Goal: Task Accomplishment & Management: Complete application form

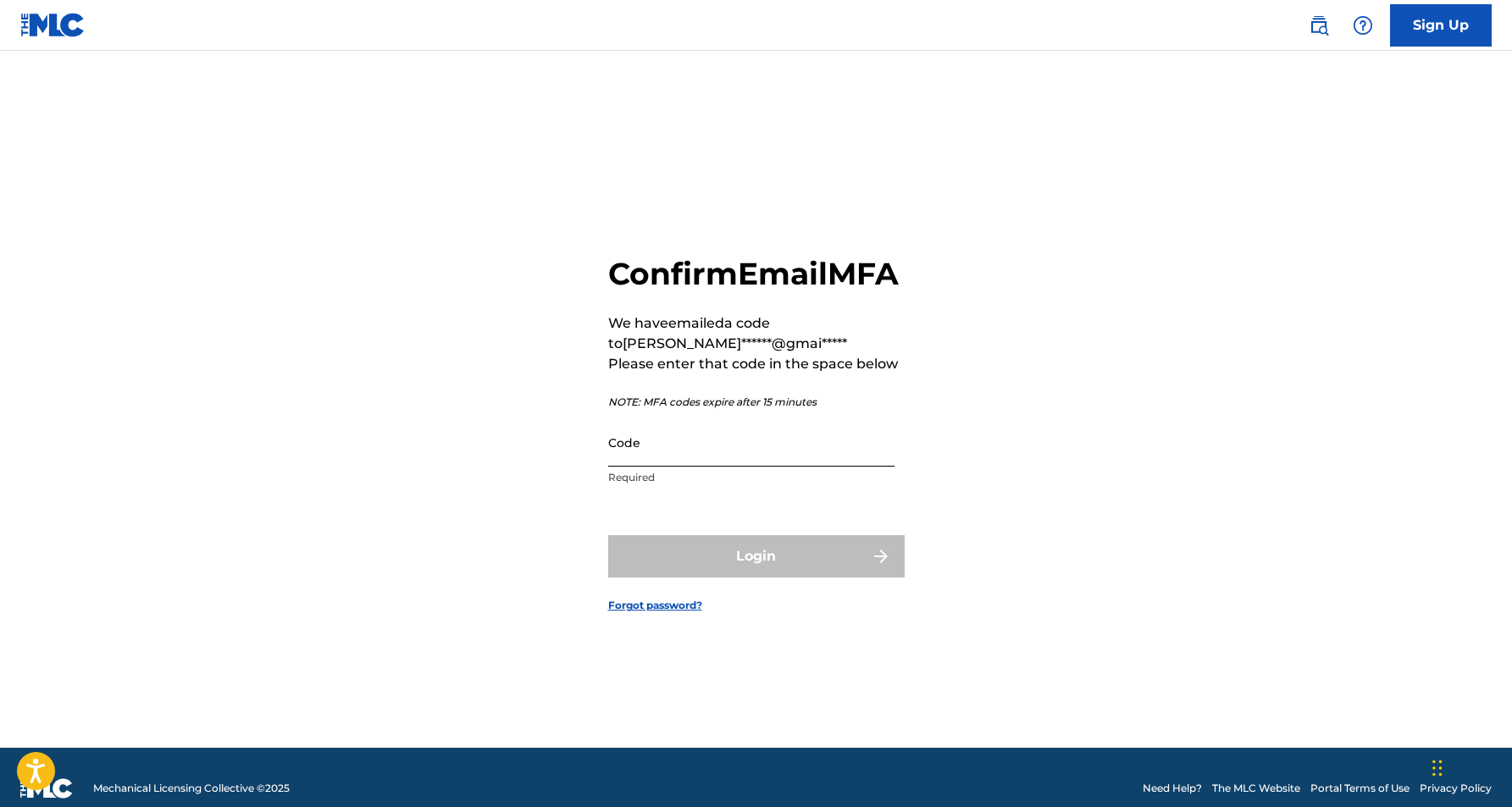
click at [747, 467] on input "Code" at bounding box center [752, 443] width 287 height 48
paste input "842118"
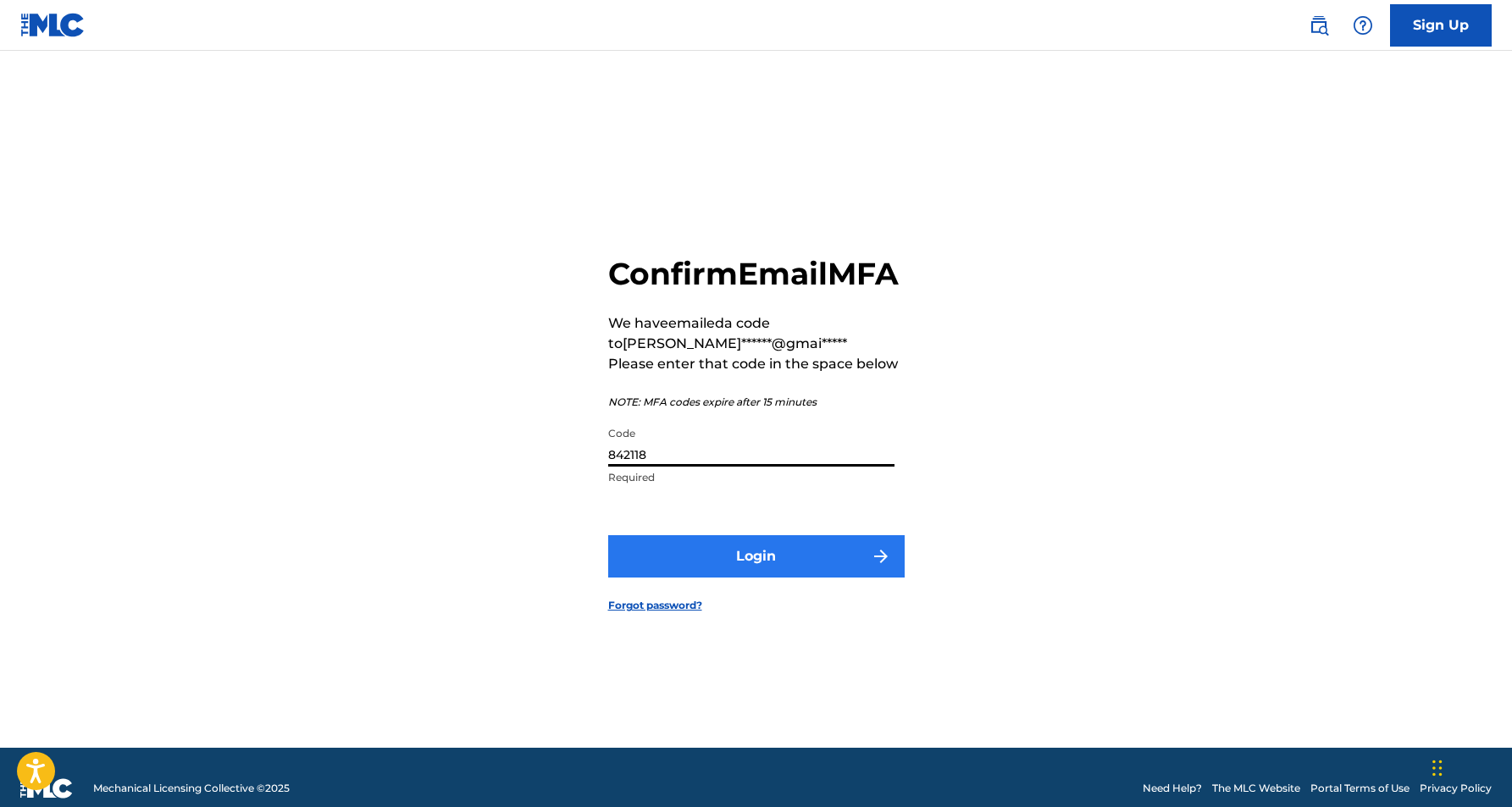
type input "842118"
click at [783, 577] on button "Login" at bounding box center [757, 556] width 297 height 42
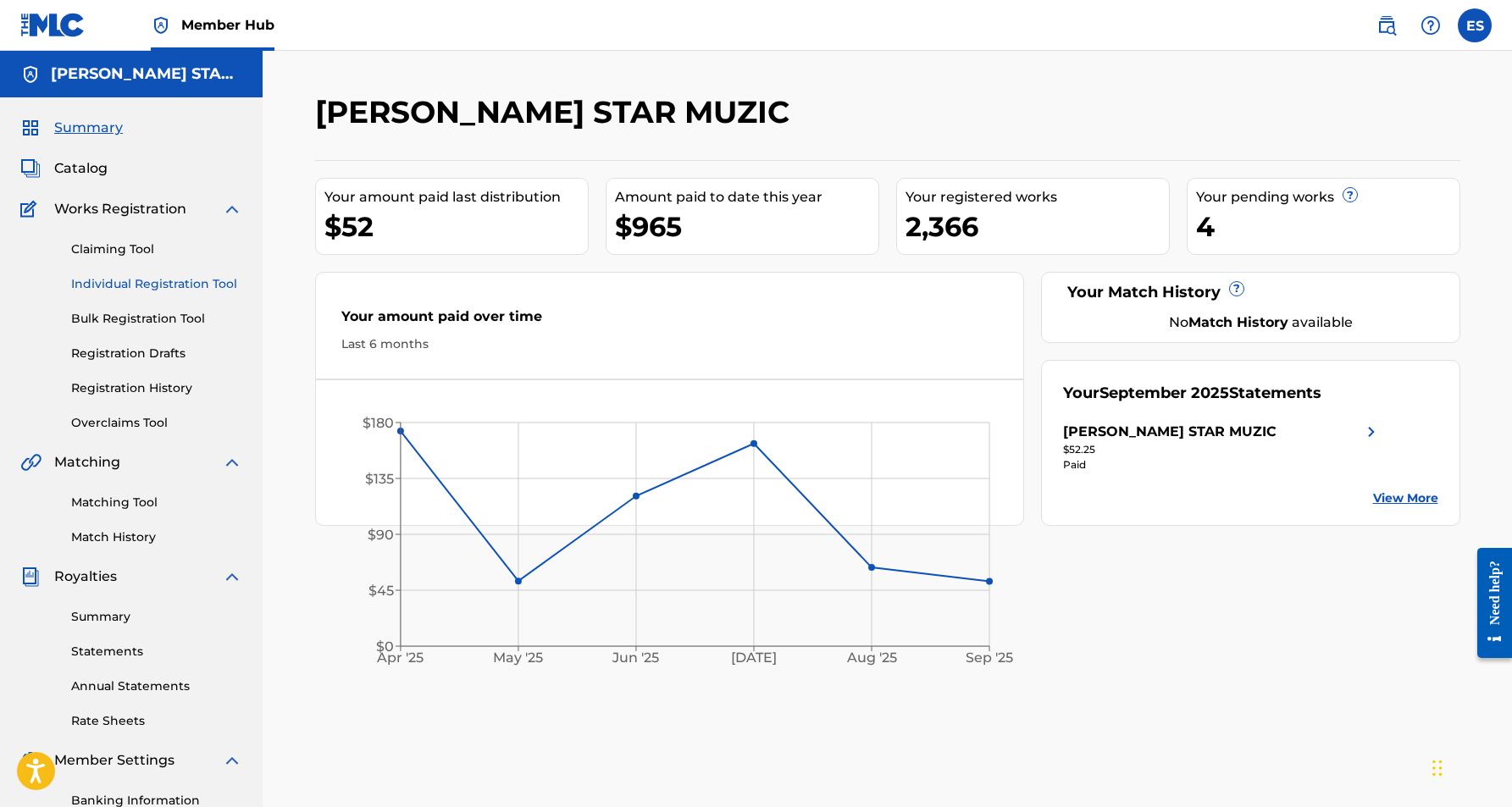
click at [165, 286] on link "Individual Registration Tool" at bounding box center [156, 284] width 171 height 18
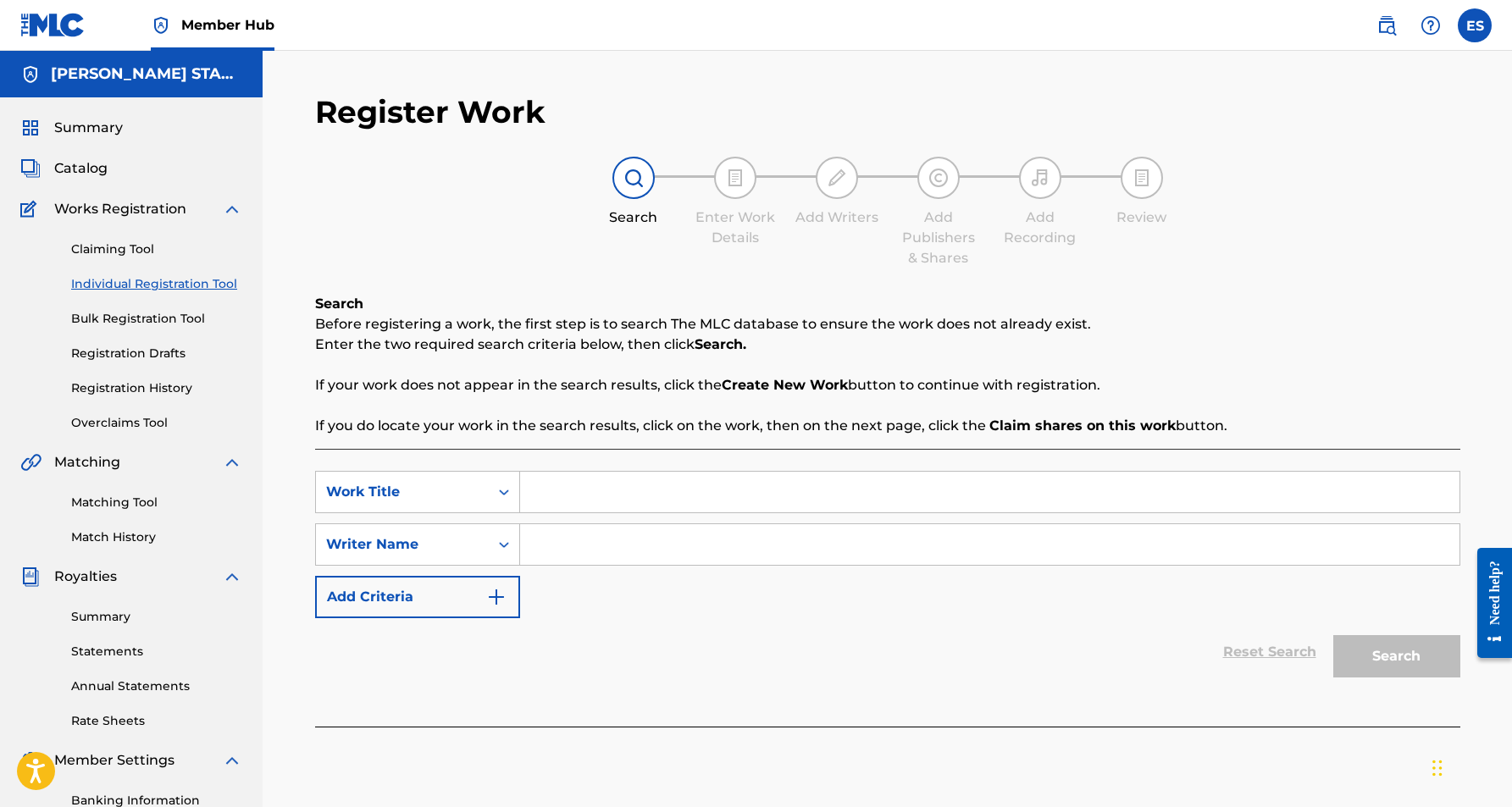
click at [609, 549] on input "Search Form" at bounding box center [989, 544] width 940 height 40
paste input "[PERSON_NAME] [PERSON_NAME]"
type input "[PERSON_NAME] [PERSON_NAME]"
click at [572, 480] on input "Search Form" at bounding box center [989, 491] width 940 height 40
paste input "PICK IT UP"
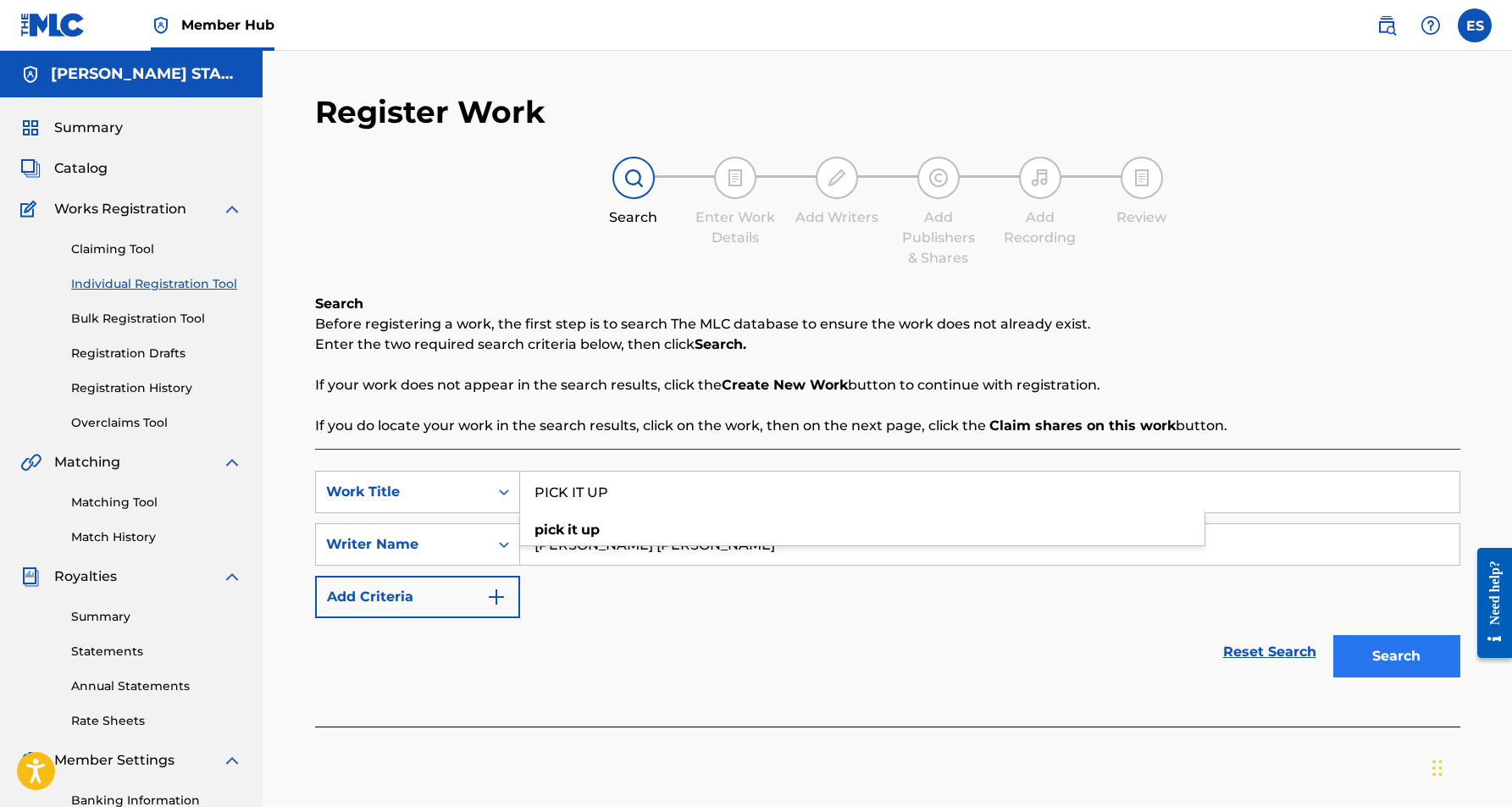
type input "PICK IT UP"
click at [1365, 647] on button "Search" at bounding box center [1397, 655] width 127 height 42
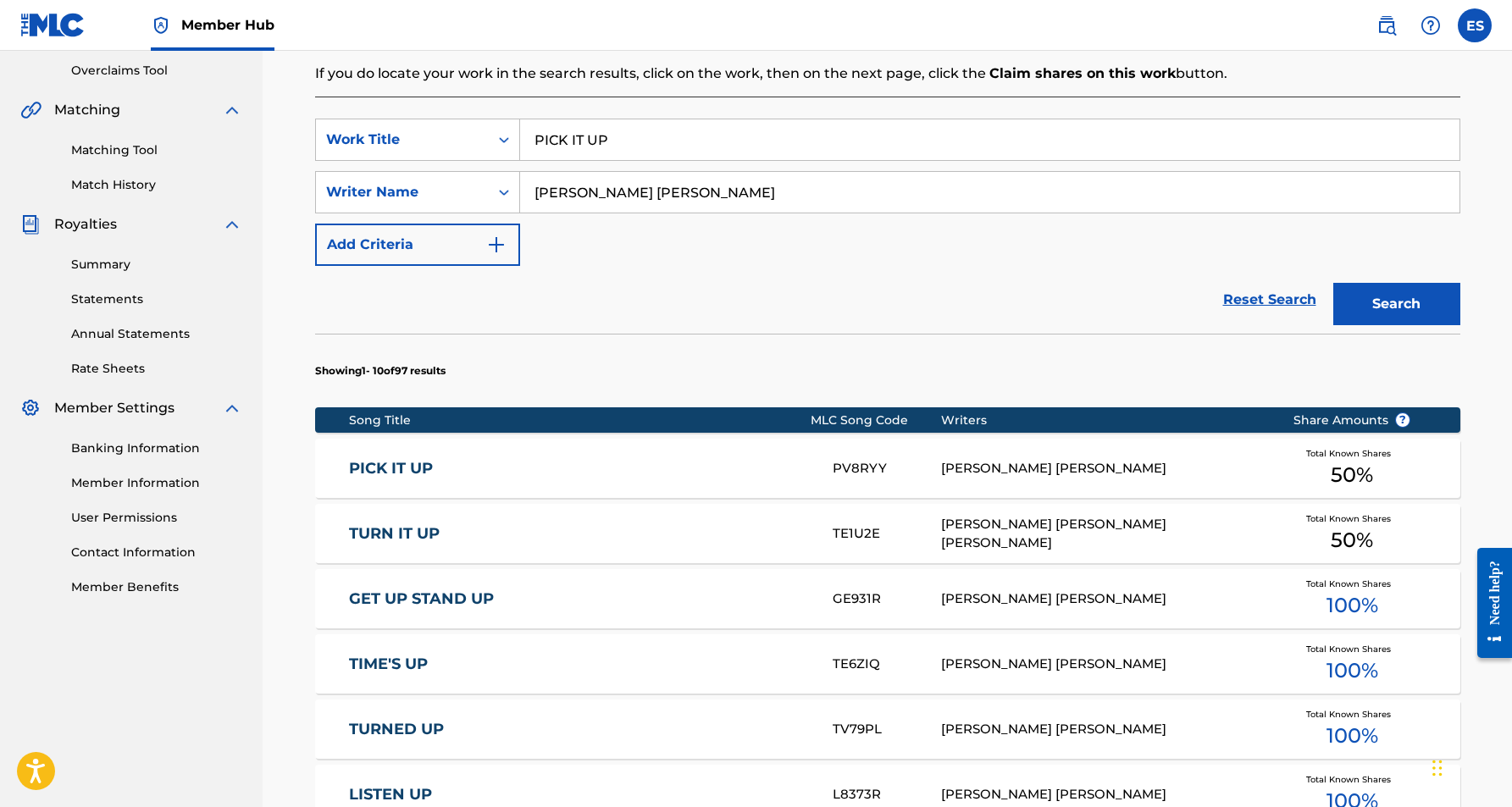
scroll to position [353, 0]
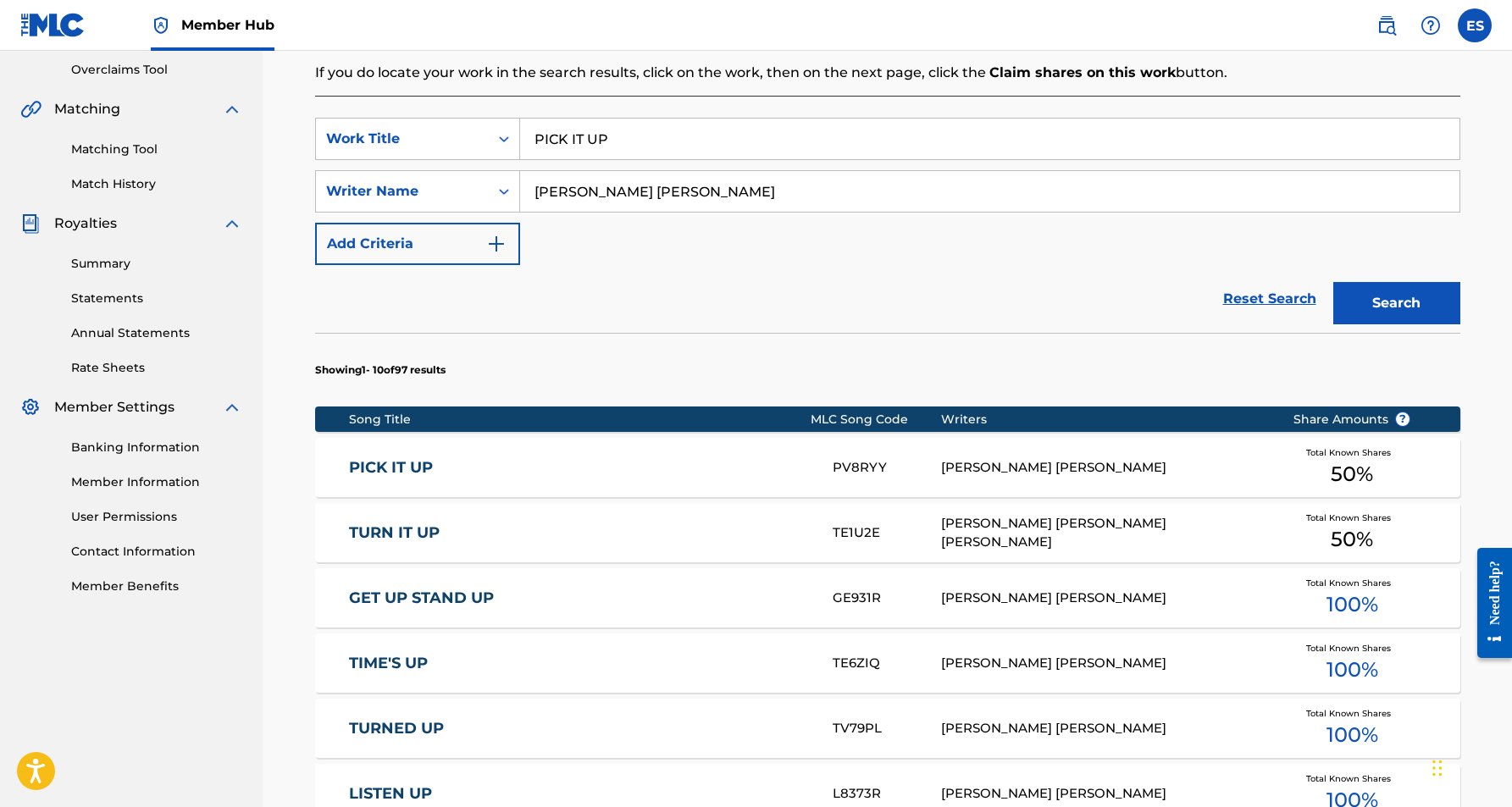
click at [947, 462] on div "[PERSON_NAME] [PERSON_NAME]" at bounding box center [1104, 467] width 326 height 20
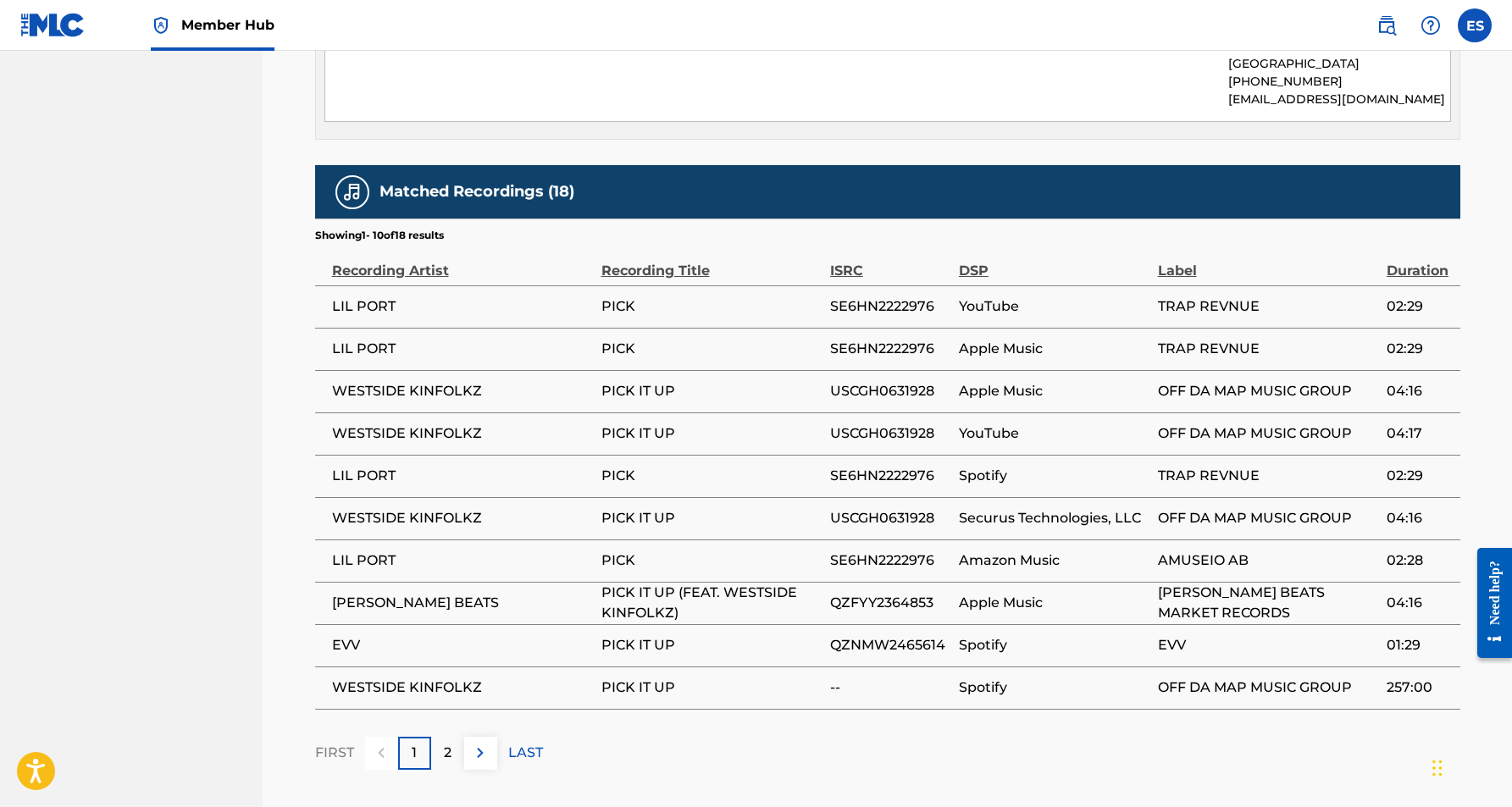
scroll to position [942, 0]
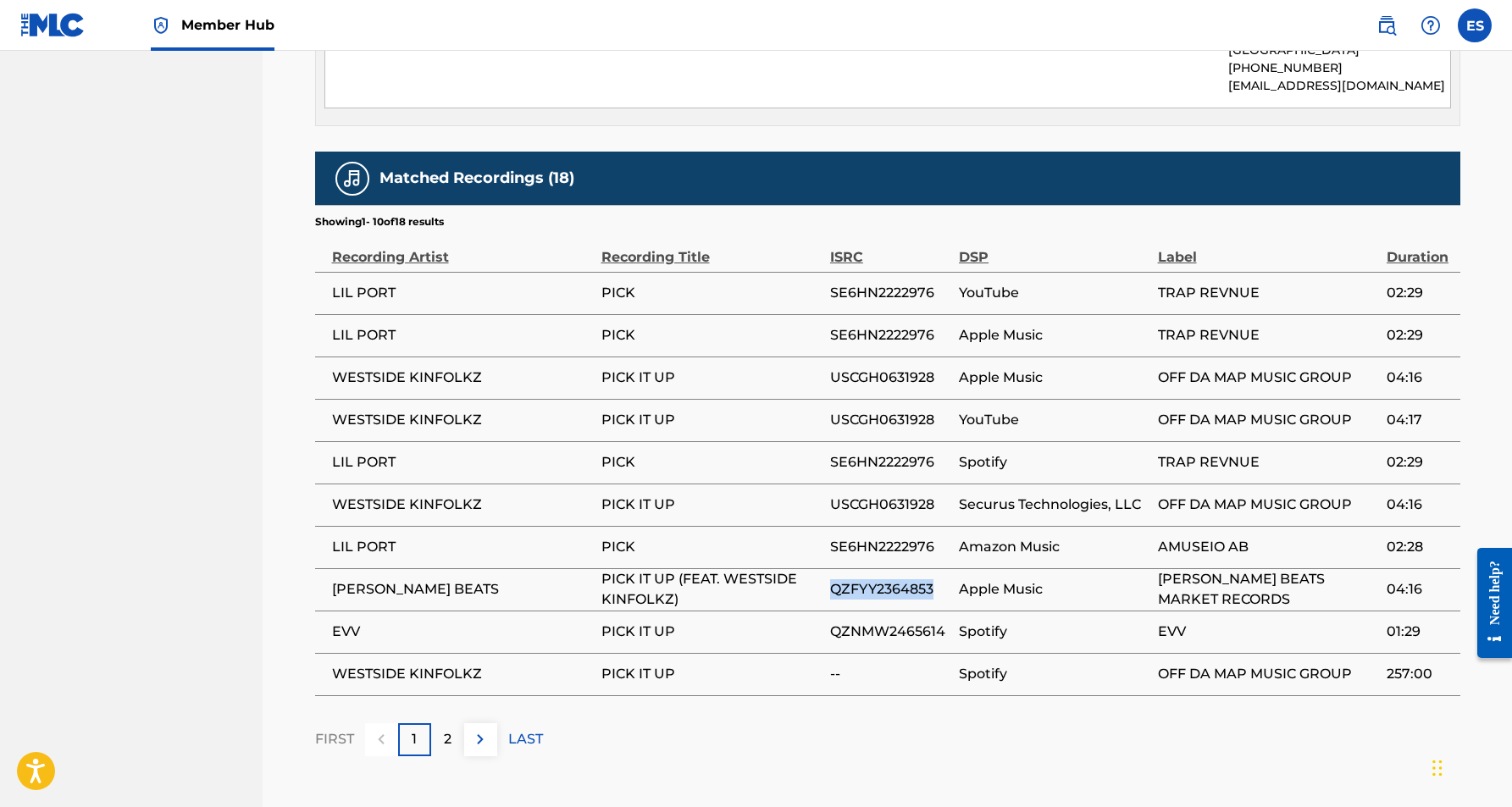
drag, startPoint x: 933, startPoint y: 569, endPoint x: 828, endPoint y: 570, distance: 105.0
click at [828, 570] on tr "[PERSON_NAME] BEATS PICK IT UP (FEAT. WESTSIDE KINFOLKZ) QZFYY2364853 Apple Mus…" at bounding box center [887, 588] width 1146 height 42
click at [891, 723] on div "FIRST 1 2 LAST" at bounding box center [887, 739] width 1146 height 33
drag, startPoint x: 934, startPoint y: 570, endPoint x: 832, endPoint y: 572, distance: 102.0
click at [832, 579] on span "QZFYY2364853" at bounding box center [890, 589] width 120 height 21
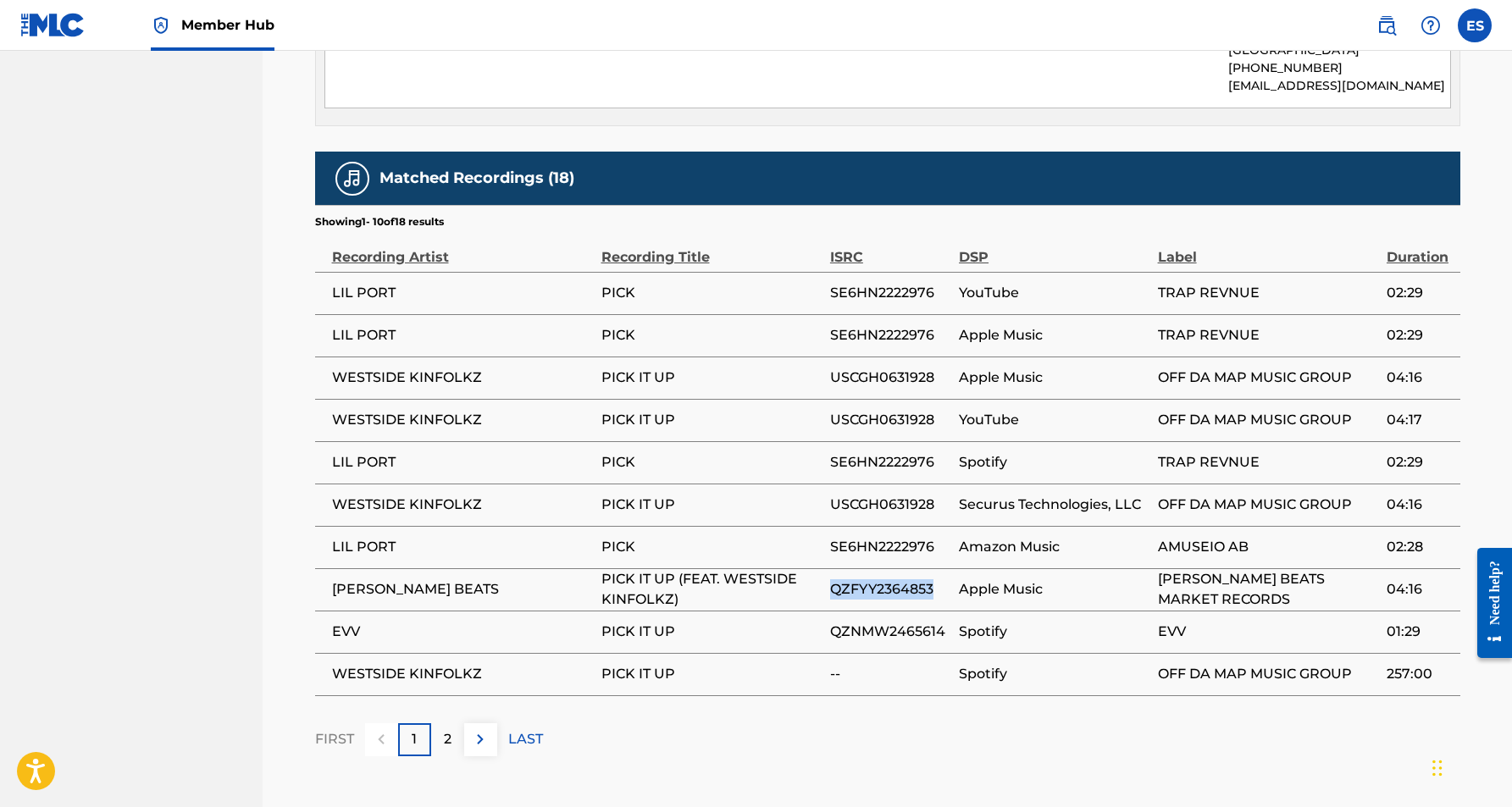
copy span "QZFYY2364853"
drag, startPoint x: 936, startPoint y: 357, endPoint x: 832, endPoint y: 353, distance: 104.1
click at [832, 367] on span "USCGH0631928" at bounding box center [890, 377] width 120 height 21
copy span "USCGH0631928"
drag, startPoint x: 1351, startPoint y: 356, endPoint x: 1157, endPoint y: 356, distance: 194.0
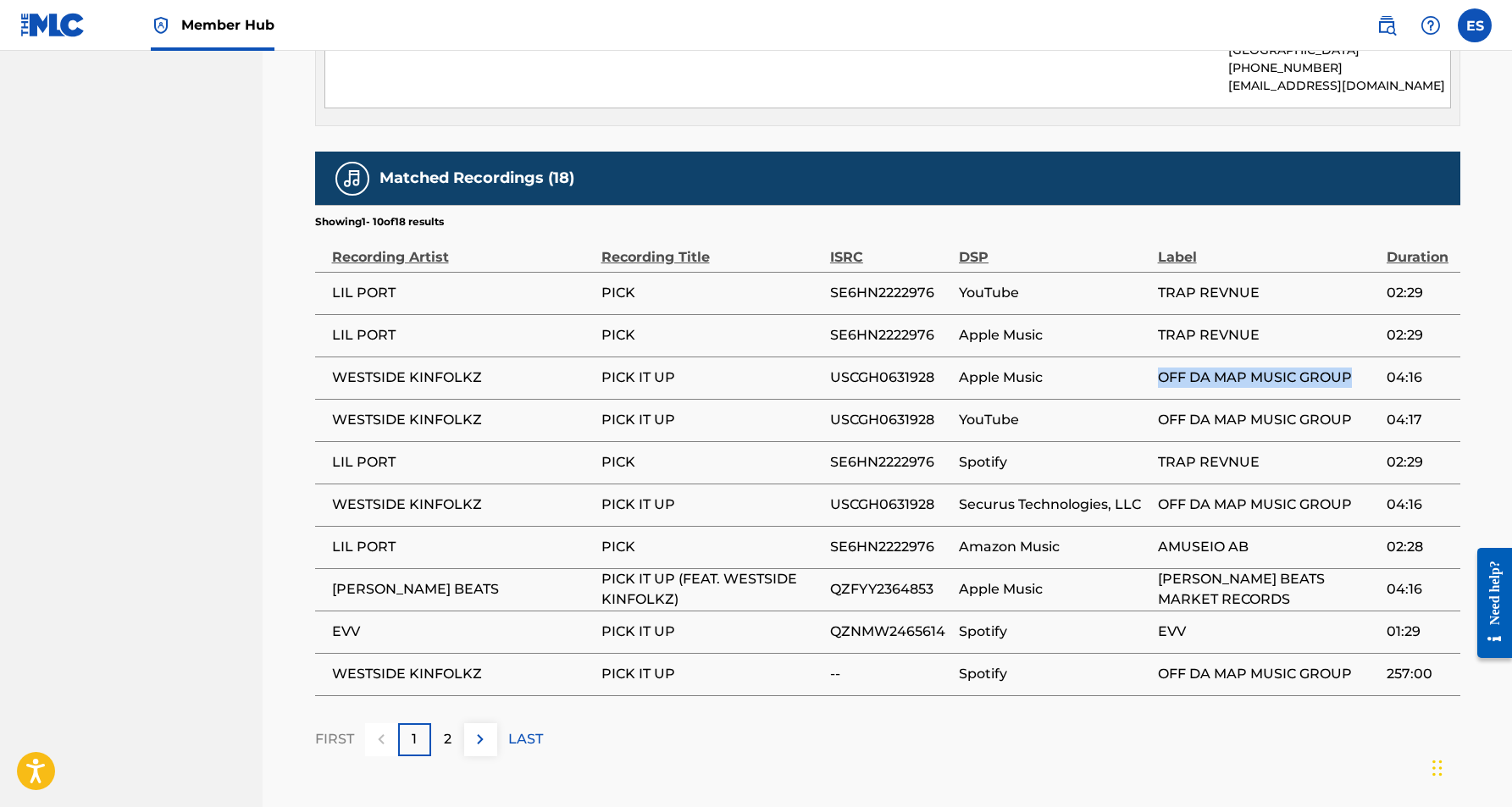
click at [1158, 367] on span "OFF DA MAP MUSIC GROUP" at bounding box center [1267, 377] width 221 height 21
copy span "OFF DA MAP MUSIC GROUP"
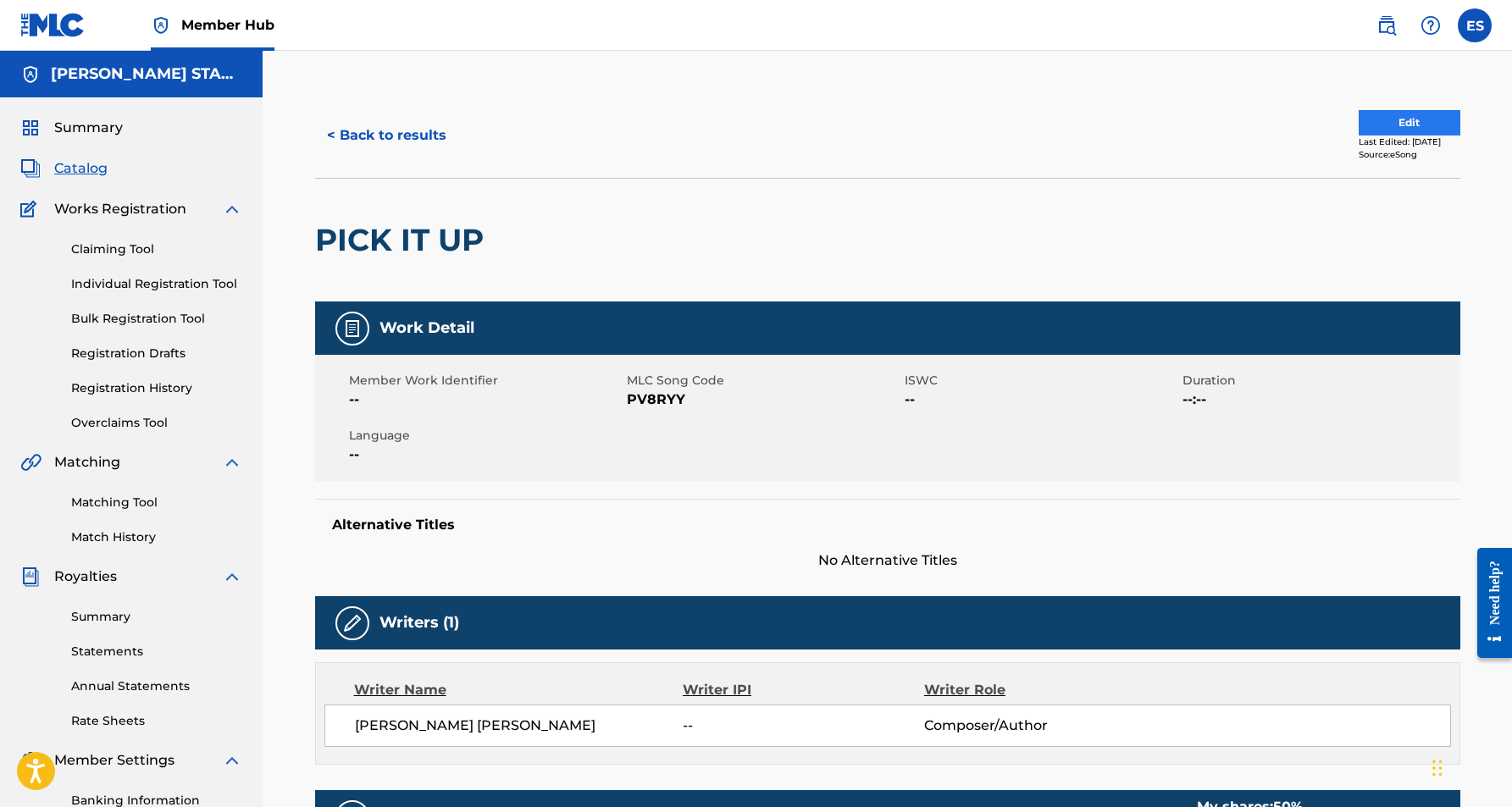
scroll to position [0, 0]
click at [1393, 123] on button "Edit" at bounding box center [1409, 123] width 101 height 26
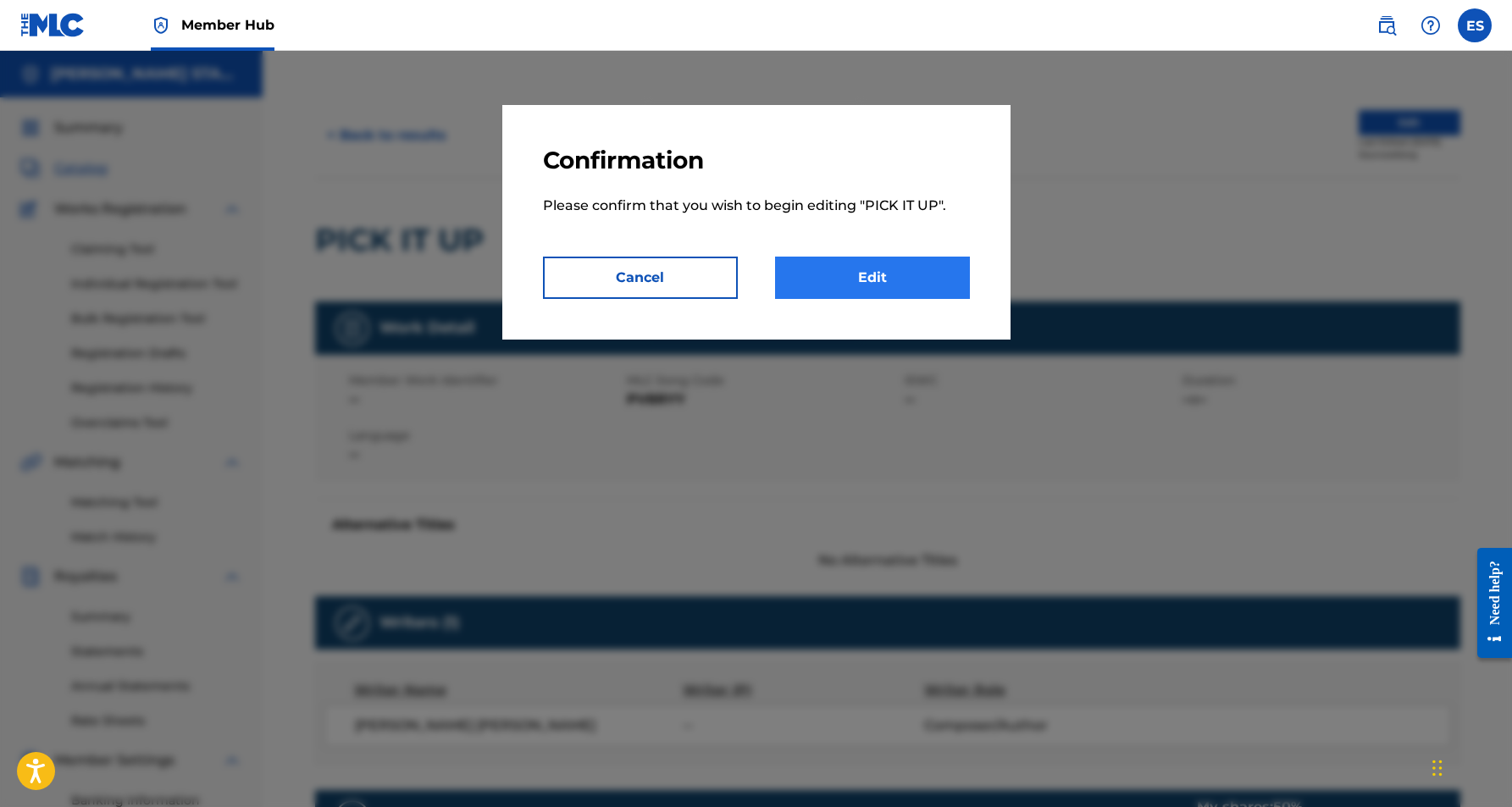
click at [861, 280] on link "Edit" at bounding box center [872, 277] width 195 height 42
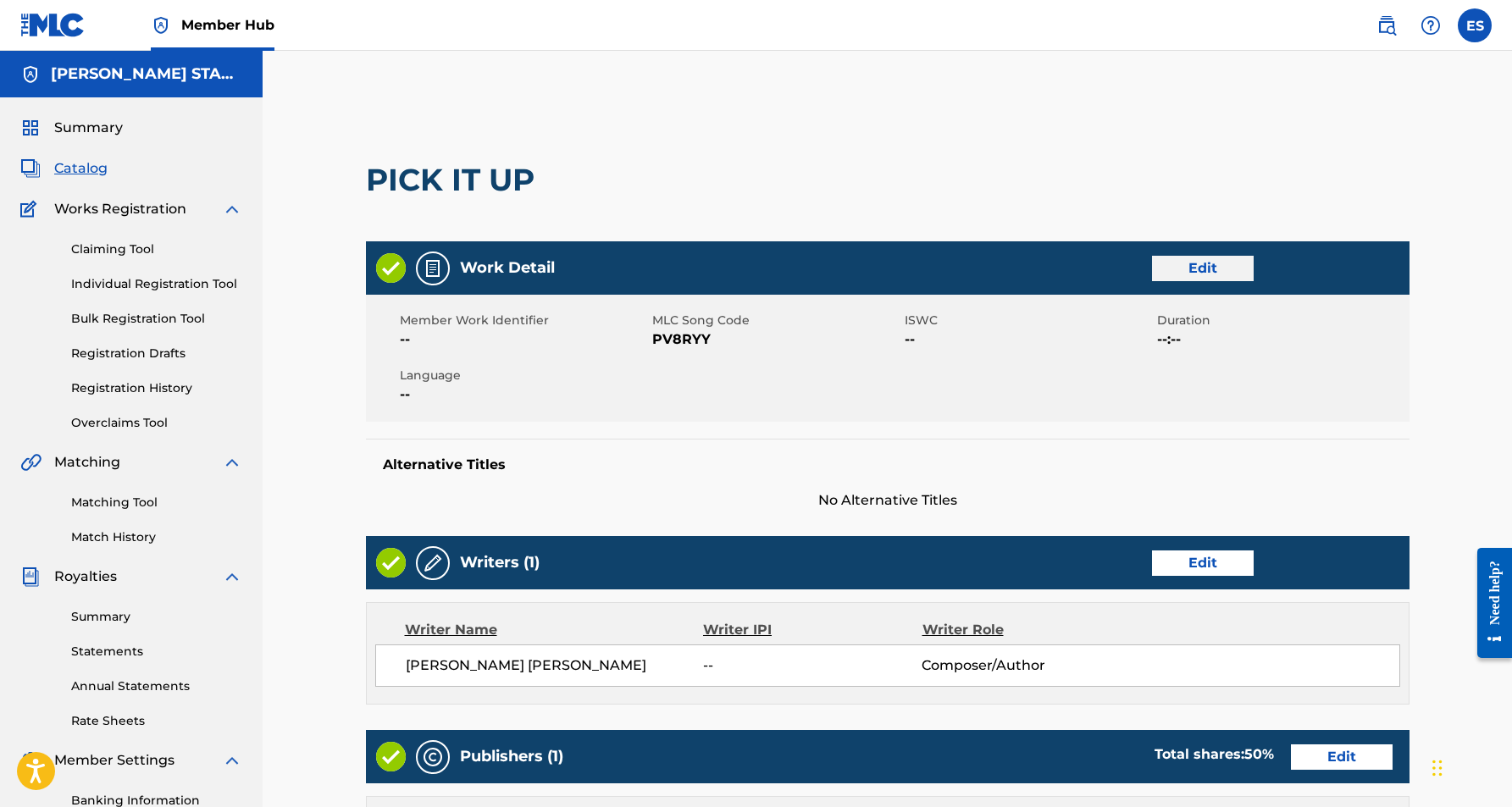
click at [1197, 274] on link "Edit" at bounding box center [1203, 268] width 101 height 26
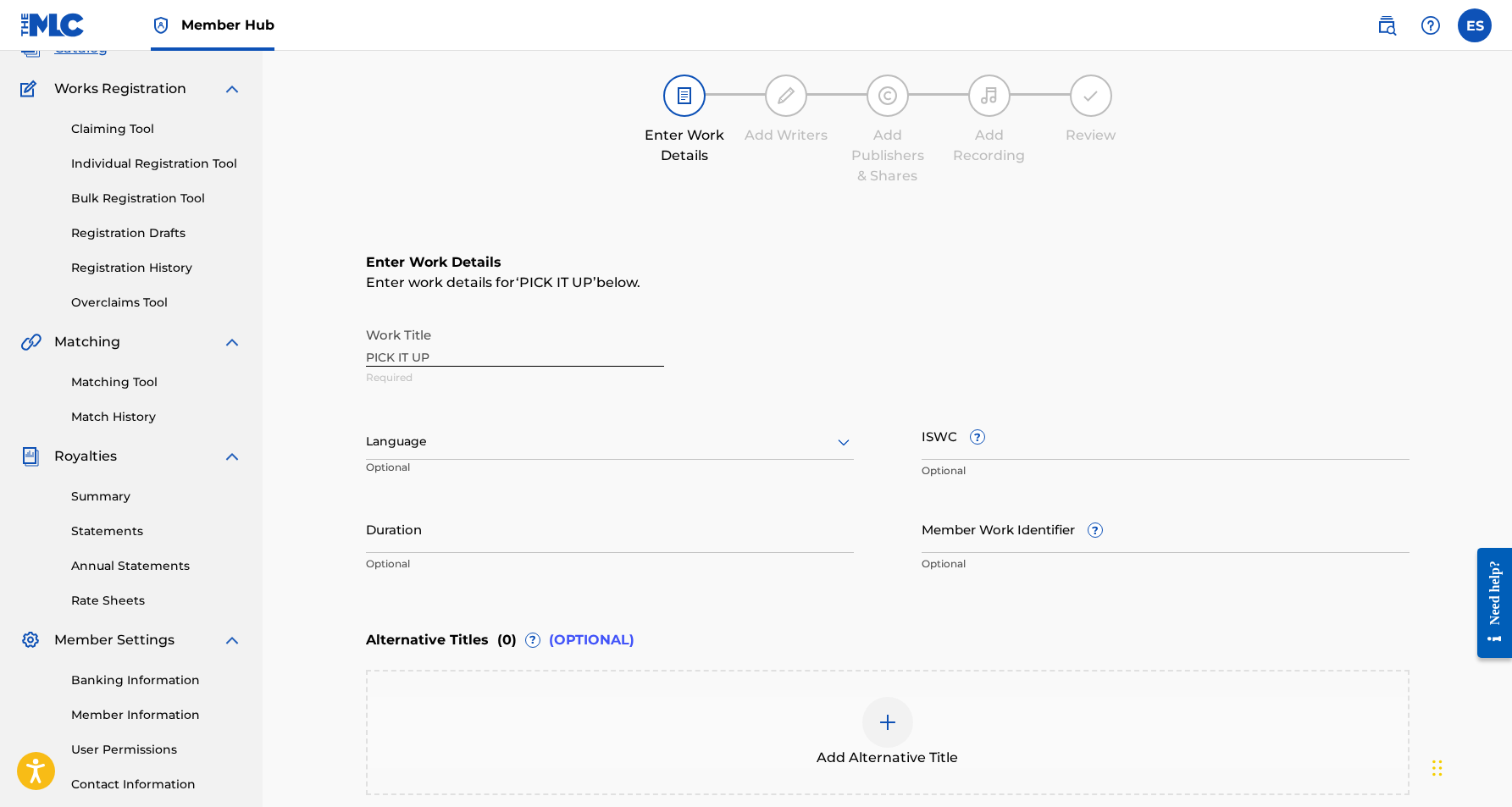
scroll to position [133, 0]
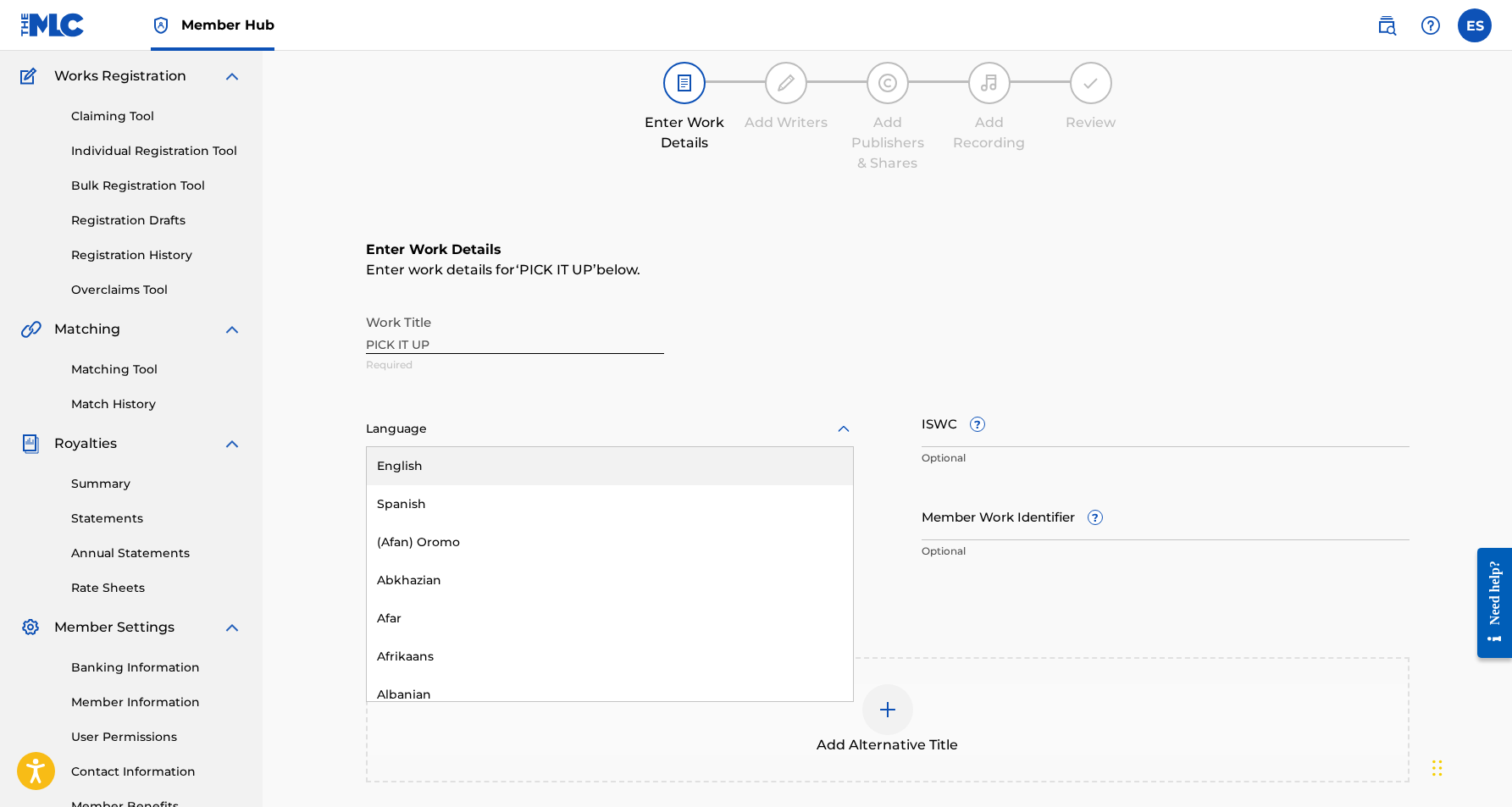
click at [840, 428] on icon at bounding box center [844, 429] width 12 height 7
click at [723, 473] on div "English" at bounding box center [609, 466] width 487 height 38
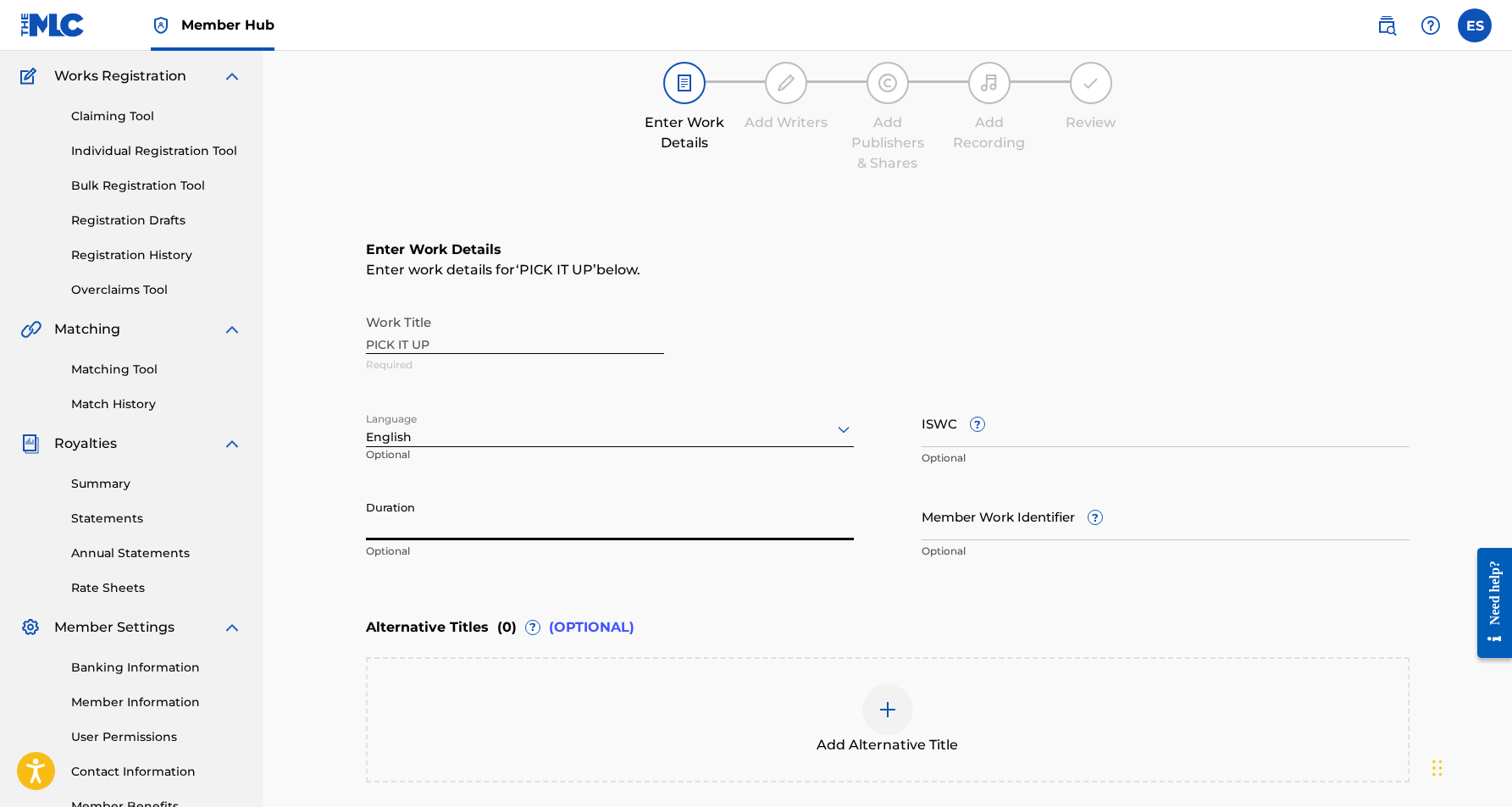
click at [503, 525] on input "Duration" at bounding box center [609, 516] width 488 height 48
type input "04:16"
click at [346, 615] on main "Catalog Enter Work Details Add Writers Add Publishers & Shares Add Recording Re…" at bounding box center [887, 435] width 1146 height 949
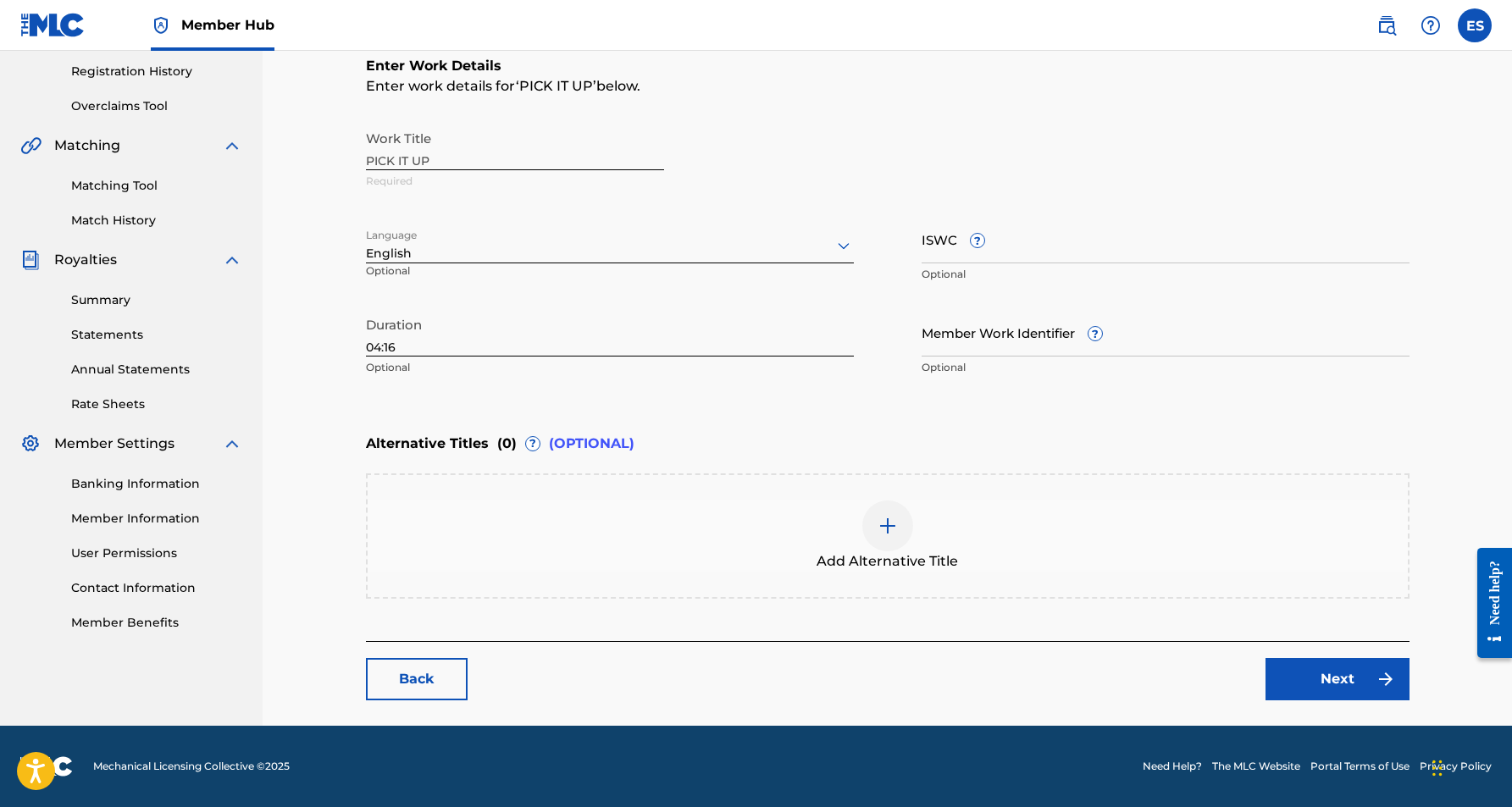
scroll to position [316, 0]
click at [1332, 681] on link "Next" at bounding box center [1338, 678] width 144 height 42
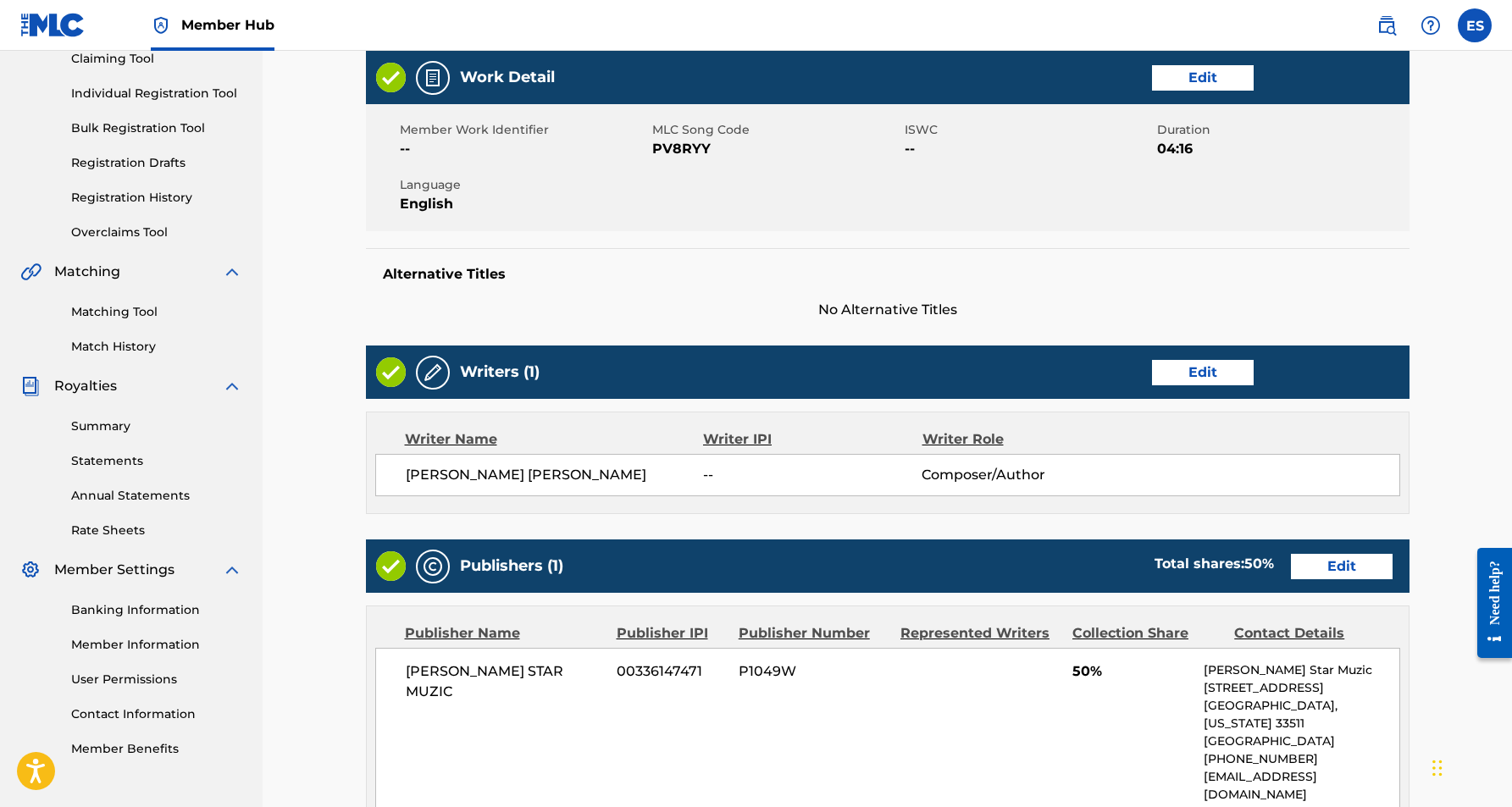
scroll to position [223, 0]
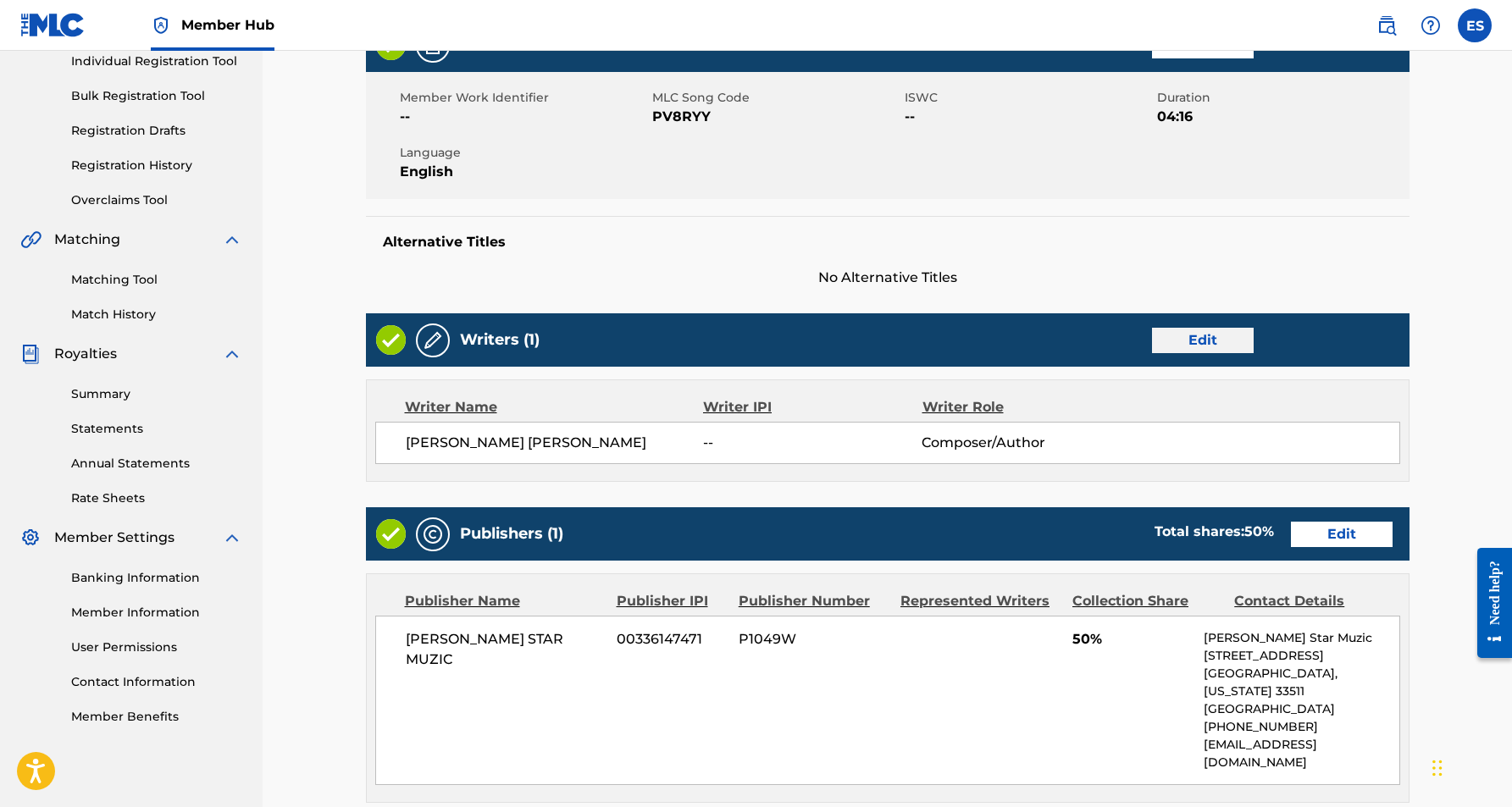
click at [1206, 341] on link "Edit" at bounding box center [1203, 340] width 101 height 26
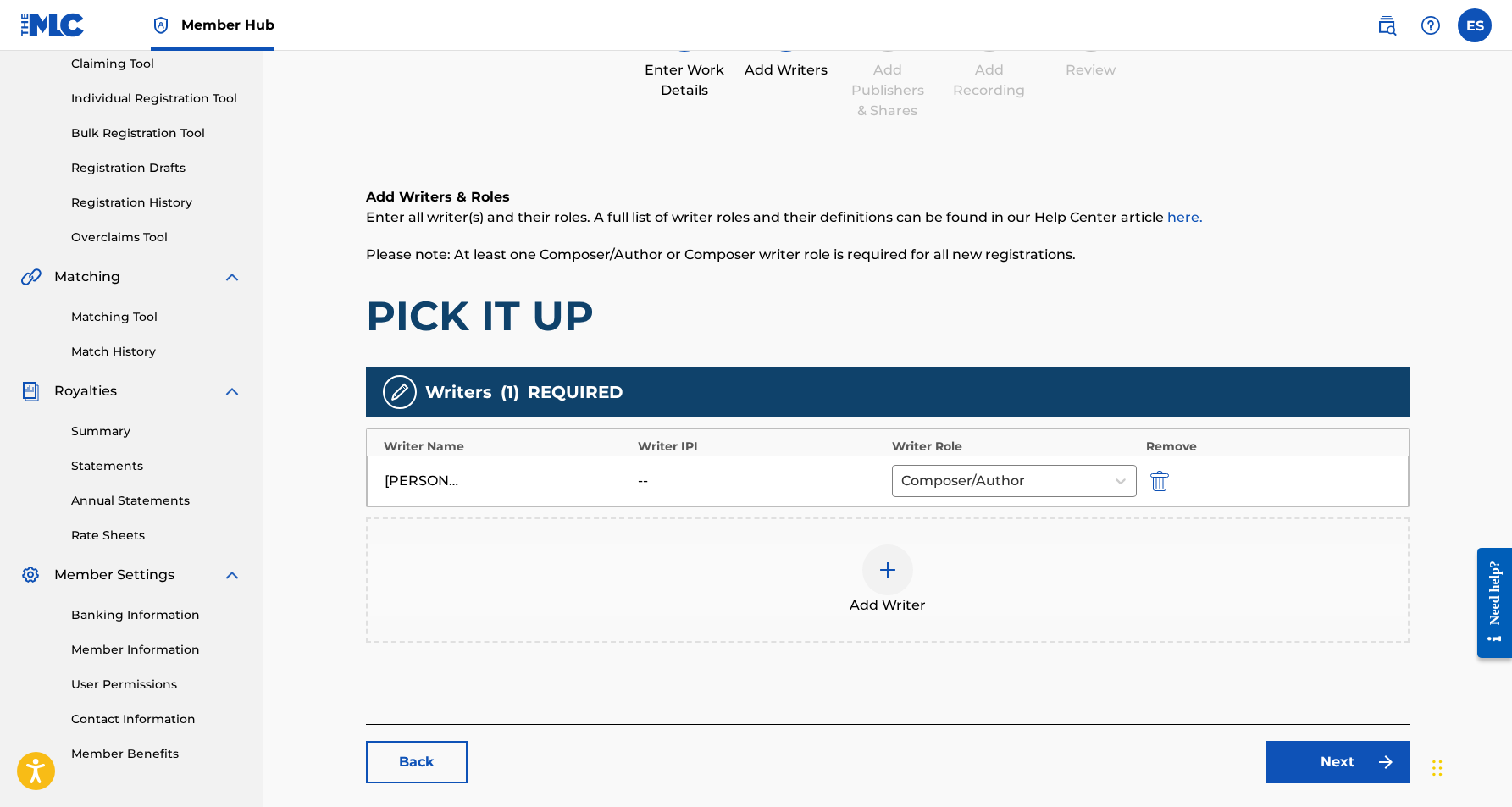
scroll to position [207, 0]
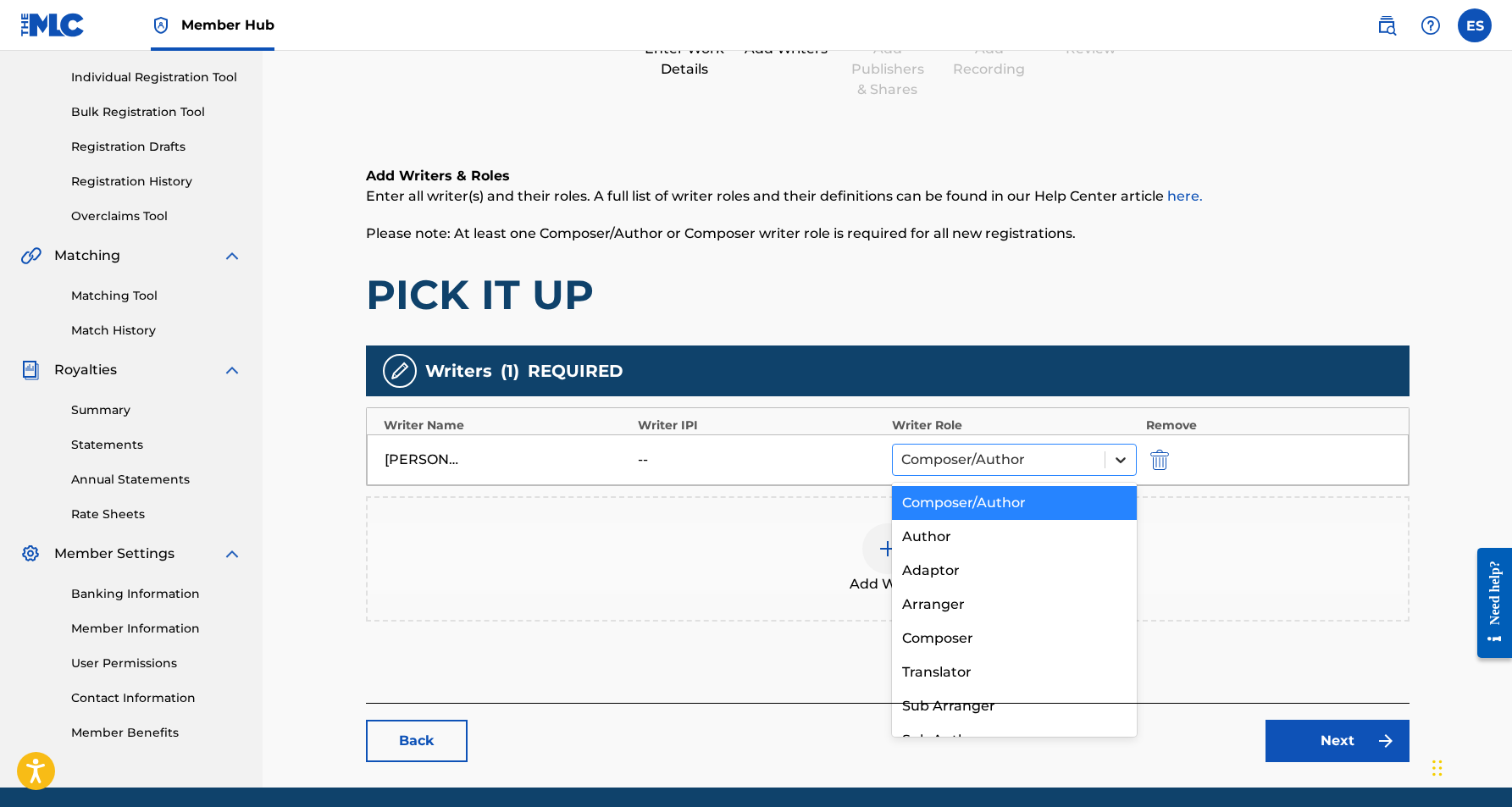
click at [1117, 460] on icon at bounding box center [1121, 460] width 10 height 6
click at [955, 634] on div "Composer" at bounding box center [1014, 638] width 245 height 33
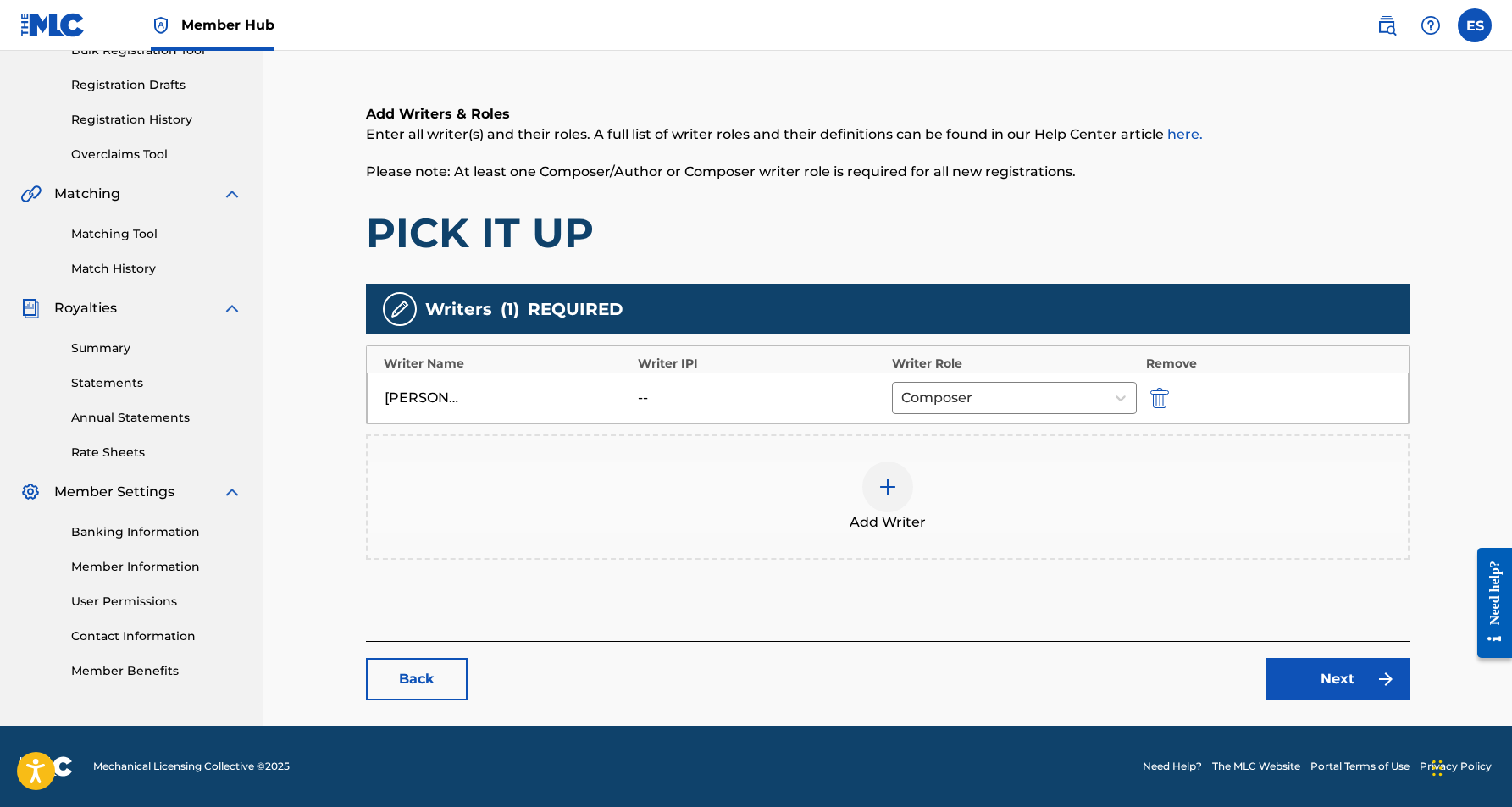
scroll to position [268, 0]
click at [1348, 678] on link "Next" at bounding box center [1338, 678] width 144 height 42
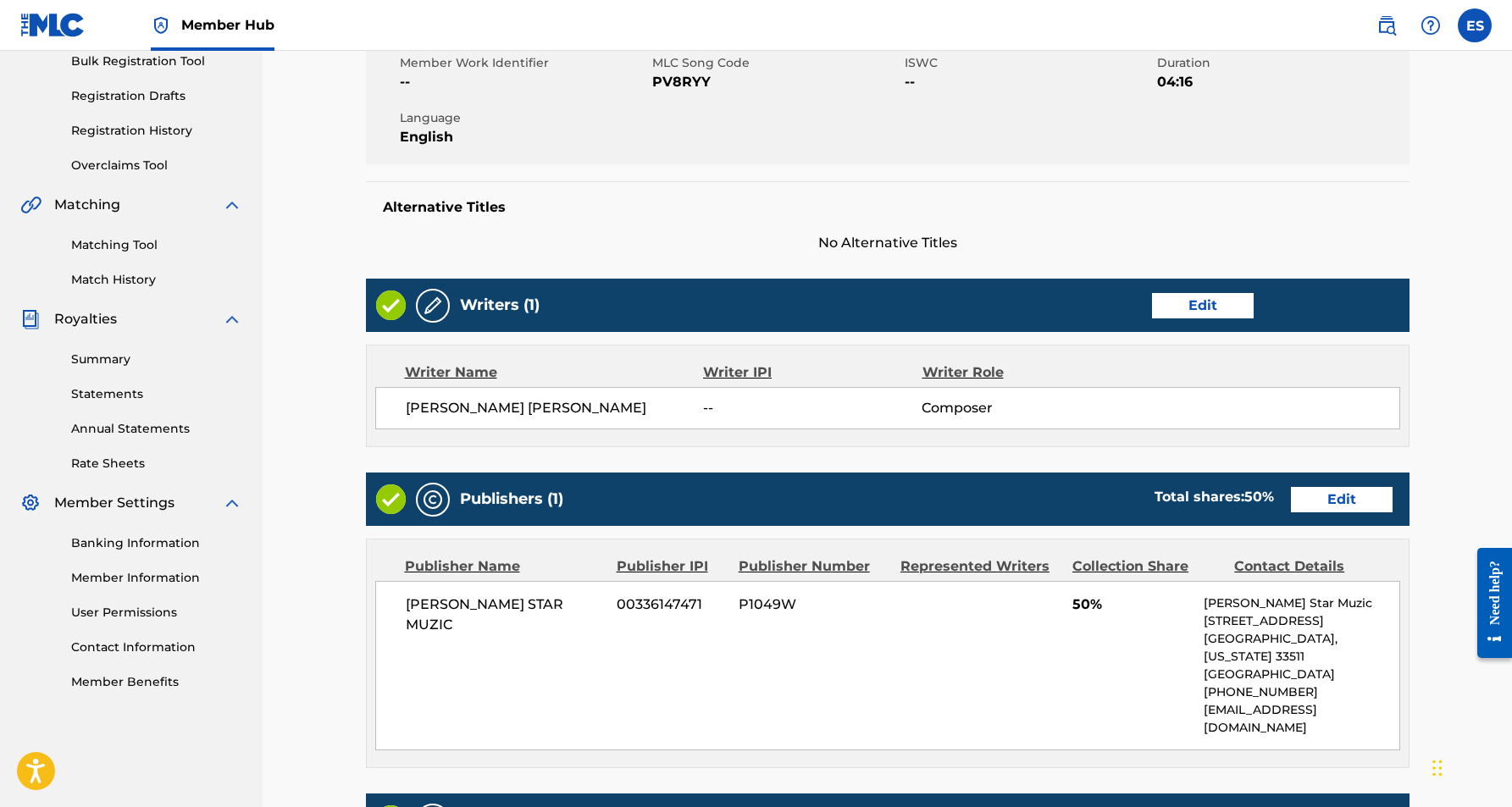
scroll to position [302, 0]
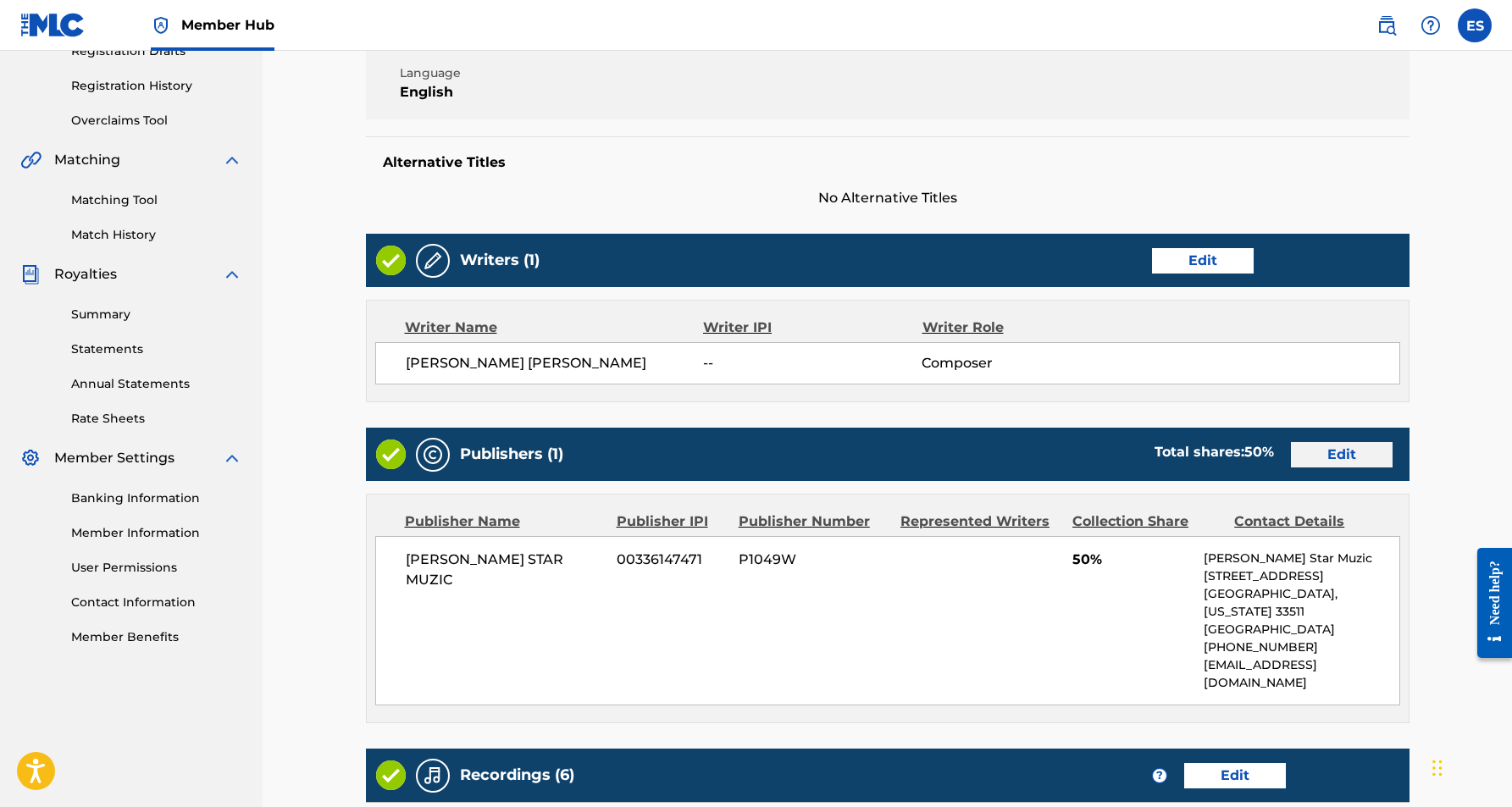
click at [1345, 459] on link "Edit" at bounding box center [1341, 455] width 101 height 26
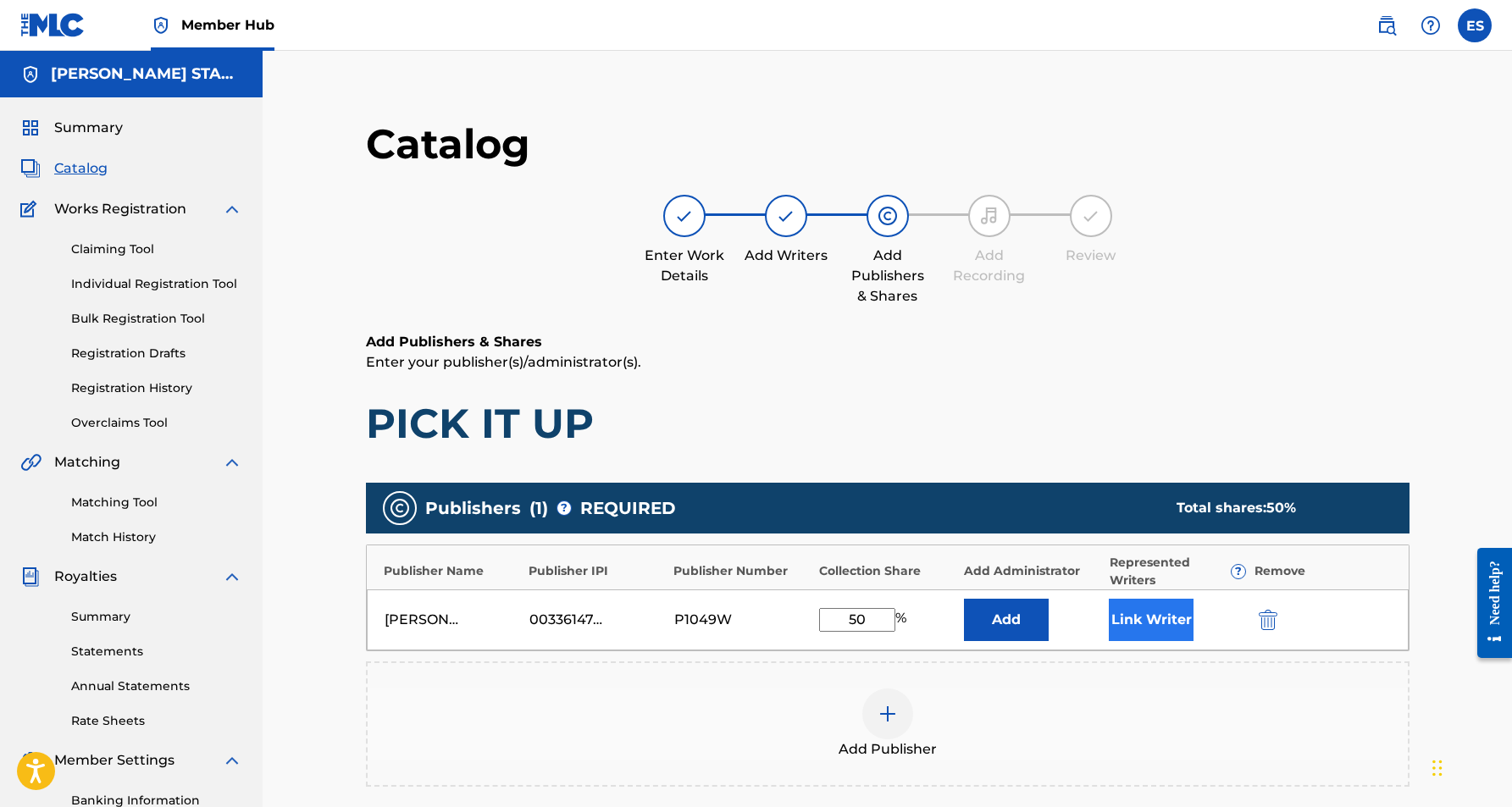
click at [1137, 611] on button "Link Writer" at bounding box center [1151, 619] width 85 height 42
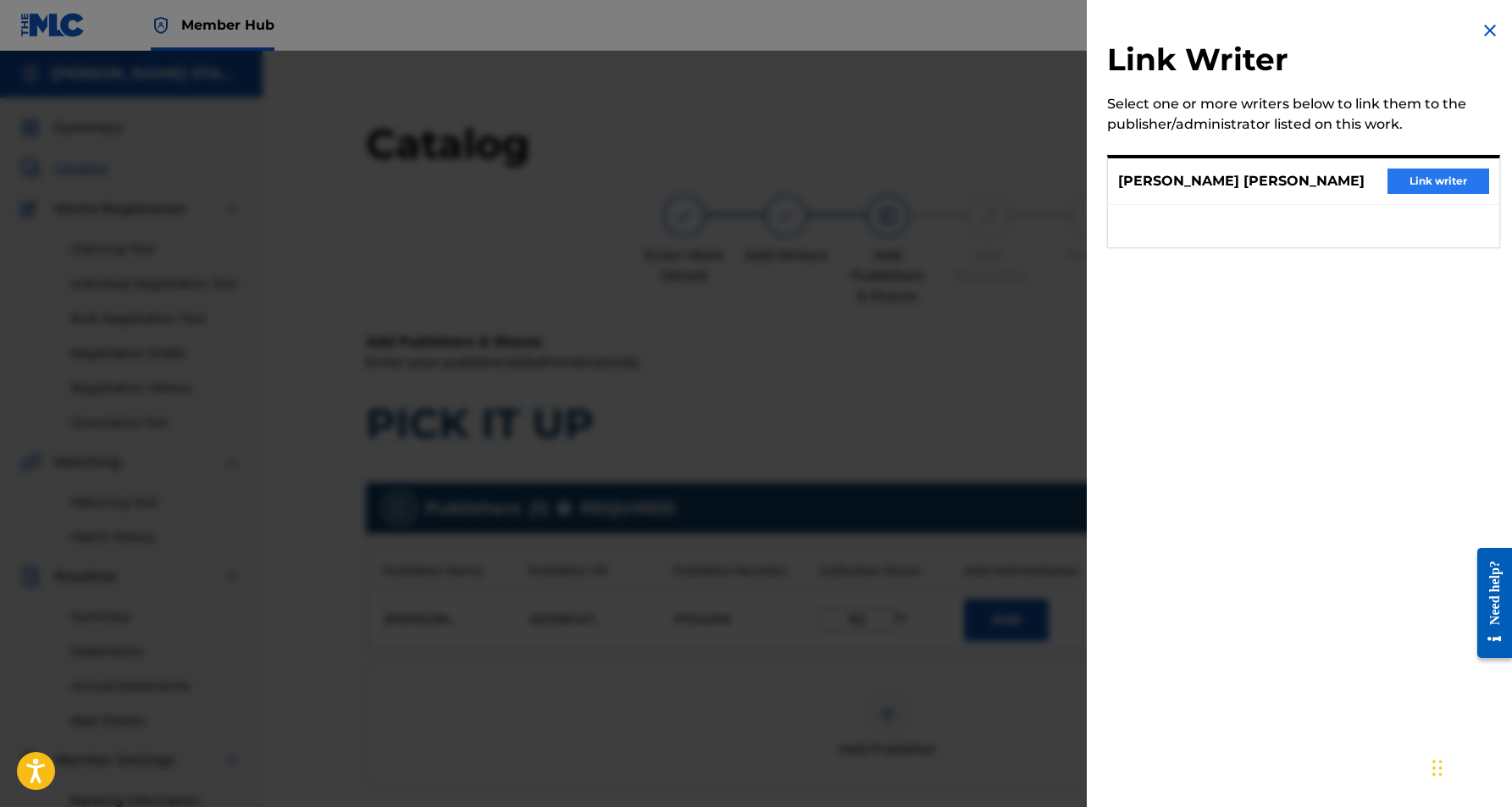
click at [1410, 177] on button "Link writer" at bounding box center [1438, 181] width 101 height 26
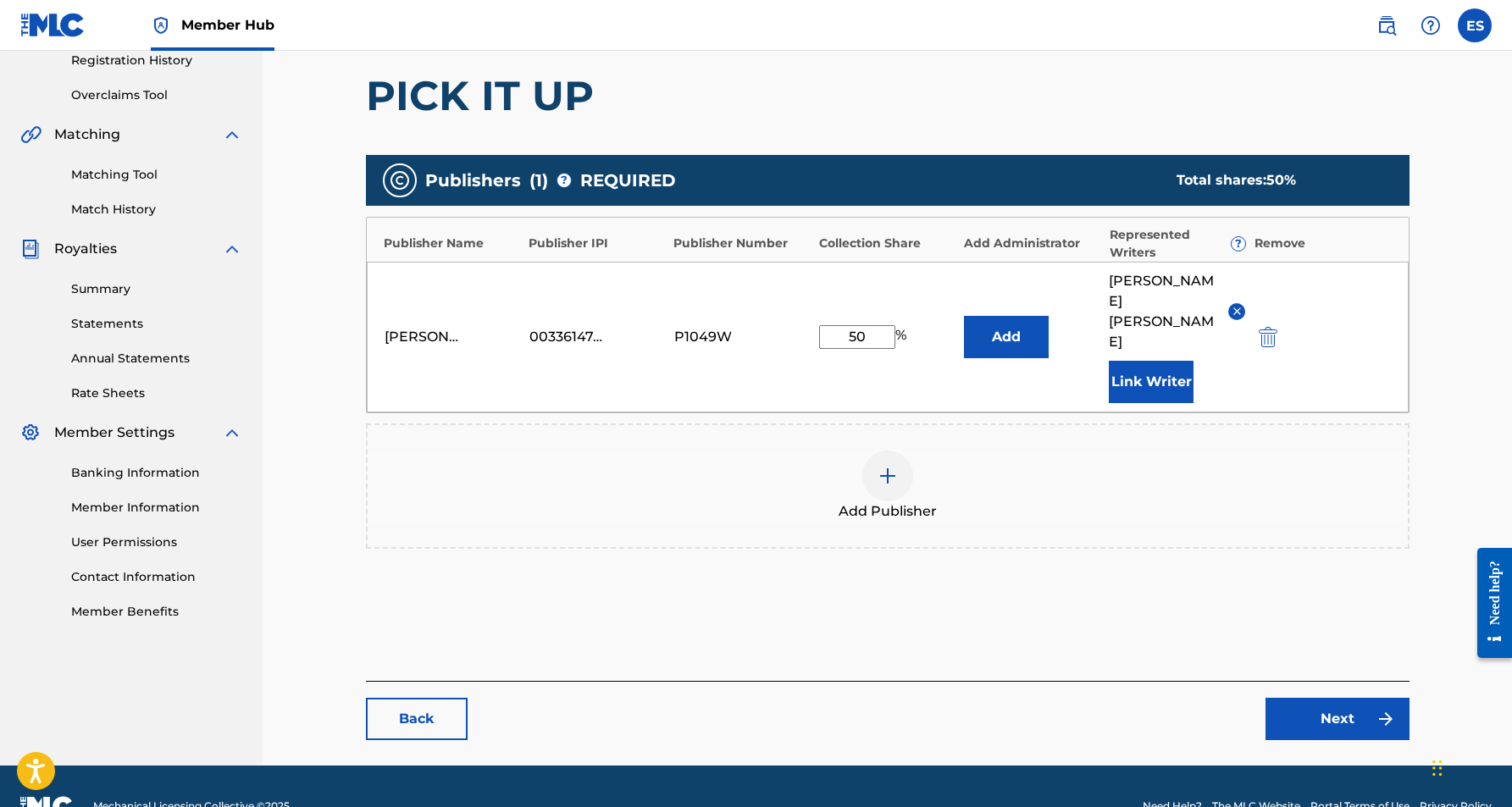
scroll to position [327, 0]
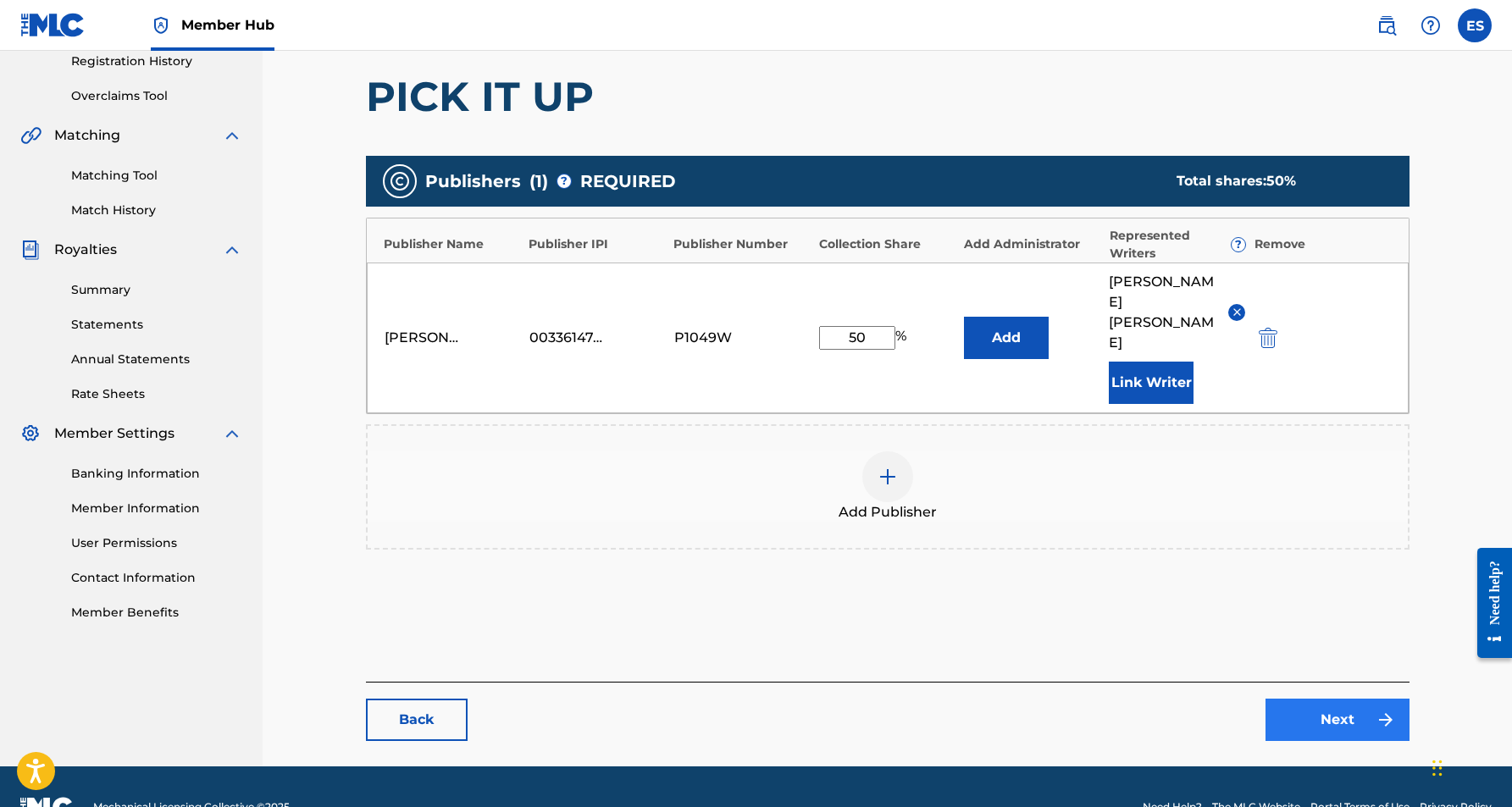
click at [1311, 698] on link "Next" at bounding box center [1338, 719] width 144 height 42
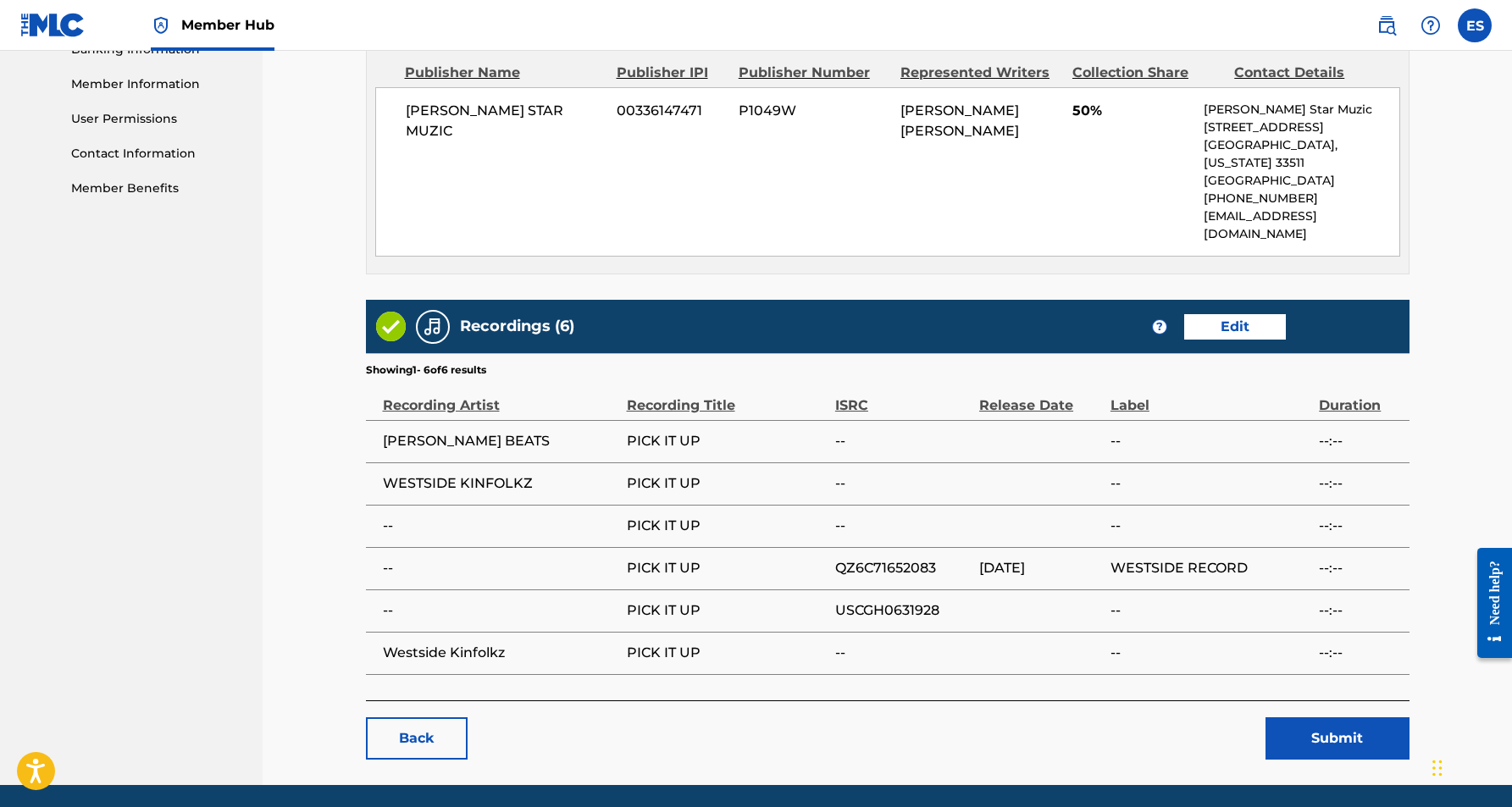
scroll to position [758, 0]
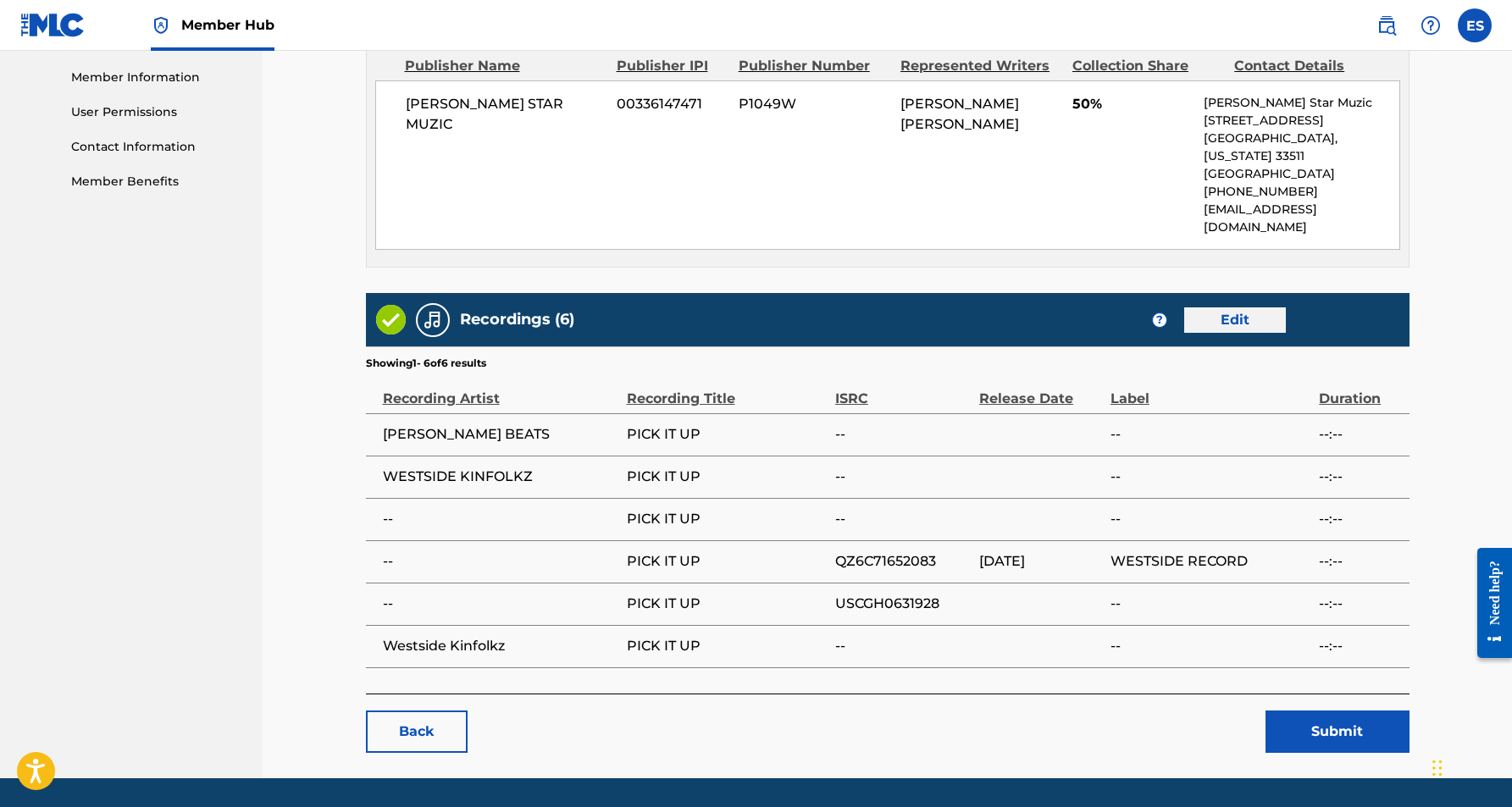
click at [1233, 307] on link "Edit" at bounding box center [1235, 320] width 101 height 26
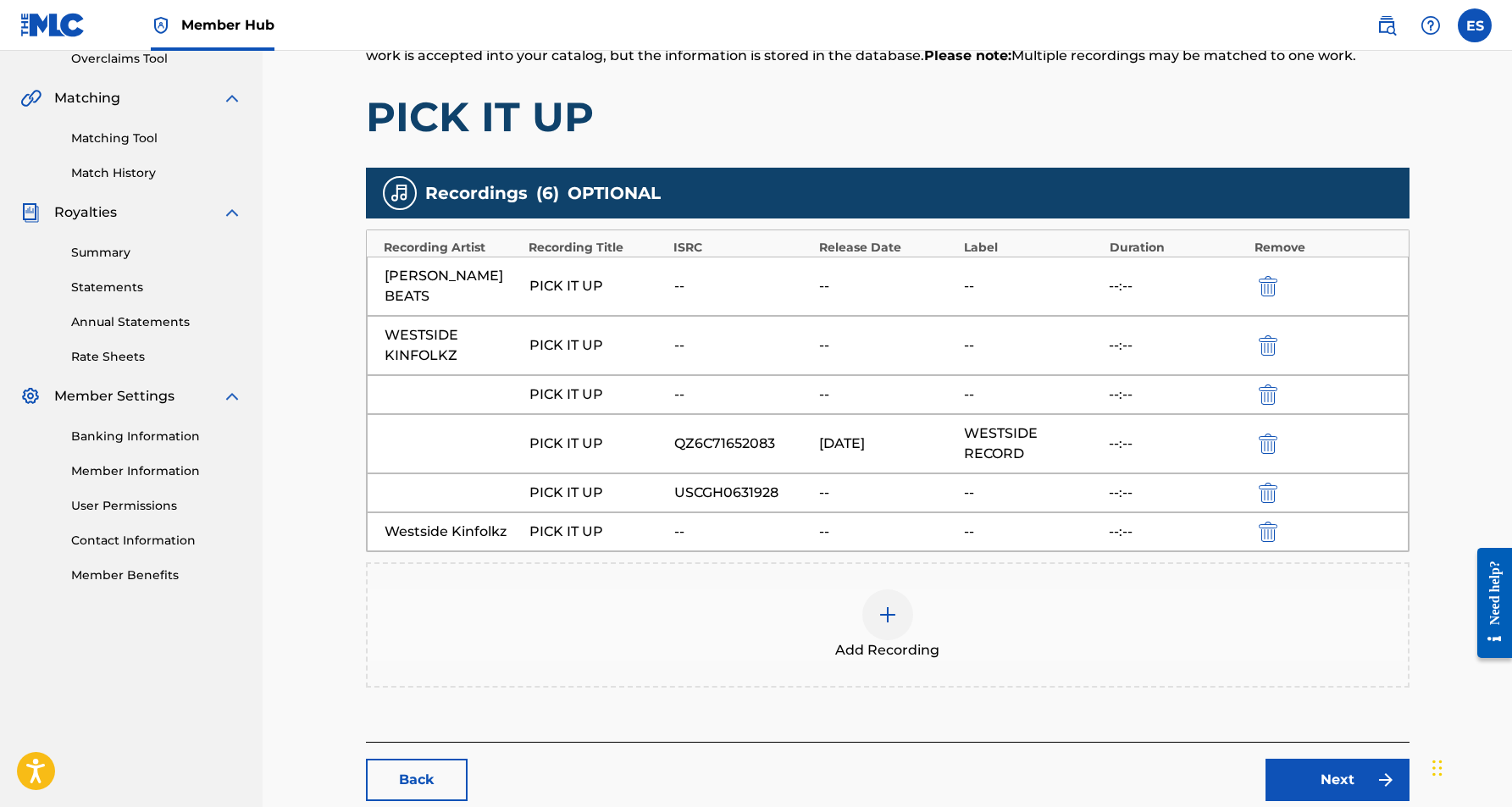
scroll to position [381, 0]
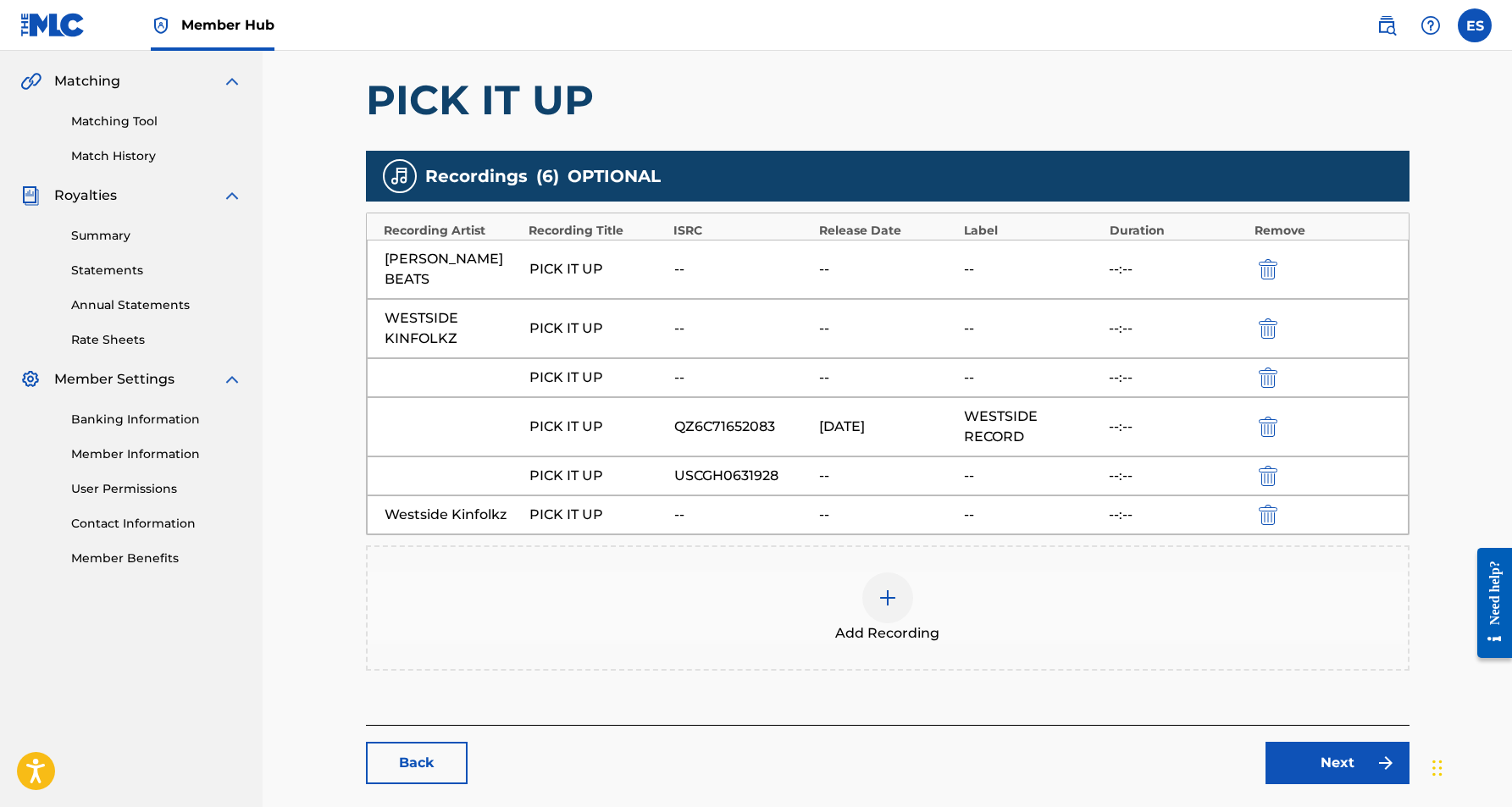
click at [890, 587] on img at bounding box center [888, 598] width 21 height 21
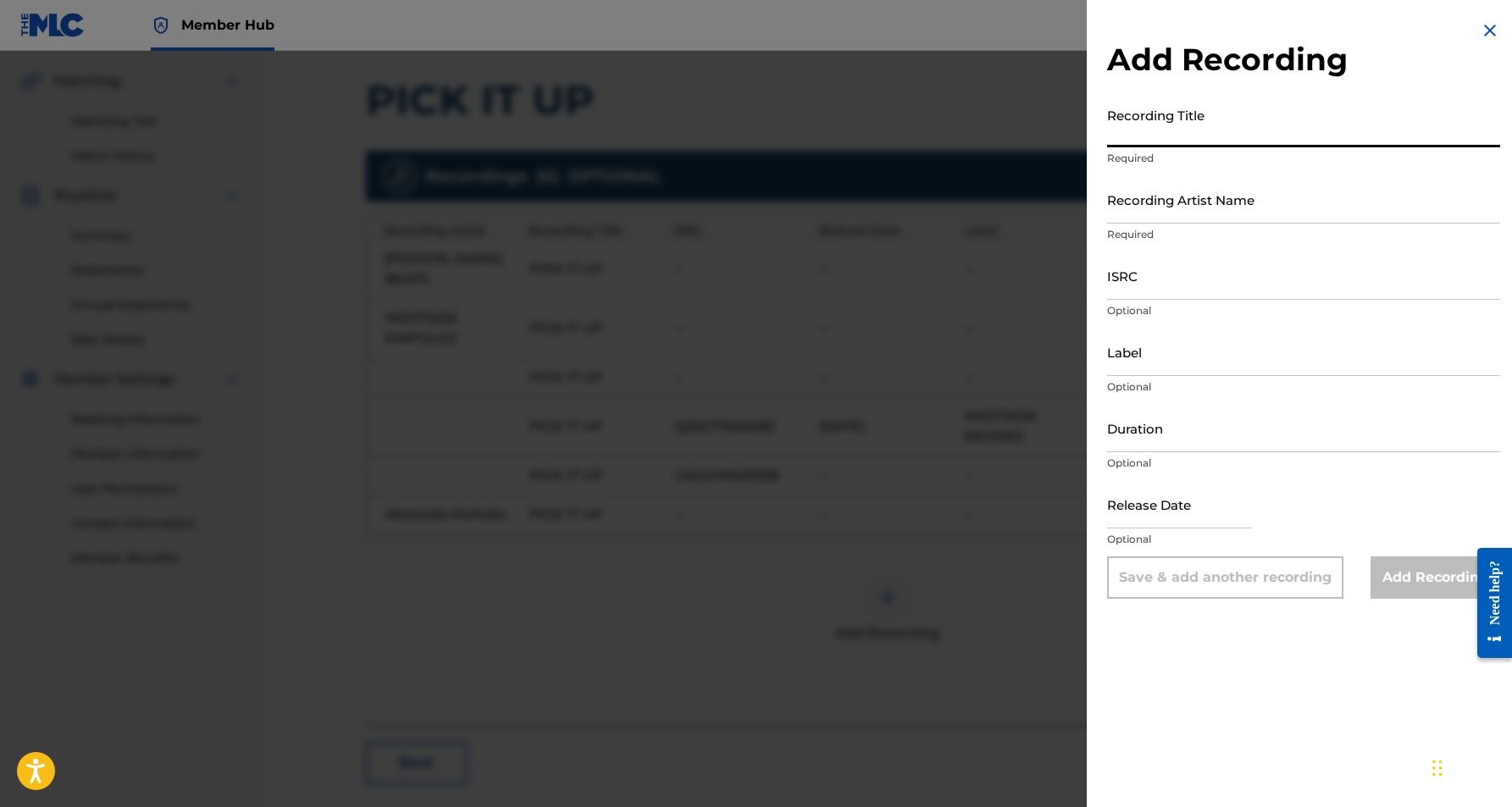
click at [1206, 116] on input "Recording Title" at bounding box center [1303, 123] width 393 height 48
paste input "WESTSIDE KINFOLKZ"
type input "WESTSIDE KINFOLKZ"
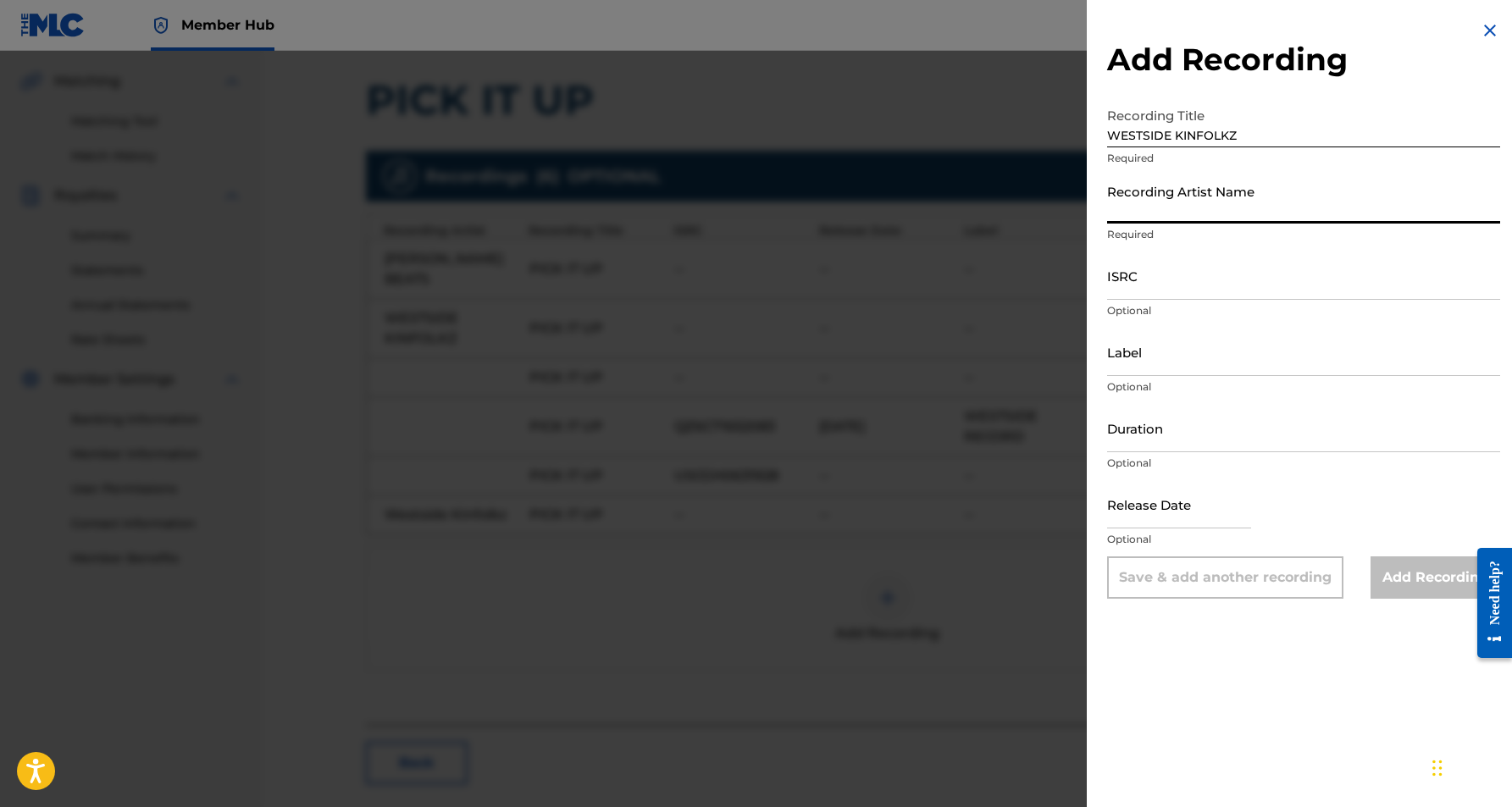
click at [1176, 208] on input "Recording Artist Name" at bounding box center [1303, 199] width 393 height 48
paste input "WESTSIDE KINFOLKZ"
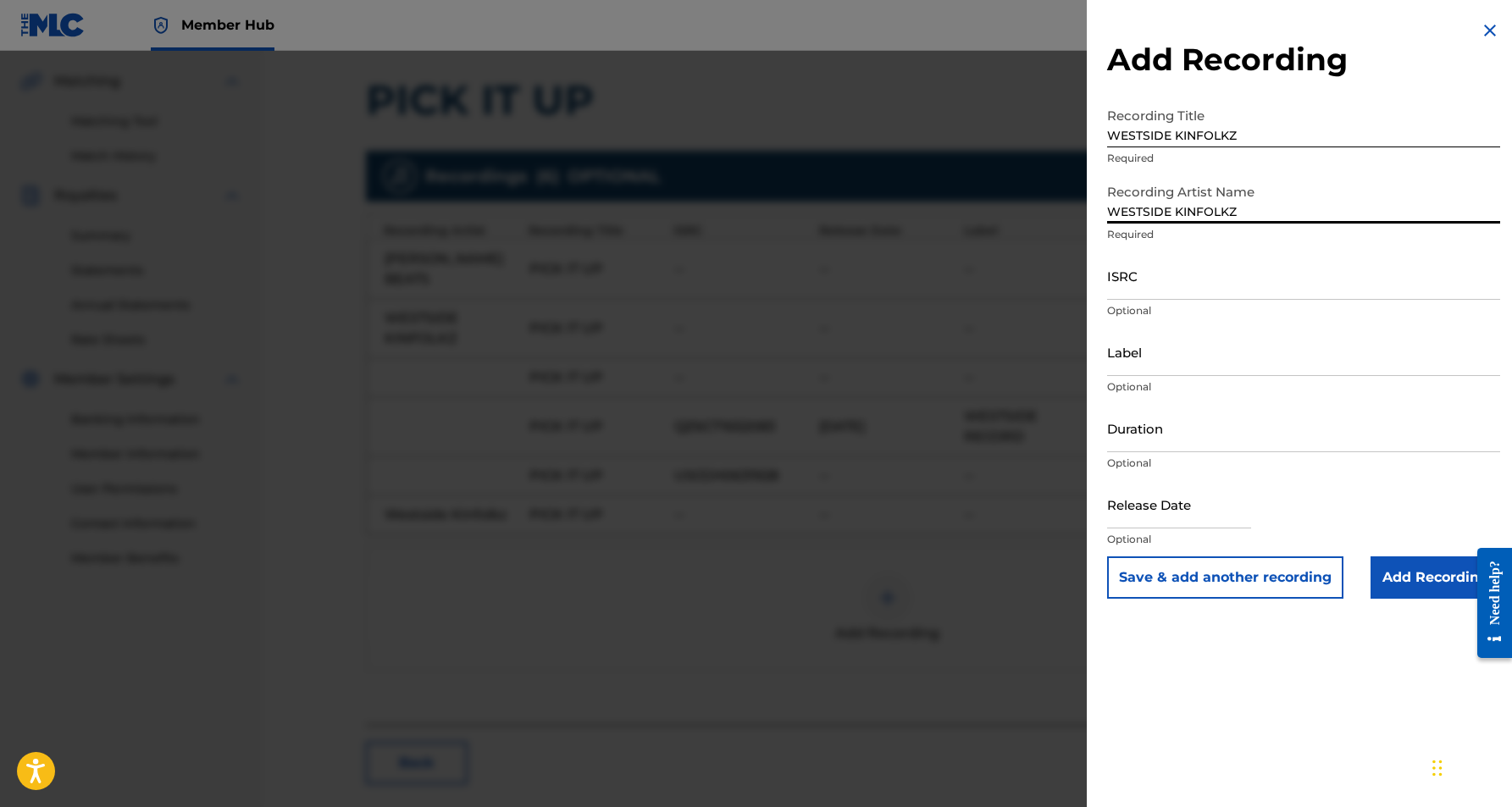
type input "WESTSIDE KINFOLKZ"
click at [1262, 136] on input "WESTSIDE KINFOLKZ" at bounding box center [1303, 123] width 393 height 48
type input "W"
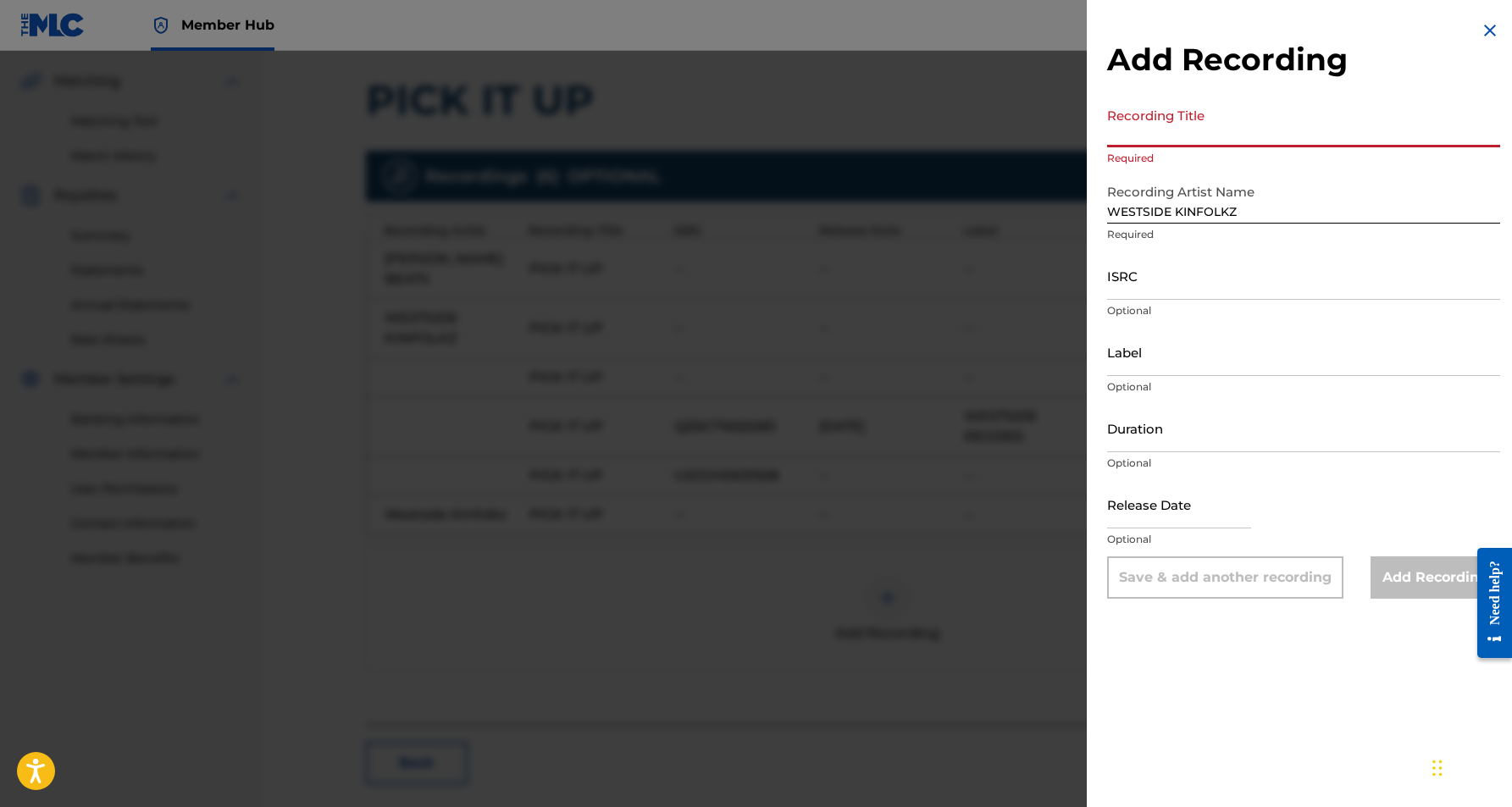
paste input "PICK IT UP"
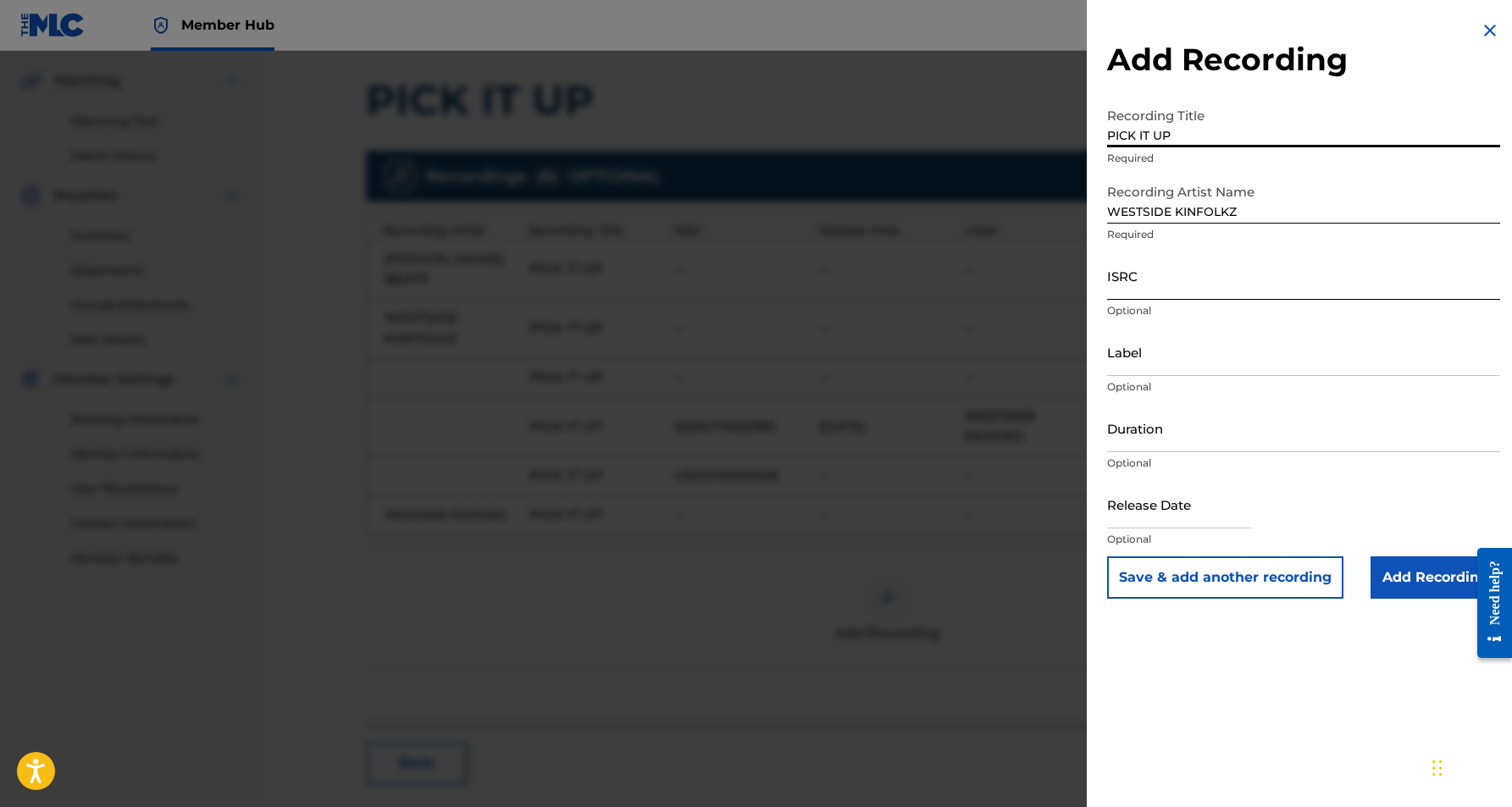
type input "PICK IT UP"
click at [1170, 289] on input "ISRC" at bounding box center [1303, 275] width 393 height 48
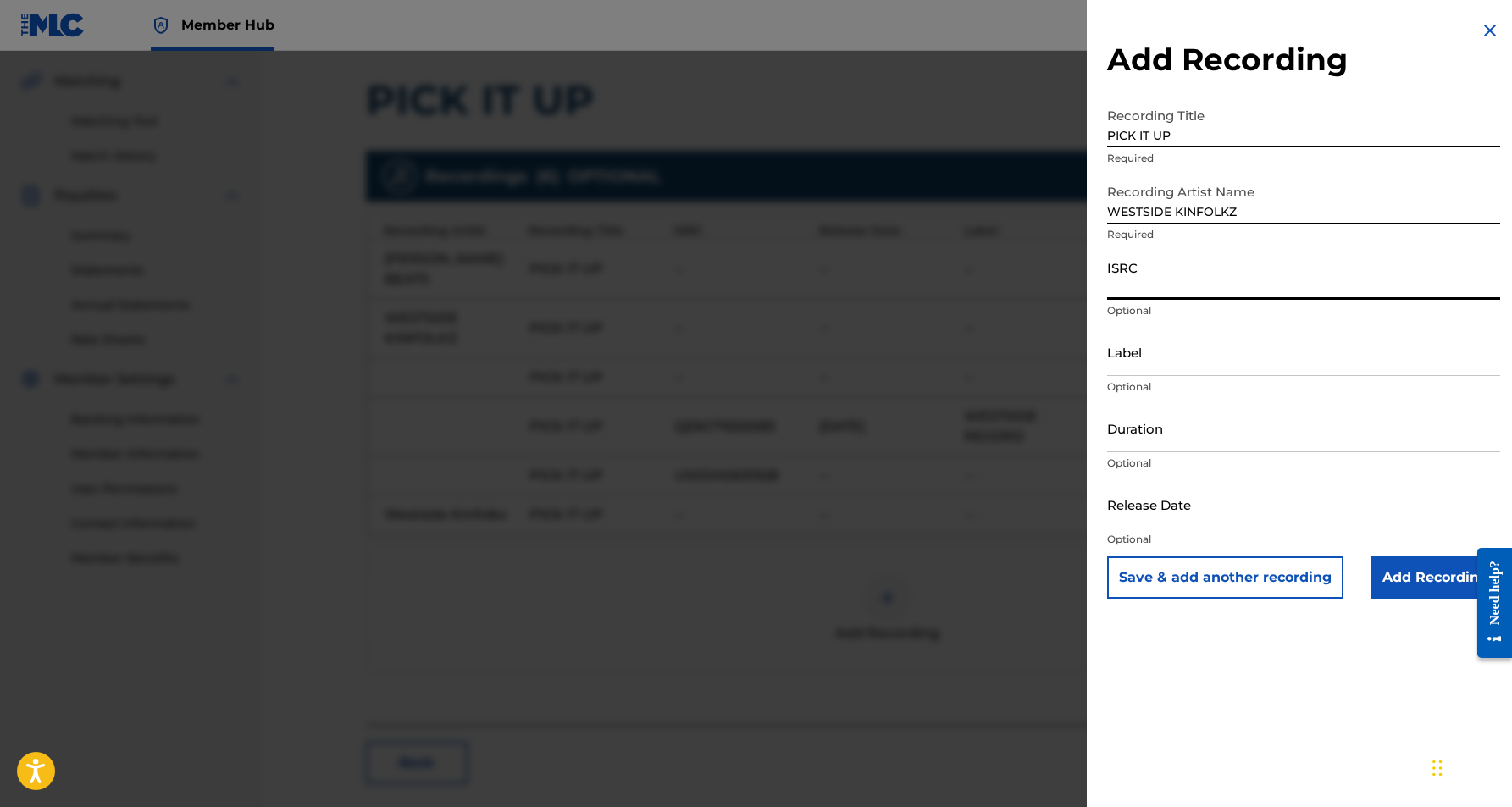
paste input "QZFYY2364853"
type input "QZFYY2364853"
paste input "QZFYY2364853"
type input "QZFYY2364853"
click at [1190, 355] on input "Label" at bounding box center [1303, 352] width 393 height 48
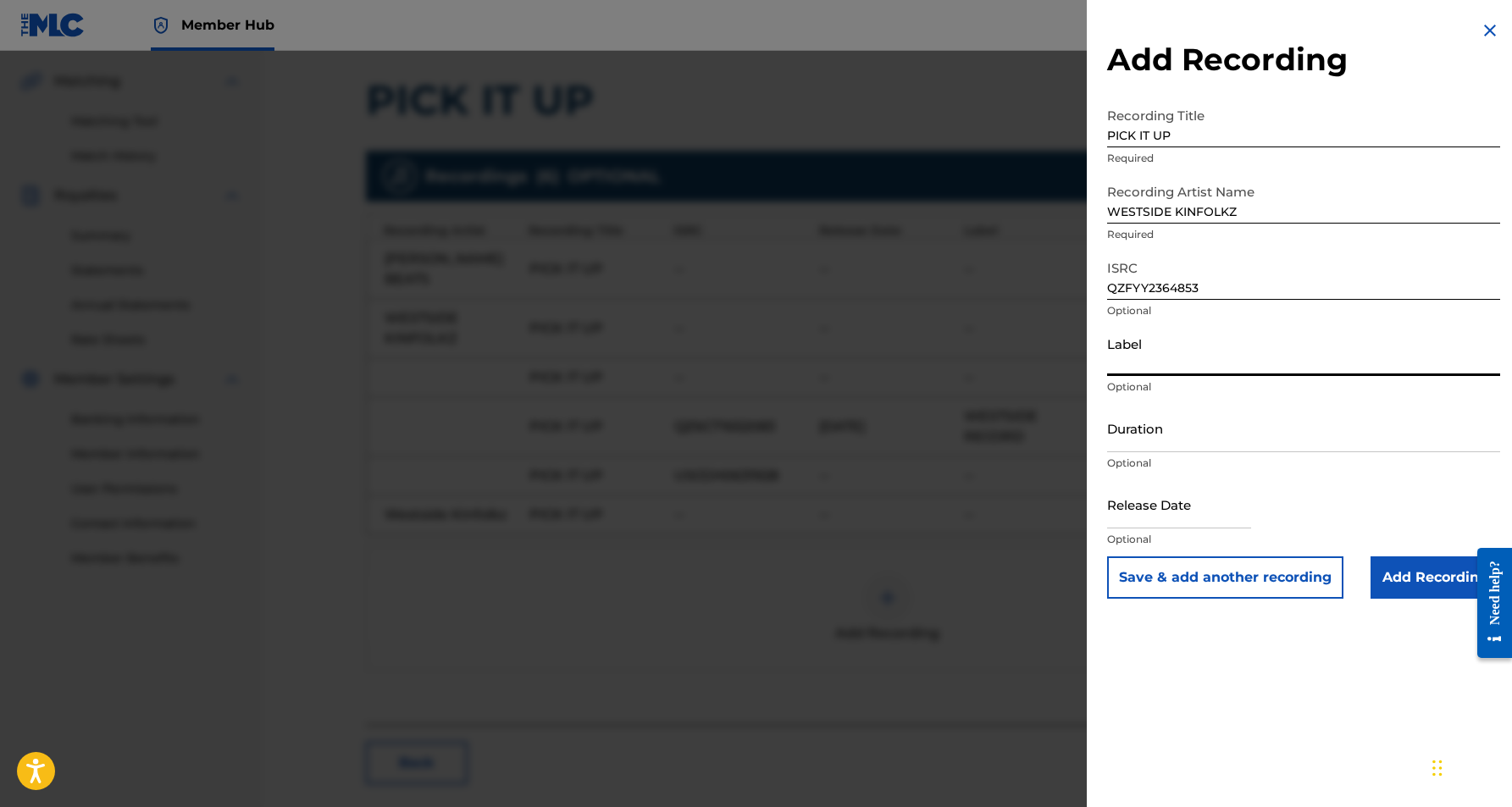
paste input "[PERSON_NAME] Beats Market Records"
type input "[PERSON_NAME] Beats Market Records"
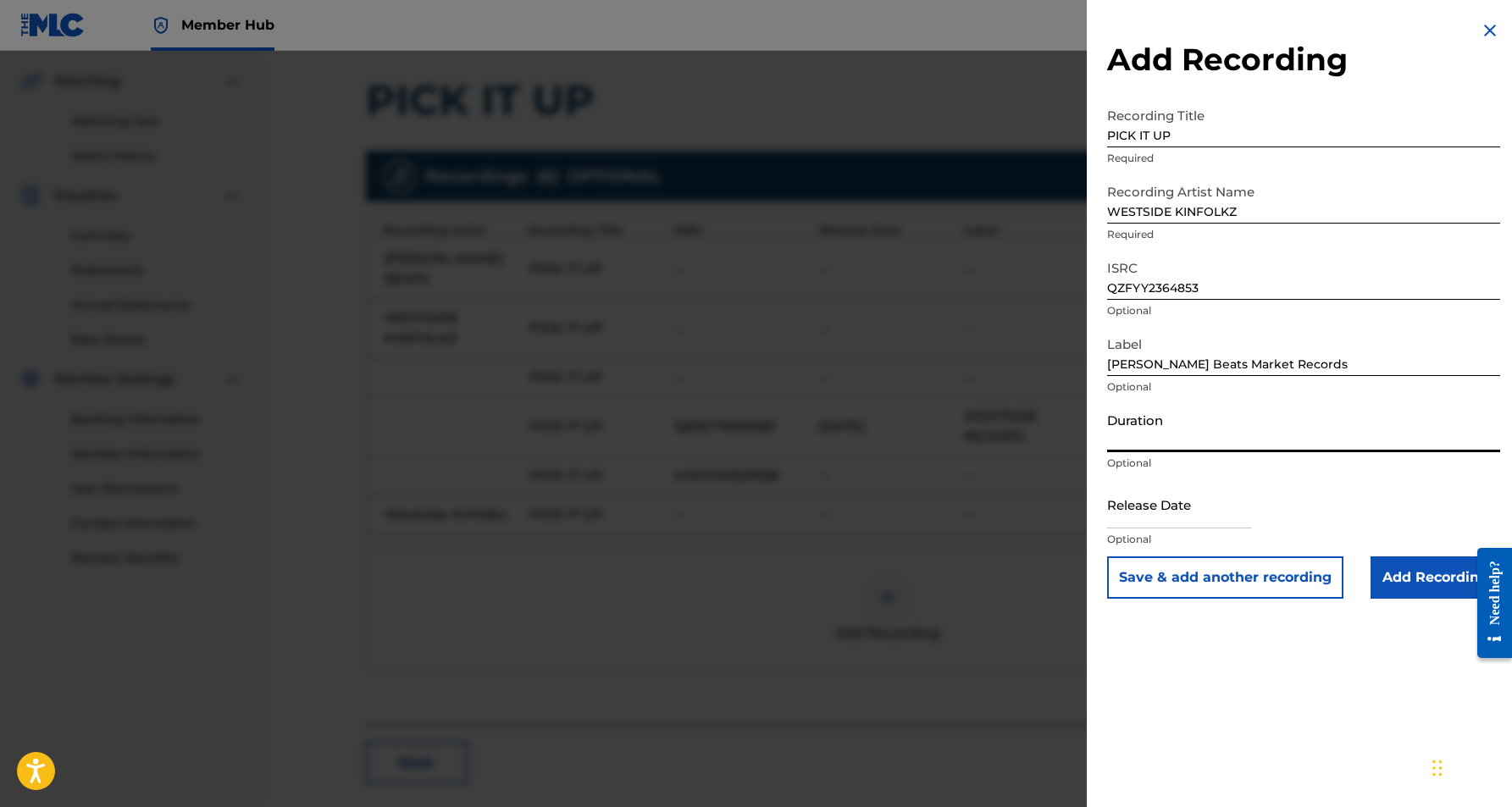
click at [1194, 438] on input "Duration" at bounding box center [1303, 428] width 393 height 48
type input "04:16"
click at [1219, 664] on div "Add Recording Recording Title PICK IT UP Required Recording Artist Name WESTSID…" at bounding box center [1303, 403] width 433 height 807
drag, startPoint x: 1174, startPoint y: 135, endPoint x: 1101, endPoint y: 138, distance: 73.1
click at [1101, 138] on div "Add Recording Recording Title PICK IT UP Required Recording Artist Name WESTSID…" at bounding box center [1303, 310] width 433 height 619
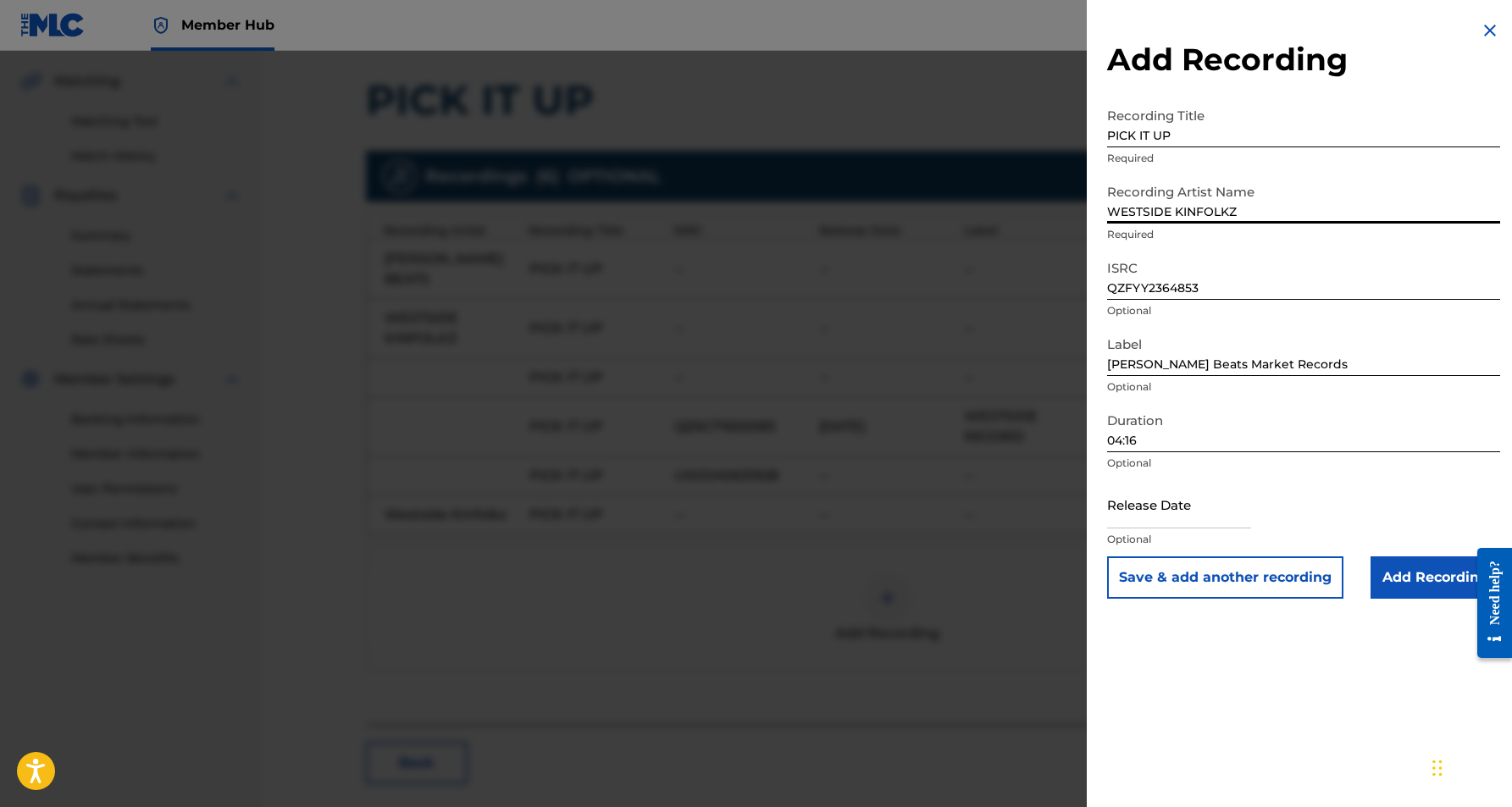
drag, startPoint x: 1242, startPoint y: 209, endPoint x: 1109, endPoint y: 211, distance: 133.0
click at [1109, 211] on input "WESTSIDE KINFOLKZ" at bounding box center [1303, 199] width 393 height 48
click at [1194, 512] on input "text" at bounding box center [1179, 504] width 144 height 48
select select "8"
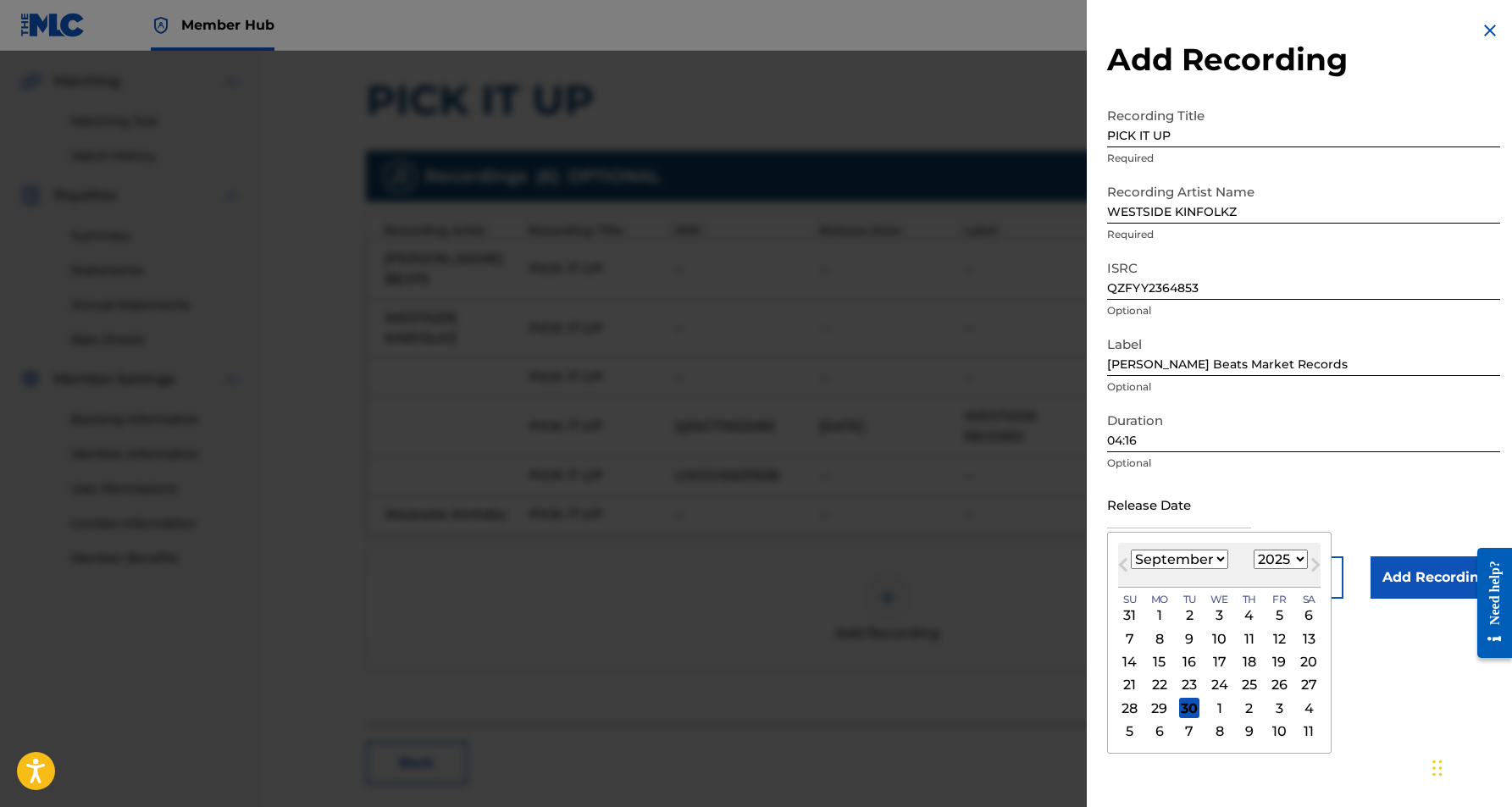
select select "2023"
select select "0"
click at [1239, 617] on div "5" at bounding box center [1249, 616] width 21 height 21
type input "[DATE]"
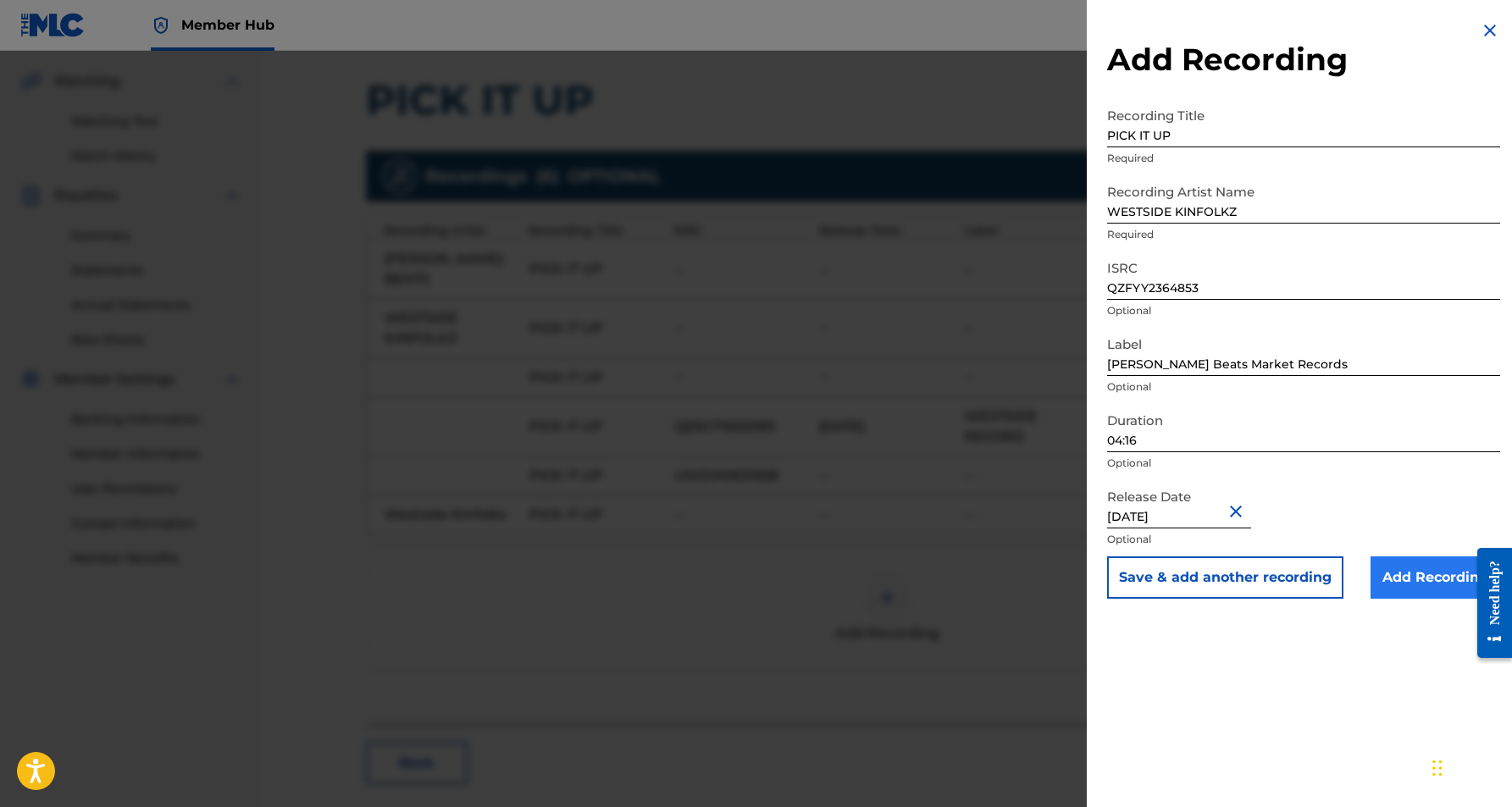
click at [1398, 582] on input "Add Recording" at bounding box center [1435, 577] width 130 height 42
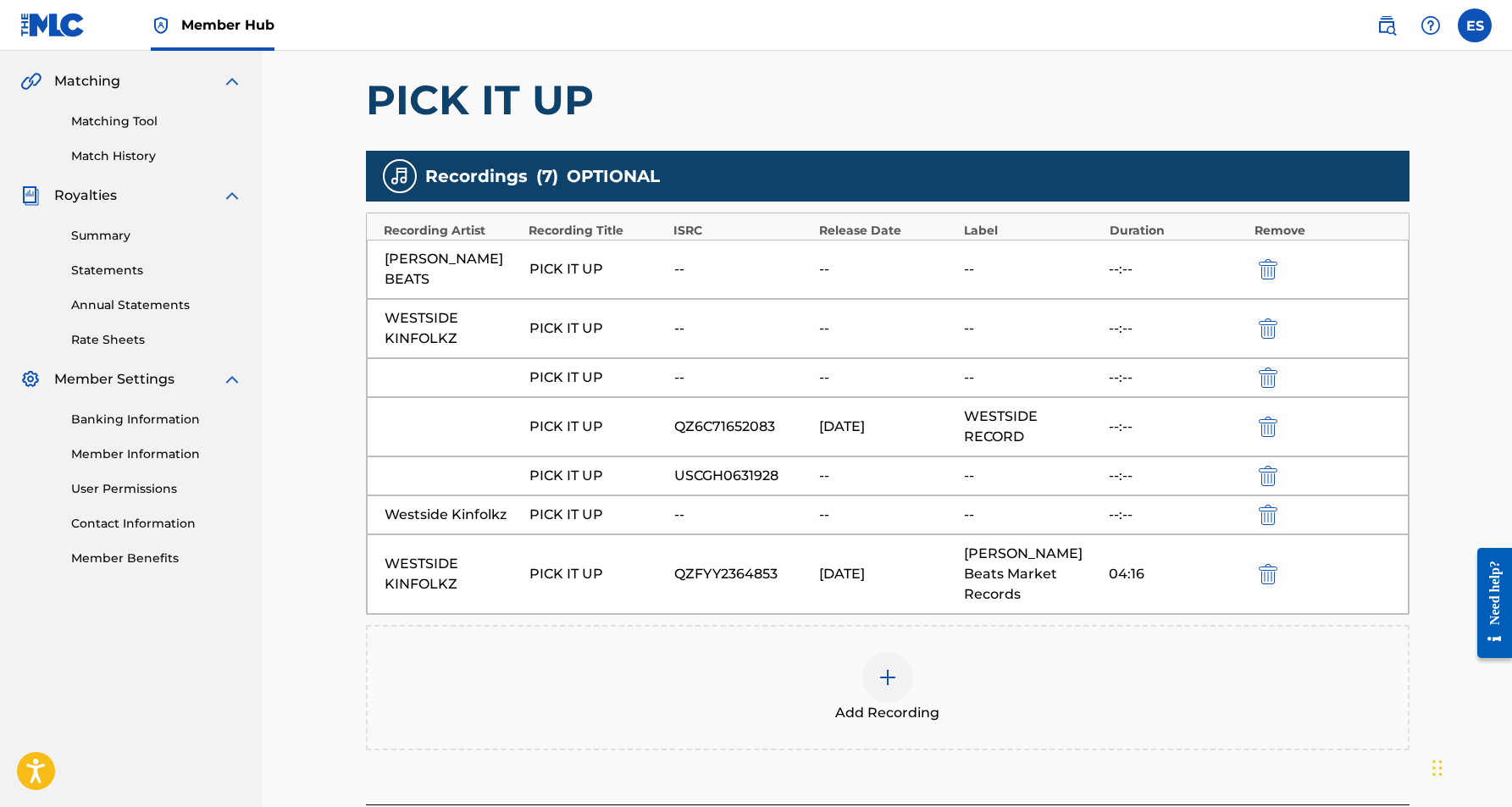
click at [887, 667] on img at bounding box center [888, 678] width 21 height 21
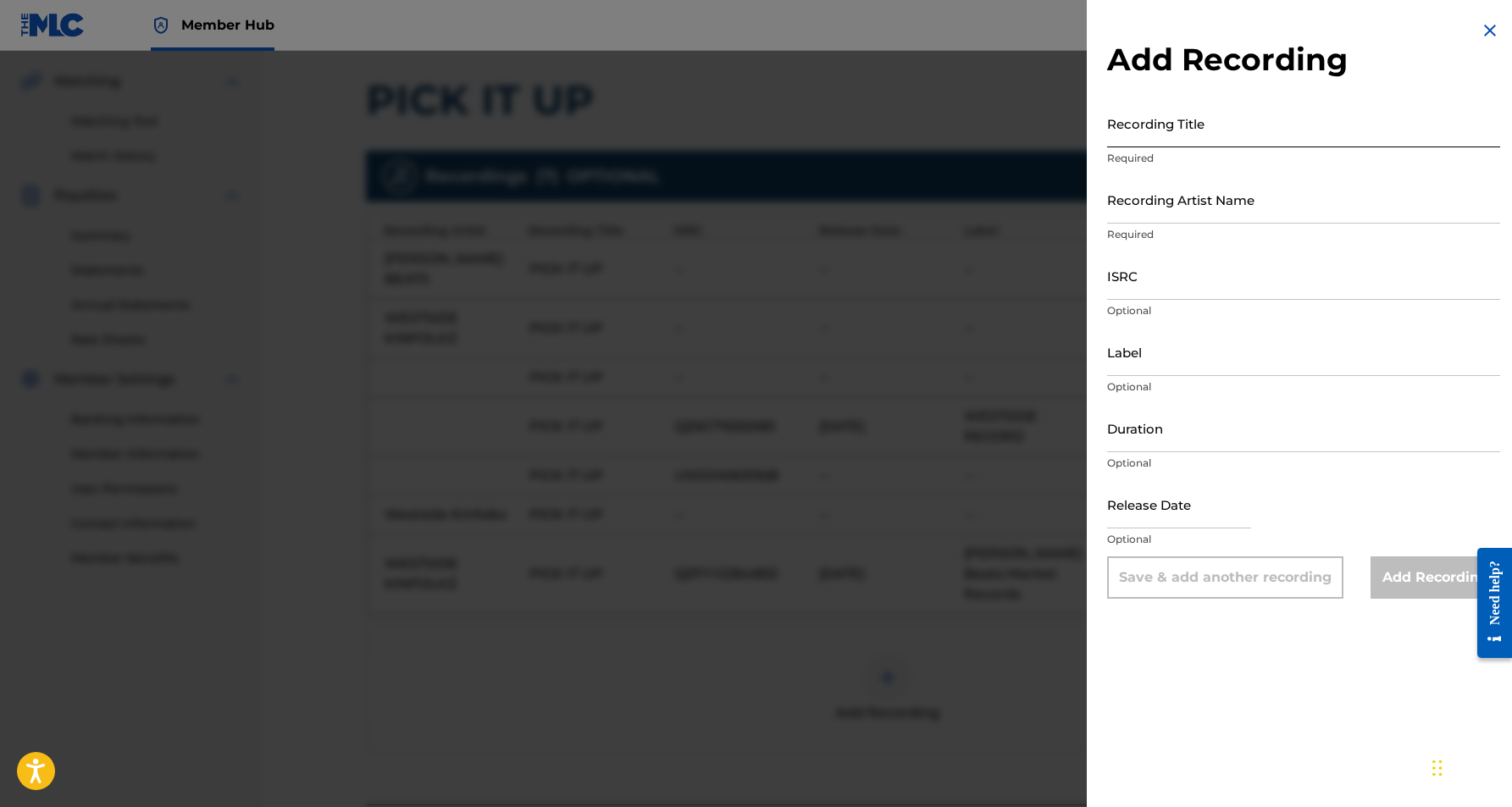
click at [1215, 136] on input "Recording Title" at bounding box center [1303, 123] width 393 height 48
paste input "PICK IT UP"
type input "PICK IT UP"
click at [1266, 207] on input "Recording Artist Name" at bounding box center [1303, 199] width 393 height 48
paste input "WESTSIDE KINFOLKZ"
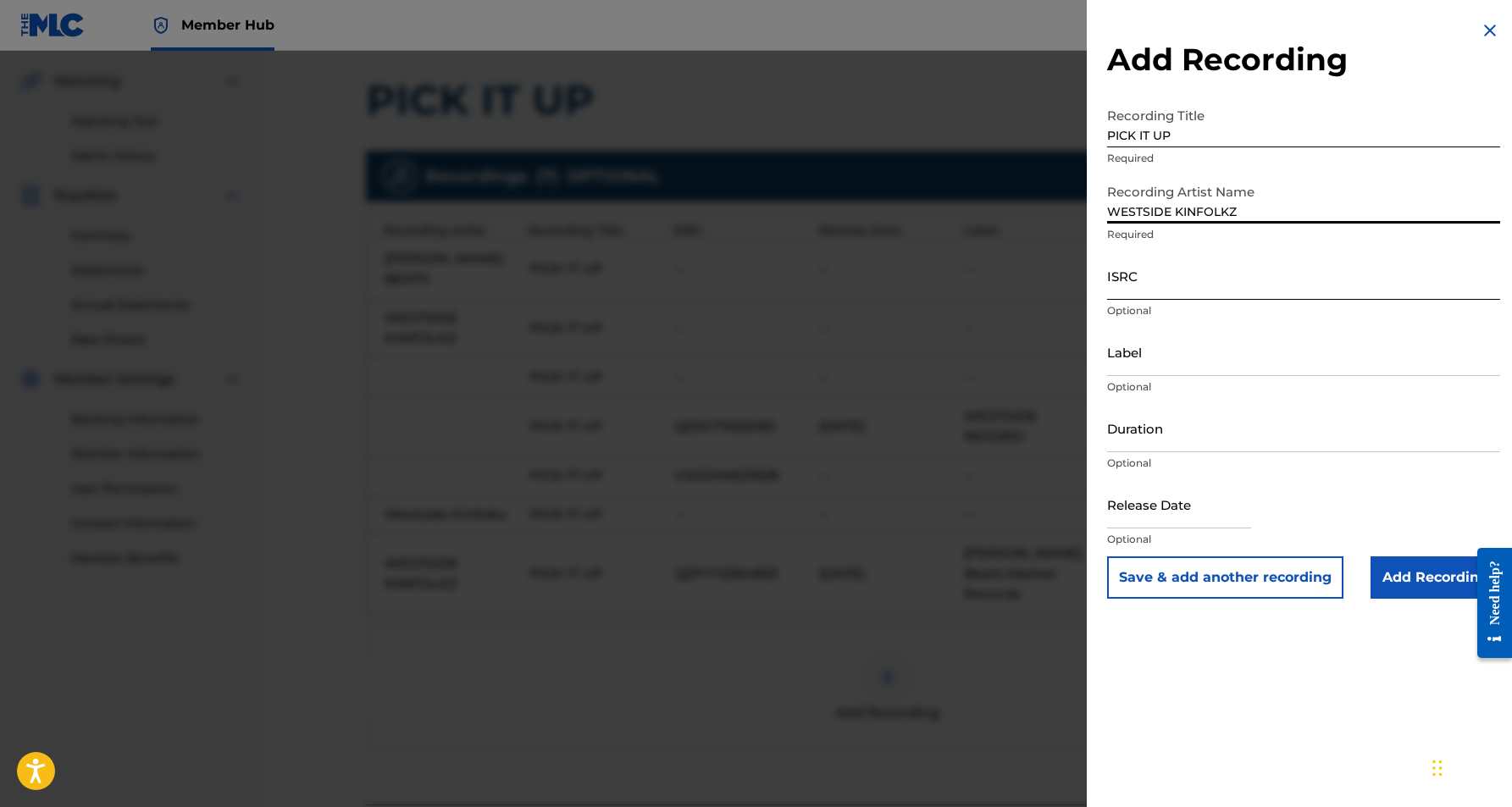
type input "WESTSIDE KINFOLKZ"
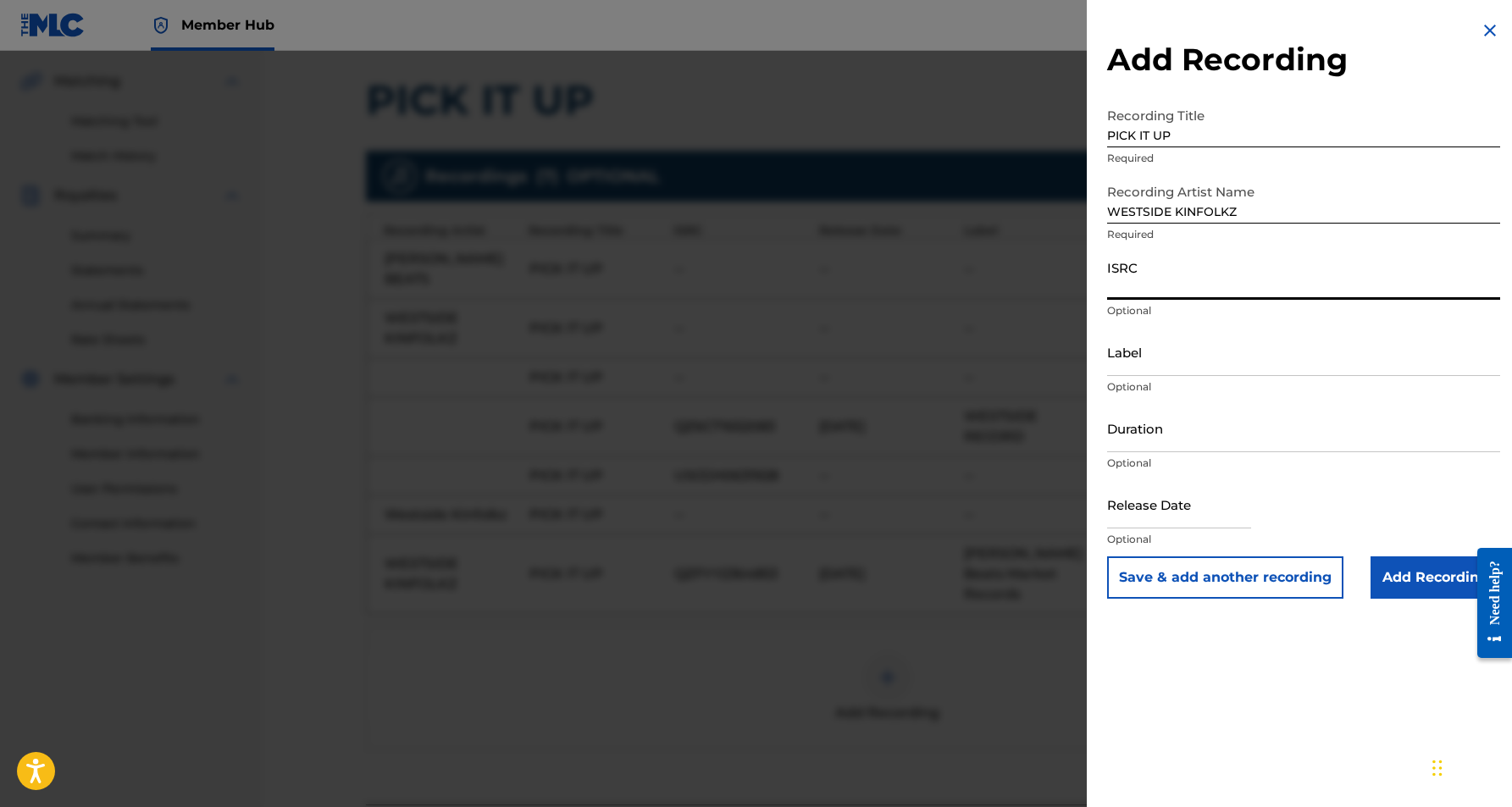
click at [1225, 288] on input "ISRC" at bounding box center [1303, 275] width 393 height 48
paste input "USCGH0631928"
type input "USCGH0631928"
click at [1184, 358] on input "Label" at bounding box center [1303, 352] width 393 height 48
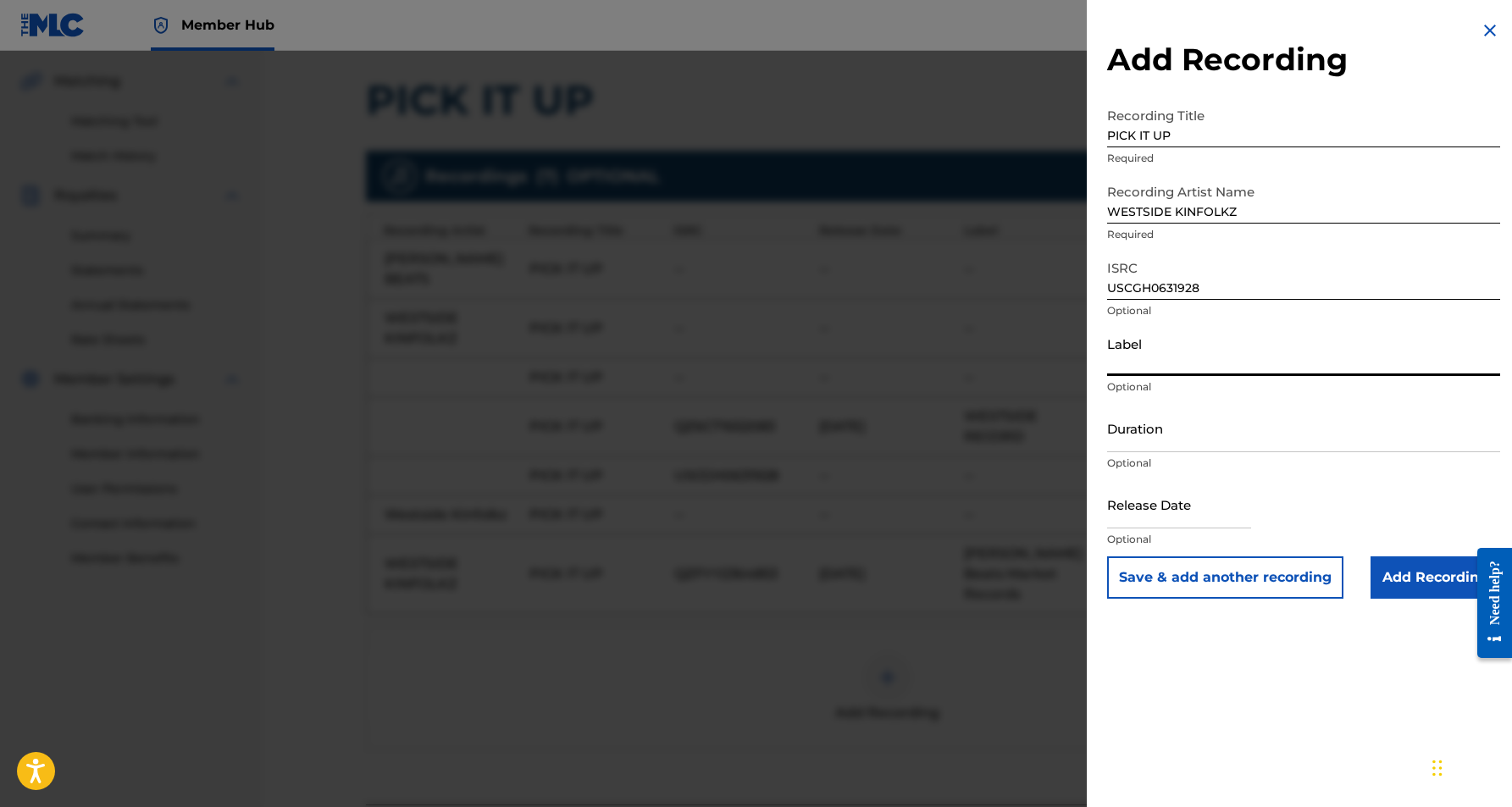
paste input "OFF DA MAP MUSIC GROUP"
type input "OFF DA MAP MUSIC GROUP"
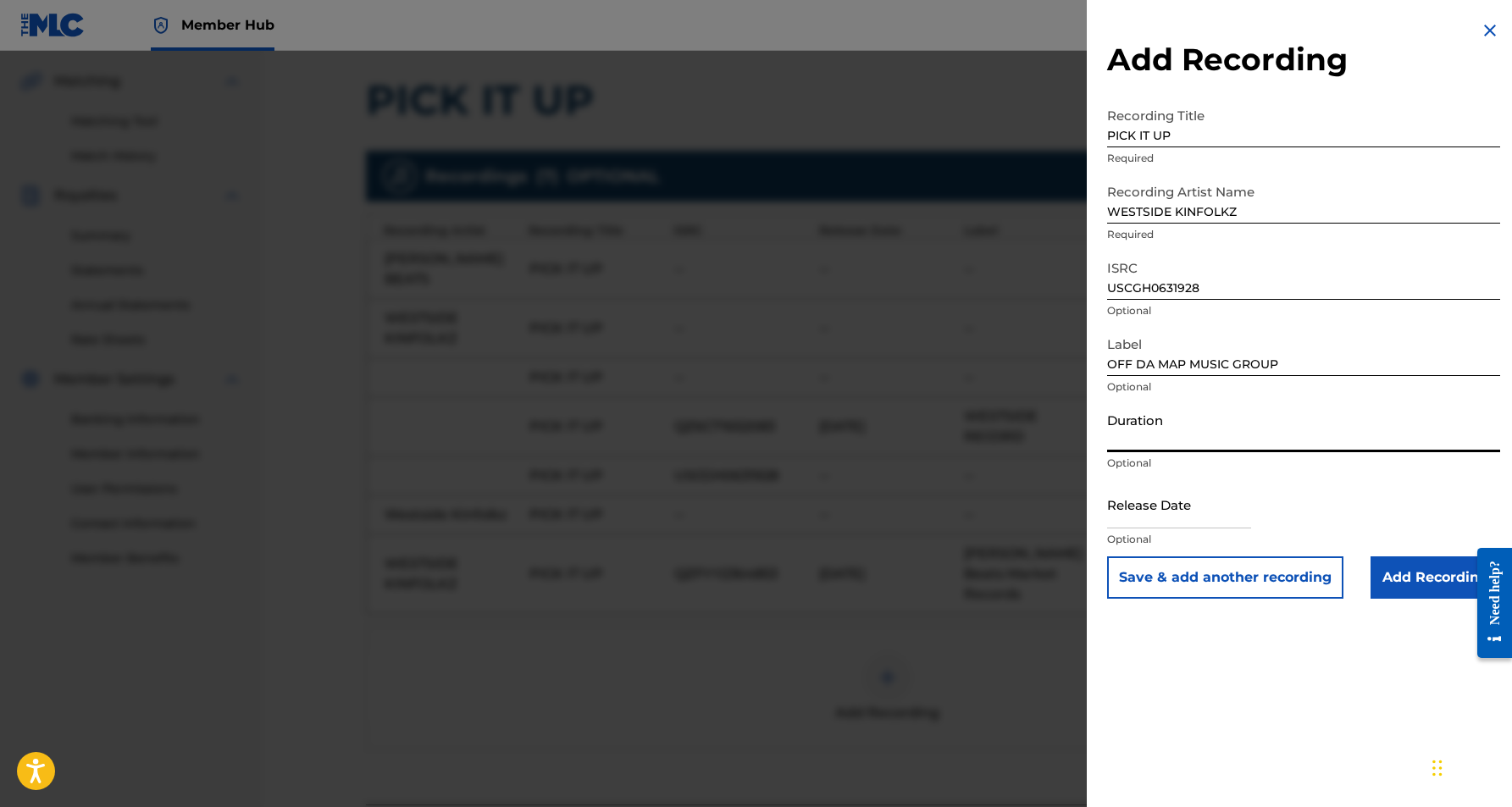
click at [1188, 421] on input "Duration" at bounding box center [1303, 428] width 393 height 48
type input "04:16"
click at [1247, 709] on div "Add Recording Recording Title PICK IT UP Required Recording Artist Name WESTSID…" at bounding box center [1303, 403] width 433 height 807
click at [1394, 580] on input "Add Recording" at bounding box center [1435, 577] width 130 height 42
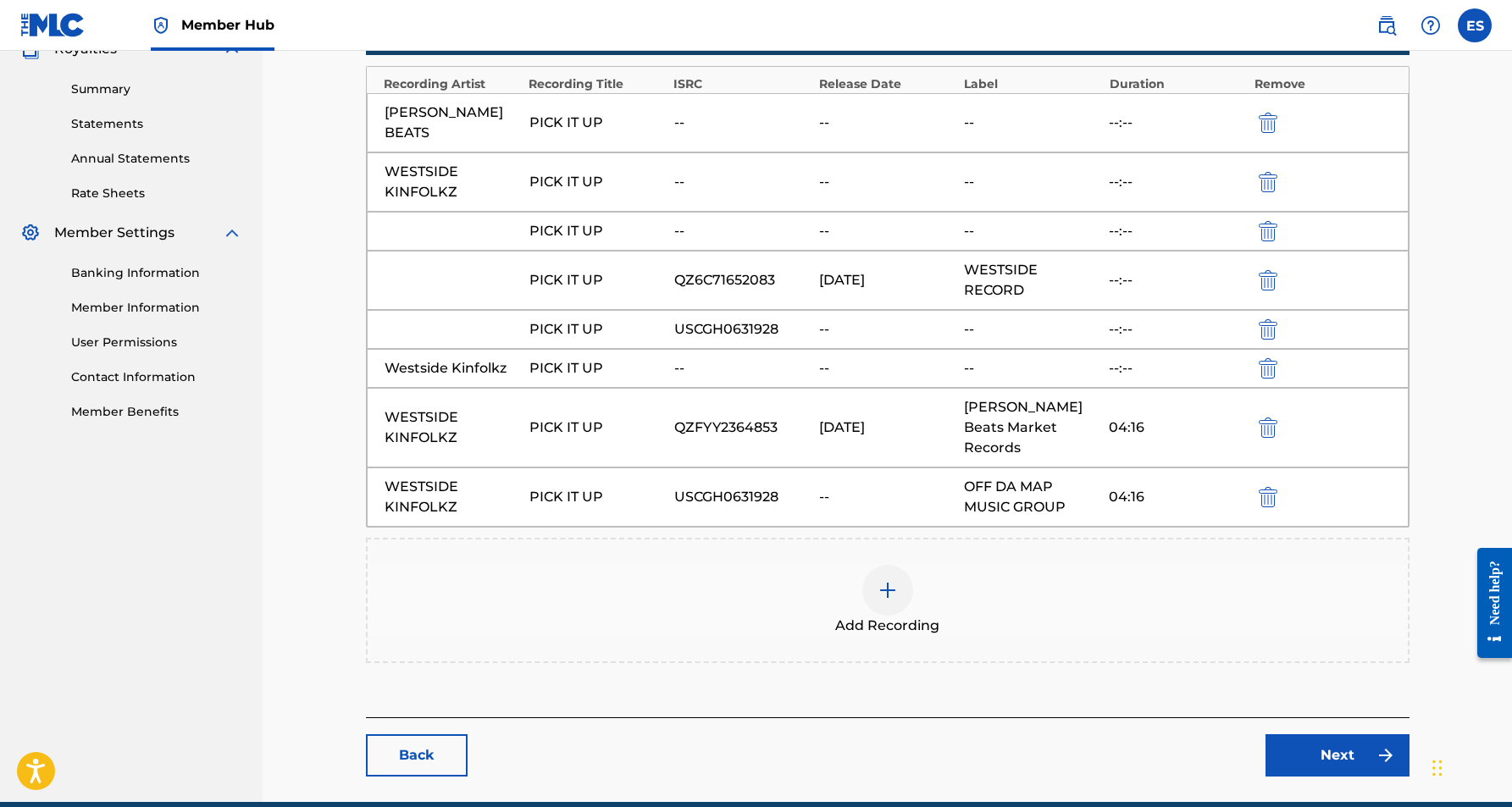
scroll to position [525, 0]
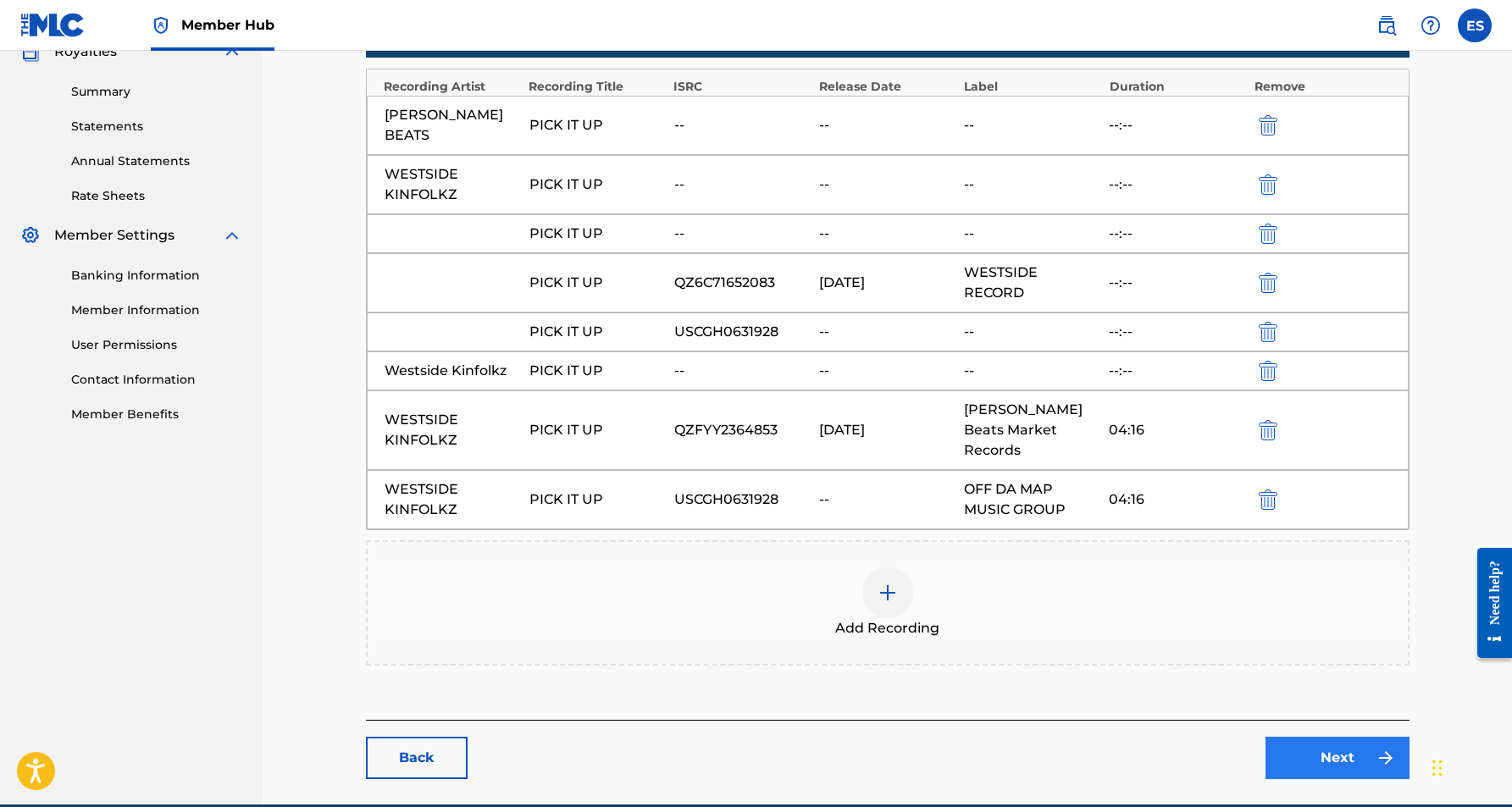
click at [1314, 737] on link "Next" at bounding box center [1338, 757] width 144 height 42
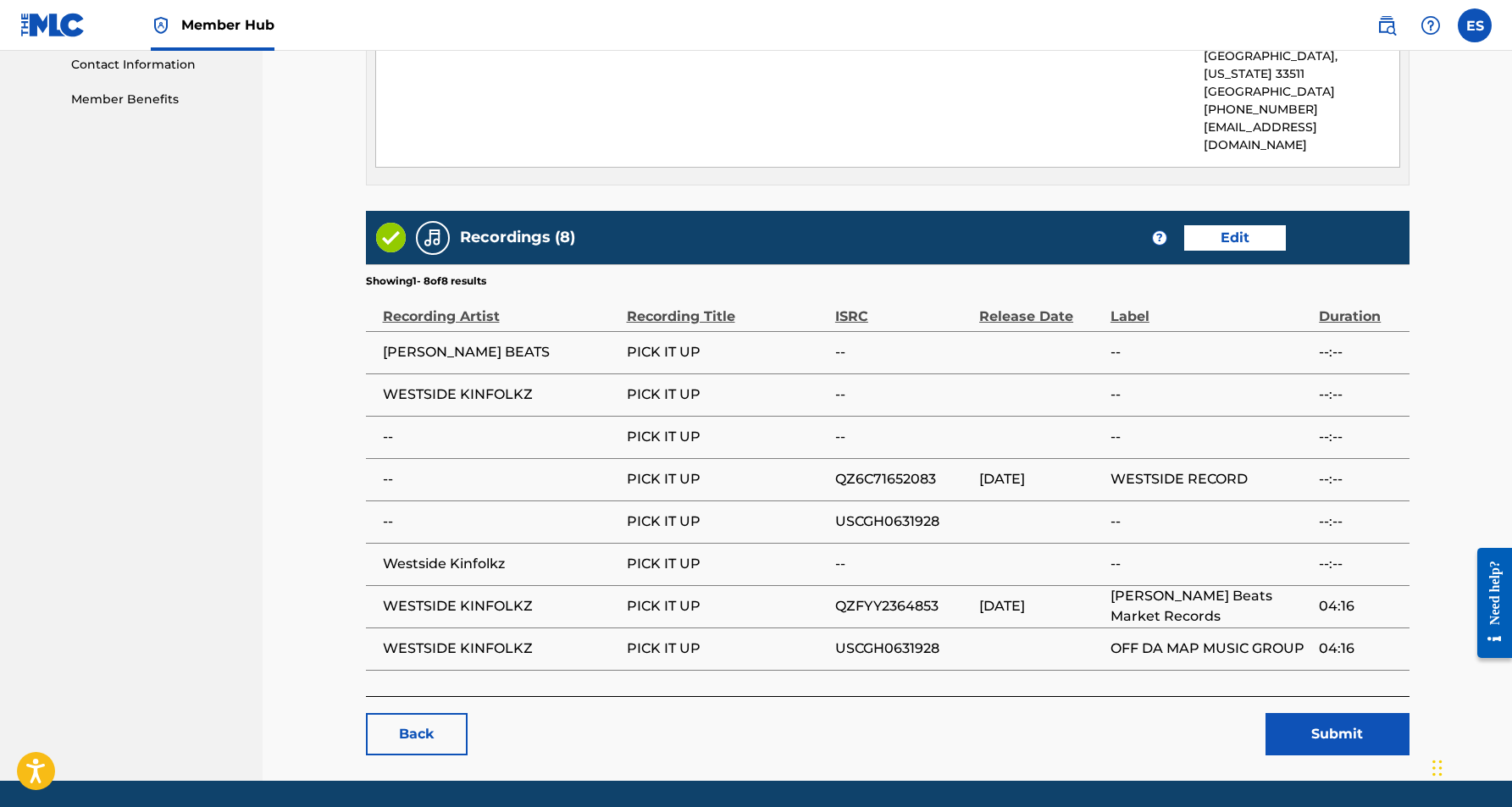
scroll to position [841, 0]
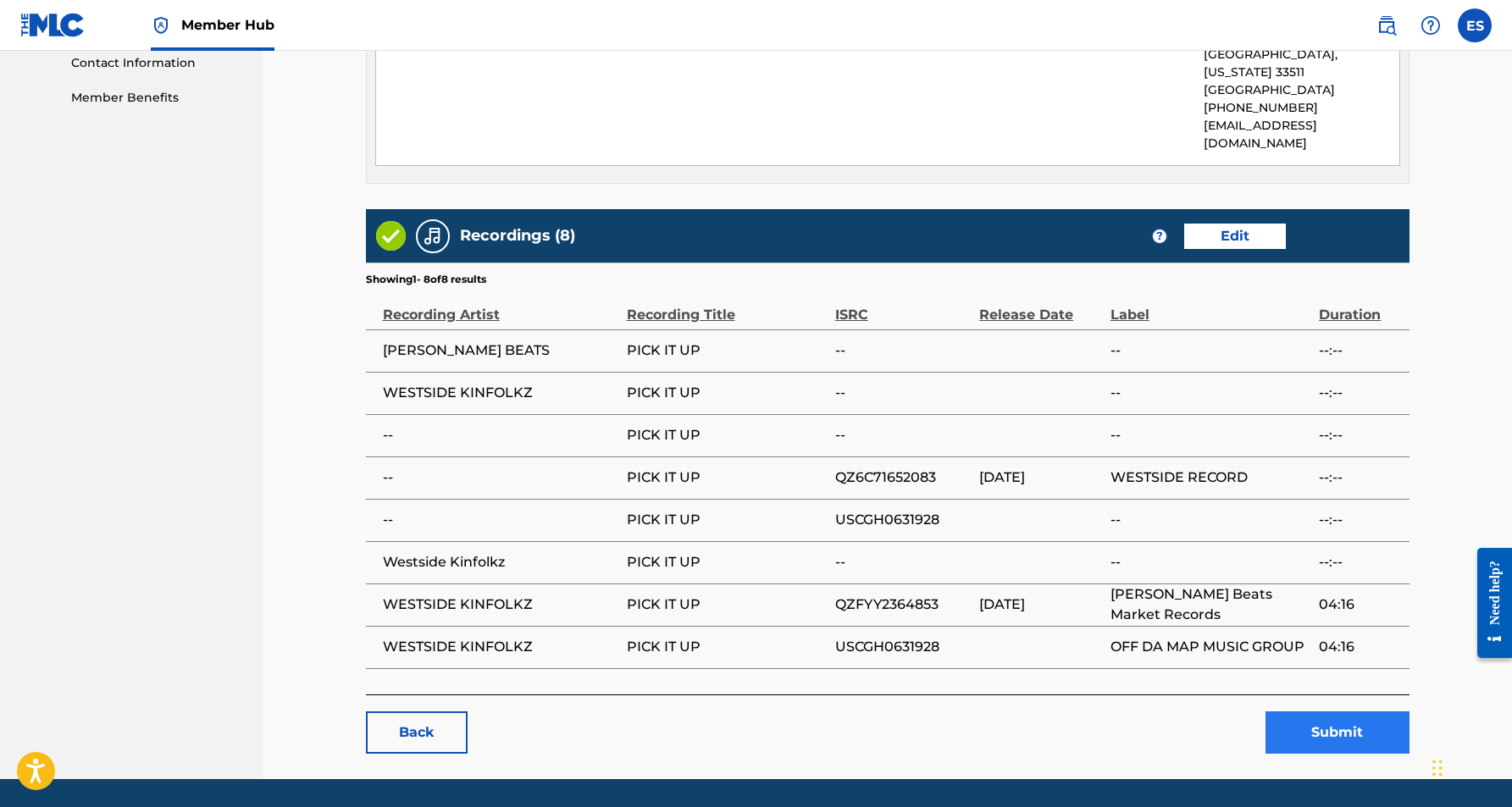
click at [1320, 711] on button "Submit" at bounding box center [1338, 732] width 144 height 42
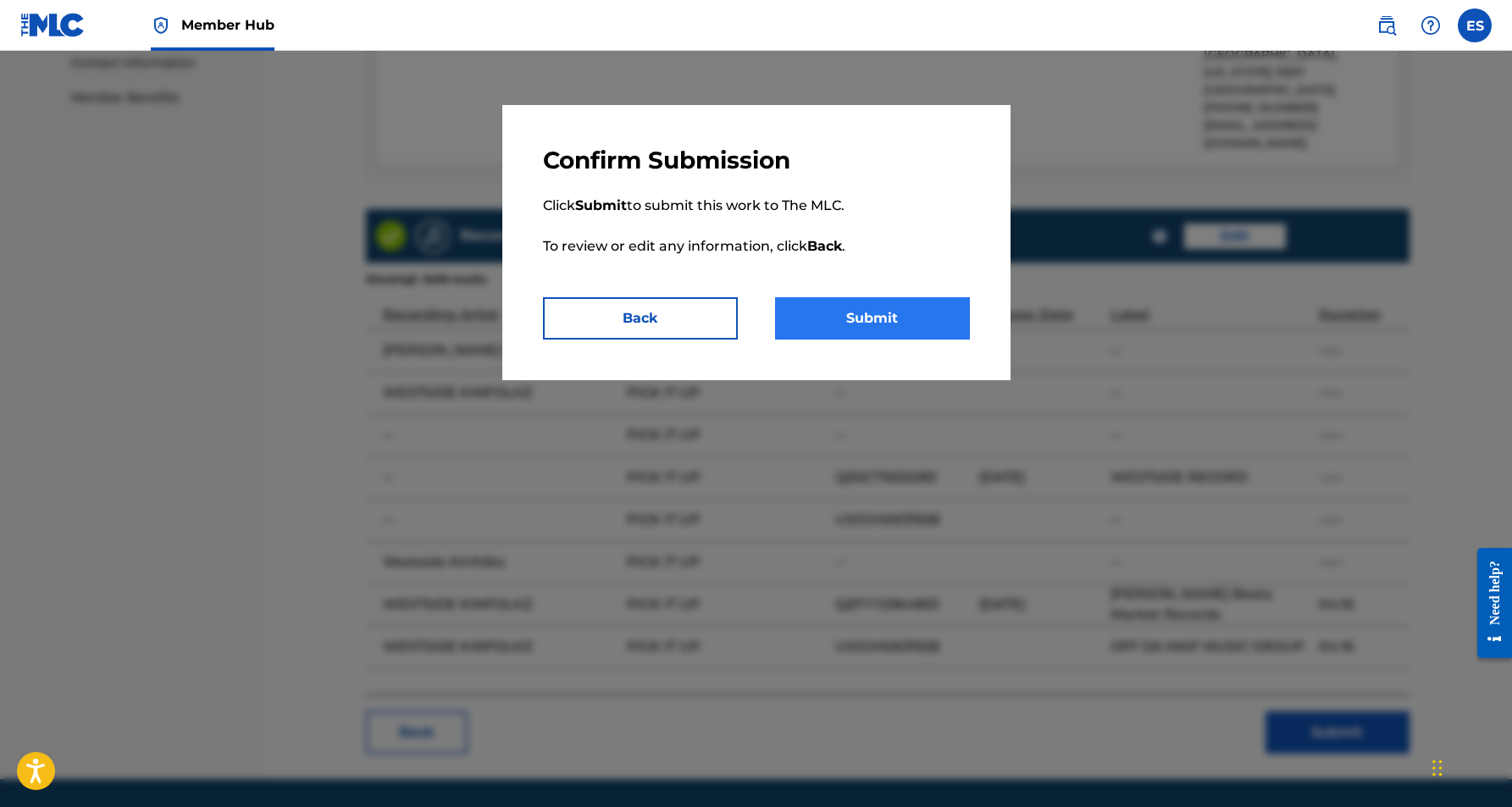
click at [885, 316] on button "Submit" at bounding box center [872, 317] width 195 height 42
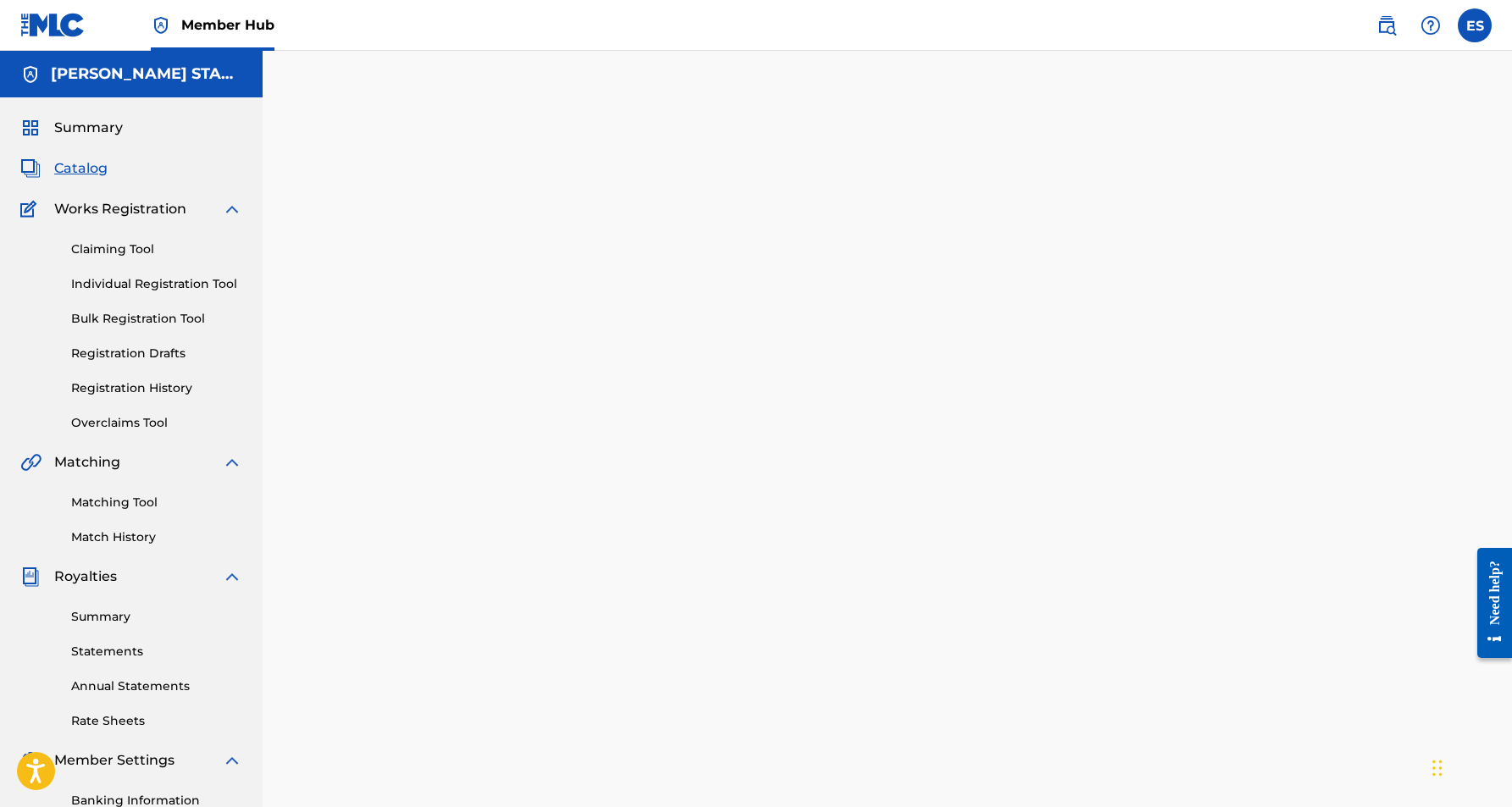
click at [77, 165] on span "Catalog" at bounding box center [81, 169] width 53 height 21
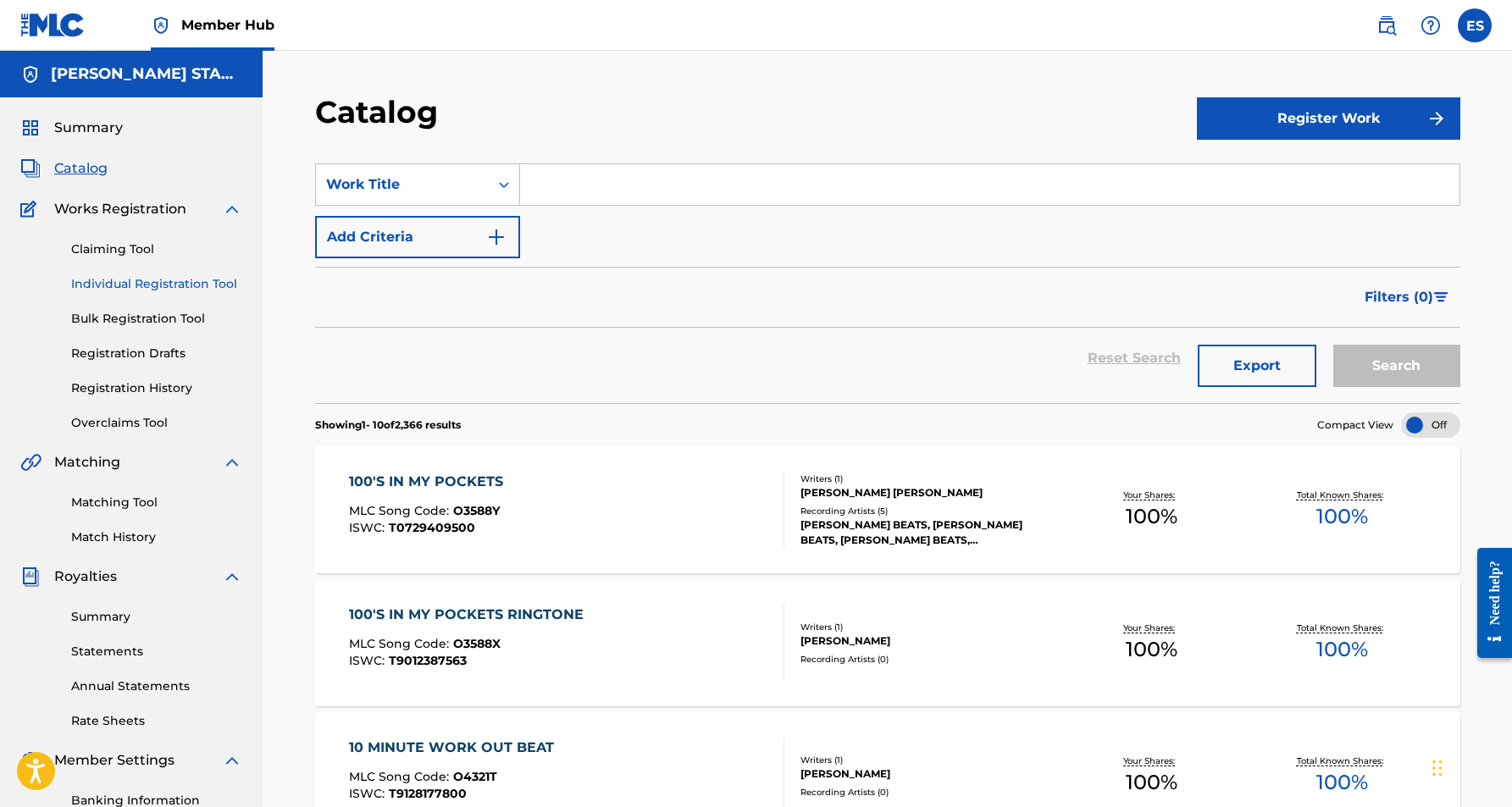
click at [155, 282] on link "Individual Registration Tool" at bounding box center [156, 284] width 171 height 18
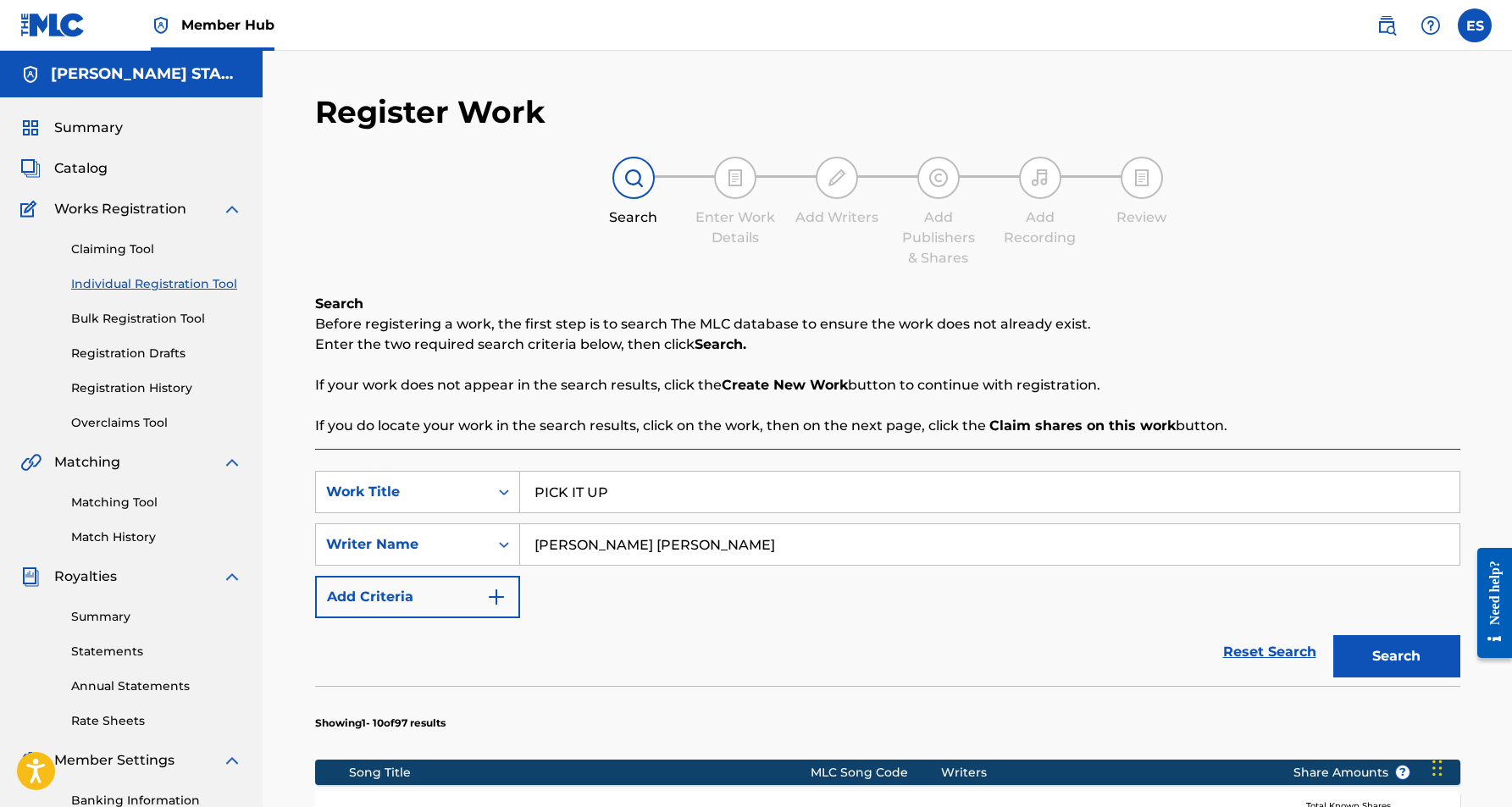
click at [612, 495] on input "PICK IT UP" at bounding box center [989, 491] width 940 height 40
type input "P"
paste input "KEEP IT GANGSTA"
type input "KEEP IT GANGSTA"
click at [765, 641] on div "Reset Search Search" at bounding box center [887, 652] width 1146 height 68
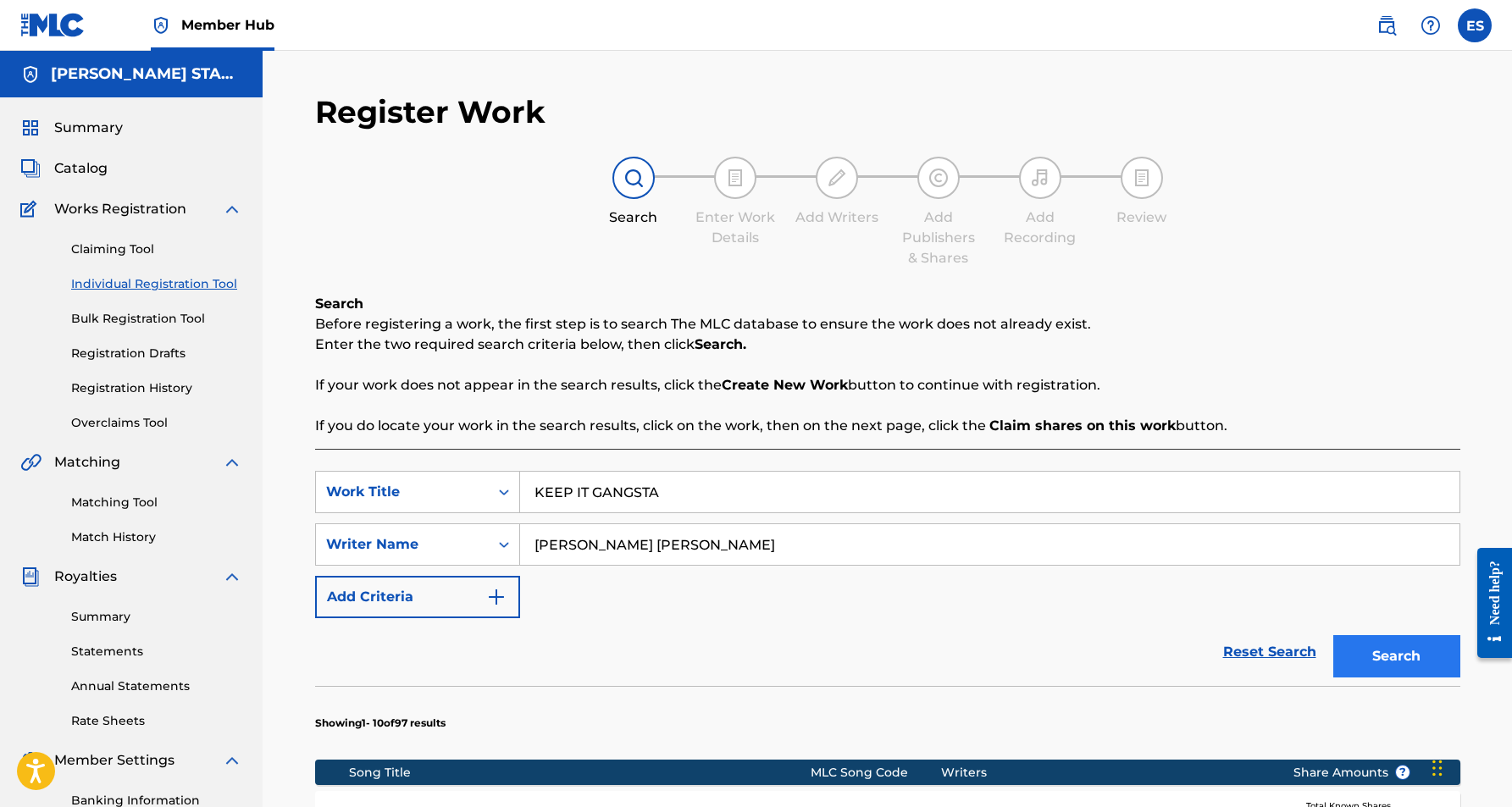
click at [1370, 659] on button "Search" at bounding box center [1397, 655] width 127 height 42
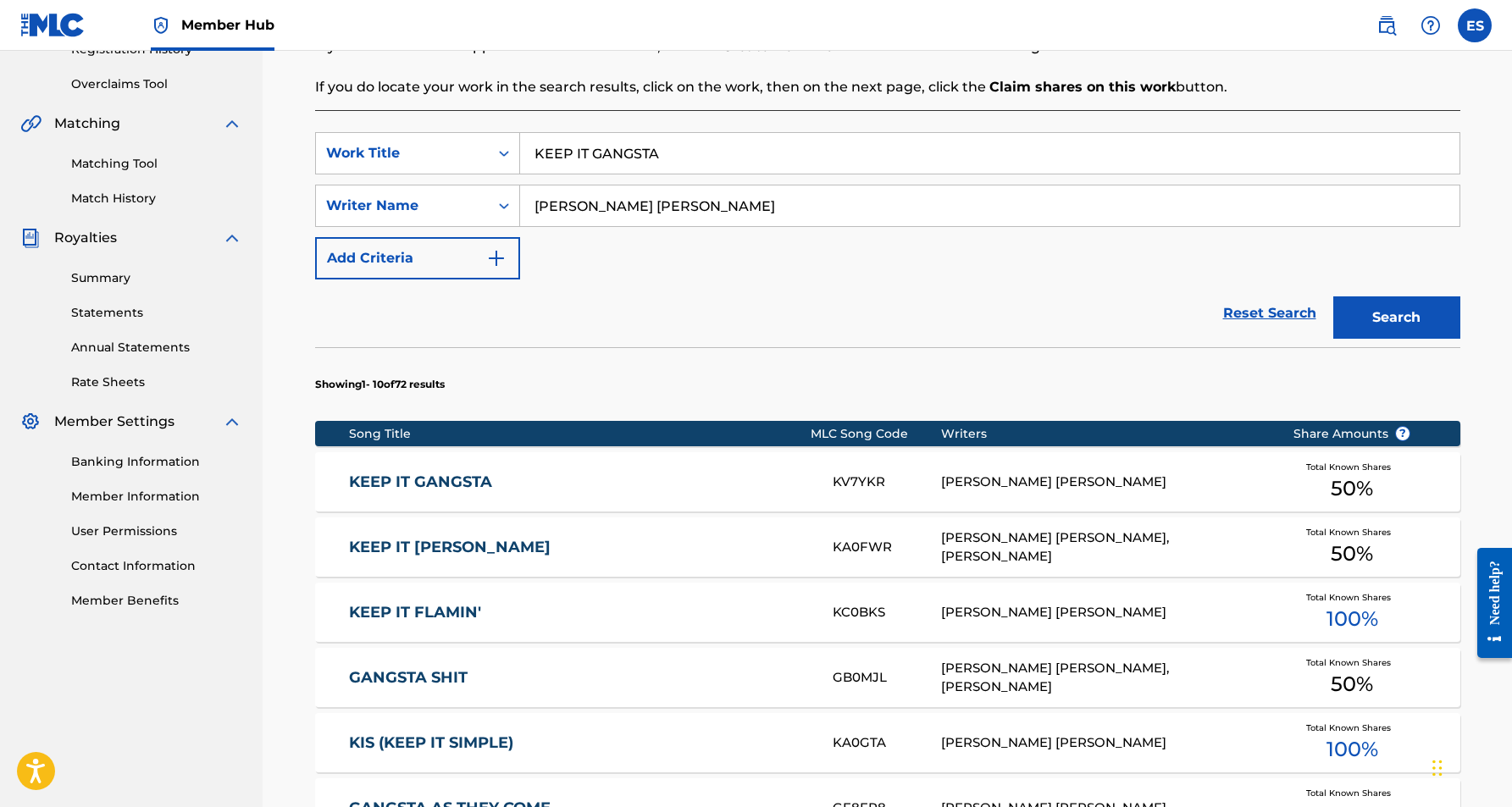
scroll to position [351, 0]
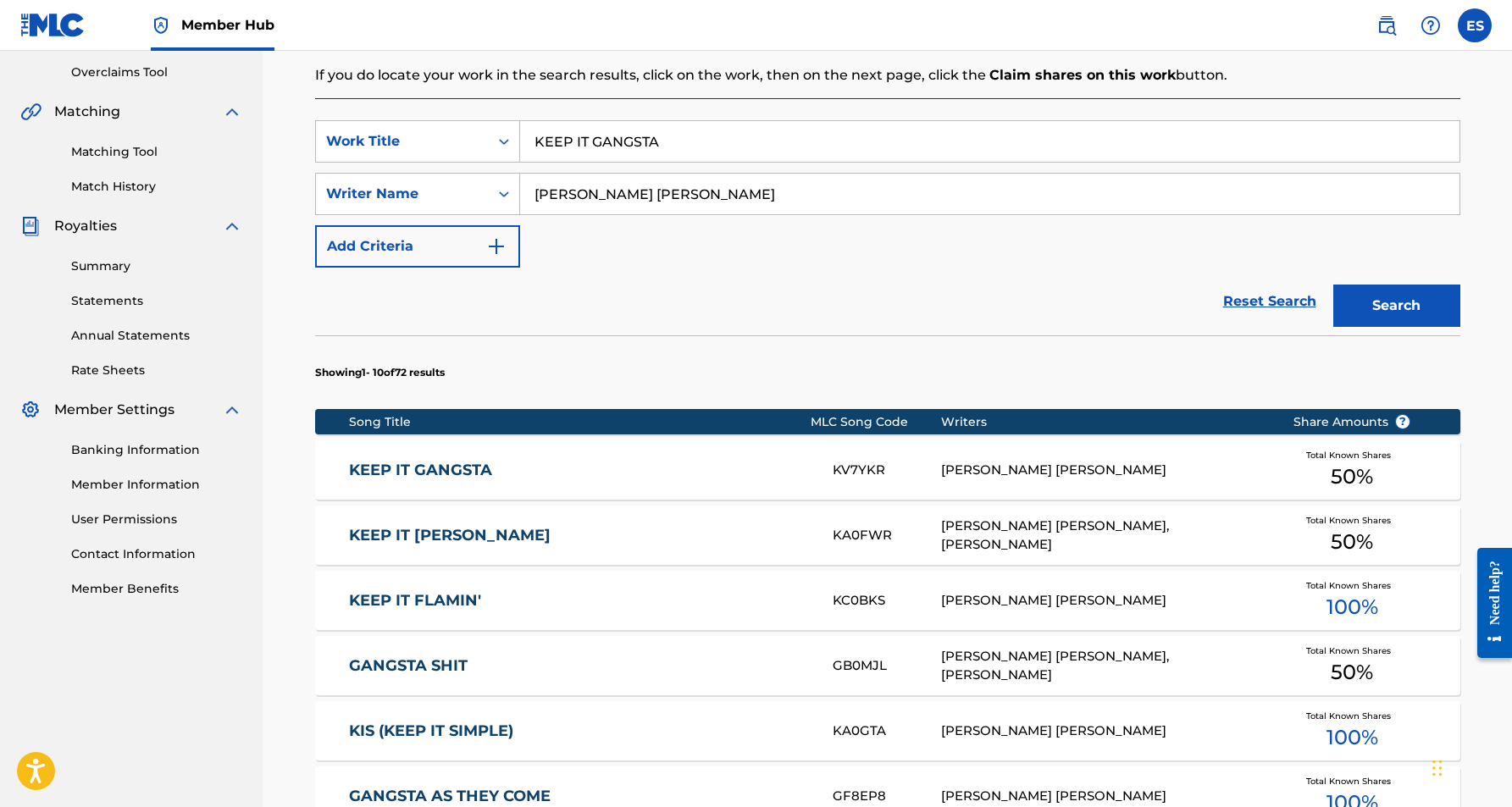
click at [973, 471] on div "[PERSON_NAME] [PERSON_NAME]" at bounding box center [1104, 470] width 326 height 20
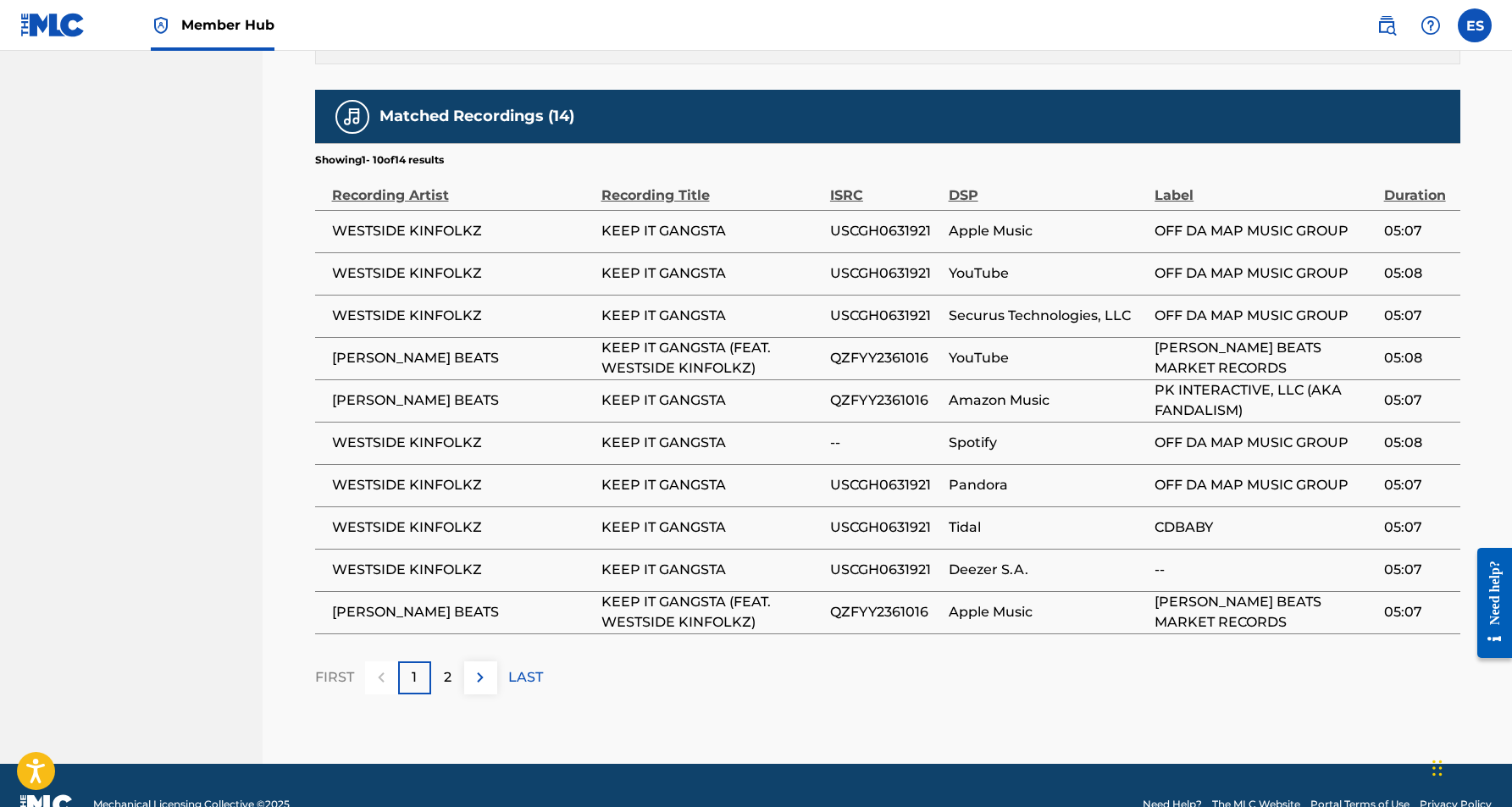
scroll to position [1018, 0]
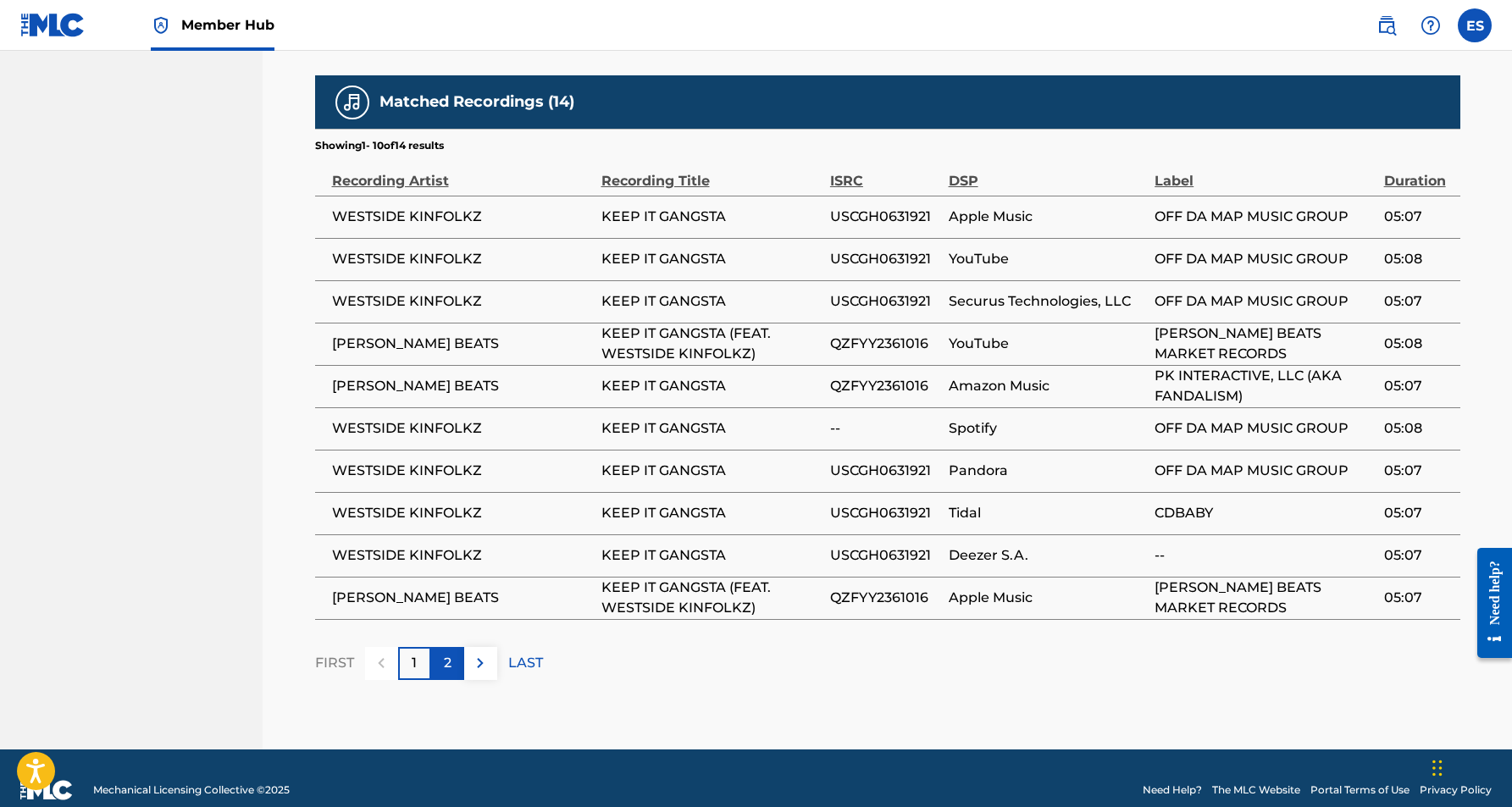
click at [449, 653] on p "2" at bounding box center [447, 663] width 8 height 21
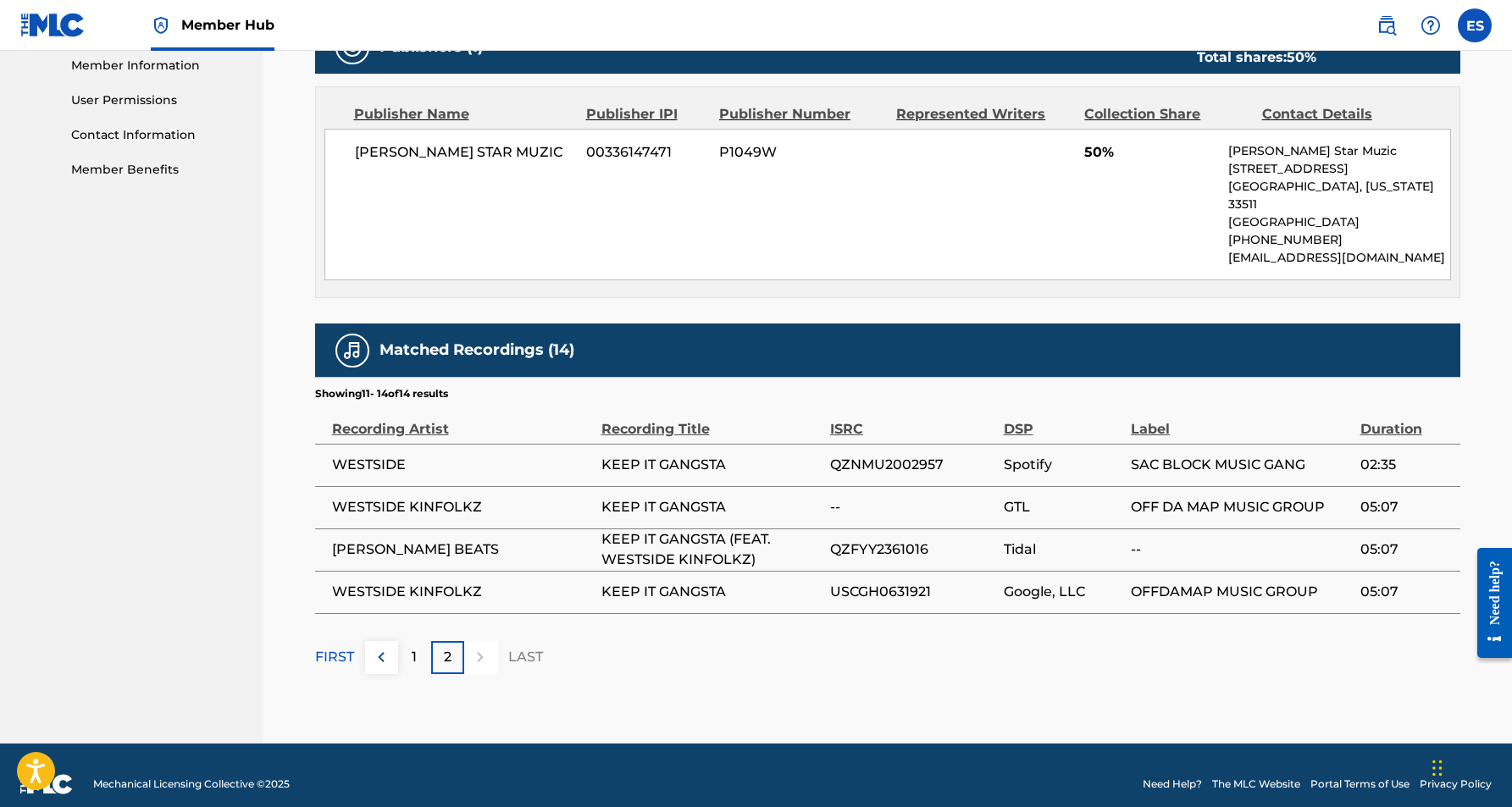
scroll to position [768, 0]
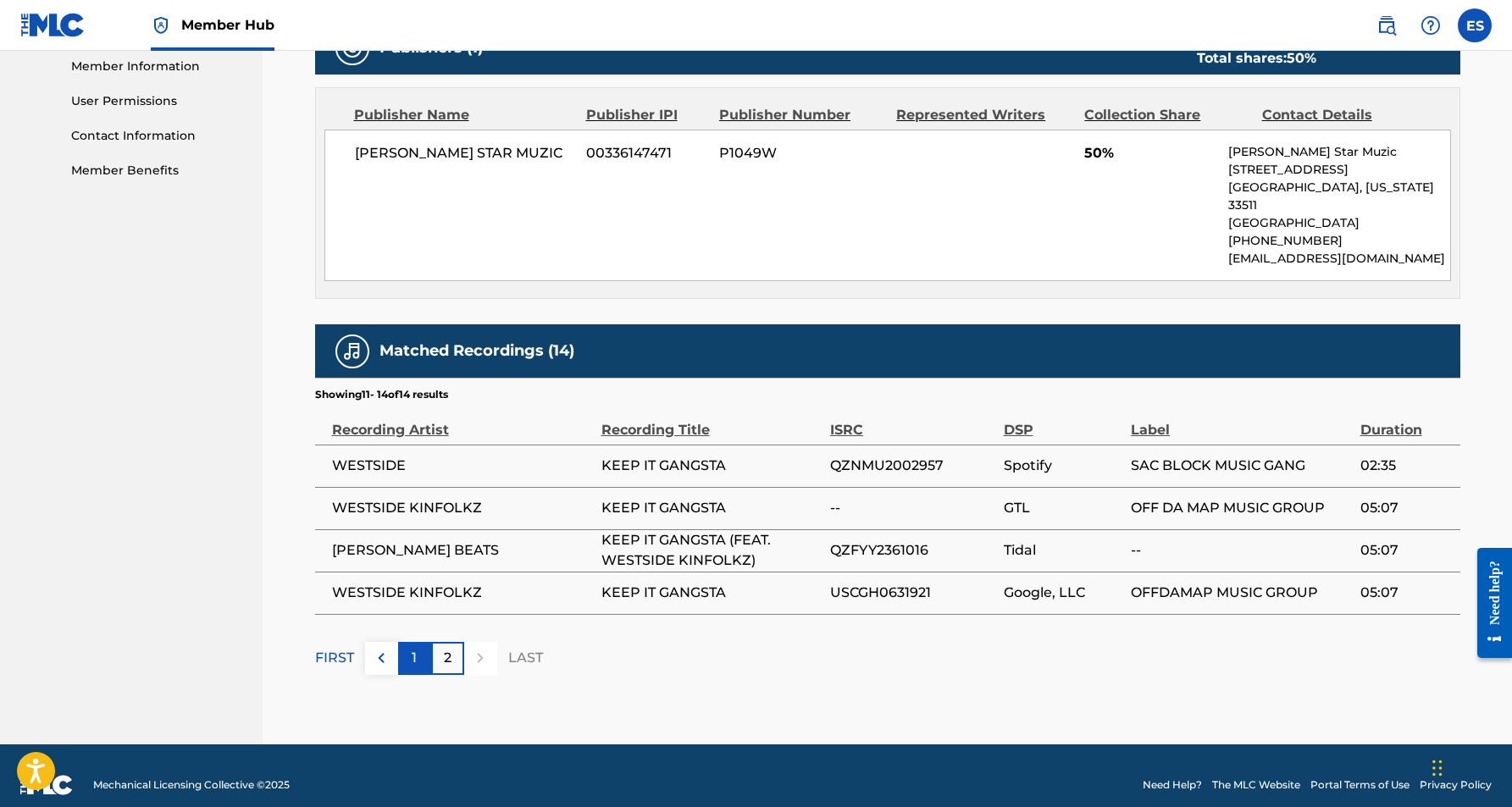
click at [414, 647] on p "1" at bounding box center [414, 658] width 5 height 21
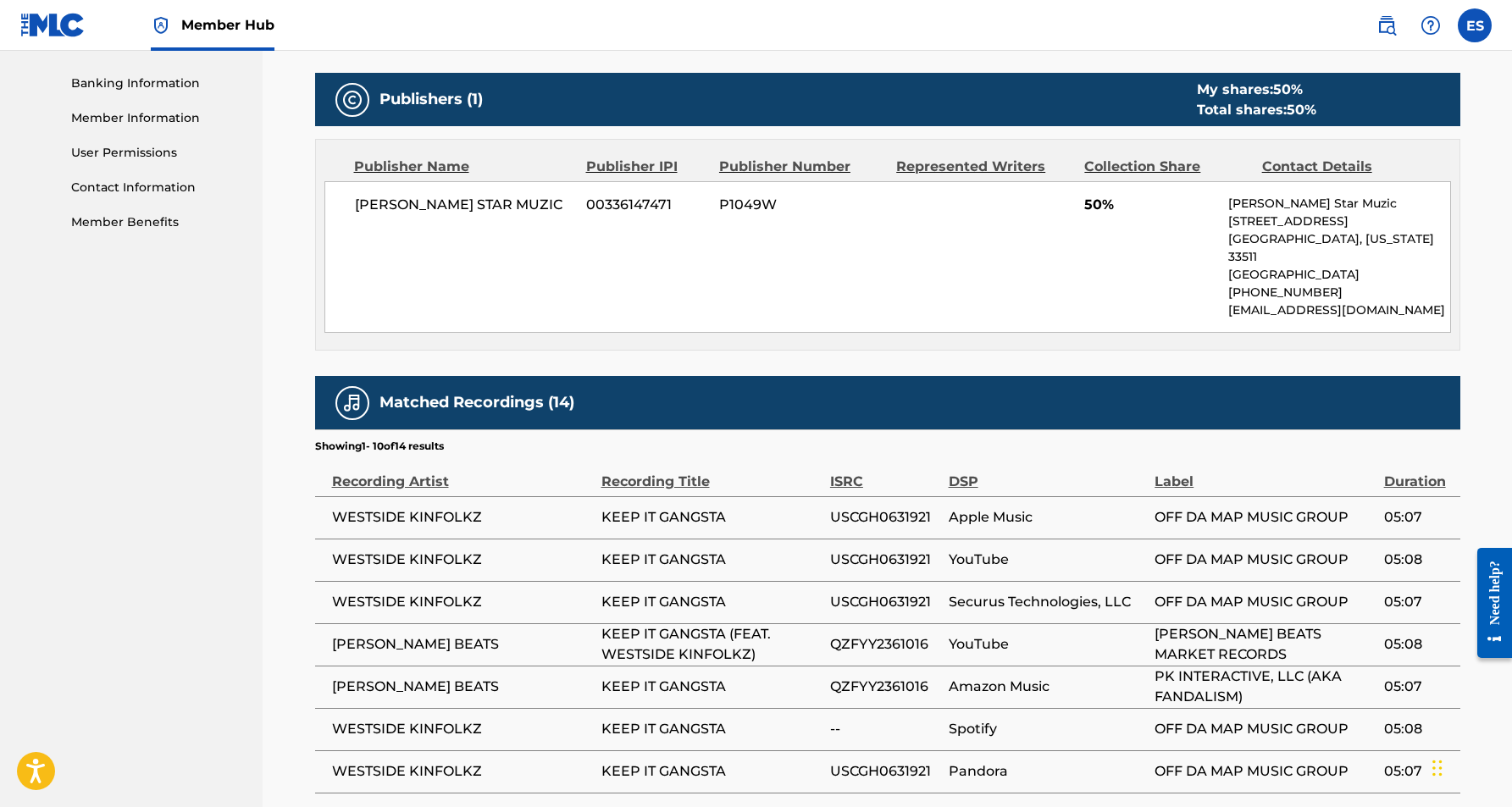
scroll to position [798, 0]
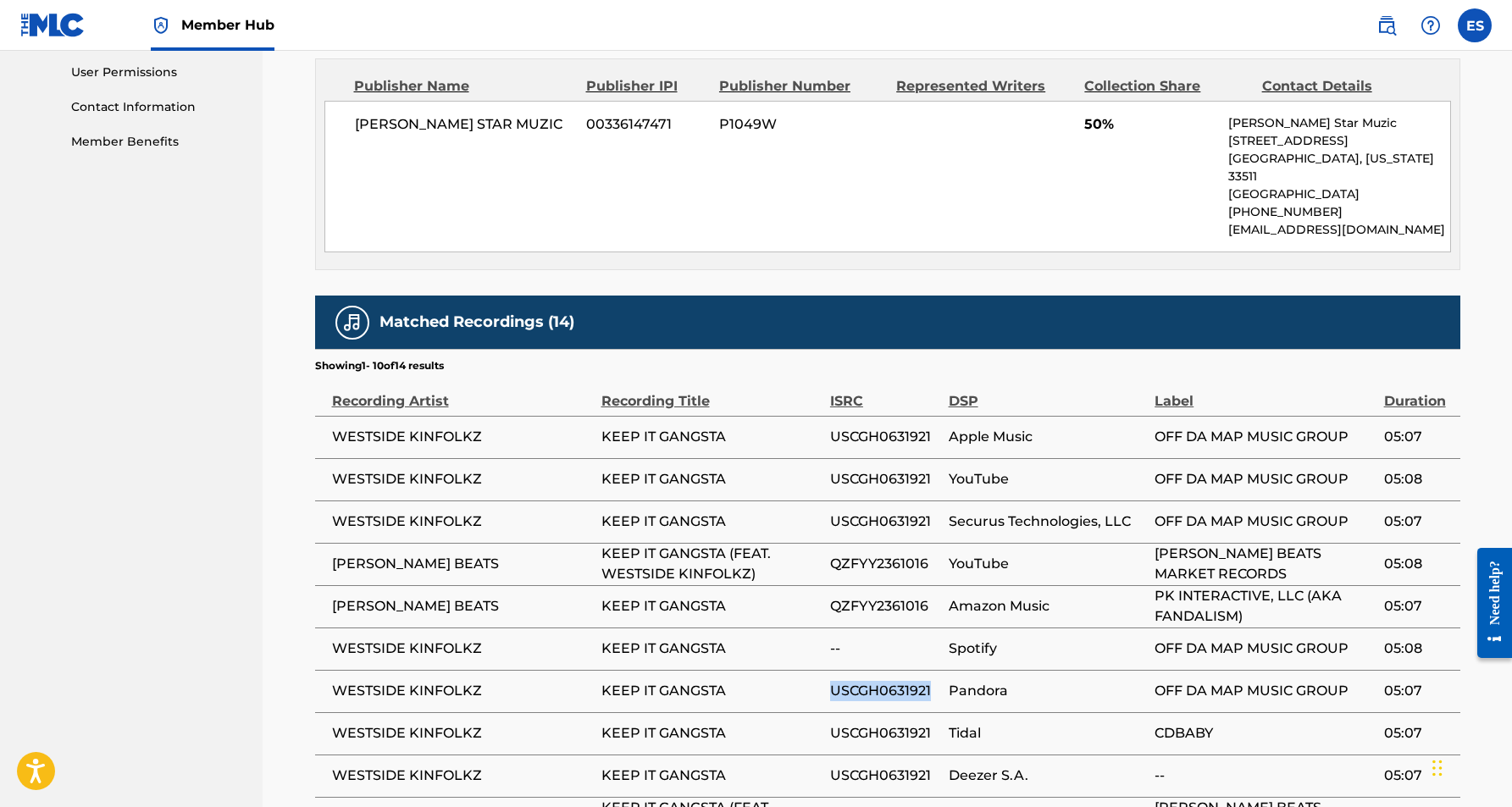
drag, startPoint x: 930, startPoint y: 672, endPoint x: 834, endPoint y: 669, distance: 96.0
click at [834, 681] on span "USCGH0631921" at bounding box center [885, 691] width 110 height 21
copy span "USCGH0631921"
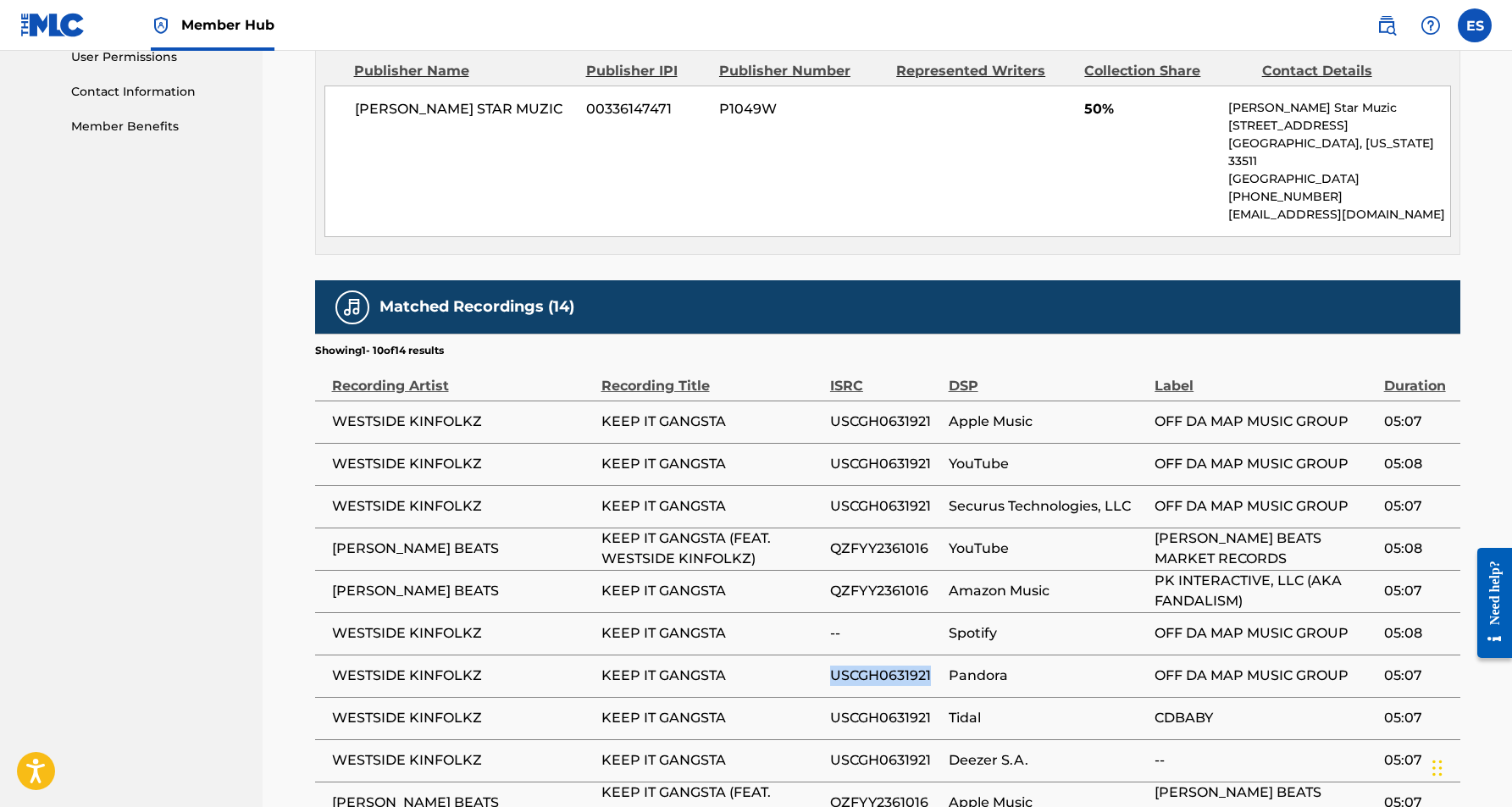
scroll to position [816, 0]
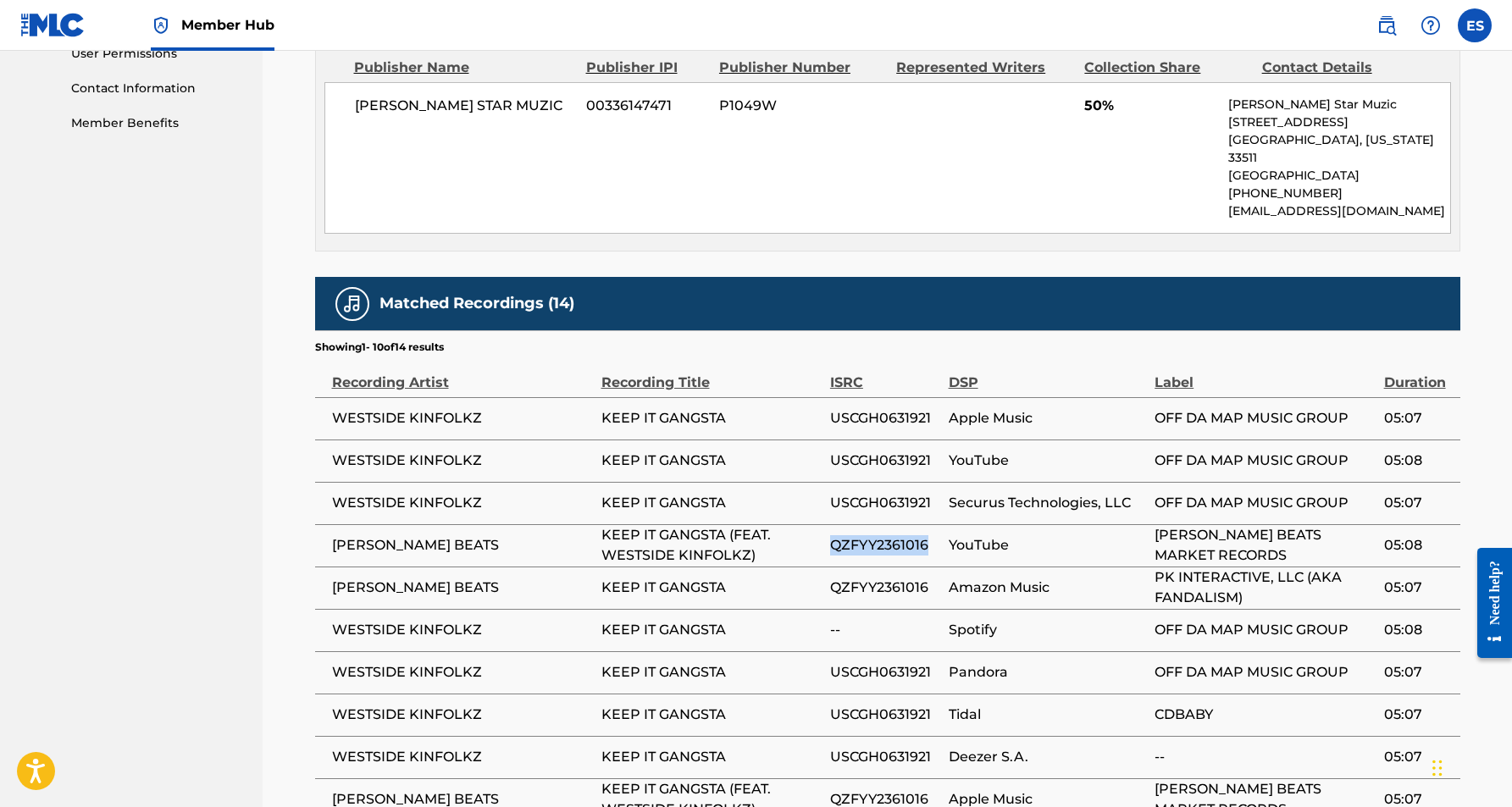
drag, startPoint x: 929, startPoint y: 526, endPoint x: 831, endPoint y: 531, distance: 98.1
click at [831, 535] on span "QZFYY2361016" at bounding box center [885, 545] width 110 height 21
copy span "QZFYY2361016"
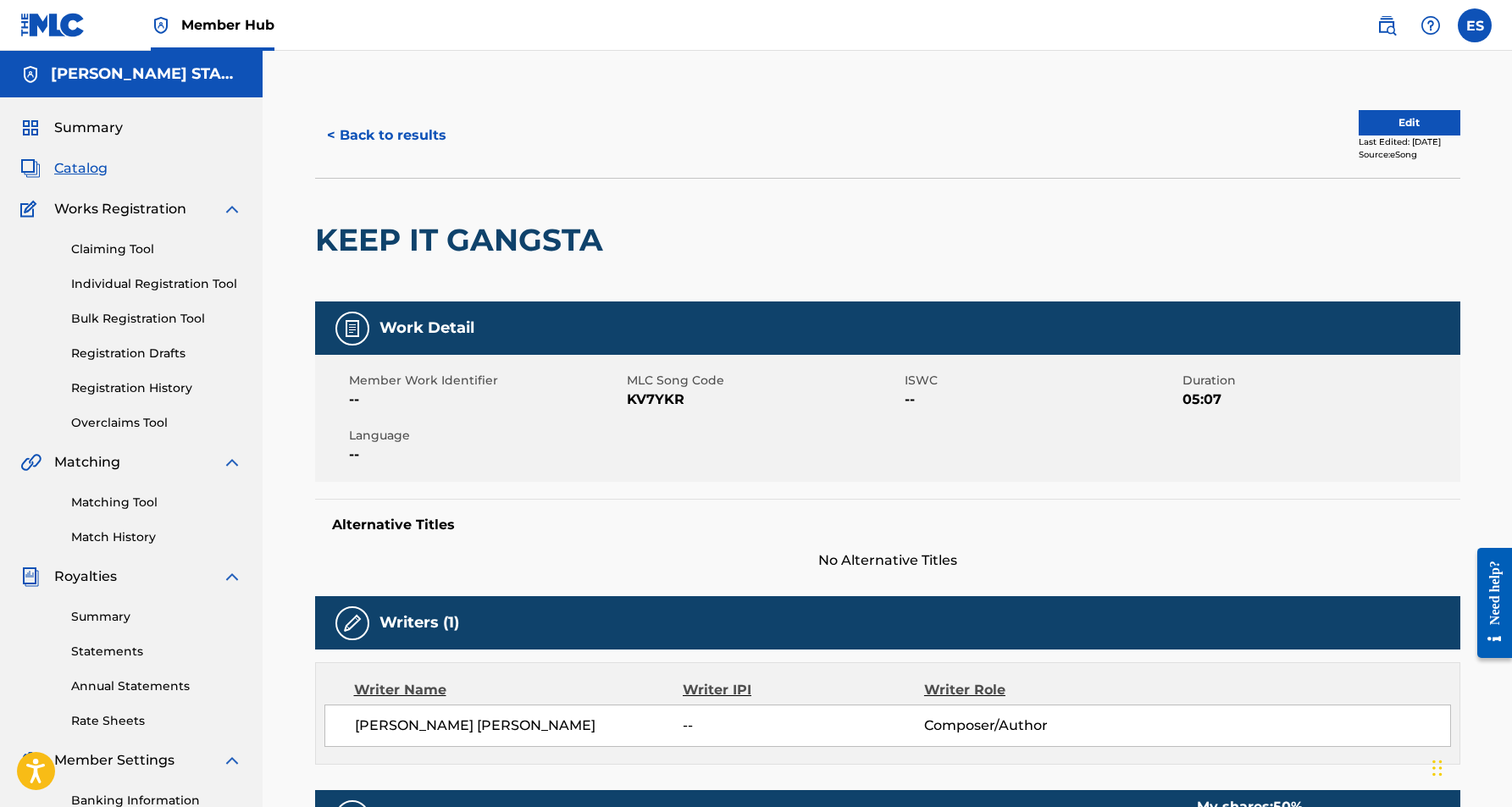
scroll to position [0, 0]
click at [1390, 128] on button "Edit" at bounding box center [1409, 123] width 101 height 26
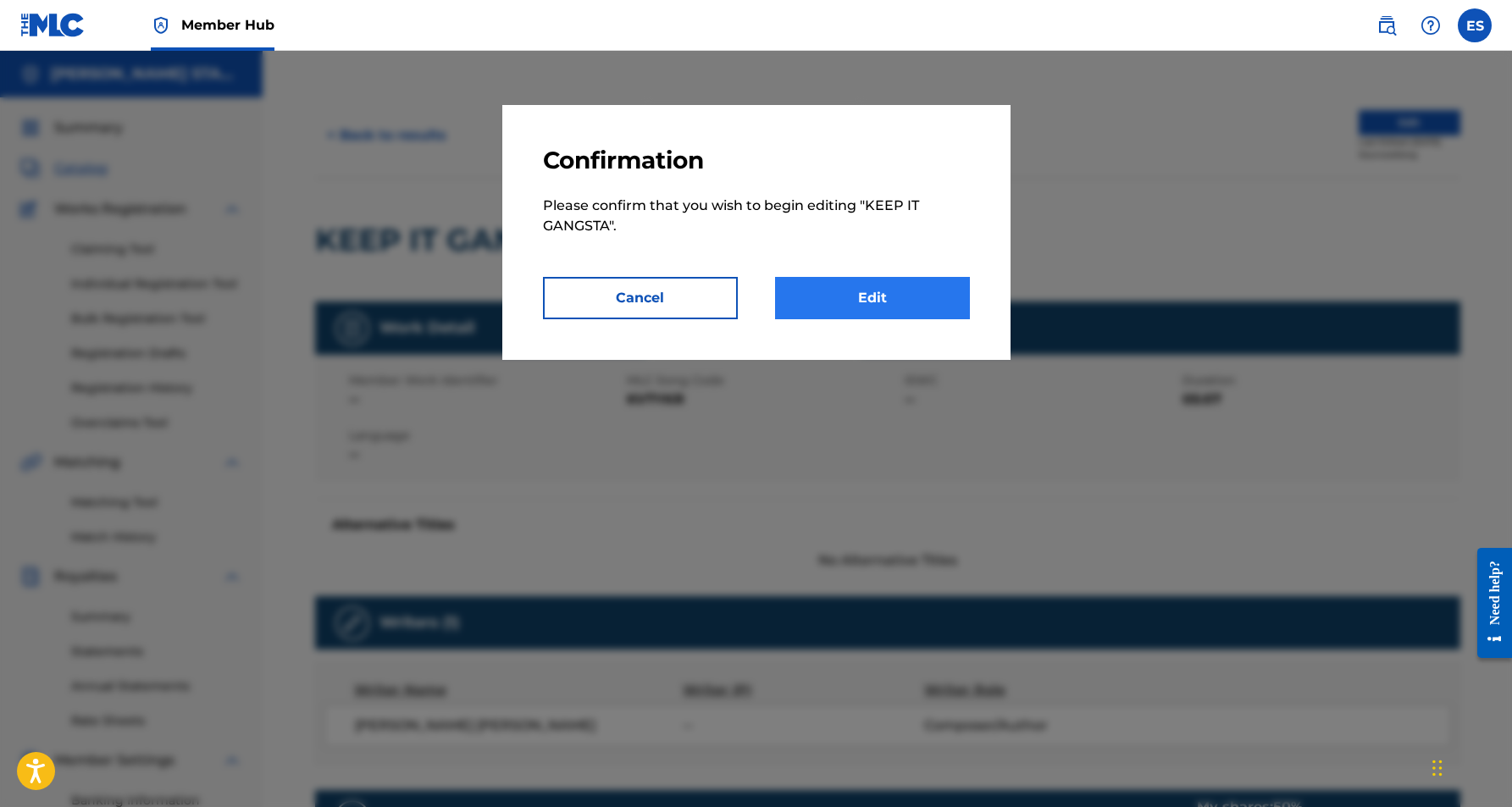
click at [895, 295] on link "Edit" at bounding box center [872, 298] width 195 height 42
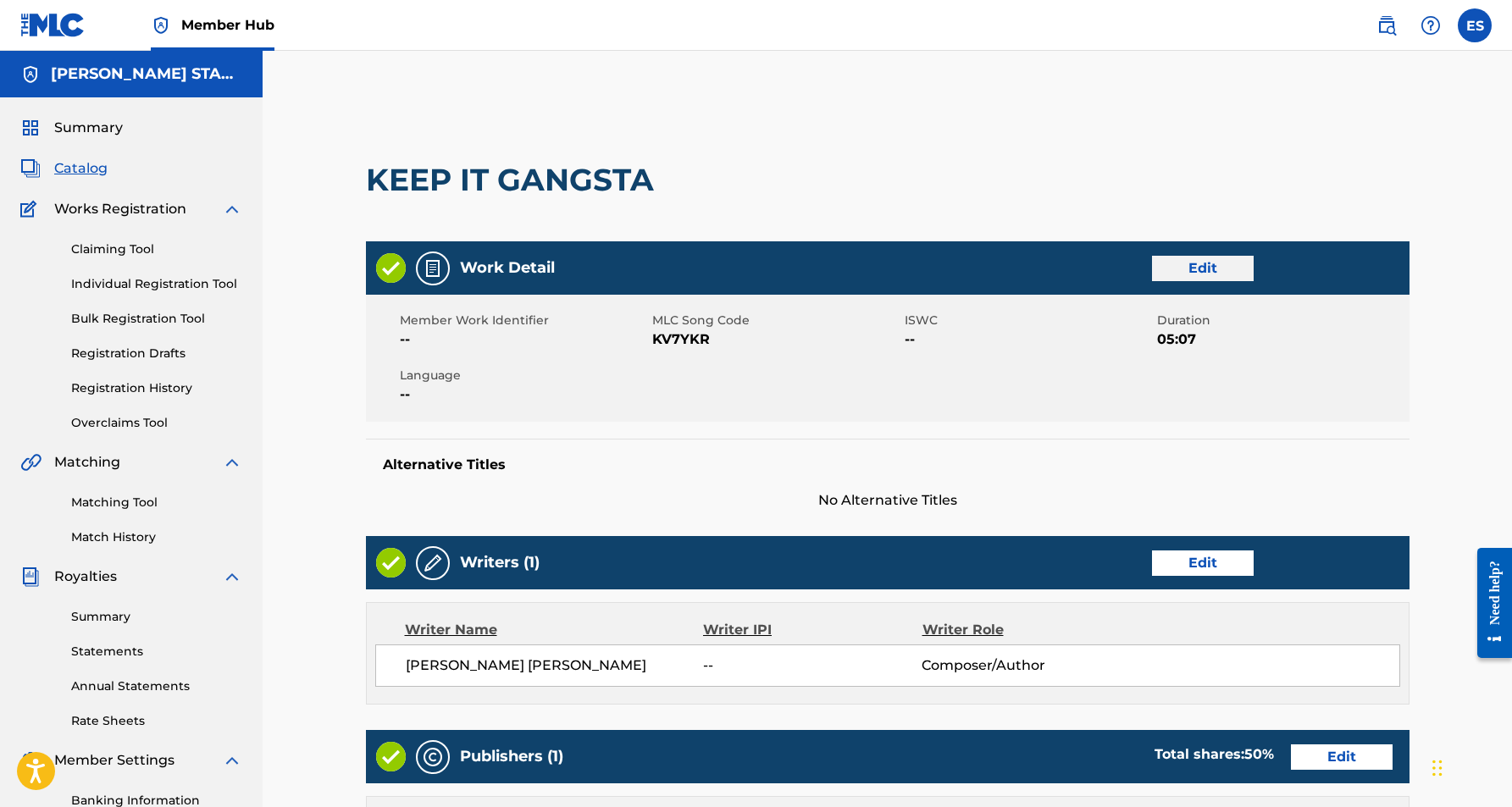
click at [1185, 268] on link "Edit" at bounding box center [1203, 268] width 101 height 26
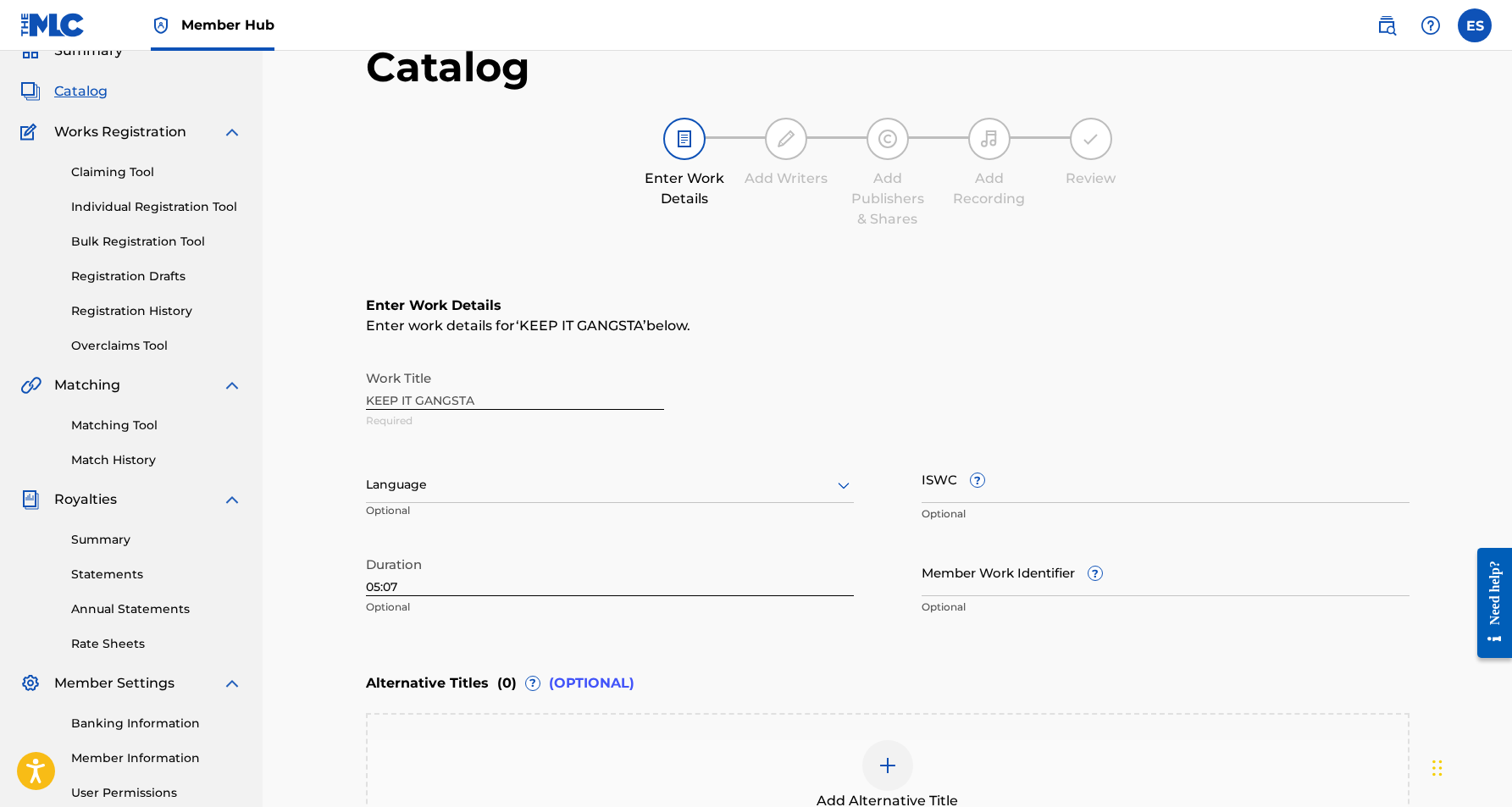
scroll to position [80, 0]
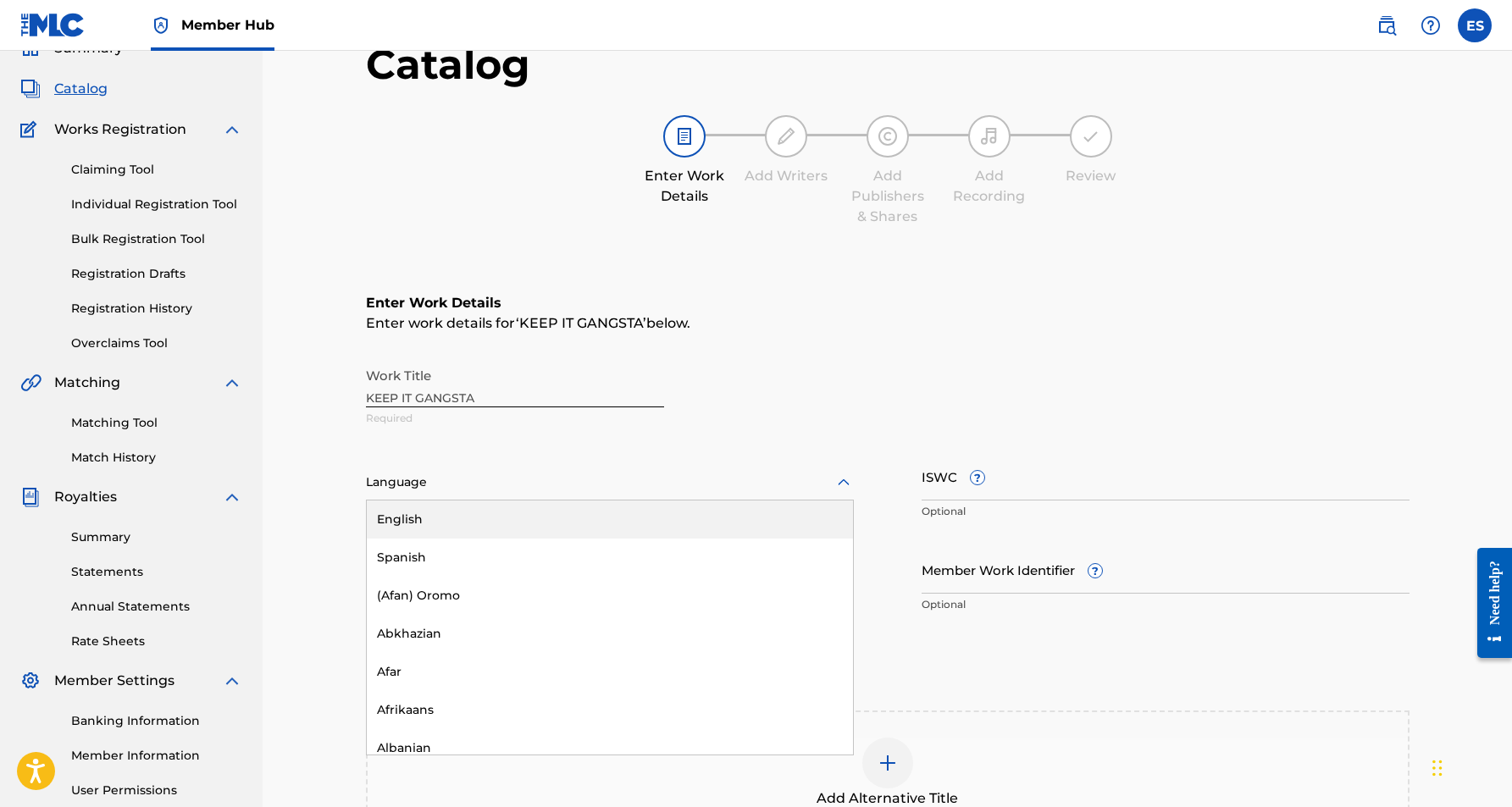
click at [842, 485] on icon at bounding box center [844, 483] width 21 height 21
click at [703, 523] on div "English" at bounding box center [609, 519] width 487 height 38
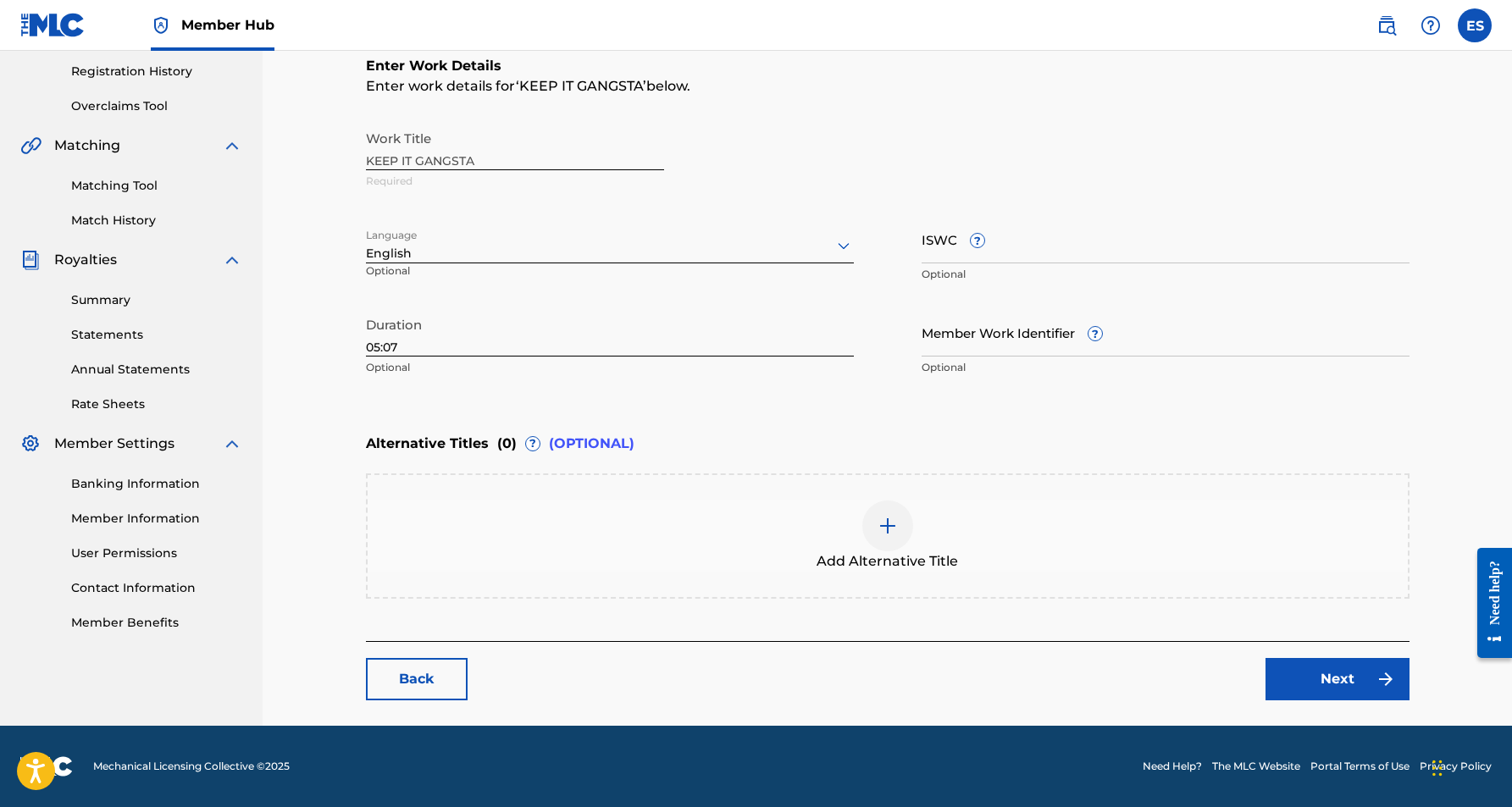
scroll to position [316, 0]
click at [1318, 668] on link "Next" at bounding box center [1338, 678] width 144 height 42
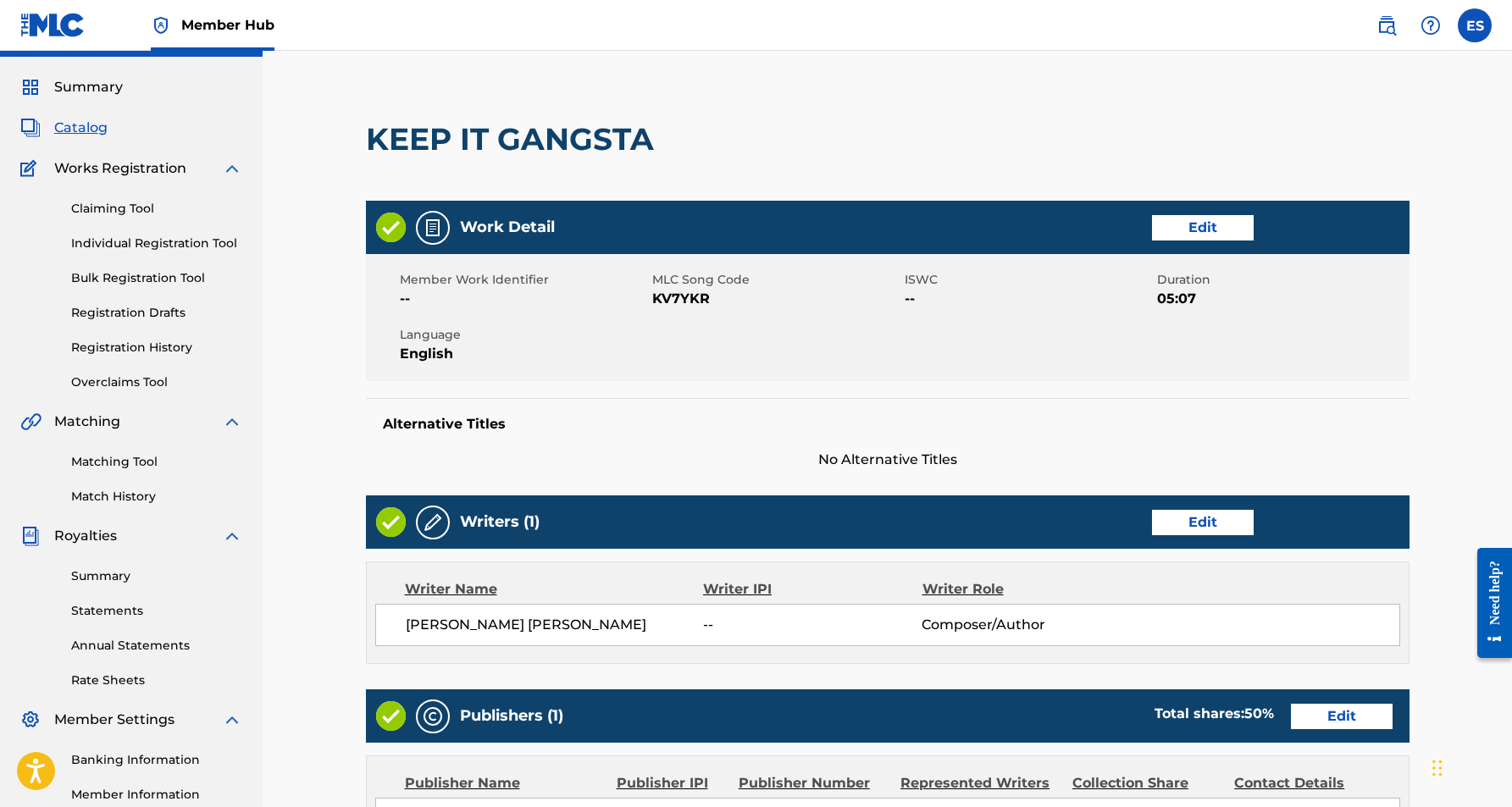
scroll to position [63, 0]
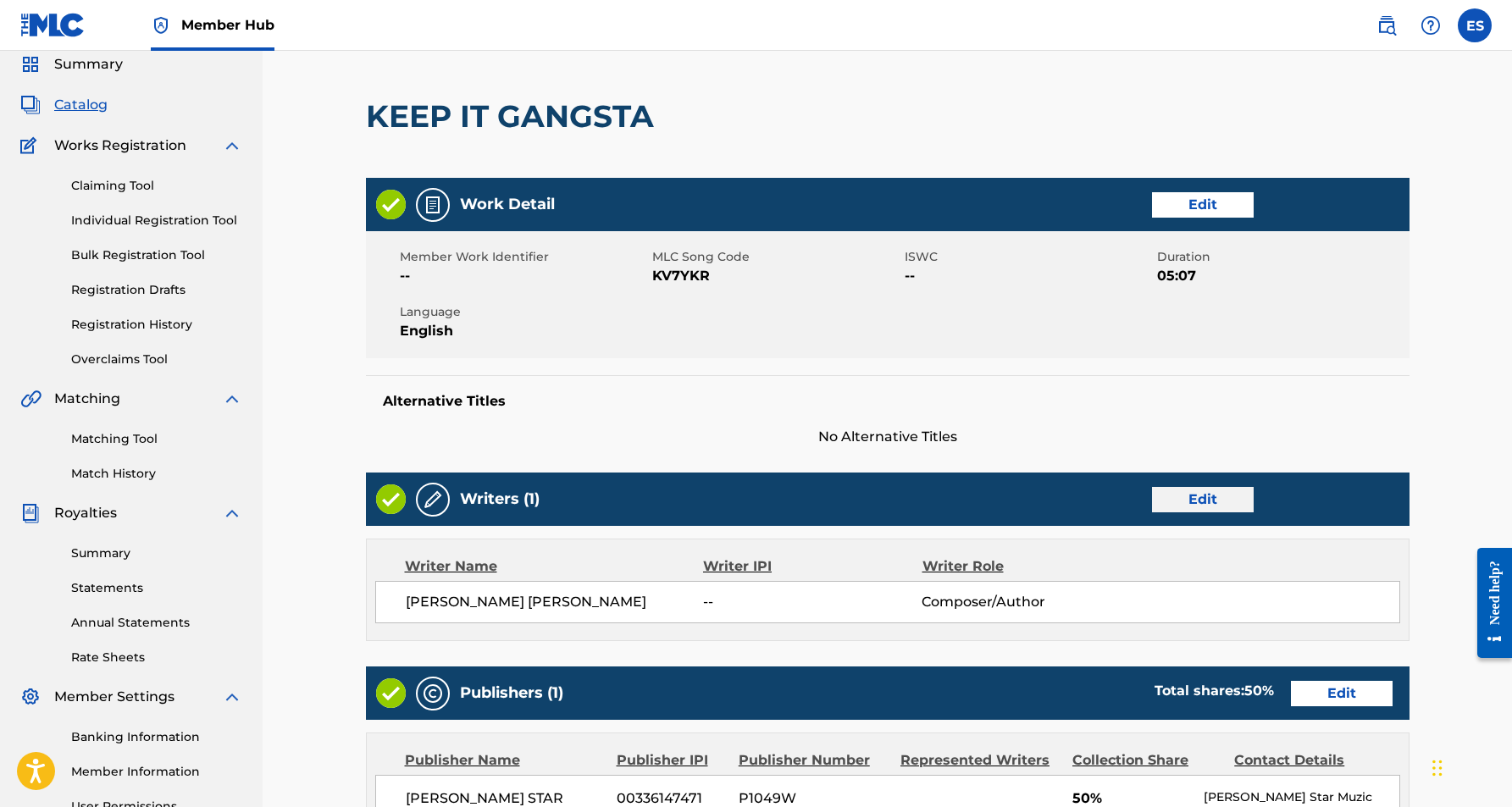
click at [1198, 497] on link "Edit" at bounding box center [1203, 500] width 101 height 26
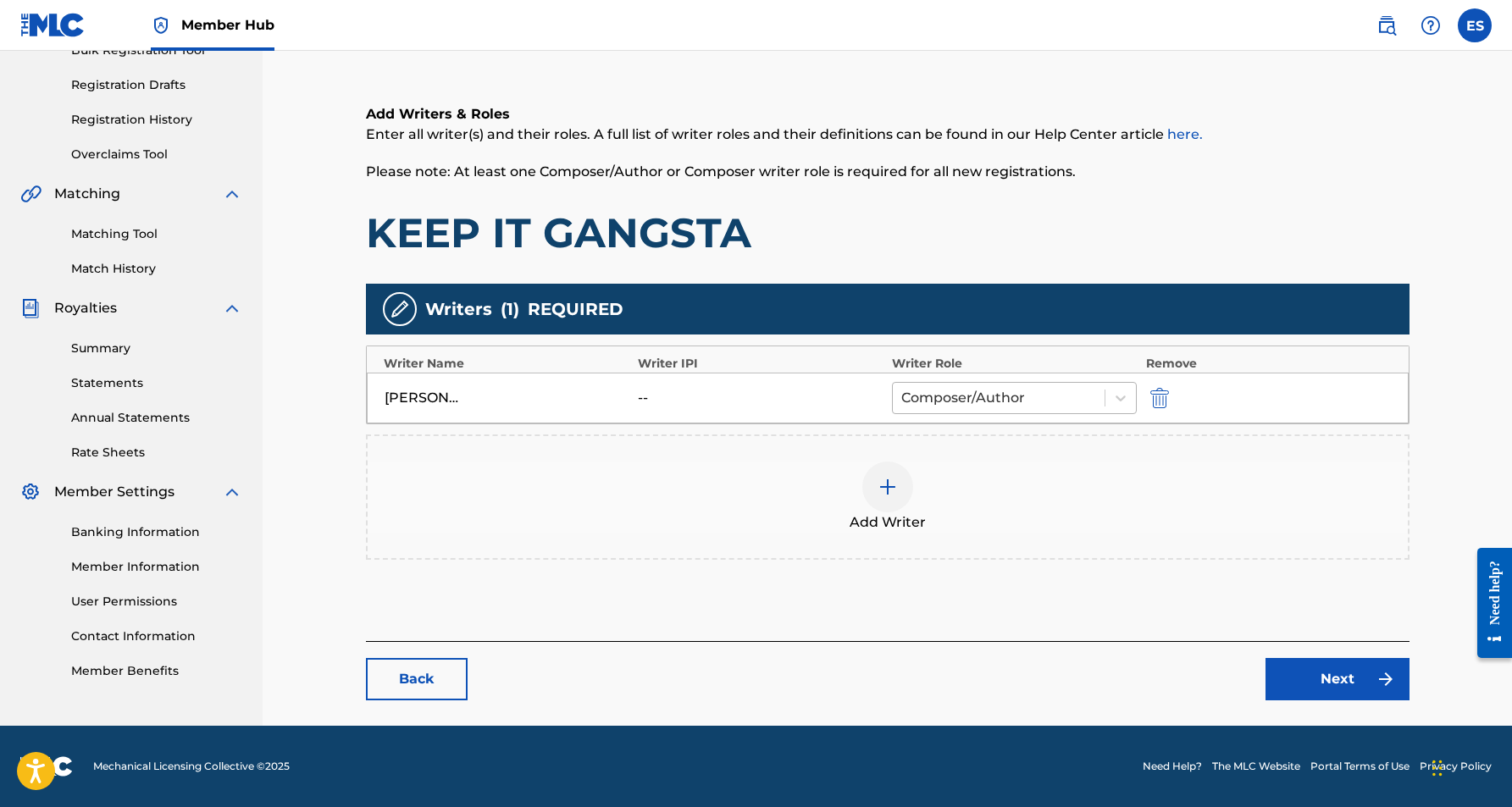
scroll to position [268, 0]
click at [1126, 395] on icon at bounding box center [1121, 398] width 17 height 17
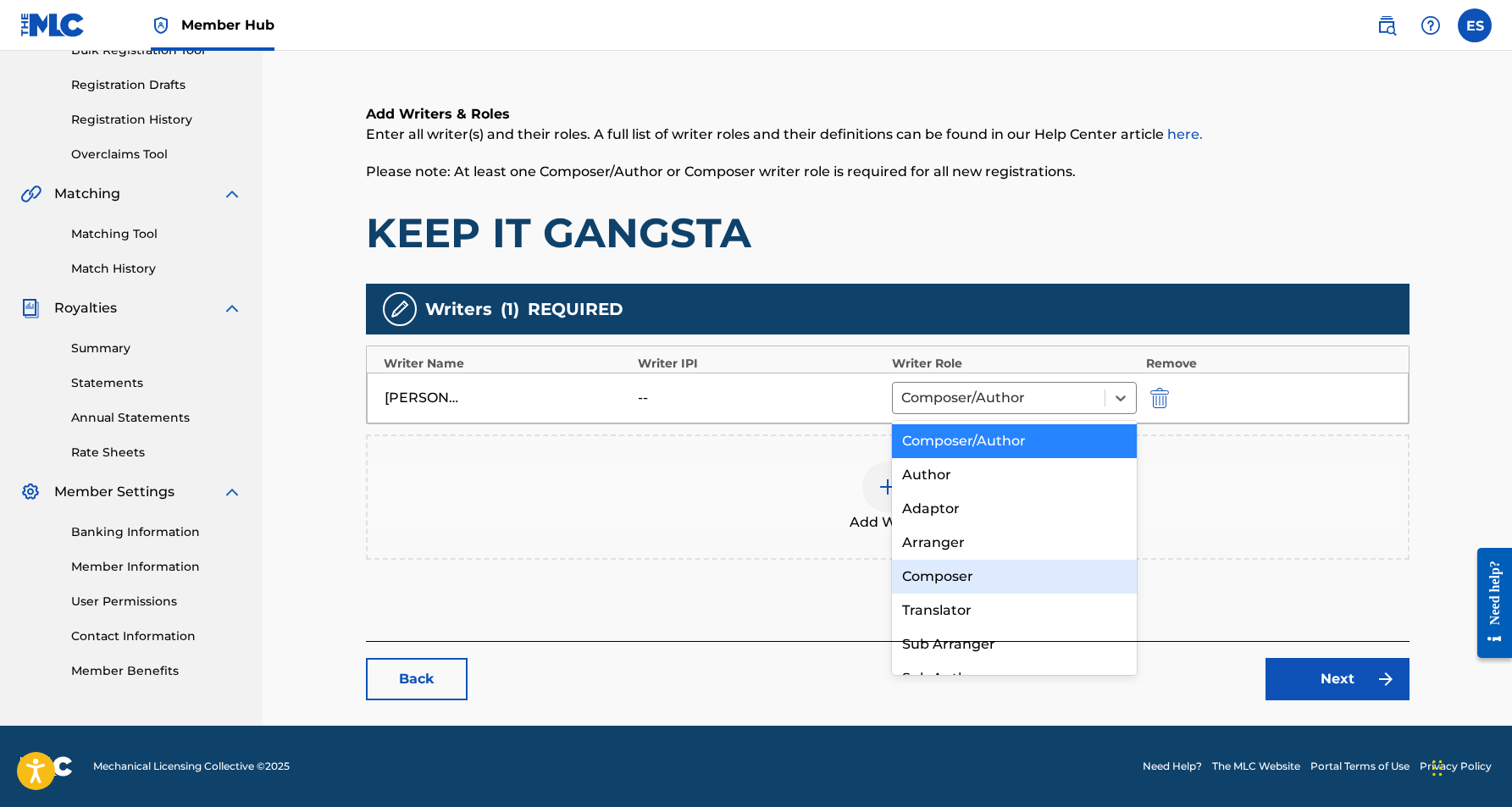
click at [989, 569] on div "Composer" at bounding box center [1014, 576] width 245 height 33
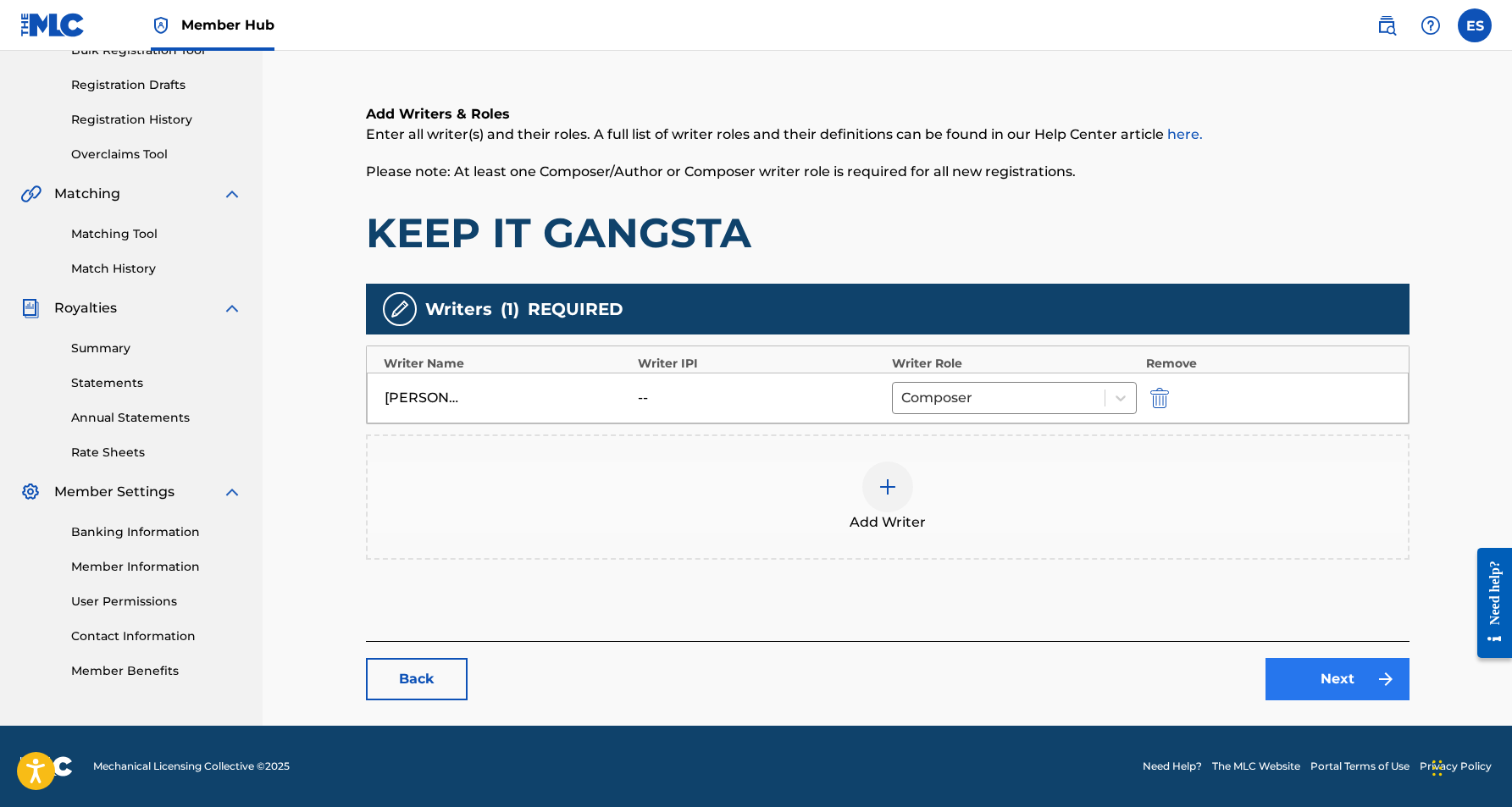
click at [1349, 684] on link "Next" at bounding box center [1338, 678] width 144 height 42
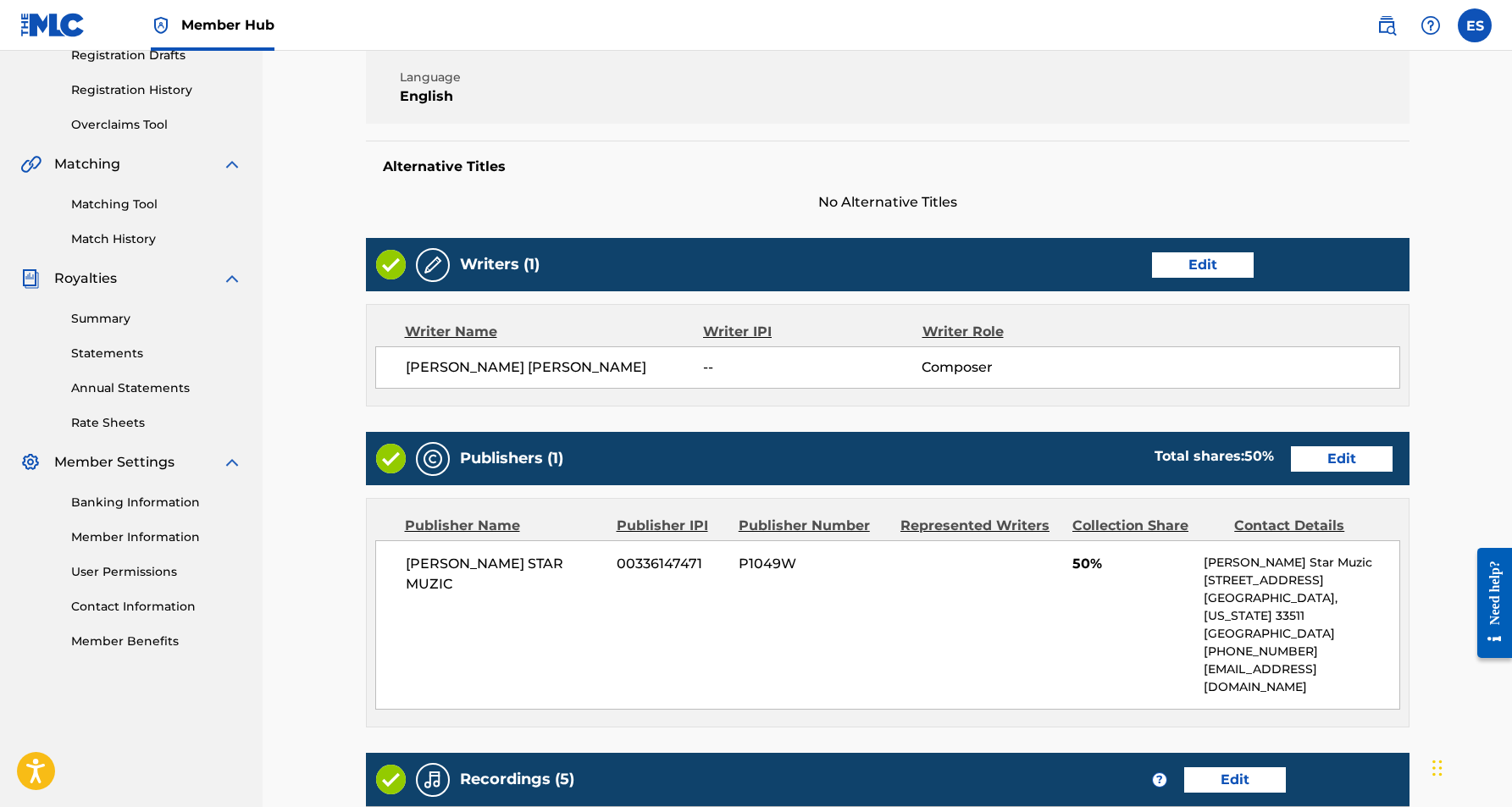
scroll to position [305, 0]
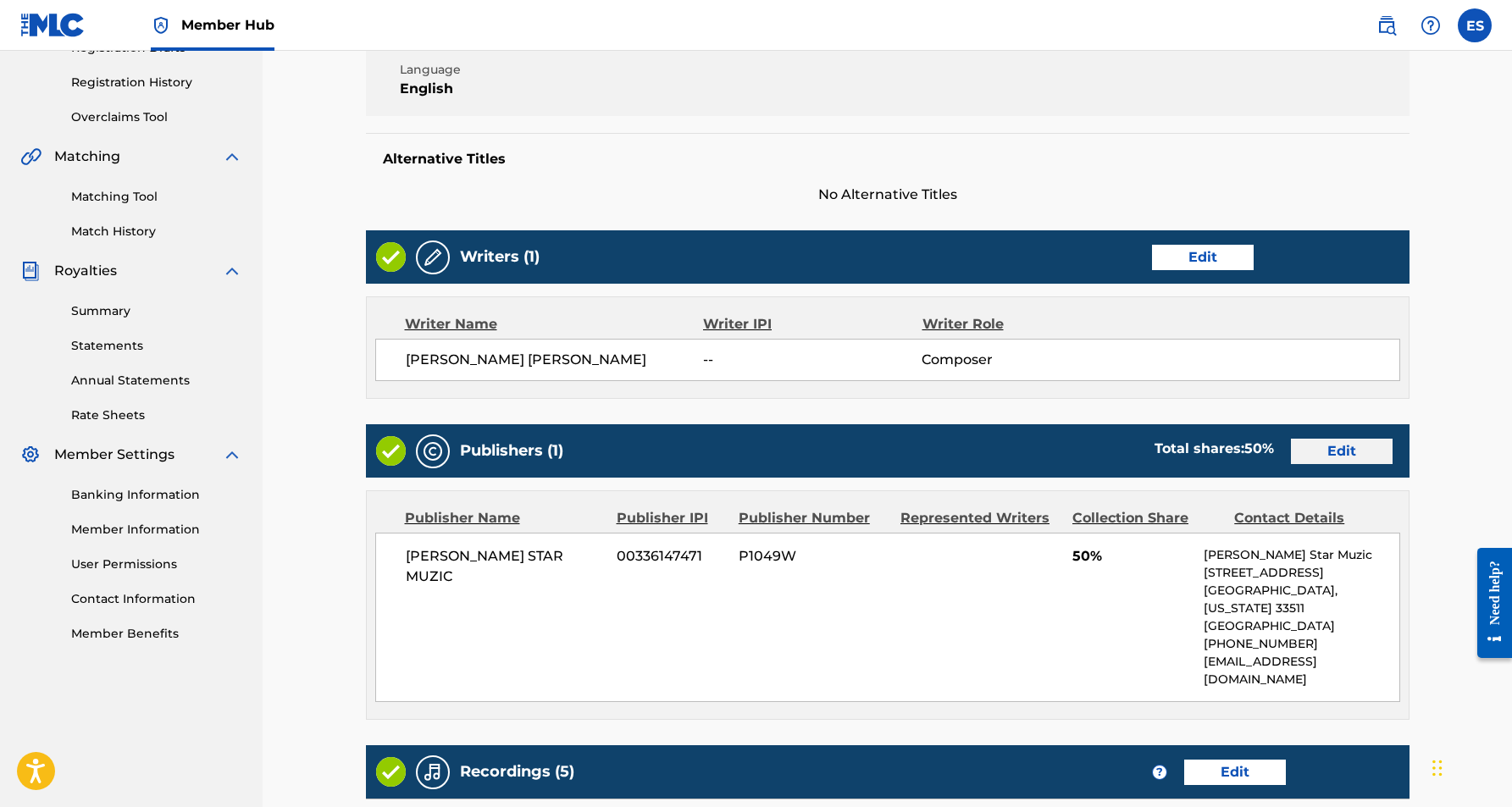
click at [1340, 448] on link "Edit" at bounding box center [1341, 451] width 101 height 26
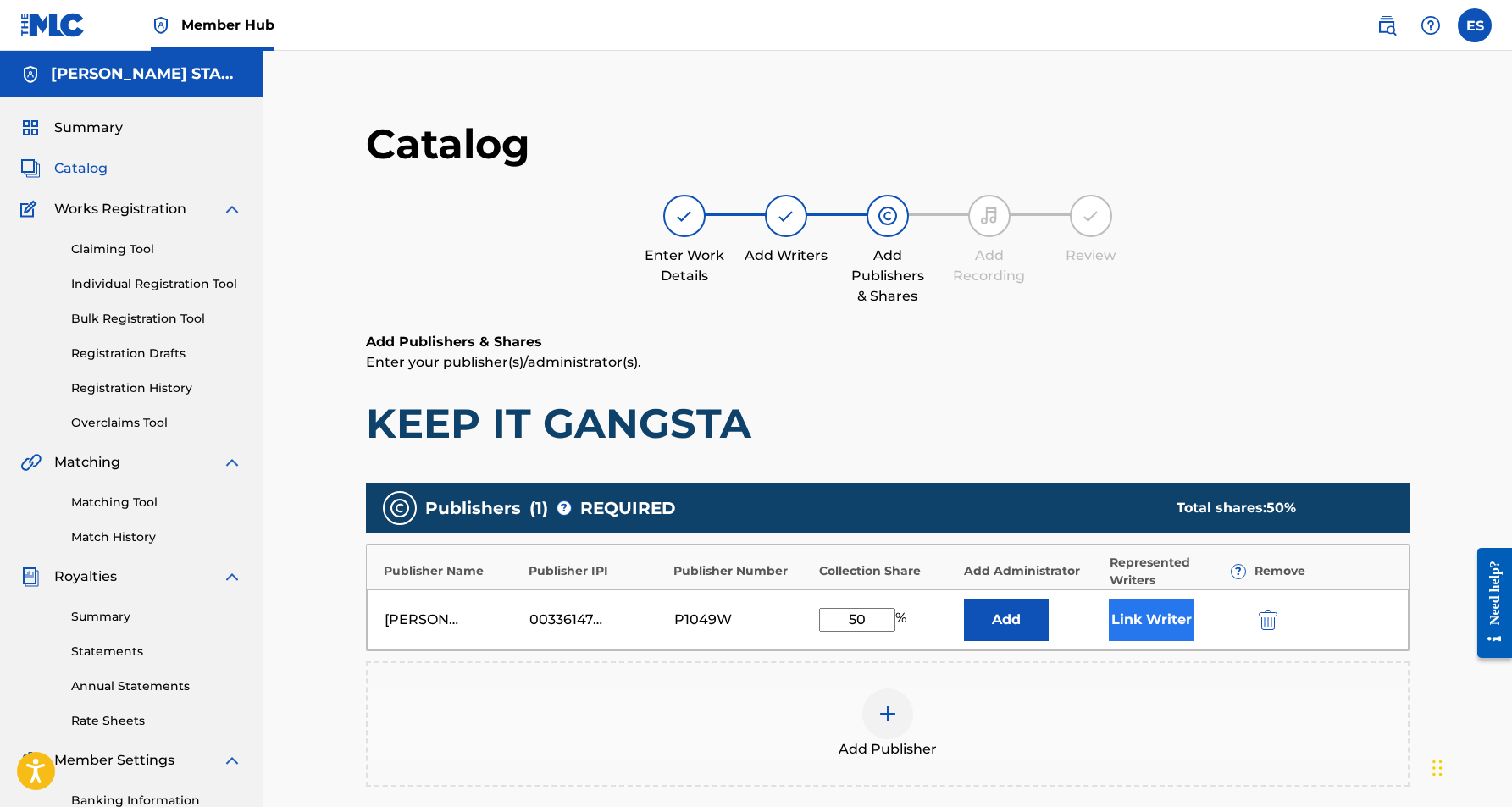
click at [1146, 620] on button "Link Writer" at bounding box center [1151, 619] width 85 height 42
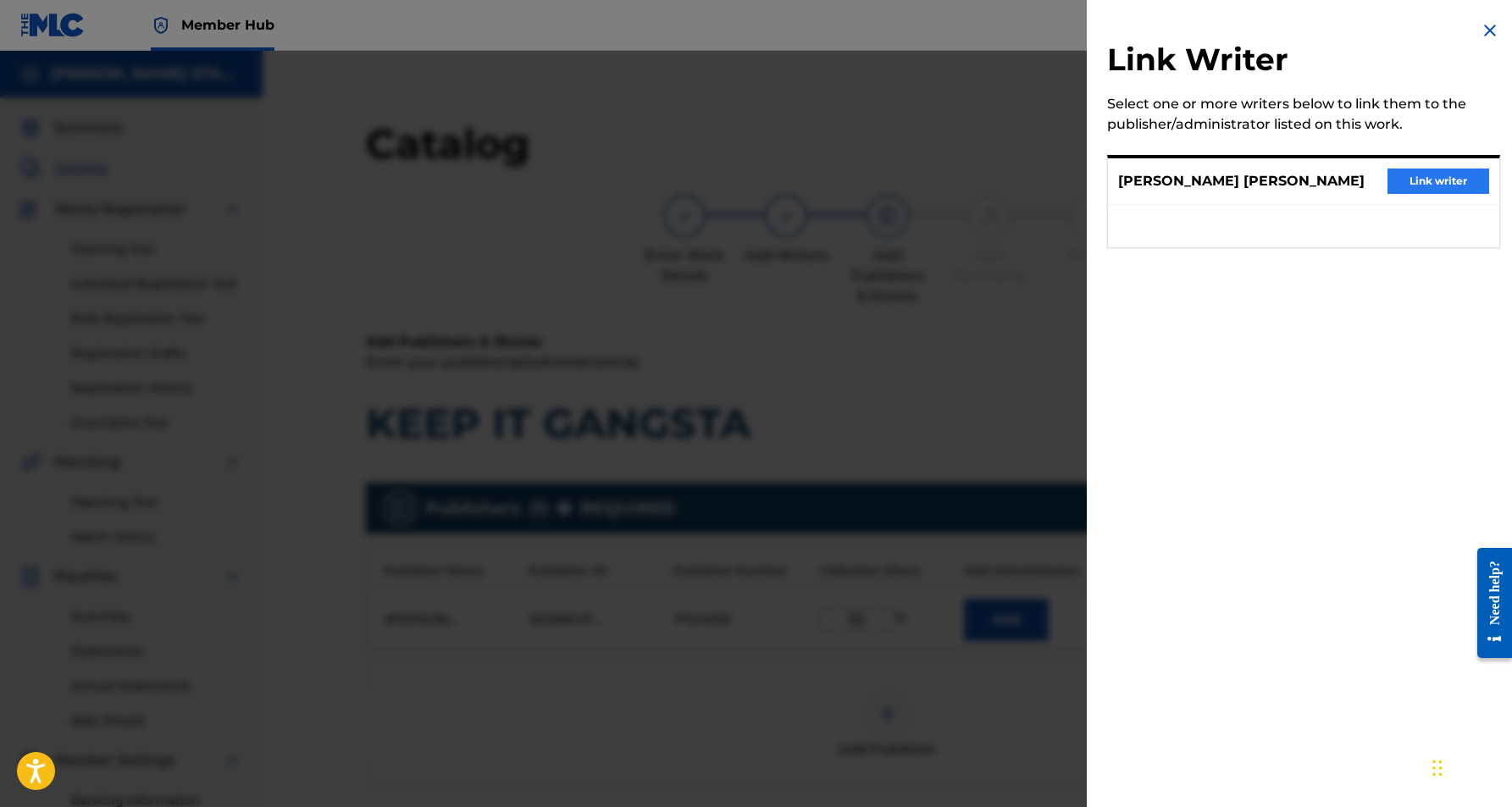
click at [1394, 184] on button "Link writer" at bounding box center [1438, 181] width 101 height 26
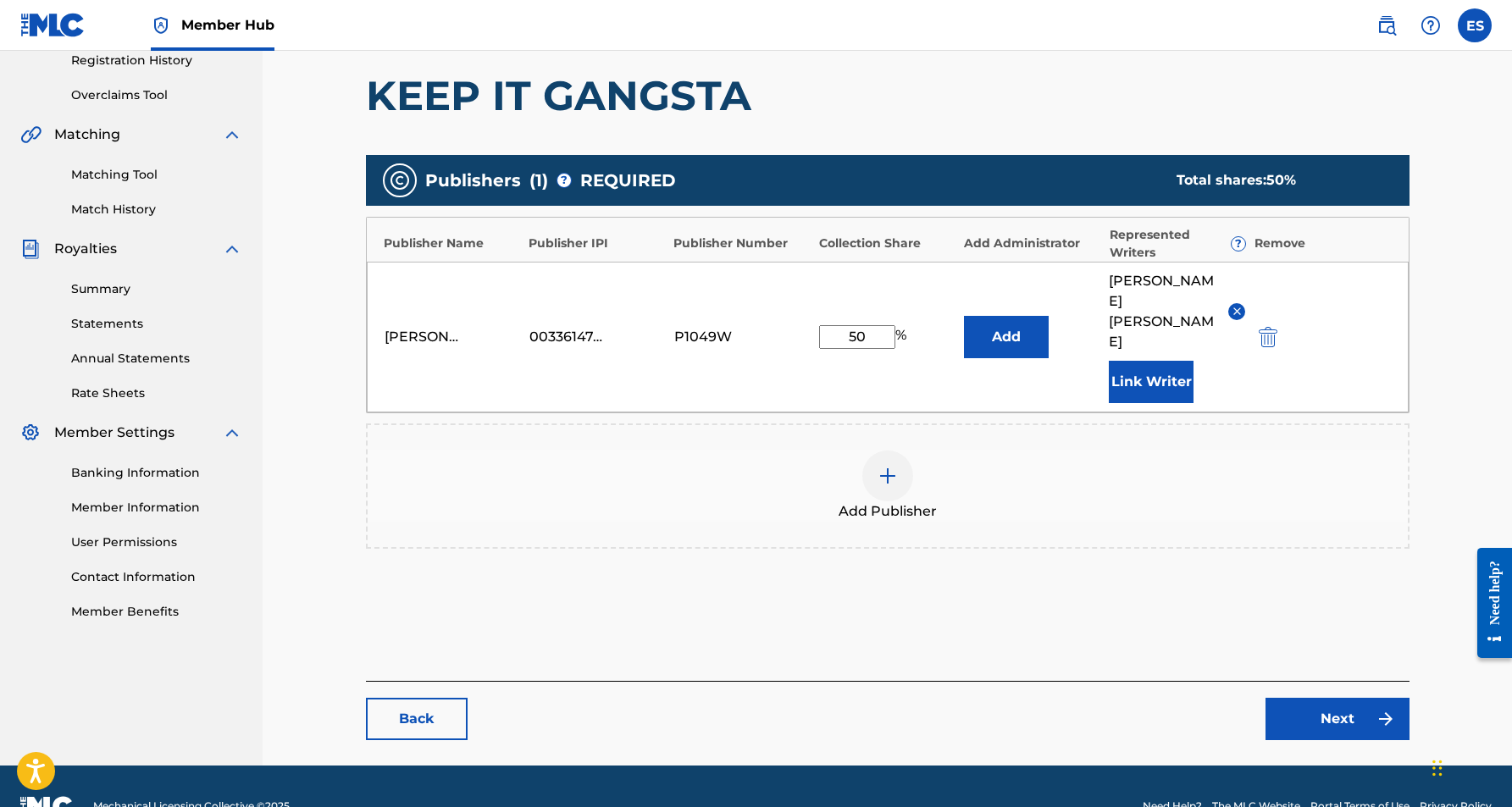
scroll to position [327, 0]
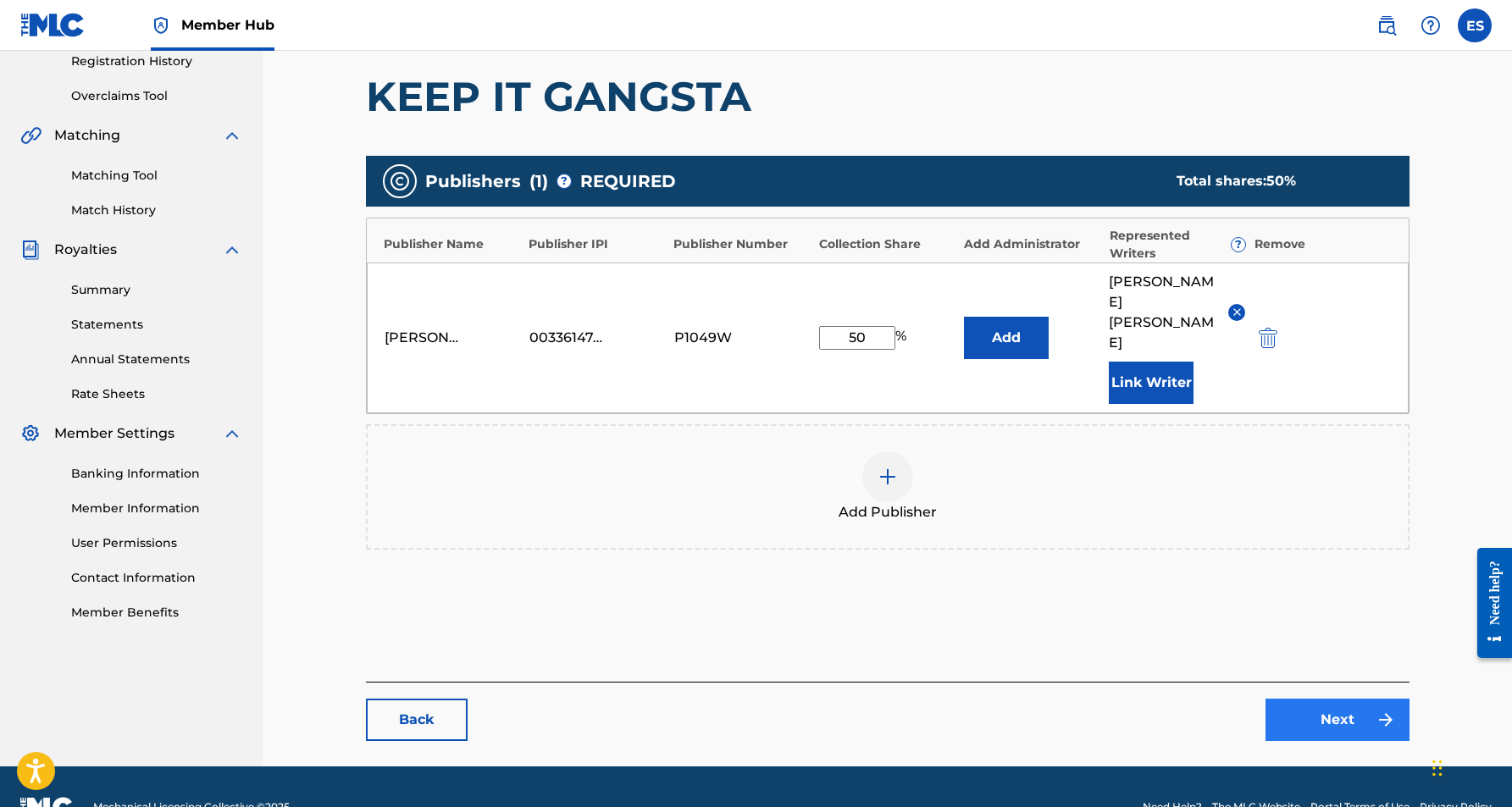
click at [1329, 698] on link "Next" at bounding box center [1338, 719] width 144 height 42
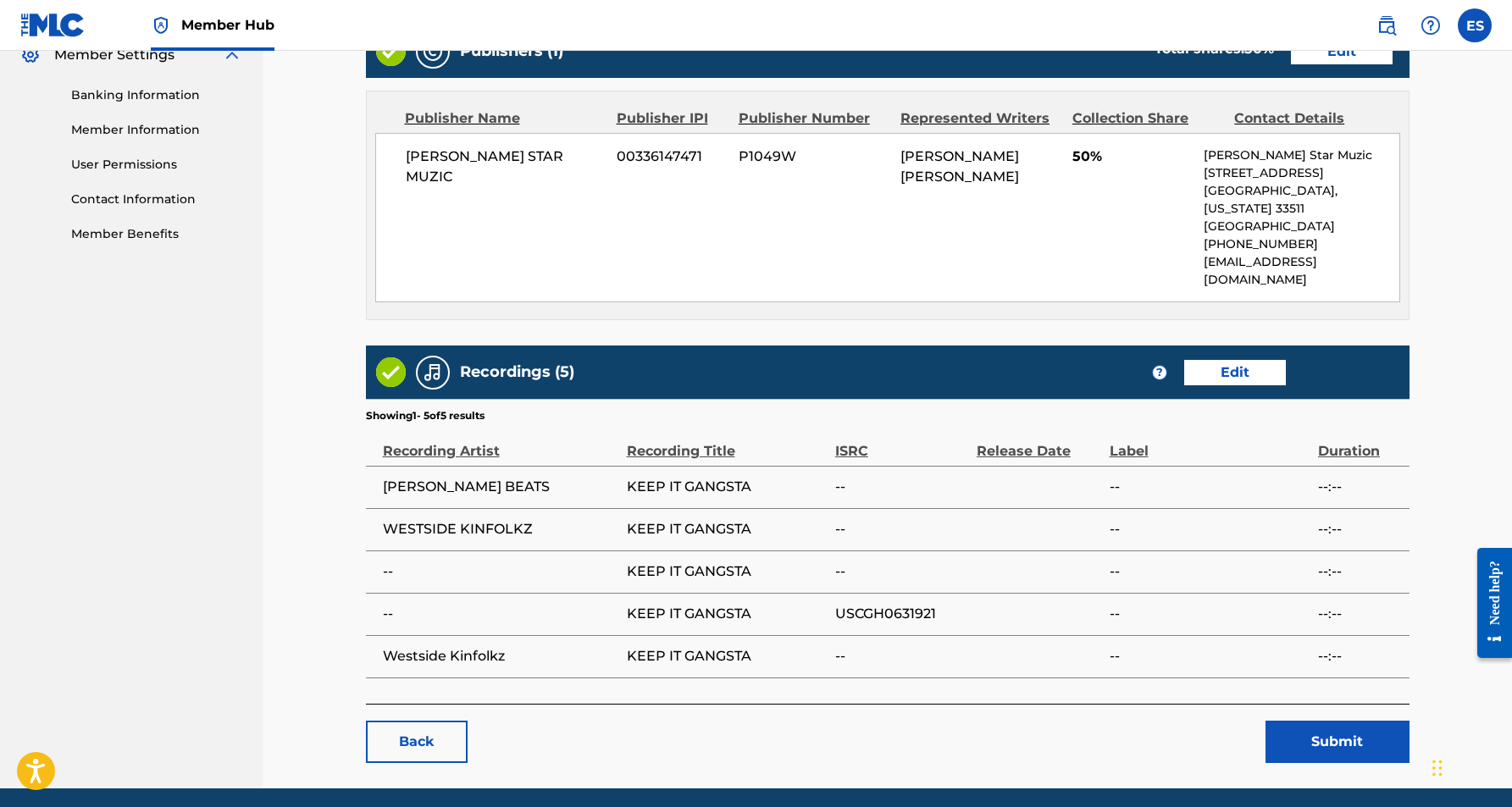
scroll to position [709, 0]
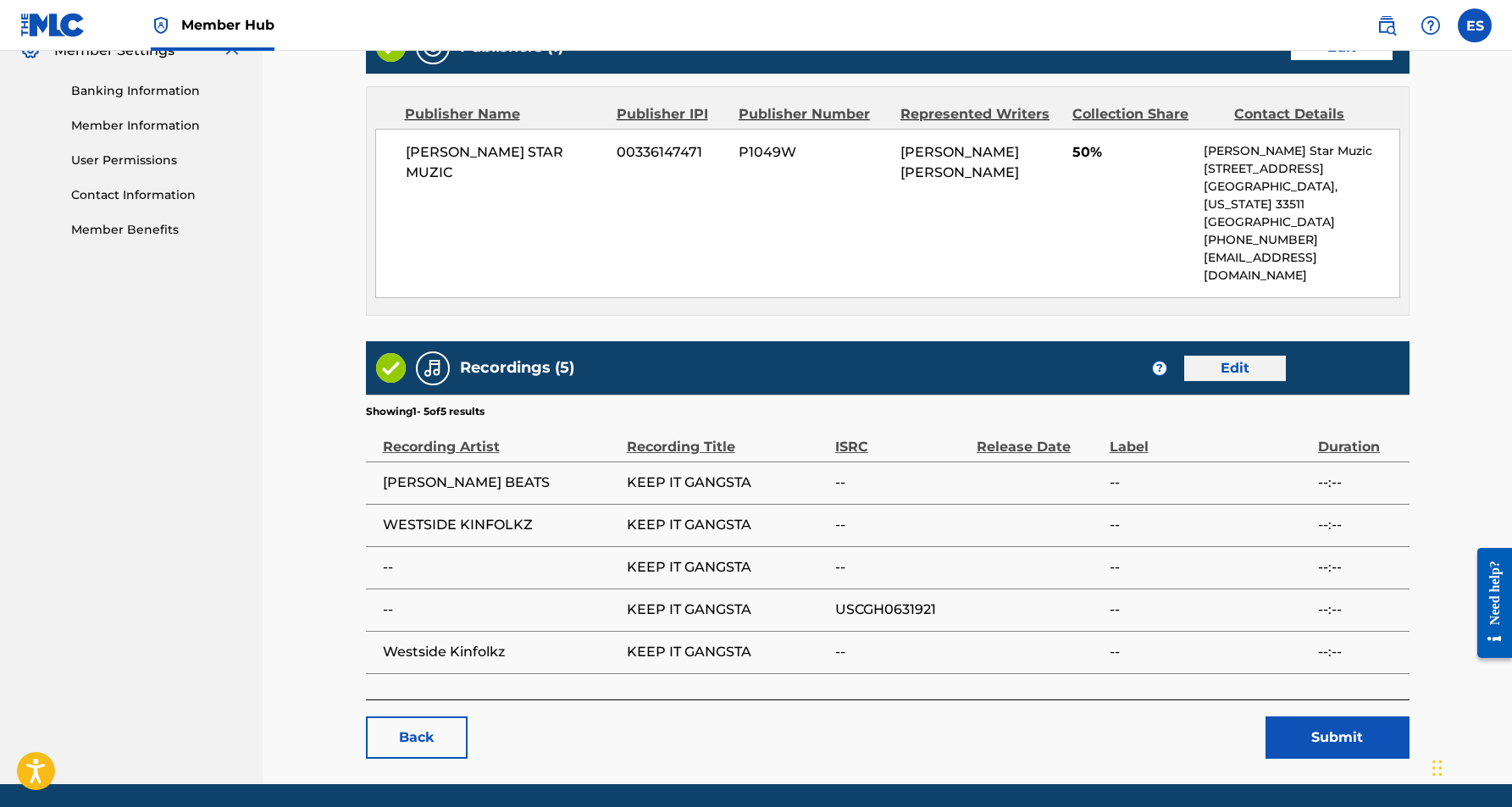
click at [1222, 356] on link "Edit" at bounding box center [1235, 369] width 101 height 26
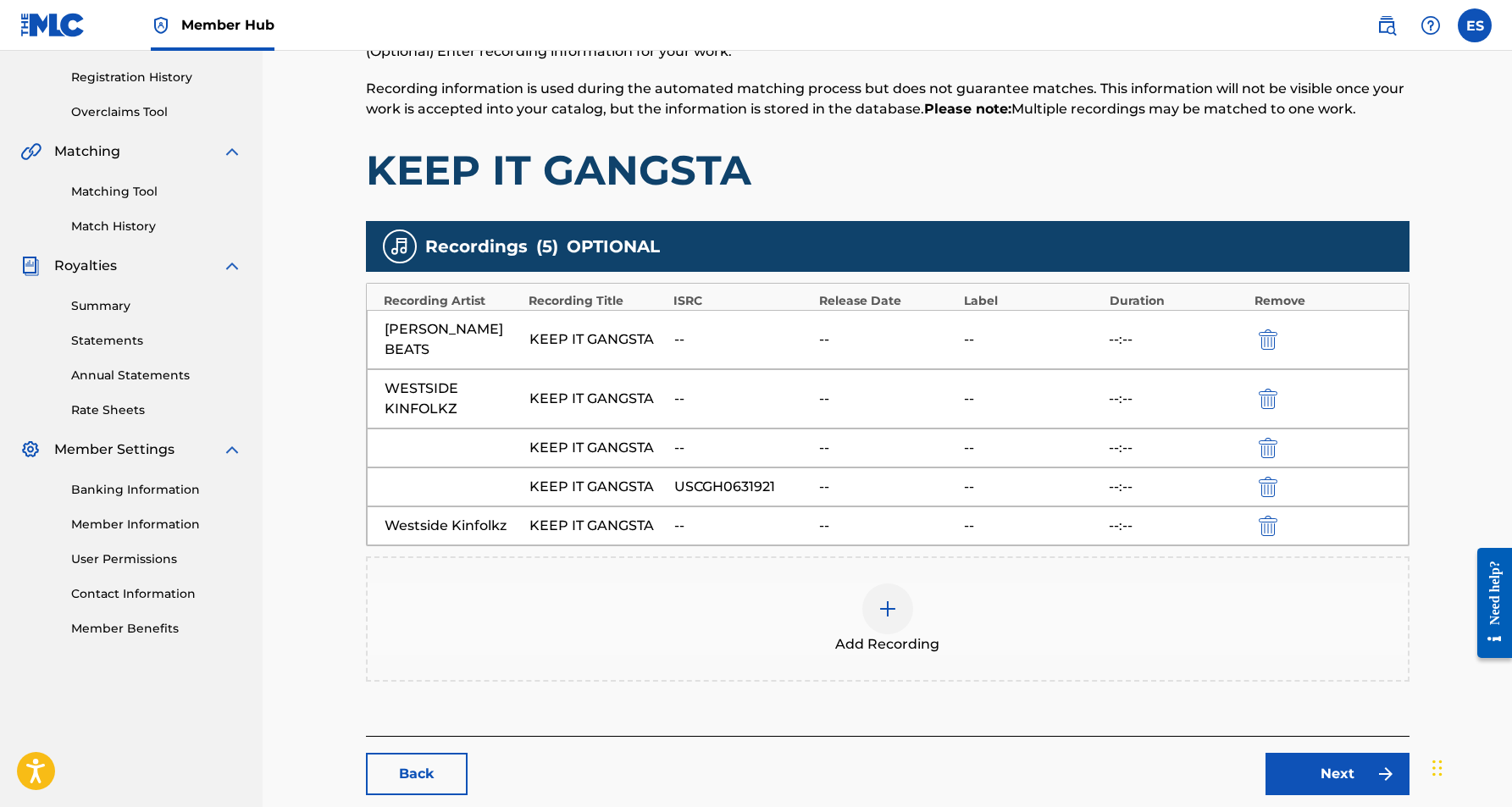
scroll to position [320, 0]
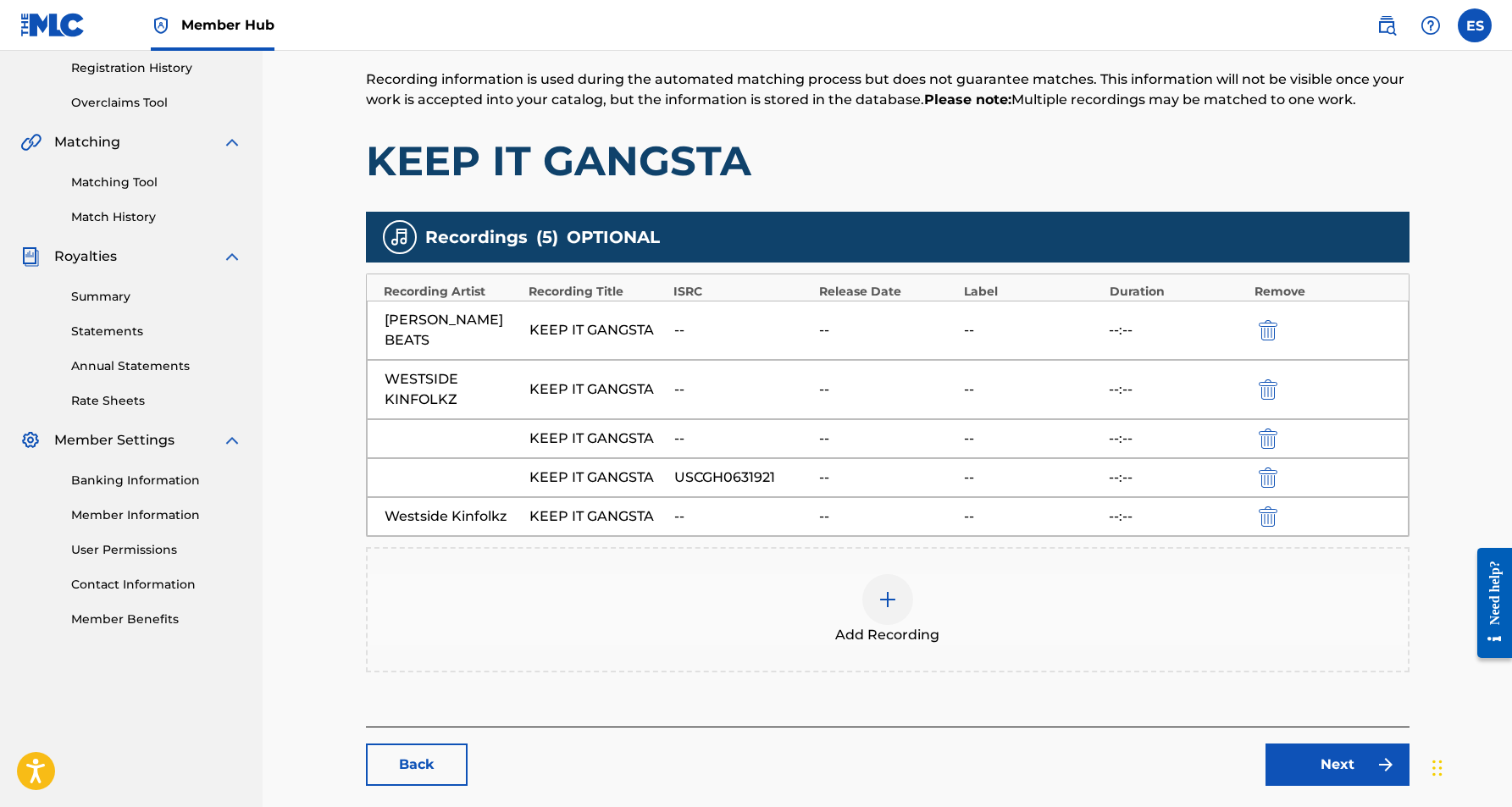
click at [885, 589] on img at bounding box center [888, 599] width 21 height 21
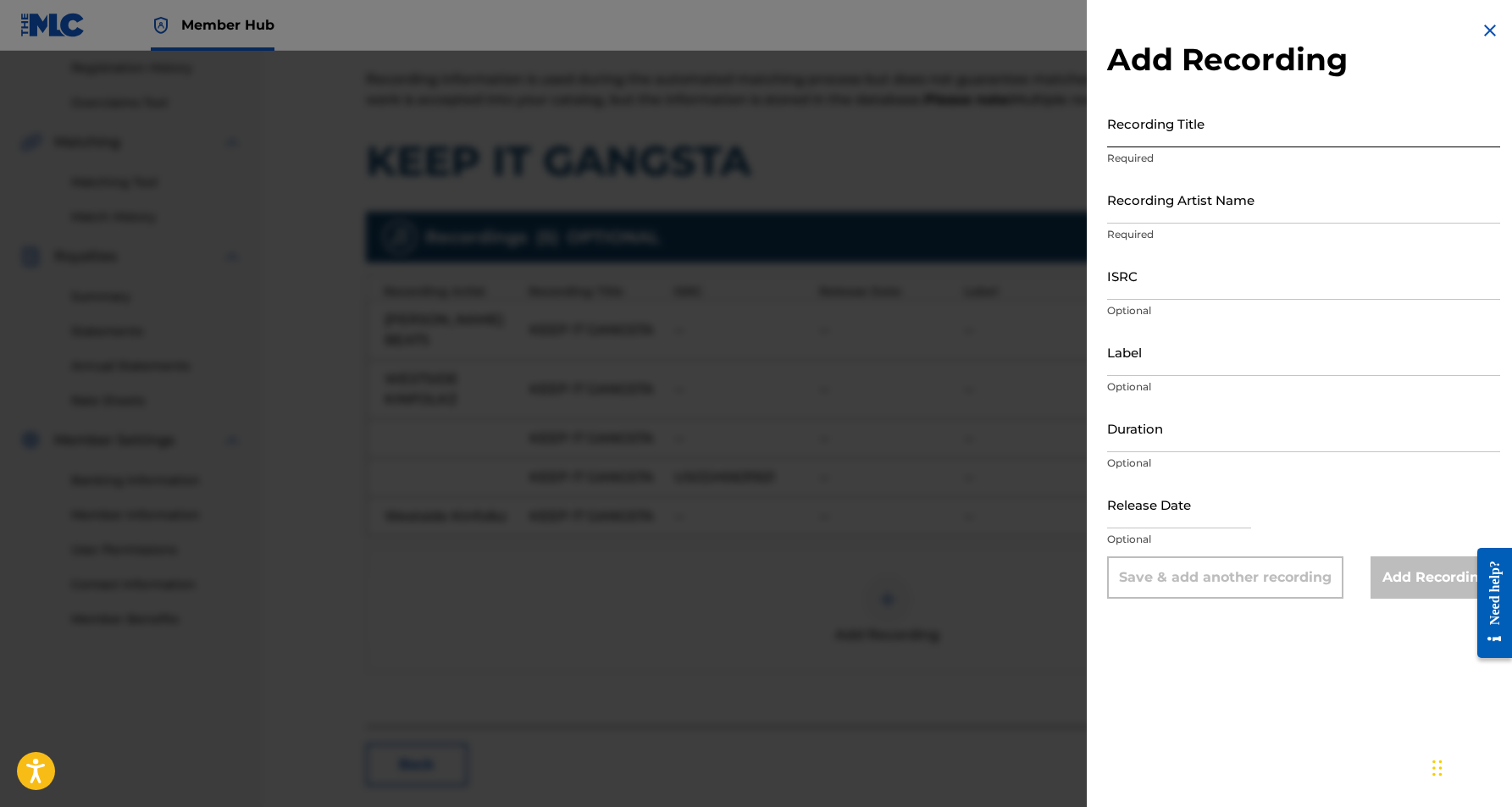
click at [1221, 131] on input "Recording Title" at bounding box center [1303, 123] width 393 height 48
paste input "WESTSIDE KINFOLKZ"
type input "WESTSIDE KINFOLKZ"
click at [1250, 208] on input "Recording Artist Name" at bounding box center [1303, 199] width 393 height 48
paste input "WESTSIDE KINFOLKZ"
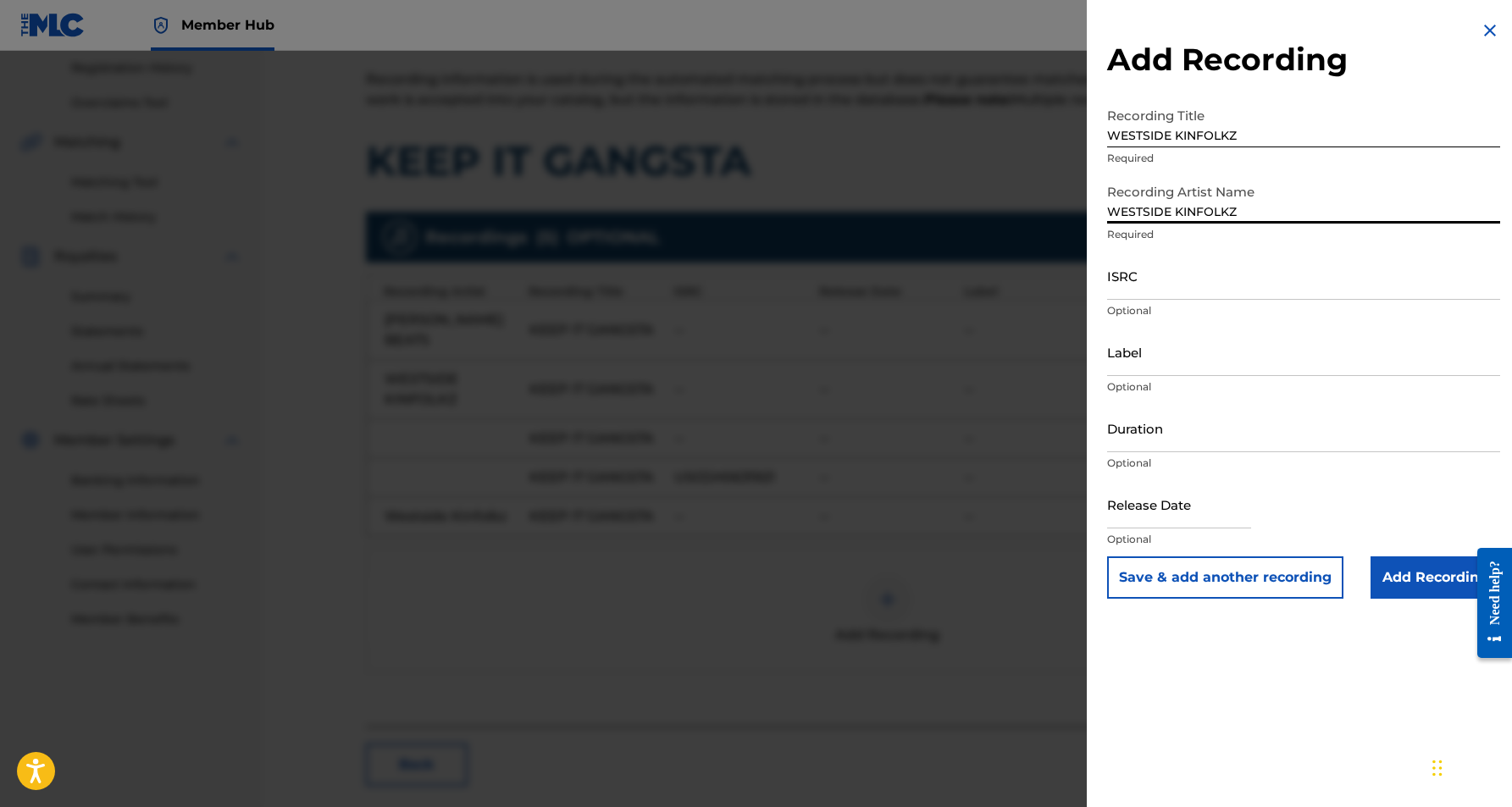
type input "WESTSIDE KINFOLKZ"
click at [1249, 142] on input "WESTSIDE KINFOLKZ" at bounding box center [1303, 123] width 393 height 48
type input "W"
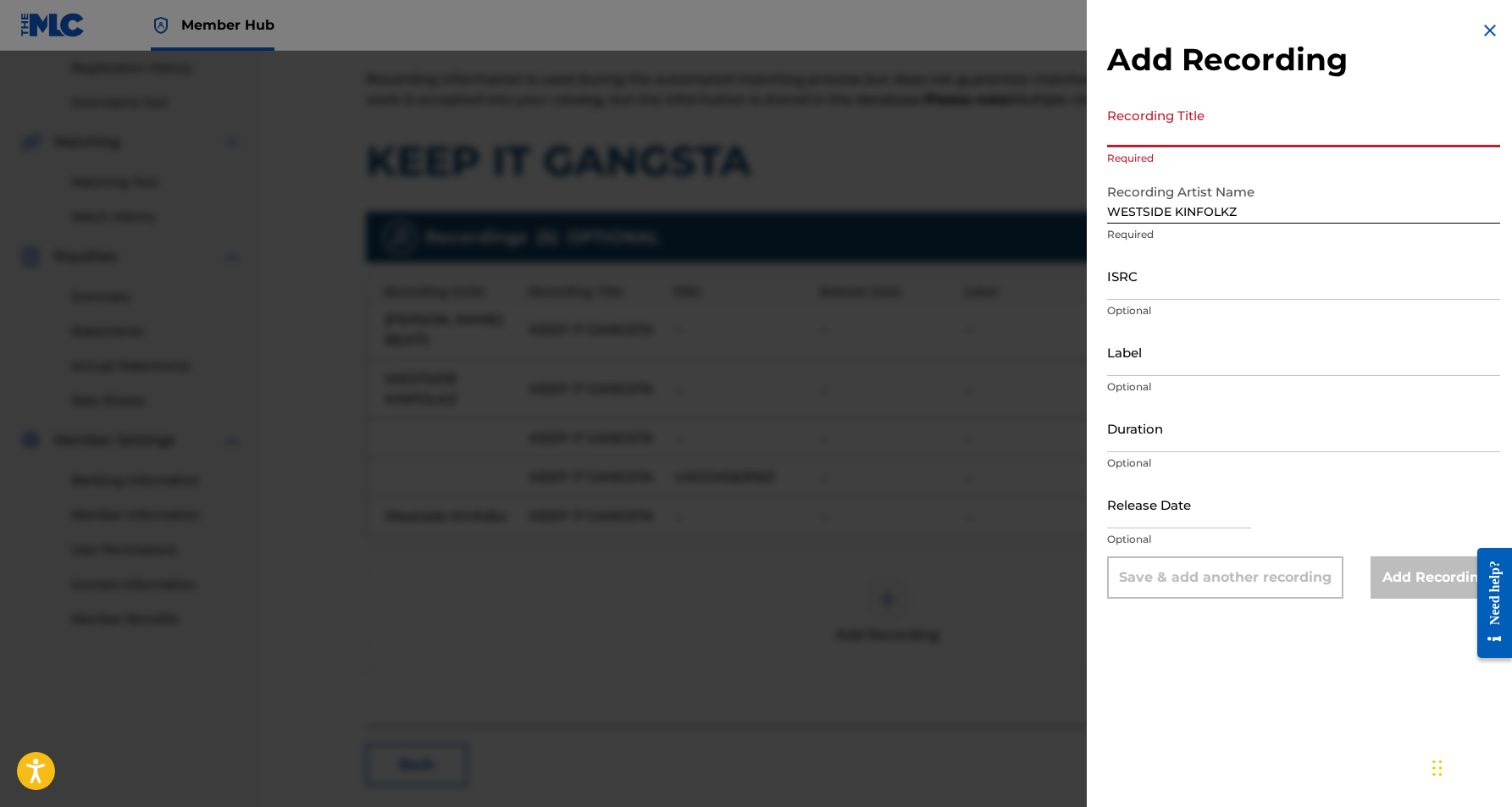
paste input "KEEP IT GANGSTA"
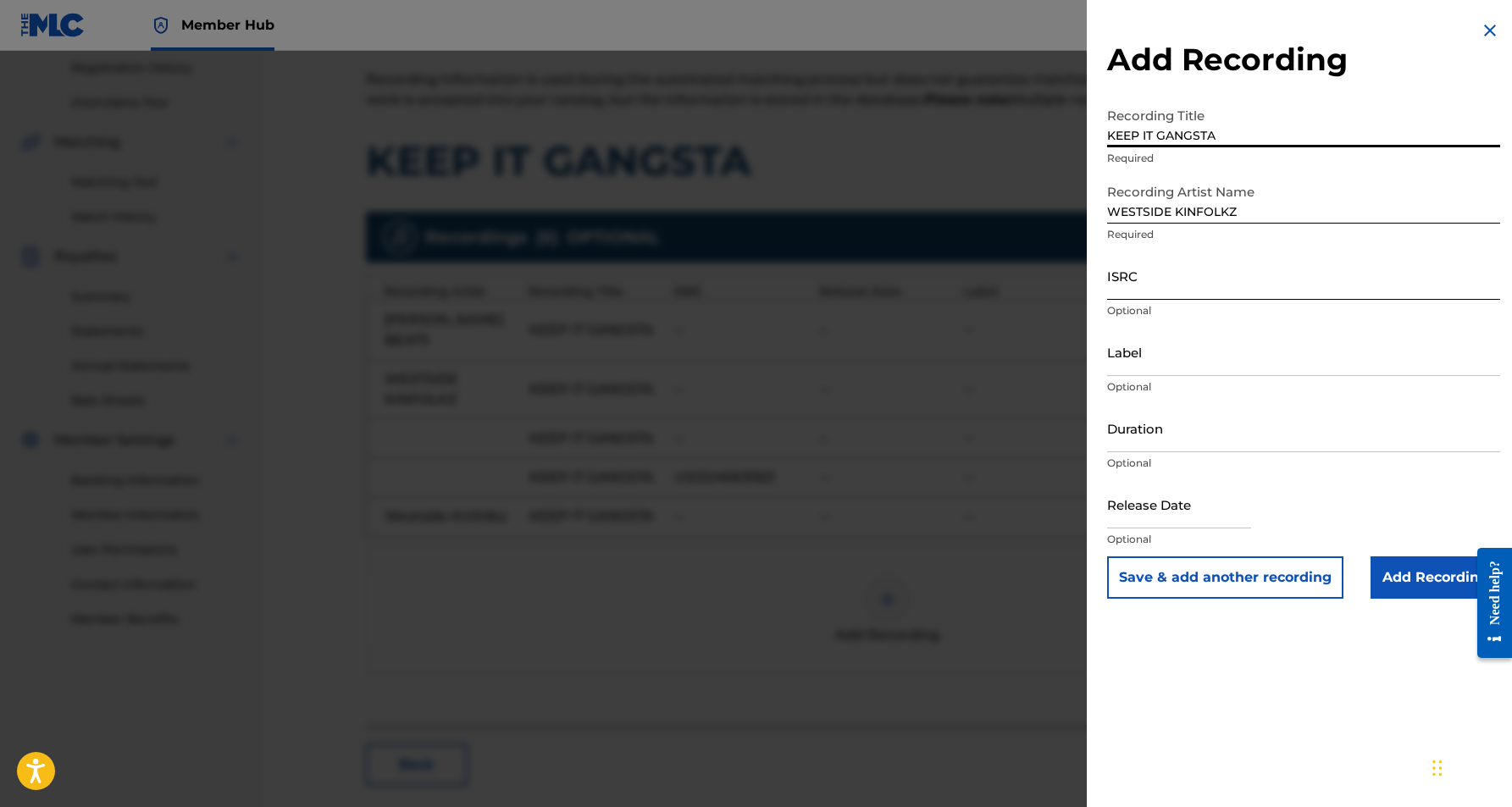
type input "KEEP IT GANGSTA"
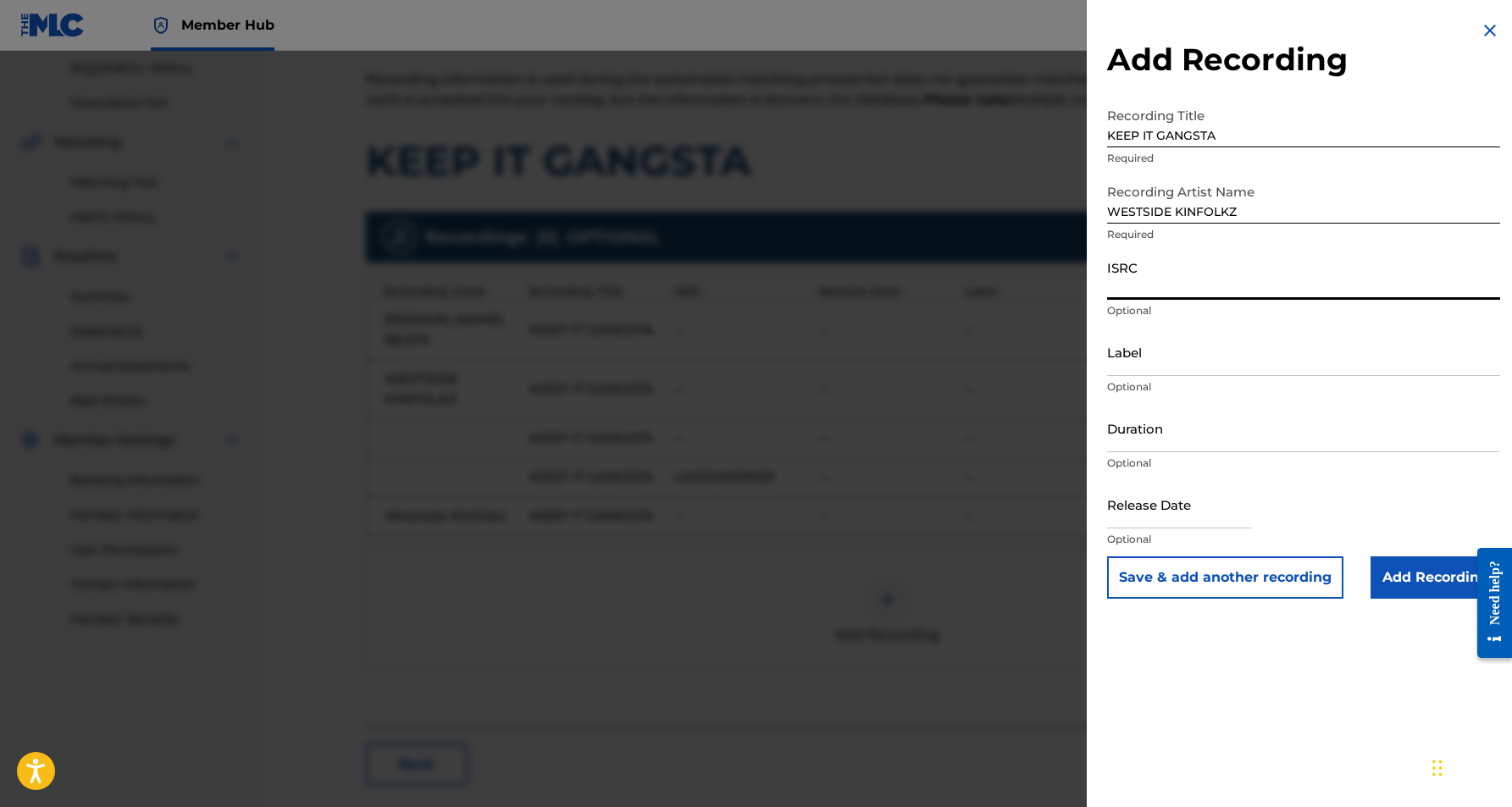
click at [1184, 289] on input "ISRC" at bounding box center [1303, 275] width 393 height 48
paste input "USCGH0631921"
type input "USCGH0631921"
click at [1202, 358] on input "Label" at bounding box center [1303, 352] width 393 height 48
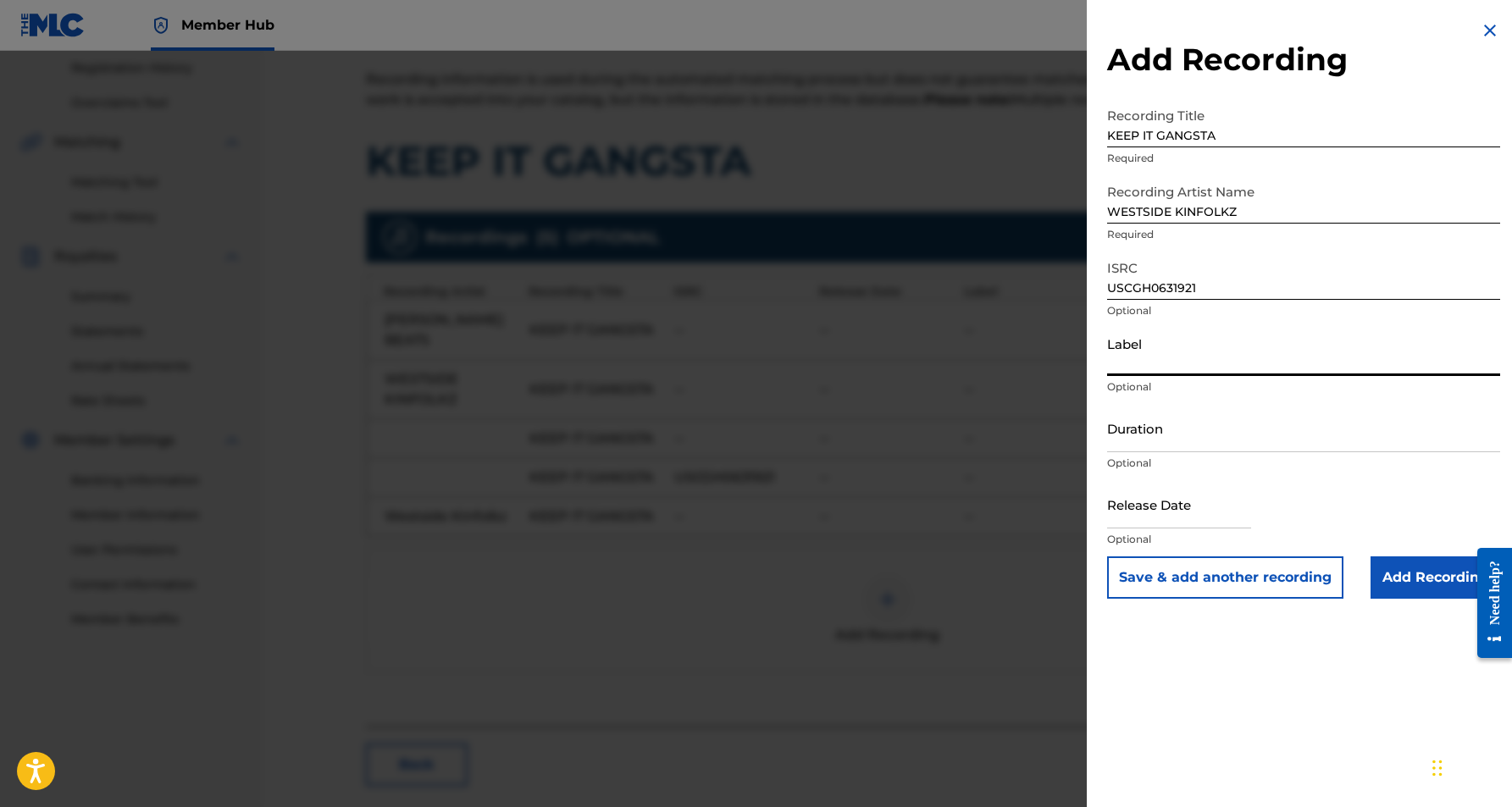
paste input "OFF DA MAP MUSIC GROUP"
type input "OFF DA MAP MUSIC GROUP"
click at [1198, 434] on input "Duration" at bounding box center [1303, 428] width 393 height 48
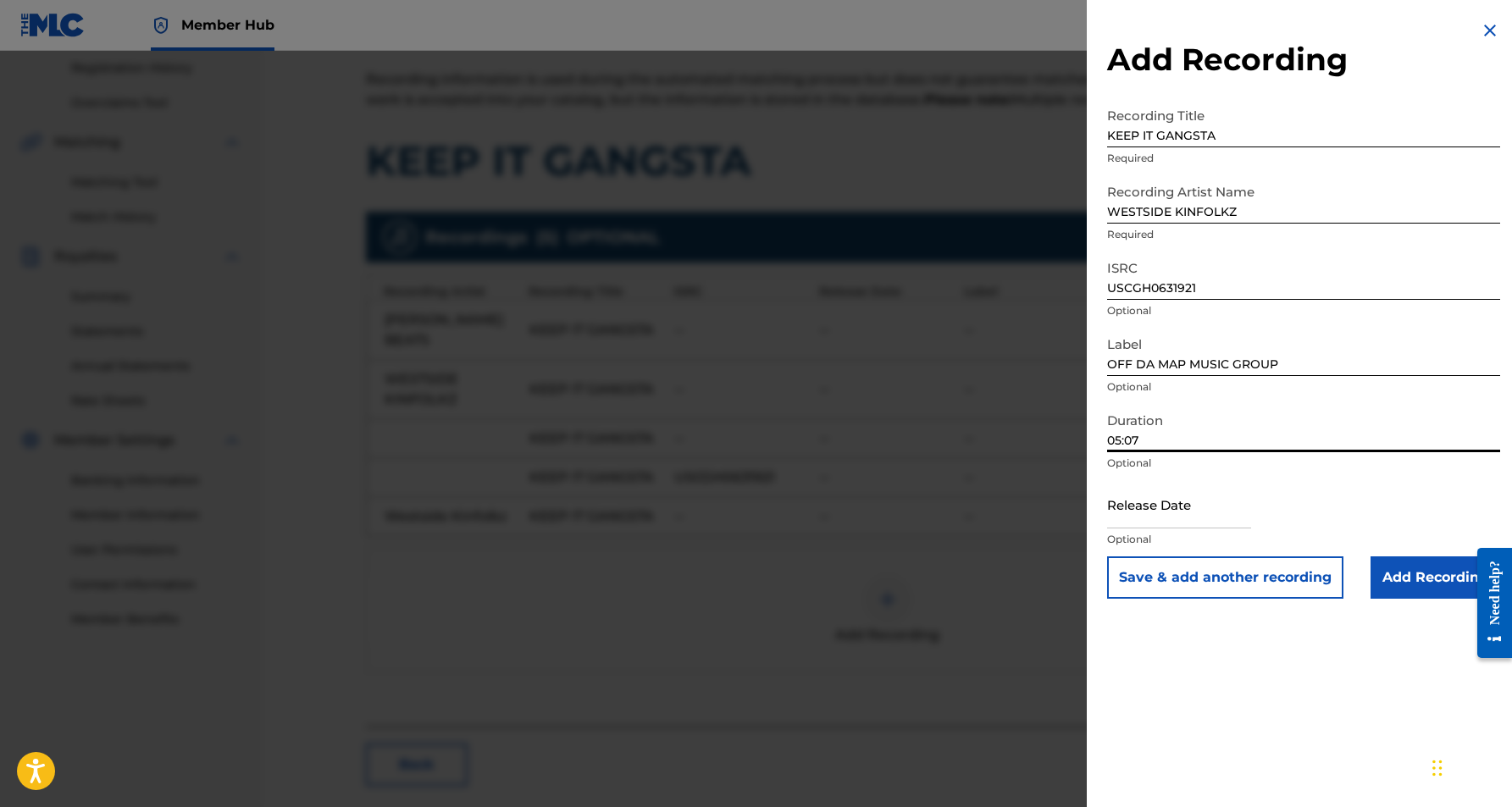
type input "05:07"
click at [1255, 646] on div "Add Recording Recording Title KEEP IT GANGSTA Required Recording Artist Name WE…" at bounding box center [1303, 403] width 433 height 807
click at [1218, 581] on button "Save & add another recording" at bounding box center [1225, 577] width 236 height 42
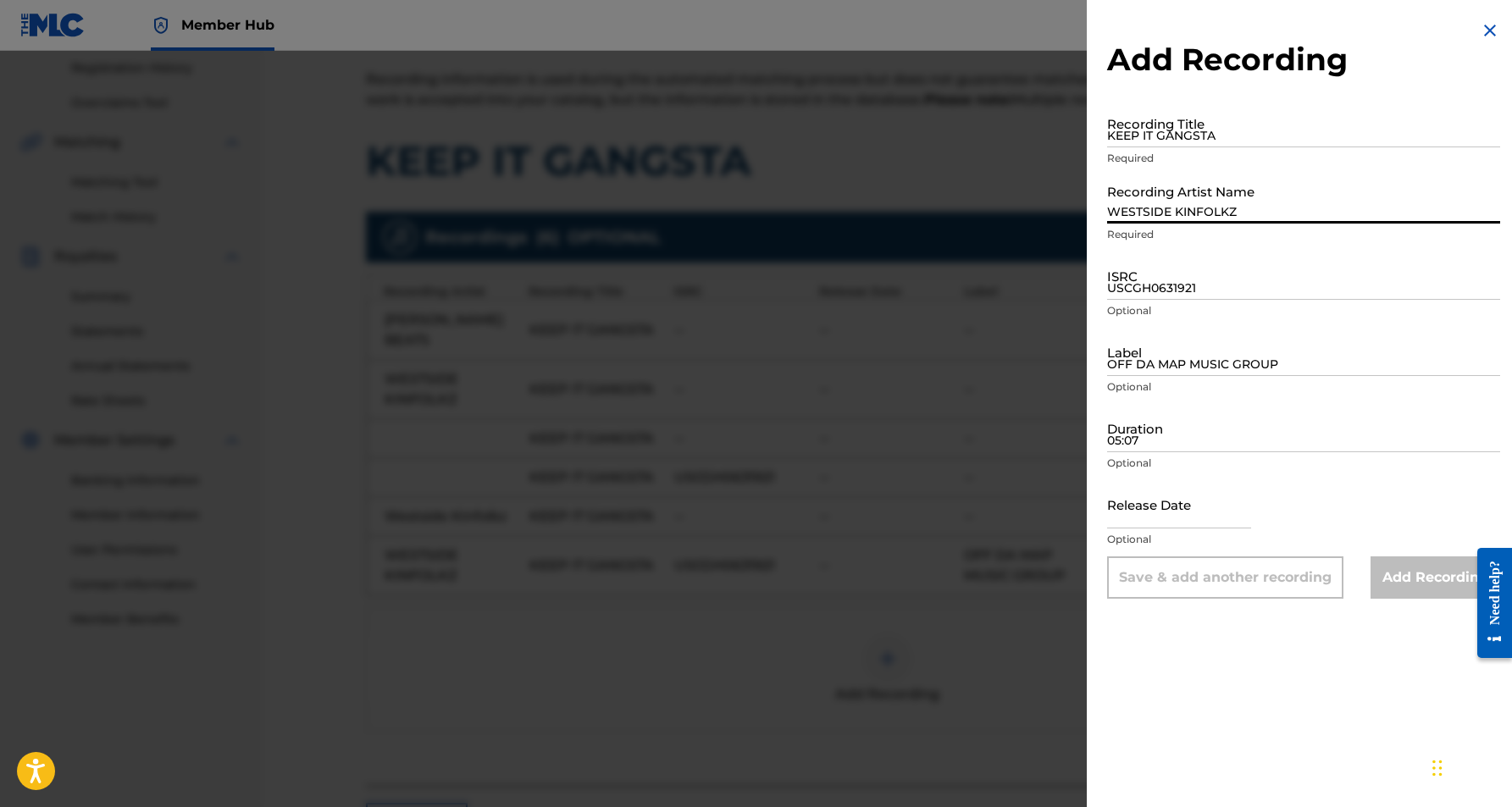
click at [1206, 192] on input "WESTSIDE KINFOLKZ" at bounding box center [1303, 199] width 393 height 48
paste input "WESTSIDE KINFOLKZ"
type input "WESTSIDE KINFOLKZ"
click at [1242, 132] on input "KEEP IT GANGSTA" at bounding box center [1303, 123] width 393 height 48
paste input "KEEP IT GANGSTA"
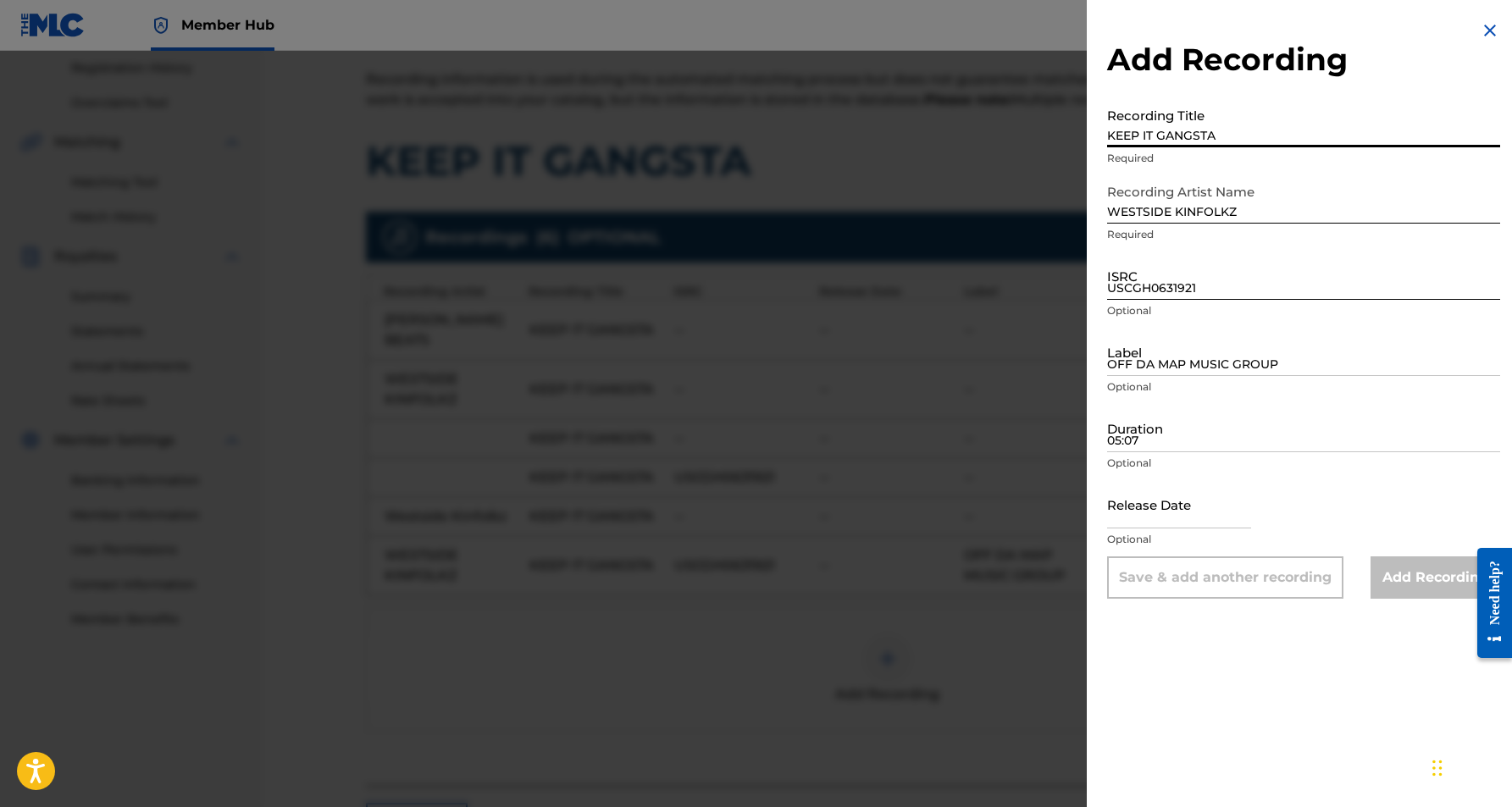
type input "KEEP IT GANGSTA"
click at [1226, 274] on input "USCGH0631921" at bounding box center [1303, 275] width 393 height 48
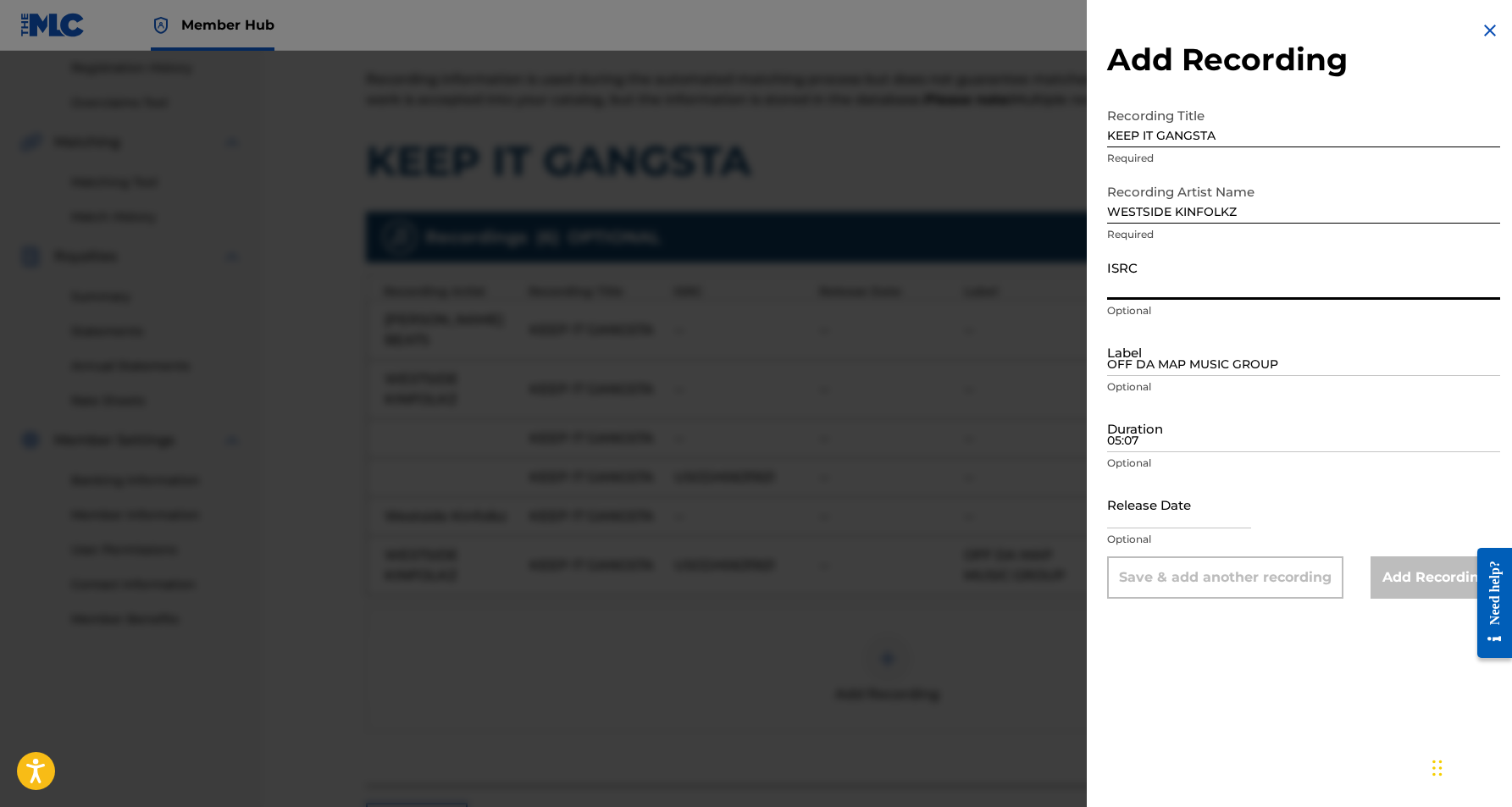
paste input "QZFYY2361016"
type input "QZFYY2361016"
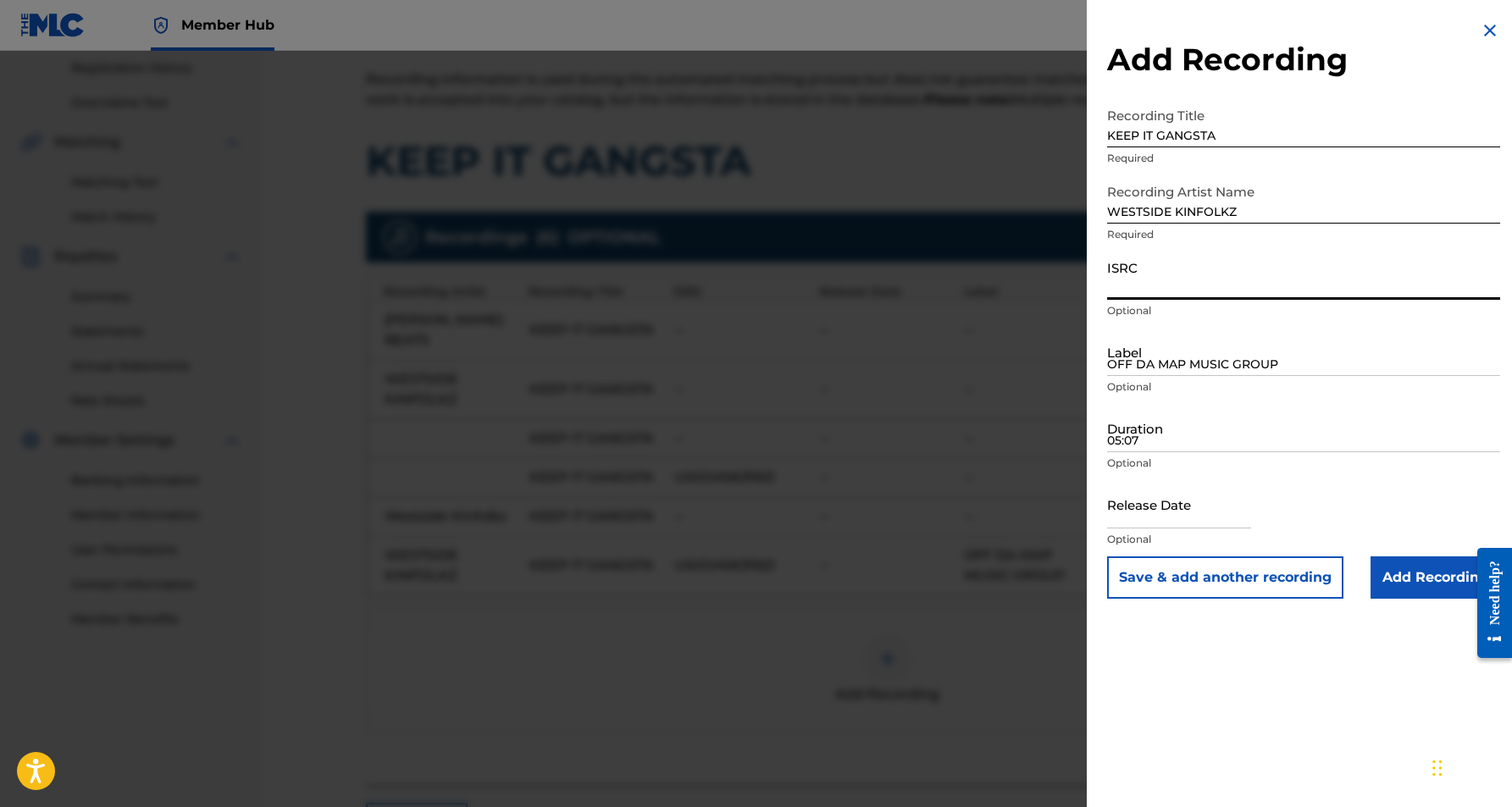
paste input "QZFYY2361016"
type input "QZFYY2361016"
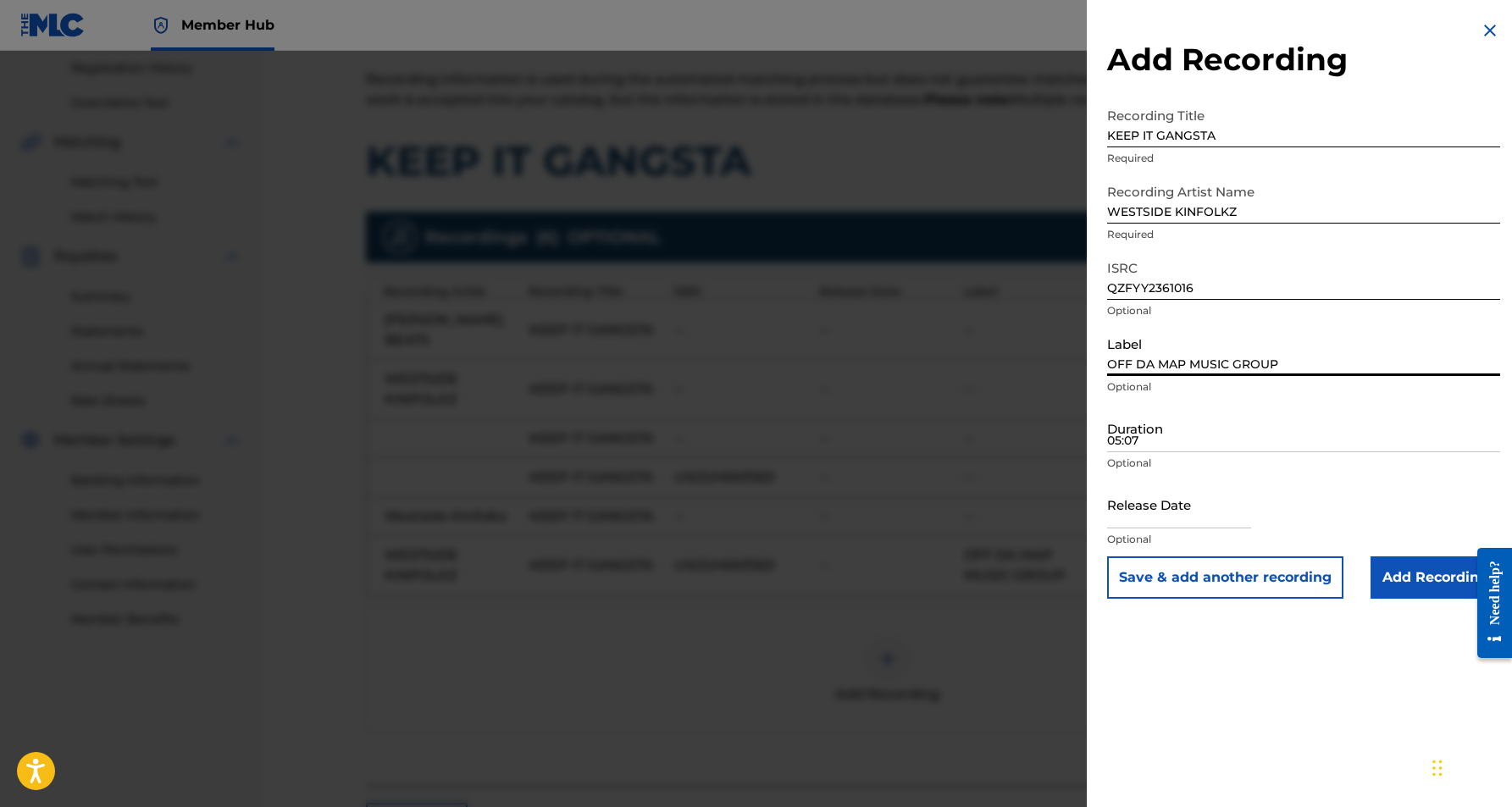
click at [1193, 353] on input "OFF DA MAP MUSIC GROUP" at bounding box center [1303, 352] width 393 height 48
paste input "[PERSON_NAME] Beats Market Records"
type input "[PERSON_NAME] Beats Market Records"
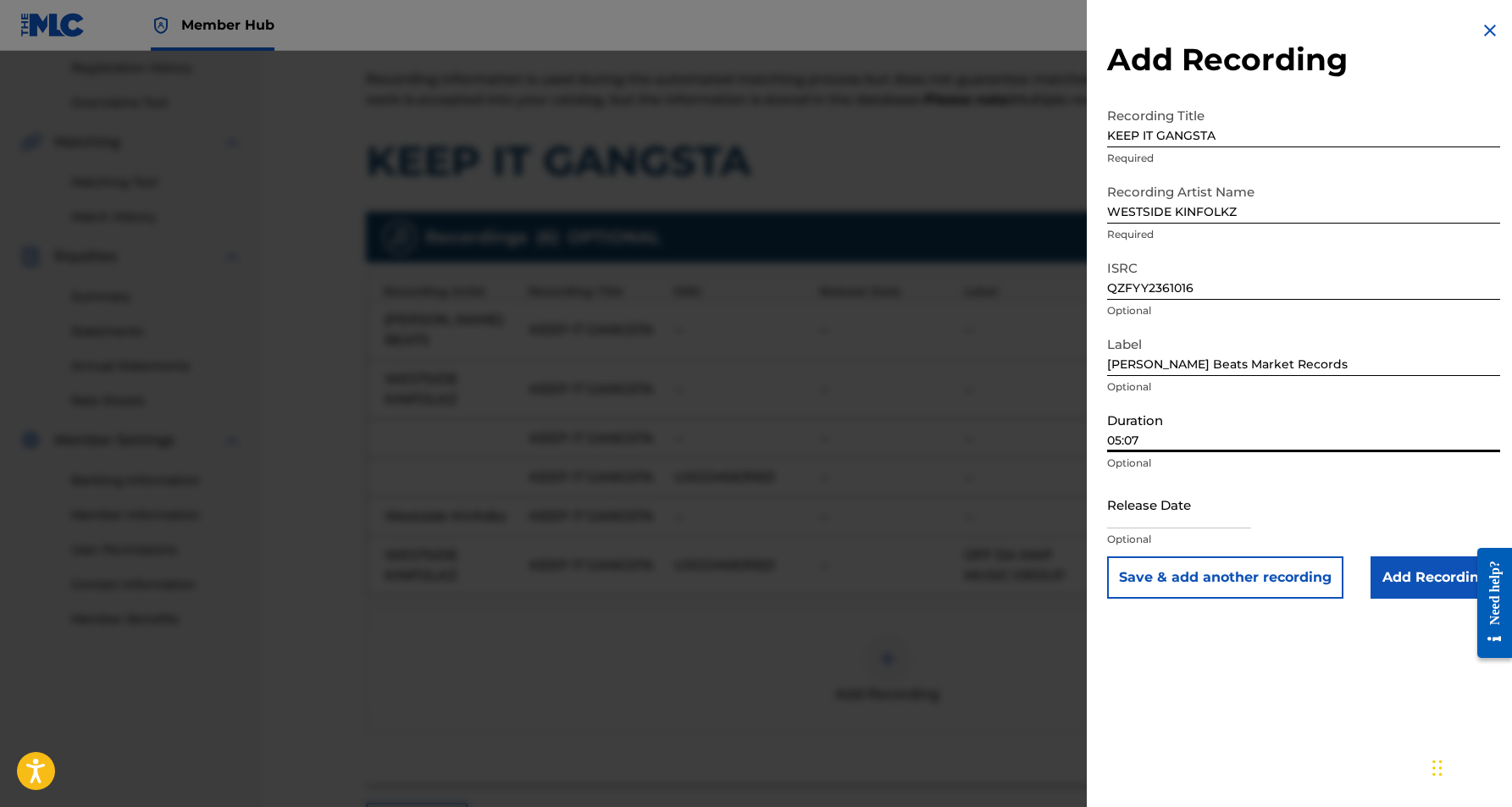
click at [1194, 427] on input "05:07" at bounding box center [1303, 428] width 393 height 48
type input "05:07"
click at [1216, 512] on input "text" at bounding box center [1179, 504] width 144 height 48
select select "8"
select select "2025"
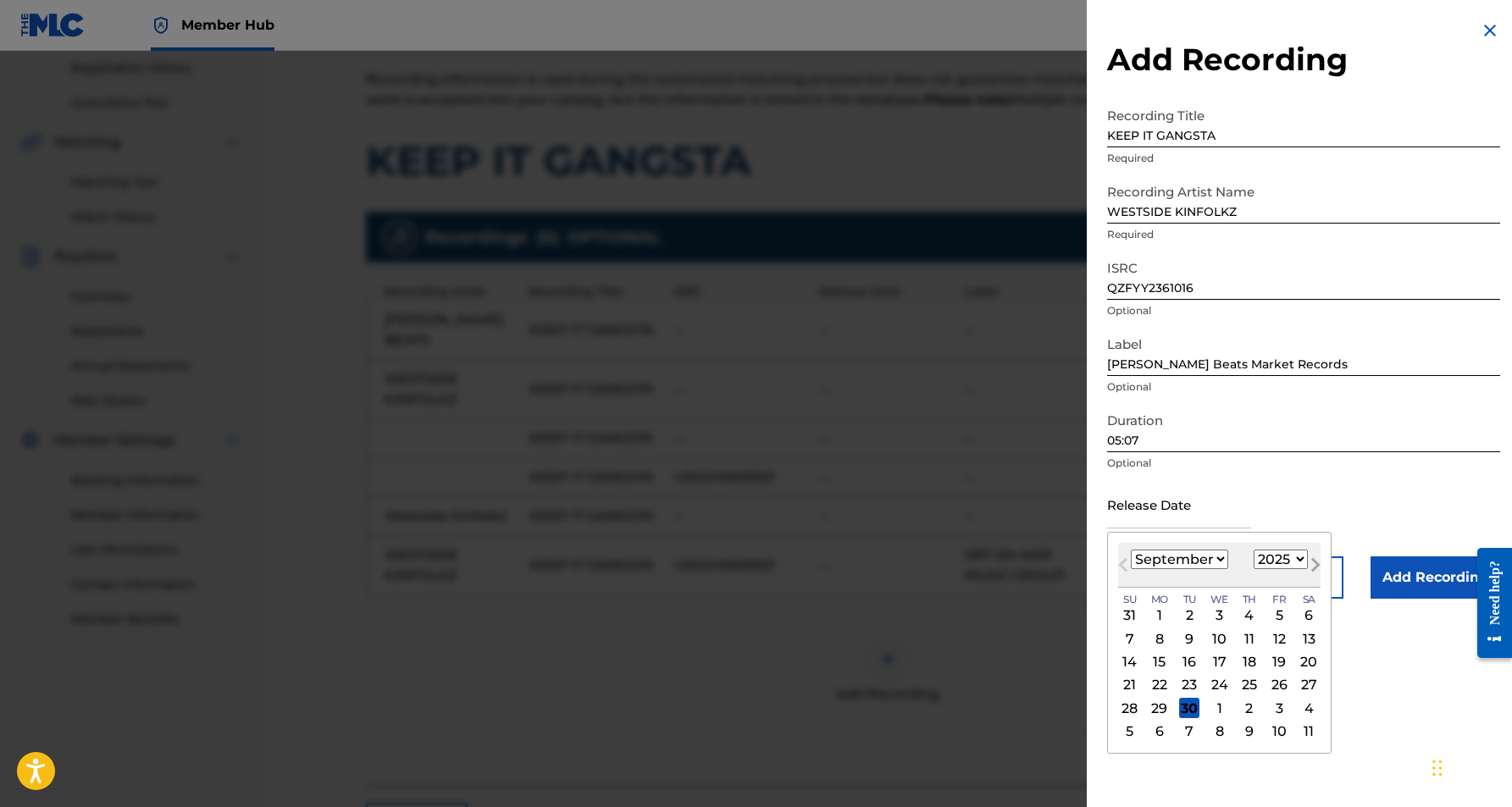
click at [1302, 560] on button "Next Month" at bounding box center [1315, 569] width 27 height 27
select select "9"
select select "2023"
select select "0"
click at [1240, 611] on div "5" at bounding box center [1249, 616] width 21 height 21
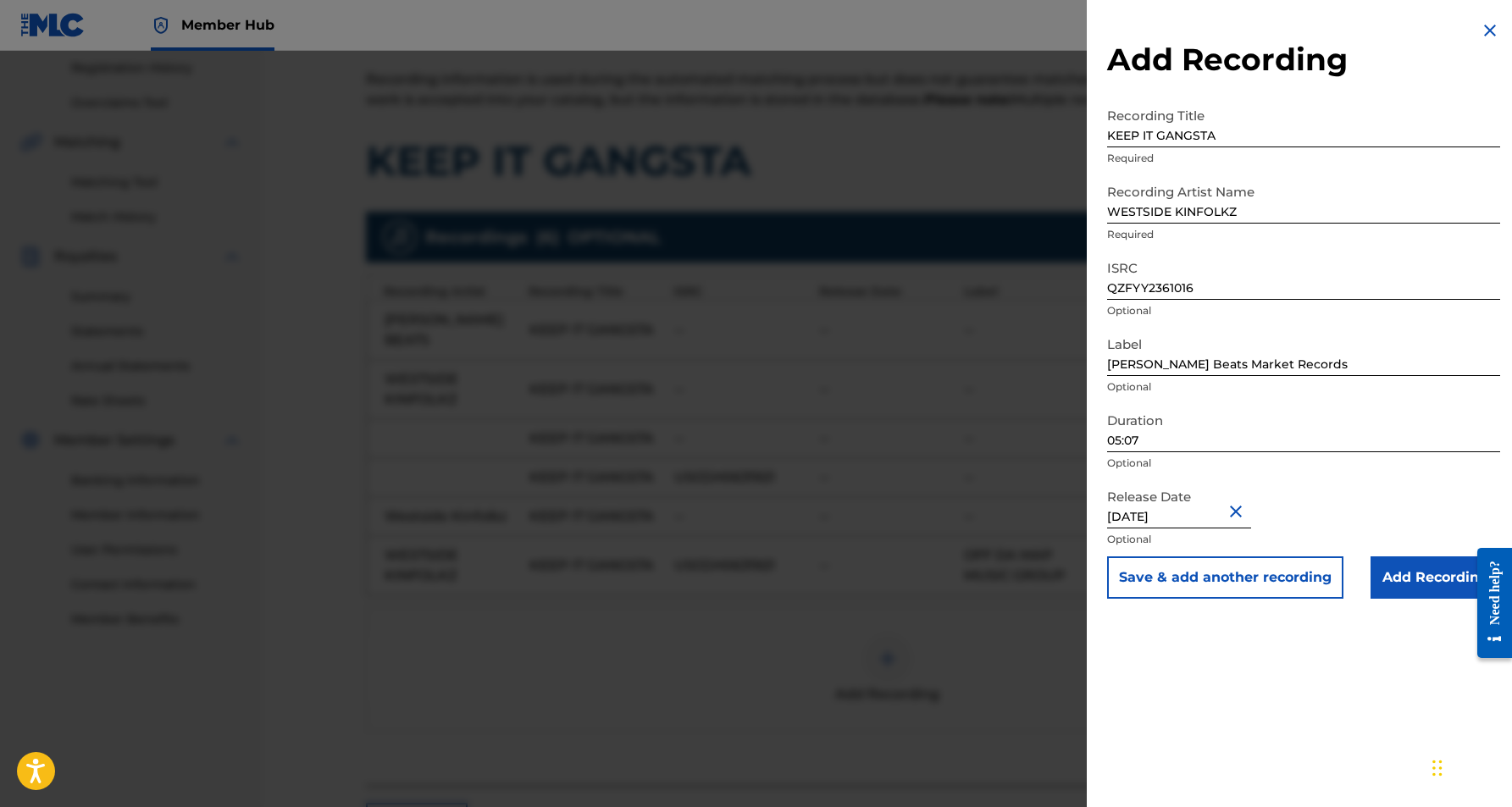
type input "[DATE]"
click at [1396, 574] on input "Add Recording" at bounding box center [1435, 577] width 130 height 42
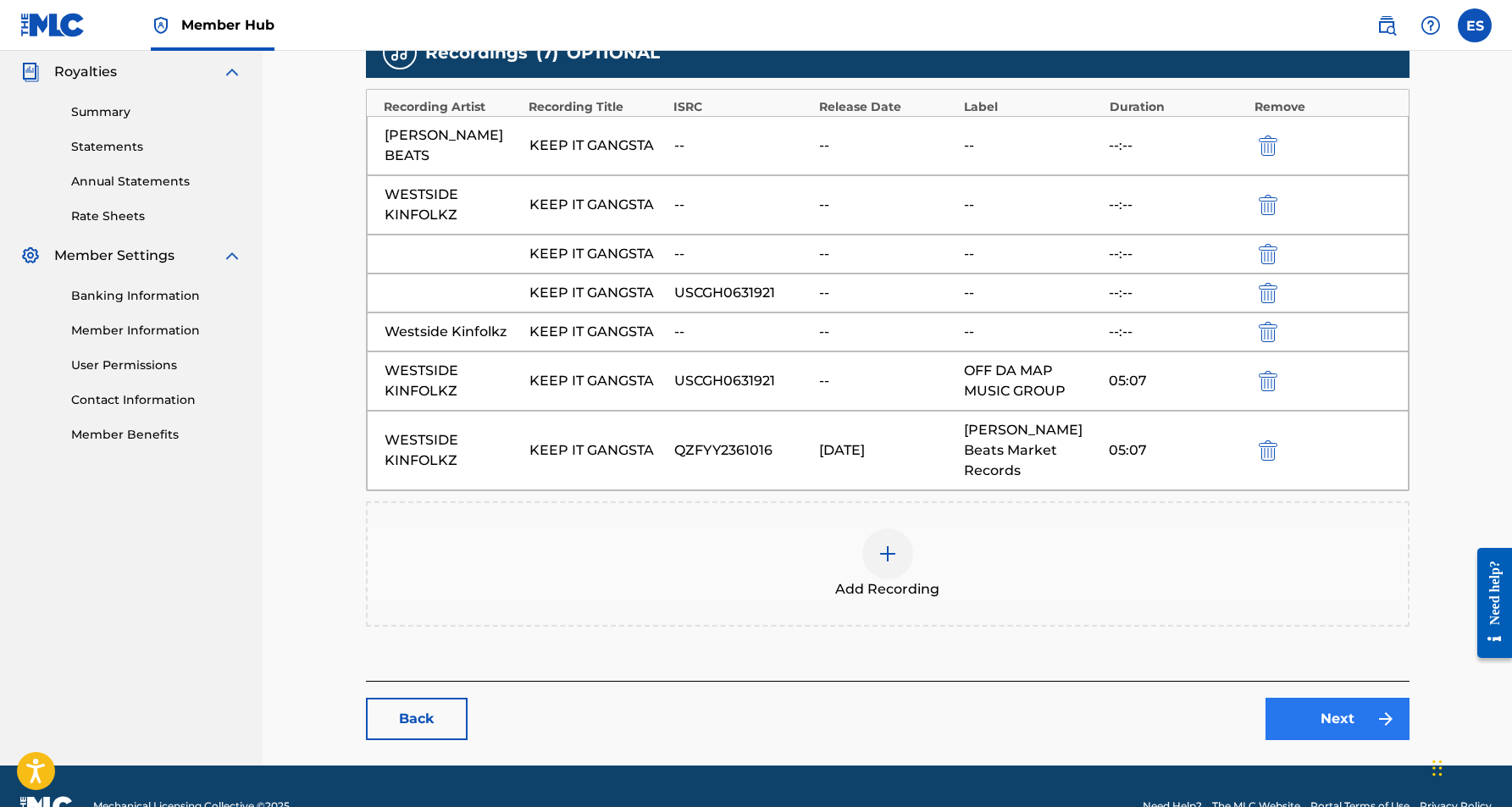
scroll to position [503, 0]
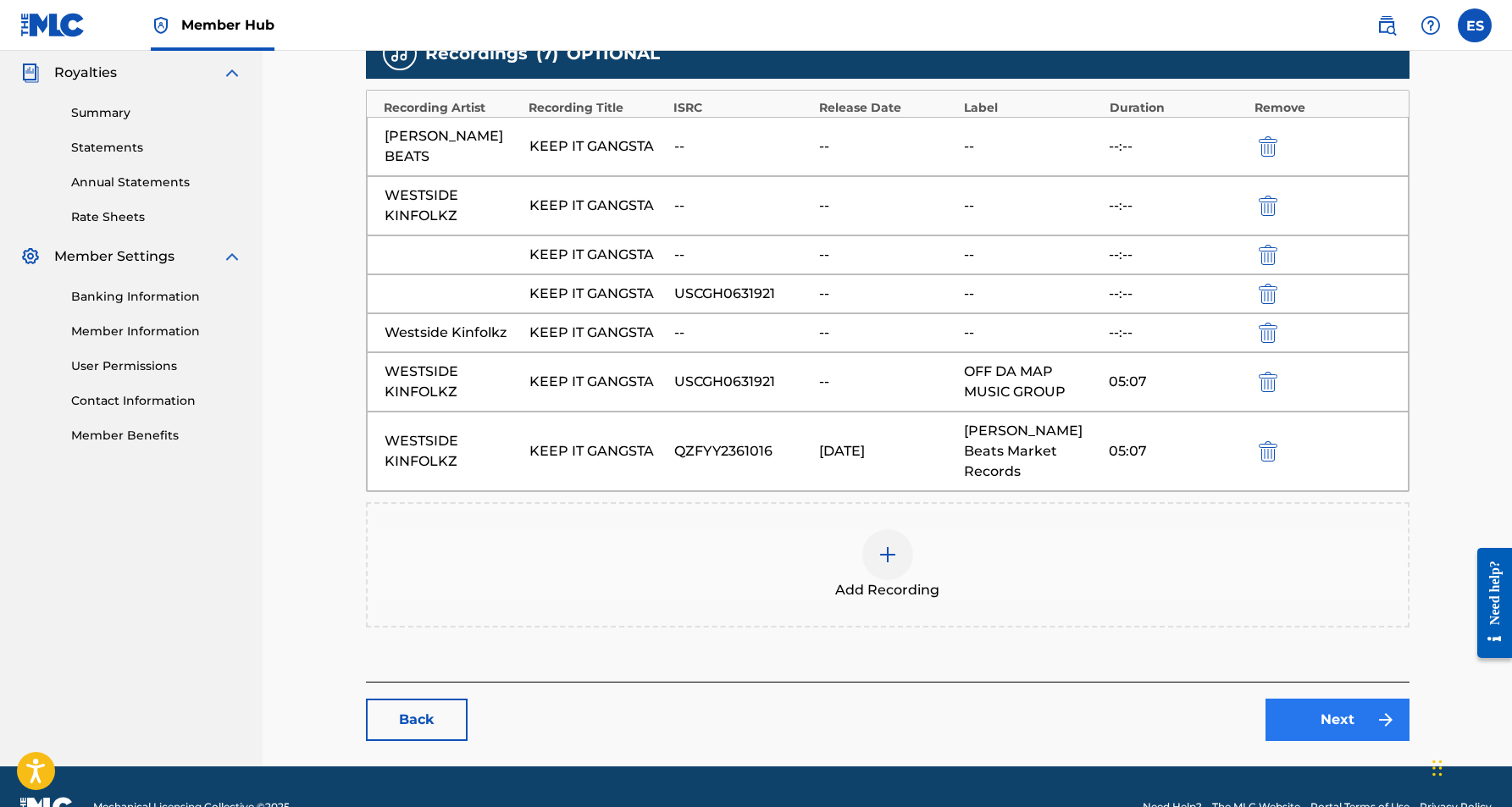
click at [1293, 698] on link "Next" at bounding box center [1338, 719] width 144 height 42
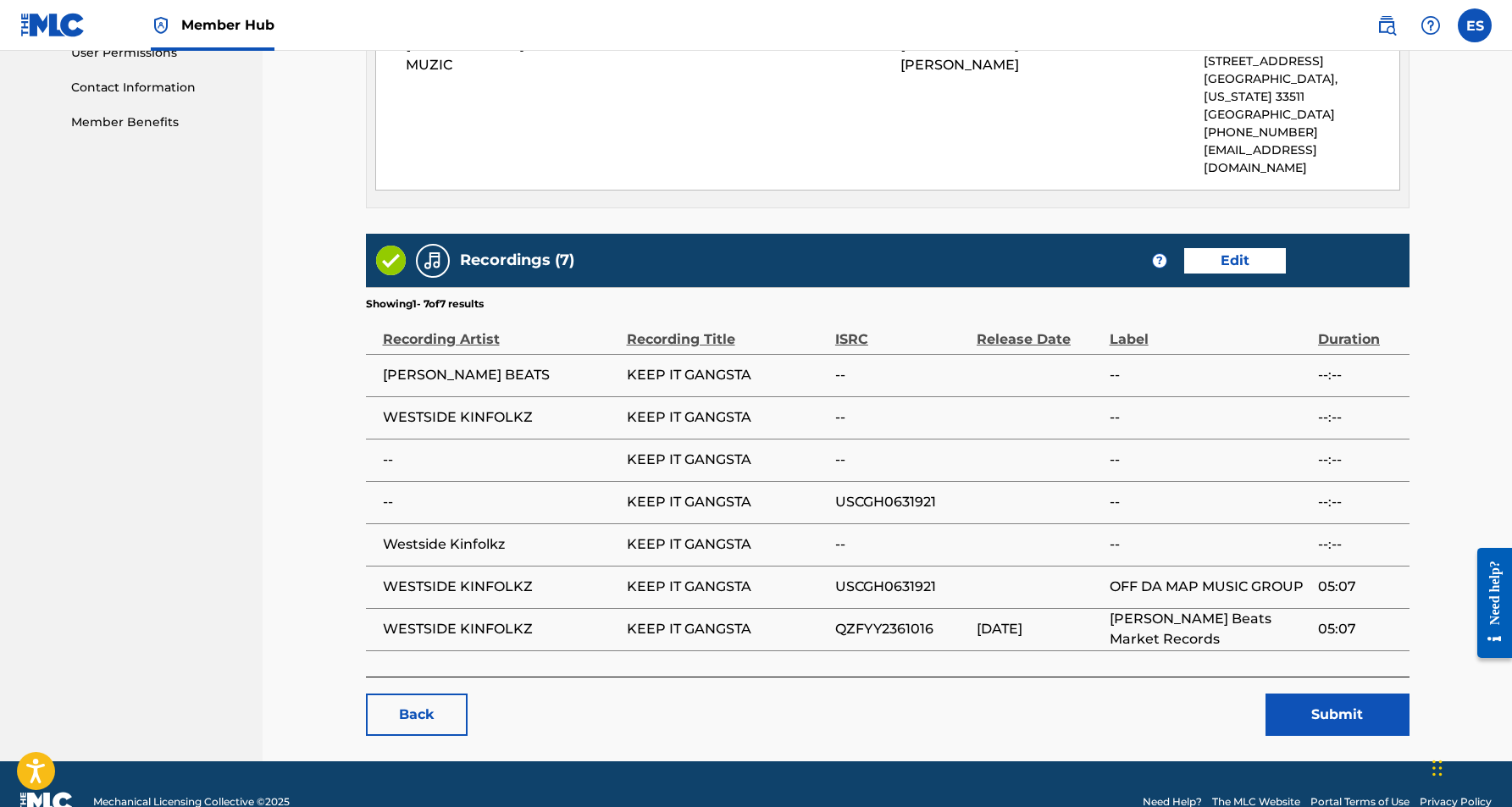
scroll to position [816, 0]
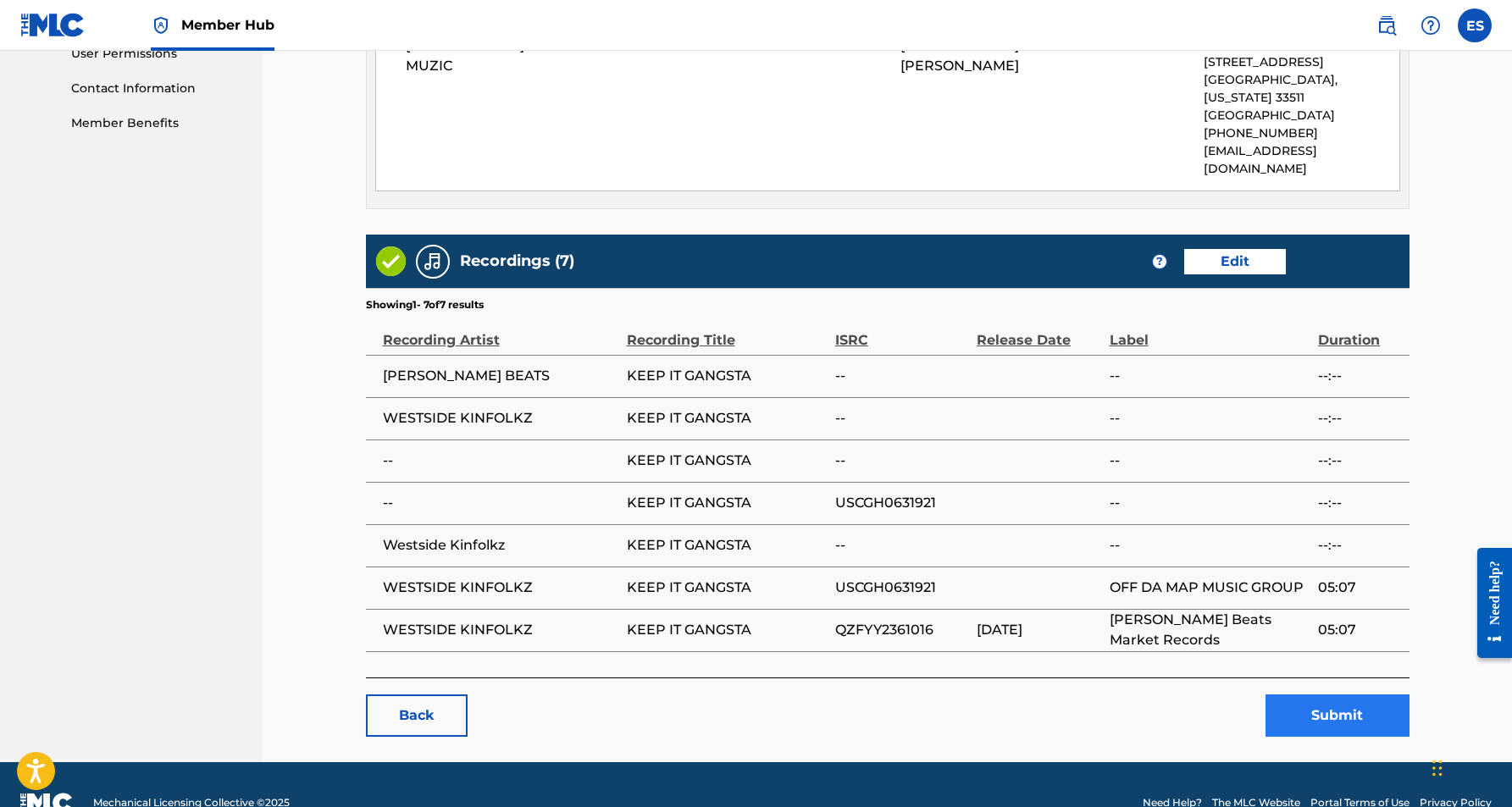
click at [1323, 694] on button "Submit" at bounding box center [1338, 714] width 144 height 42
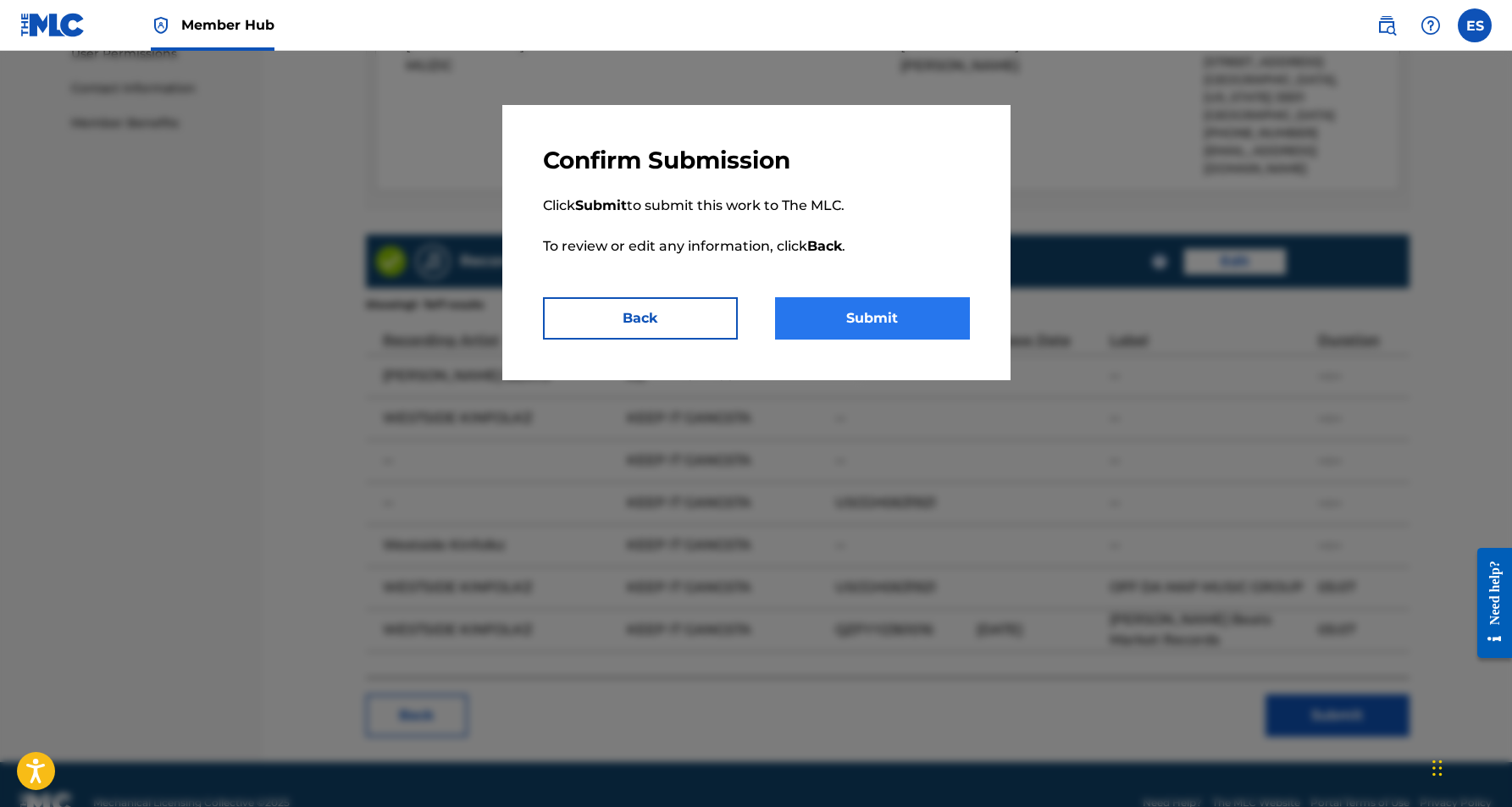
click at [859, 310] on button "Submit" at bounding box center [872, 317] width 195 height 42
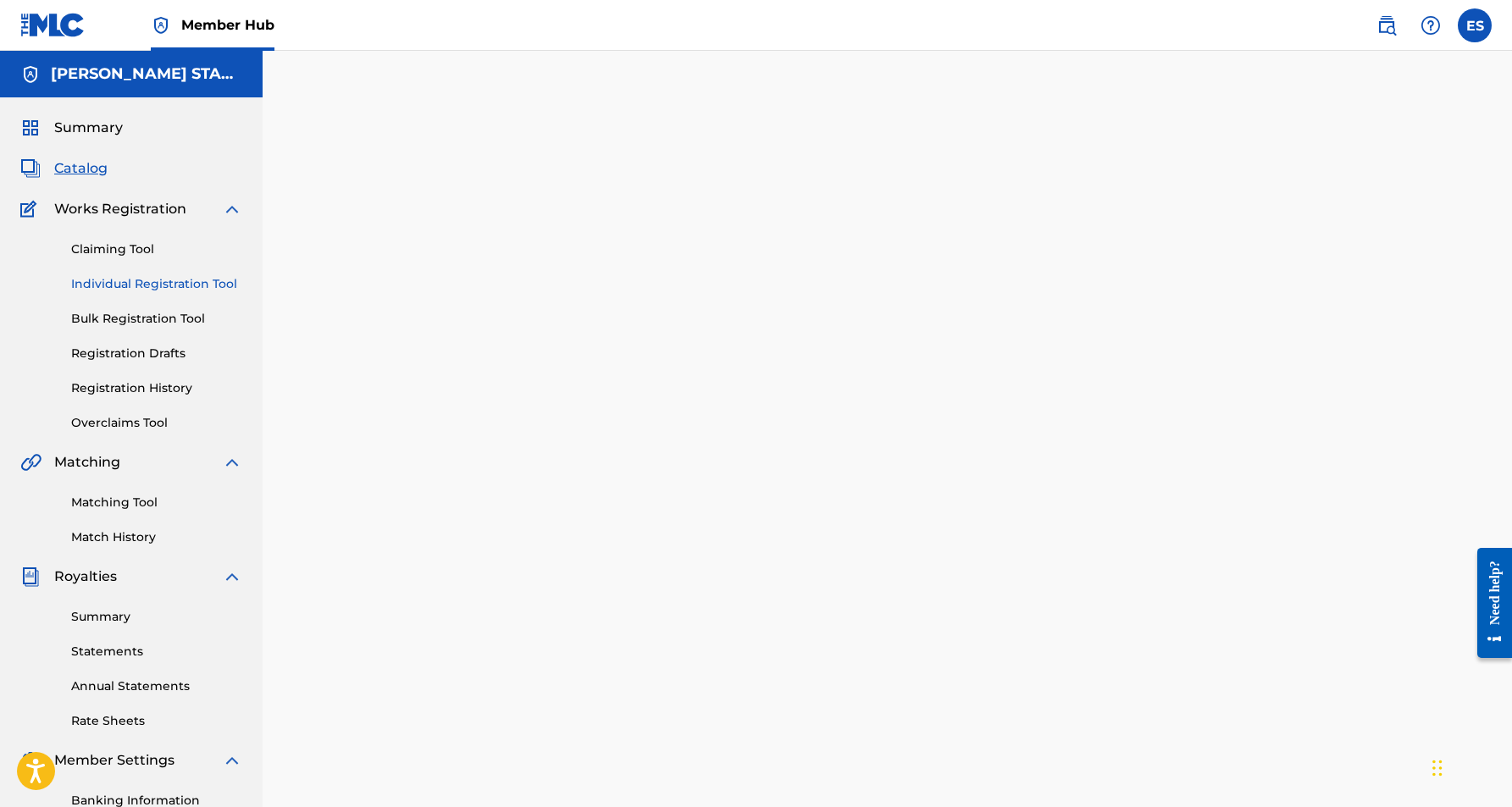
click at [165, 286] on link "Individual Registration Tool" at bounding box center [156, 284] width 171 height 18
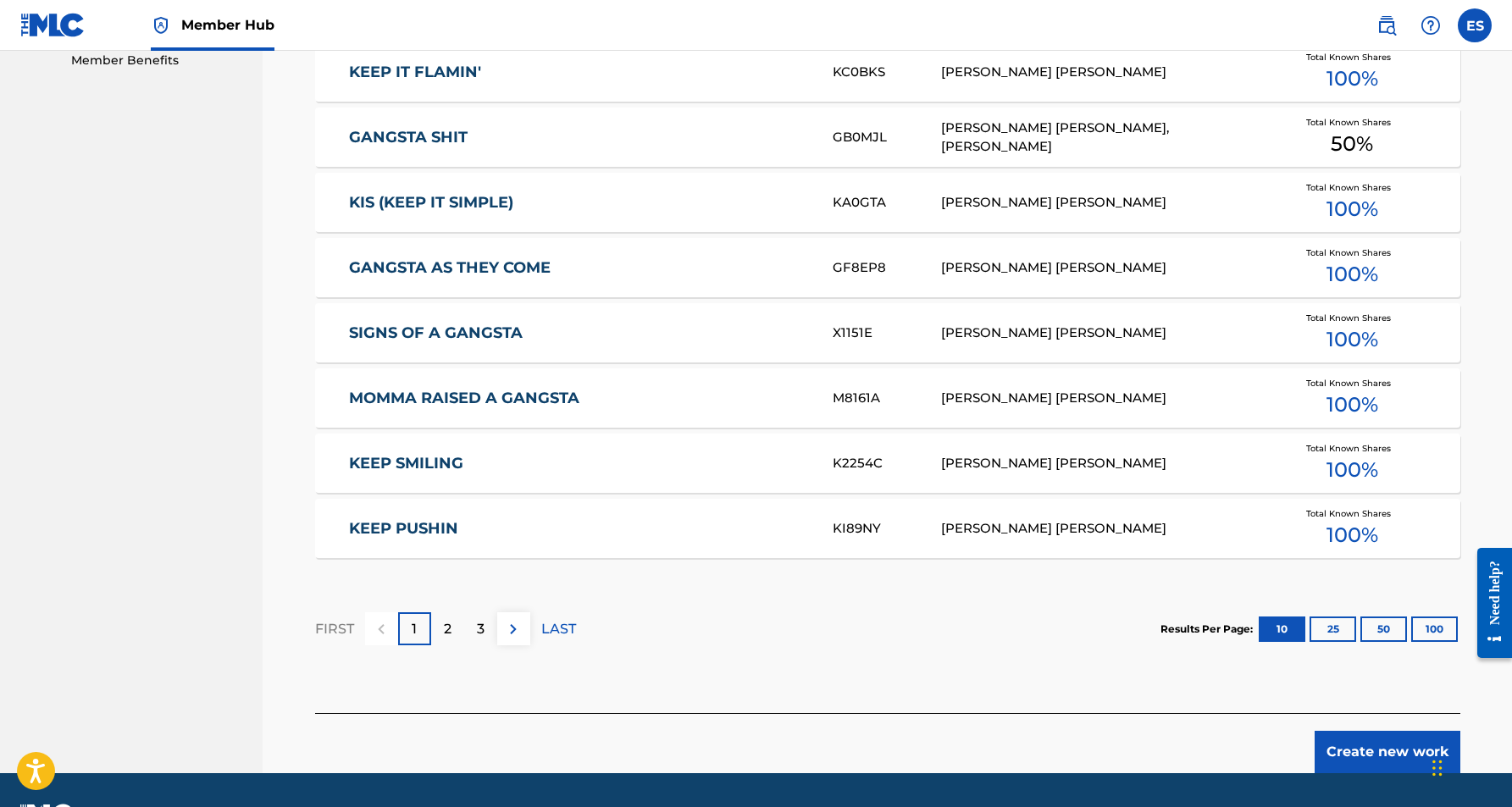
scroll to position [881, 0]
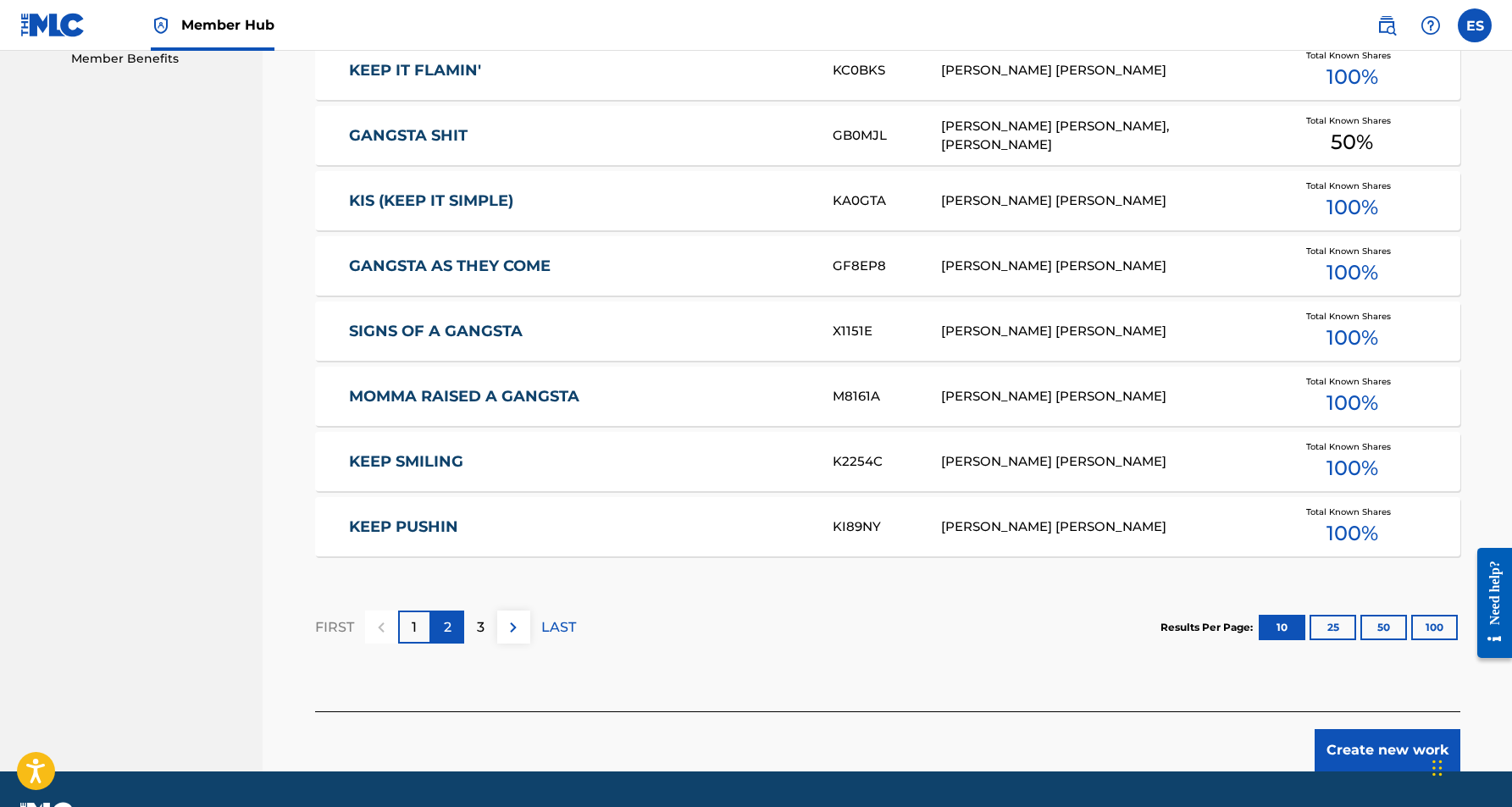
click at [441, 628] on div "2" at bounding box center [447, 627] width 33 height 33
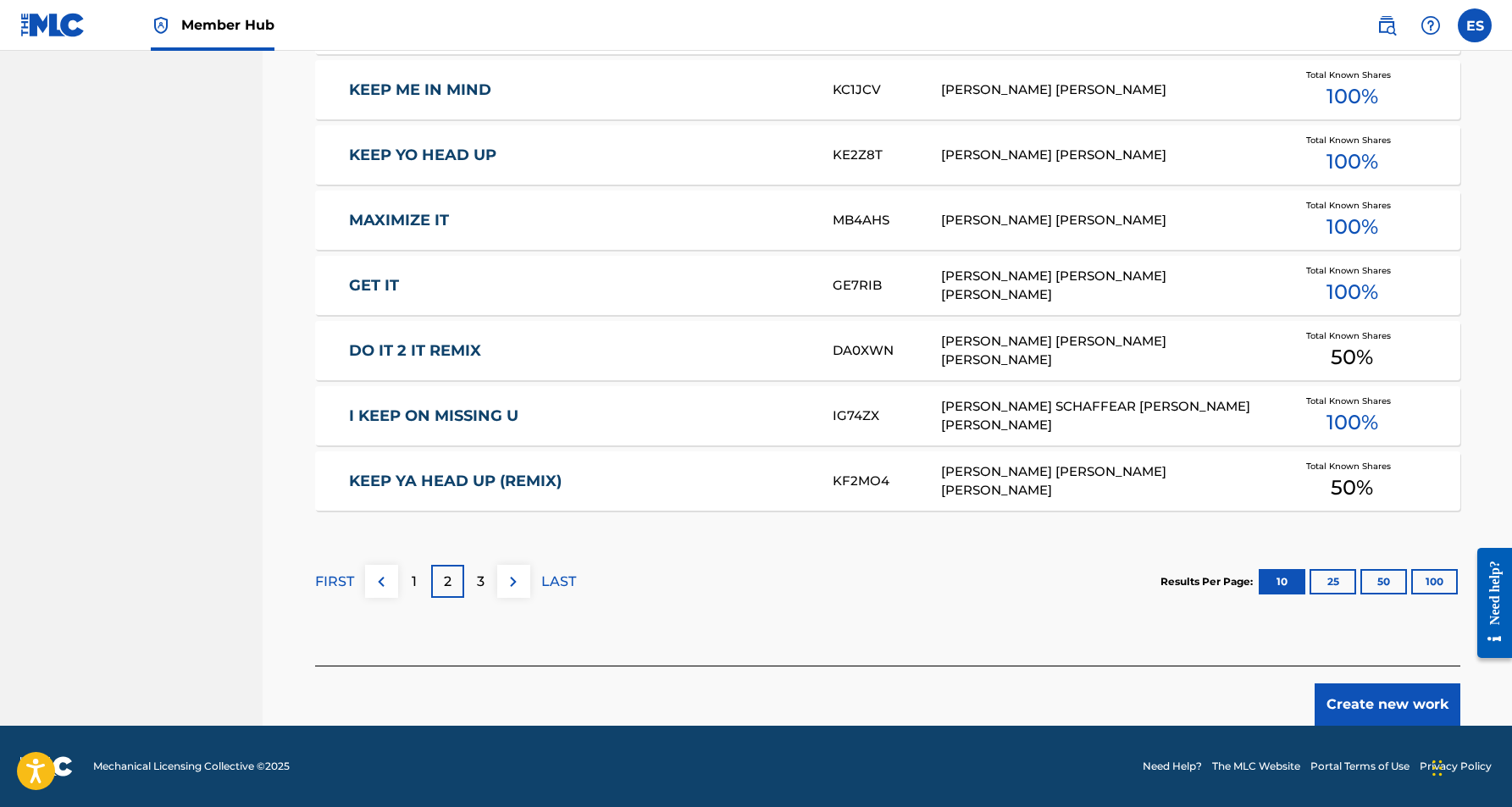
scroll to position [926, 0]
click at [482, 582] on p "3" at bounding box center [481, 581] width 8 height 21
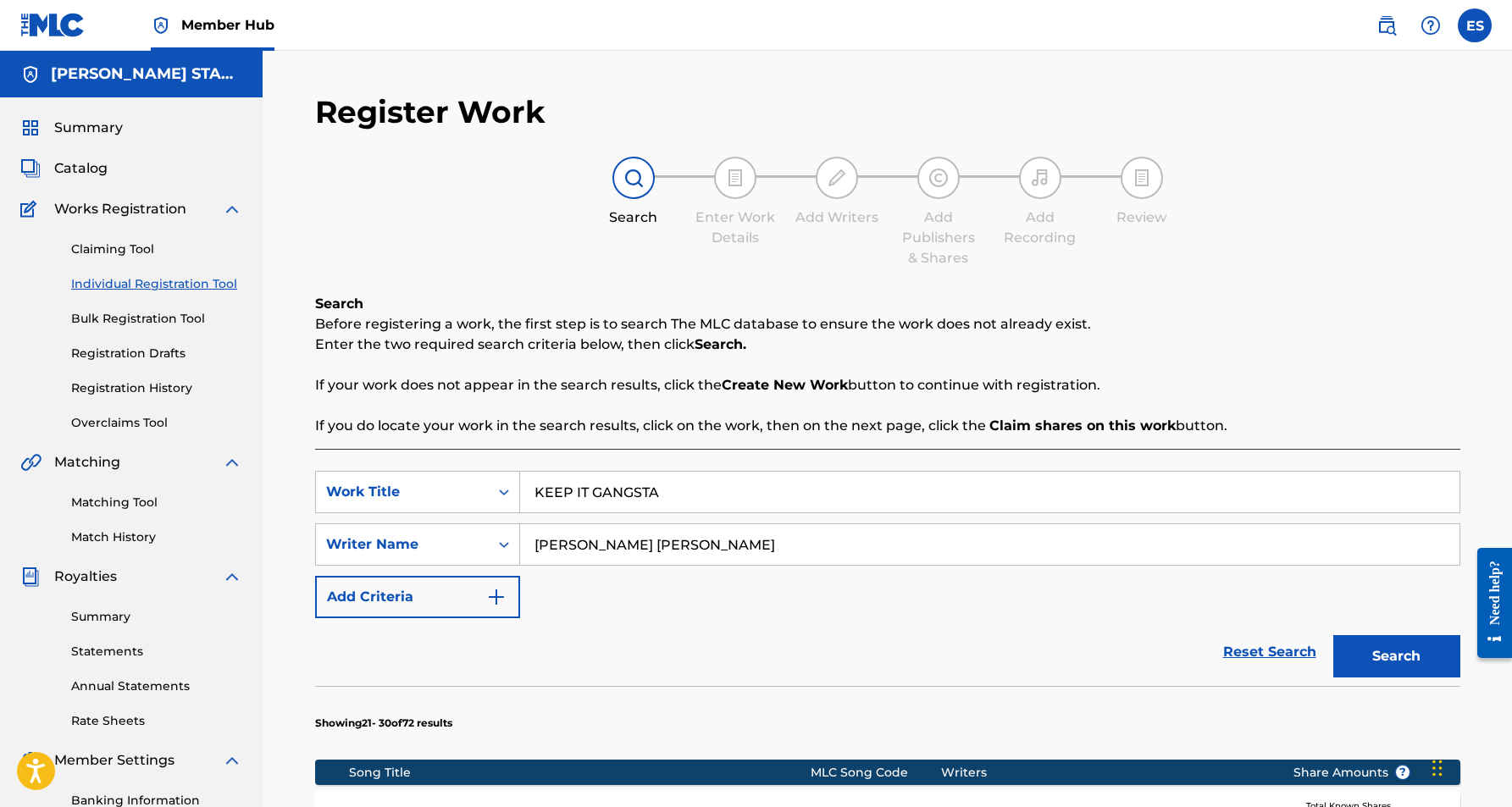
scroll to position [0, 0]
click at [679, 492] on input "KEEP IT GANGSTA" at bounding box center [989, 491] width 940 height 40
type input "K"
paste input "OVER THIS TIME"
type input "OVER THIS TIME"
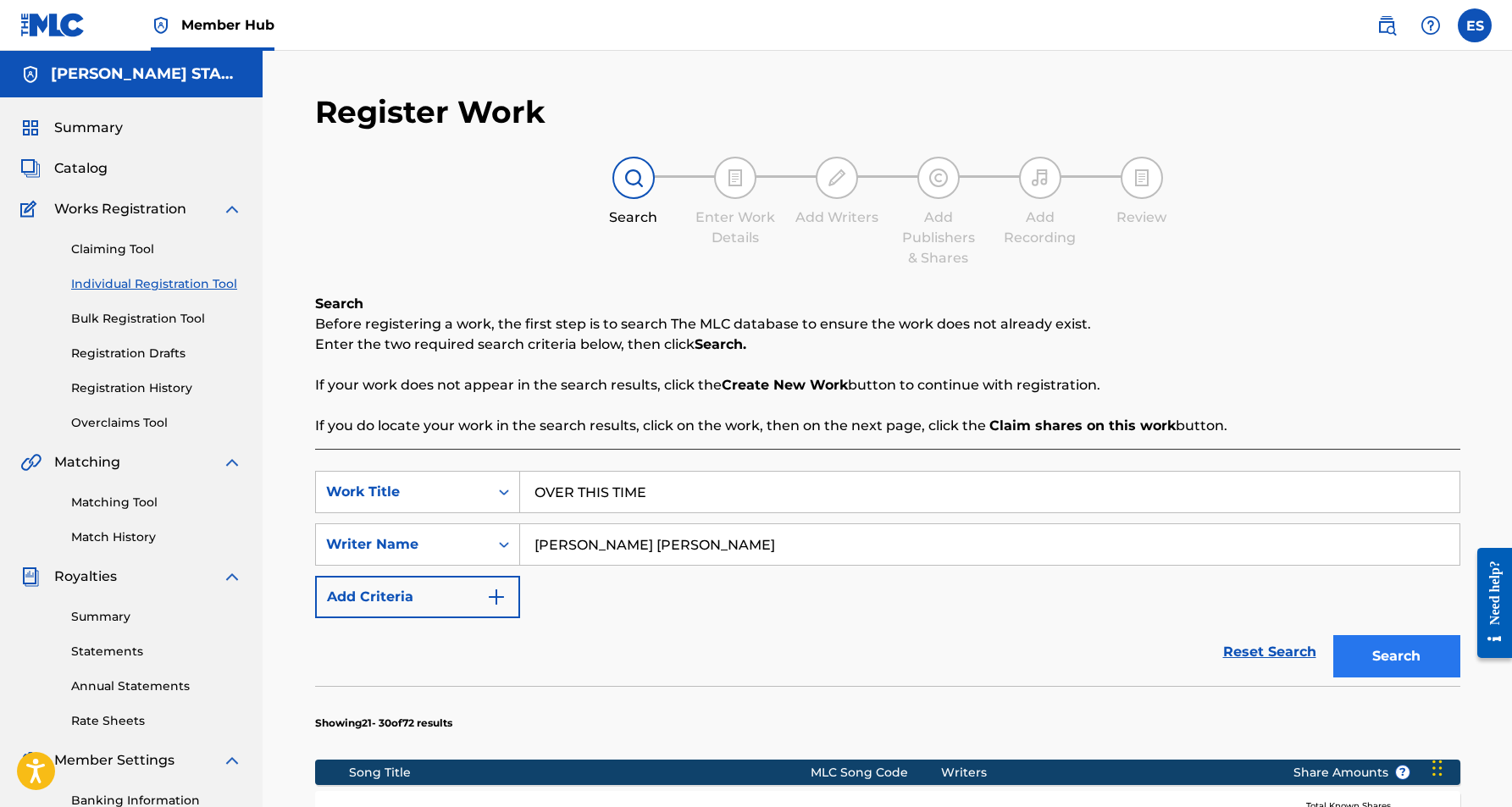
click at [1370, 645] on button "Search" at bounding box center [1397, 655] width 127 height 42
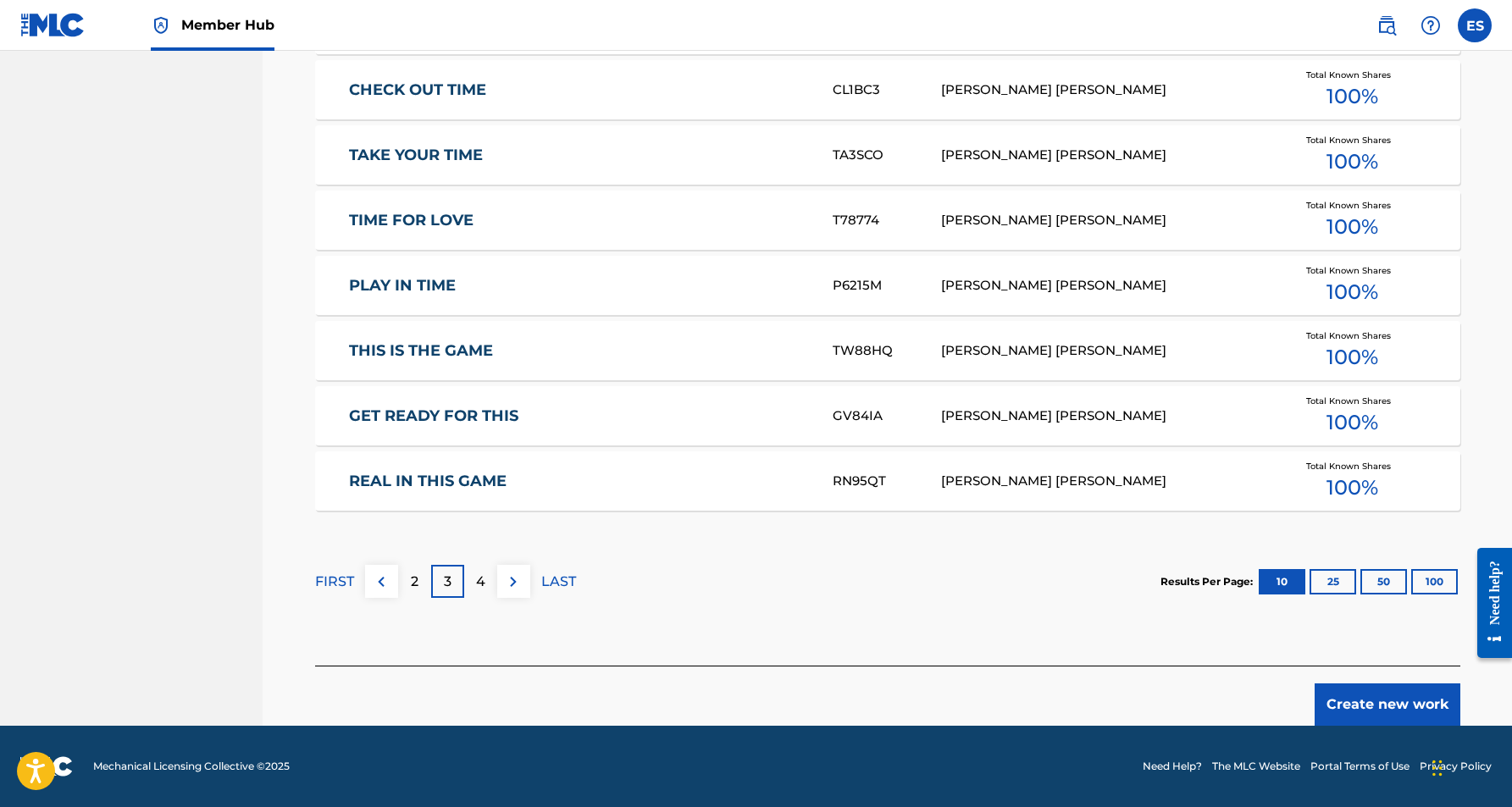
scroll to position [926, 0]
click at [1356, 698] on button "Create new work" at bounding box center [1388, 704] width 146 height 42
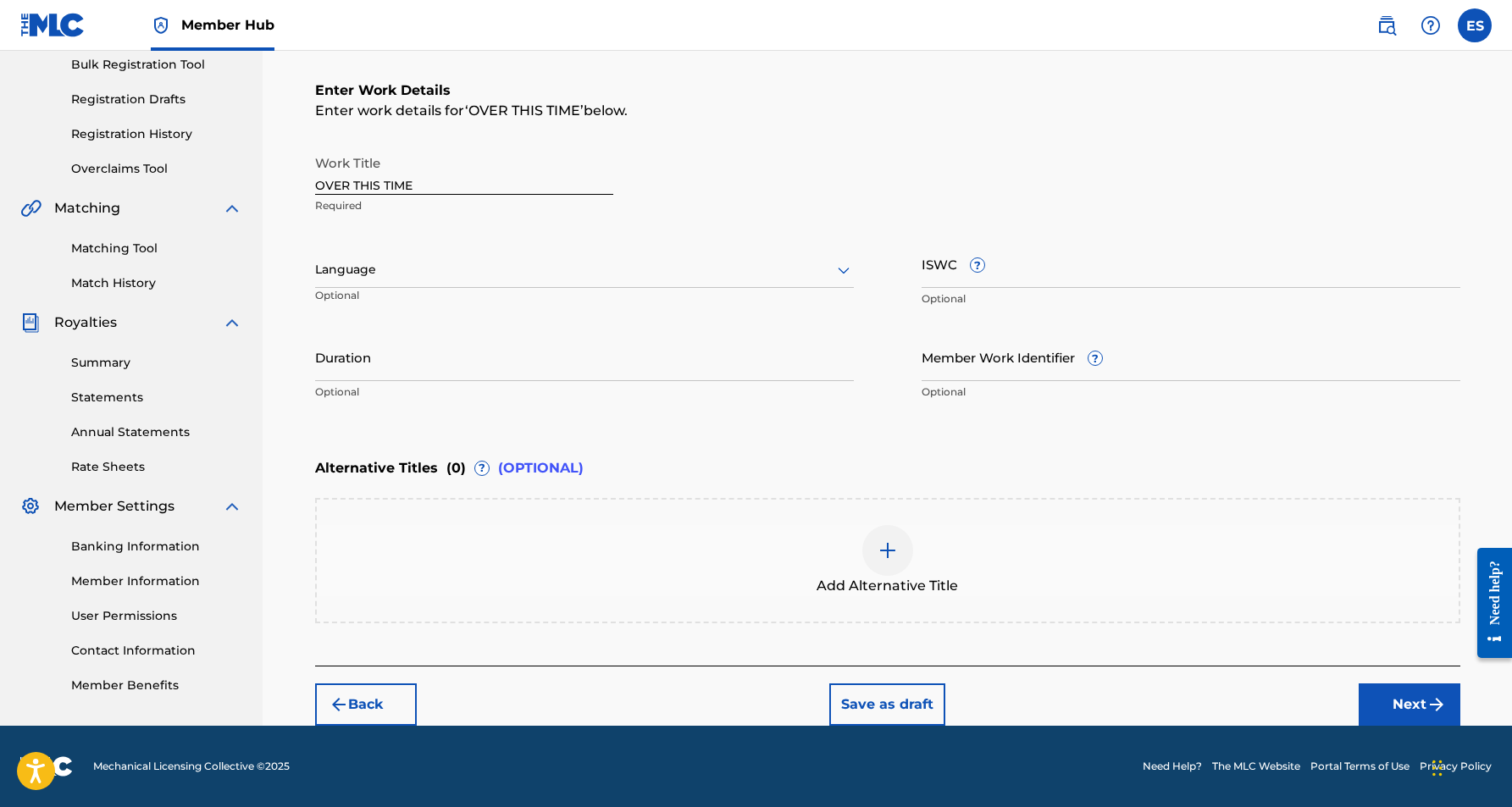
scroll to position [254, 0]
click at [839, 274] on icon at bounding box center [844, 270] width 21 height 21
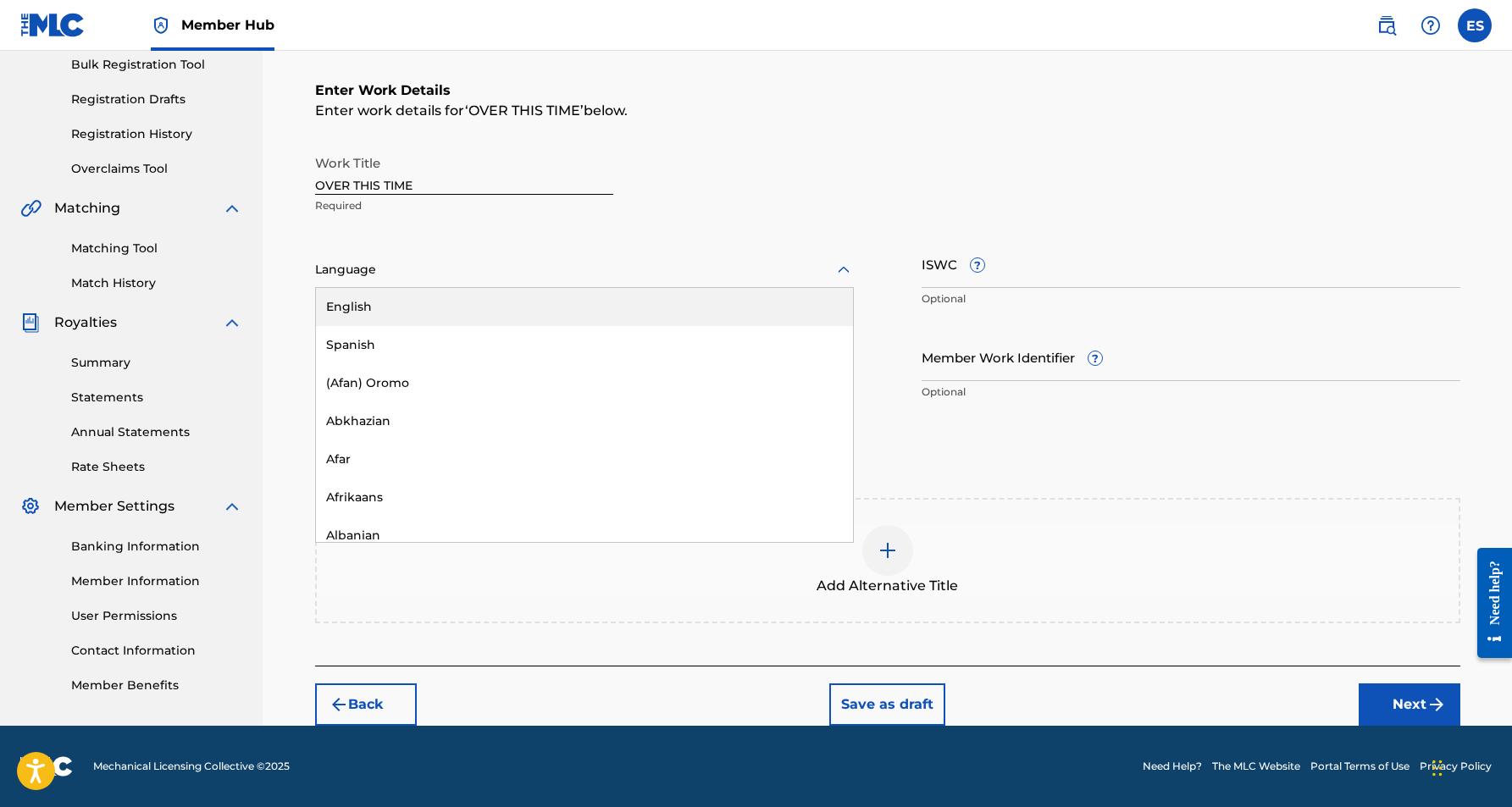
click at [717, 311] on div "English" at bounding box center [584, 307] width 537 height 38
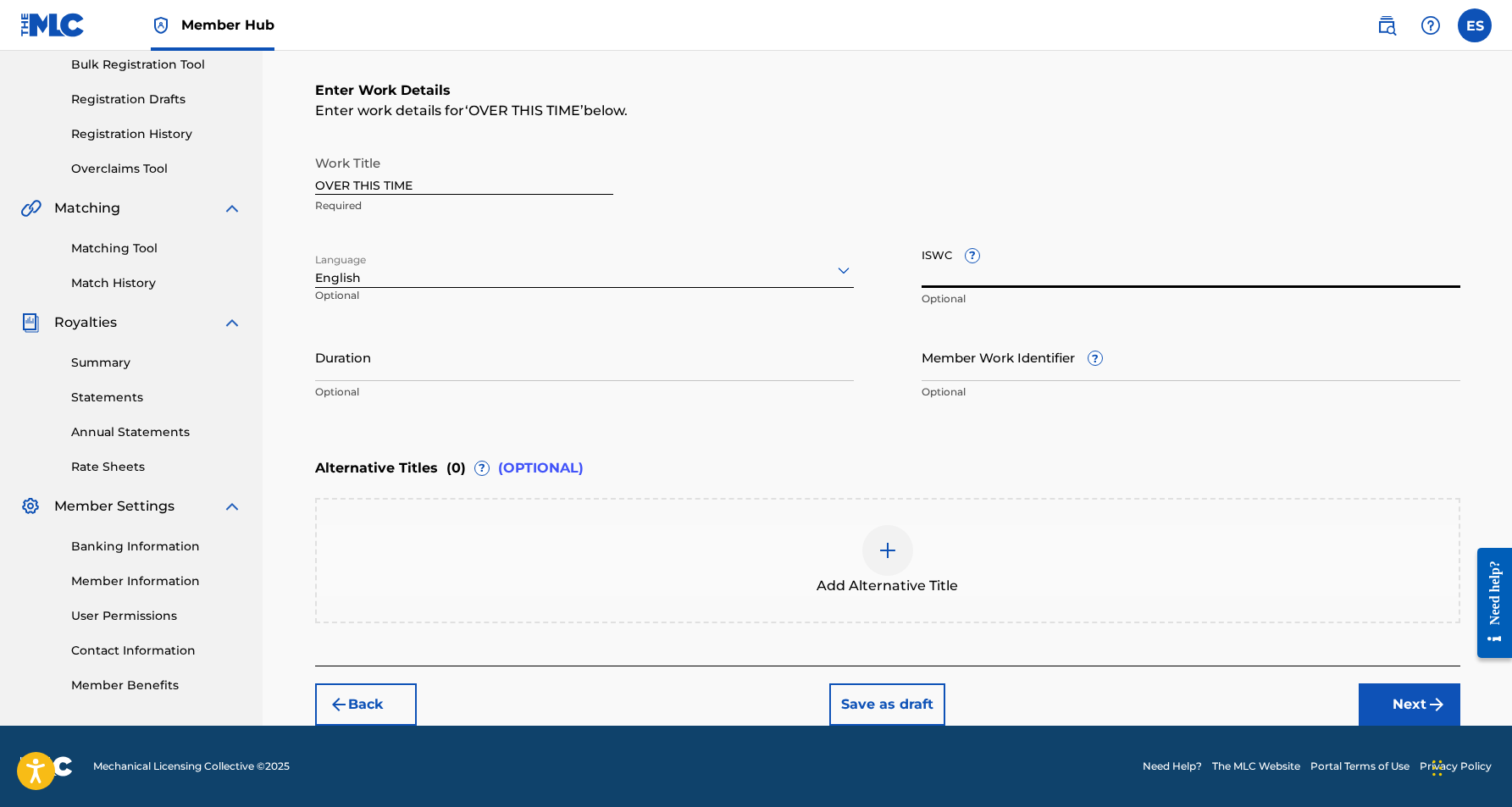
click at [956, 267] on input "ISWC ?" at bounding box center [1191, 263] width 539 height 48
paste input "T9147726452"
type input "T9147726452"
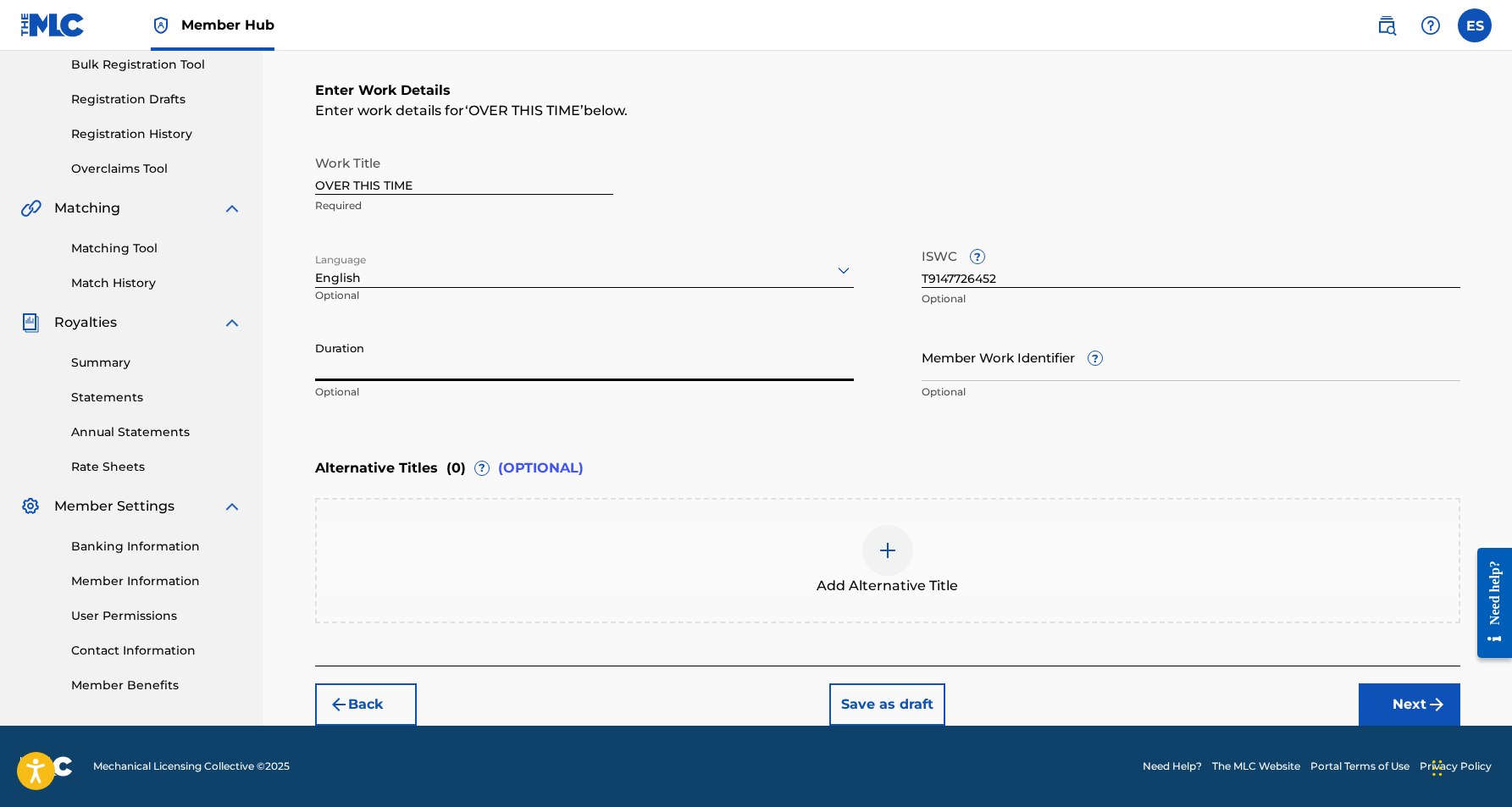
click at [609, 354] on input "Duration" at bounding box center [584, 357] width 539 height 48
type input "03:20"
click at [463, 413] on div "Enter Work Details Enter work details for ‘ OVER THIS TIME ’ below. Work Title …" at bounding box center [887, 244] width 1146 height 410
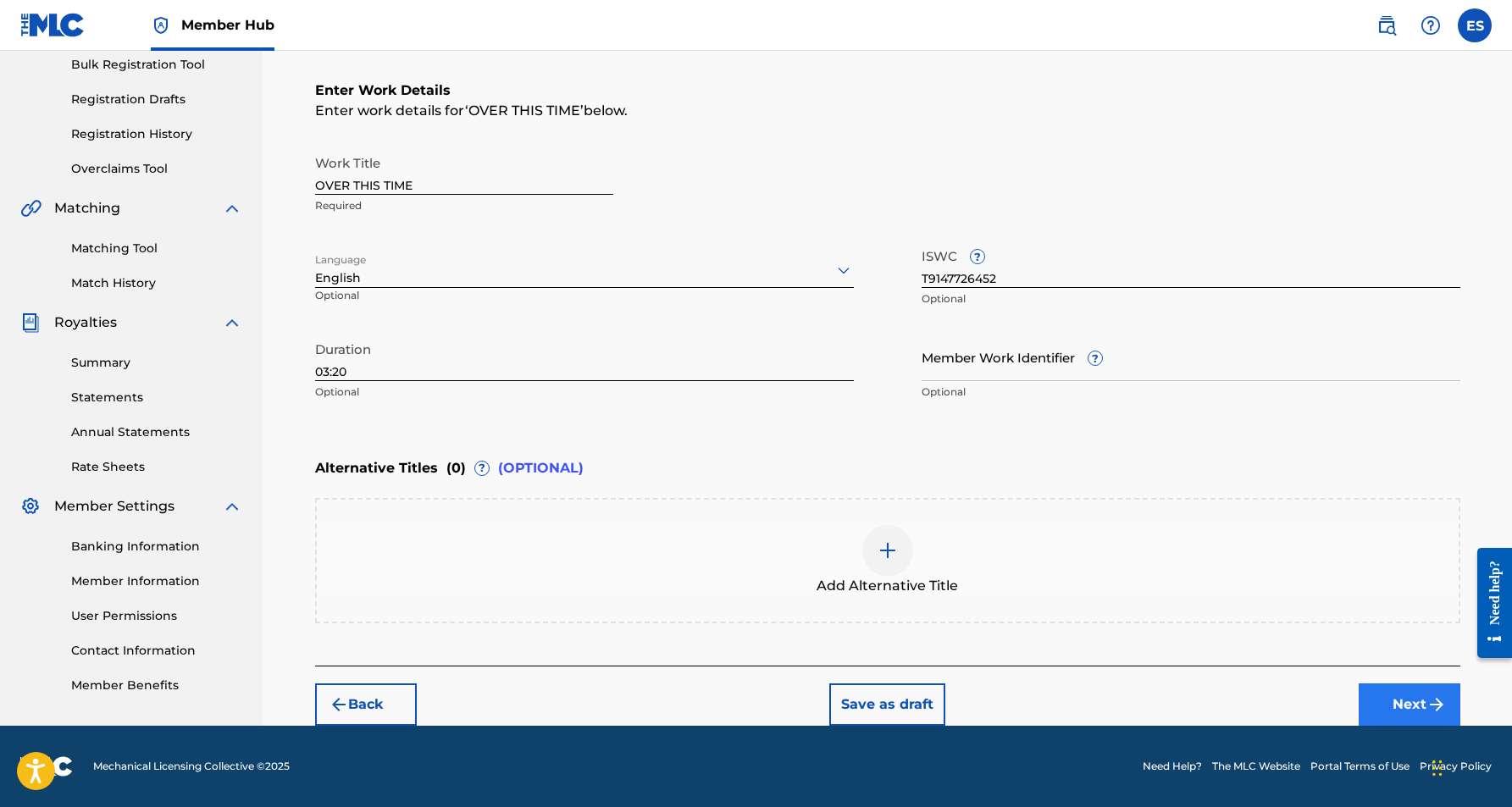
click at [1370, 699] on button "Next" at bounding box center [1409, 704] width 101 height 42
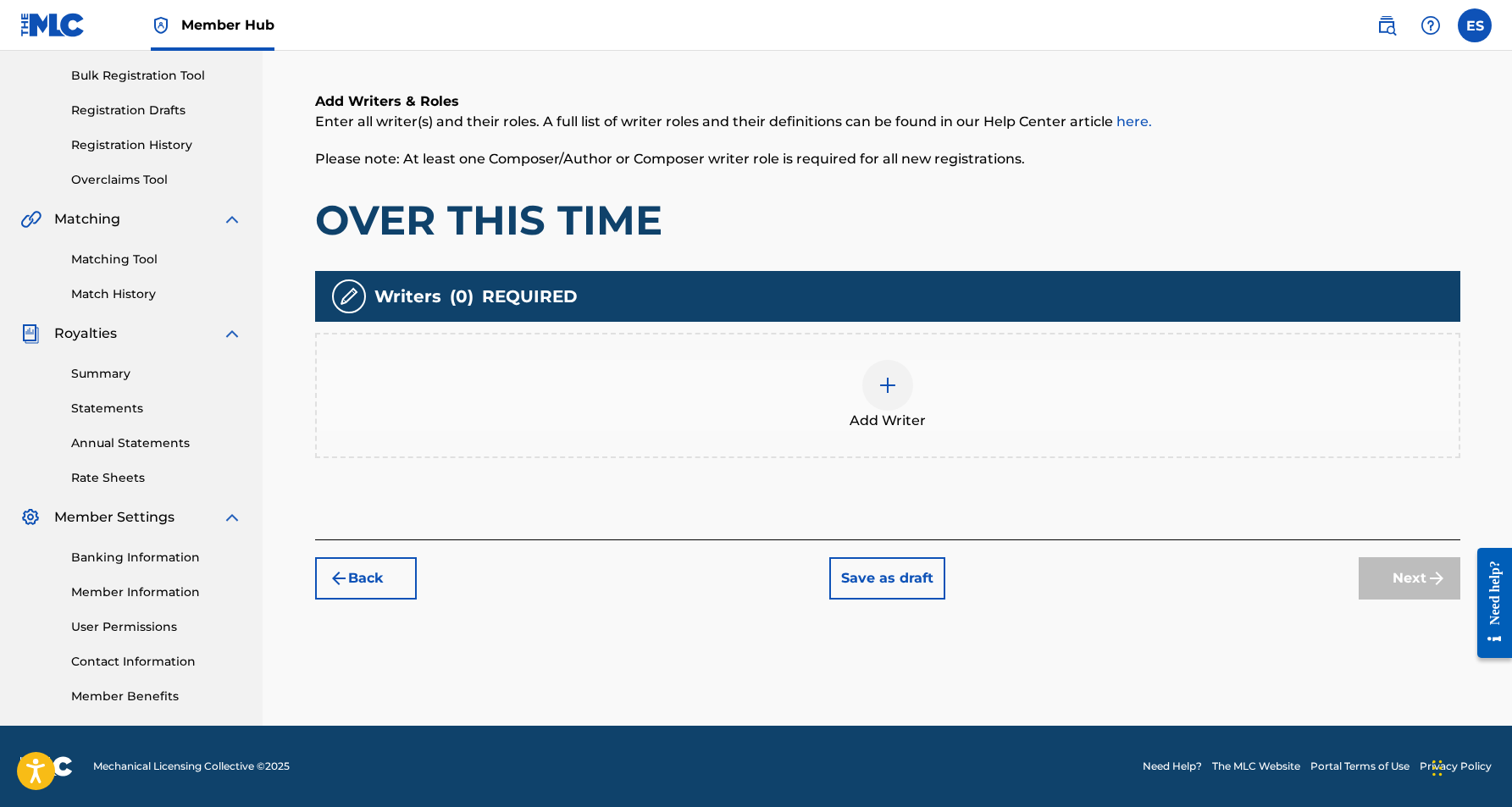
scroll to position [243, 0]
click at [885, 391] on img at bounding box center [888, 385] width 21 height 21
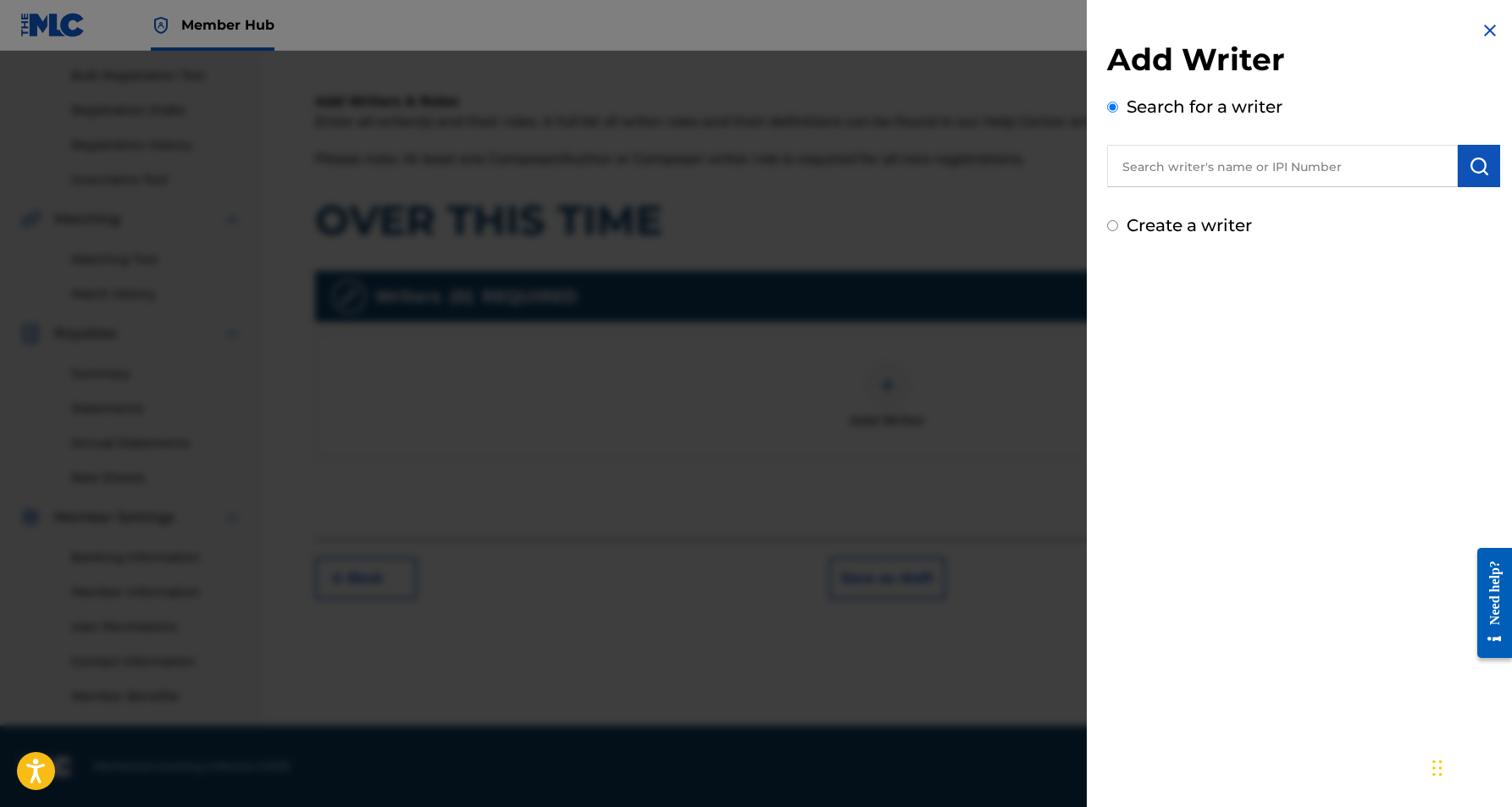
click at [1263, 176] on input "text" at bounding box center [1282, 166] width 351 height 42
paste input "[PERSON_NAME] [PERSON_NAME]"
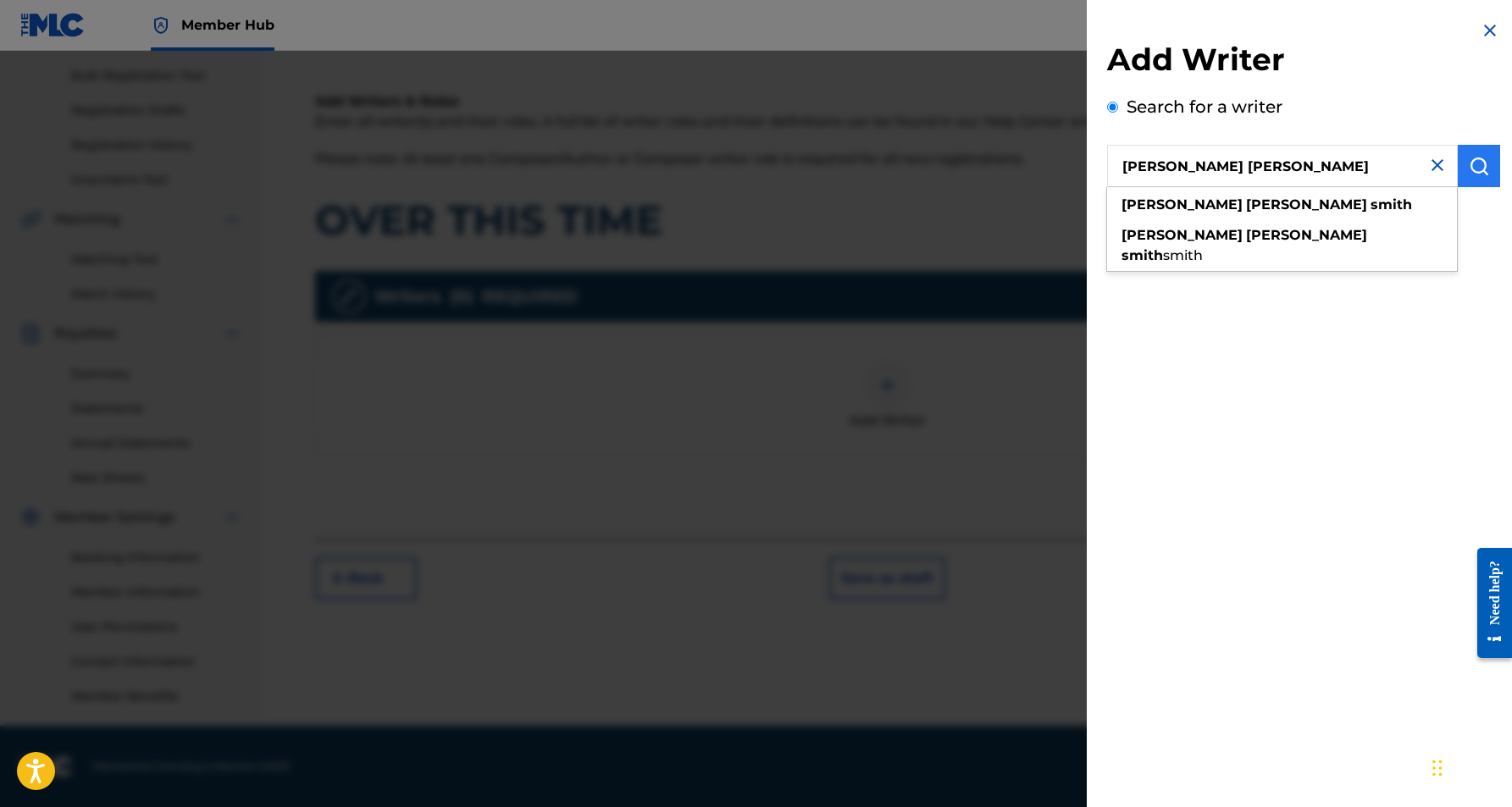
type input "[PERSON_NAME] [PERSON_NAME]"
click at [1475, 166] on img "submit" at bounding box center [1479, 166] width 21 height 21
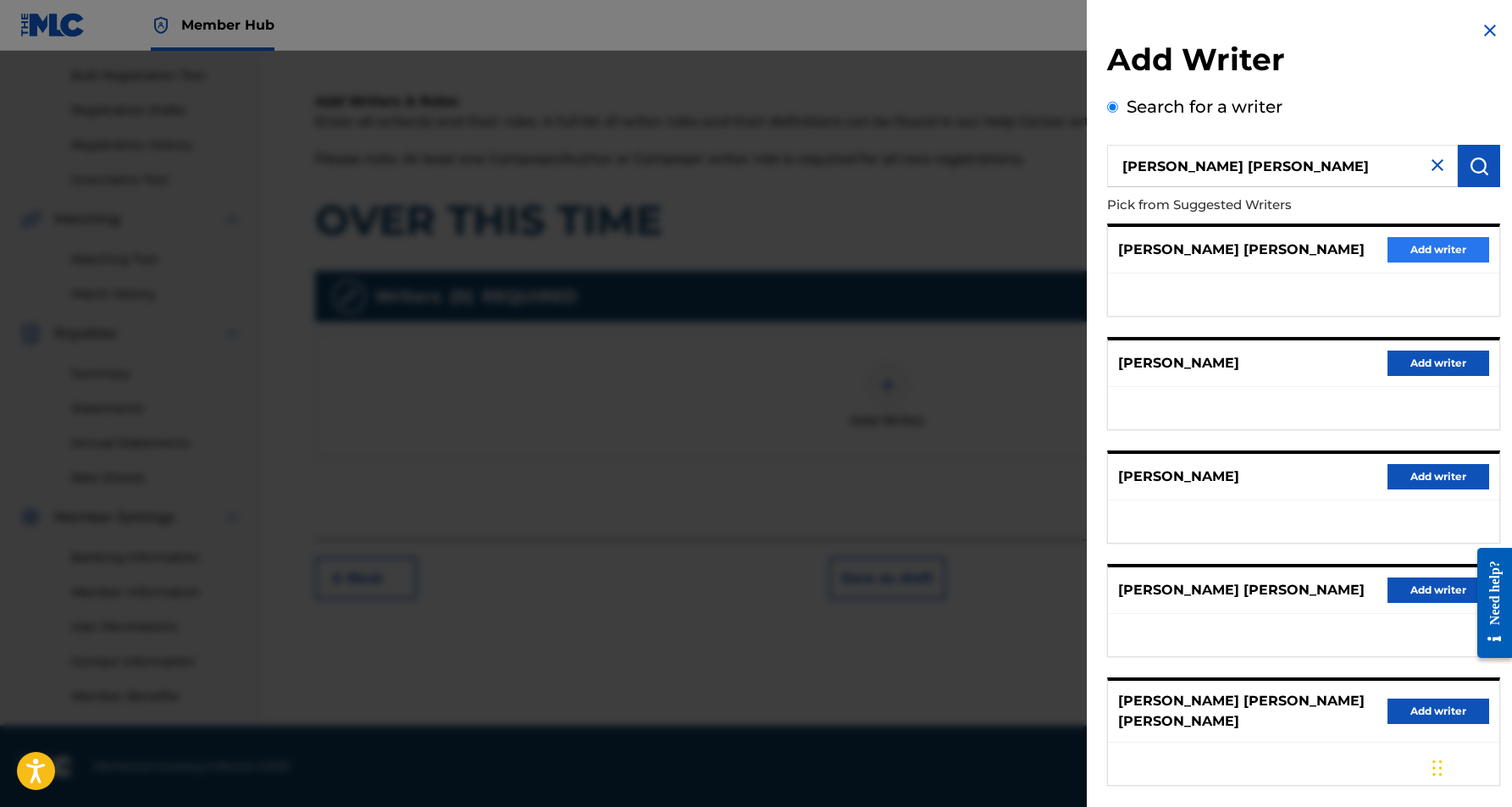
click at [1429, 250] on button "Add writer" at bounding box center [1438, 250] width 101 height 26
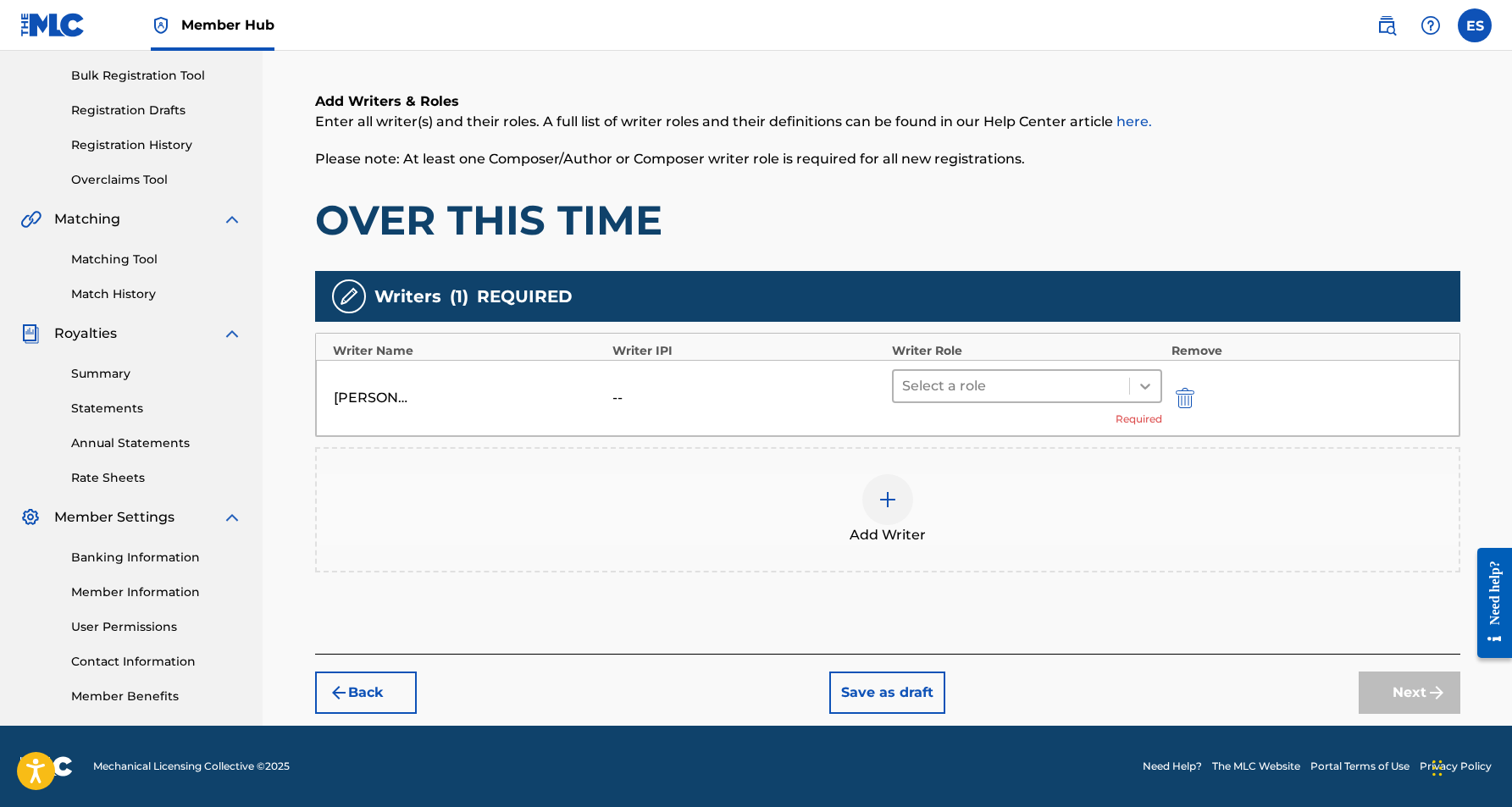
click at [1139, 384] on icon at bounding box center [1146, 386] width 17 height 17
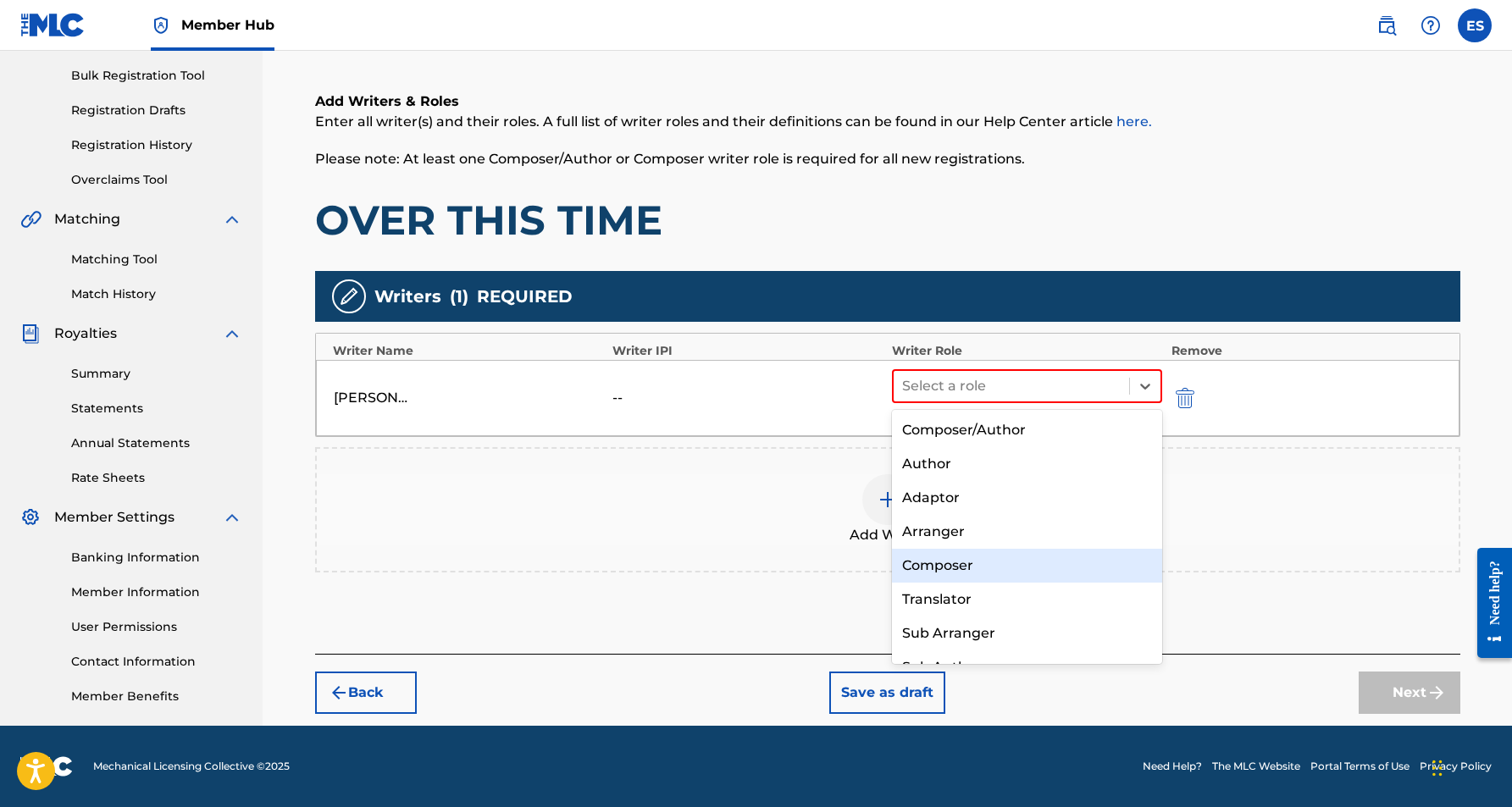
click at [993, 575] on div "Composer" at bounding box center [1027, 565] width 271 height 33
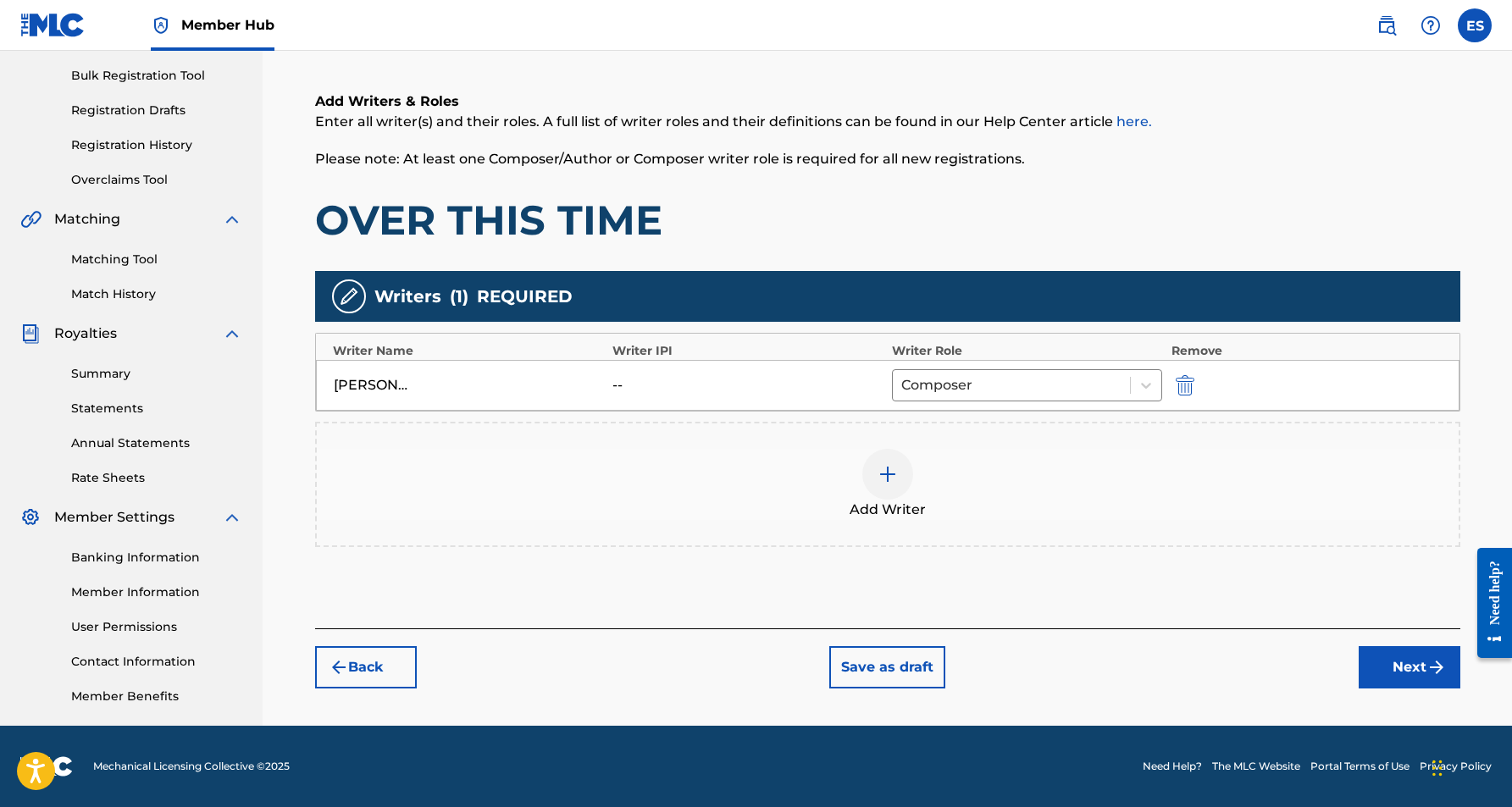
click at [880, 473] on img at bounding box center [888, 474] width 21 height 21
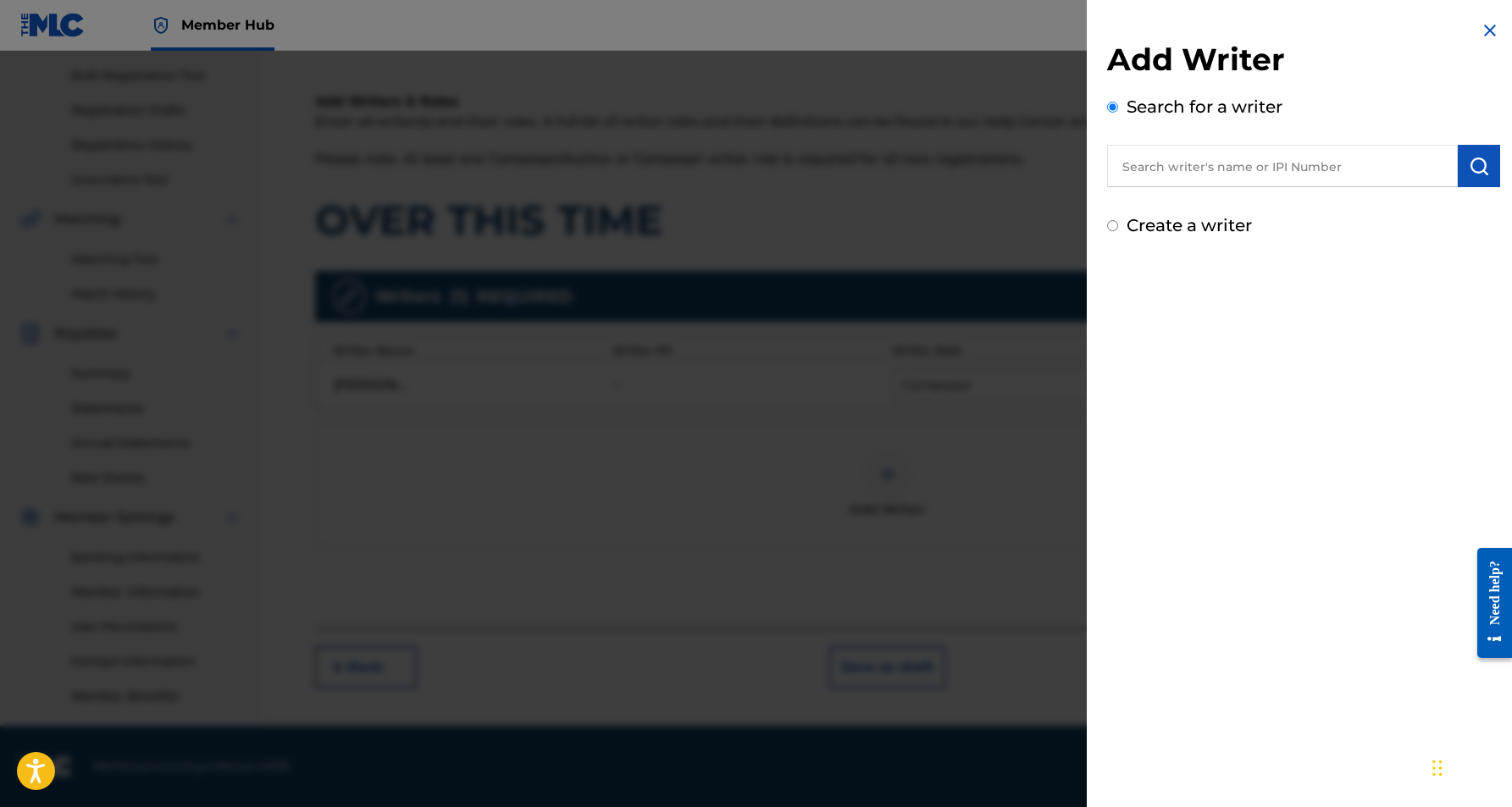
click at [1116, 223] on input "Create a writer" at bounding box center [1112, 226] width 11 height 11
radio input "false"
radio input "true"
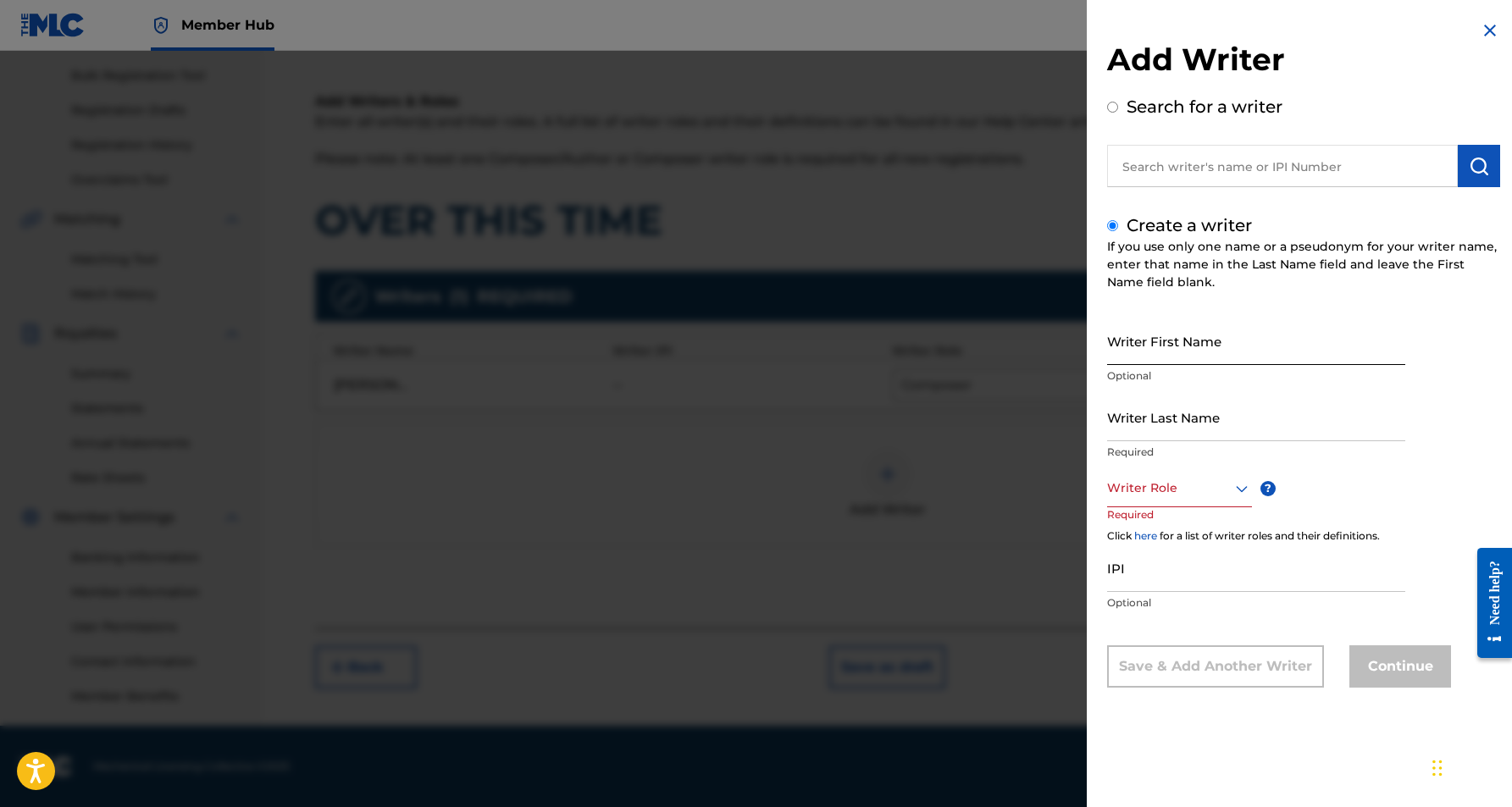
click at [1208, 324] on input "Writer First Name" at bounding box center [1255, 340] width 298 height 48
paste input "[PERSON_NAME]"
type input "[PERSON_NAME]"
click at [1219, 425] on input "Writer Last Name" at bounding box center [1255, 417] width 298 height 48
paste input "[PERSON_NAME]"
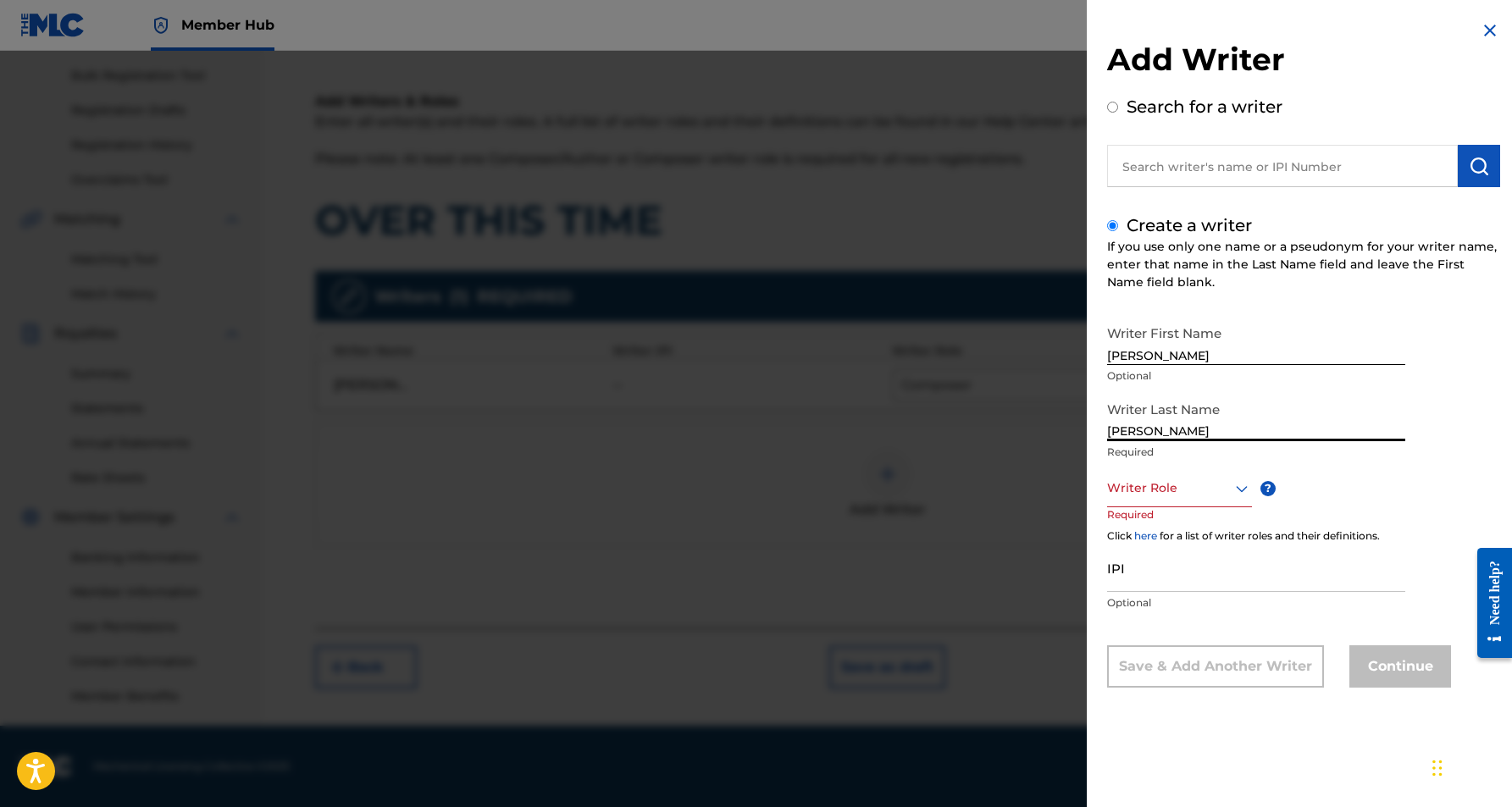
type input "[PERSON_NAME]"
click at [1233, 351] on input "[PERSON_NAME]" at bounding box center [1255, 340] width 298 height 48
type input "[PERSON_NAME]"
click at [1237, 488] on icon at bounding box center [1242, 488] width 12 height 7
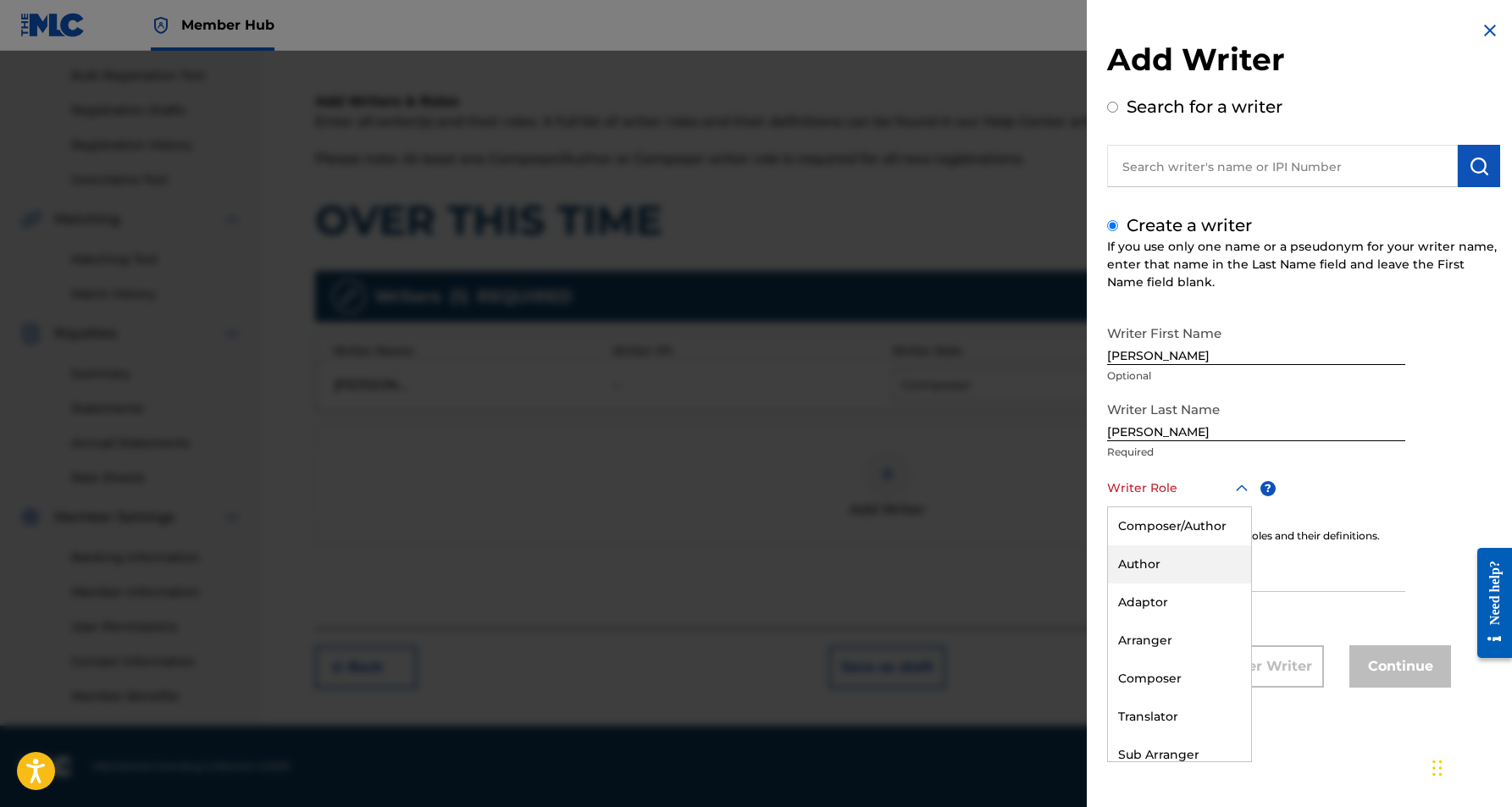
click at [1189, 563] on div "Author" at bounding box center [1179, 564] width 143 height 38
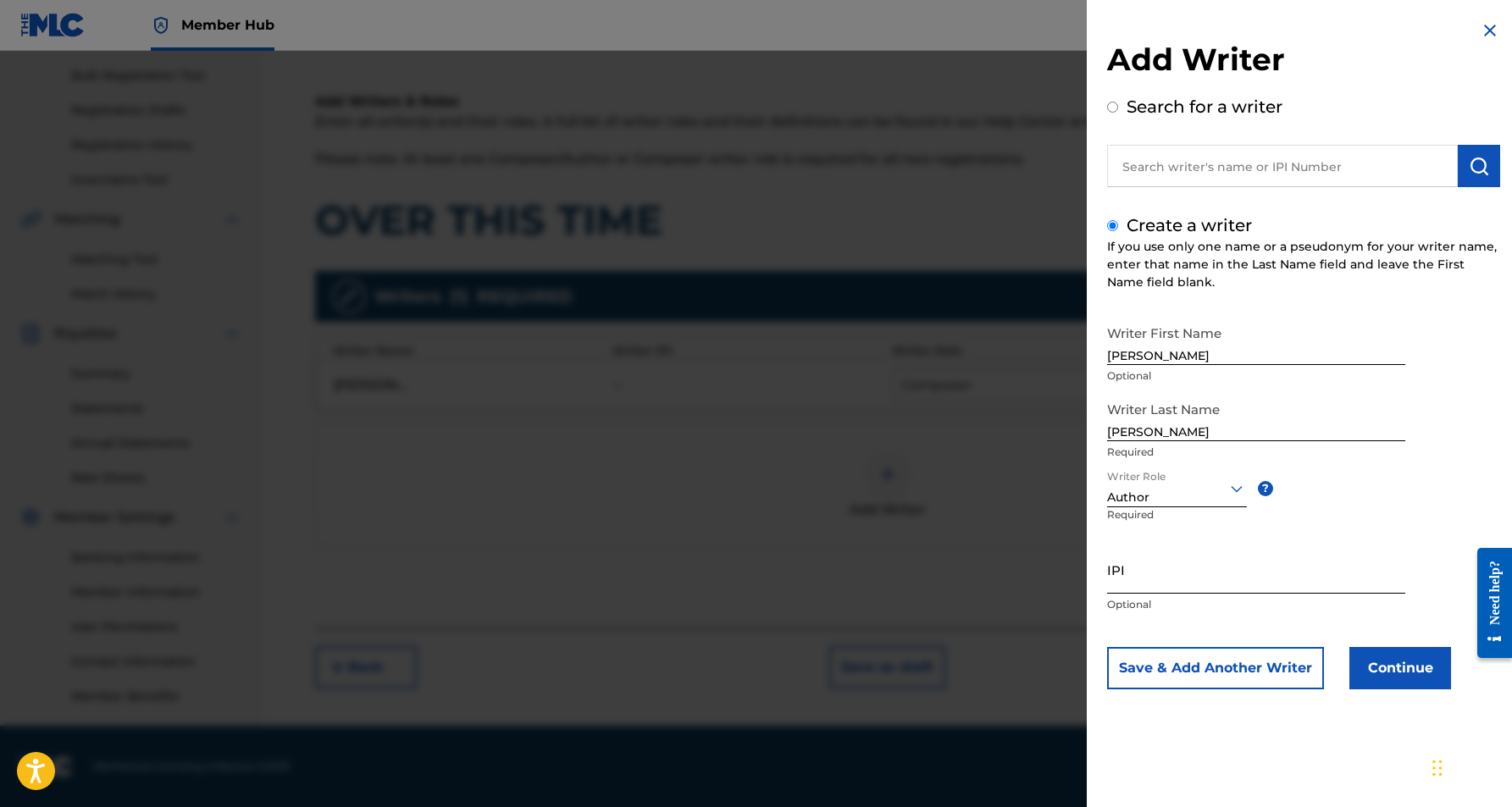
click at [1124, 570] on input "IPI" at bounding box center [1255, 569] width 298 height 48
paste input "341144010"
type input "341144010"
click at [1394, 541] on div "Writer First Name [PERSON_NAME] Optional Writer Last Name [PERSON_NAME] Require…" at bounding box center [1303, 503] width 393 height 372
click at [1385, 672] on button "Continue" at bounding box center [1400, 667] width 101 height 42
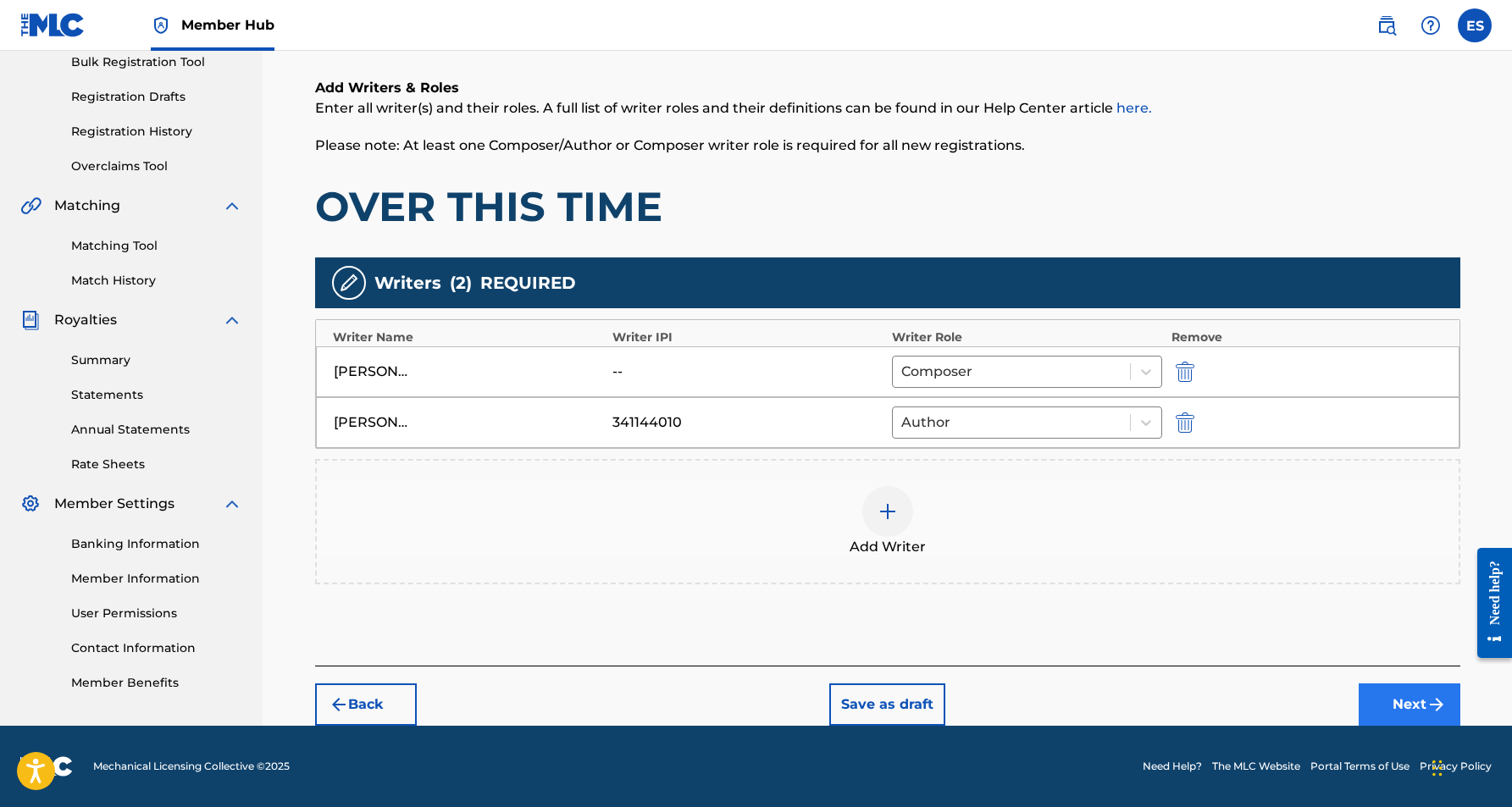
click at [1393, 704] on button "Next" at bounding box center [1409, 704] width 101 height 42
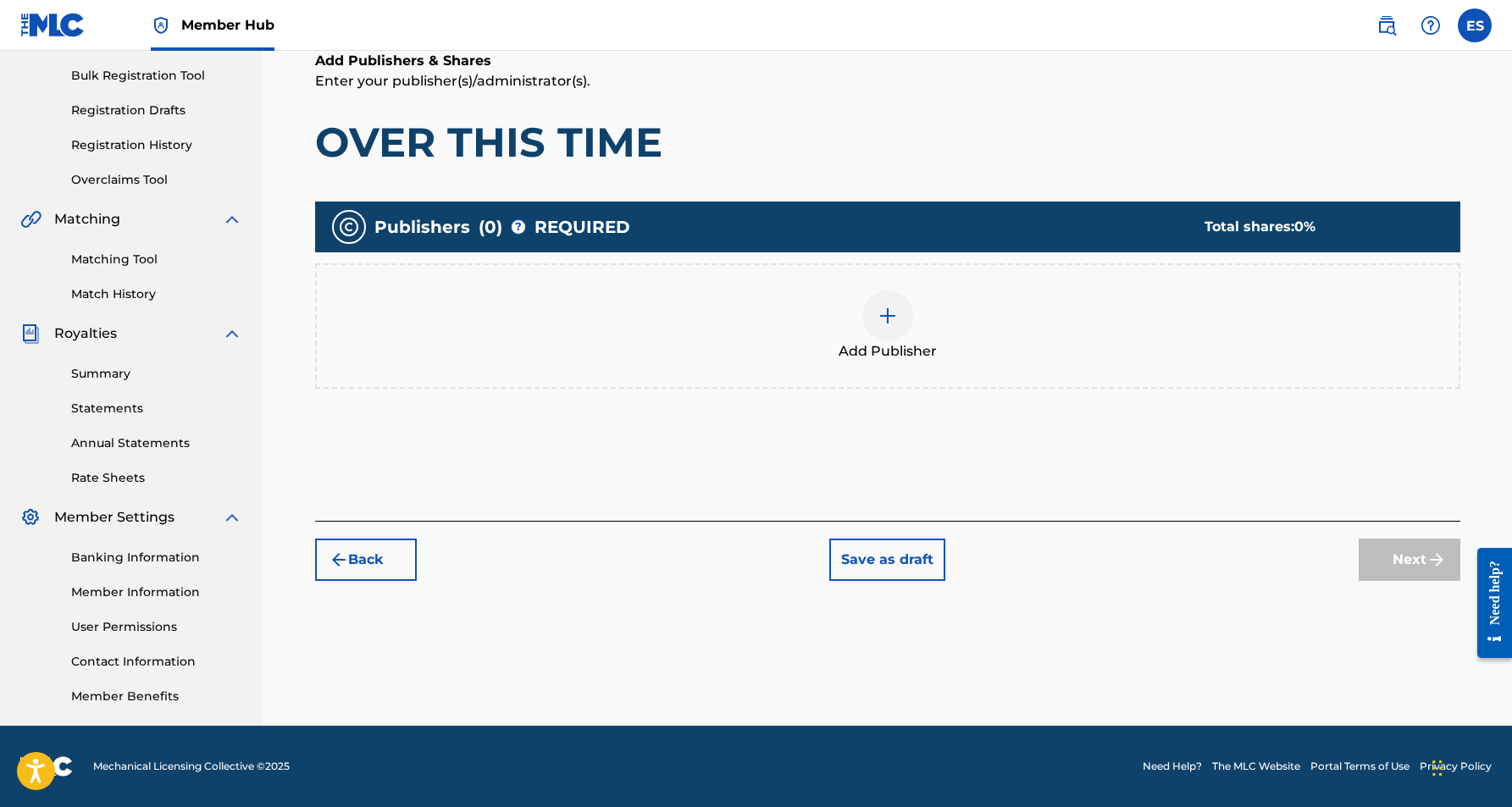
click at [886, 322] on img at bounding box center [888, 316] width 21 height 21
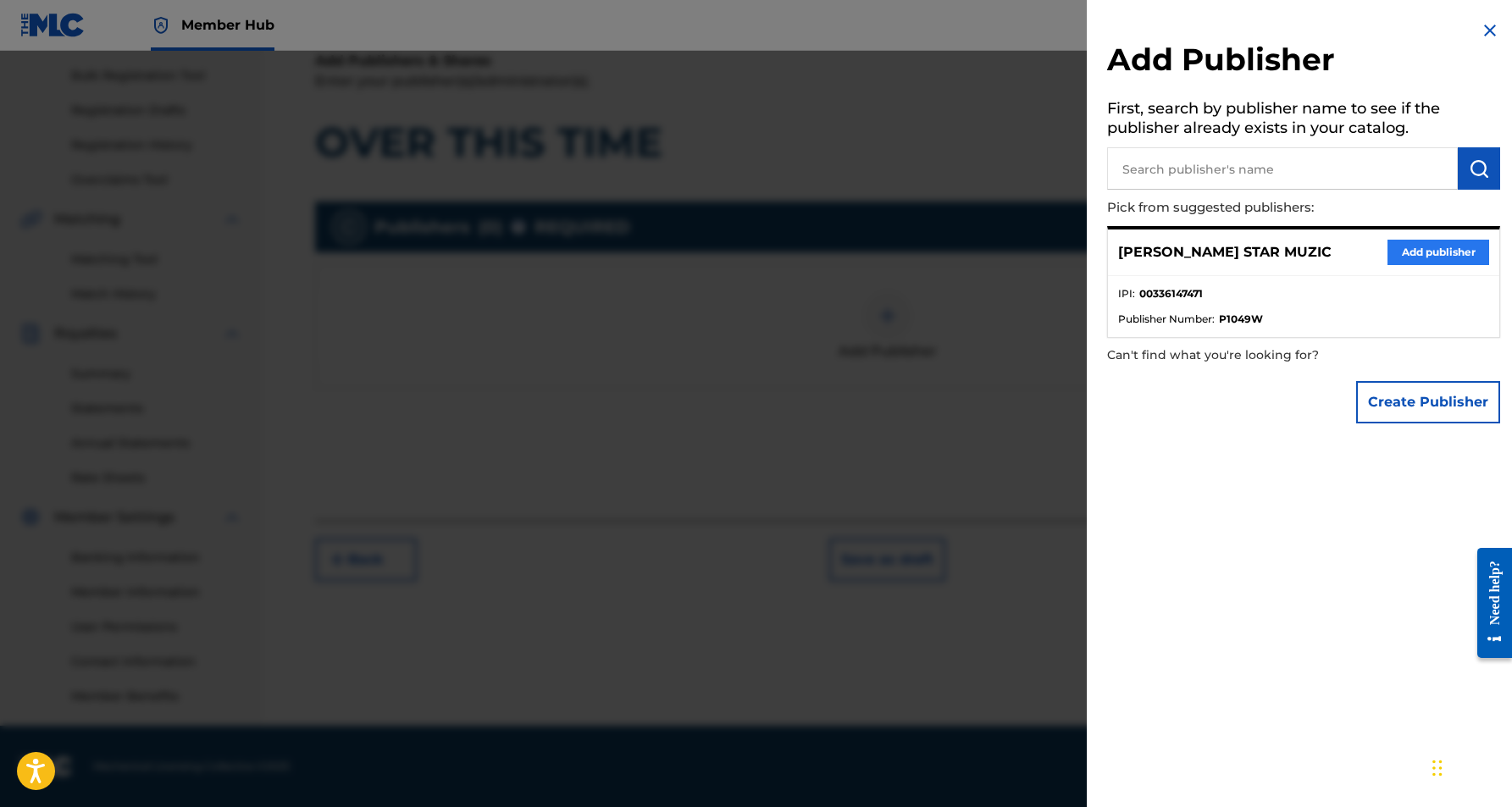
click at [1427, 248] on button "Add publisher" at bounding box center [1438, 252] width 101 height 26
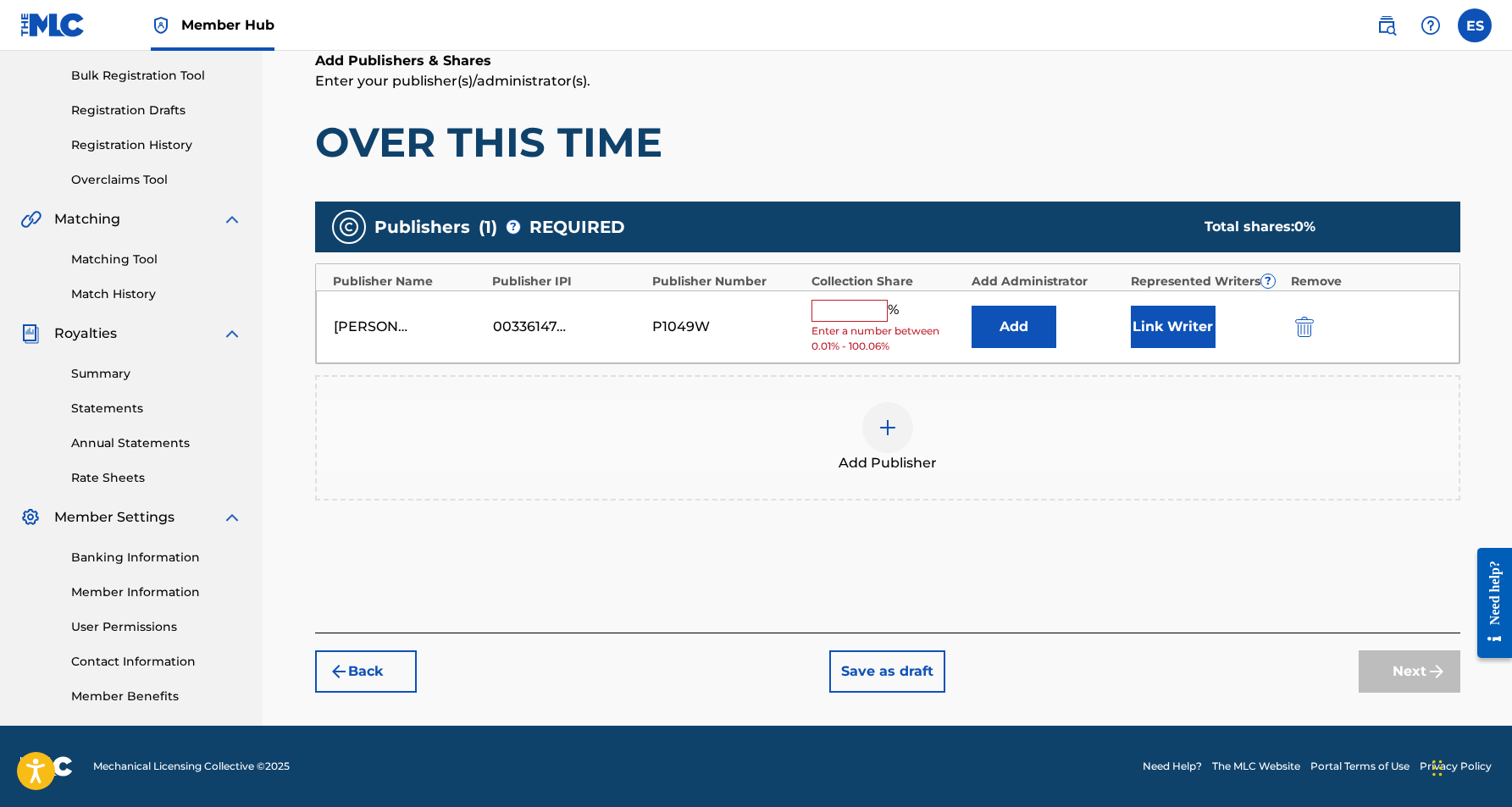
click at [856, 308] on input "text" at bounding box center [850, 310] width 76 height 22
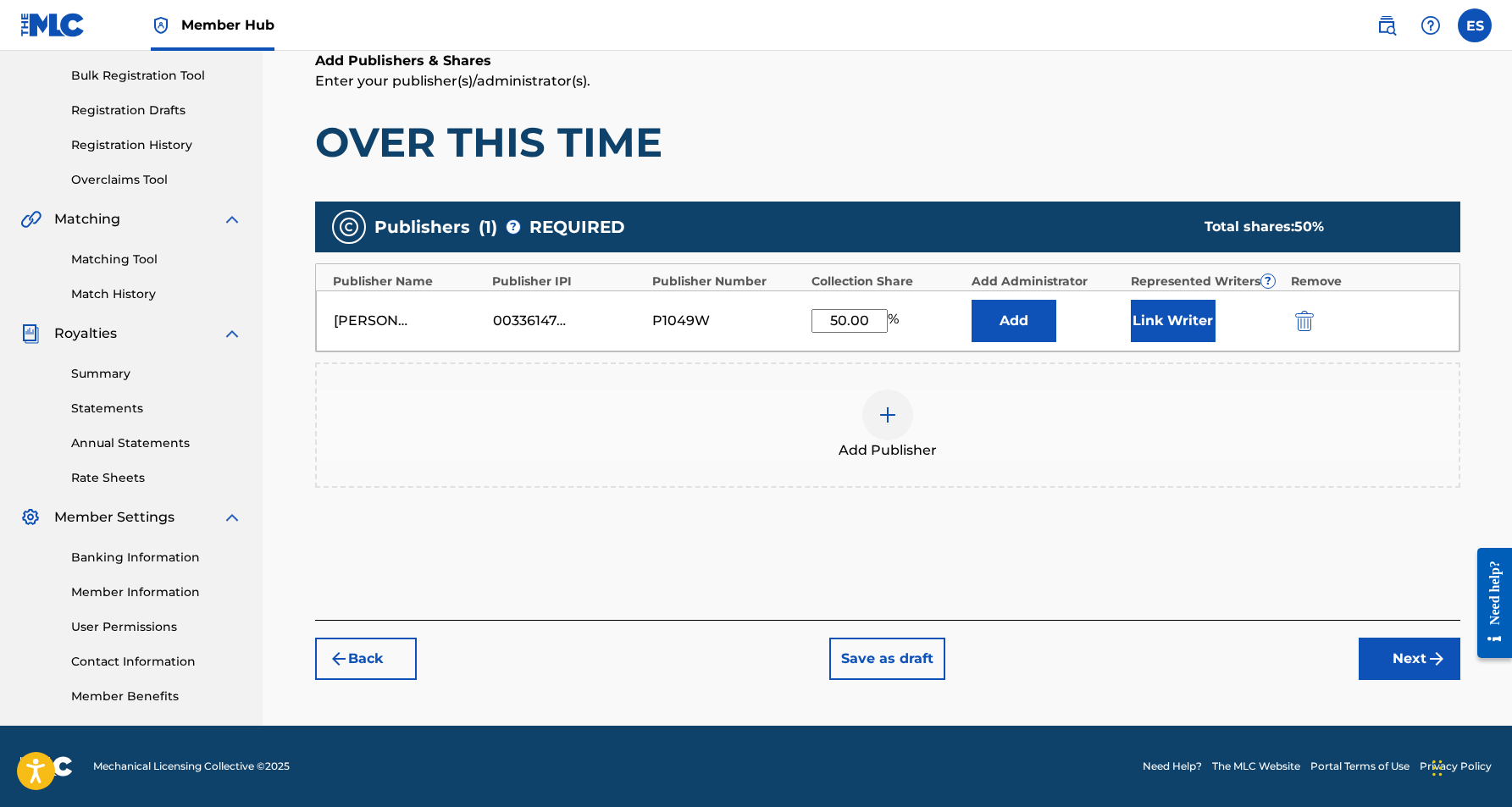
type input "50.00"
click at [1113, 82] on p "Enter your publisher(s)/administrator(s)." at bounding box center [887, 81] width 1146 height 21
click at [1182, 329] on button "Link Writer" at bounding box center [1173, 320] width 85 height 42
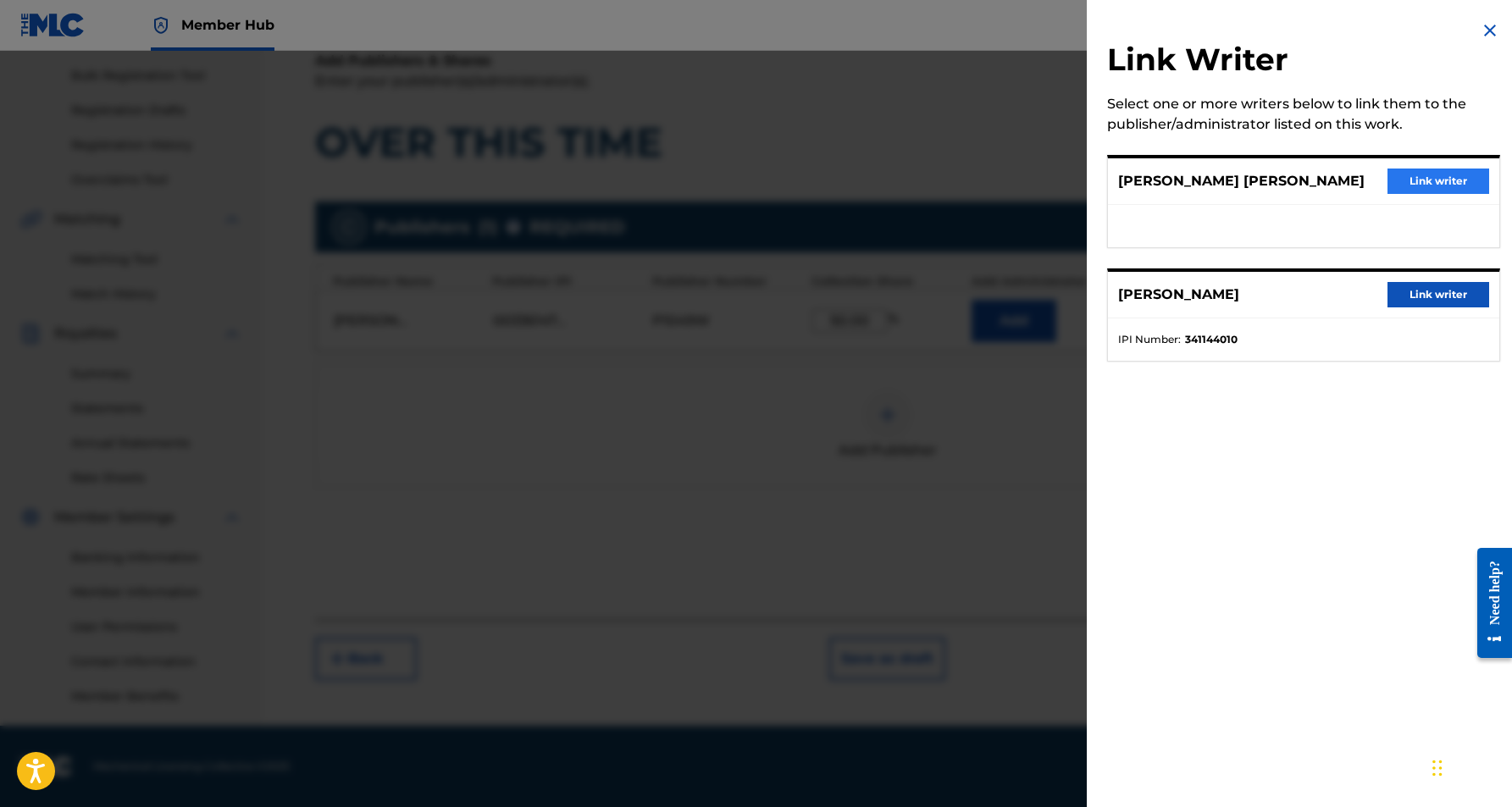
click at [1429, 183] on button "Link writer" at bounding box center [1438, 181] width 101 height 26
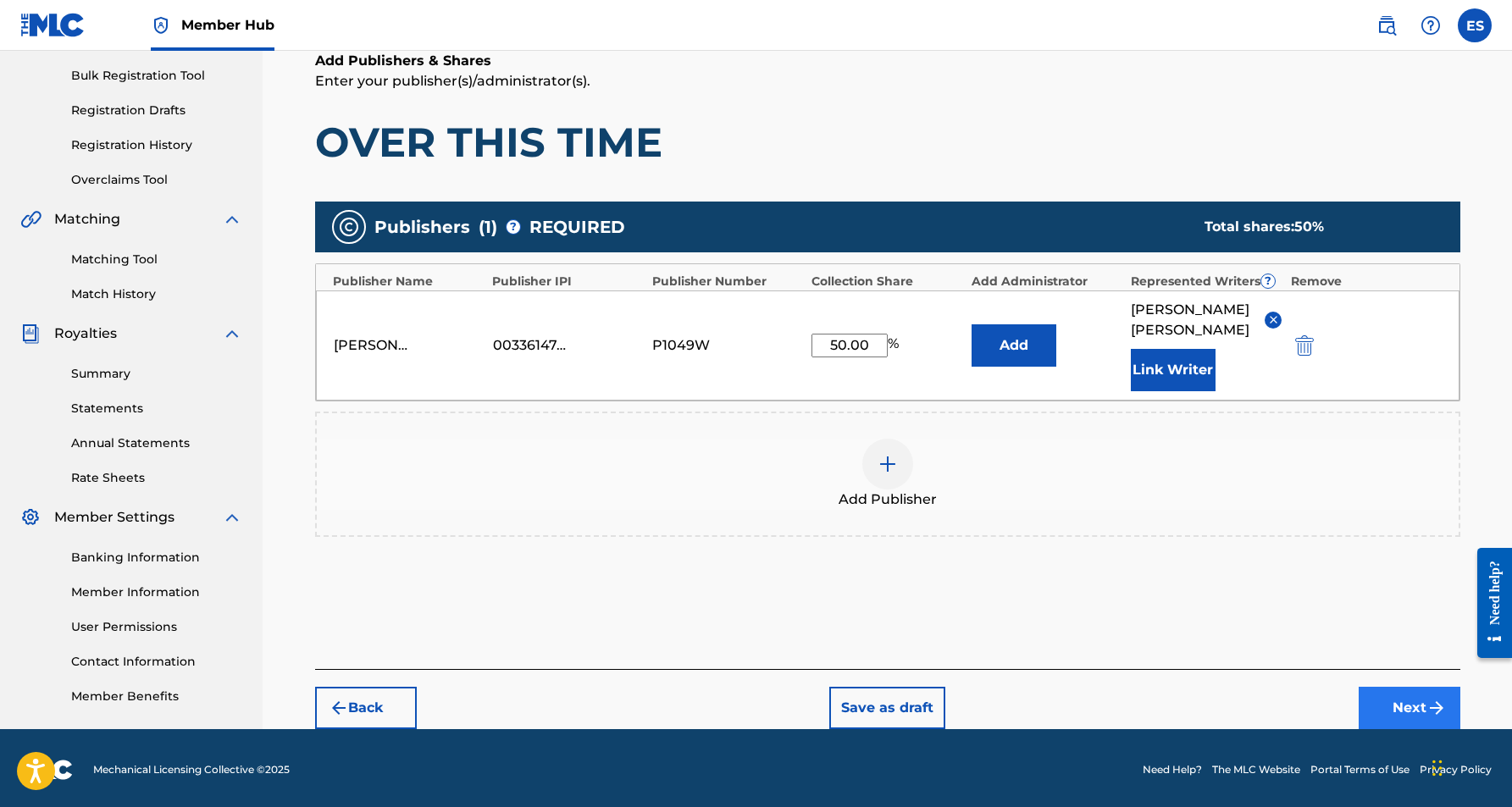
click at [1385, 703] on button "Next" at bounding box center [1409, 708] width 101 height 42
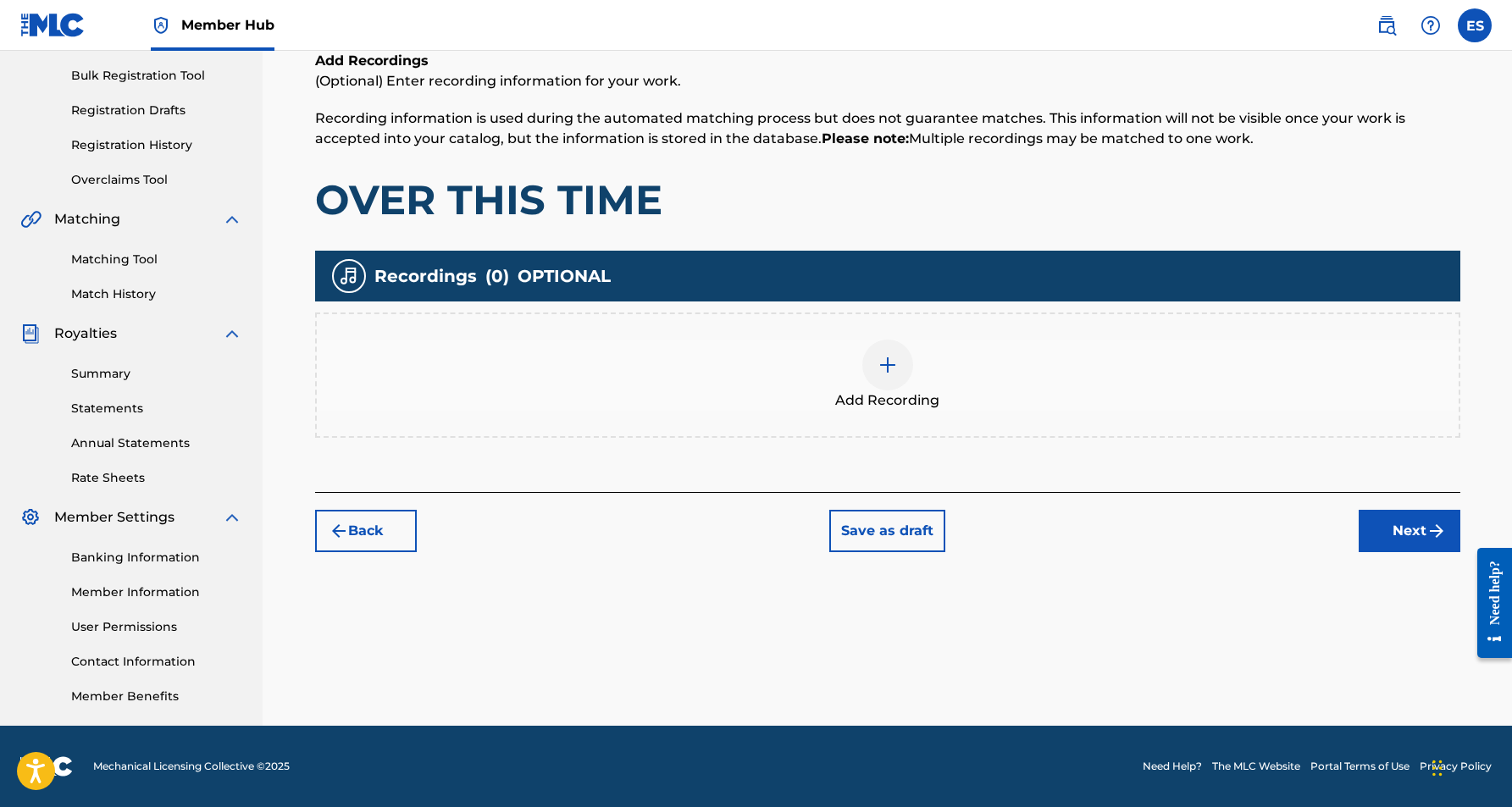
scroll to position [76, 0]
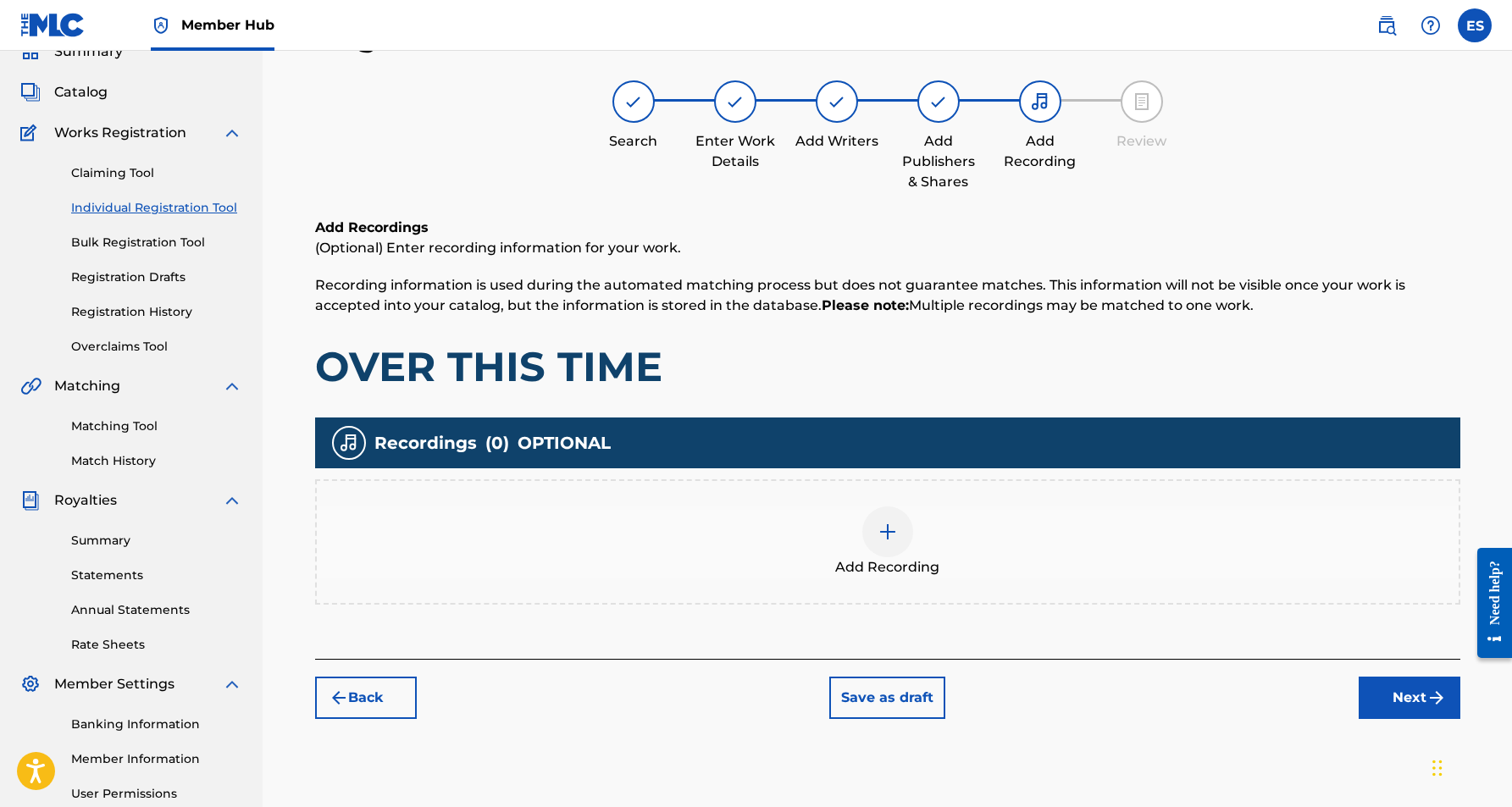
click at [883, 533] on img at bounding box center [888, 532] width 21 height 21
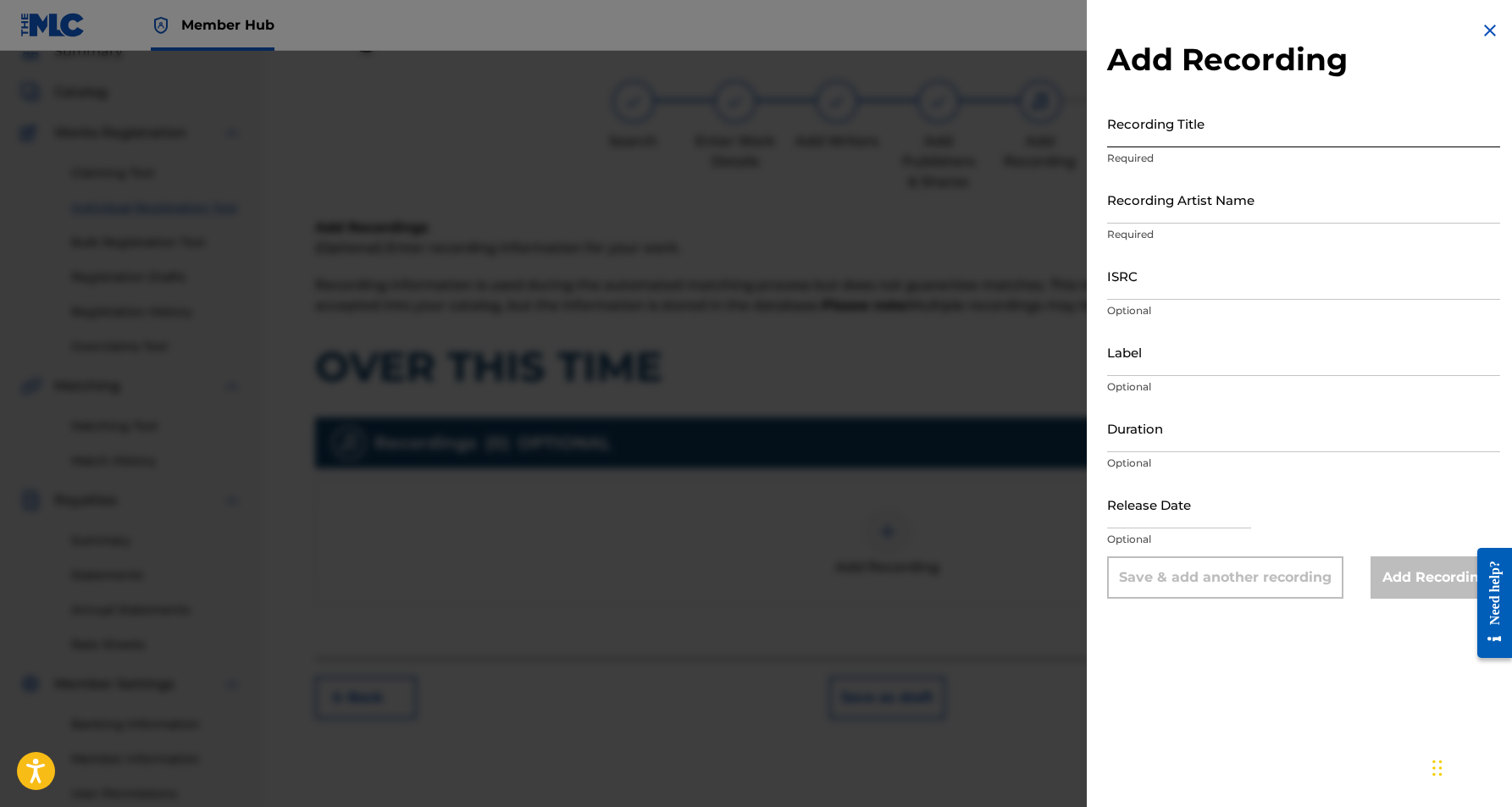
click at [1285, 131] on input "Recording Title" at bounding box center [1303, 123] width 393 height 48
paste input "OVER THIS TIME"
type input "OVER THIS TIME"
click at [1303, 208] on input "Recording Artist Name" at bounding box center [1303, 199] width 393 height 48
paste input "MUFFIN"
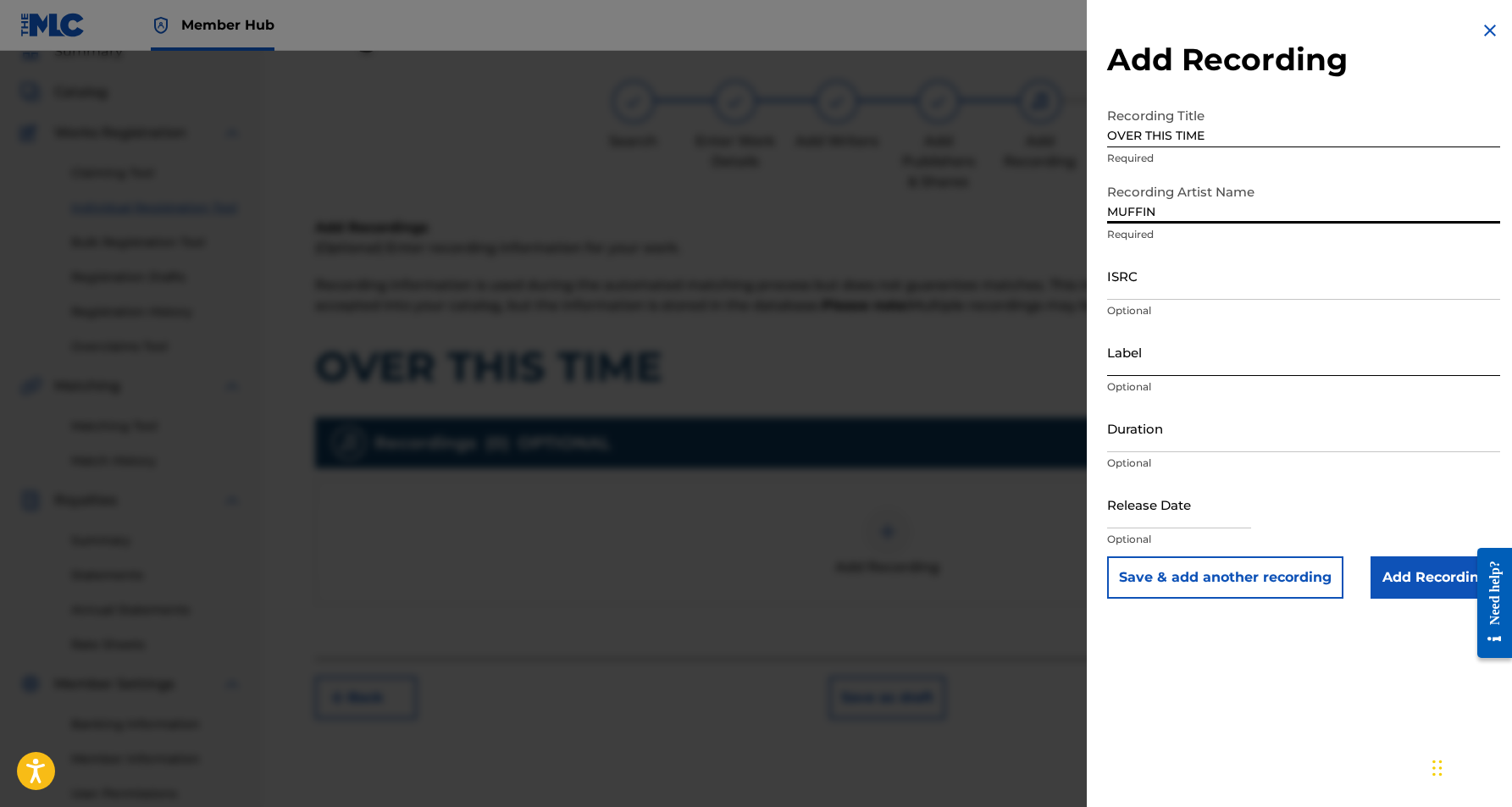
type input "MUFFIN"
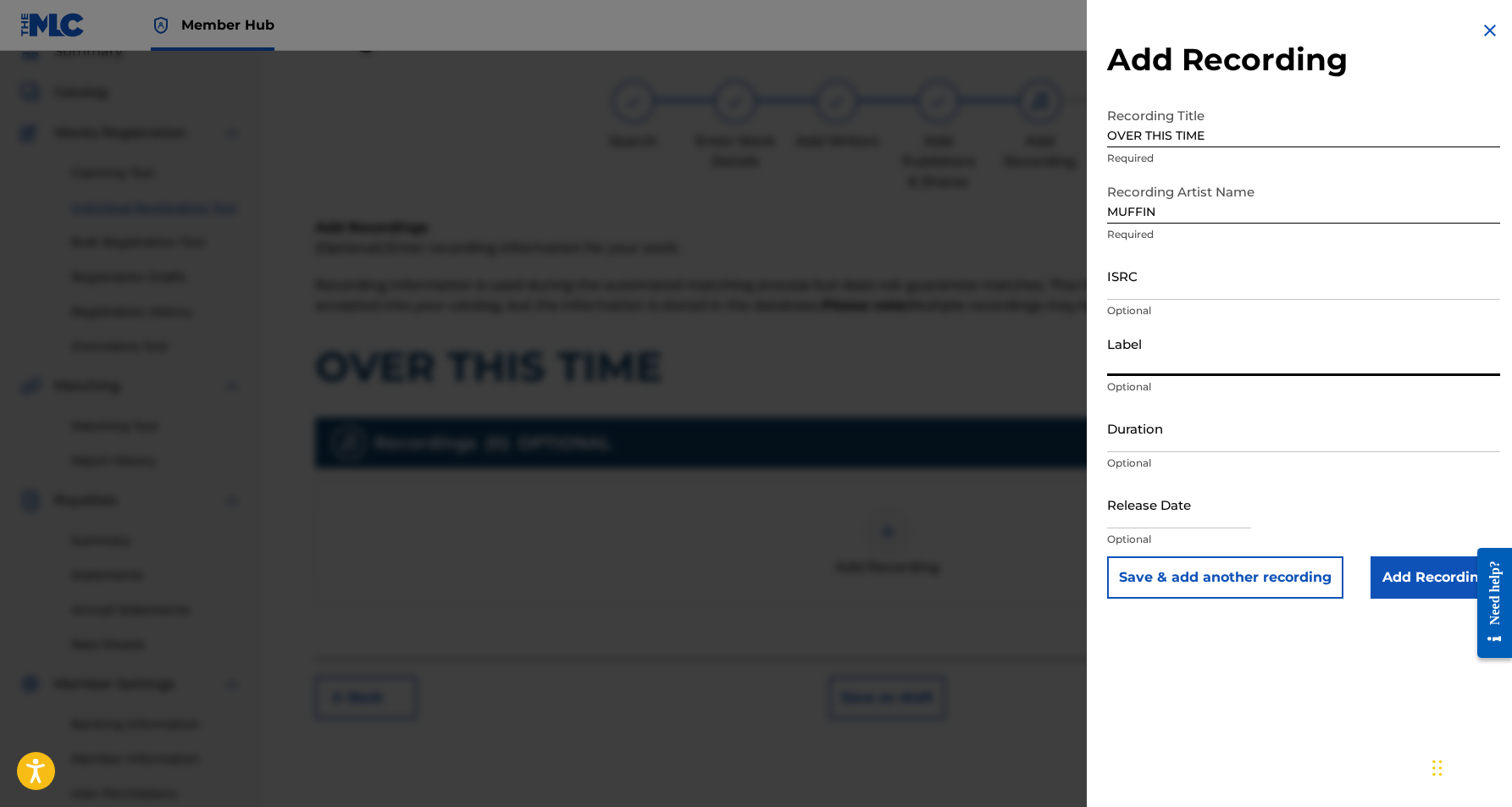
click at [1179, 358] on input "Label" at bounding box center [1303, 352] width 393 height 48
click at [1170, 423] on input "Duration" at bounding box center [1303, 428] width 393 height 48
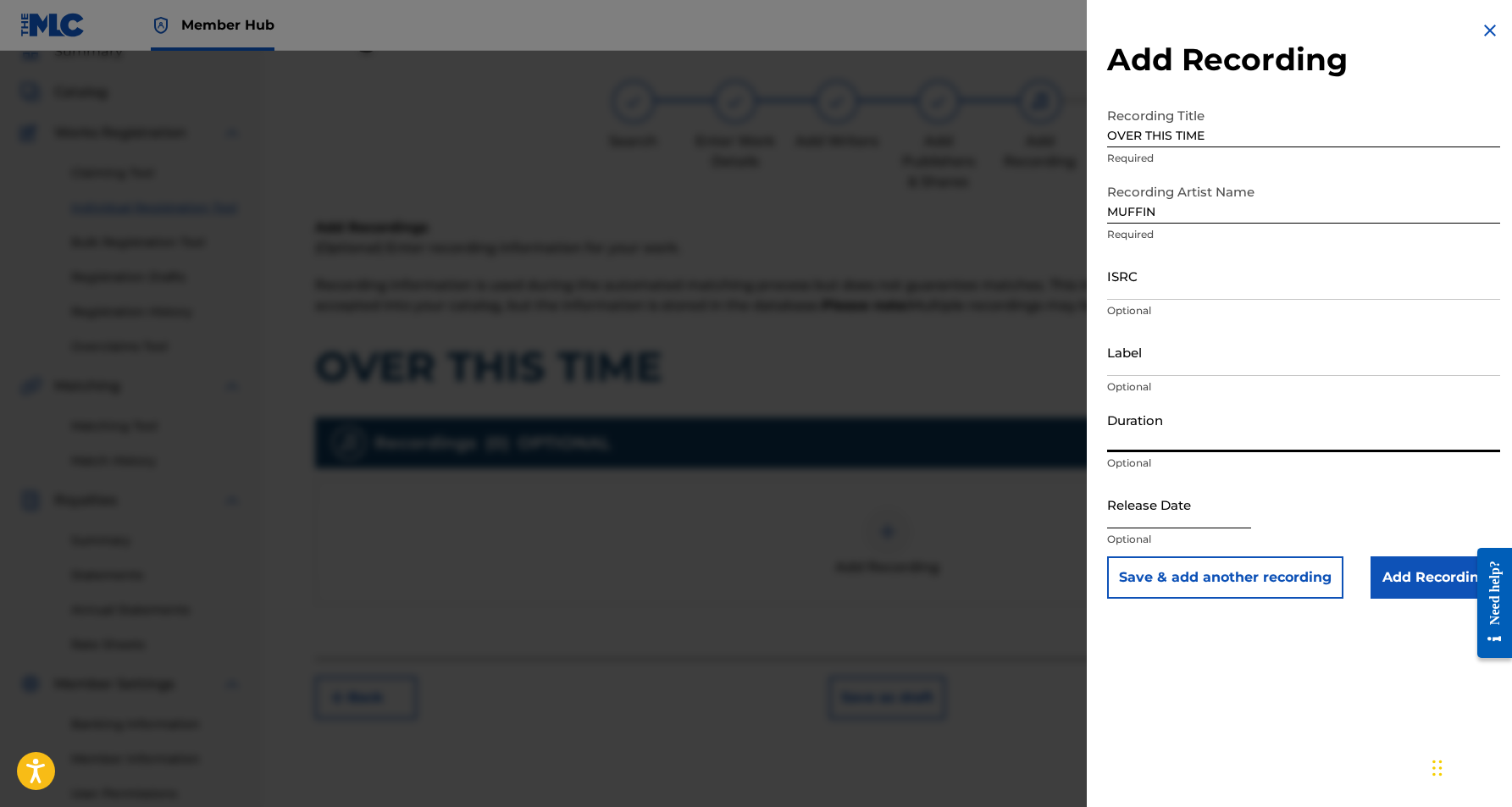
paste input "03:20"
type input "03:20"
click at [1244, 631] on div "Add Recording Recording Title OVER THIS TIME Required Recording Artist Name [PE…" at bounding box center [1303, 403] width 433 height 807
click at [1418, 578] on input "Add Recording" at bounding box center [1435, 577] width 130 height 42
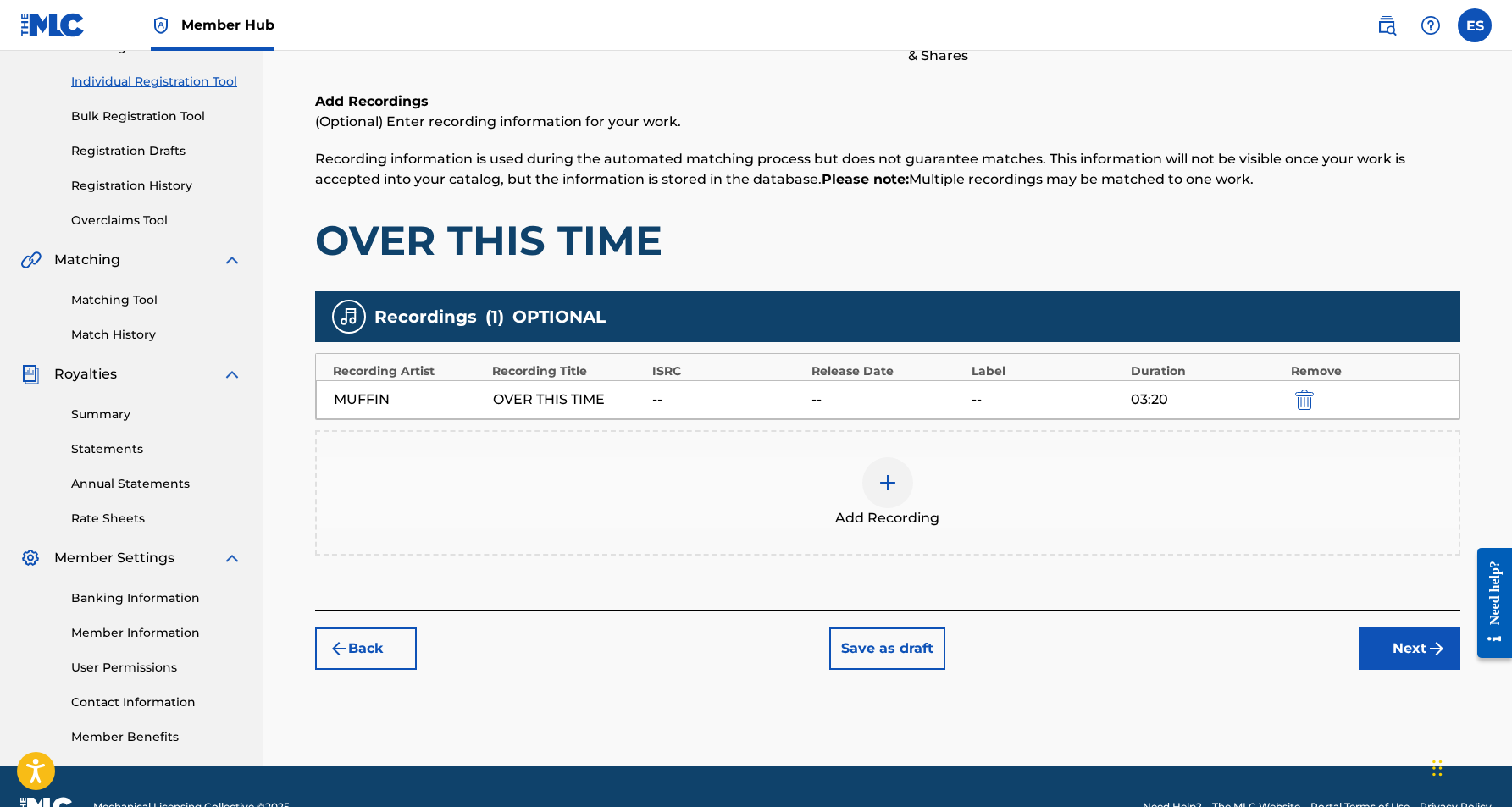
scroll to position [203, 0]
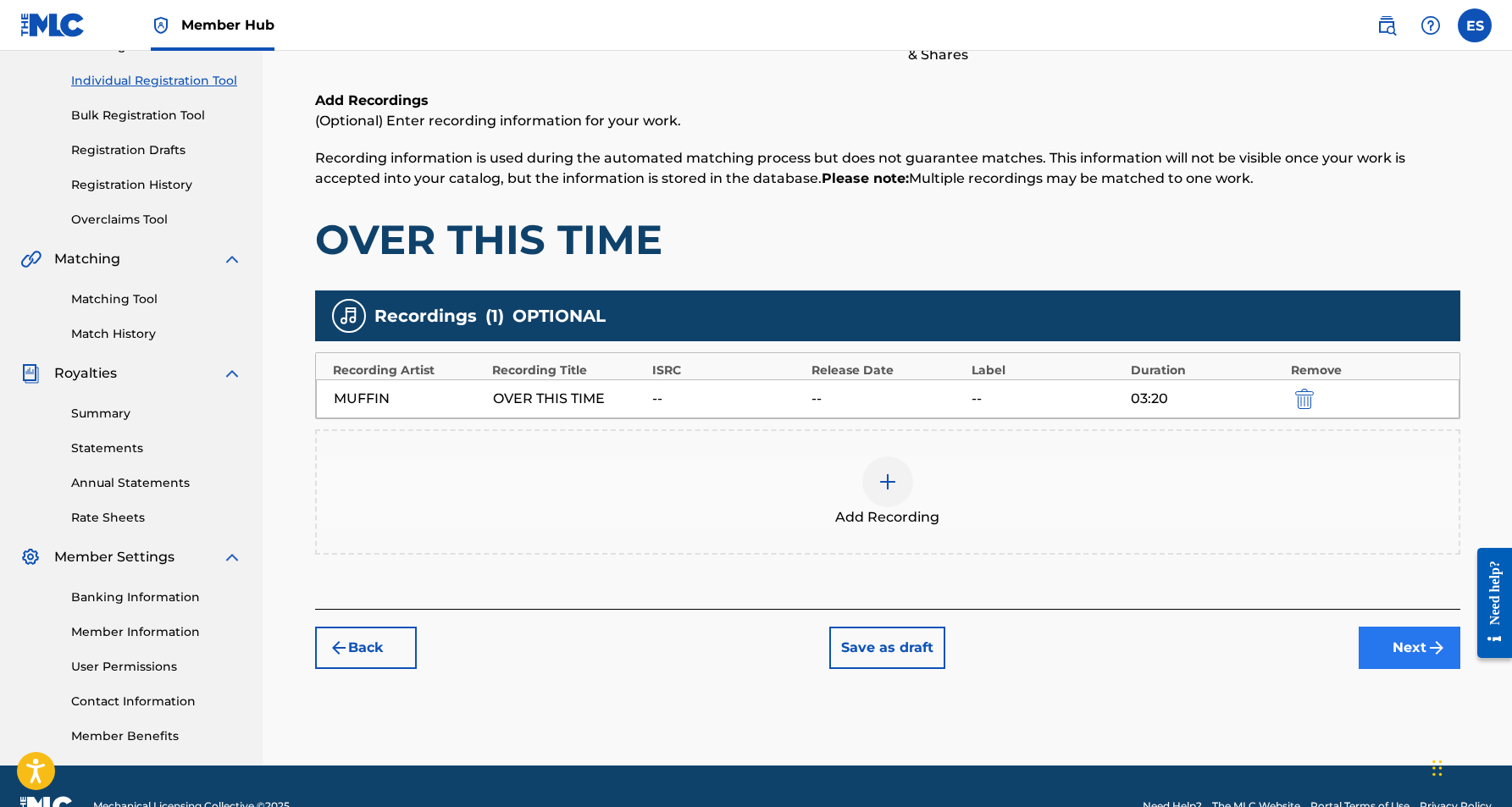
click at [1394, 644] on button "Next" at bounding box center [1409, 647] width 101 height 42
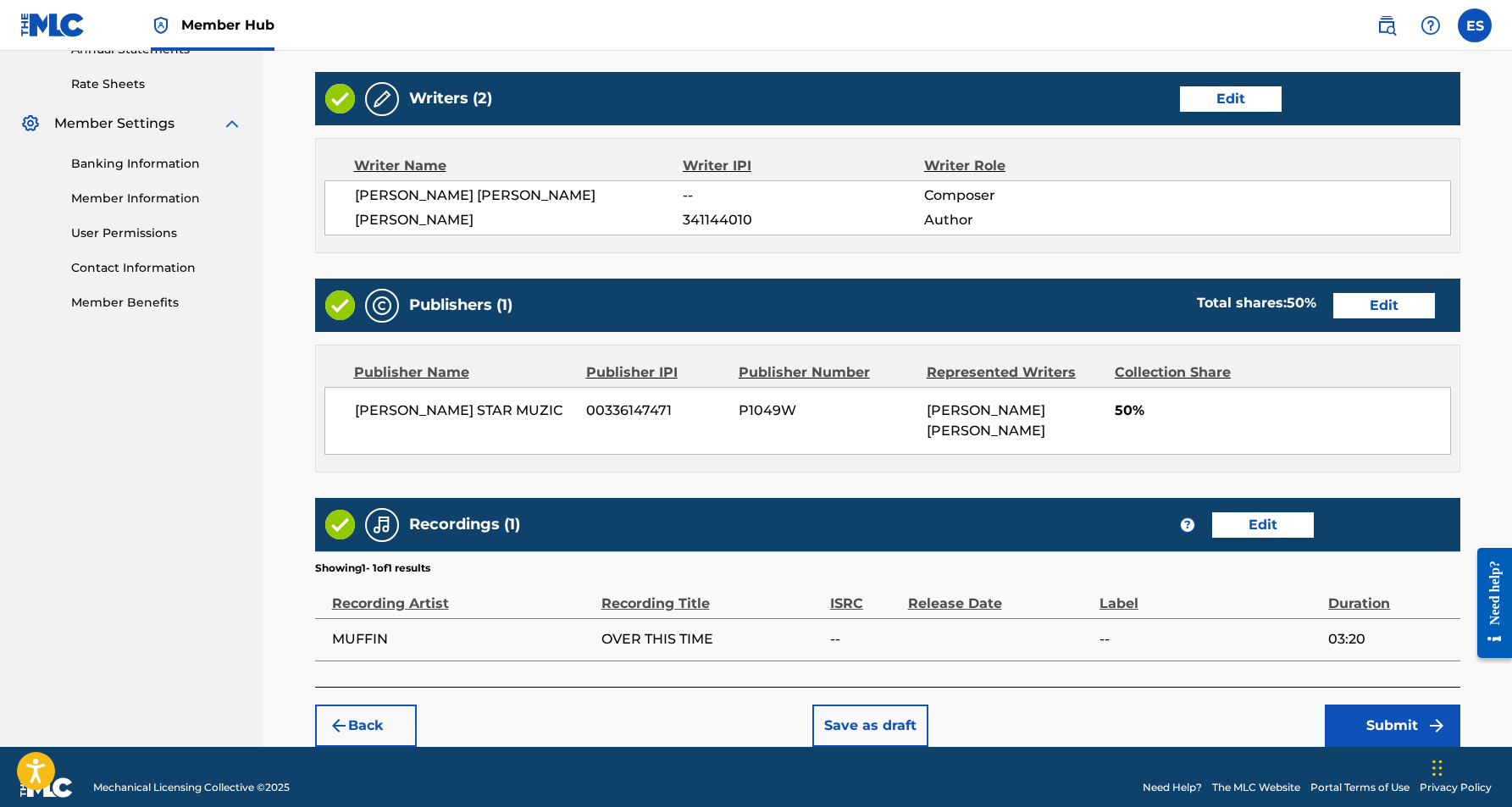
scroll to position [635, 0]
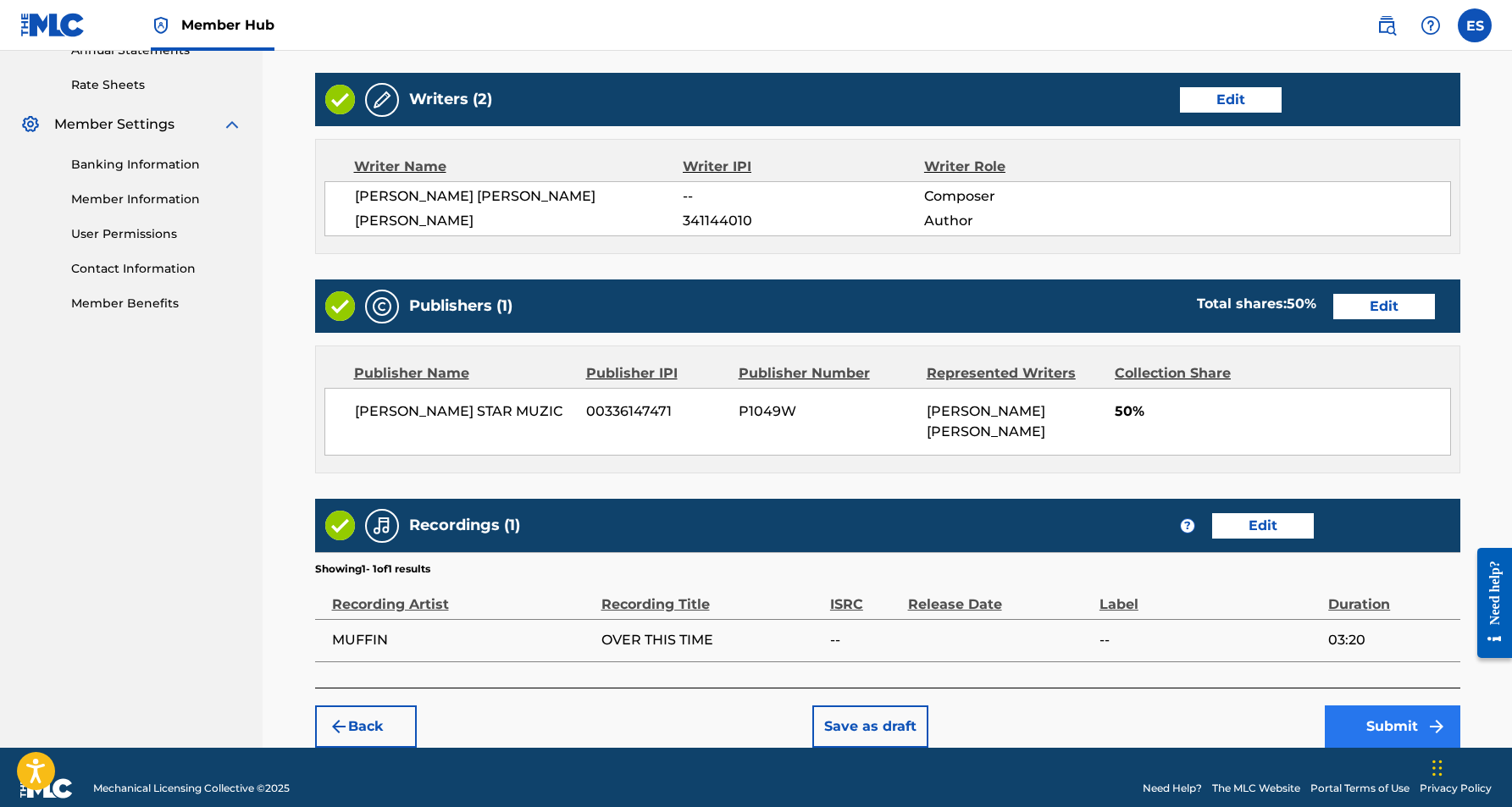
click at [1385, 705] on button "Submit" at bounding box center [1393, 726] width 136 height 42
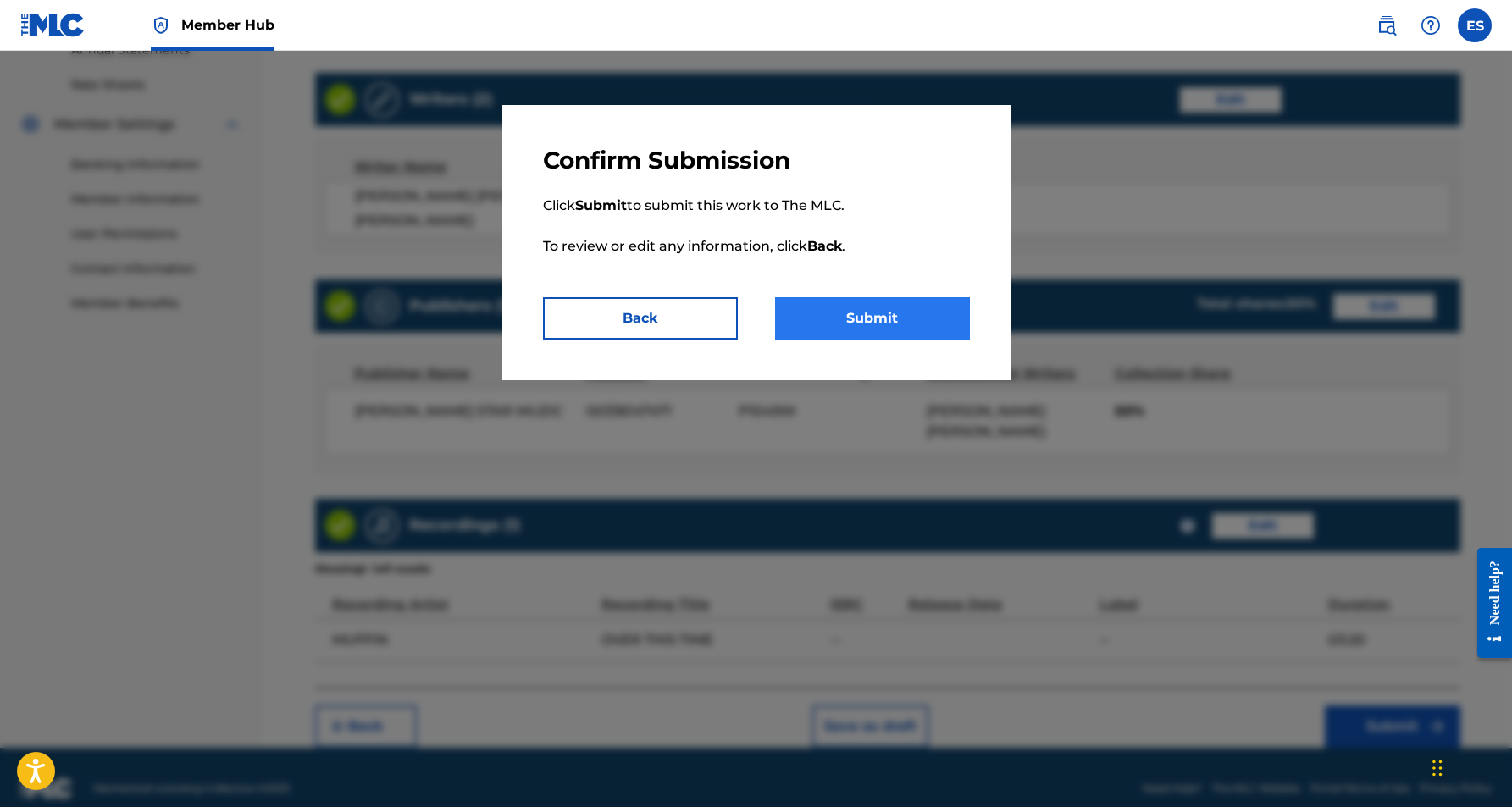
click at [874, 316] on button "Submit" at bounding box center [872, 317] width 195 height 42
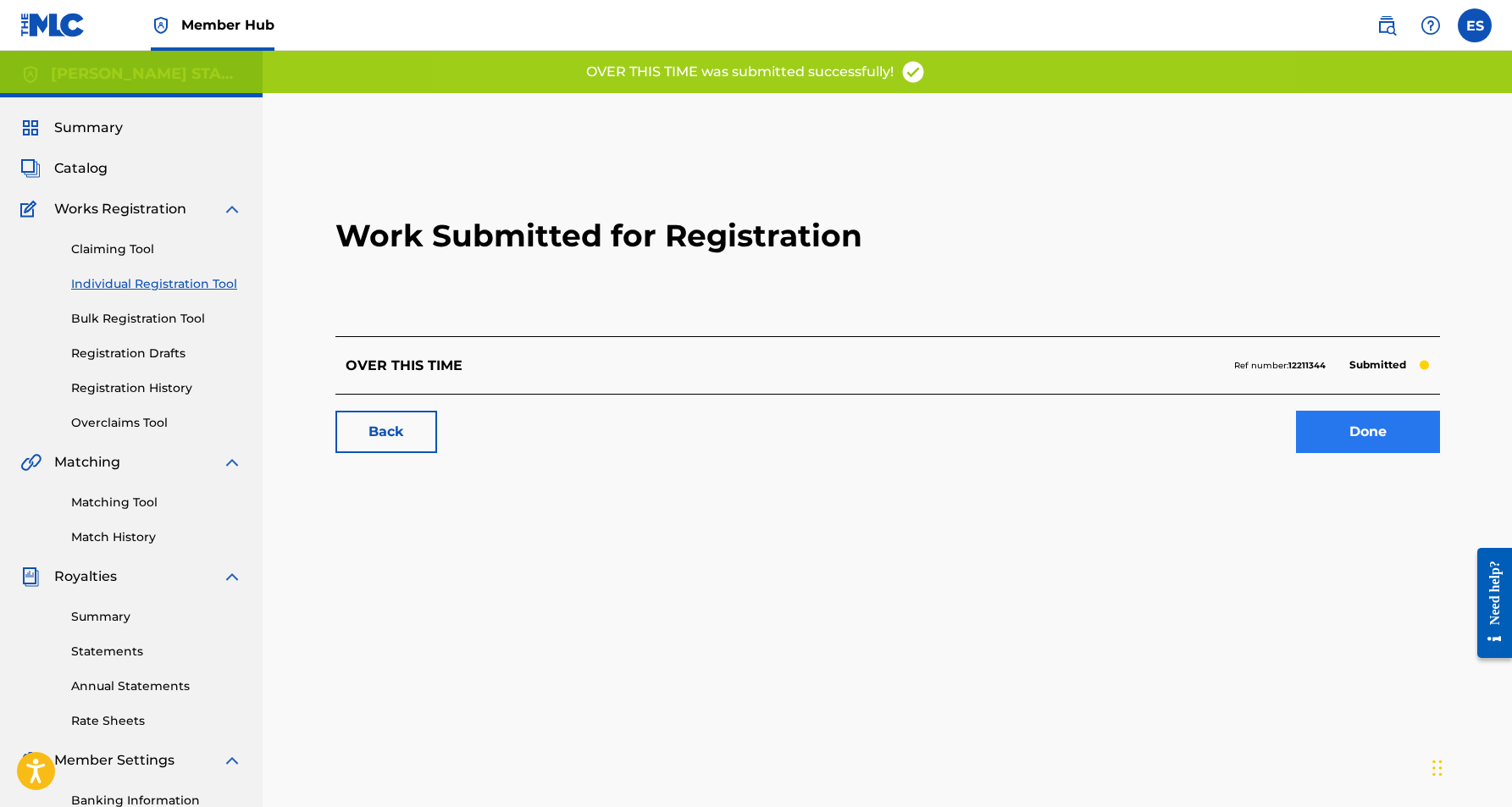
click at [1381, 435] on link "Done" at bounding box center [1368, 431] width 144 height 42
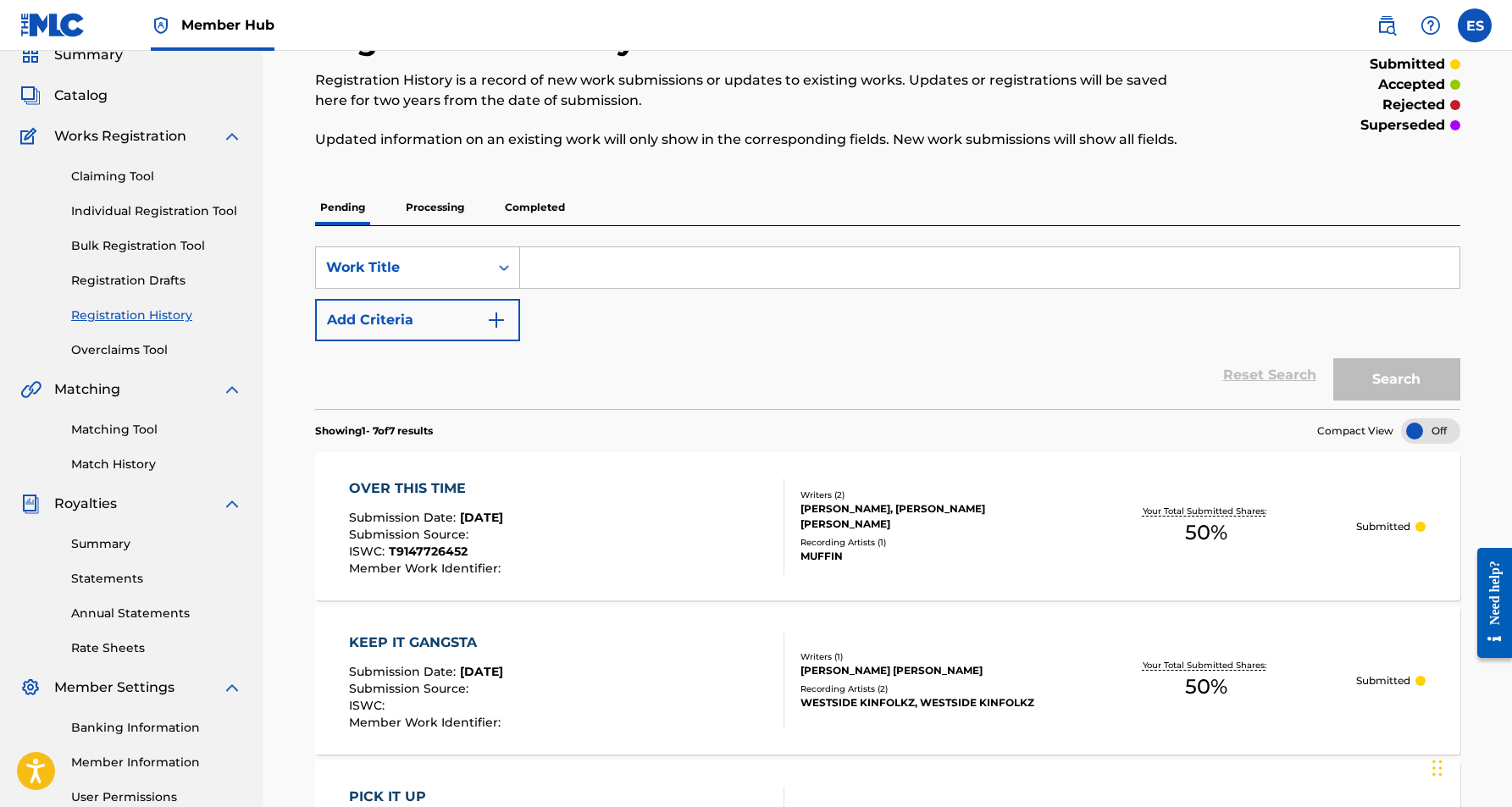
scroll to position [57, 0]
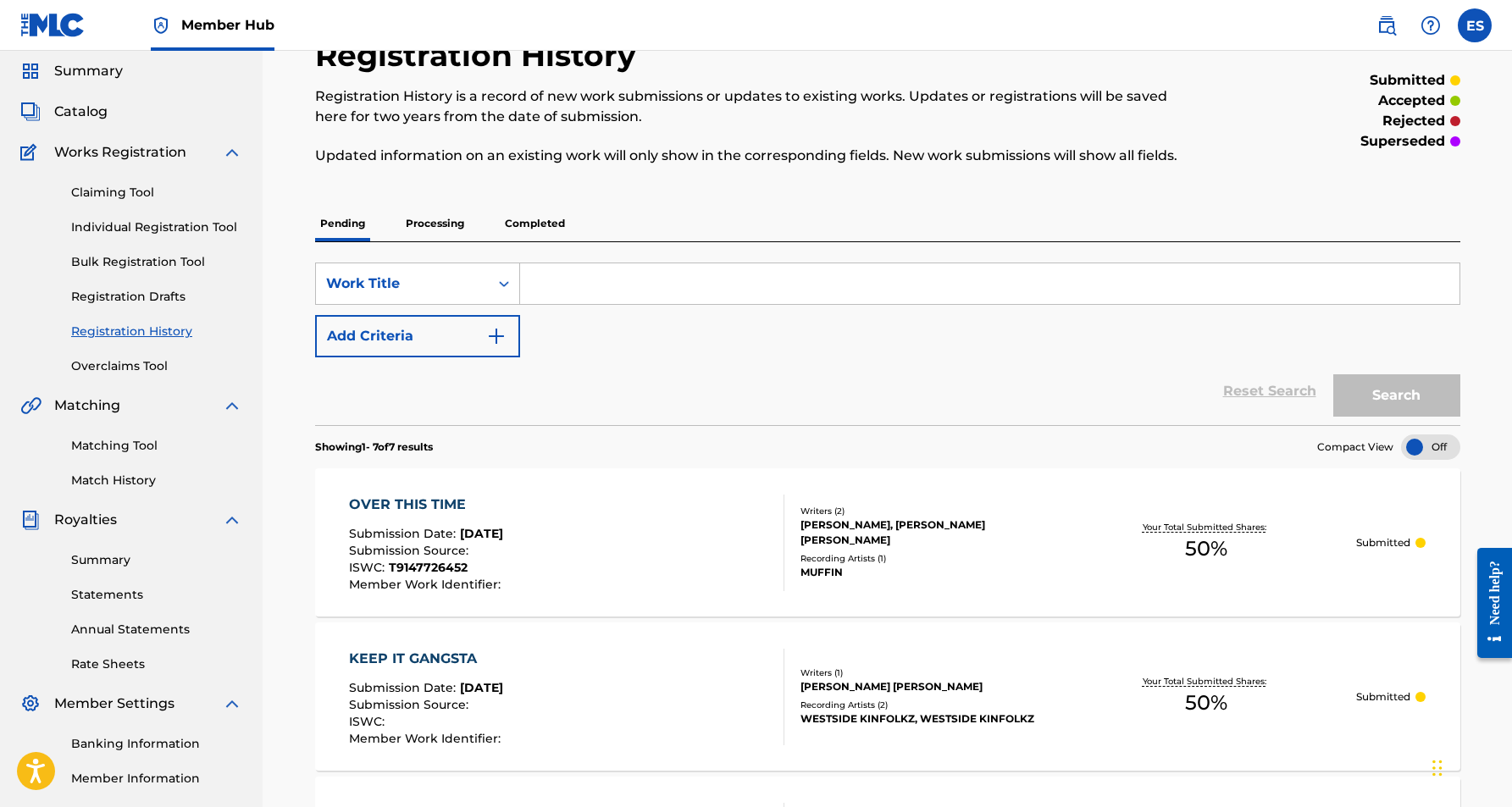
click at [527, 224] on p "Completed" at bounding box center [535, 223] width 70 height 35
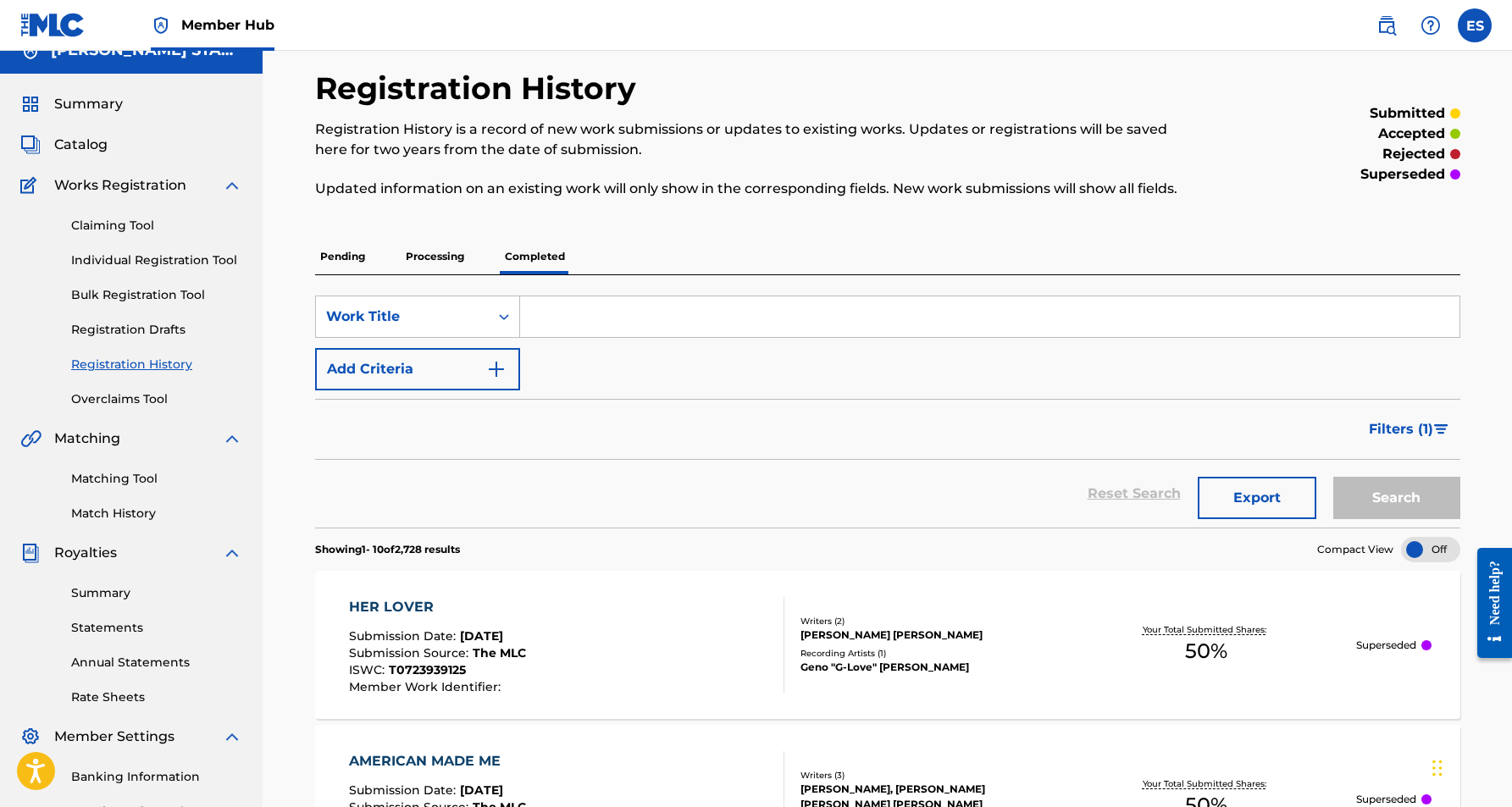
scroll to position [15, 0]
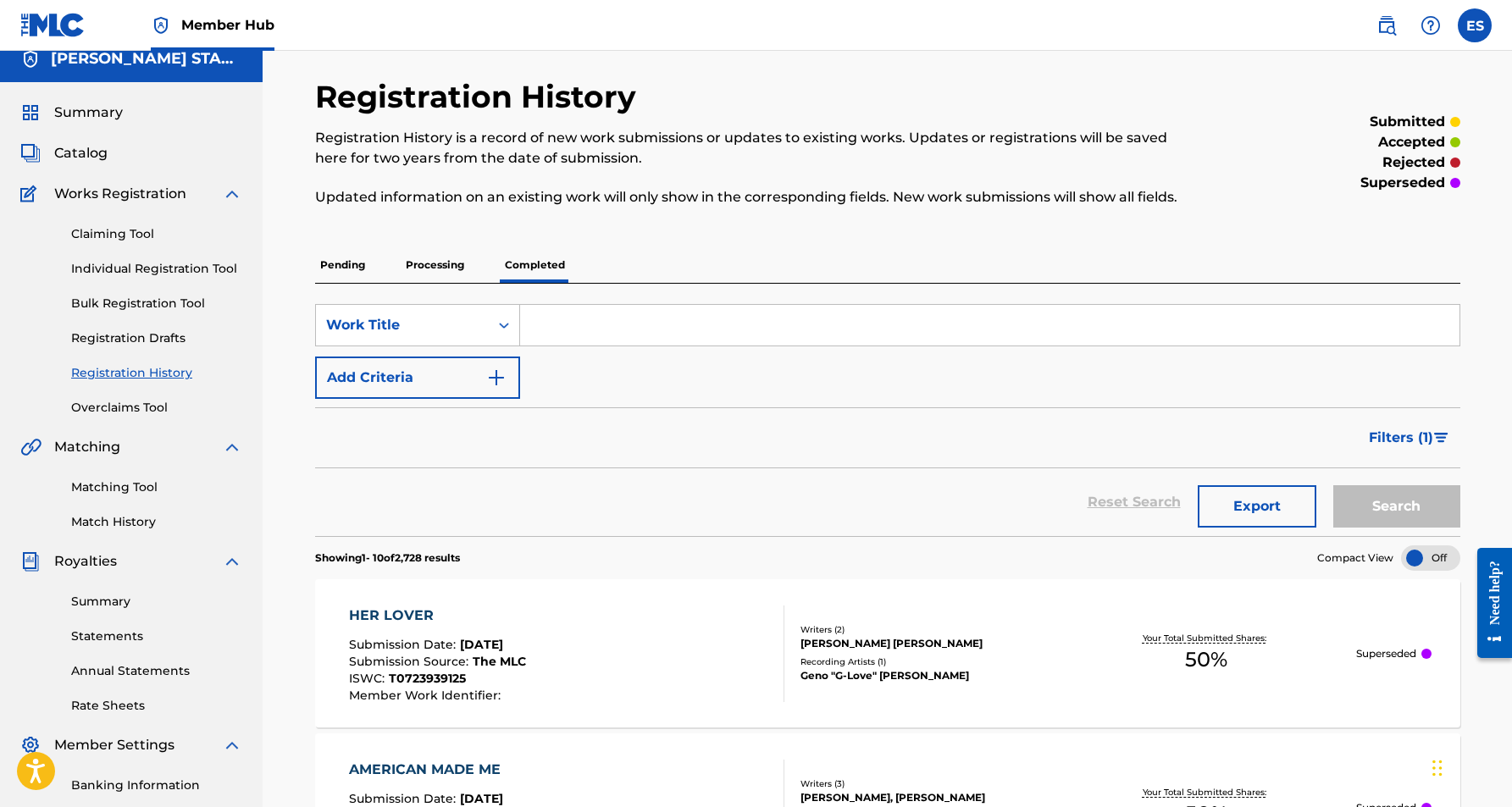
click at [428, 263] on p "Processing" at bounding box center [435, 264] width 69 height 35
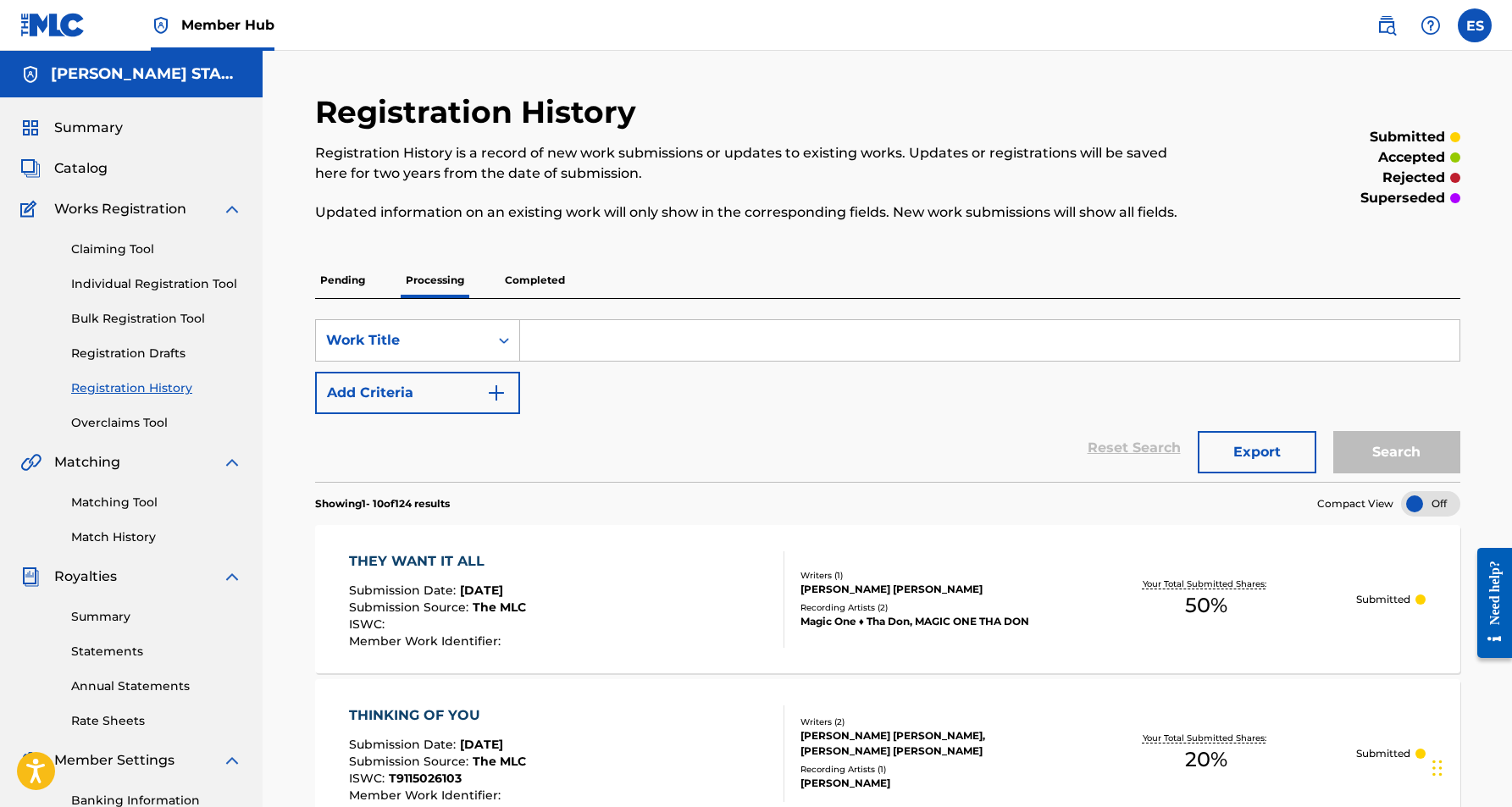
click at [340, 278] on p "Pending" at bounding box center [342, 280] width 55 height 35
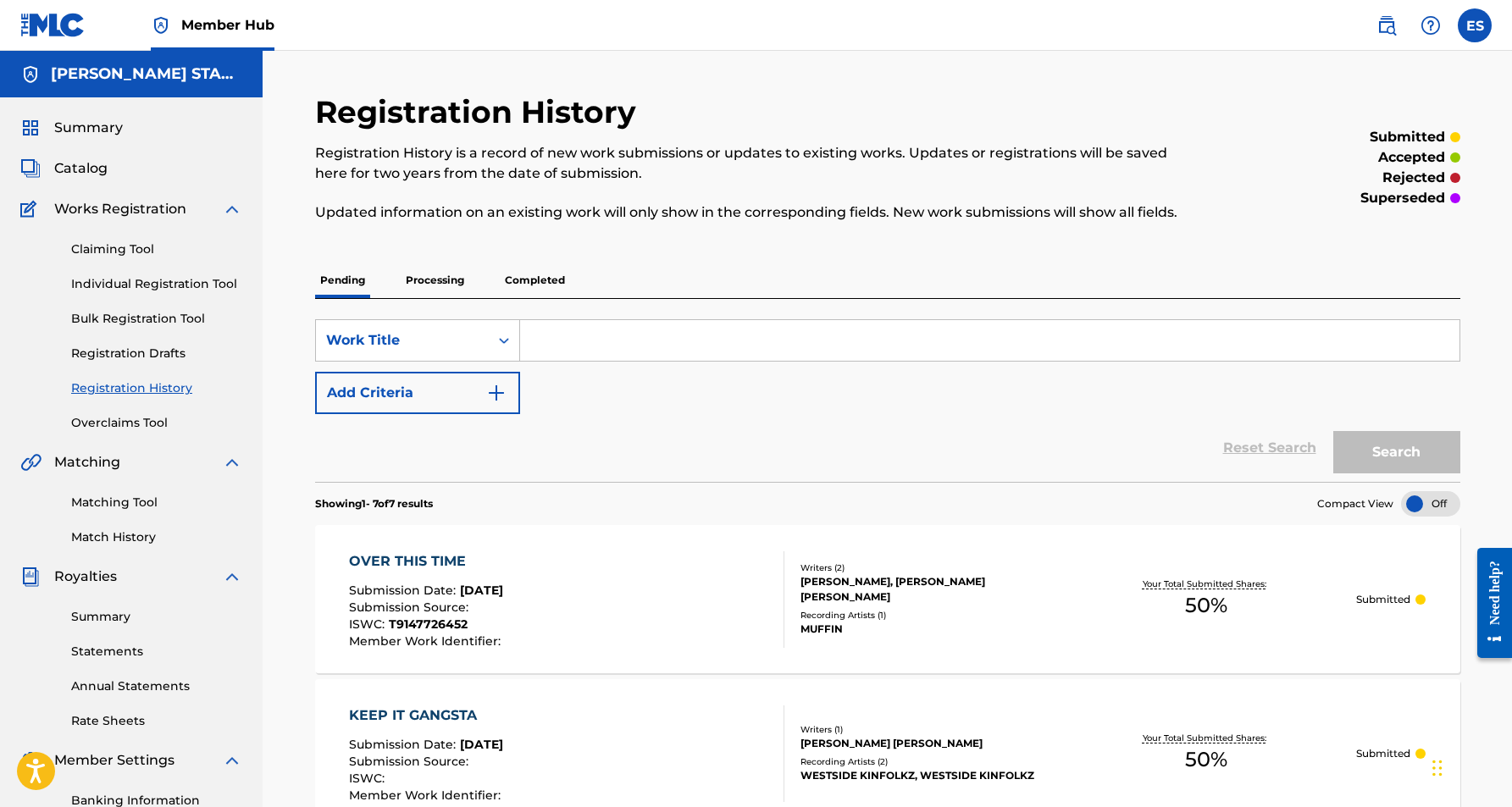
click at [528, 281] on p "Completed" at bounding box center [535, 280] width 70 height 35
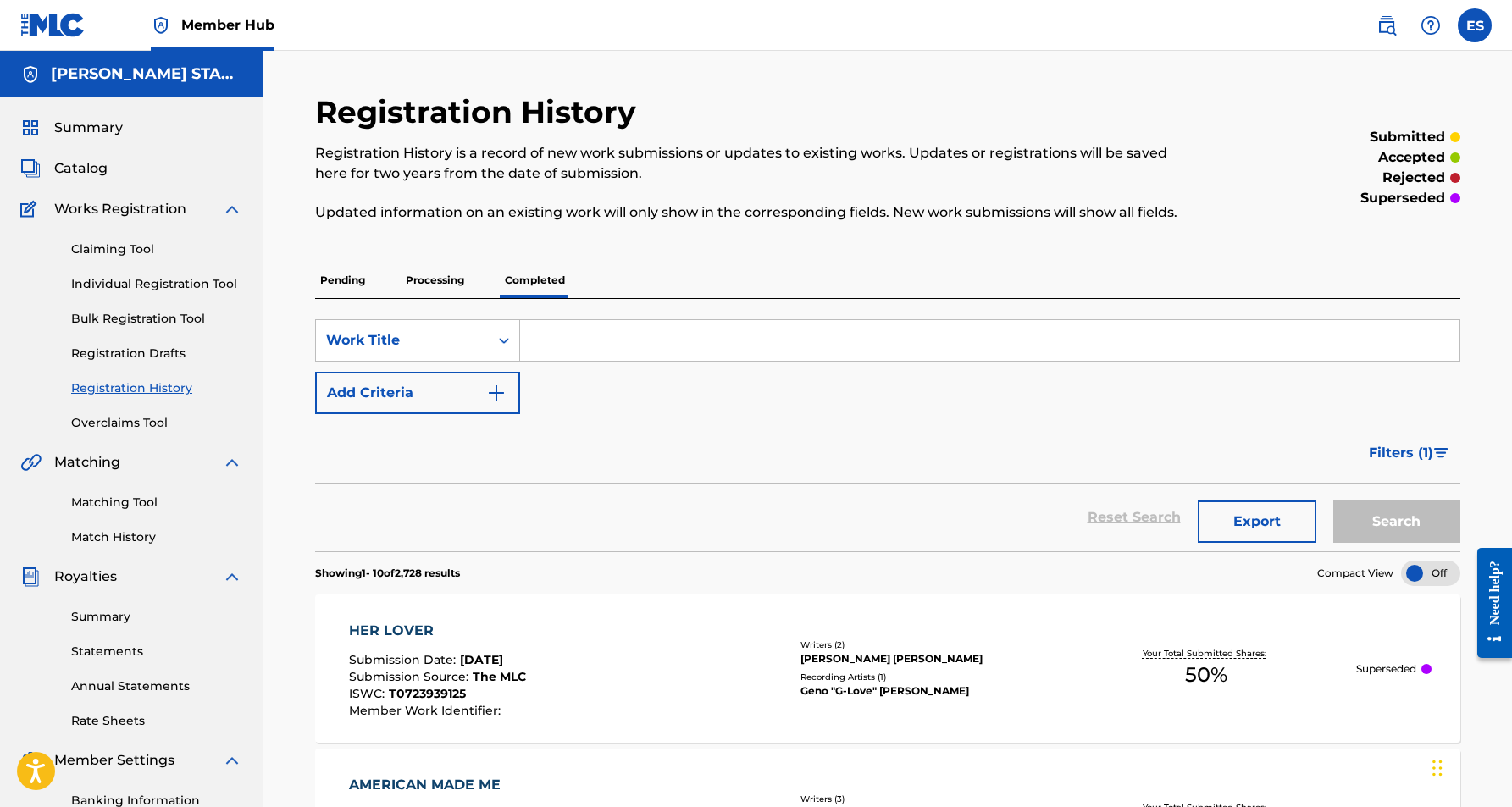
click at [341, 275] on p "Pending" at bounding box center [342, 280] width 55 height 35
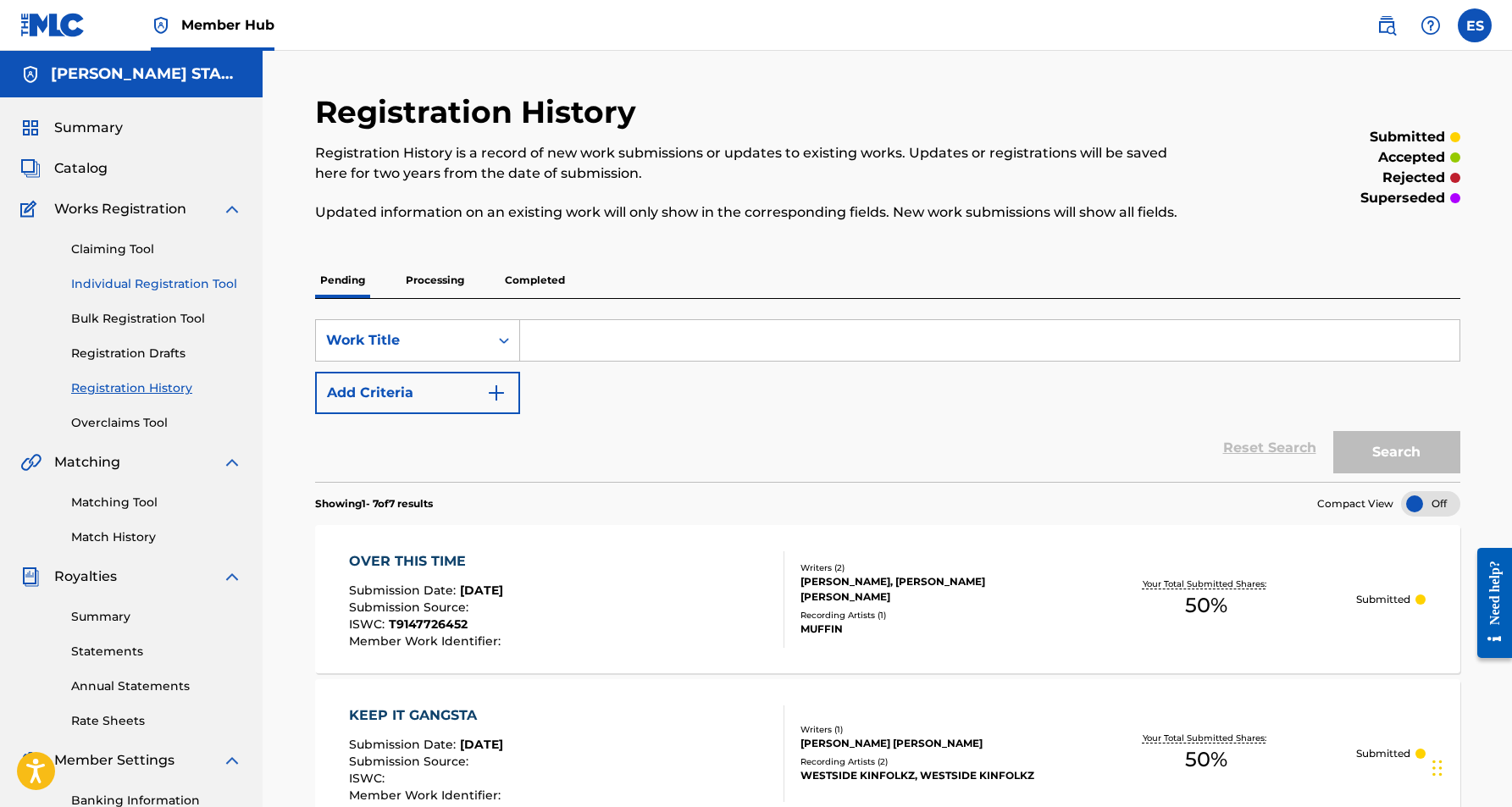
click at [184, 280] on link "Individual Registration Tool" at bounding box center [156, 284] width 171 height 18
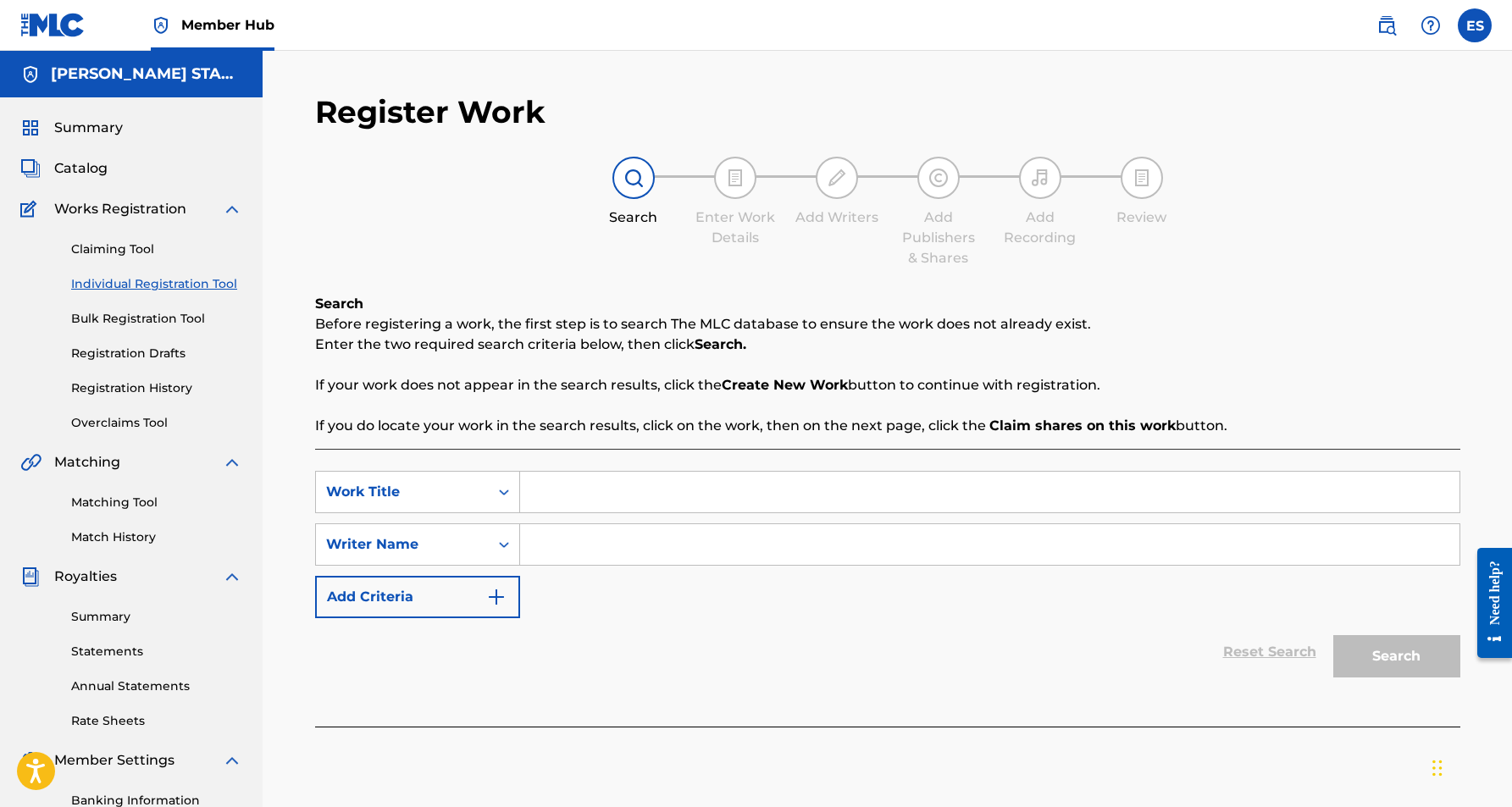
click at [557, 497] on input "Search Form" at bounding box center [989, 491] width 940 height 40
paste input "YOU ARE EVERYTHING"
type input "YOU ARE EVERYTHING"
click at [605, 616] on div "SearchWithCriteriaf406dae0-b849-4a31-ac49-692a7c931ce9 Work Title YOU ARE EVERY…" at bounding box center [887, 545] width 1146 height 148
click at [655, 543] on input "Search Form" at bounding box center [989, 544] width 940 height 40
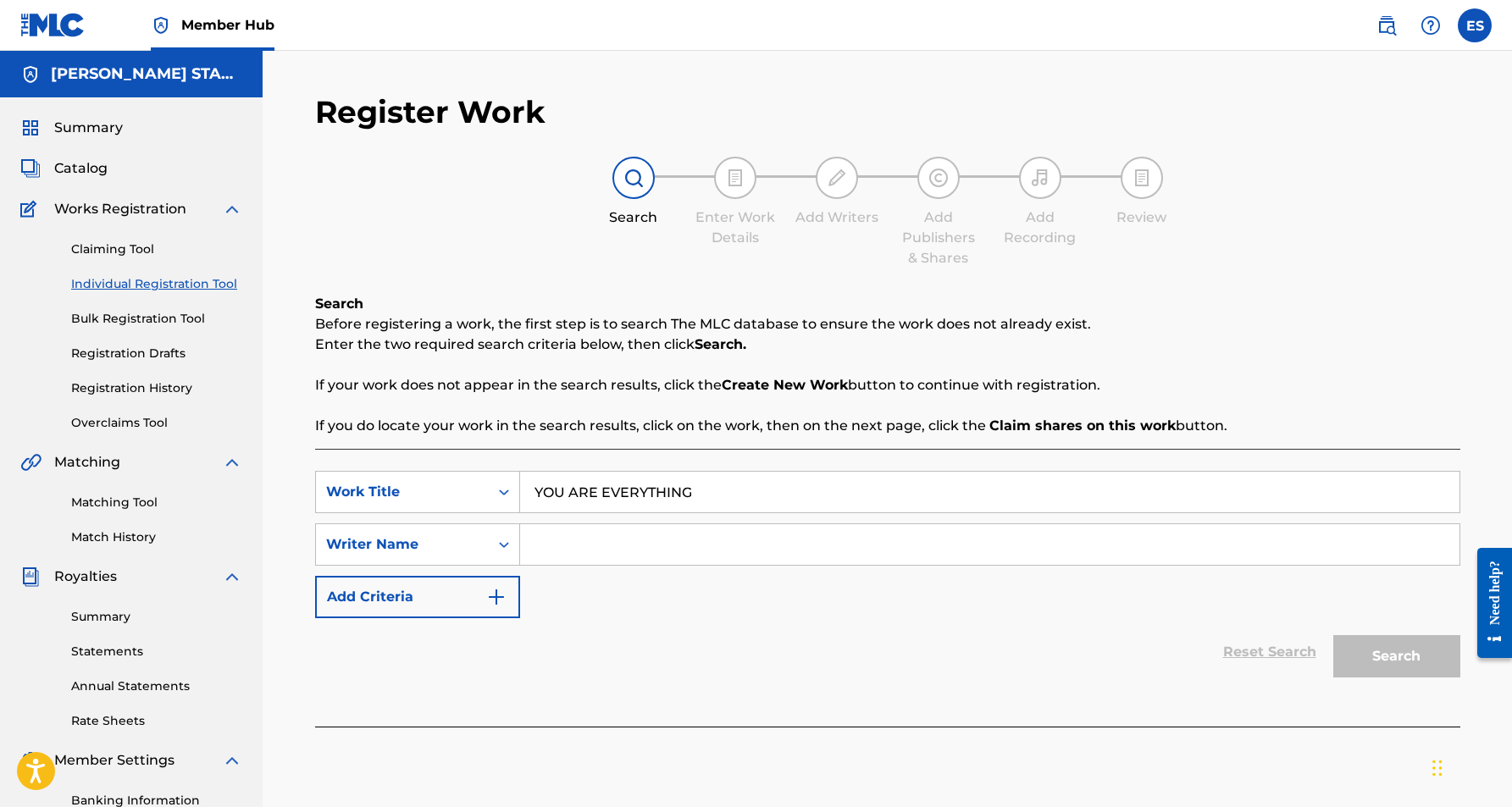
paste input "[PERSON_NAME] [PERSON_NAME]"
type input "[PERSON_NAME] [PERSON_NAME]"
click at [1380, 660] on button "Search" at bounding box center [1397, 655] width 127 height 42
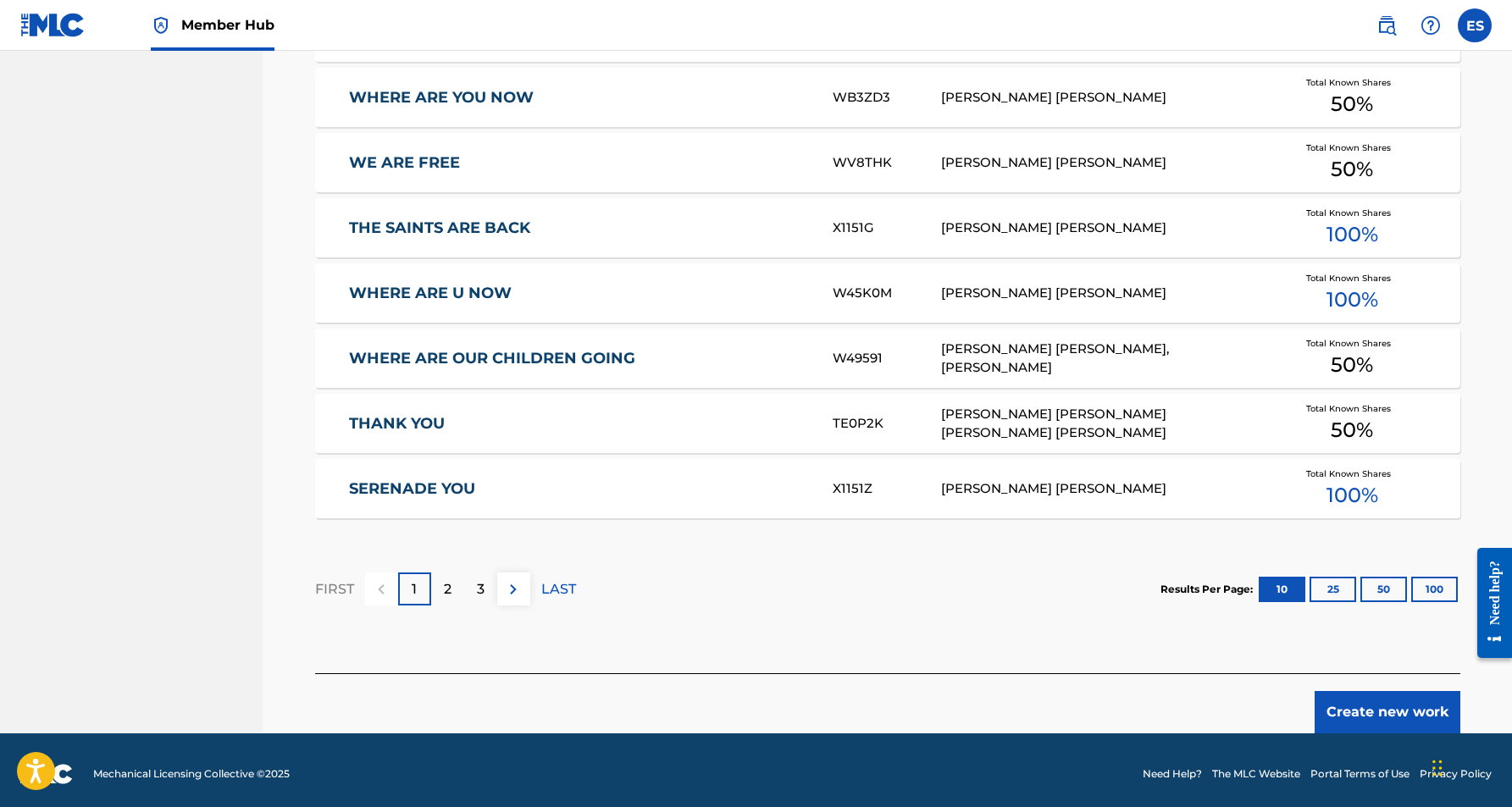
scroll to position [924, 0]
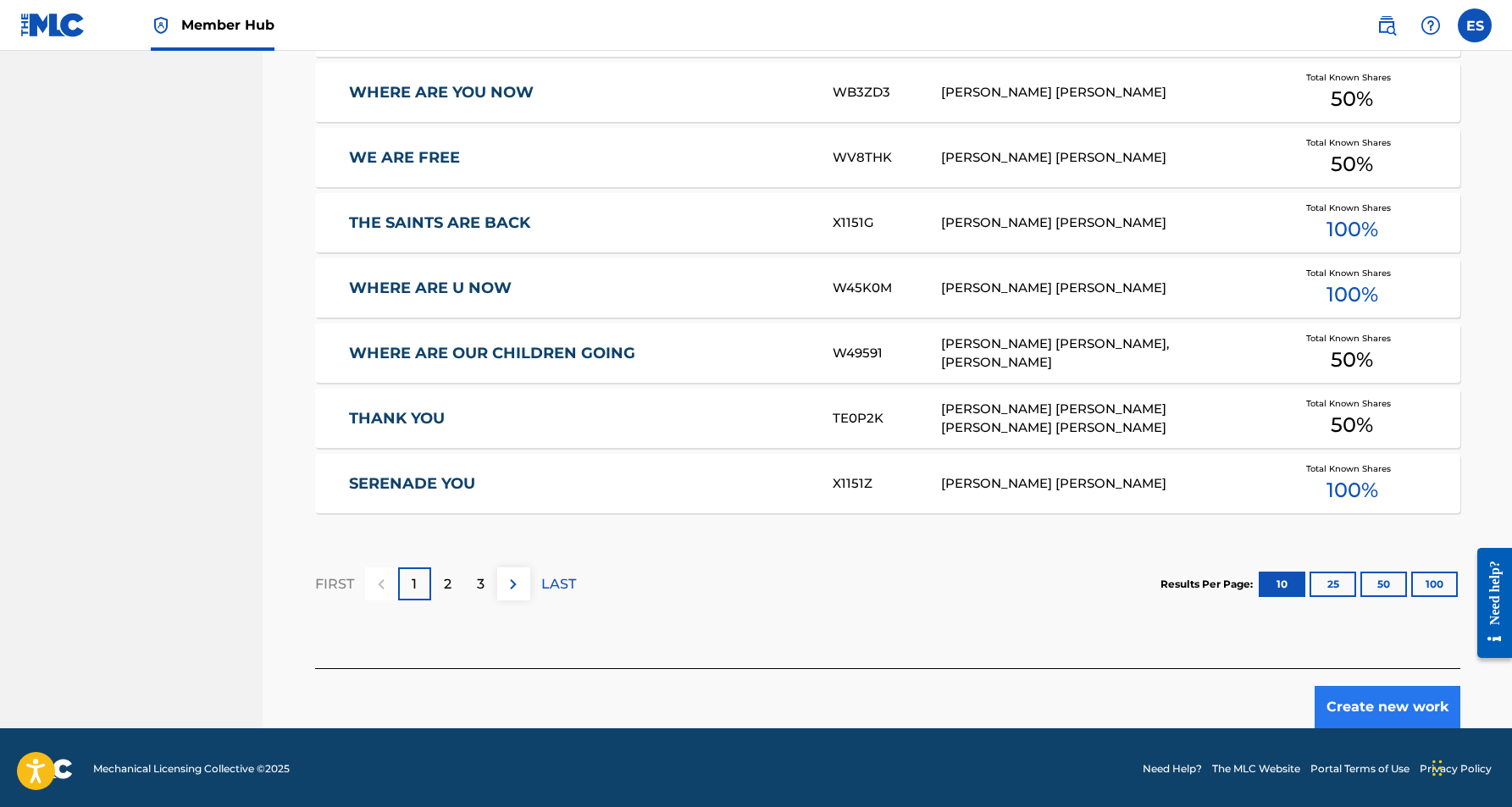
click at [1358, 708] on button "Create new work" at bounding box center [1388, 707] width 146 height 42
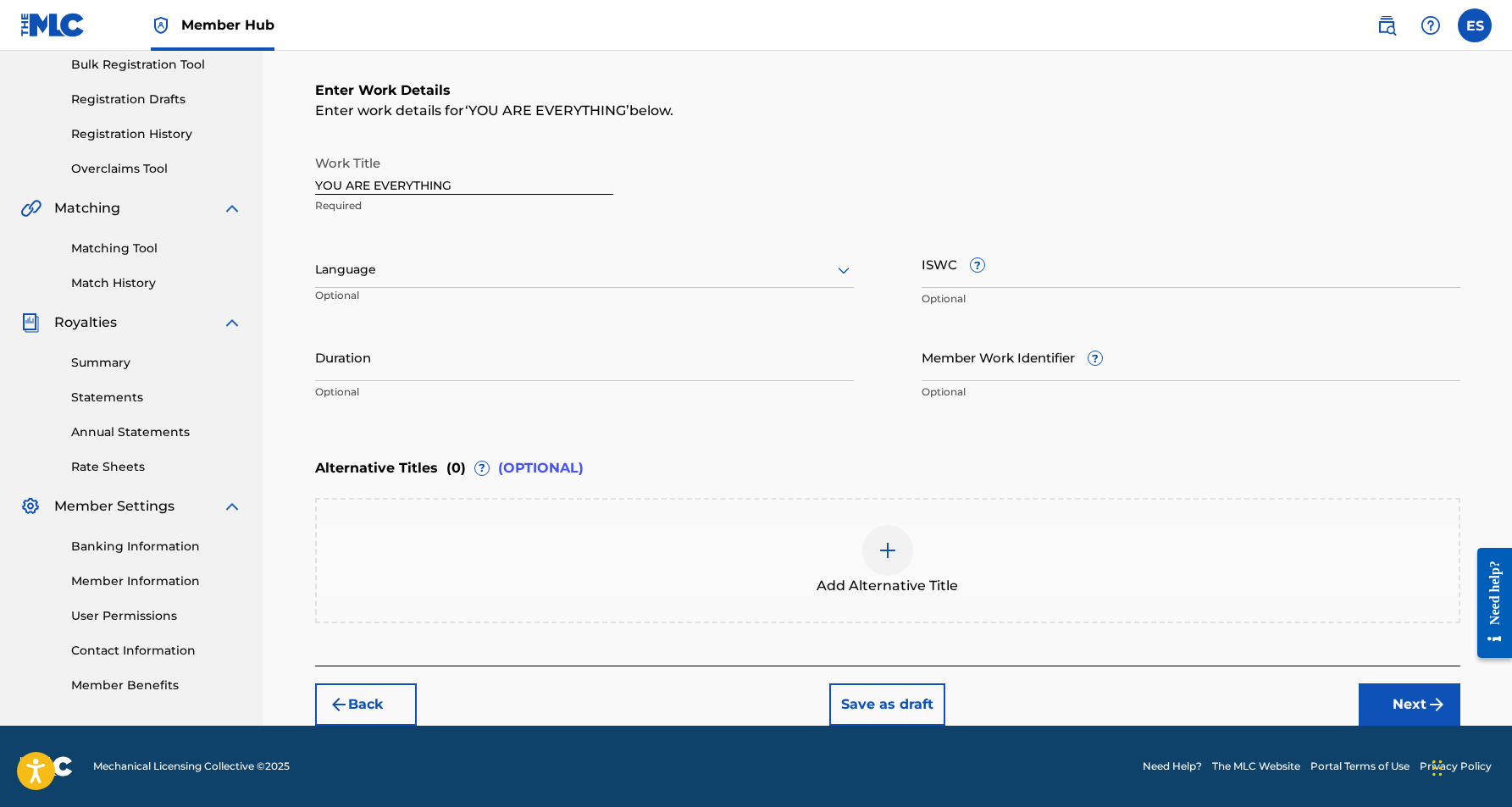
scroll to position [254, 0]
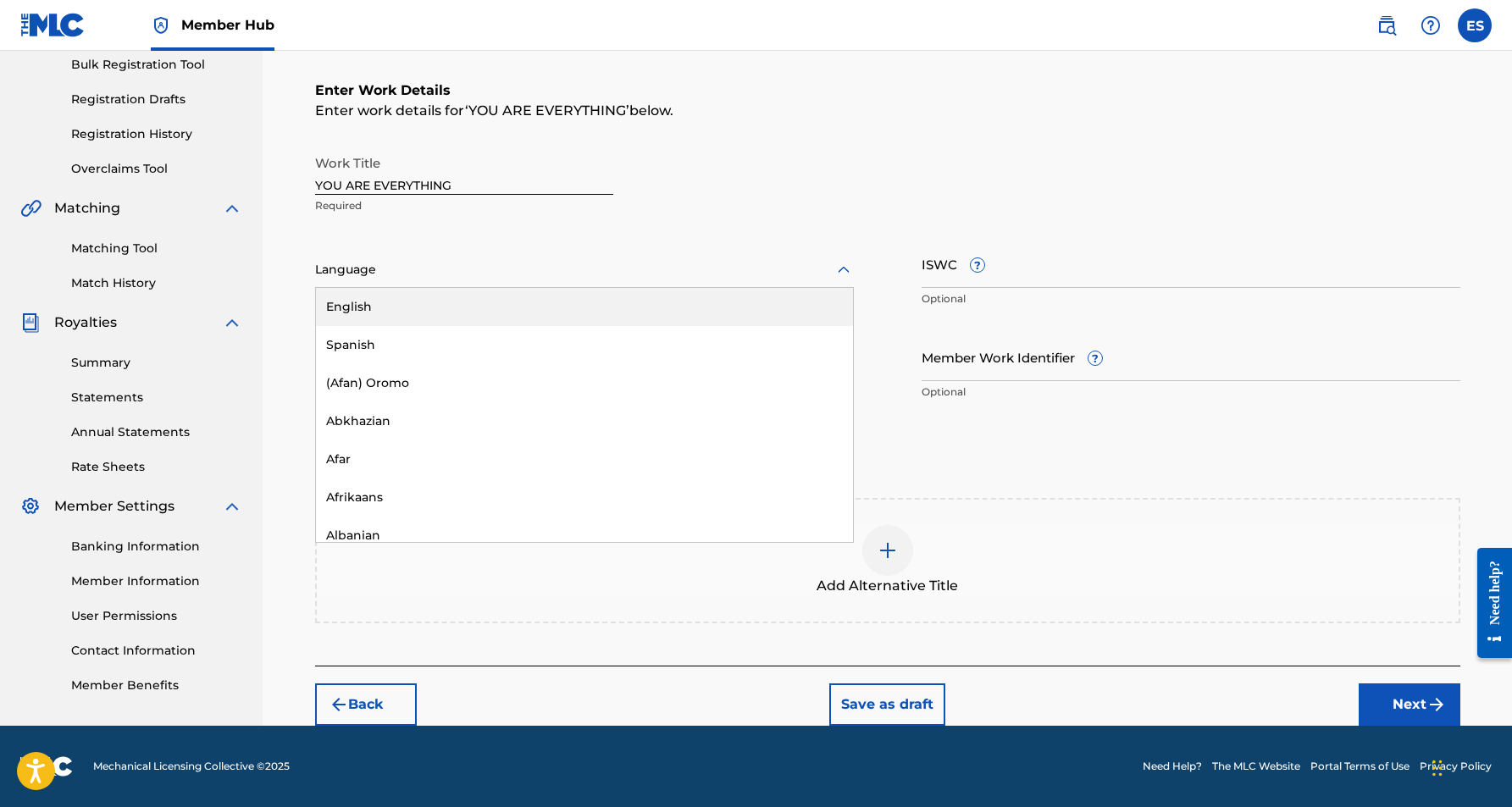
click at [845, 271] on icon at bounding box center [844, 269] width 12 height 7
click at [801, 307] on div "English" at bounding box center [584, 307] width 537 height 38
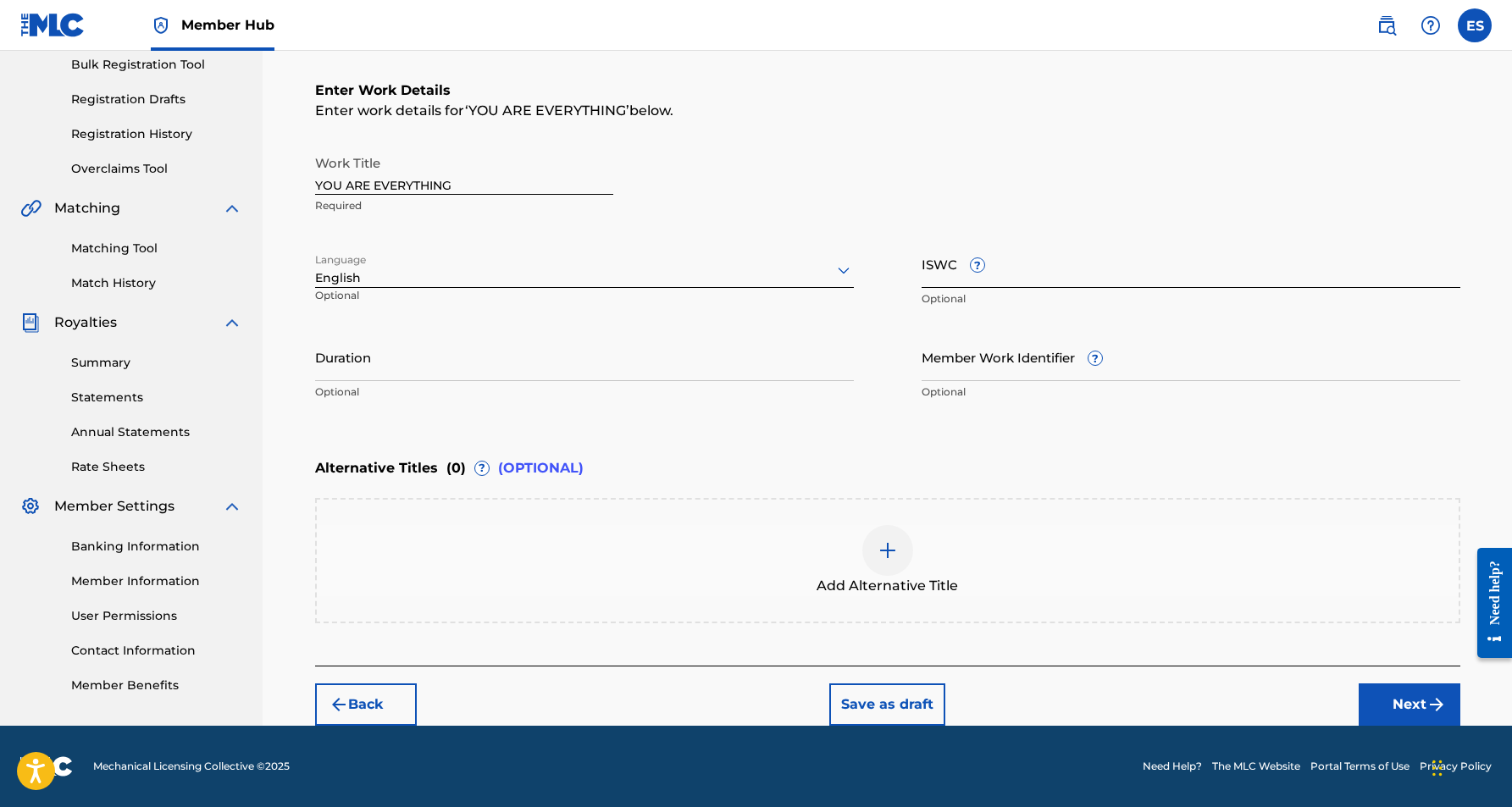
click at [1017, 275] on input "ISWC ?" at bounding box center [1191, 263] width 539 height 48
paste input "T0715999759"
type input "T0715999759"
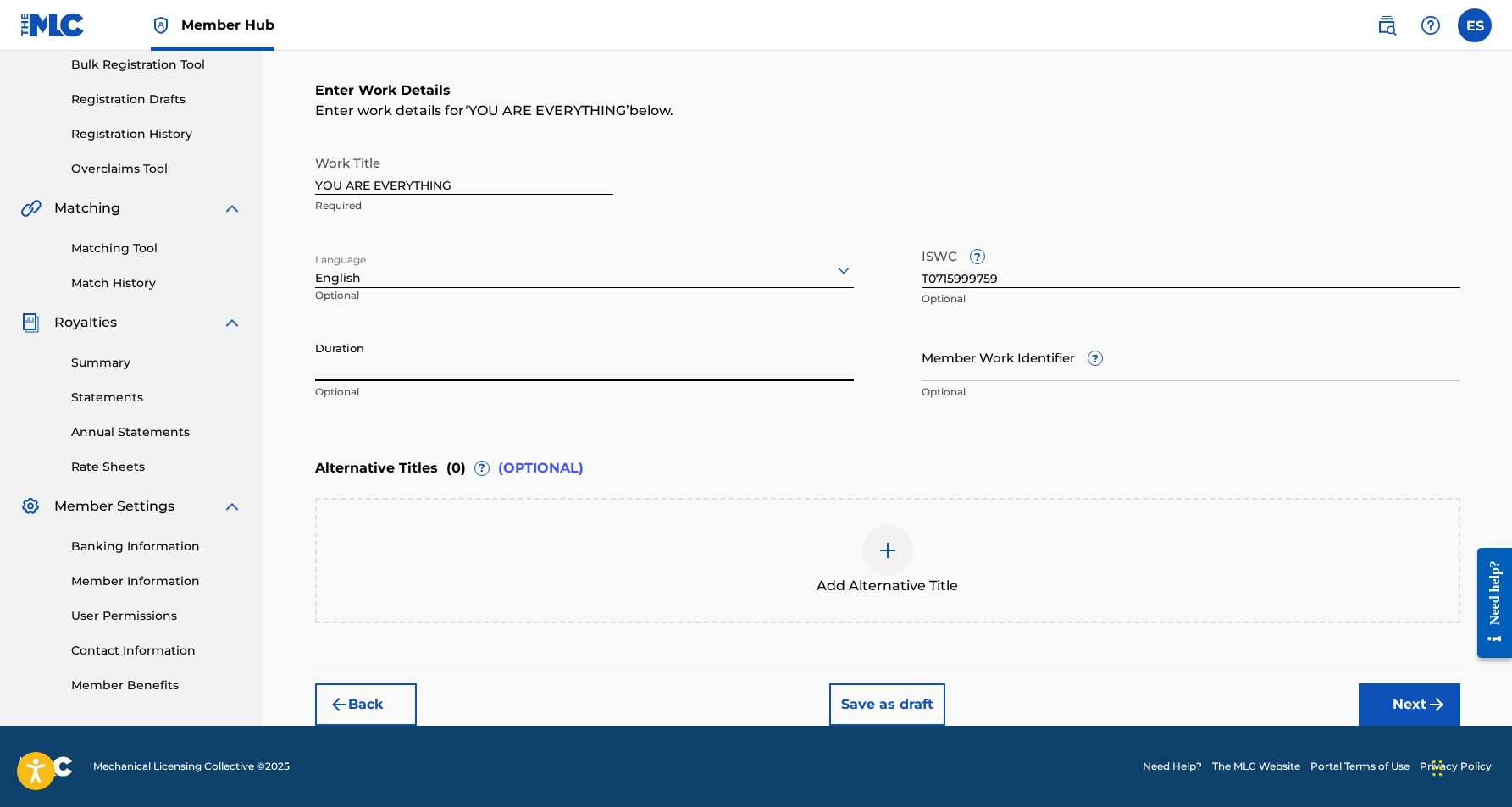
click at [402, 363] on input "Duration" at bounding box center [584, 357] width 539 height 48
paste input "03:13"
type input "03:13"
click at [1207, 436] on div "Enter Work Details Enter work details for ‘ YOU ARE EVERYTHING ’ below. Work Ti…" at bounding box center [887, 244] width 1146 height 410
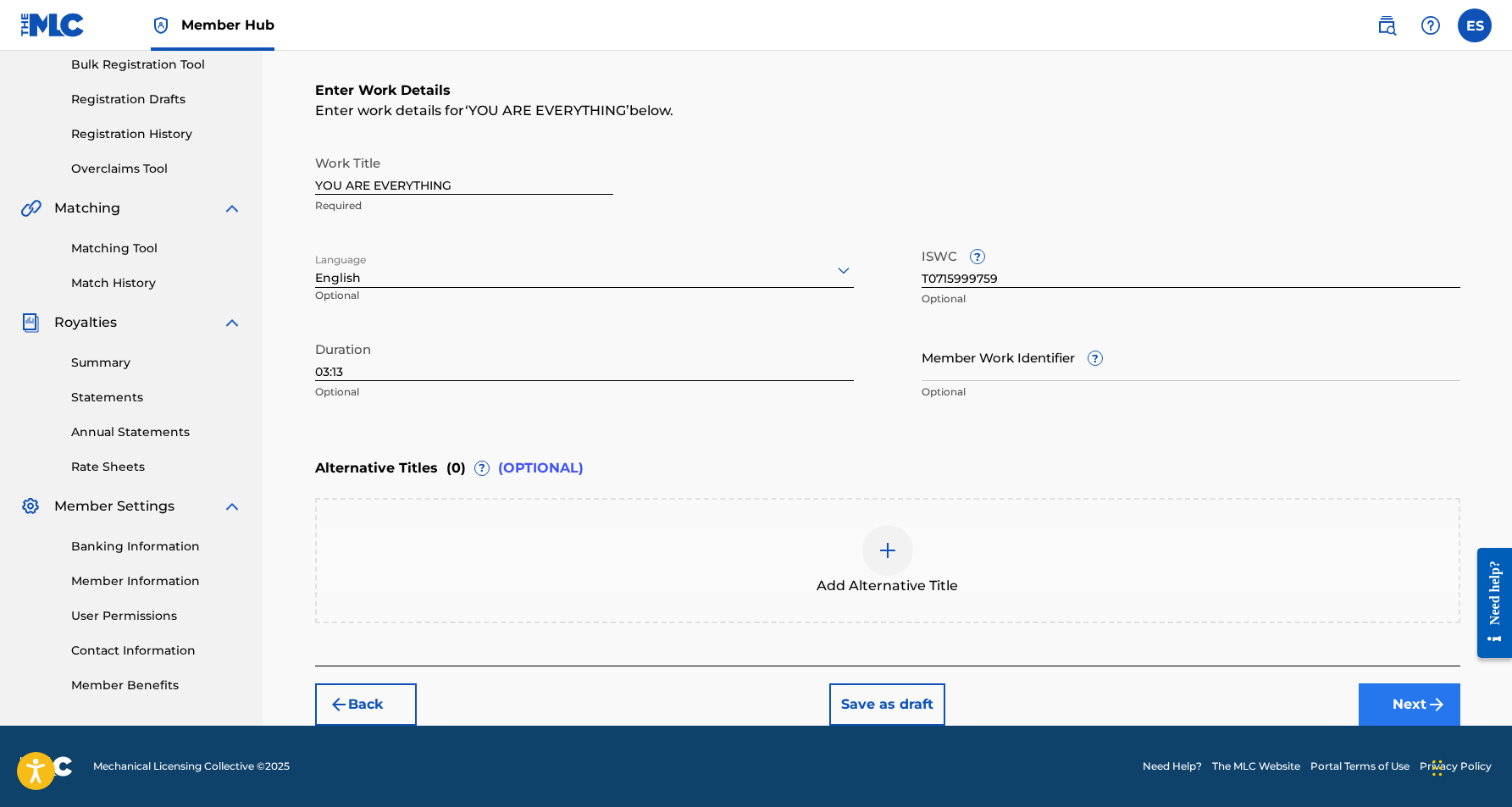
click at [1385, 702] on button "Next" at bounding box center [1409, 704] width 101 height 42
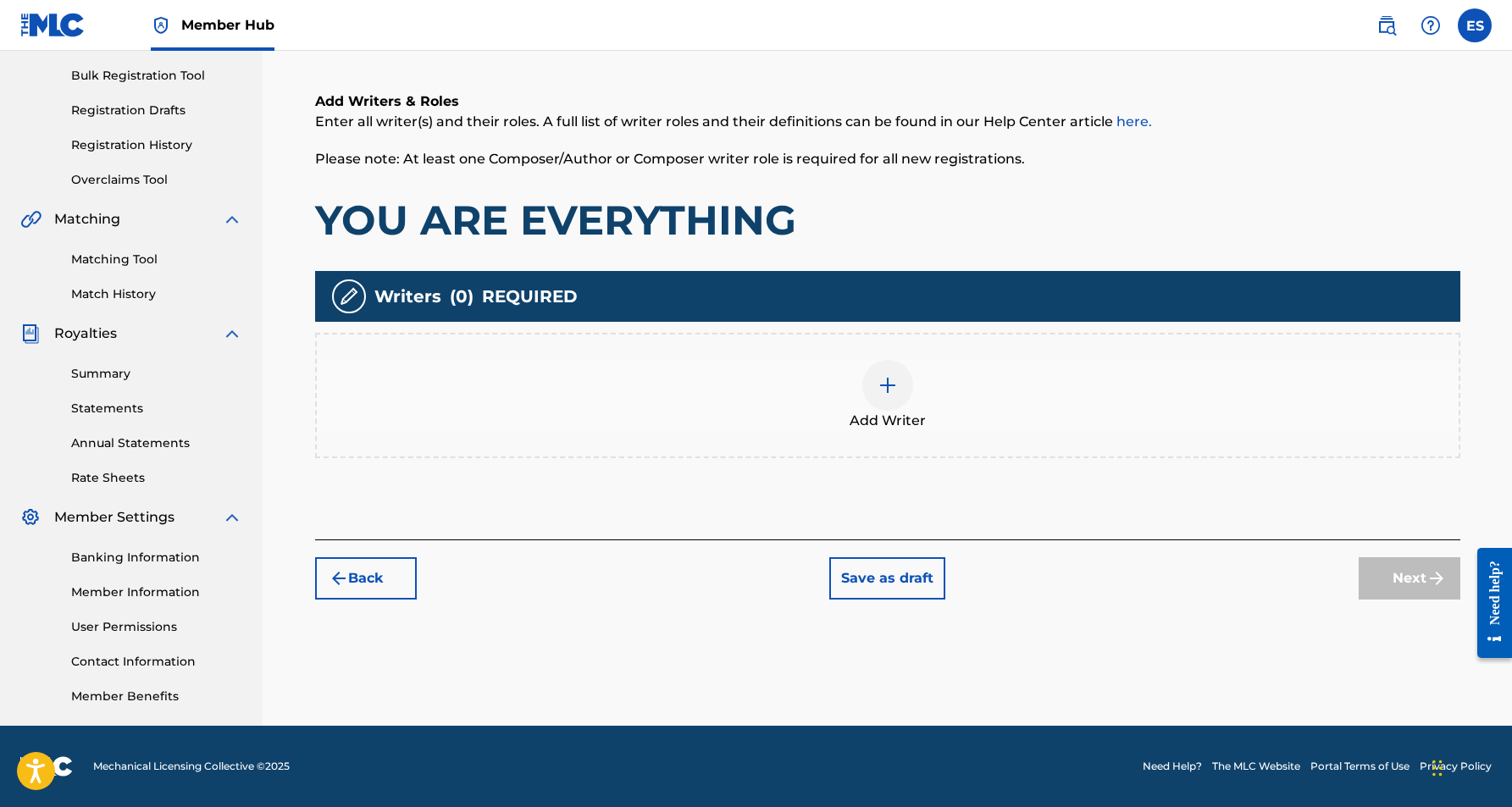
click at [892, 388] on img at bounding box center [888, 385] width 21 height 21
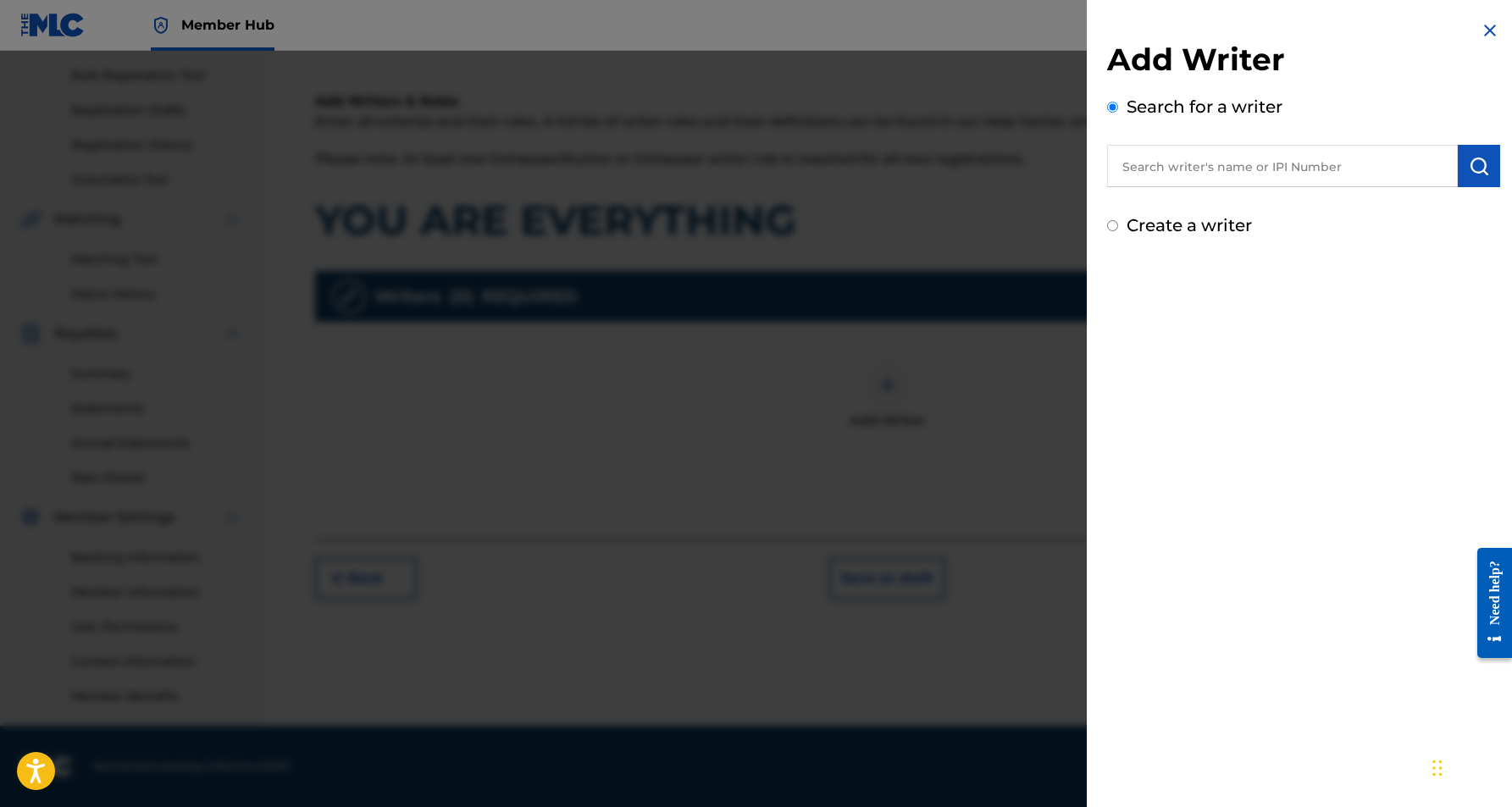
click at [1164, 169] on input "text" at bounding box center [1282, 166] width 351 height 42
paste input "[PERSON_NAME] [PERSON_NAME]"
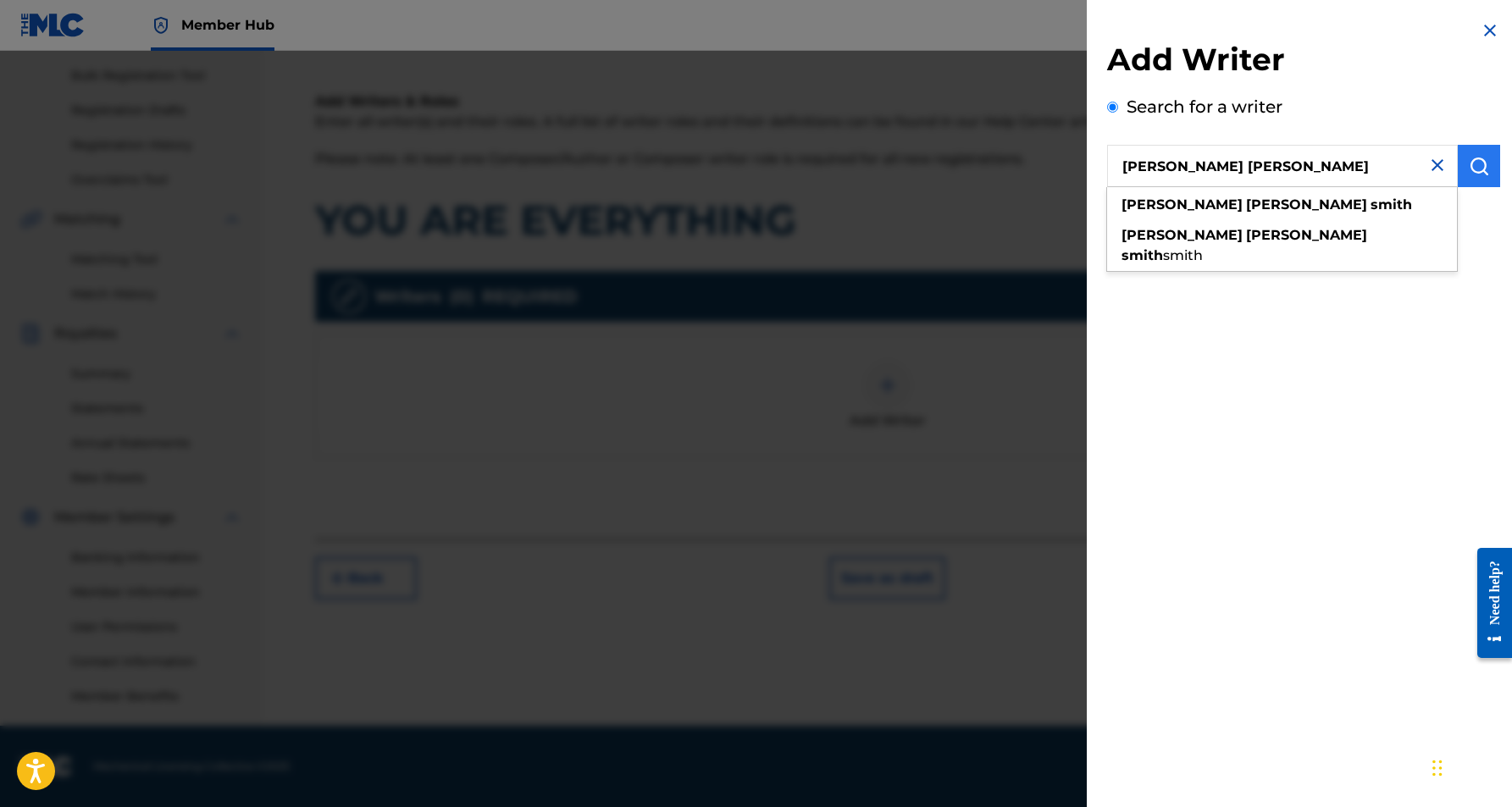
type input "[PERSON_NAME] [PERSON_NAME]"
click at [1473, 163] on img "submit" at bounding box center [1479, 166] width 21 height 21
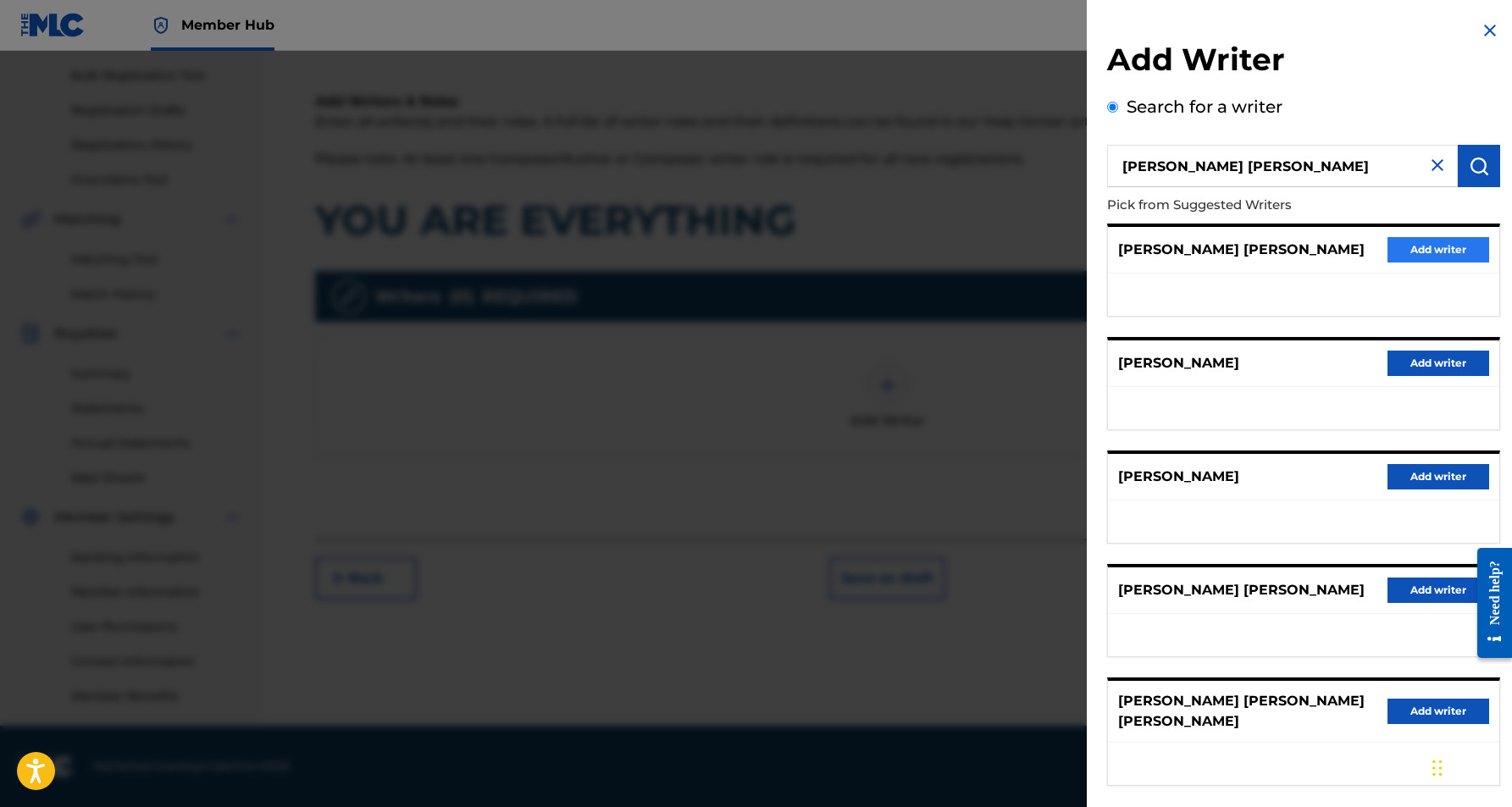
click at [1410, 244] on button "Add writer" at bounding box center [1438, 250] width 101 height 26
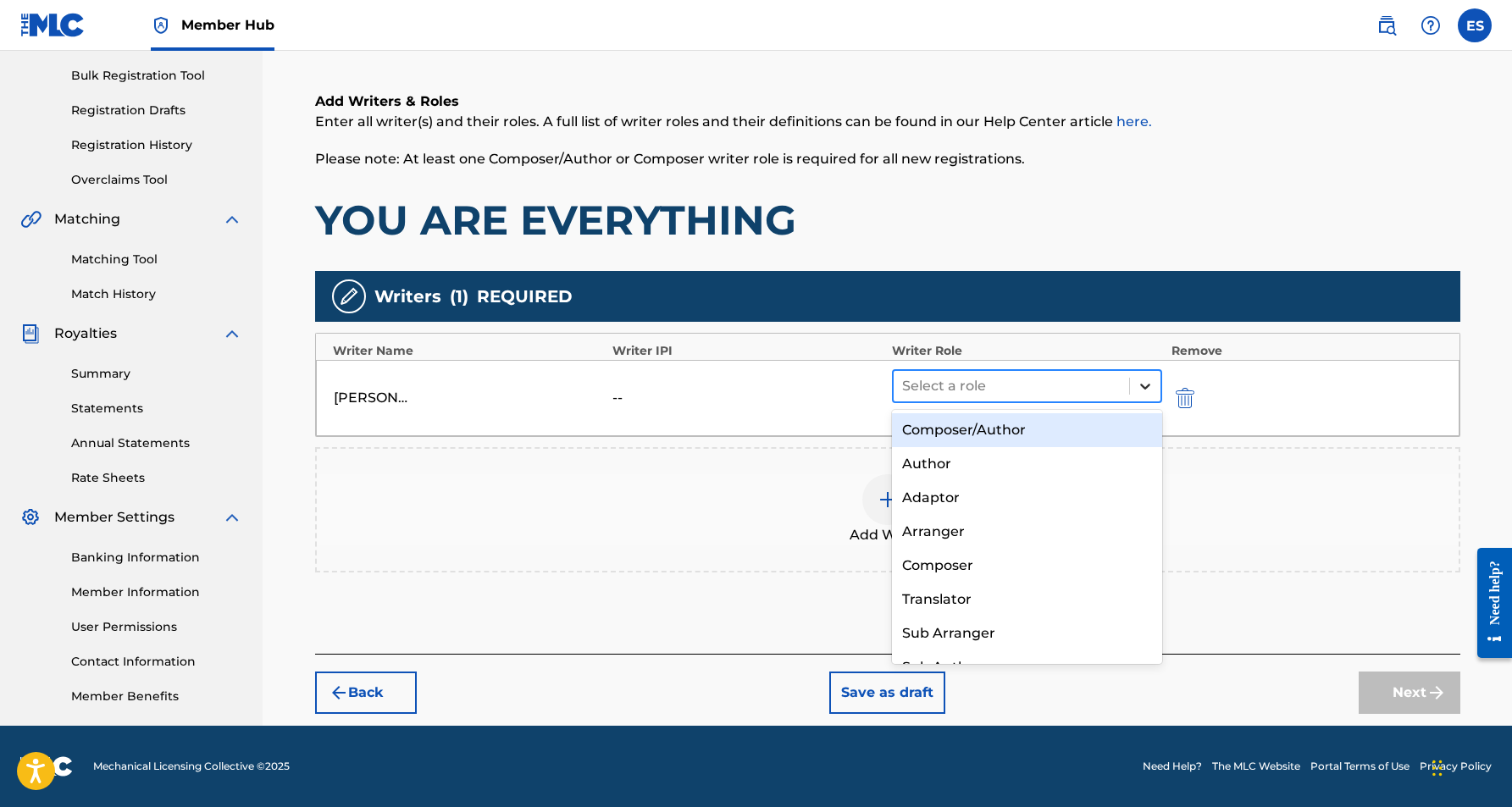
click at [1140, 379] on icon at bounding box center [1146, 386] width 17 height 17
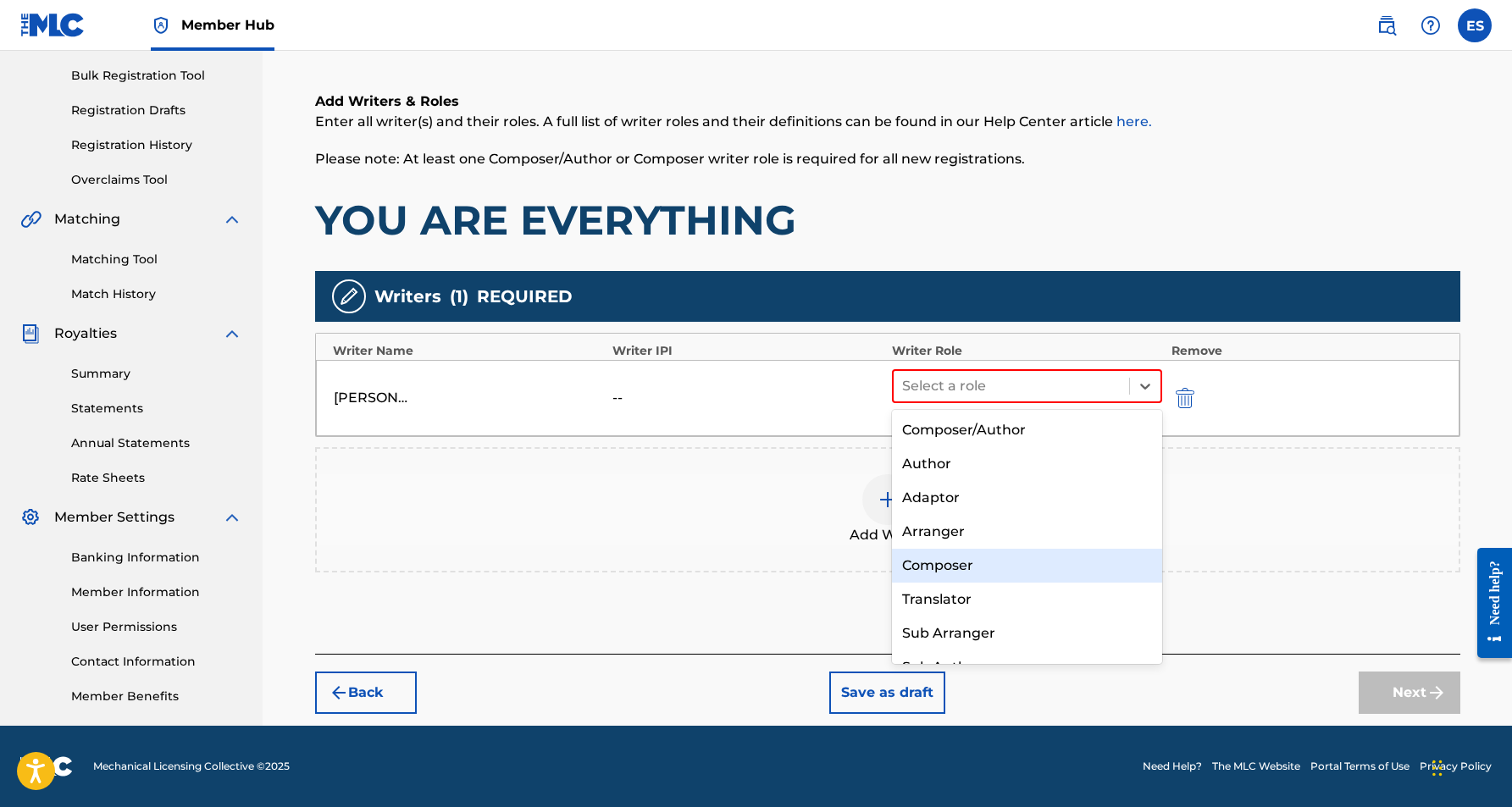
click at [993, 559] on div "Composer" at bounding box center [1027, 565] width 271 height 33
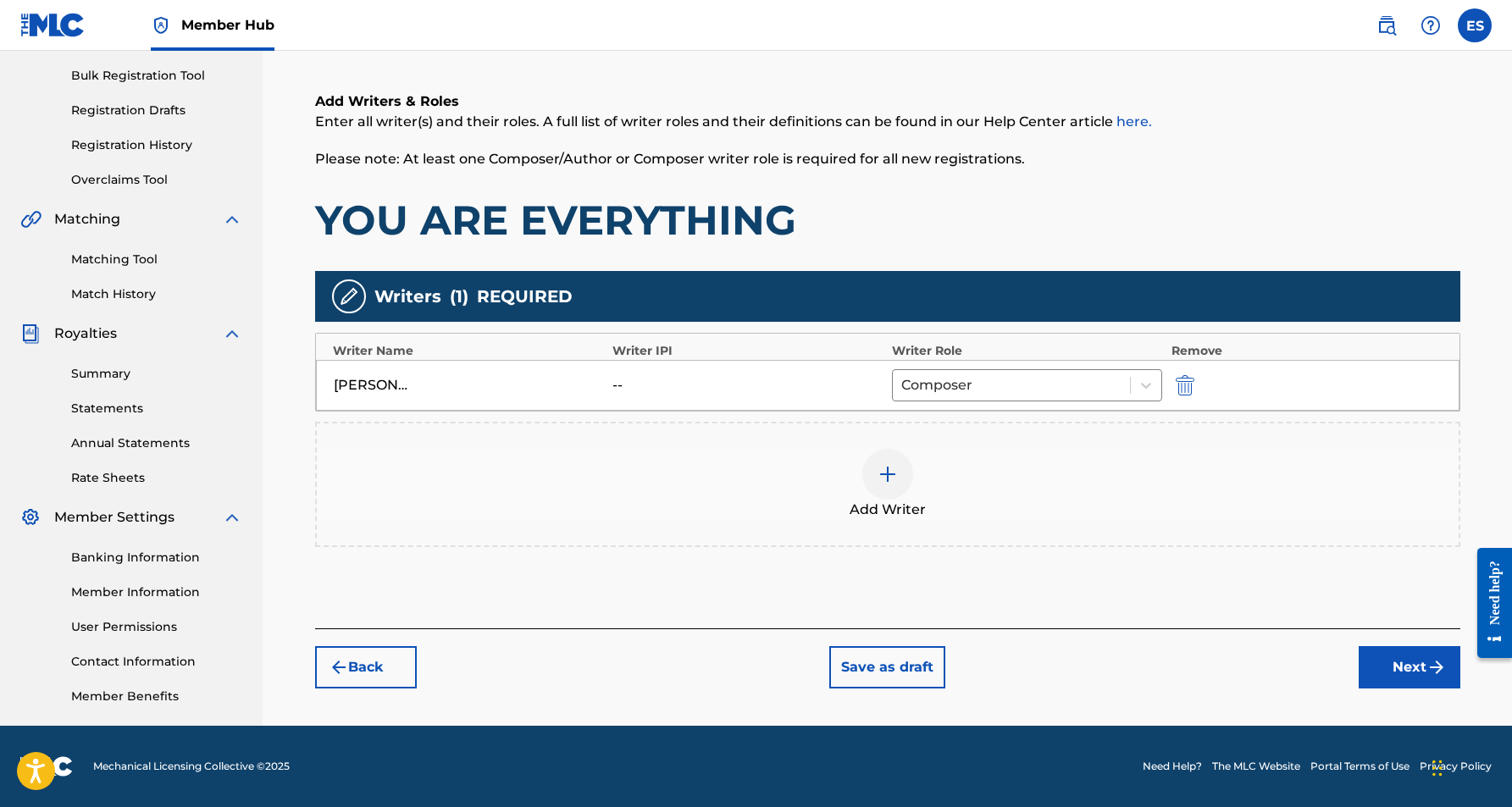
click at [897, 472] on img at bounding box center [888, 474] width 21 height 21
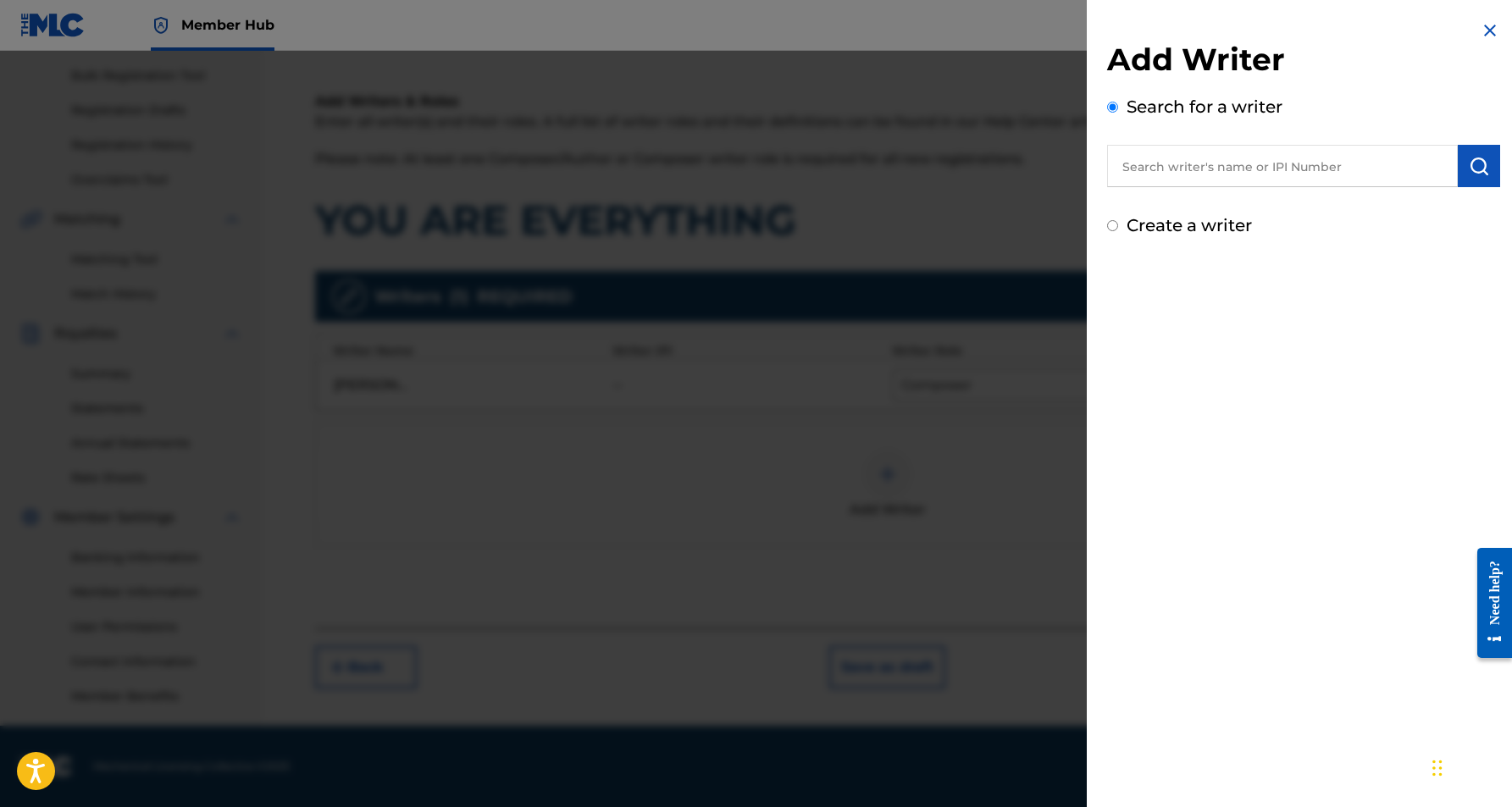
click at [1116, 227] on input "Create a writer" at bounding box center [1112, 226] width 11 height 11
radio input "false"
radio input "true"
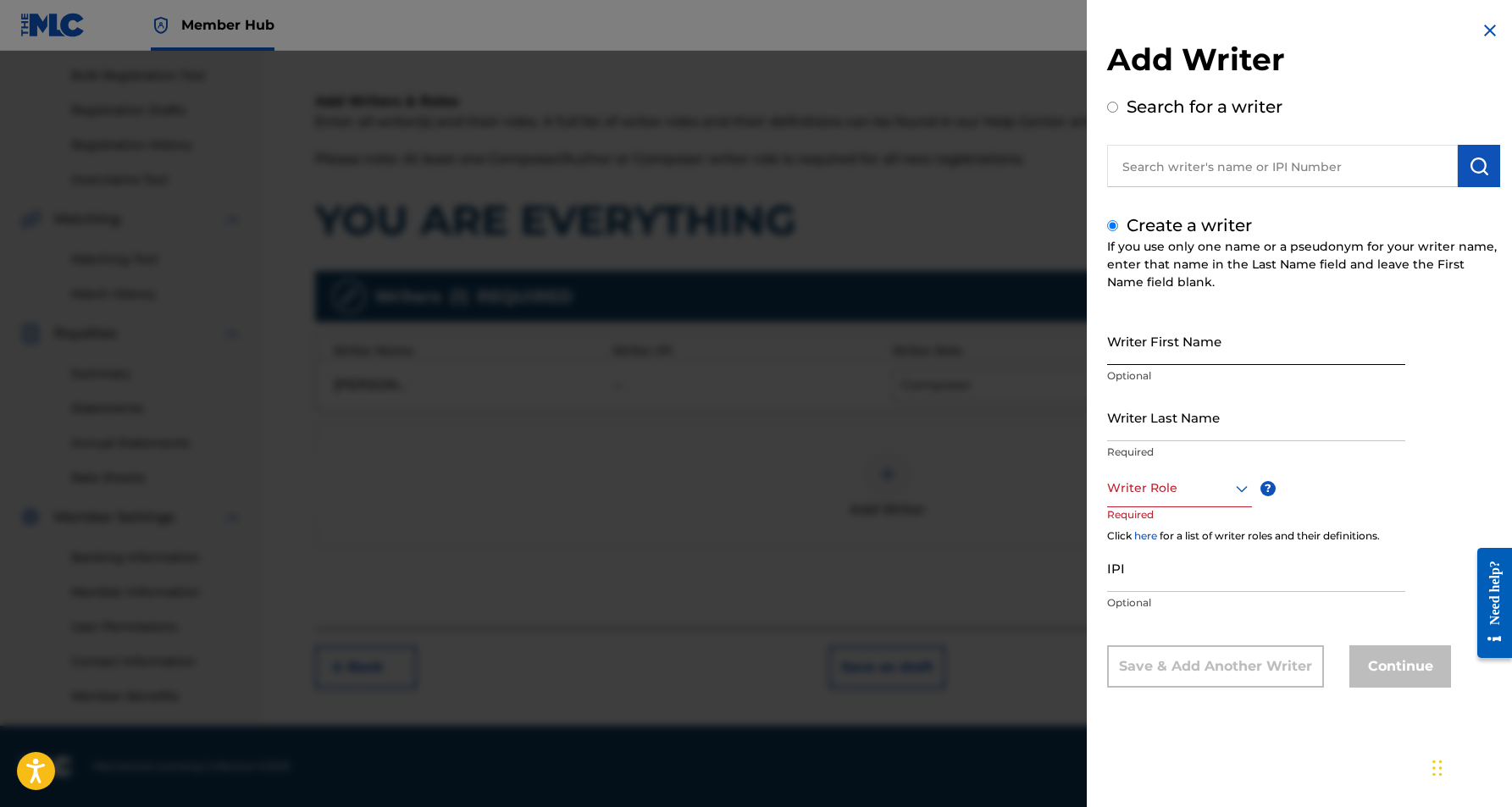
click at [1162, 329] on input "Writer First Name" at bounding box center [1255, 340] width 298 height 48
paste input "[PERSON_NAME]"
type input "[PERSON_NAME]"
click at [1160, 418] on input "Writer Last Name" at bounding box center [1255, 417] width 298 height 48
paste input "[PERSON_NAME]"
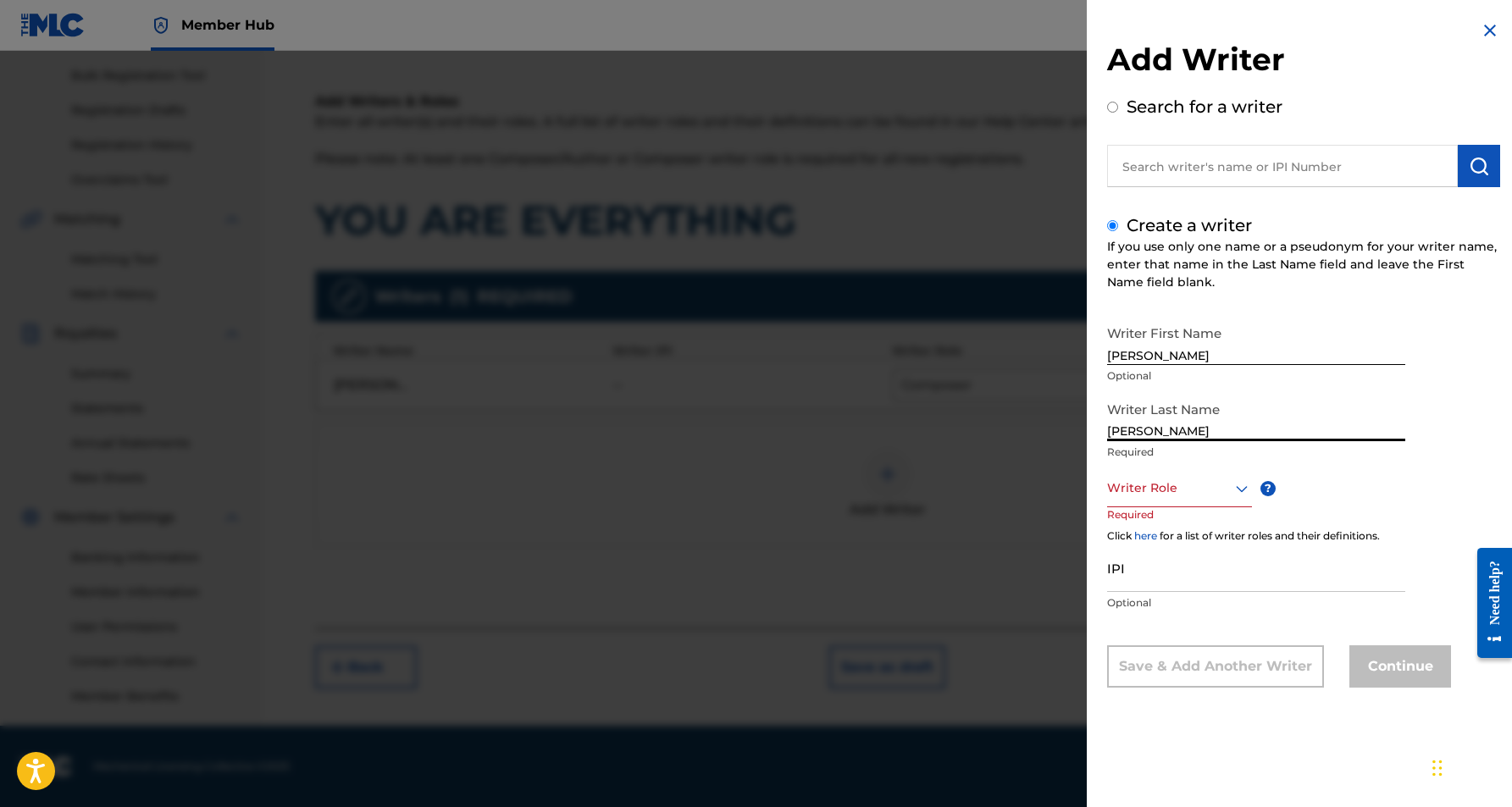
type input "[PERSON_NAME]"
click at [1235, 352] on input "[PERSON_NAME]" at bounding box center [1255, 340] width 298 height 48
type input "[PERSON_NAME]"
click at [1241, 491] on icon at bounding box center [1242, 489] width 21 height 21
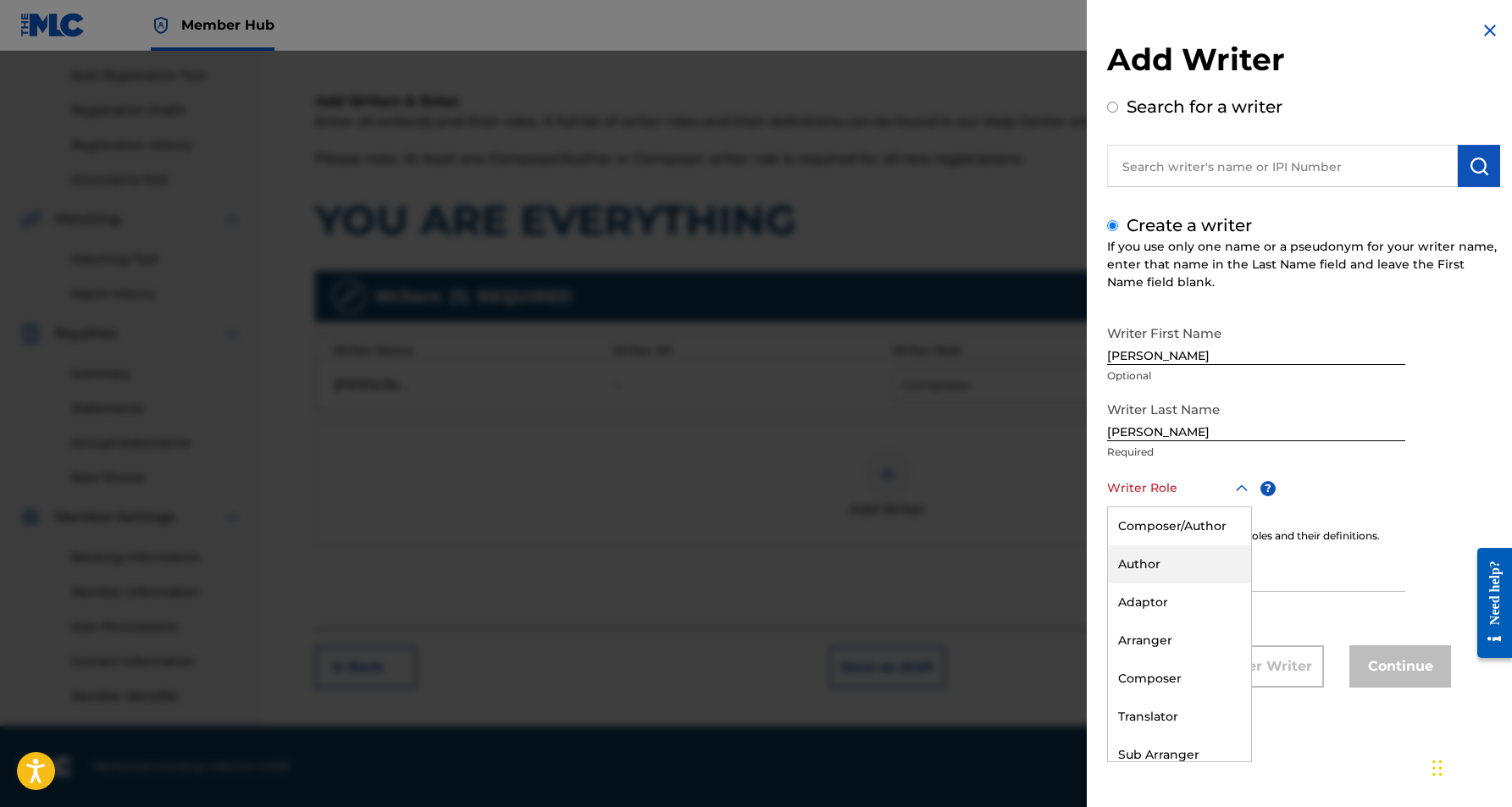
click at [1198, 563] on div "Author" at bounding box center [1179, 564] width 143 height 38
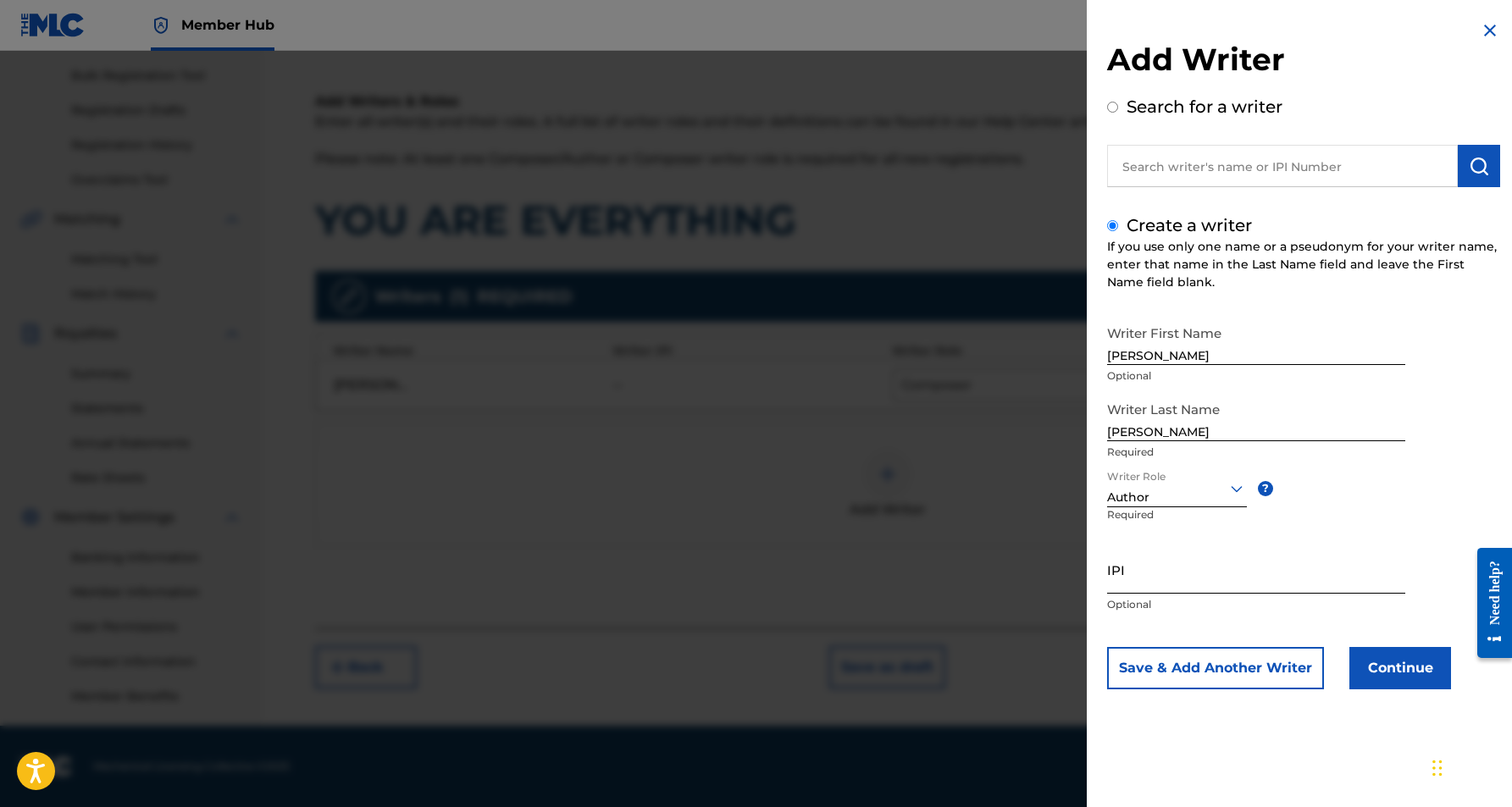
click at [1151, 573] on input "IPI" at bounding box center [1255, 569] width 298 height 48
paste input "341144010"
type input "341144010"
click at [1403, 523] on div "Writer First Name [PERSON_NAME] Optional Writer Last Name [PERSON_NAME] Require…" at bounding box center [1303, 503] width 393 height 372
click at [1399, 675] on button "Continue" at bounding box center [1400, 667] width 101 height 42
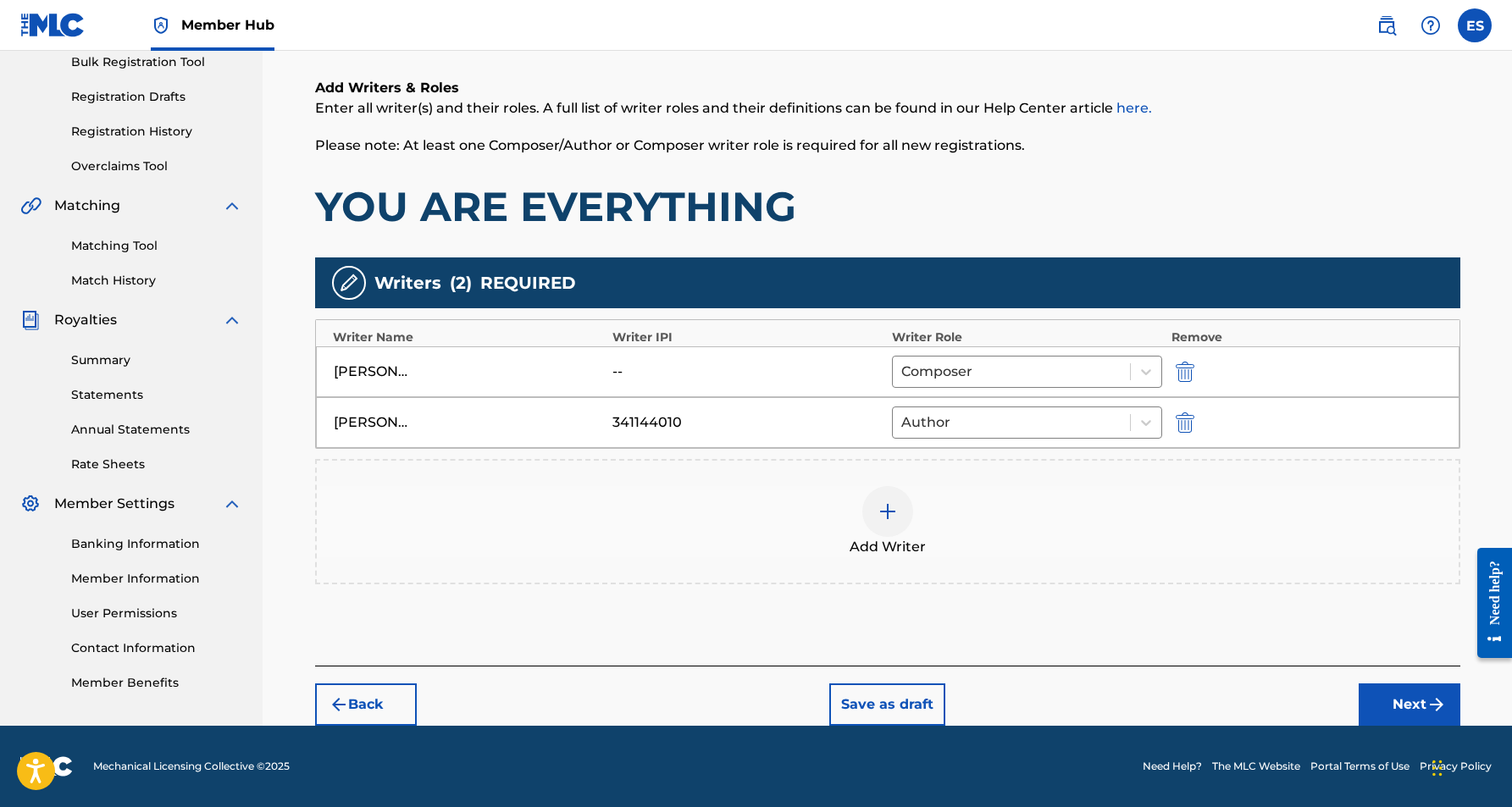
scroll to position [256, 0]
click at [1401, 702] on button "Next" at bounding box center [1409, 704] width 101 height 42
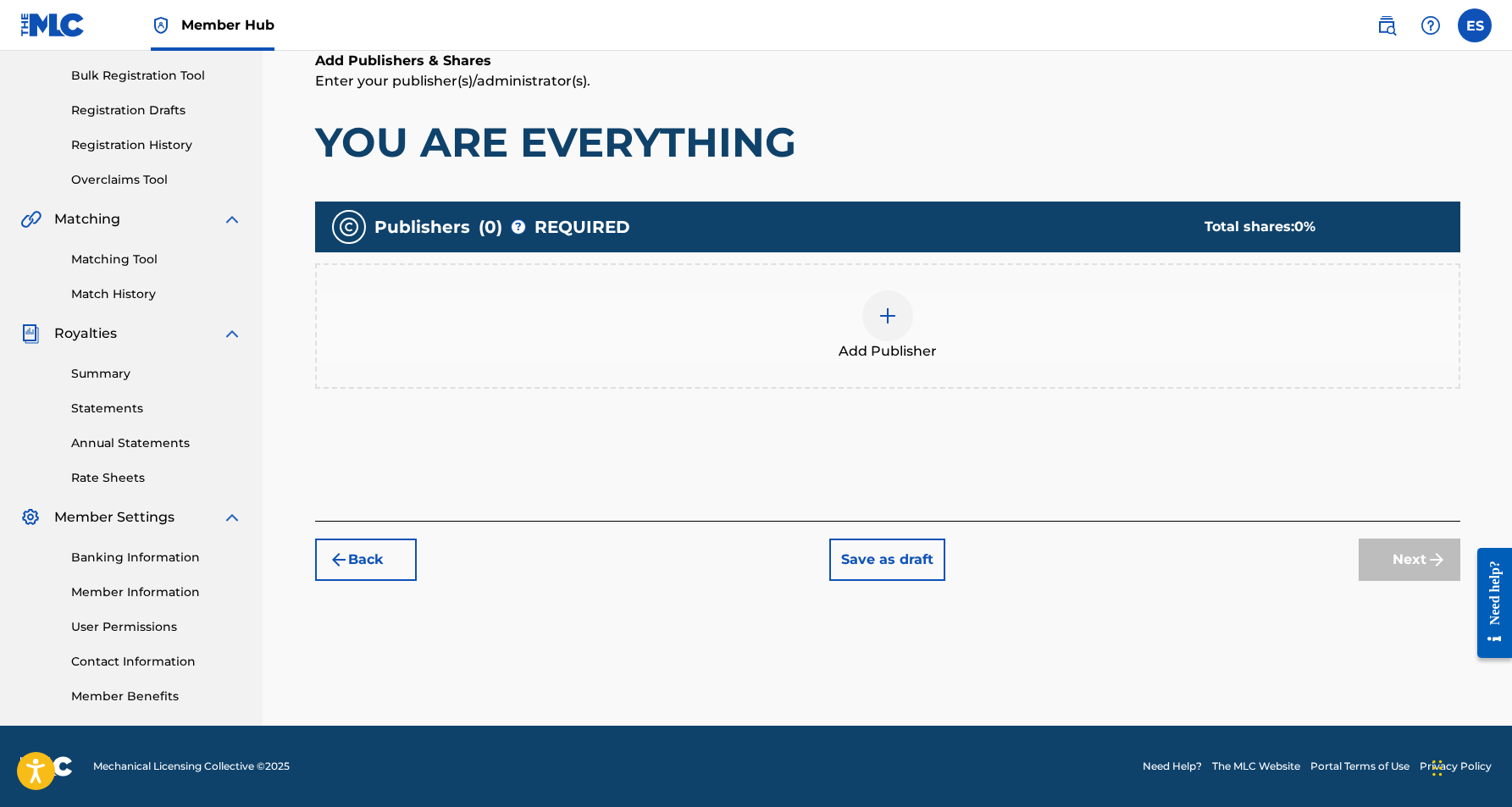
click at [886, 320] on img at bounding box center [888, 316] width 21 height 21
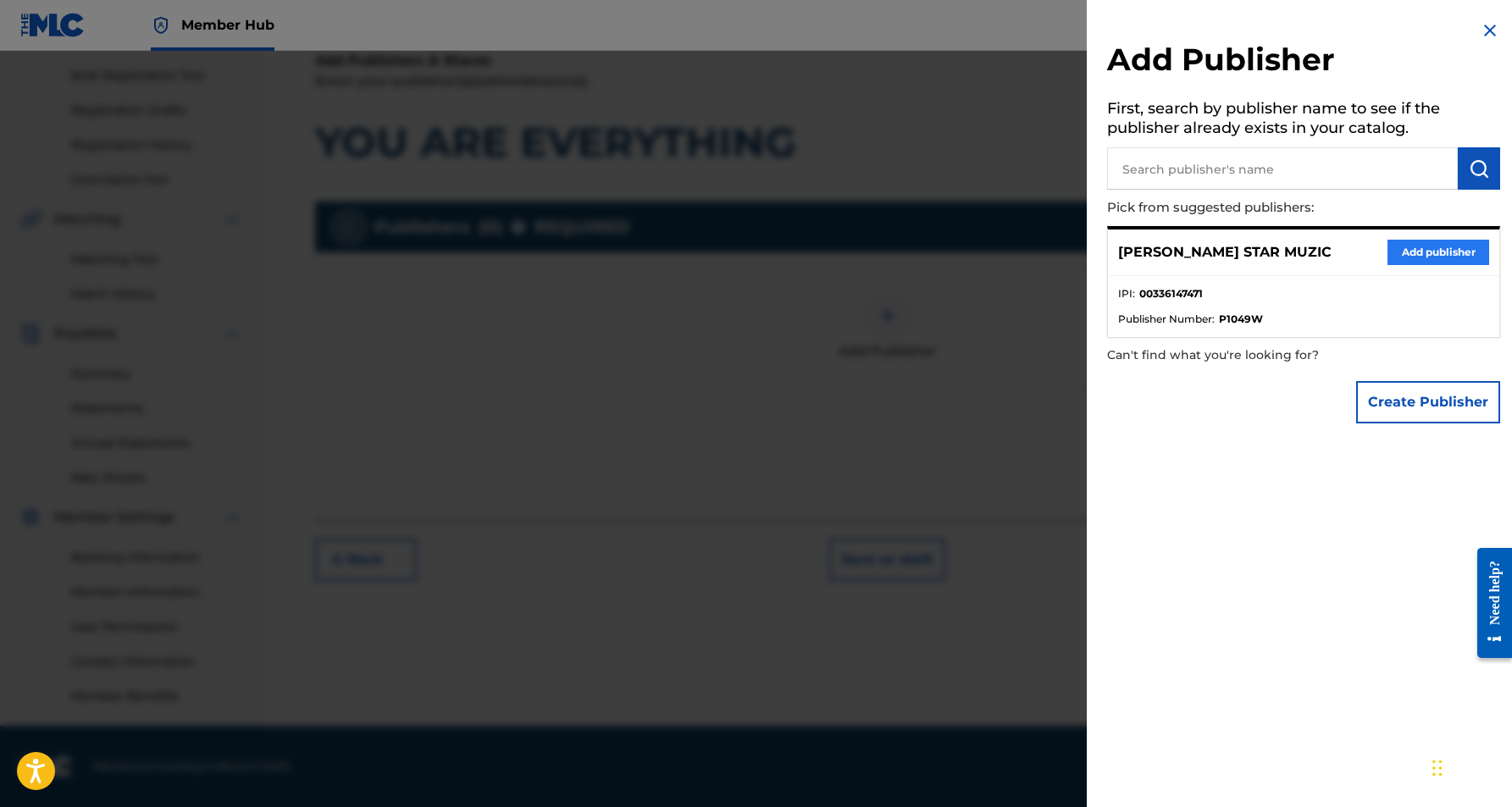
click at [1388, 247] on button "Add publisher" at bounding box center [1438, 252] width 101 height 26
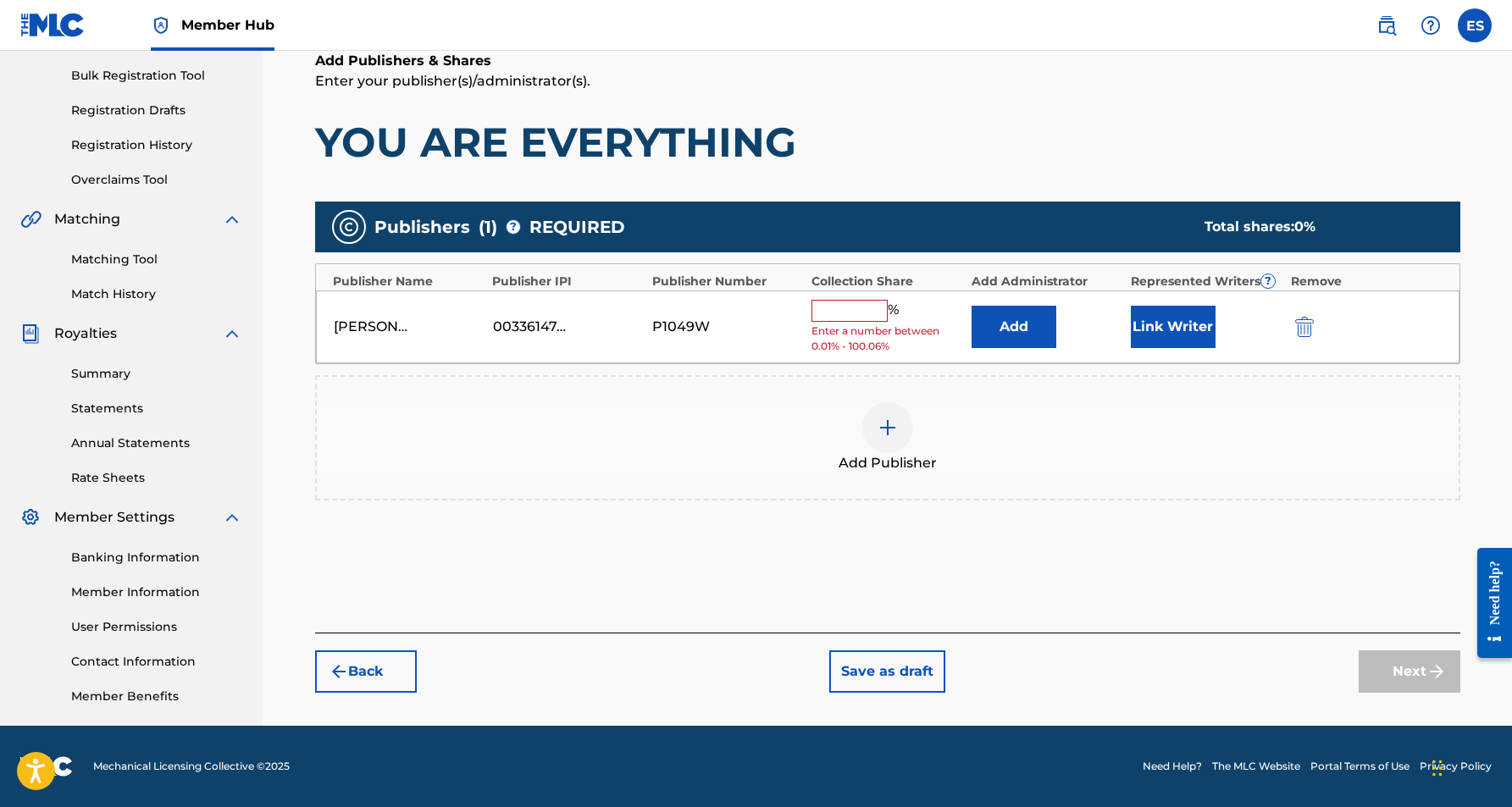
click at [860, 315] on input "text" at bounding box center [850, 310] width 76 height 22
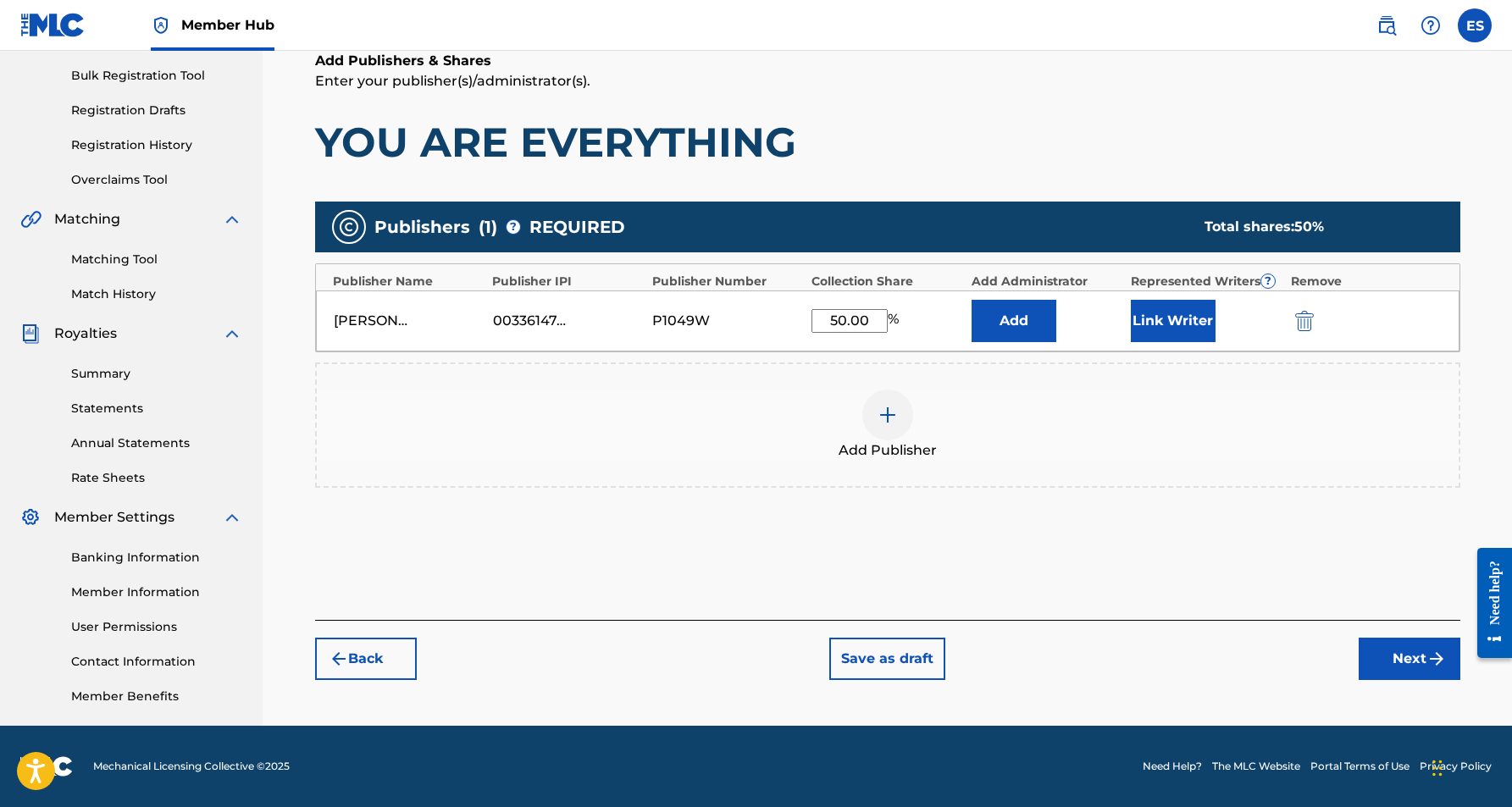
type input "50.00"
click at [979, 165] on h1 "YOU ARE EVERYTHING" at bounding box center [887, 142] width 1146 height 51
click at [1164, 308] on button "Link Writer" at bounding box center [1173, 320] width 85 height 42
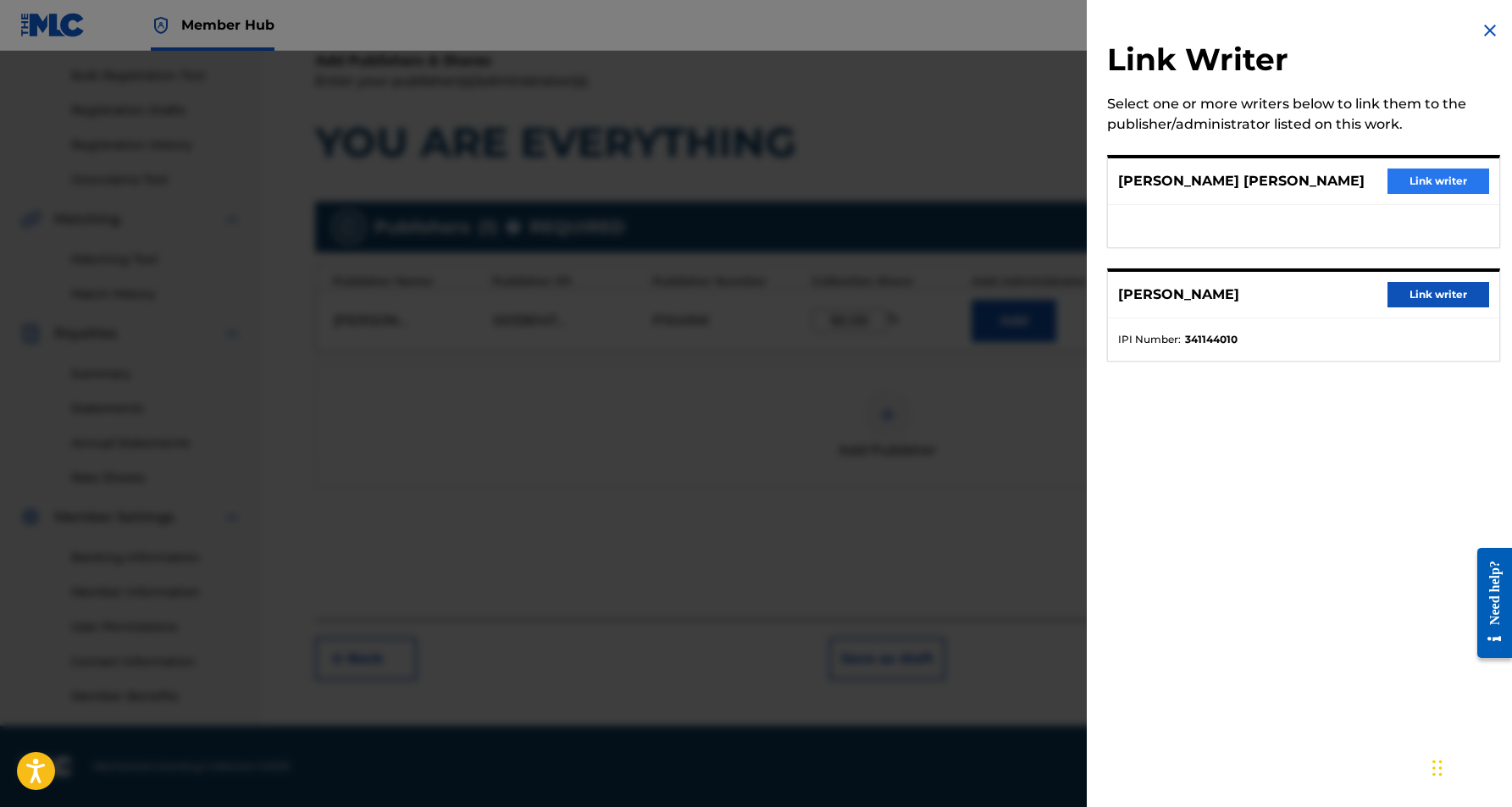
click at [1428, 187] on button "Link writer" at bounding box center [1438, 181] width 101 height 26
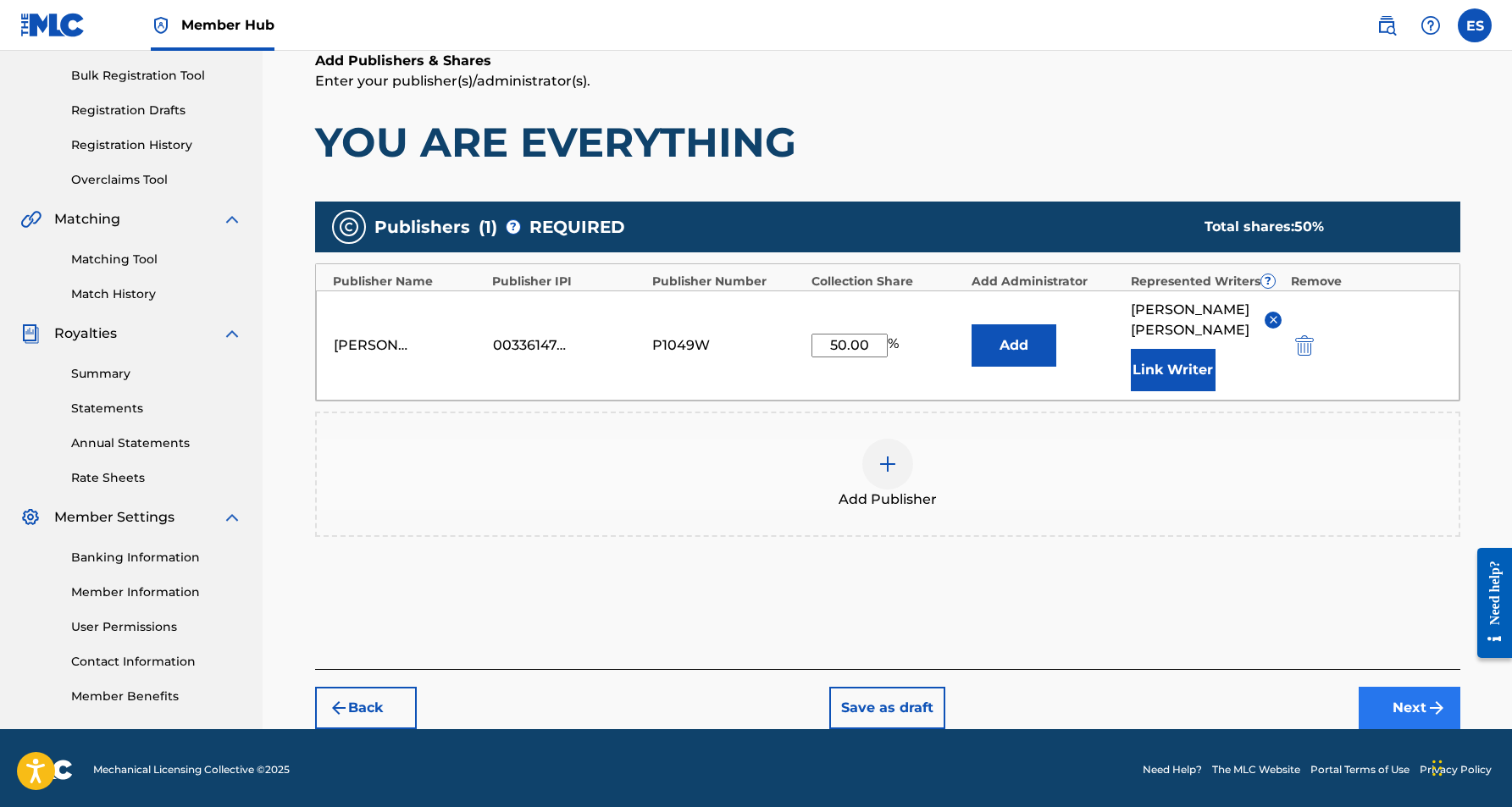
click at [1405, 709] on button "Next" at bounding box center [1409, 708] width 101 height 42
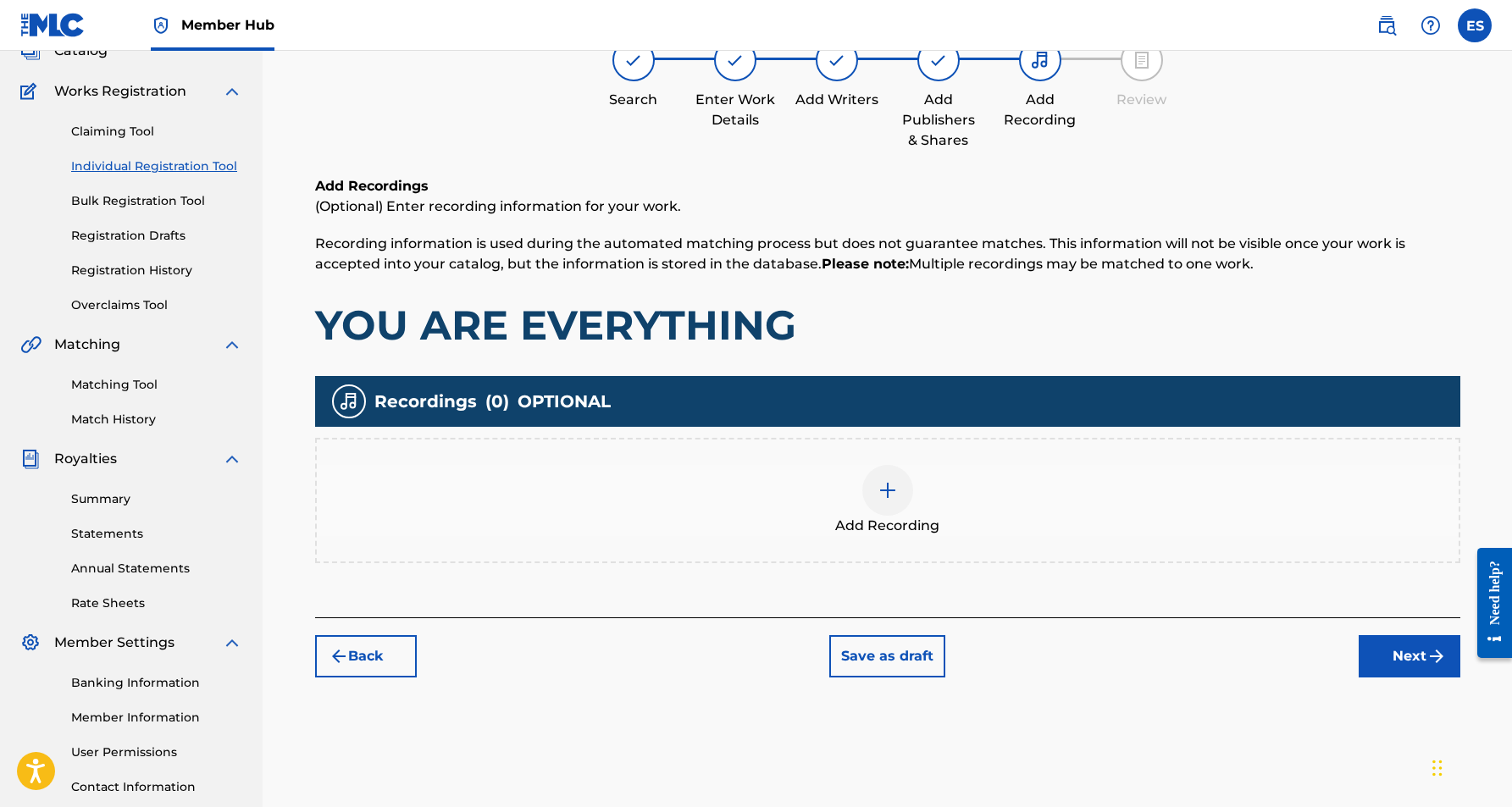
scroll to position [76, 0]
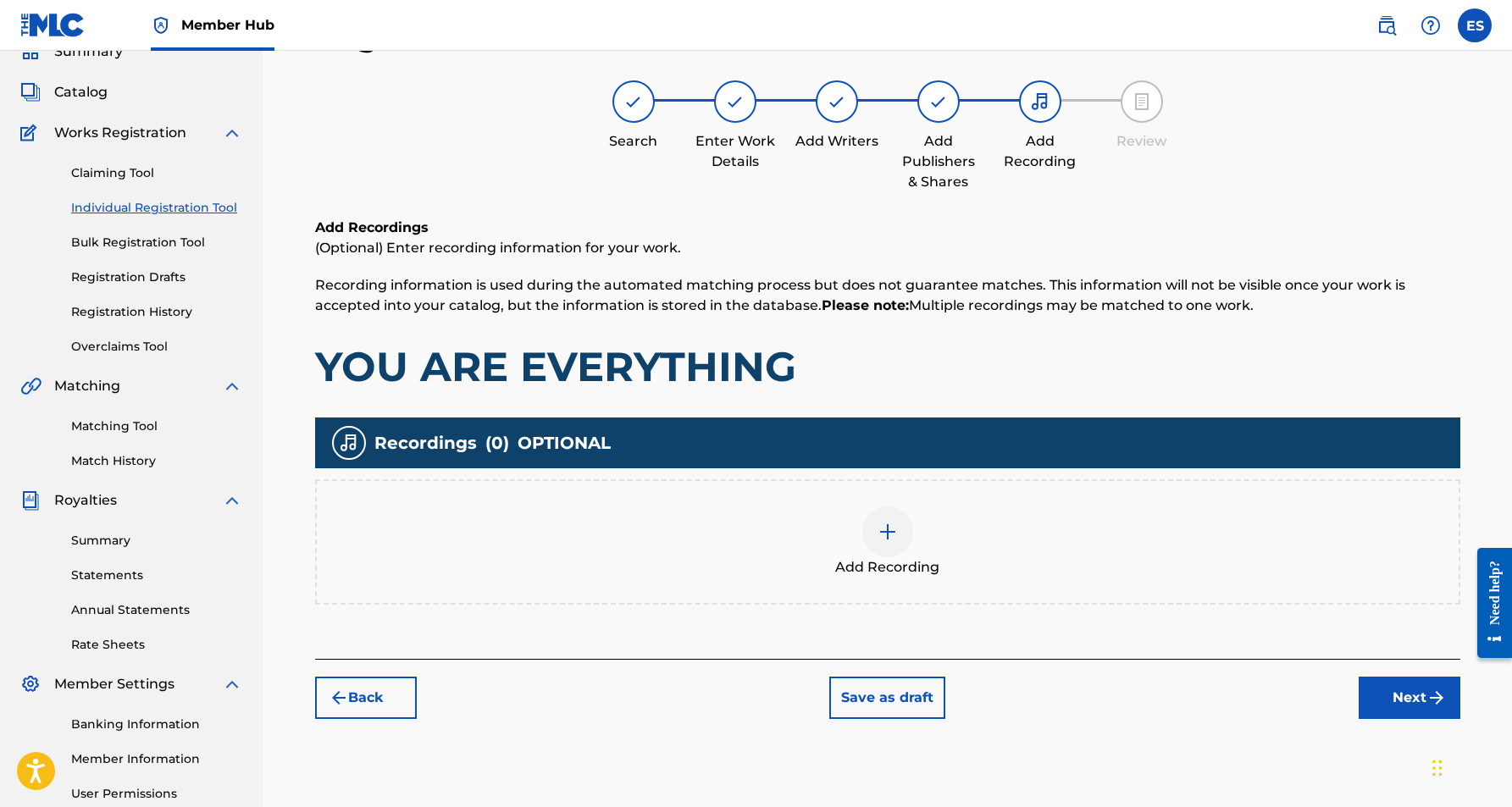
click at [896, 536] on img at bounding box center [888, 532] width 21 height 21
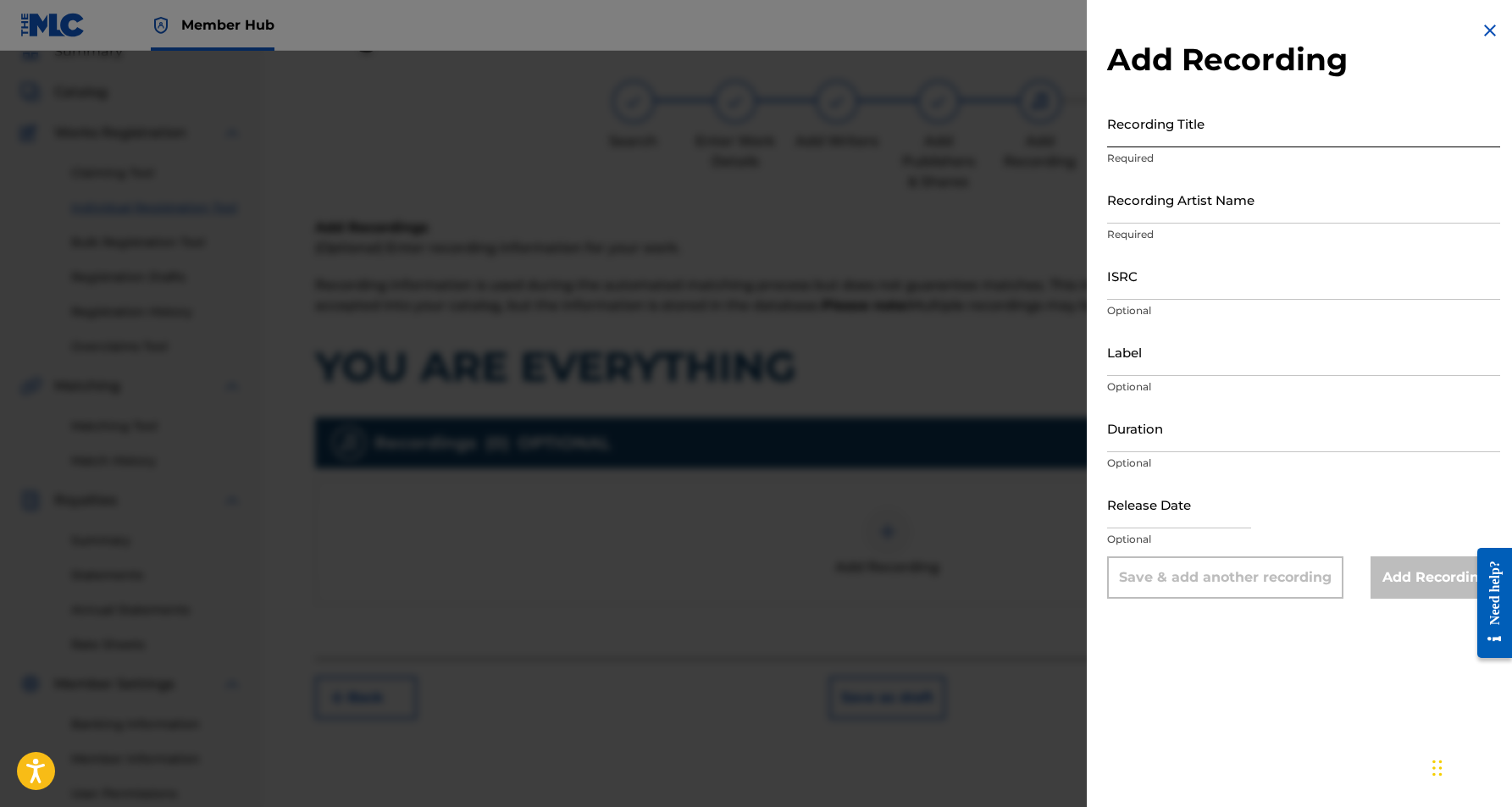
click at [1199, 132] on input "Recording Title" at bounding box center [1303, 123] width 393 height 48
paste input "YOU ARE EVERYTHING"
type input "YOU ARE EVERYTHING"
click at [1226, 211] on input "Recording Artist Name" at bounding box center [1303, 199] width 393 height 48
paste input "MUFFIN"
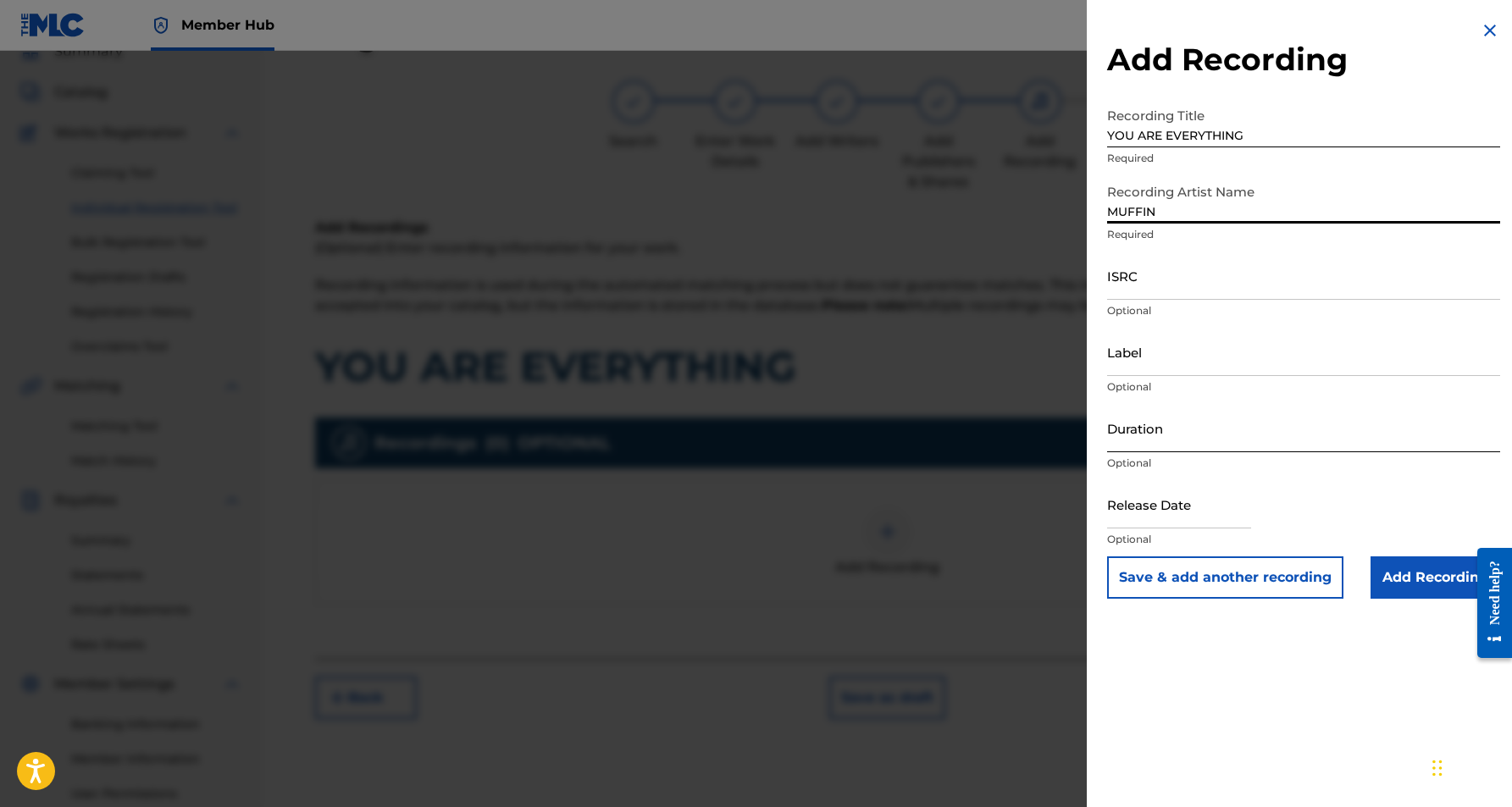
type input "MUFFIN"
click at [1187, 419] on input "Duration" at bounding box center [1303, 428] width 393 height 48
paste input "03:13"
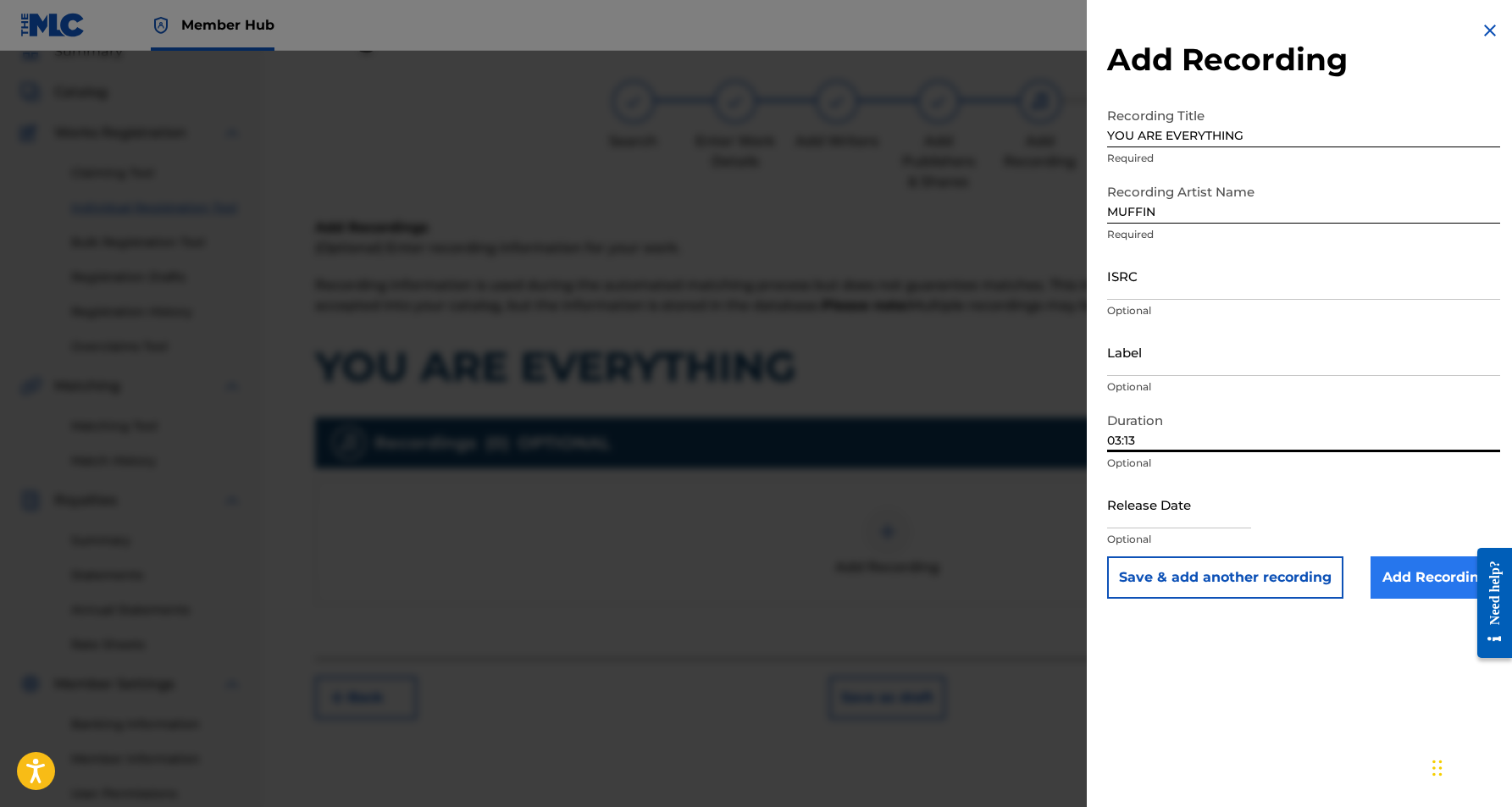
type input "03:13"
click at [1430, 582] on input "Add Recording" at bounding box center [1435, 577] width 130 height 42
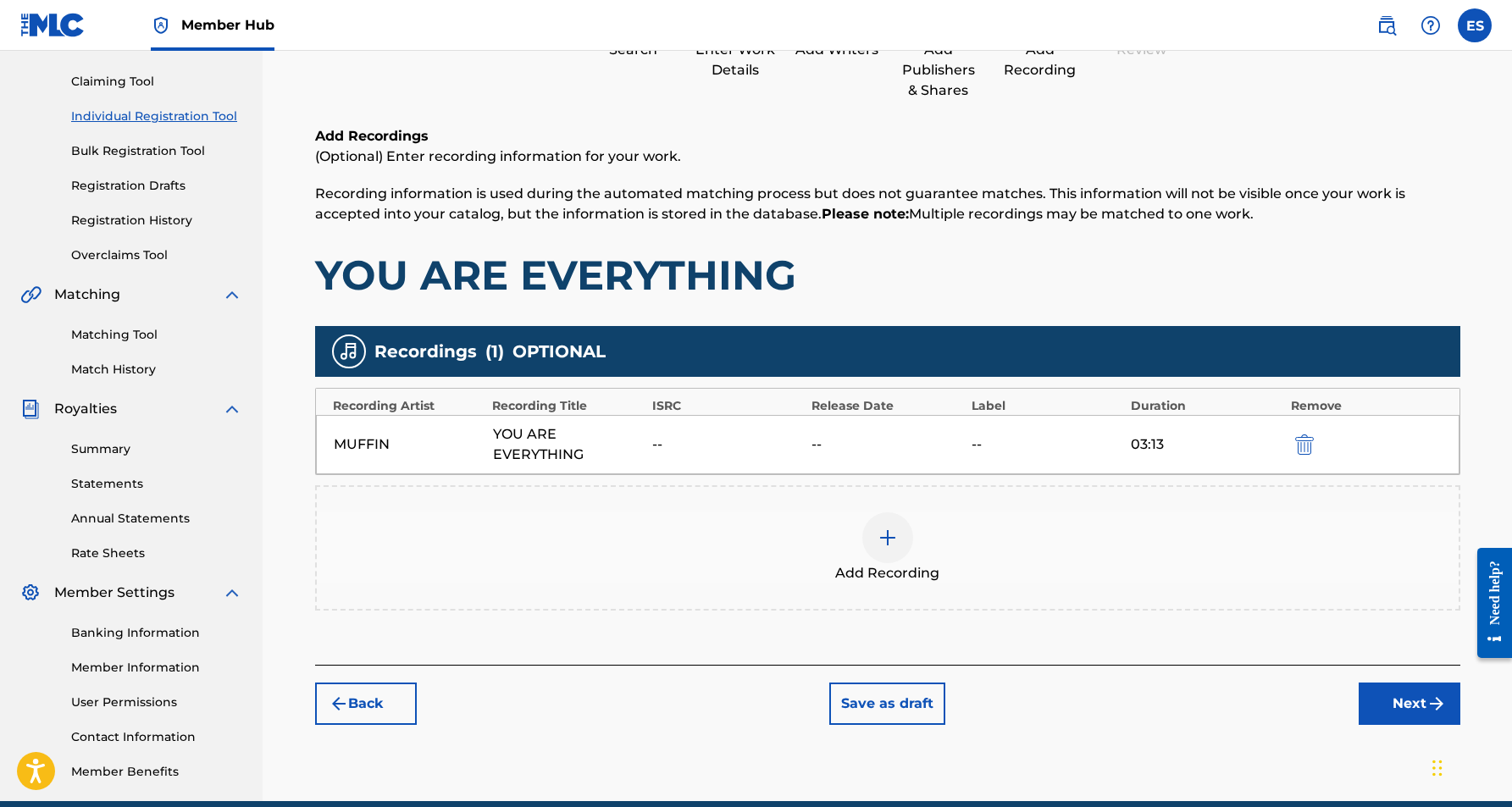
scroll to position [197, 0]
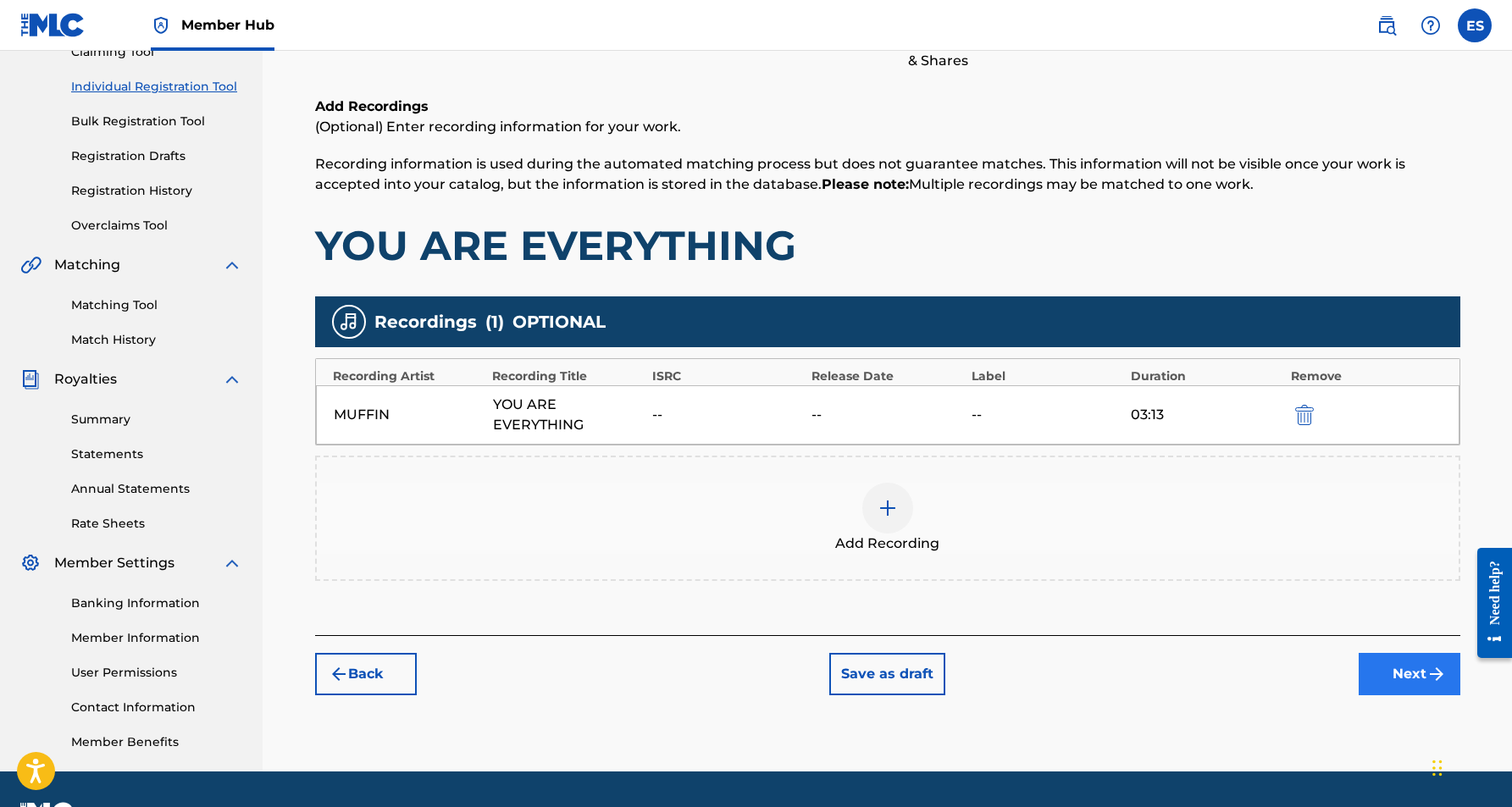
click at [1410, 675] on button "Next" at bounding box center [1409, 673] width 101 height 42
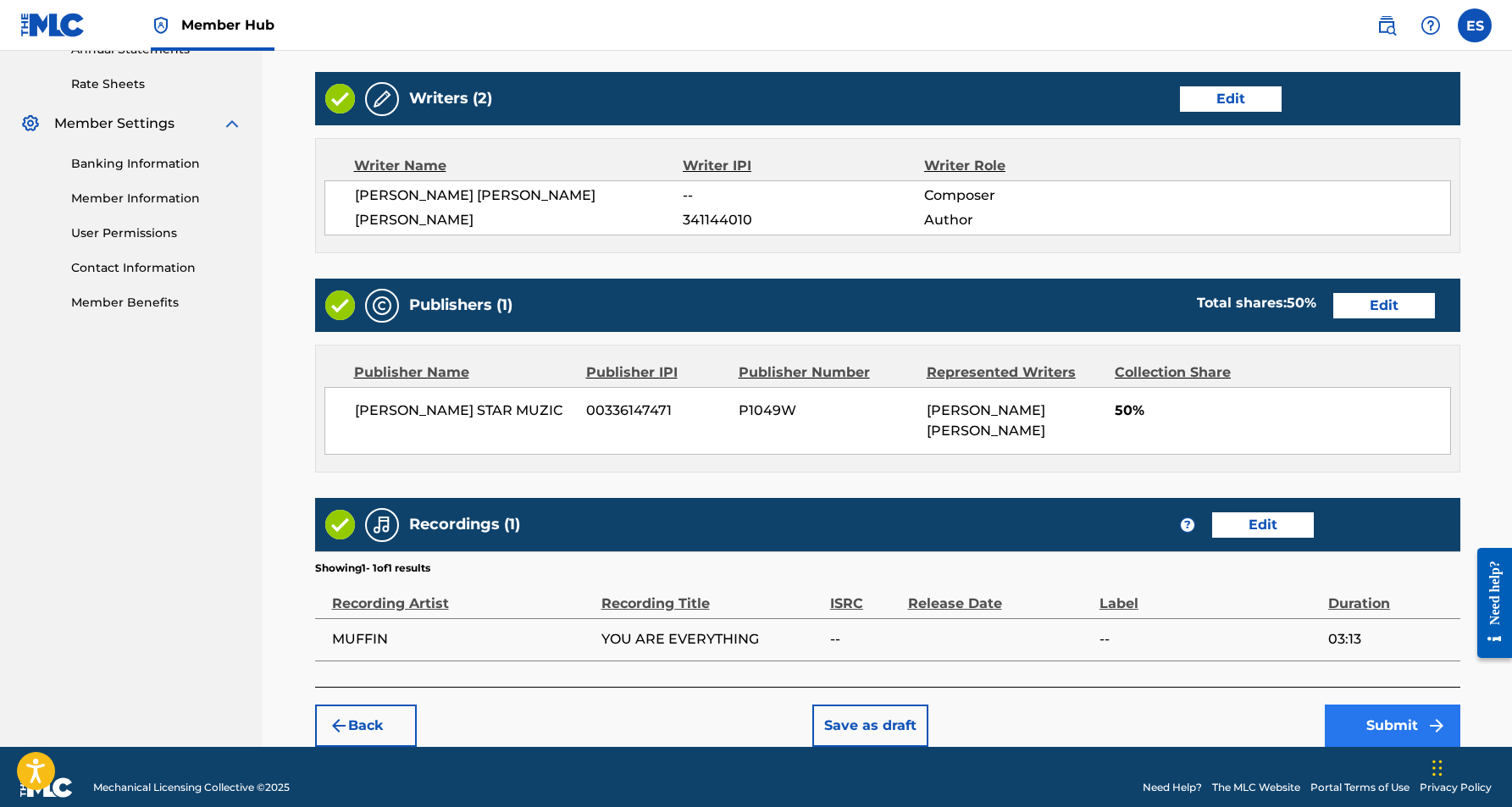
scroll to position [635, 0]
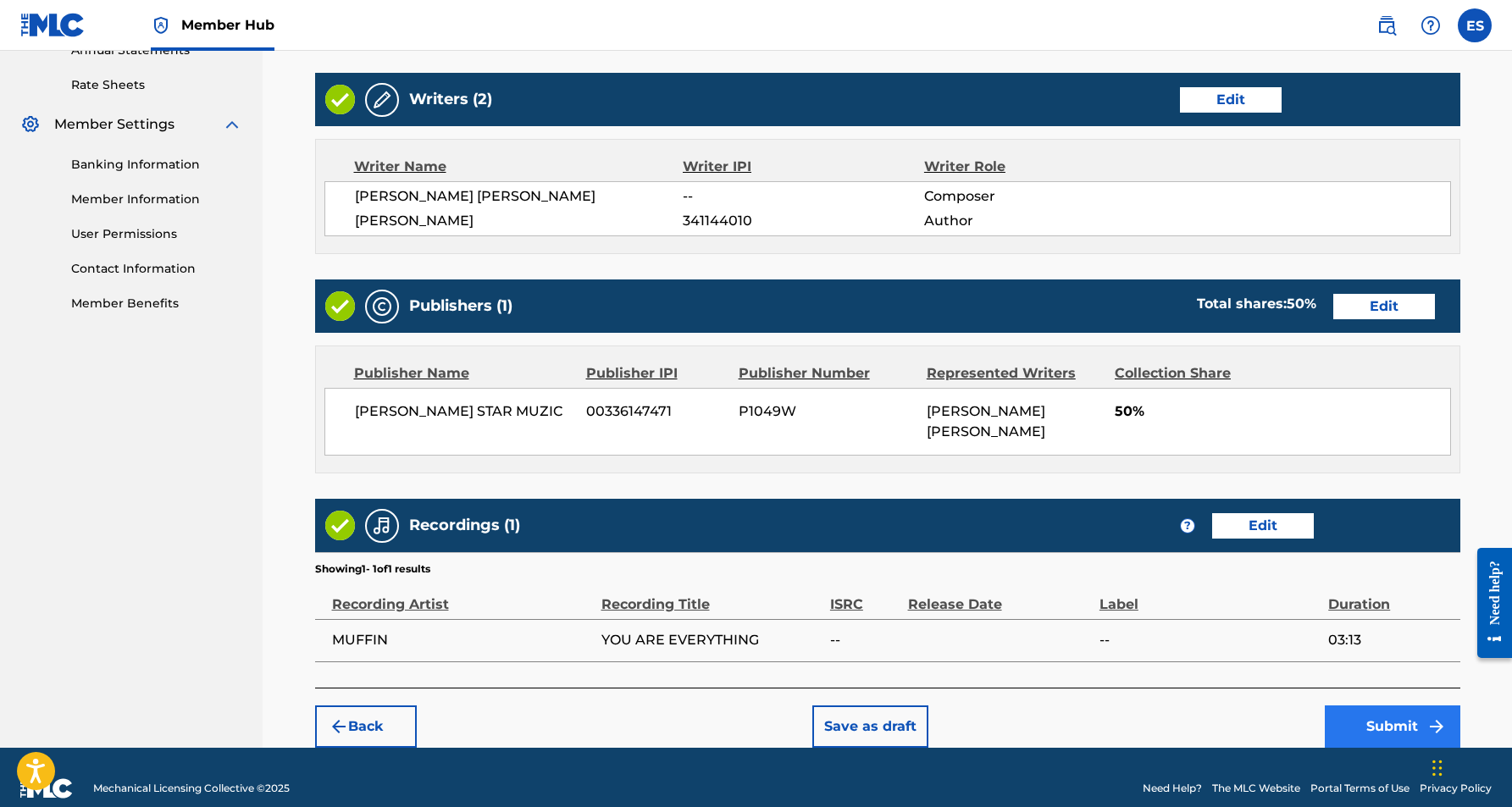
click at [1377, 705] on button "Submit" at bounding box center [1393, 726] width 136 height 42
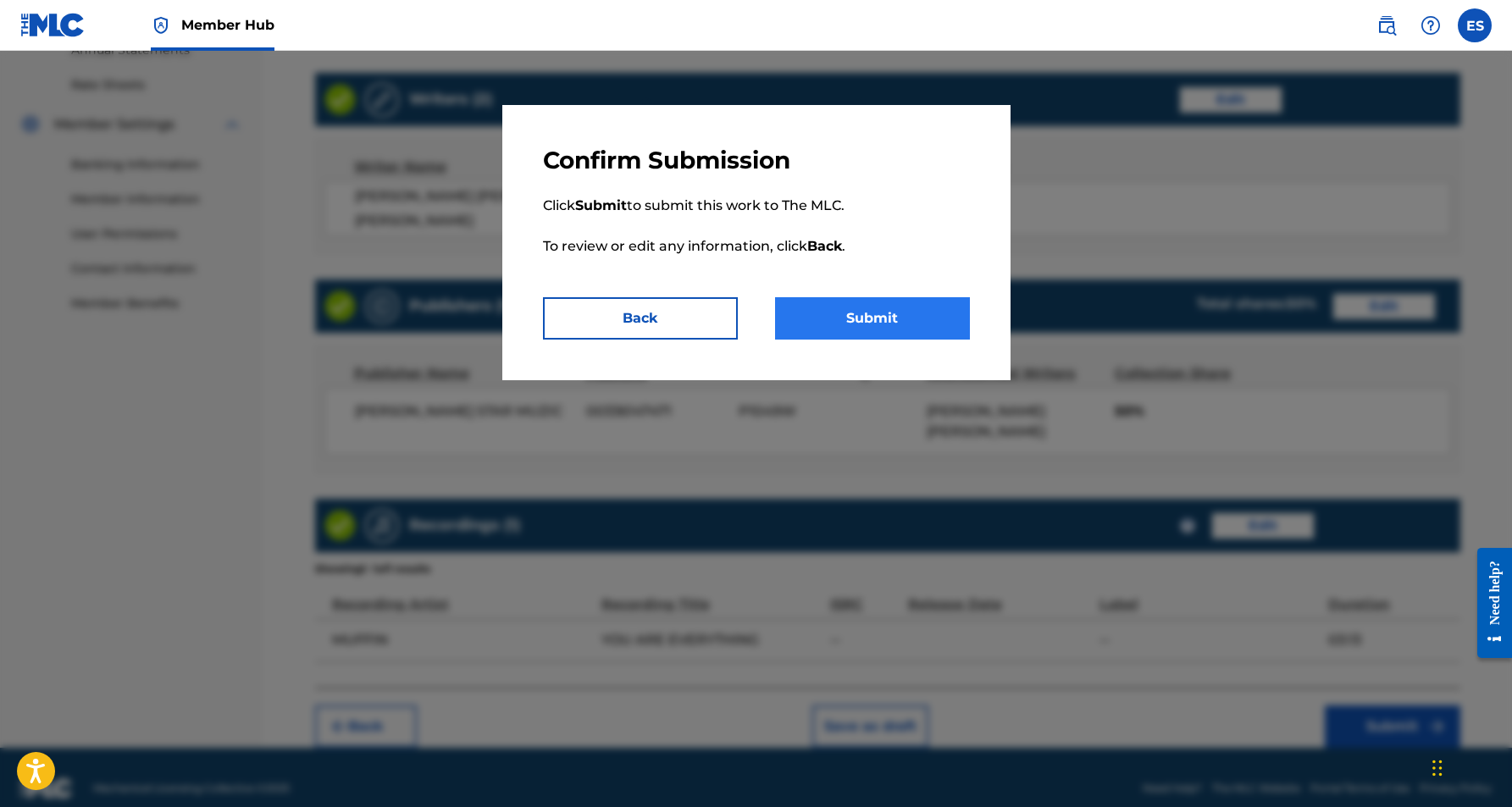
click at [891, 322] on button "Submit" at bounding box center [872, 317] width 195 height 42
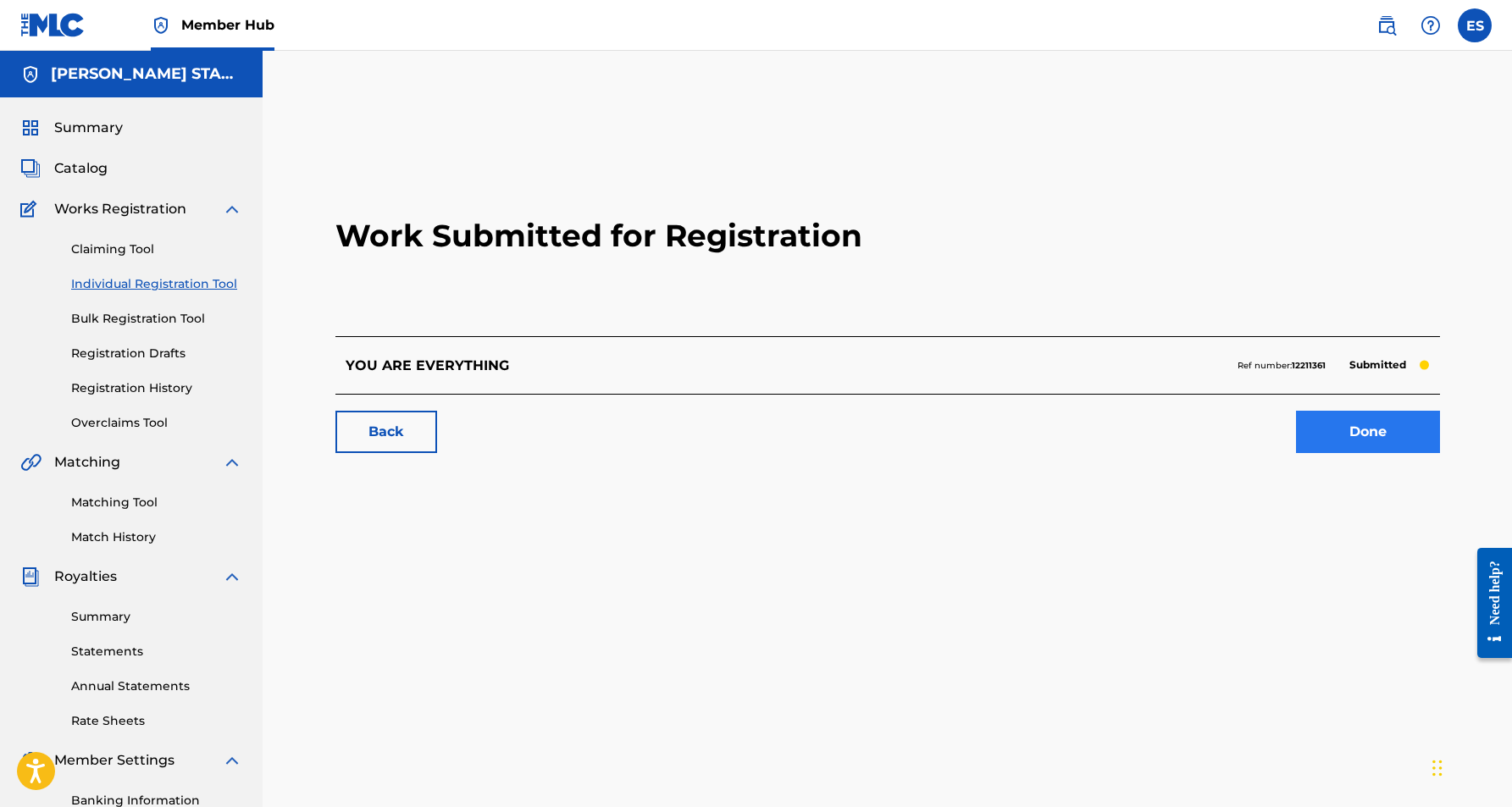
click at [1363, 433] on link "Done" at bounding box center [1368, 431] width 144 height 42
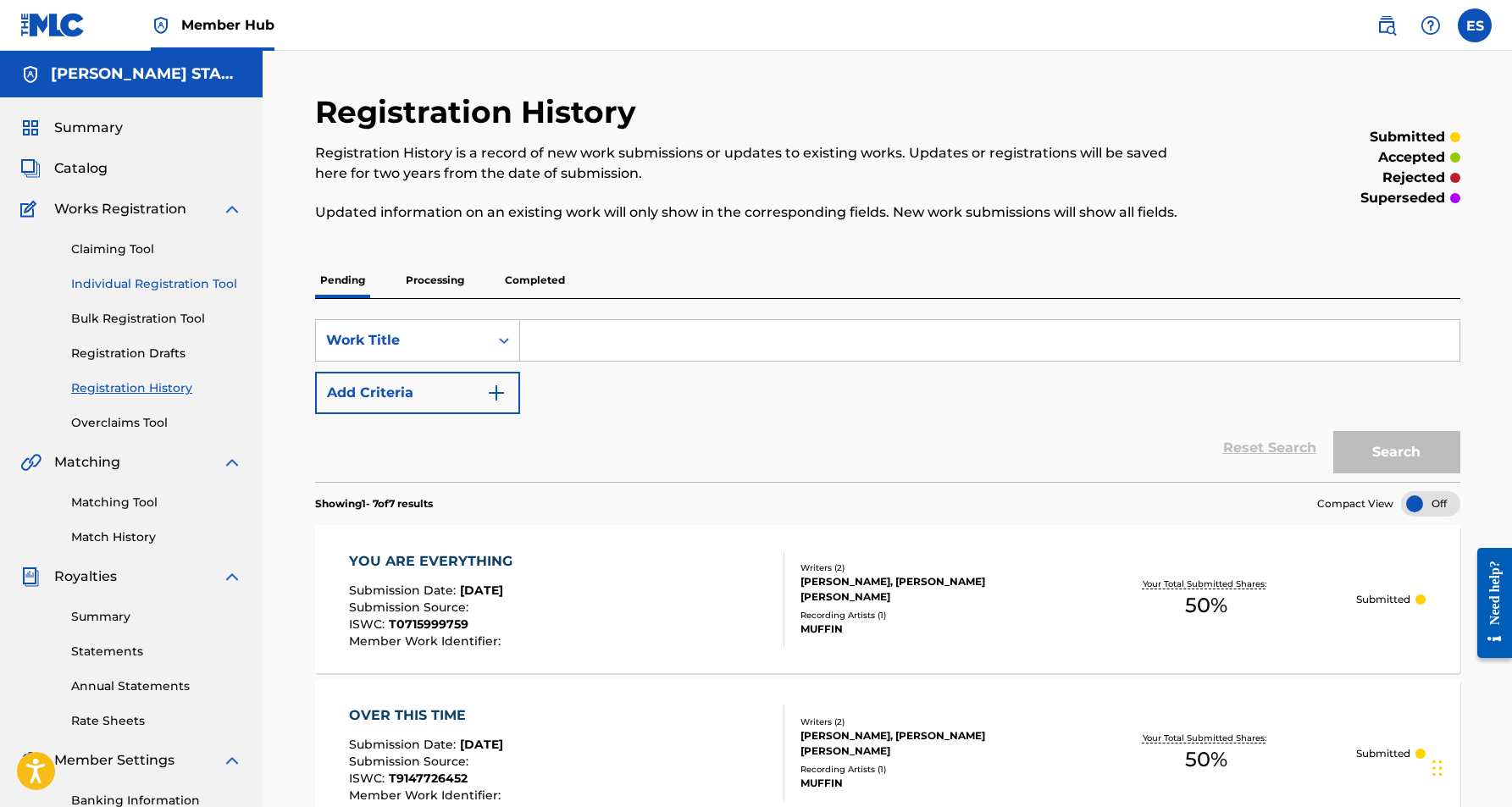
click at [159, 290] on link "Individual Registration Tool" at bounding box center [156, 284] width 171 height 18
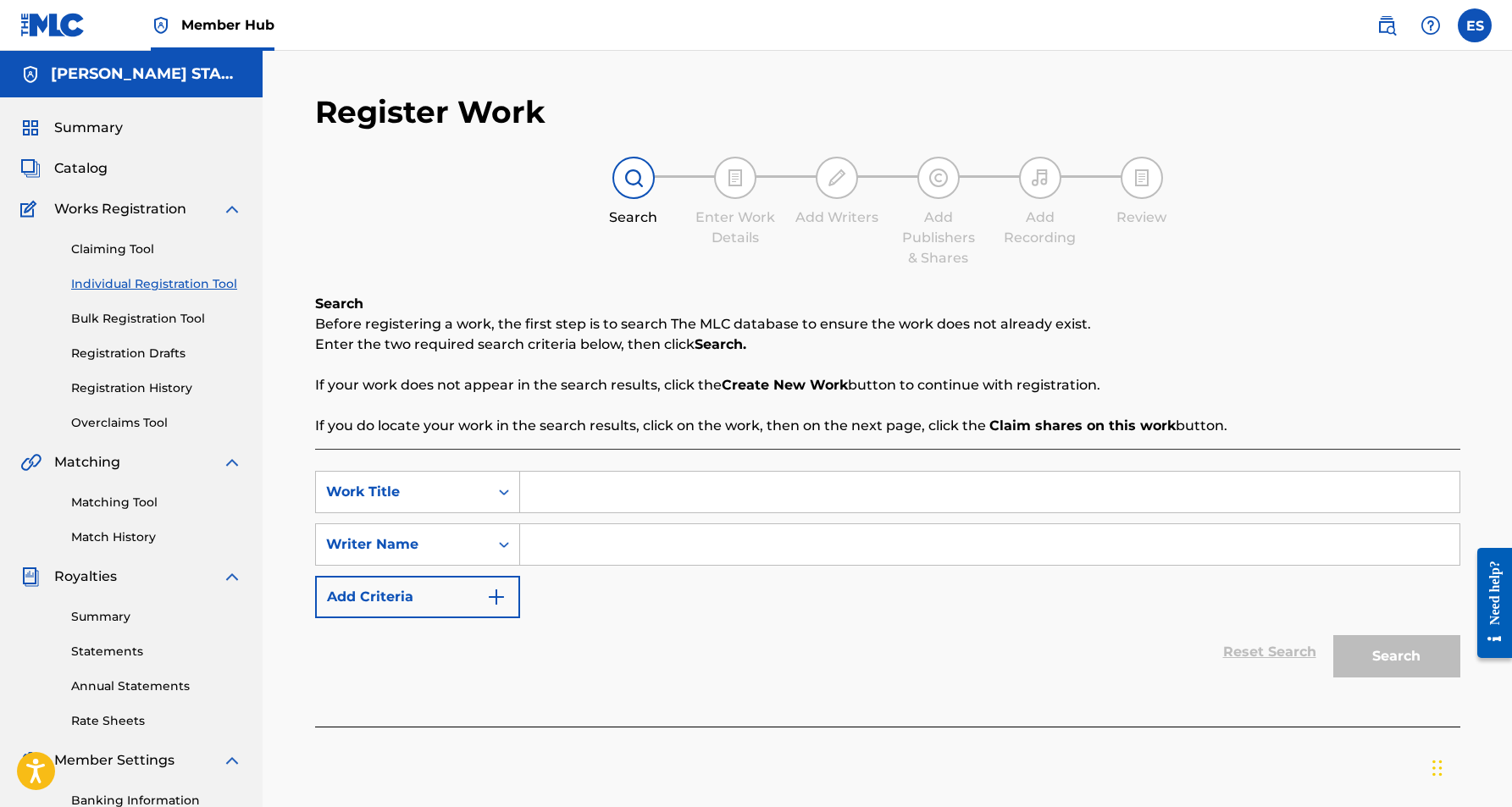
click at [560, 505] on input "Search Form" at bounding box center [989, 491] width 940 height 40
paste input "LIFE CAN BE A JUNGLE"
type input "LIFE CAN BE A JUNGLE"
click at [589, 558] on input "Search Form" at bounding box center [989, 544] width 940 height 40
paste input "[PERSON_NAME] [PERSON_NAME]"
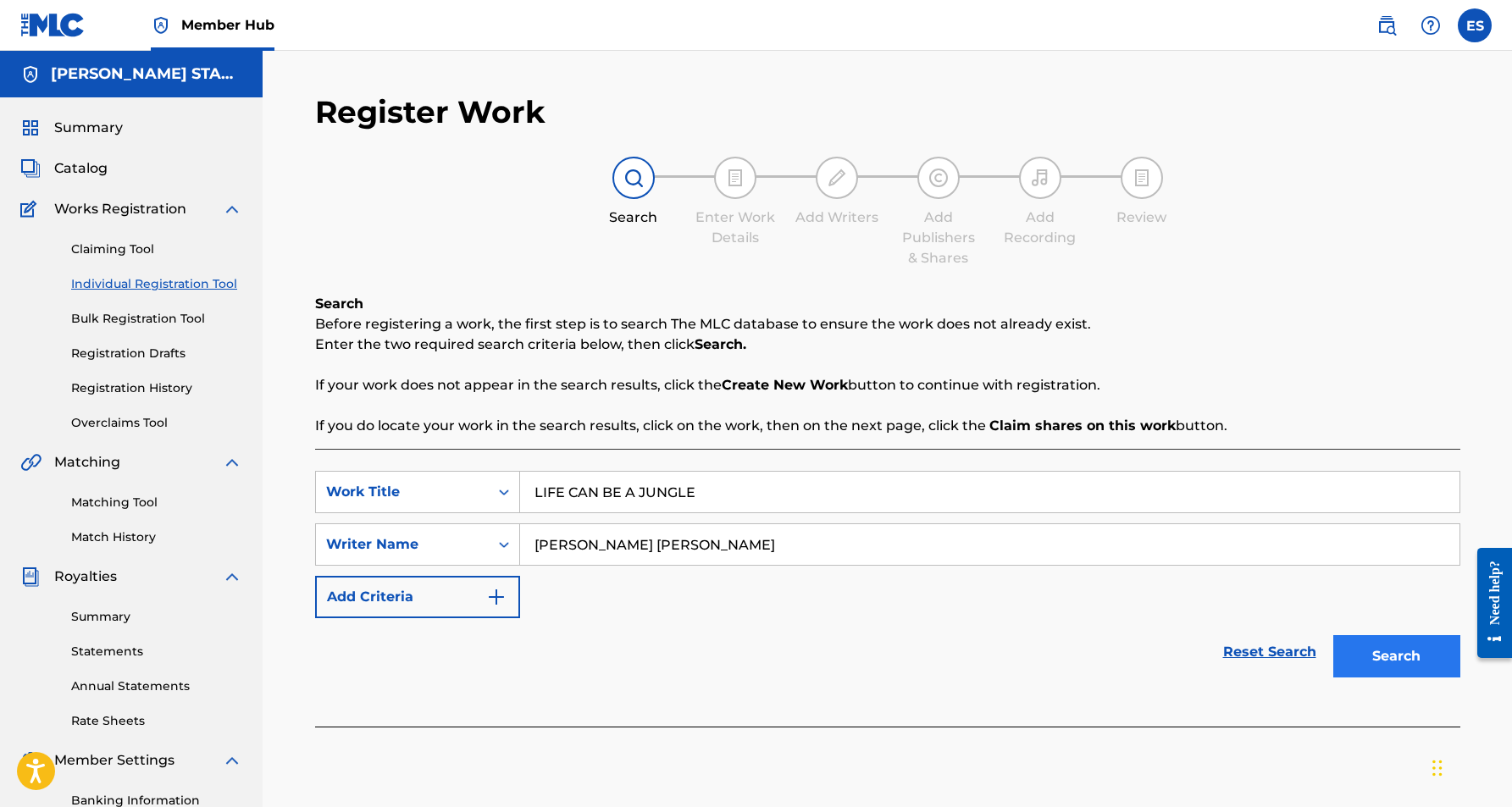
type input "[PERSON_NAME] [PERSON_NAME]"
click at [1363, 661] on button "Search" at bounding box center [1397, 655] width 127 height 42
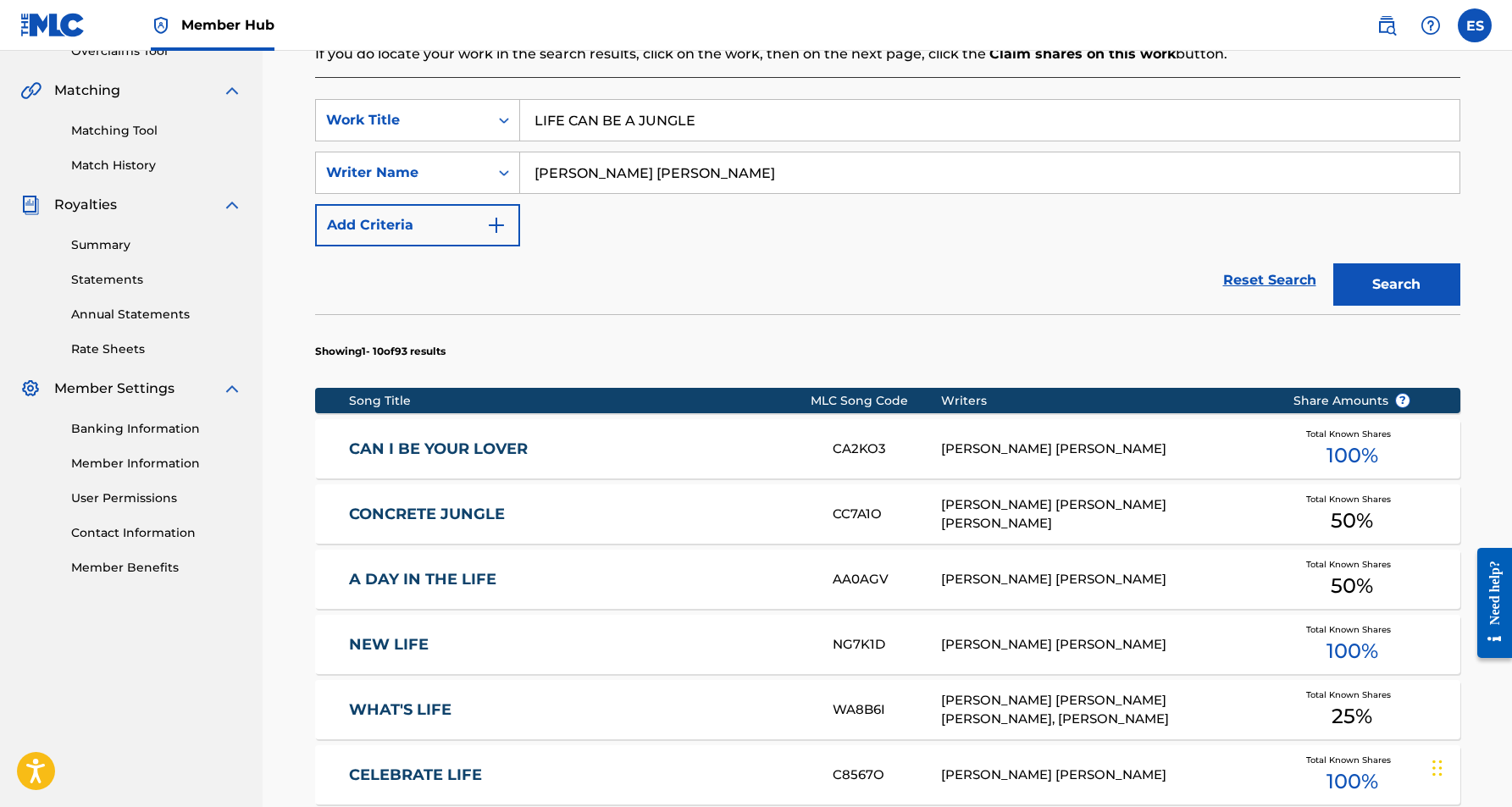
scroll to position [372, 0]
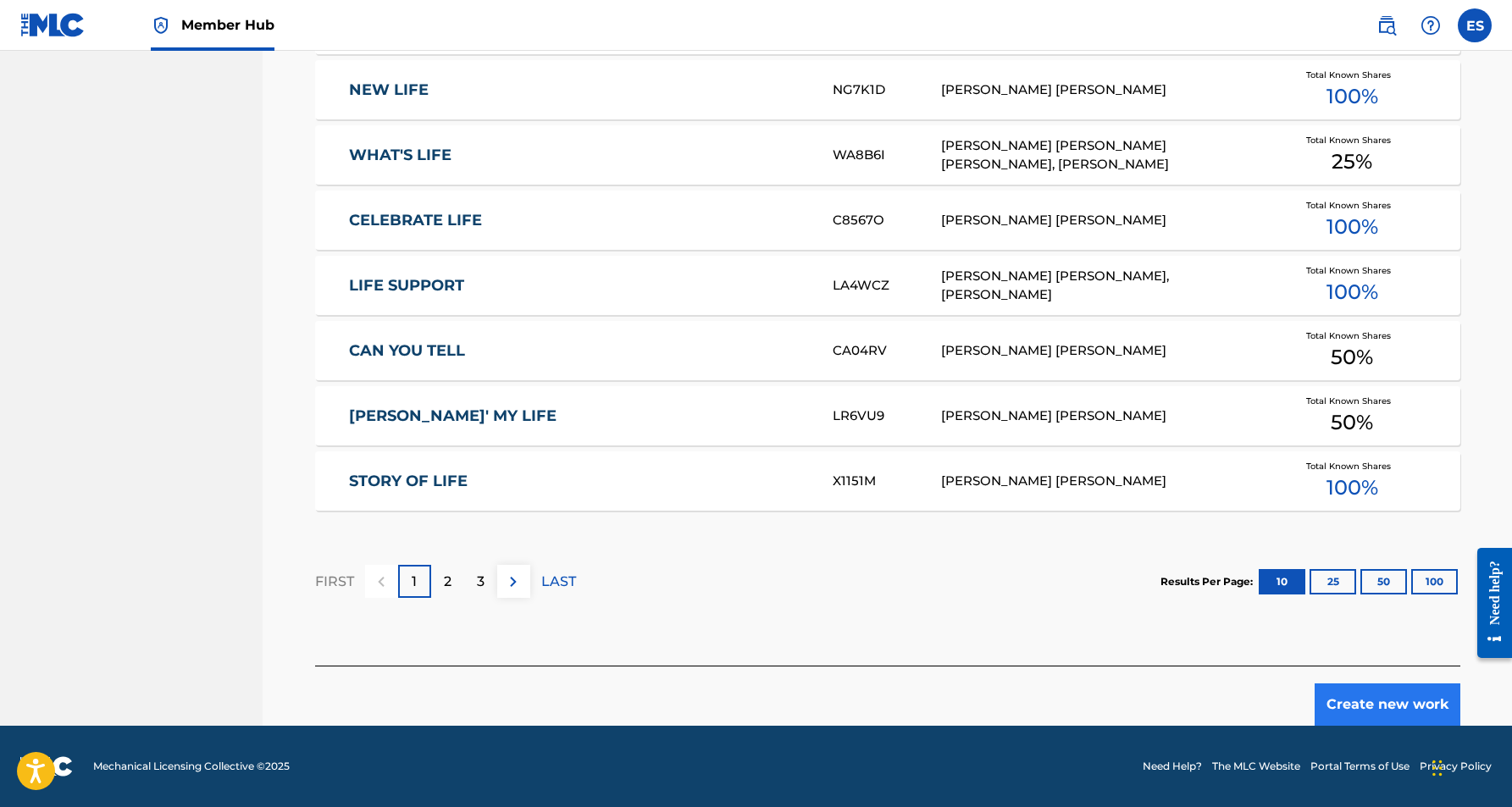
click at [1357, 700] on button "Create new work" at bounding box center [1388, 704] width 146 height 42
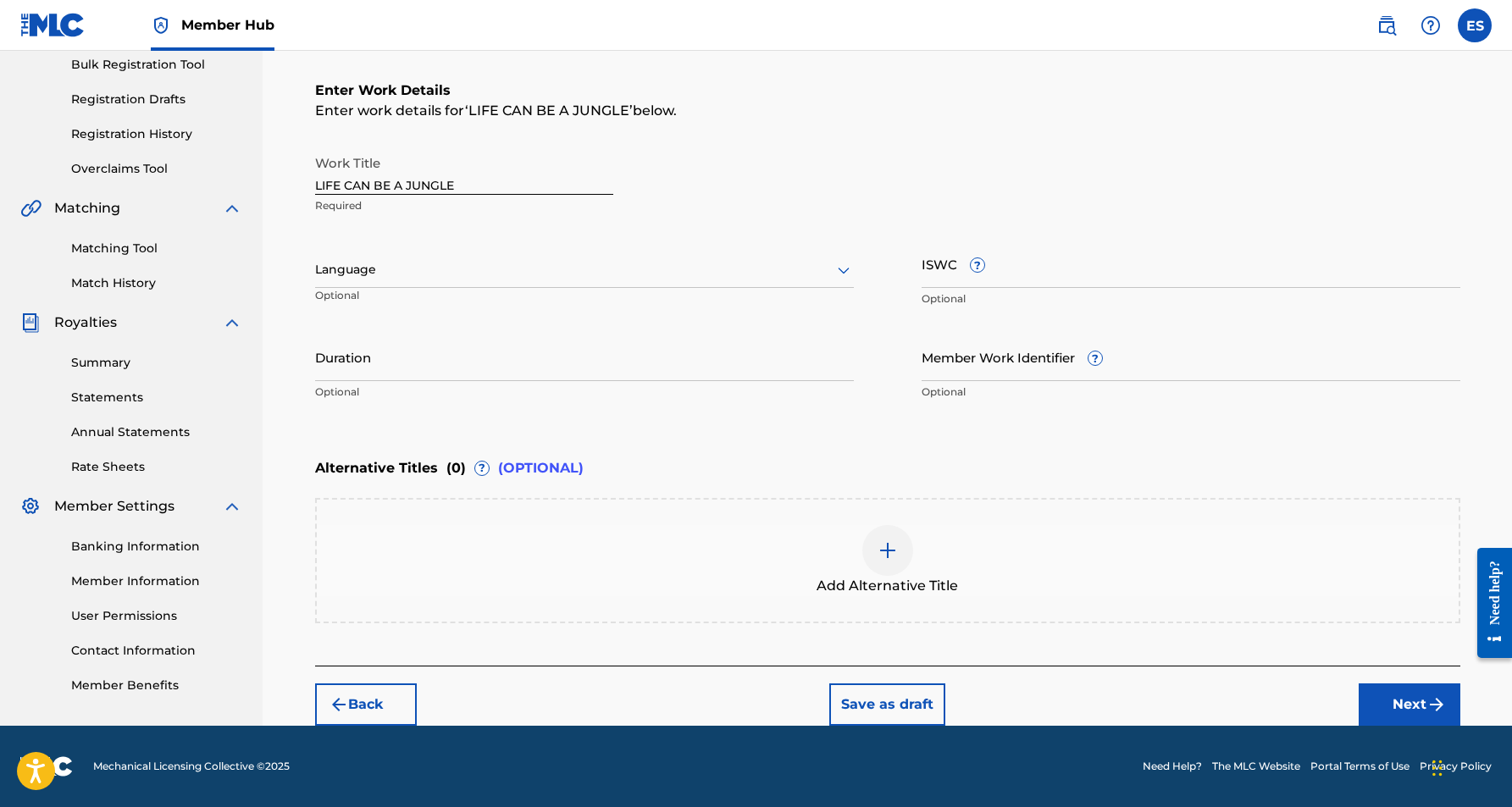
scroll to position [254, 0]
click at [493, 355] on input "Duration" at bounding box center [584, 357] width 539 height 48
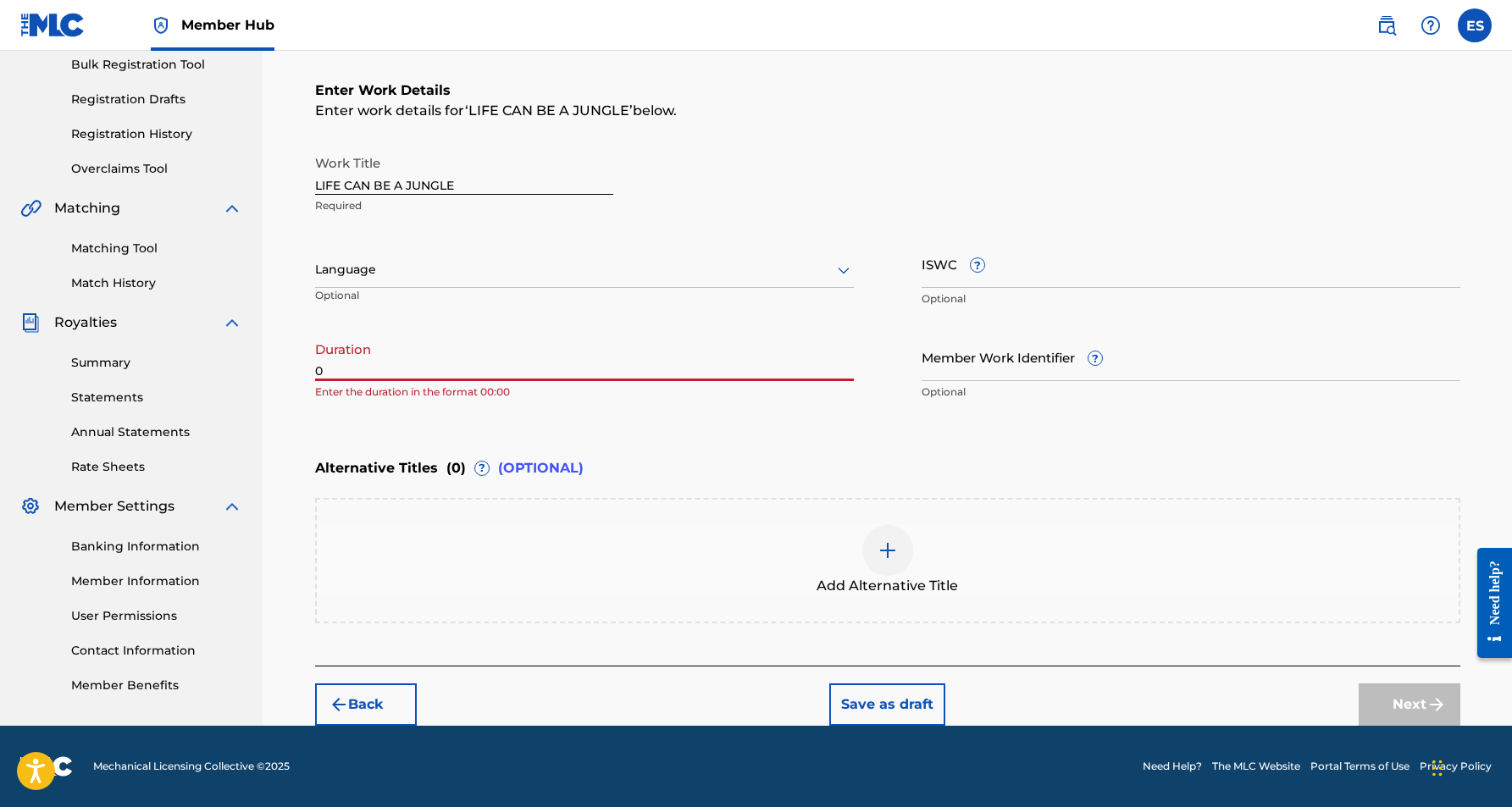
paste input "2:45"
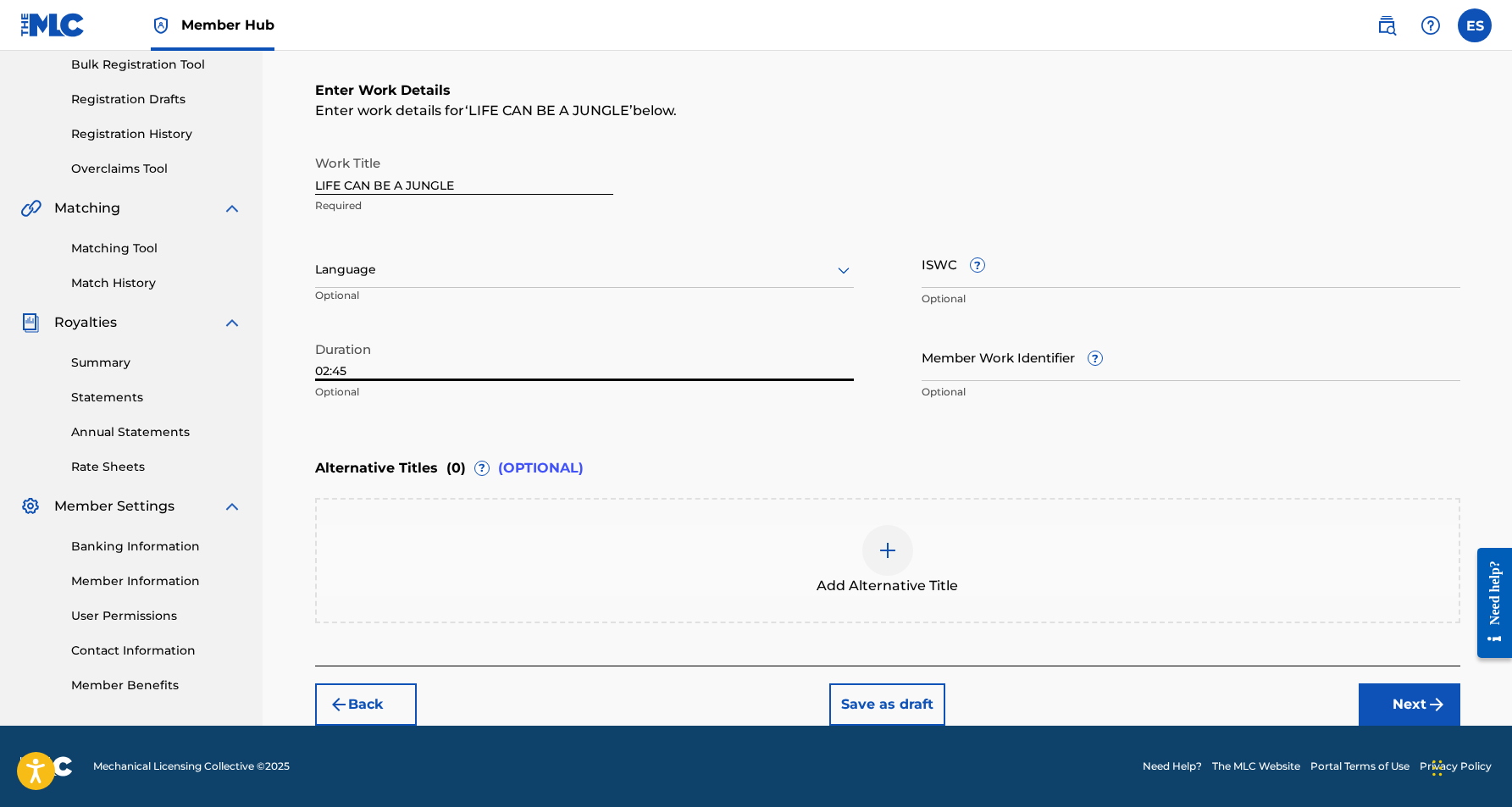
type input "02:45"
click at [285, 440] on div "Register Work Search Enter Work Details Add Writers Add Publishers & Shares Add…" at bounding box center [887, 261] width 1249 height 929
click at [839, 268] on icon at bounding box center [844, 270] width 21 height 21
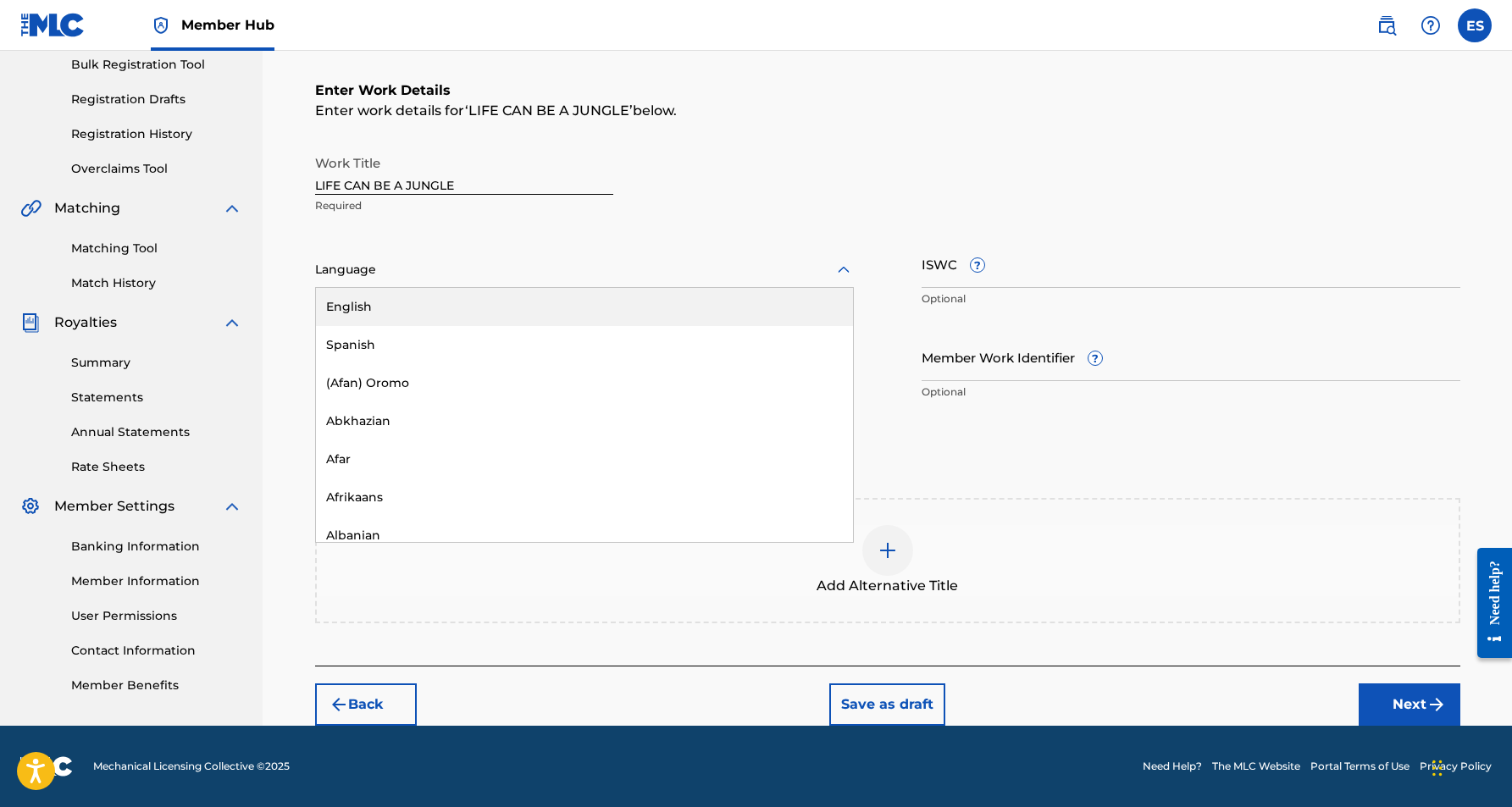
click at [717, 306] on div "English" at bounding box center [584, 307] width 537 height 38
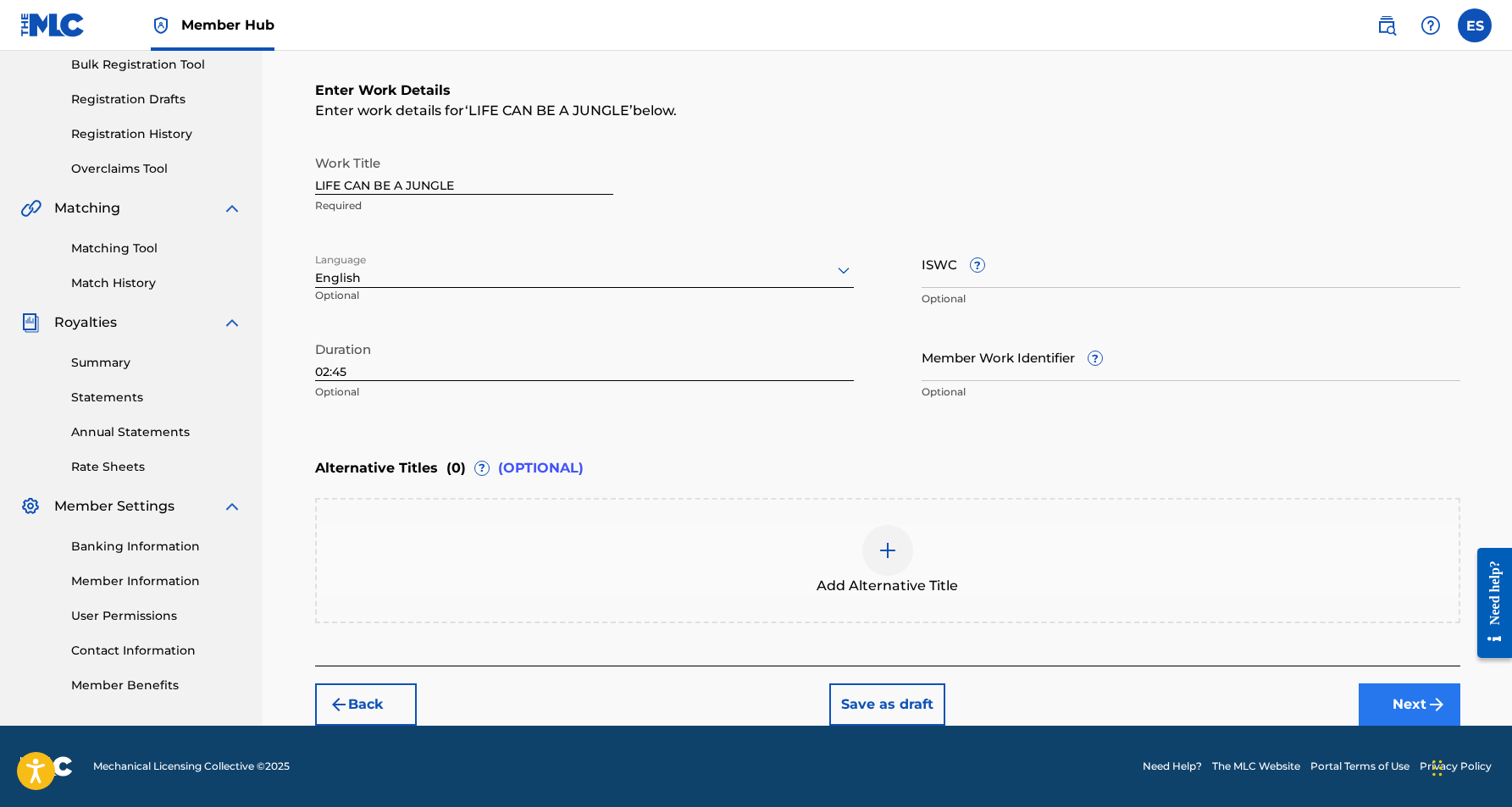
click at [1374, 699] on button "Next" at bounding box center [1409, 704] width 101 height 42
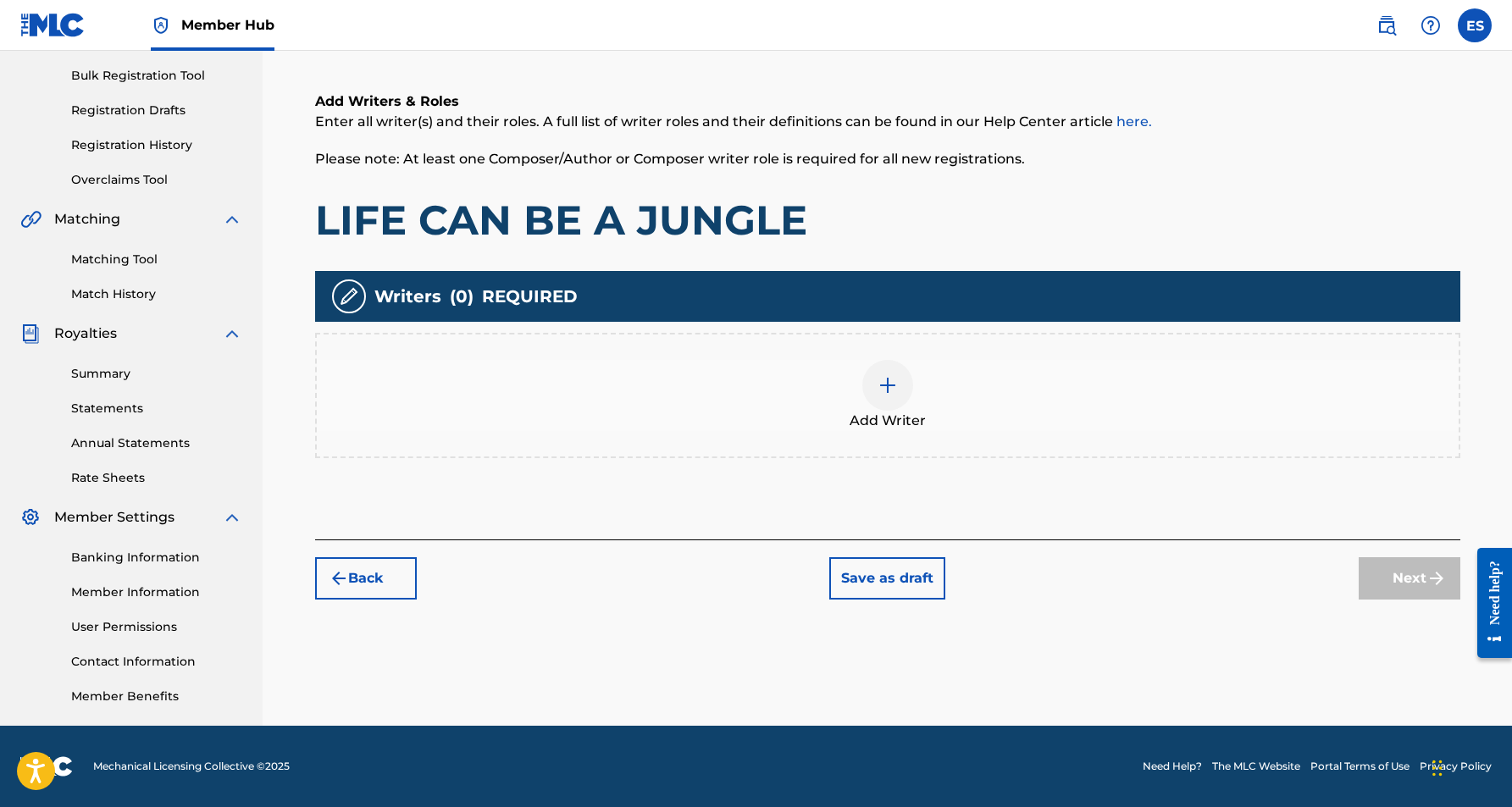
scroll to position [243, 0]
click at [890, 394] on img at bounding box center [888, 385] width 21 height 21
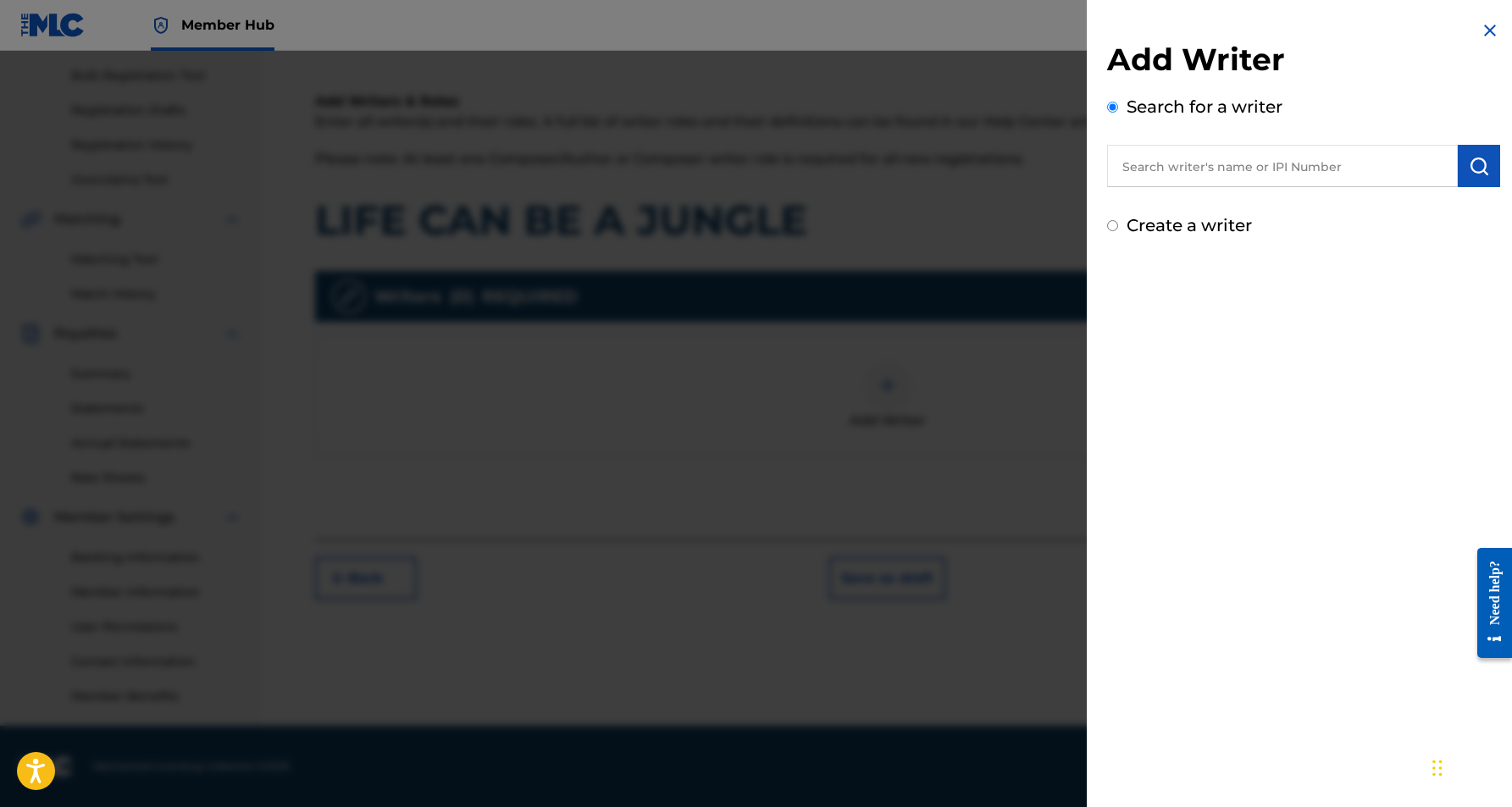
click at [1197, 178] on input "text" at bounding box center [1282, 166] width 351 height 42
paste input "[PERSON_NAME] [PERSON_NAME]"
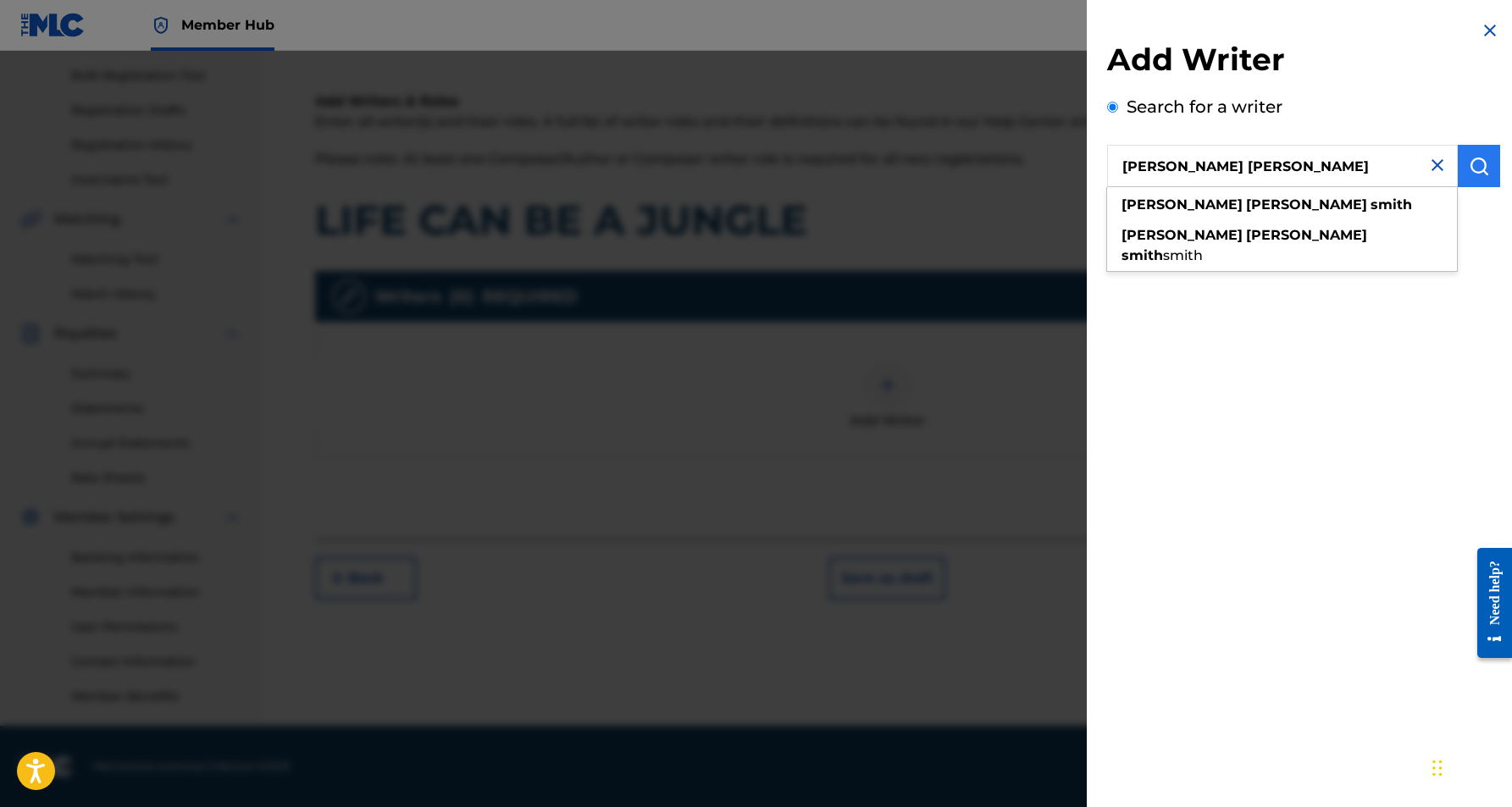
type input "[PERSON_NAME] [PERSON_NAME]"
click at [1470, 163] on img "submit" at bounding box center [1479, 166] width 21 height 21
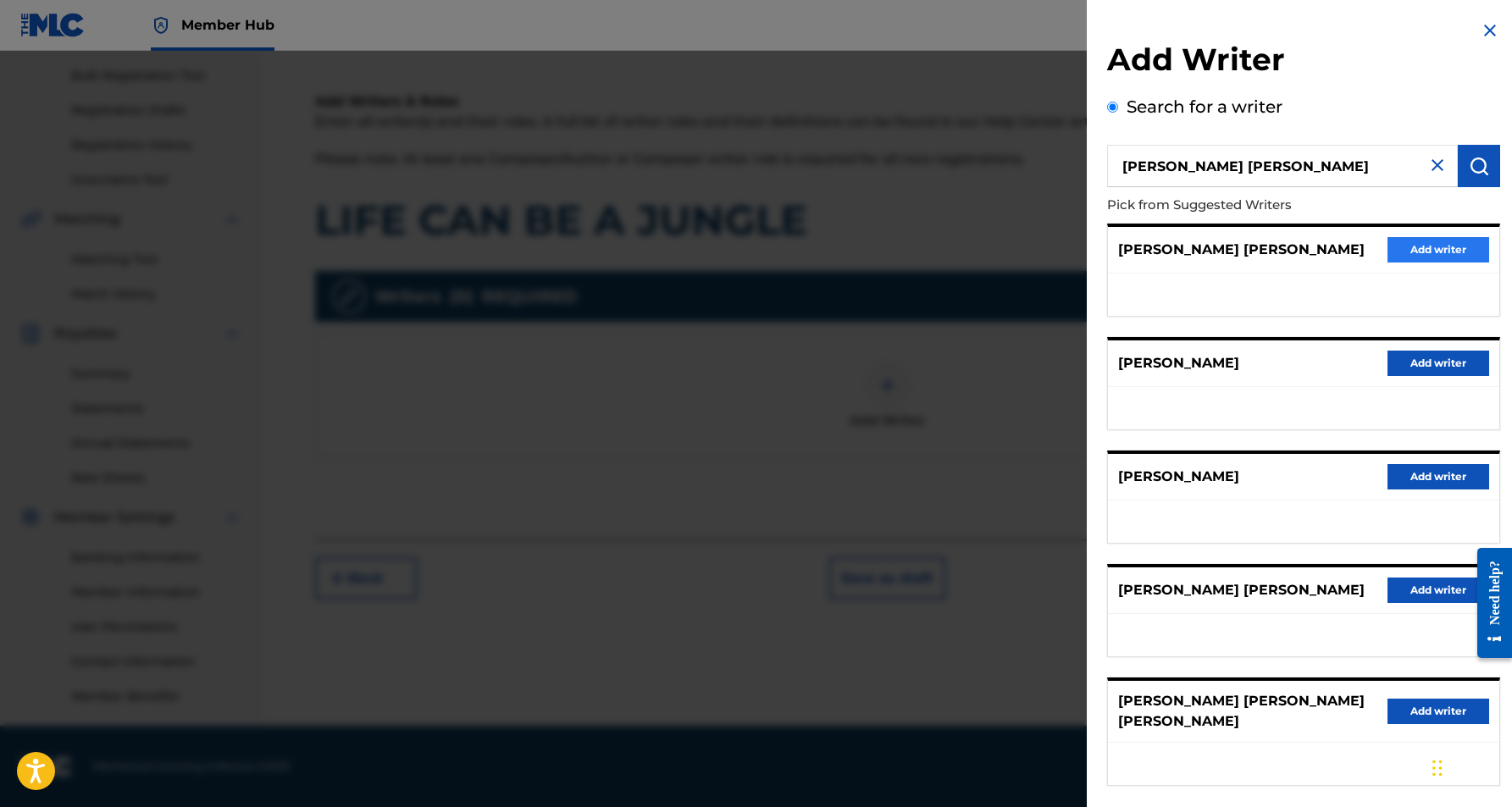
click at [1407, 250] on button "Add writer" at bounding box center [1438, 250] width 101 height 26
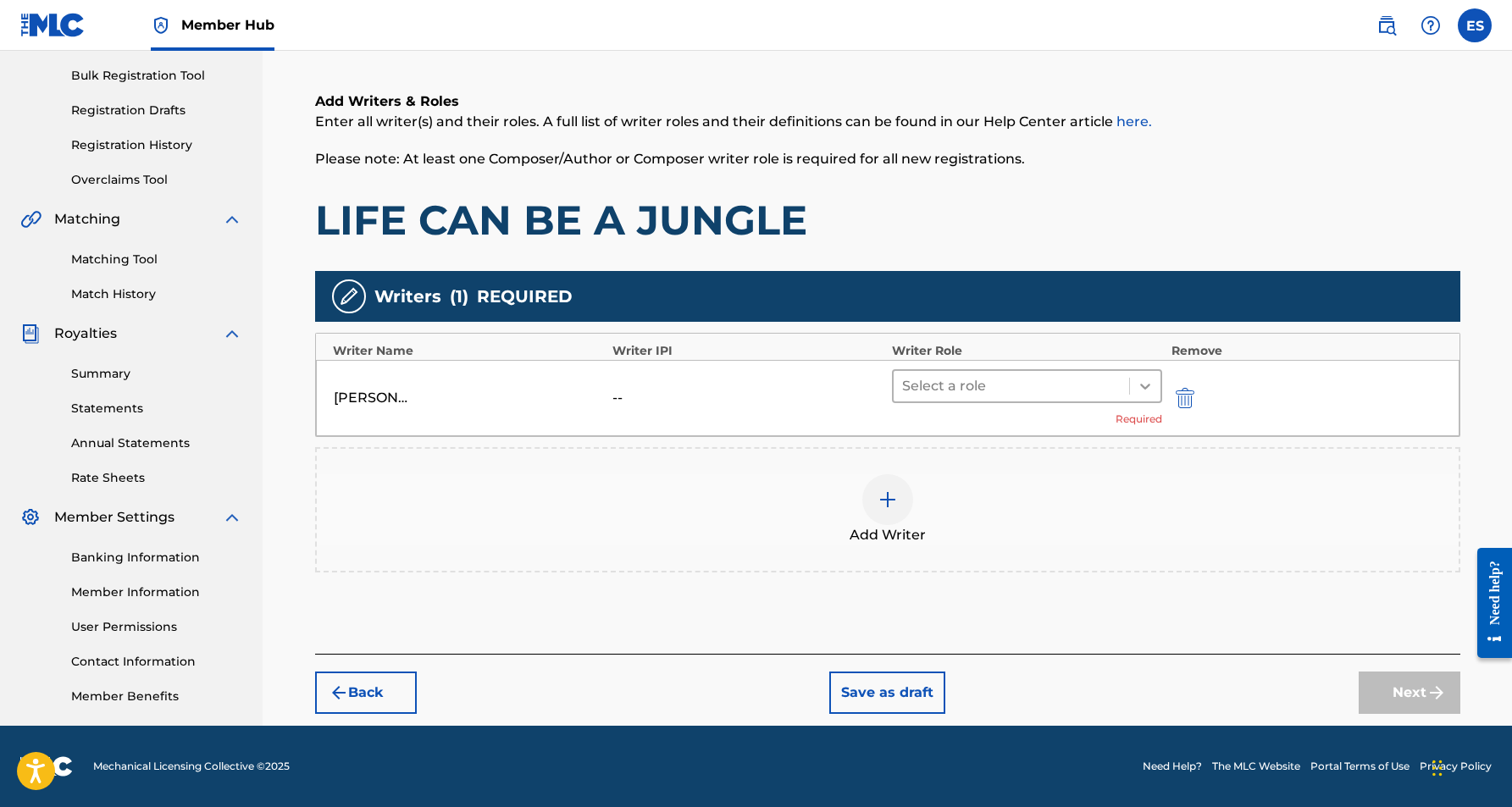
click at [1144, 381] on icon at bounding box center [1146, 386] width 17 height 17
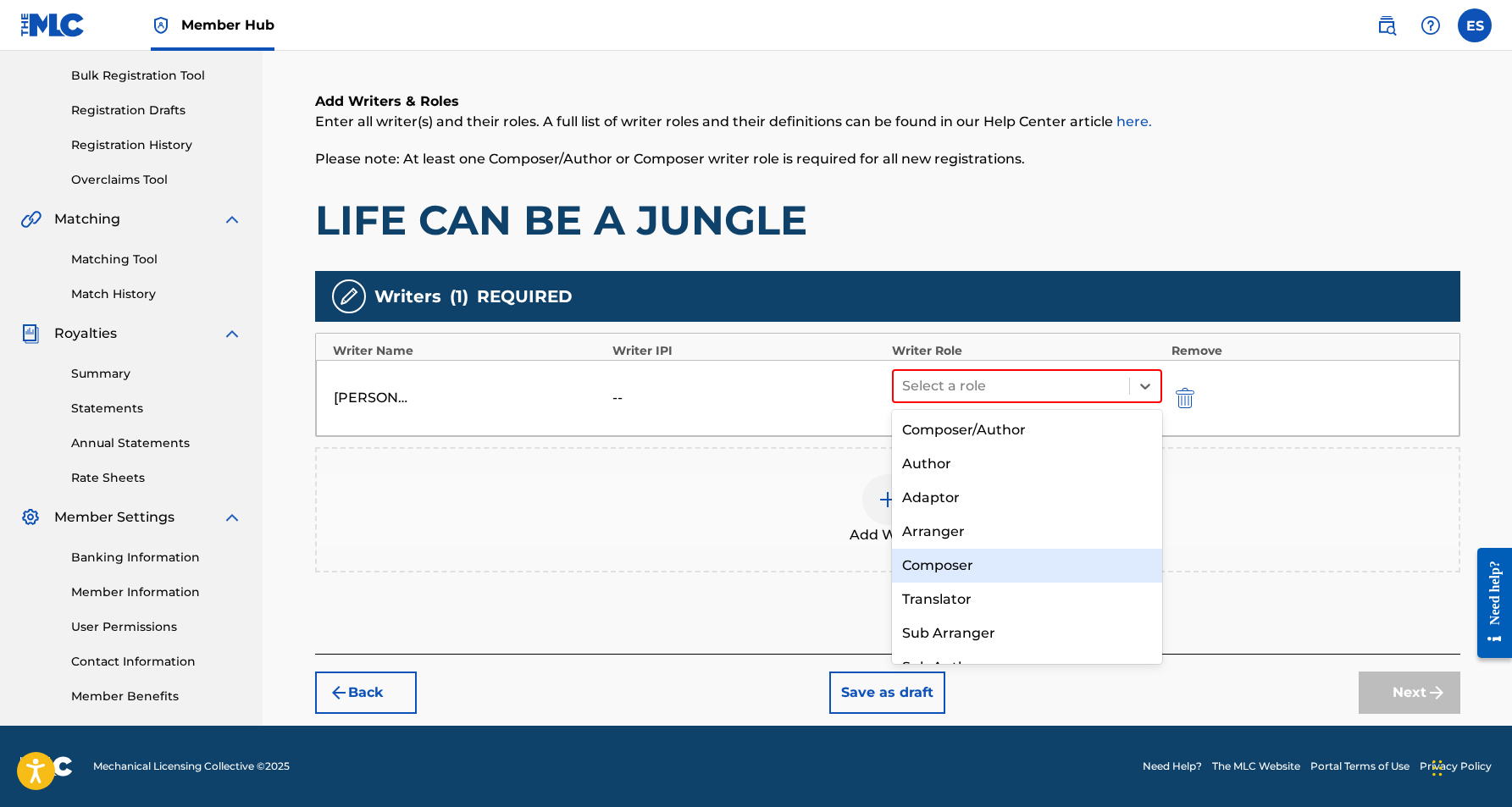
click at [1019, 560] on div "Composer" at bounding box center [1027, 565] width 271 height 33
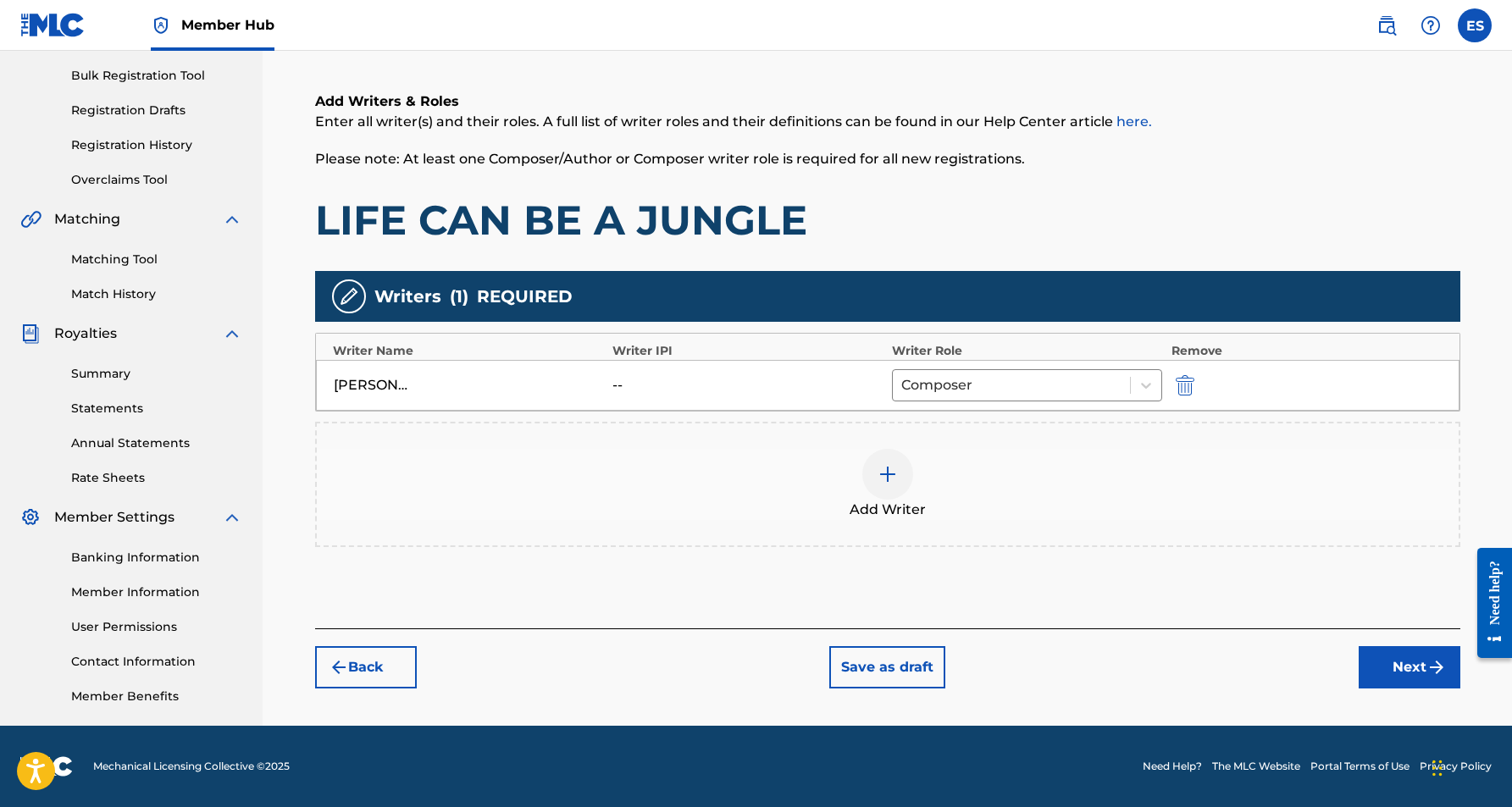
click at [888, 471] on img at bounding box center [888, 474] width 21 height 21
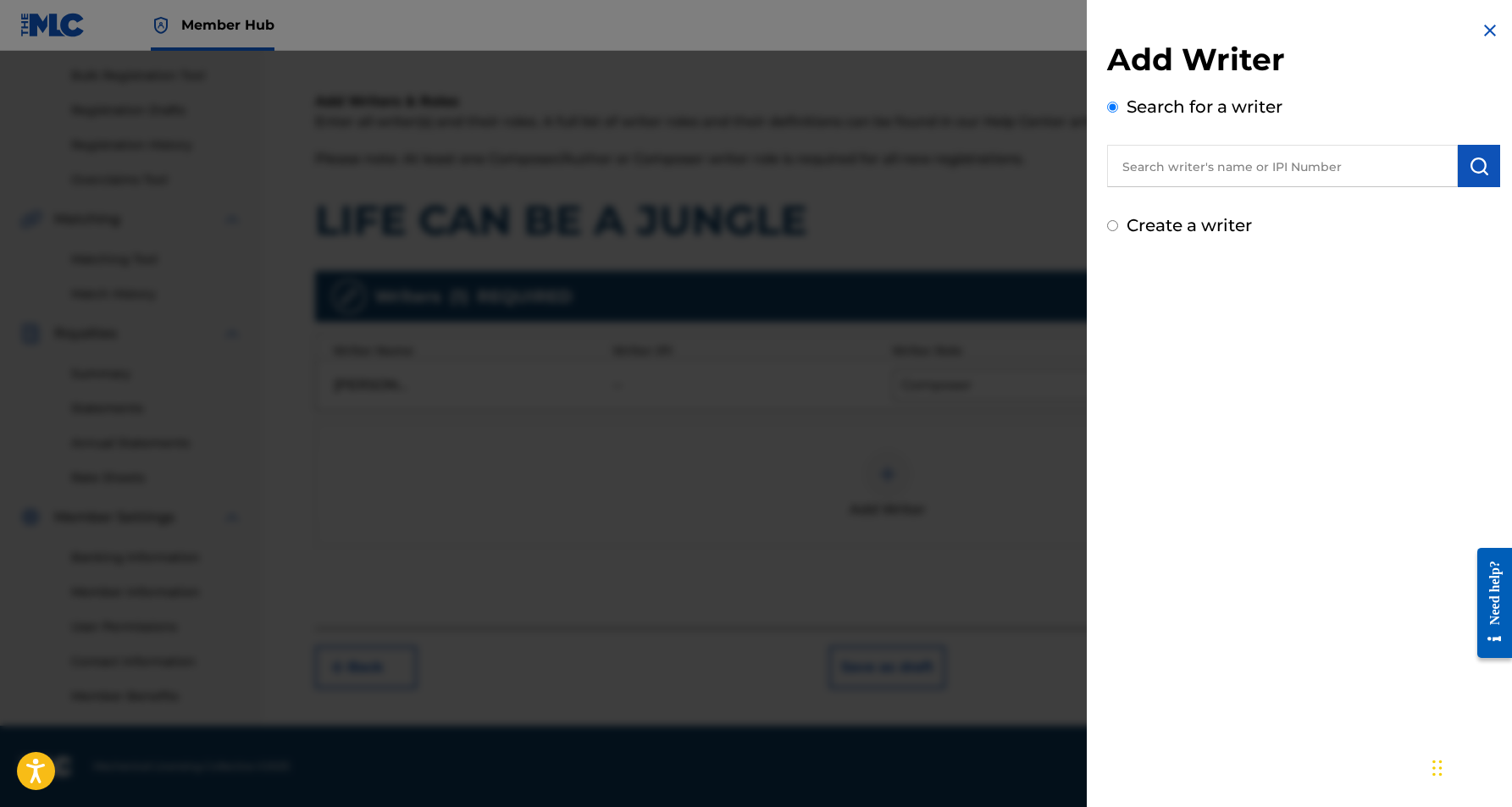
click at [1485, 26] on img at bounding box center [1491, 31] width 21 height 21
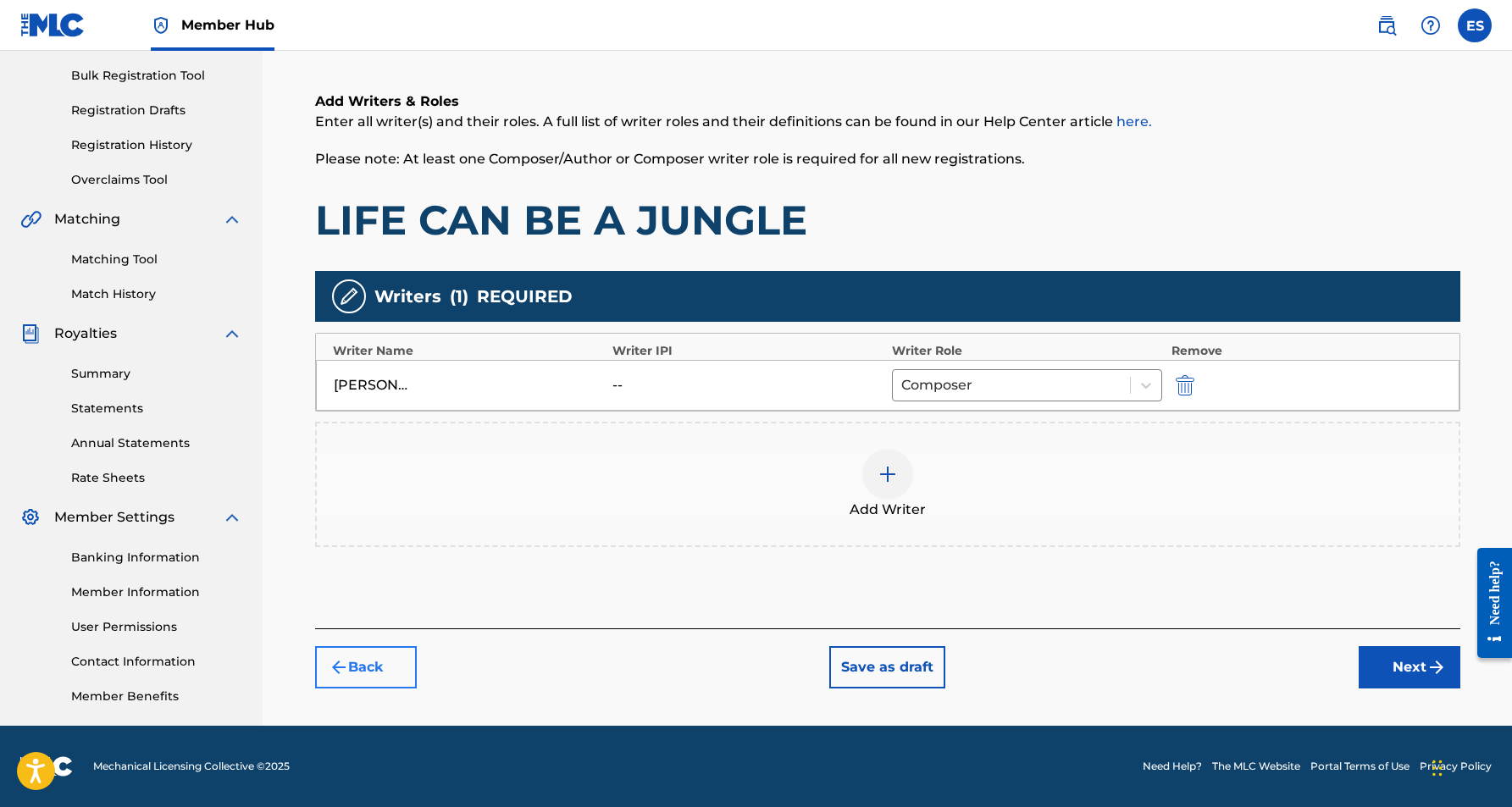
click at [390, 671] on button "Back" at bounding box center [366, 666] width 101 height 42
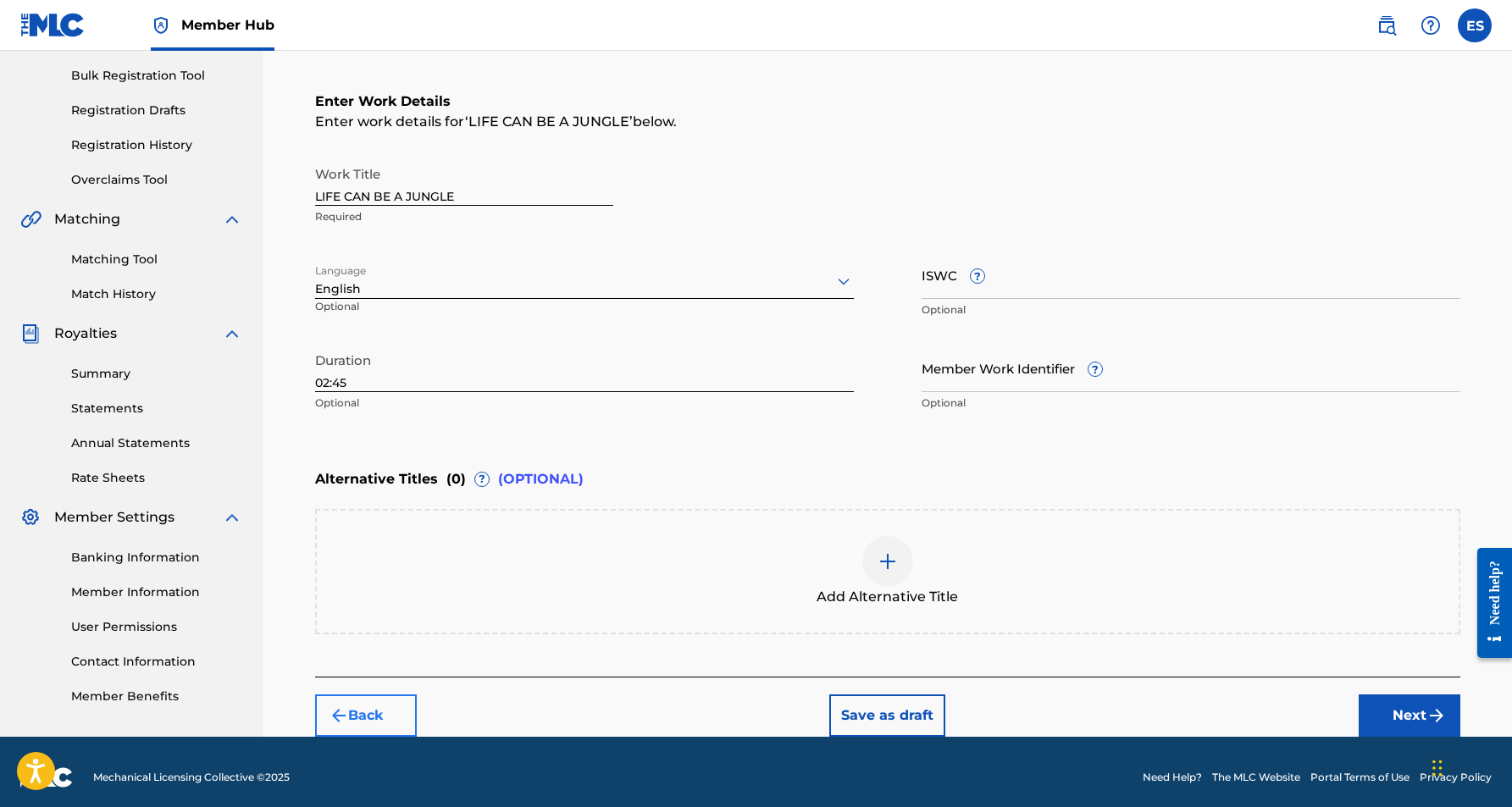
click at [374, 709] on button "Back" at bounding box center [366, 714] width 101 height 42
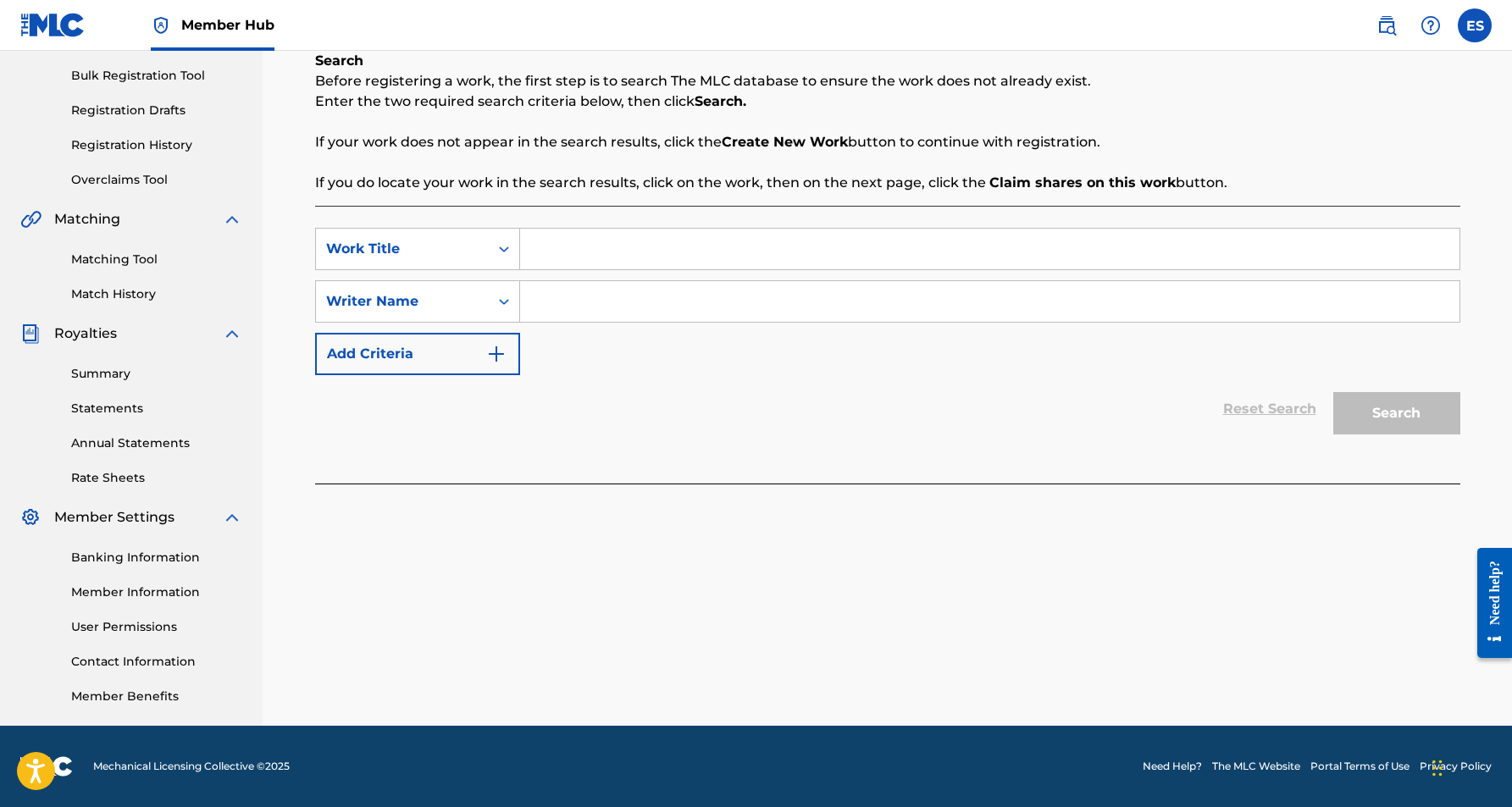
click at [583, 248] on input "Search Form" at bounding box center [989, 249] width 940 height 40
paste input "COLD WORLD"
type input "COLD WORLD"
click at [596, 329] on div "SearchWithCriteriaf406dae0-b849-4a31-ac49-692a7c931ce9 Work Title COLD WORLD co…" at bounding box center [887, 302] width 1146 height 148
click at [576, 299] on input "Search Form" at bounding box center [989, 301] width 940 height 40
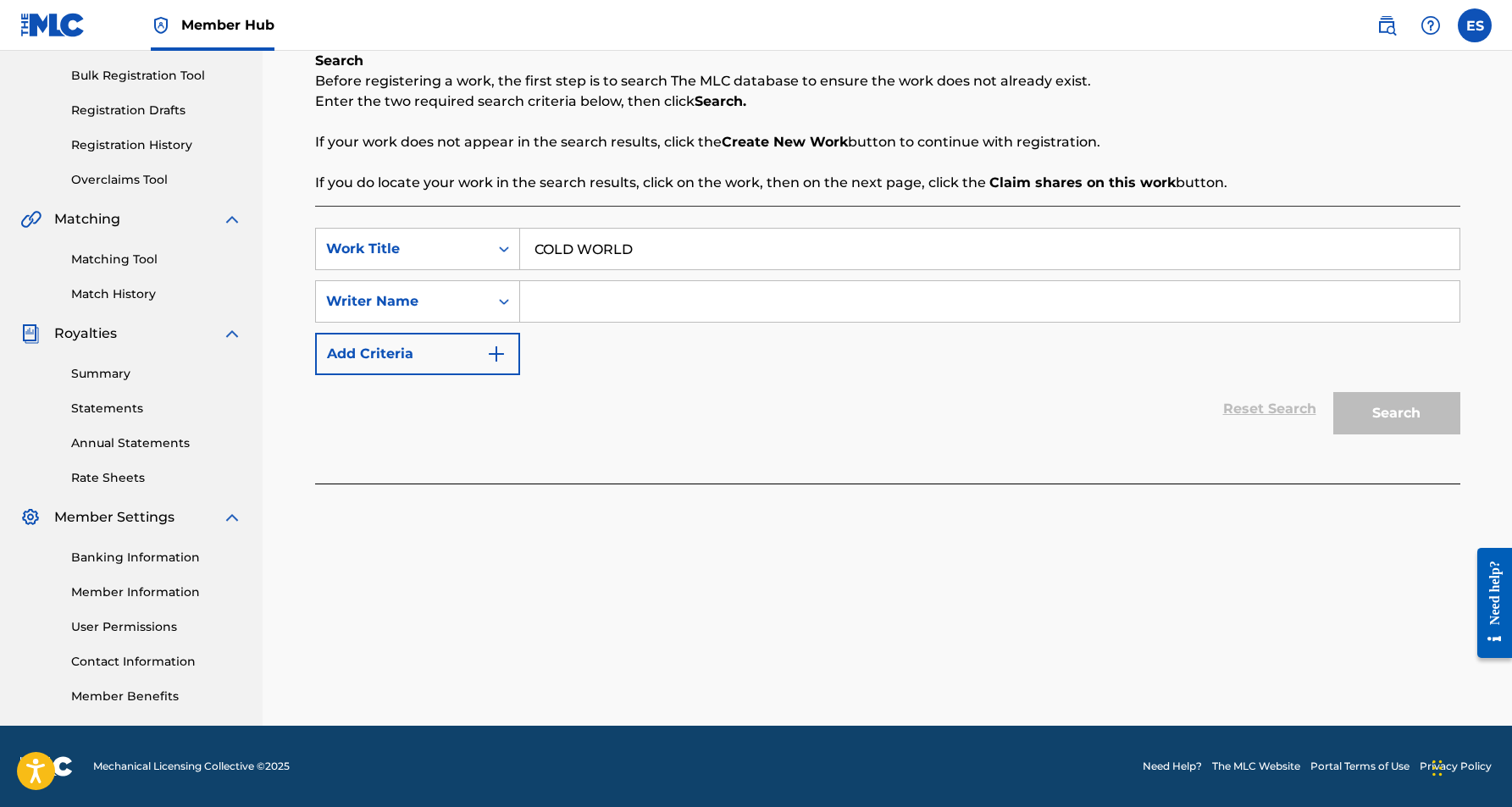
paste input "[PERSON_NAME] [PERSON_NAME]"
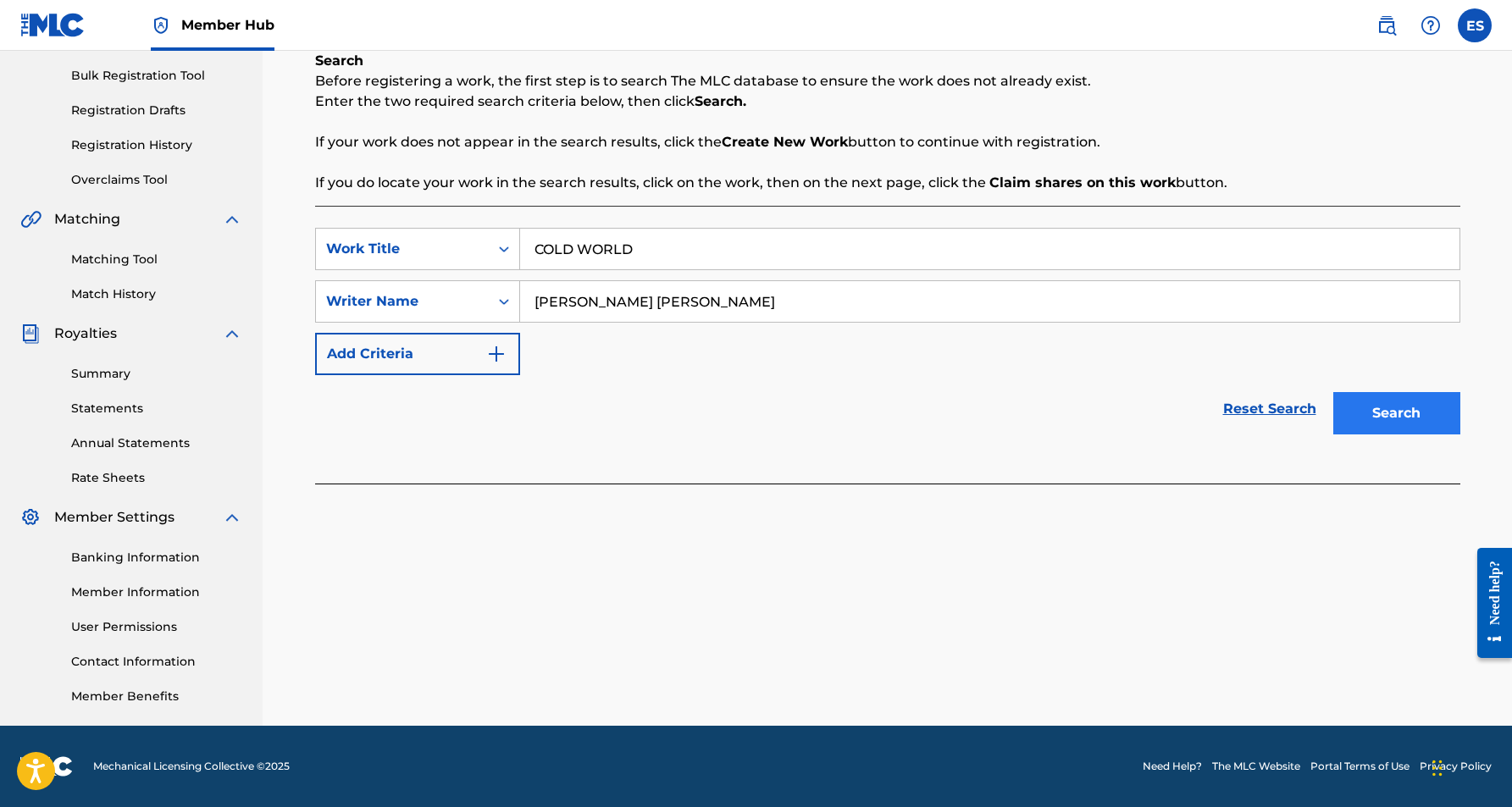
type input "[PERSON_NAME] [PERSON_NAME]"
click at [1358, 414] on button "Search" at bounding box center [1397, 413] width 127 height 42
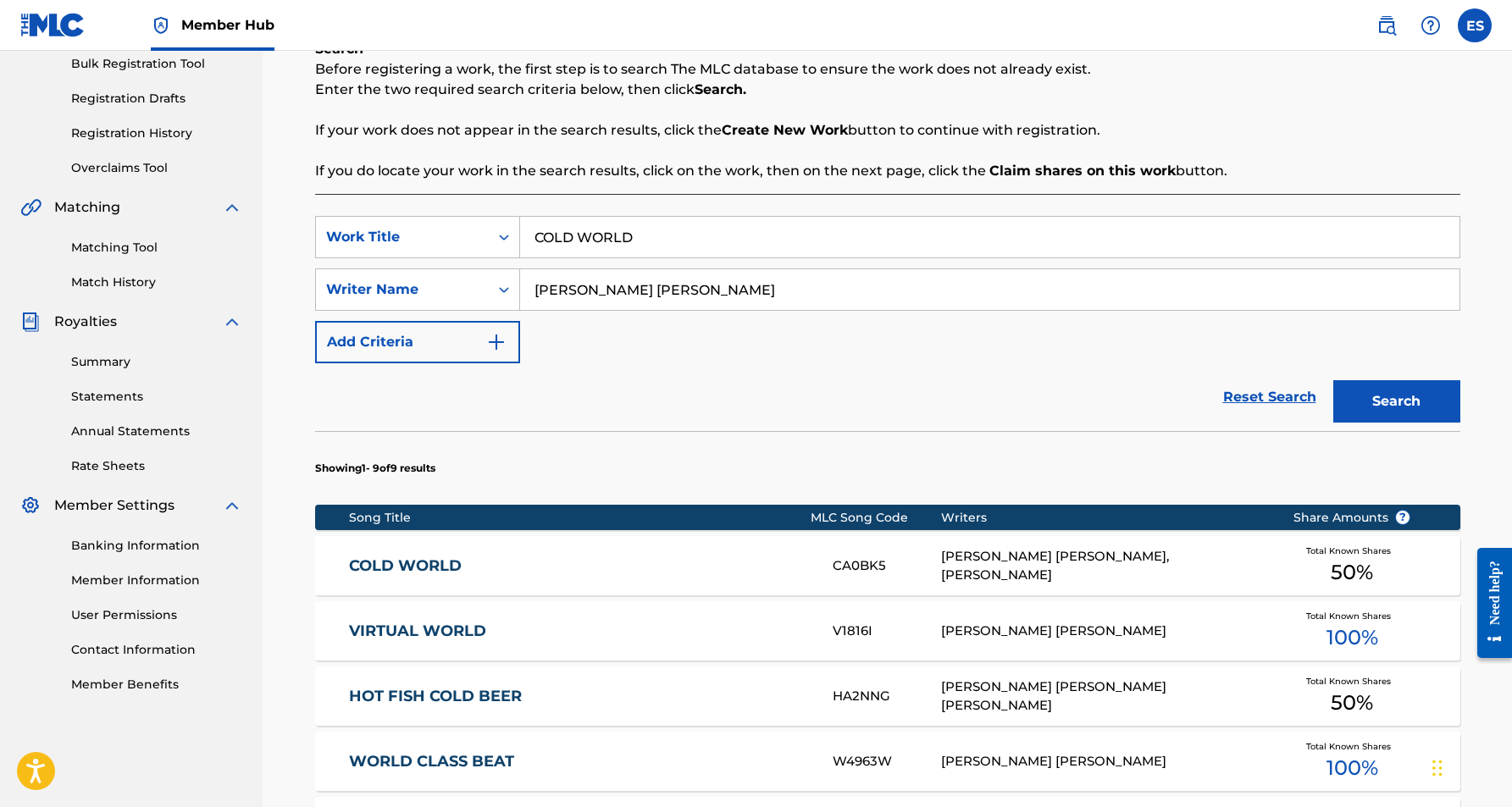
scroll to position [258, 0]
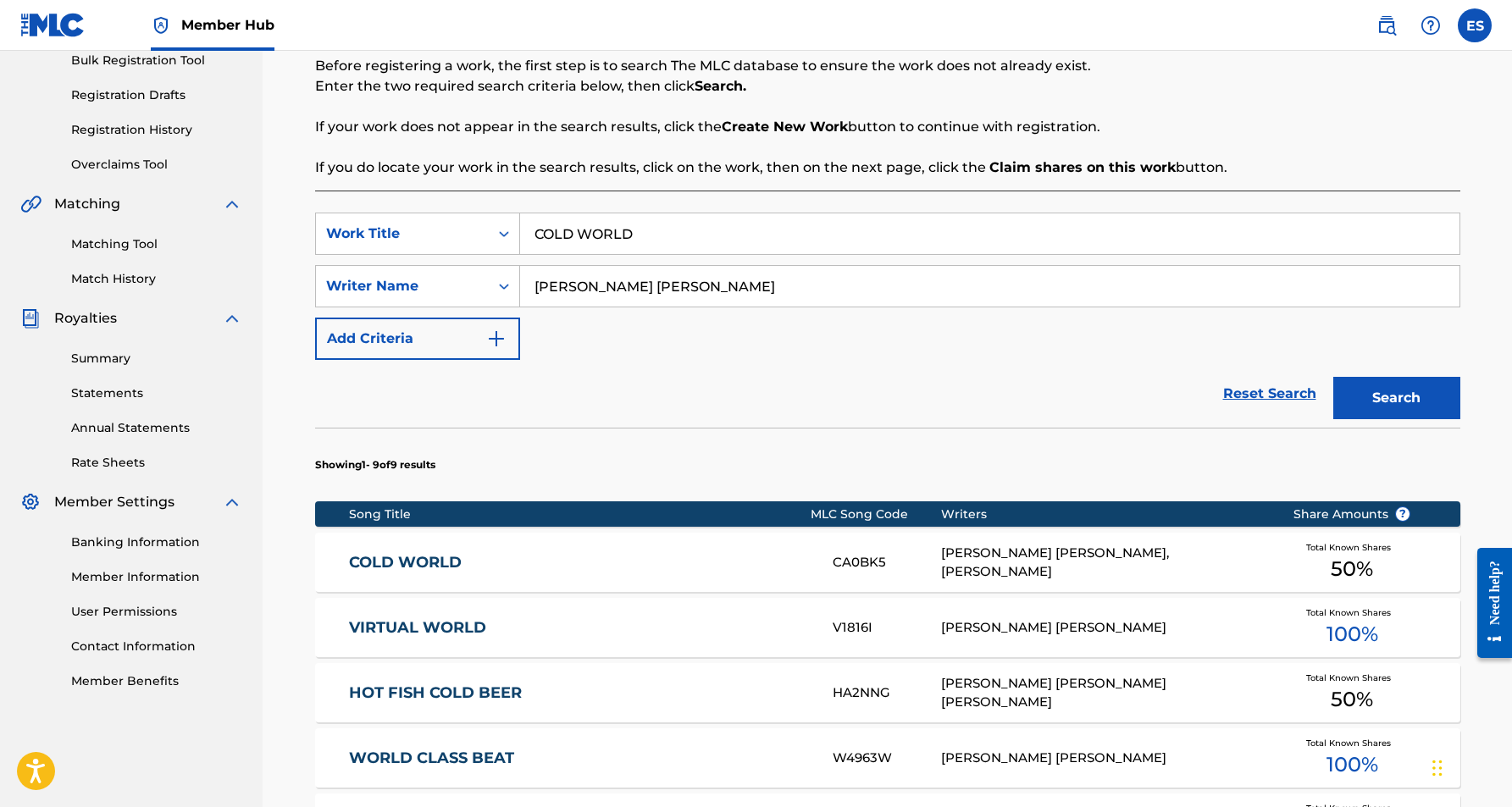
click at [1007, 548] on div "[PERSON_NAME] [PERSON_NAME], [PERSON_NAME]" at bounding box center [1104, 563] width 326 height 38
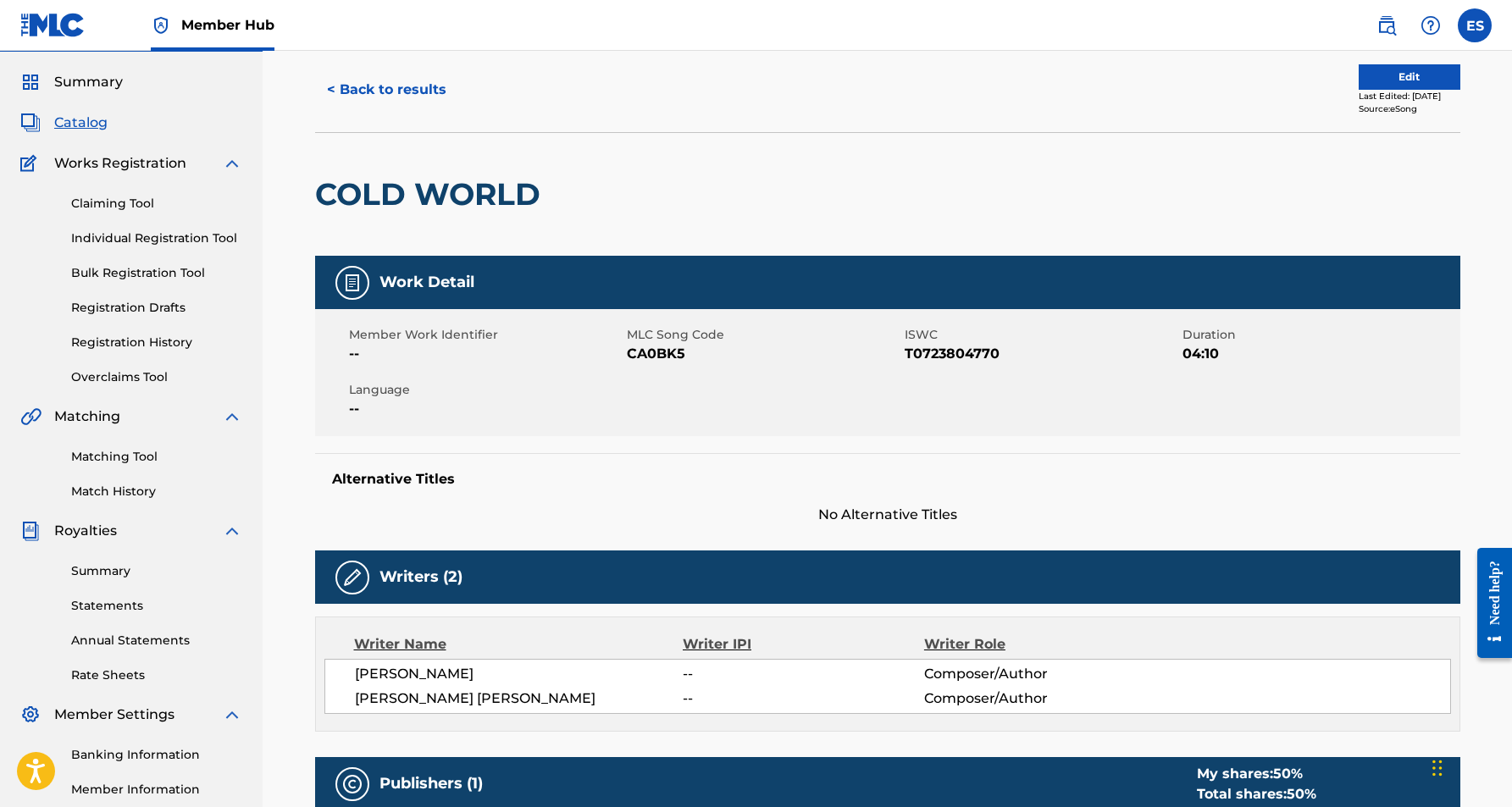
scroll to position [27, 0]
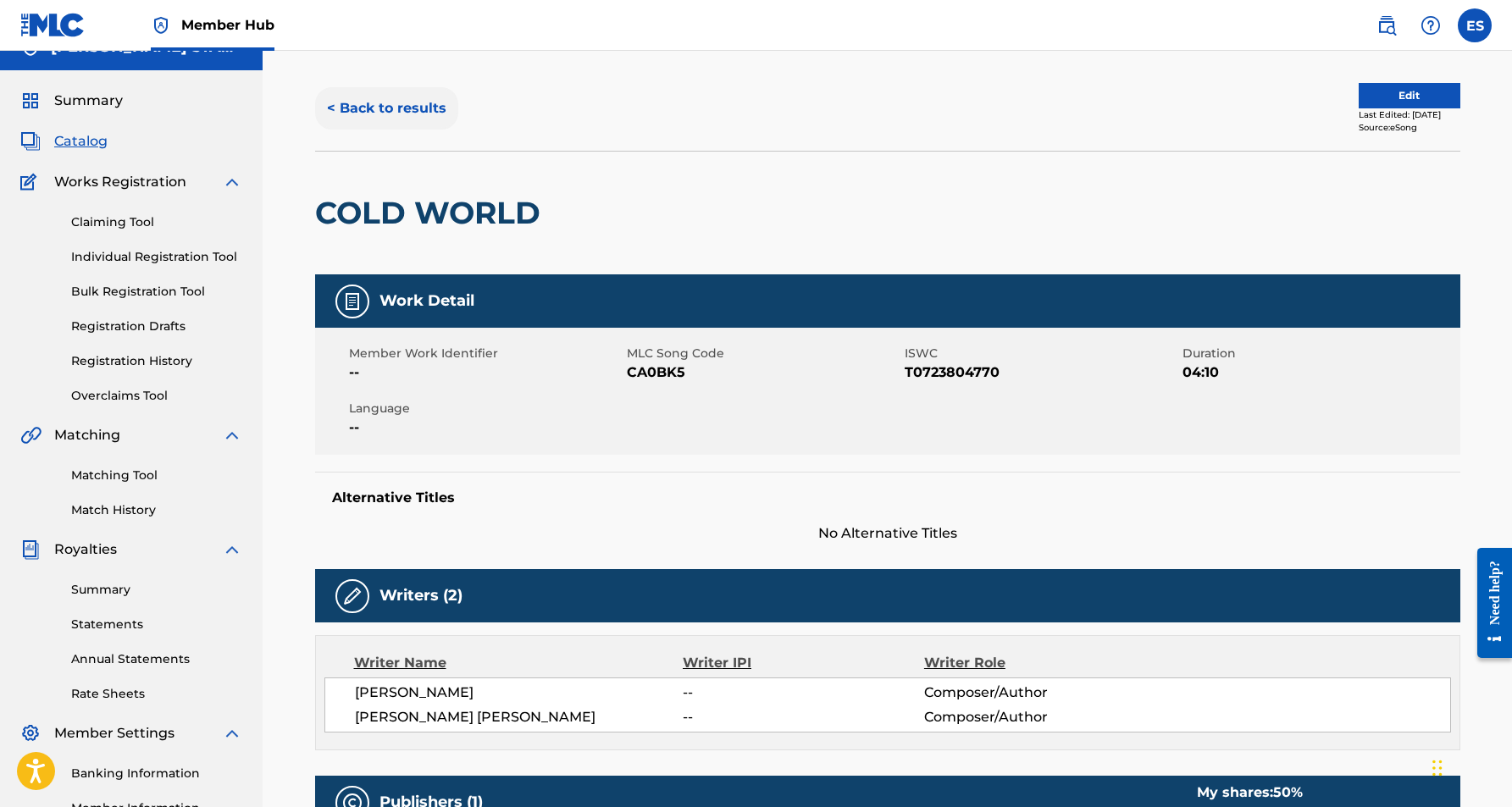
click at [404, 111] on button "< Back to results" at bounding box center [386, 108] width 143 height 42
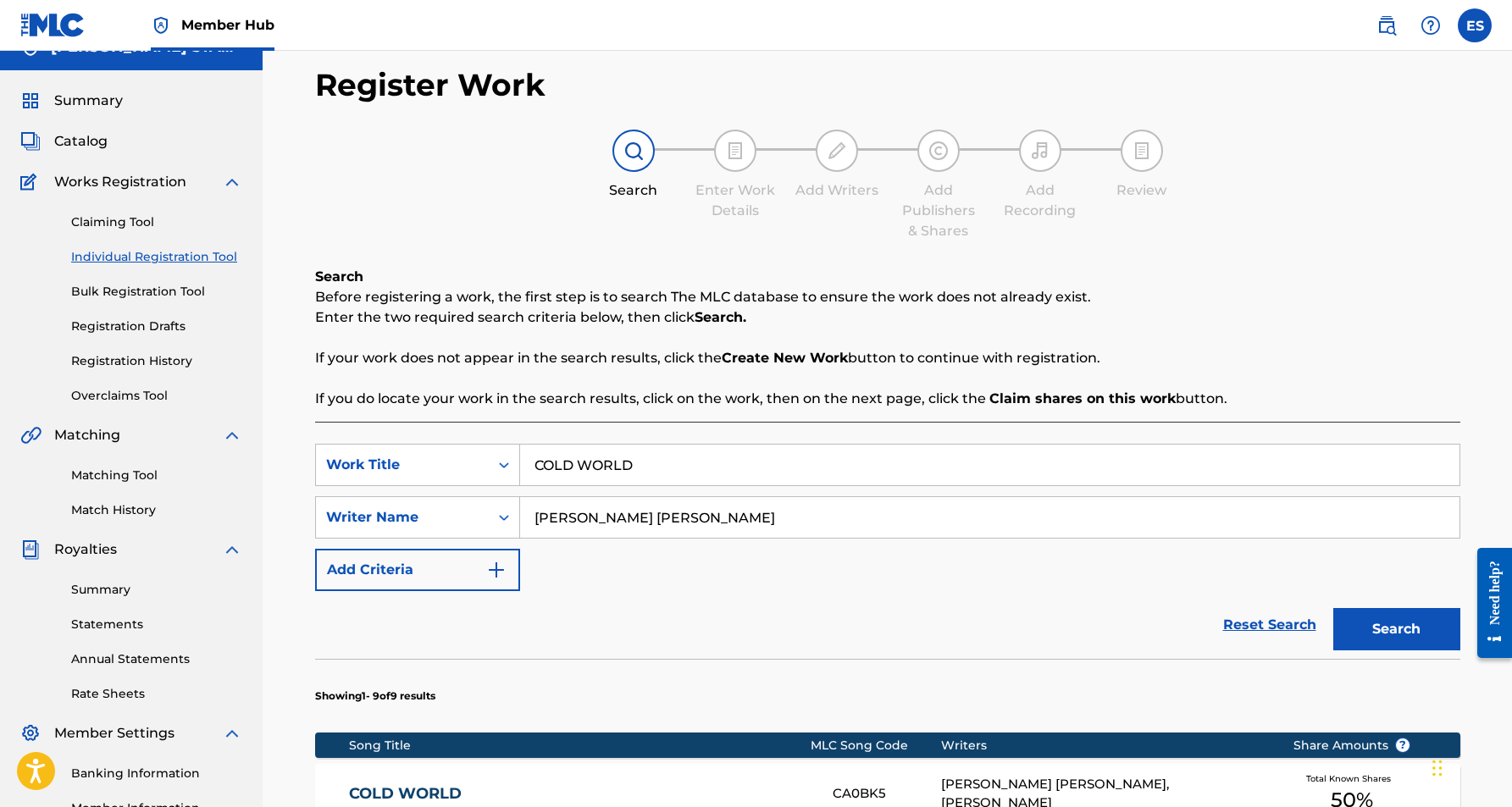
scroll to position [243, 0]
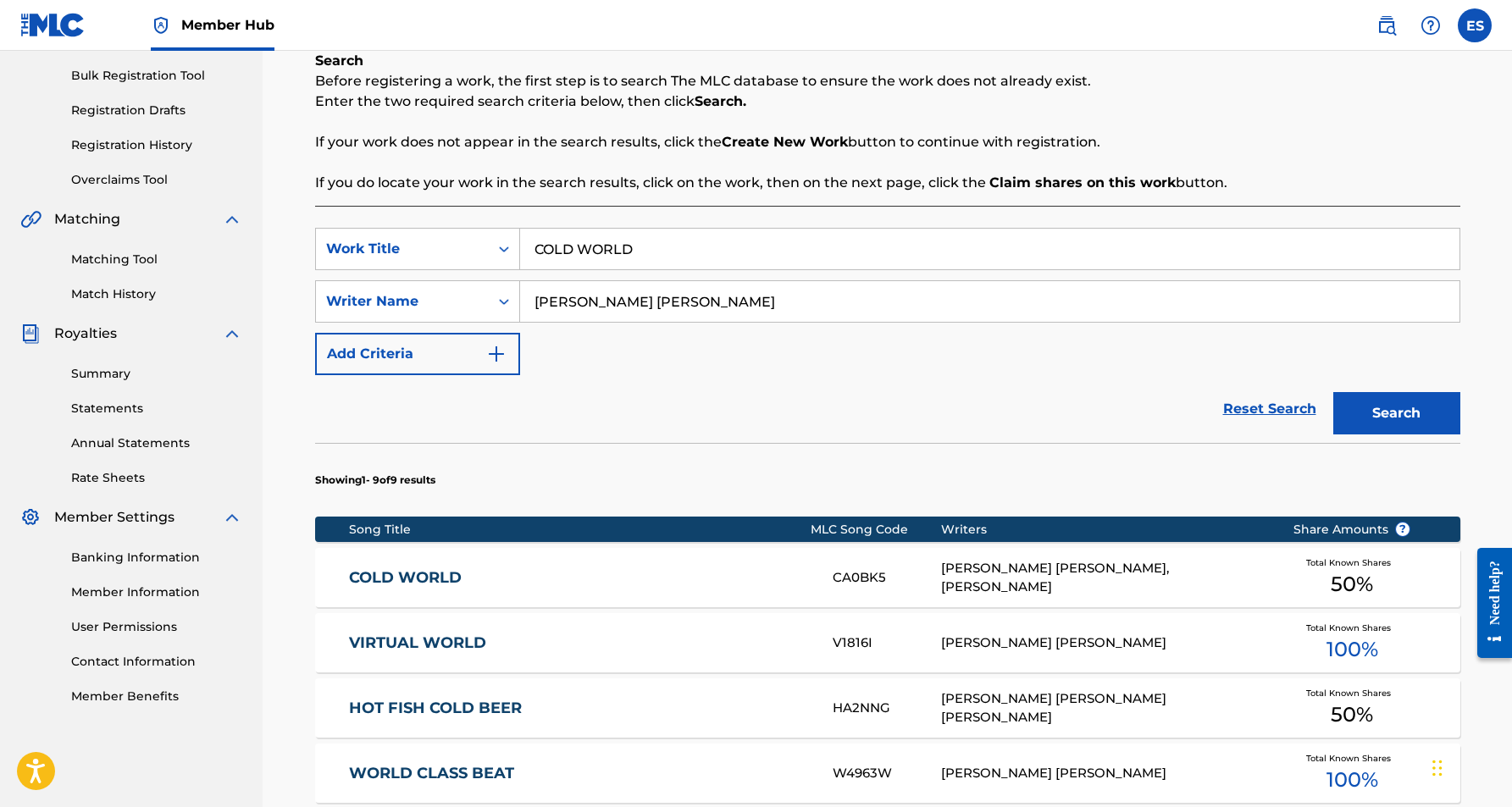
click at [662, 253] on input "COLD WORLD" at bounding box center [989, 249] width 940 height 40
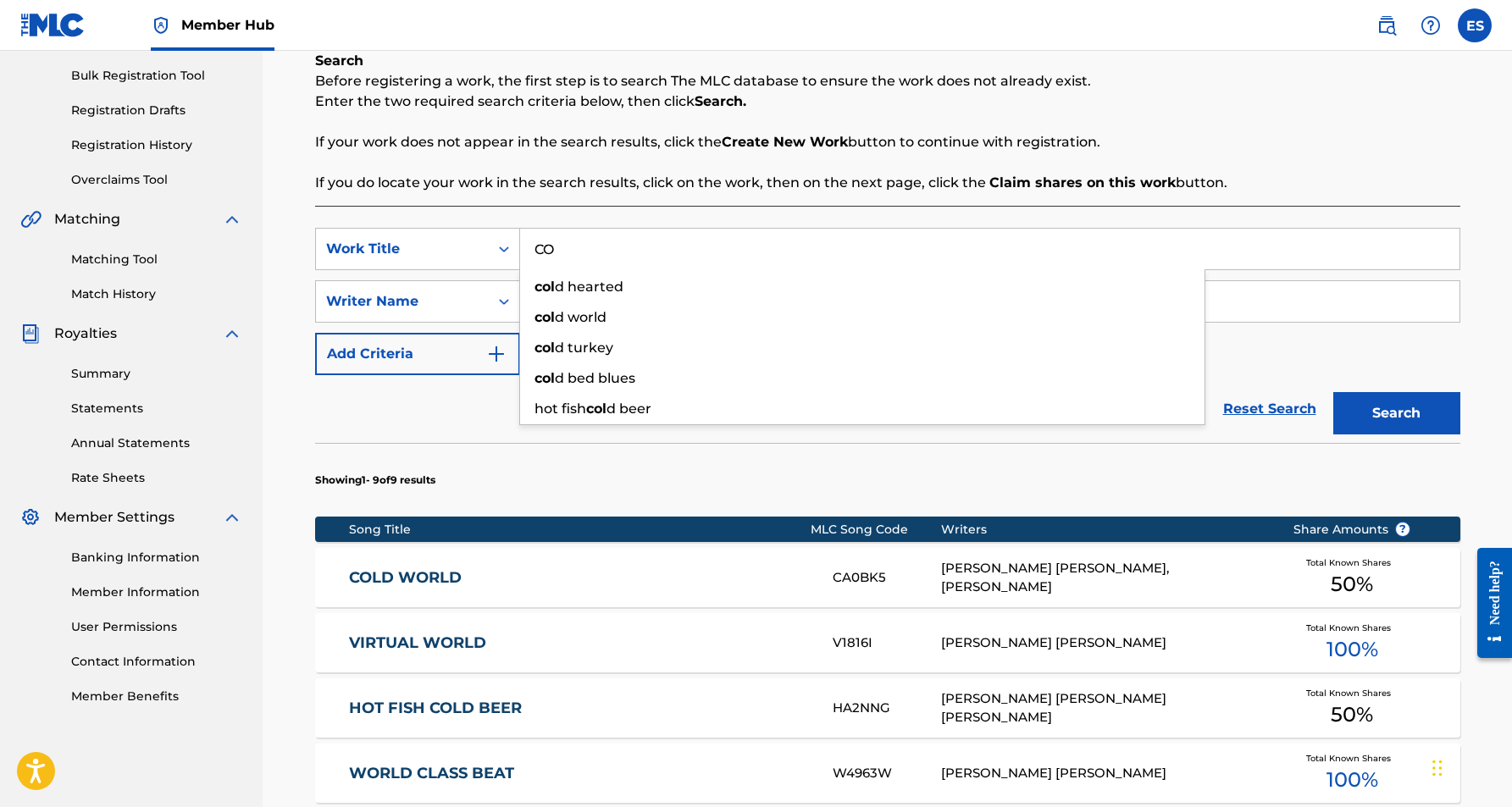
type input "C"
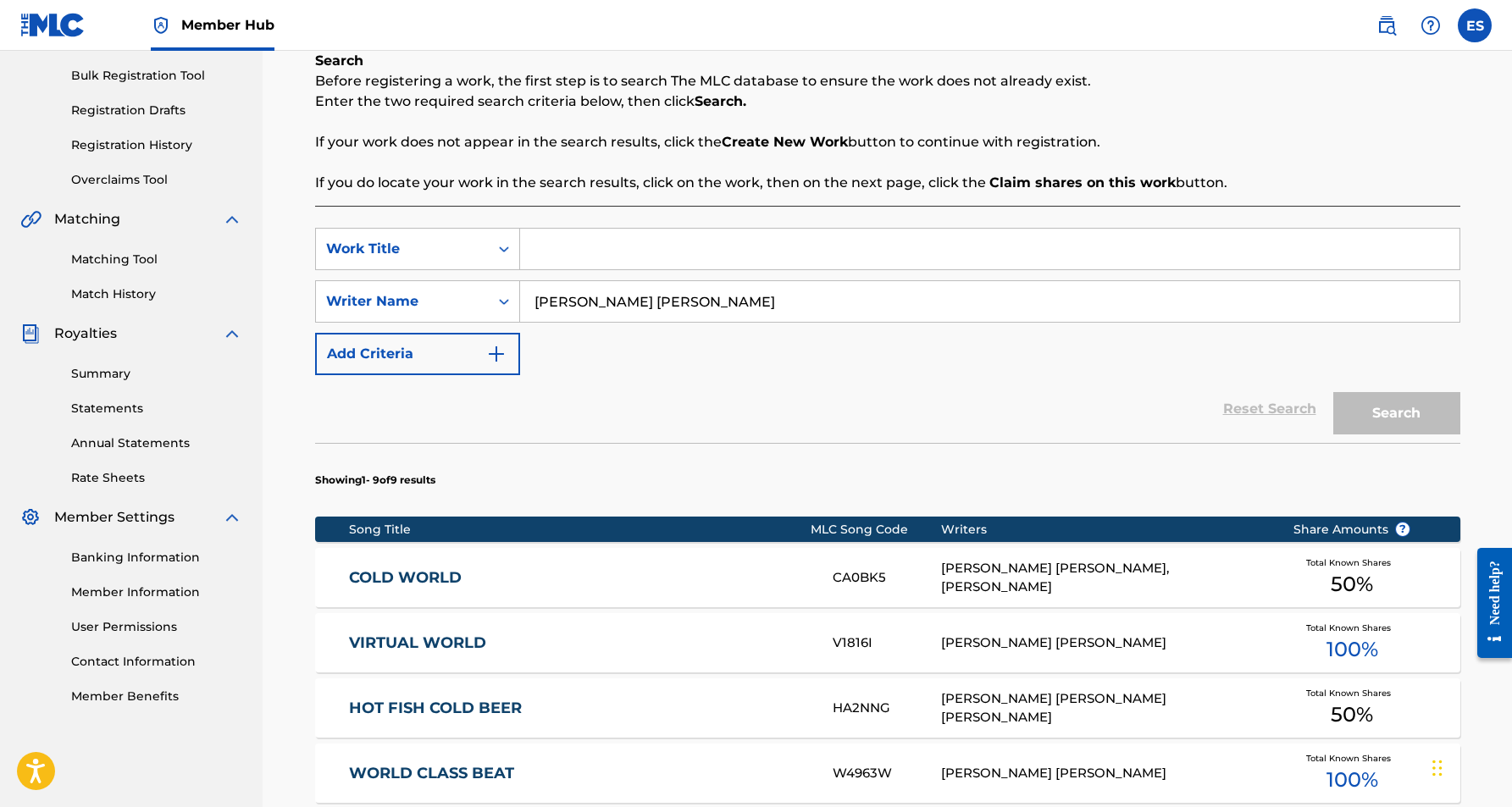
paste input "WORLD WIDE RIDERS"
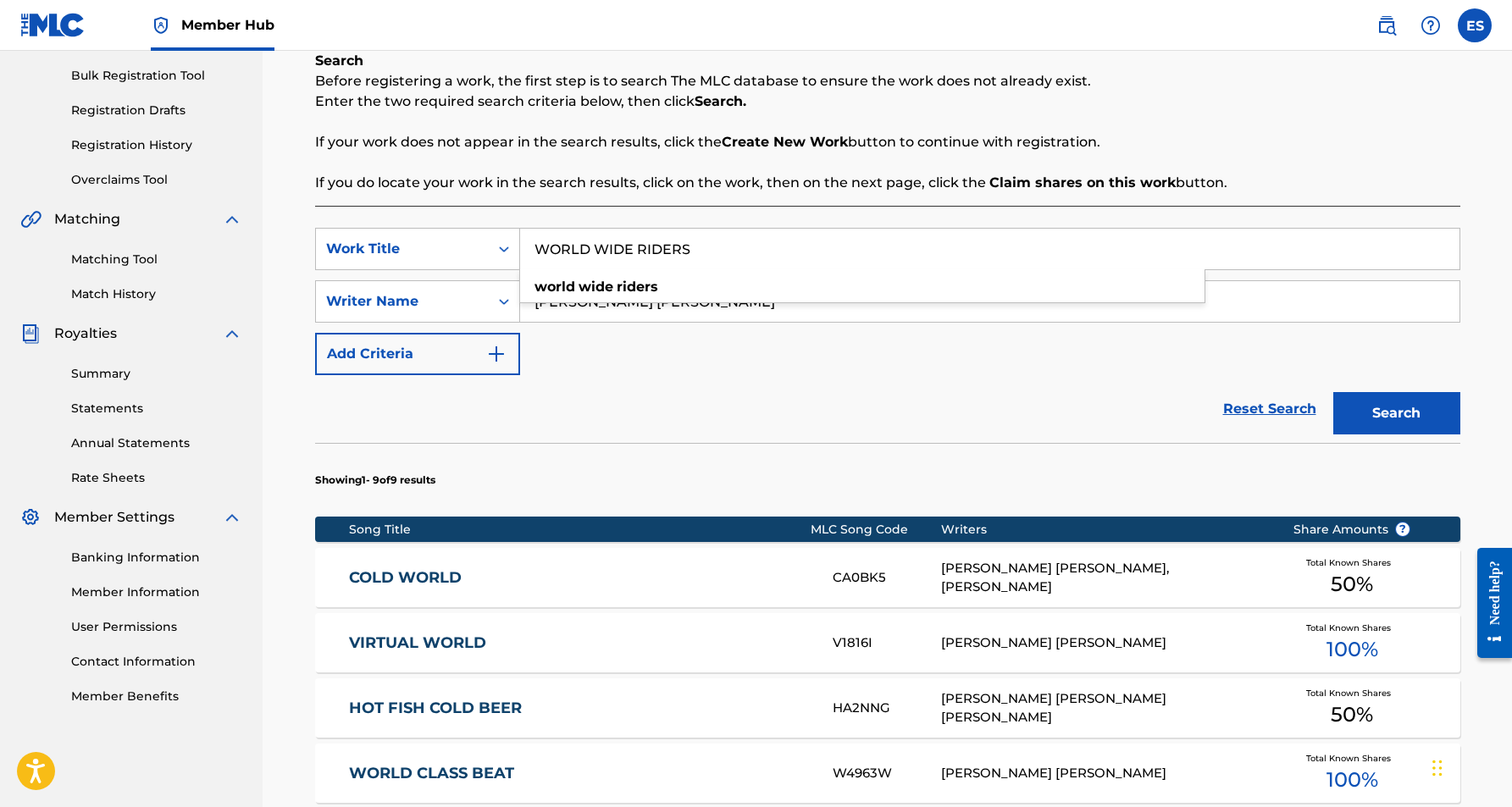
type input "WORLD WIDE RIDERS"
click at [859, 378] on div "Reset Search Search" at bounding box center [887, 408] width 1146 height 68
click at [1356, 408] on button "Search" at bounding box center [1397, 413] width 127 height 42
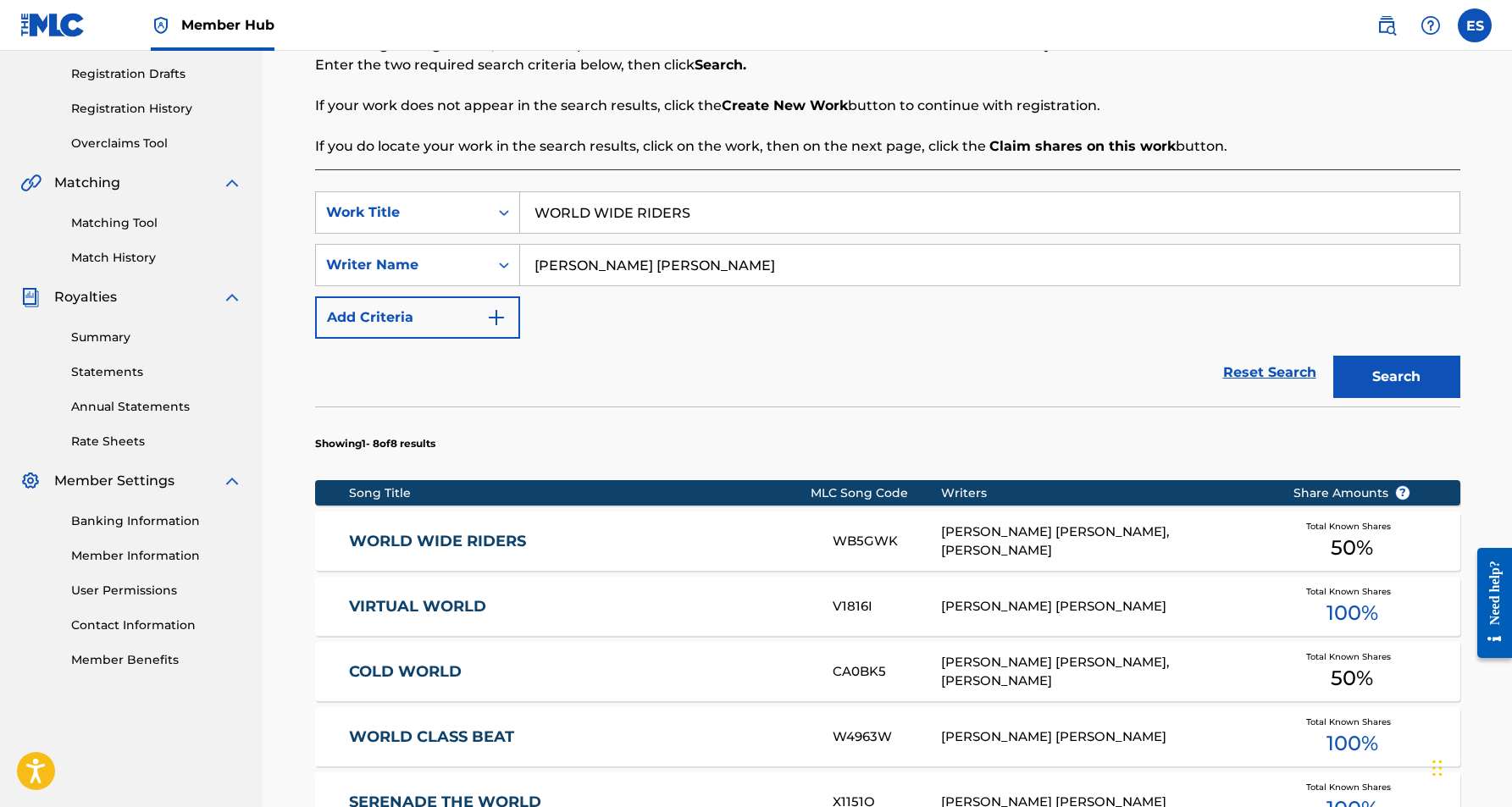
click at [985, 532] on div "[PERSON_NAME] [PERSON_NAME], [PERSON_NAME]" at bounding box center [1104, 541] width 326 height 38
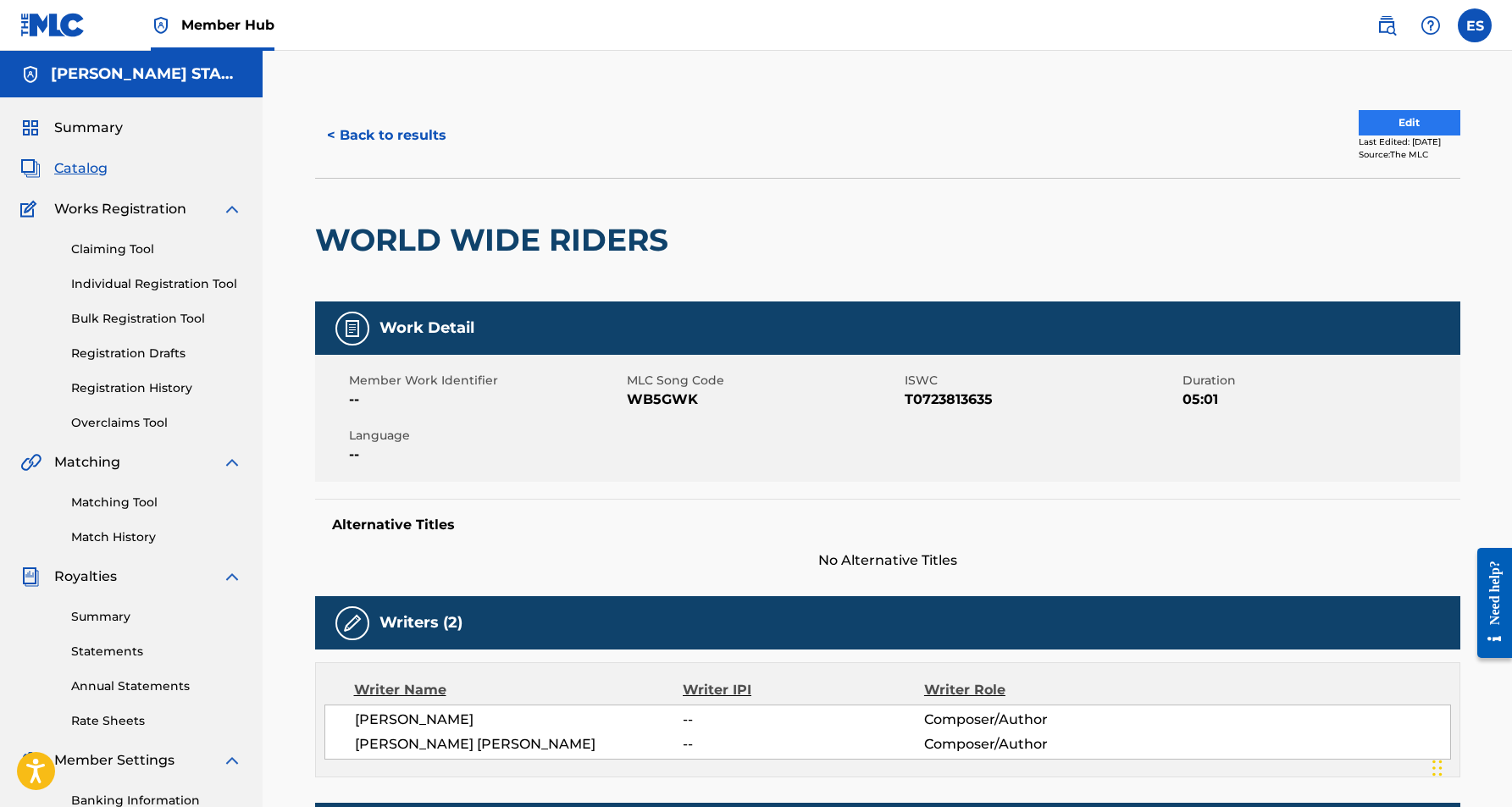
click at [1371, 121] on button "Edit" at bounding box center [1409, 123] width 101 height 26
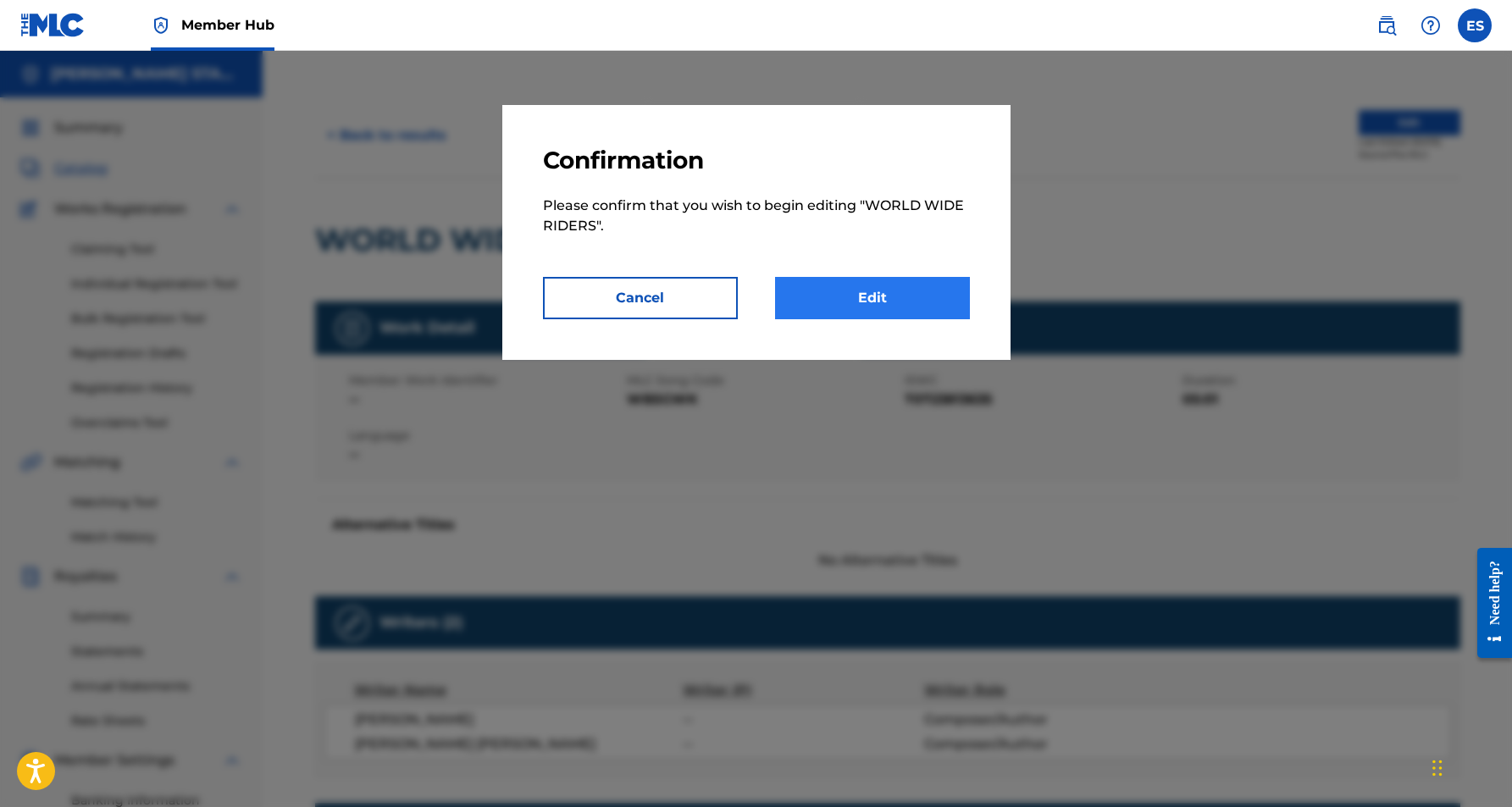
click at [896, 295] on link "Edit" at bounding box center [872, 298] width 195 height 42
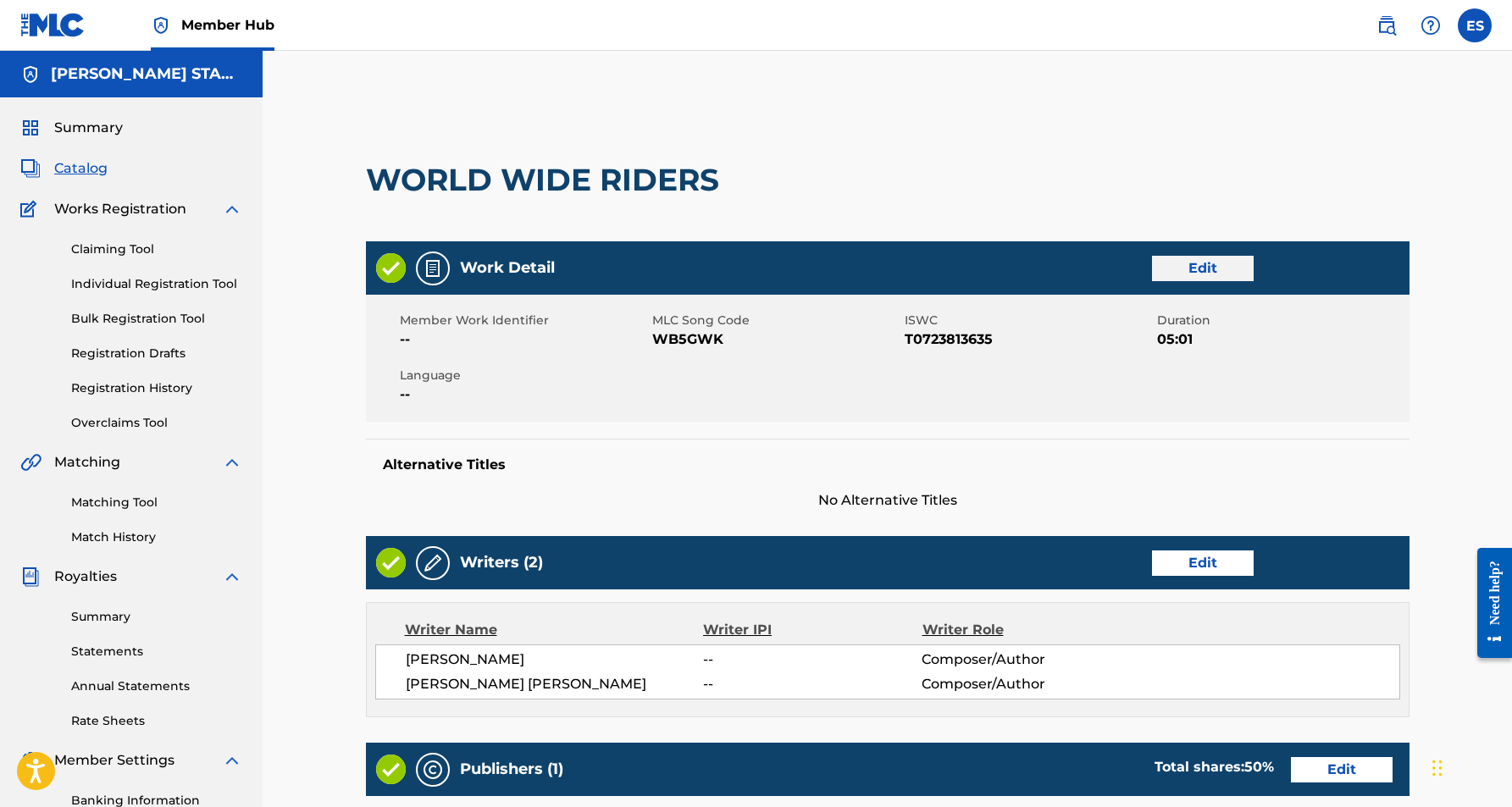
click at [1194, 270] on link "Edit" at bounding box center [1203, 268] width 101 height 26
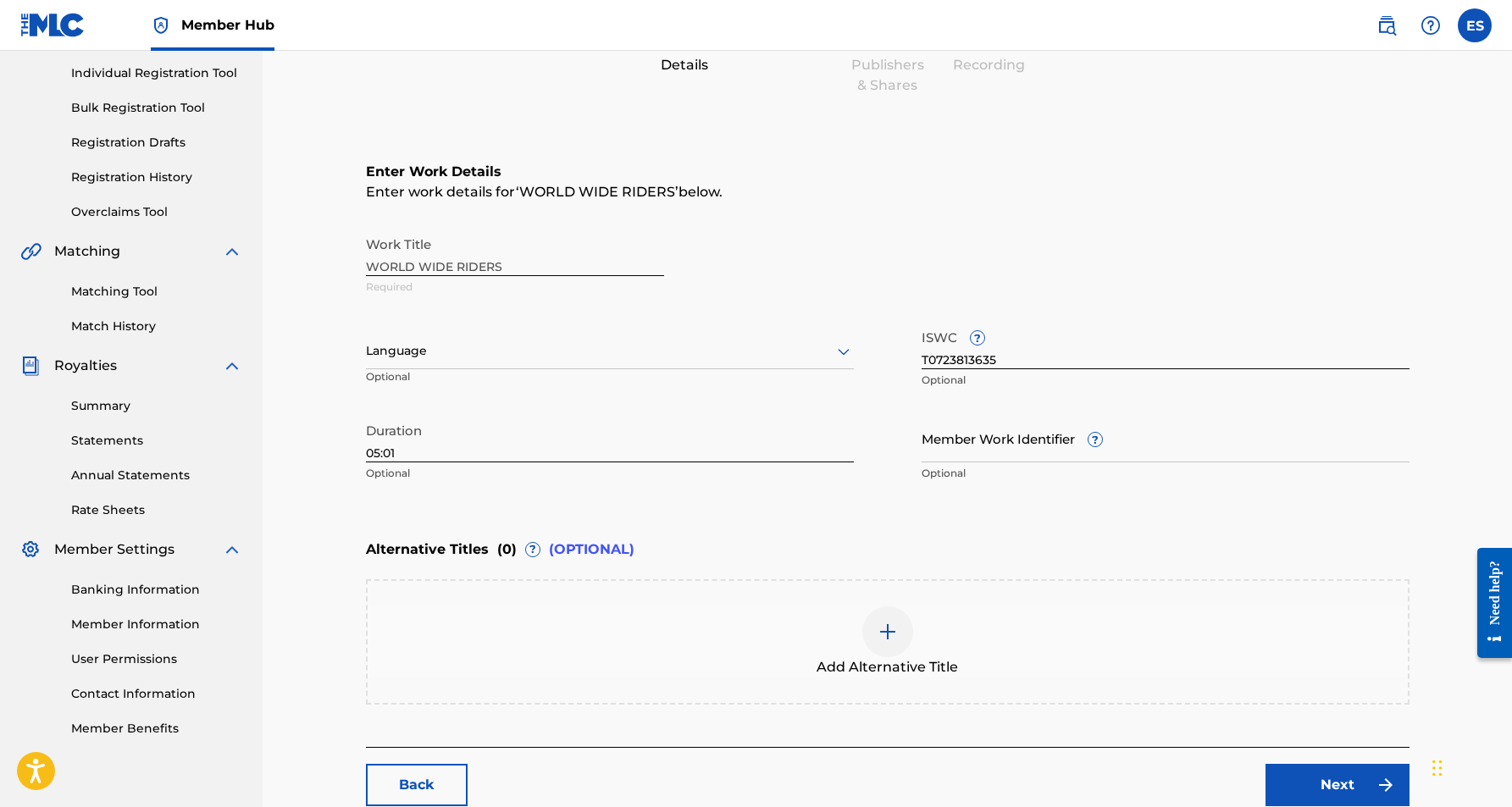
scroll to position [228, 0]
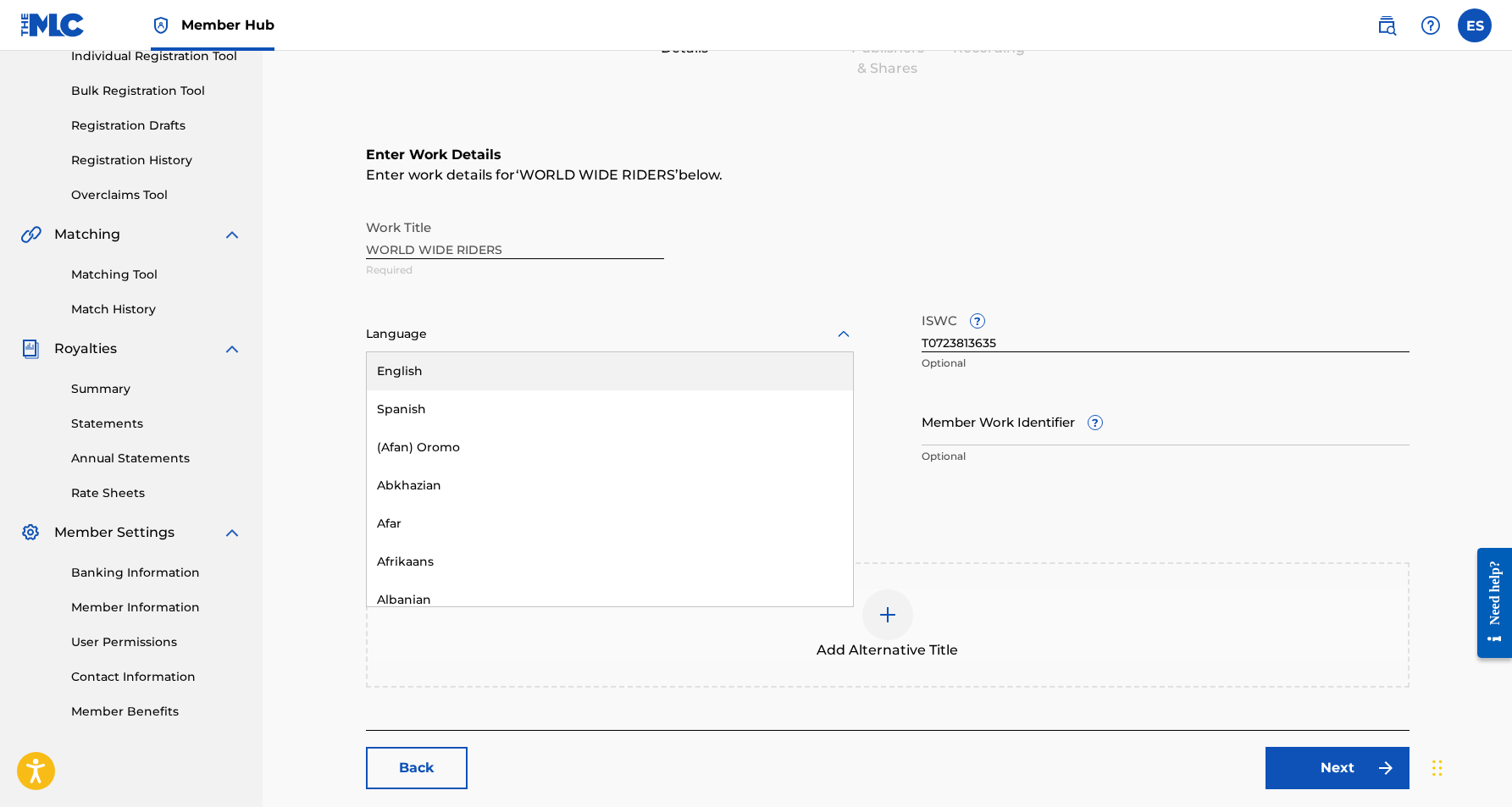
click at [844, 335] on icon at bounding box center [844, 334] width 21 height 21
click at [745, 374] on div "English" at bounding box center [609, 371] width 487 height 38
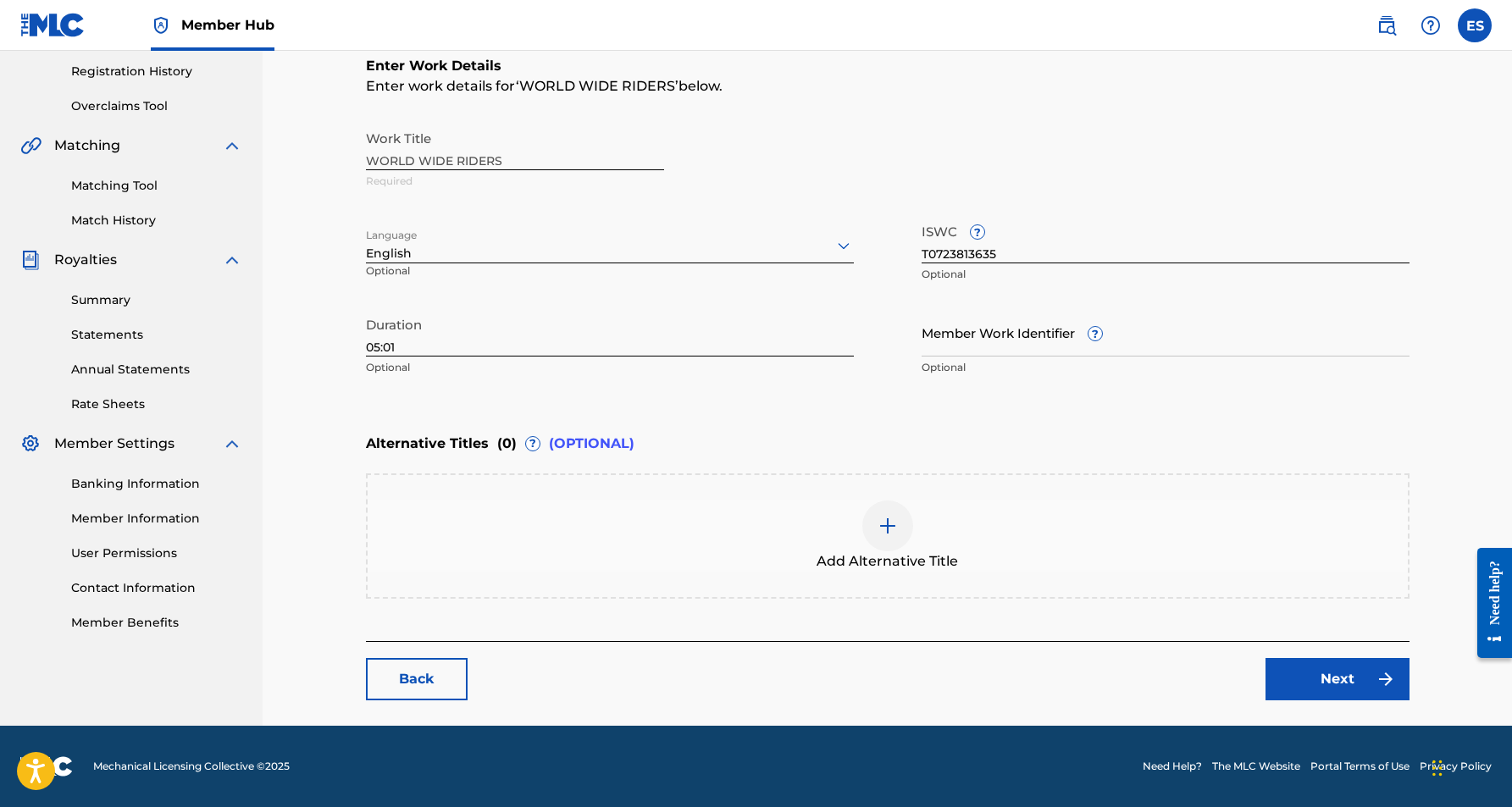
scroll to position [316, 0]
click at [1321, 671] on link "Next" at bounding box center [1338, 678] width 144 height 42
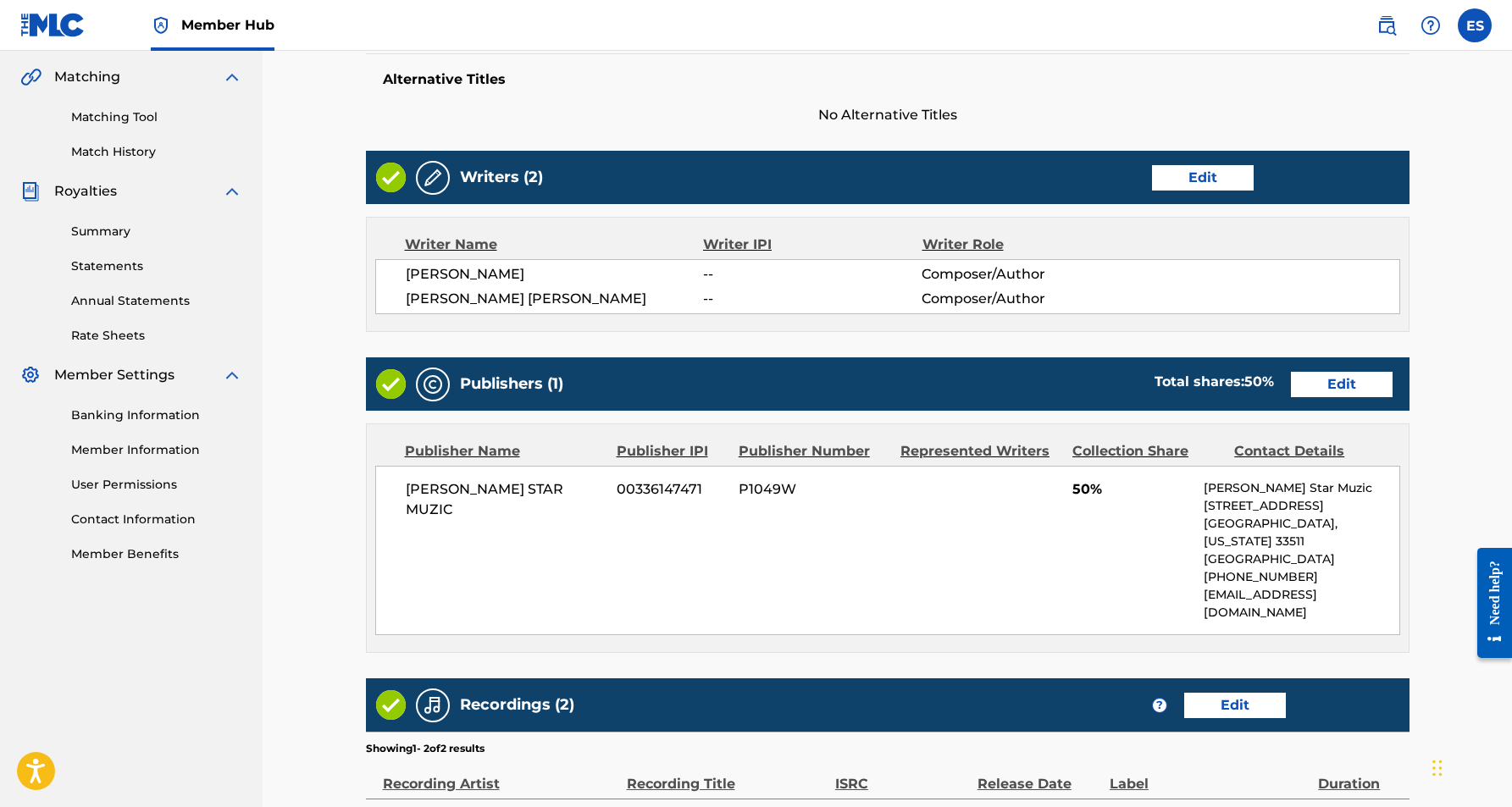
scroll to position [382, 0]
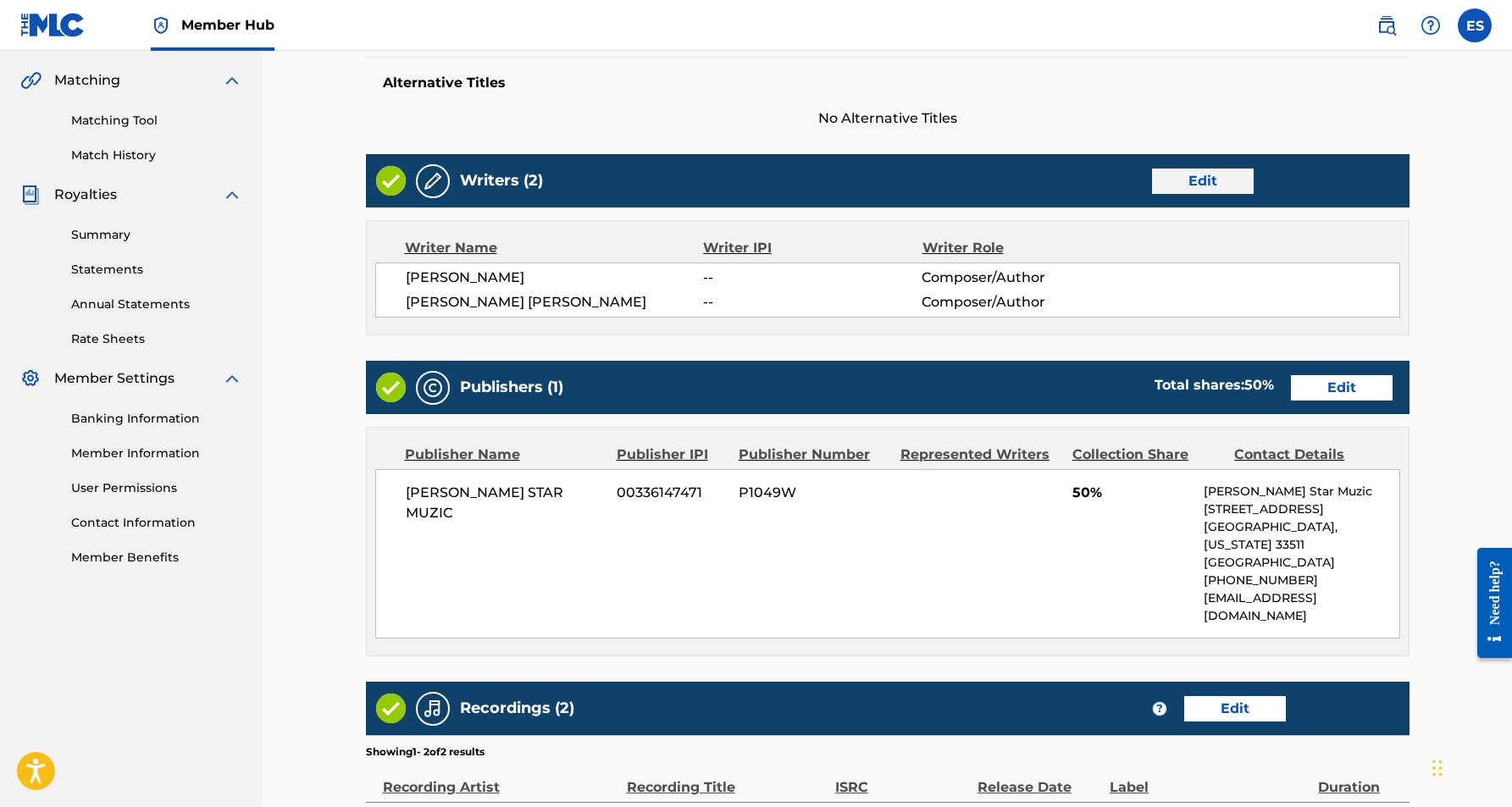
click at [1186, 182] on link "Edit" at bounding box center [1203, 181] width 101 height 26
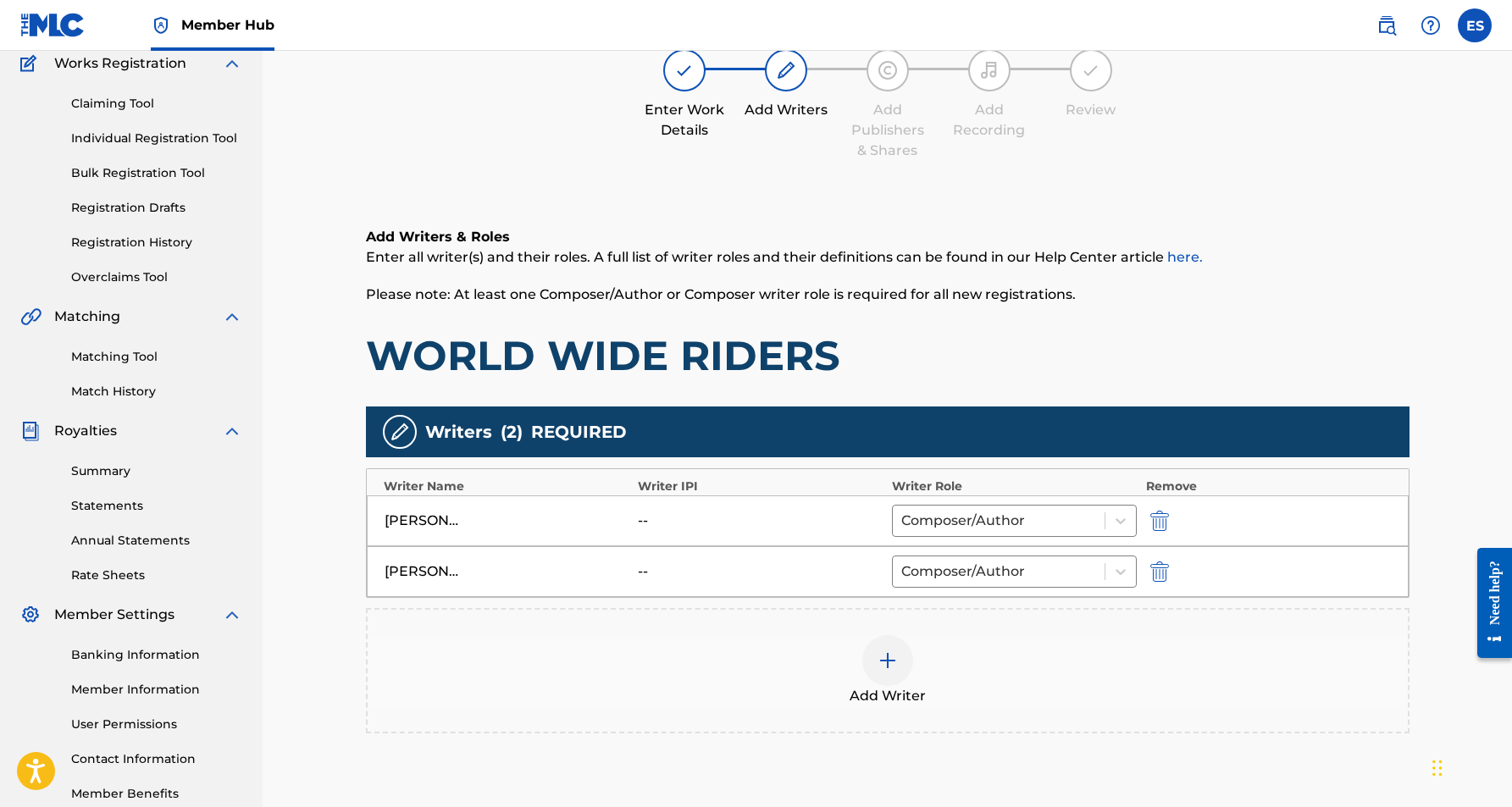
scroll to position [171, 0]
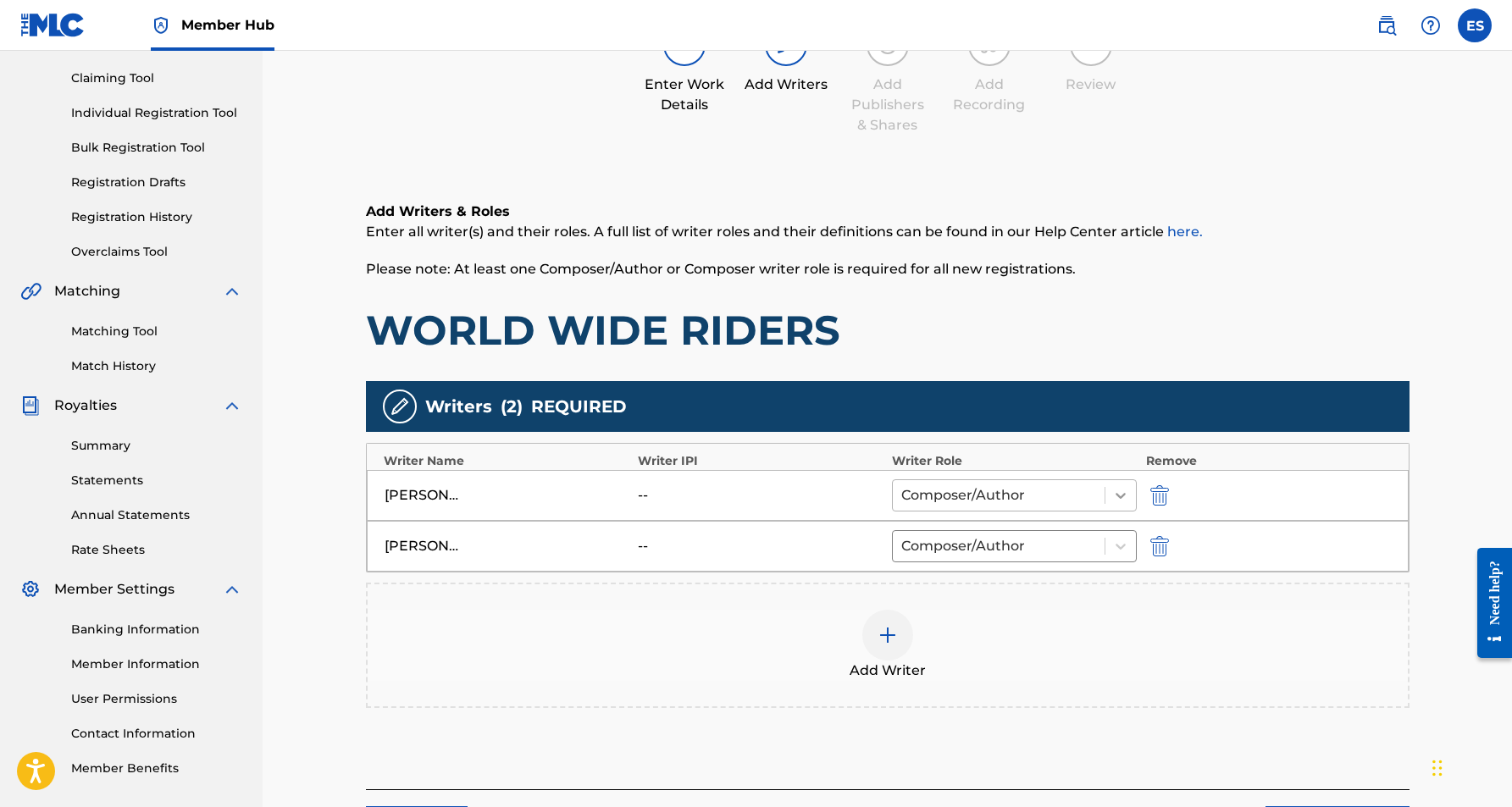
click at [1120, 492] on icon at bounding box center [1121, 496] width 17 height 17
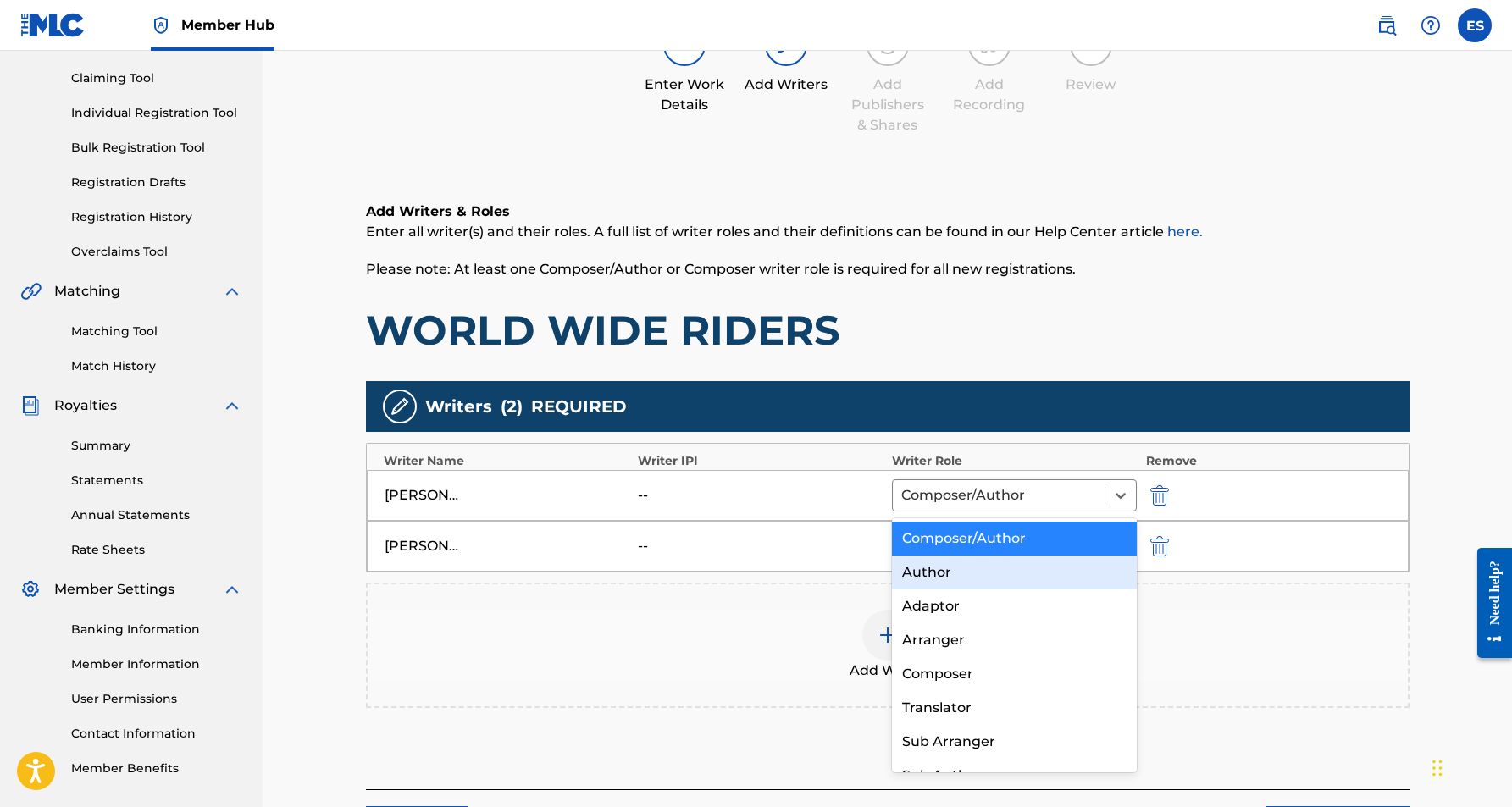
click at [1029, 564] on div "Author" at bounding box center [1014, 572] width 245 height 33
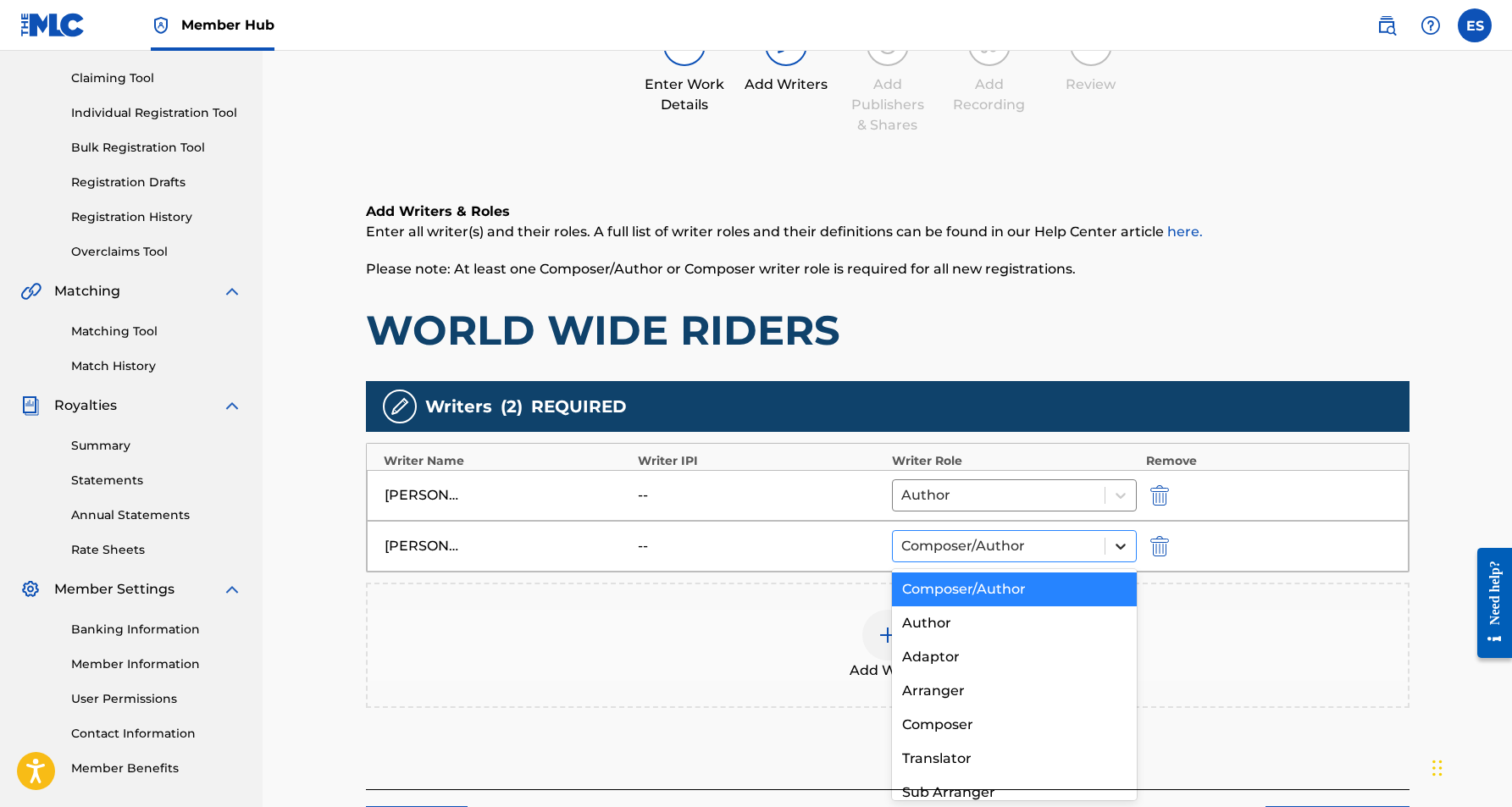
click at [1116, 543] on icon at bounding box center [1121, 546] width 17 height 17
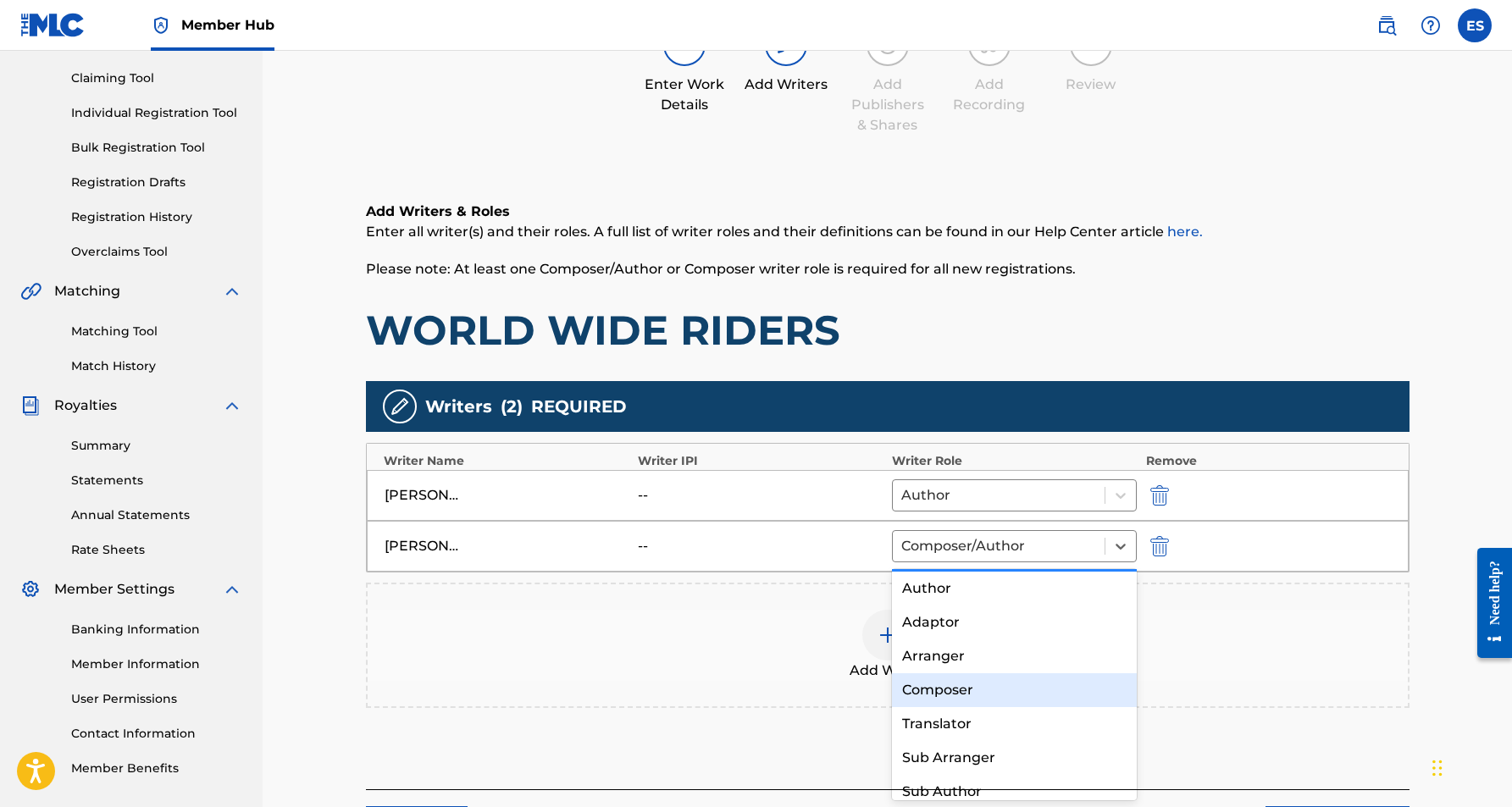
click at [1028, 684] on div "Composer" at bounding box center [1014, 690] width 245 height 33
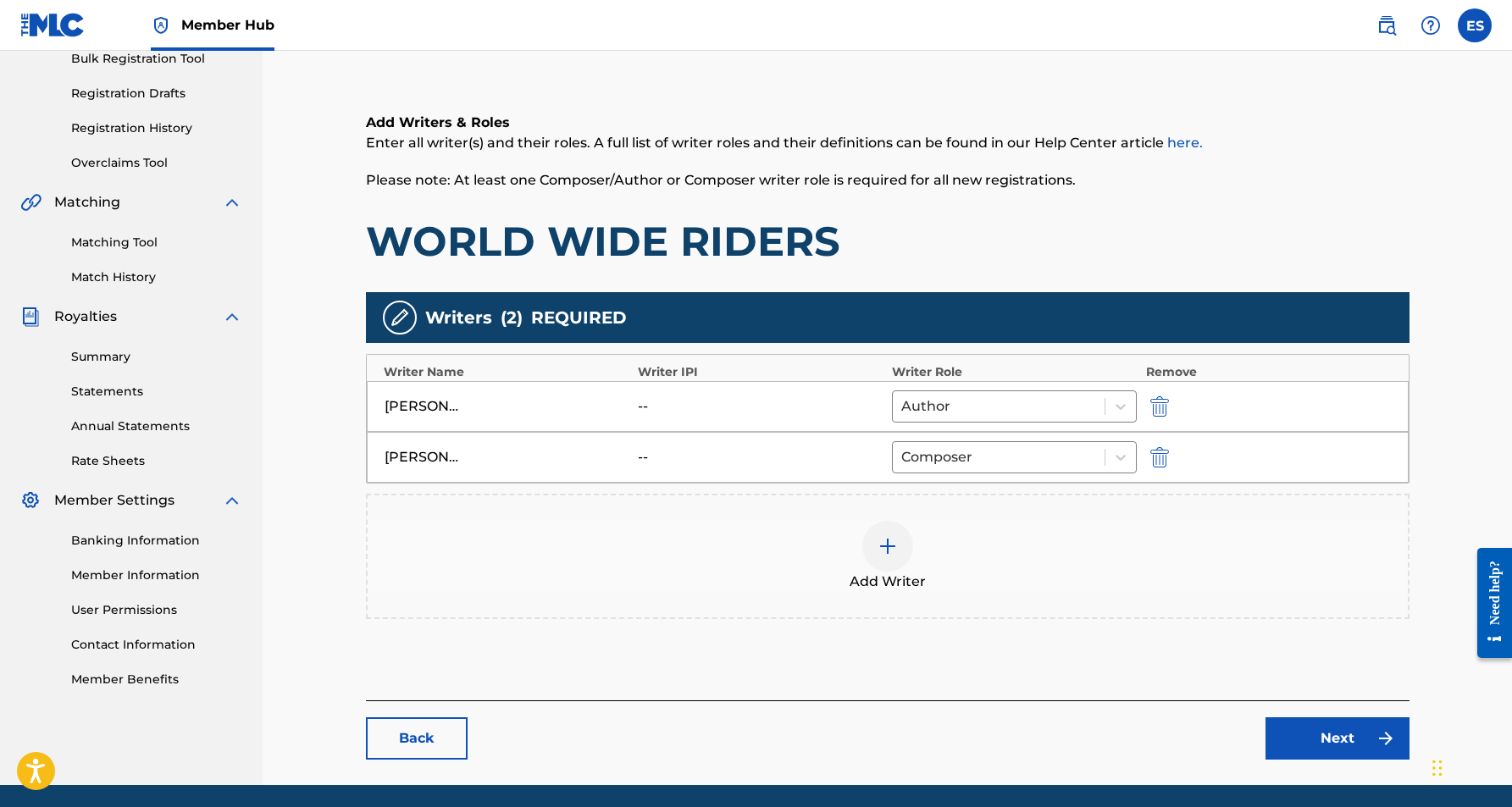
scroll to position [285, 0]
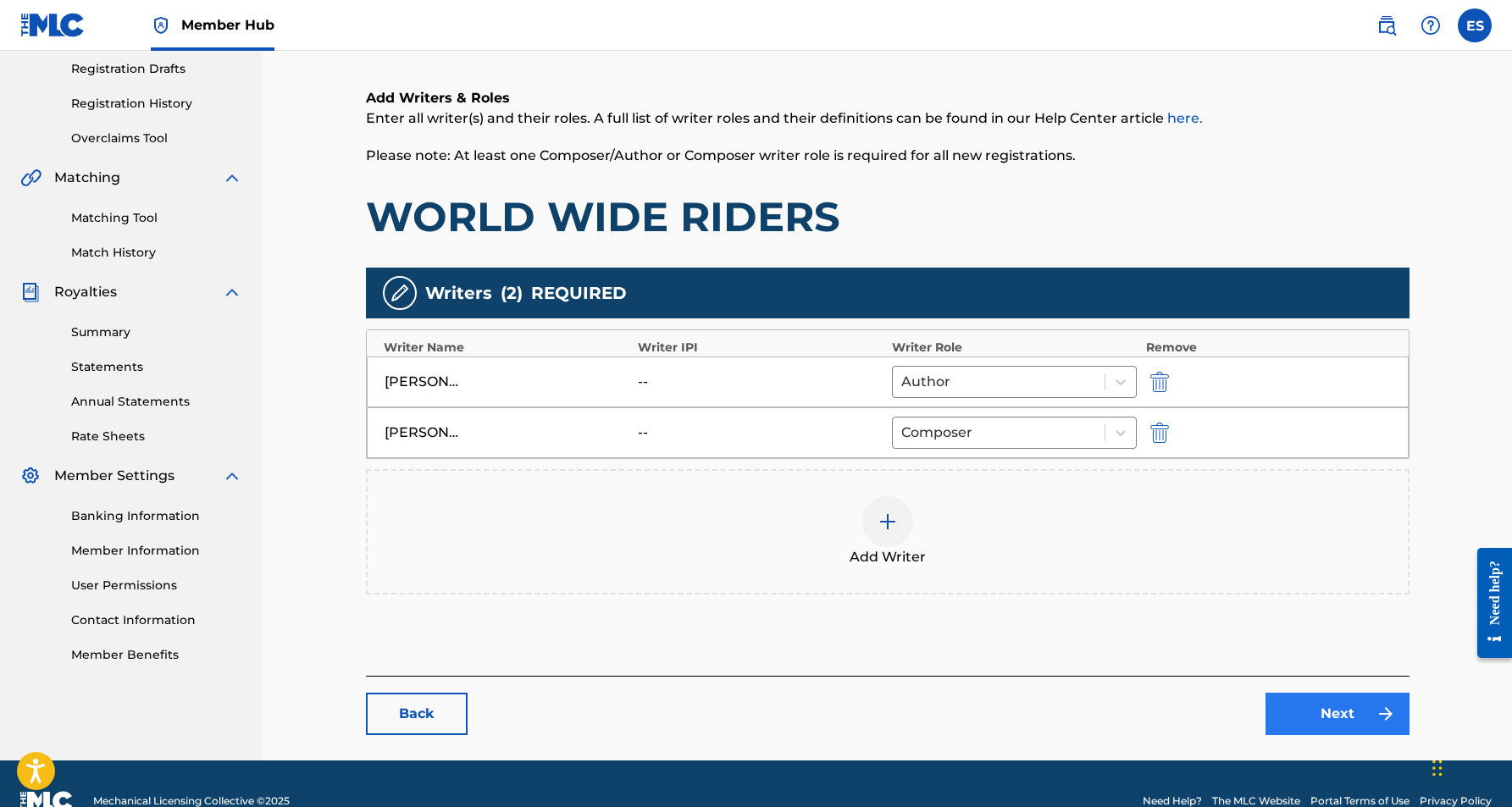
click at [1314, 714] on link "Next" at bounding box center [1338, 713] width 144 height 42
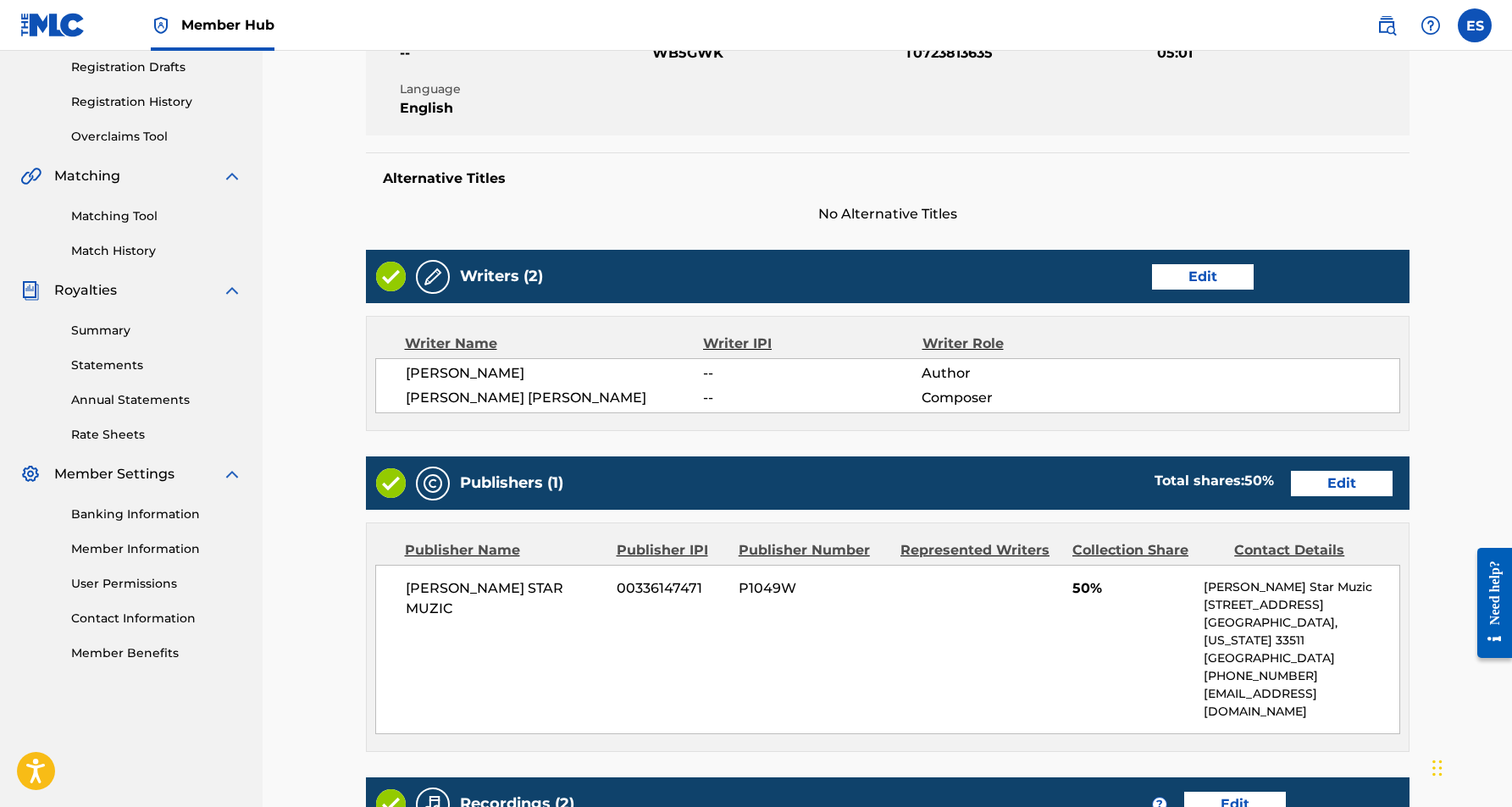
scroll to position [309, 0]
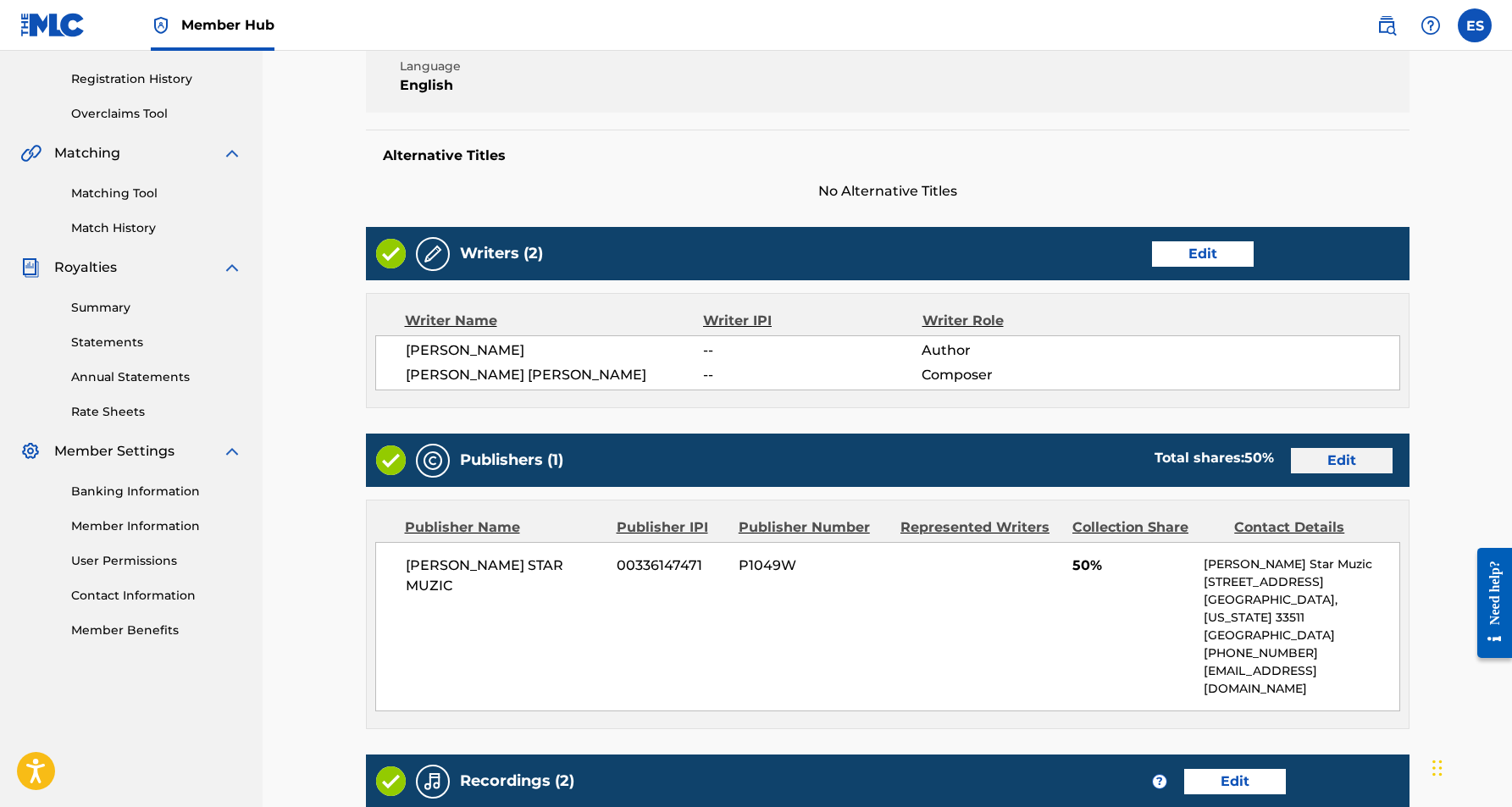
click at [1329, 465] on link "Edit" at bounding box center [1341, 461] width 101 height 26
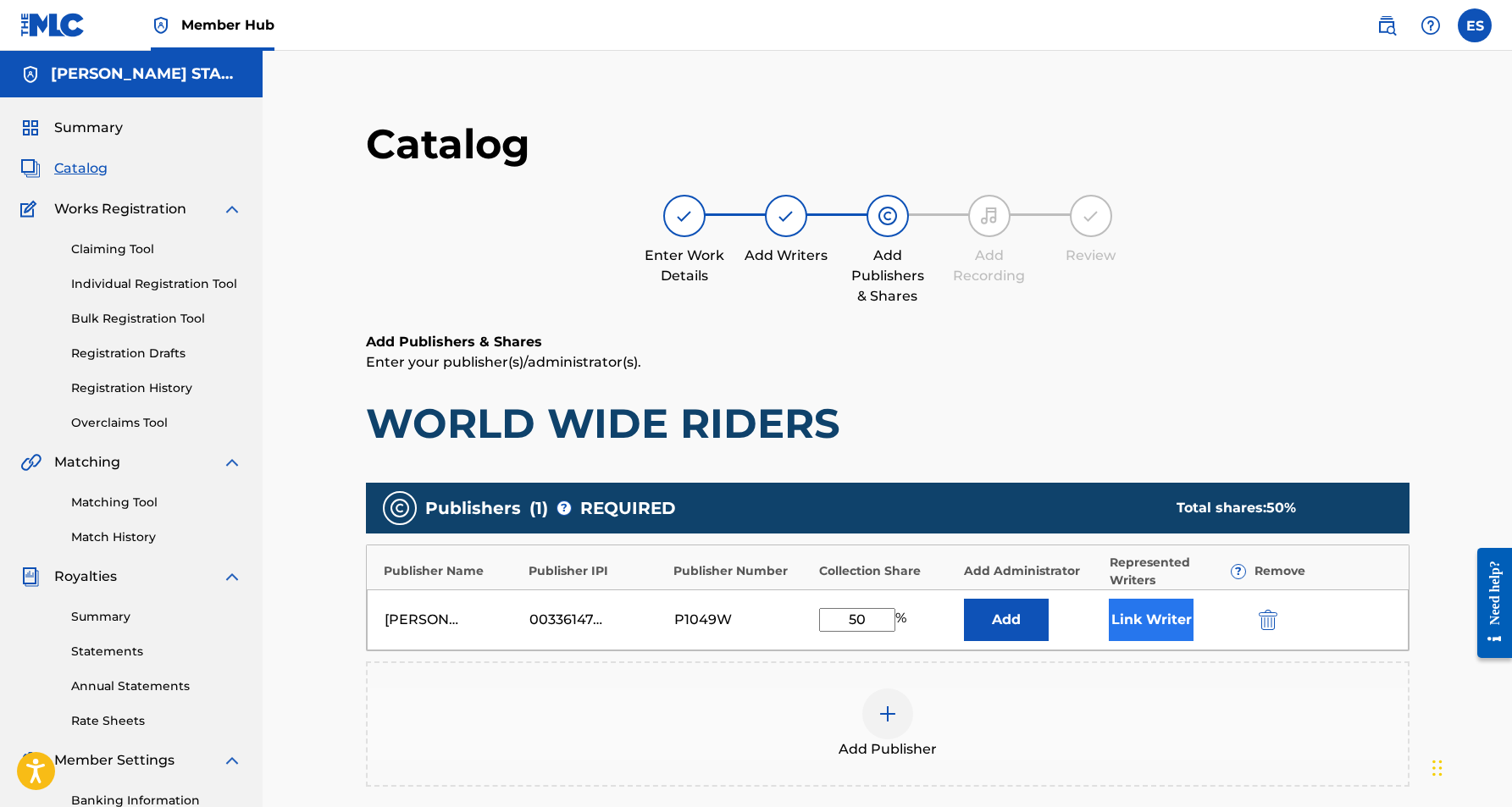
click at [1153, 623] on button "Link Writer" at bounding box center [1151, 619] width 85 height 42
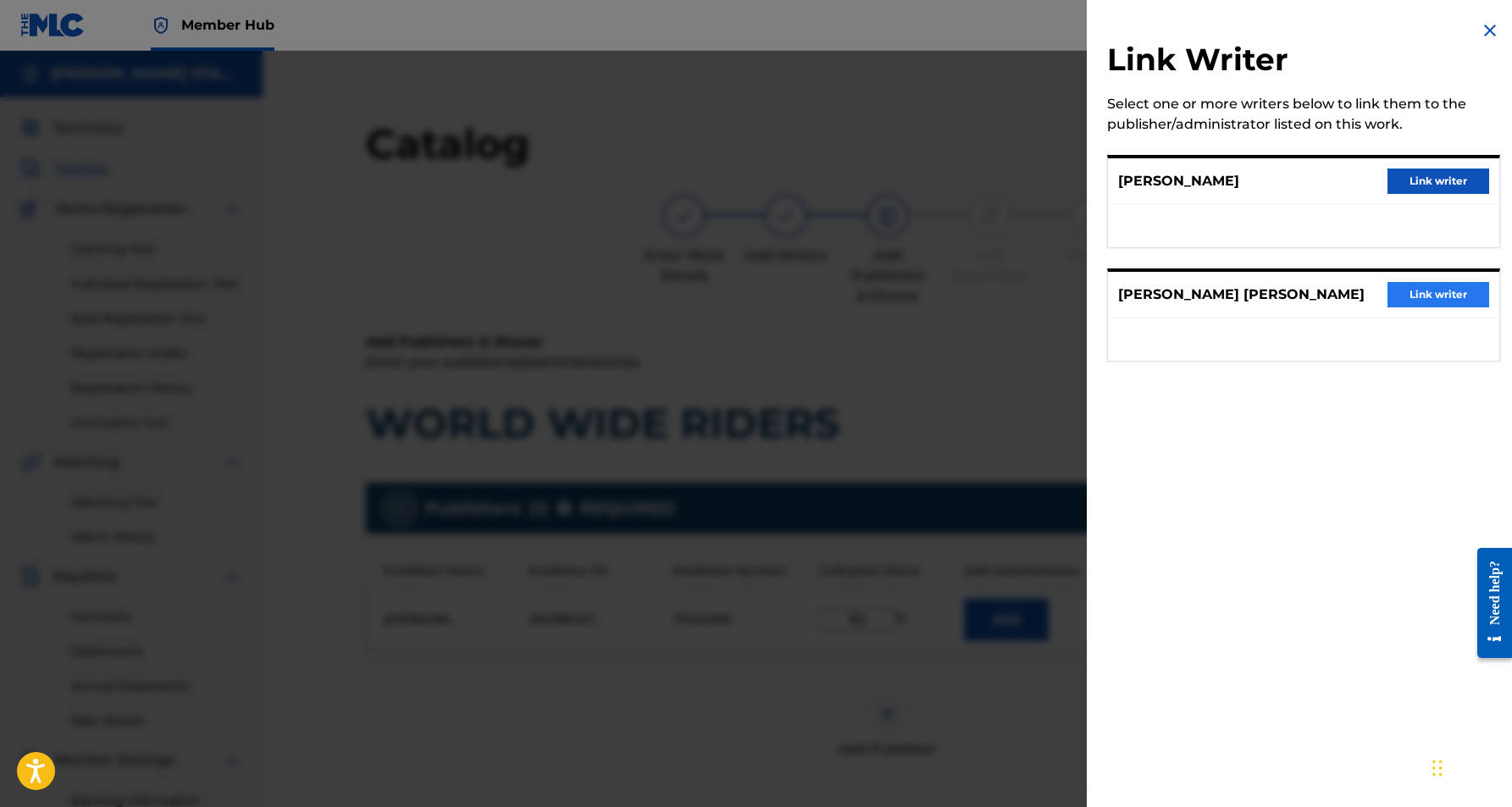
click at [1410, 292] on button "Link writer" at bounding box center [1438, 295] width 101 height 26
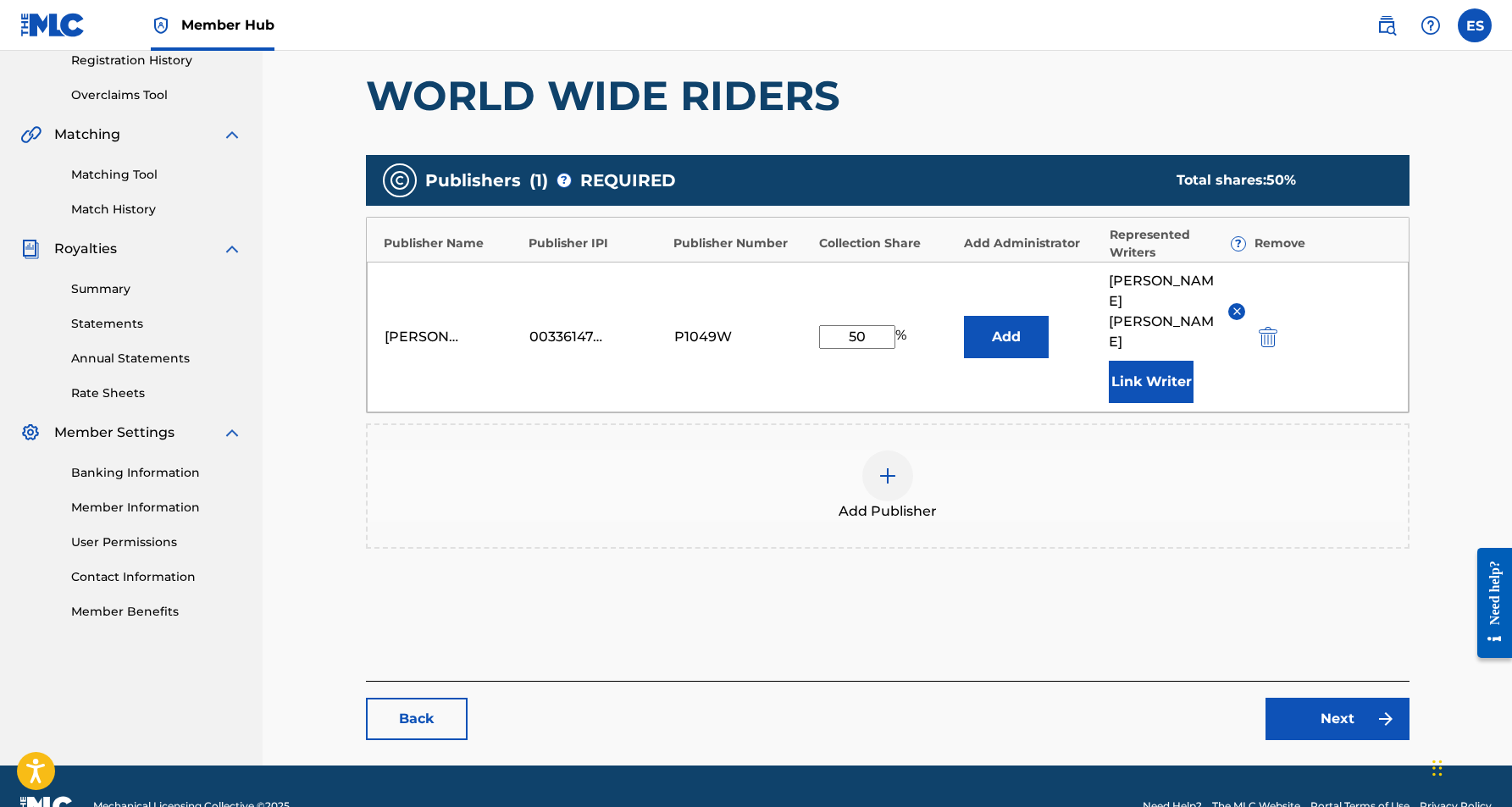
scroll to position [327, 0]
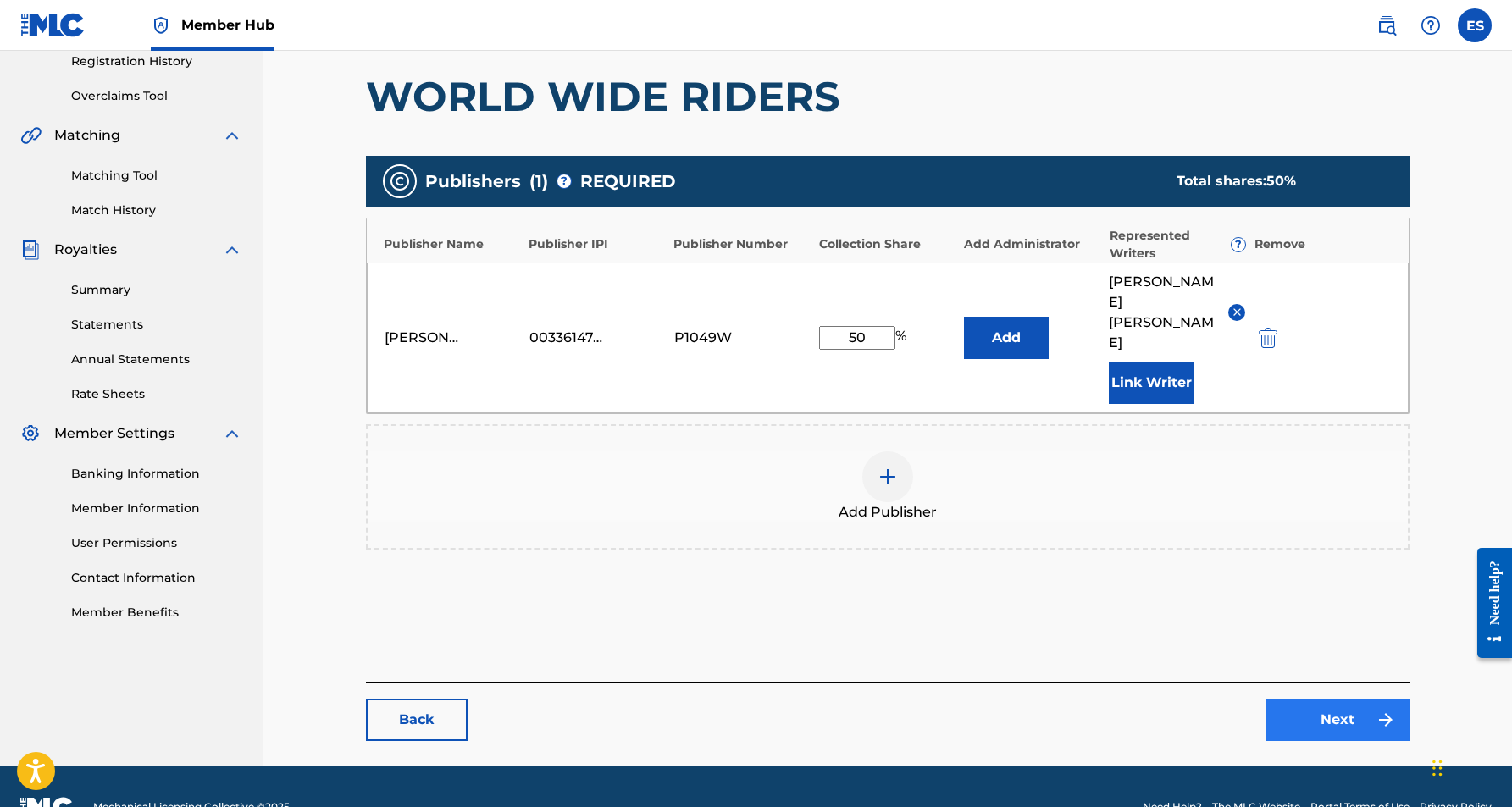
click at [1334, 698] on link "Next" at bounding box center [1338, 719] width 144 height 42
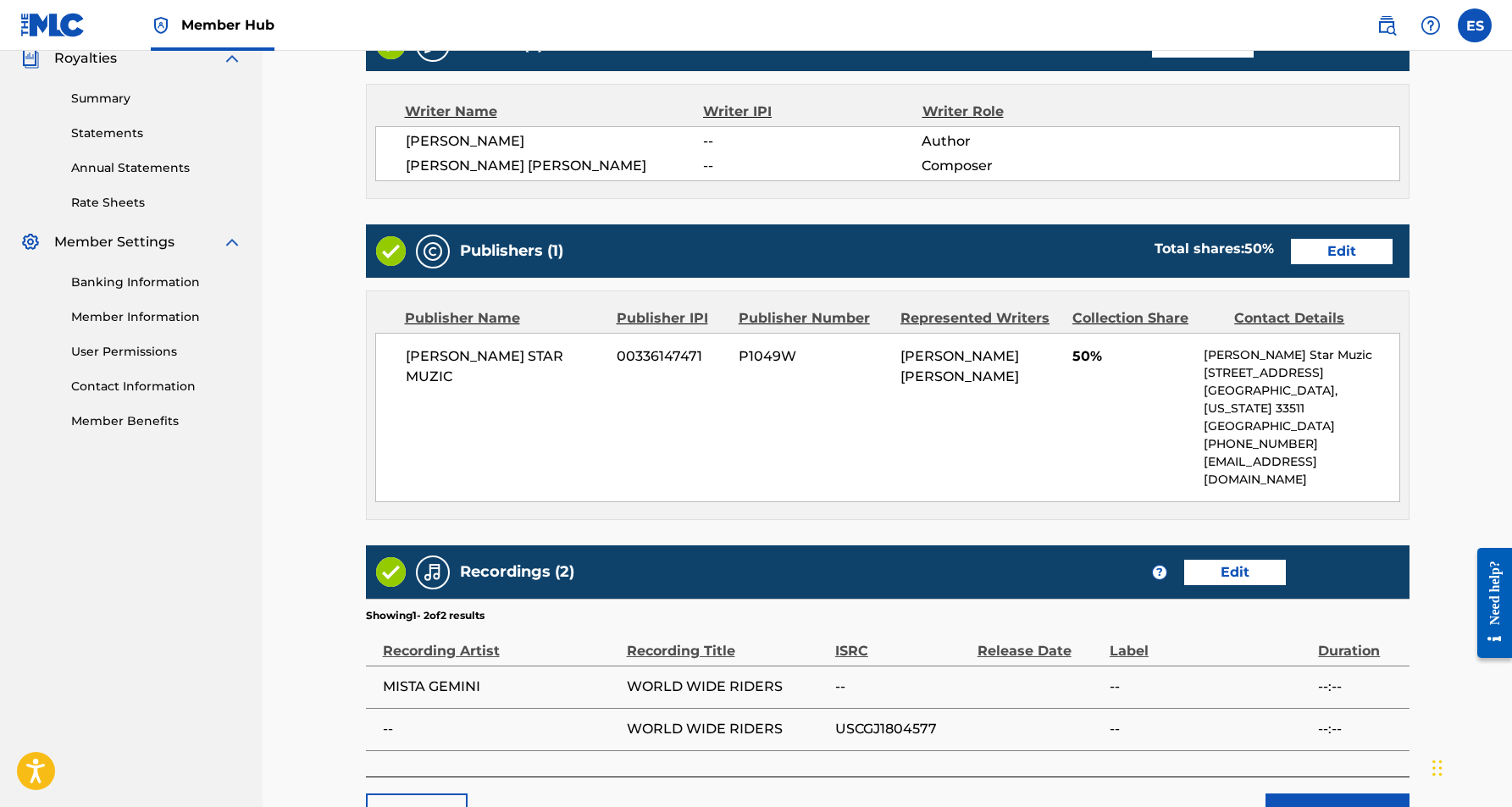
scroll to position [552, 0]
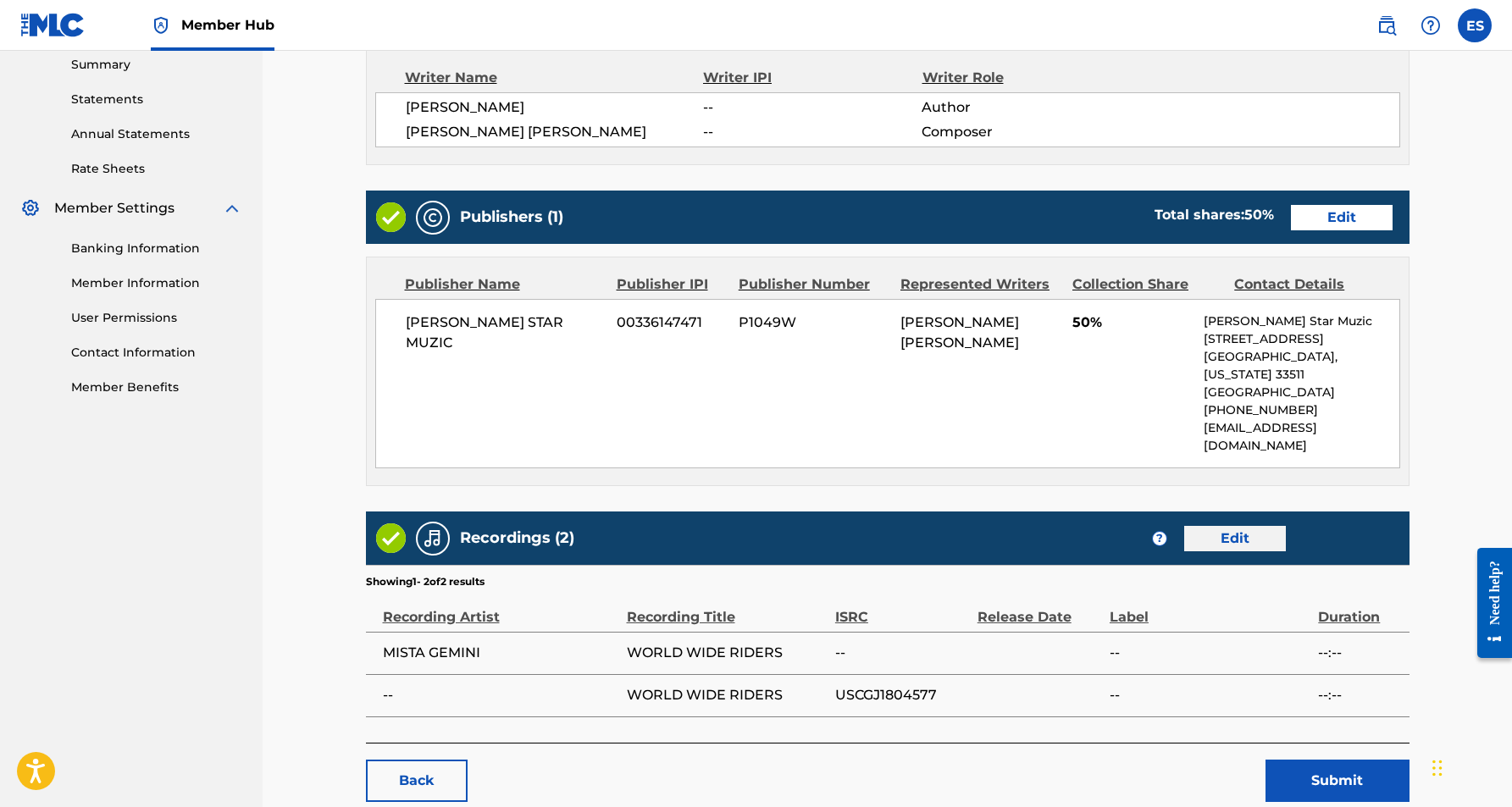
click at [1229, 526] on link "Edit" at bounding box center [1235, 539] width 101 height 26
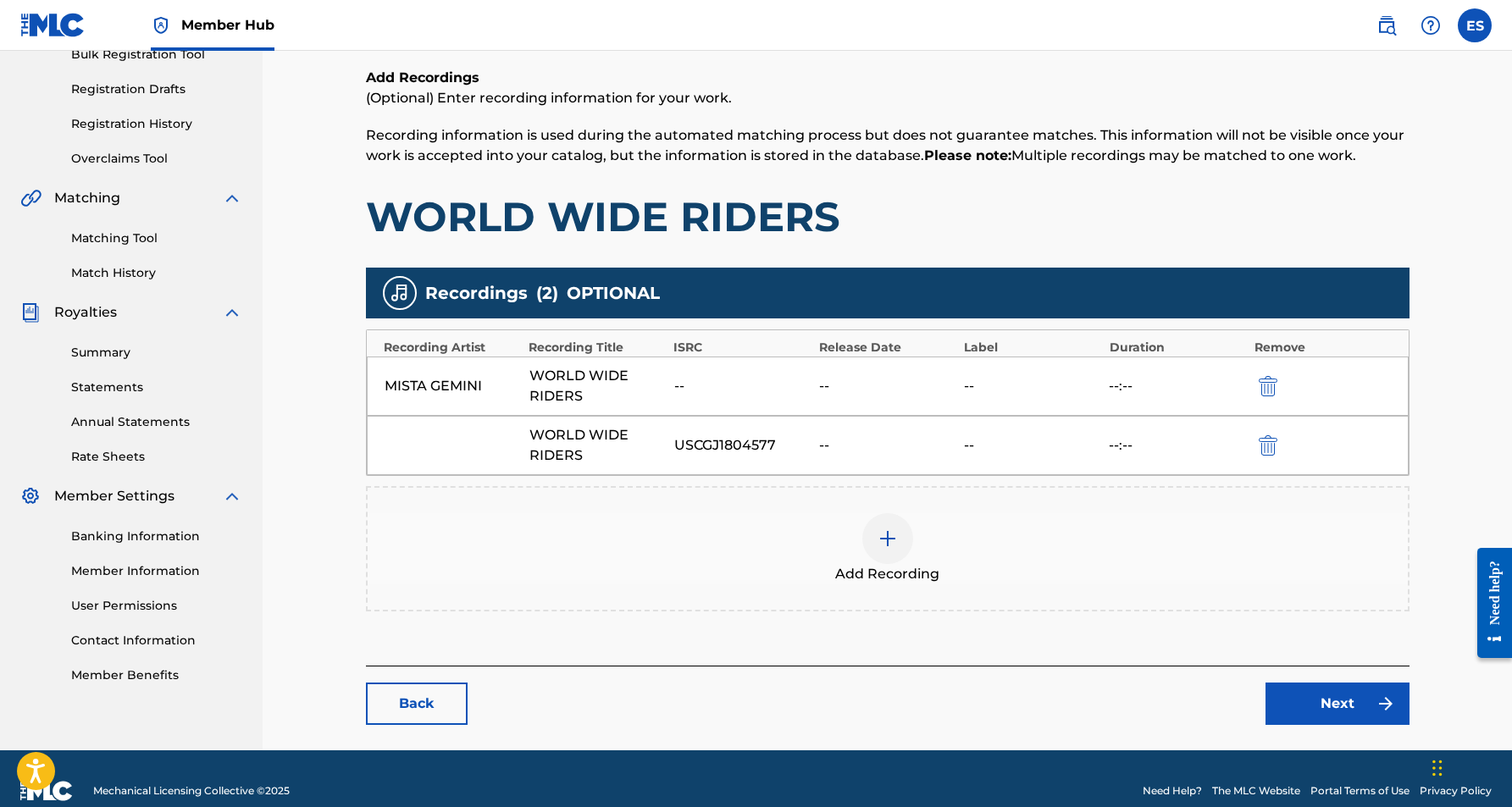
scroll to position [284, 0]
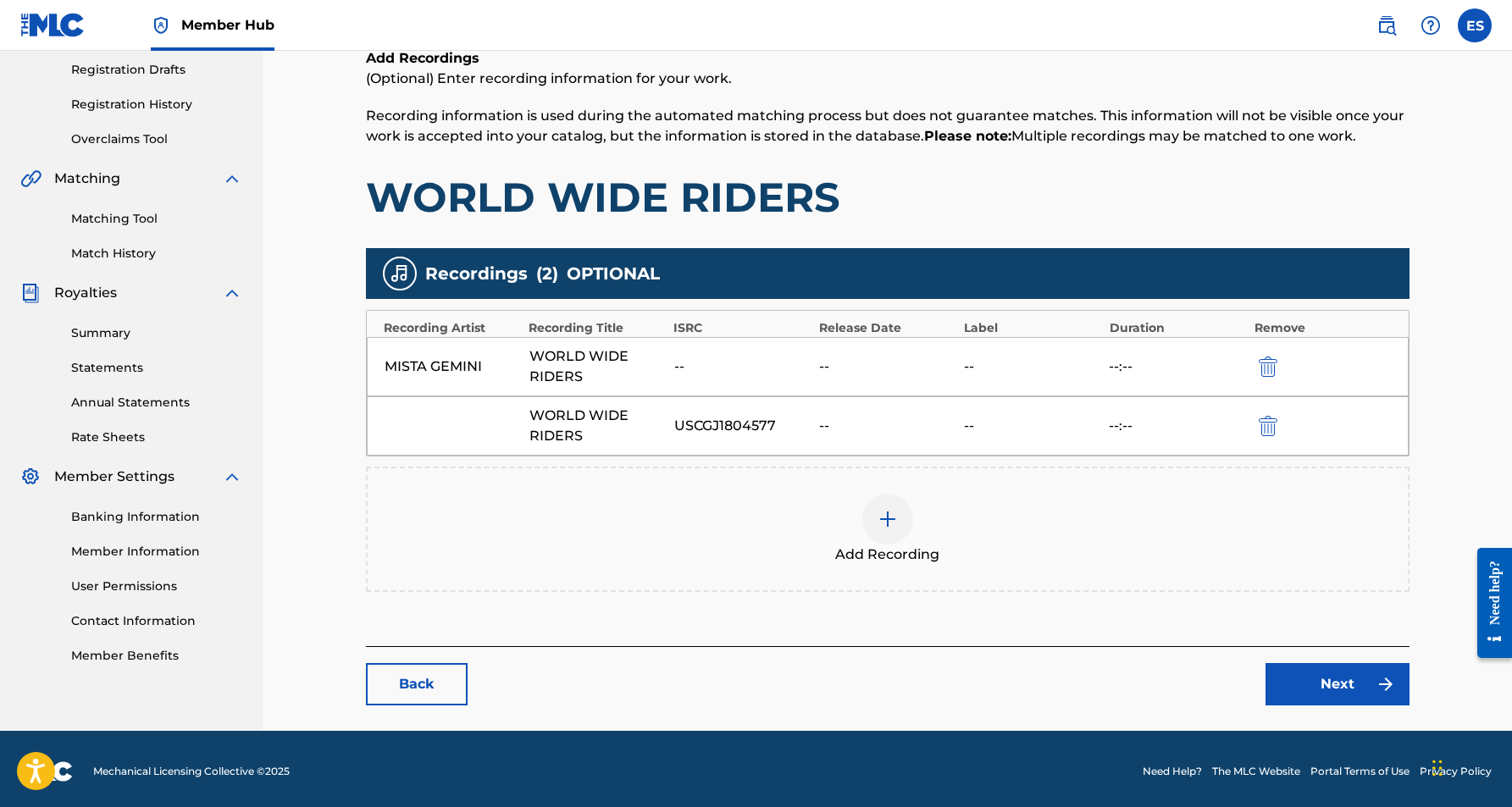
click at [895, 528] on img at bounding box center [888, 519] width 21 height 21
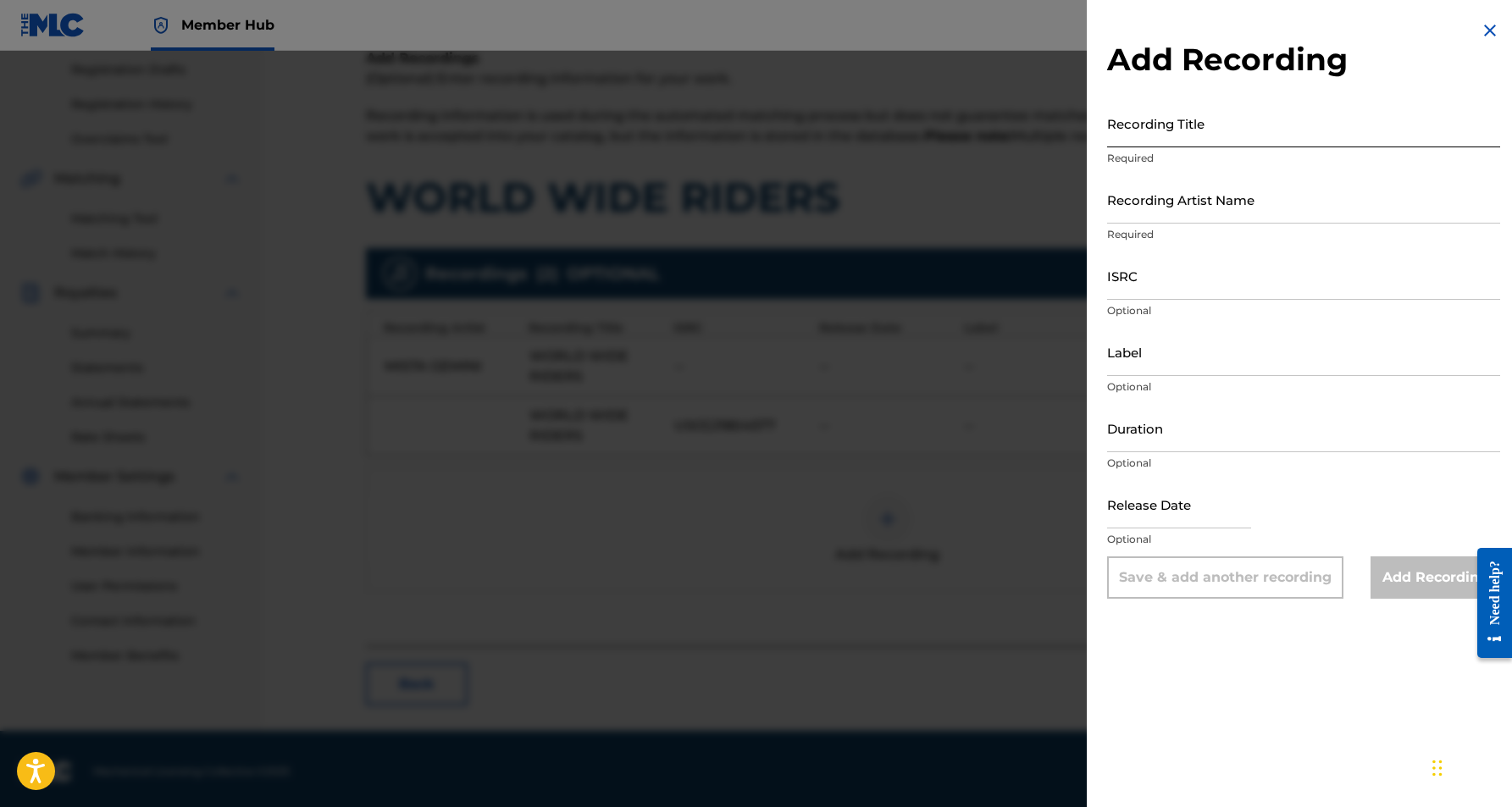
click at [1209, 130] on input "Recording Title" at bounding box center [1303, 123] width 393 height 48
paste input "WORLD WIDE RIDERS"
type input "WORLD WIDE RIDERS"
click at [1222, 192] on input "Recording Artist Name" at bounding box center [1303, 199] width 393 height 48
paste input "MISTA GEMINI"
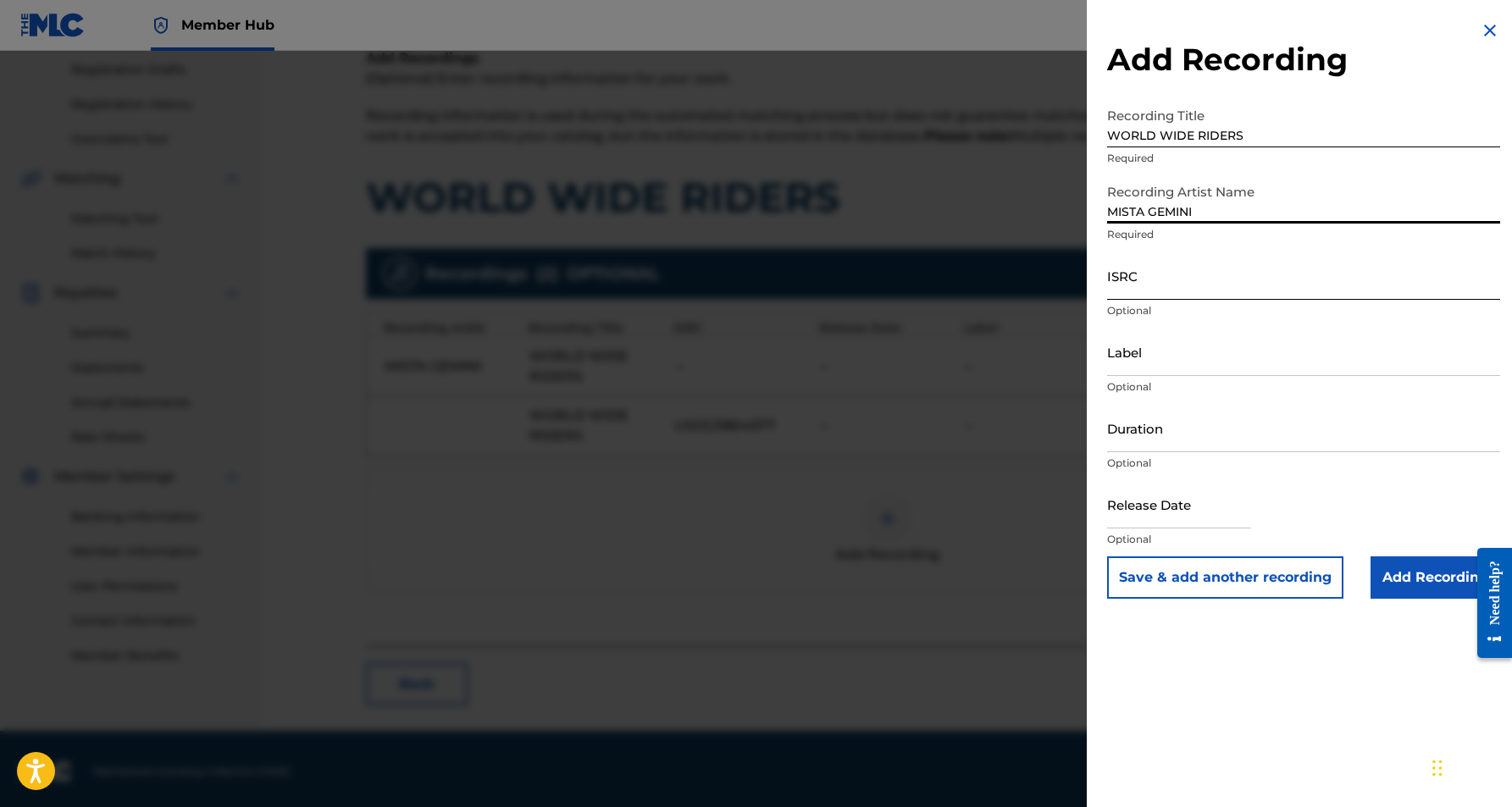
type input "MISTA GEMINI"
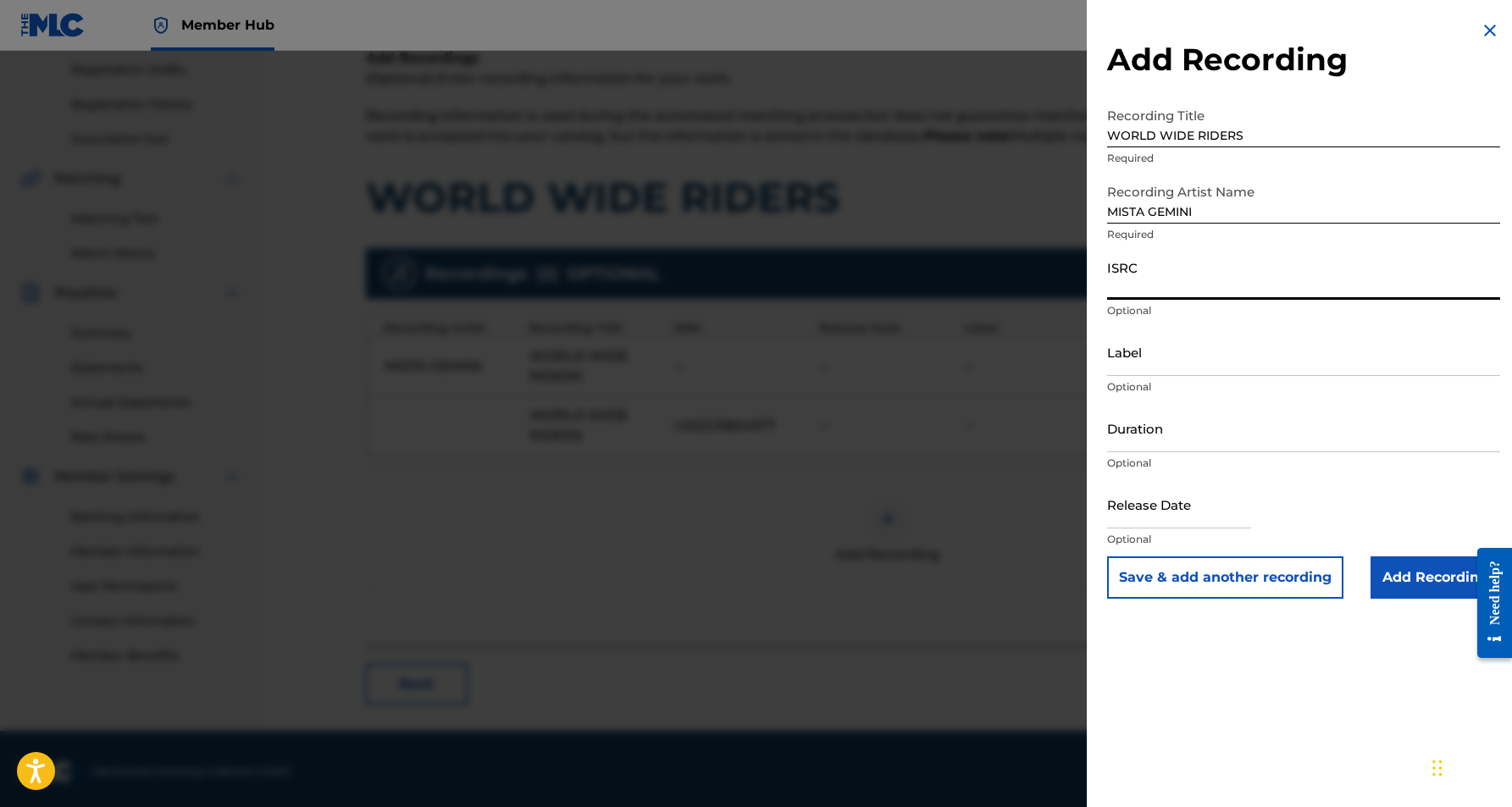
click at [1217, 286] on input "ISRC" at bounding box center [1303, 275] width 393 height 48
paste input "USCGJ1804577"
type input "USCGJ1804577"
click at [1200, 431] on input "Duration" at bounding box center [1303, 428] width 393 height 48
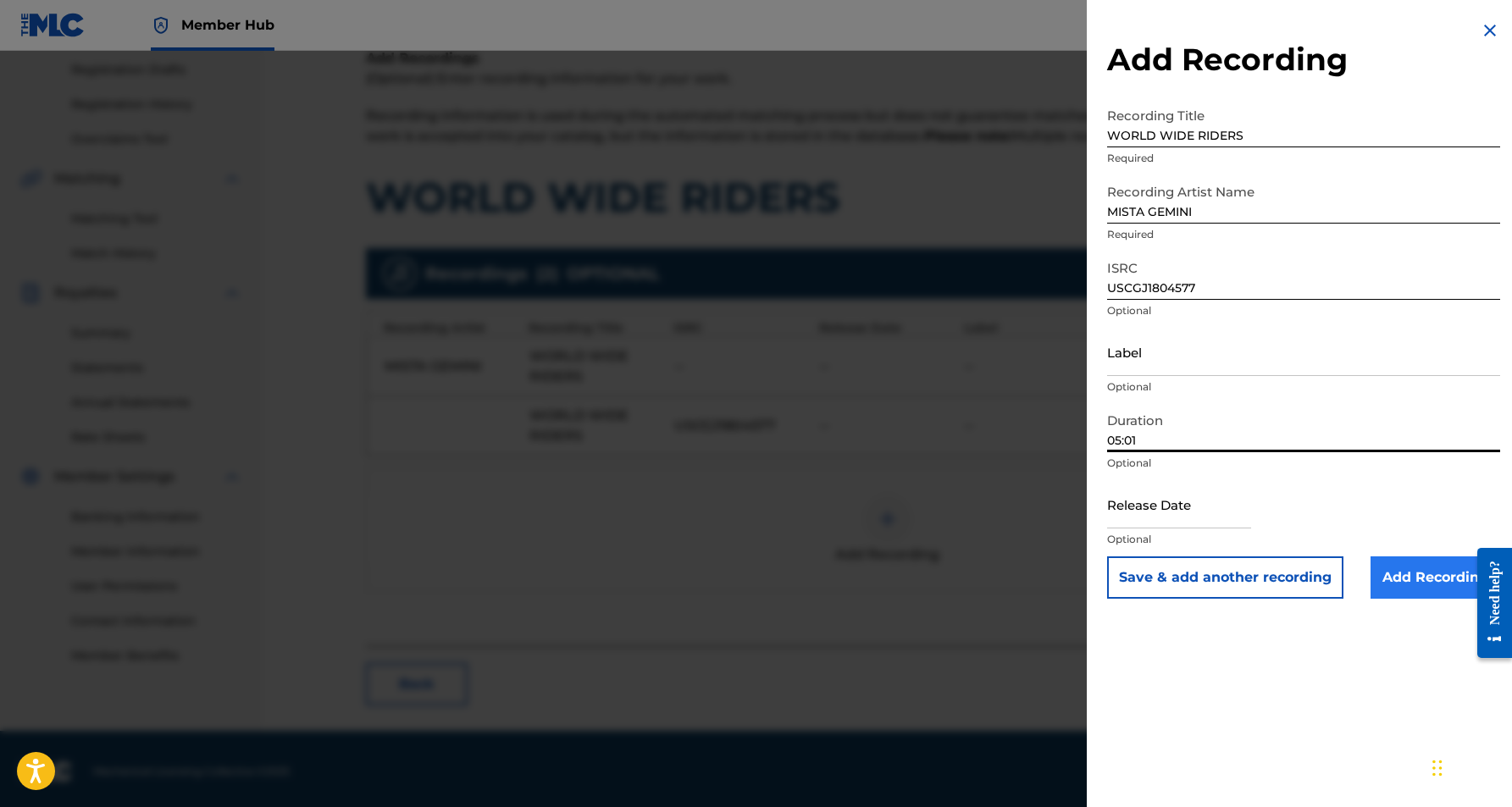
type input "05:01"
click at [1413, 580] on input "Add Recording" at bounding box center [1435, 577] width 130 height 42
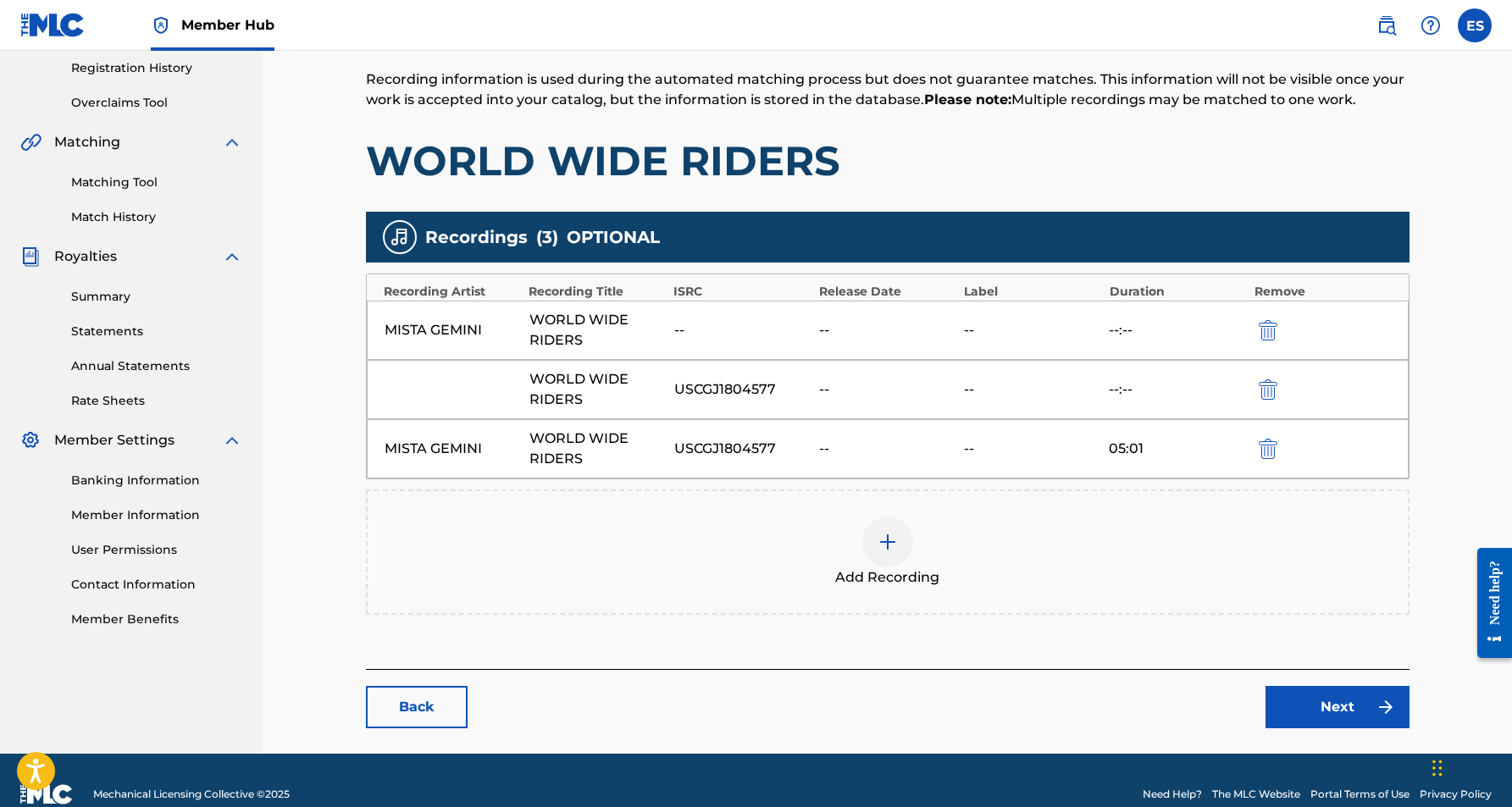
scroll to position [321, 0]
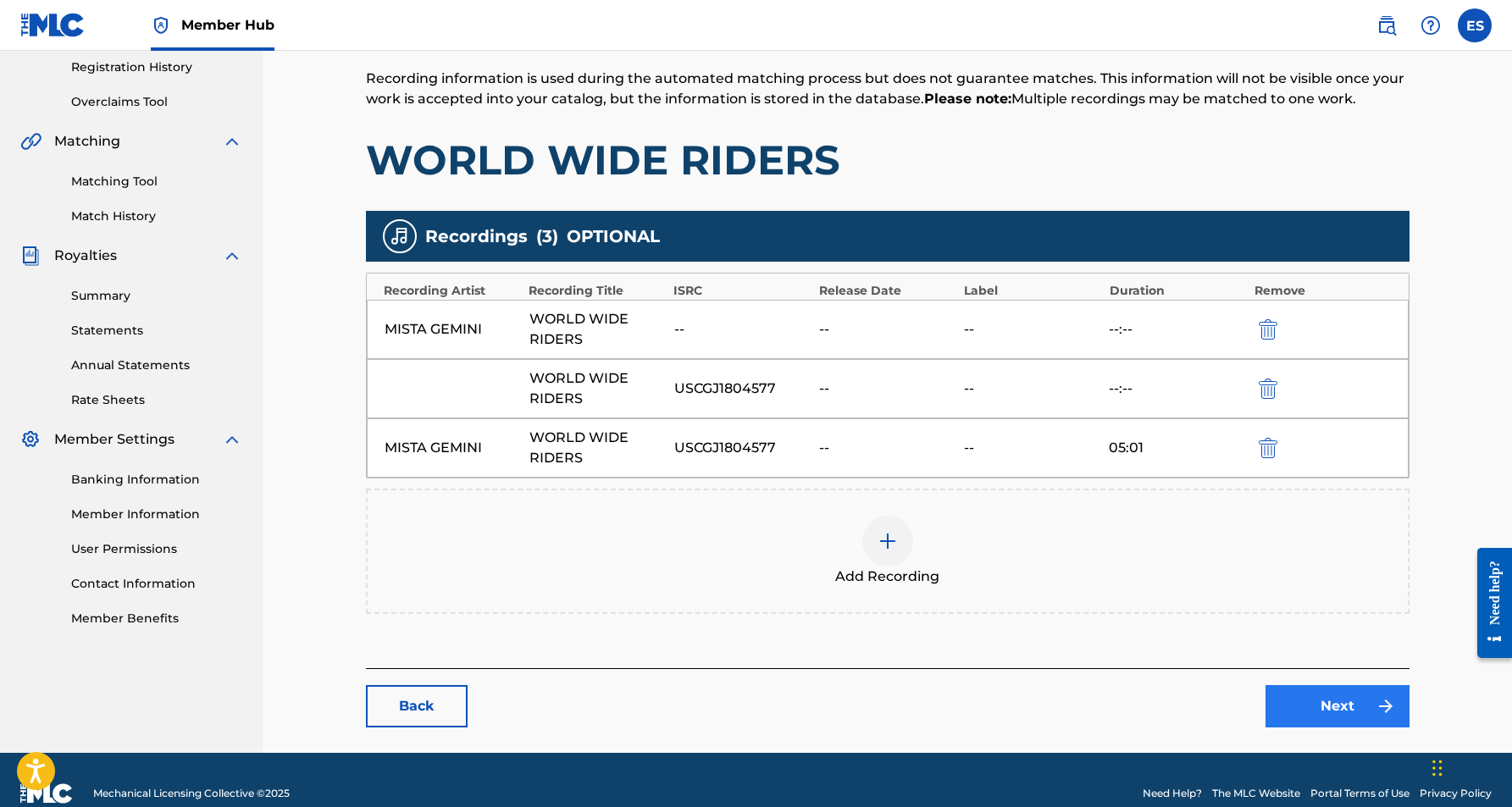
click at [1303, 698] on link "Next" at bounding box center [1338, 706] width 144 height 42
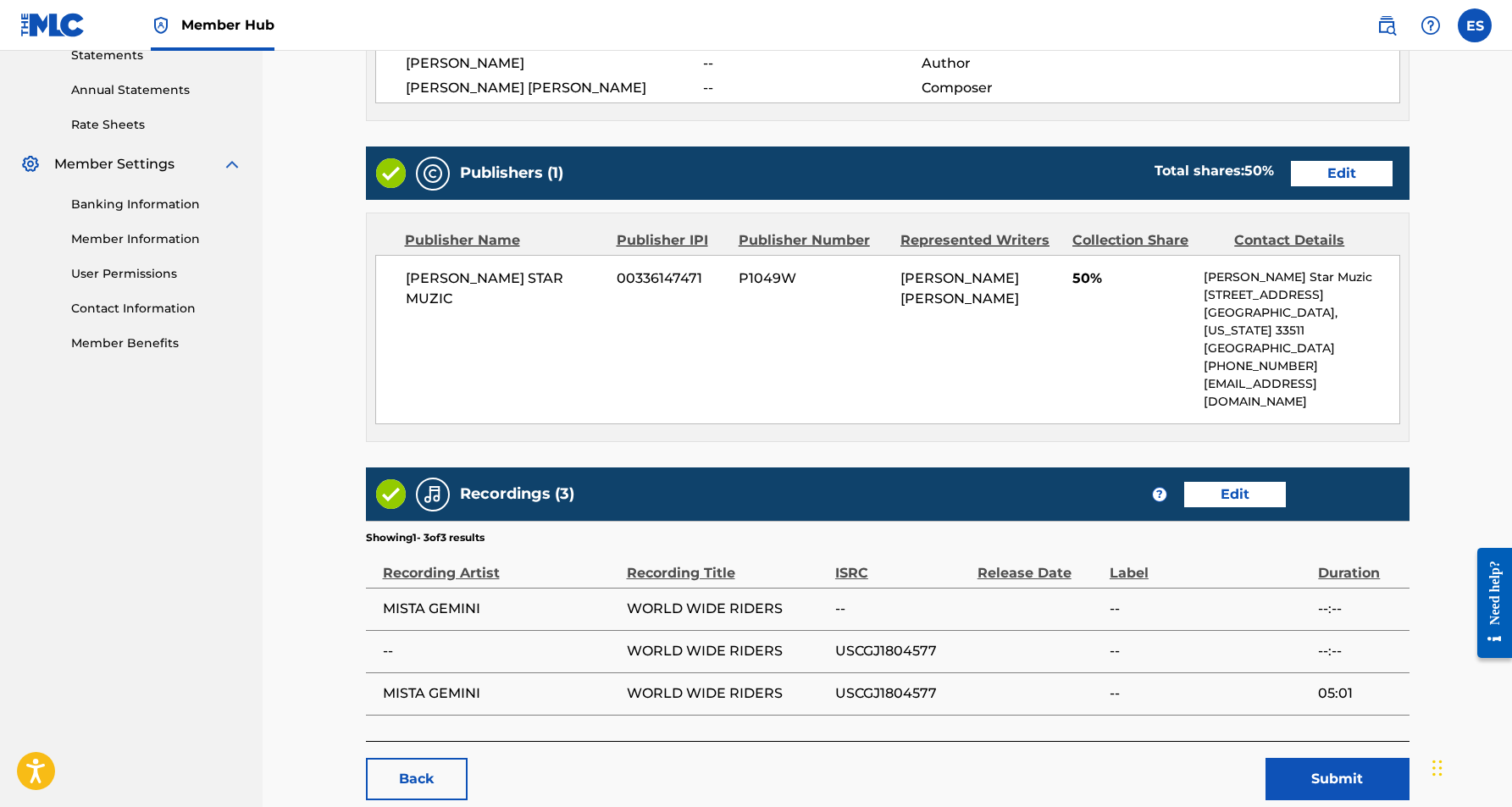
scroll to position [612, 0]
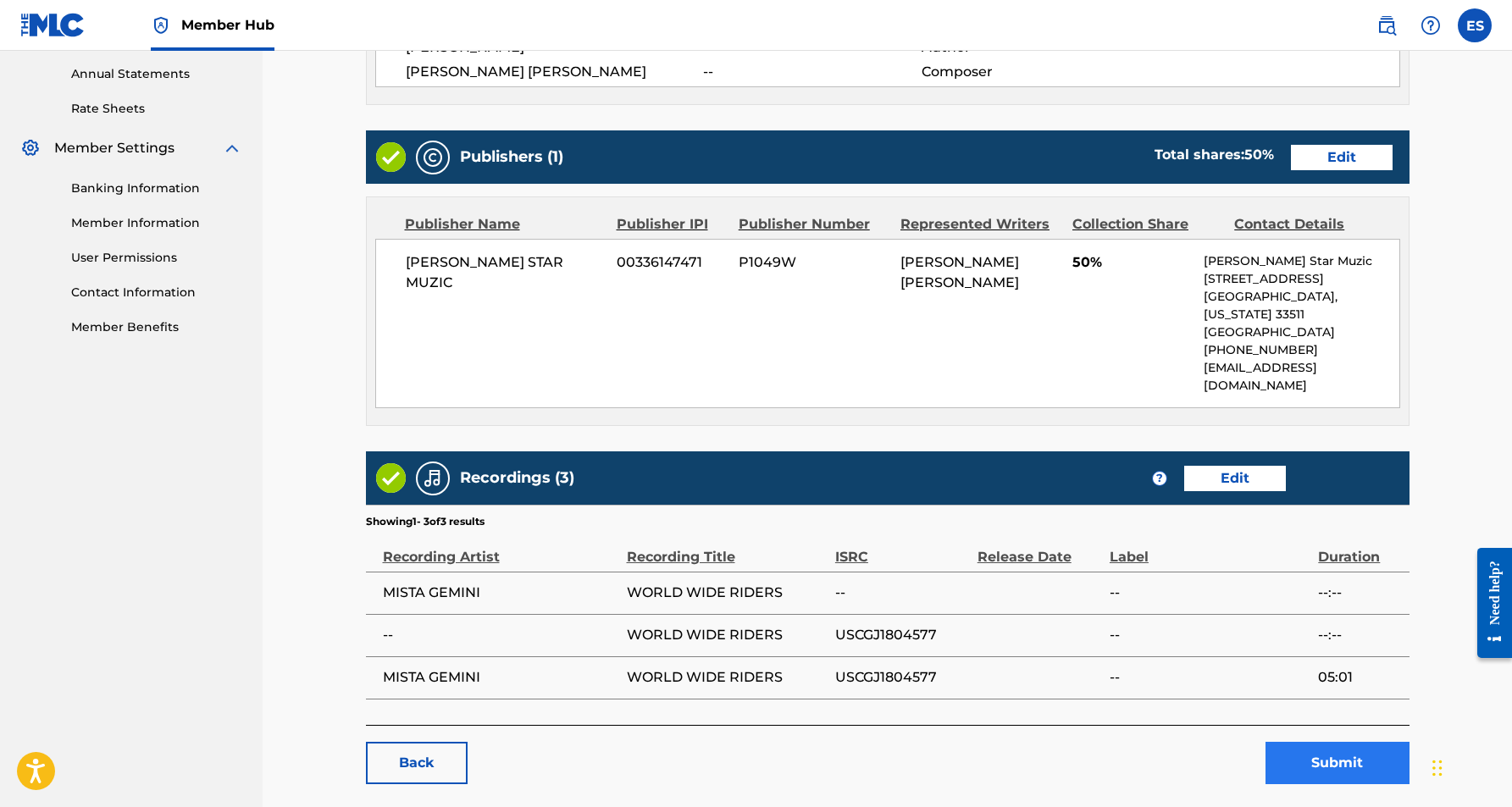
click at [1340, 742] on button "Submit" at bounding box center [1338, 762] width 144 height 42
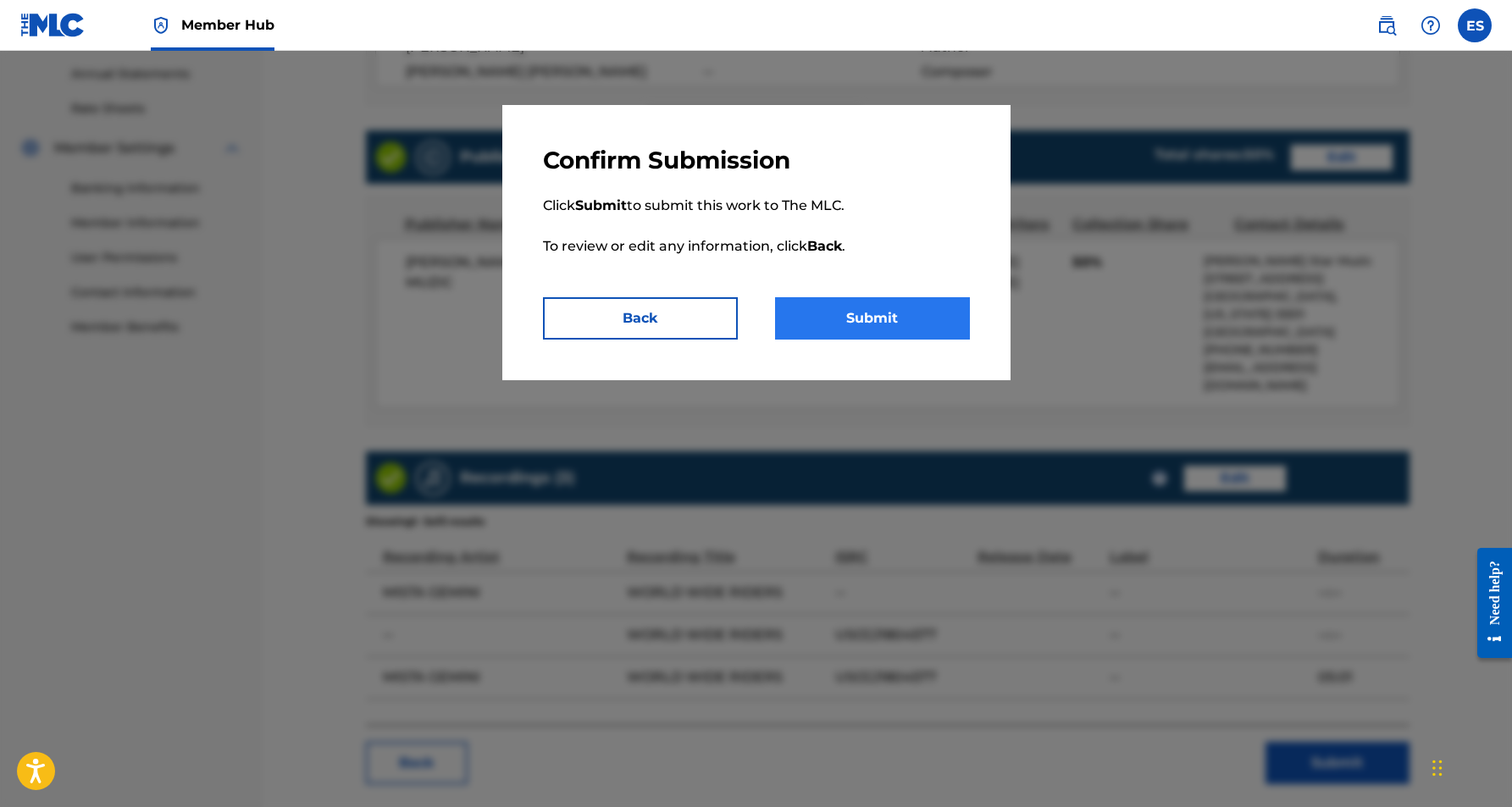
click at [904, 327] on button "Submit" at bounding box center [872, 317] width 195 height 42
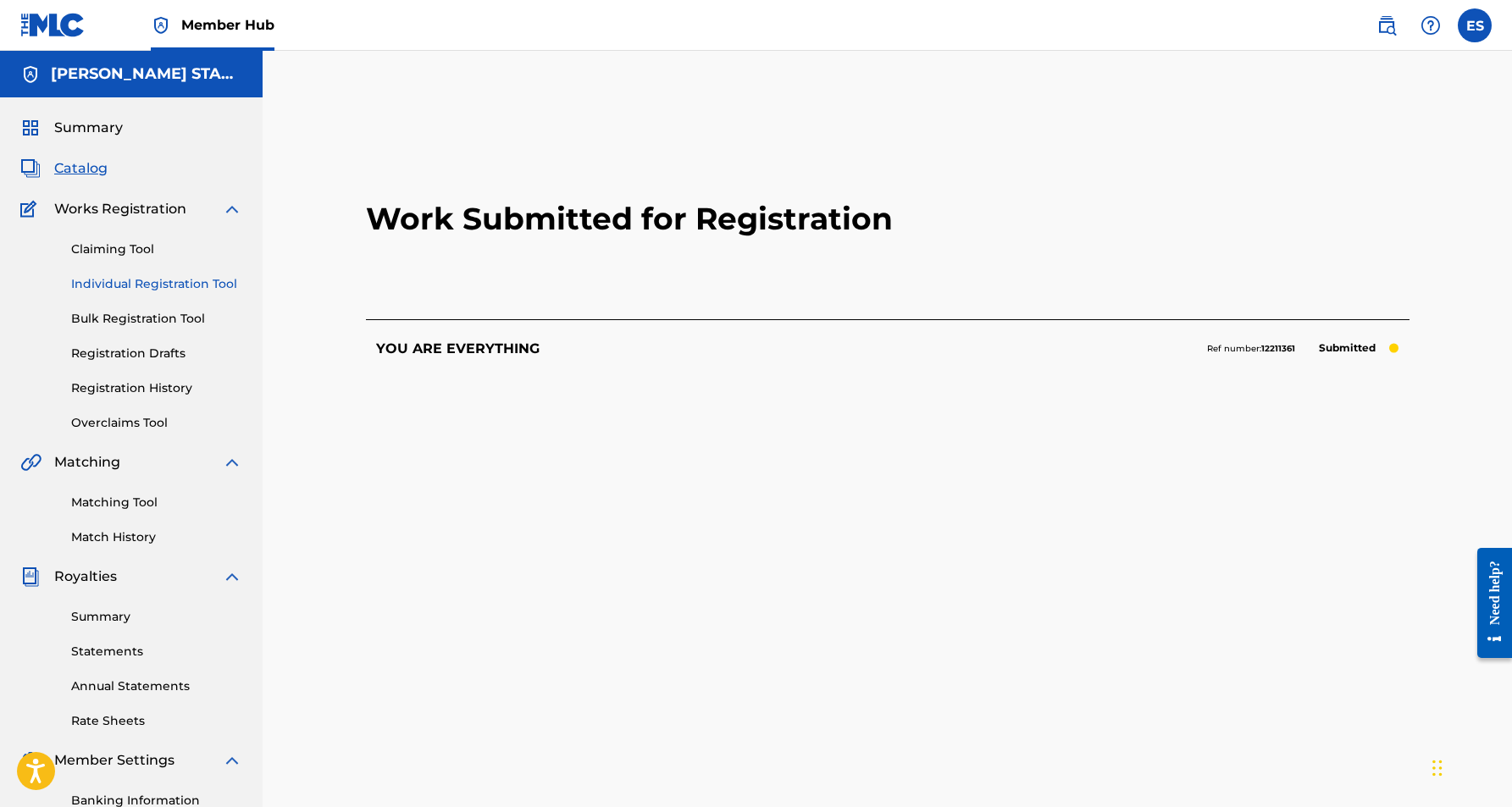
click at [150, 286] on link "Individual Registration Tool" at bounding box center [156, 284] width 171 height 18
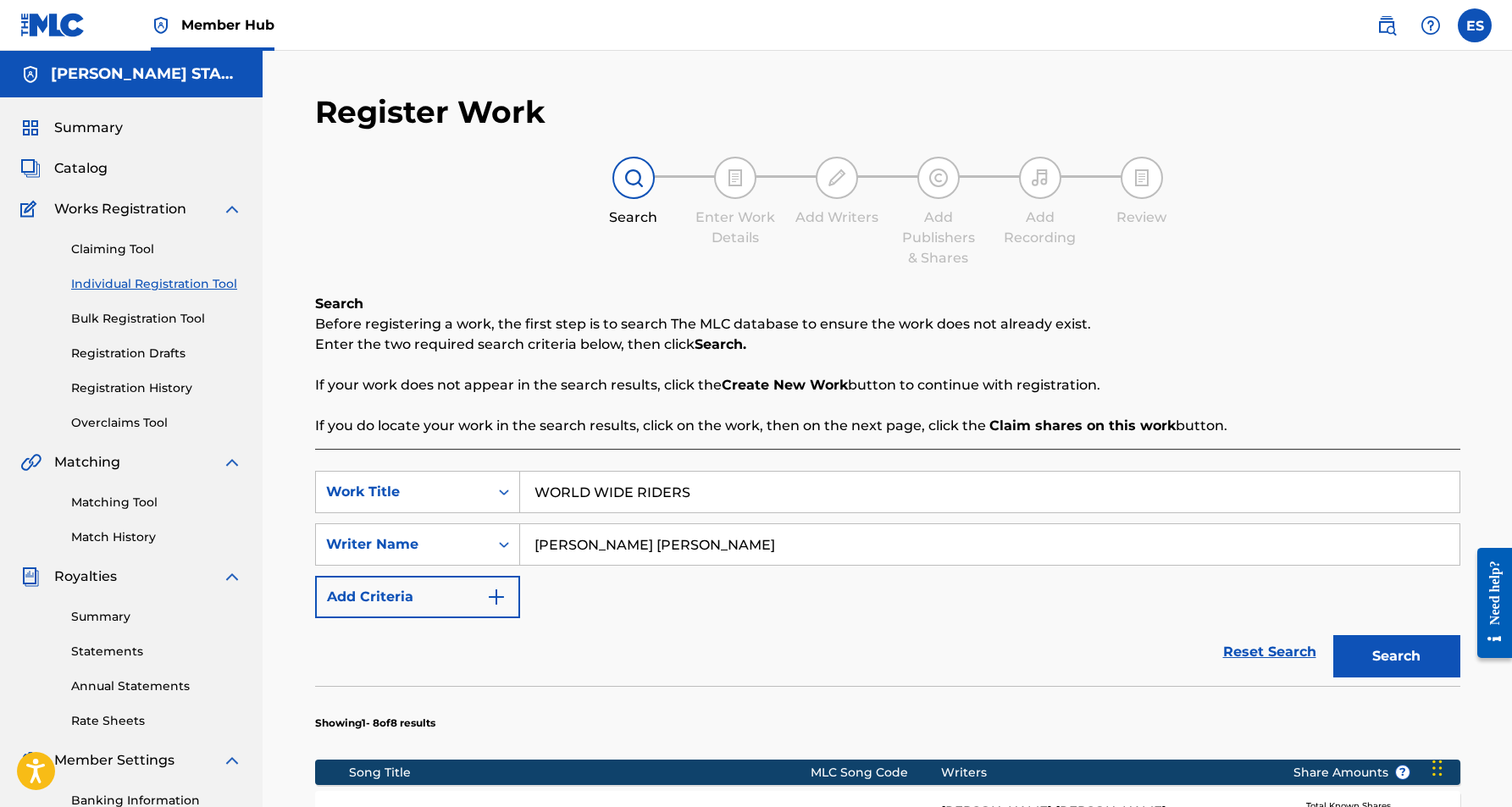
click at [714, 489] on input "WORLD WIDE RIDERS" at bounding box center [989, 491] width 940 height 40
type input "W"
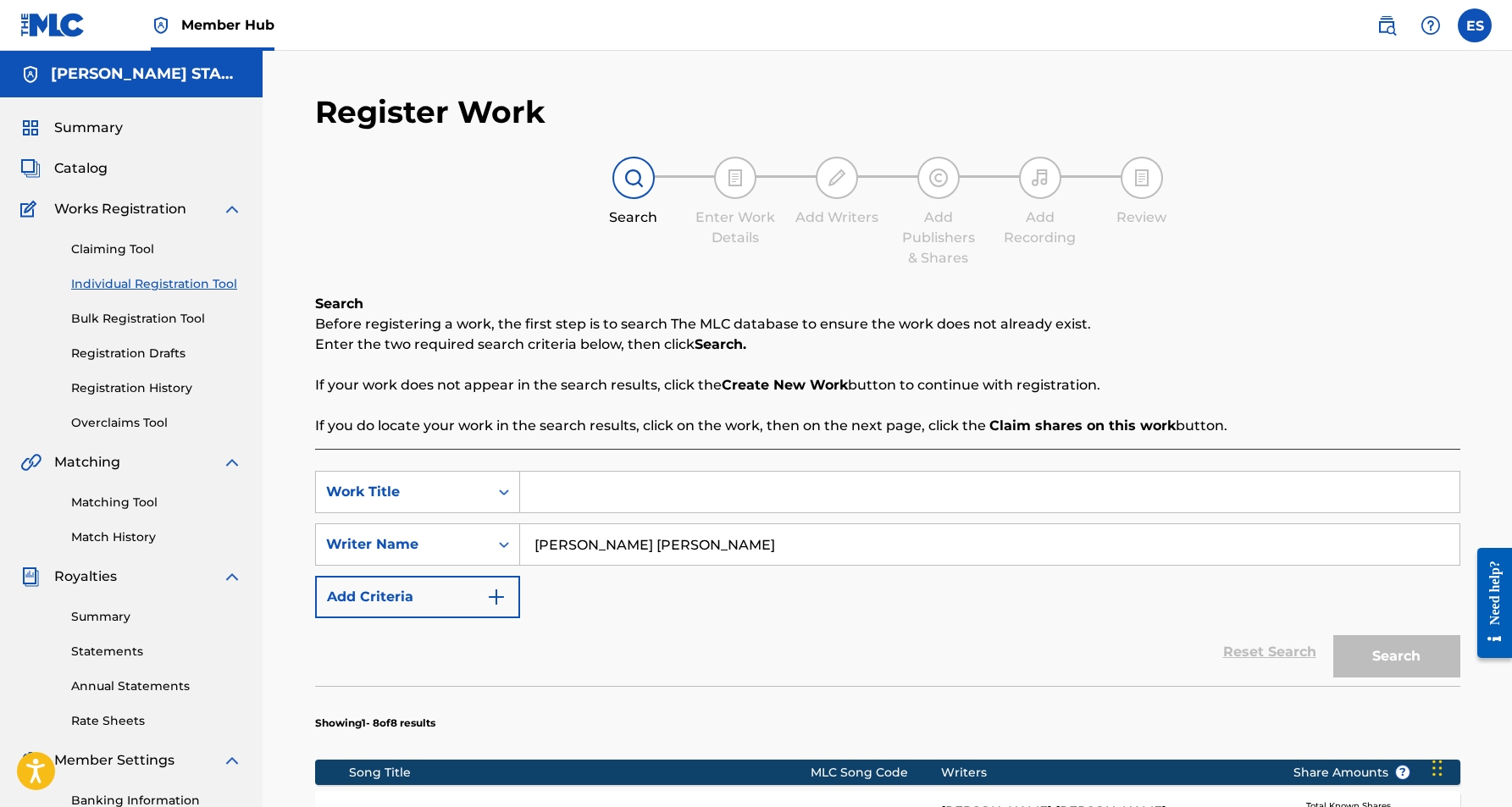
paste input "AIN'T AFRAID TA DIE"
click at [833, 587] on div "SearchWithCriteriaf406dae0-b849-4a31-ac49-692a7c931ce9 Work Title AIN'T AFRAID …" at bounding box center [887, 545] width 1146 height 148
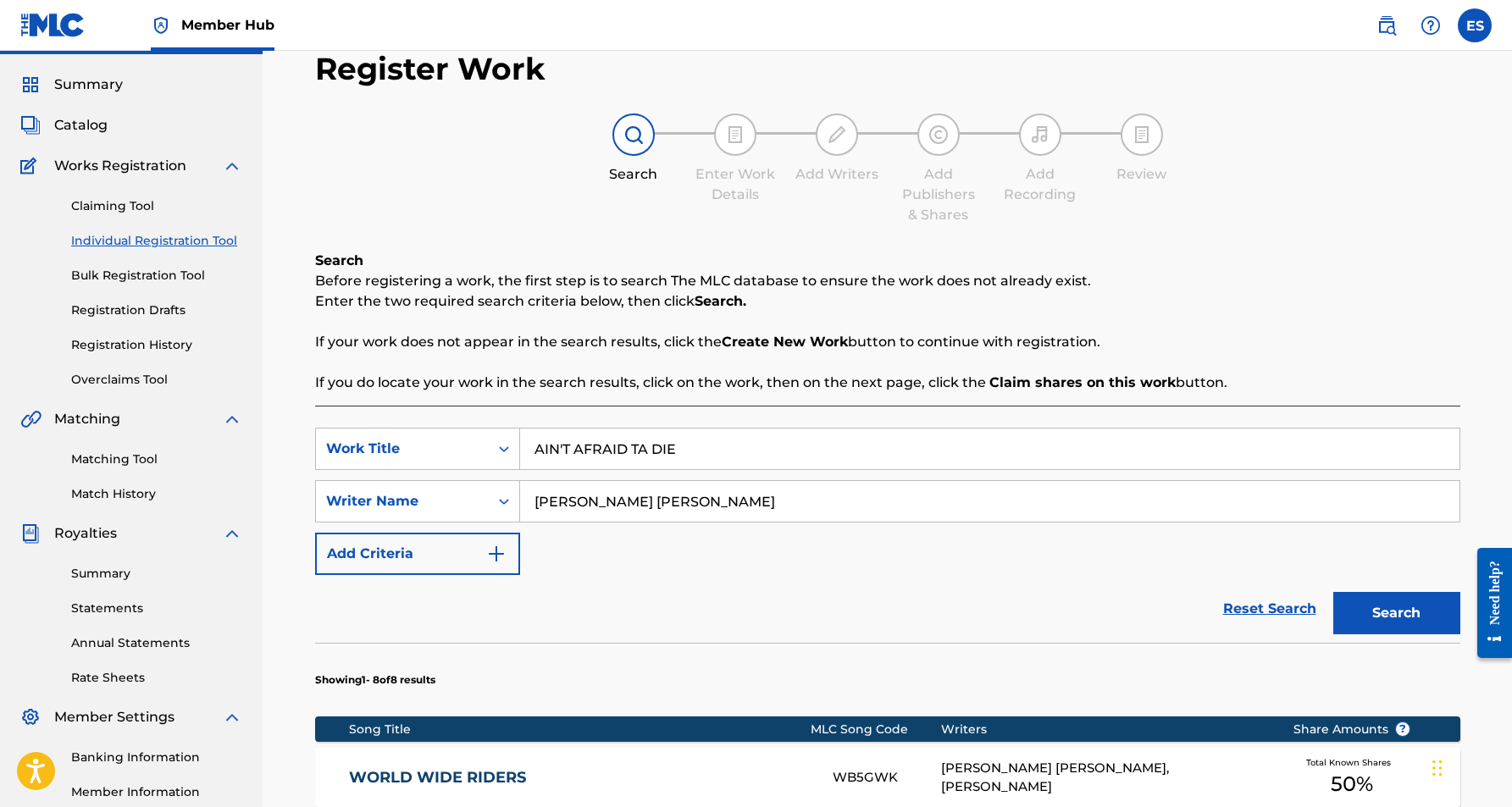
scroll to position [56, 0]
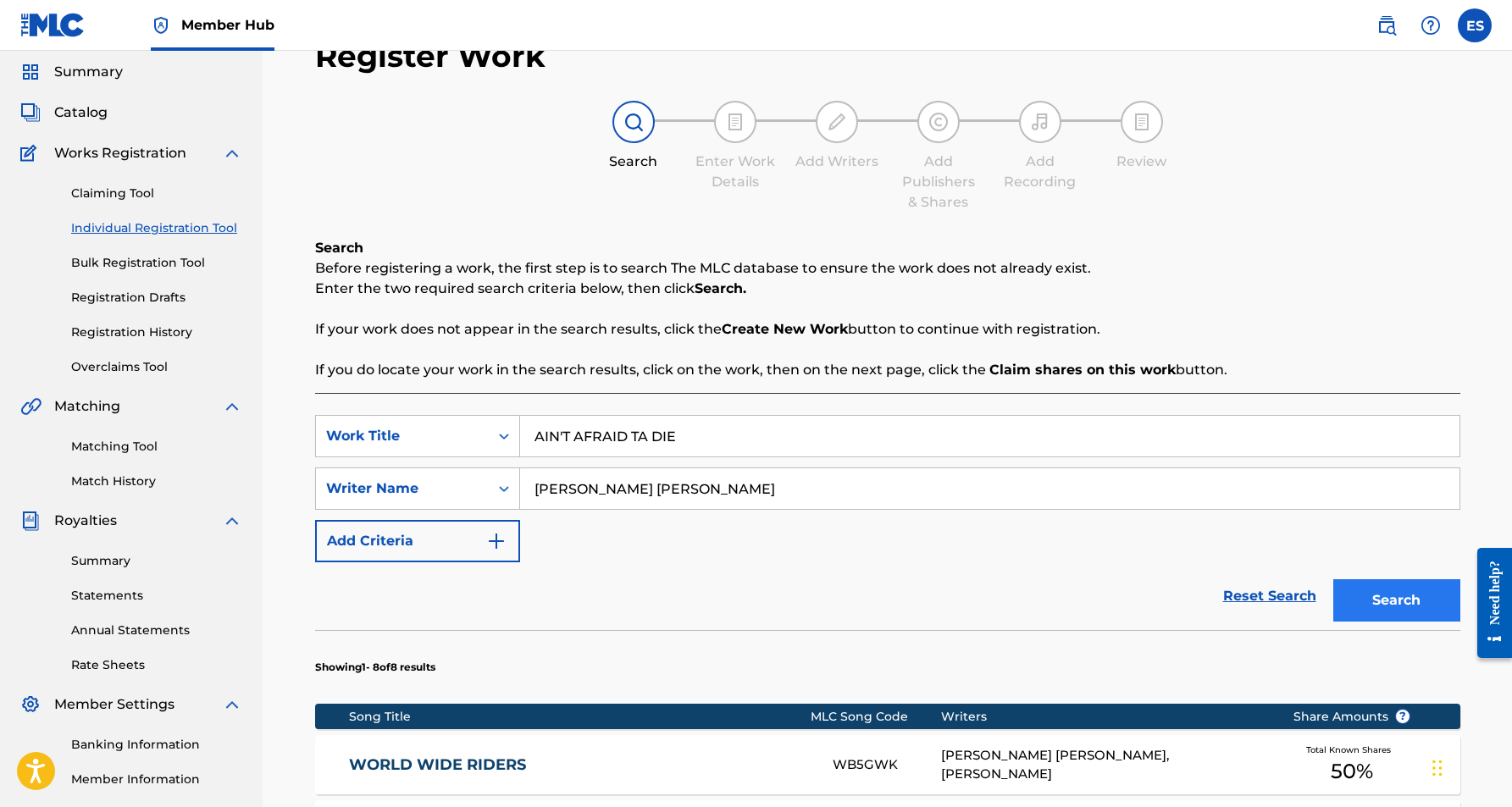
click at [1381, 599] on button "Search" at bounding box center [1397, 599] width 127 height 42
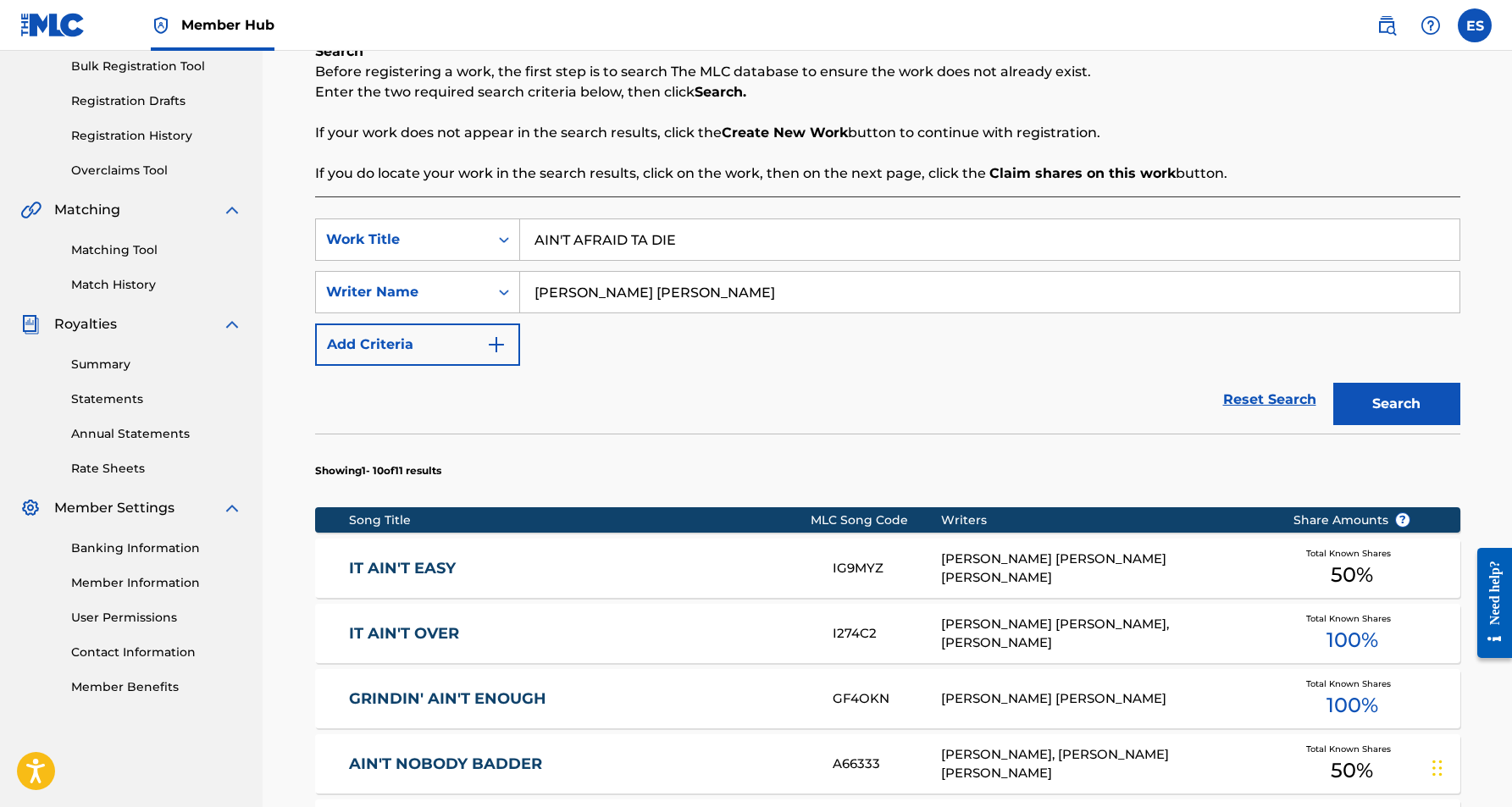
scroll to position [280, 0]
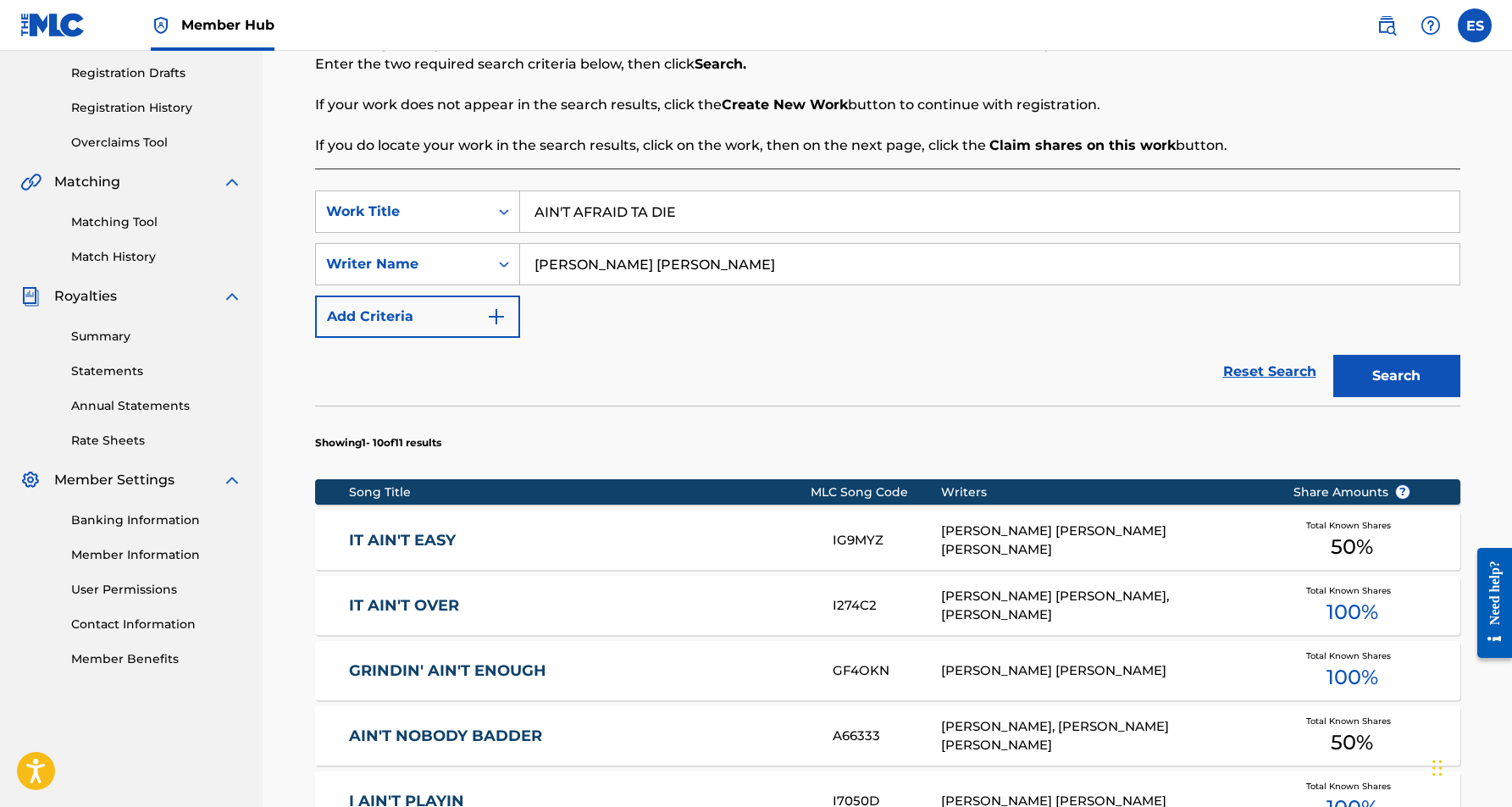
drag, startPoint x: 686, startPoint y: 214, endPoint x: 530, endPoint y: 208, distance: 156.1
click at [530, 208] on input "AIN'T AFRAID TA DIE" at bounding box center [989, 211] width 940 height 40
click at [703, 214] on input "AIN'T AFRAID TA DIE" at bounding box center [989, 211] width 940 height 40
type input "A"
paste input "NOTHING LEFT TO SAY"
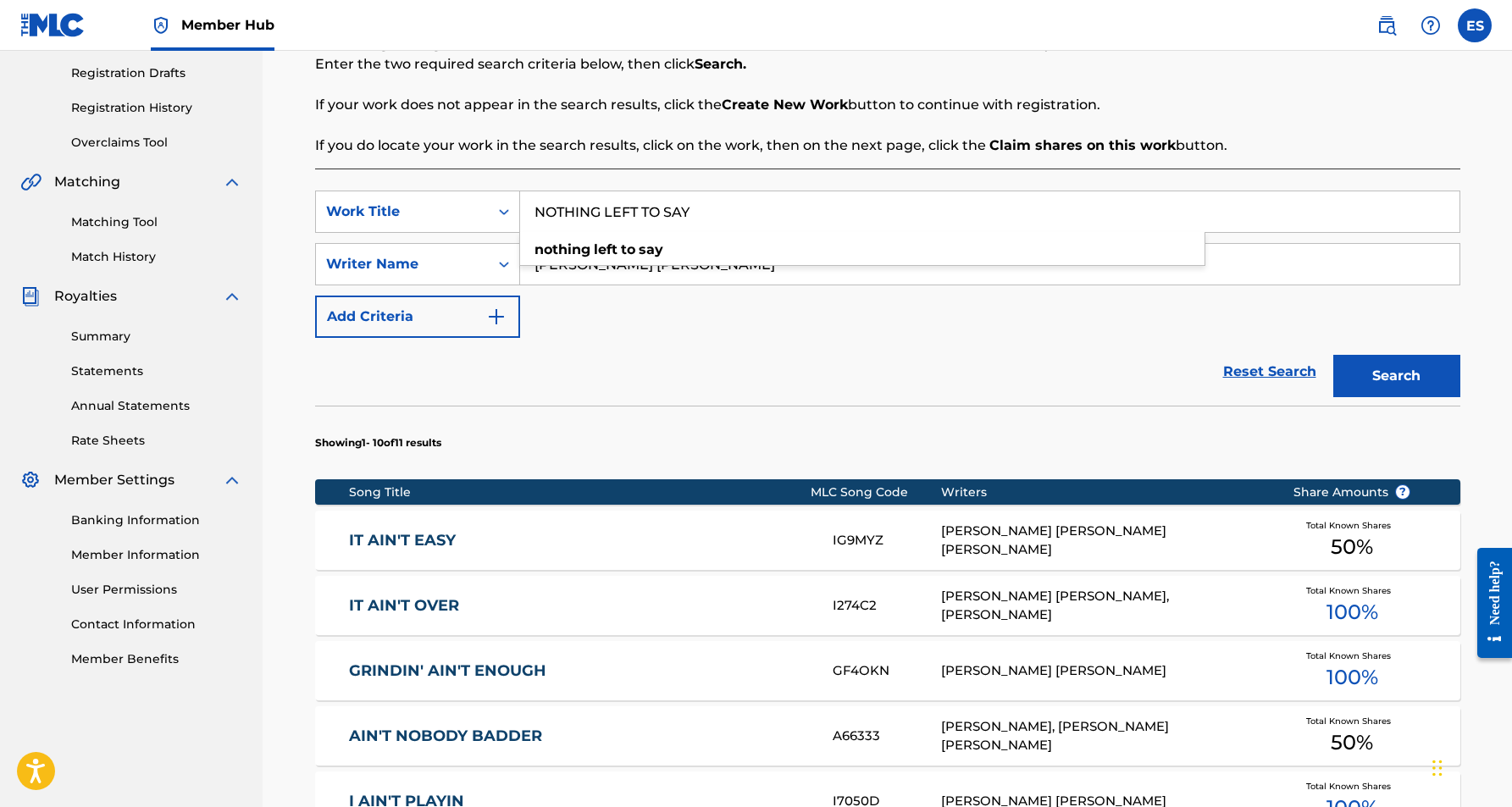
type input "NOTHING LEFT TO SAY"
click at [899, 347] on div "Reset Search Search" at bounding box center [887, 371] width 1146 height 68
click at [1419, 370] on button "Search" at bounding box center [1397, 376] width 127 height 42
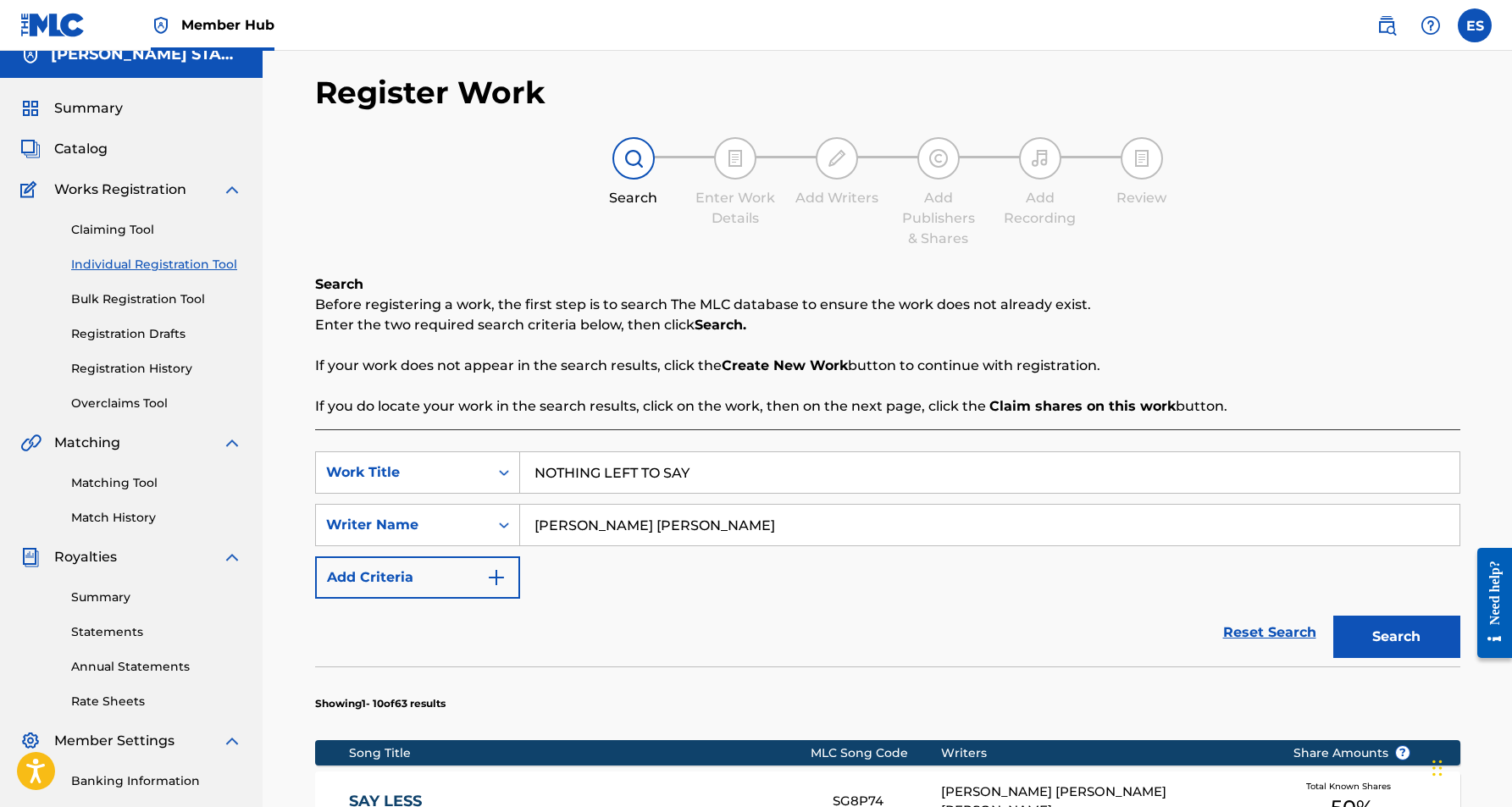
scroll to position [2, 0]
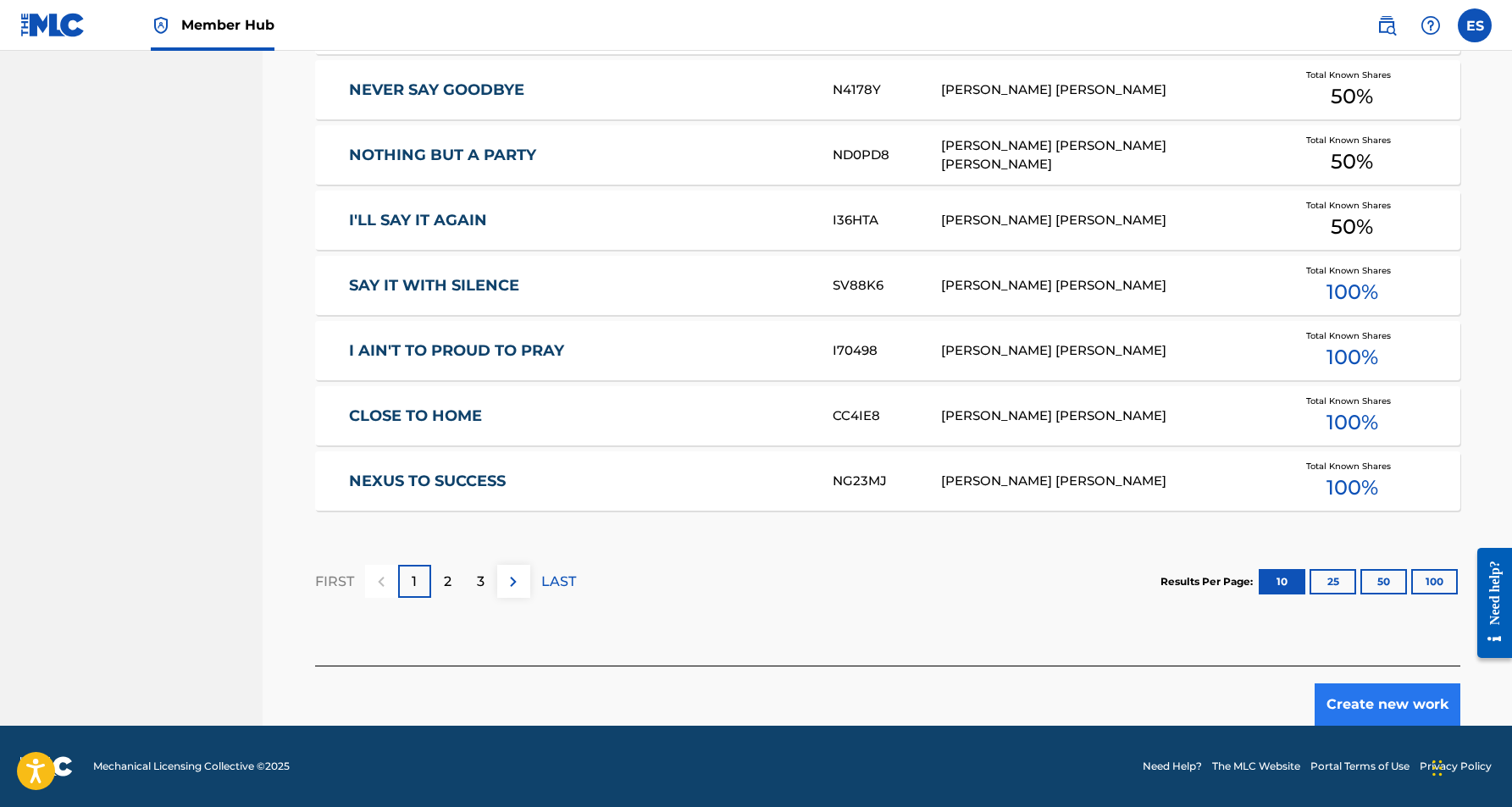
click at [1365, 703] on button "Create new work" at bounding box center [1388, 704] width 146 height 42
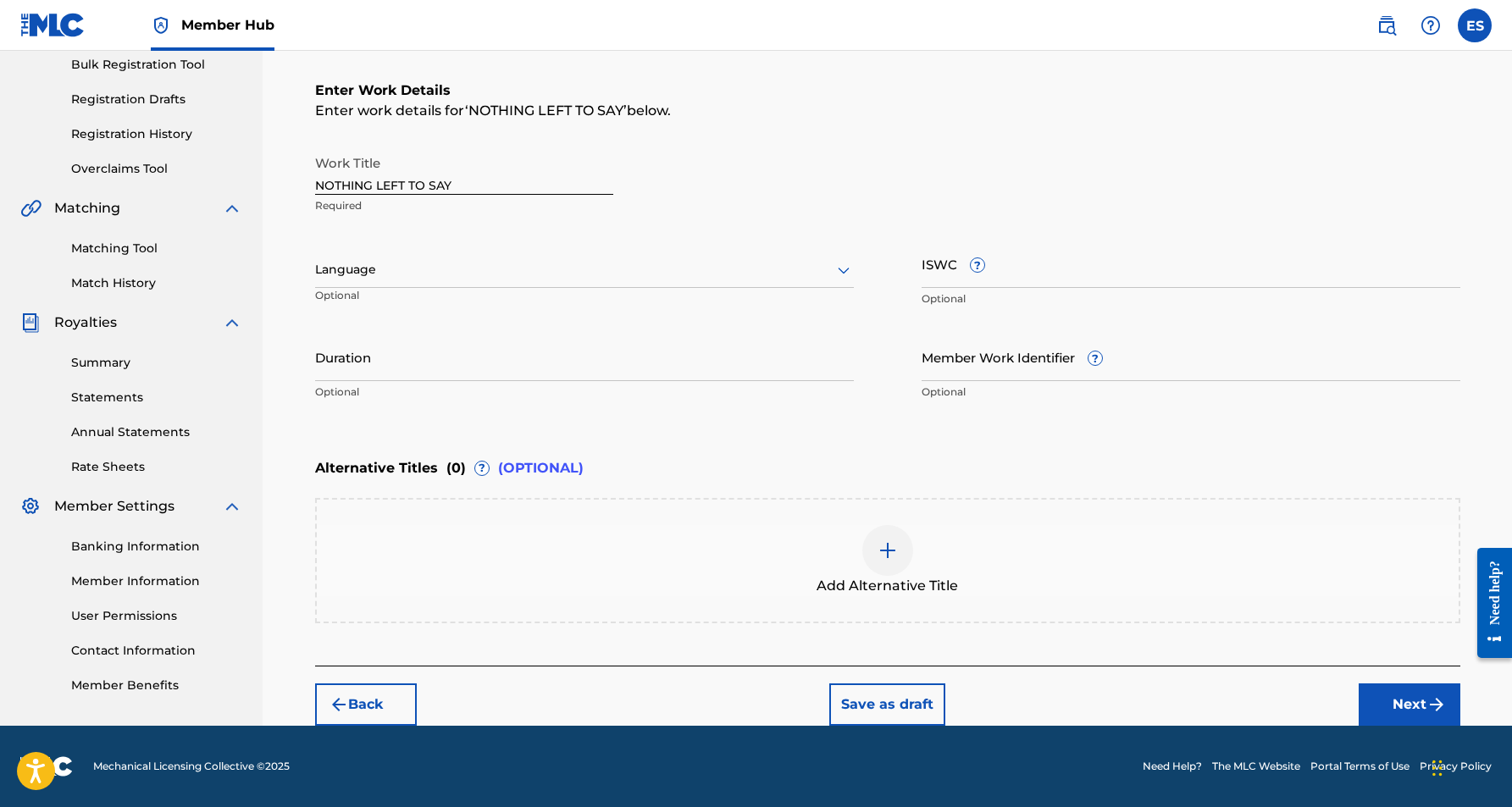
scroll to position [254, 0]
click at [842, 263] on icon at bounding box center [844, 270] width 21 height 21
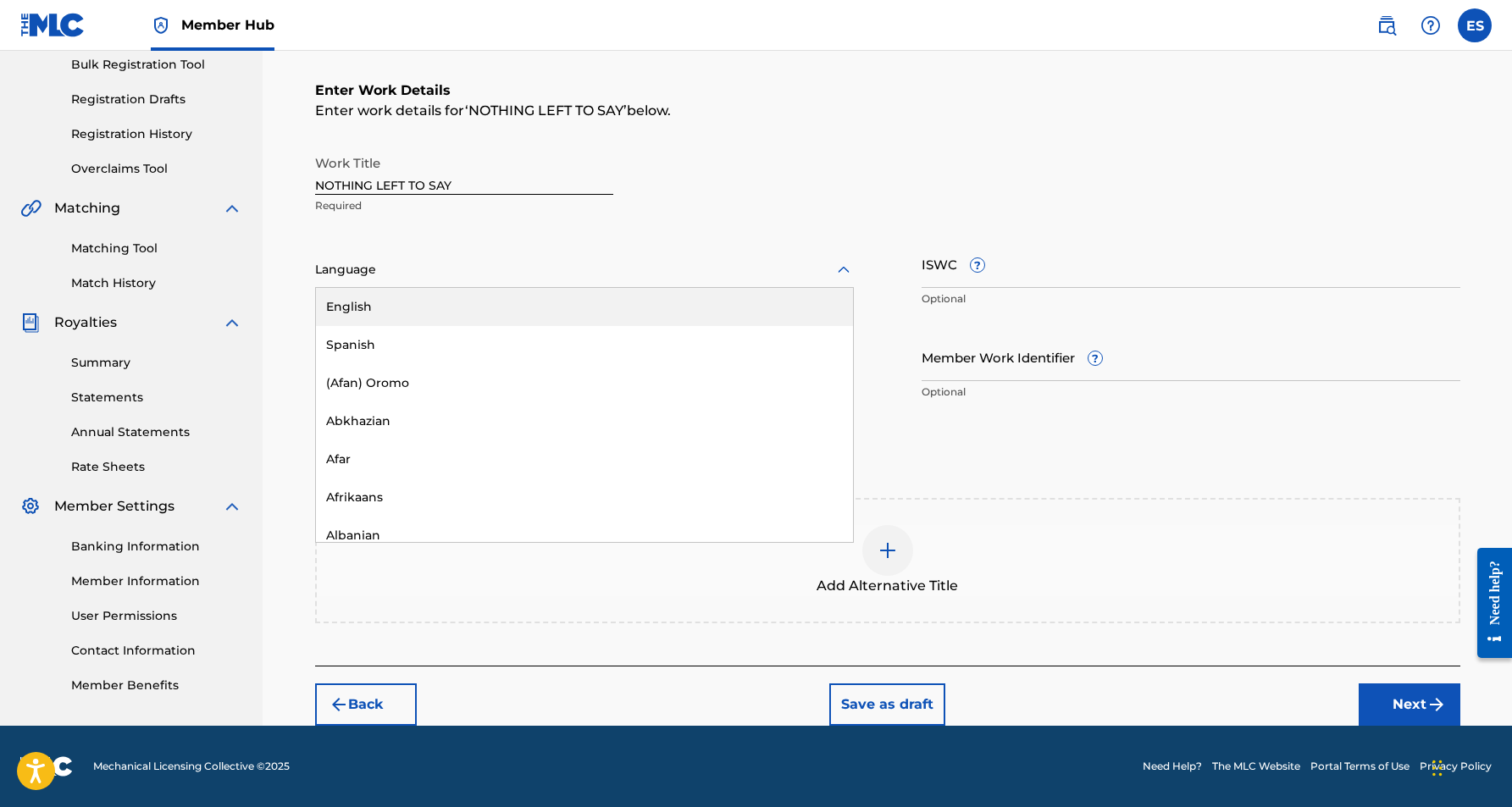
click at [701, 300] on div "English" at bounding box center [584, 307] width 537 height 38
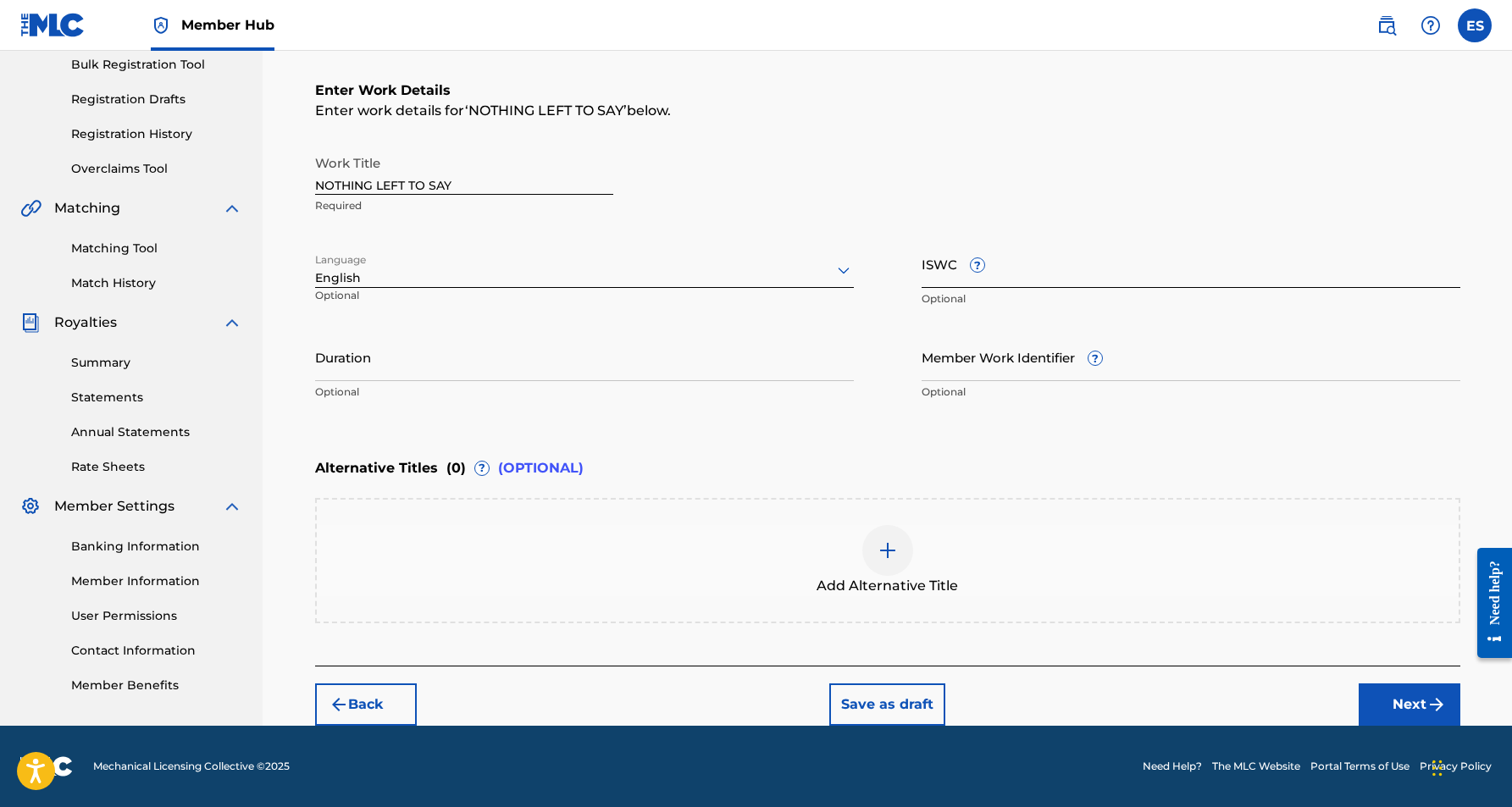
click at [956, 253] on input "ISWC ?" at bounding box center [1191, 263] width 539 height 48
paste input "T0727501292"
type input "T0727501292"
click at [600, 359] on input "Duration" at bounding box center [584, 357] width 539 height 48
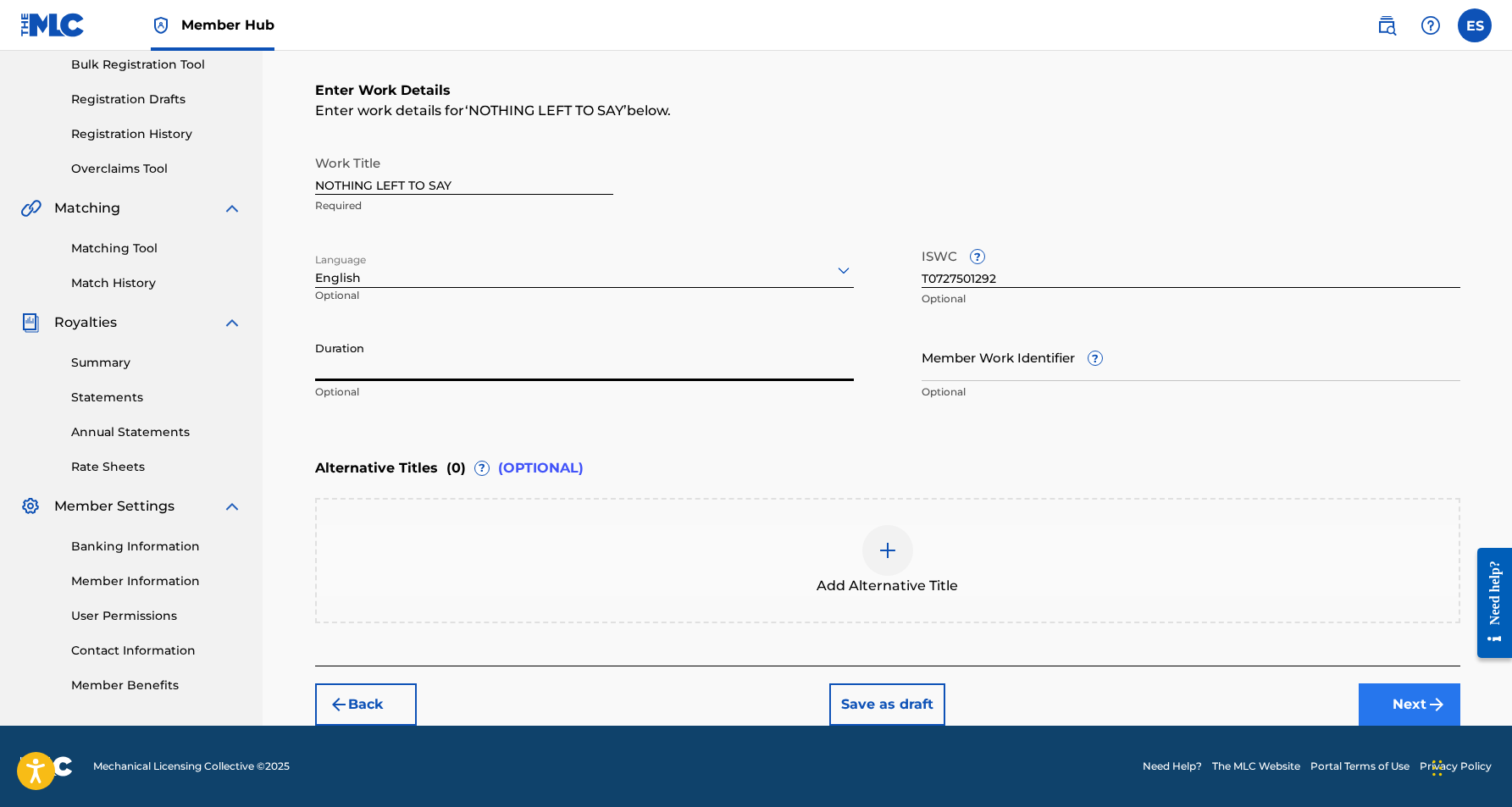
click at [1374, 706] on button "Next" at bounding box center [1409, 704] width 101 height 42
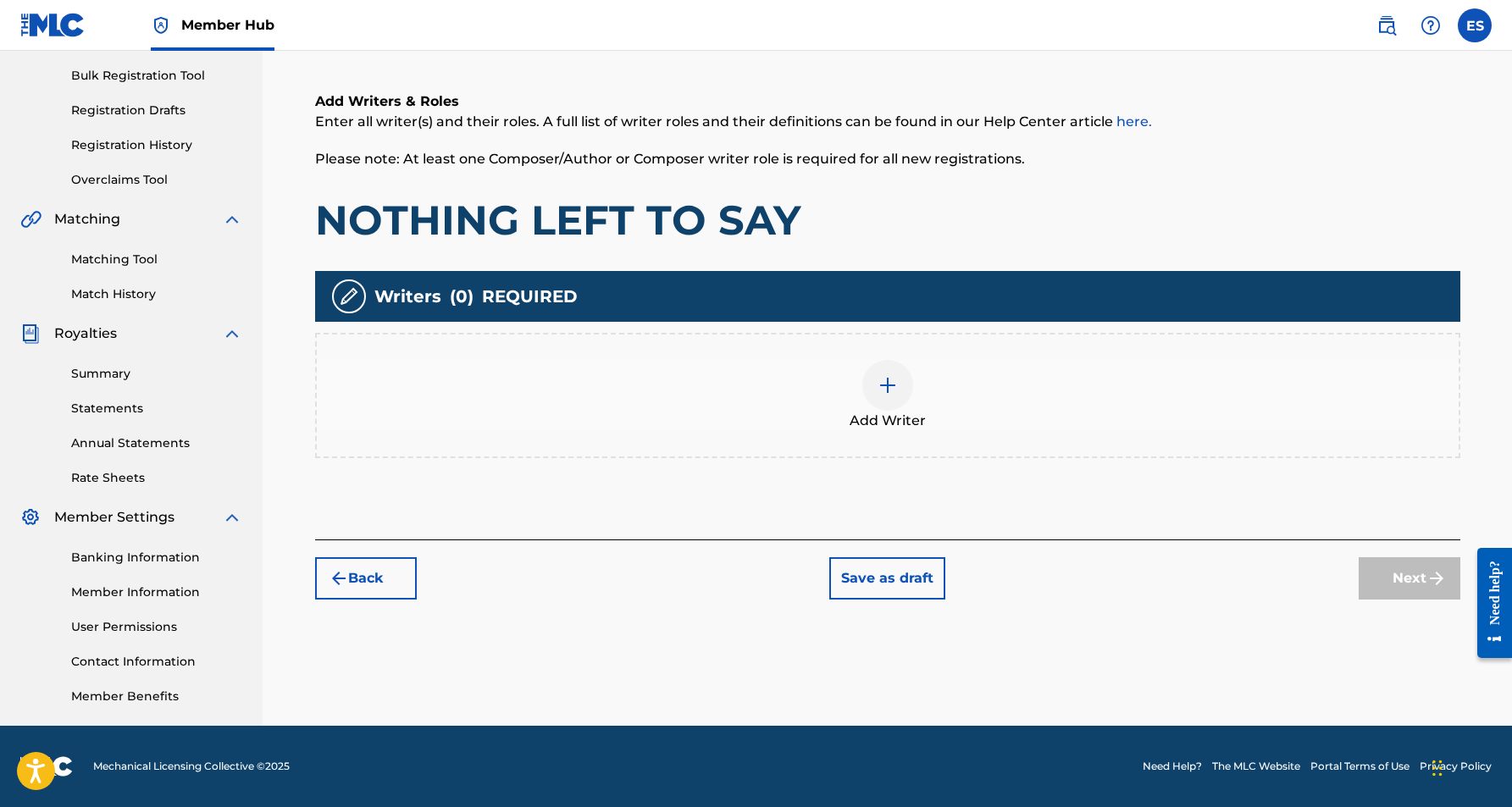
scroll to position [243, 0]
click at [898, 392] on div at bounding box center [887, 385] width 51 height 51
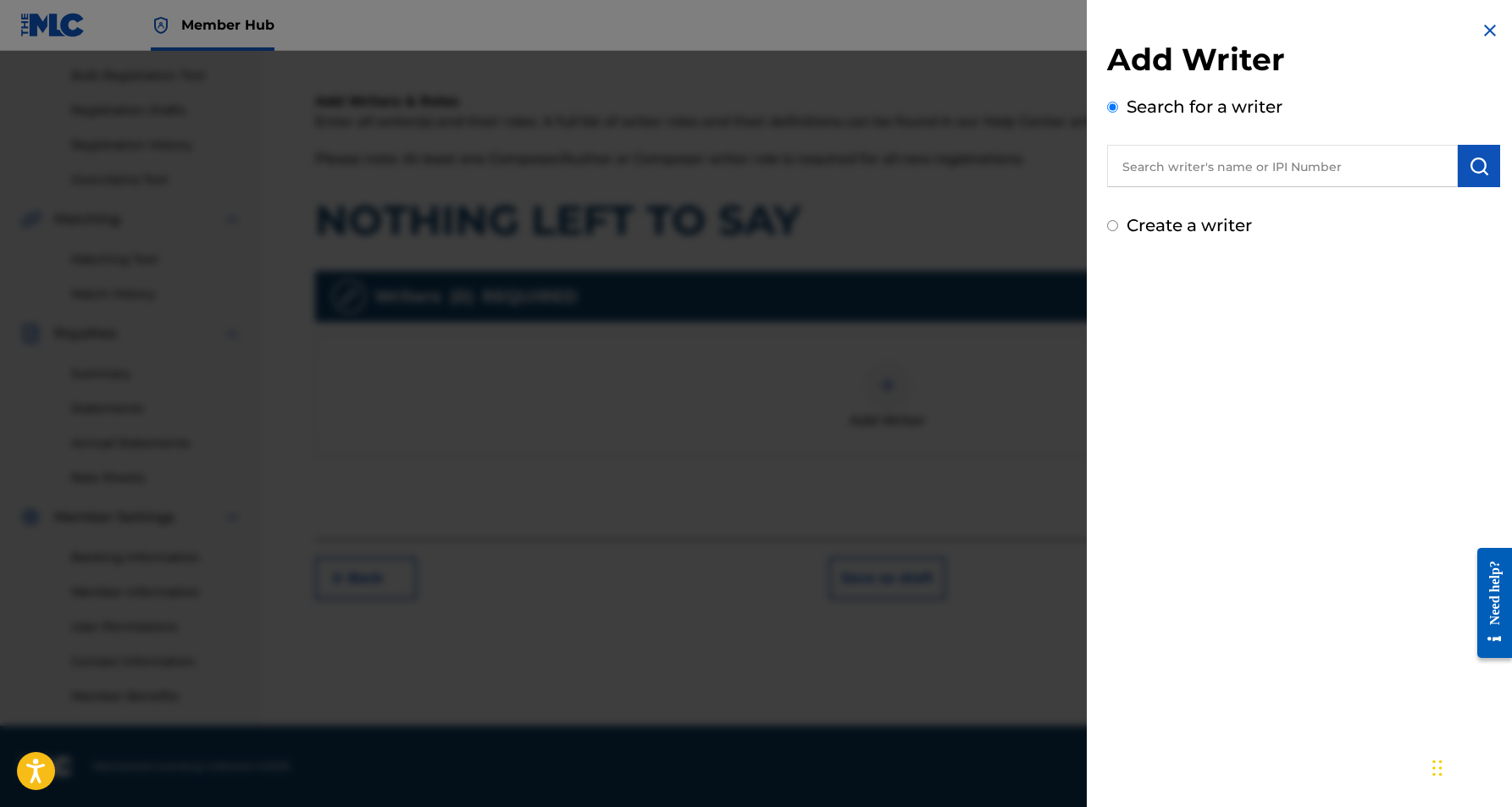
click at [1140, 164] on input "text" at bounding box center [1282, 166] width 351 height 42
paste input "[PERSON_NAME] [PERSON_NAME]"
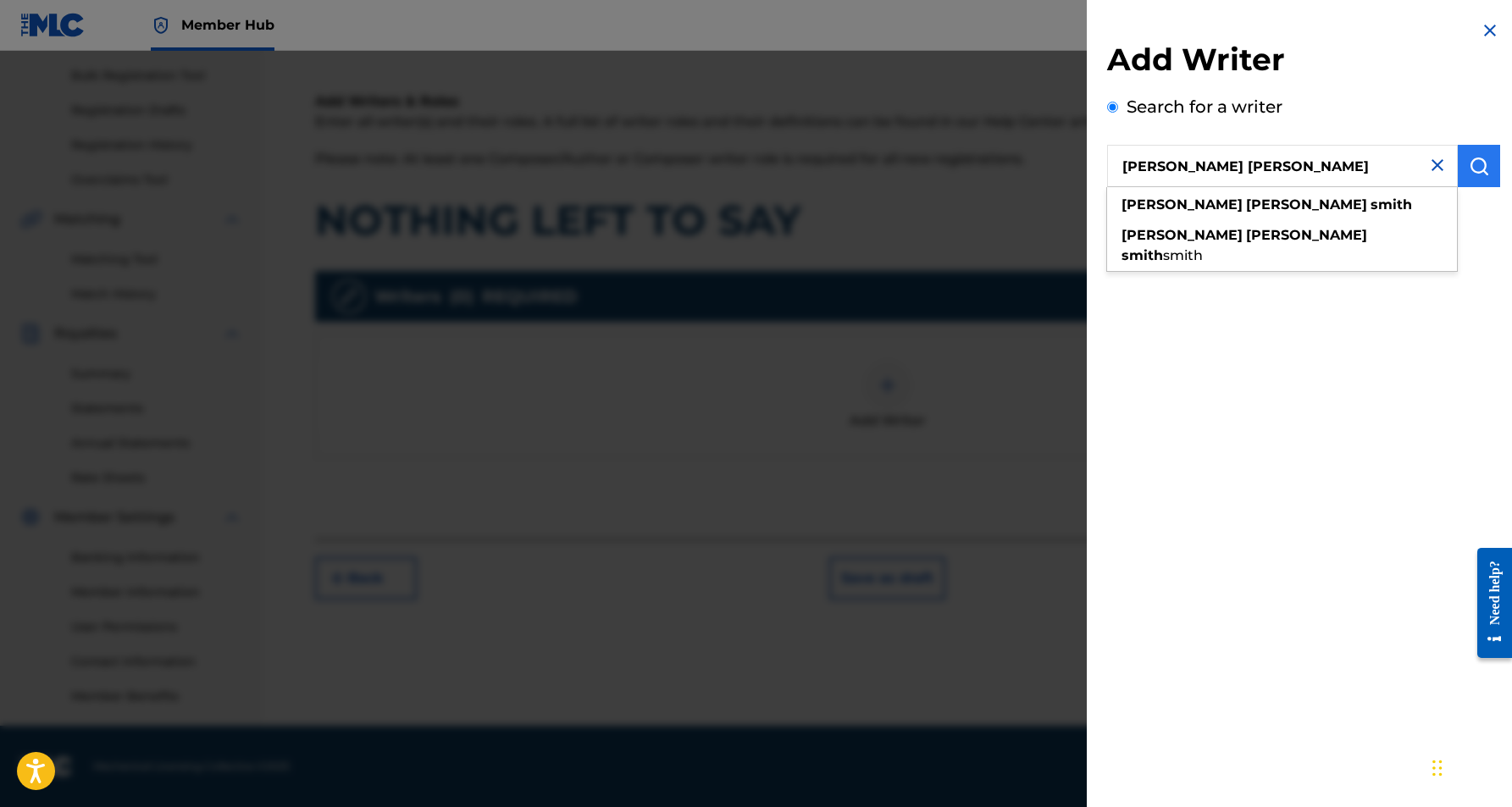
type input "[PERSON_NAME] [PERSON_NAME]"
click at [1469, 168] on img "submit" at bounding box center [1479, 166] width 21 height 21
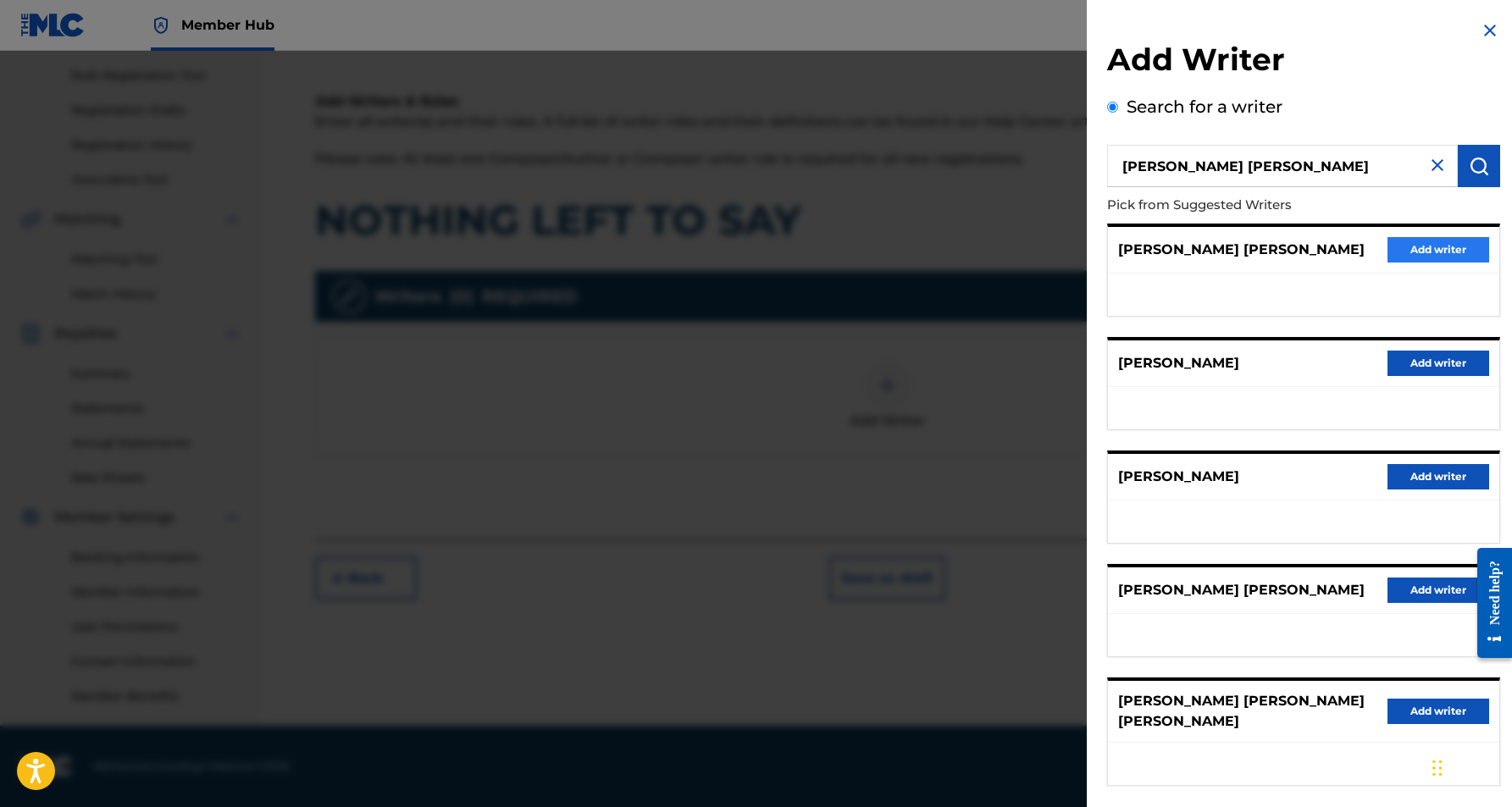
click at [1413, 251] on button "Add writer" at bounding box center [1438, 250] width 101 height 26
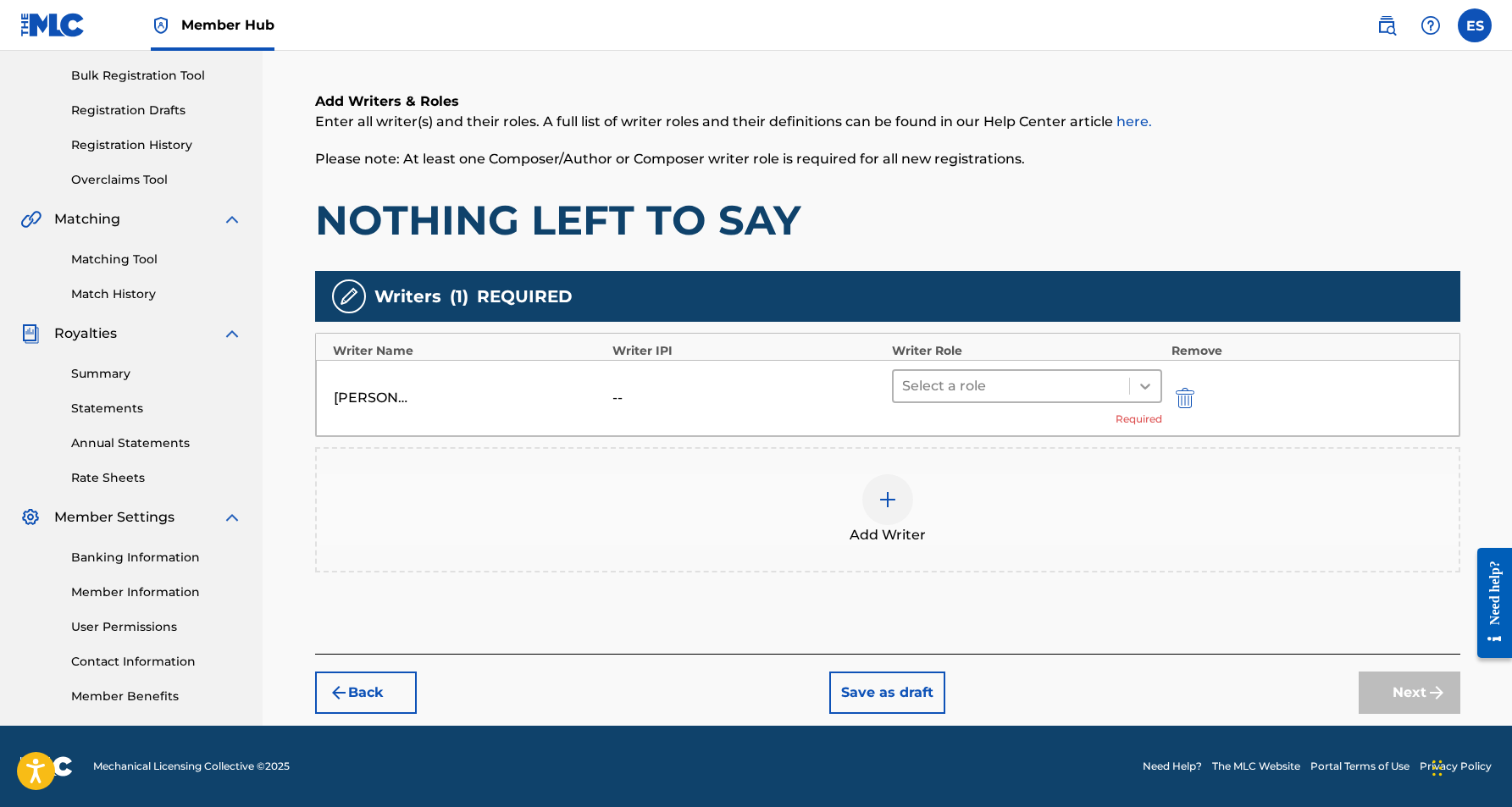
click at [1147, 383] on icon at bounding box center [1146, 386] width 17 height 17
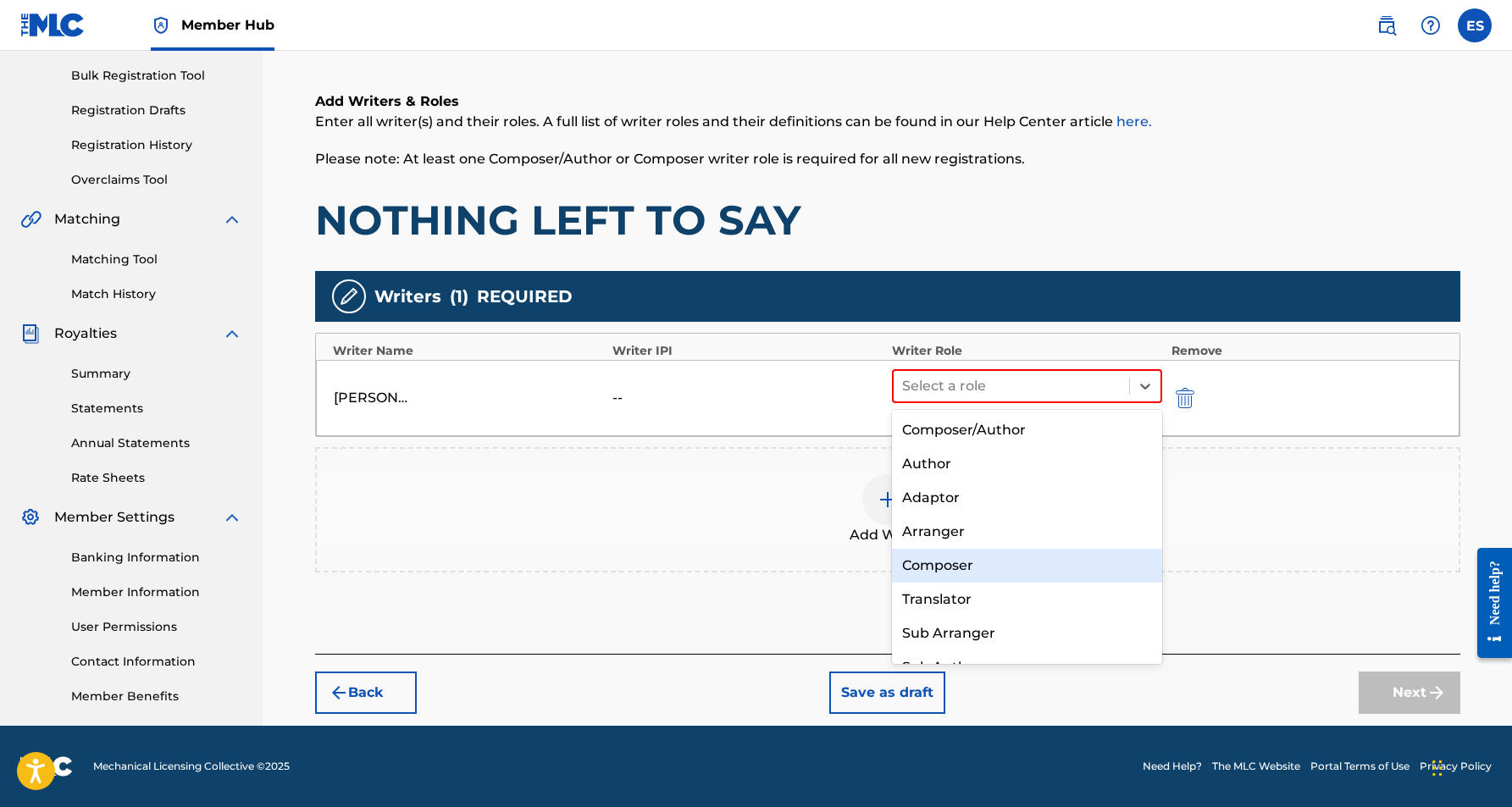
click at [980, 562] on div "Composer" at bounding box center [1027, 565] width 271 height 33
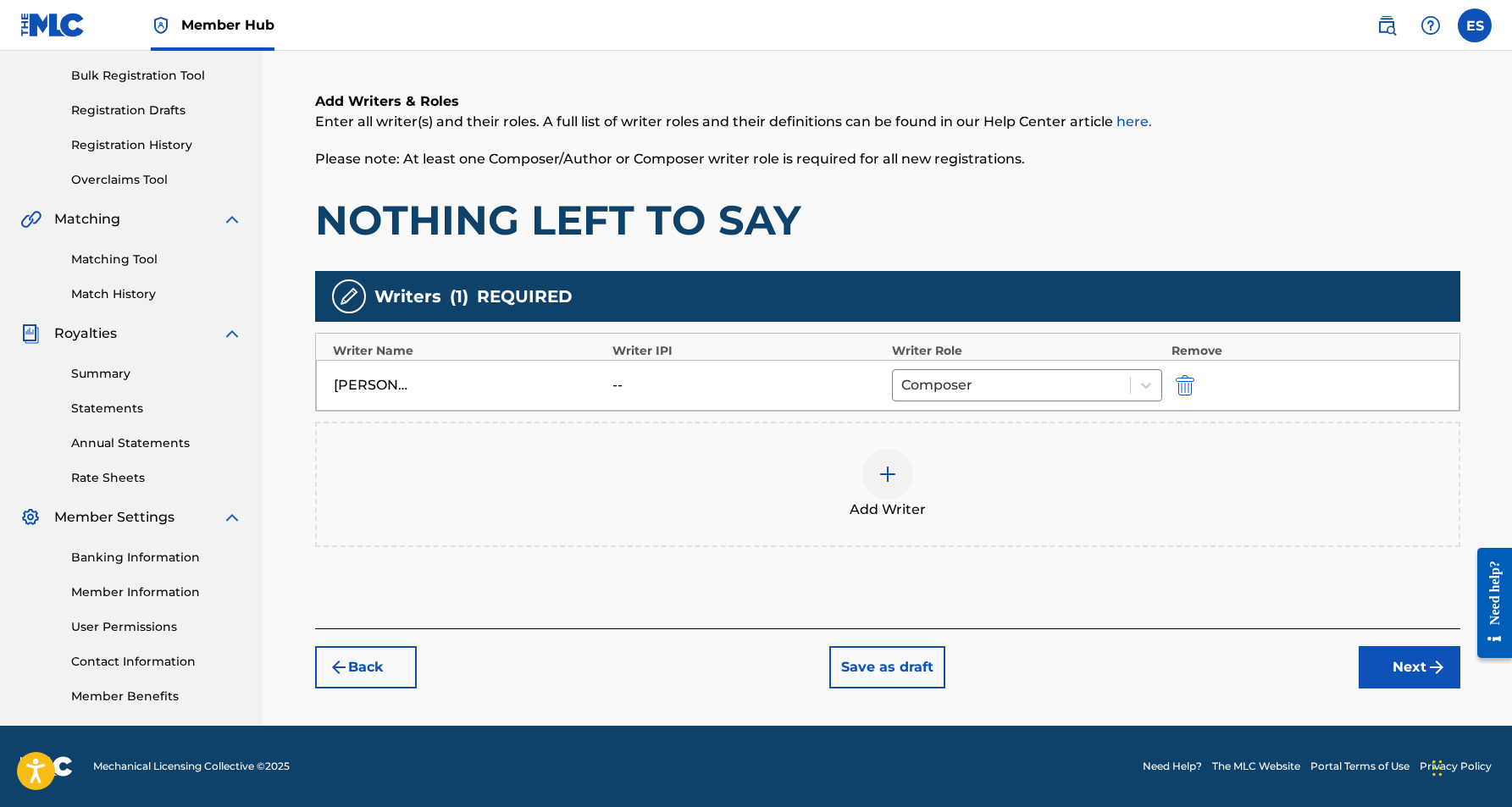
click at [887, 483] on img at bounding box center [888, 474] width 21 height 21
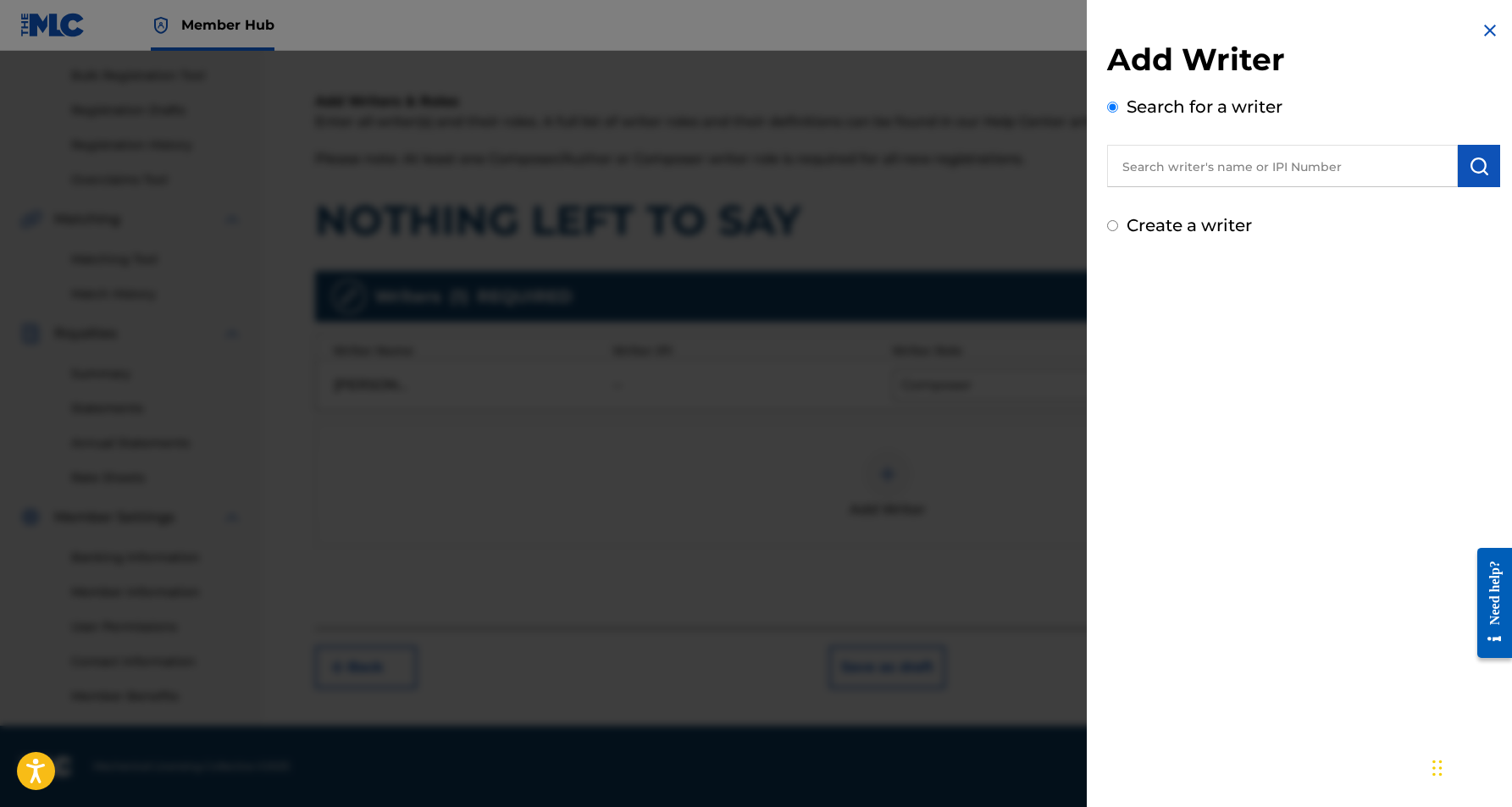
click at [1110, 229] on input "Create a writer" at bounding box center [1112, 226] width 11 height 11
radio input "false"
radio input "true"
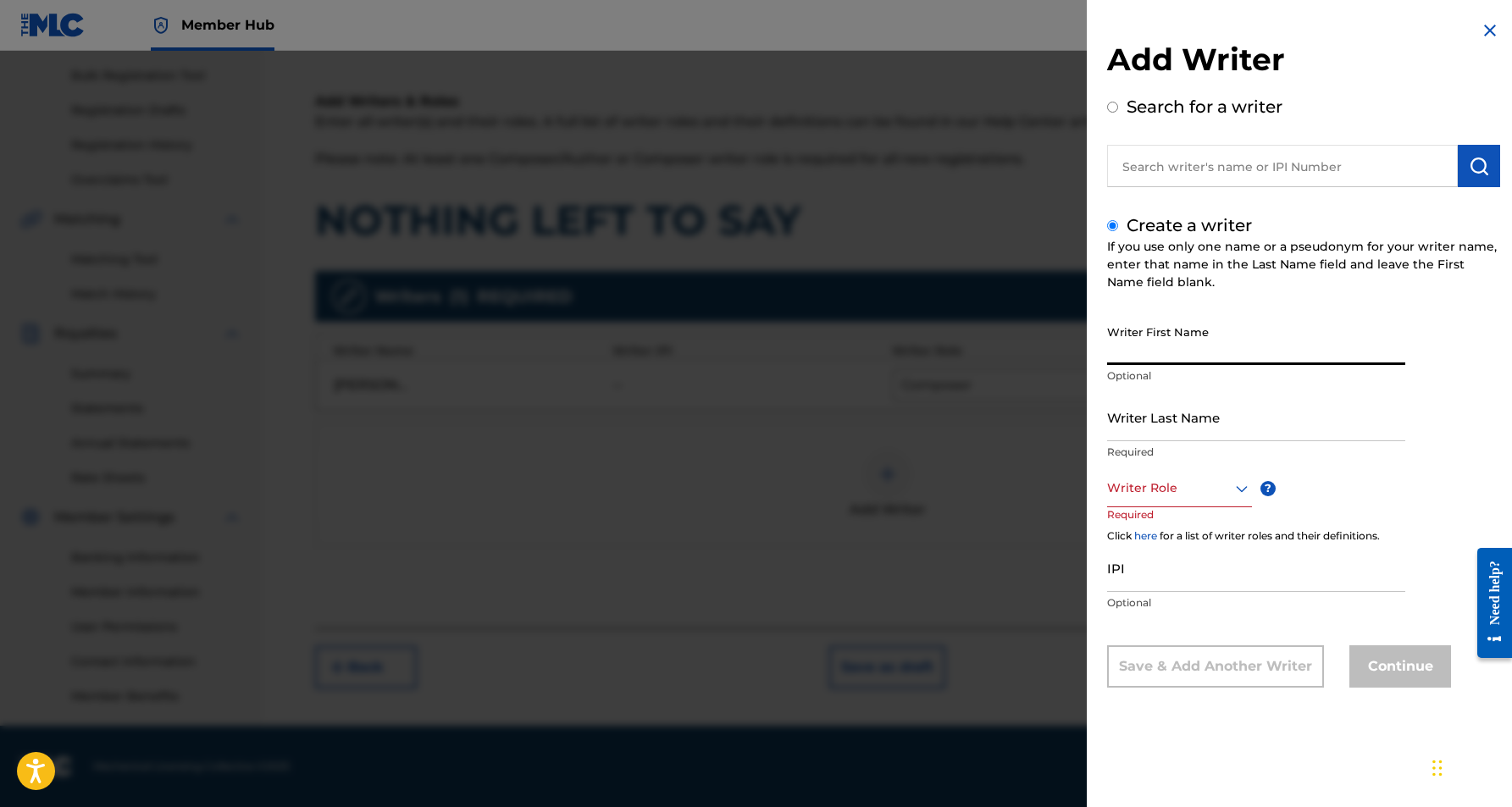
click at [1166, 333] on input "Writer First Name" at bounding box center [1255, 340] width 298 height 48
paste input "[PERSON_NAME]"
type input "[PERSON_NAME]"
click at [1157, 428] on input "Writer Last Name" at bounding box center [1255, 417] width 298 height 48
paste input "[PERSON_NAME]"
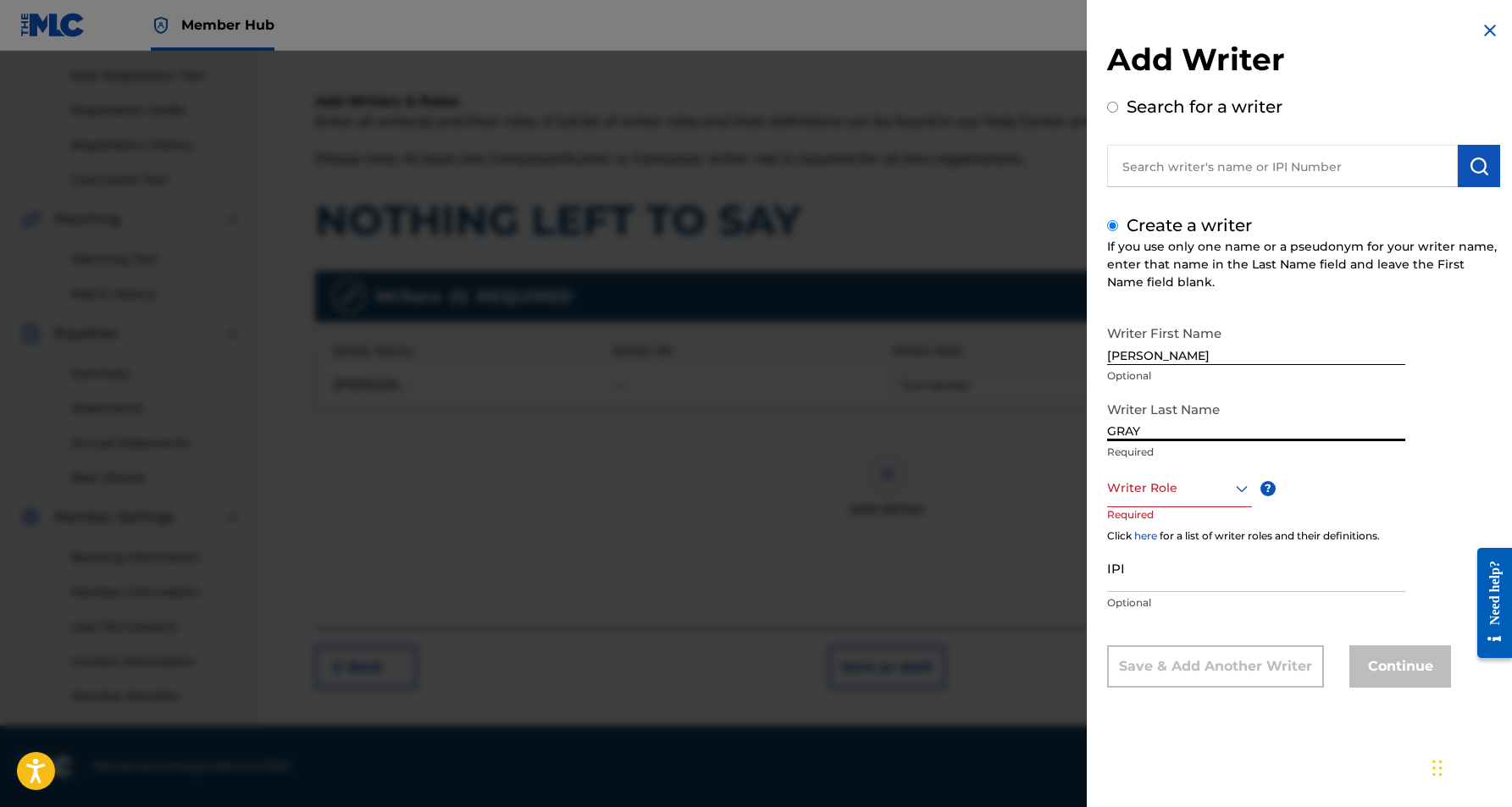
type input "GRAY"
click at [1150, 358] on input "[PERSON_NAME]" at bounding box center [1255, 340] width 298 height 48
click at [1209, 355] on input "[PERSON_NAME]" at bounding box center [1255, 340] width 298 height 48
type input "[PERSON_NAME]"
click at [1243, 492] on icon at bounding box center [1242, 489] width 21 height 21
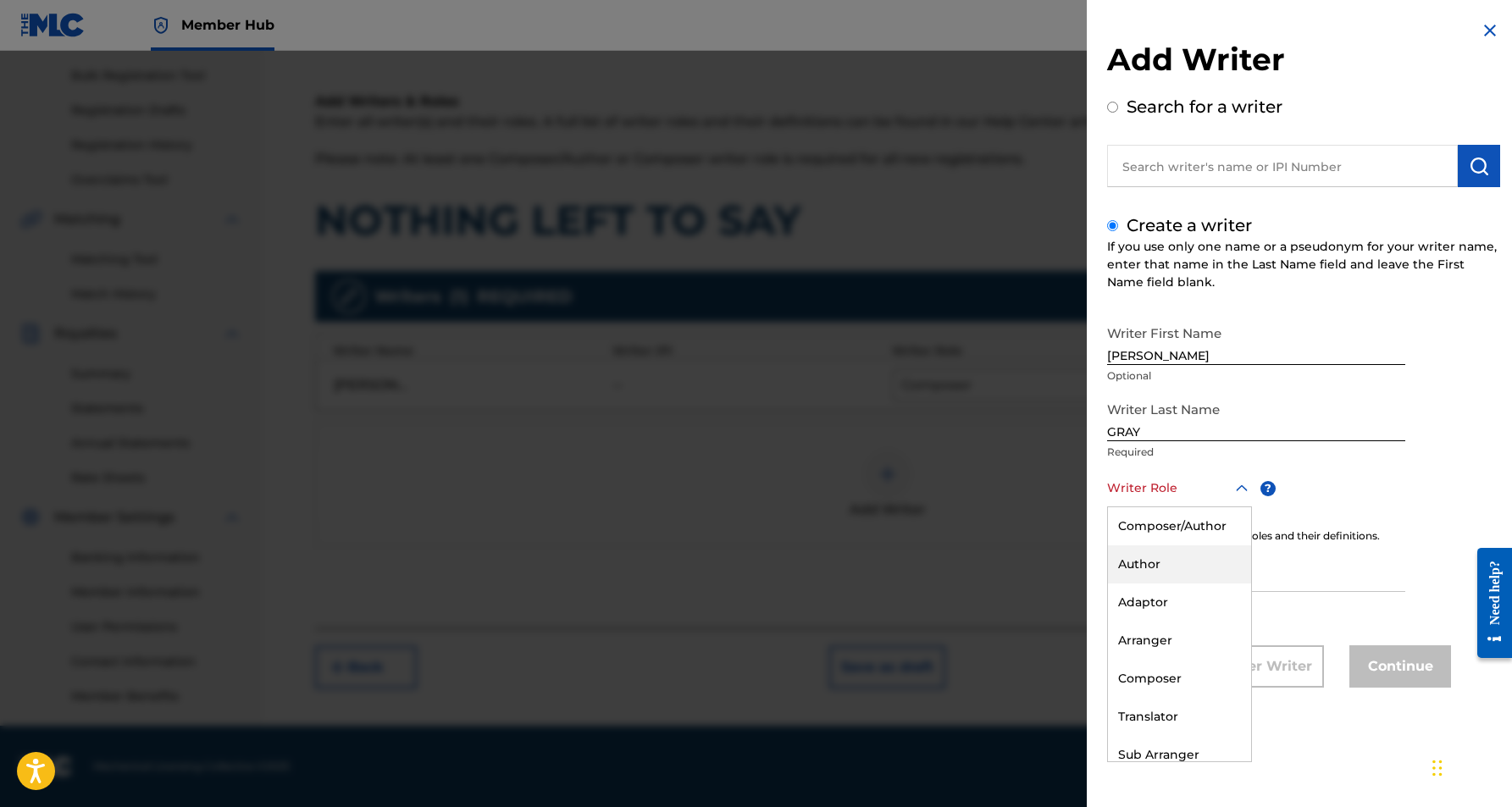
click at [1197, 564] on div "Author" at bounding box center [1179, 564] width 143 height 38
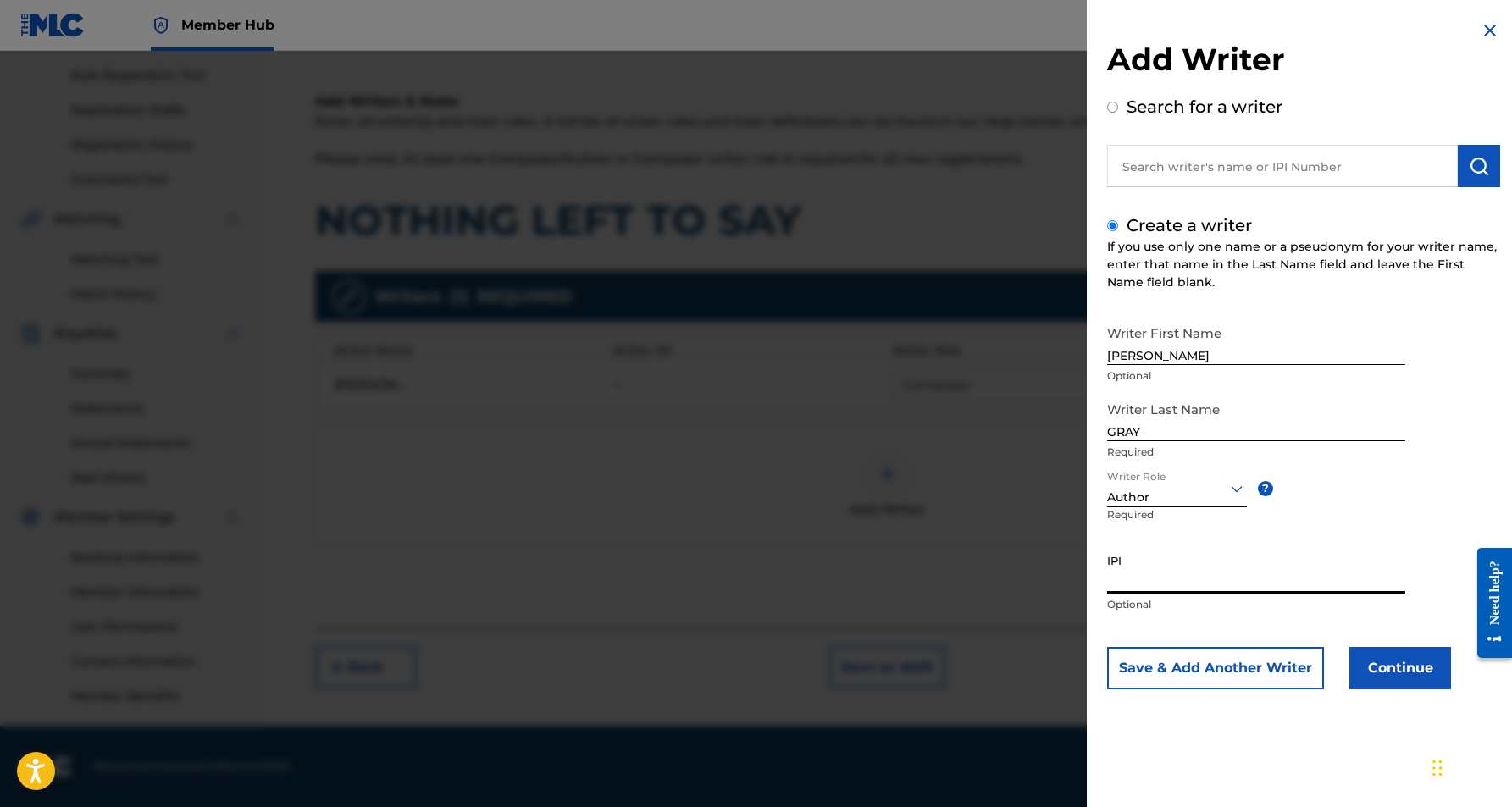
click at [1156, 561] on input "IPI" at bounding box center [1255, 569] width 298 height 48
paste input "461970245"
type input "461970245"
click at [1395, 674] on button "Continue" at bounding box center [1400, 667] width 101 height 42
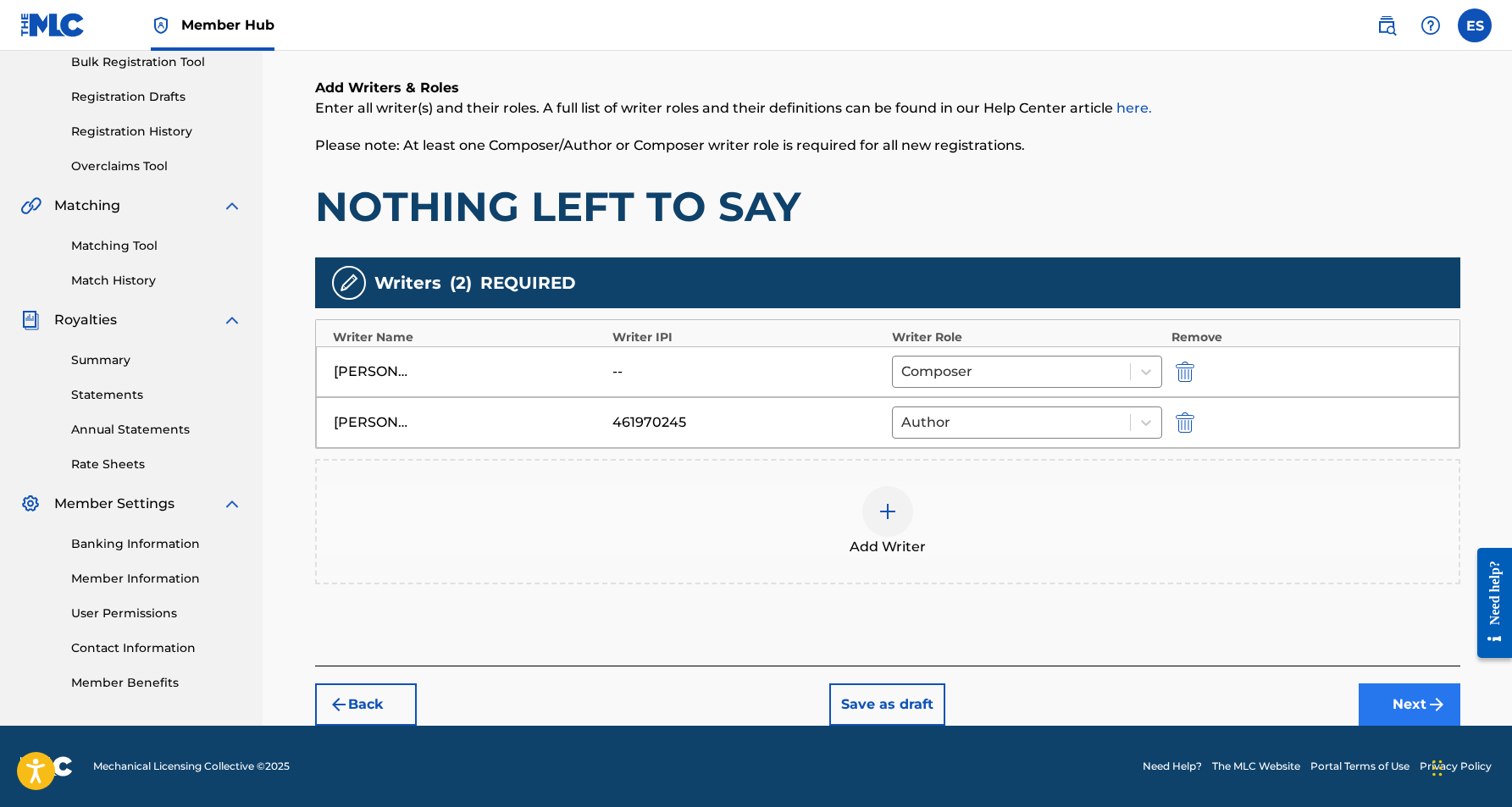
click at [1394, 705] on button "Next" at bounding box center [1409, 704] width 101 height 42
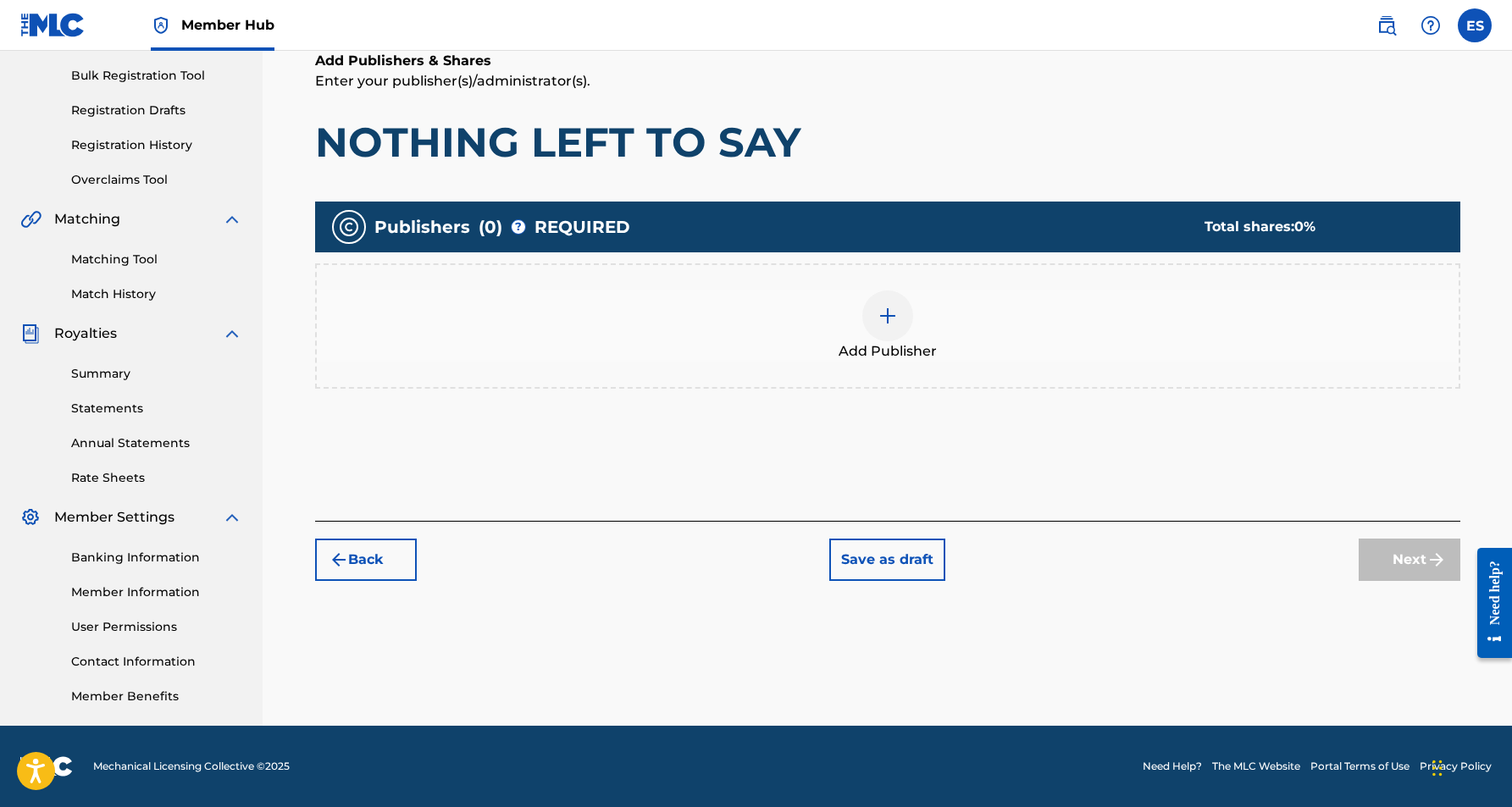
click at [886, 311] on img at bounding box center [888, 316] width 21 height 21
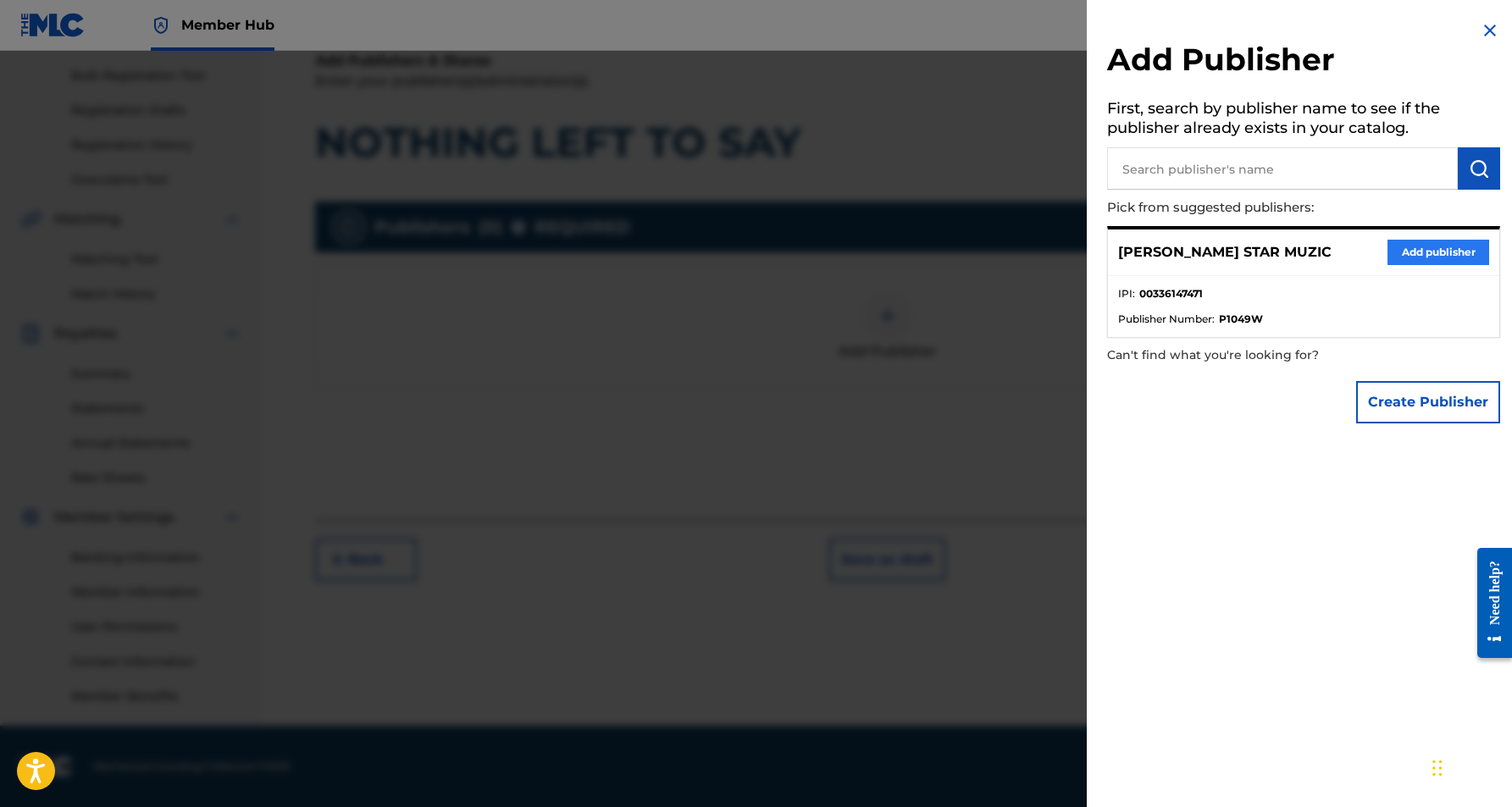
click at [1431, 250] on button "Add publisher" at bounding box center [1438, 252] width 101 height 26
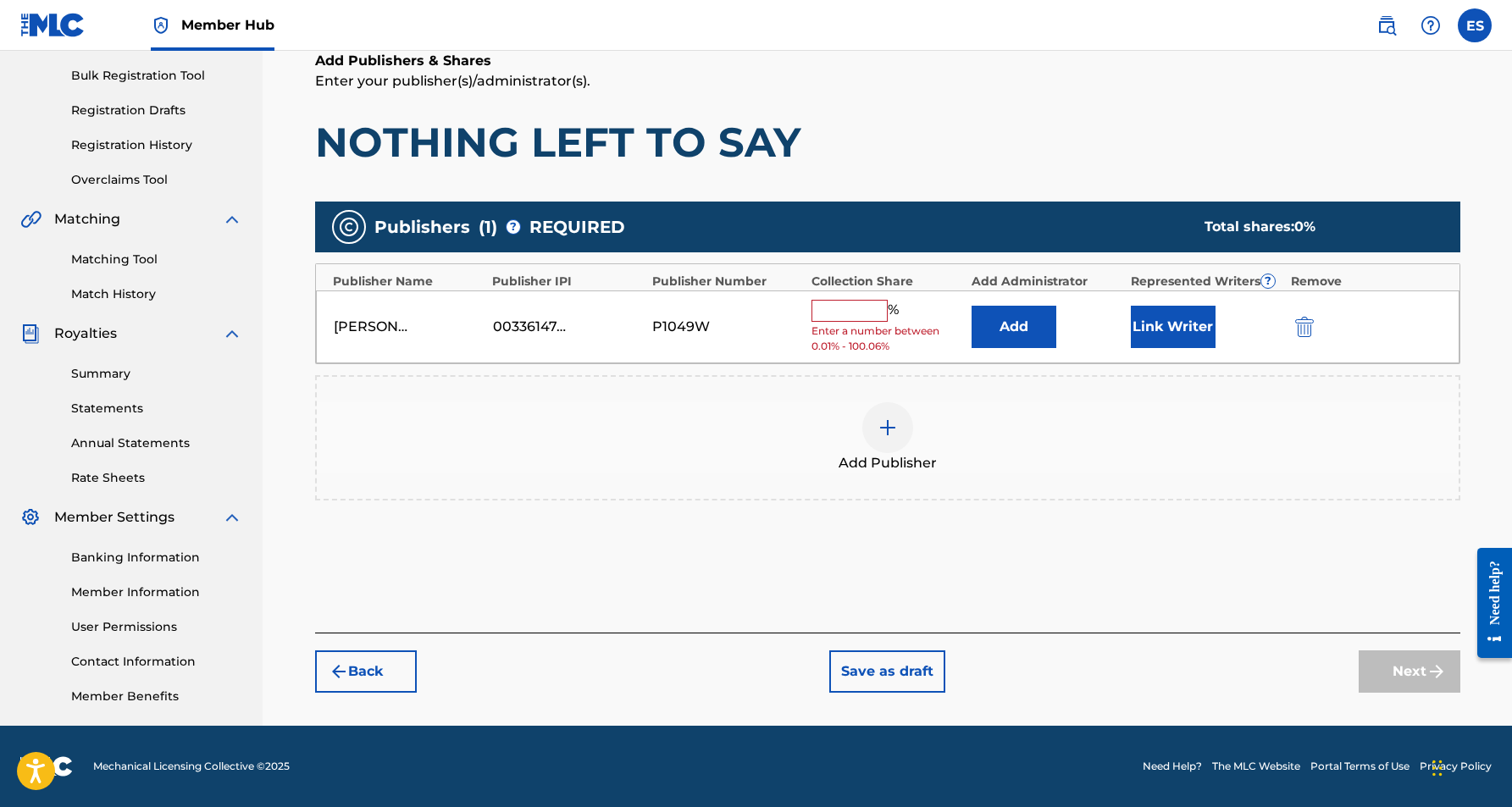
click at [860, 307] on input "text" at bounding box center [850, 310] width 76 height 22
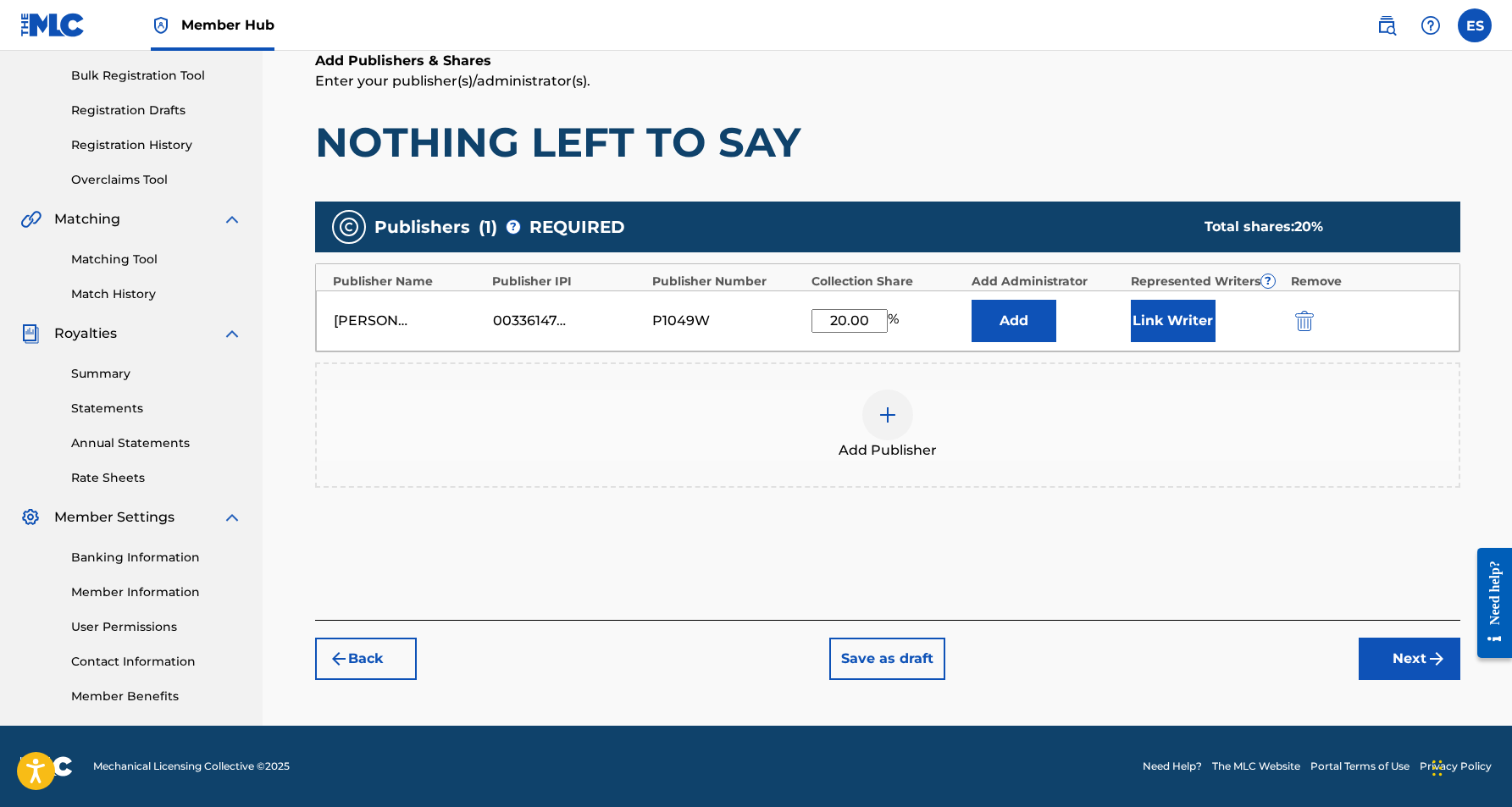
type input "20.00"
click at [972, 151] on h1 "NOTHING LEFT TO SAY" at bounding box center [887, 142] width 1146 height 51
click at [1167, 318] on button "Link Writer" at bounding box center [1173, 320] width 85 height 42
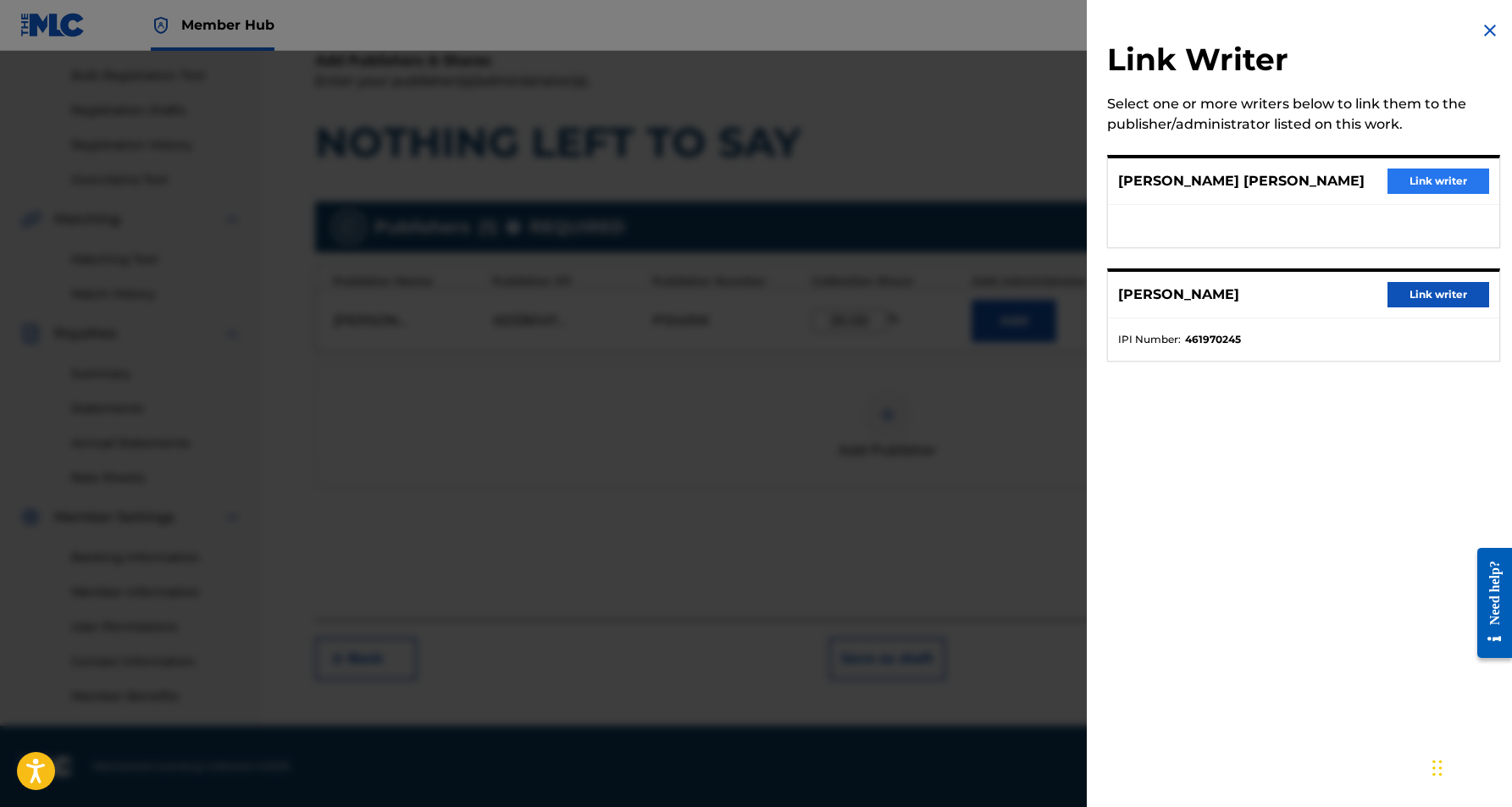
click at [1433, 176] on button "Link writer" at bounding box center [1438, 181] width 101 height 26
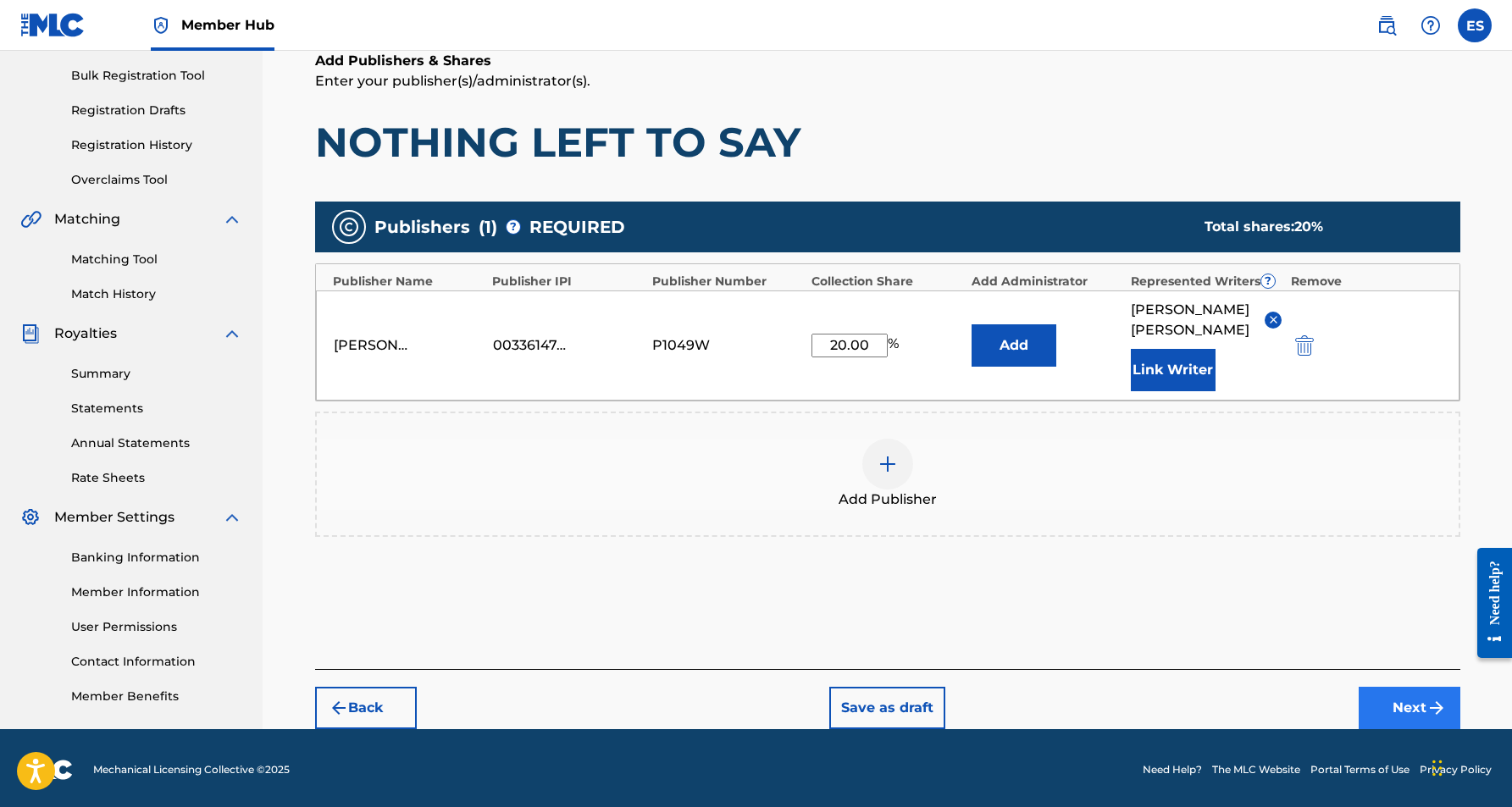
click at [1398, 695] on button "Next" at bounding box center [1409, 708] width 101 height 42
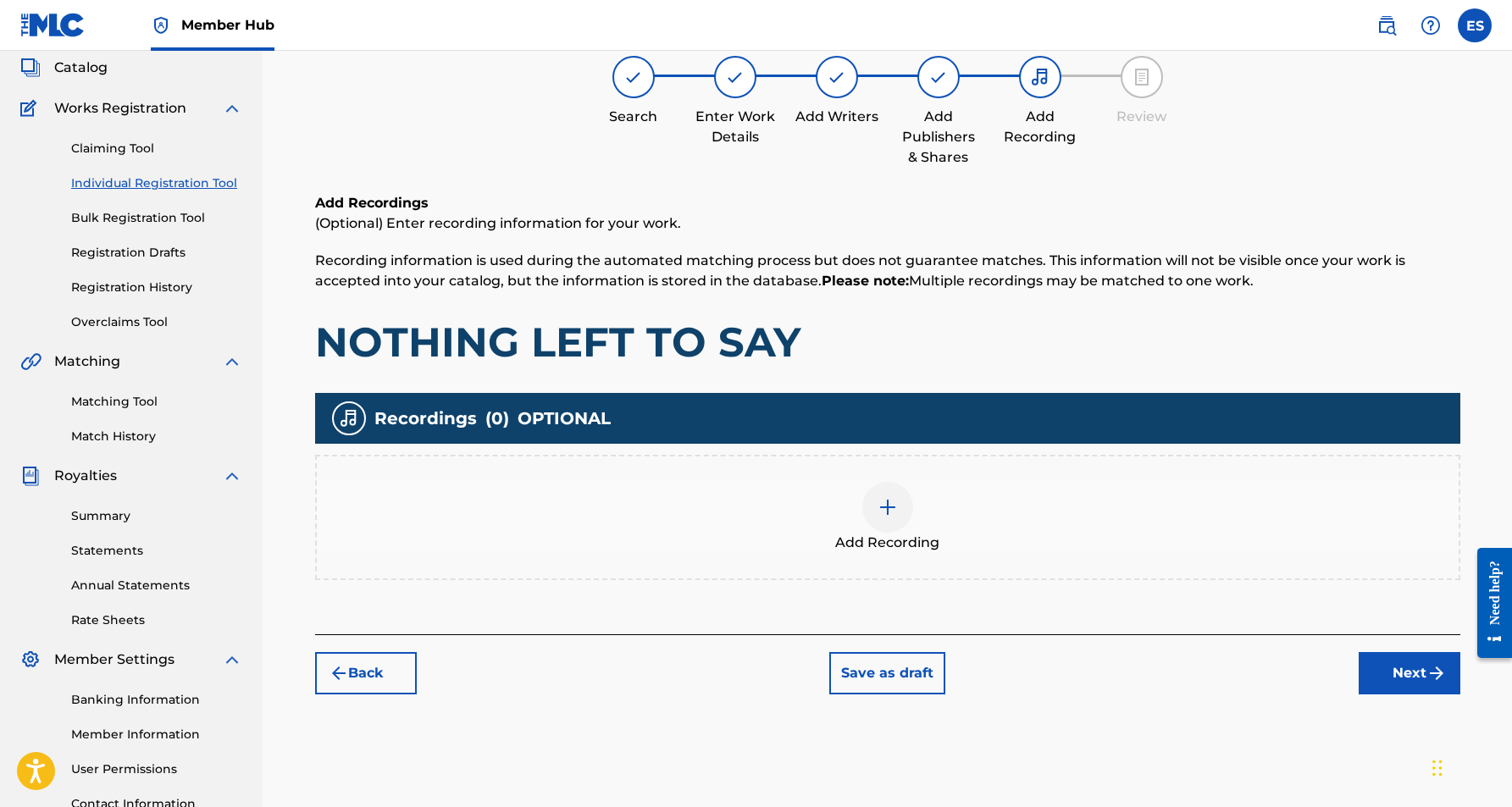
scroll to position [76, 0]
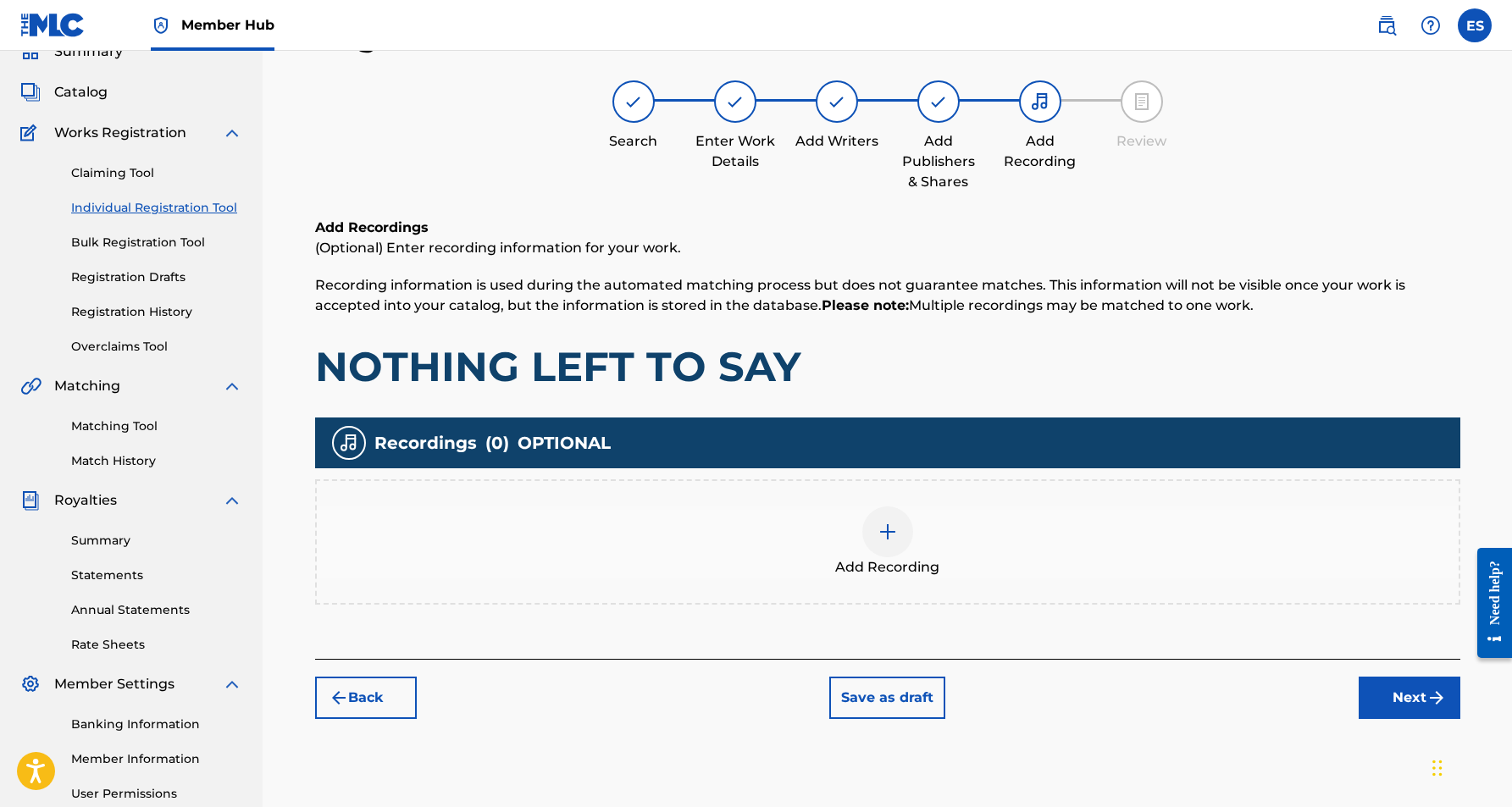
click at [892, 533] on img at bounding box center [888, 532] width 21 height 21
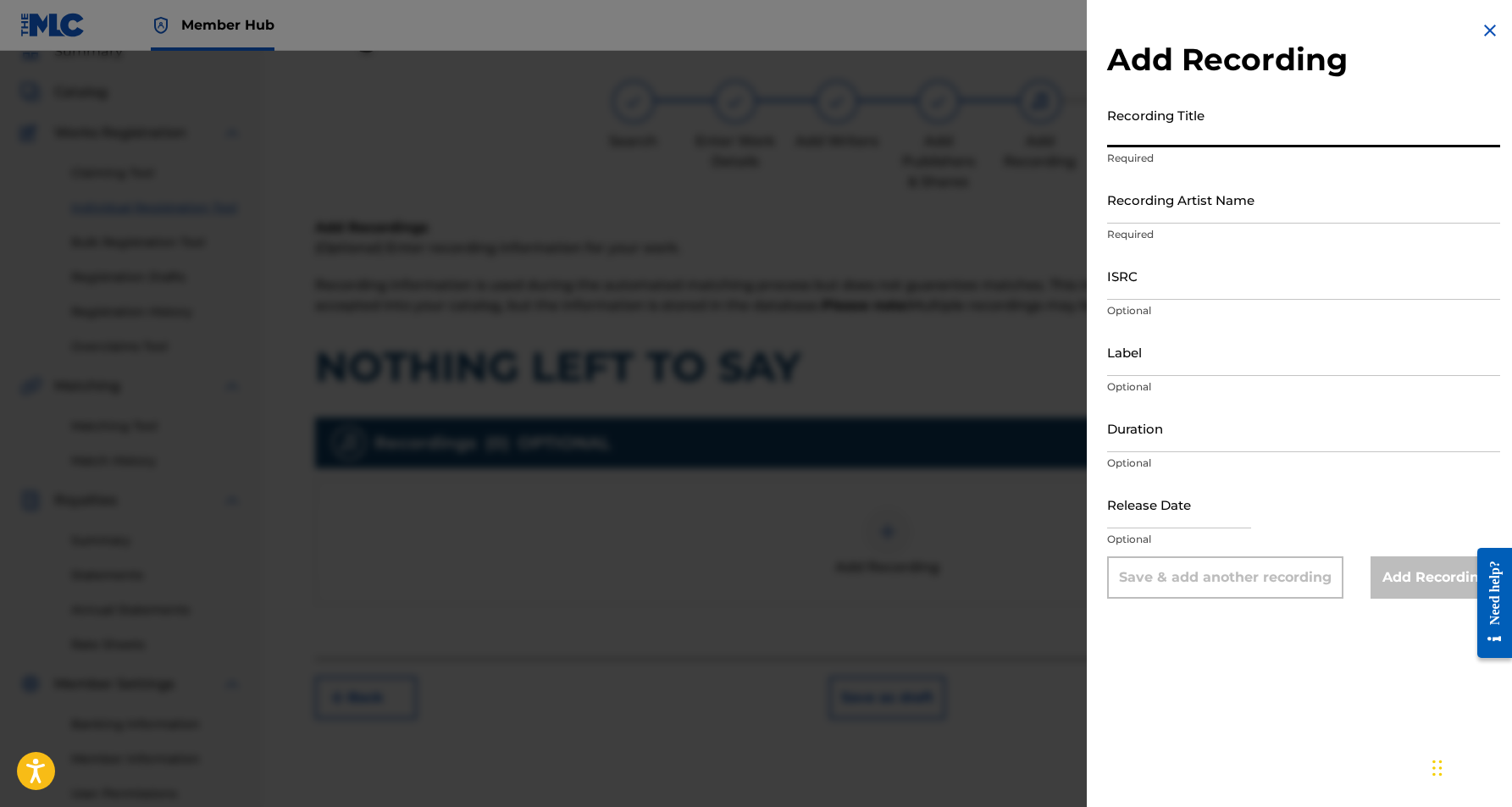
click at [1165, 133] on input "Recording Title" at bounding box center [1303, 123] width 393 height 48
paste input "NOTHING LEFT TO SAY"
type input "NOTHING LEFT TO SAY"
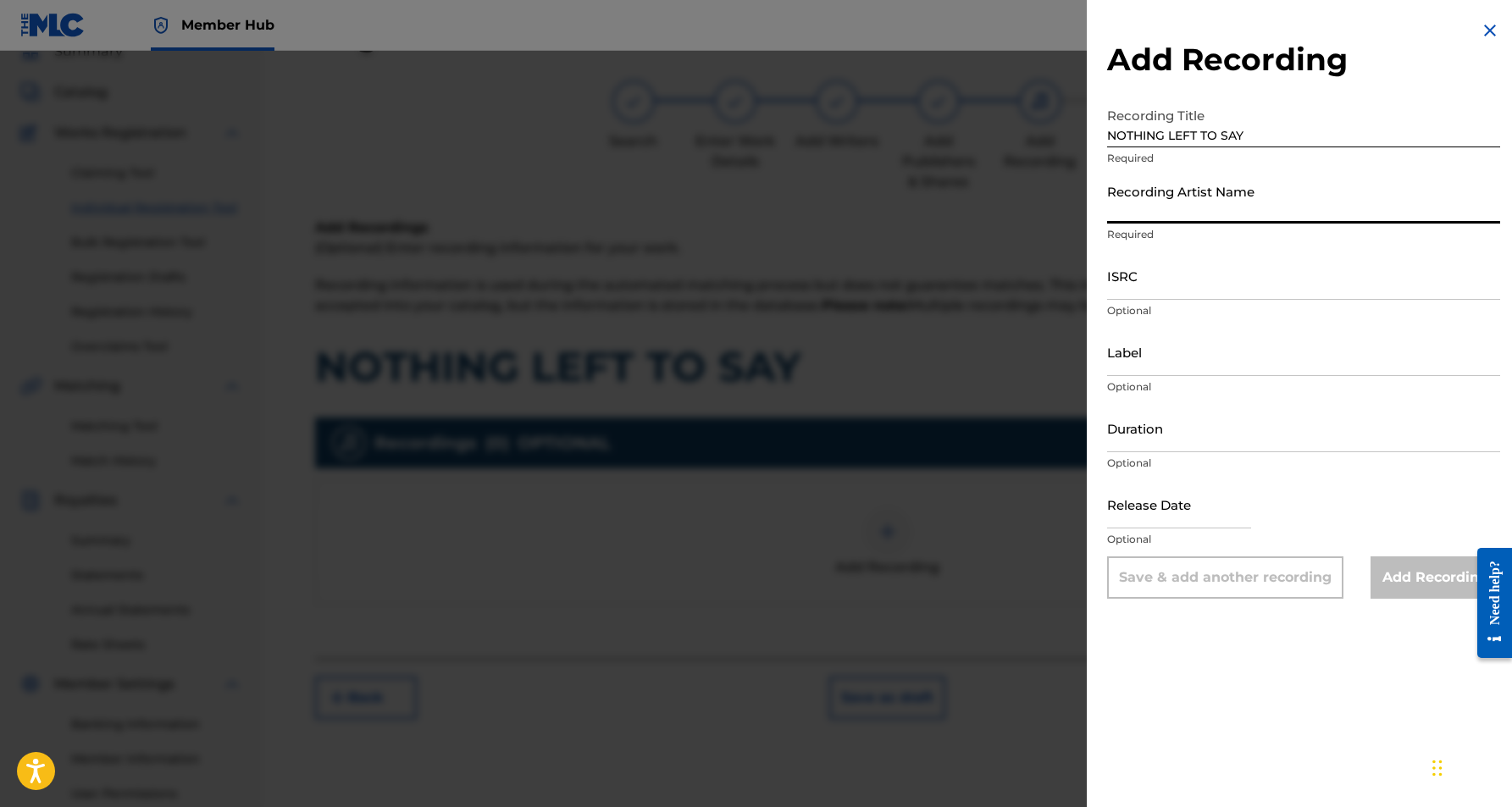
click at [1174, 204] on input "Recording Artist Name" at bounding box center [1303, 199] width 393 height 48
paste input "[PERSON_NAME]"
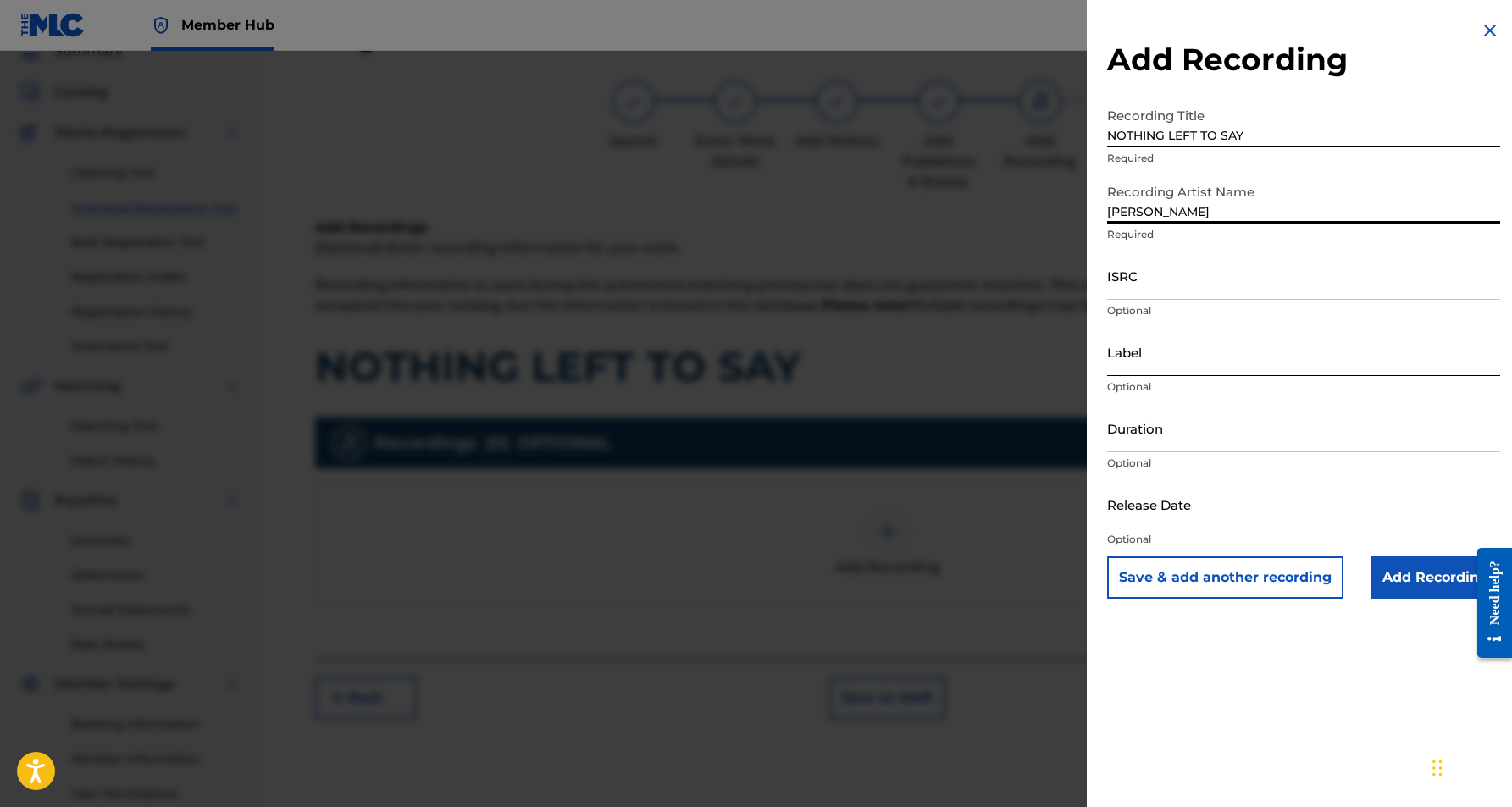
type input "[PERSON_NAME]"
click at [1108, 356] on input "Label" at bounding box center [1303, 352] width 393 height 48
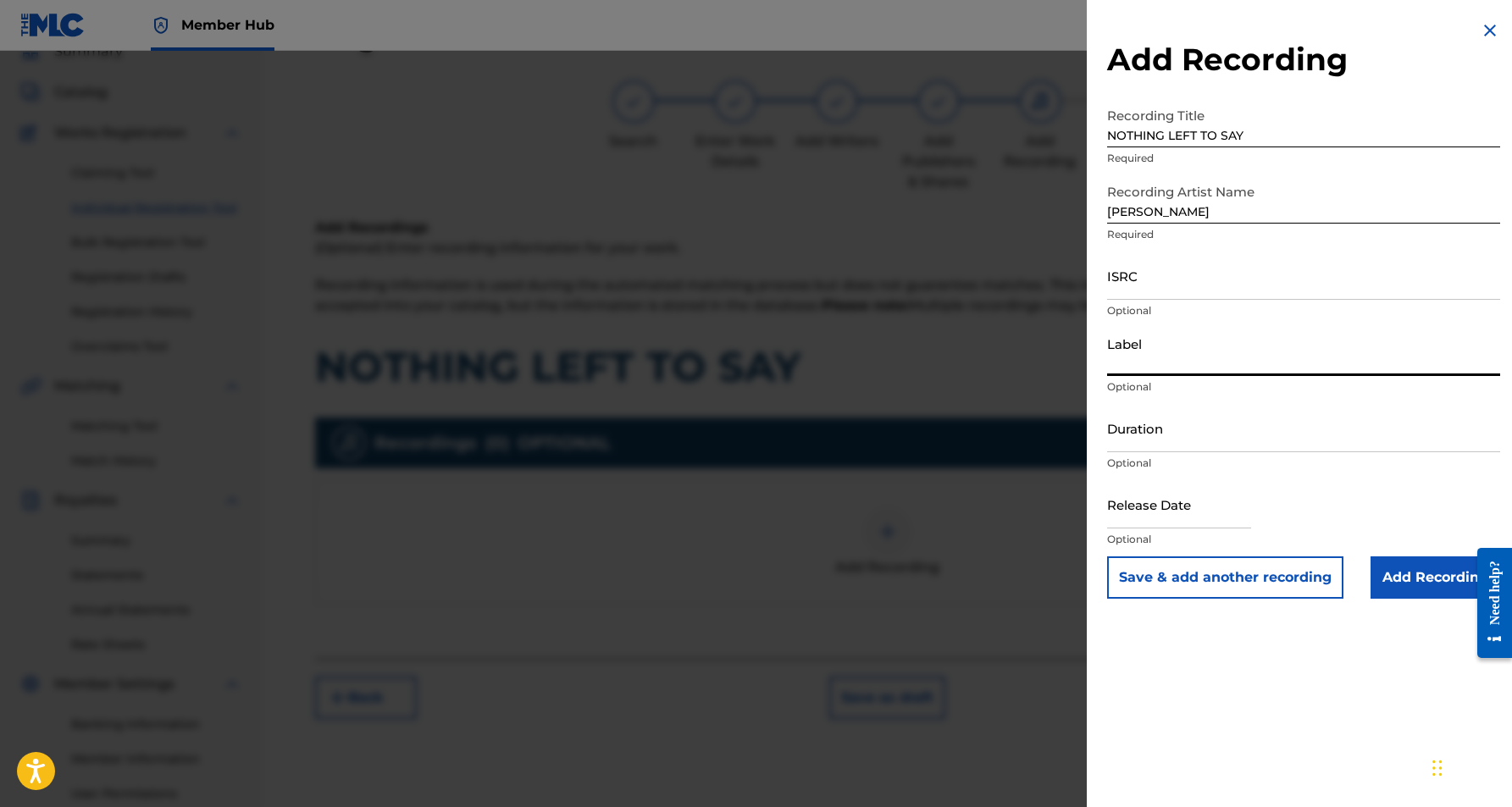
paste input "LITTLE BLACK BOOK"
type input "LITTLE BLACK BOOK"
click at [1406, 581] on input "Add Recording" at bounding box center [1435, 577] width 130 height 42
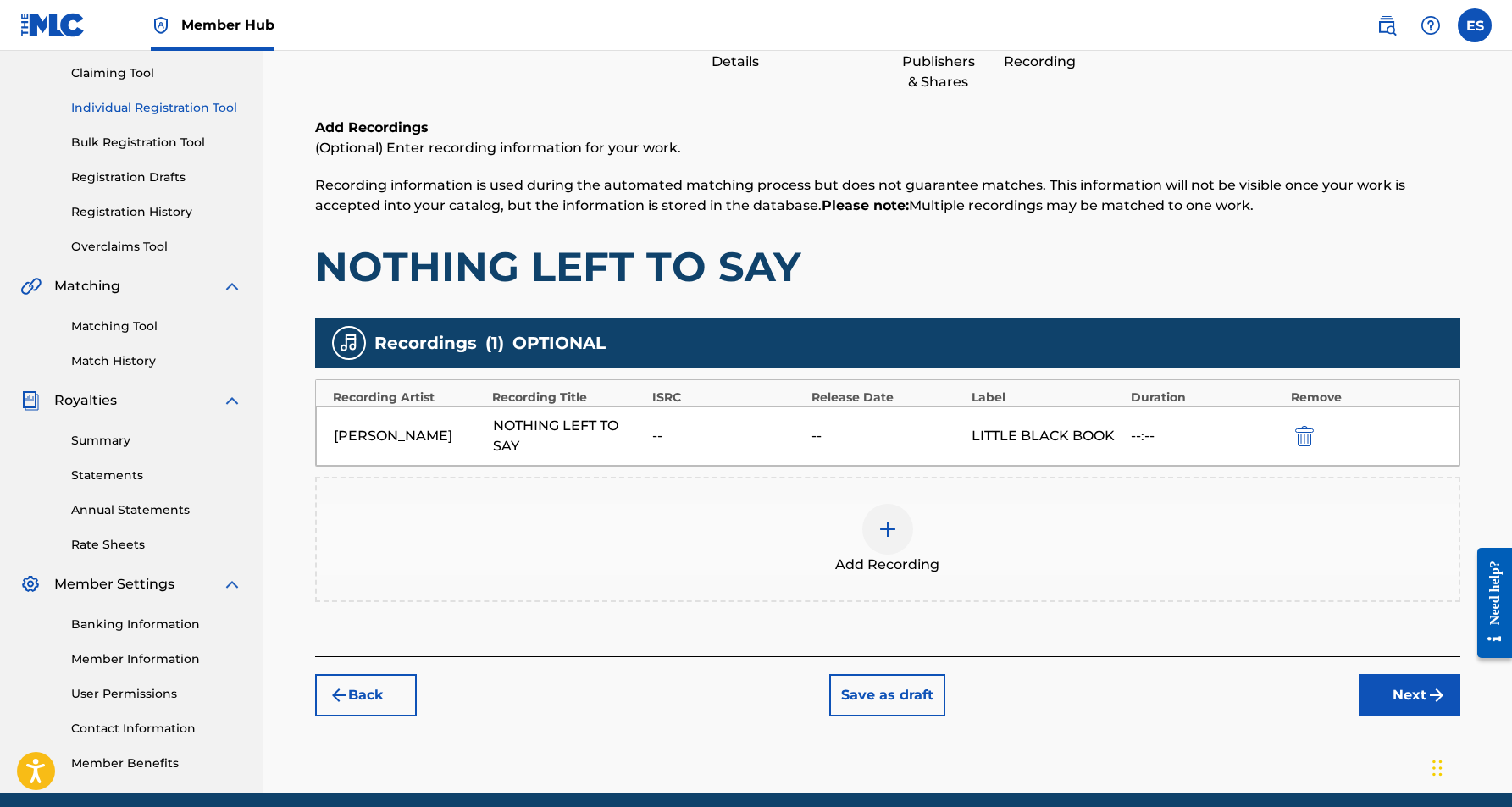
scroll to position [178, 0]
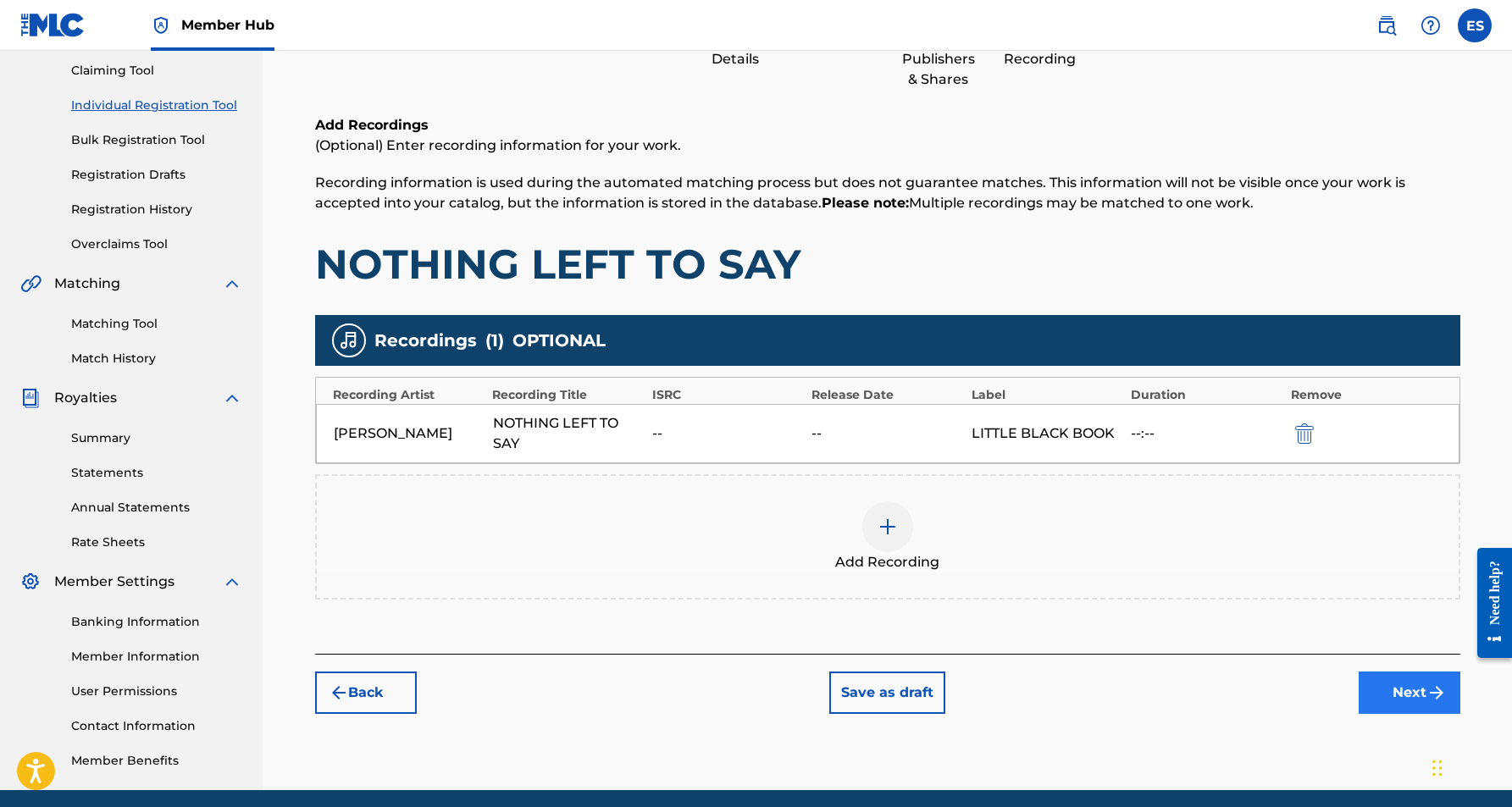
click at [1414, 694] on button "Next" at bounding box center [1409, 692] width 101 height 42
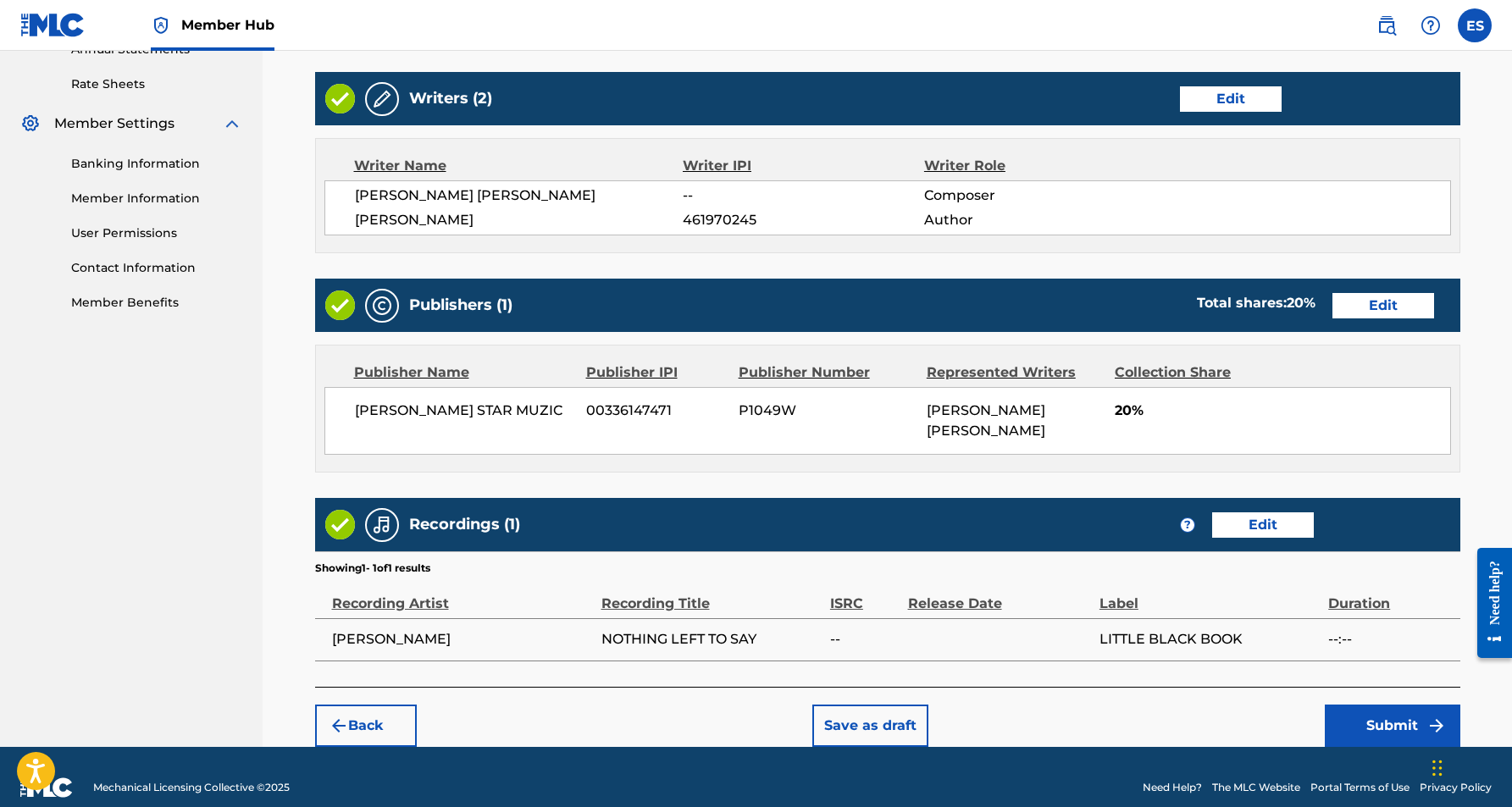
scroll to position [635, 0]
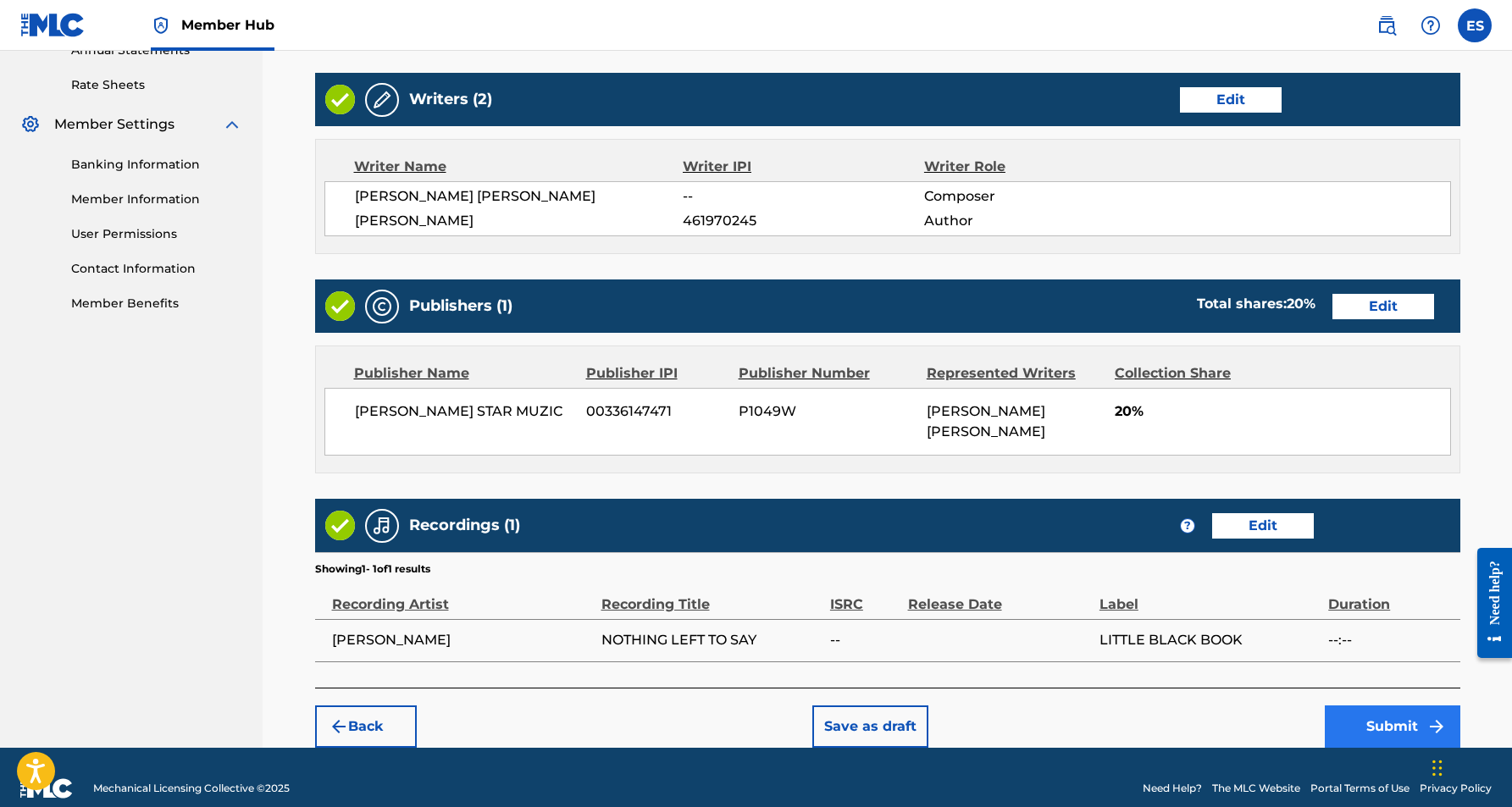
click at [1390, 712] on button "Submit" at bounding box center [1393, 726] width 136 height 42
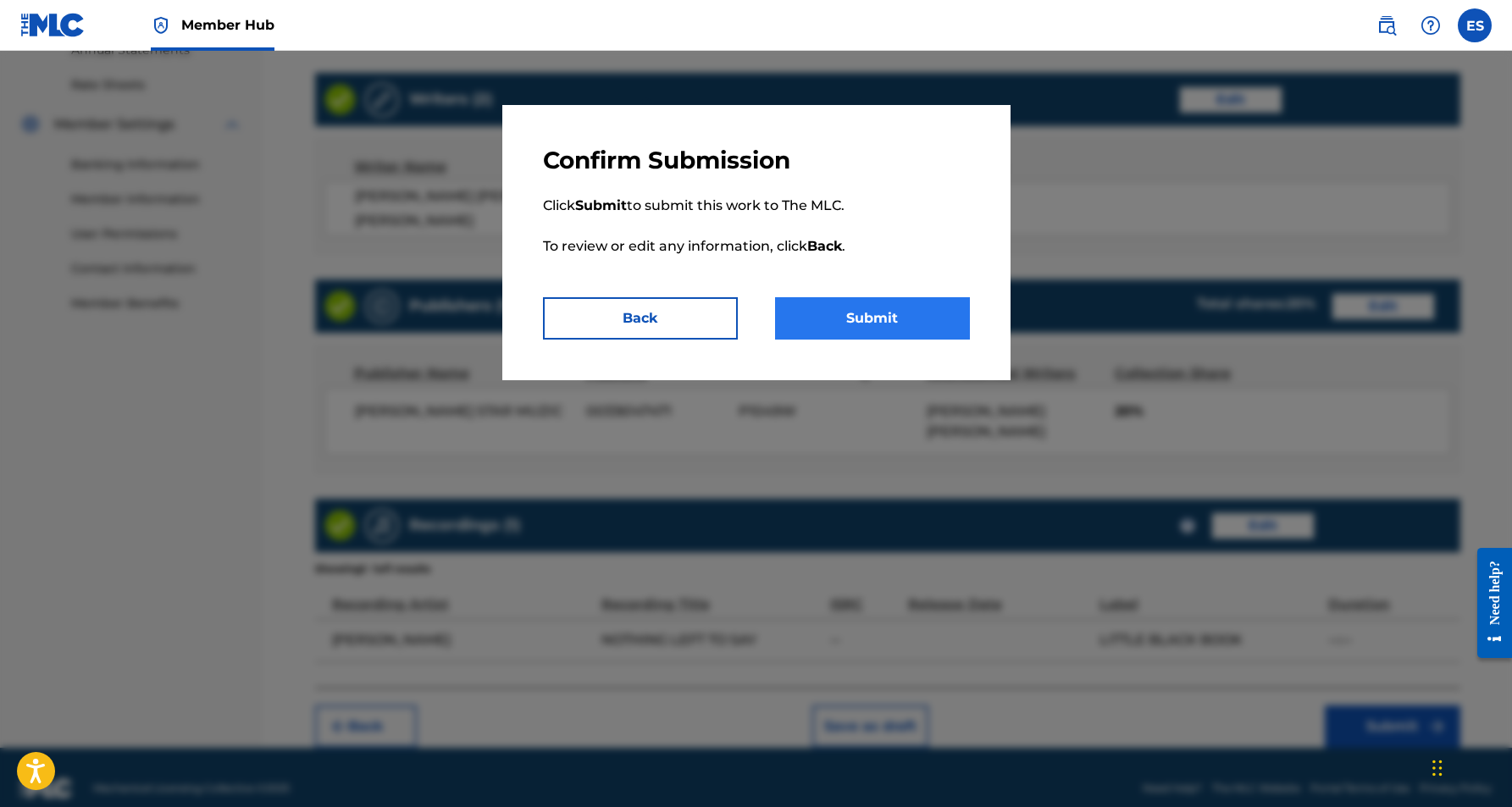
click at [880, 323] on button "Submit" at bounding box center [872, 317] width 195 height 42
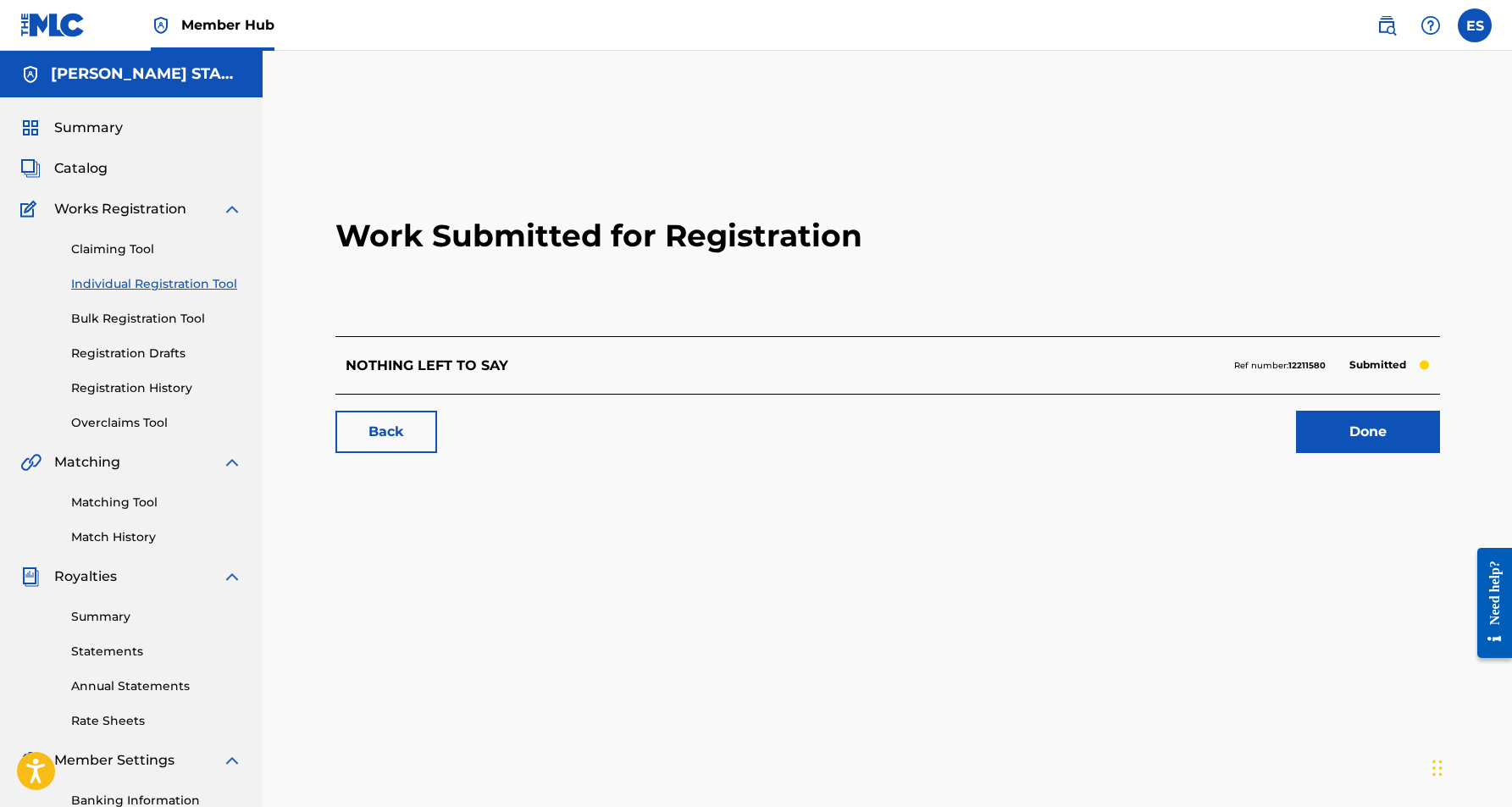
click at [178, 283] on link "Individual Registration Tool" at bounding box center [156, 284] width 171 height 18
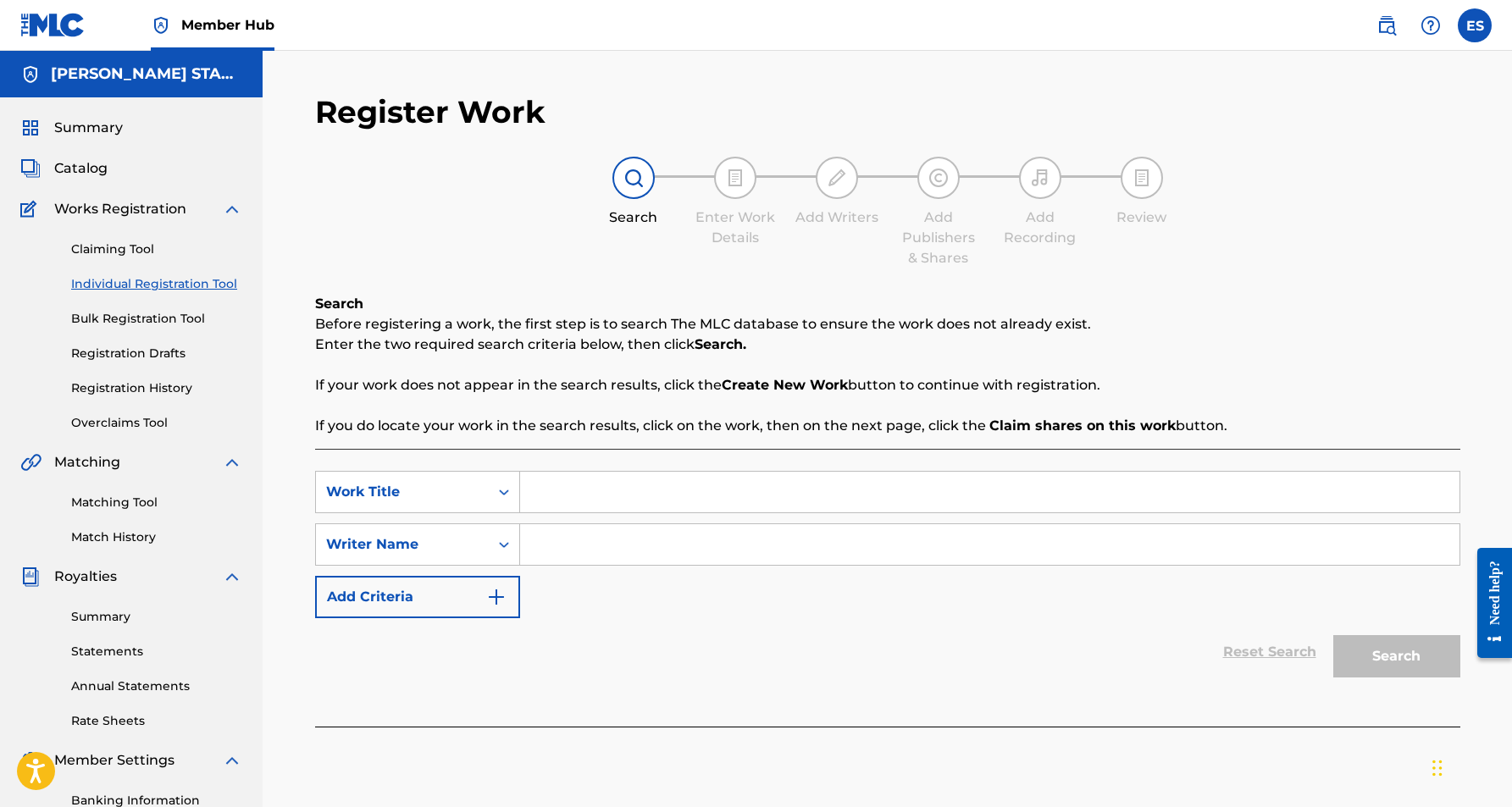
click at [621, 503] on input "Search Form" at bounding box center [989, 491] width 940 height 40
paste input "GOOD TO YOU"
type input "GOOD TO YOU"
click at [625, 569] on div "SearchWithCriteriaf406dae0-b849-4a31-ac49-692a7c931ce9 Work Title GOOD TO YOU g…" at bounding box center [887, 545] width 1146 height 148
click at [626, 522] on div "SearchWithCriteriaf406dae0-b849-4a31-ac49-692a7c931ce9 Work Title GOOD TO YOU S…" at bounding box center [887, 545] width 1146 height 148
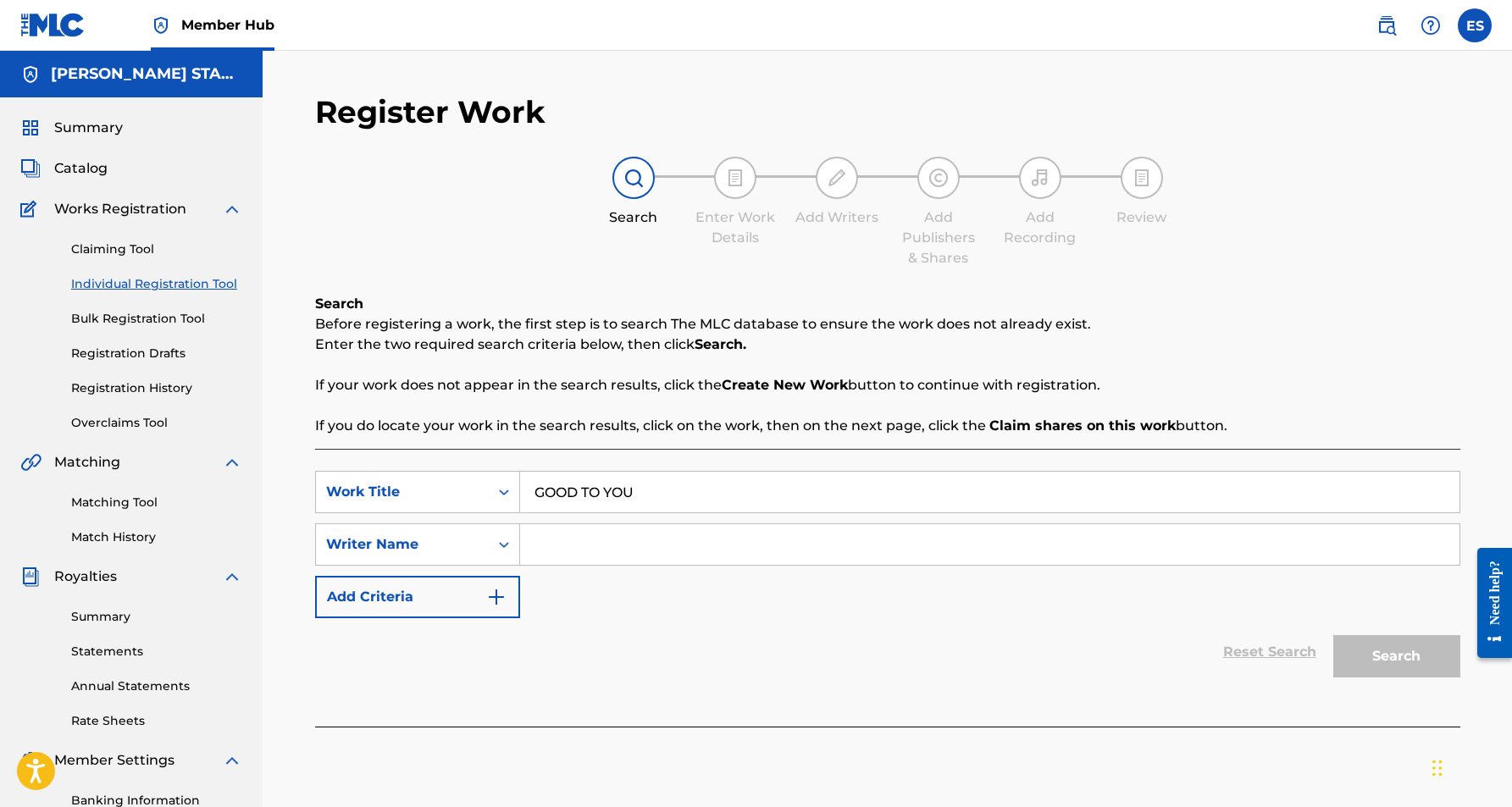
click at [624, 541] on input "Search Form" at bounding box center [989, 544] width 940 height 40
paste input "[PERSON_NAME] [PERSON_NAME]"
type input "[PERSON_NAME] [PERSON_NAME]"
click at [1394, 656] on button "Search" at bounding box center [1397, 655] width 127 height 42
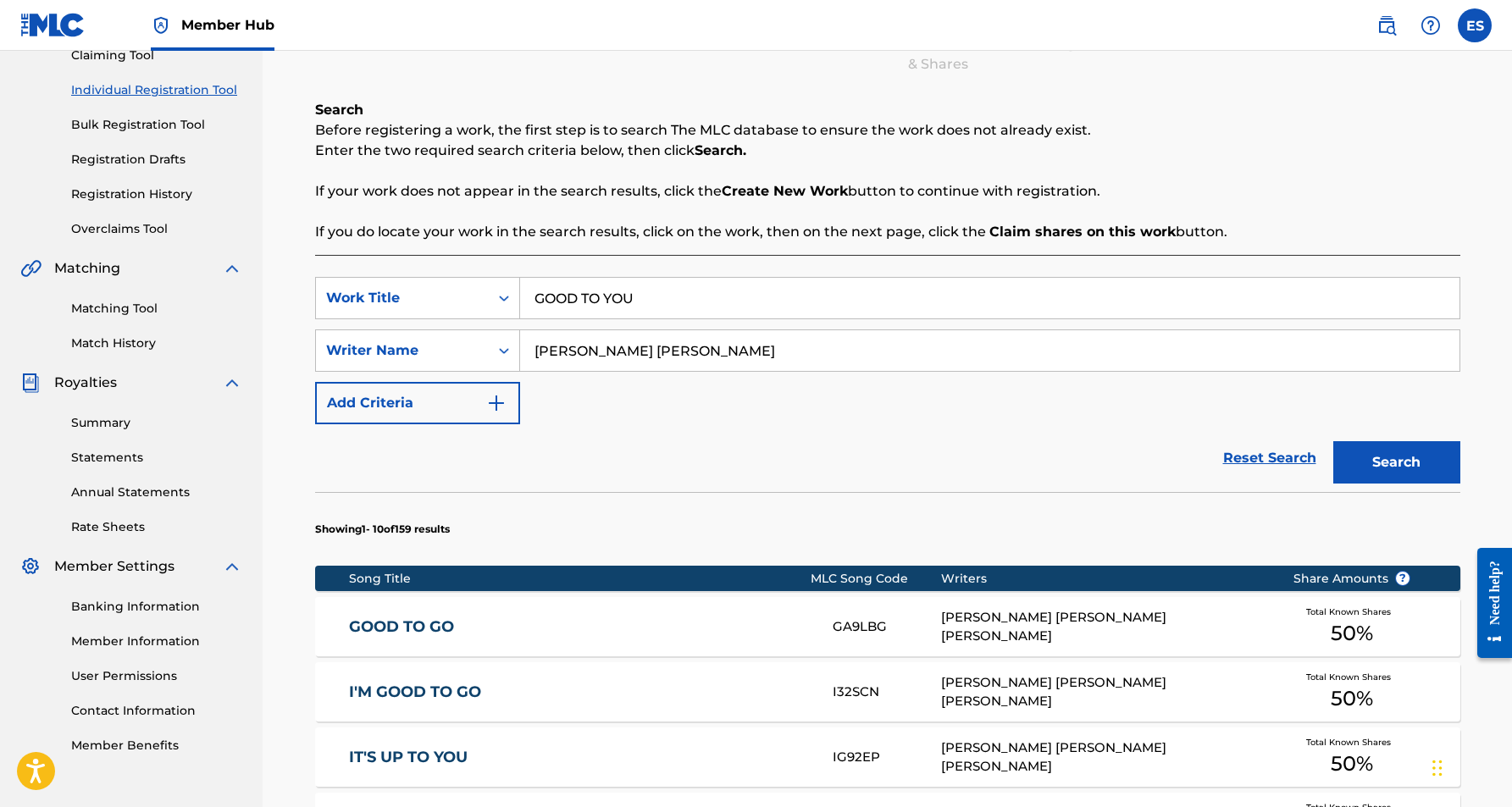
scroll to position [184, 0]
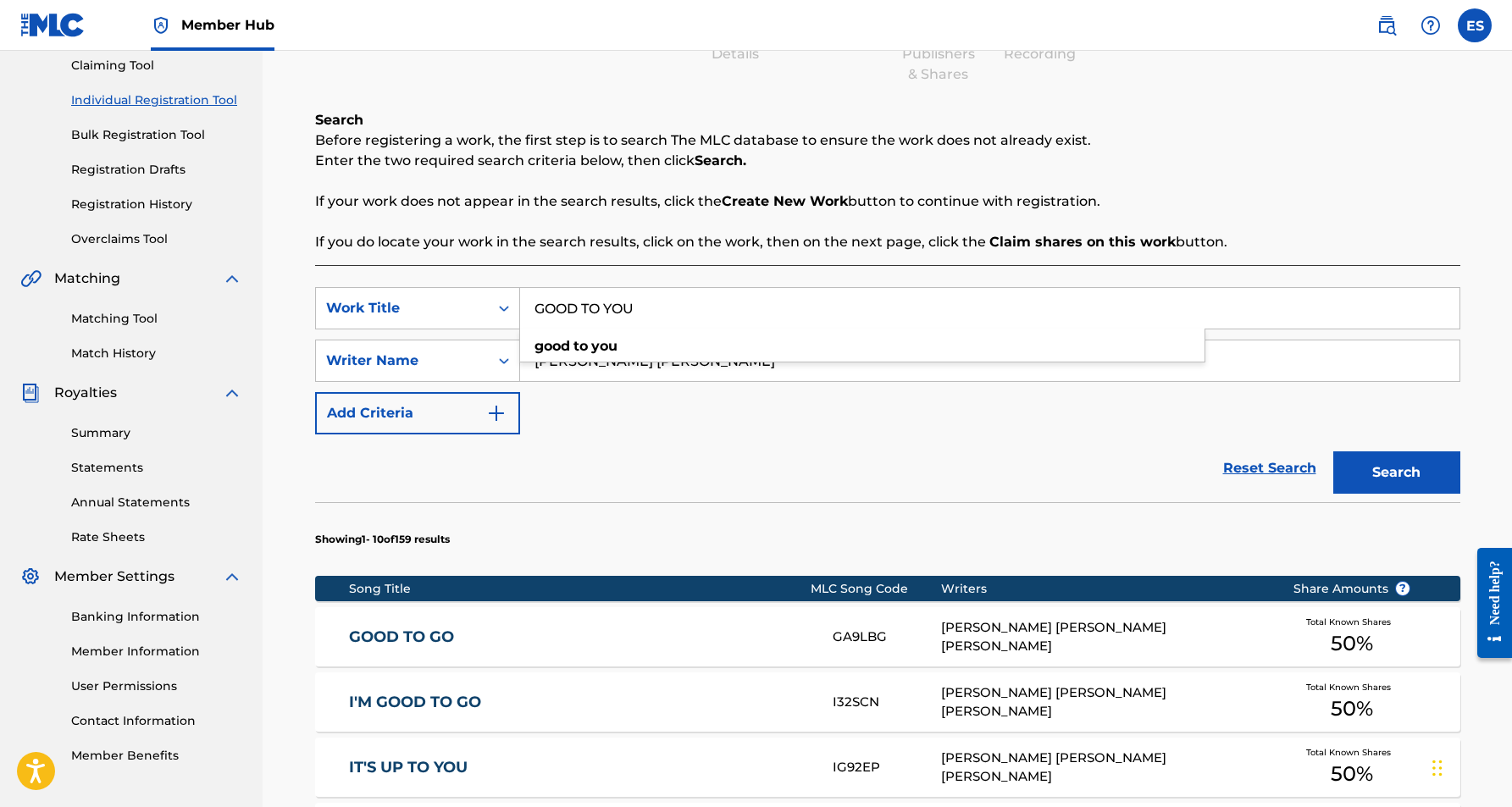
drag, startPoint x: 640, startPoint y: 309, endPoint x: 530, endPoint y: 310, distance: 110.0
click at [530, 310] on input "GOOD TO YOU" at bounding box center [989, 308] width 940 height 40
click at [667, 409] on div "SearchWithCriteriaf406dae0-b849-4a31-ac49-692a7c931ce9 Work Title GOOD TO YOU S…" at bounding box center [887, 361] width 1146 height 148
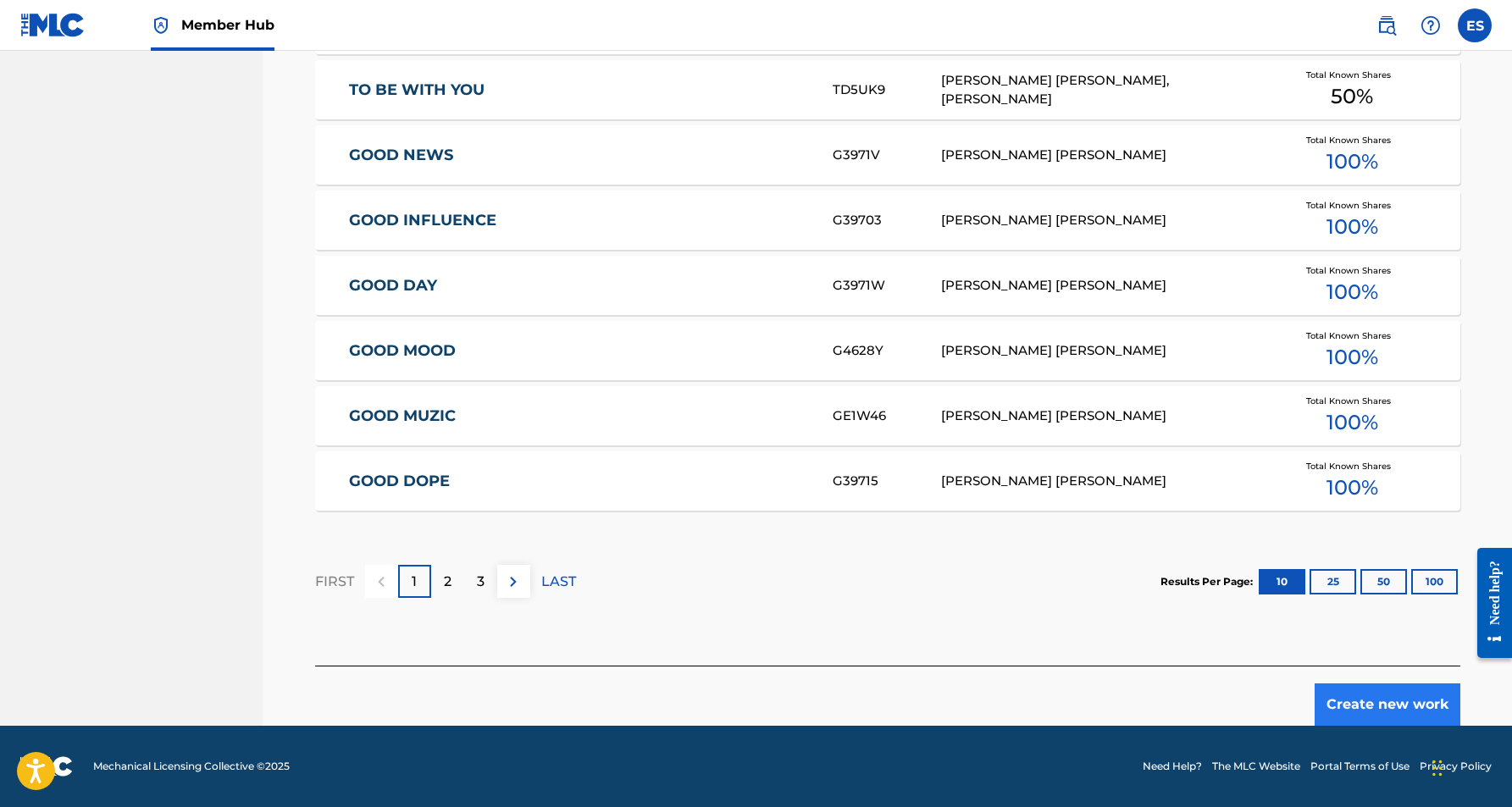
scroll to position [926, 0]
click at [1406, 710] on button "Create new work" at bounding box center [1388, 704] width 146 height 42
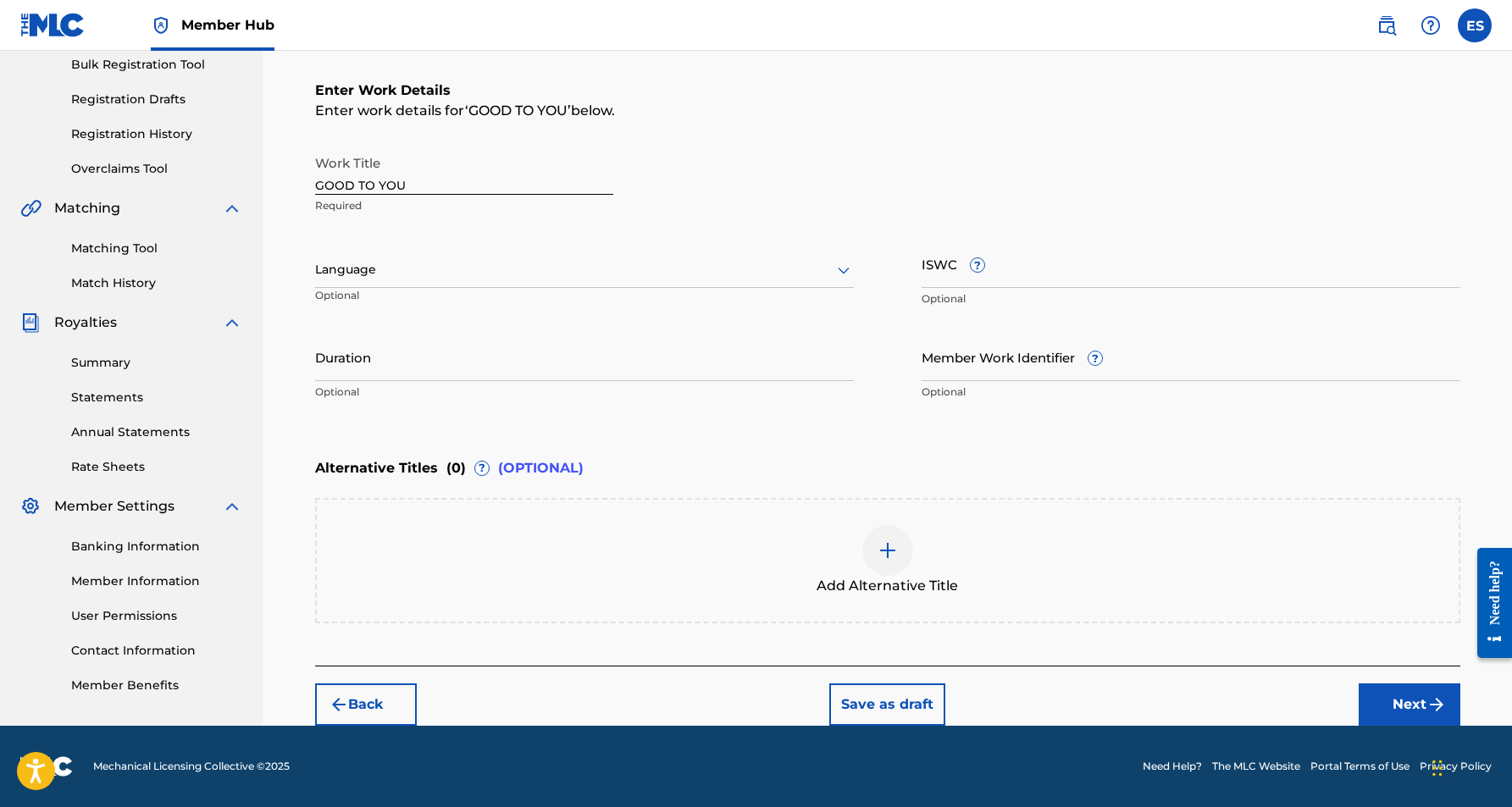
click at [840, 269] on icon at bounding box center [844, 271] width 12 height 7
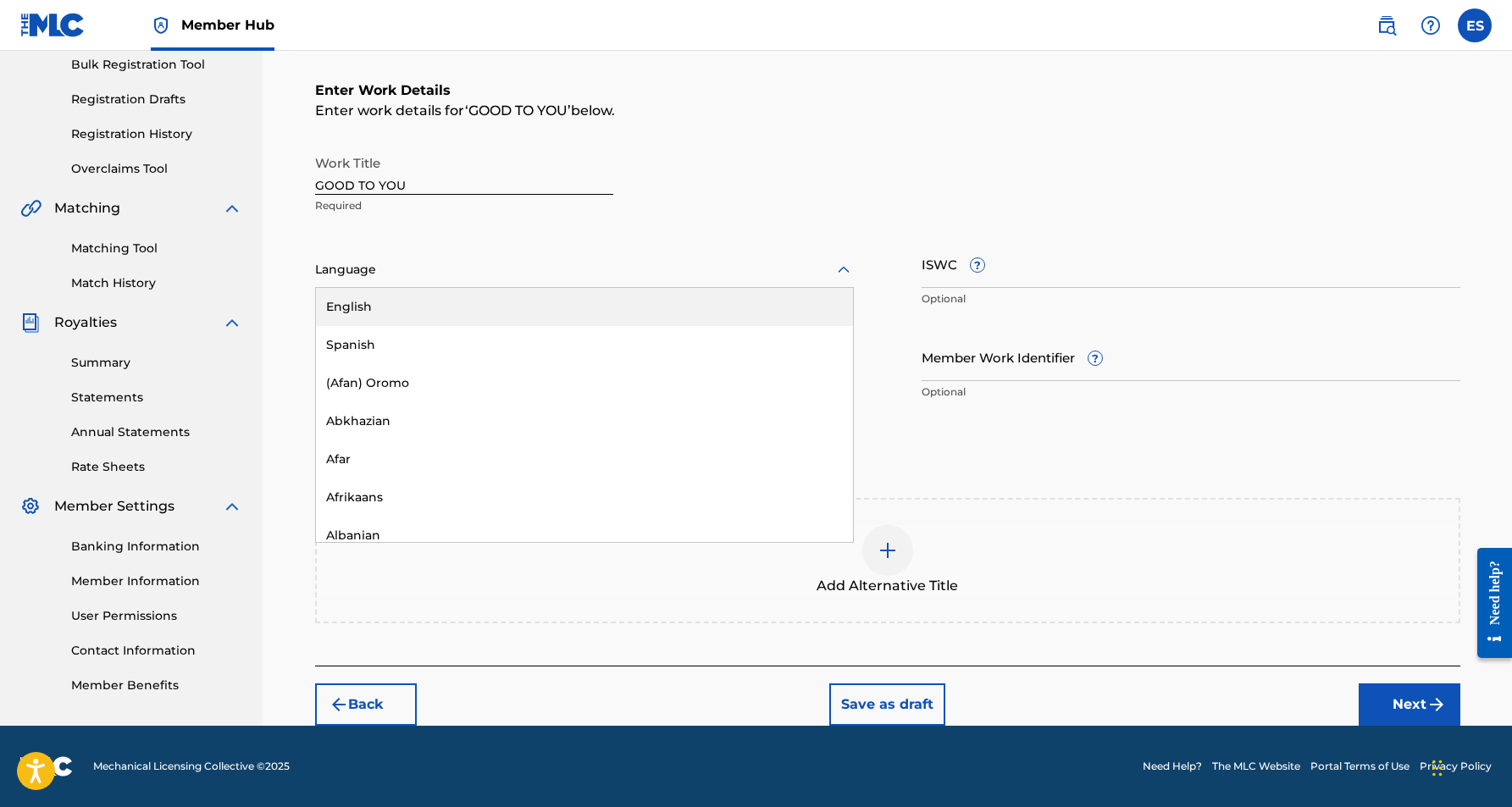
click at [735, 321] on div "English" at bounding box center [584, 307] width 537 height 38
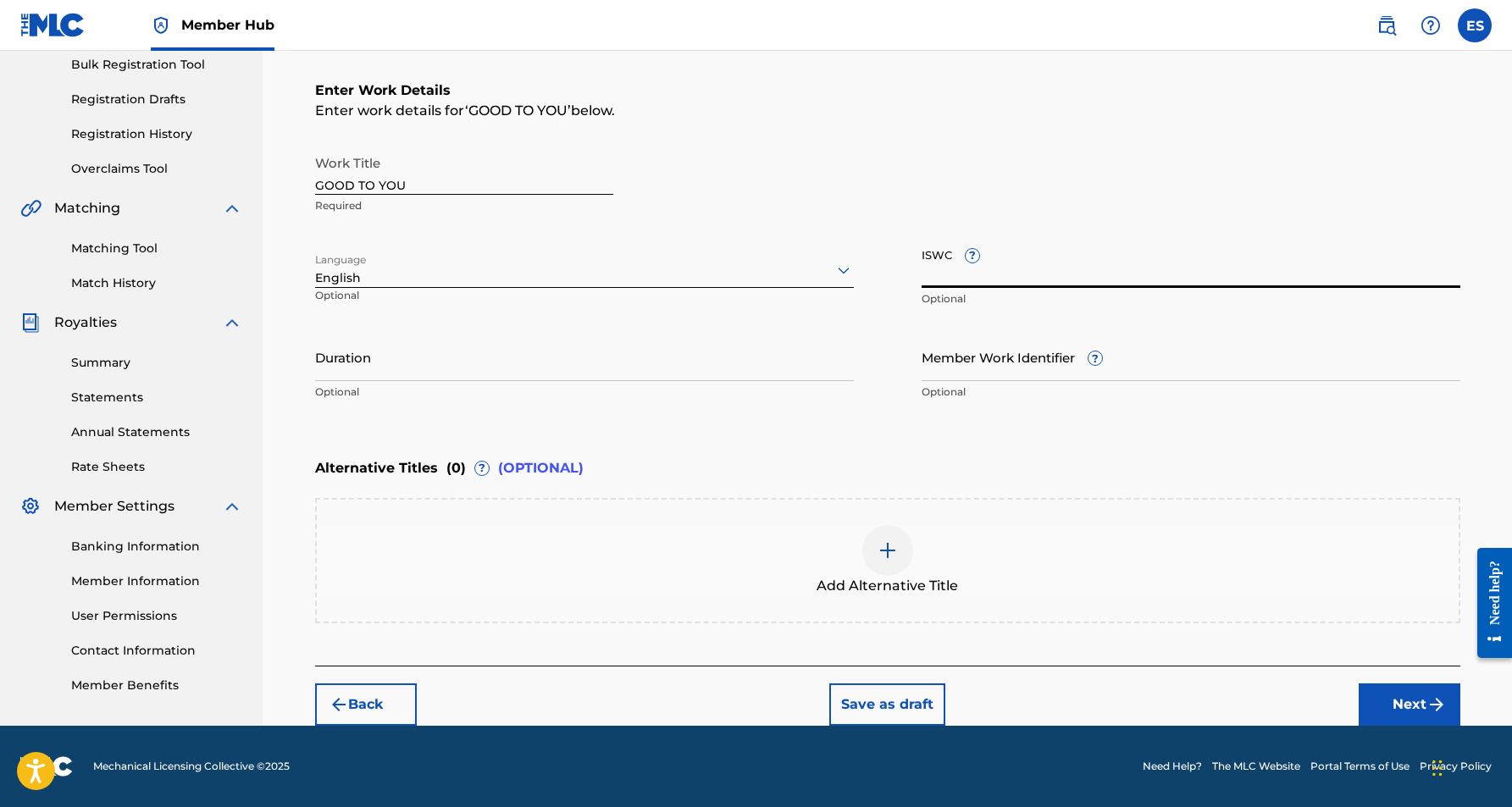
click at [947, 267] on input "ISWC ?" at bounding box center [1191, 263] width 539 height 48
paste input "T9144975859"
type input "T9144975859"
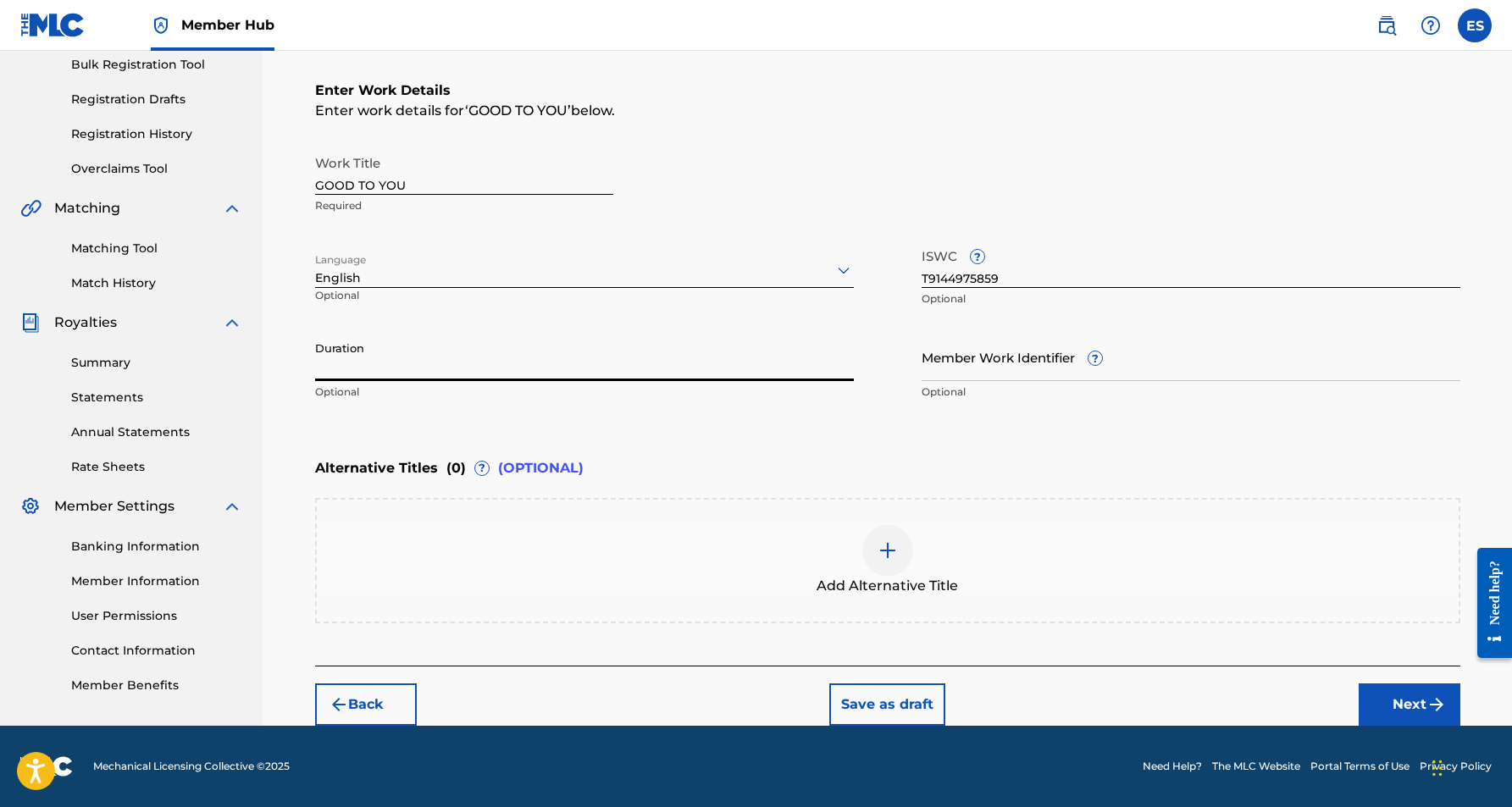
click at [716, 346] on input "Duration" at bounding box center [584, 357] width 539 height 48
paste input "03:21"
type input "03:21"
click at [317, 428] on div "Enter Work Details Enter work details for ‘ GOOD TO YOU ’ below. Work Title GOO…" at bounding box center [887, 244] width 1146 height 410
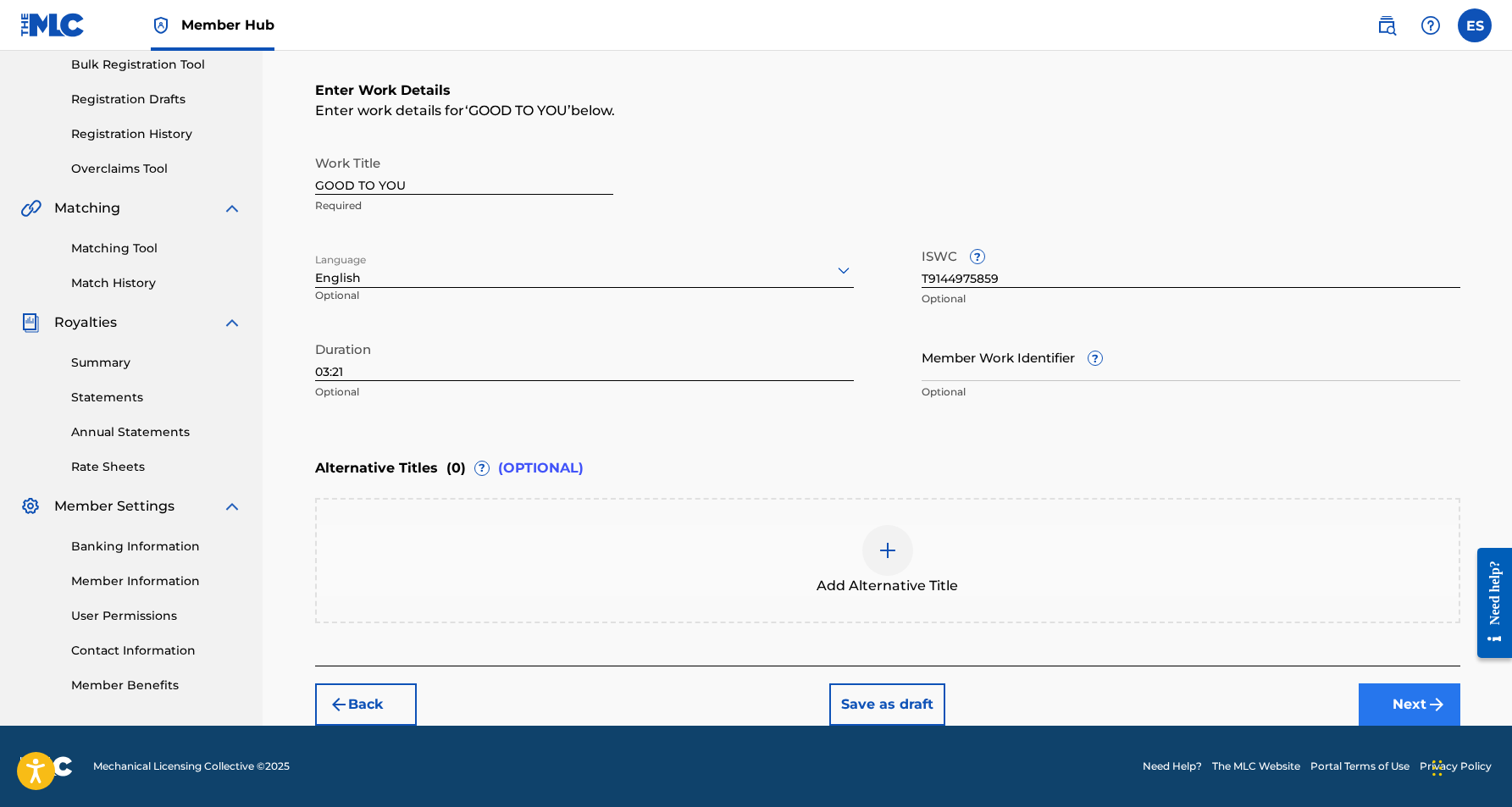
click at [1406, 705] on button "Next" at bounding box center [1409, 704] width 101 height 42
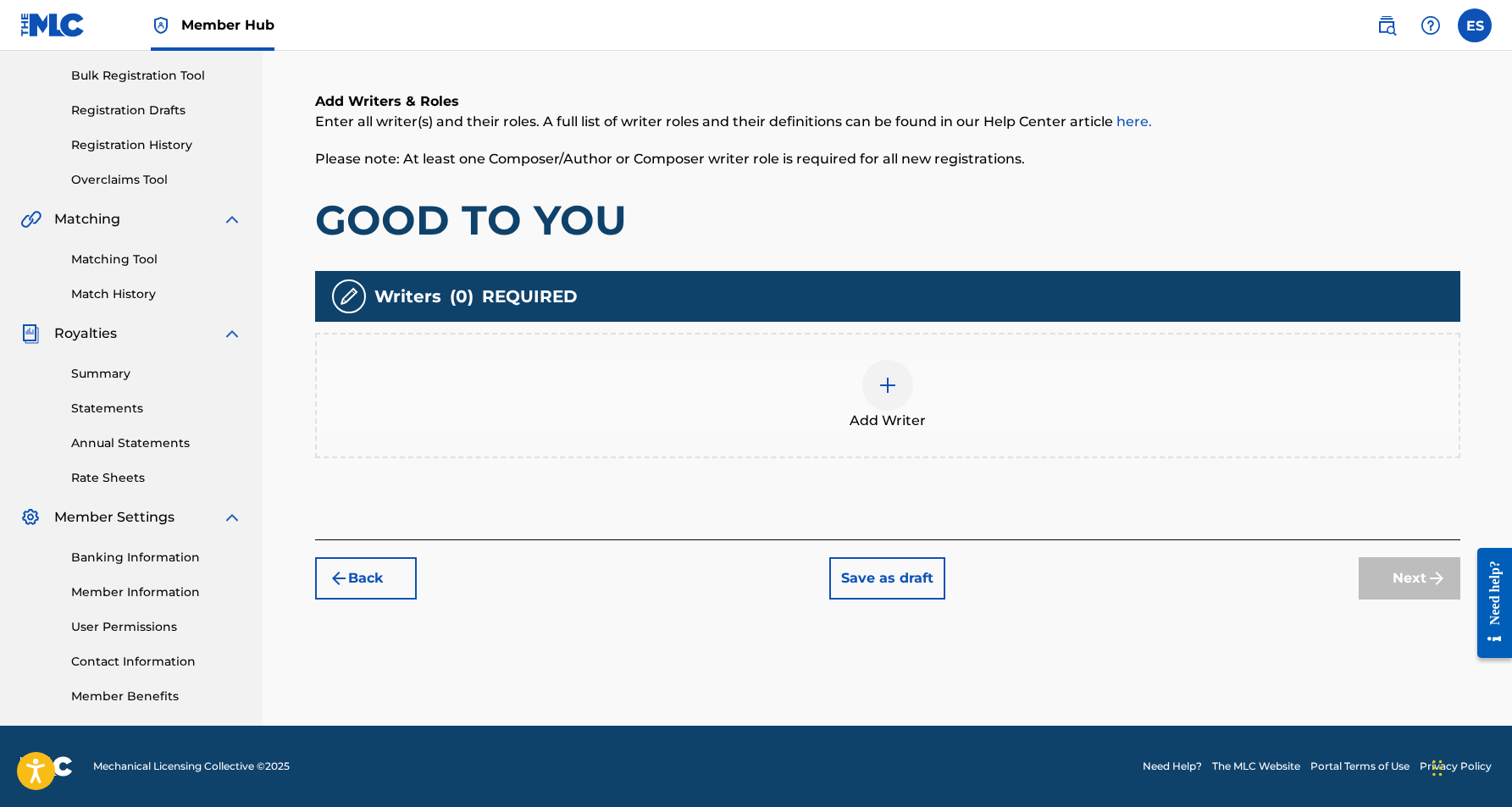
click at [890, 388] on img at bounding box center [888, 385] width 21 height 21
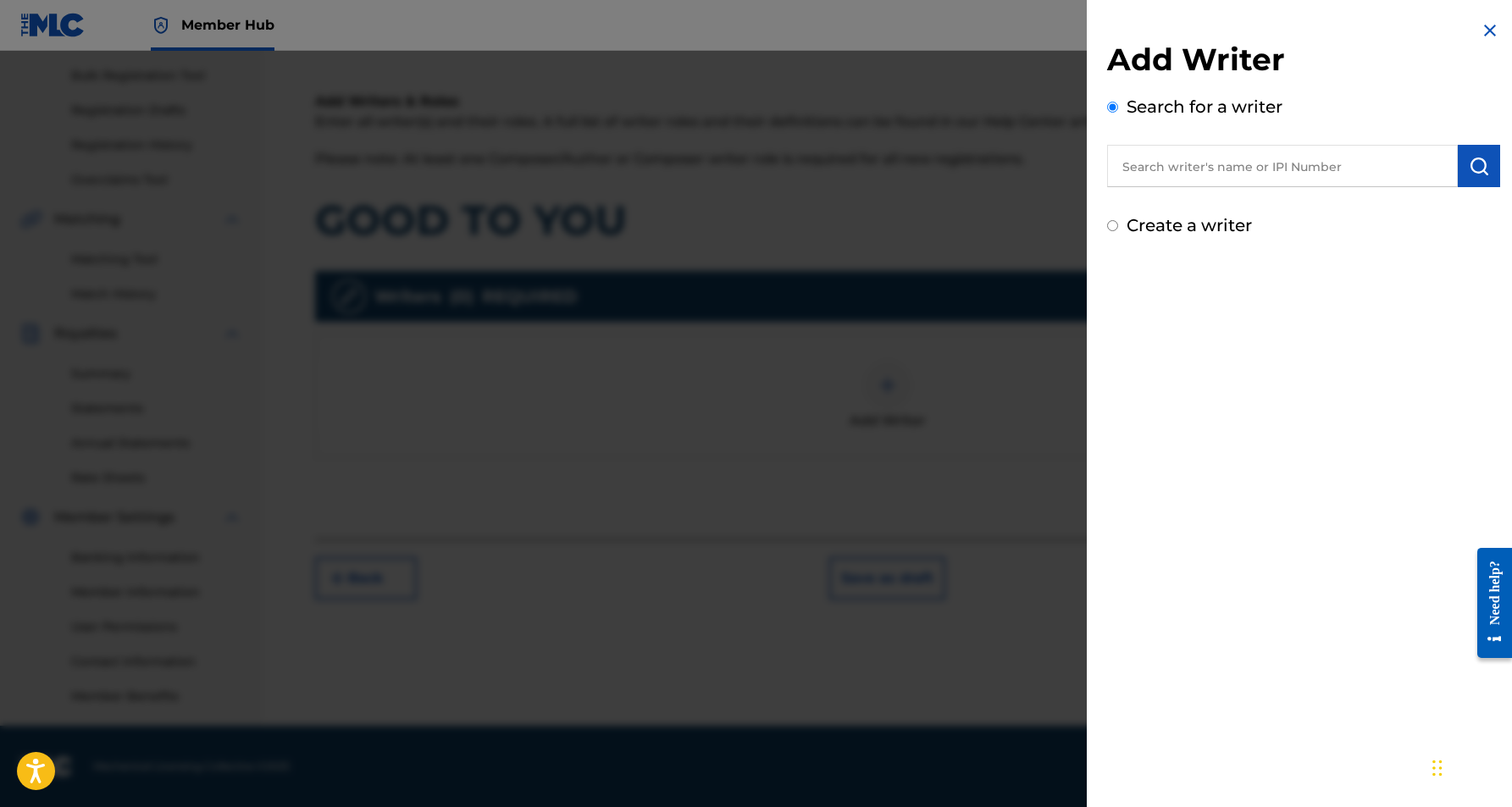
click at [1170, 178] on input "text" at bounding box center [1282, 166] width 351 height 42
paste input "[PERSON_NAME] [PERSON_NAME]"
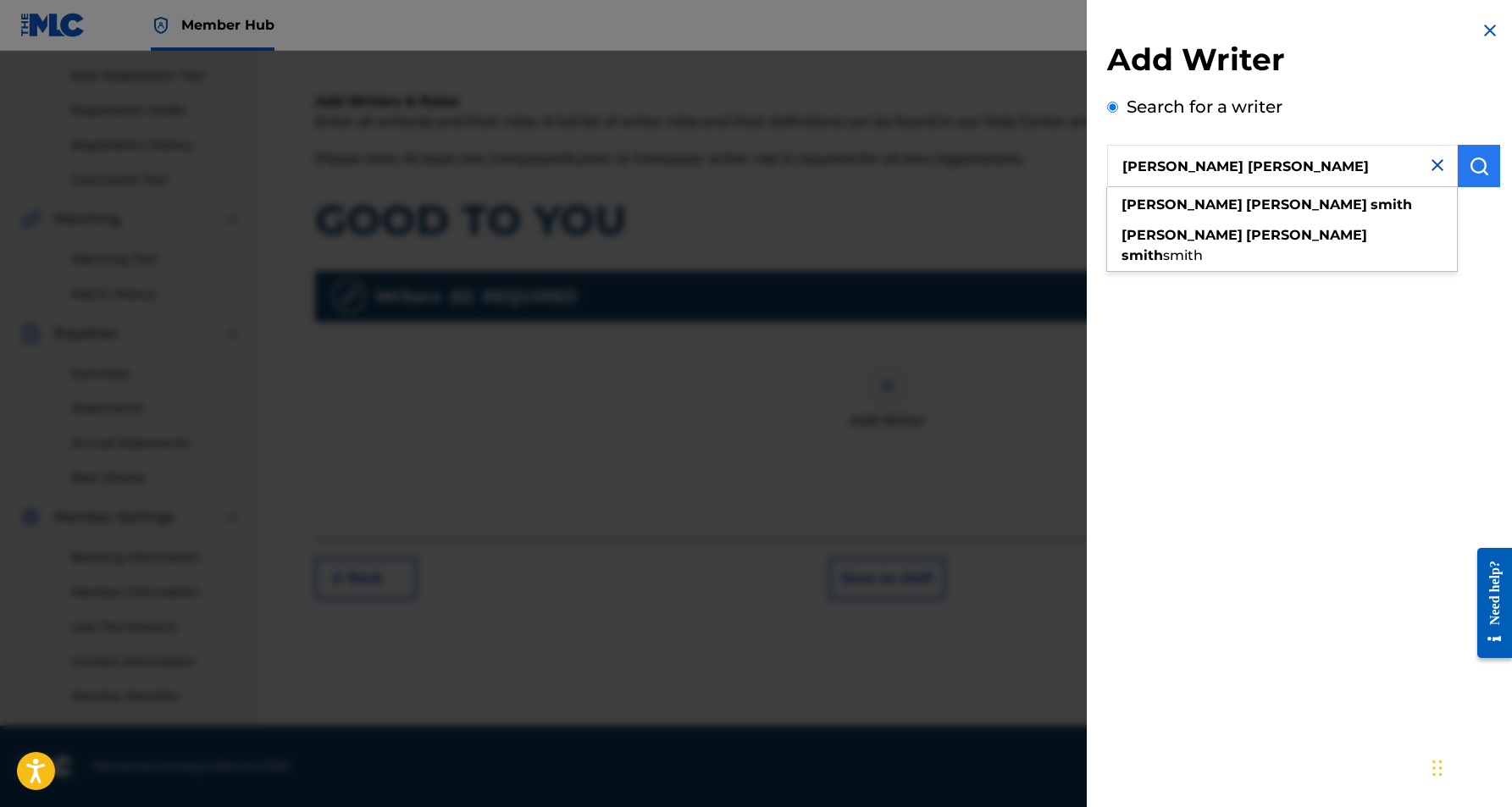
type input "[PERSON_NAME] [PERSON_NAME]"
click at [1482, 165] on img "submit" at bounding box center [1479, 166] width 21 height 21
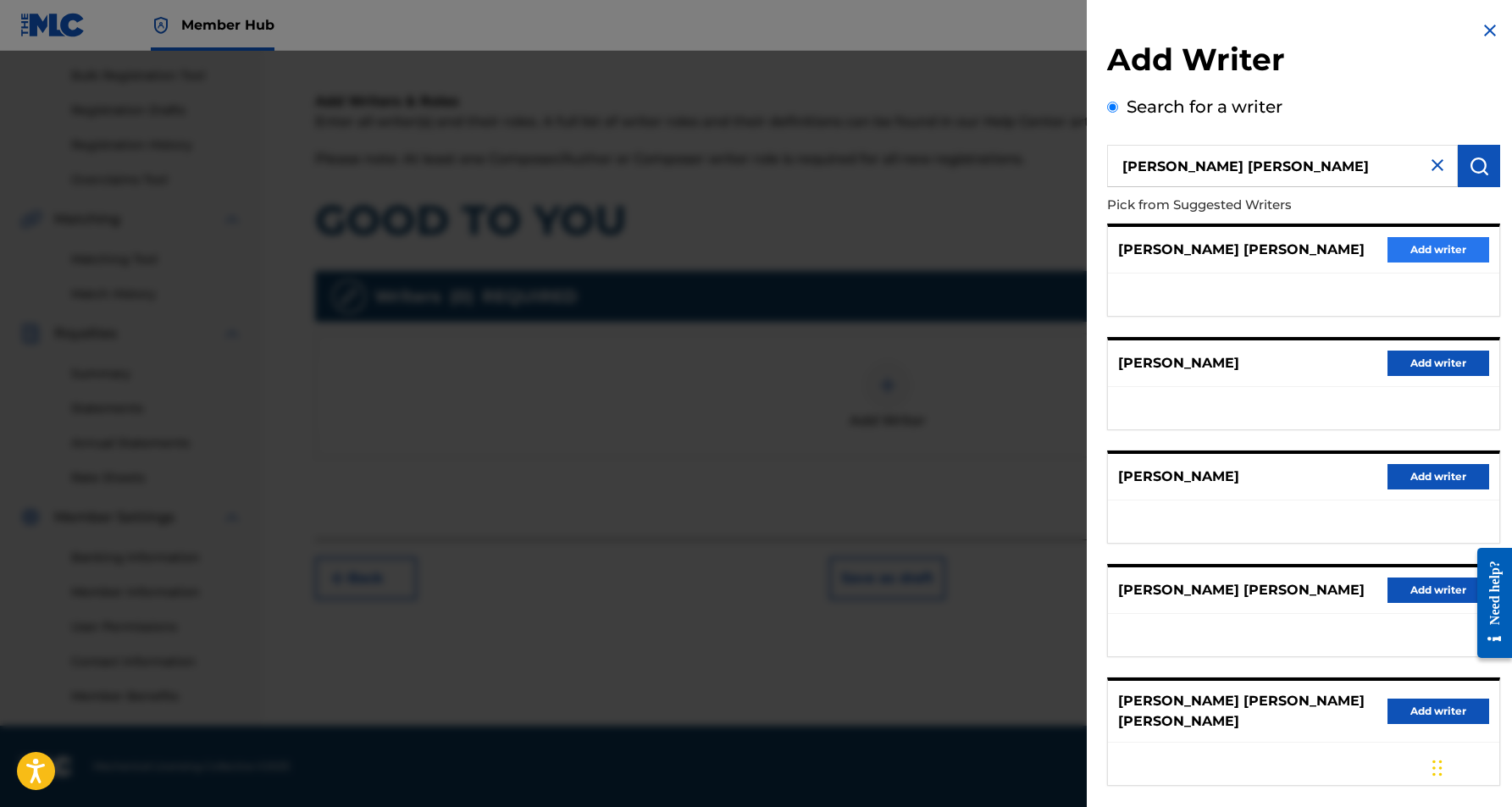
click at [1422, 252] on button "Add writer" at bounding box center [1438, 250] width 101 height 26
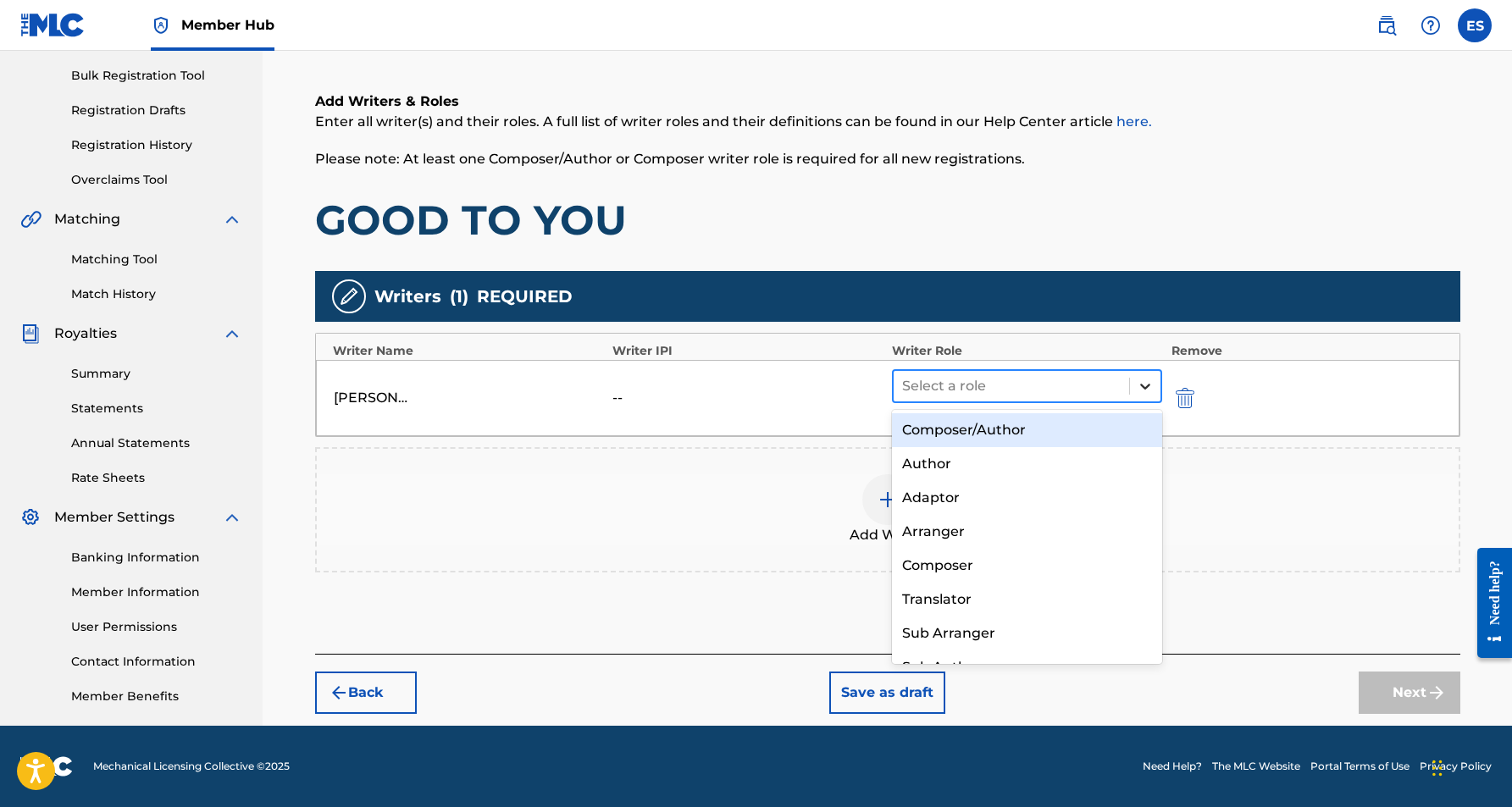
click at [1152, 382] on icon at bounding box center [1146, 386] width 17 height 17
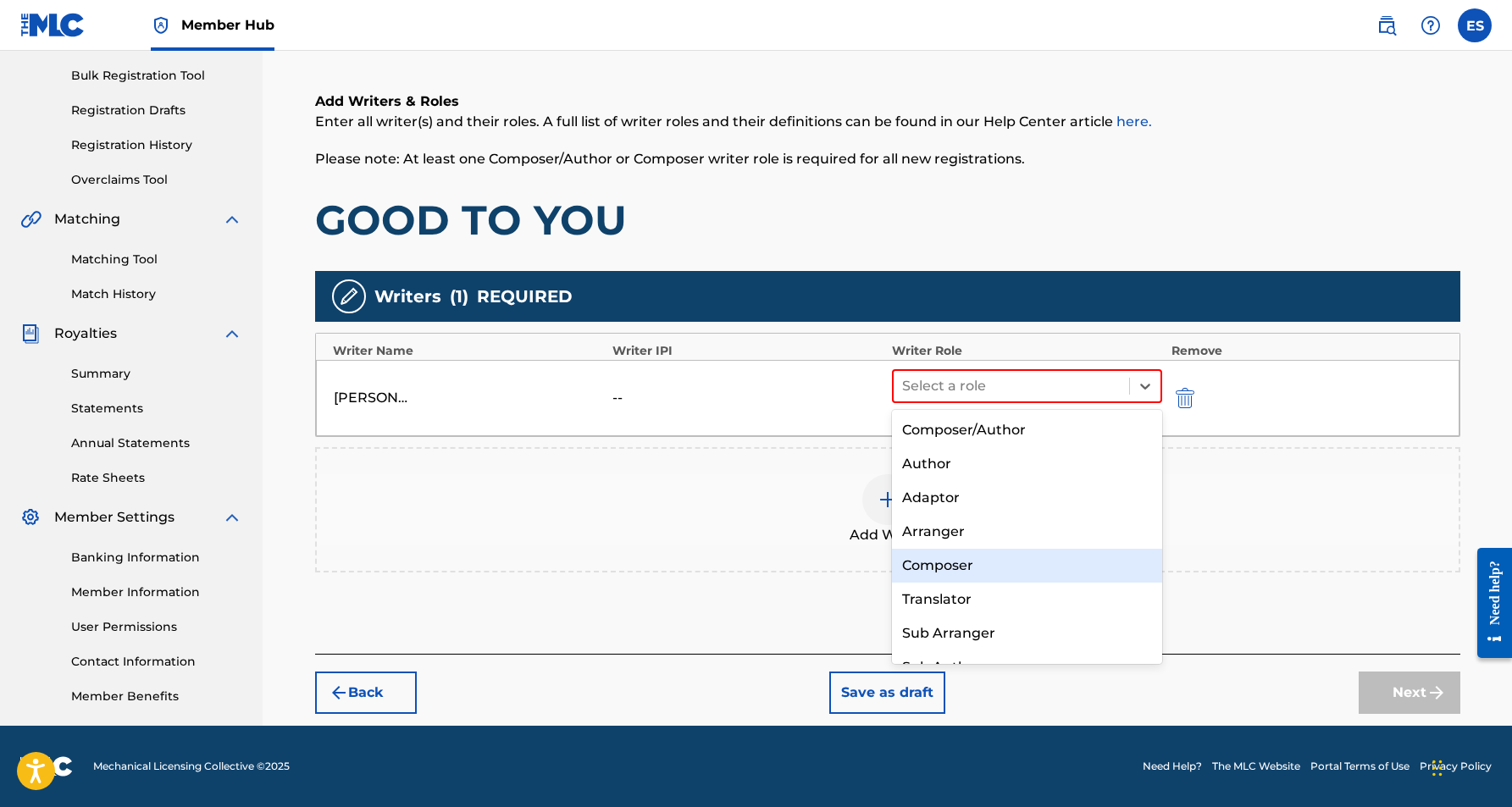
click at [1010, 571] on div "Composer" at bounding box center [1027, 565] width 271 height 33
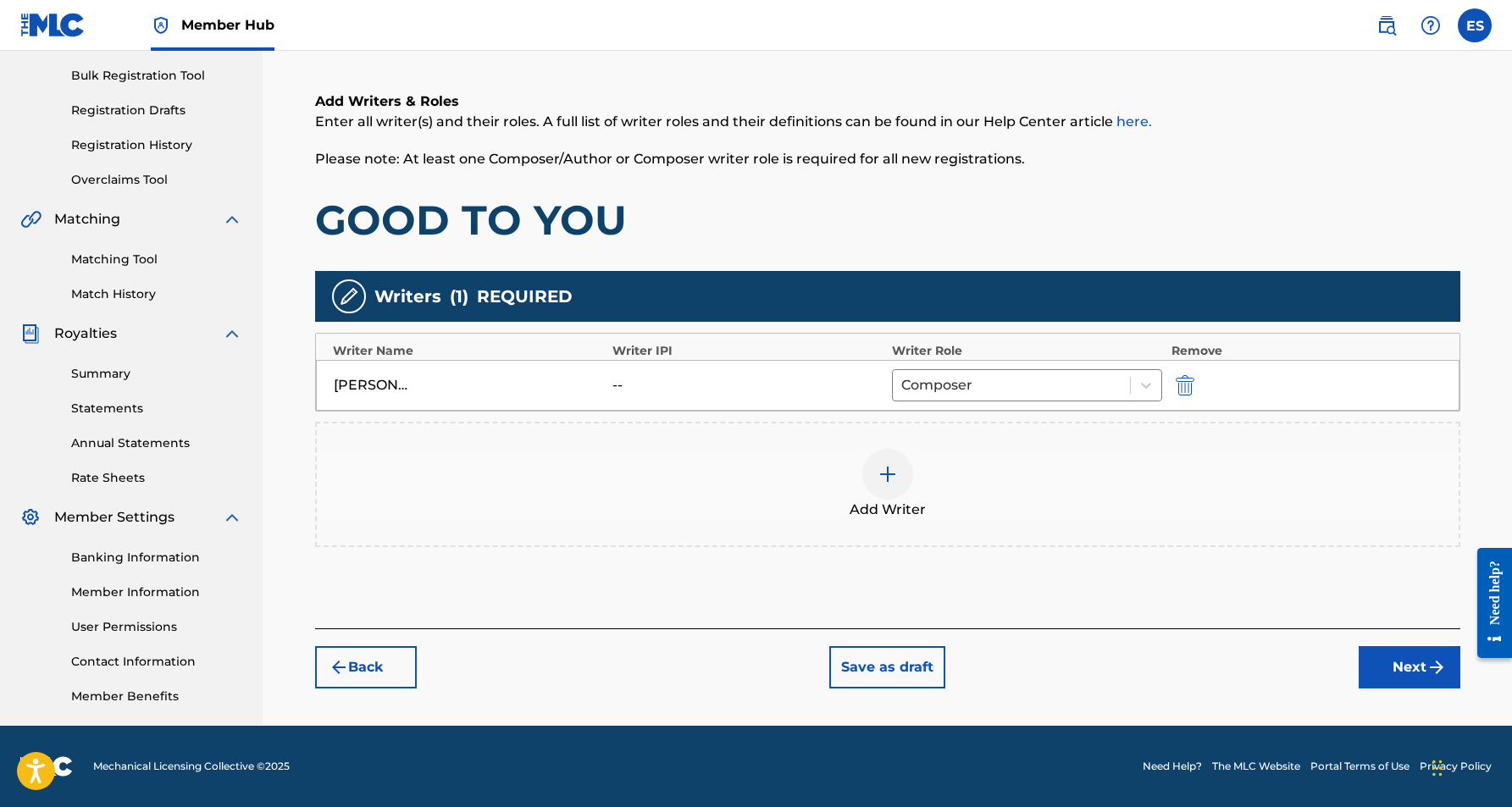
click at [886, 464] on img at bounding box center [888, 474] width 21 height 21
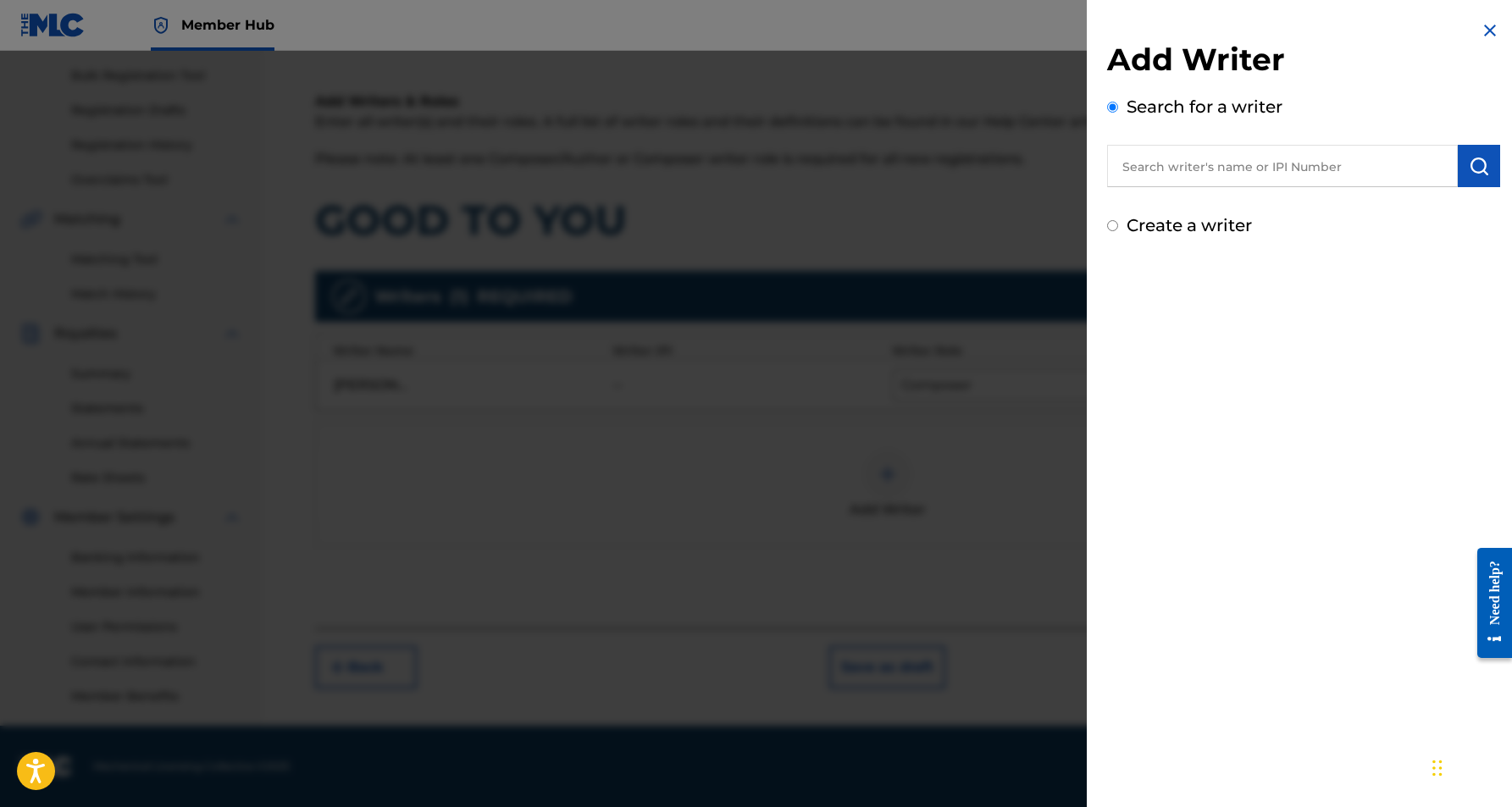
click at [1110, 231] on input "Create a writer" at bounding box center [1112, 226] width 11 height 11
radio input "false"
radio input "true"
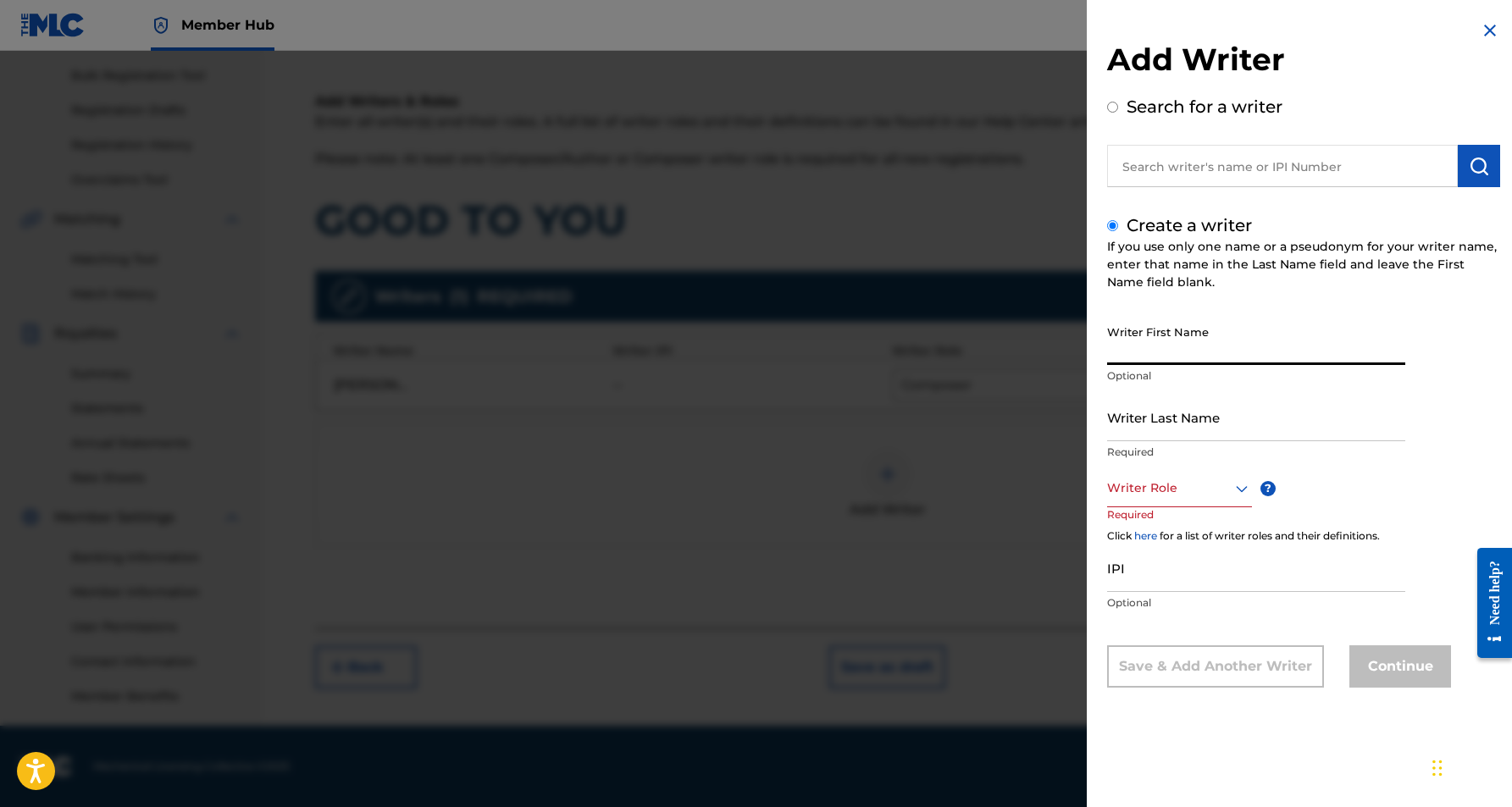
click at [1218, 360] on input "Writer First Name" at bounding box center [1255, 340] width 298 height 48
paste input "[PERSON_NAME]"
type input "[PERSON_NAME]"
click at [1189, 407] on input "Writer Last Name" at bounding box center [1255, 417] width 298 height 48
paste input "[PERSON_NAME]"
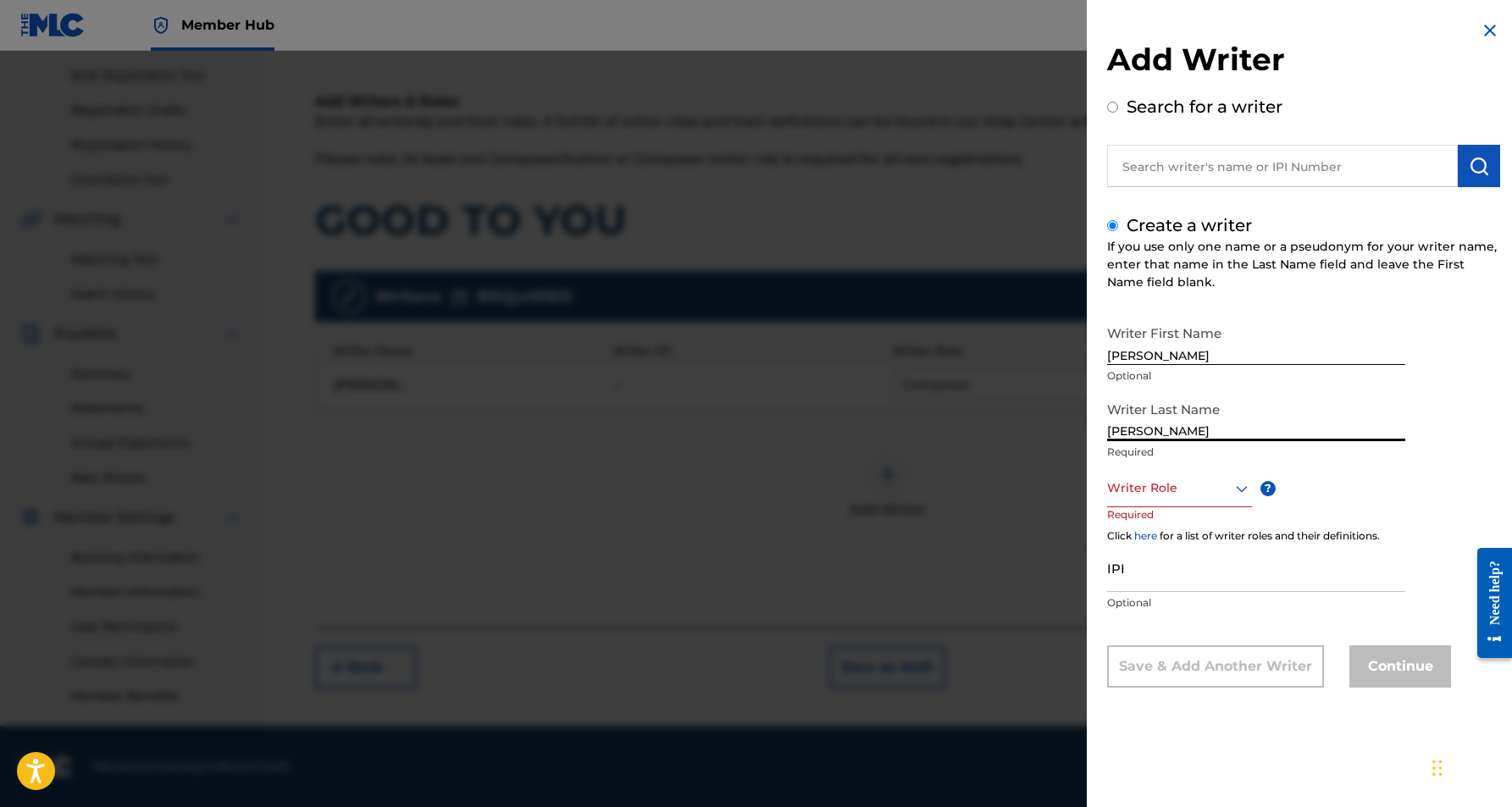
type input "[PERSON_NAME]"
click at [1155, 353] on input "[PERSON_NAME]" at bounding box center [1255, 340] width 298 height 48
click at [1221, 350] on input "[PERSON_NAME]" at bounding box center [1255, 340] width 298 height 48
type input "[PERSON_NAME]"
click at [1240, 492] on icon at bounding box center [1242, 489] width 21 height 21
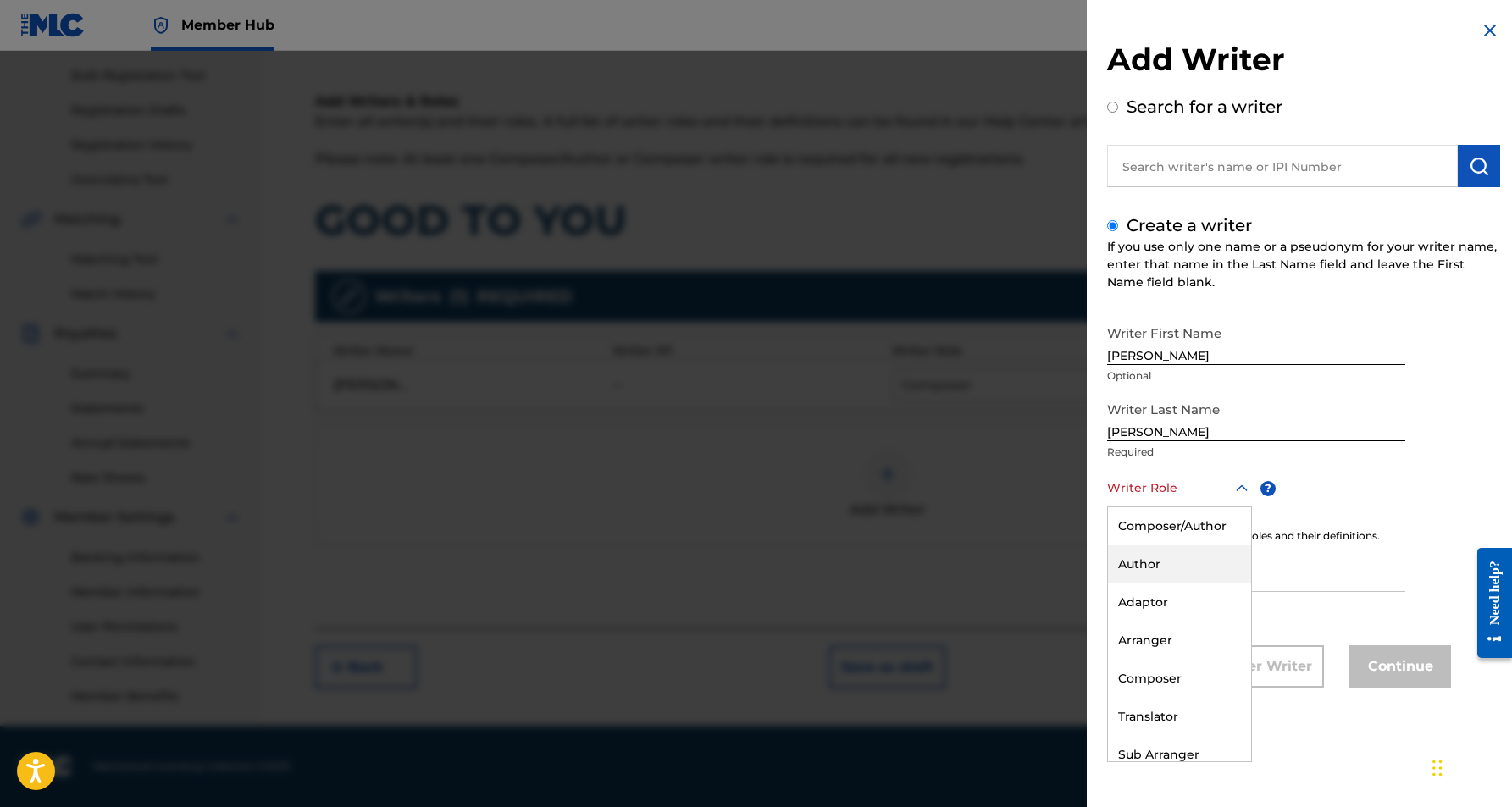
click at [1184, 570] on div "Author" at bounding box center [1179, 564] width 143 height 38
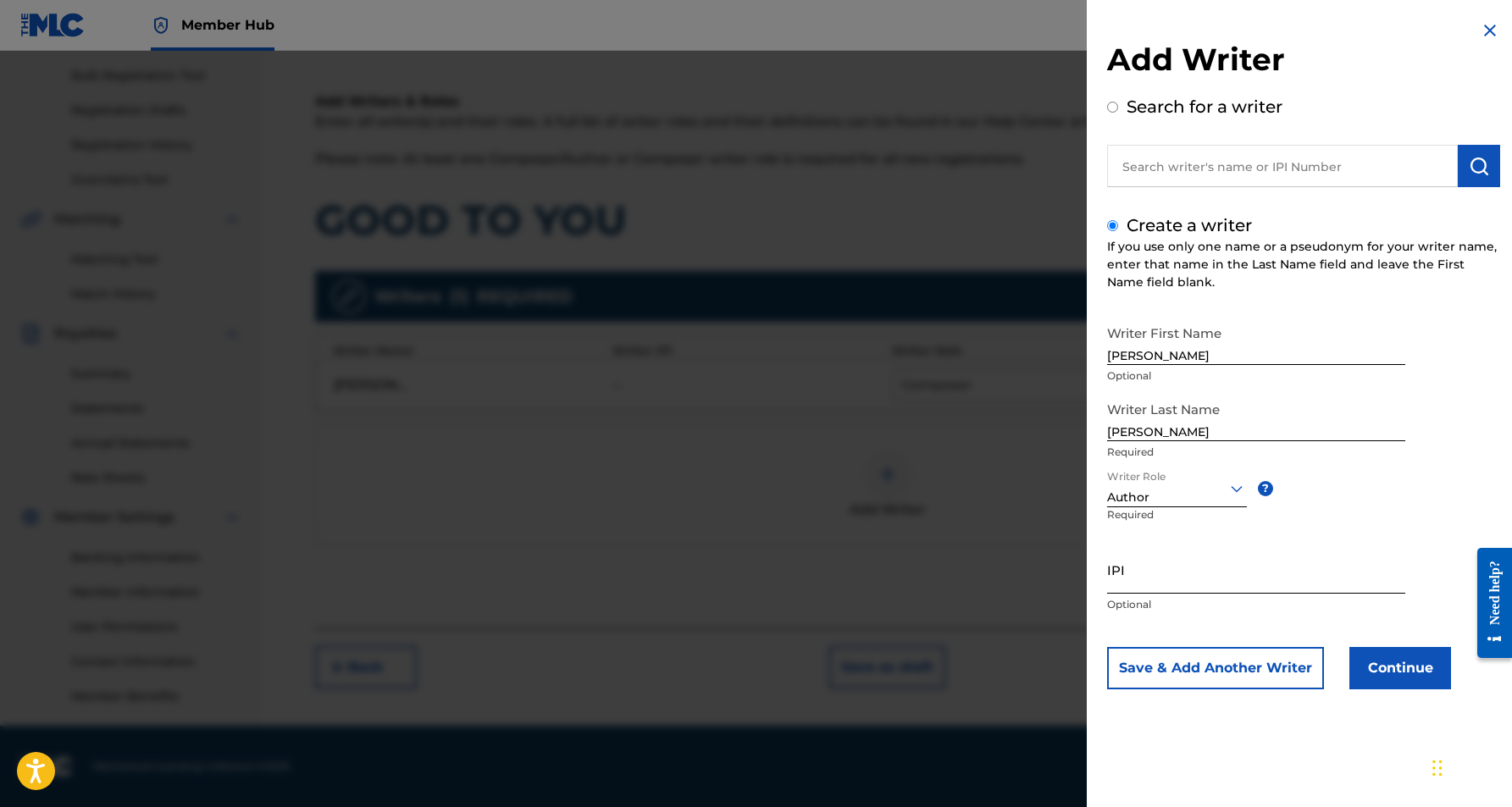
click at [1140, 576] on input "IPI" at bounding box center [1255, 569] width 298 height 48
paste input "525016978"
type input "525016978"
click at [1388, 674] on button "Continue" at bounding box center [1400, 667] width 101 height 42
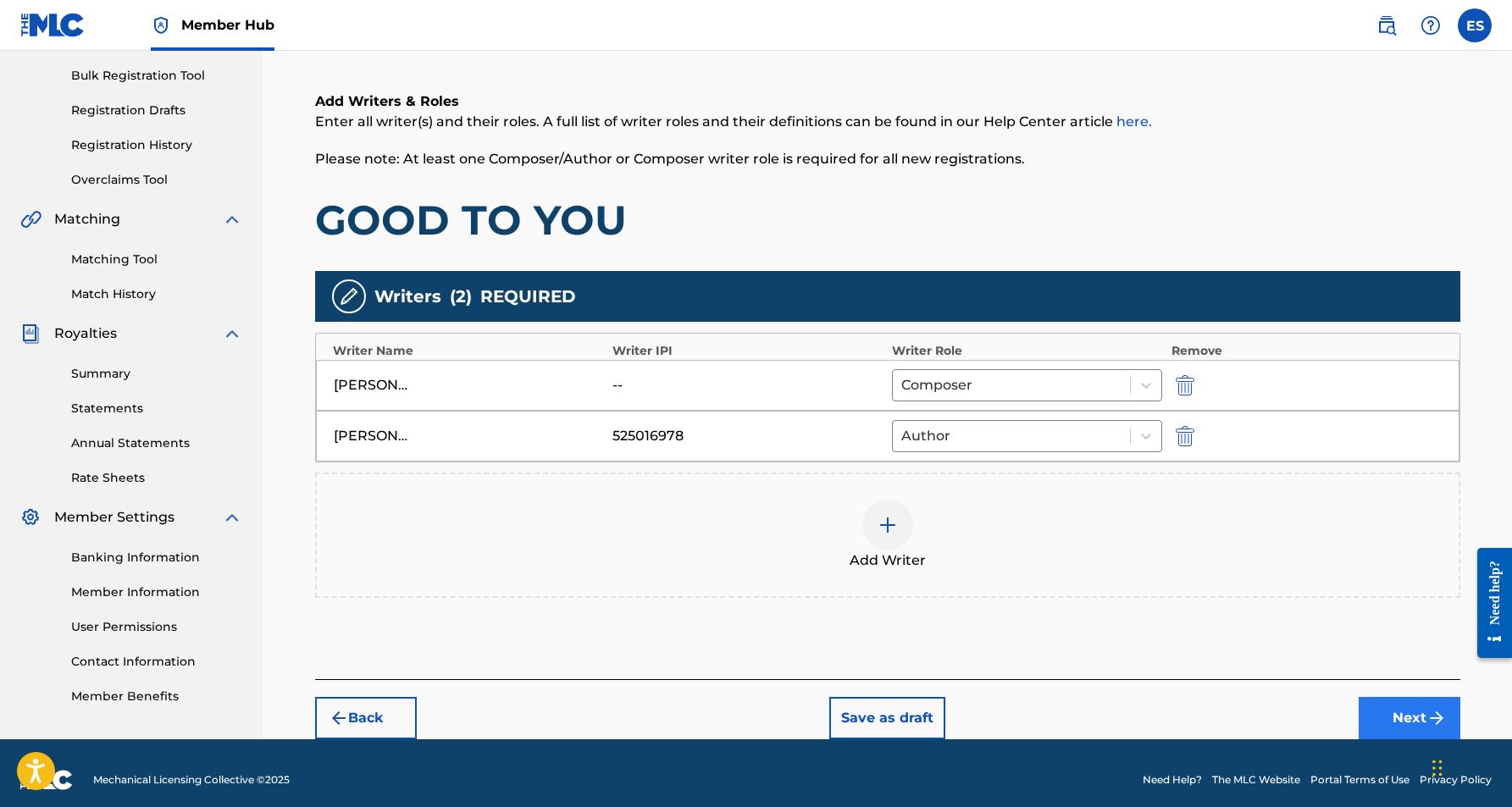
click at [1412, 719] on button "Next" at bounding box center [1409, 717] width 101 height 42
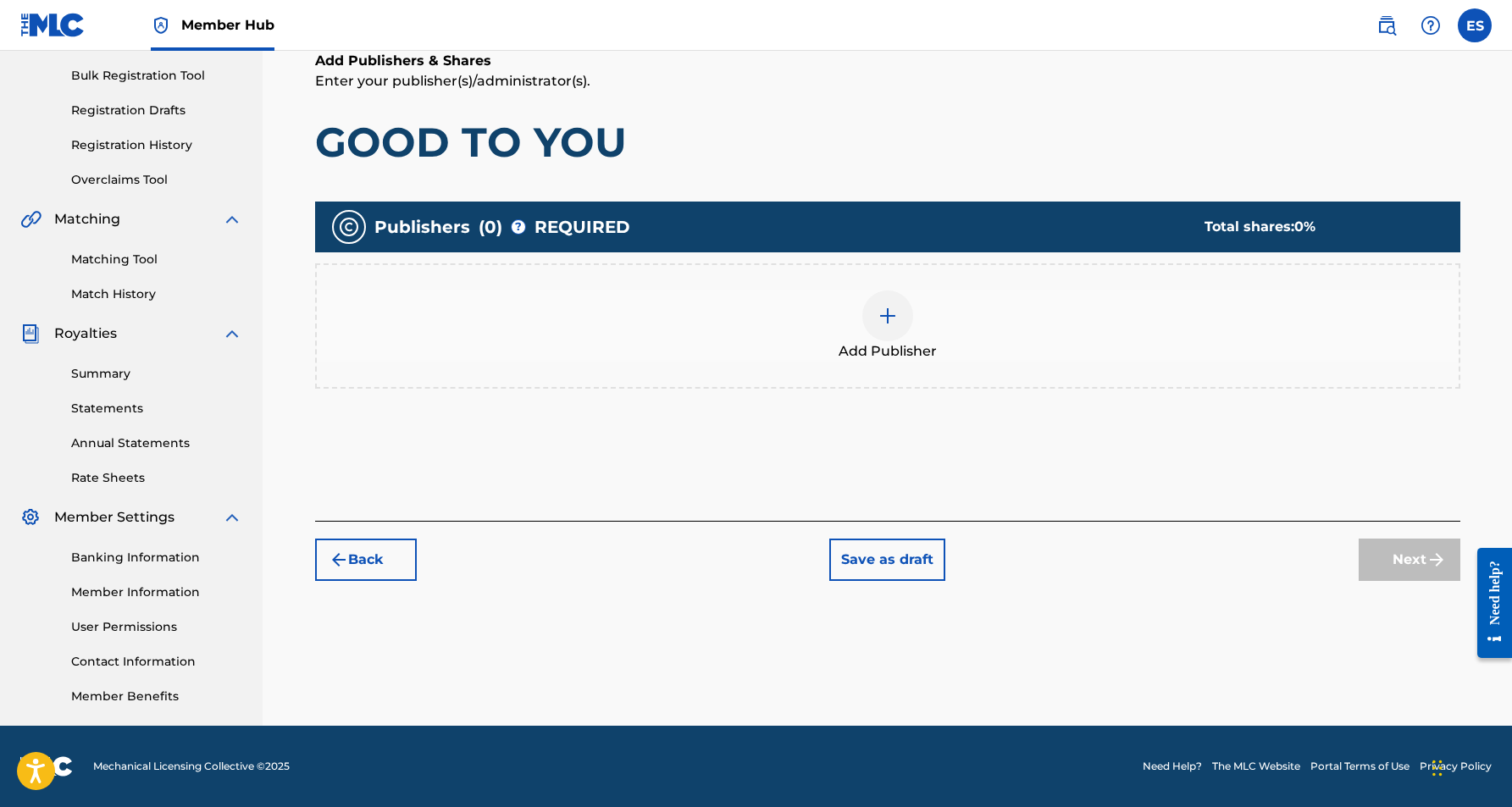
scroll to position [76, 0]
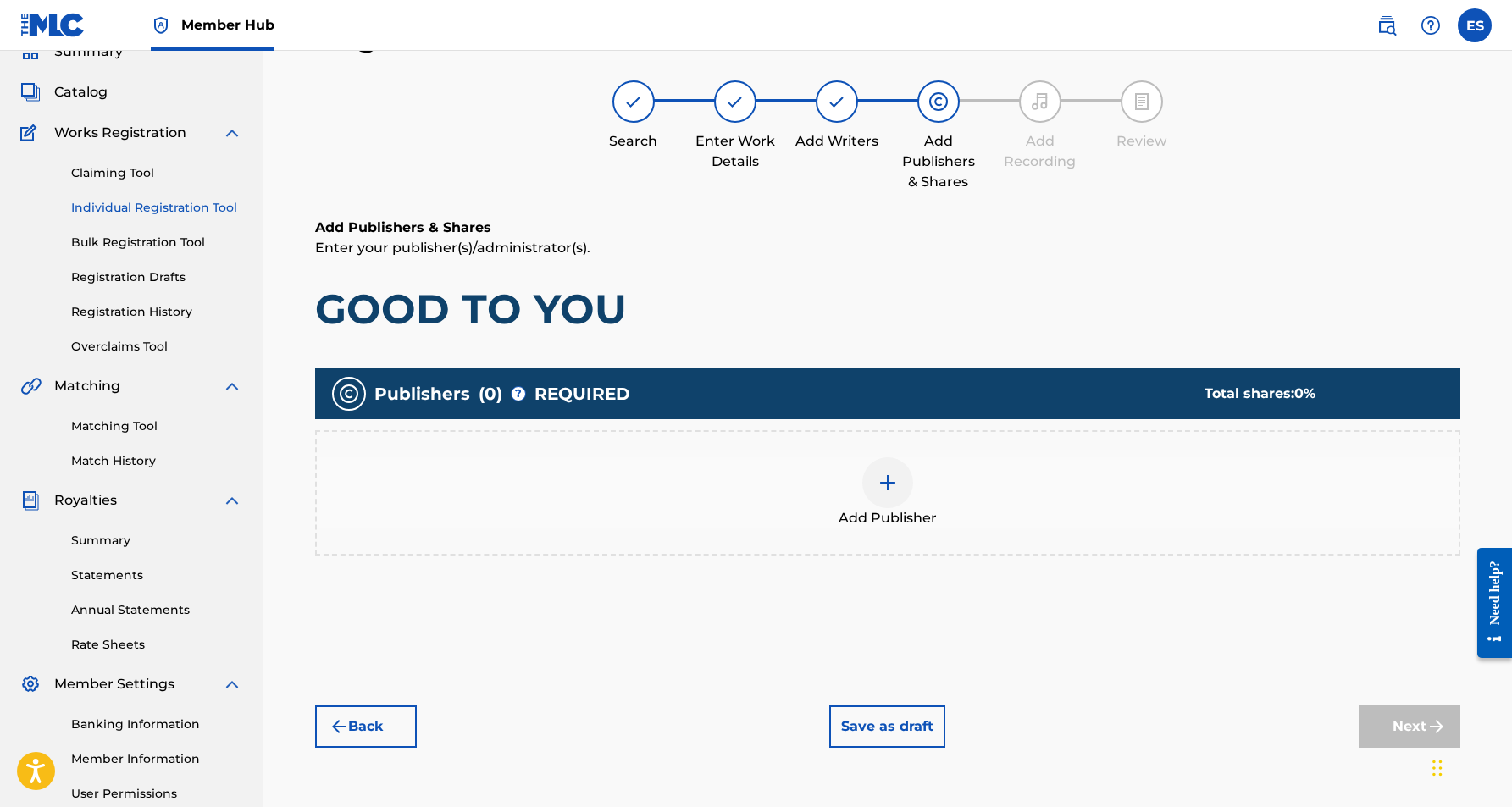
click at [890, 487] on img at bounding box center [888, 483] width 21 height 21
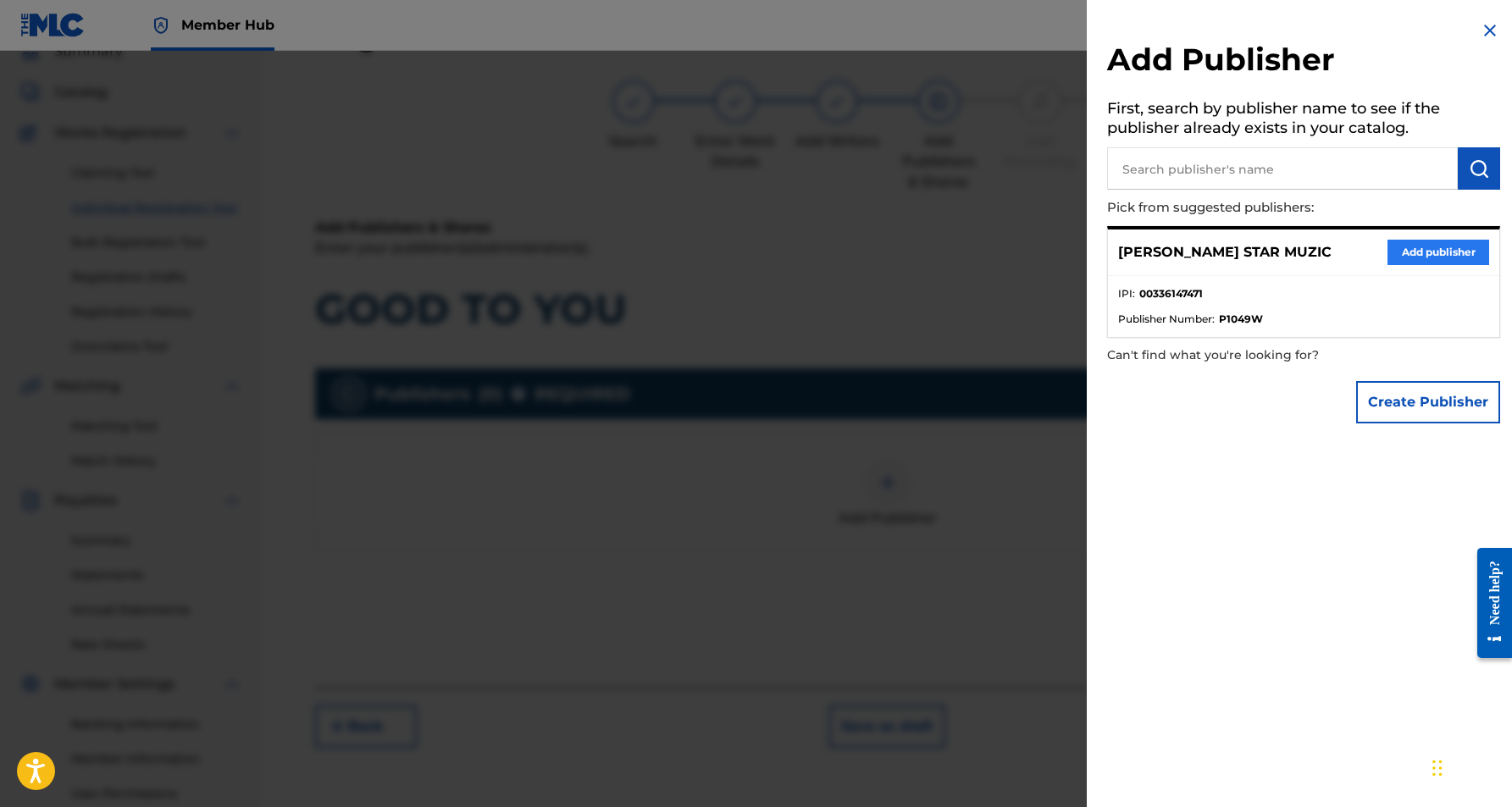
click at [1429, 245] on button "Add publisher" at bounding box center [1438, 252] width 101 height 26
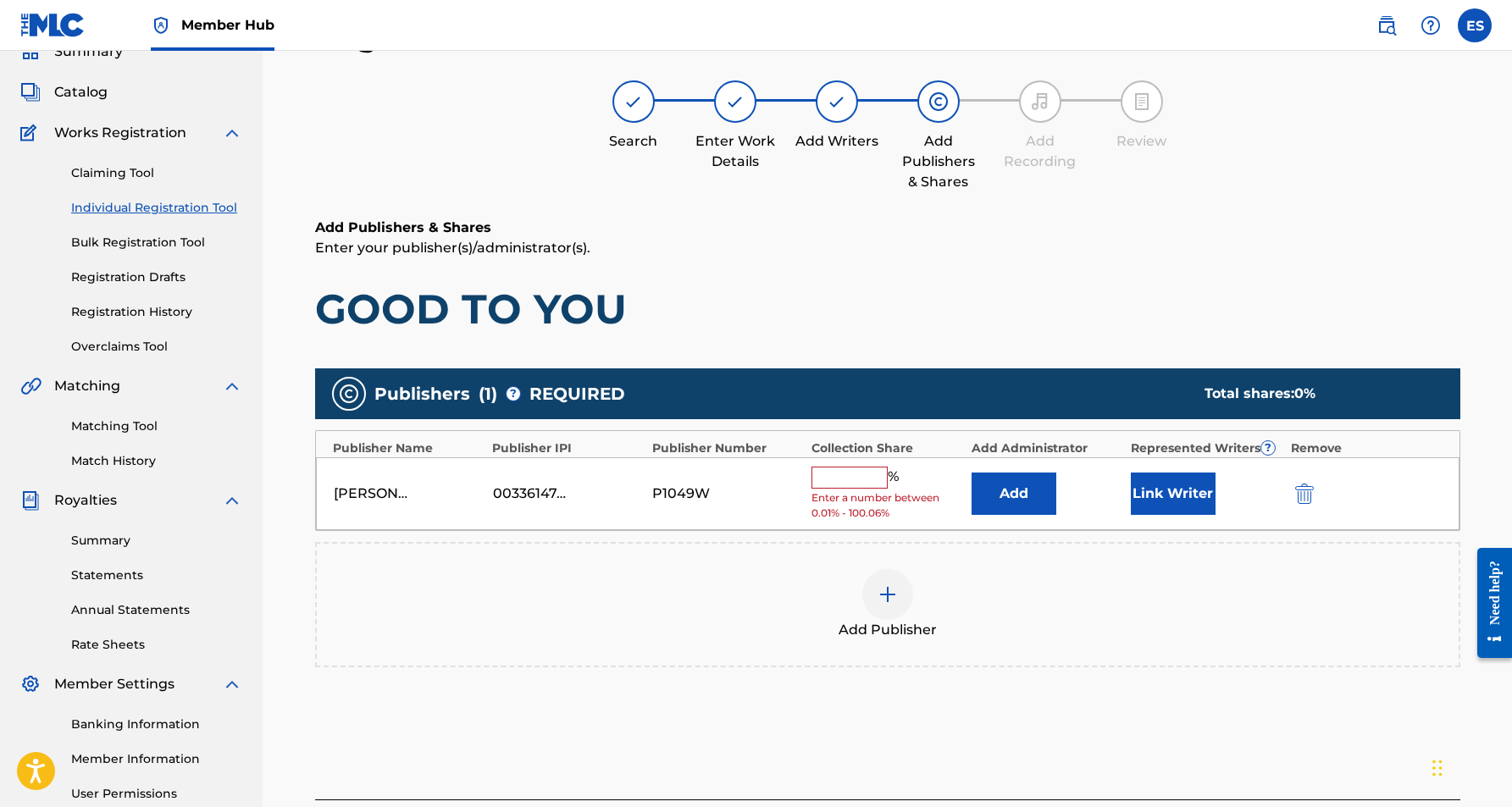
click at [859, 479] on input "text" at bounding box center [850, 478] width 76 height 22
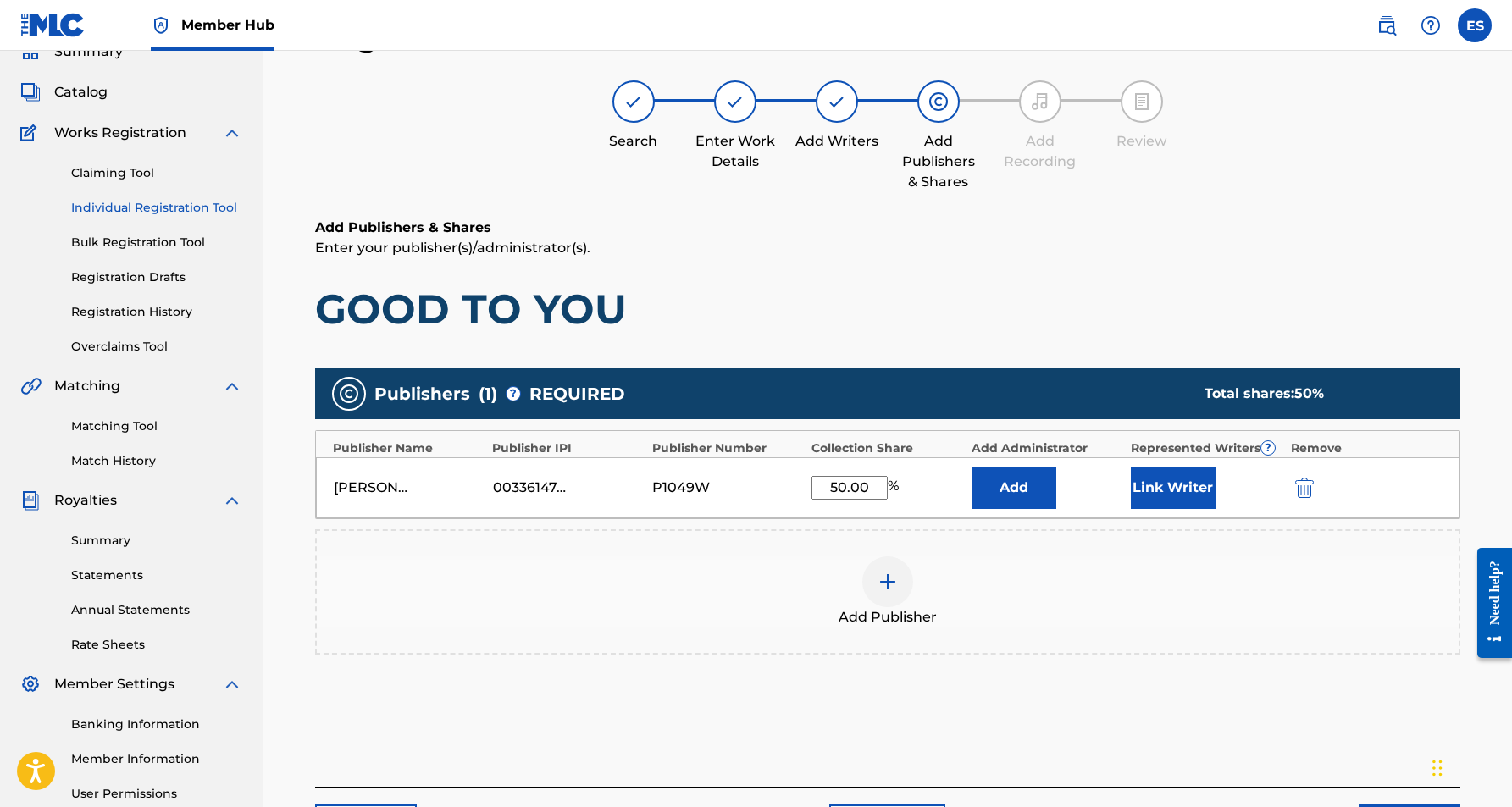
type input "50.00"
click at [926, 340] on div "Add Publishers & Shares Enter your publisher(s)/administrator(s). GOOD TO YOU P…" at bounding box center [887, 502] width 1146 height 569
click at [1160, 488] on button "Link Writer" at bounding box center [1173, 487] width 85 height 42
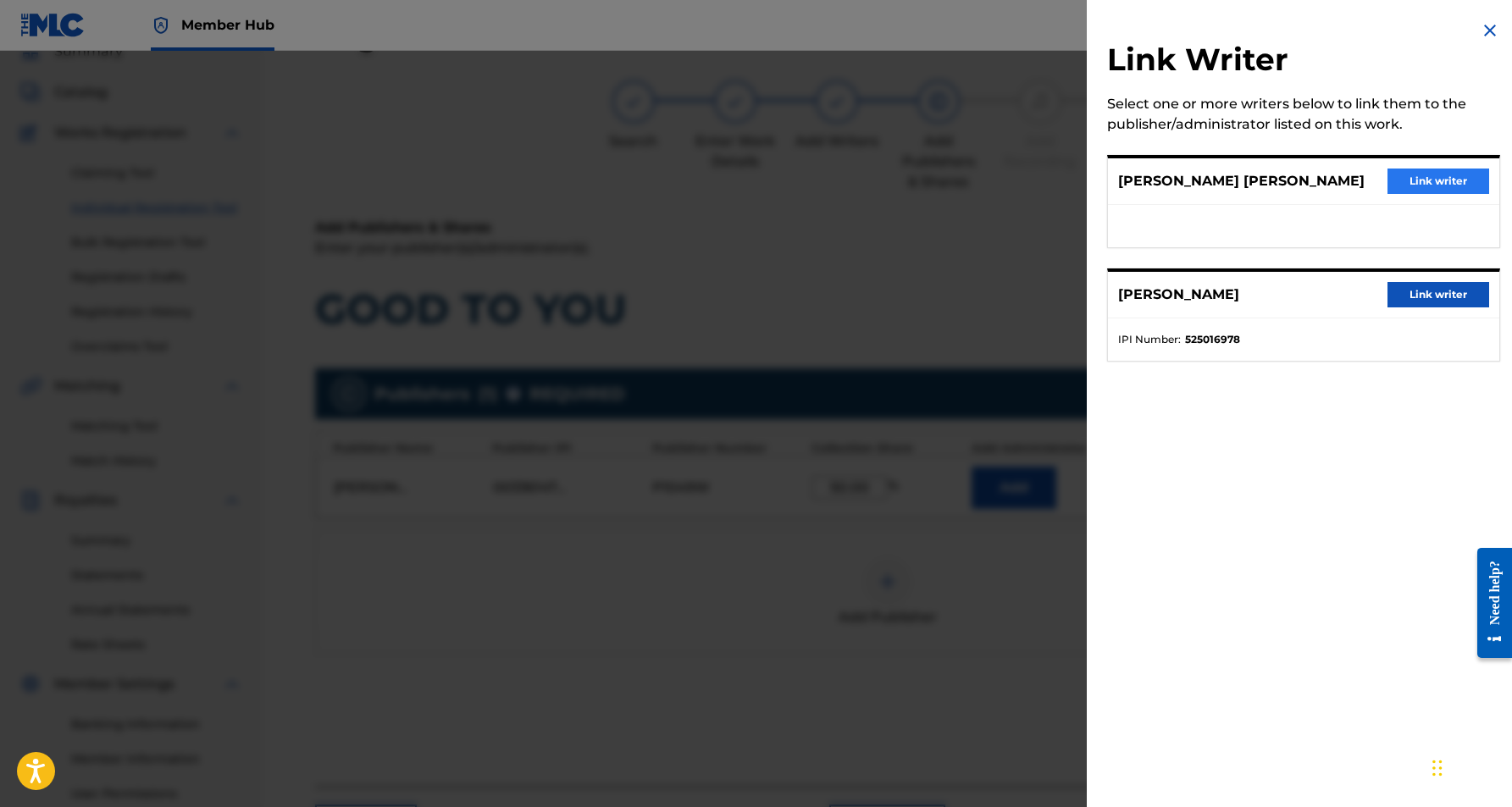
click at [1415, 187] on button "Link writer" at bounding box center [1438, 181] width 101 height 26
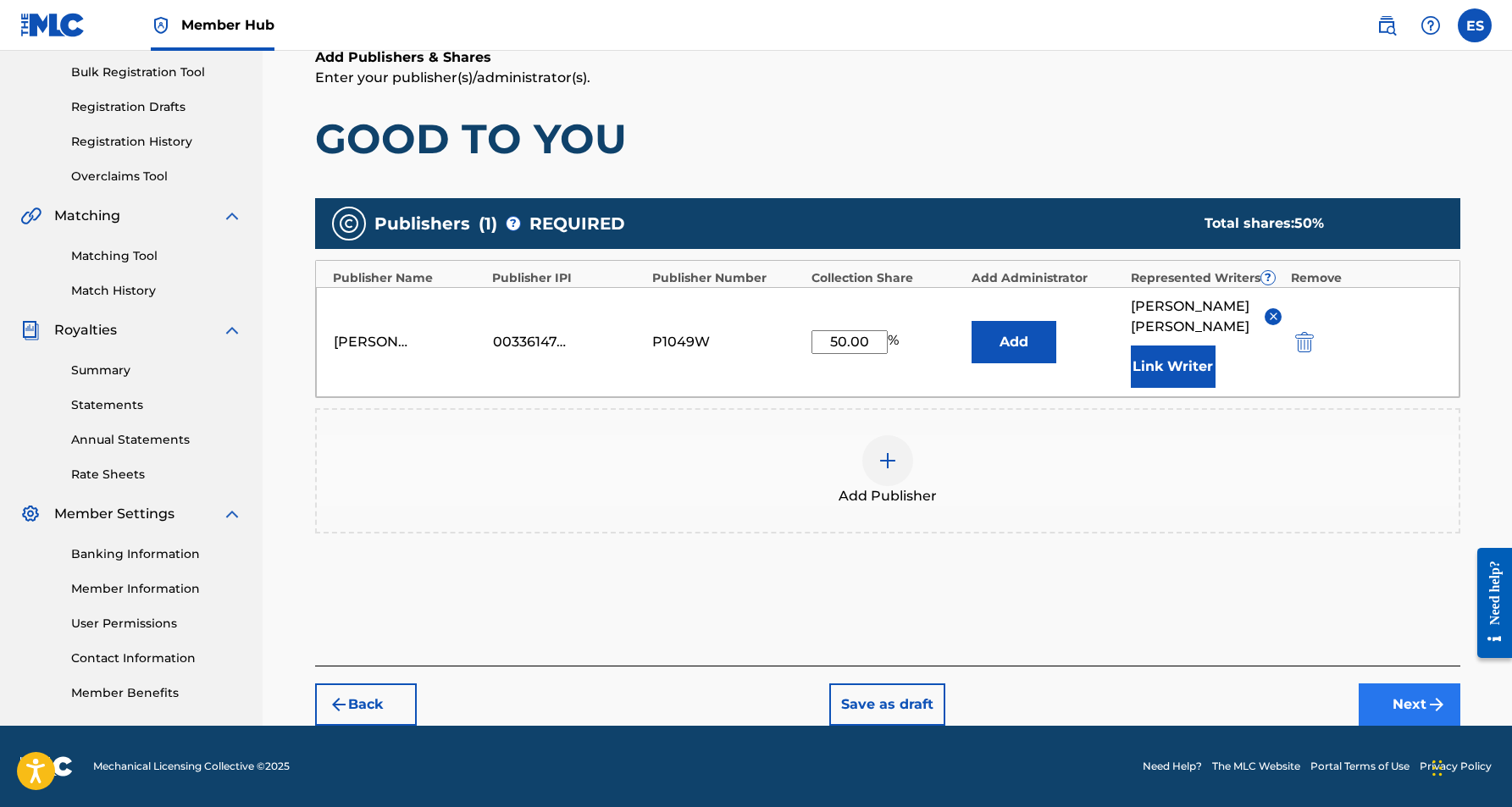
click at [1406, 697] on button "Next" at bounding box center [1409, 704] width 101 height 42
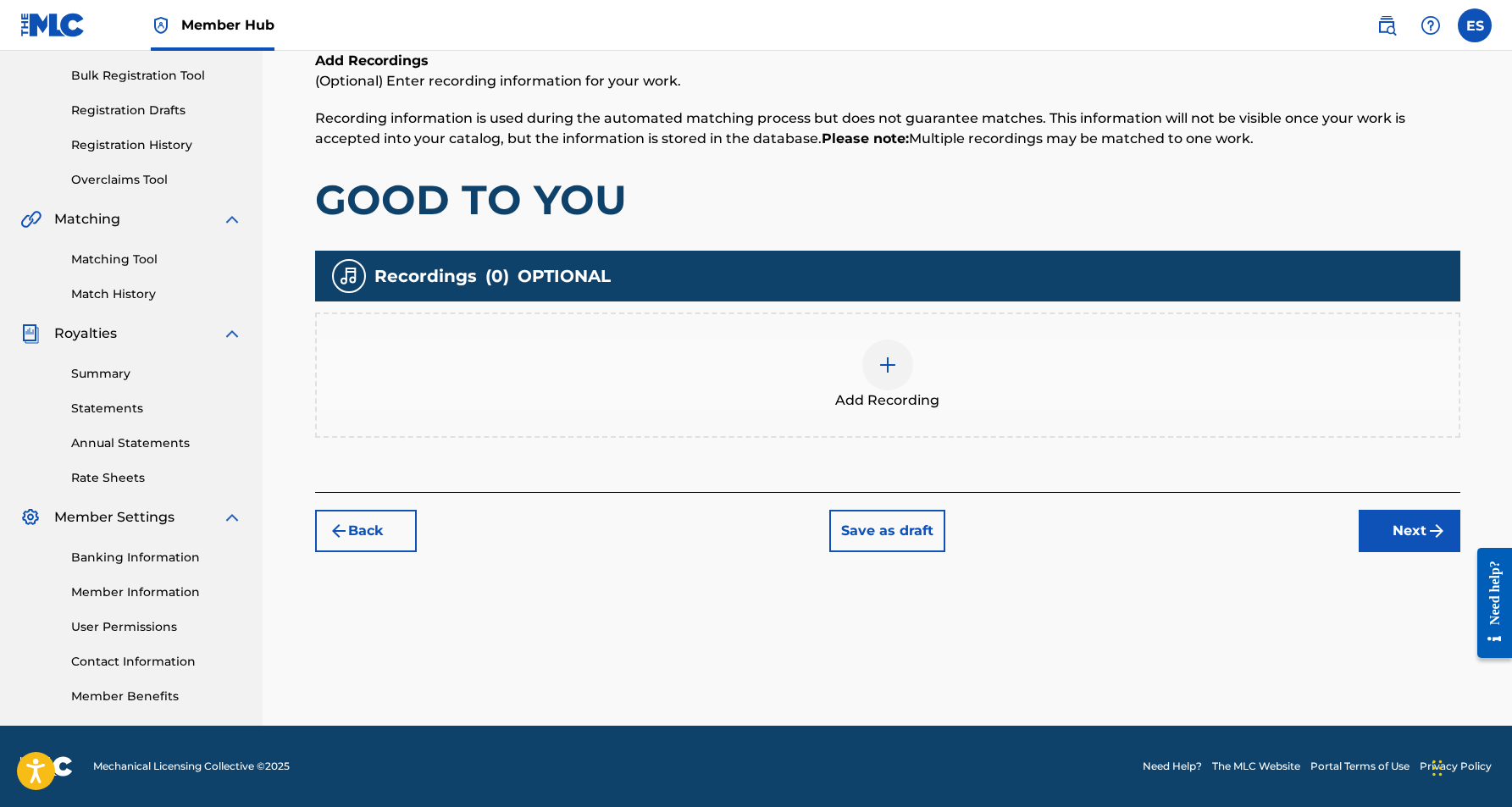
scroll to position [243, 0]
click at [898, 366] on div at bounding box center [887, 364] width 51 height 51
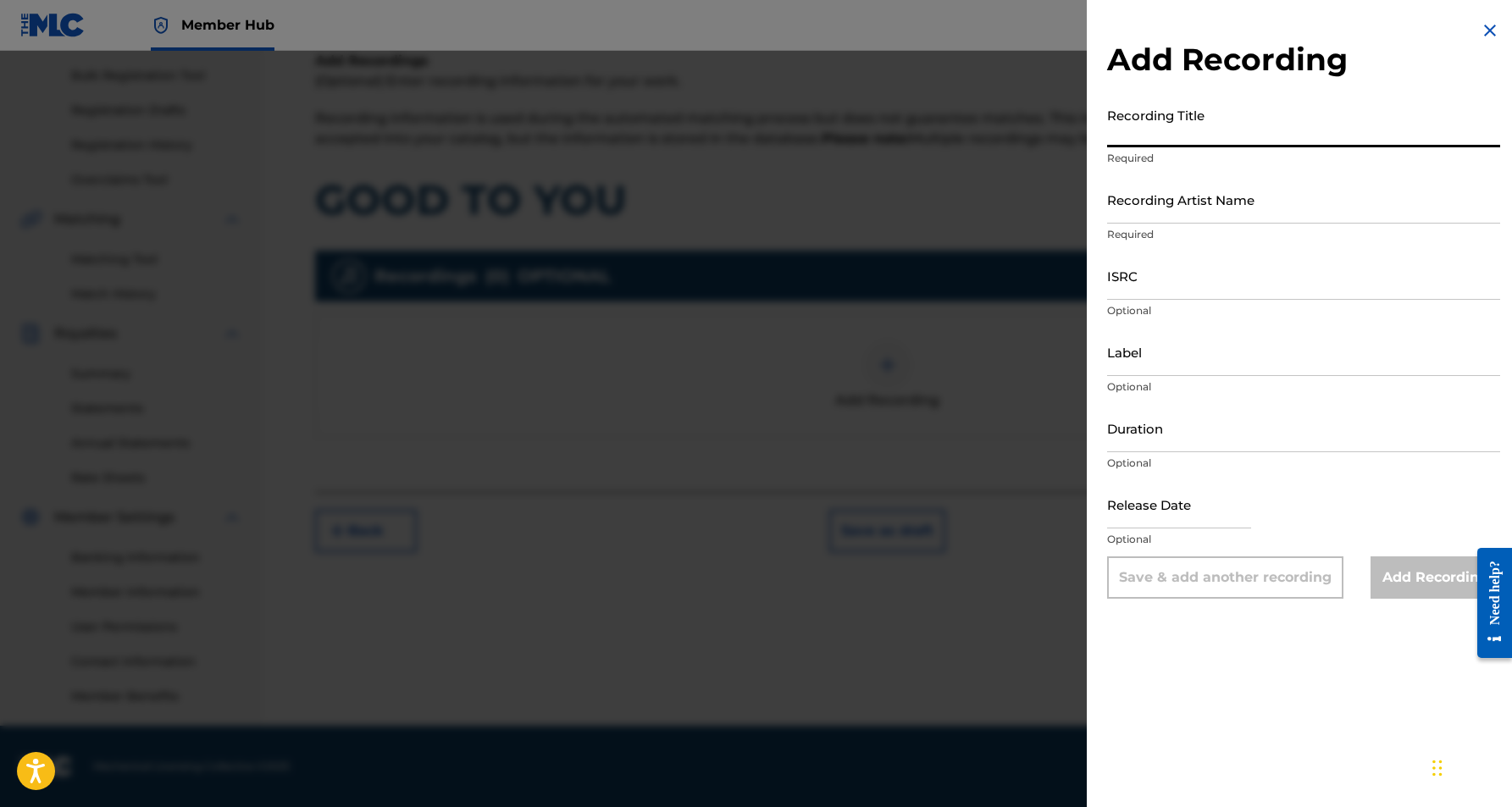
click at [1207, 127] on input "Recording Title" at bounding box center [1303, 123] width 393 height 48
paste input "GOOD TO YOU"
type input "GOOD TO YOU"
click at [1242, 184] on input "Recording Artist Name" at bounding box center [1303, 199] width 393 height 48
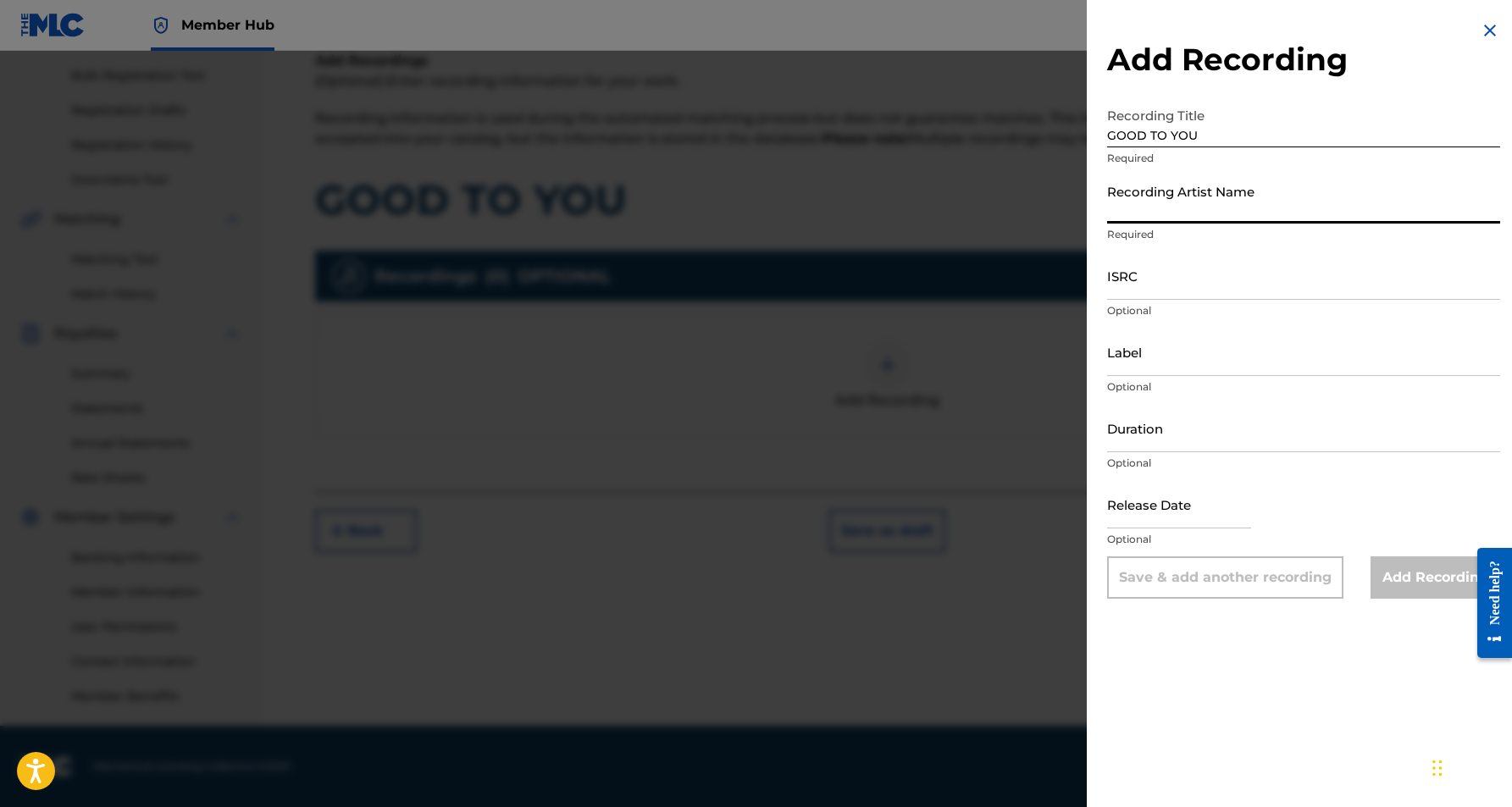
paste input "ANONYMOUS"
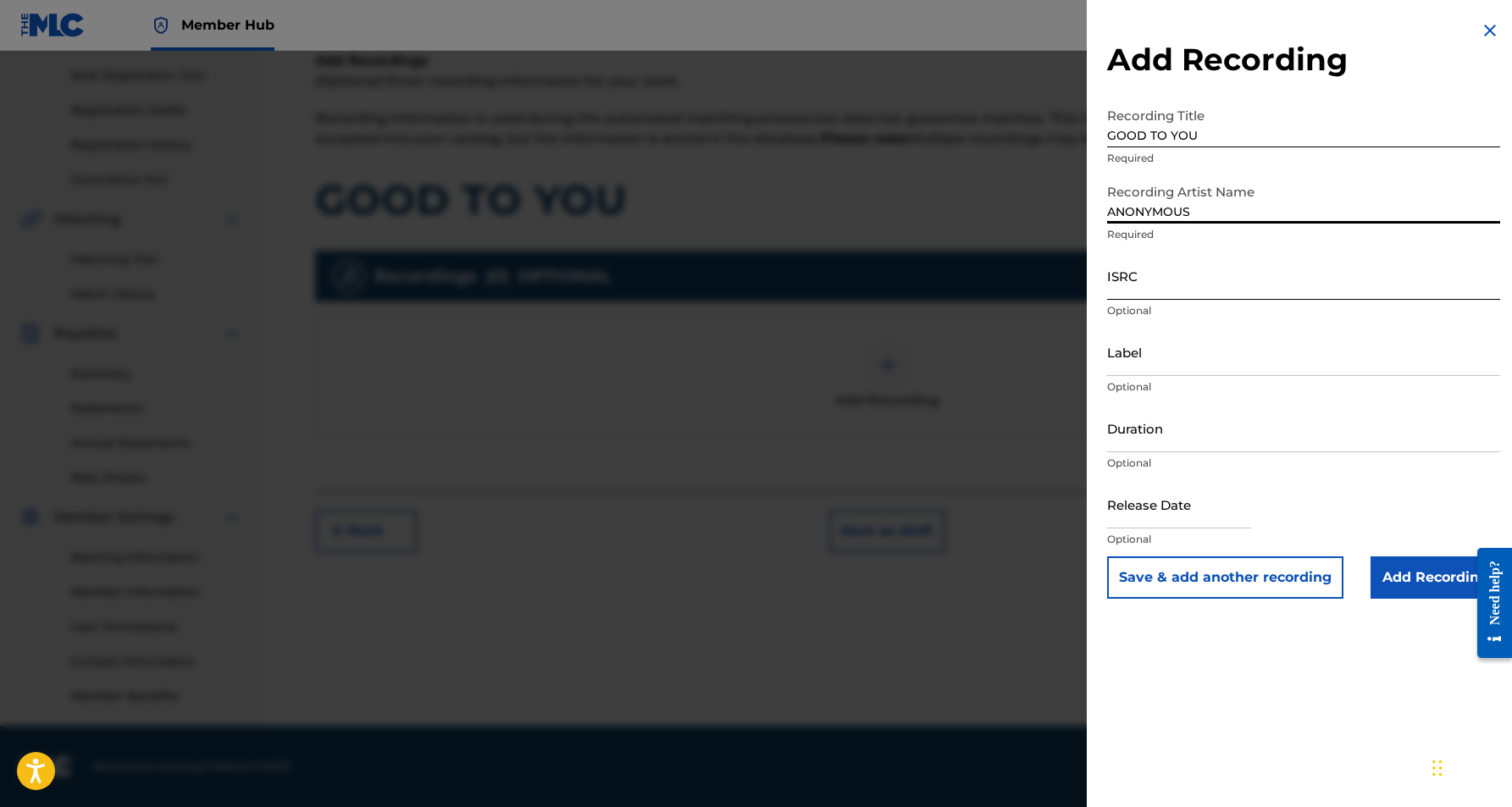
type input "ANONYMOUS"
click at [1191, 284] on input "ISRC" at bounding box center [1303, 275] width 393 height 48
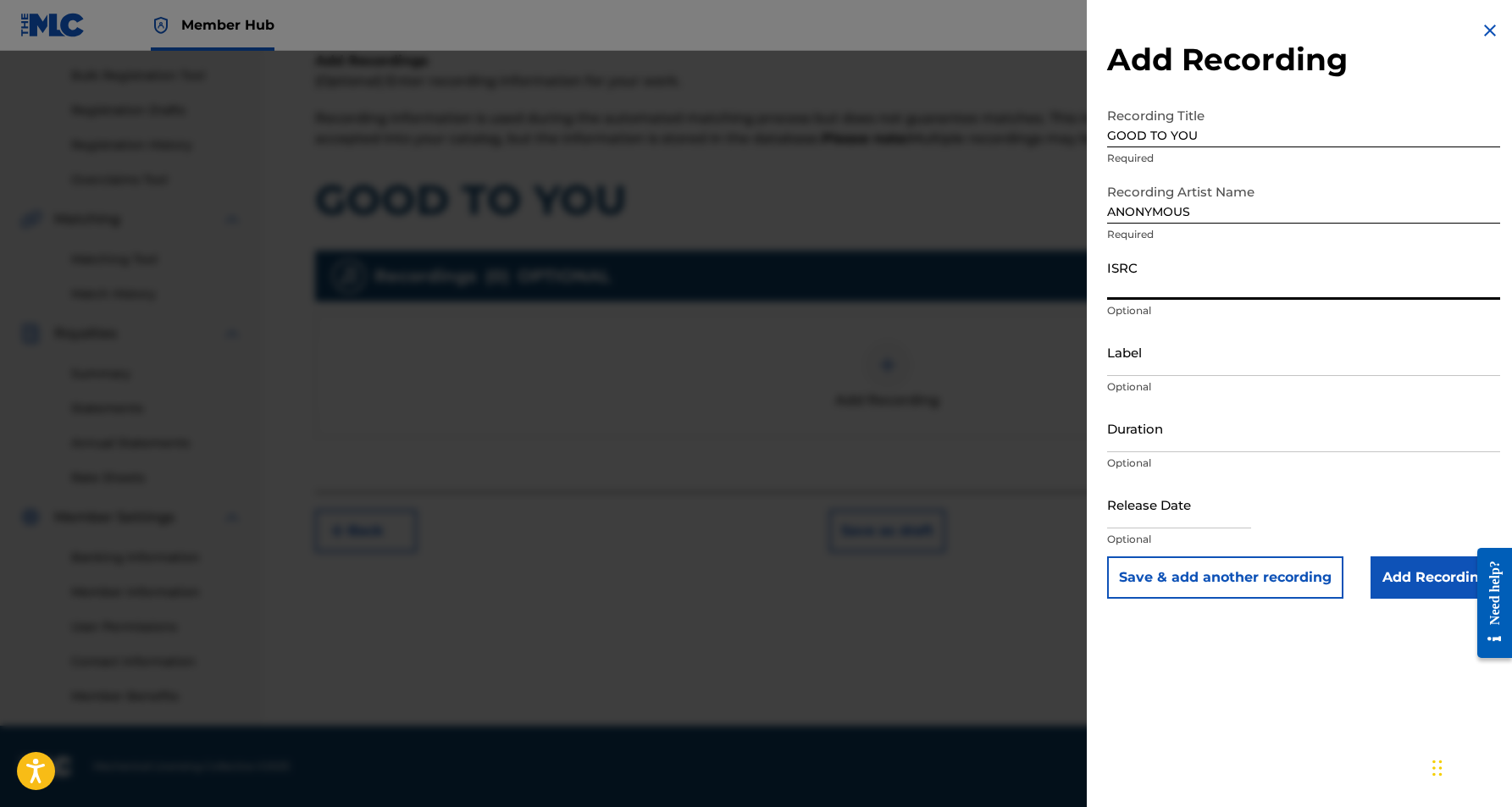
paste input "USCGJ0909510"
type input "USCGJ0909510"
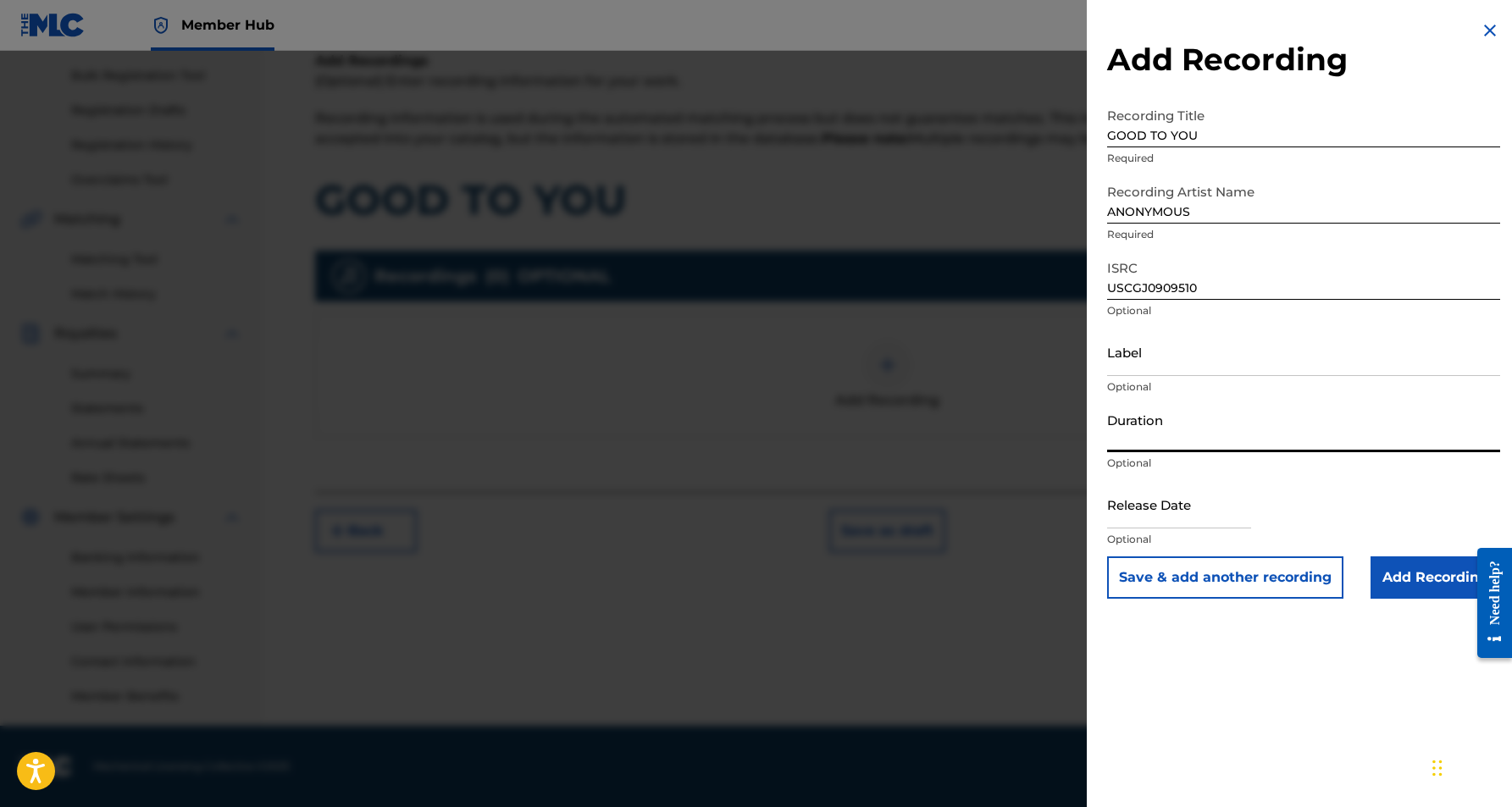
click at [1191, 425] on input "Duration" at bounding box center [1303, 428] width 393 height 48
paste input "03:21"
type input "03:21"
click at [1168, 617] on div "Add Recording Recording Title GOOD TO YOU Required Recording Artist Name ANONYM…" at bounding box center [1303, 310] width 433 height 619
click at [1419, 586] on input "Add Recording" at bounding box center [1435, 577] width 130 height 42
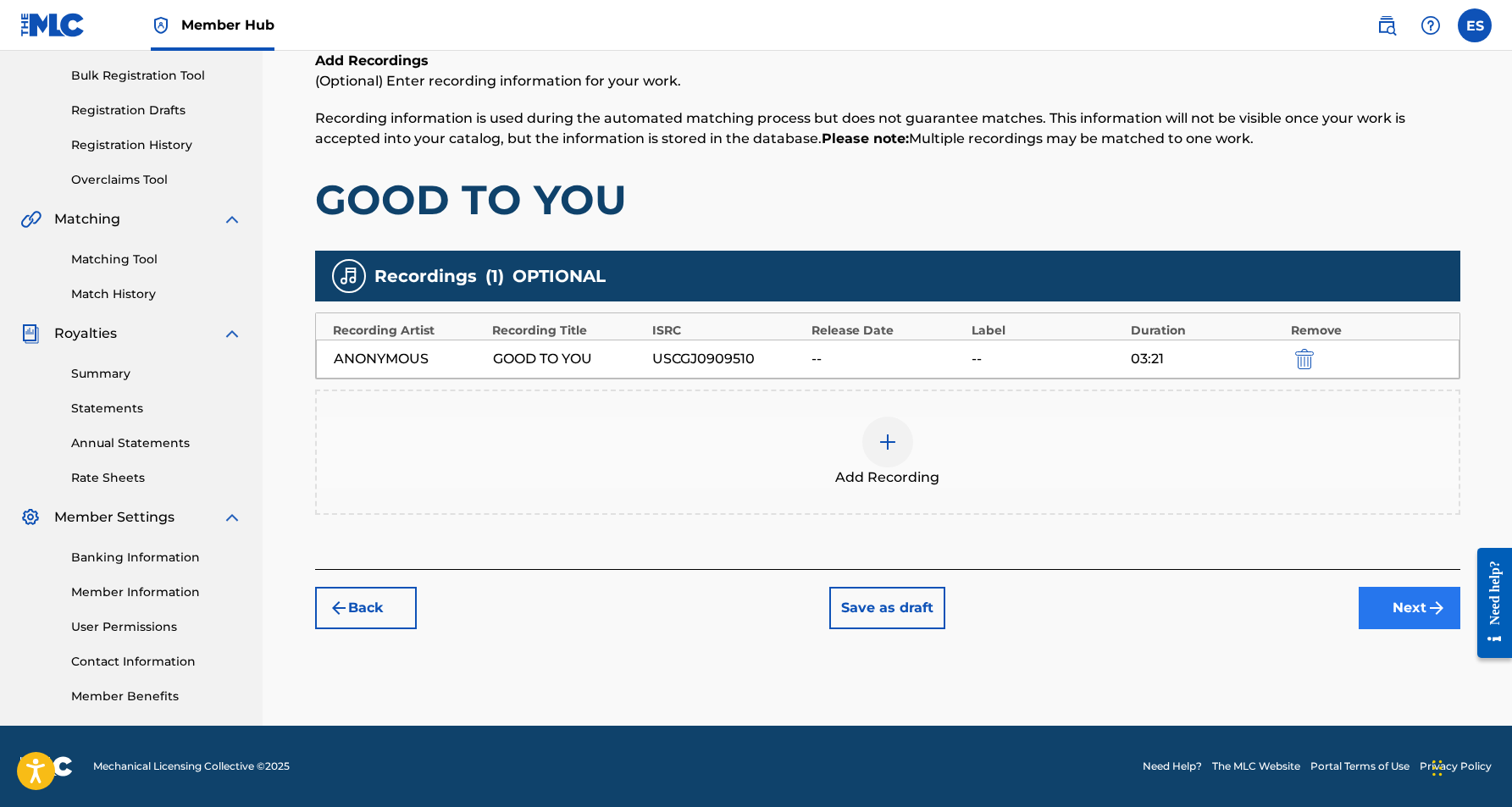
click at [1404, 611] on button "Next" at bounding box center [1409, 607] width 101 height 42
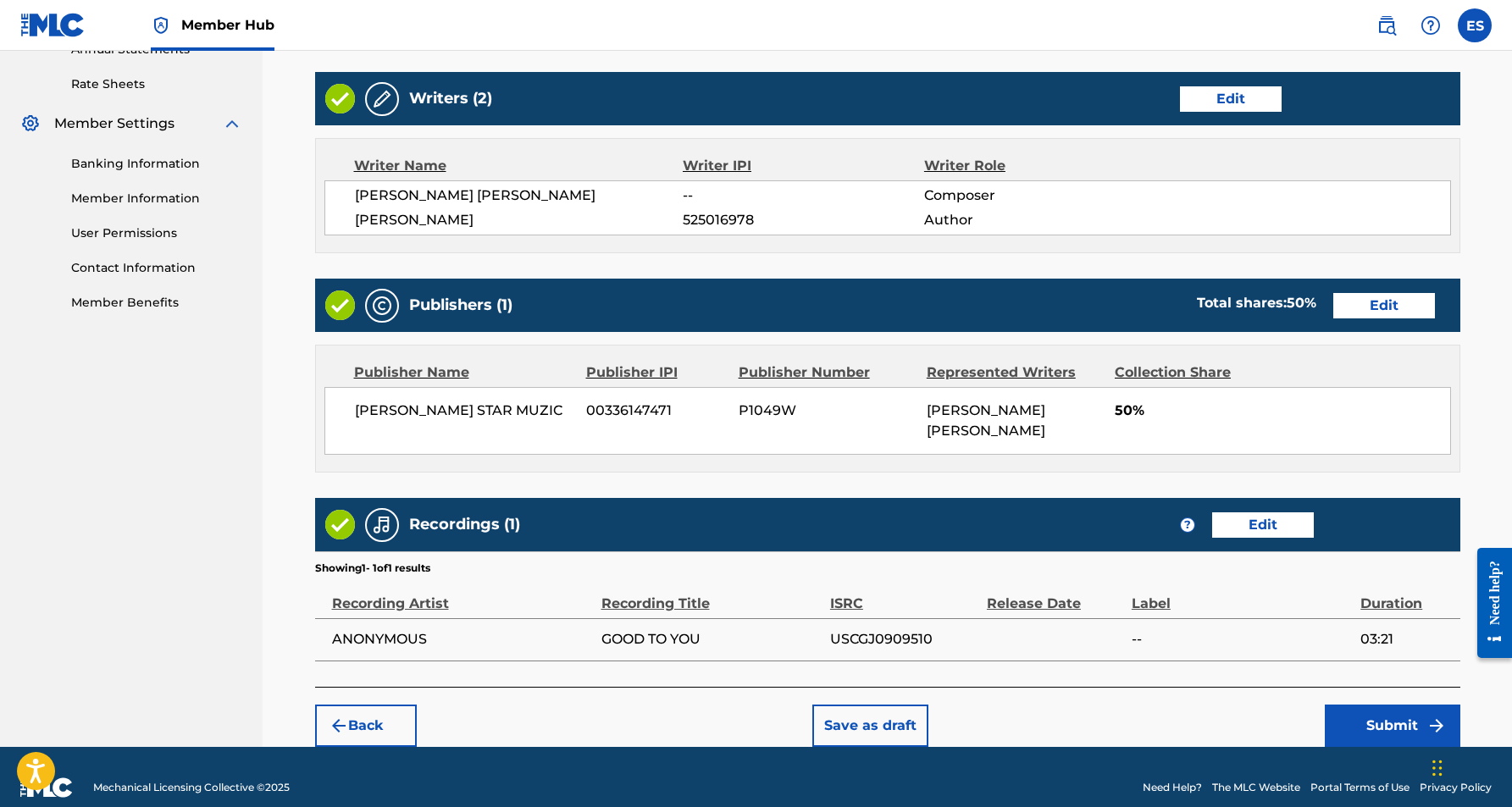
scroll to position [635, 0]
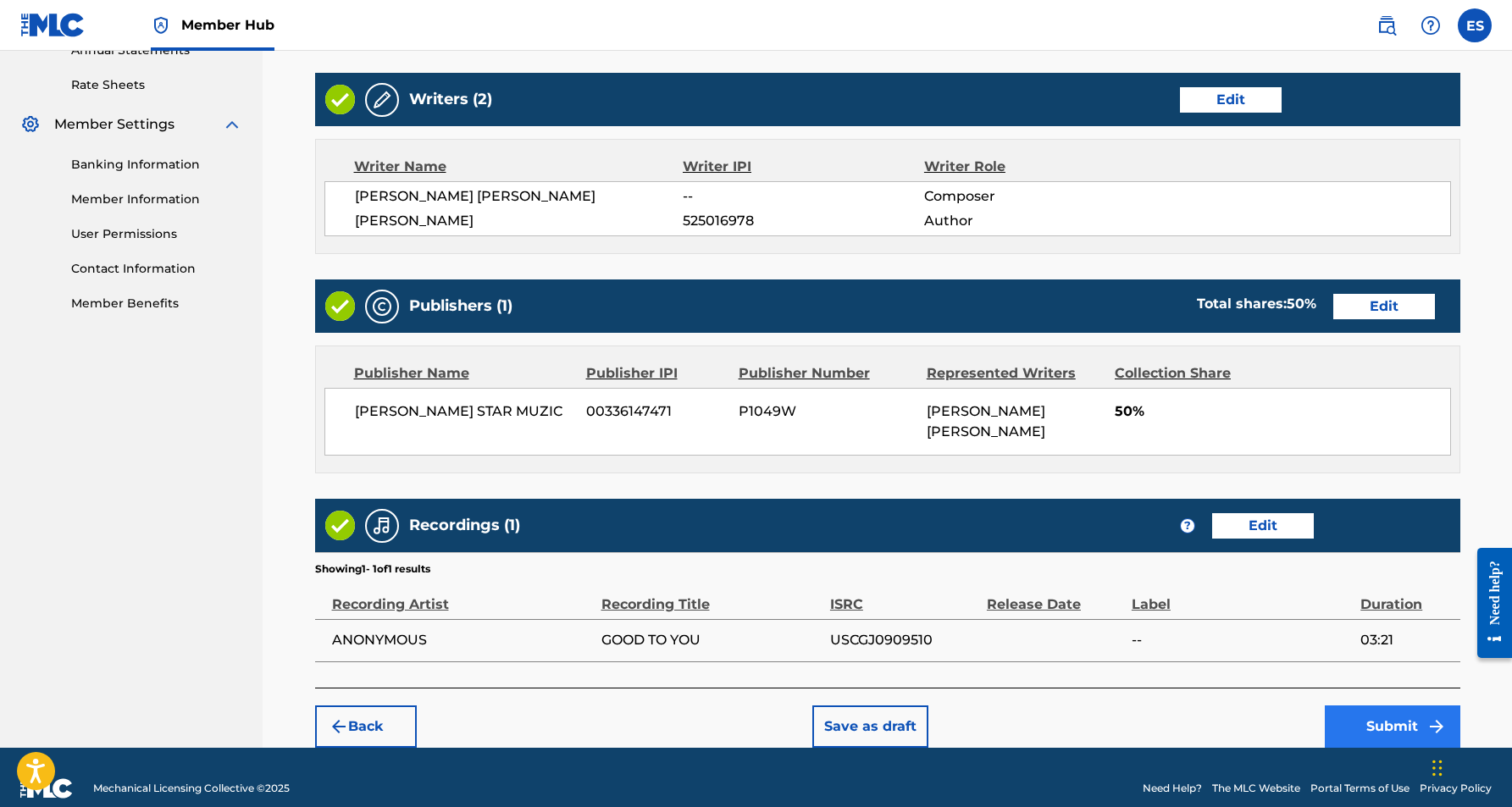
click at [1391, 708] on button "Submit" at bounding box center [1393, 726] width 136 height 42
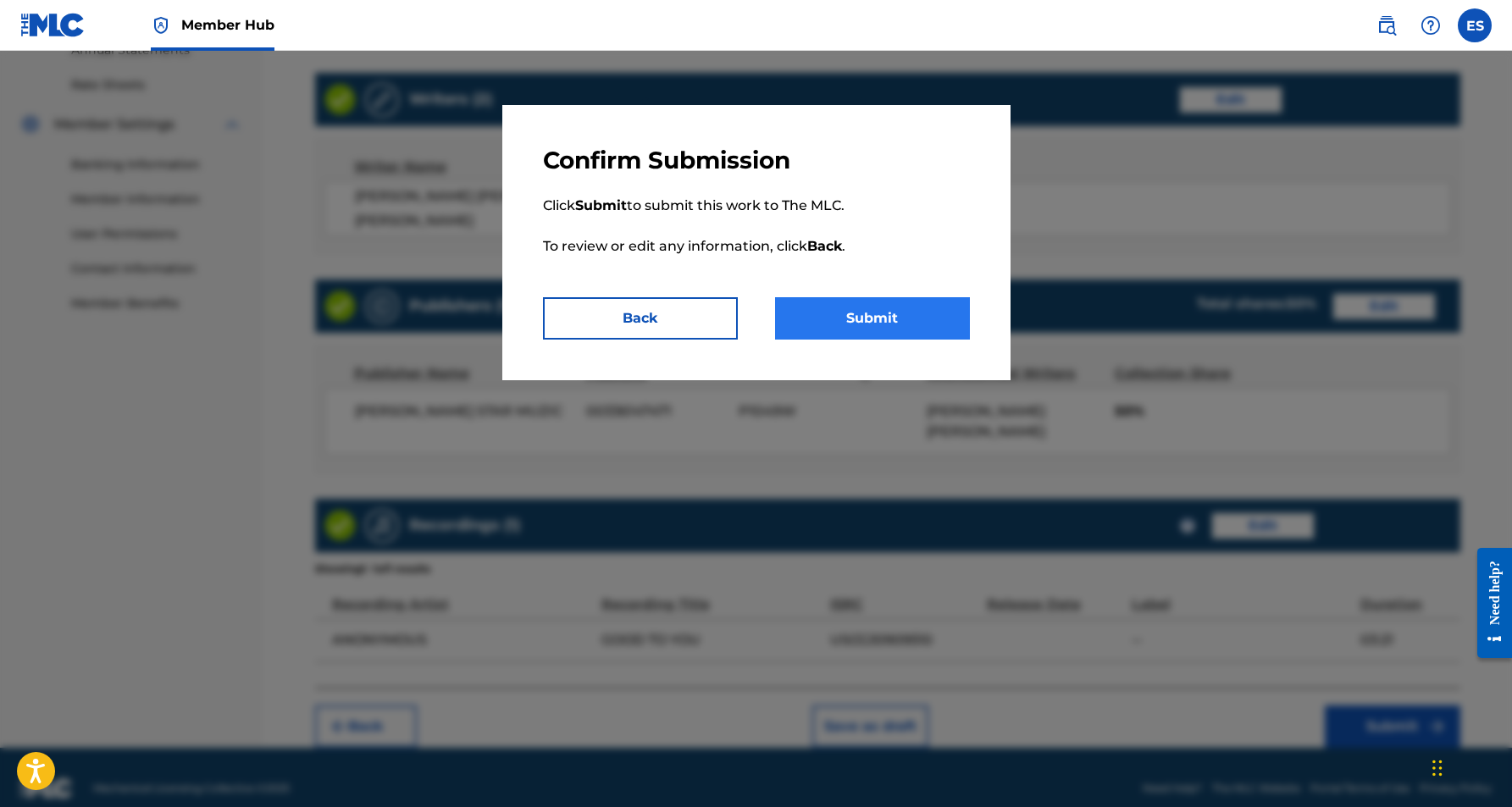
click at [882, 316] on button "Submit" at bounding box center [872, 317] width 195 height 42
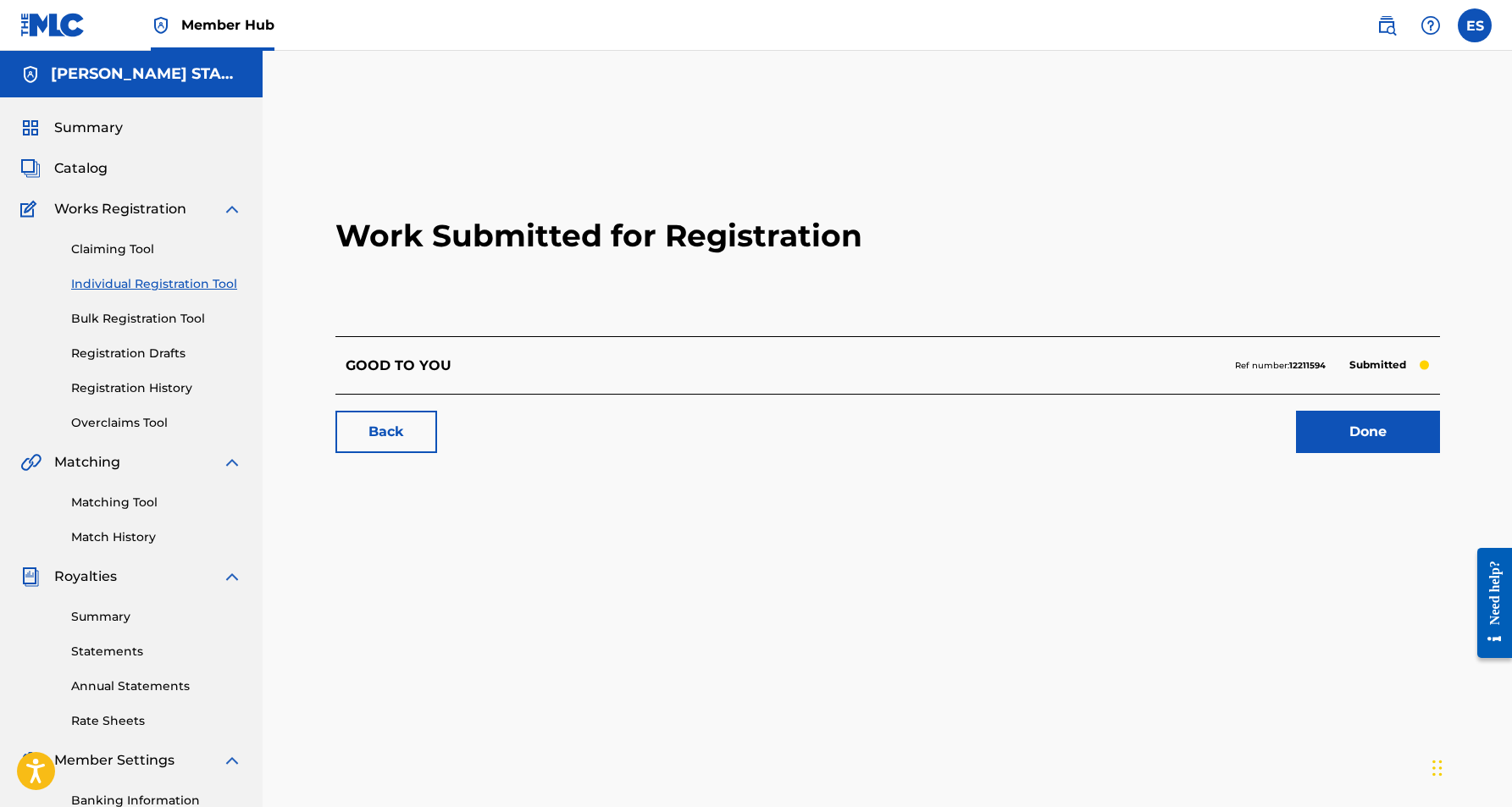
click at [149, 286] on link "Individual Registration Tool" at bounding box center [156, 284] width 171 height 18
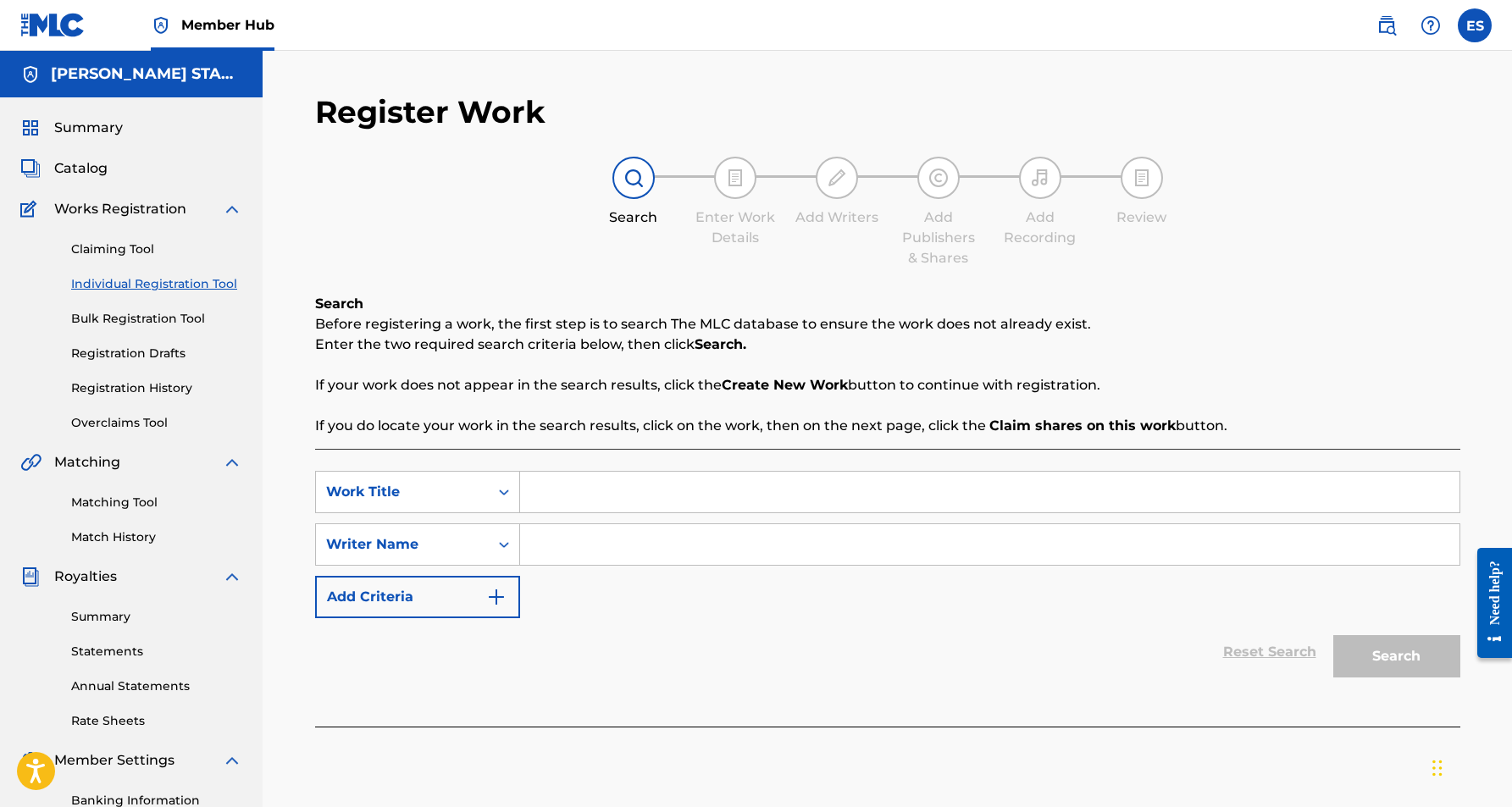
click at [586, 499] on input "Search Form" at bounding box center [989, 491] width 940 height 40
paste input "BOY STUPID"
type input "BOY STUPID"
click at [608, 607] on div "SearchWithCriteriaf406dae0-b849-4a31-ac49-692a7c931ce9 Work Title BOY STUPID bo…" at bounding box center [887, 545] width 1146 height 148
click at [661, 549] on input "Search Form" at bounding box center [989, 544] width 940 height 40
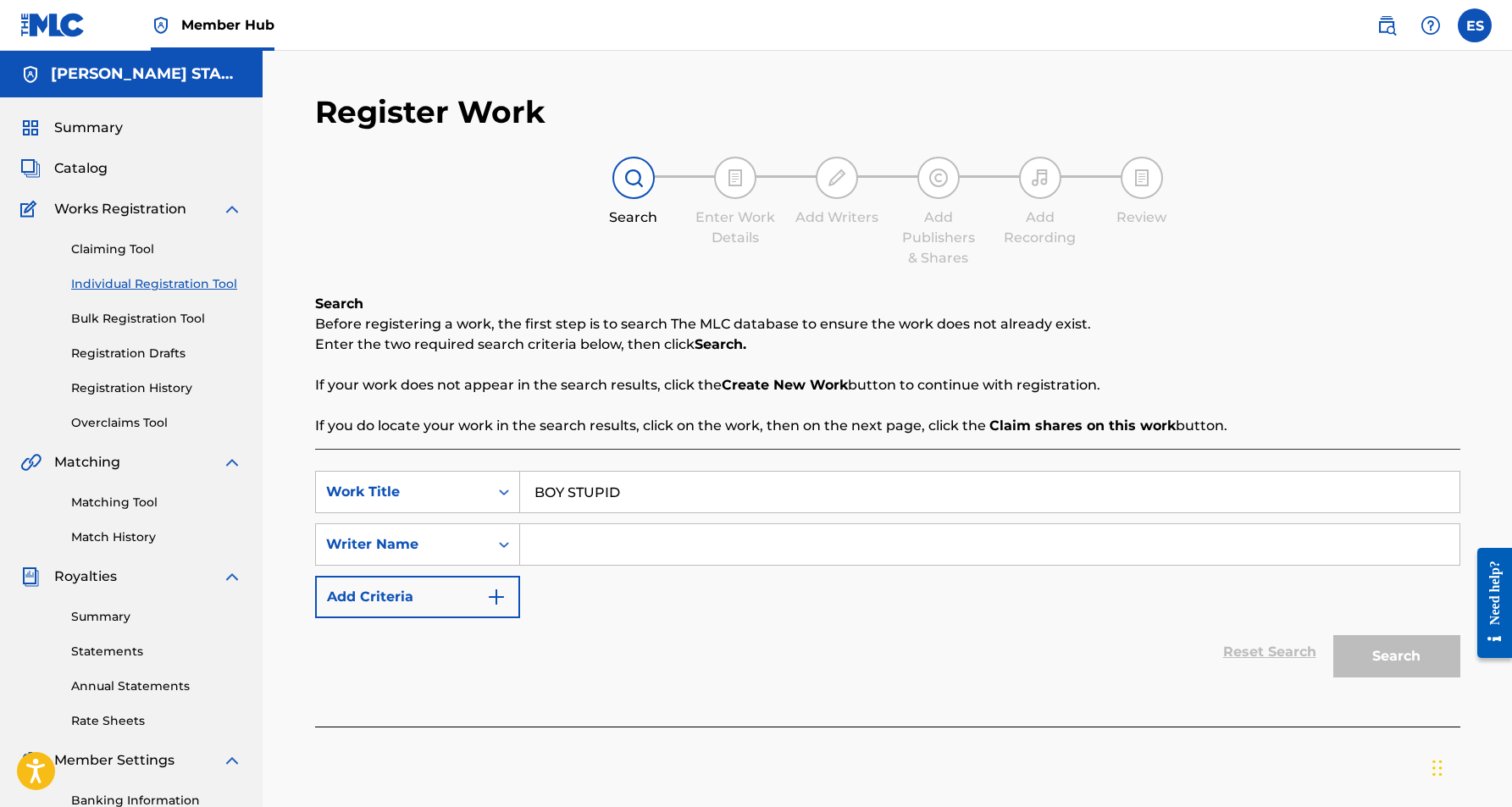
paste input "[PERSON_NAME] [PERSON_NAME]"
type input "[PERSON_NAME] [PERSON_NAME]"
click at [1365, 647] on button "Search" at bounding box center [1397, 655] width 127 height 42
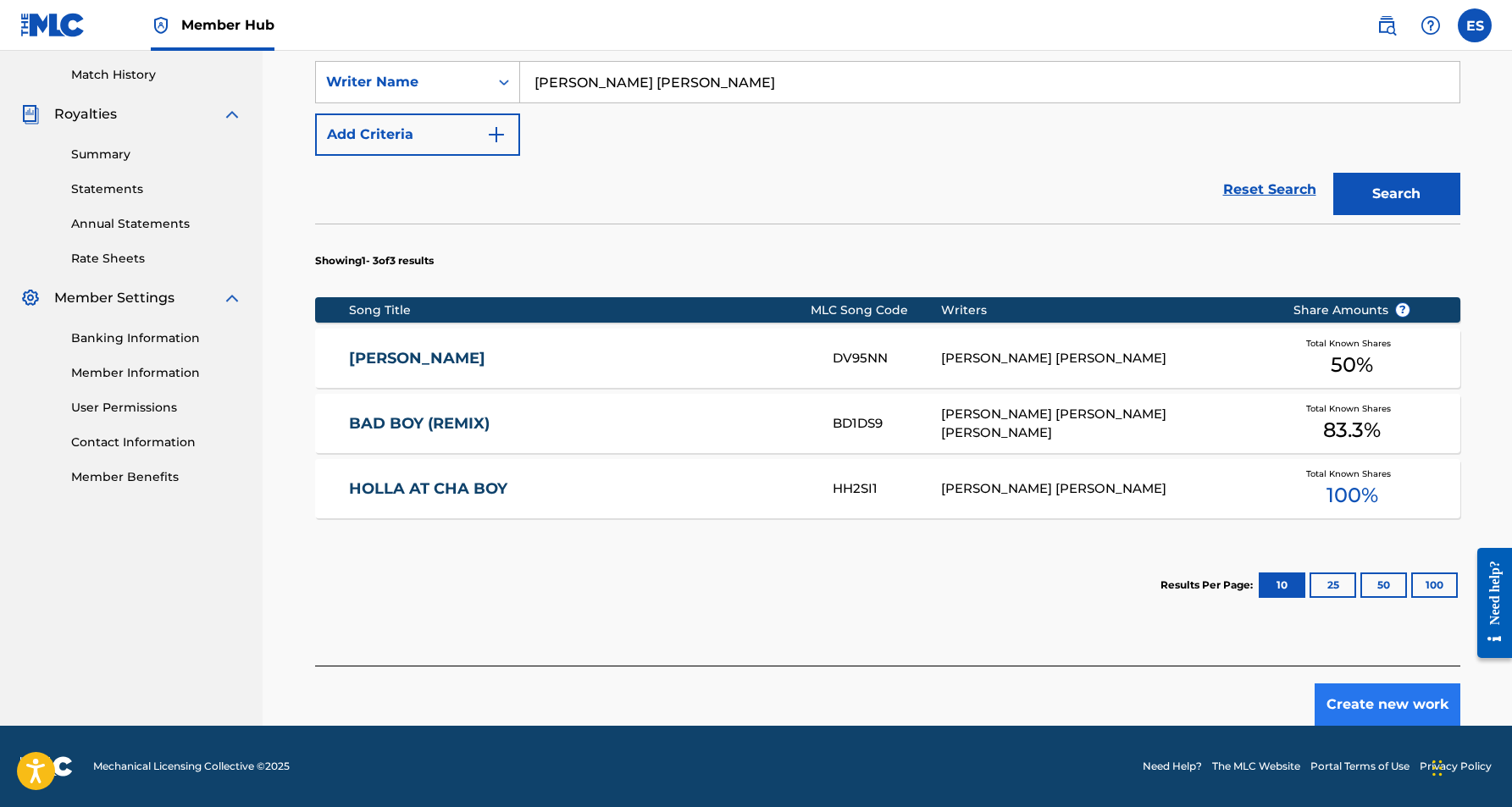
click at [1349, 702] on button "Create new work" at bounding box center [1388, 704] width 146 height 42
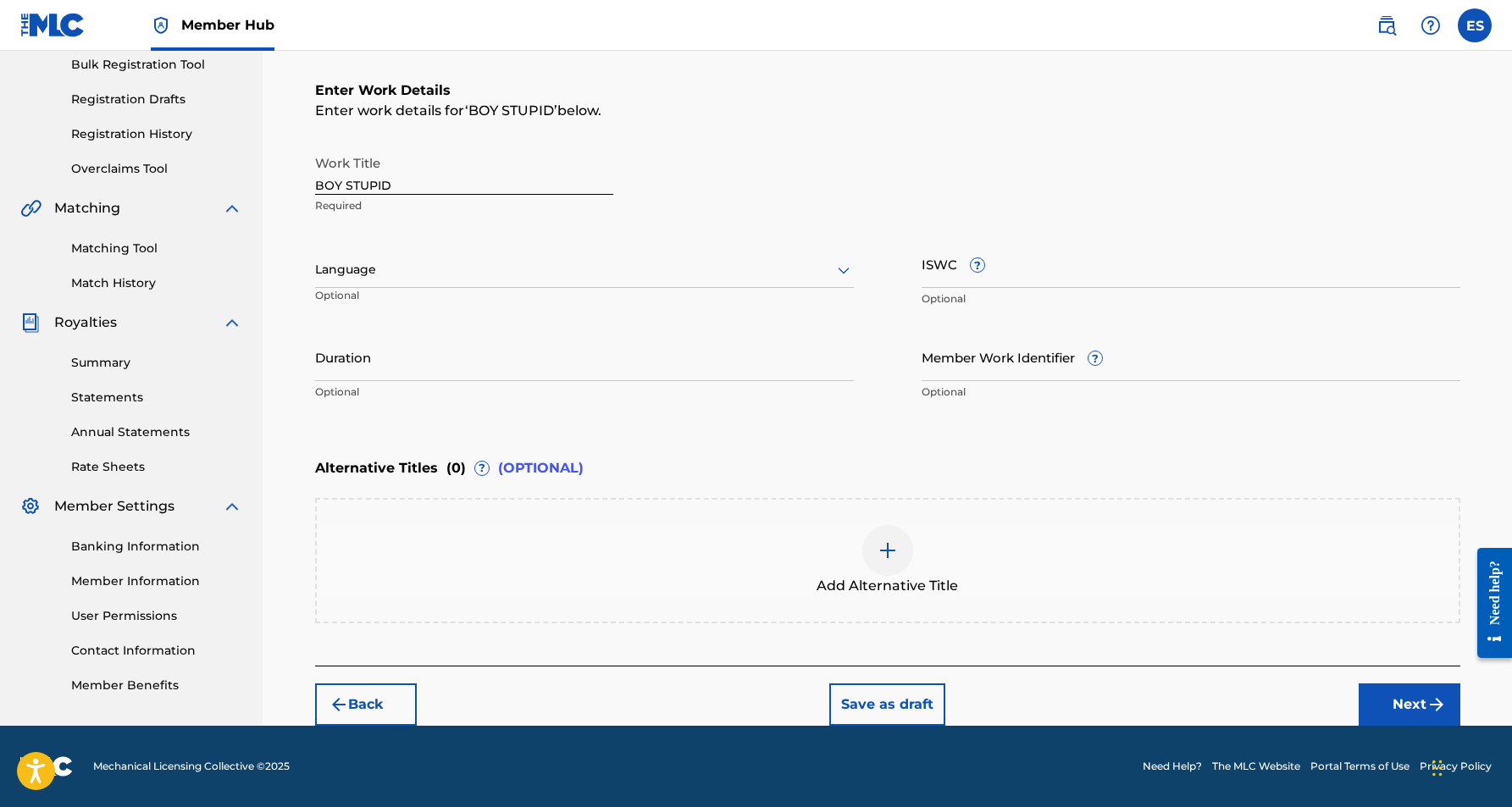
scroll to position [254, 0]
click at [838, 274] on icon at bounding box center [844, 270] width 21 height 21
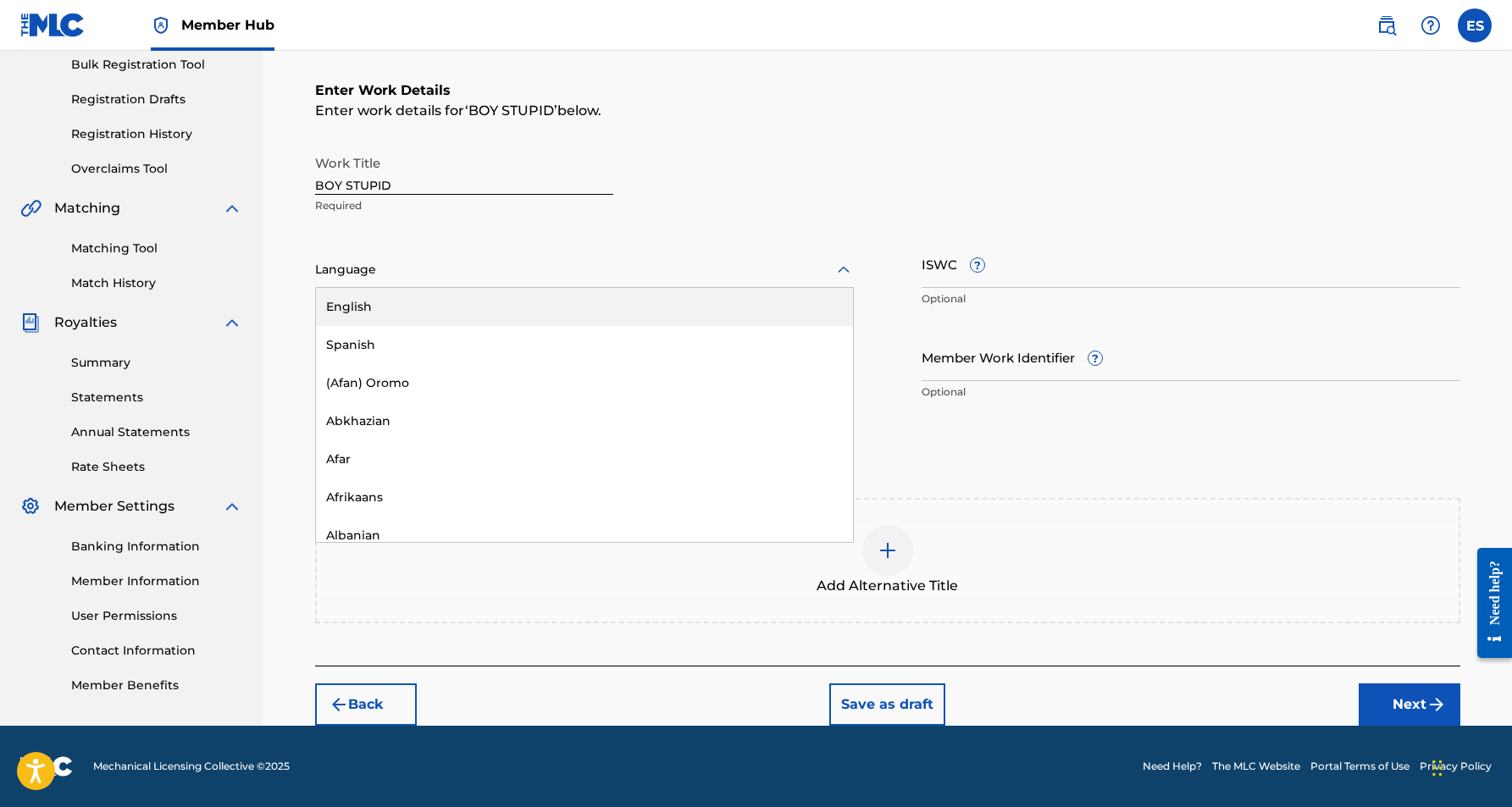
click at [751, 312] on div "English" at bounding box center [584, 307] width 537 height 38
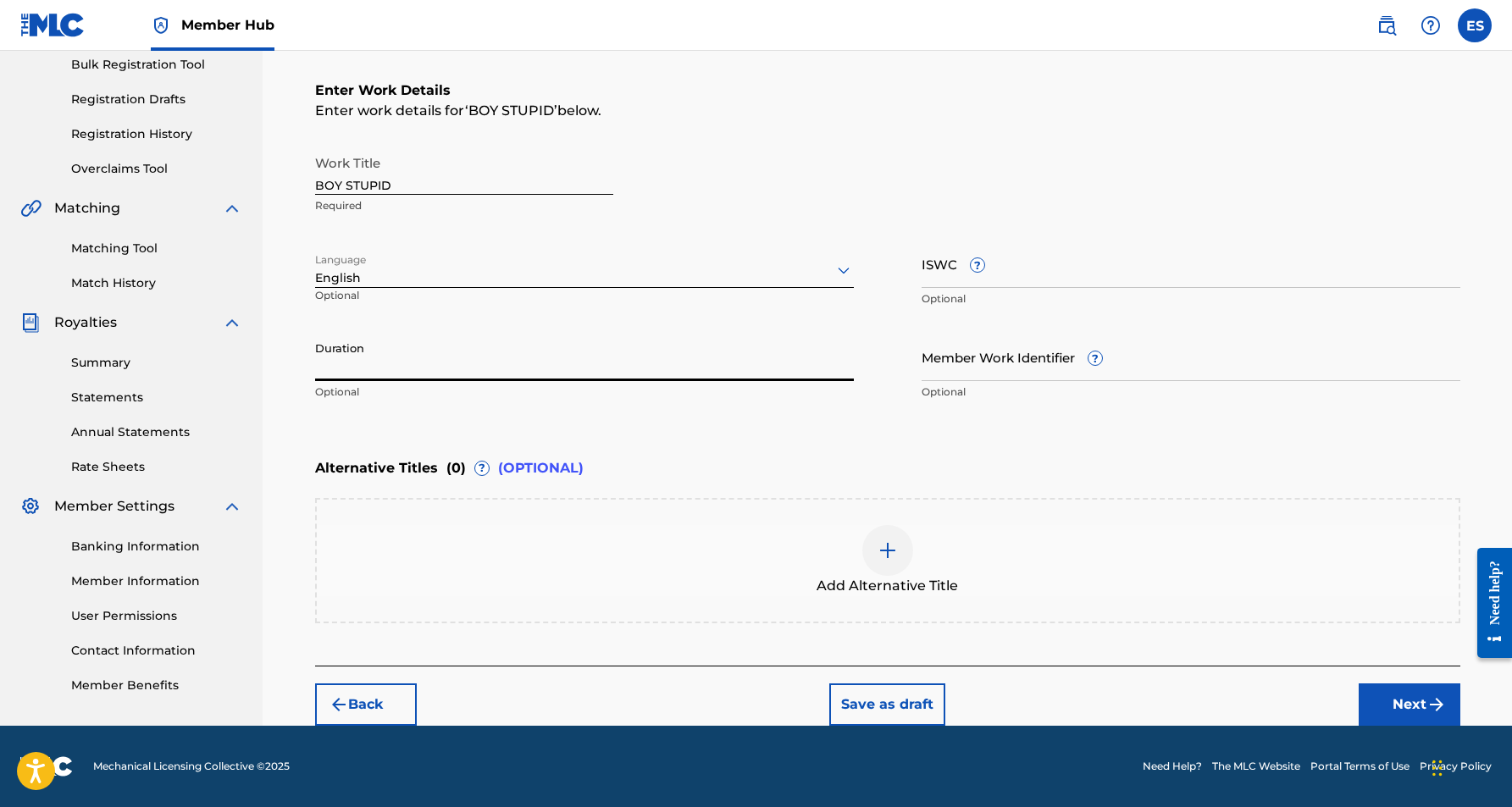
click at [443, 364] on input "Duration" at bounding box center [584, 357] width 539 height 48
paste input "03:33"
type input "03:33"
click at [940, 272] on input "ISWC ?" at bounding box center [1191, 263] width 539 height 48
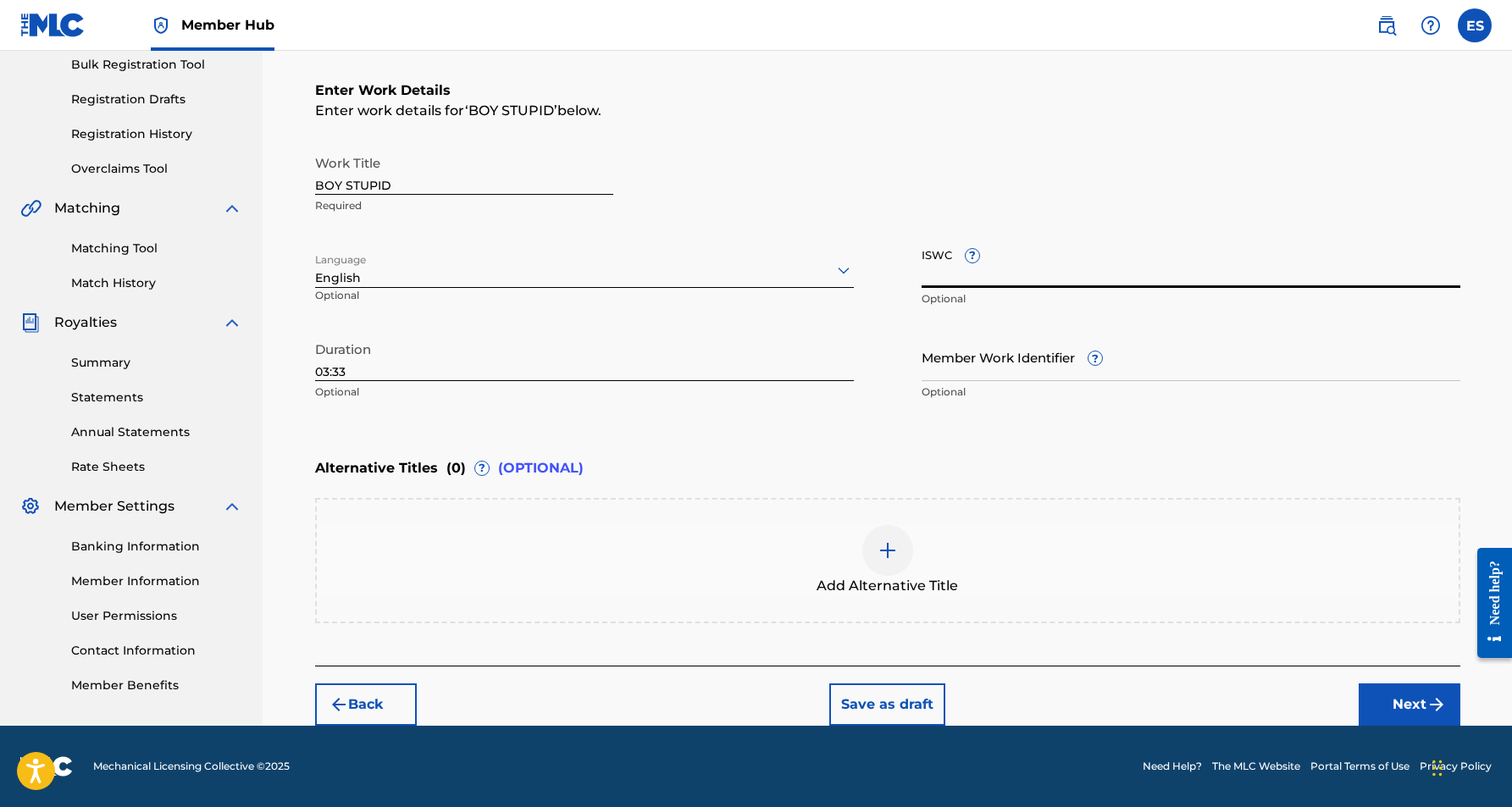
paste input "T9150592500"
click at [1129, 244] on input "T9150592500" at bounding box center [1191, 263] width 539 height 48
type input "T9150592500"
click at [1388, 690] on button "Next" at bounding box center [1409, 704] width 101 height 42
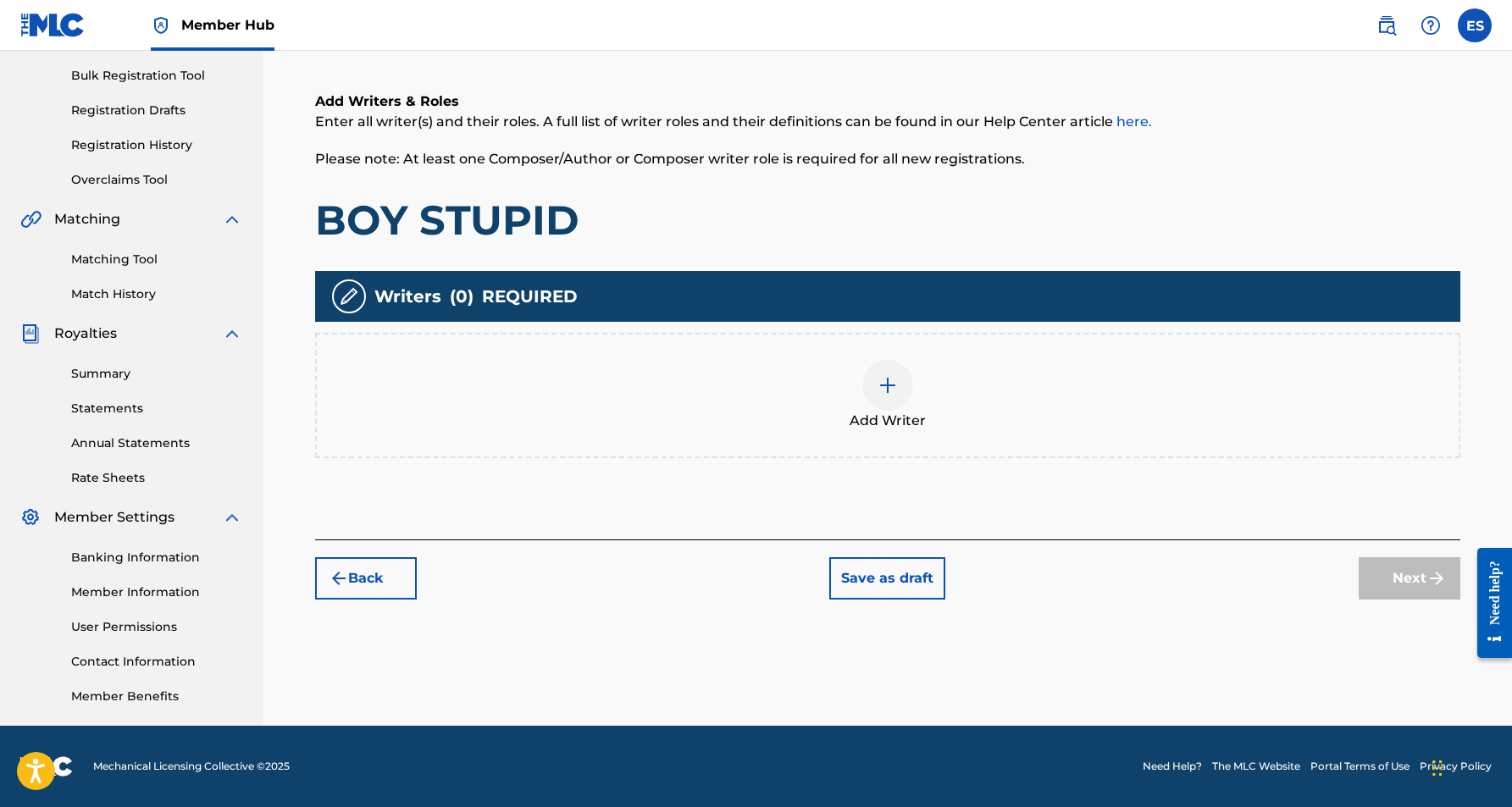
scroll to position [243, 0]
click at [899, 399] on div at bounding box center [887, 385] width 51 height 51
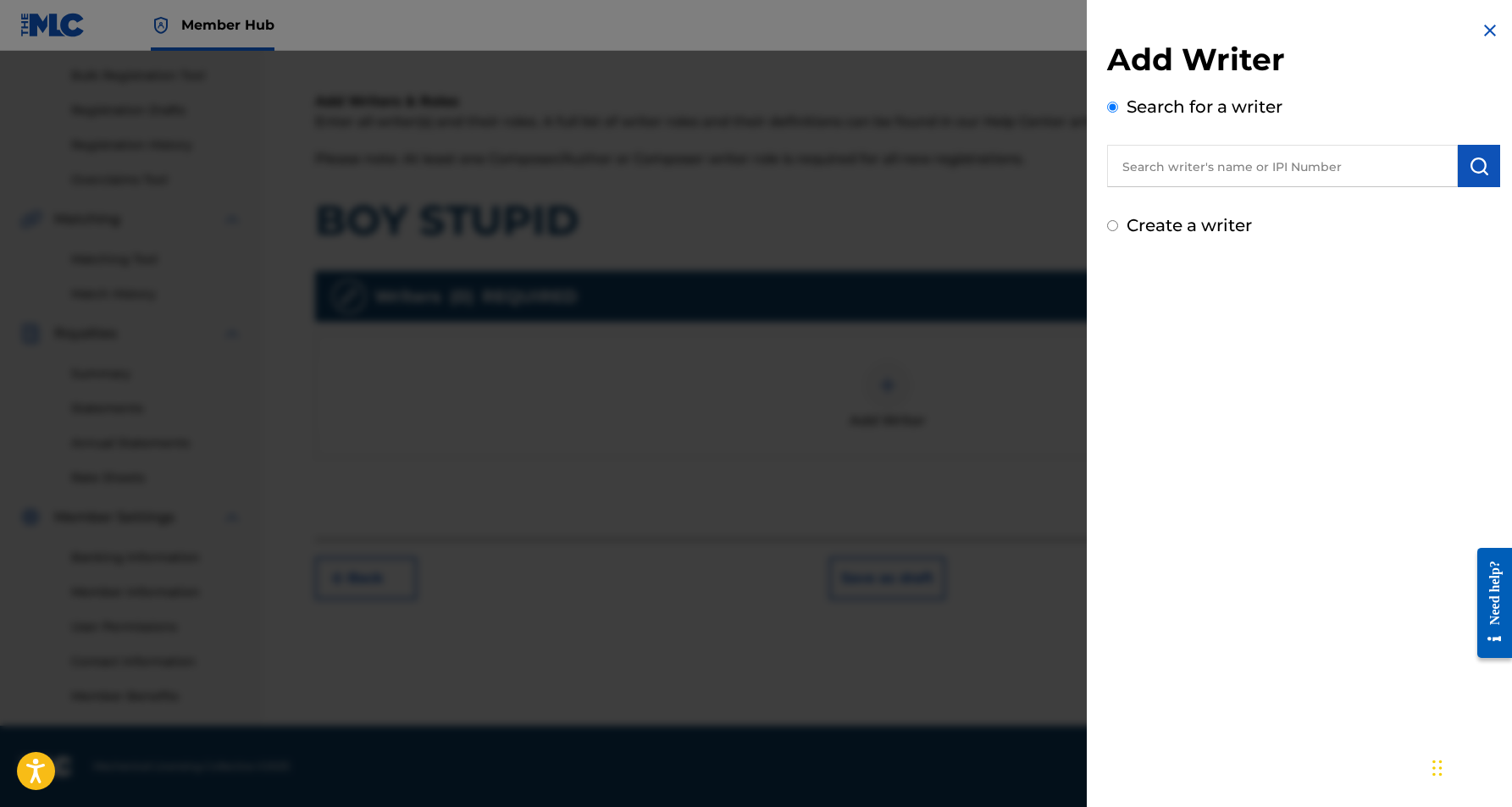
click at [1246, 162] on input "text" at bounding box center [1282, 166] width 351 height 42
paste input "[PERSON_NAME] [PERSON_NAME]"
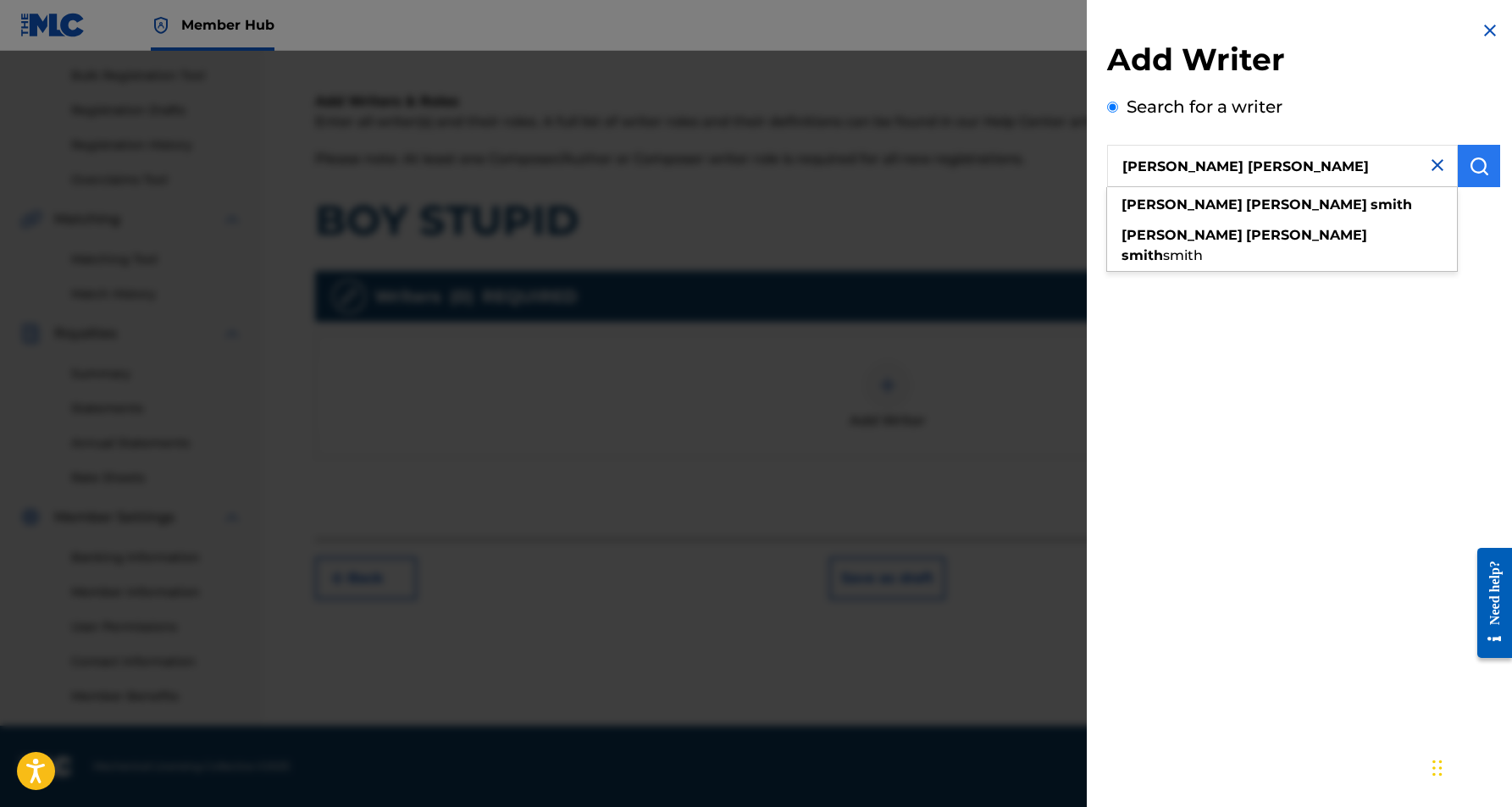
type input "[PERSON_NAME] [PERSON_NAME]"
click at [1469, 171] on img "submit" at bounding box center [1479, 166] width 21 height 21
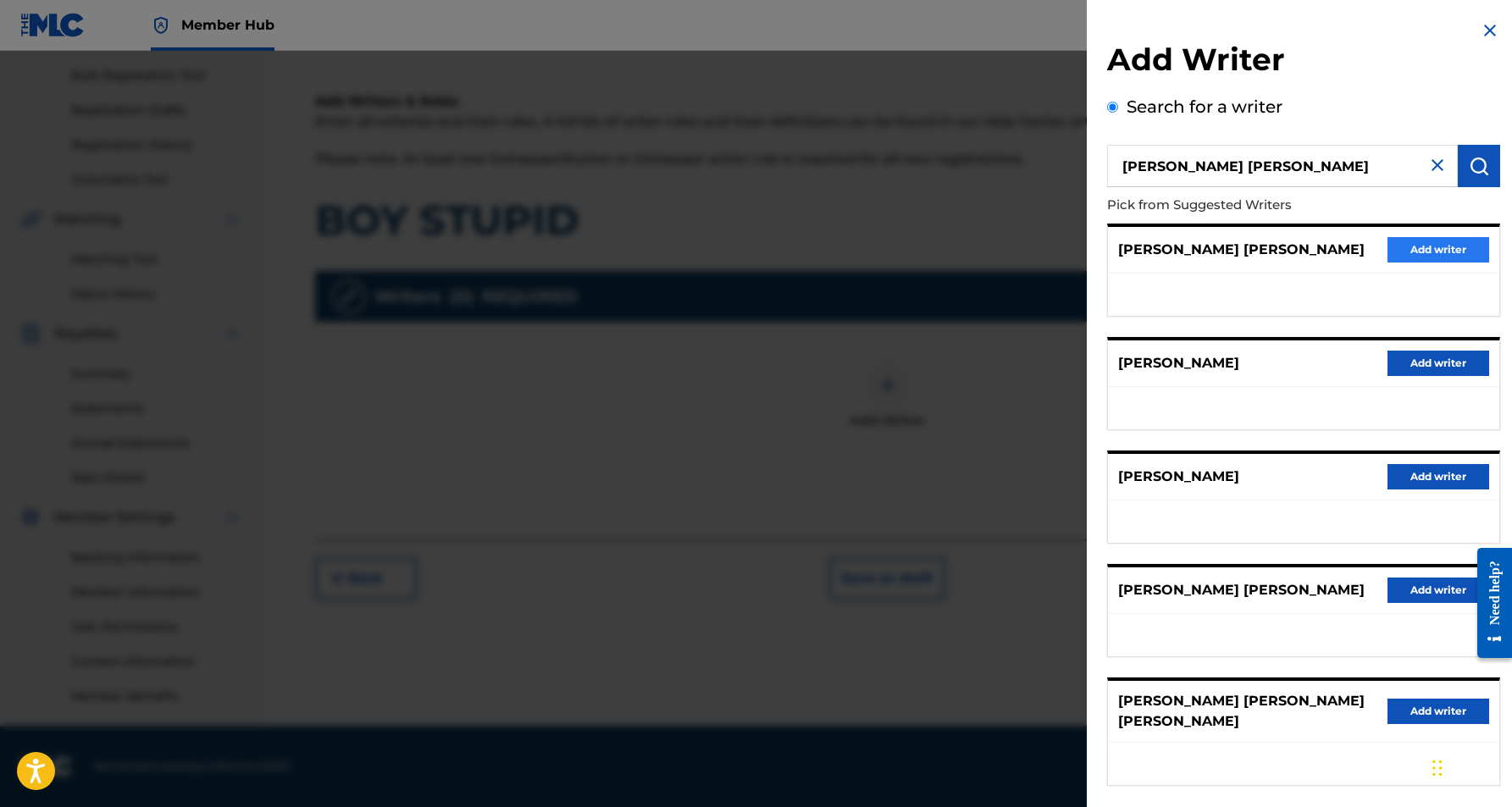
click at [1413, 243] on button "Add writer" at bounding box center [1438, 250] width 101 height 26
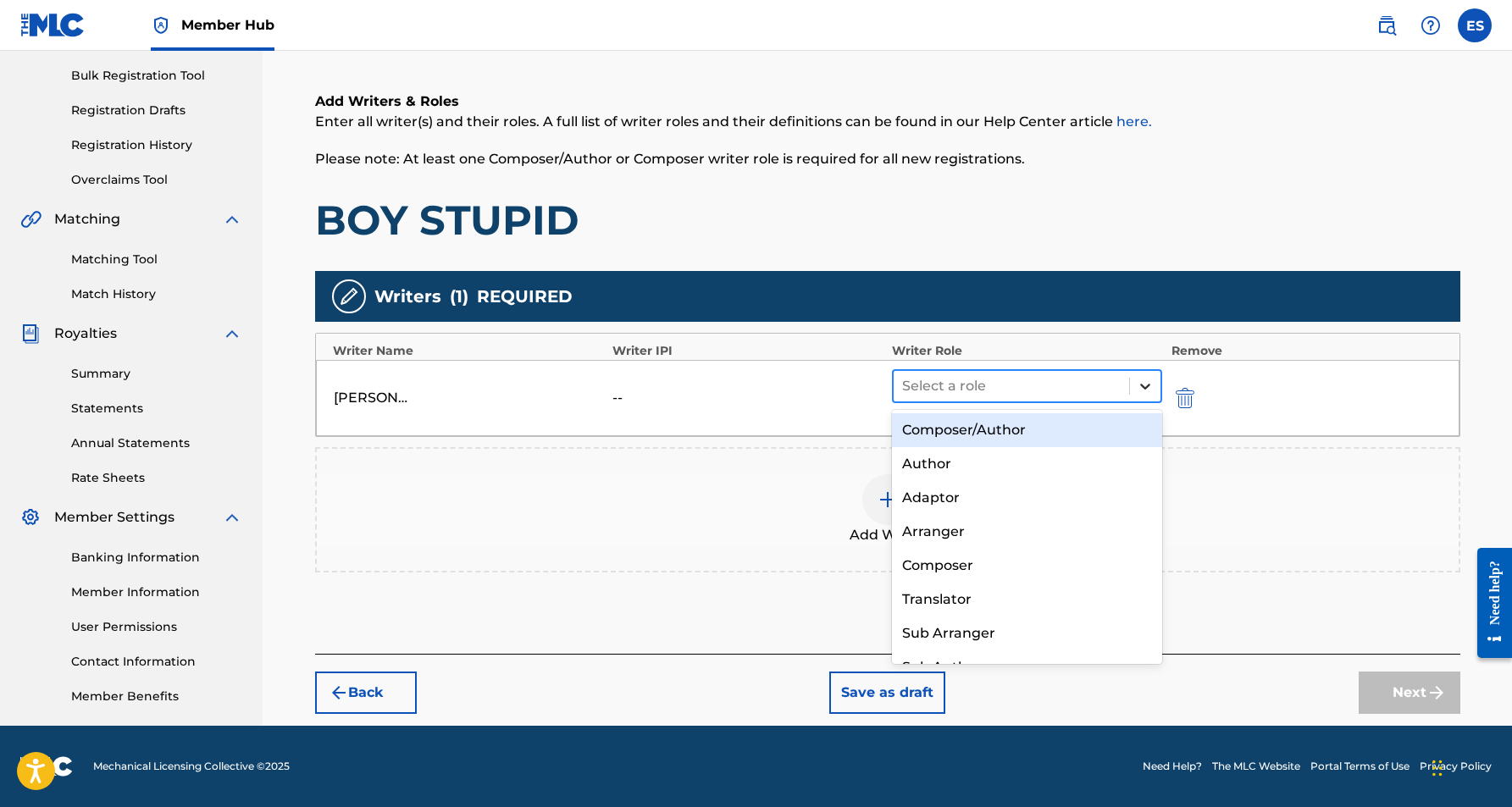
click at [1143, 381] on icon at bounding box center [1146, 386] width 17 height 17
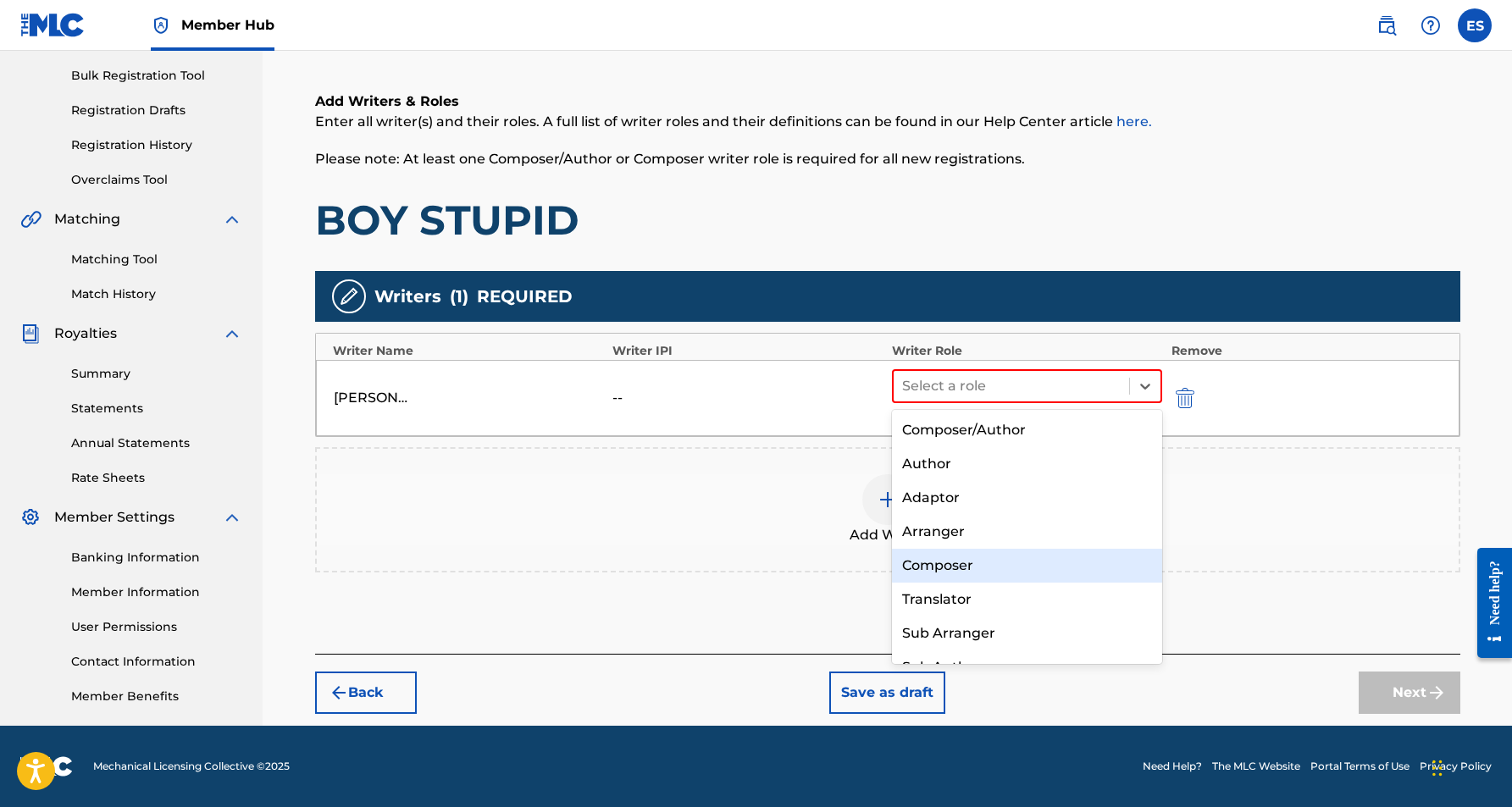
click at [1002, 569] on div "Composer" at bounding box center [1027, 565] width 271 height 33
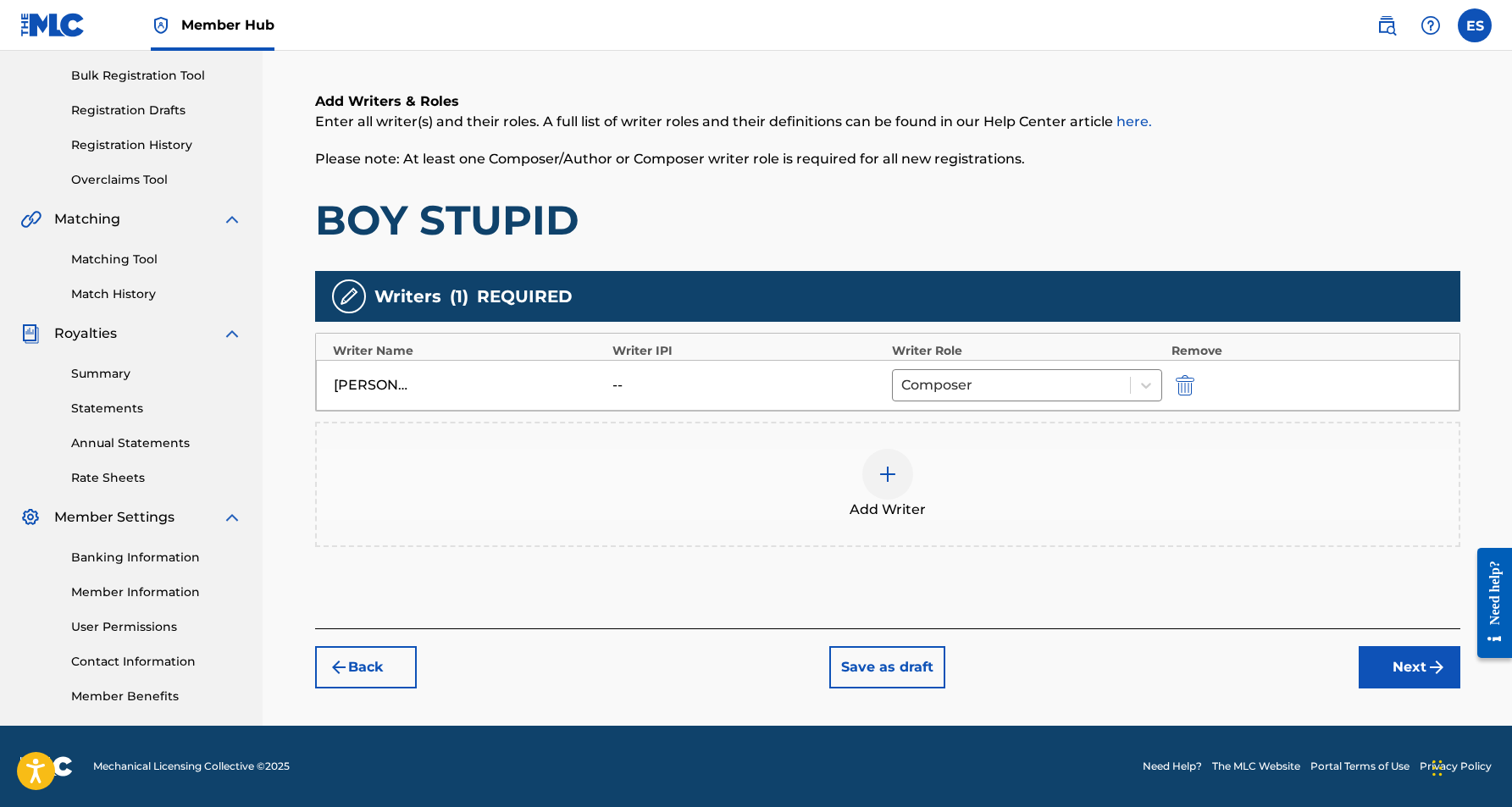
click at [886, 473] on img at bounding box center [888, 474] width 21 height 21
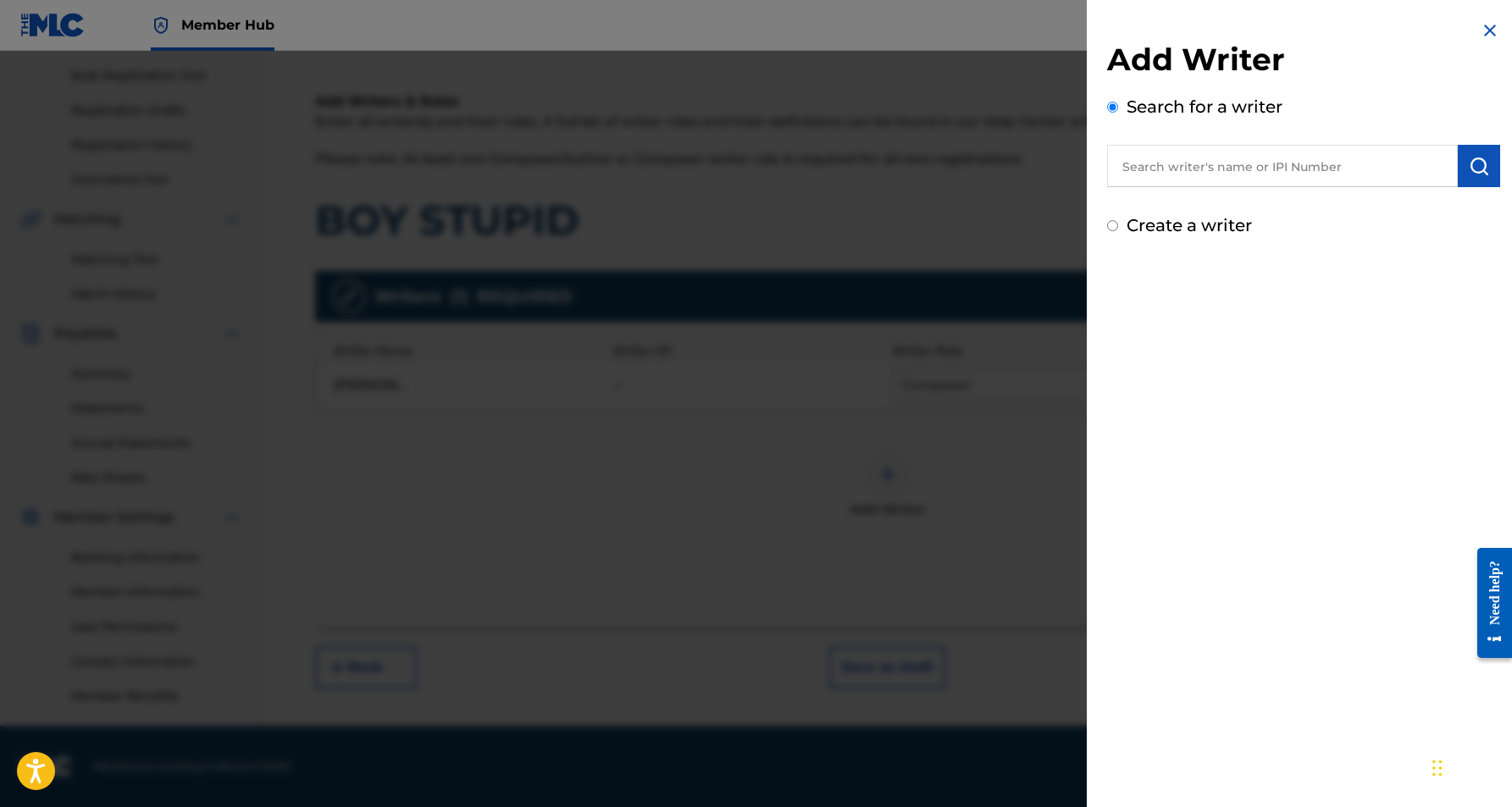
click at [1114, 231] on input "Create a writer" at bounding box center [1112, 226] width 11 height 11
radio input "false"
radio input "true"
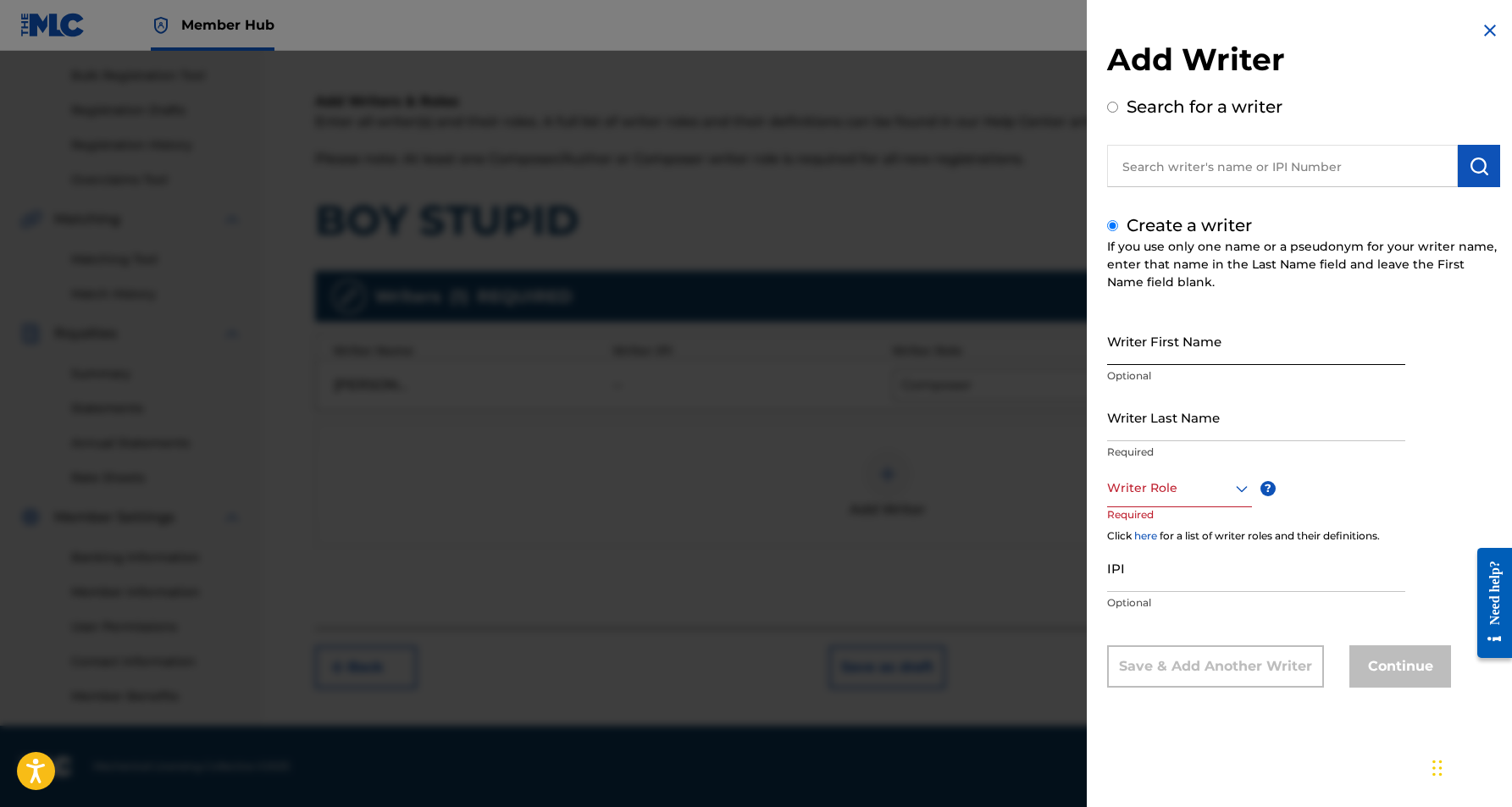
click at [1166, 329] on input "Writer First Name" at bounding box center [1255, 340] width 298 height 48
paste input "[PERSON_NAME]"
type input "[PERSON_NAME]"
click at [1186, 410] on input "Writer Last Name" at bounding box center [1255, 417] width 298 height 48
paste input "[PERSON_NAME]"
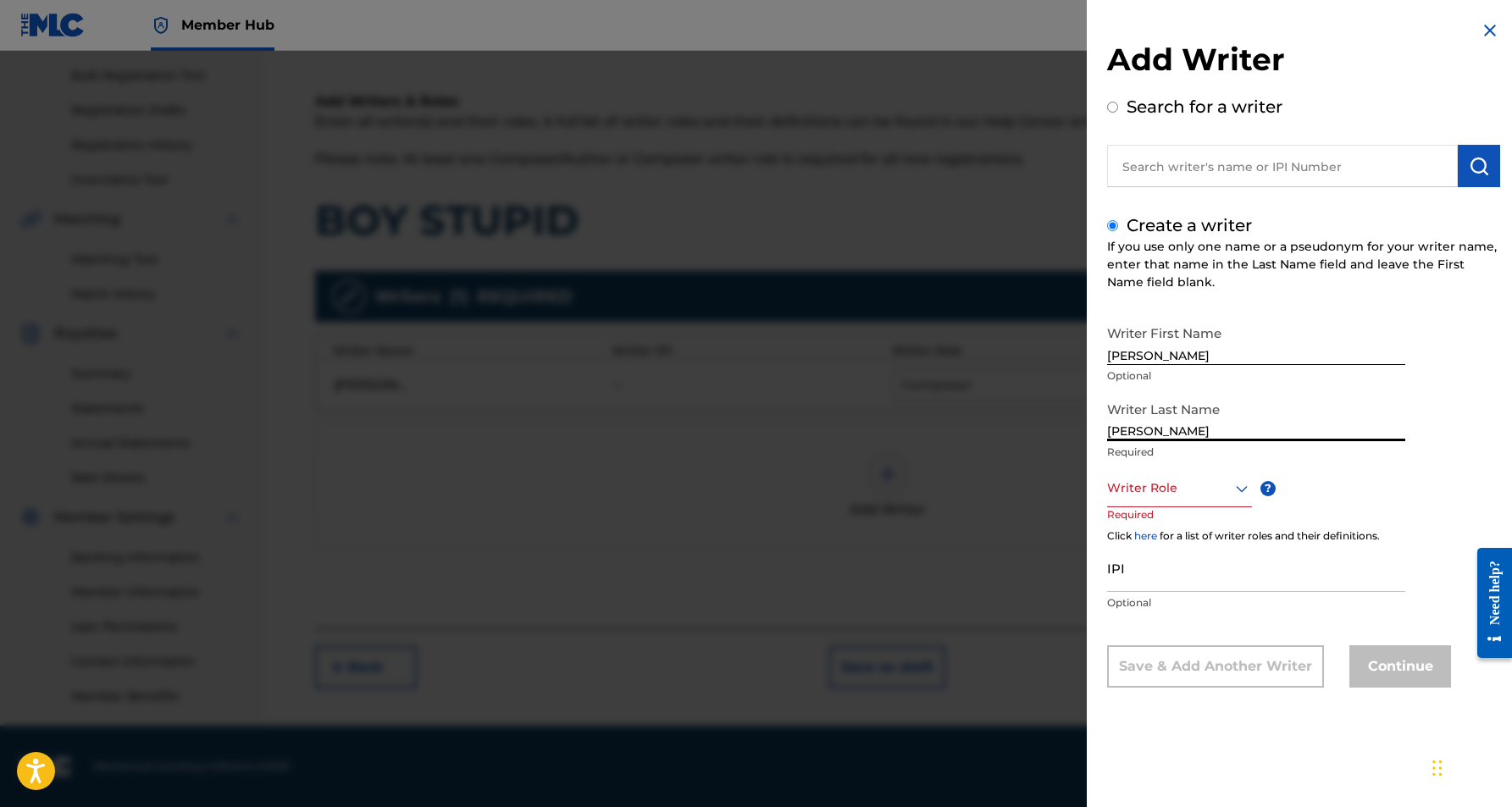
type input "[PERSON_NAME]"
click at [1154, 357] on input "[PERSON_NAME]" at bounding box center [1255, 340] width 298 height 48
click at [1237, 357] on input "[PERSON_NAME]" at bounding box center [1255, 340] width 298 height 48
type input "[PERSON_NAME]"
click at [1239, 491] on icon at bounding box center [1242, 489] width 21 height 21
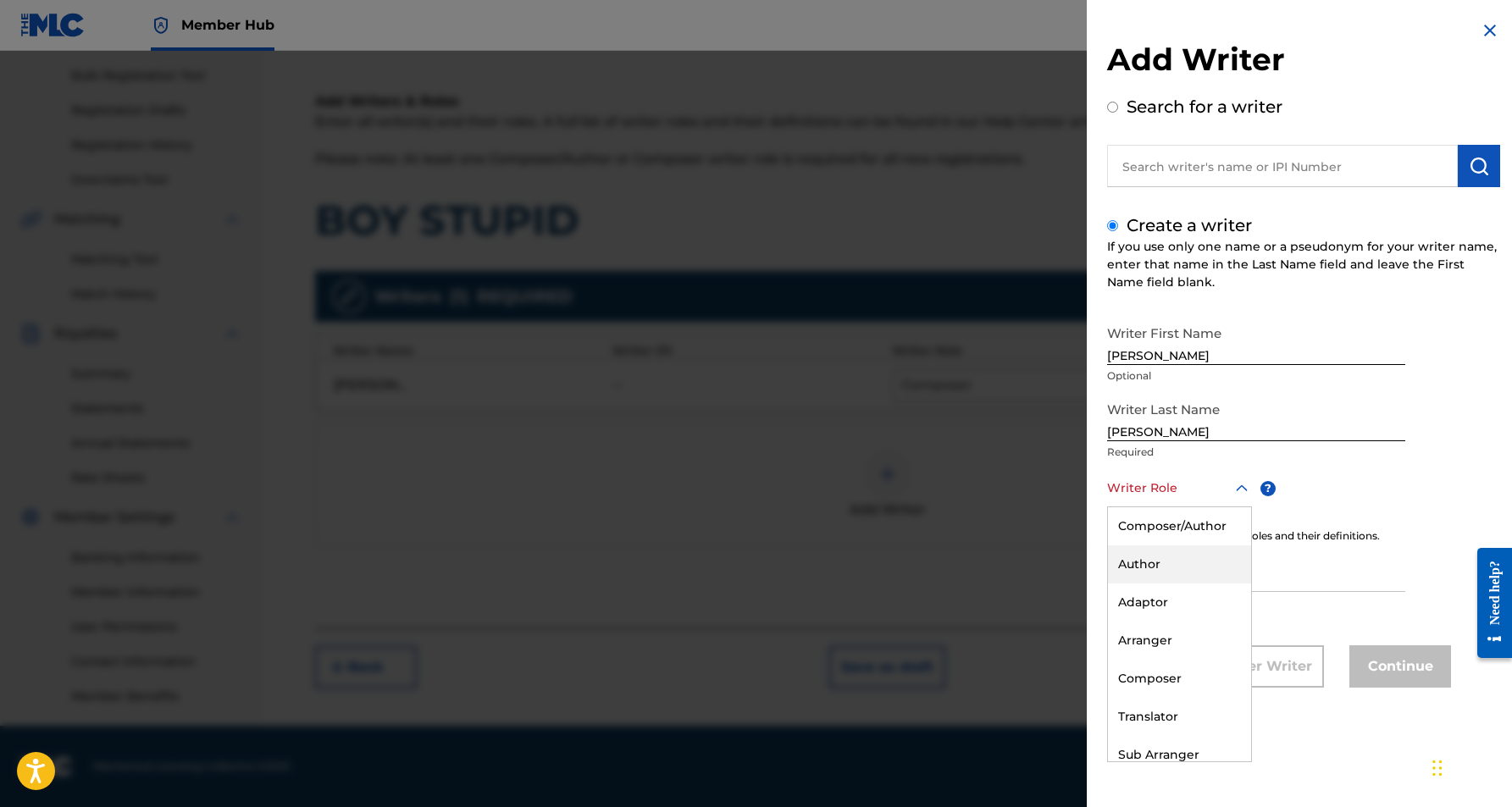
click at [1176, 576] on div "Author" at bounding box center [1179, 564] width 143 height 38
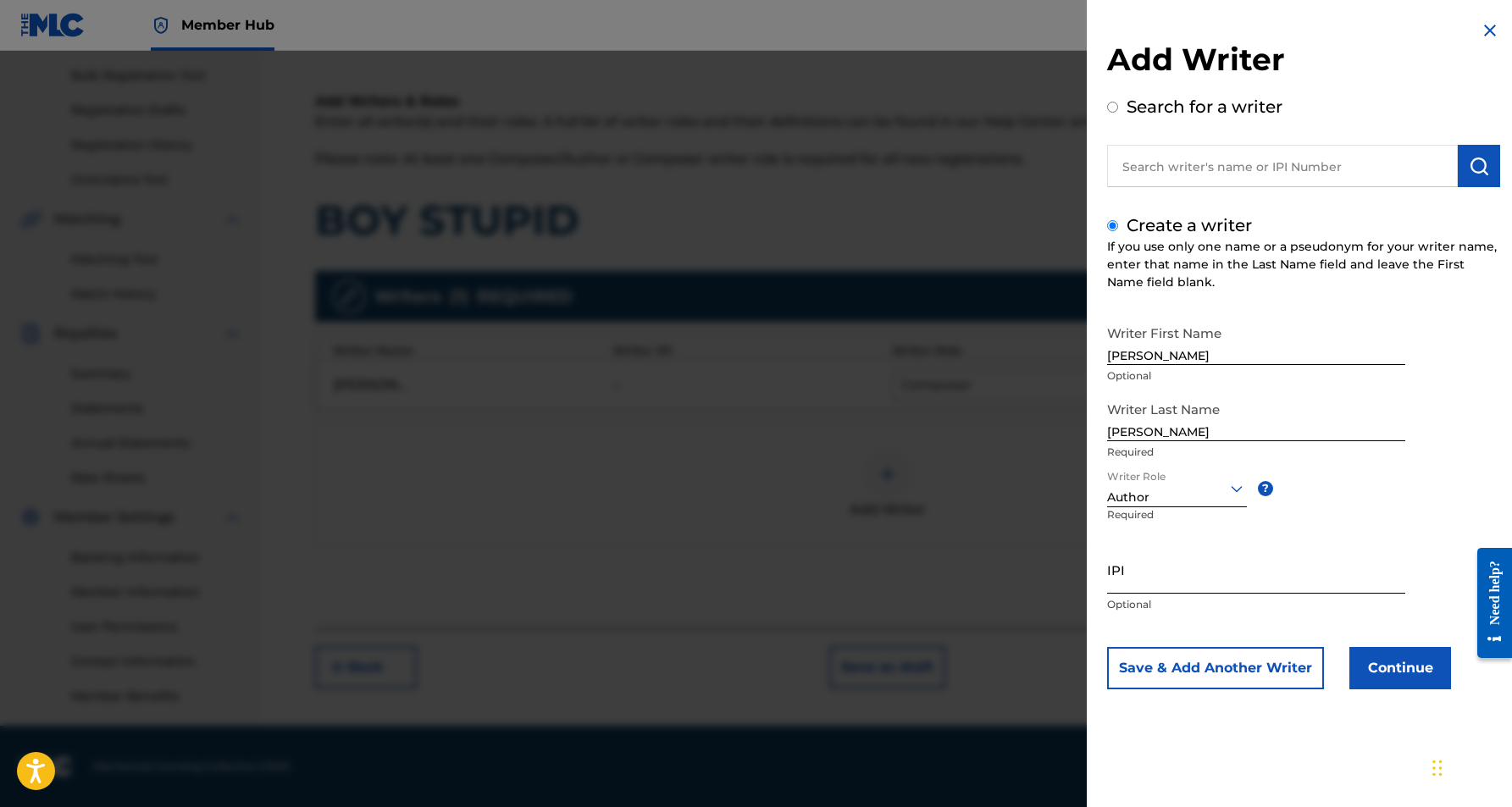
click at [1133, 581] on input "IPI" at bounding box center [1255, 569] width 298 height 48
paste input "525016978"
type input "525016978"
click at [1400, 657] on button "Continue" at bounding box center [1400, 667] width 101 height 42
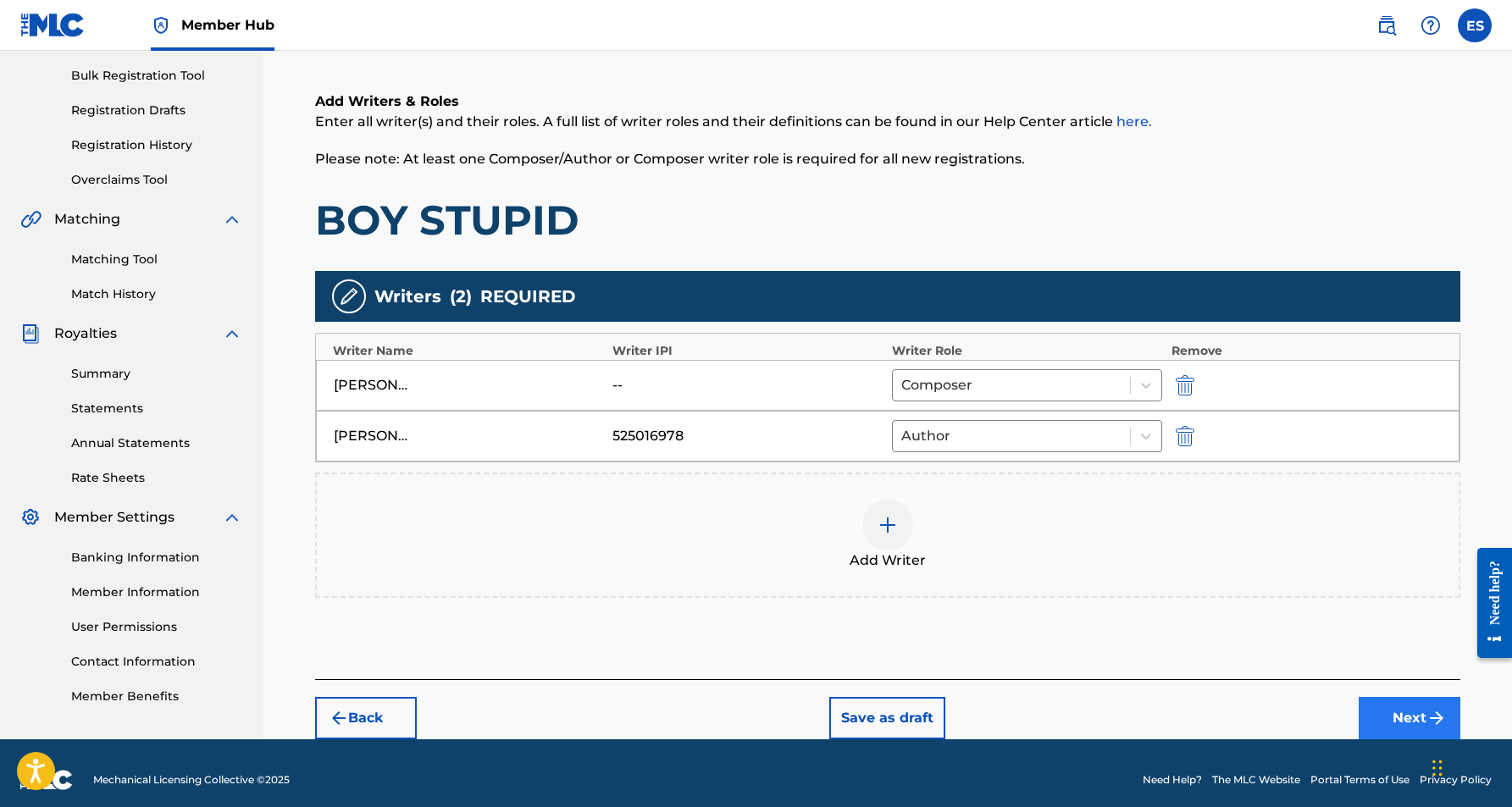
click at [1386, 722] on button "Next" at bounding box center [1409, 717] width 101 height 42
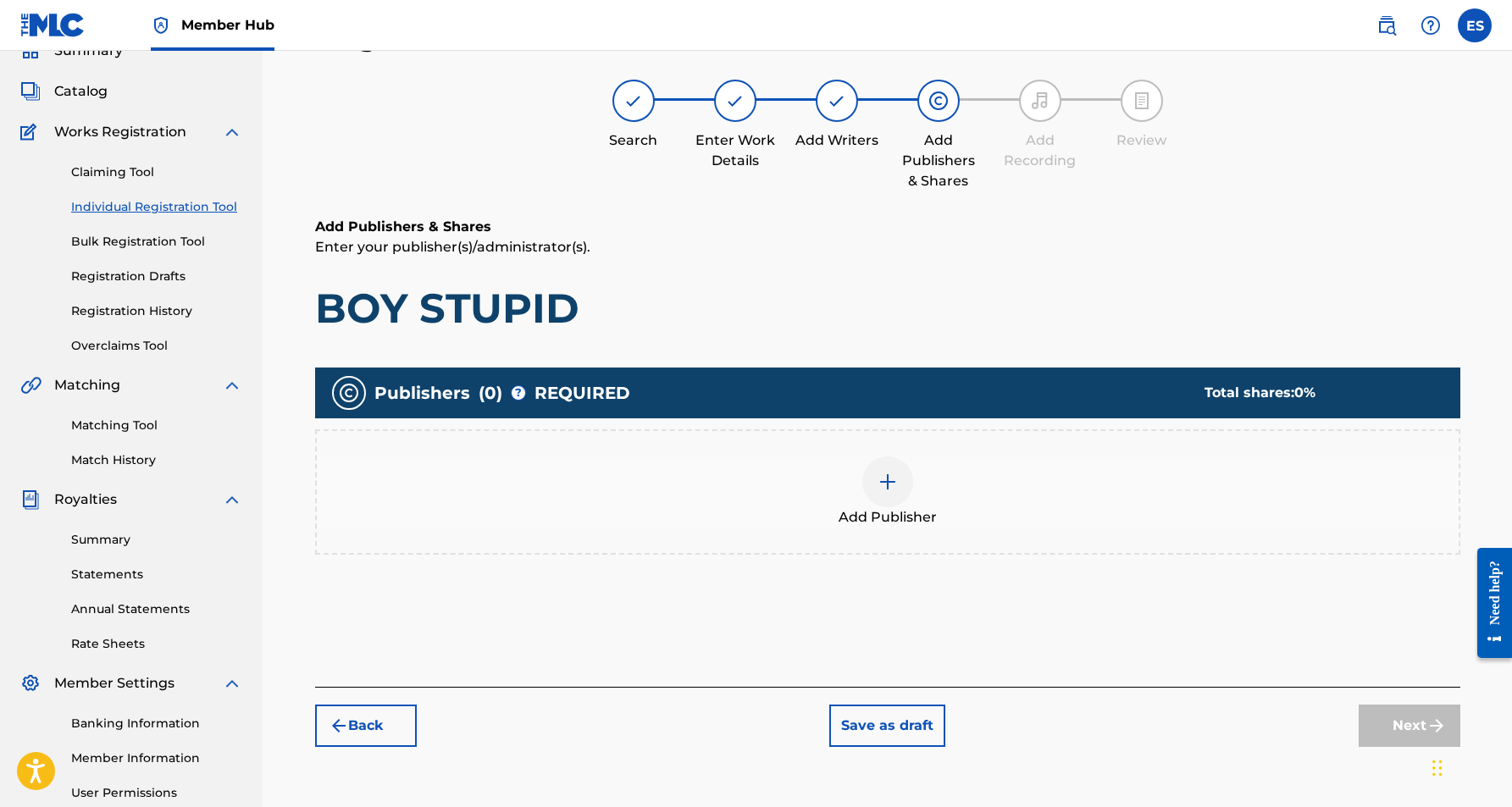
scroll to position [76, 0]
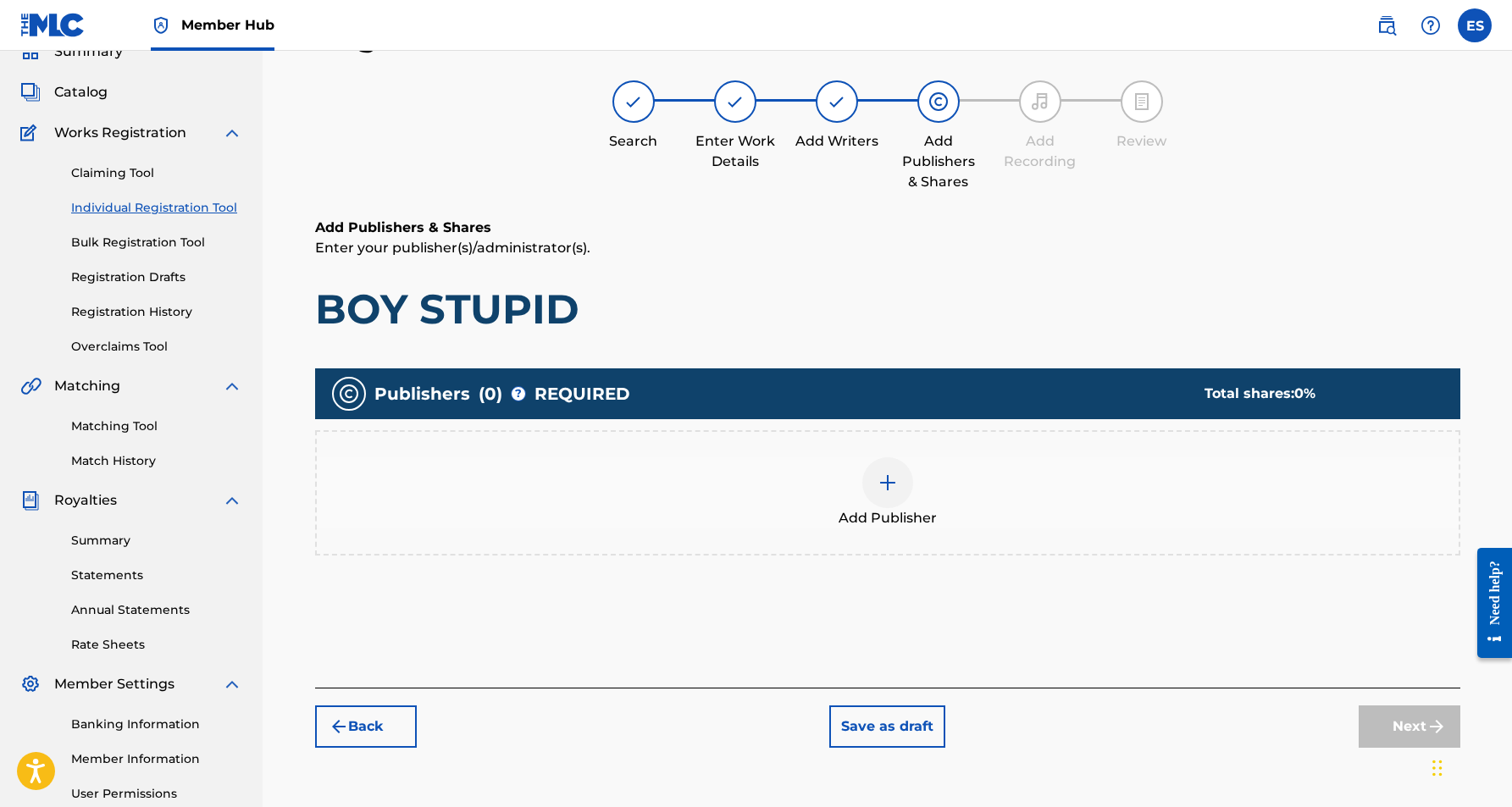
click at [882, 486] on img at bounding box center [888, 483] width 21 height 21
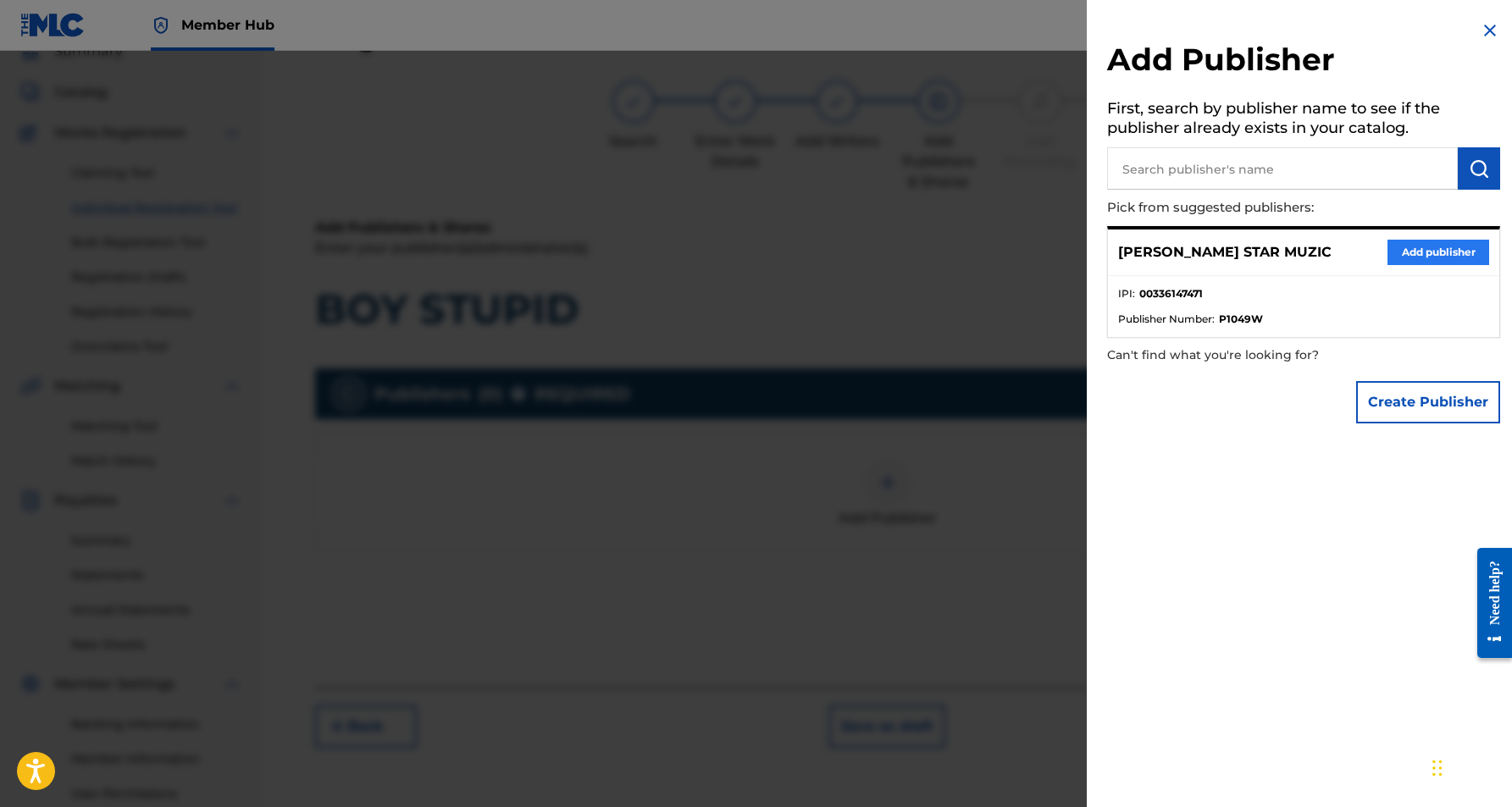
click at [1432, 251] on button "Add publisher" at bounding box center [1438, 252] width 101 height 26
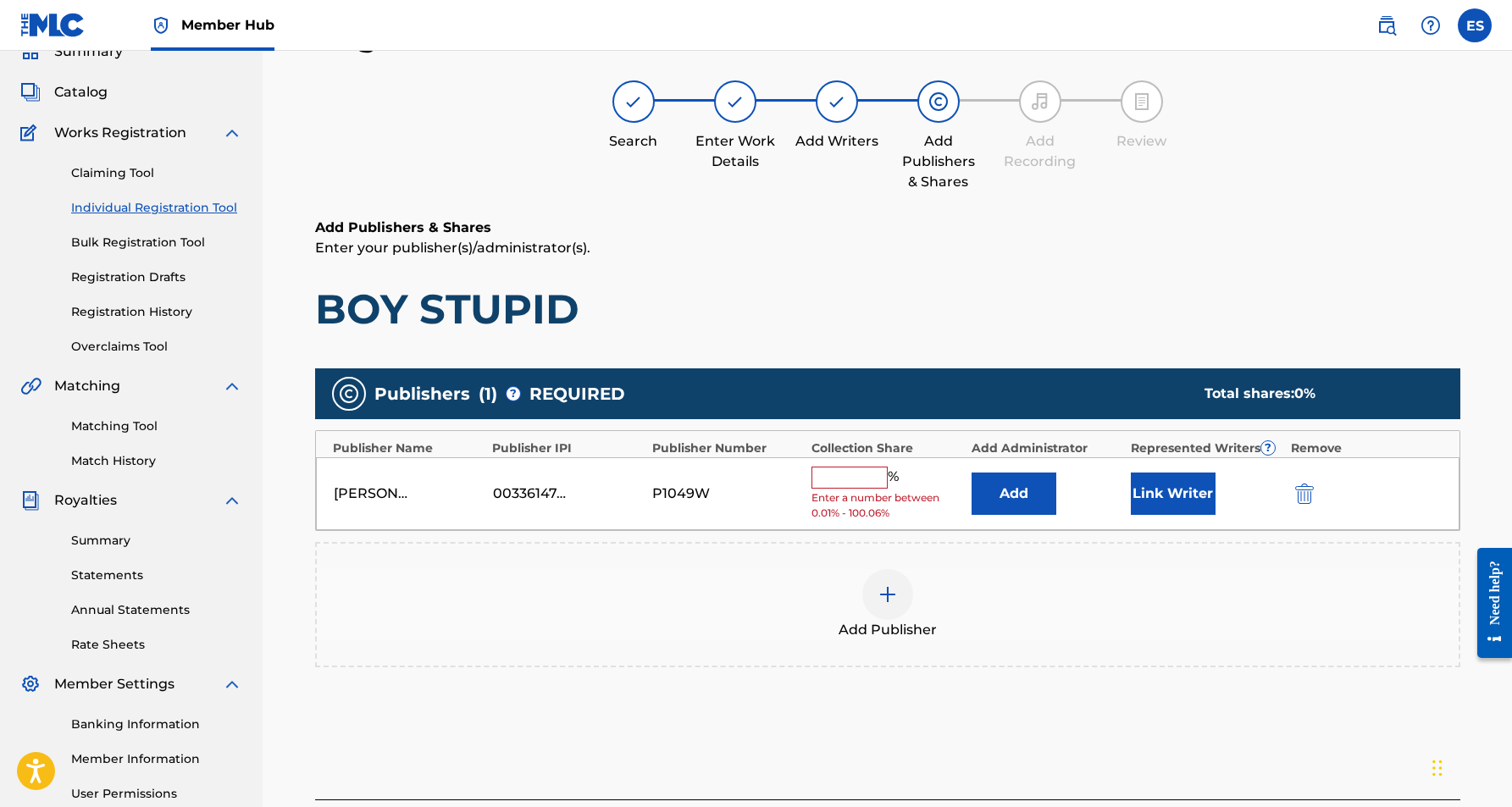
click at [861, 470] on input "text" at bounding box center [850, 478] width 76 height 22
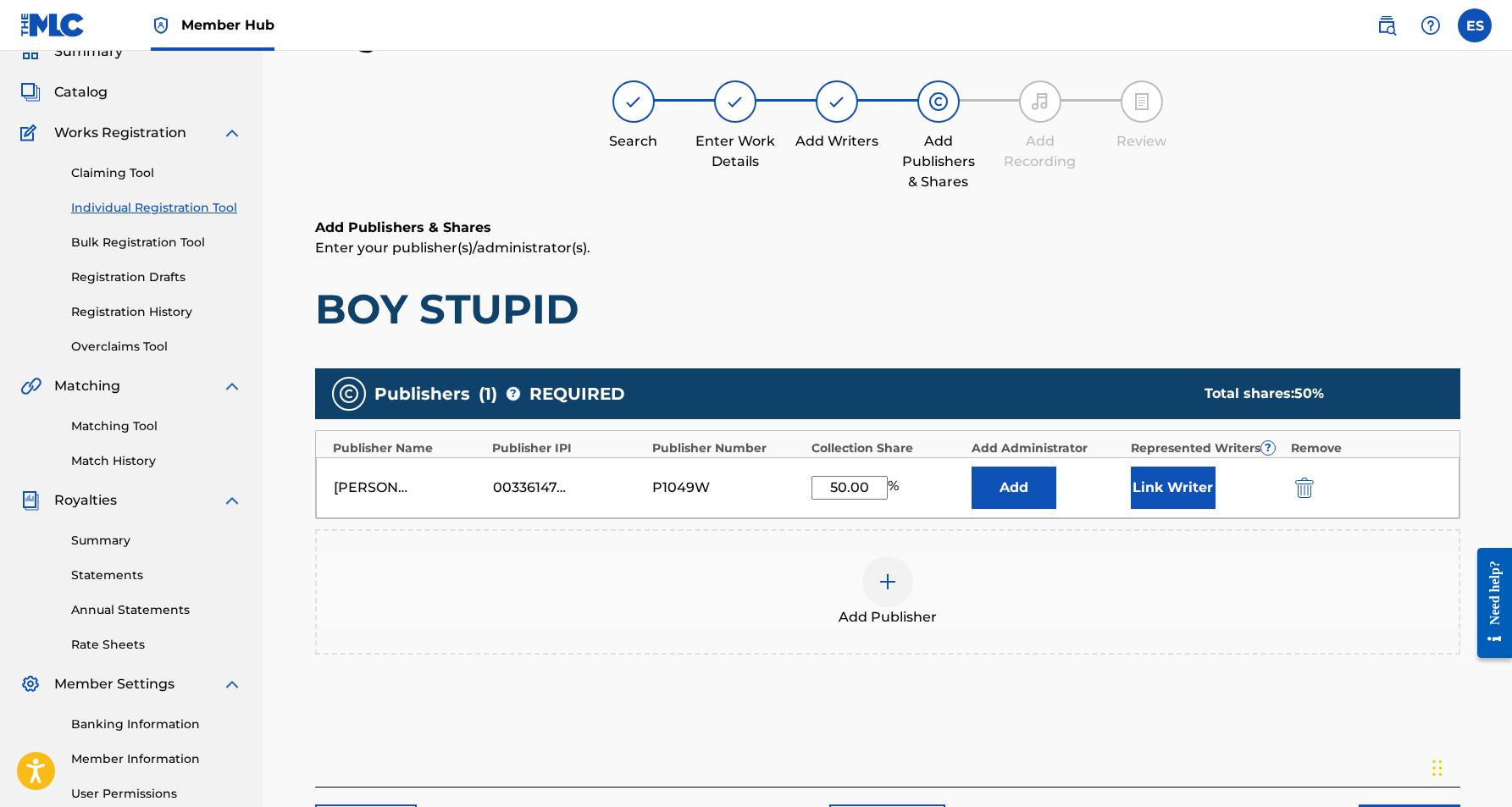
type input "50.00"
click at [1055, 268] on div "Add Publishers & Shares Enter your publisher(s)/administrator(s). BOY STUPID" at bounding box center [887, 276] width 1146 height 117
click at [1176, 497] on button "Link Writer" at bounding box center [1173, 487] width 85 height 42
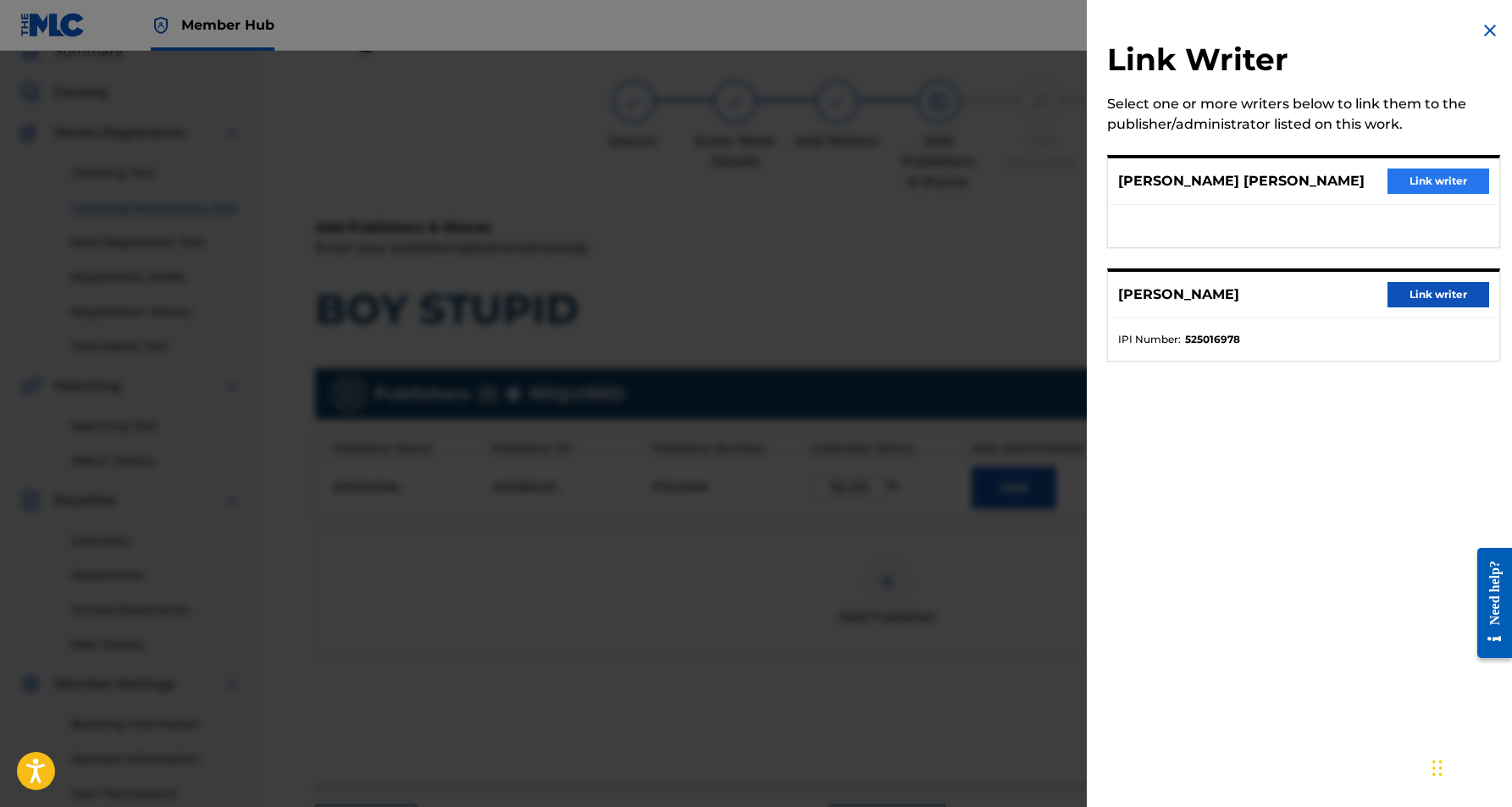
click at [1422, 181] on button "Link writer" at bounding box center [1438, 181] width 101 height 26
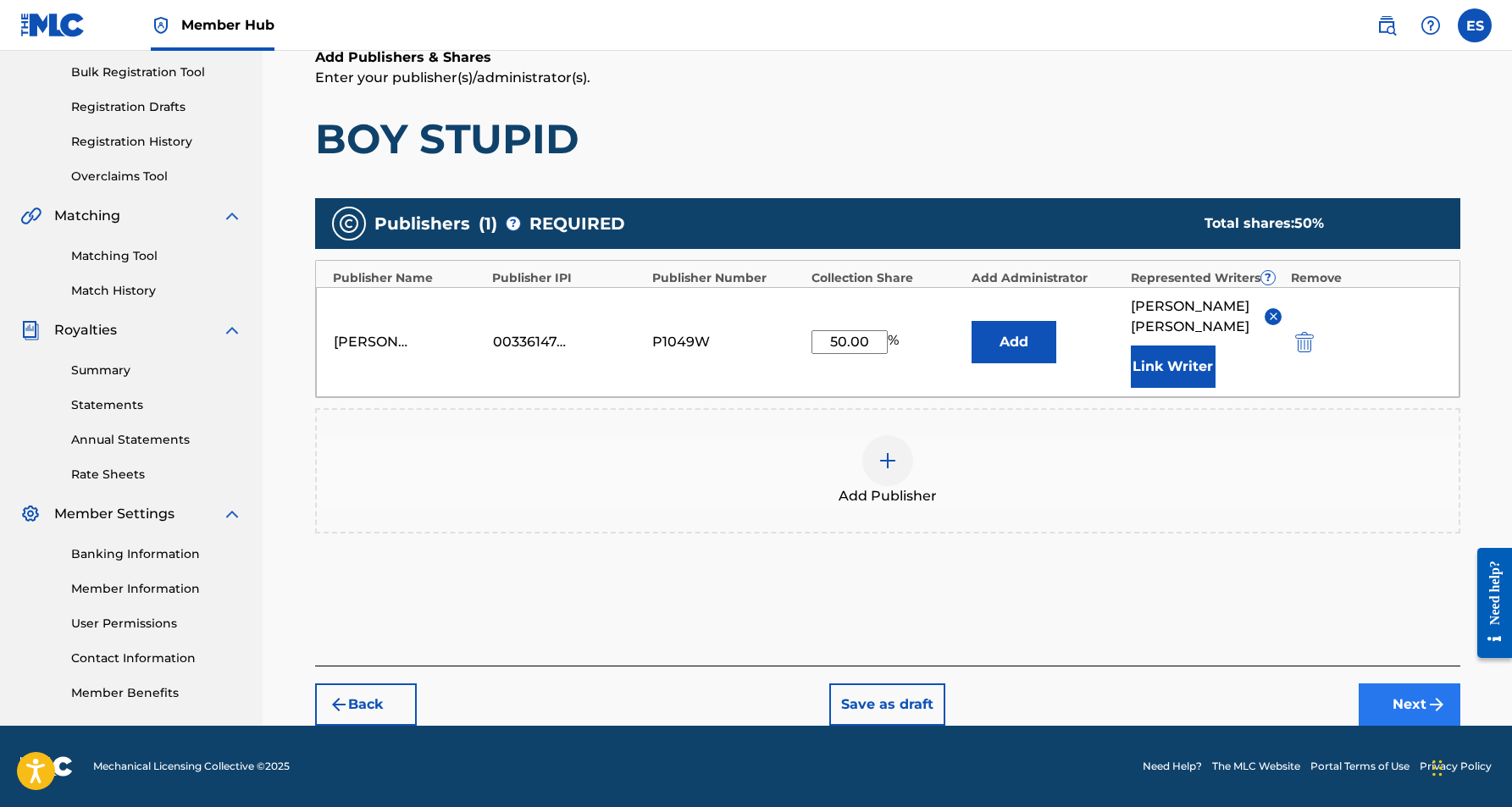
click at [1418, 698] on button "Next" at bounding box center [1409, 704] width 101 height 42
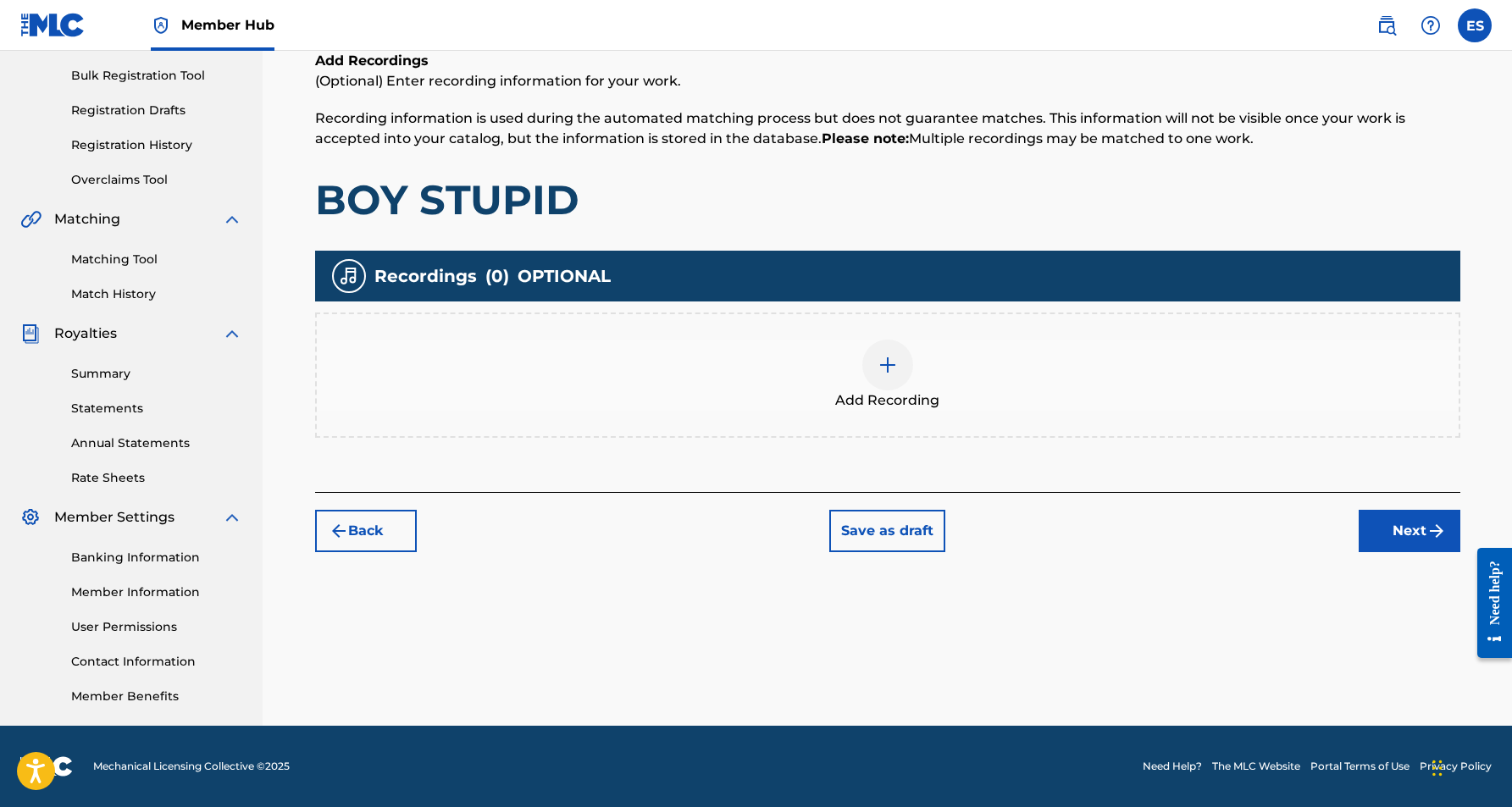
click at [882, 352] on div at bounding box center [887, 364] width 51 height 51
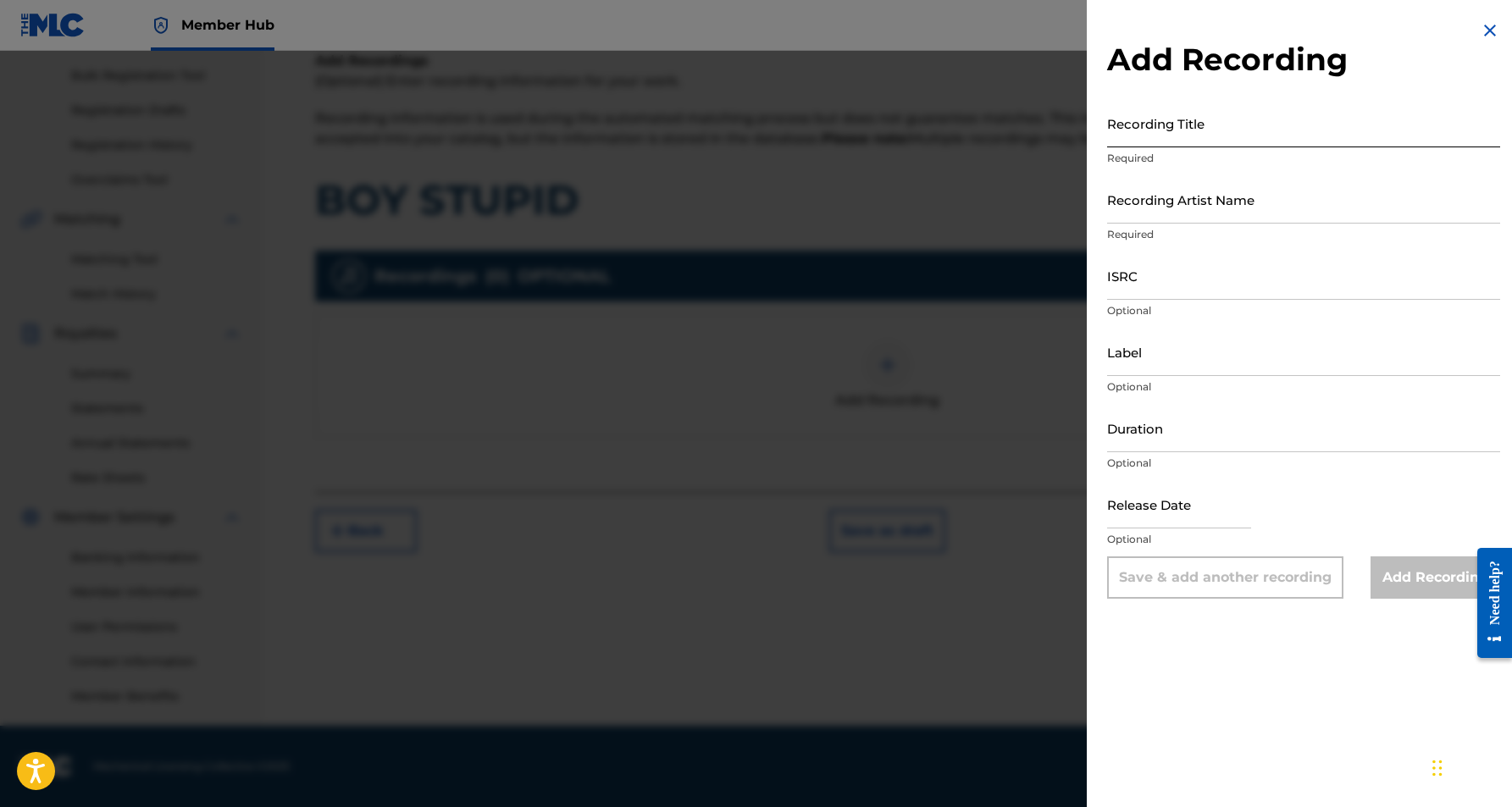
click at [1142, 136] on input "Recording Title" at bounding box center [1303, 123] width 393 height 48
paste input "BOY STUPID"
type input "BOY STUPID"
click at [1205, 215] on input "Recording Artist Name" at bounding box center [1303, 199] width 393 height 48
paste input "ANONYMOUS"
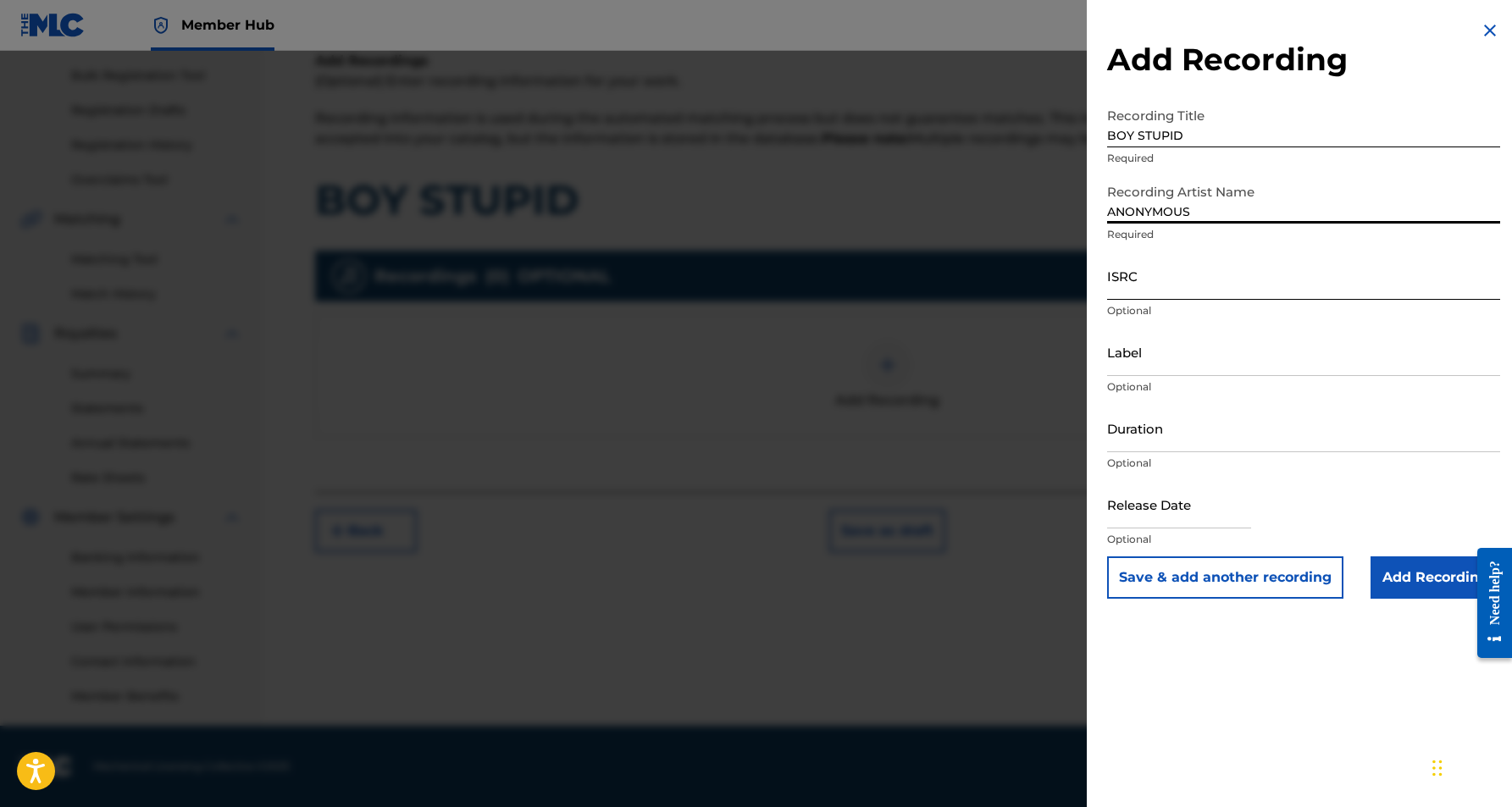
type input "ANONYMOUS"
click at [1125, 266] on input "ISRC" at bounding box center [1303, 275] width 393 height 48
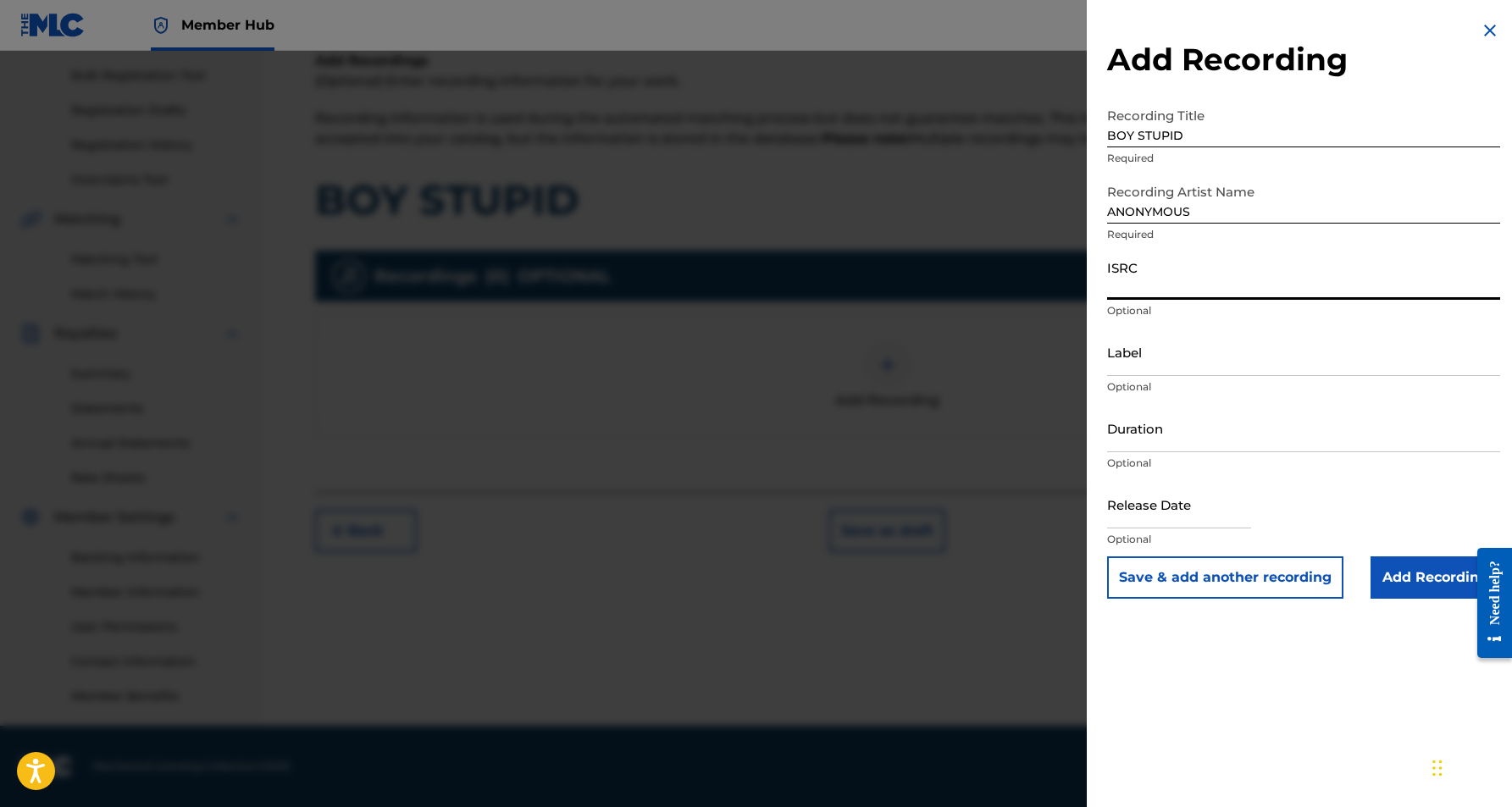
paste input "USCGJ0909508"
type input "USCGJ0909508"
click at [1176, 424] on input "Duration" at bounding box center [1303, 428] width 393 height 48
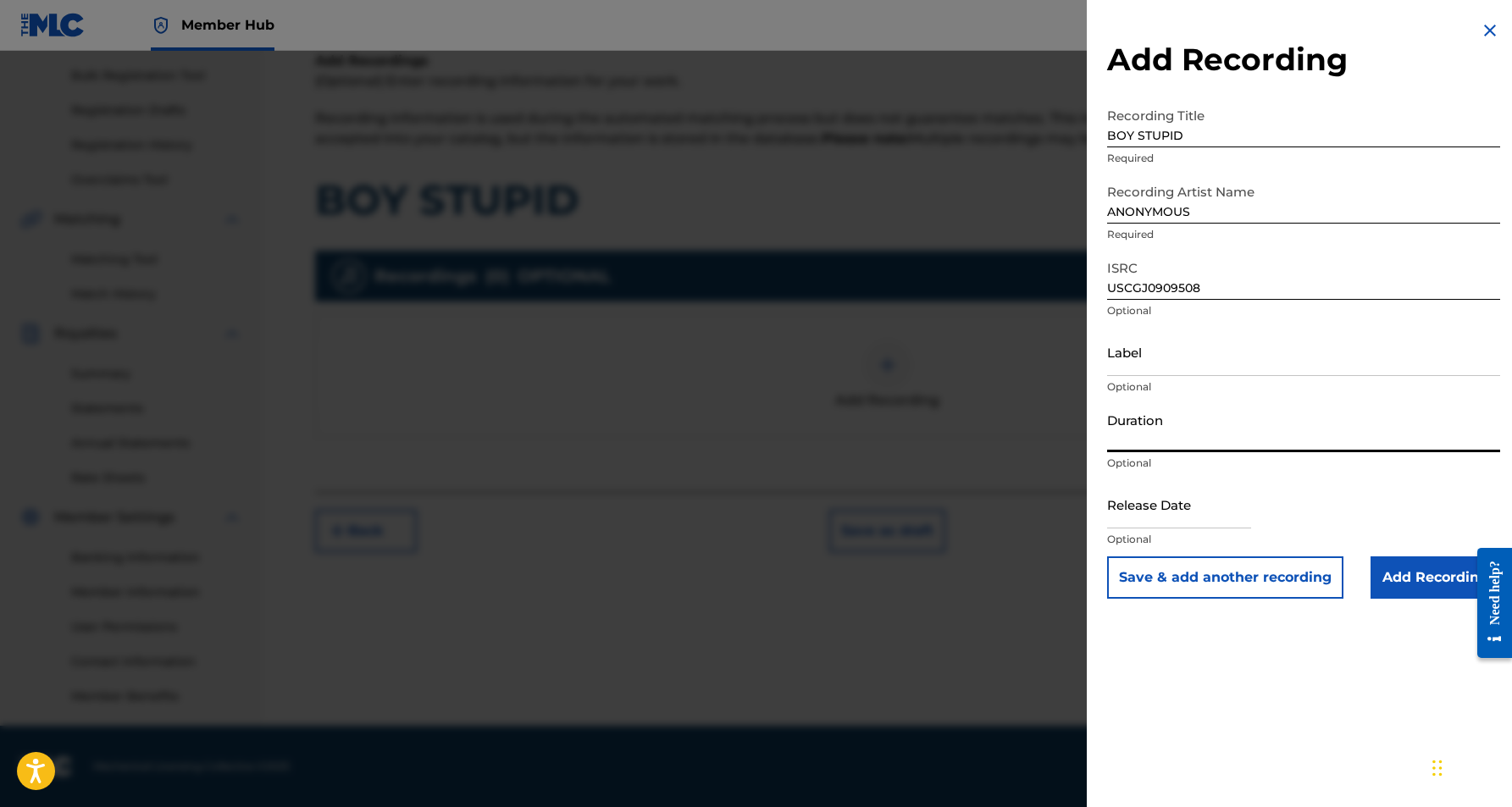
paste input "03:33"
type input "03:33"
click at [1258, 639] on div "Add Recording Recording Title BOY STUPID Required Recording Artist Name ANONYMO…" at bounding box center [1303, 403] width 433 height 807
click at [1418, 576] on input "Add Recording" at bounding box center [1435, 577] width 130 height 42
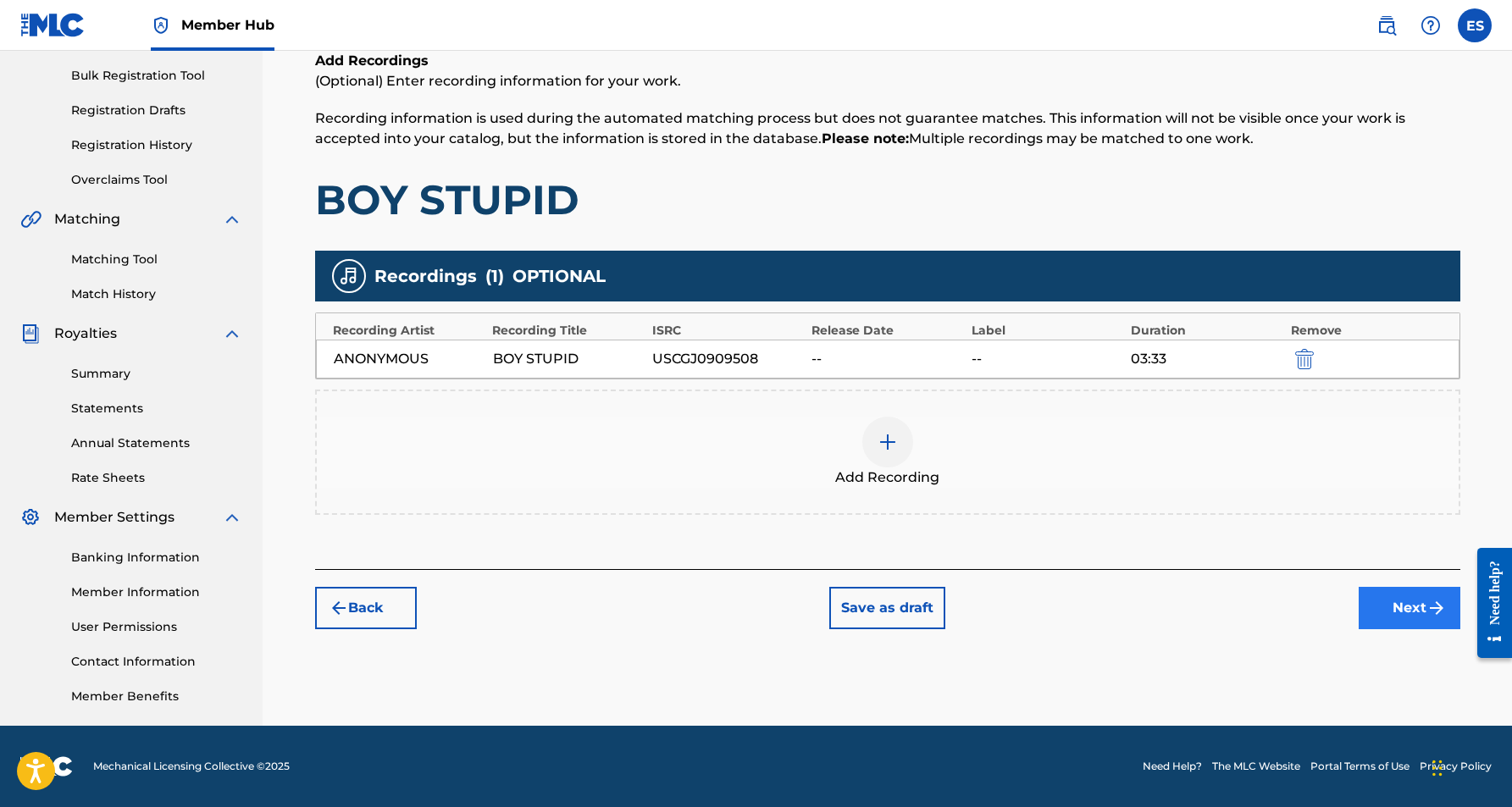
click at [1416, 613] on button "Next" at bounding box center [1409, 607] width 101 height 42
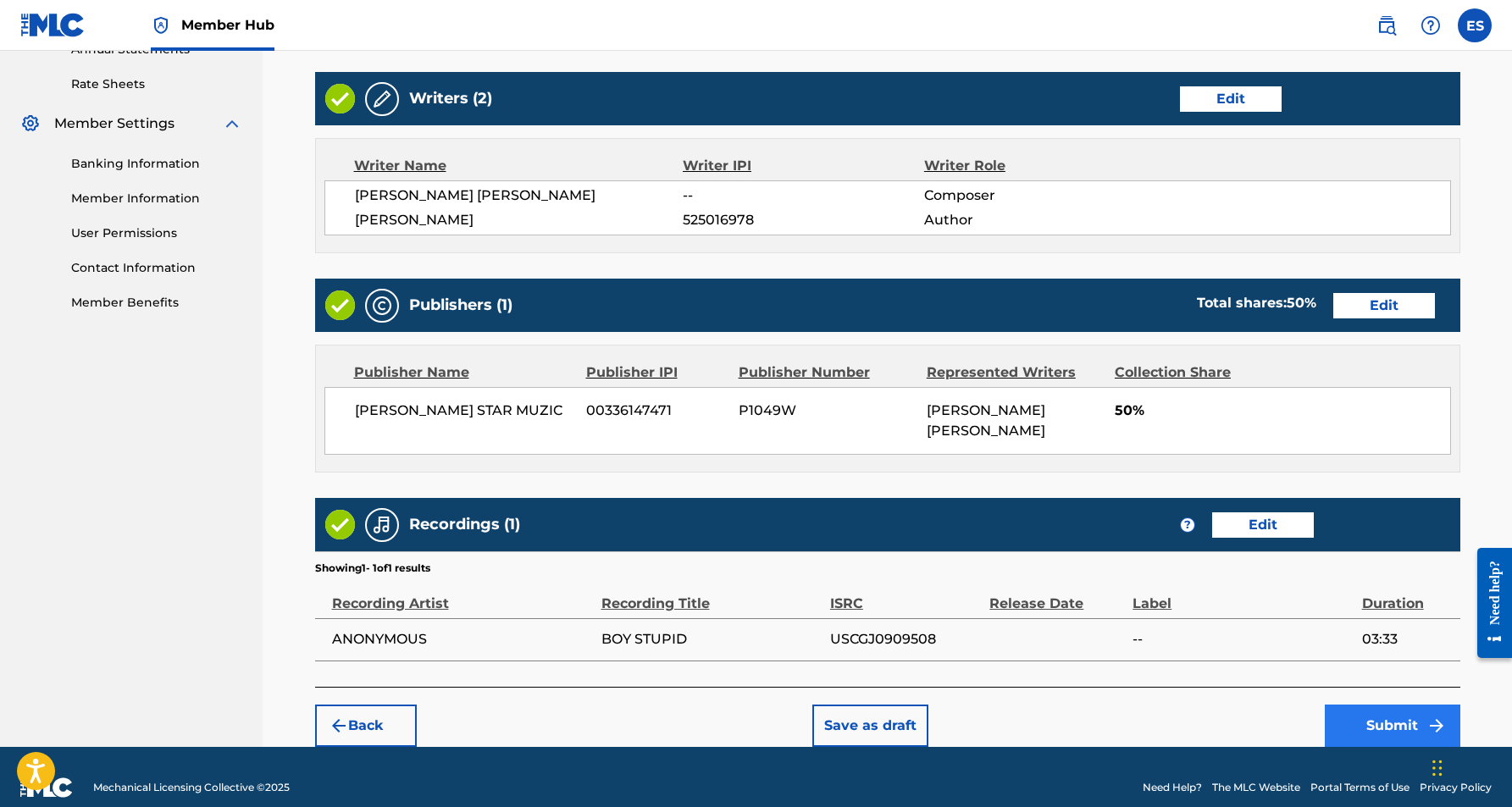
scroll to position [635, 0]
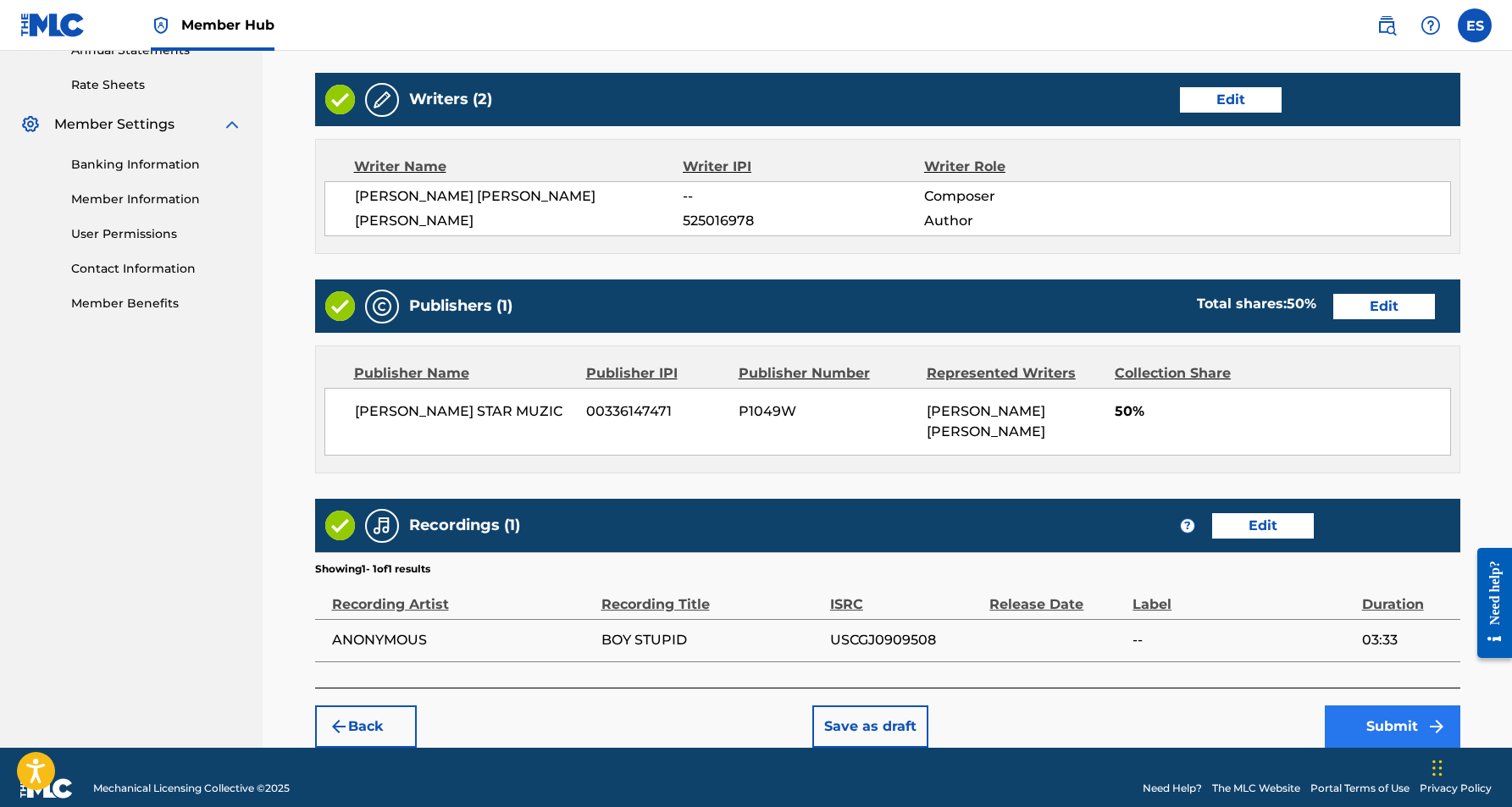
click at [1376, 707] on button "Submit" at bounding box center [1393, 726] width 136 height 42
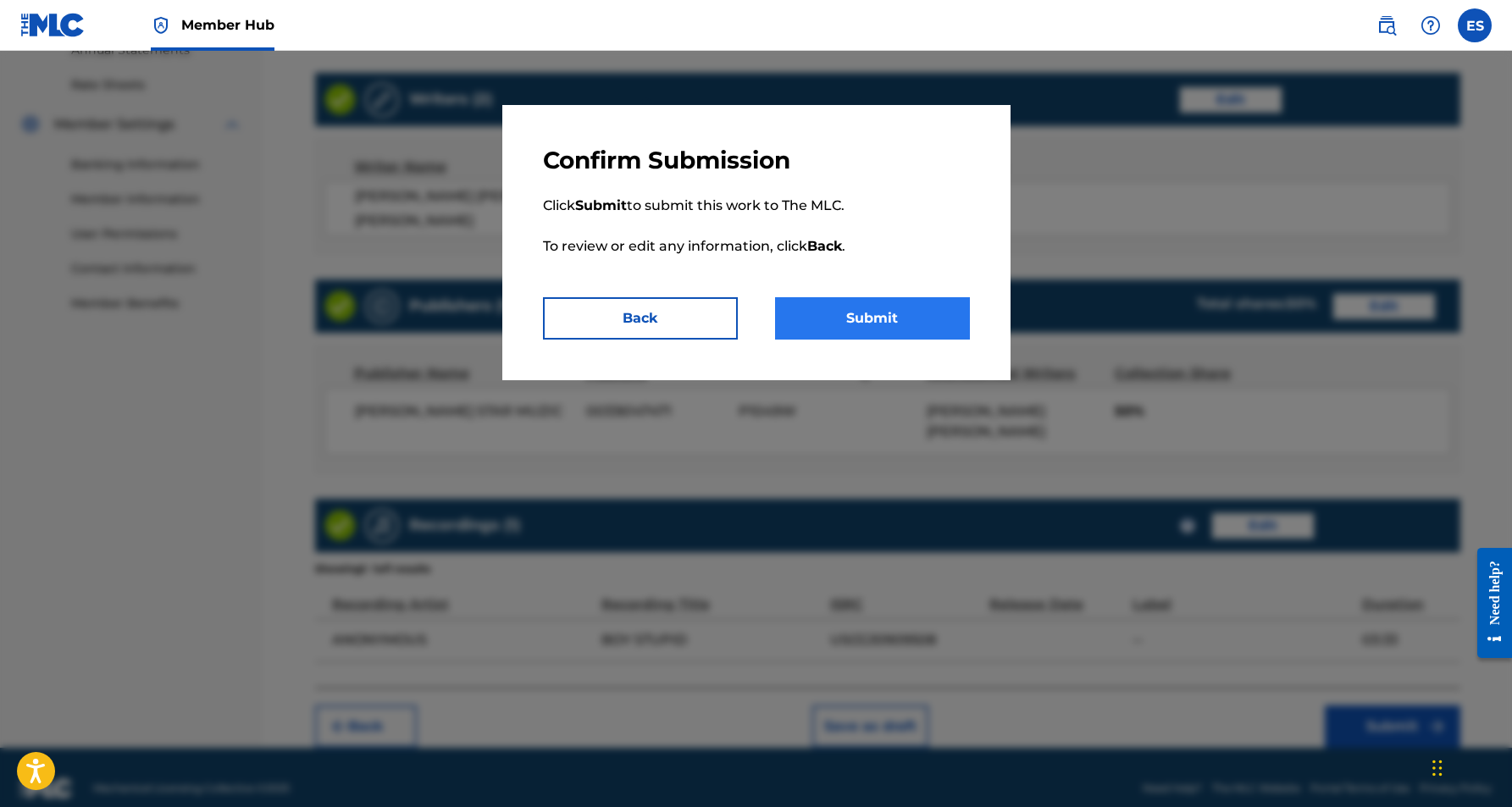
click at [882, 317] on button "Submit" at bounding box center [872, 317] width 195 height 42
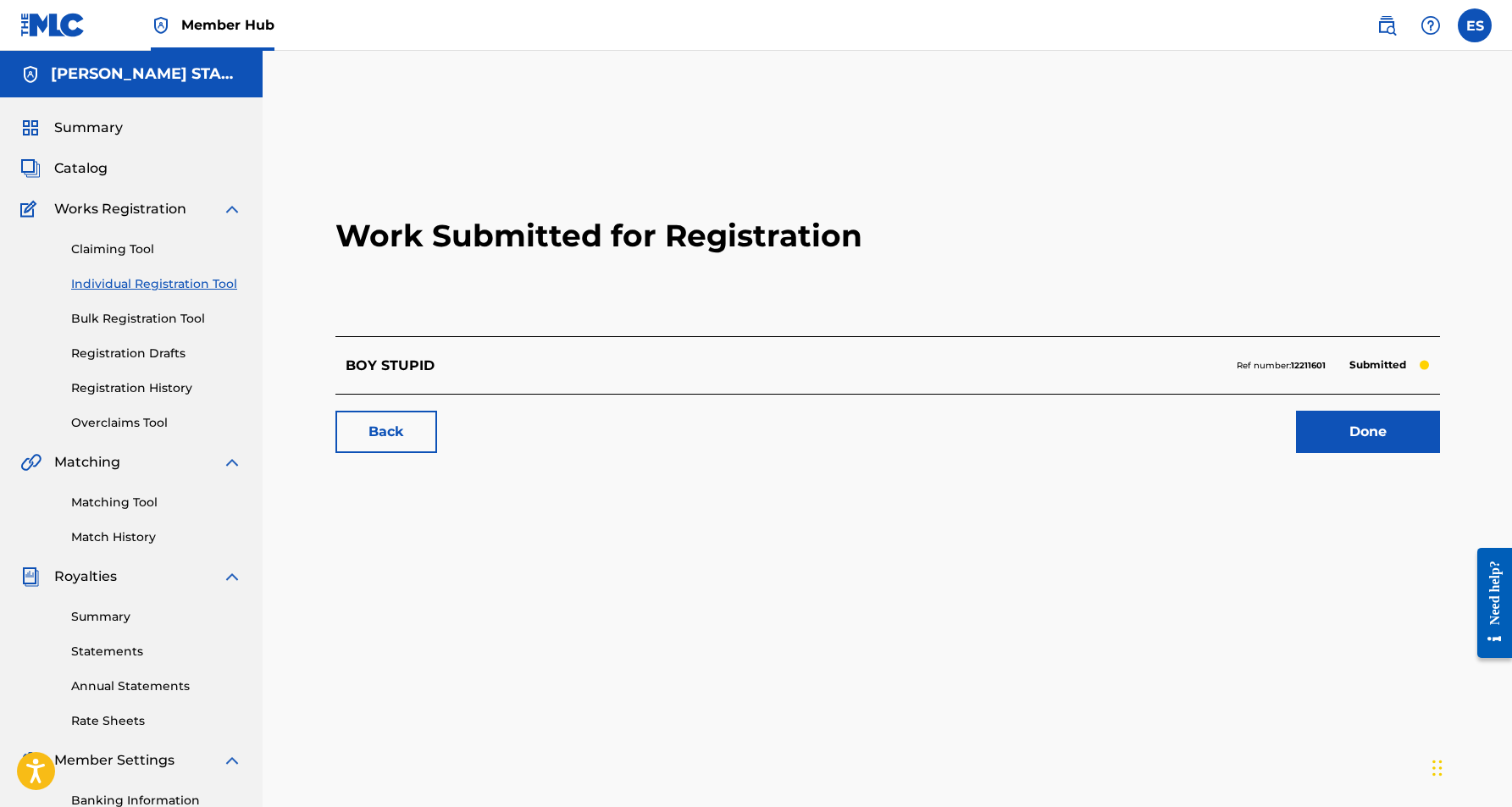
click at [191, 285] on link "Individual Registration Tool" at bounding box center [156, 284] width 171 height 18
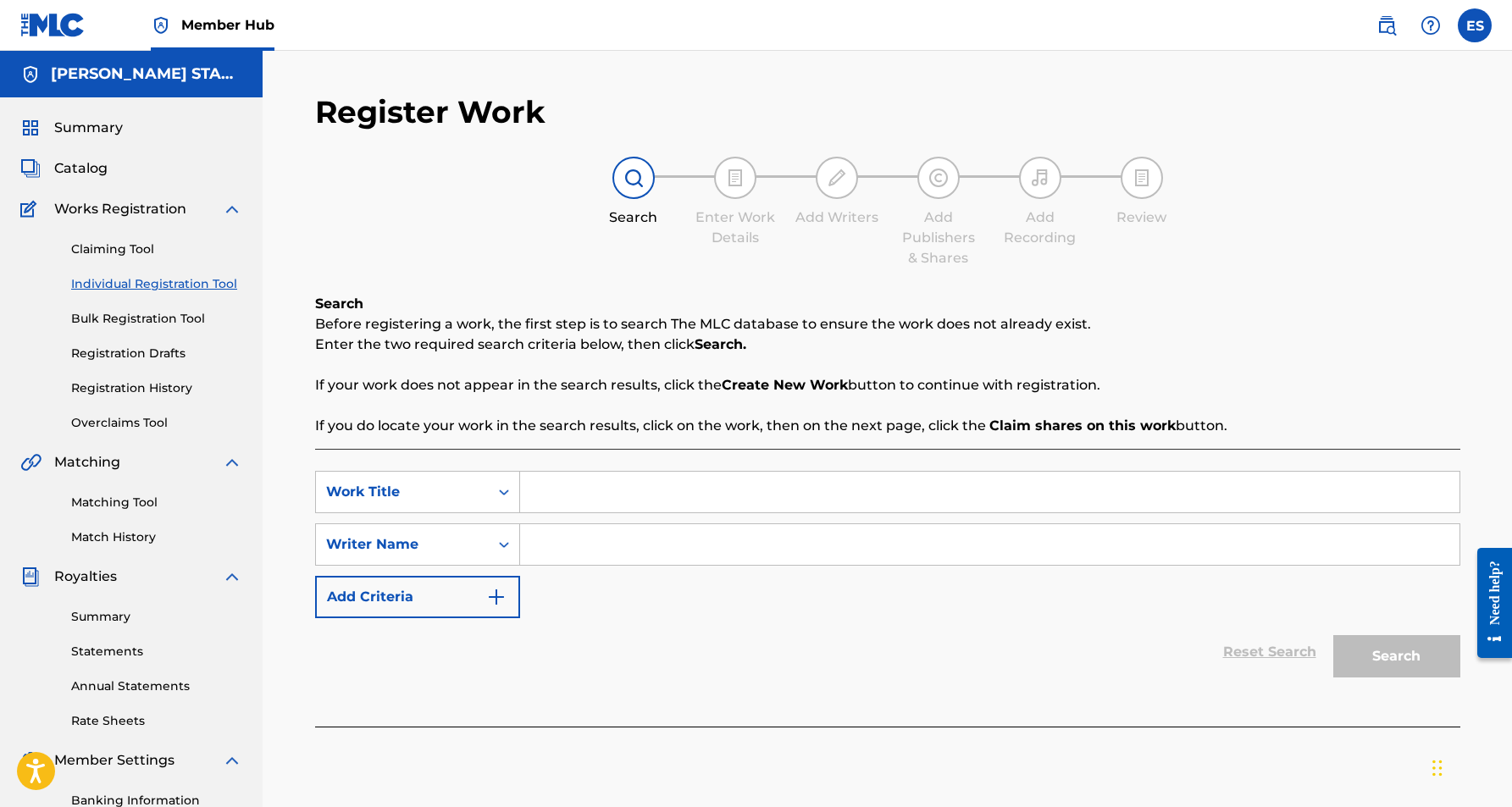
click at [579, 563] on input "Search Form" at bounding box center [989, 544] width 940 height 40
paste input "[PERSON_NAME] [PERSON_NAME]"
type input "[PERSON_NAME] [PERSON_NAME]"
click at [573, 504] on input "Search Form" at bounding box center [989, 491] width 940 height 40
paste input "BOY STUPID (STRINGS)"
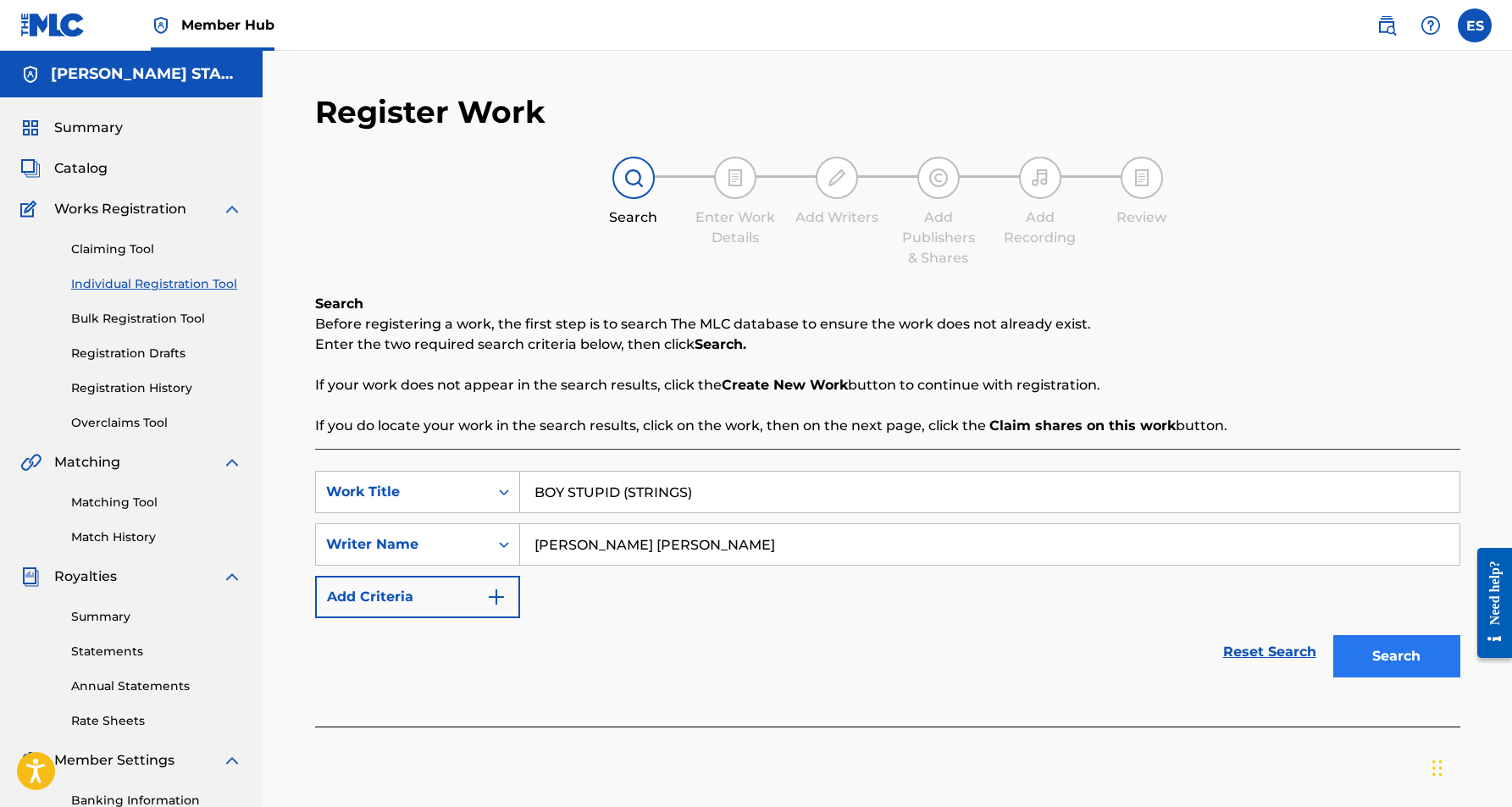
type input "BOY STUPID (STRINGS)"
click at [1352, 646] on button "Search" at bounding box center [1397, 655] width 127 height 42
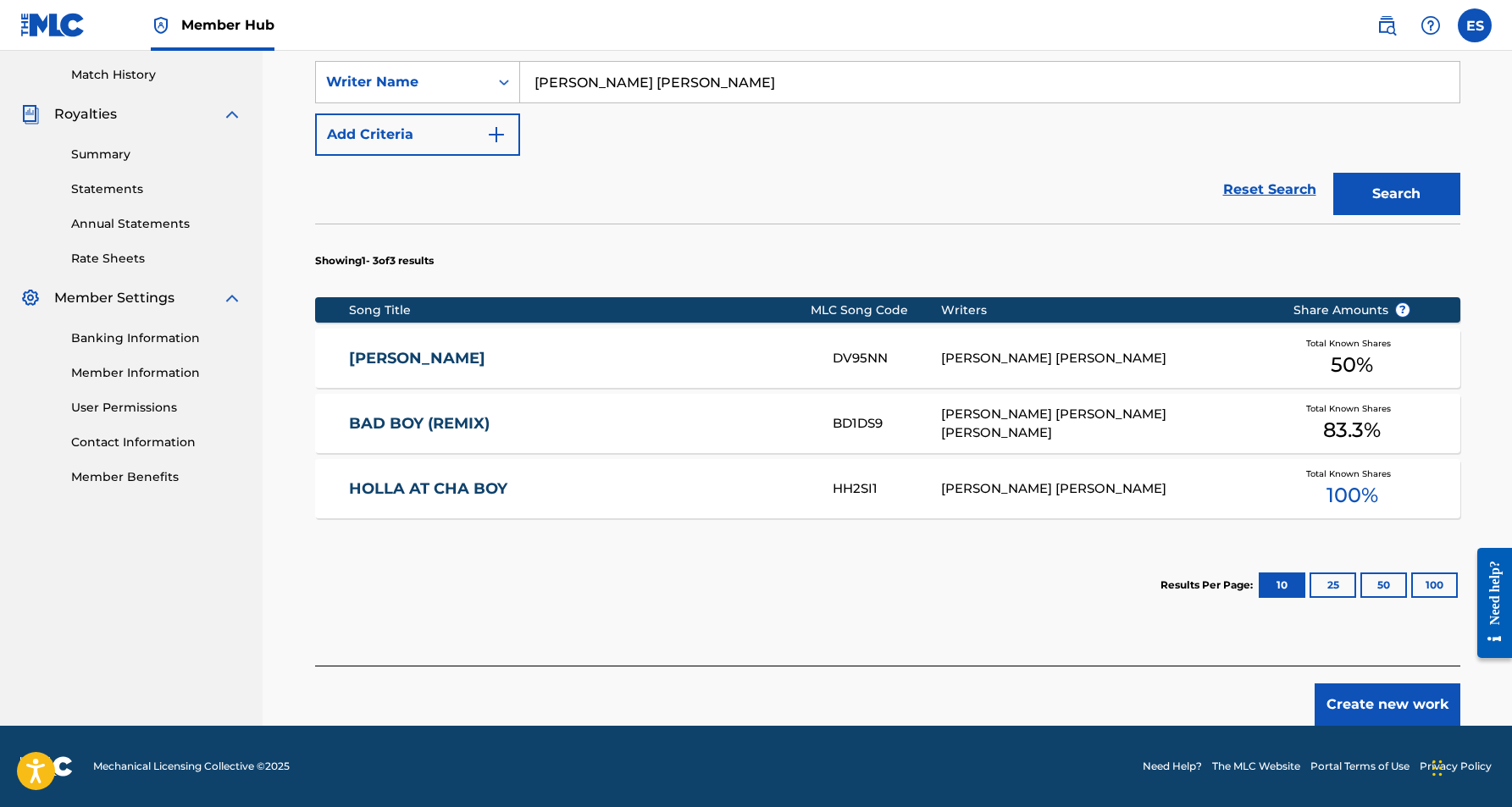
scroll to position [462, 0]
click at [1368, 696] on button "Create new work" at bounding box center [1388, 704] width 146 height 42
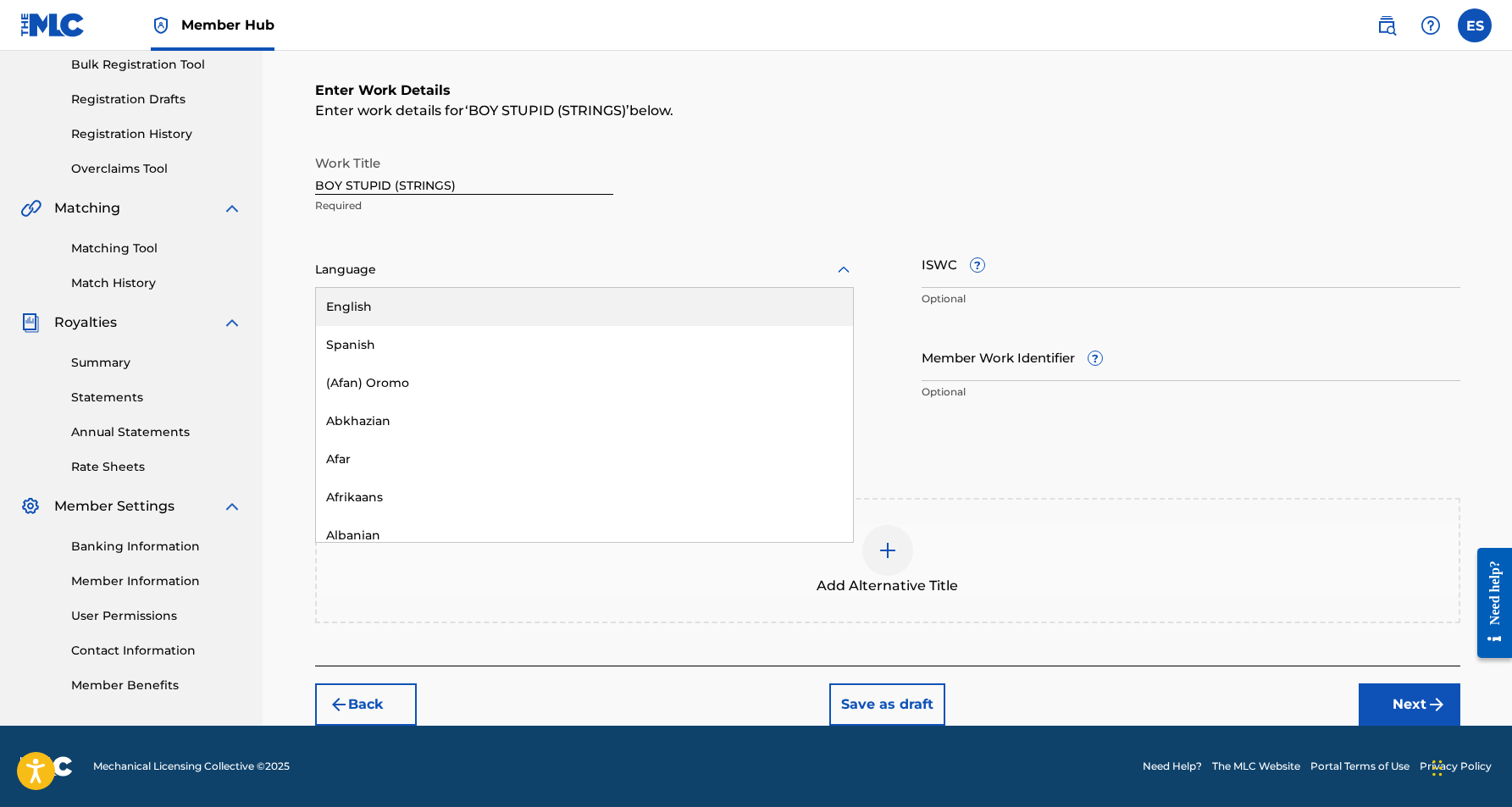
click at [845, 272] on icon at bounding box center [844, 270] width 21 height 21
click at [751, 313] on div "English" at bounding box center [584, 307] width 537 height 38
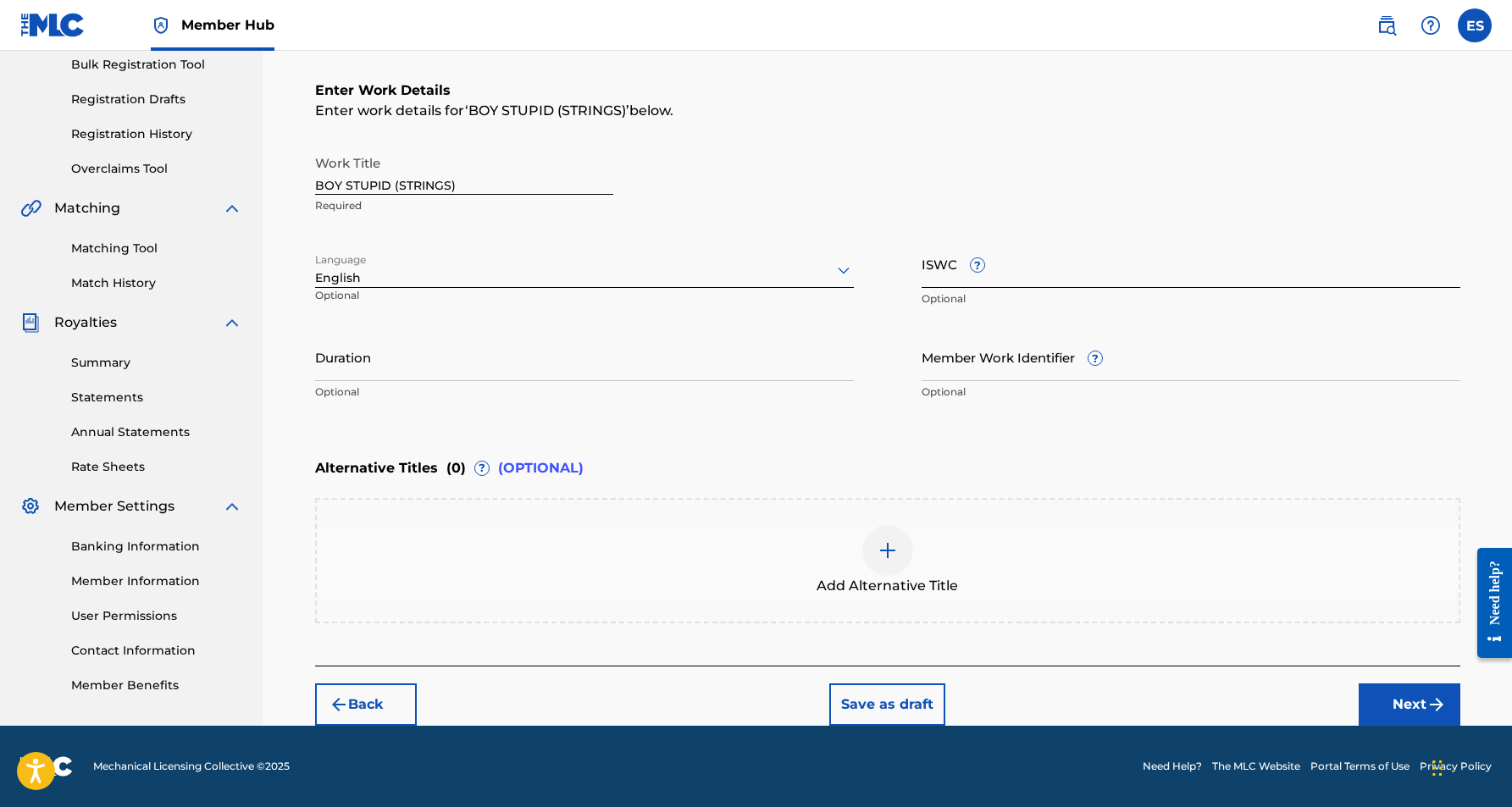
click at [959, 280] on input "ISWC ?" at bounding box center [1191, 263] width 539 height 48
paste input "T9150592511"
type input "T9150592511"
click at [678, 366] on input "Duration" at bounding box center [584, 357] width 539 height 48
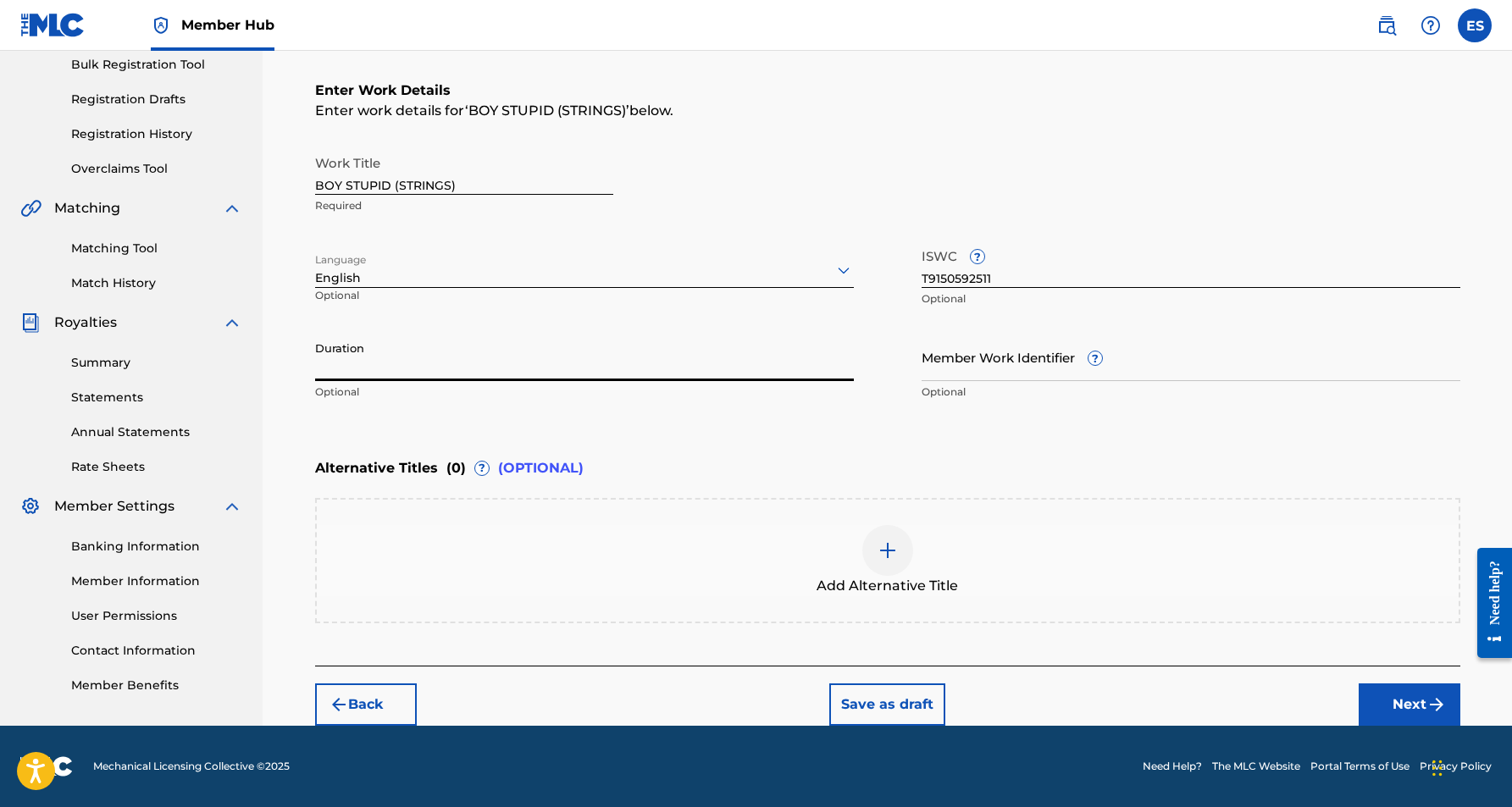
paste input "03:34"
type input "03:34"
click at [298, 445] on div "Register Work Search Enter Work Details Add Writers Add Publishers & Shares Add…" at bounding box center [888, 282] width 1186 height 887
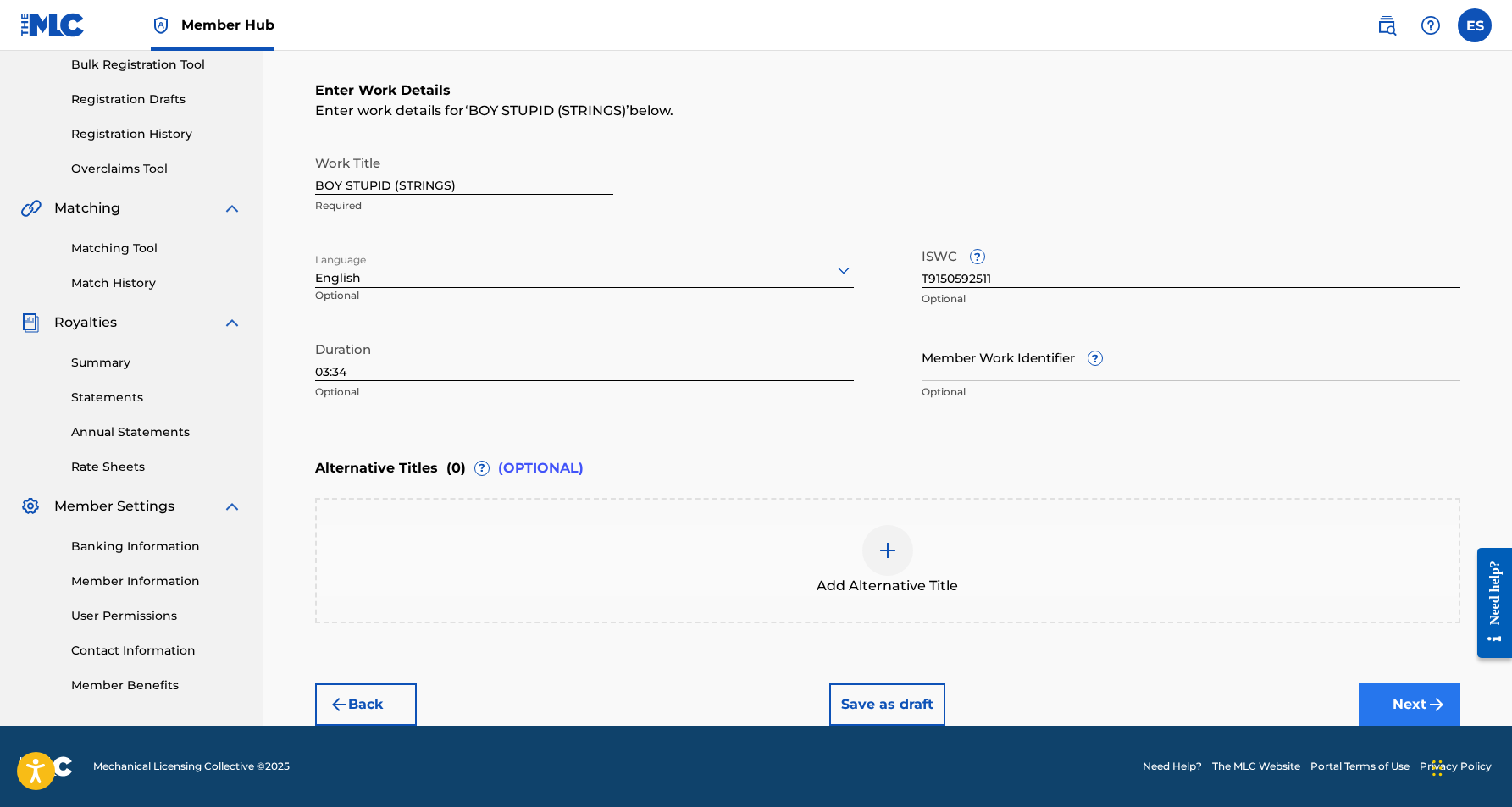
click at [1379, 699] on button "Next" at bounding box center [1409, 704] width 101 height 42
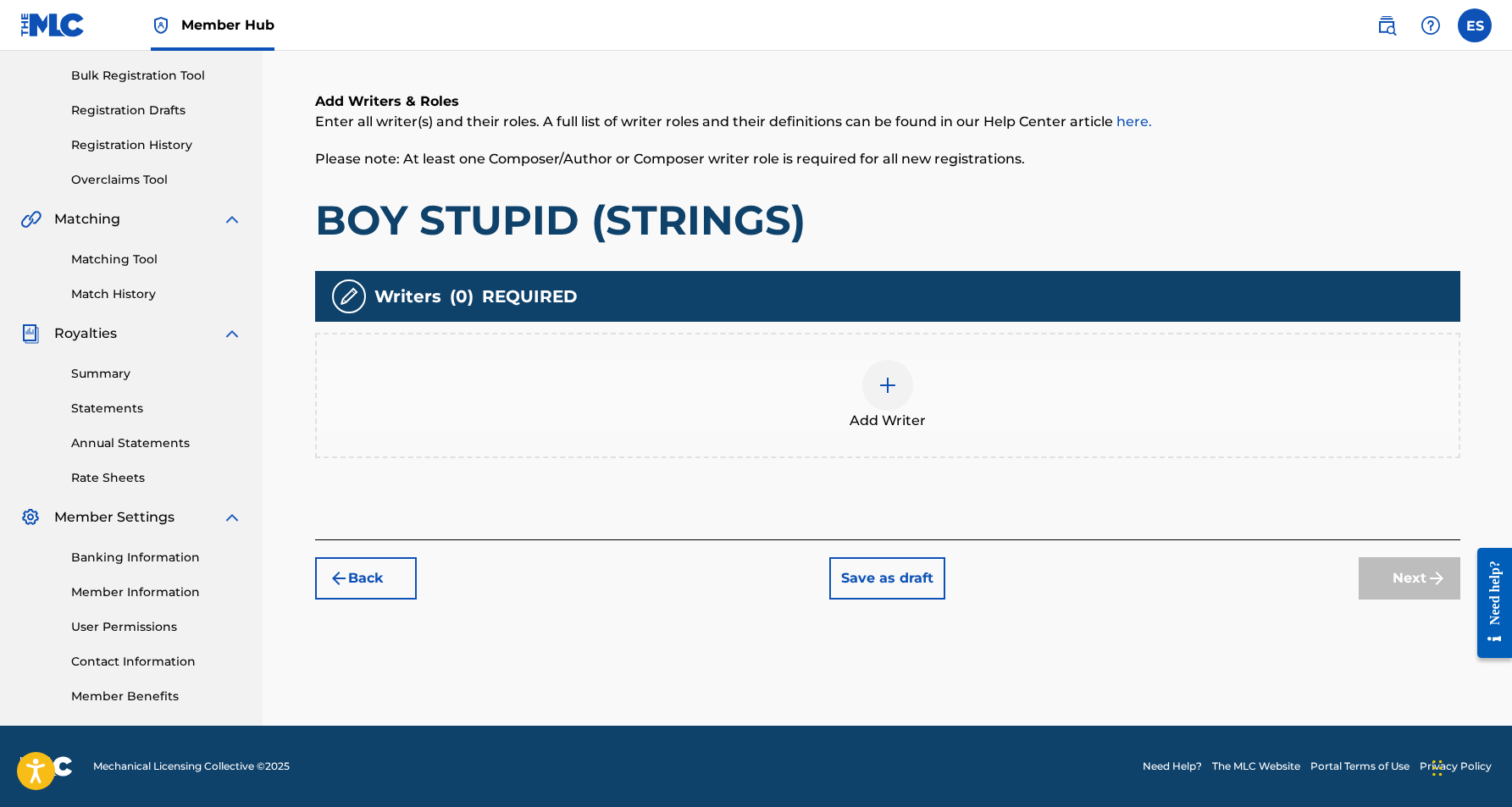
click at [889, 401] on div at bounding box center [887, 385] width 51 height 51
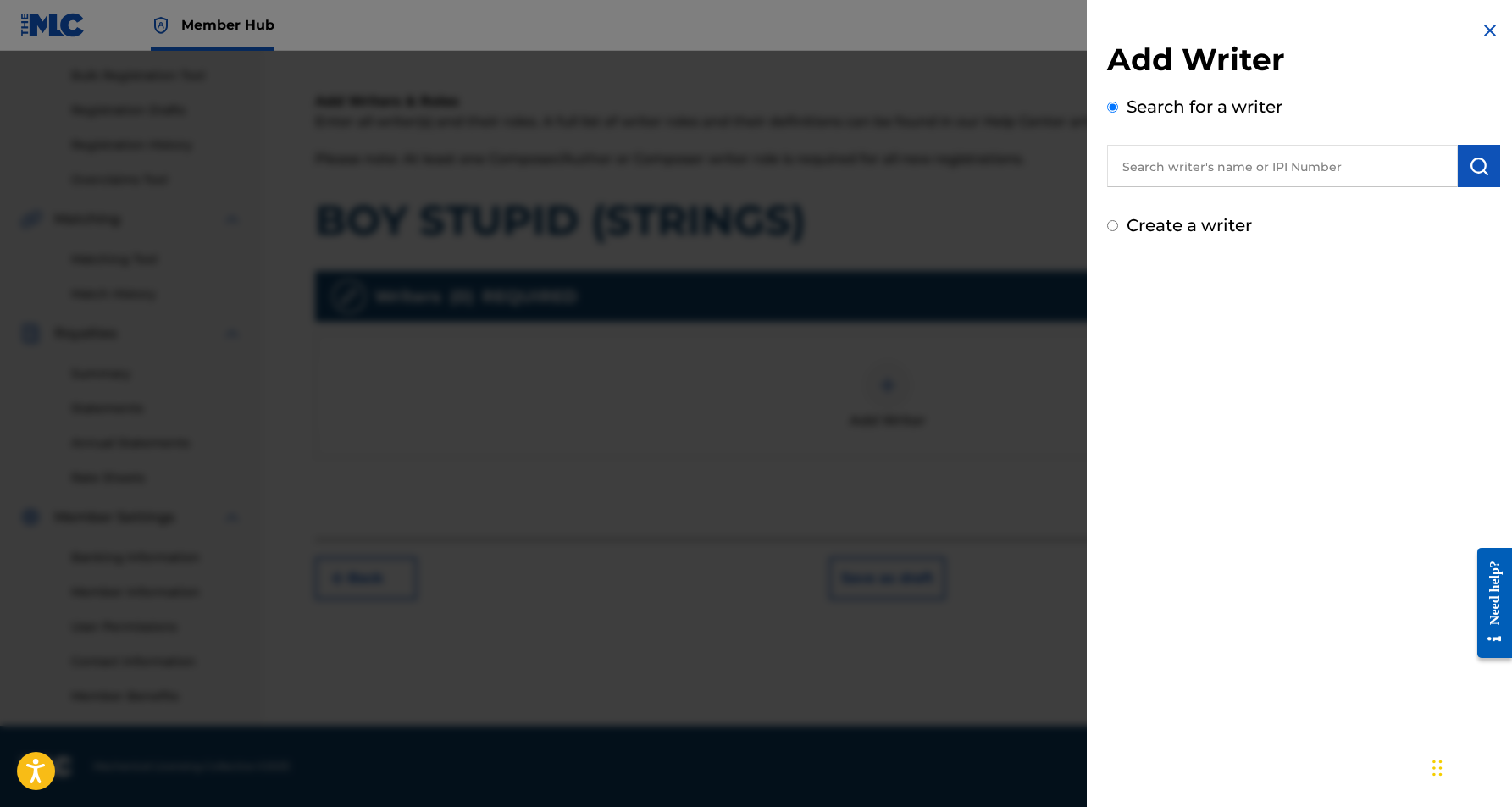
click at [1147, 160] on input "text" at bounding box center [1282, 166] width 351 height 42
paste input "[PERSON_NAME] [PERSON_NAME]"
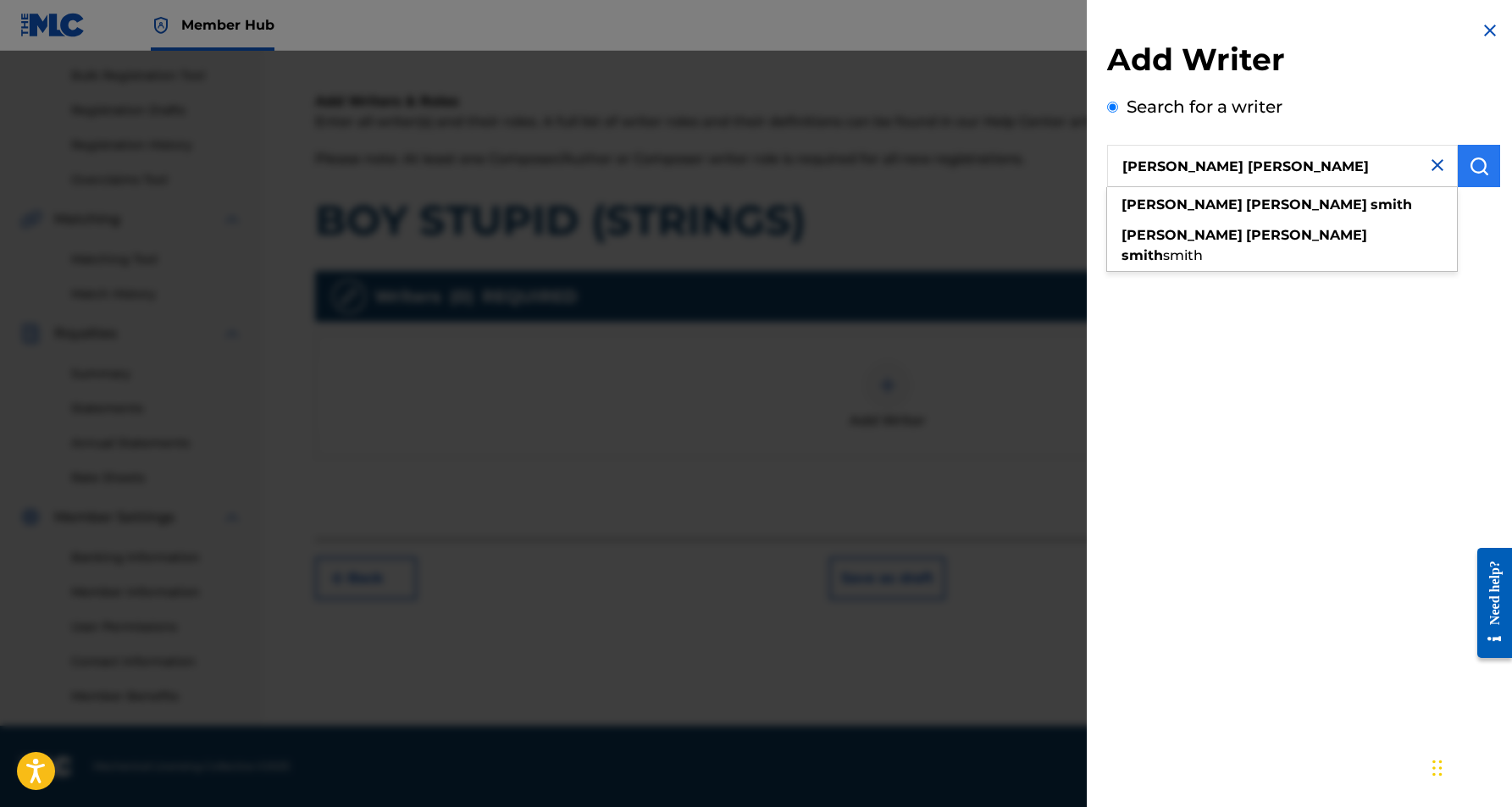
type input "[PERSON_NAME] [PERSON_NAME]"
click at [1470, 168] on img "submit" at bounding box center [1479, 166] width 21 height 21
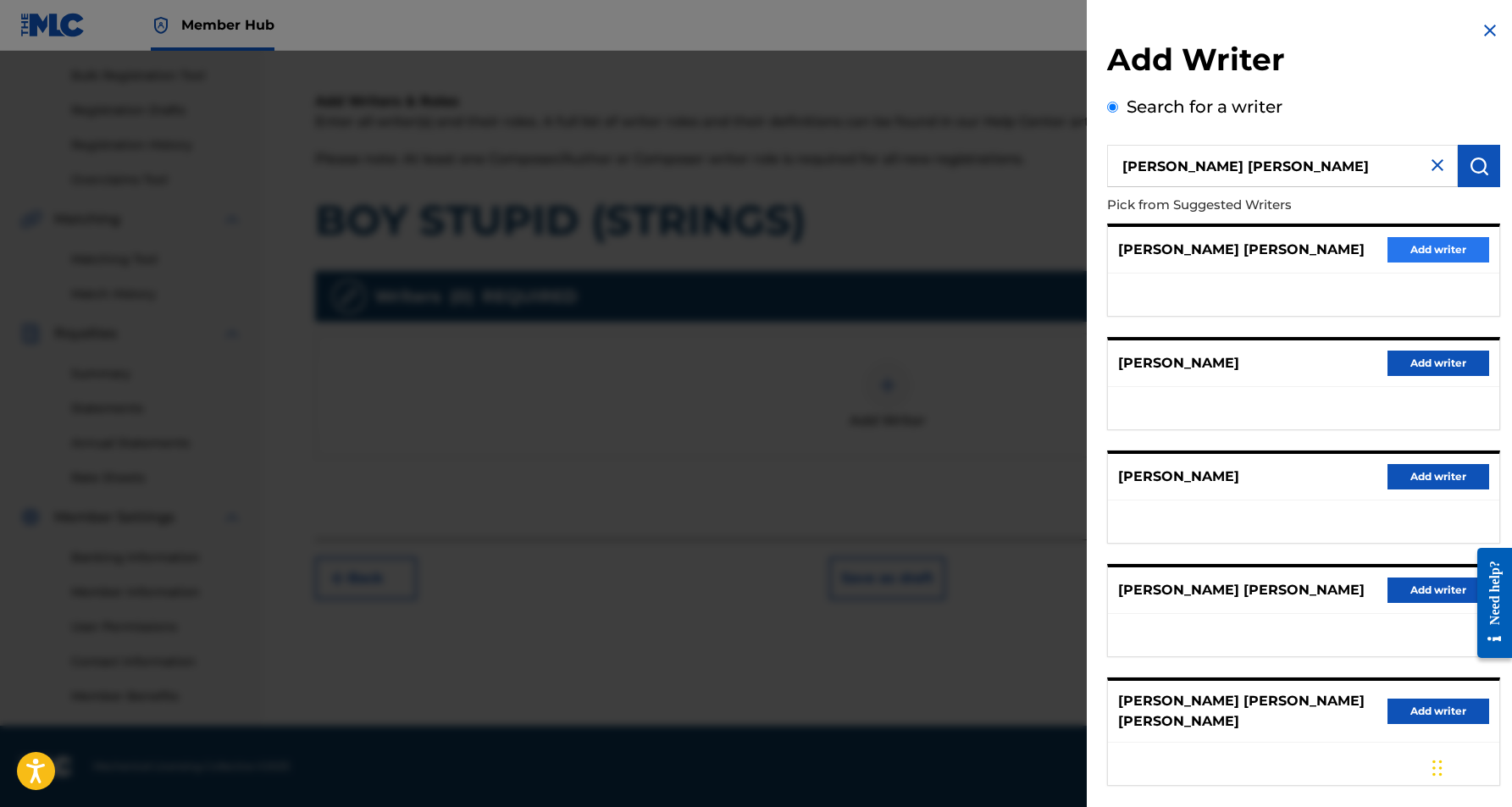
click at [1413, 245] on button "Add writer" at bounding box center [1438, 250] width 101 height 26
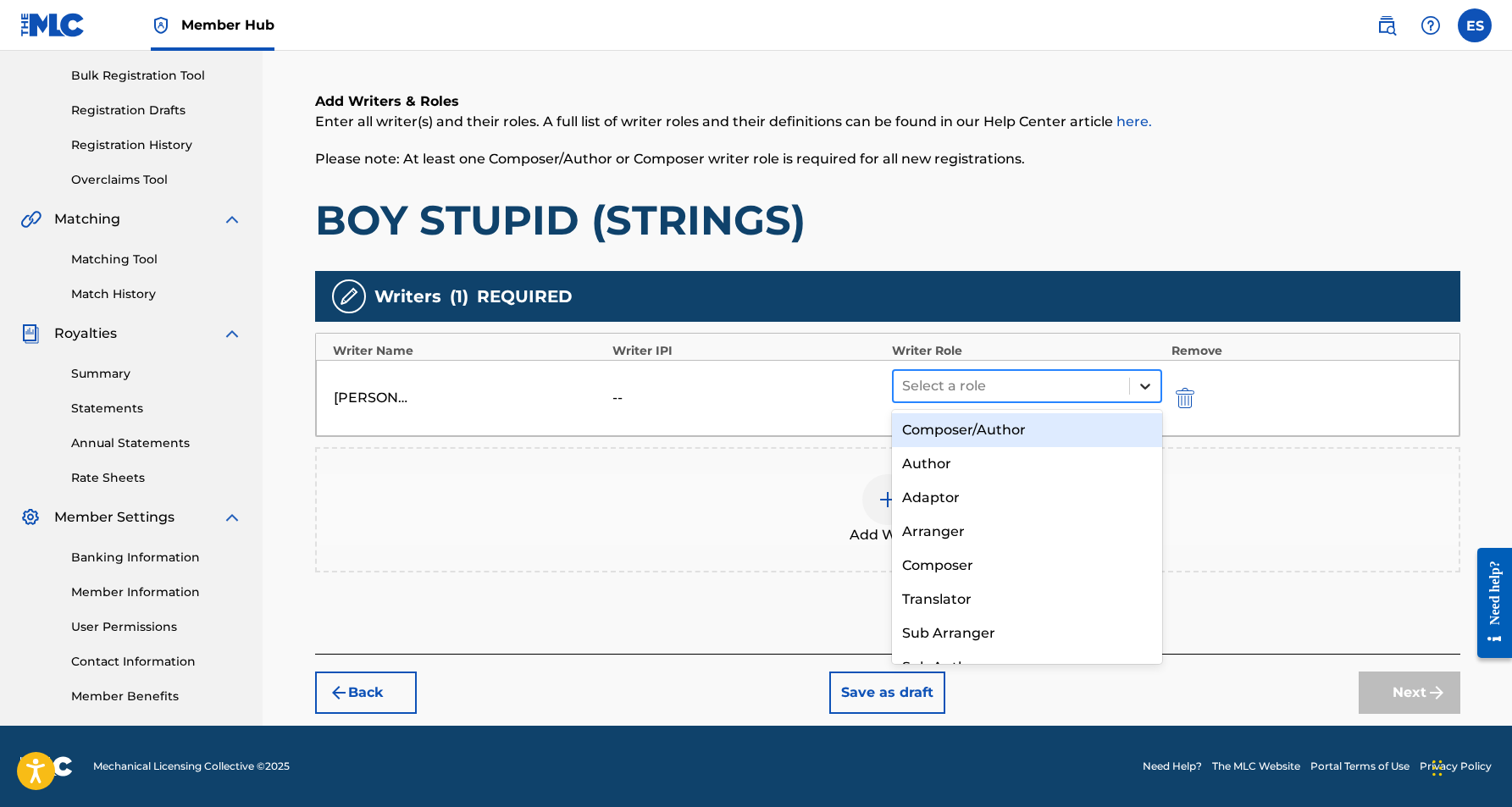
click at [1153, 381] on icon at bounding box center [1146, 386] width 17 height 17
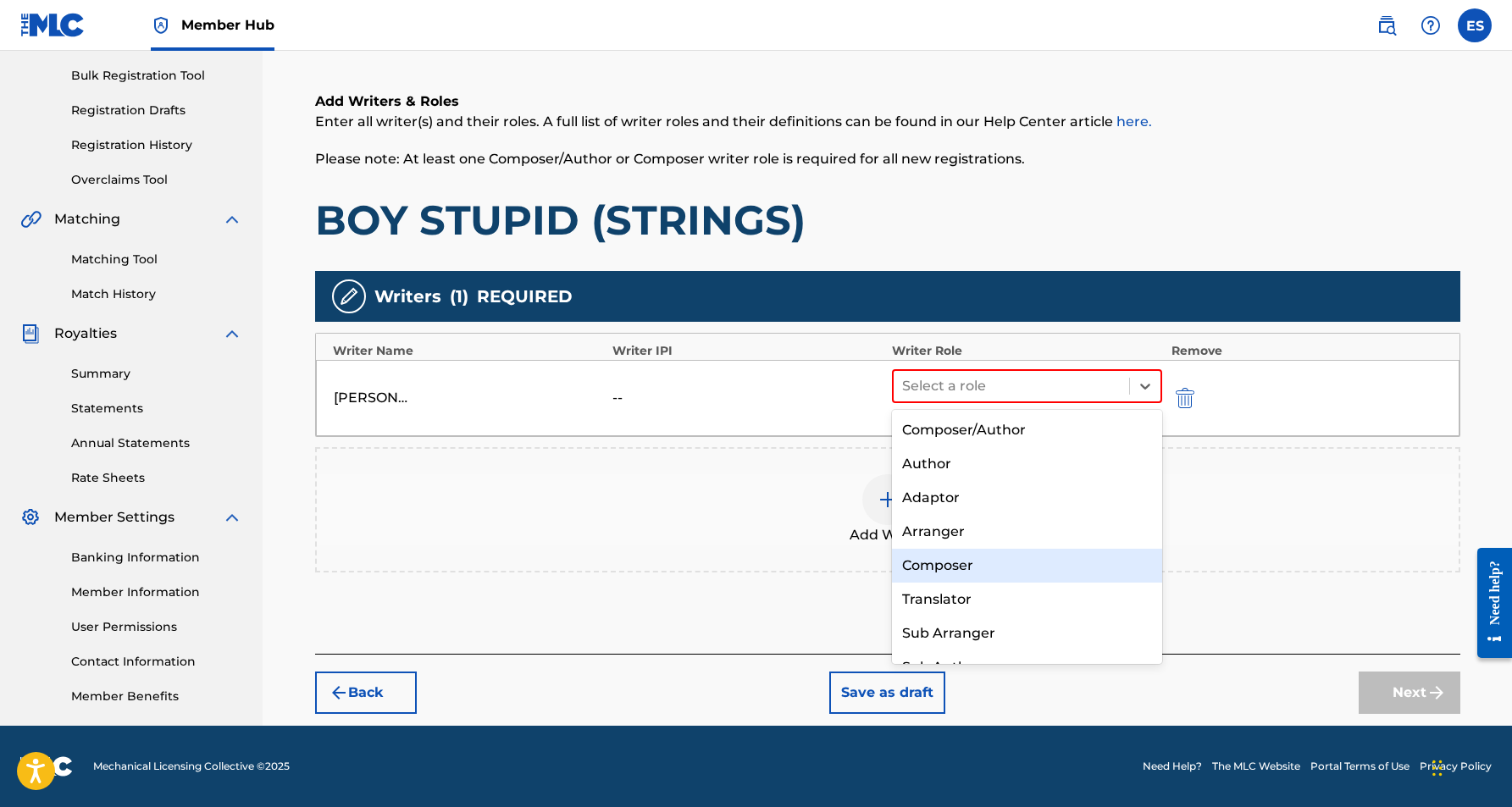
click at [1033, 561] on div "Composer" at bounding box center [1027, 565] width 271 height 33
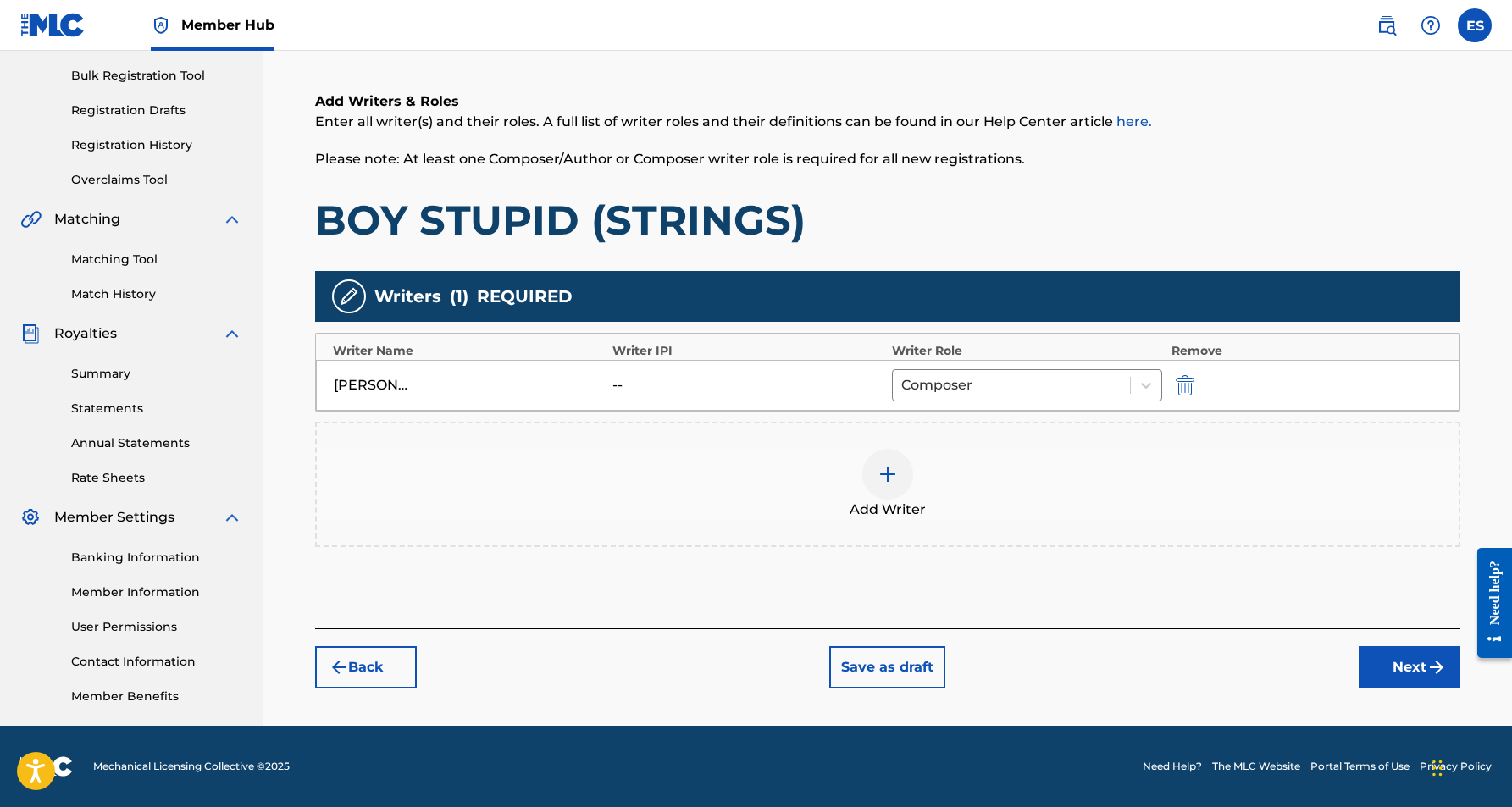
click at [890, 482] on img at bounding box center [888, 474] width 21 height 21
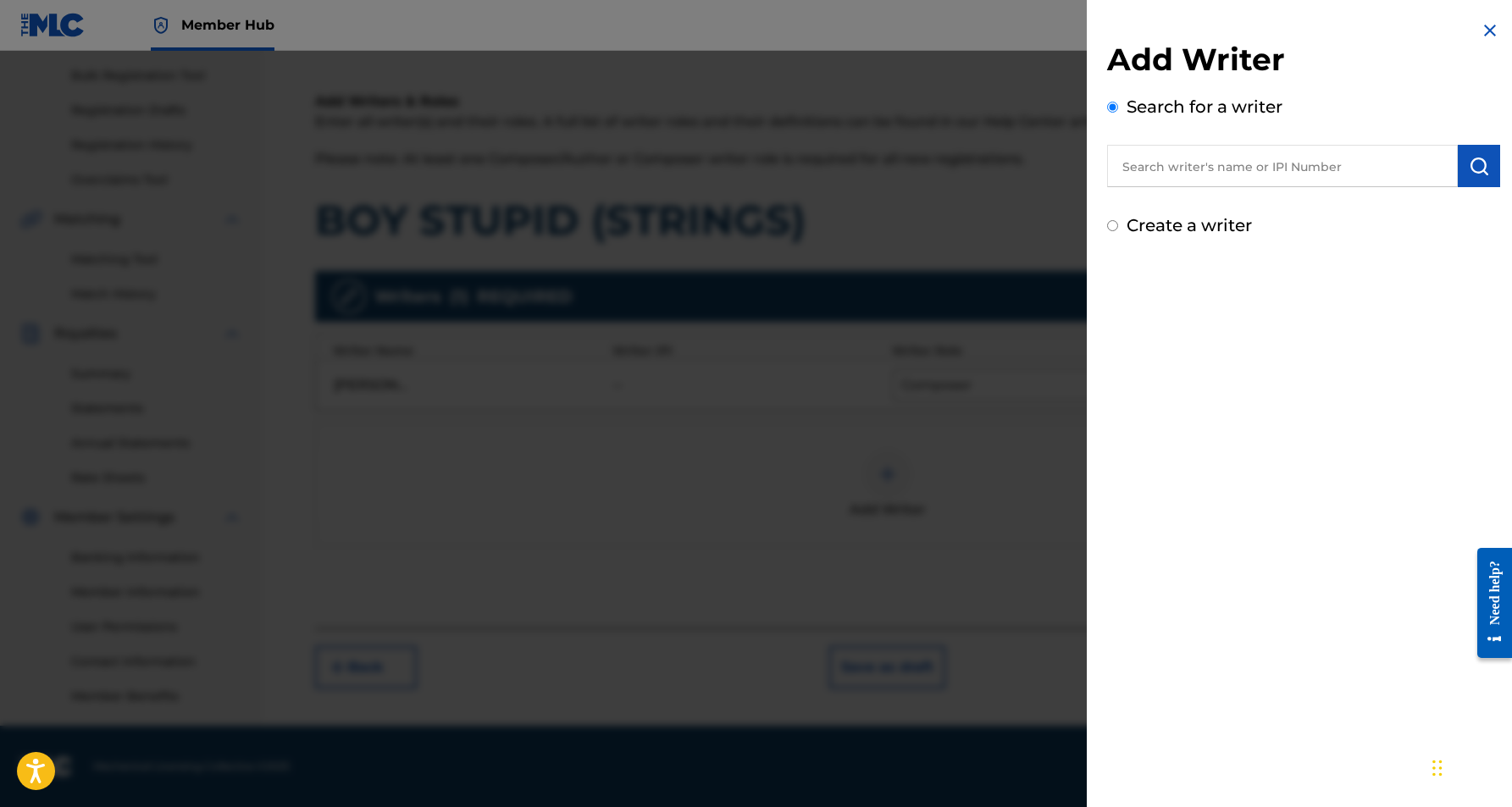
click at [1114, 231] on input "Create a writer" at bounding box center [1112, 226] width 11 height 11
radio input "false"
radio input "true"
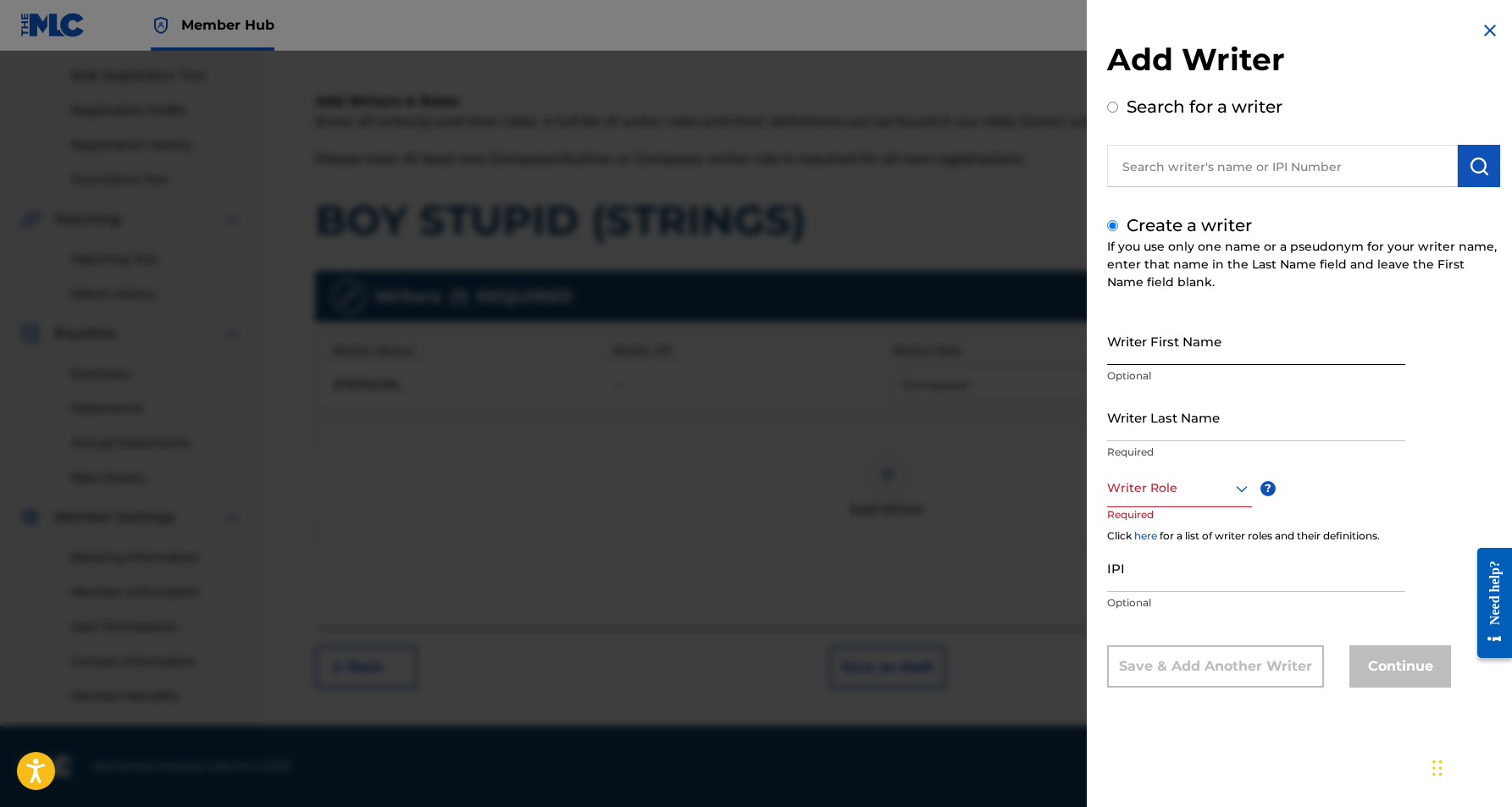
click at [1182, 338] on input "Writer First Name" at bounding box center [1255, 340] width 298 height 48
paste input "[PERSON_NAME]"
type input "[PERSON_NAME]"
click at [1185, 415] on input "Writer Last Name" at bounding box center [1255, 417] width 298 height 48
paste input "[PERSON_NAME]"
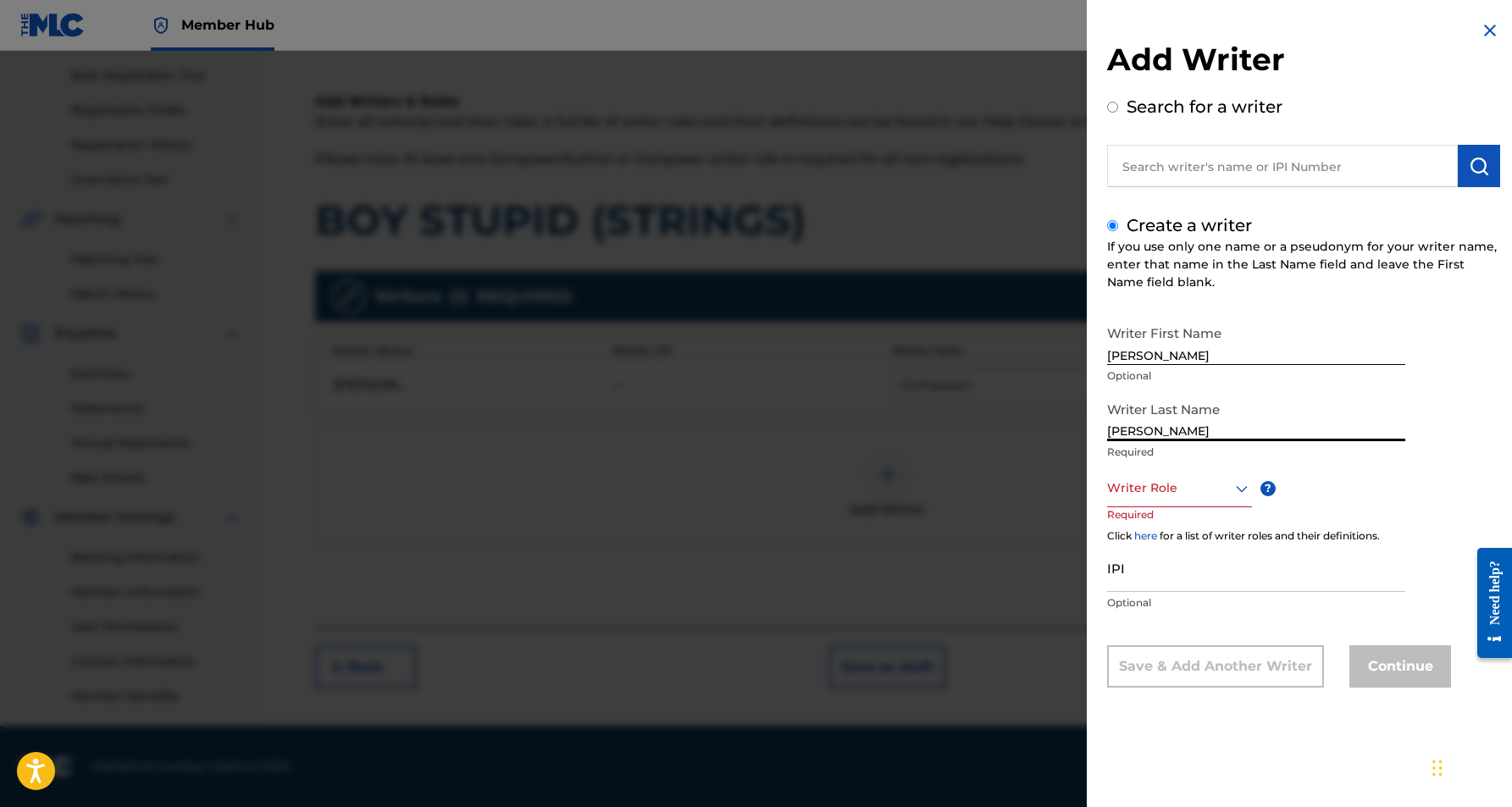
type input "[PERSON_NAME]"
click at [1158, 354] on input "[PERSON_NAME]" at bounding box center [1255, 340] width 298 height 48
click at [1232, 356] on input "[PERSON_NAME]" at bounding box center [1255, 340] width 298 height 48
type input "[PERSON_NAME]"
click at [1240, 489] on icon at bounding box center [1242, 489] width 21 height 21
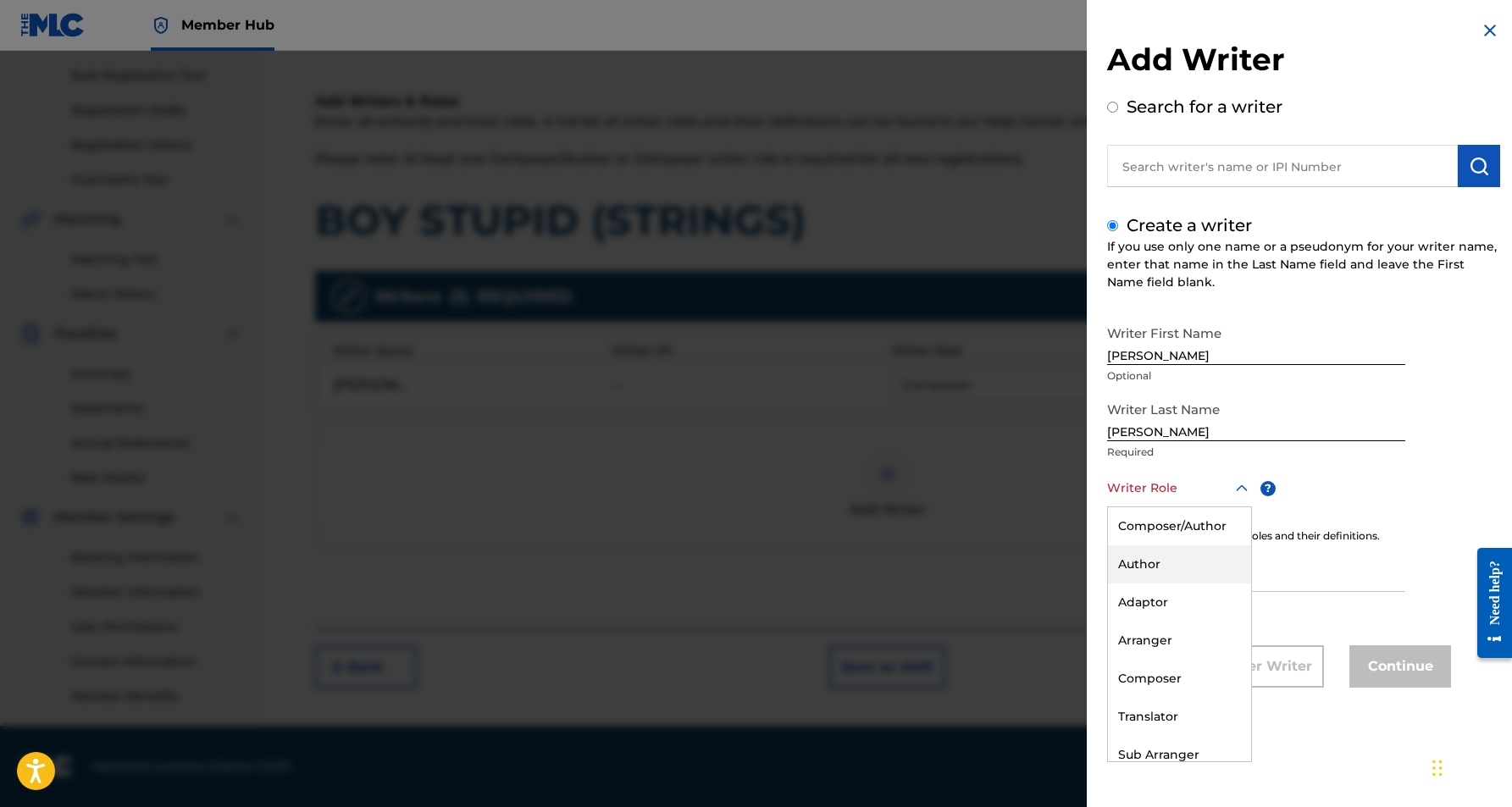
click at [1171, 568] on div "Author" at bounding box center [1179, 564] width 143 height 38
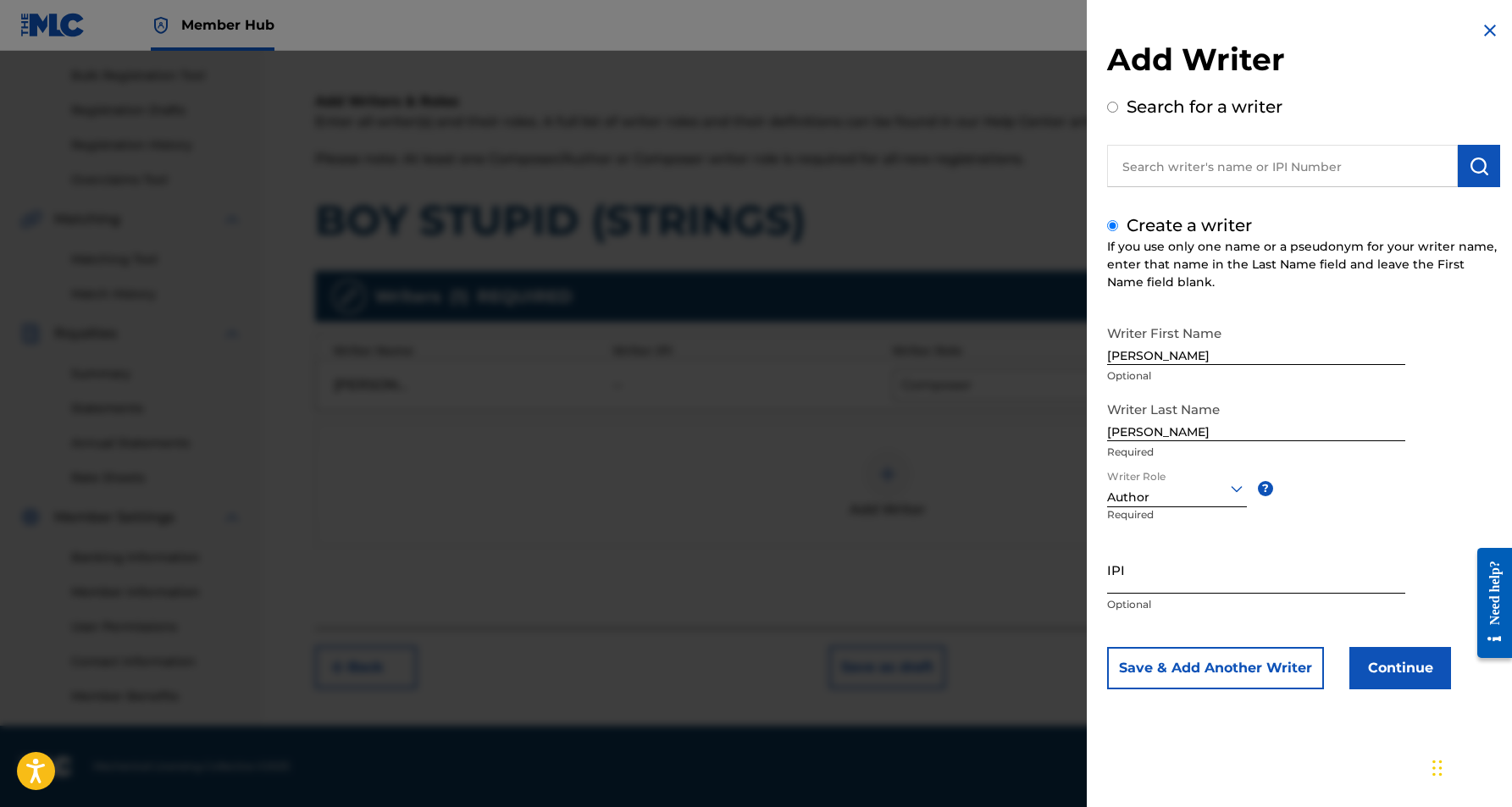
click at [1147, 571] on input "IPI" at bounding box center [1255, 569] width 298 height 48
paste input "525016978"
type input "525016978"
click at [1395, 675] on button "Continue" at bounding box center [1400, 667] width 101 height 42
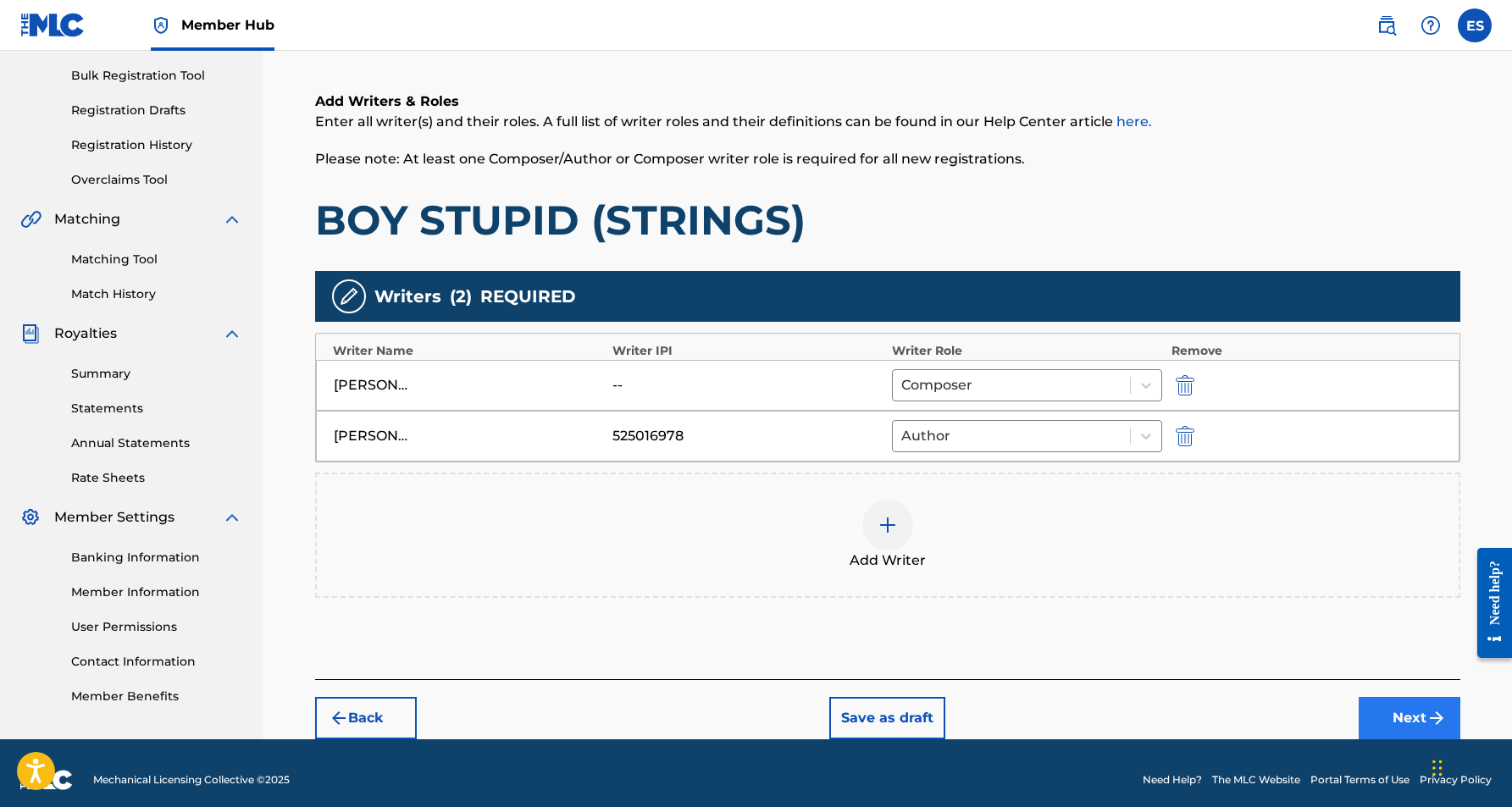
click at [1430, 723] on img "submit" at bounding box center [1436, 718] width 21 height 21
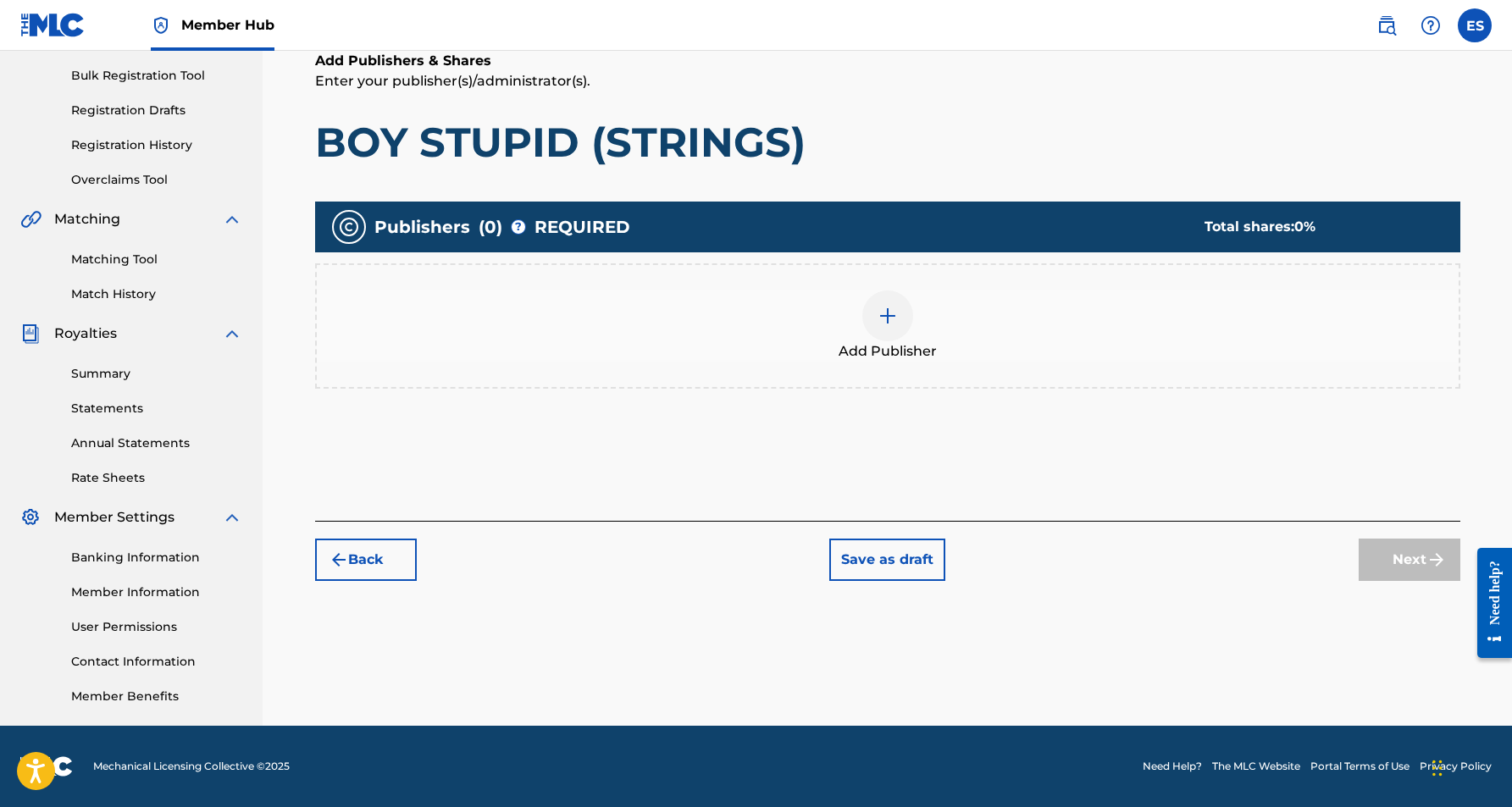
scroll to position [76, 0]
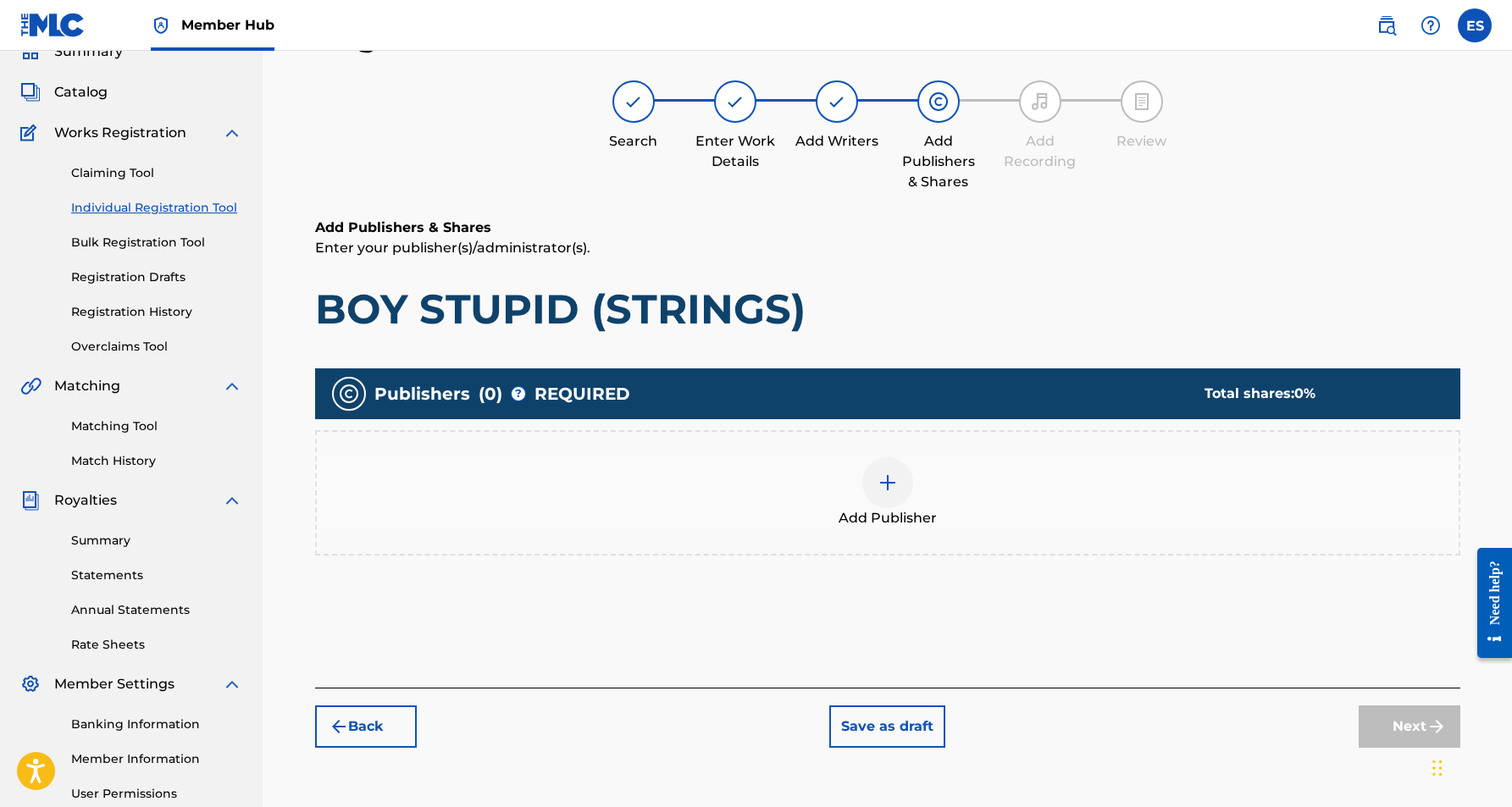
click at [898, 485] on div at bounding box center [887, 482] width 51 height 51
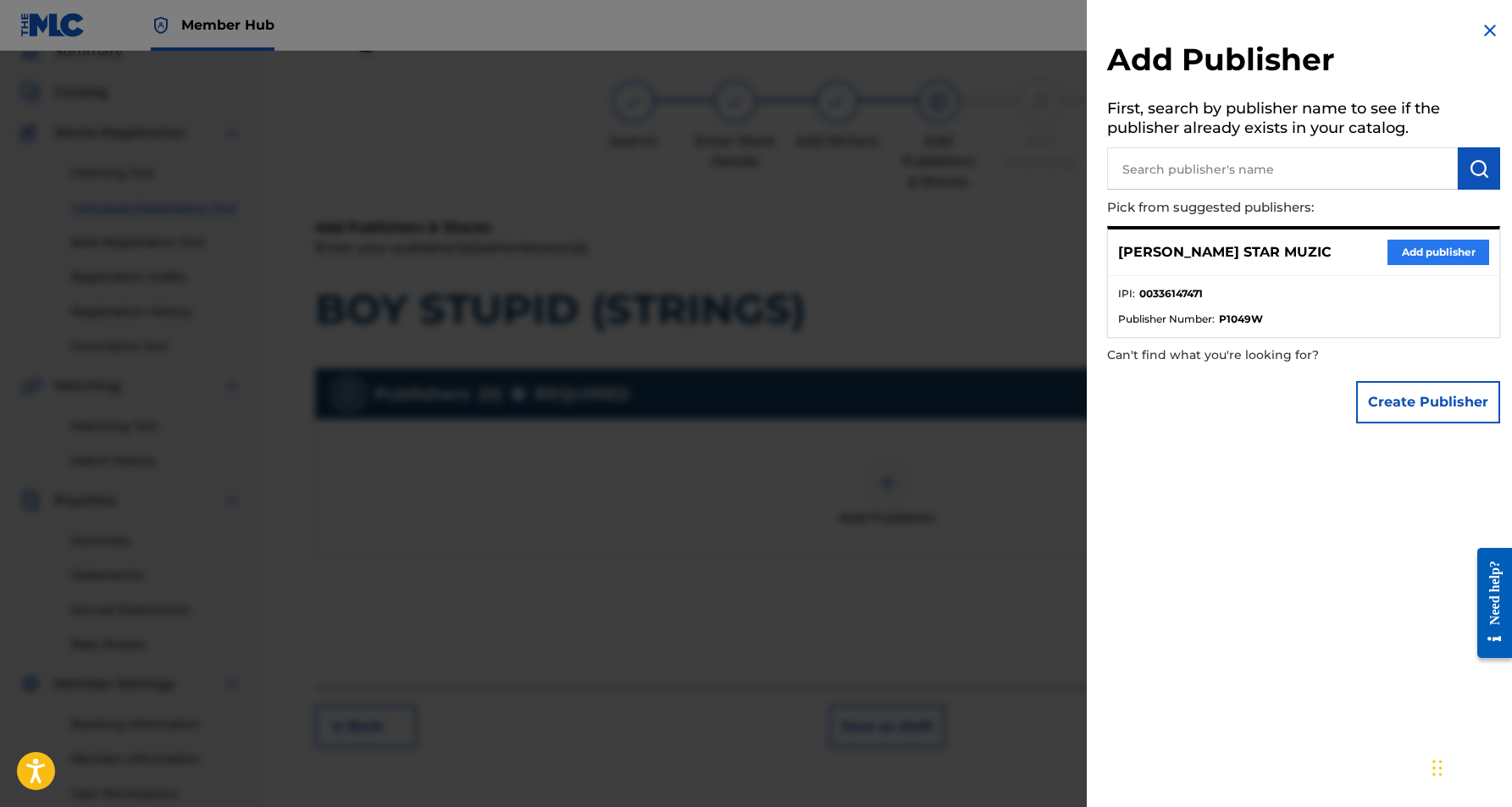
click at [1406, 244] on button "Add publisher" at bounding box center [1438, 252] width 101 height 26
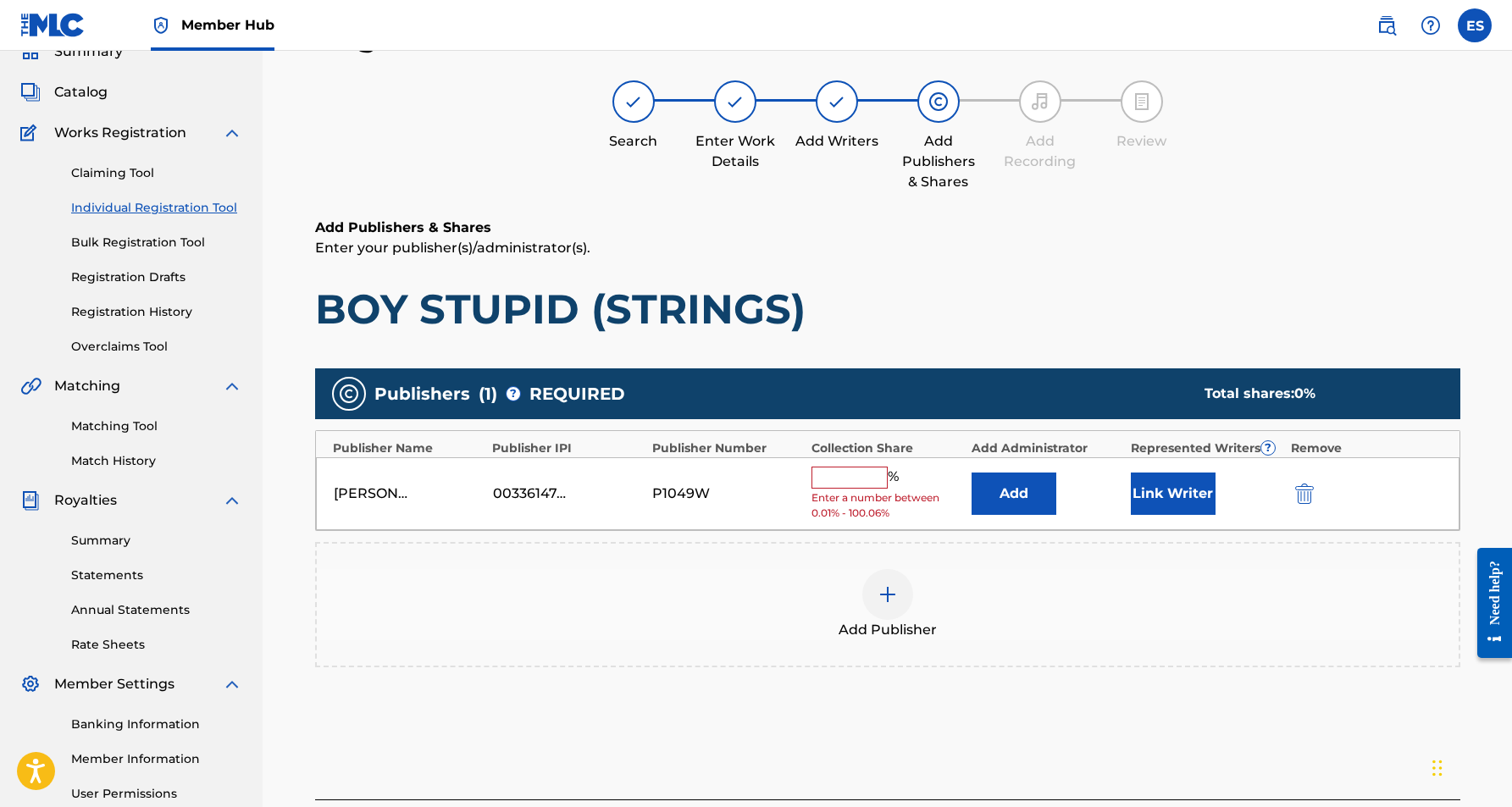
click at [865, 476] on input "text" at bounding box center [850, 478] width 76 height 22
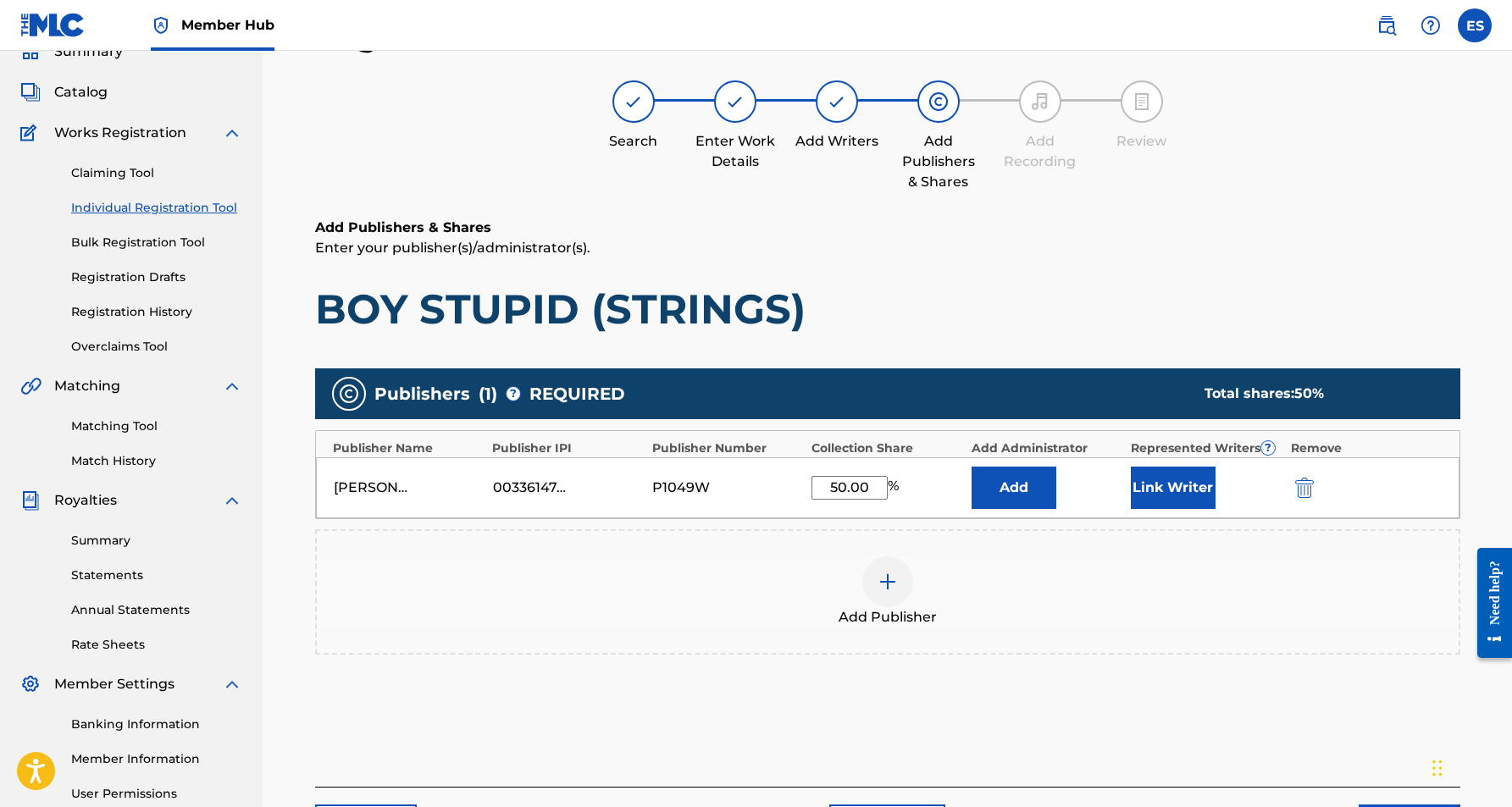
type input "50.00"
click at [939, 298] on h1 "BOY STUPID (STRINGS)" at bounding box center [887, 309] width 1146 height 51
click at [1170, 479] on button "Link Writer" at bounding box center [1173, 487] width 85 height 42
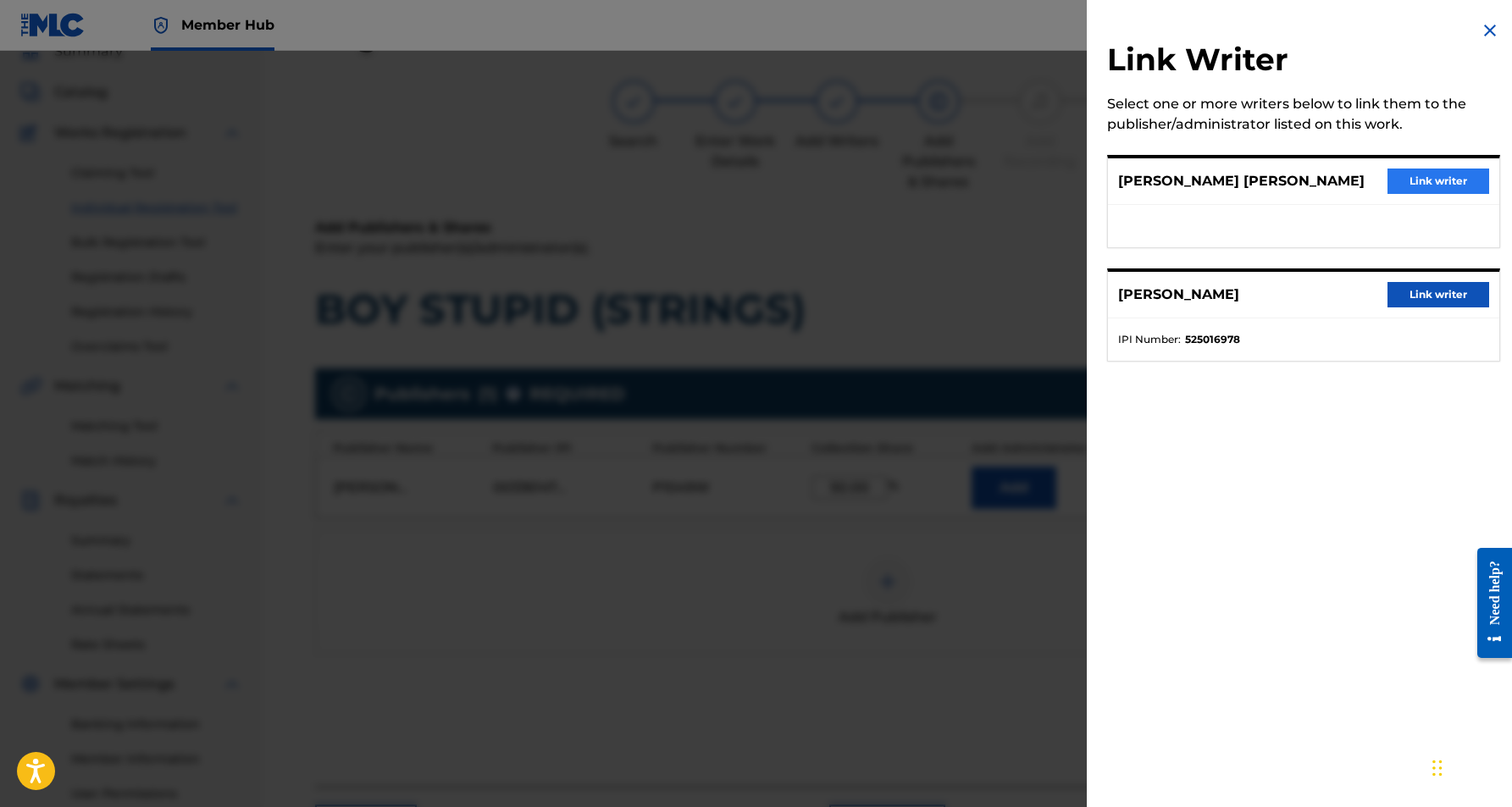
click at [1425, 178] on button "Link writer" at bounding box center [1438, 181] width 101 height 26
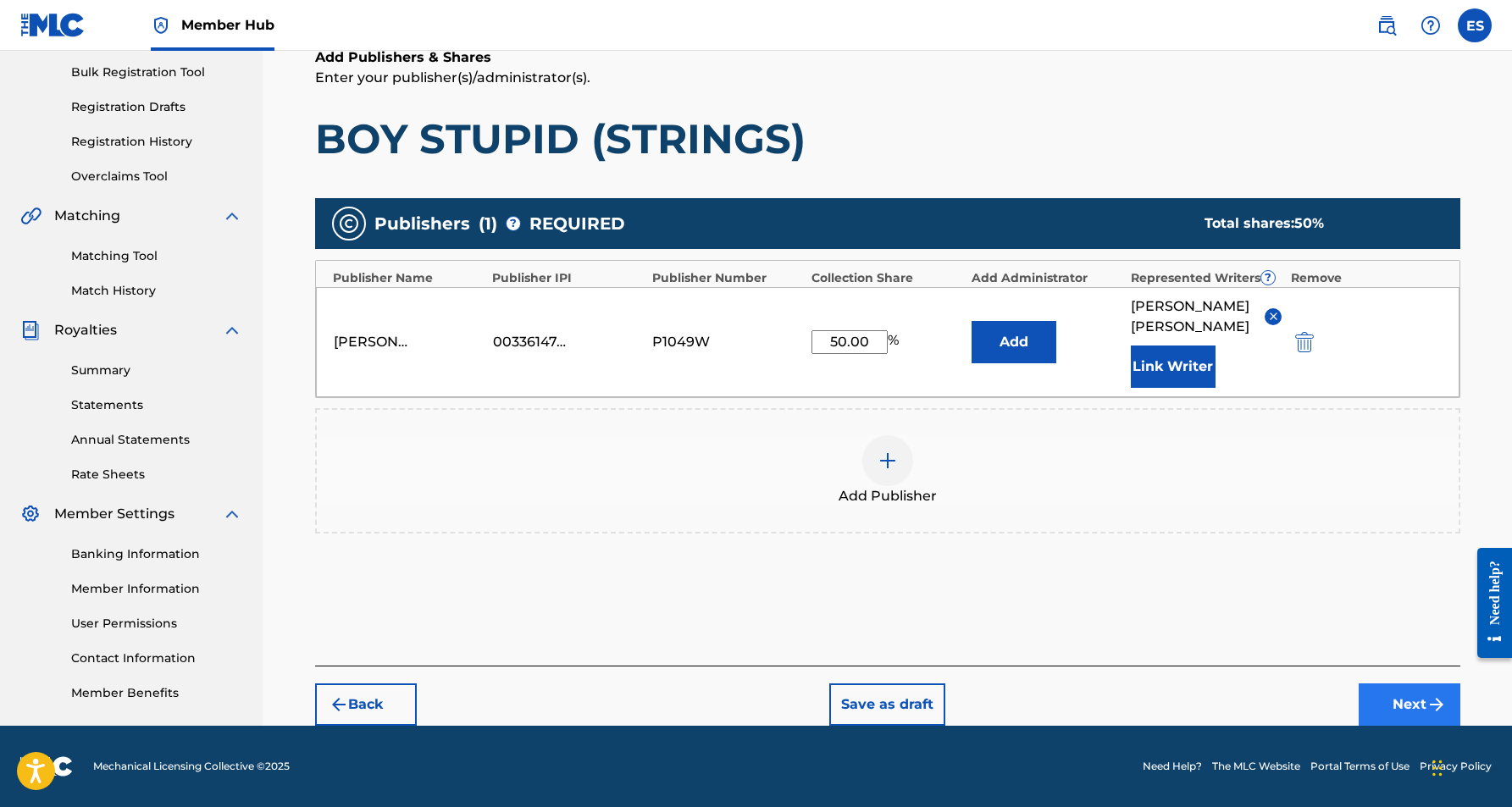
click at [1400, 696] on button "Next" at bounding box center [1409, 704] width 101 height 42
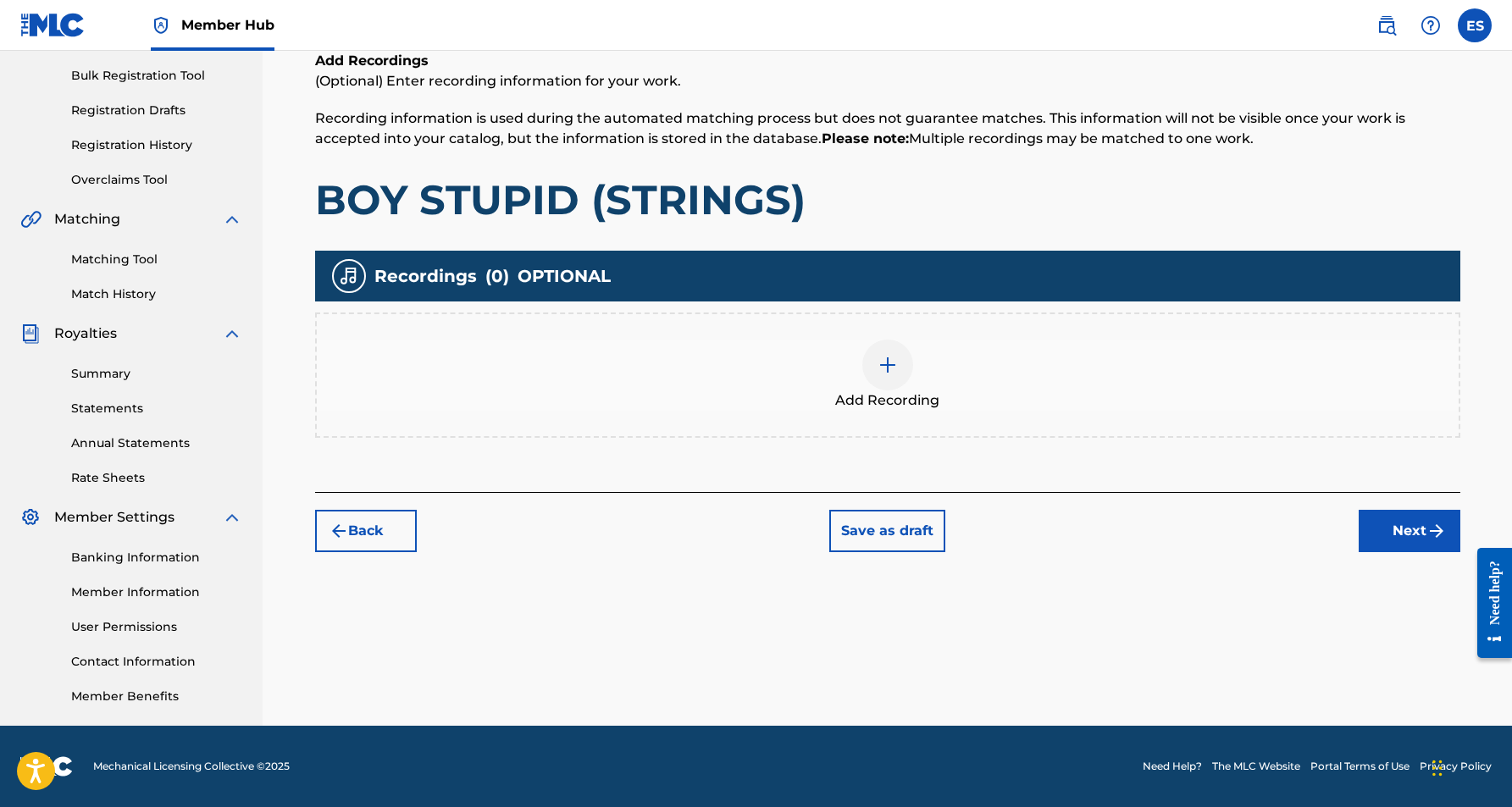
click at [893, 375] on div at bounding box center [887, 364] width 51 height 51
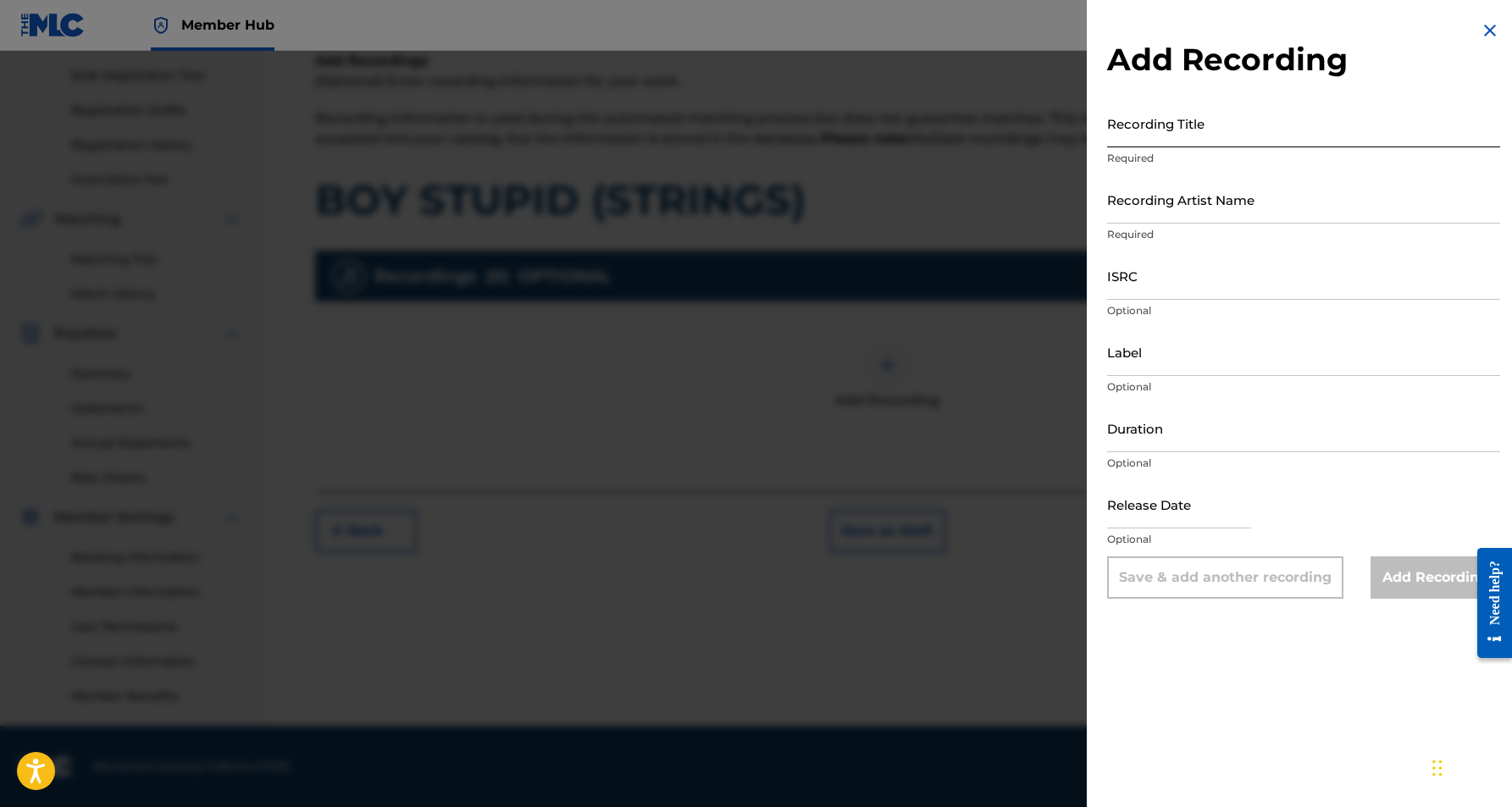
click at [1198, 138] on input "Recording Title" at bounding box center [1303, 123] width 393 height 48
paste input "BOY STUPID (STRINGS)"
type input "BOY STUPID (STRINGS)"
click at [1276, 205] on input "Recording Artist Name" at bounding box center [1303, 199] width 393 height 48
paste input "ANONYMOUS"
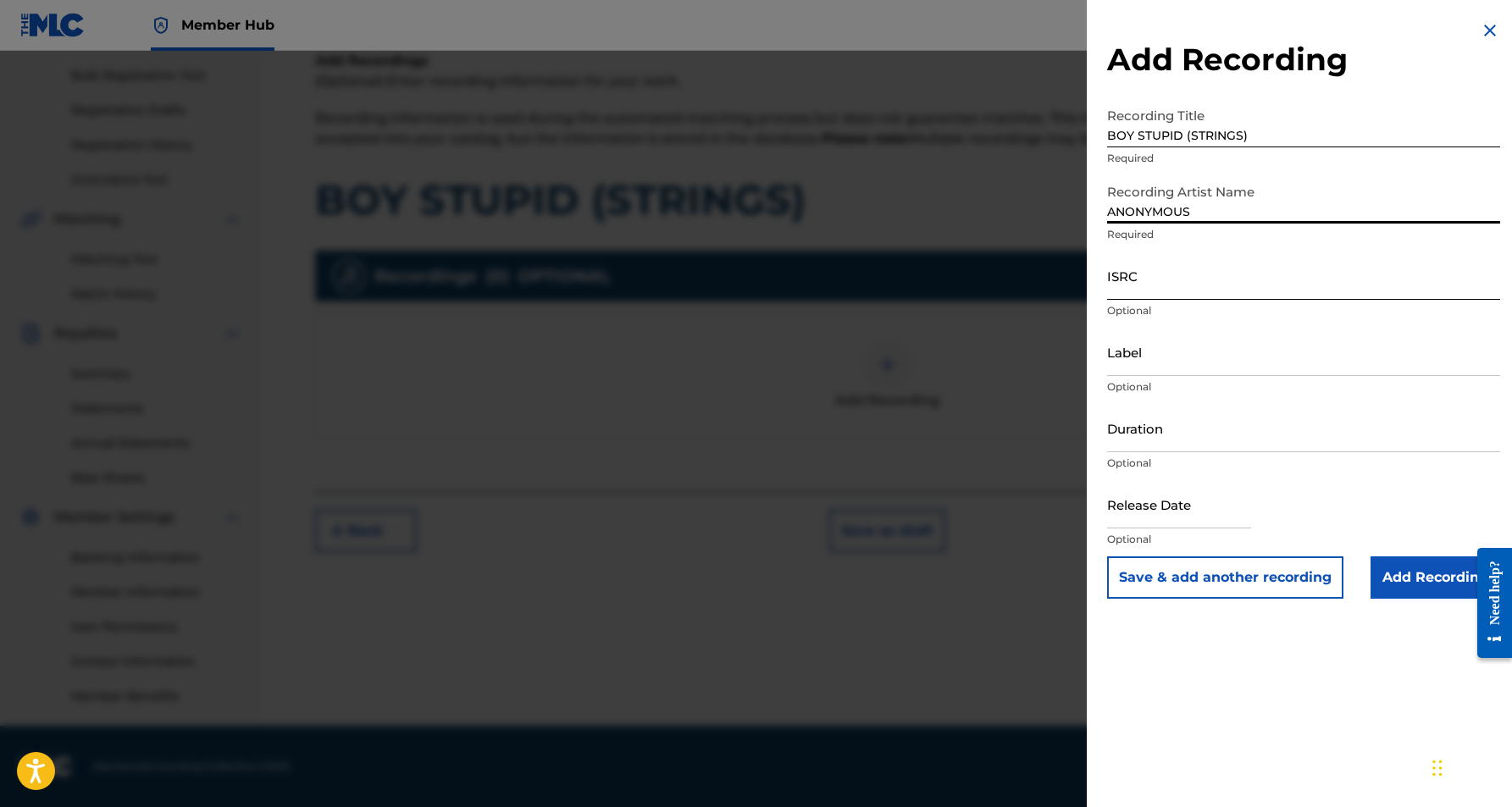
type input "ANONYMOUS"
click at [1158, 285] on input "ISRC" at bounding box center [1303, 275] width 393 height 48
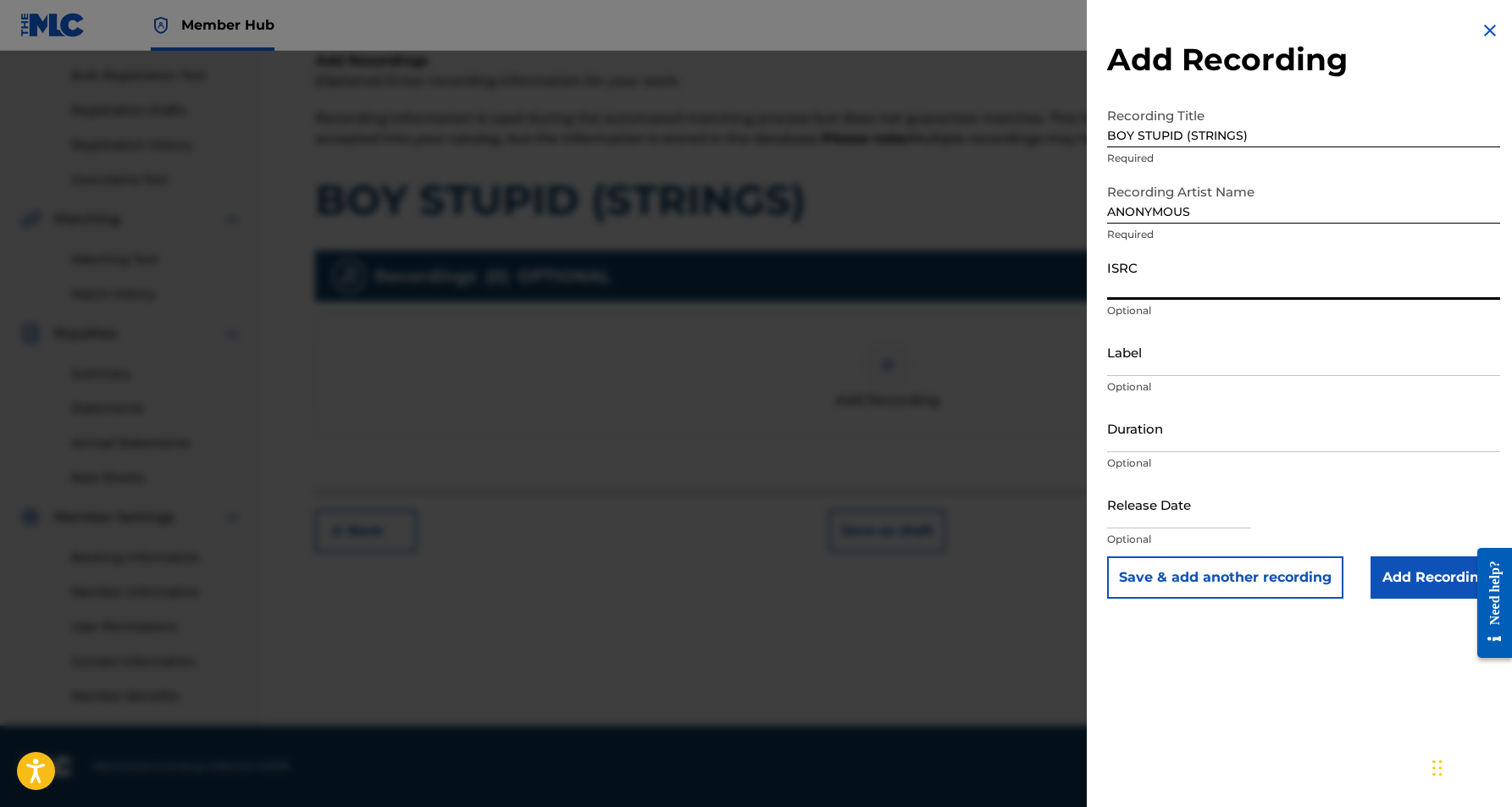
paste input "USCGJ0909512"
type input "USCGJ0909512"
click at [1209, 439] on input "Duration" at bounding box center [1303, 428] width 393 height 48
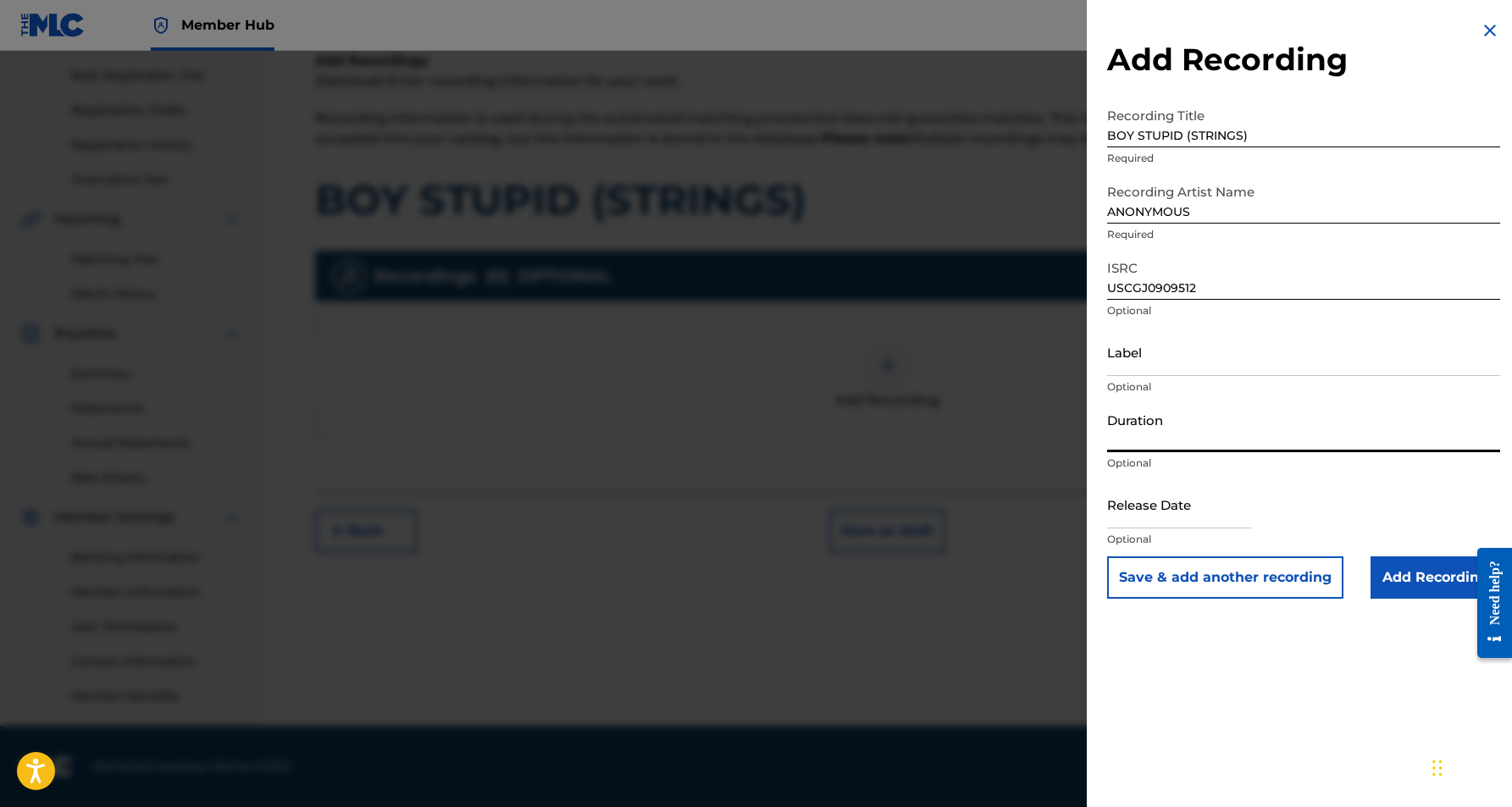
paste input "03:34"
type input "03:34"
click at [1253, 682] on div "Add Recording Recording Title BOY STUPID (STRINGS) Required Recording Artist Na…" at bounding box center [1303, 403] width 433 height 807
click at [1397, 586] on input "Add Recording" at bounding box center [1435, 577] width 130 height 42
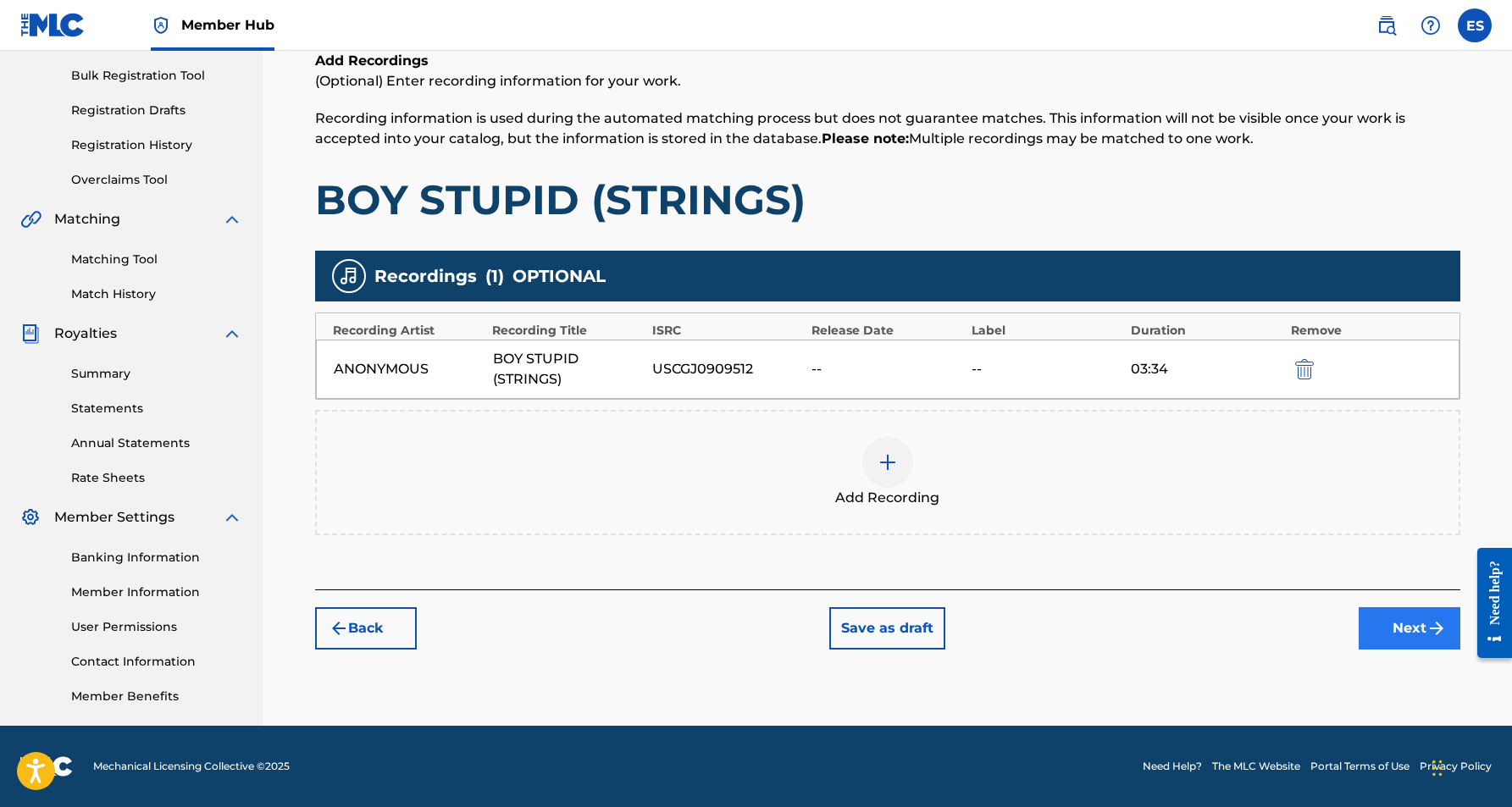
click at [1387, 622] on button "Next" at bounding box center [1409, 628] width 101 height 42
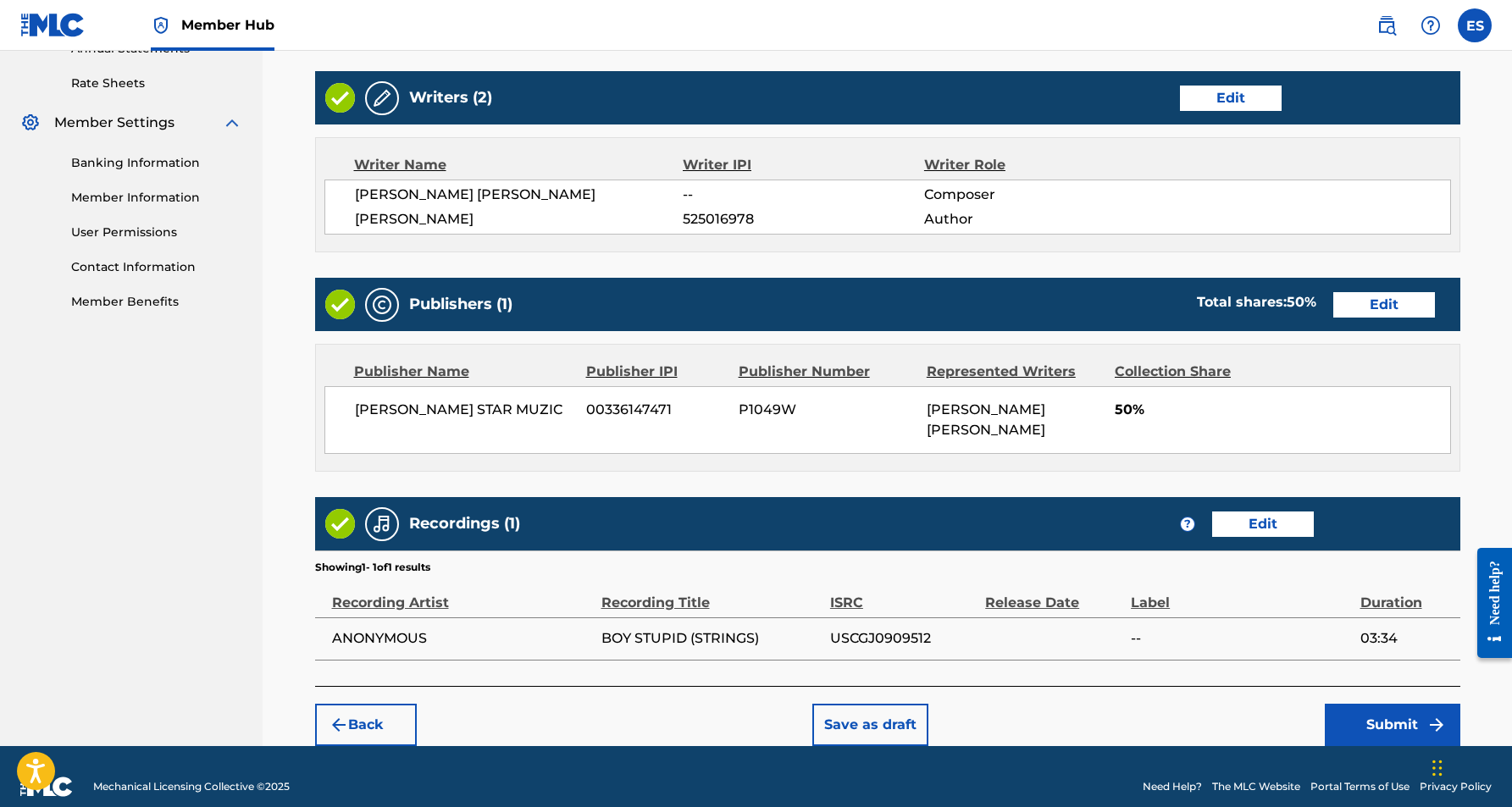
scroll to position [635, 0]
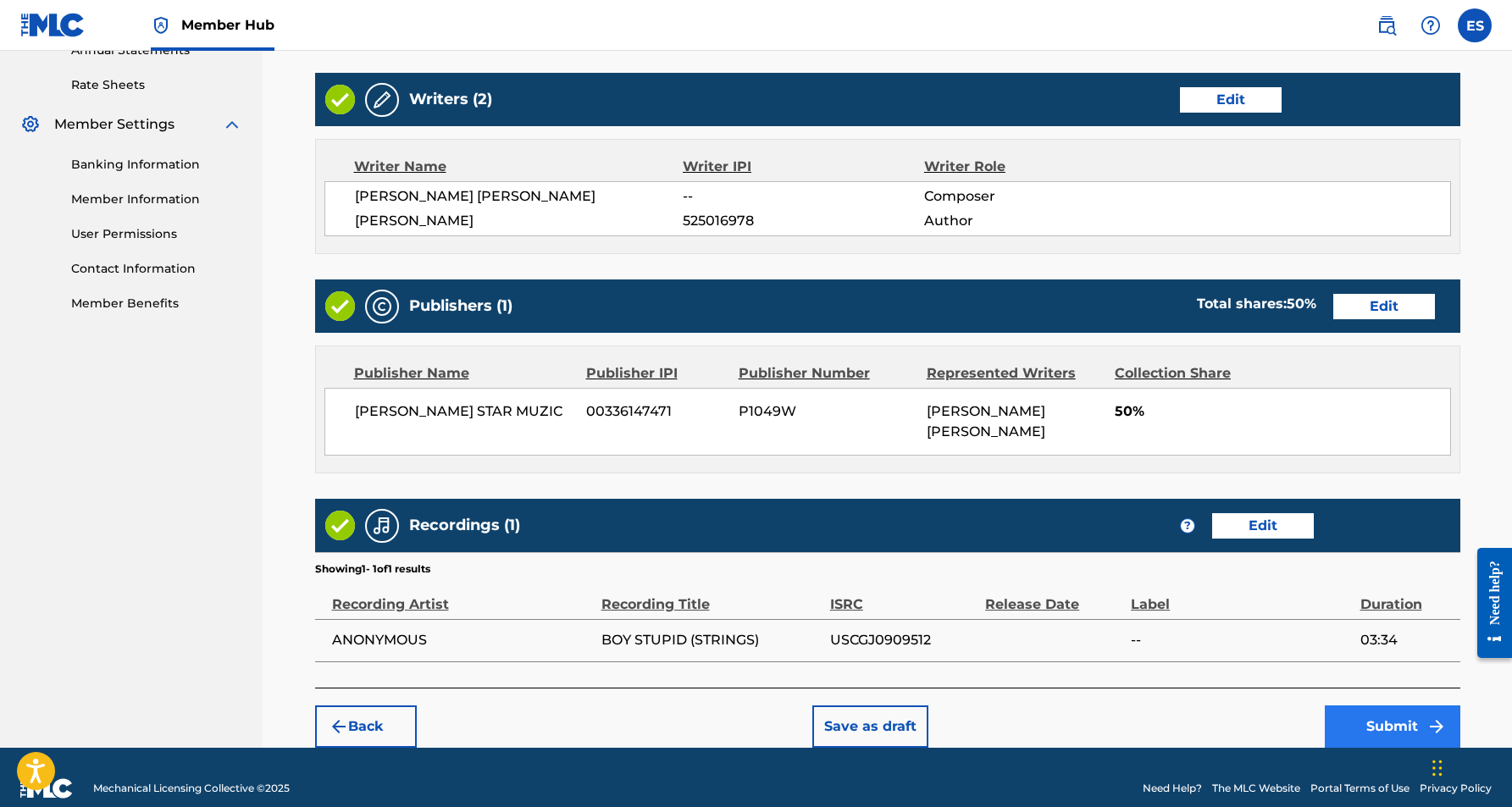
click at [1416, 705] on button "Submit" at bounding box center [1393, 726] width 136 height 42
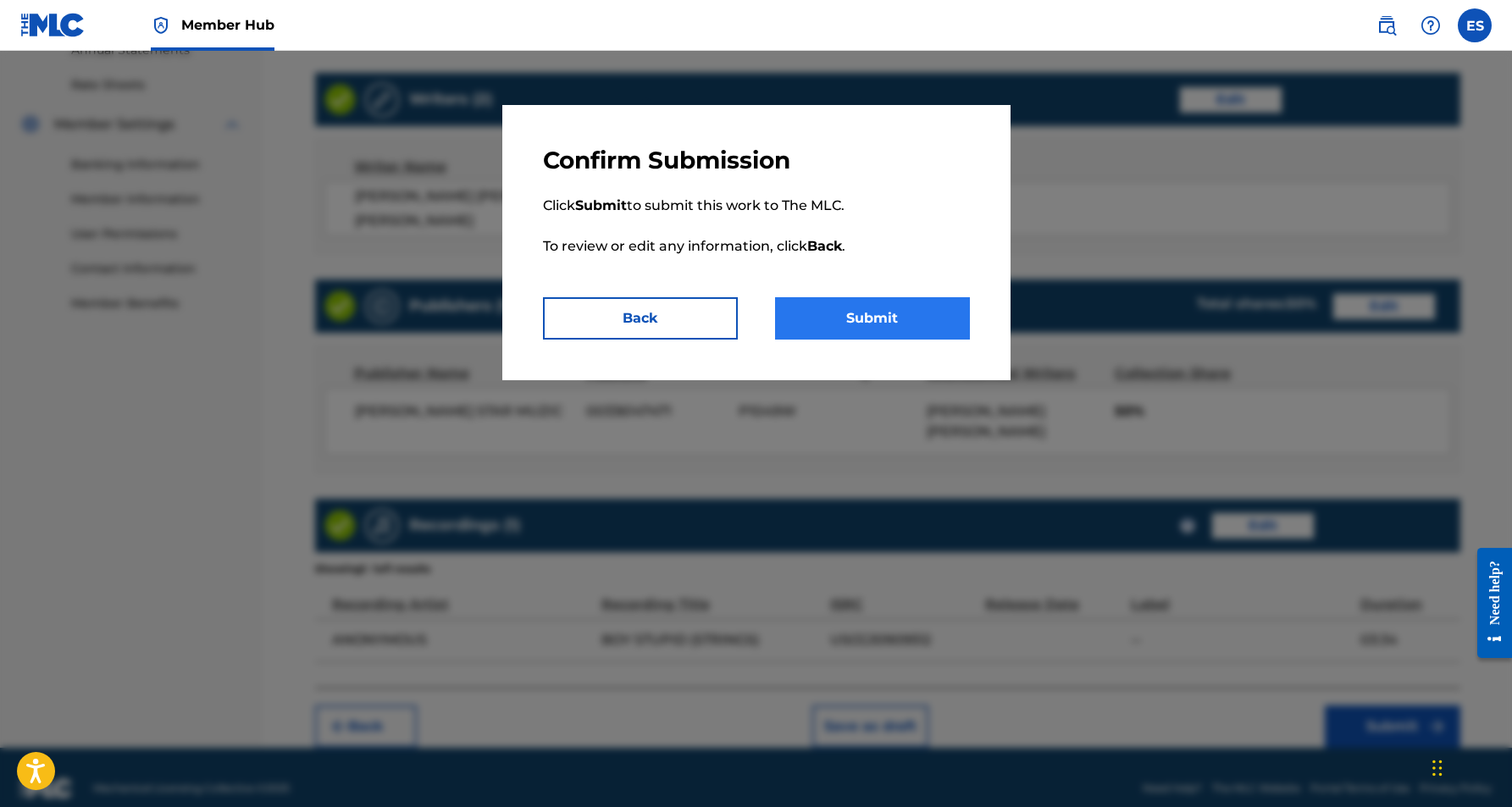
click at [890, 315] on button "Submit" at bounding box center [872, 317] width 195 height 42
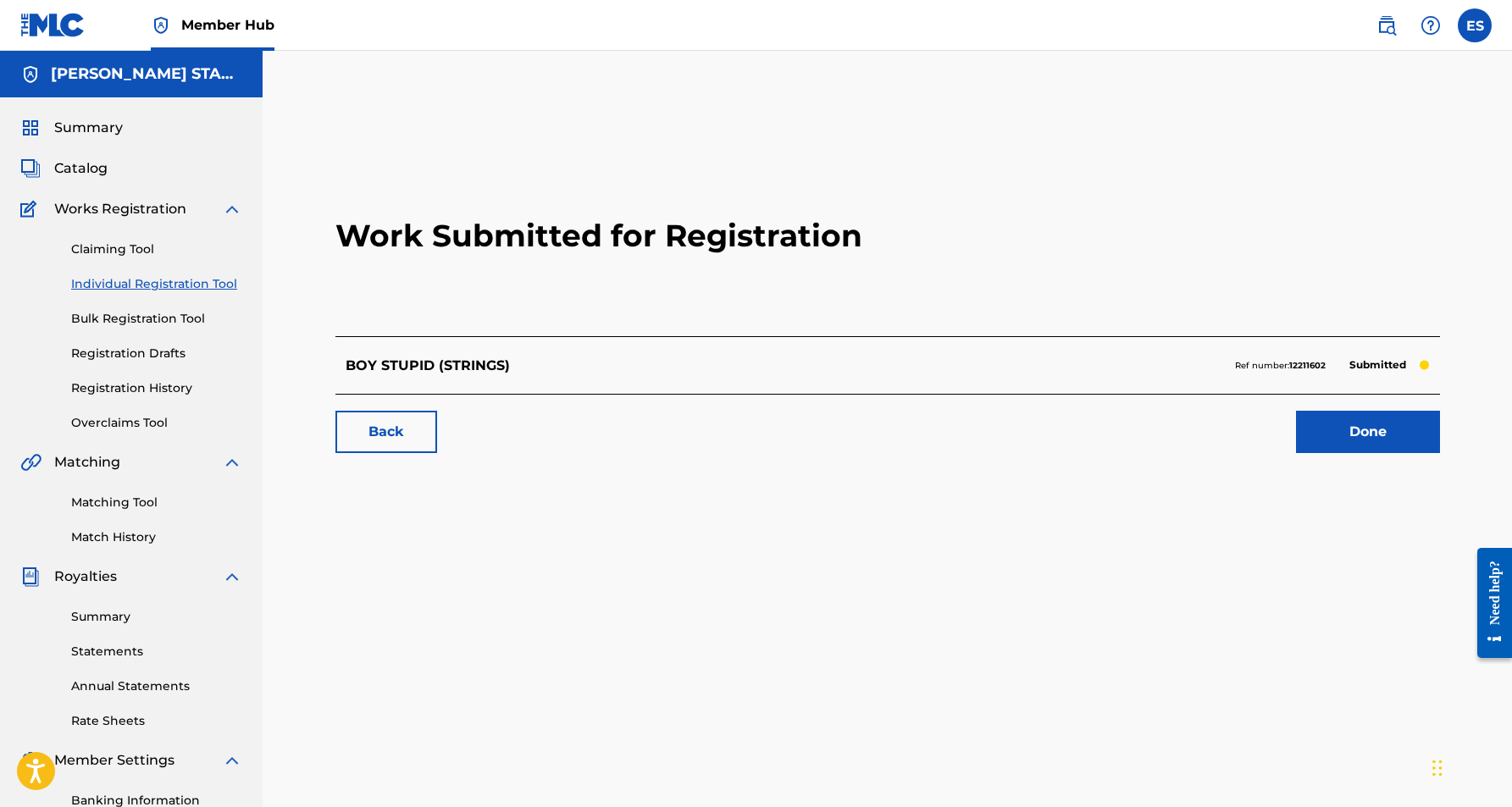
click at [209, 285] on link "Individual Registration Tool" at bounding box center [156, 284] width 171 height 18
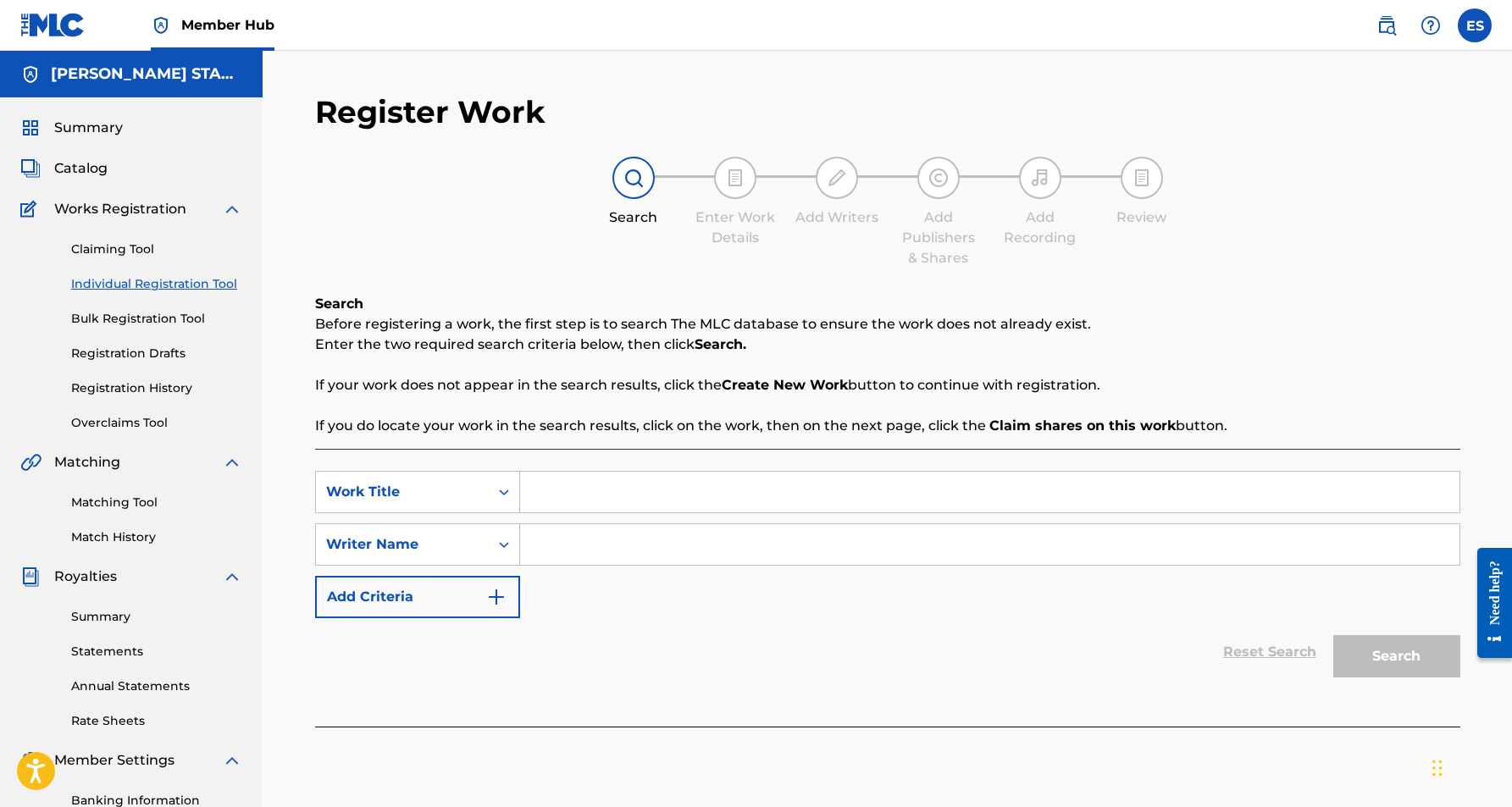
click at [582, 536] on input "Search Form" at bounding box center [989, 544] width 940 height 40
paste
type input "[PERSON_NAME] [PERSON_NAME]"
click at [563, 501] on input "Search Form" at bounding box center [989, 491] width 940 height 40
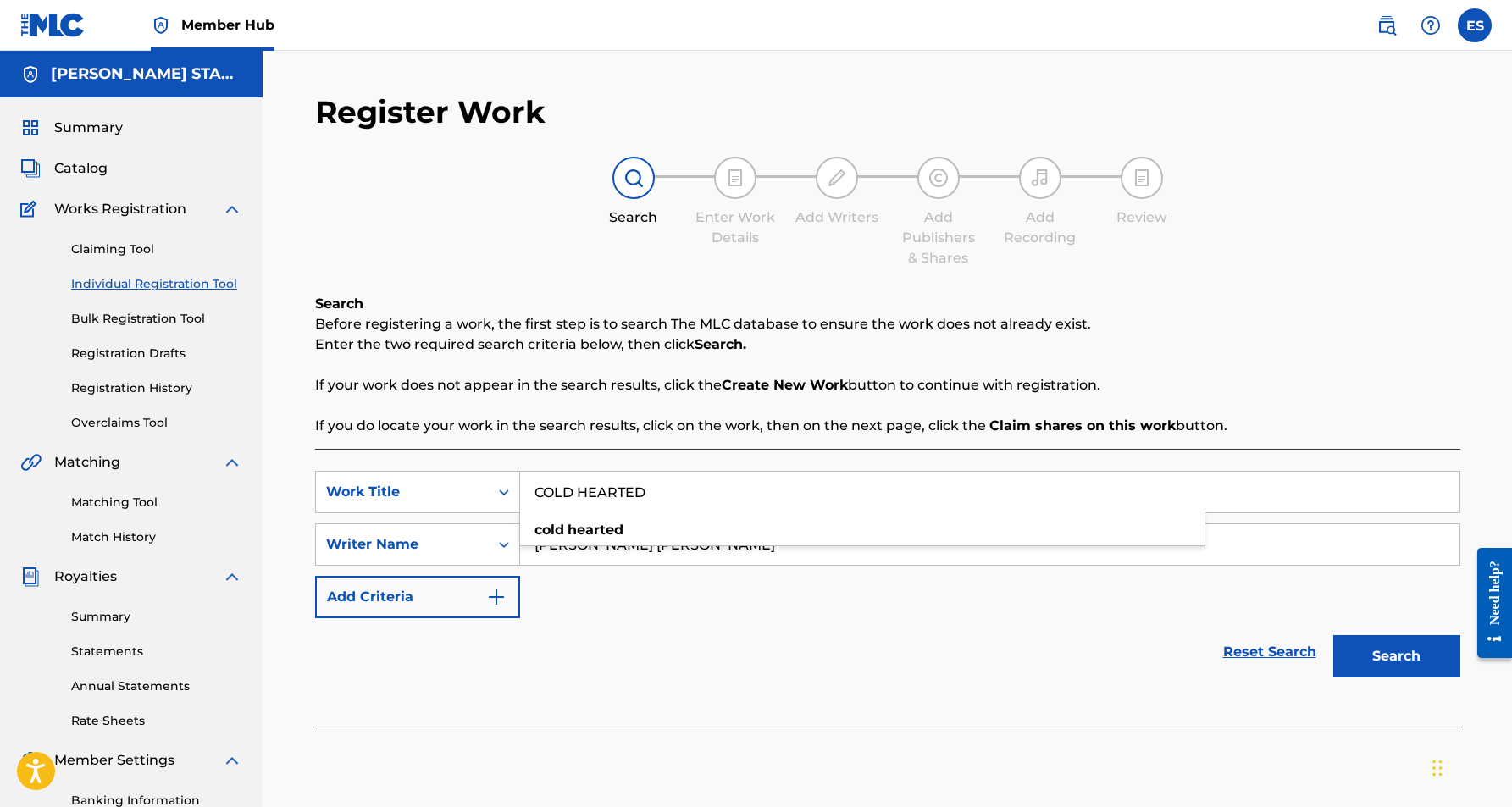
type input "COLD HEARTED"
click at [1066, 648] on div "Reset Search Search" at bounding box center [887, 652] width 1146 height 68
click at [1371, 643] on button "Search" at bounding box center [1397, 655] width 127 height 42
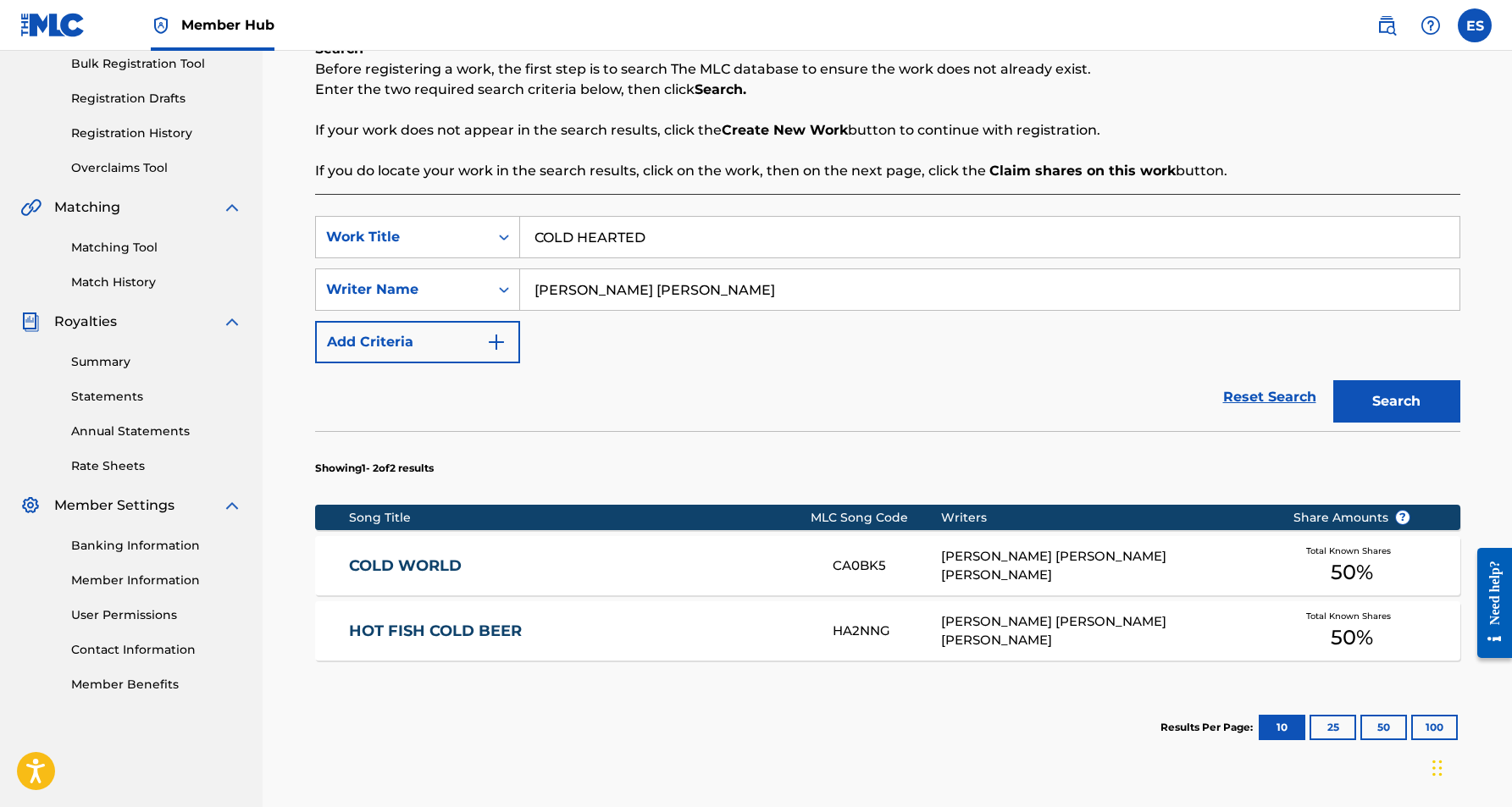
scroll to position [260, 0]
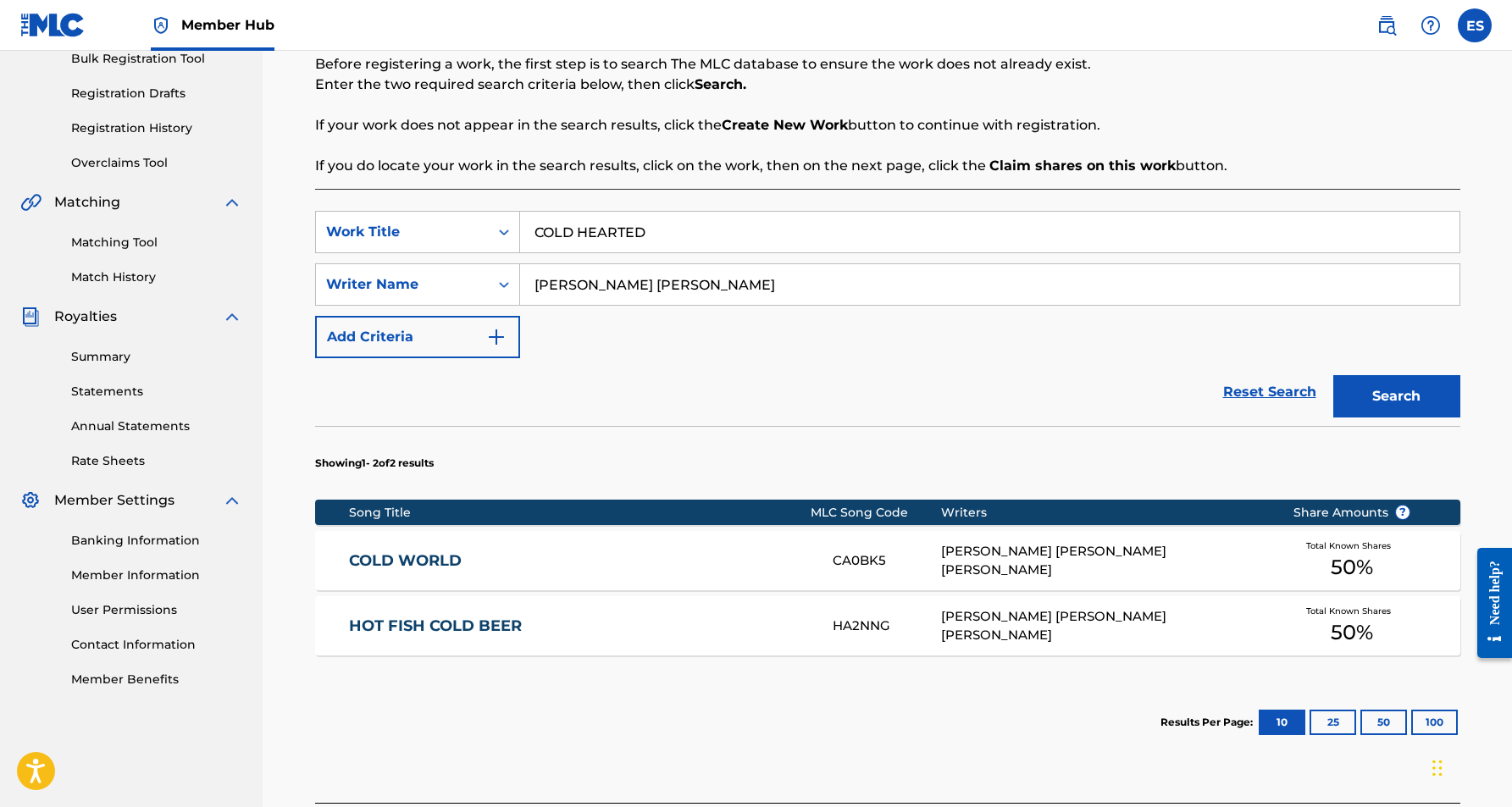
click at [1022, 557] on div "[PERSON_NAME] [PERSON_NAME] [PERSON_NAME]" at bounding box center [1104, 561] width 326 height 38
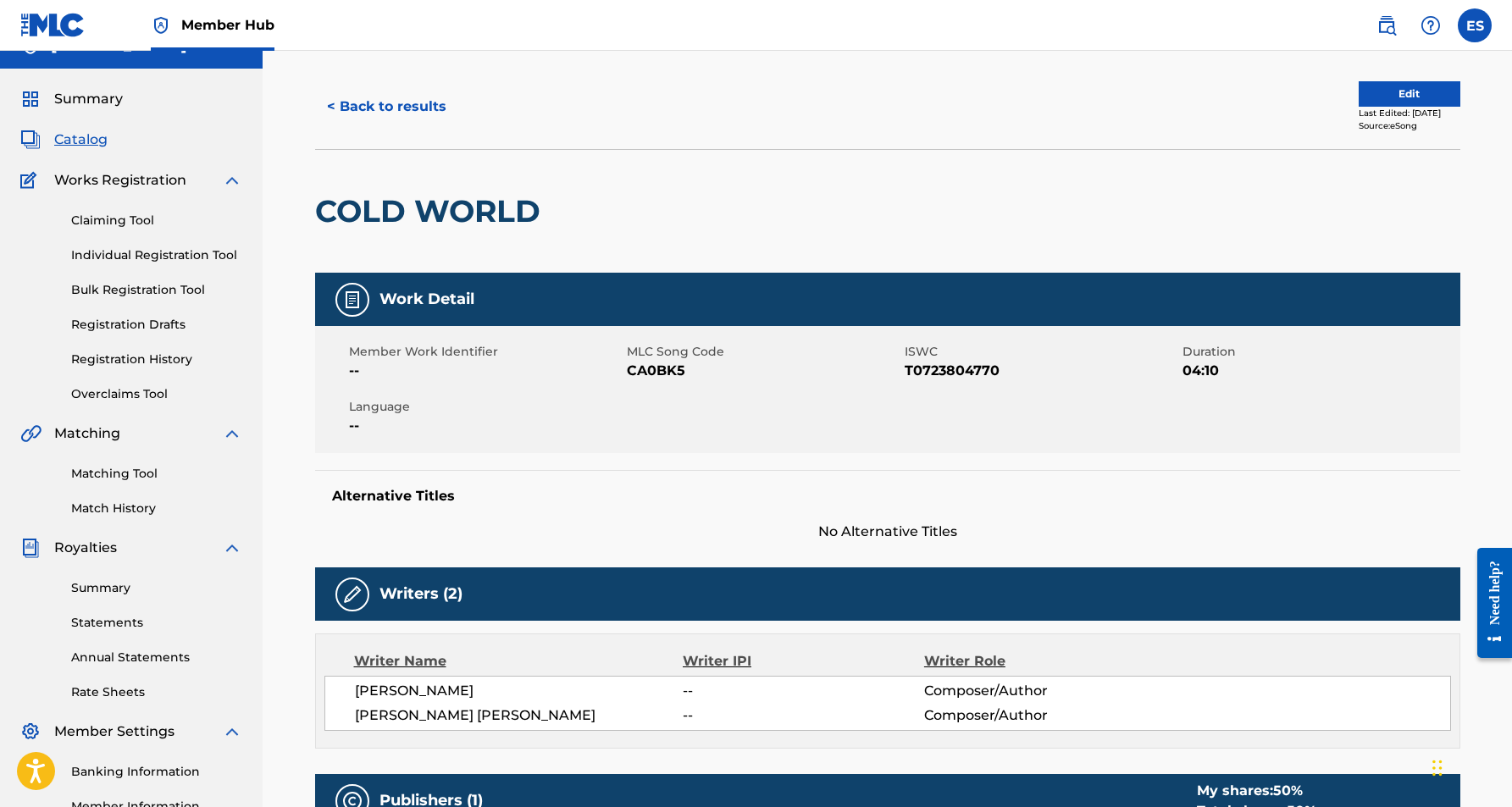
scroll to position [15, 0]
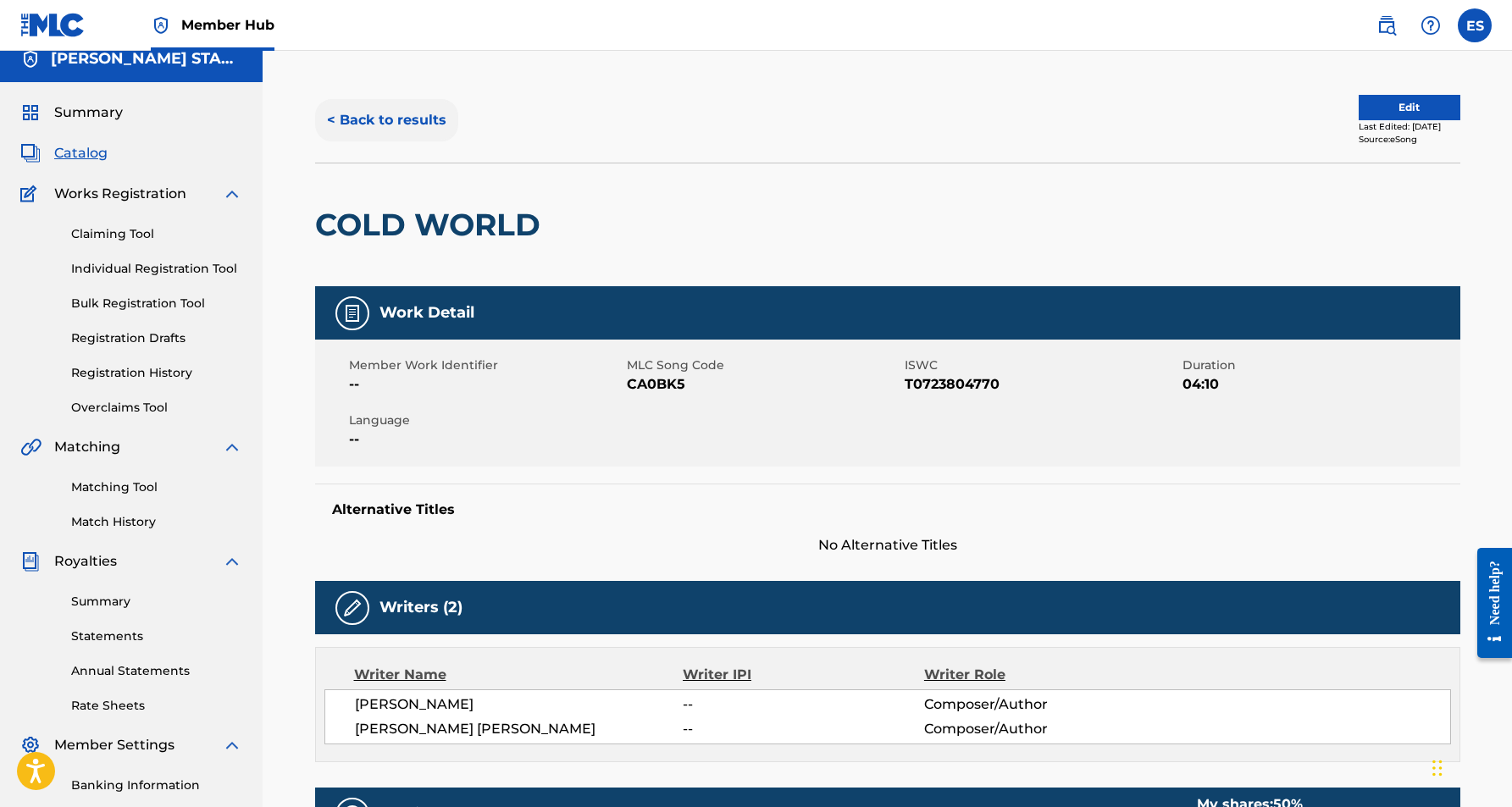
click at [395, 119] on button "< Back to results" at bounding box center [386, 119] width 143 height 42
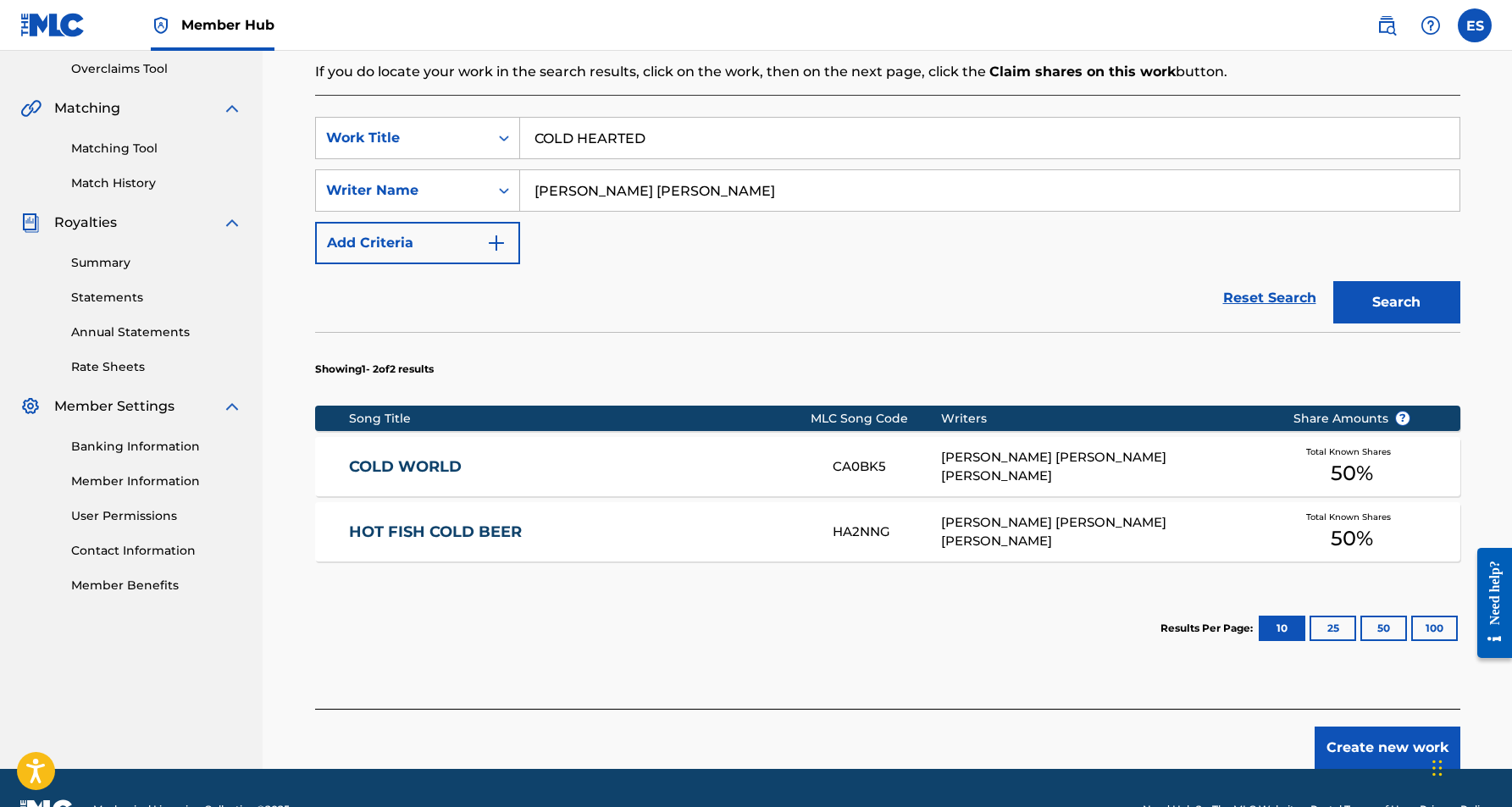
scroll to position [360, 0]
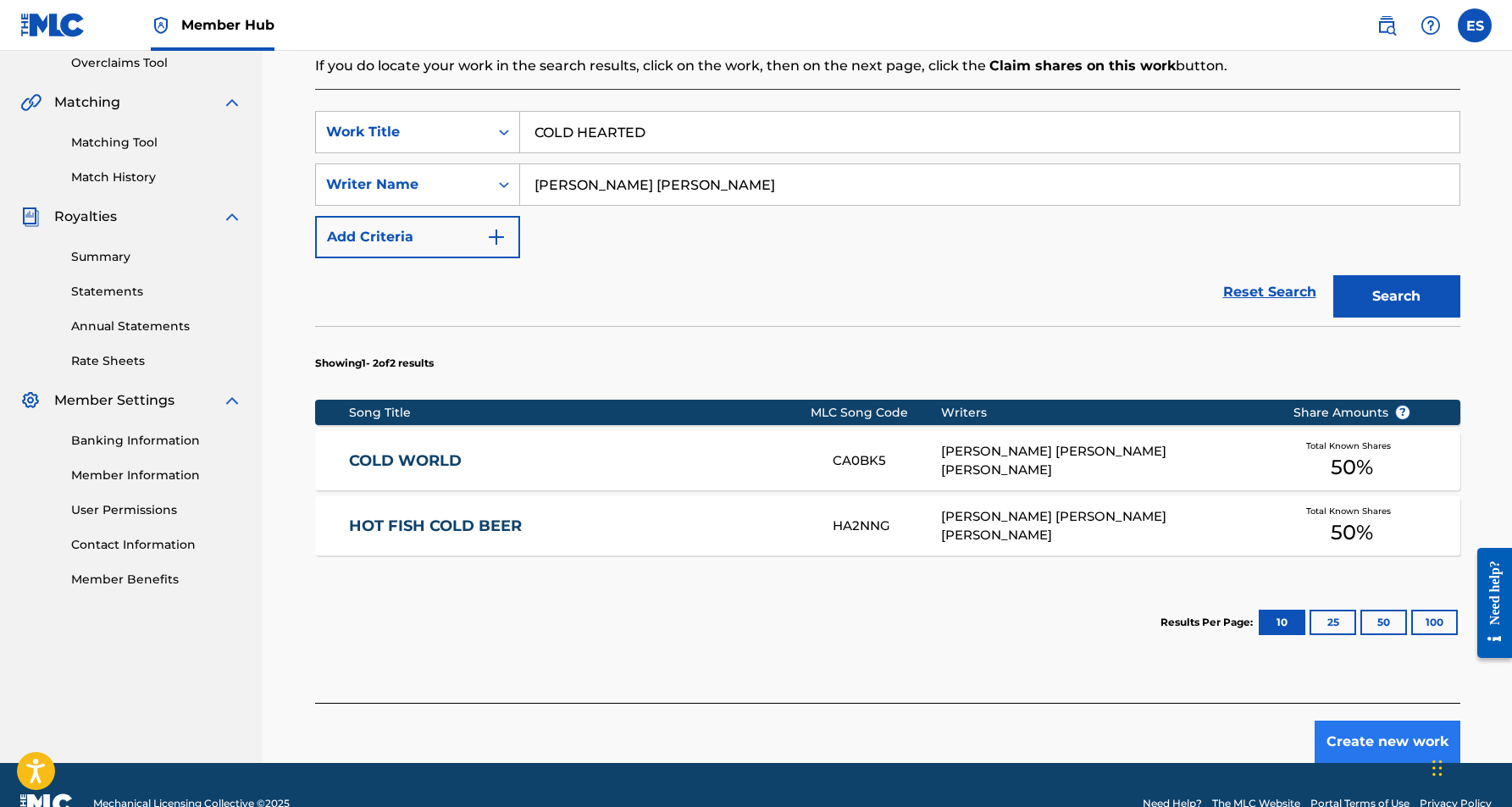
click at [1376, 736] on button "Create new work" at bounding box center [1388, 741] width 146 height 42
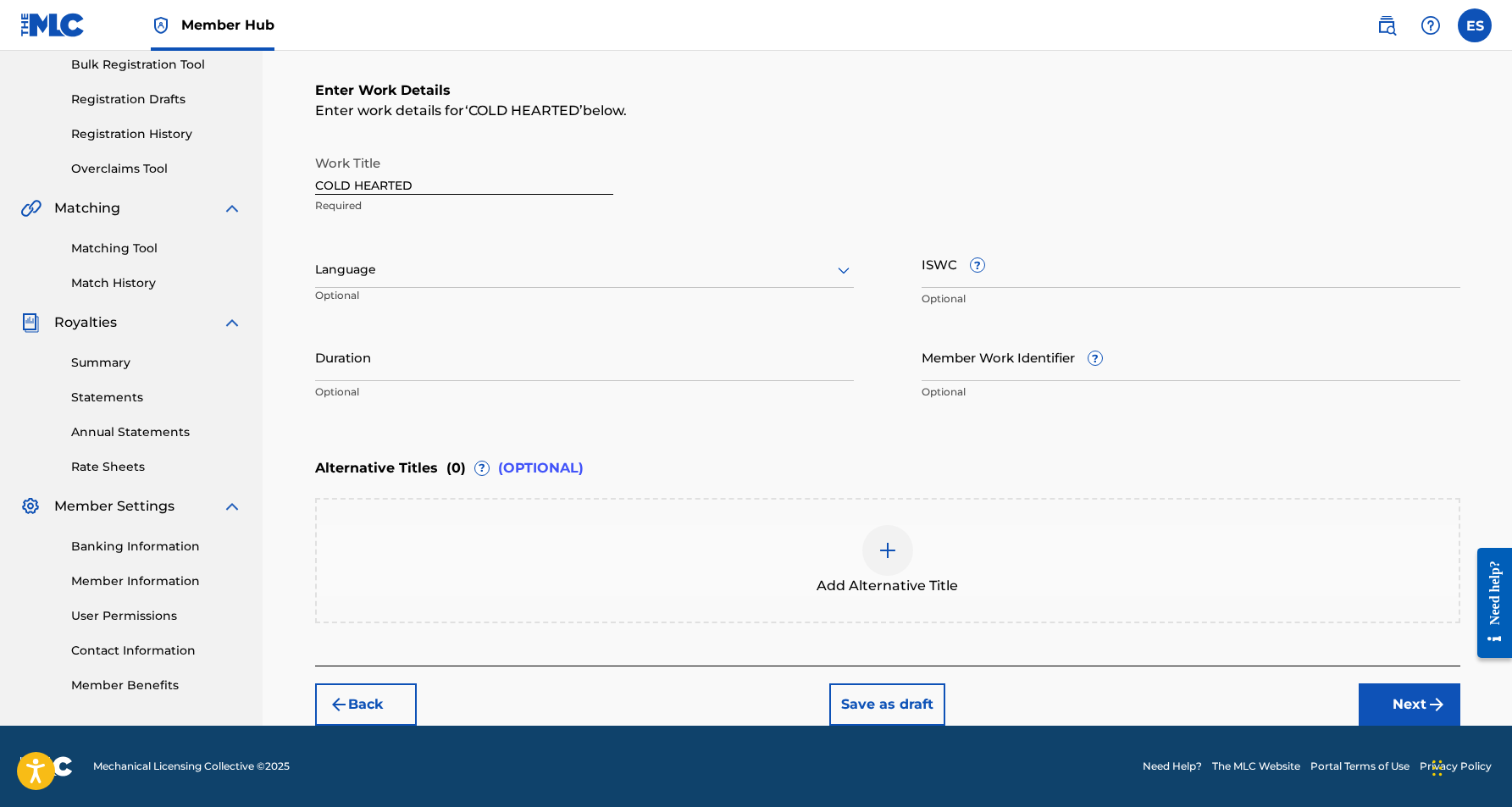
scroll to position [254, 0]
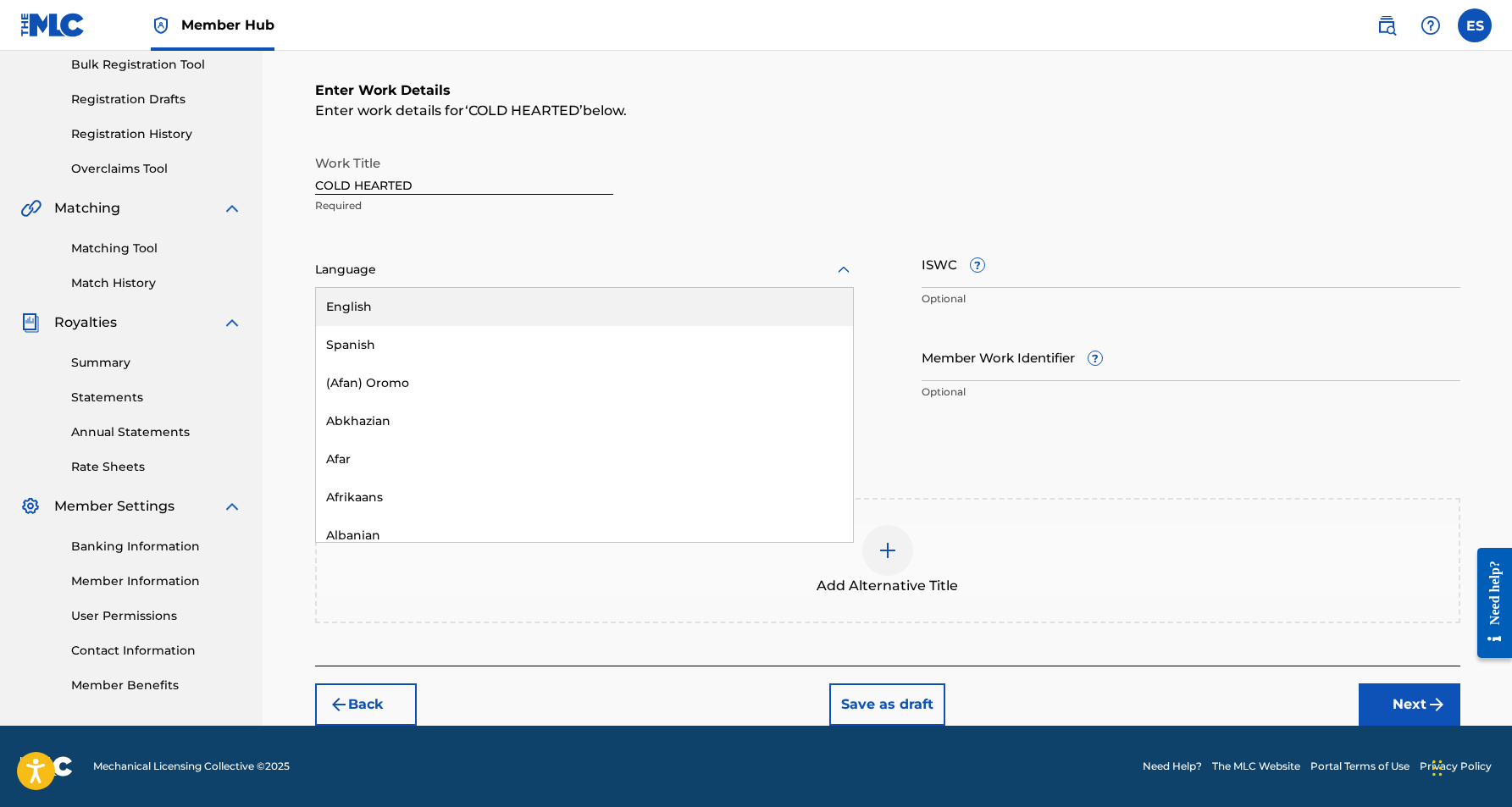
click at [841, 270] on icon at bounding box center [844, 269] width 12 height 7
click at [796, 302] on div "English" at bounding box center [584, 307] width 537 height 38
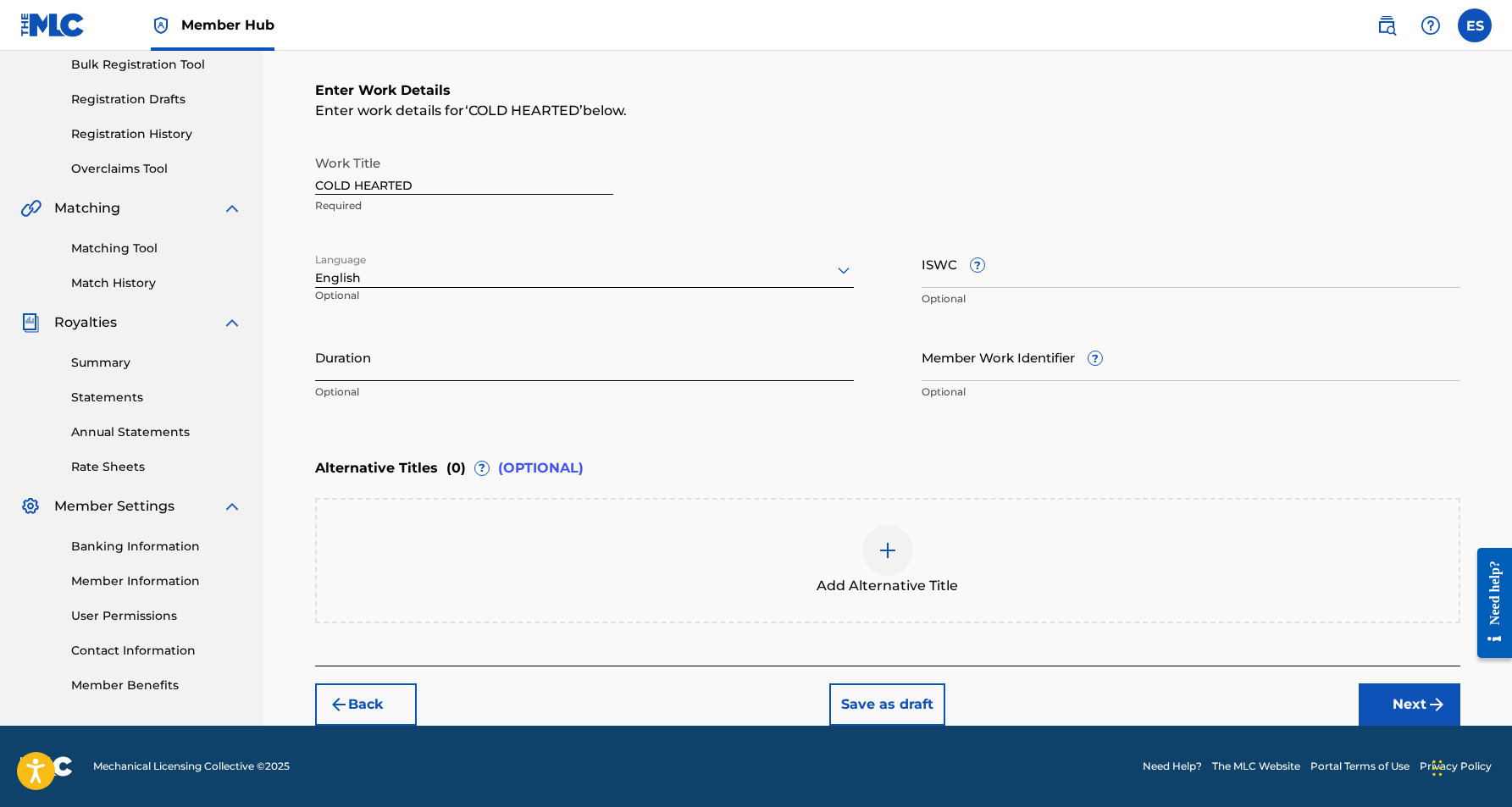
click at [457, 364] on input "Duration" at bounding box center [584, 357] width 539 height 48
type input "03:58"
click at [939, 276] on input "ISWC ?" at bounding box center [1191, 263] width 539 height 48
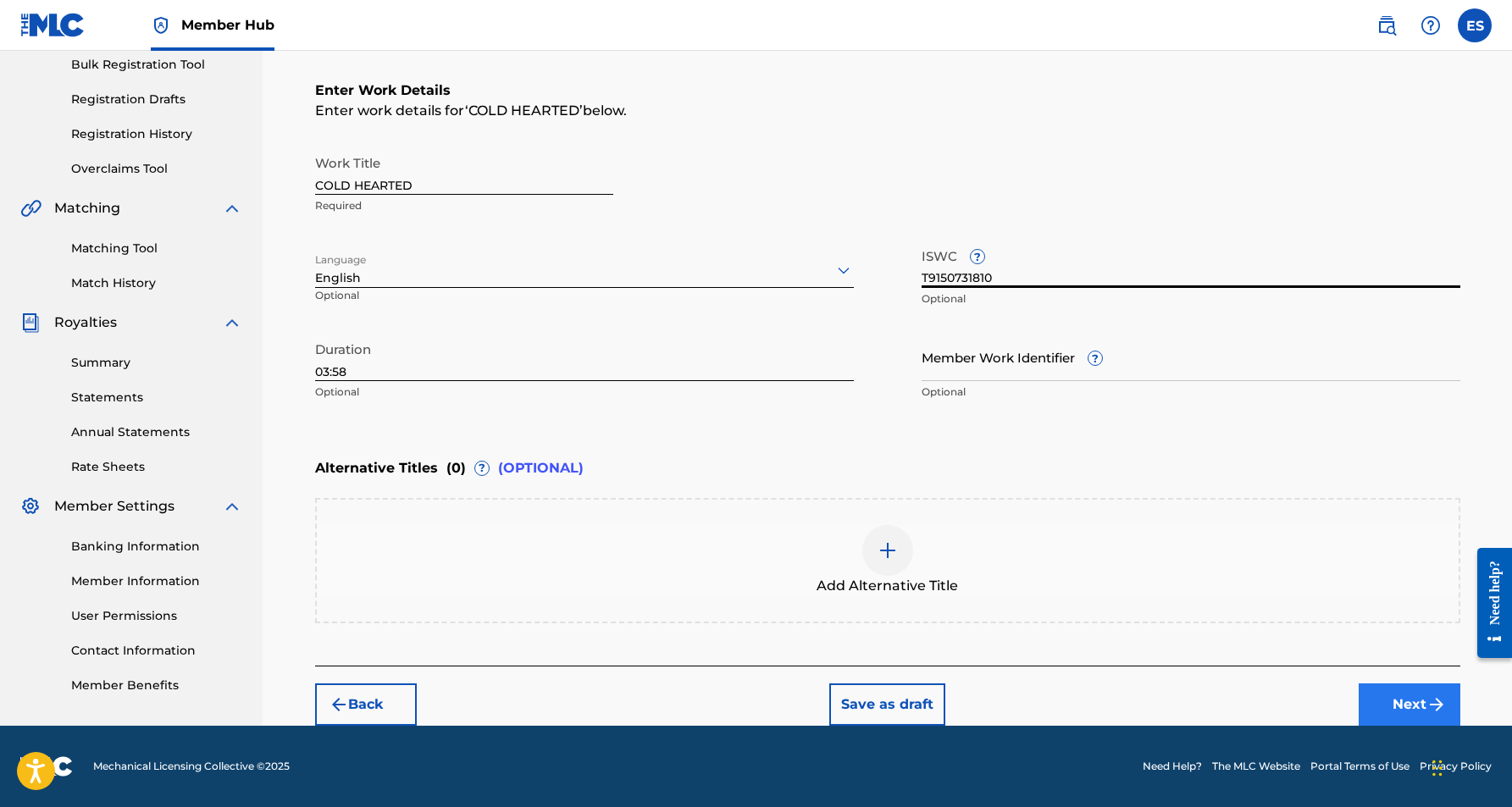
type input "T9150731810"
click at [1371, 703] on button "Next" at bounding box center [1409, 704] width 101 height 42
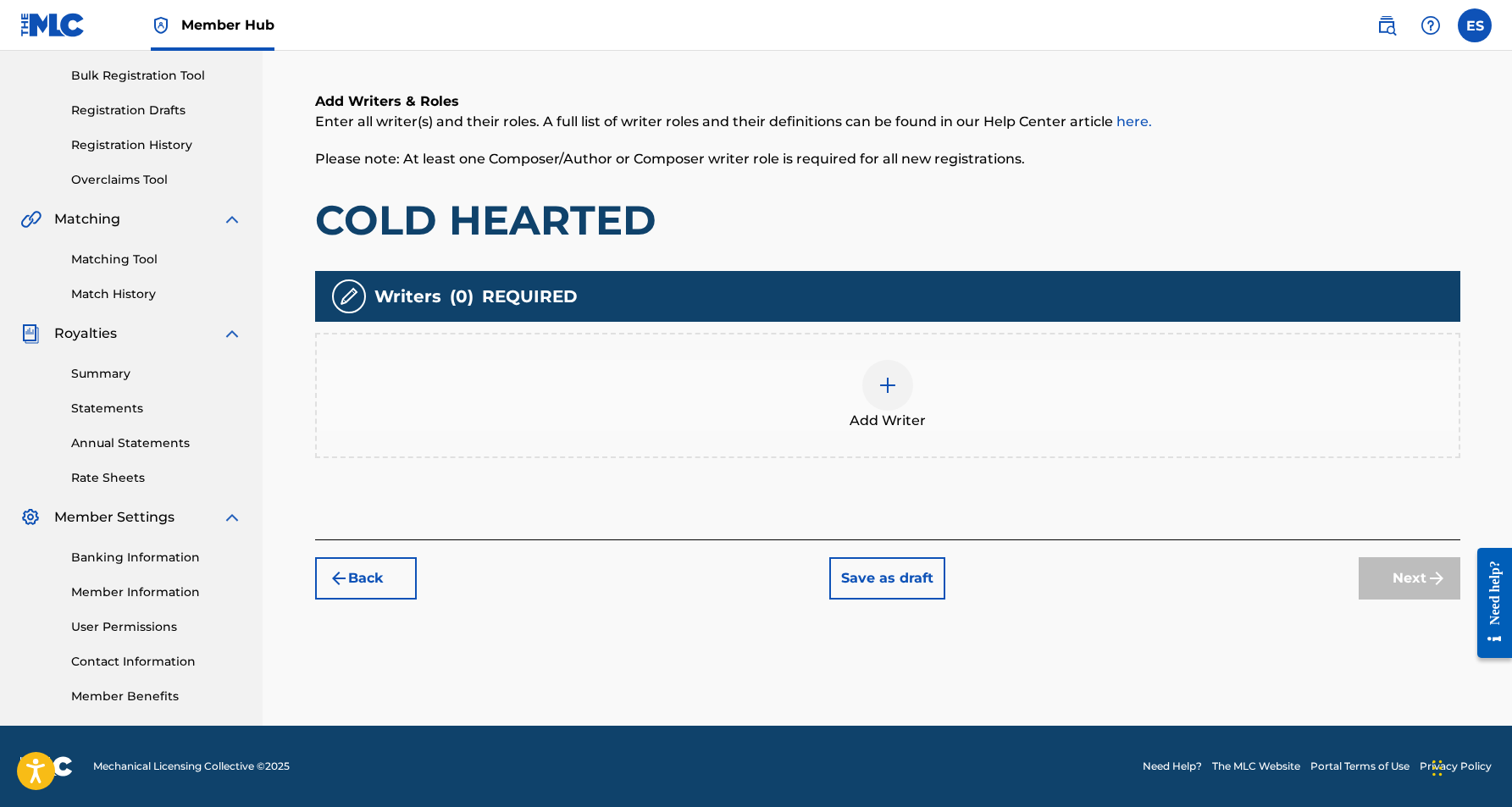
click at [874, 381] on div at bounding box center [887, 385] width 51 height 51
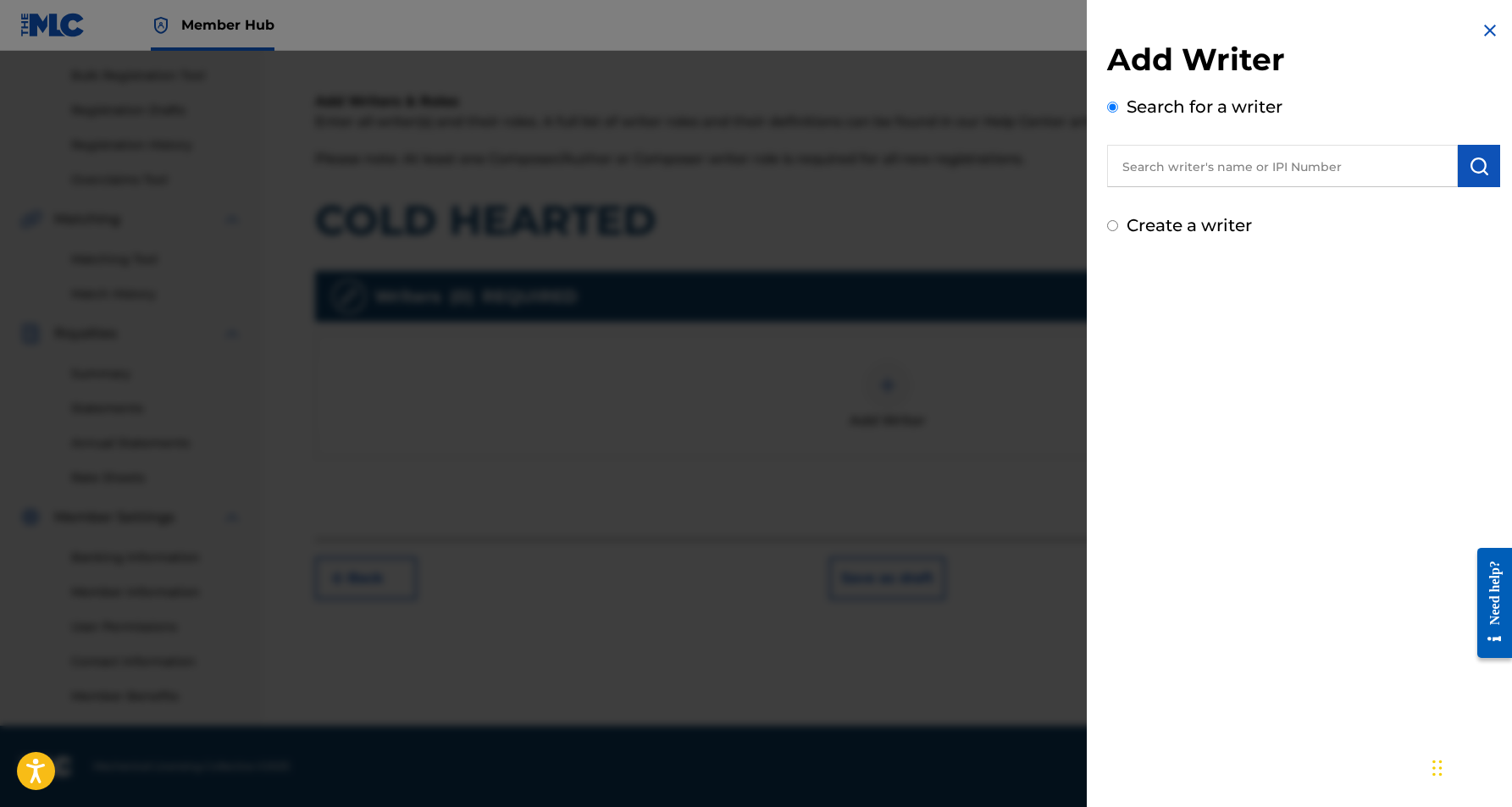
click at [1151, 177] on input "text" at bounding box center [1282, 166] width 351 height 42
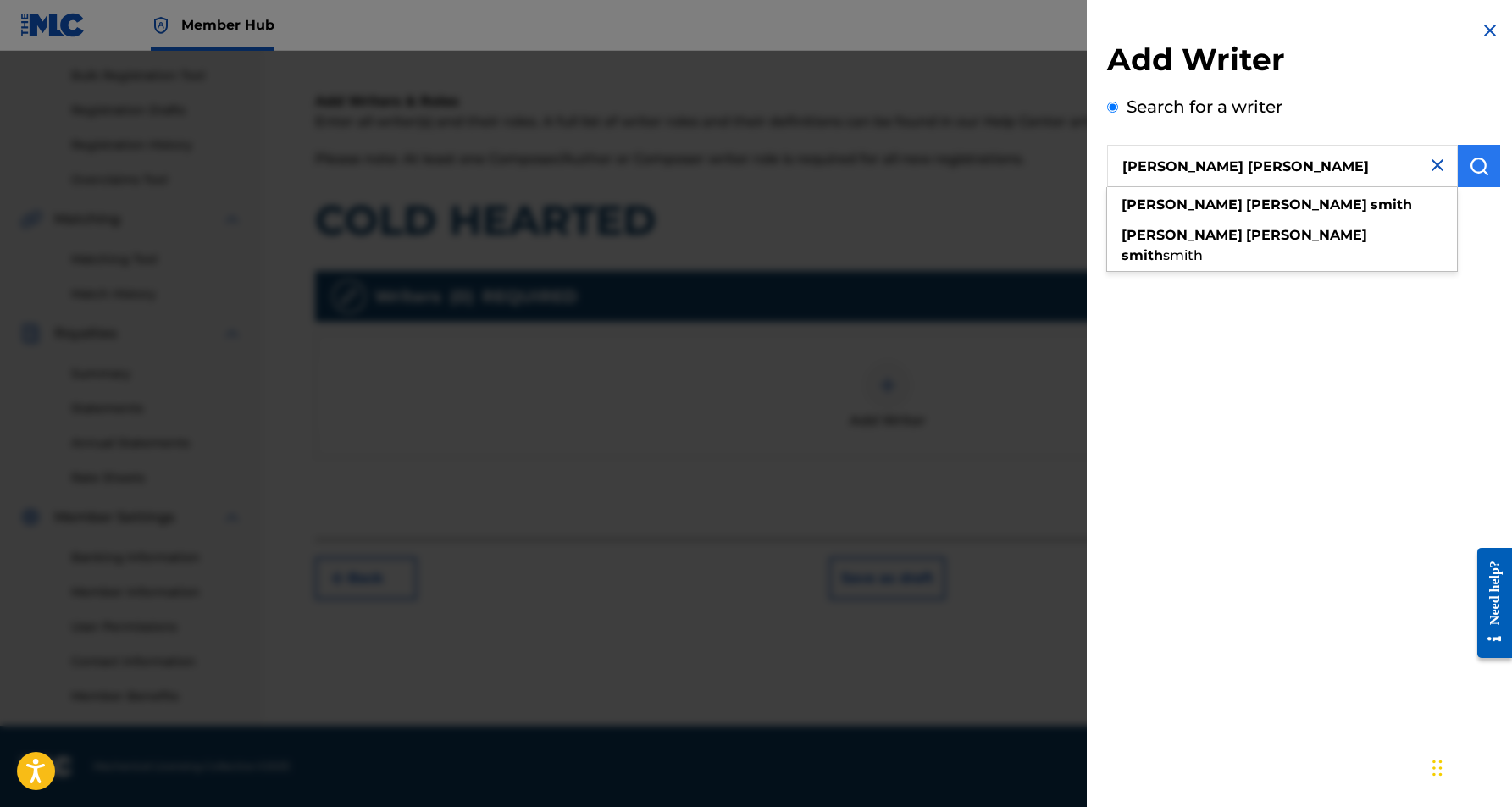
type input "[PERSON_NAME] [PERSON_NAME]"
click at [1481, 171] on img "submit" at bounding box center [1479, 166] width 21 height 21
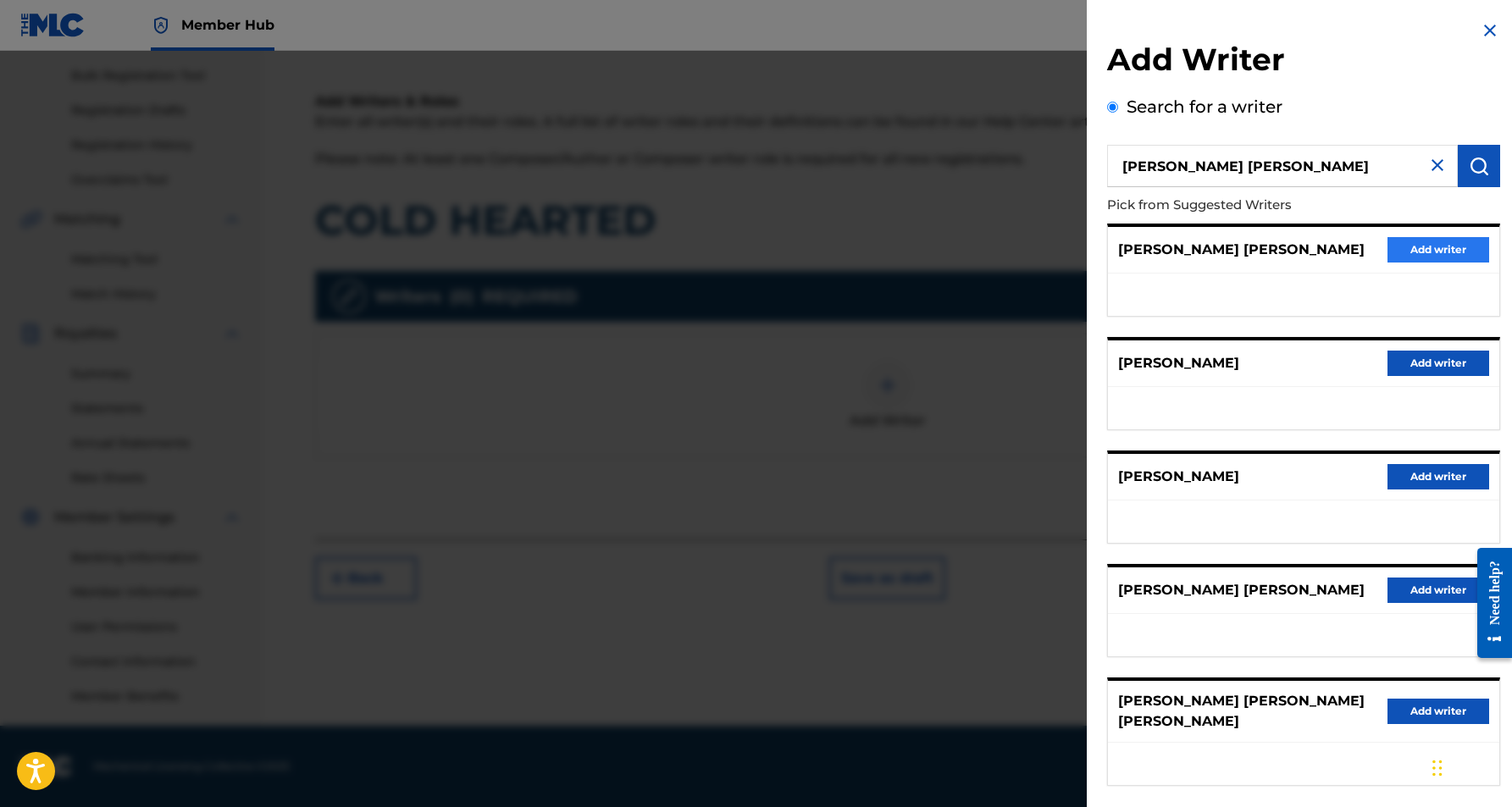
click at [1414, 240] on button "Add writer" at bounding box center [1438, 250] width 101 height 26
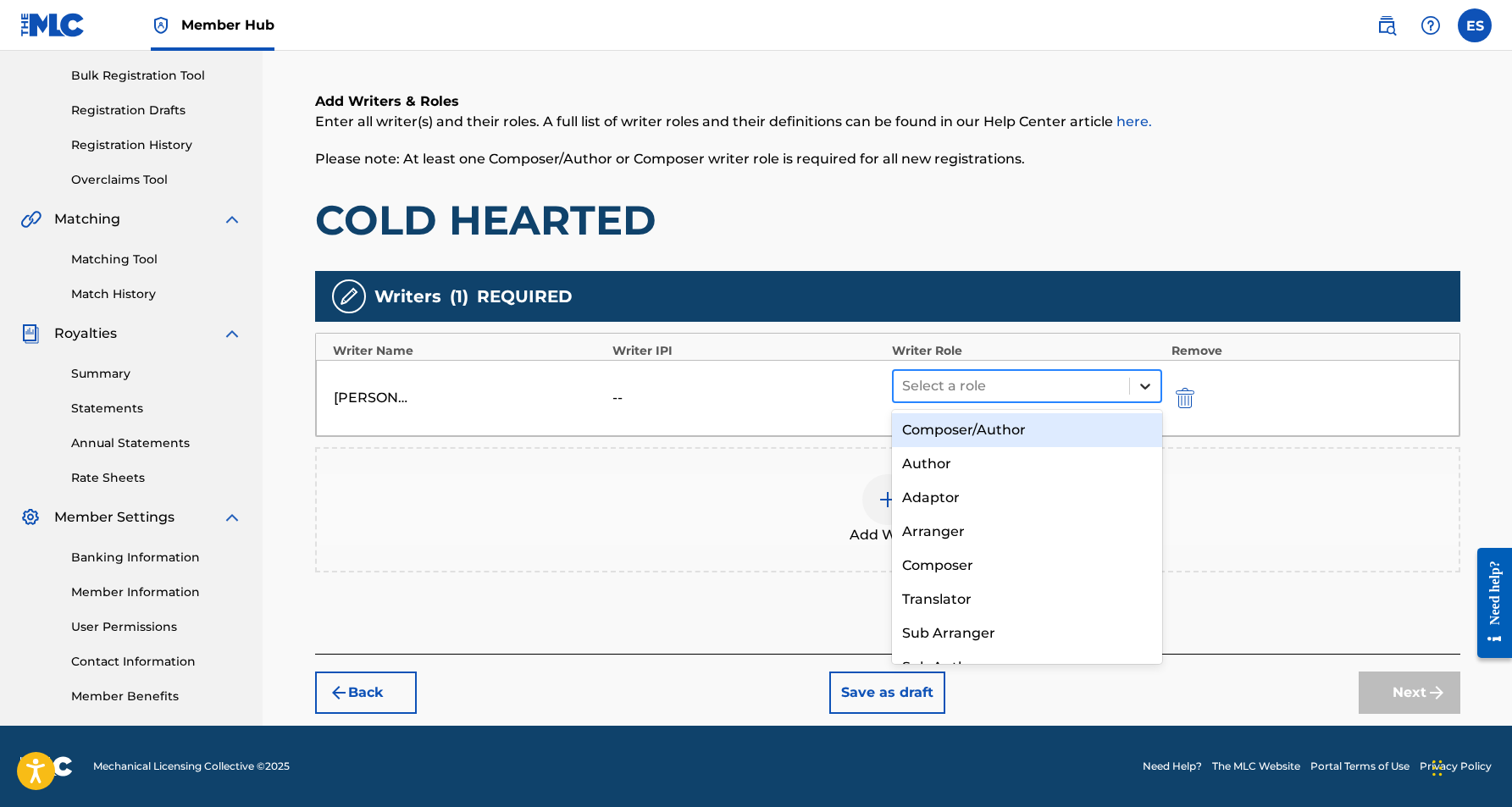
click at [1137, 385] on icon at bounding box center [1146, 386] width 17 height 17
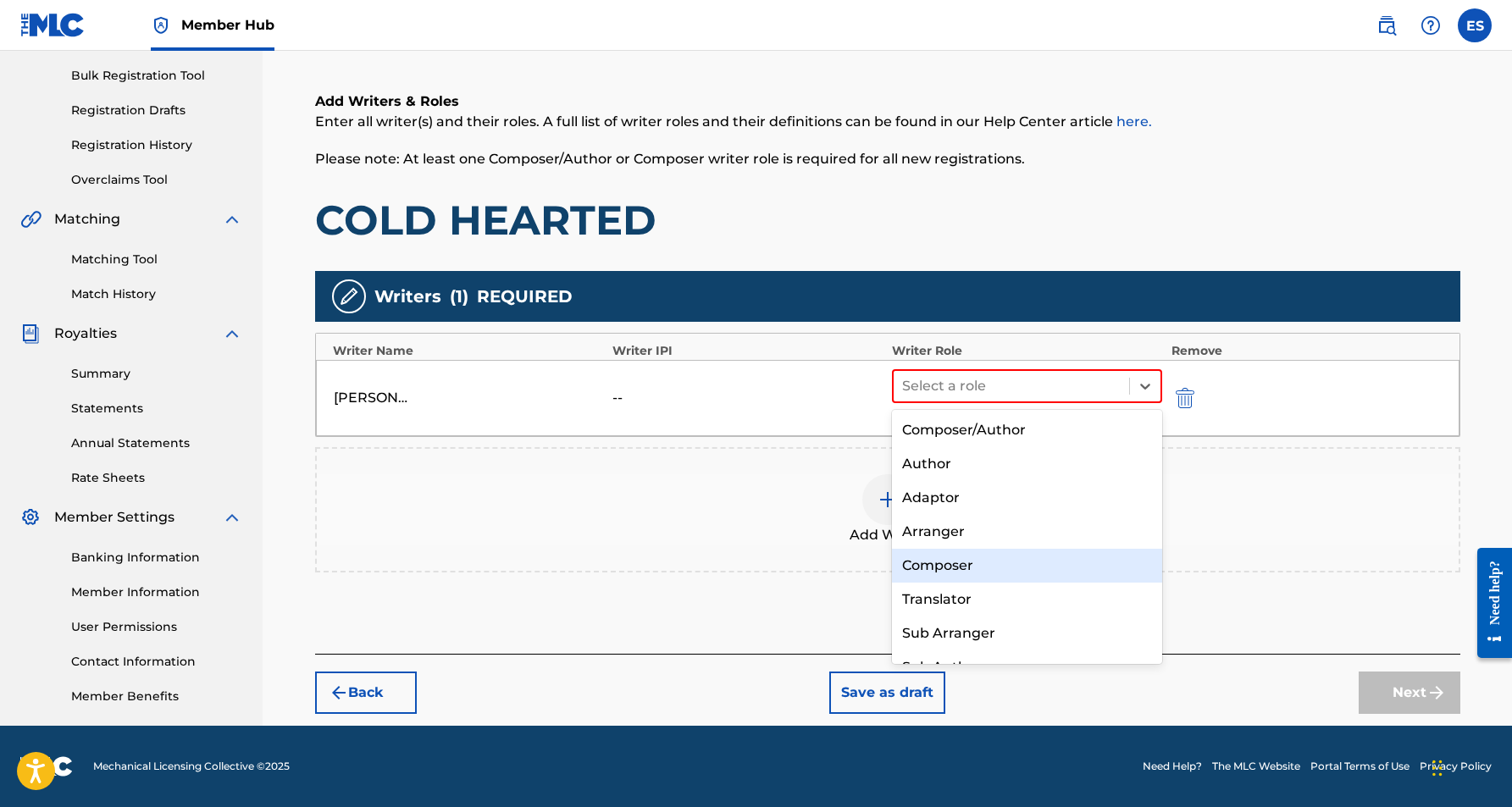
click at [983, 566] on div "Composer" at bounding box center [1027, 565] width 271 height 33
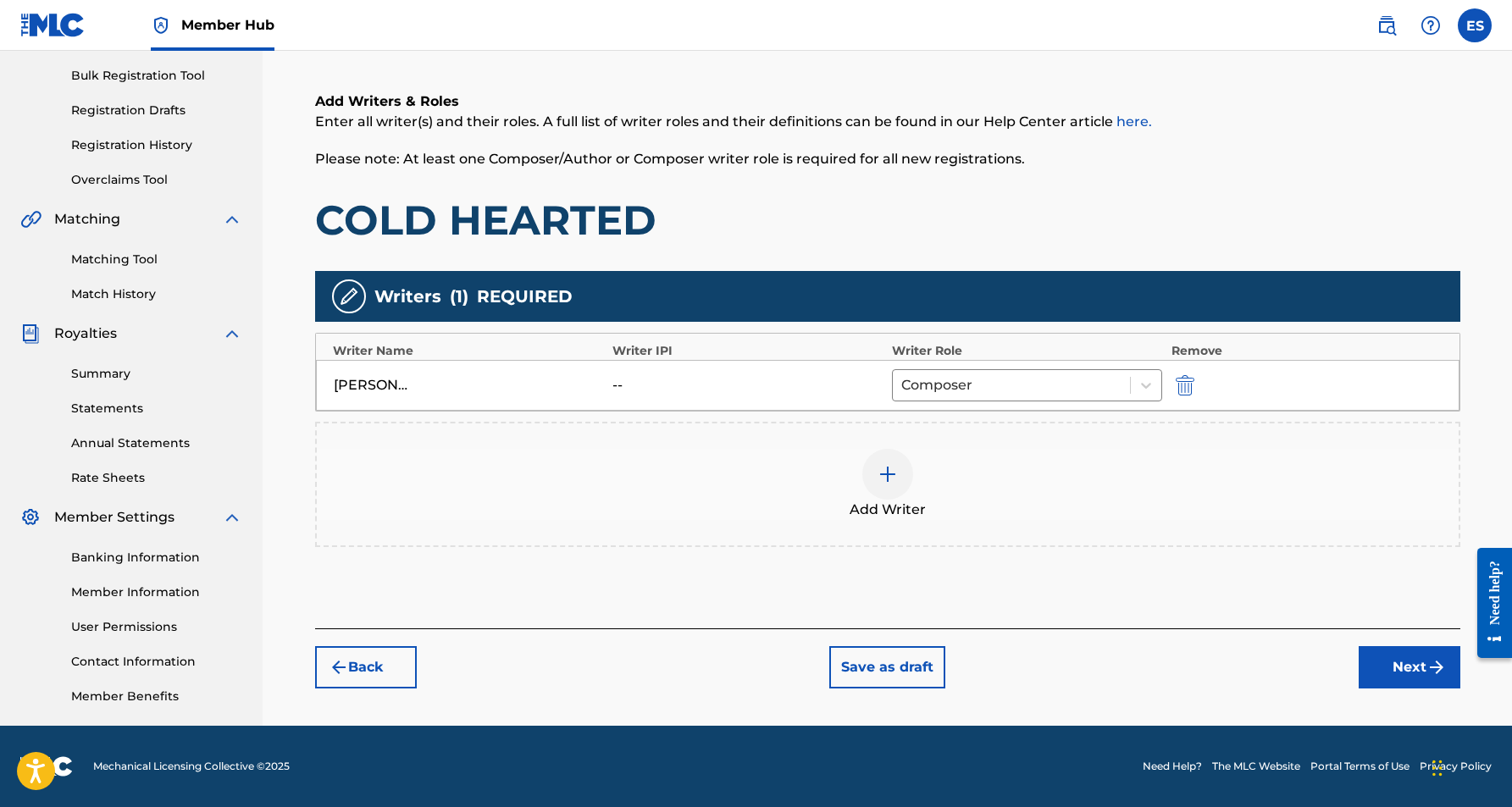
click at [890, 474] on img at bounding box center [888, 474] width 21 height 21
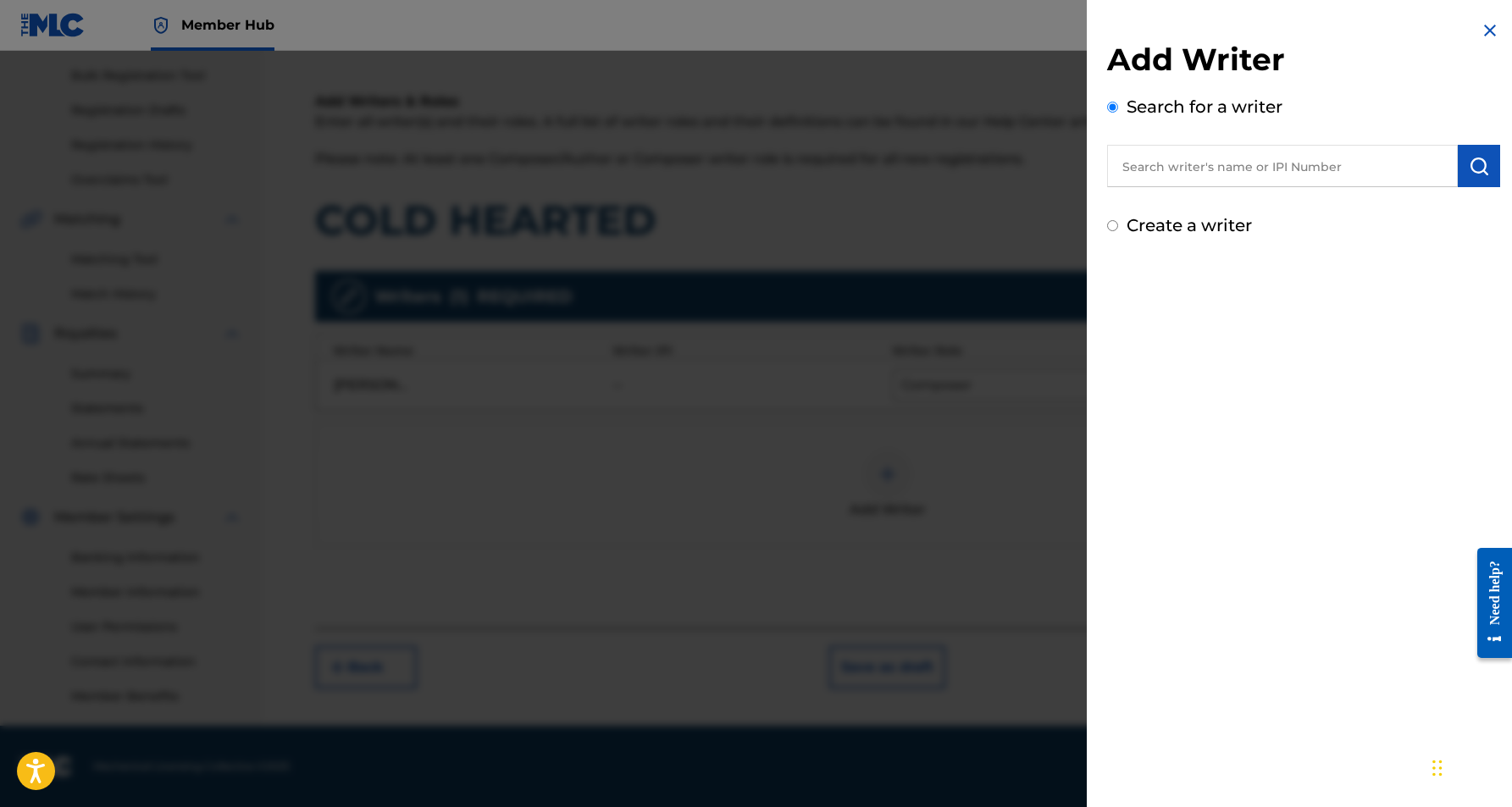
click at [1111, 229] on input "Create a writer" at bounding box center [1112, 226] width 11 height 11
radio input "false"
radio input "true"
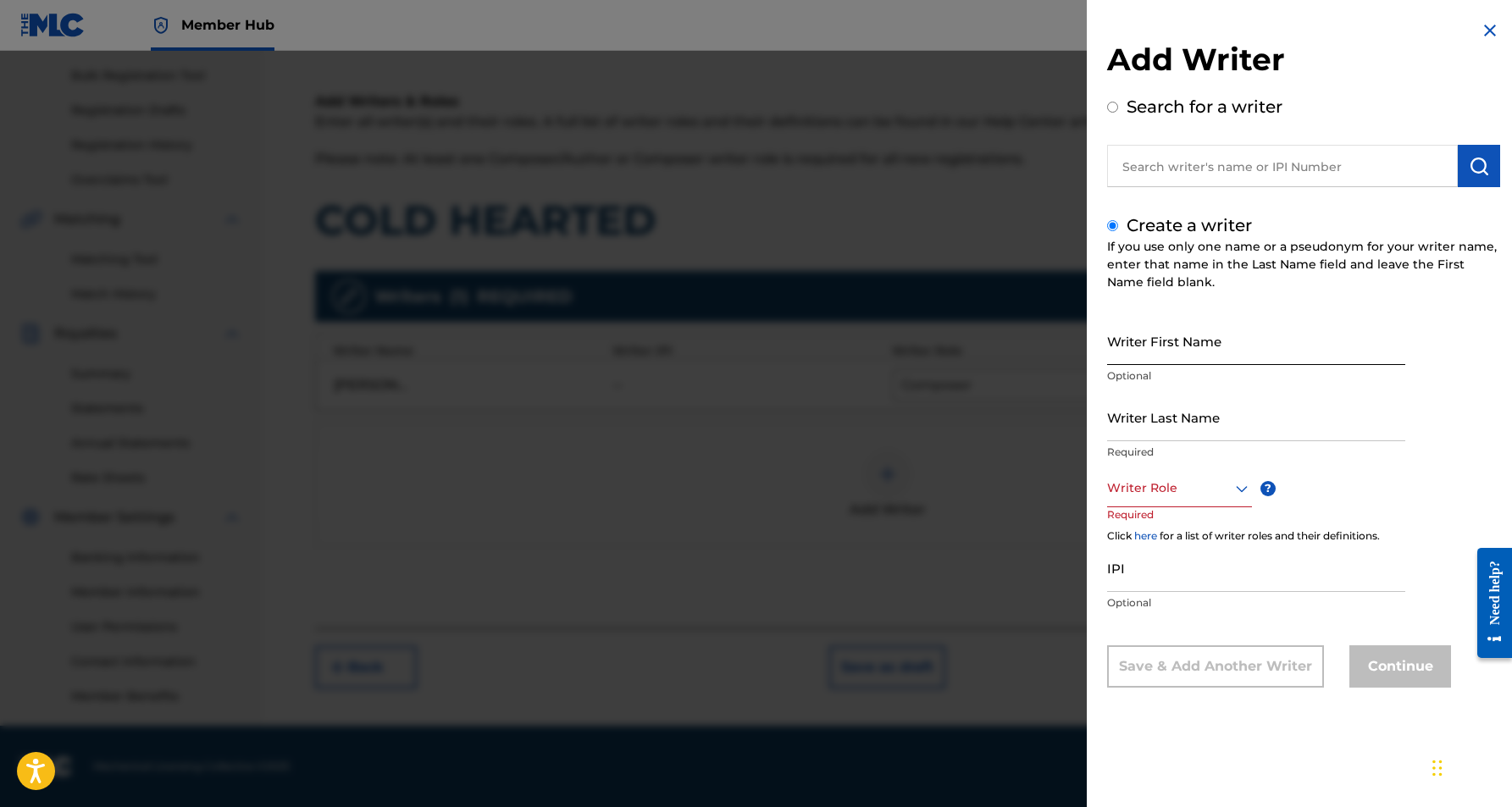
click at [1152, 335] on input "Writer First Name" at bounding box center [1255, 340] width 298 height 48
type input "[PERSON_NAME]"
click at [1155, 416] on input "Writer Last Name" at bounding box center [1255, 417] width 298 height 48
type input "[PERSON_NAME]"
click at [1154, 356] on input "[PERSON_NAME]" at bounding box center [1255, 340] width 298 height 48
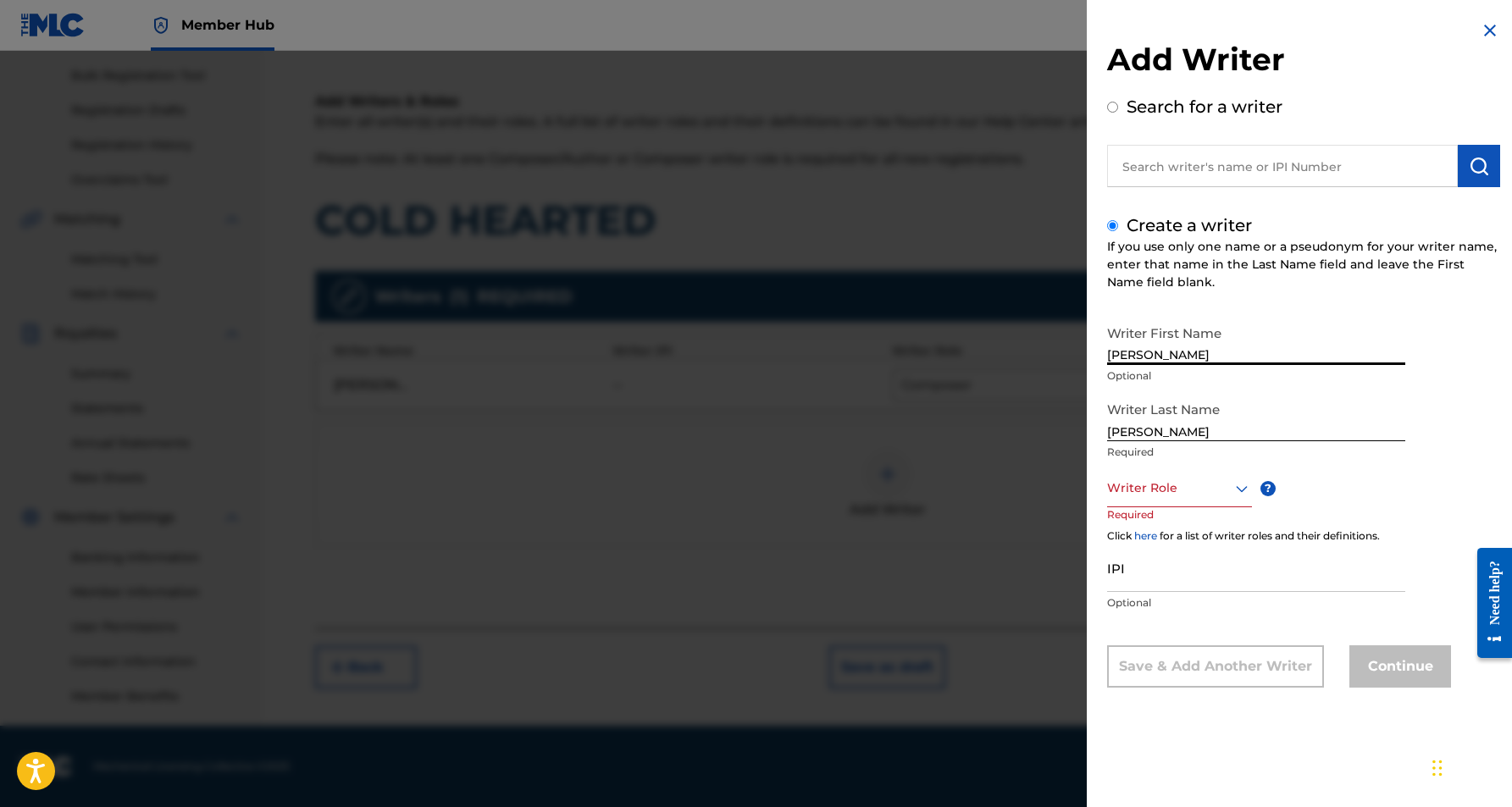
click at [1236, 352] on input "[PERSON_NAME]" at bounding box center [1255, 340] width 298 height 48
type input "[PERSON_NAME]"
click at [1243, 491] on icon at bounding box center [1242, 489] width 21 height 21
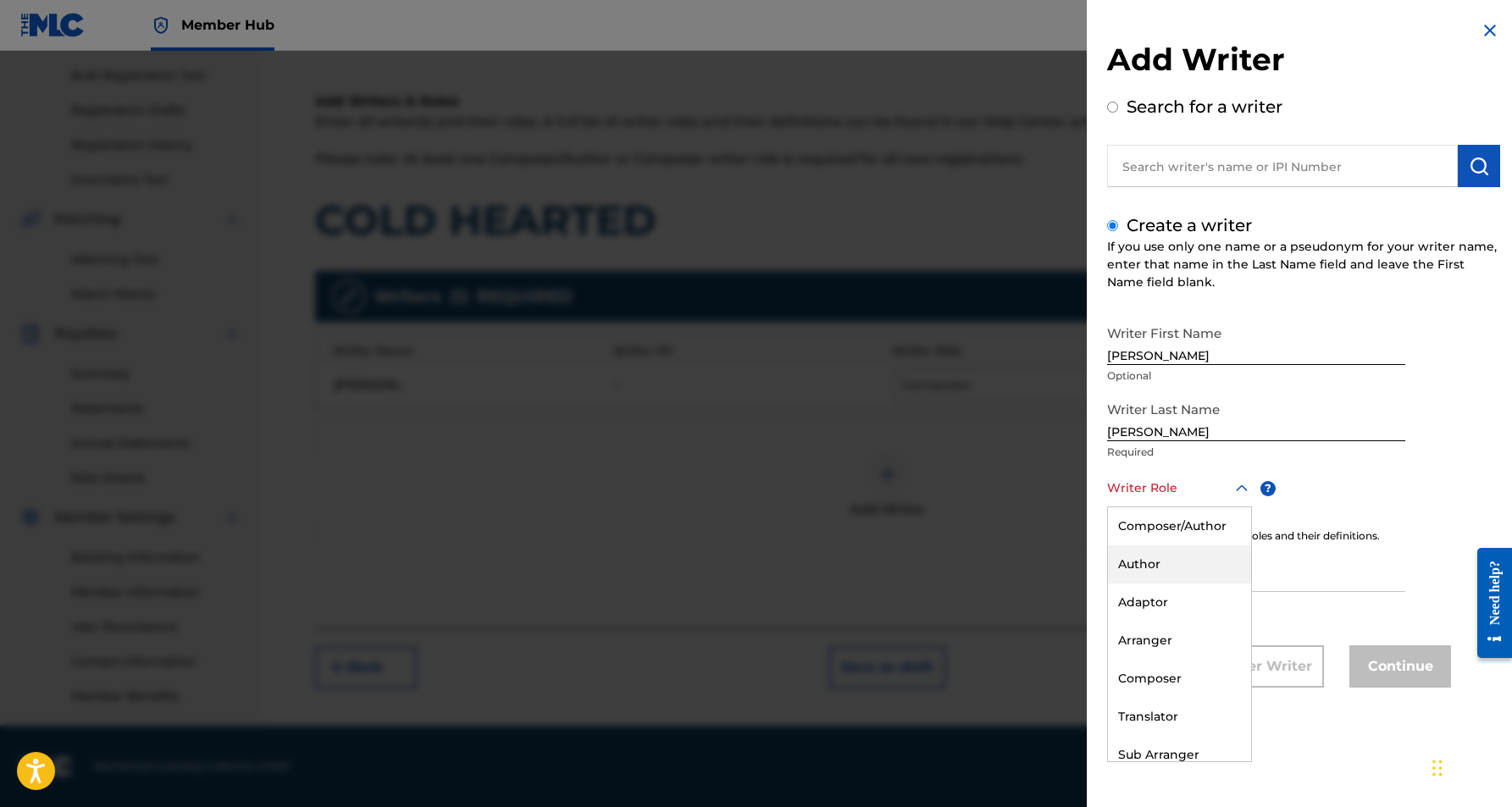
click at [1189, 566] on div "Author" at bounding box center [1179, 564] width 143 height 38
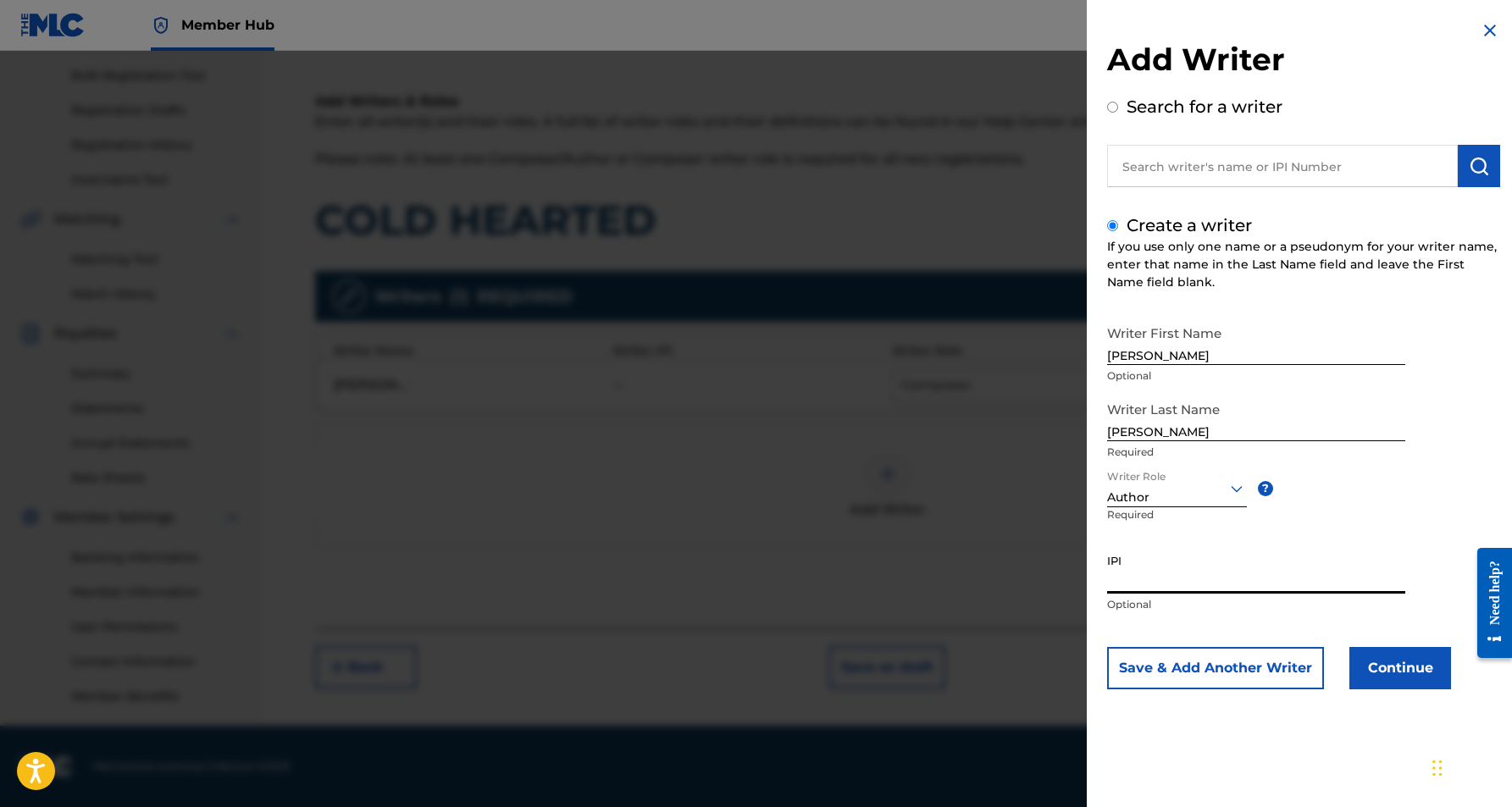
click at [1164, 572] on input "IPI" at bounding box center [1255, 569] width 298 height 48
type input "525016978"
click at [1379, 660] on button "Continue" at bounding box center [1400, 667] width 101 height 42
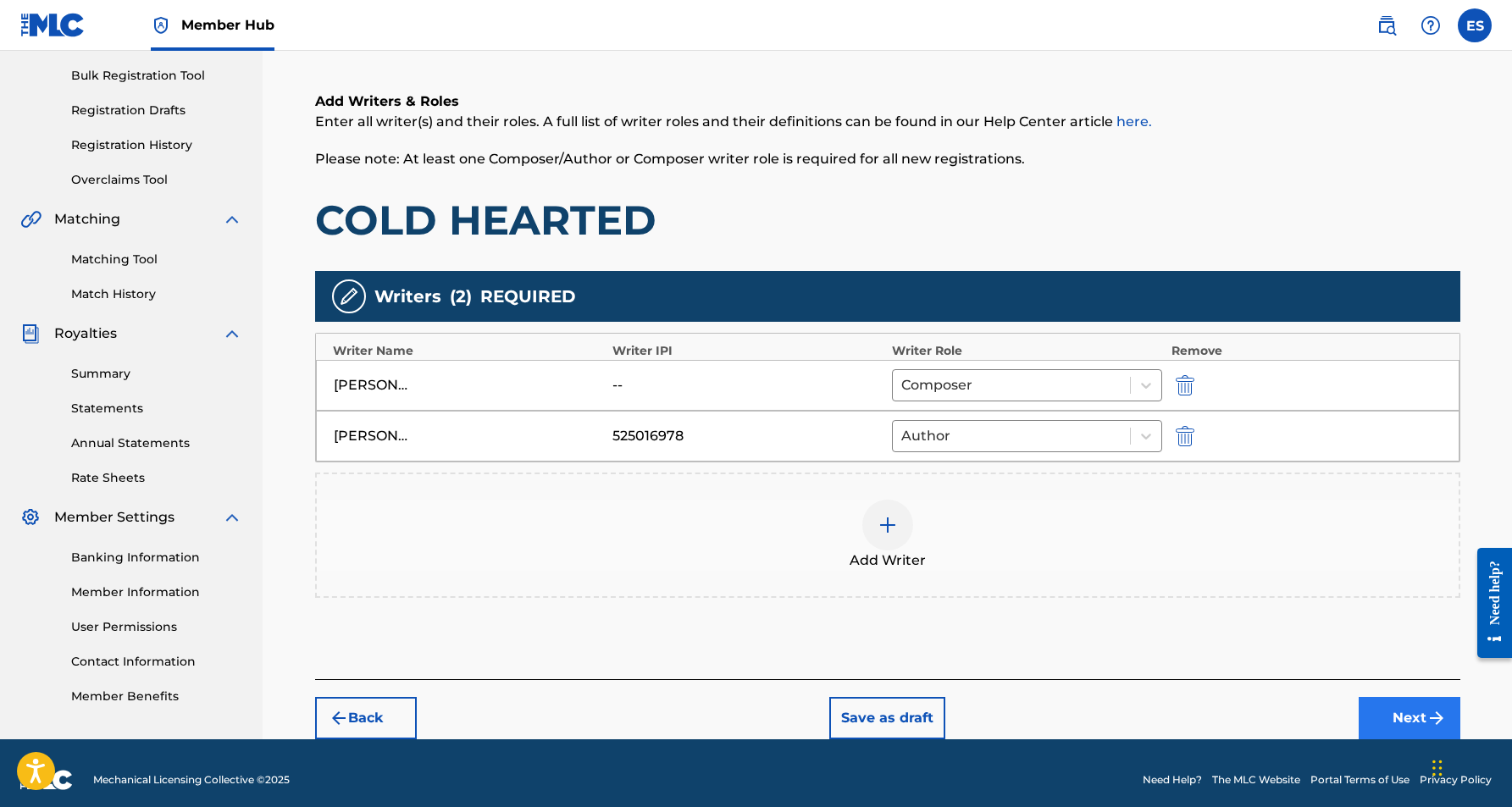
click at [1416, 718] on button "Next" at bounding box center [1409, 717] width 101 height 42
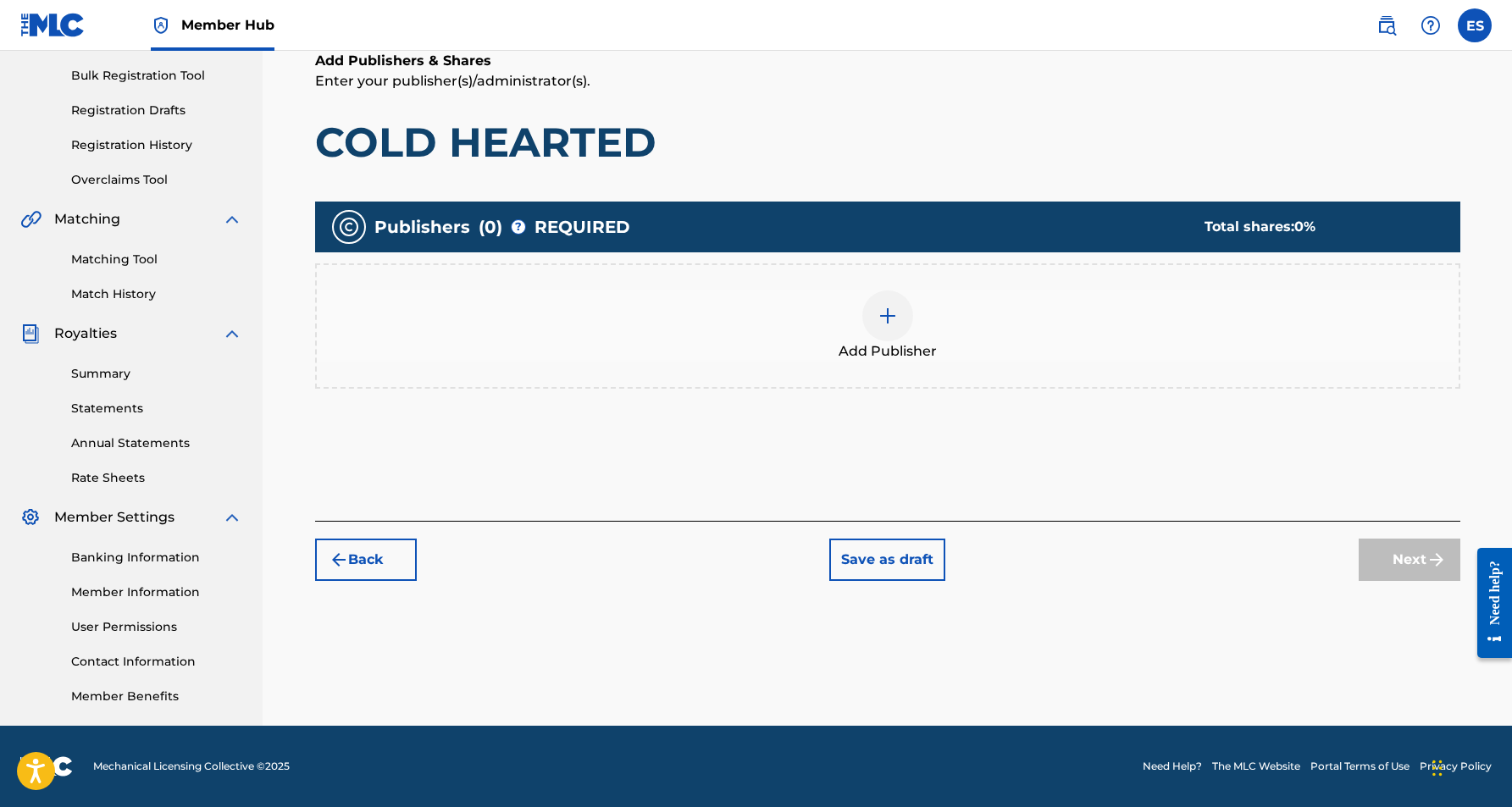
scroll to position [76, 0]
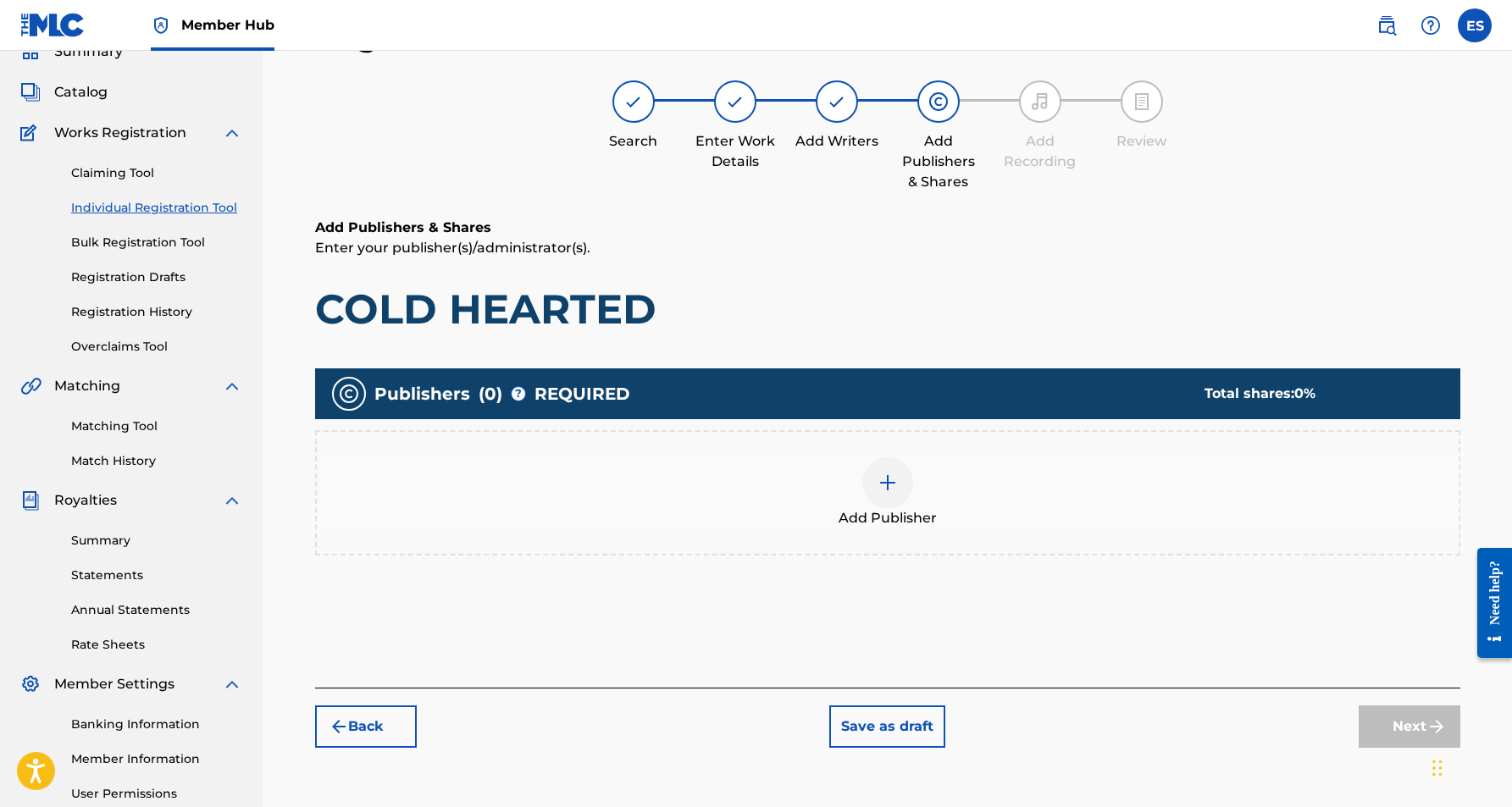
click at [890, 489] on img at bounding box center [888, 483] width 21 height 21
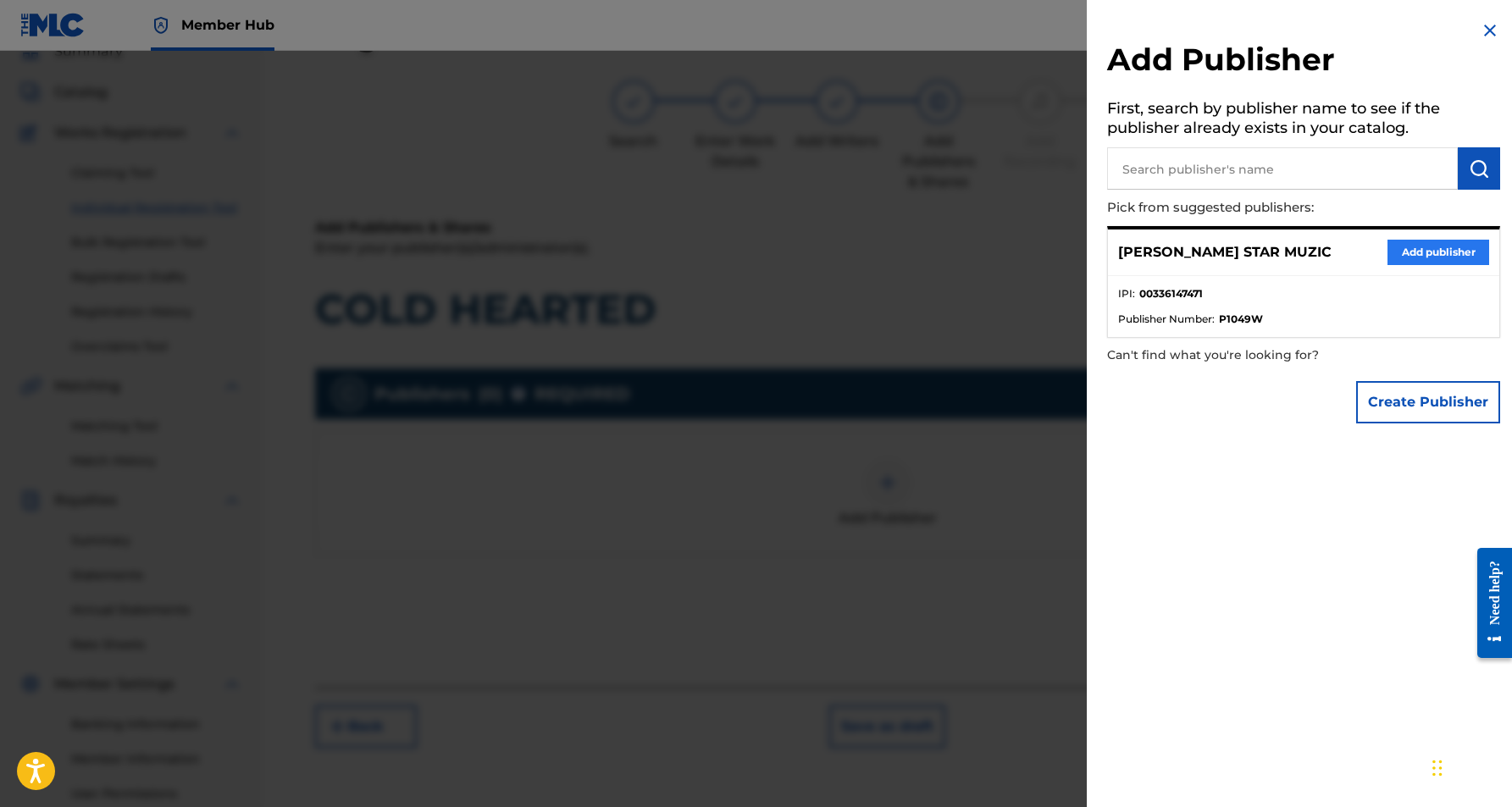
click at [1418, 247] on button "Add publisher" at bounding box center [1438, 252] width 101 height 26
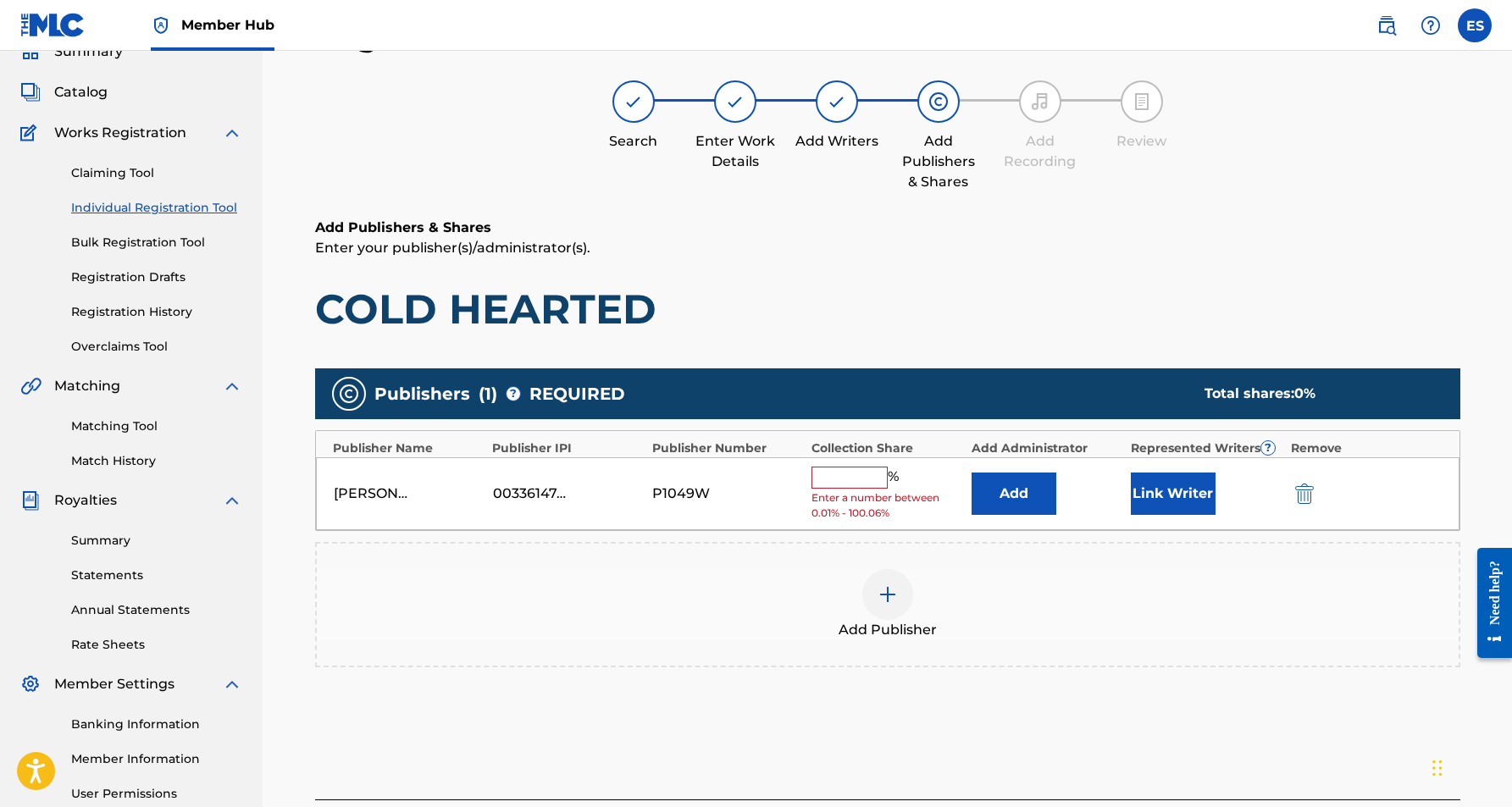
click at [860, 474] on input "text" at bounding box center [850, 478] width 76 height 22
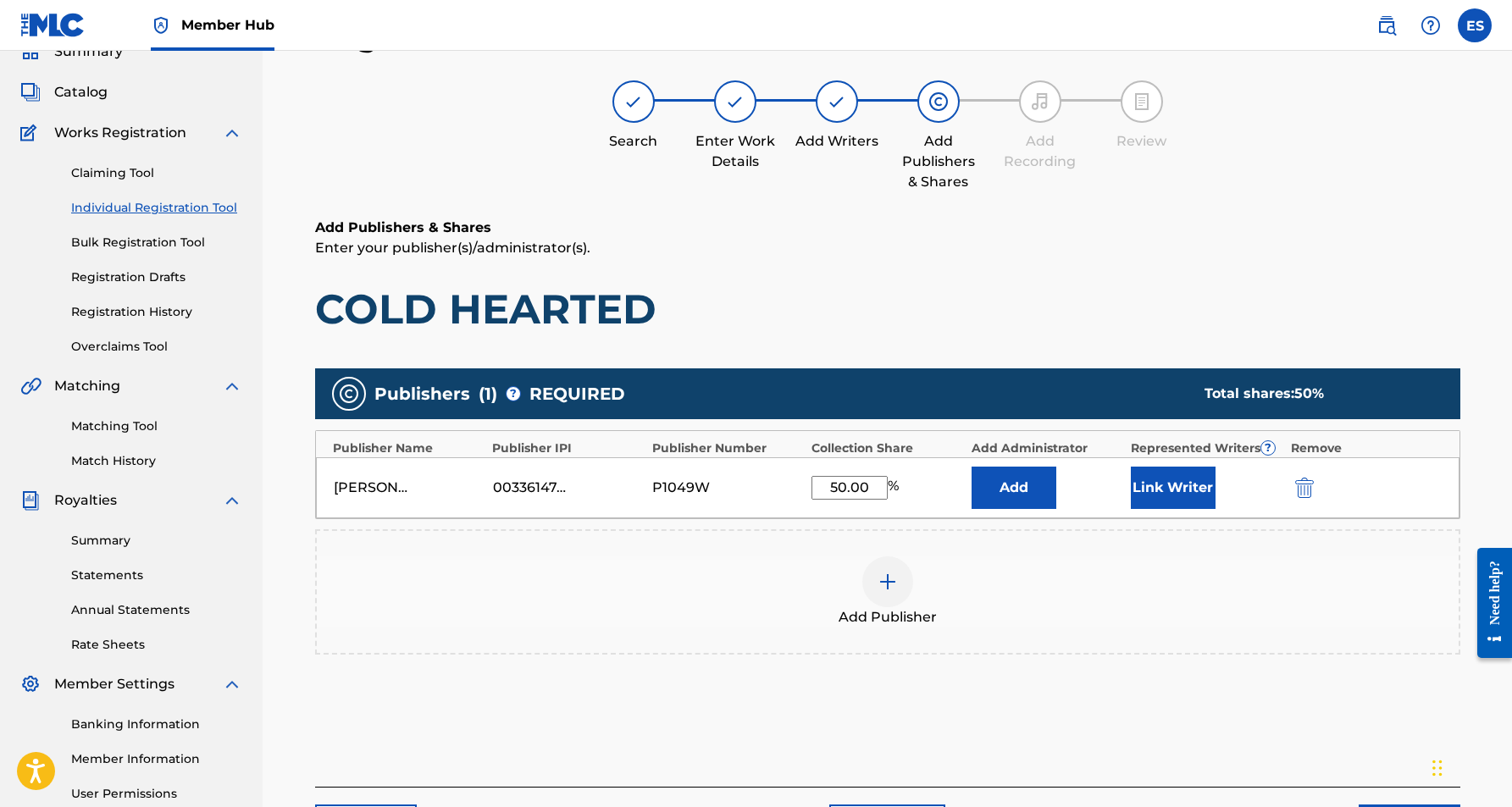
type input "50.00"
click at [1033, 268] on div "Add Publishers & Shares Enter your publisher(s)/administrator(s). COLD HEARTED" at bounding box center [887, 276] width 1146 height 117
click at [1185, 491] on button "Link Writer" at bounding box center [1173, 487] width 85 height 42
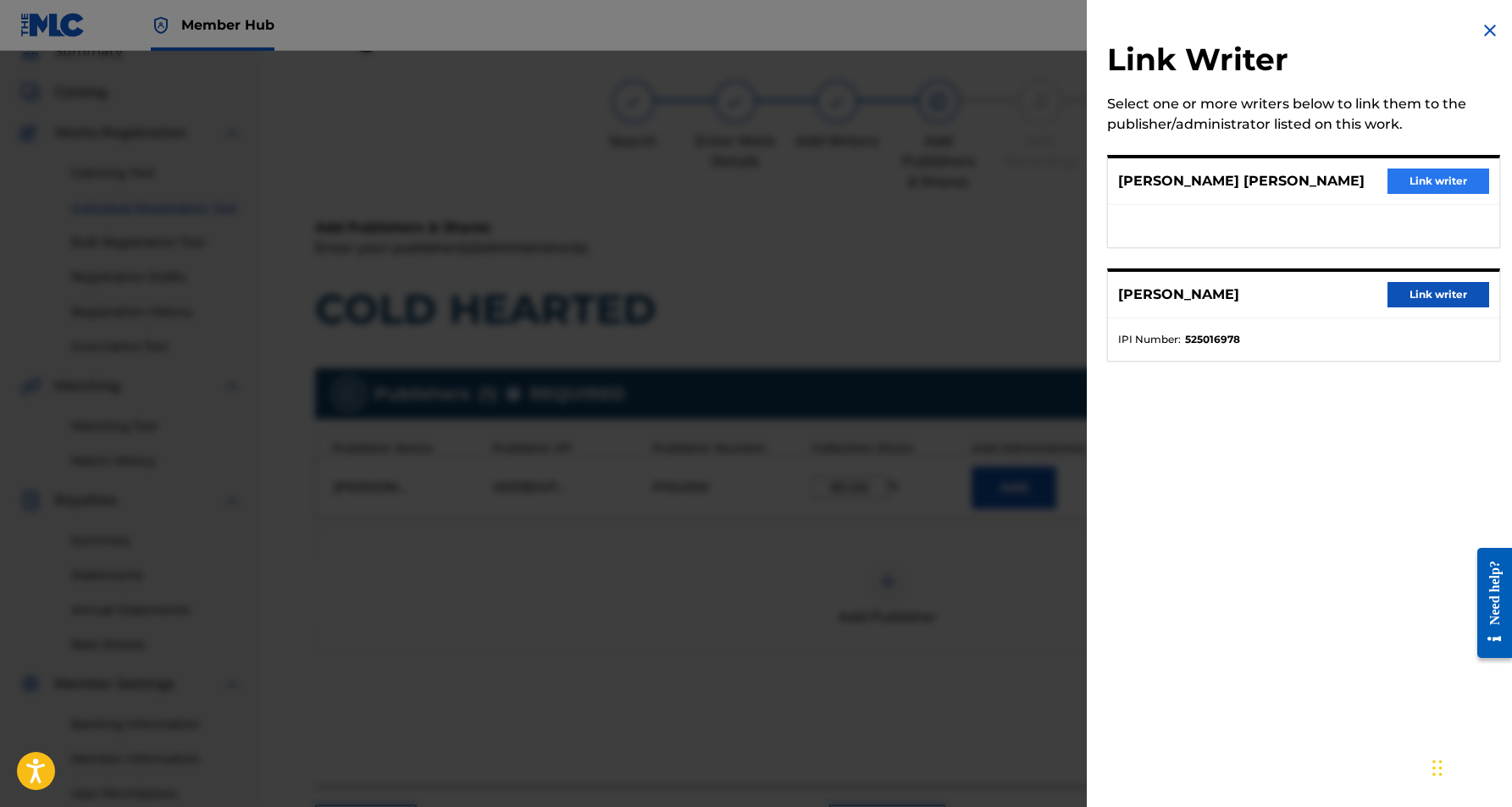
click at [1421, 184] on button "Link writer" at bounding box center [1438, 181] width 101 height 26
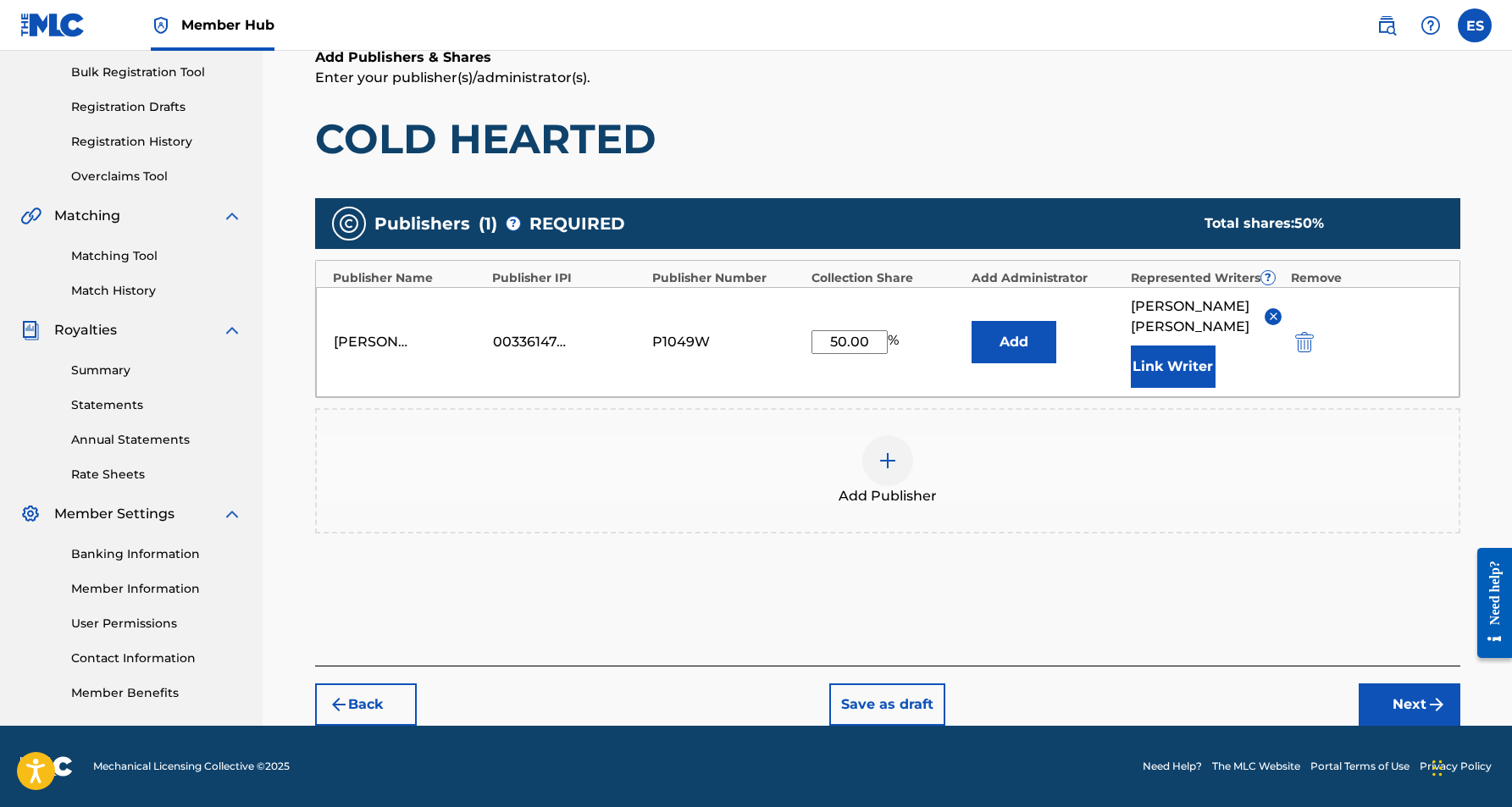
scroll to position [246, 0]
click at [1391, 696] on button "Next" at bounding box center [1409, 704] width 101 height 42
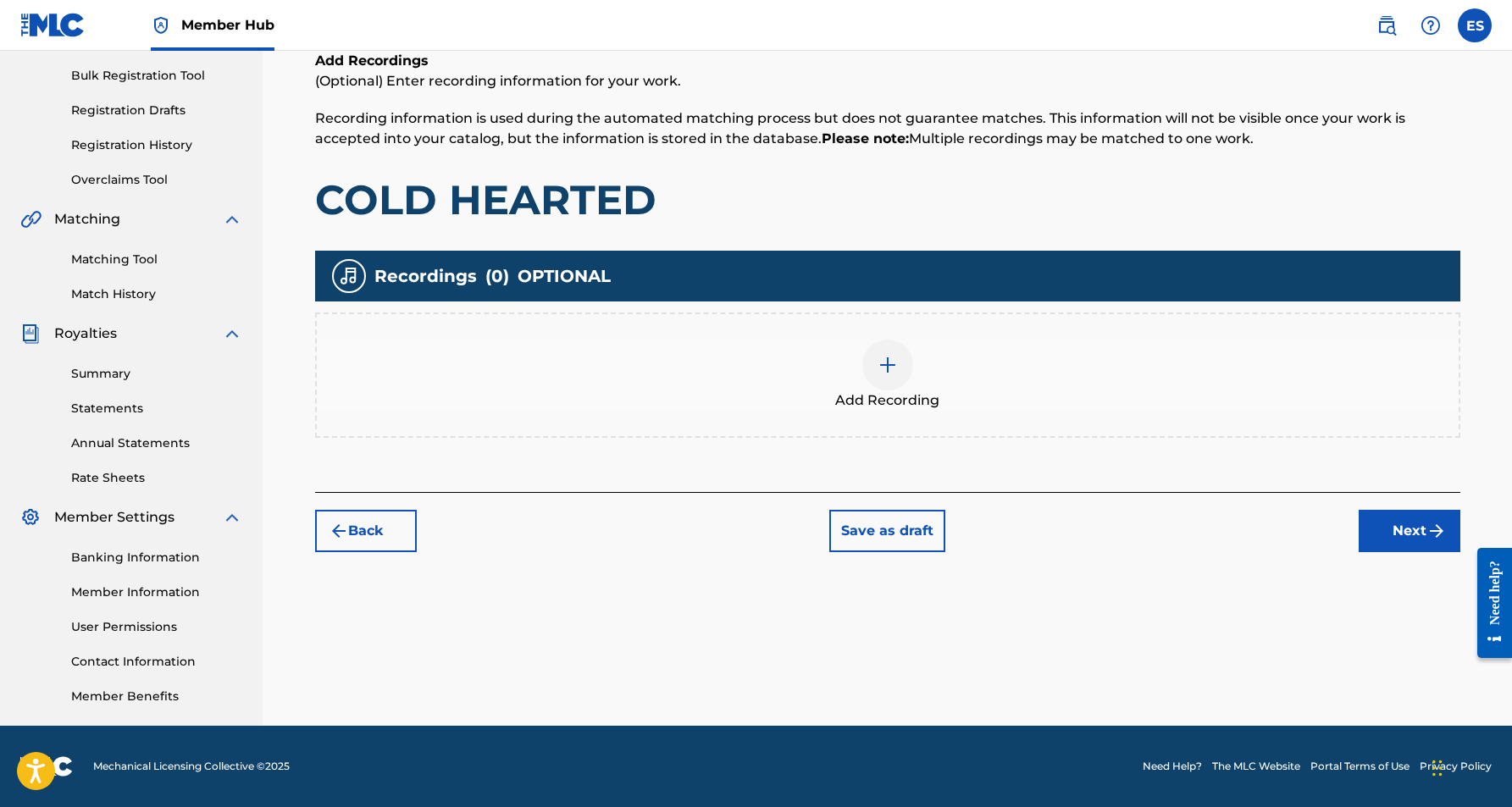
click at [884, 363] on img at bounding box center [888, 365] width 21 height 21
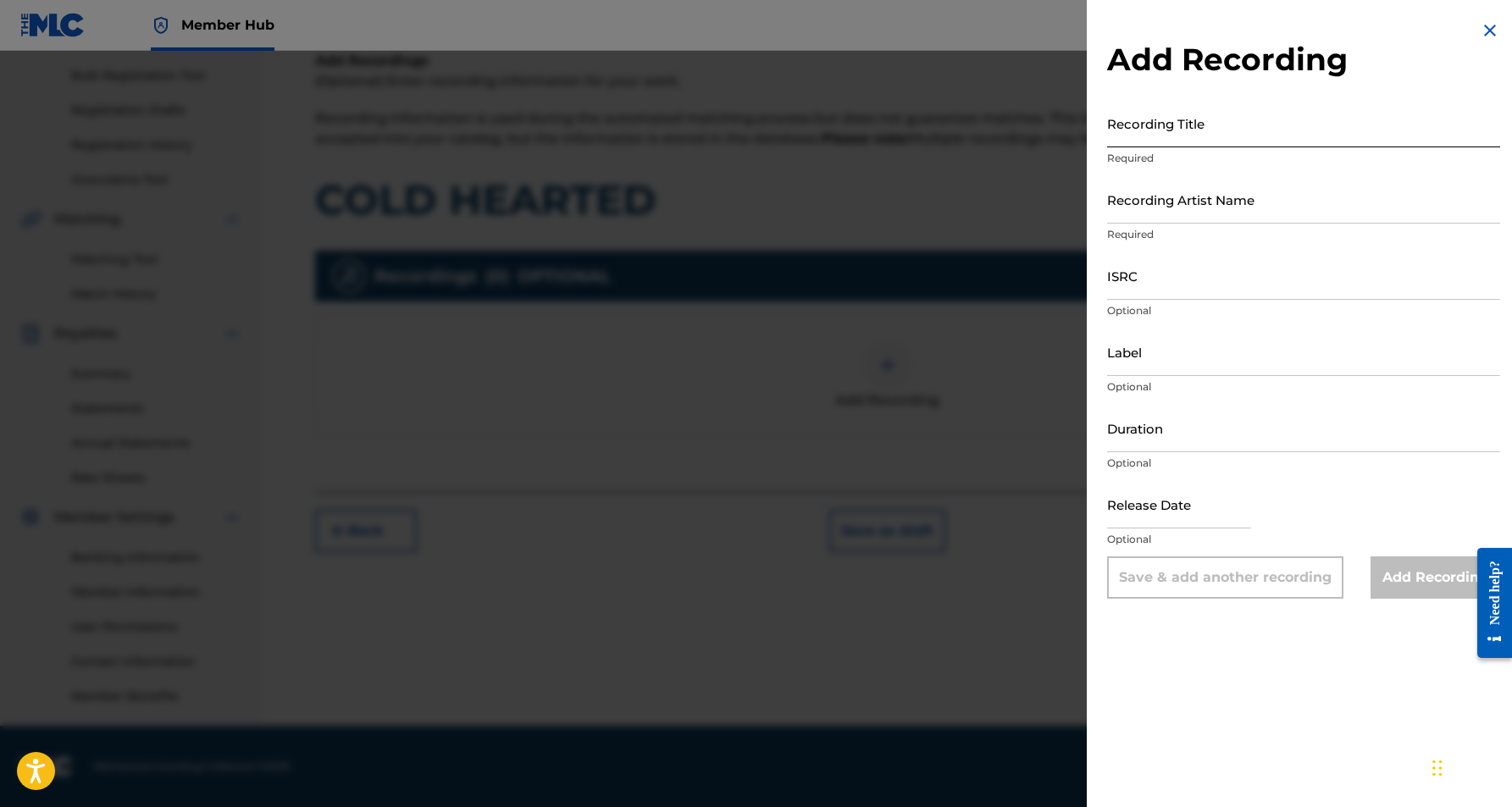
click at [1123, 123] on input "Recording Title" at bounding box center [1303, 123] width 393 height 48
type input "COLD HEARTED"
click at [1204, 202] on input "Recording Artist Name" at bounding box center [1303, 199] width 393 height 48
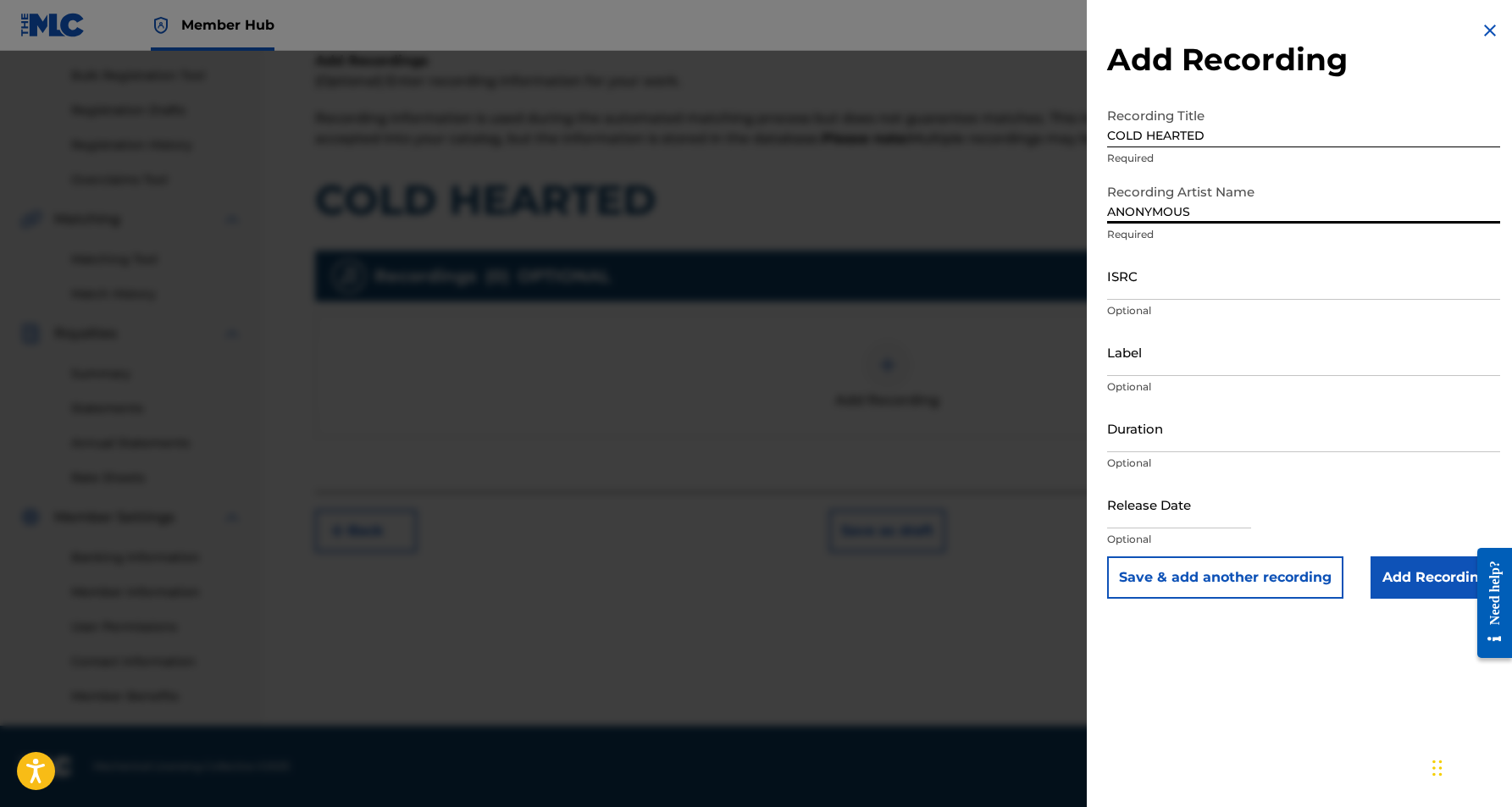
type input "ANONYMOUS"
drag, startPoint x: 1207, startPoint y: 137, endPoint x: 1110, endPoint y: 140, distance: 97.0
click at [1110, 140] on input "COLD HEARTED" at bounding box center [1303, 123] width 393 height 48
click at [1167, 287] on input "ISRC" at bounding box center [1303, 275] width 393 height 48
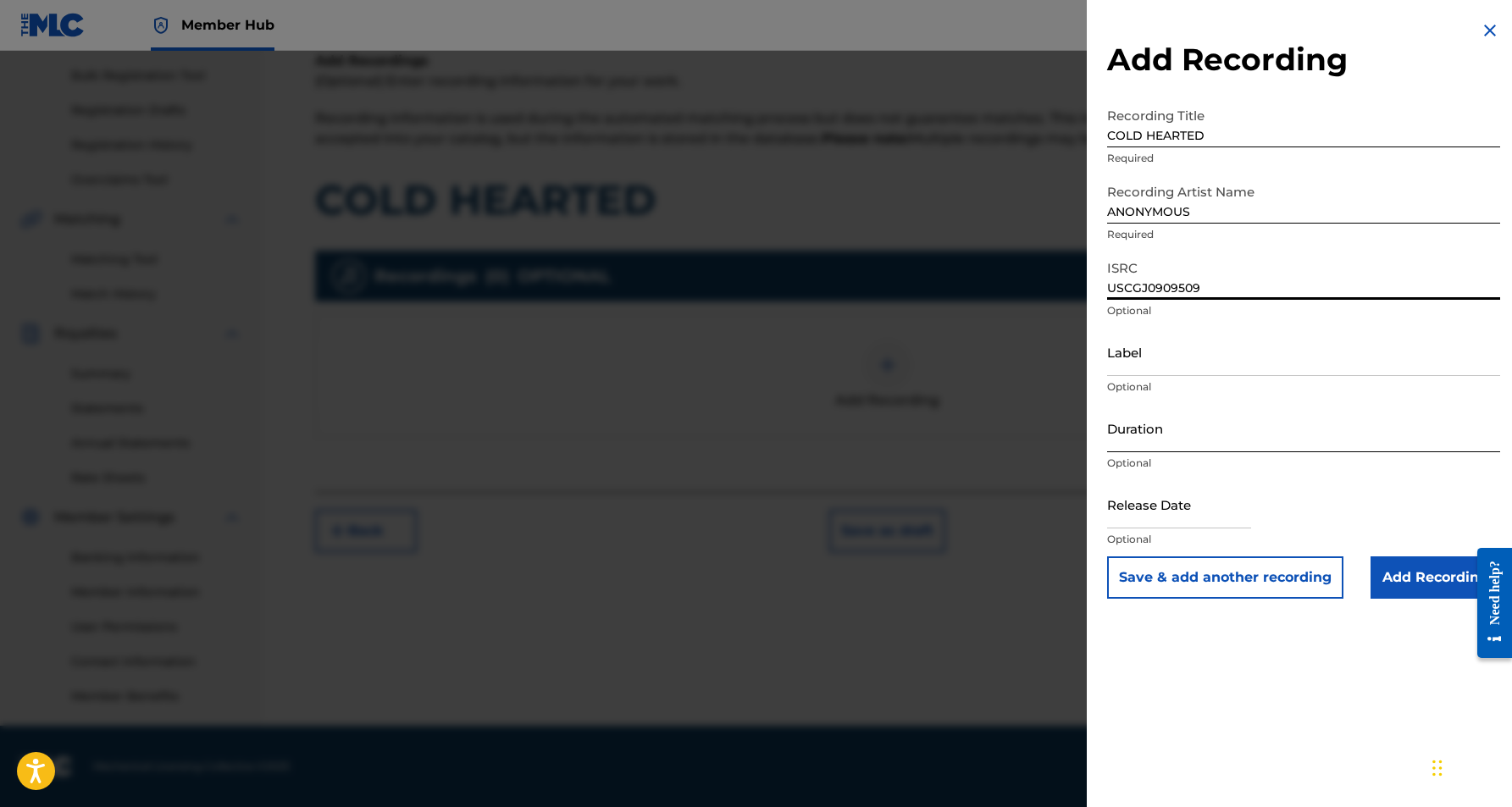
type input "USCGJ0909509"
click at [1185, 426] on input "Duration" at bounding box center [1303, 428] width 393 height 48
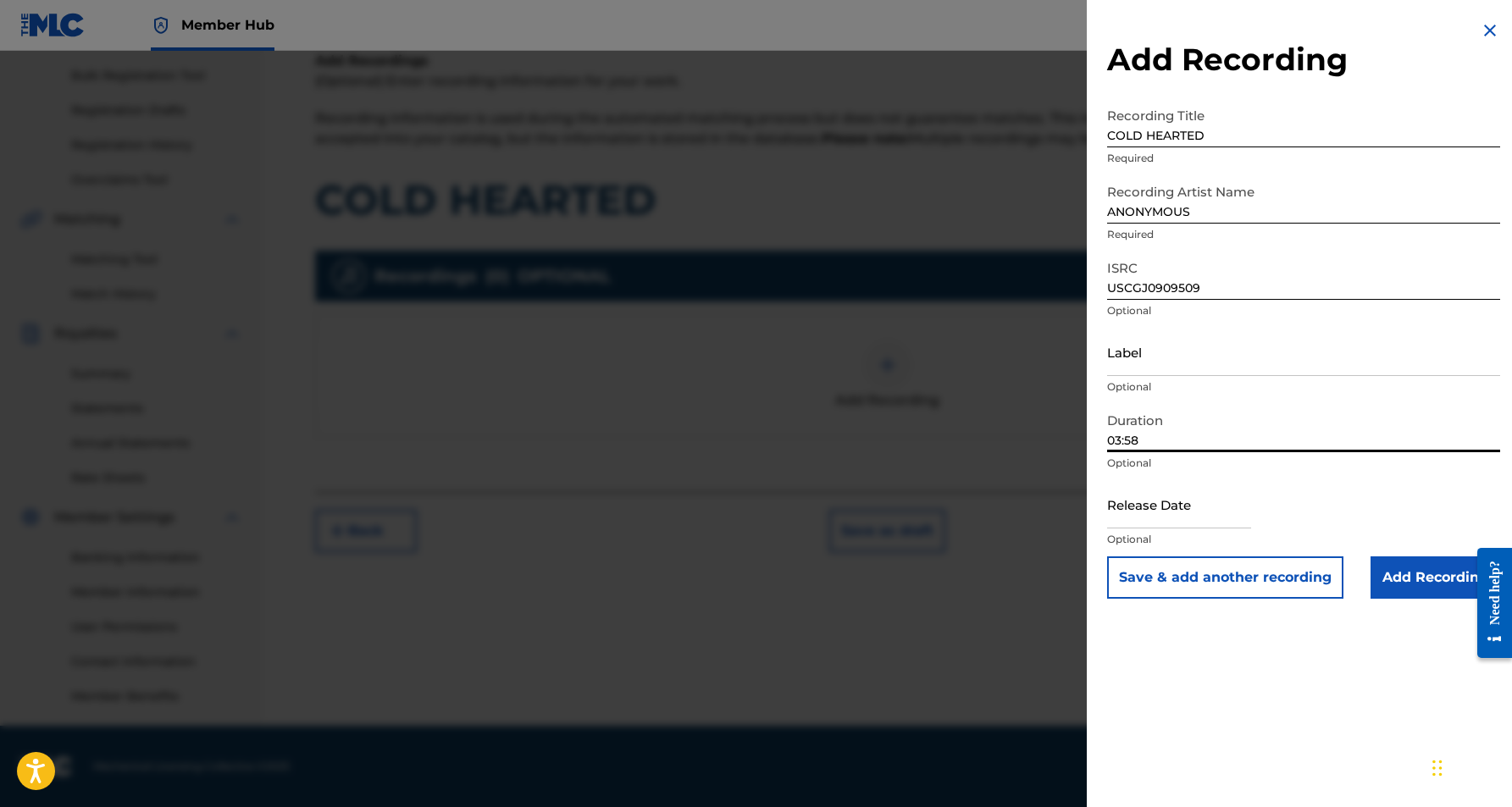
type input "03:58"
click at [1315, 702] on div "Add Recording Recording Title COLD HEARTED Required Recording Artist Name ANONY…" at bounding box center [1303, 403] width 433 height 807
click at [1414, 574] on input "Add Recording" at bounding box center [1435, 577] width 130 height 42
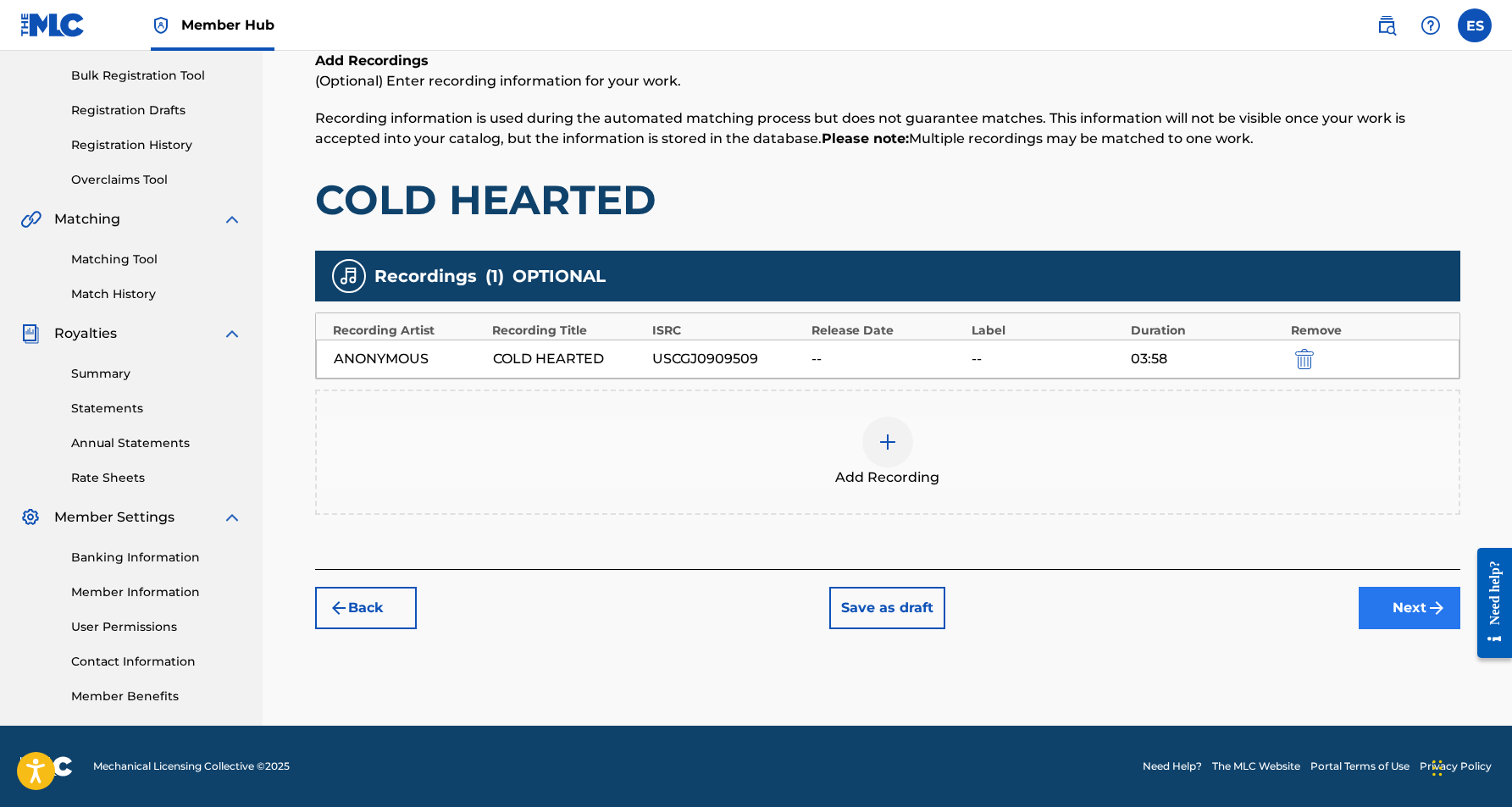
click at [1396, 617] on button "Next" at bounding box center [1409, 607] width 101 height 42
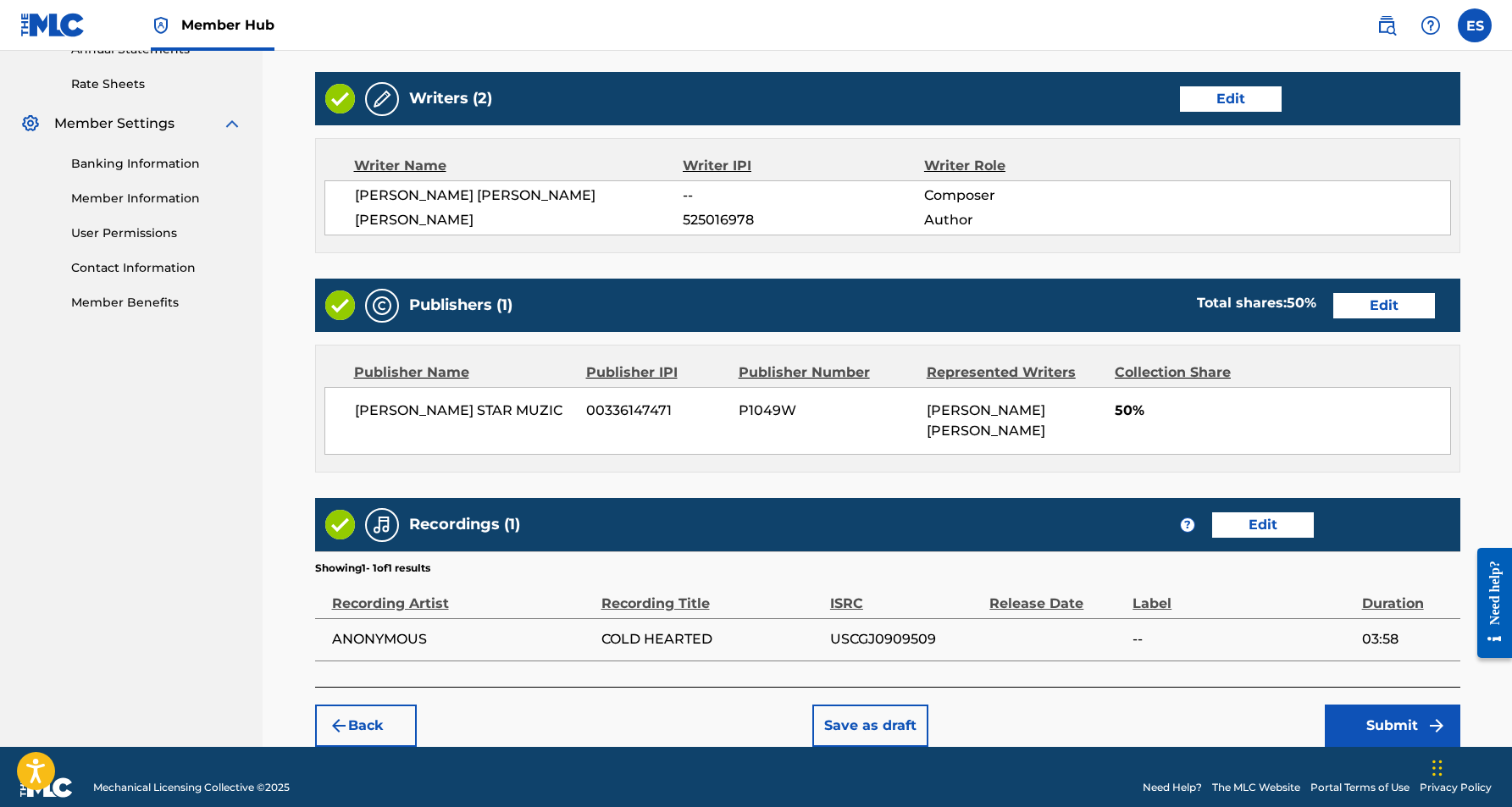
scroll to position [635, 0]
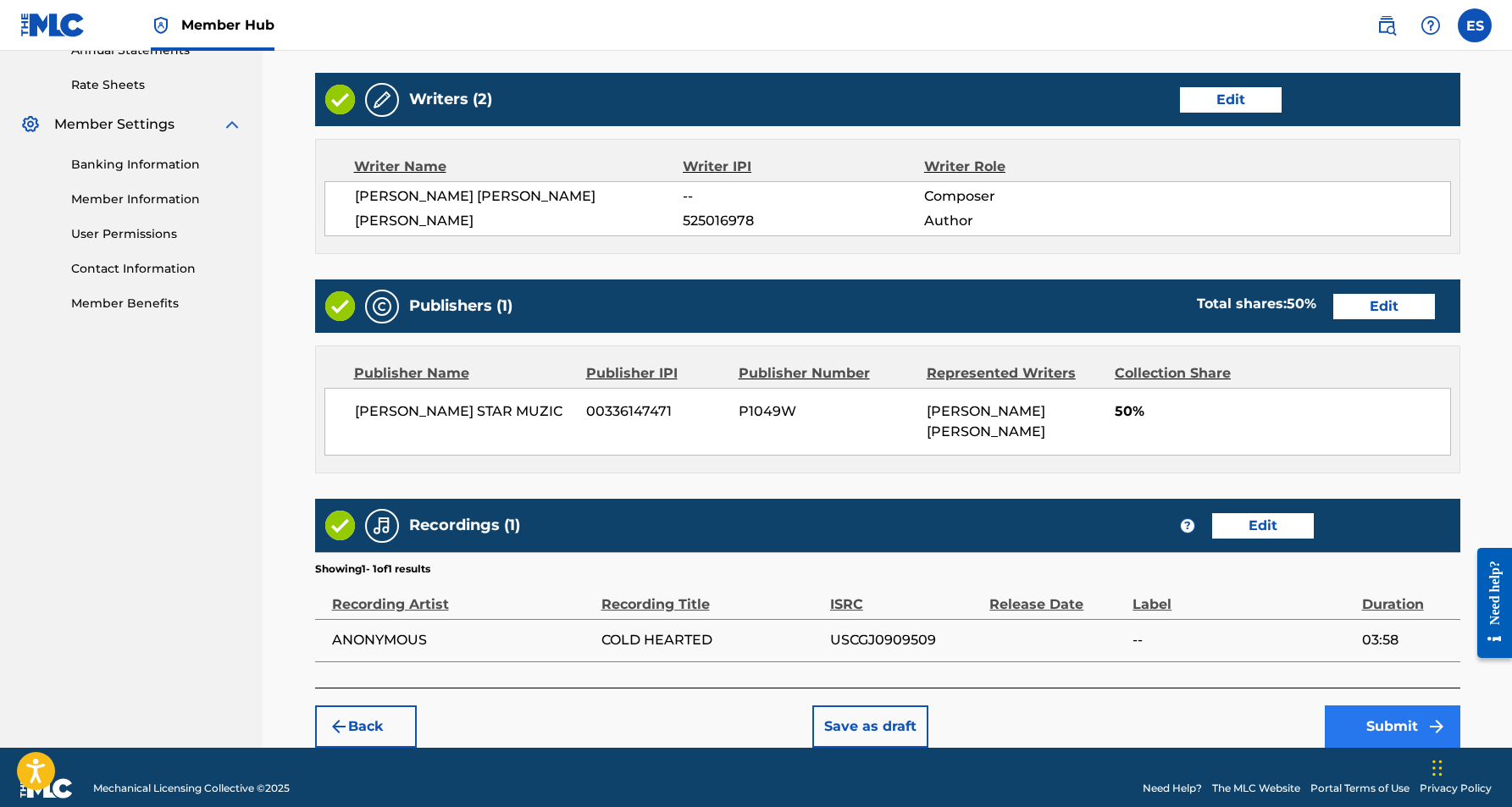
click at [1366, 705] on button "Submit" at bounding box center [1393, 726] width 136 height 42
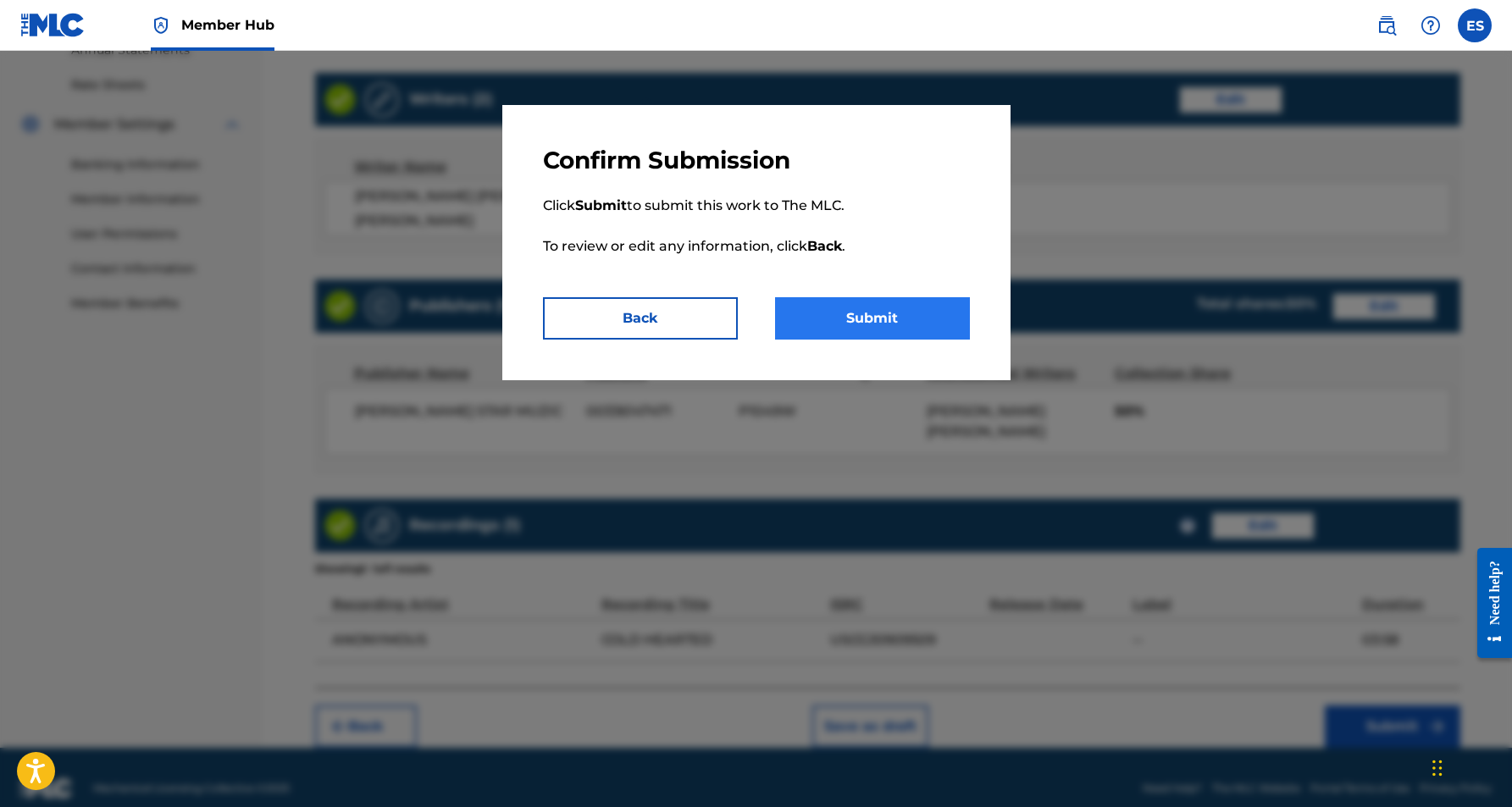
click at [862, 325] on button "Submit" at bounding box center [872, 317] width 195 height 42
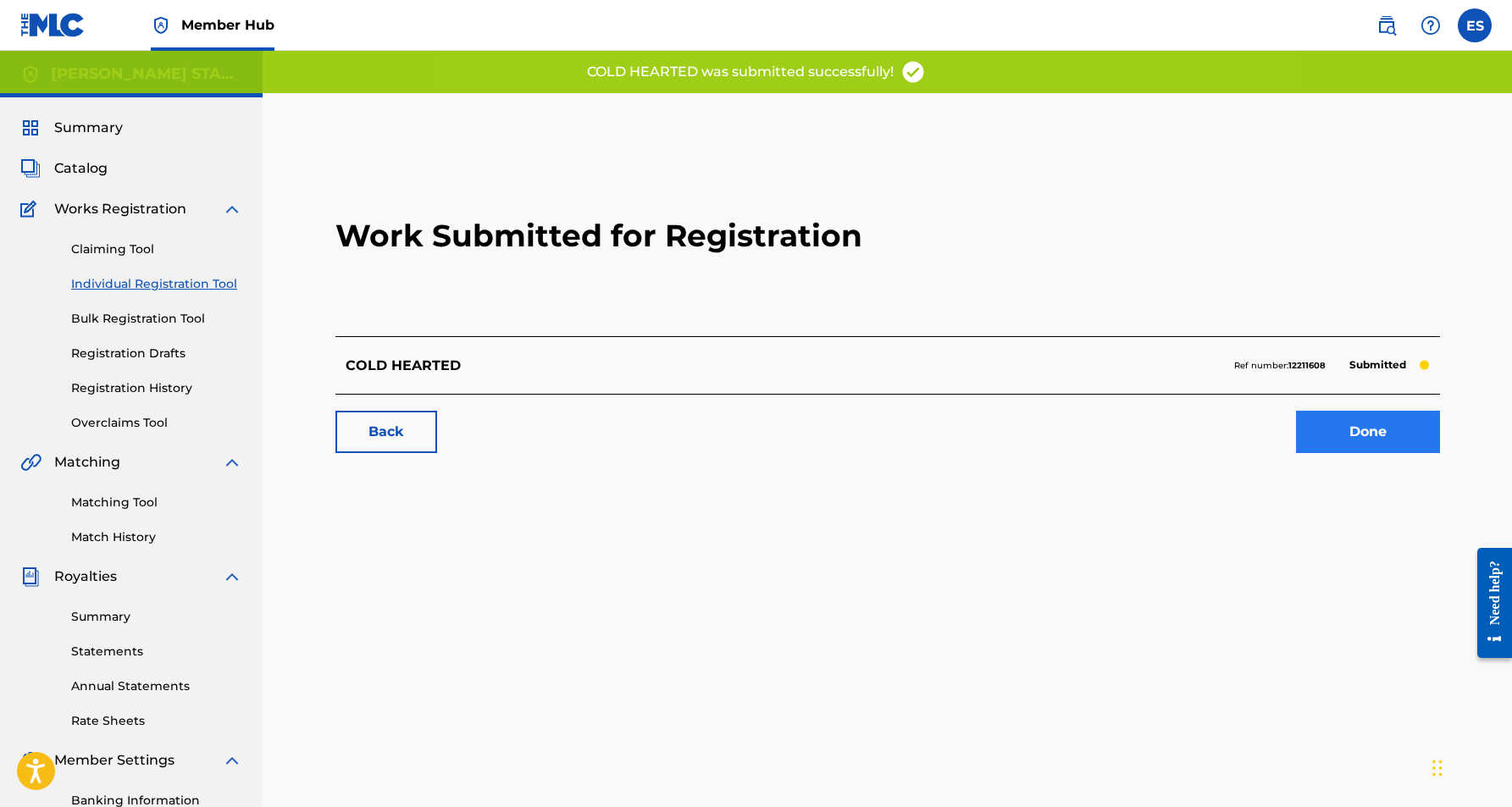
click at [1344, 423] on link "Done" at bounding box center [1368, 431] width 144 height 42
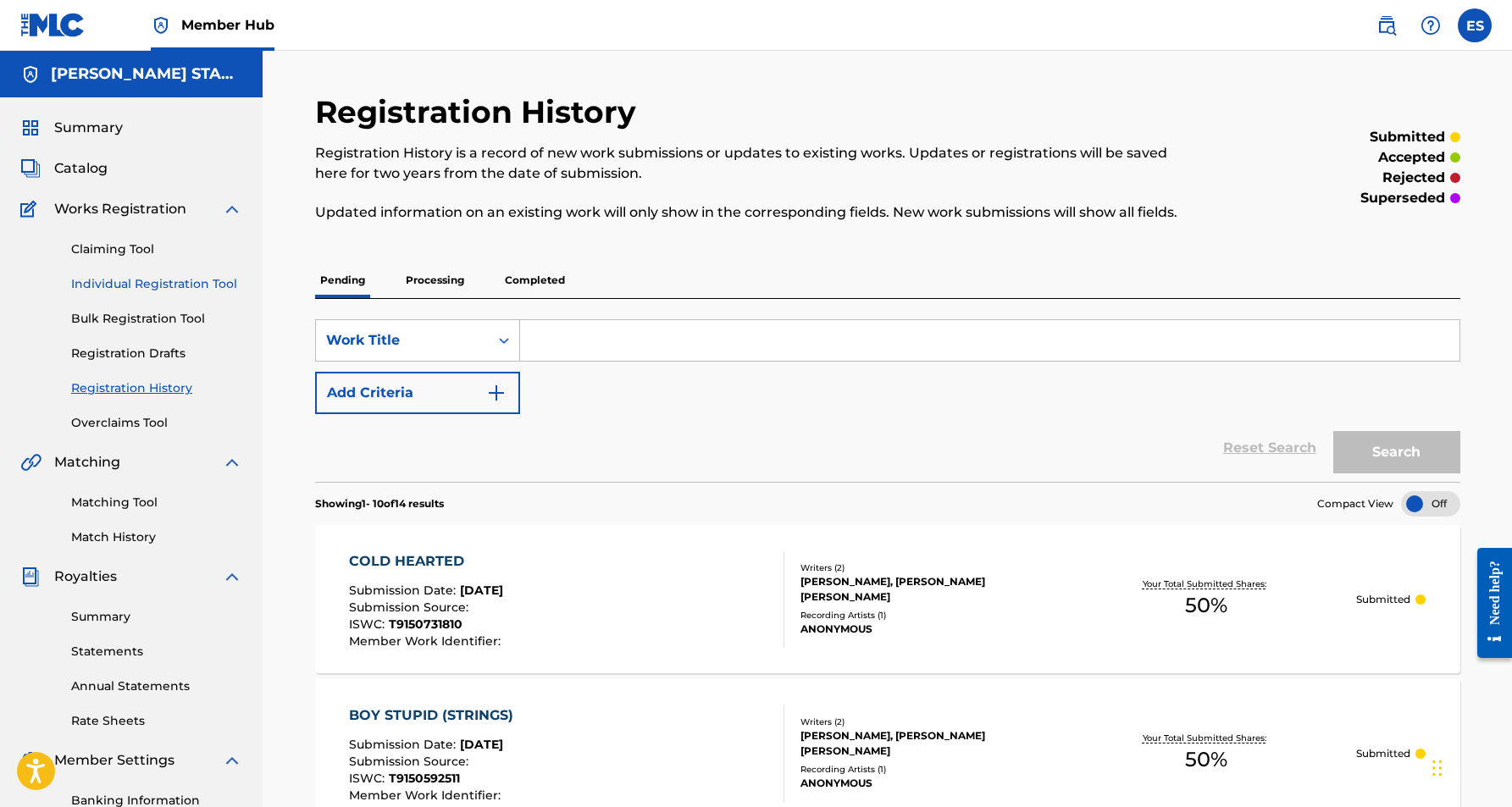
click at [138, 291] on link "Individual Registration Tool" at bounding box center [156, 284] width 171 height 18
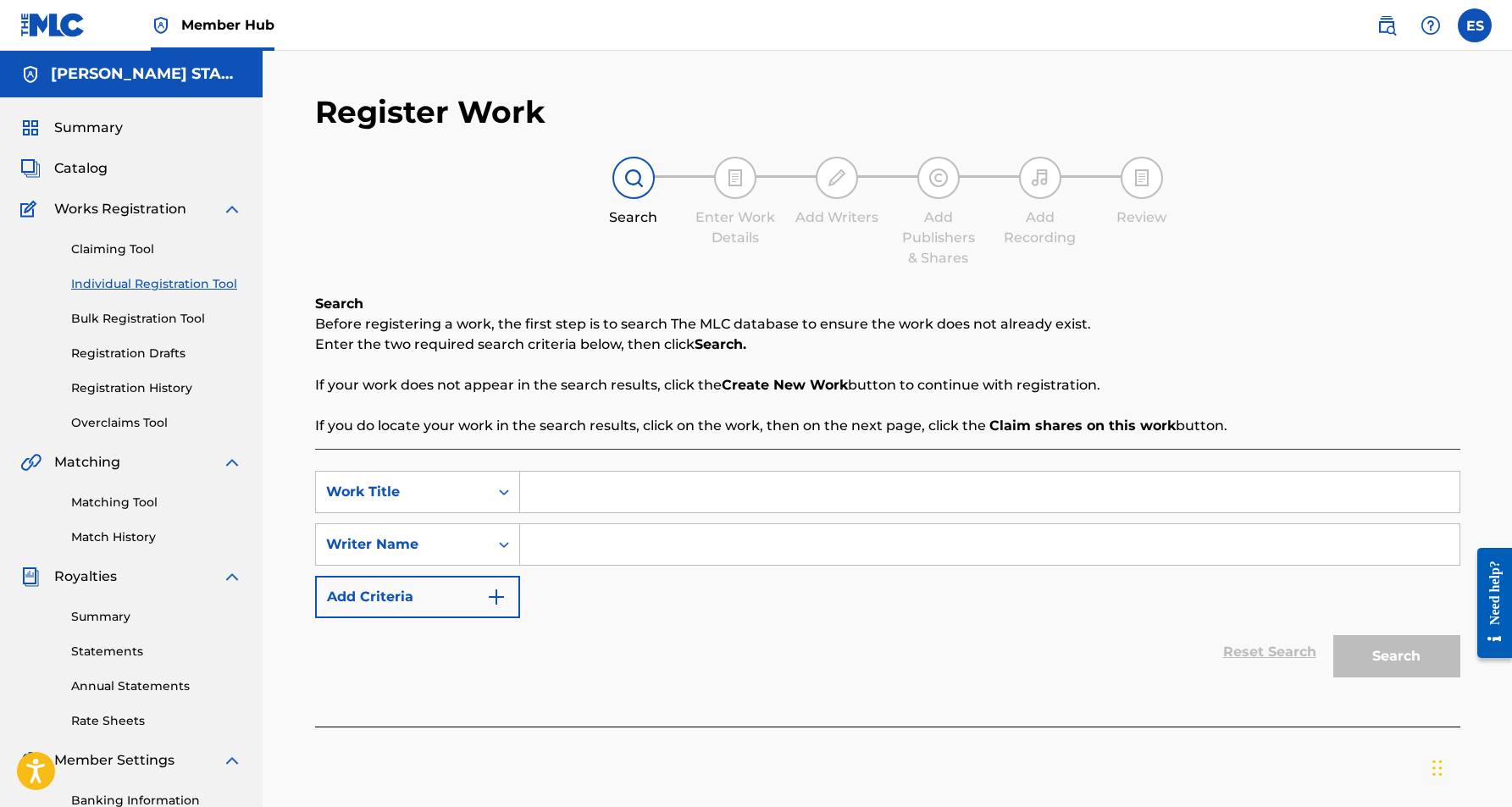
click at [590, 551] on input "Search Form" at bounding box center [989, 544] width 940 height 40
type input "[PERSON_NAME] [PERSON_NAME]"
click at [660, 589] on div "SearchWithCriteriaf406dae0-b849-4a31-ac49-692a7c931ce9 Work Title SearchWithCri…" at bounding box center [887, 545] width 1146 height 148
click at [567, 500] on input "Search Form" at bounding box center [989, 491] width 940 height 40
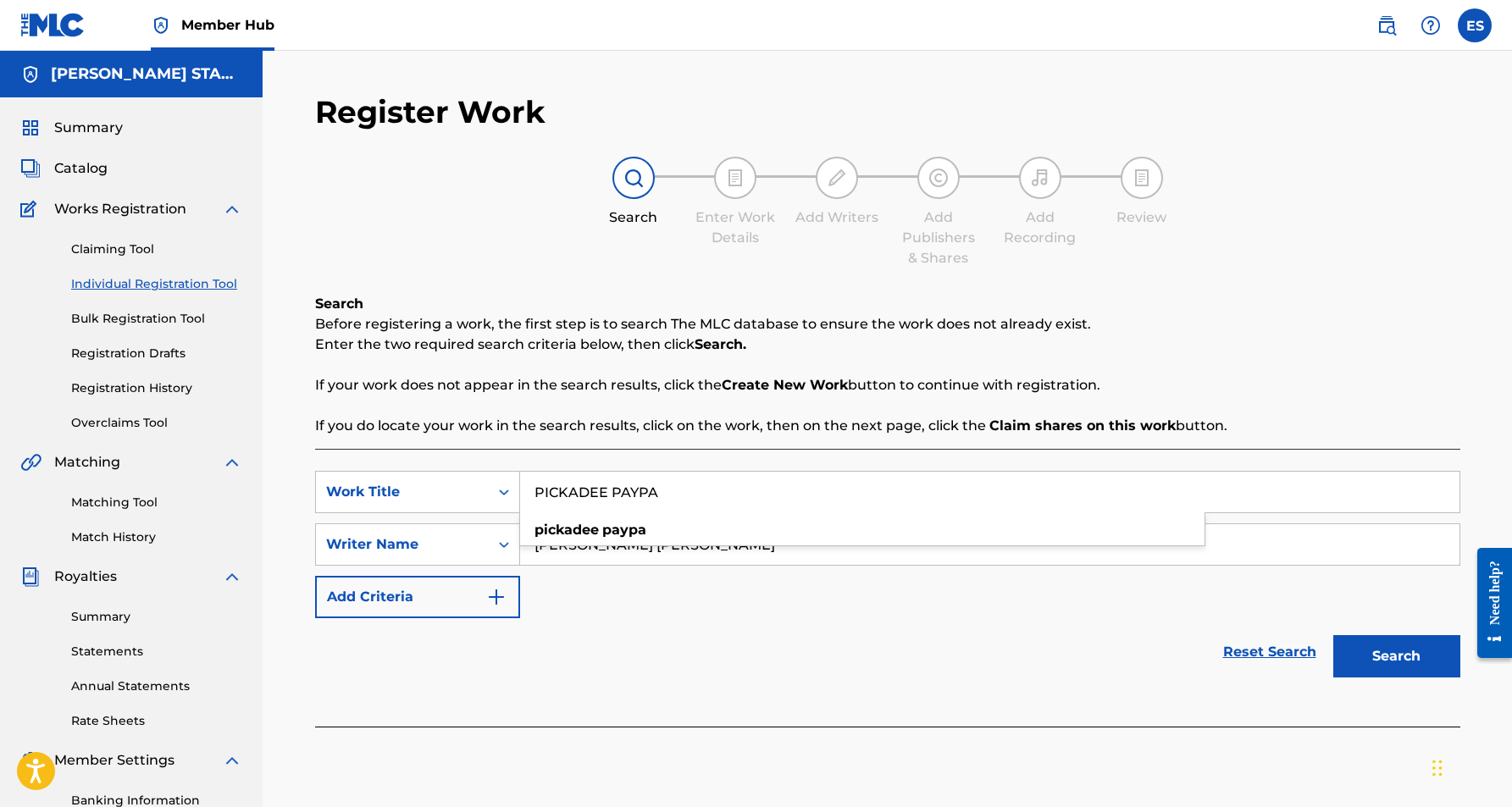
type input "PICKADEE PAYPA"
click at [813, 580] on div "SearchWithCriteriaf406dae0-b849-4a31-ac49-692a7c931ce9 Work Title PICKADEE PAYP…" at bounding box center [887, 545] width 1146 height 148
click at [1352, 645] on button "Search" at bounding box center [1397, 655] width 127 height 42
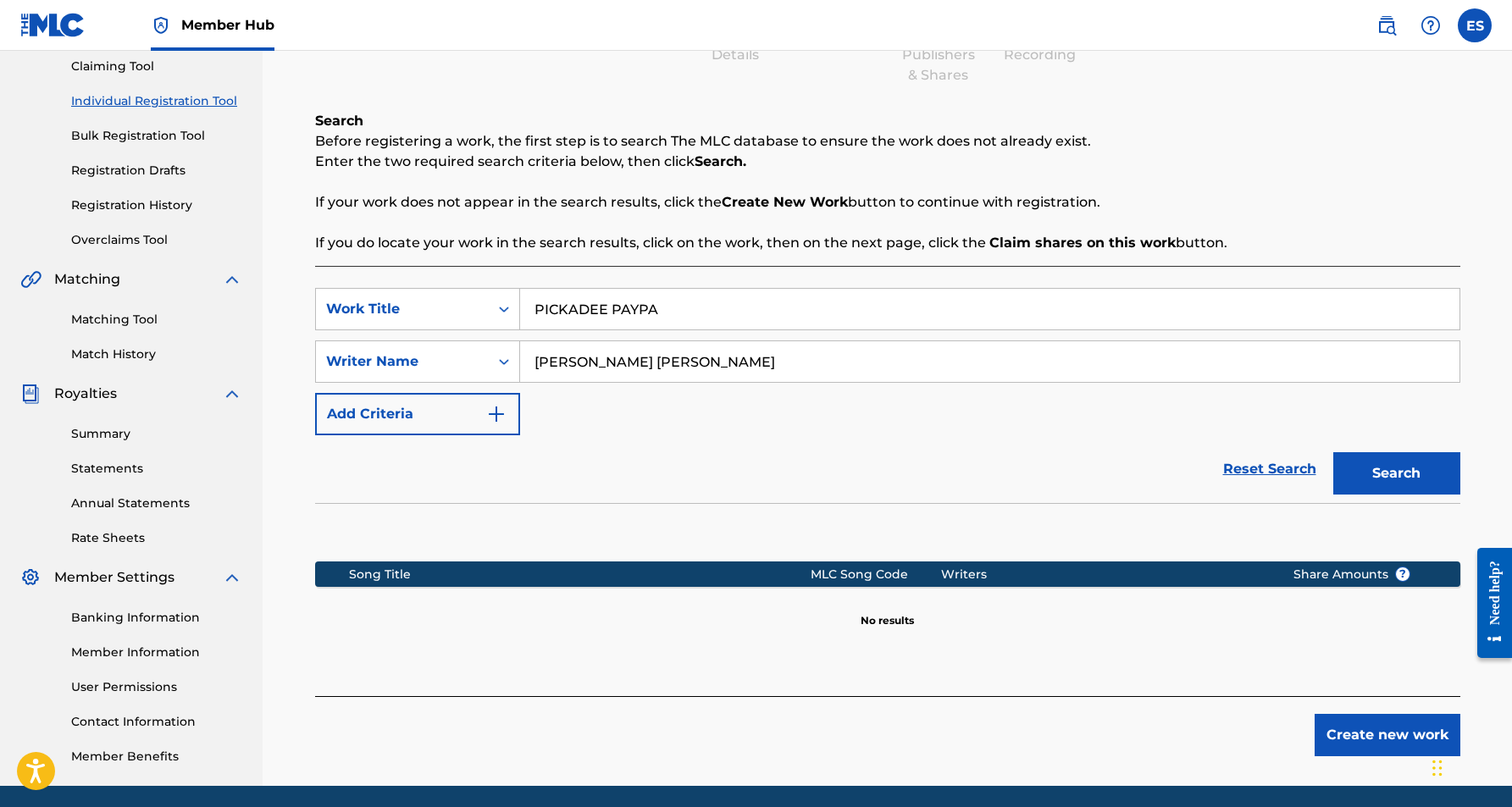
scroll to position [210, 0]
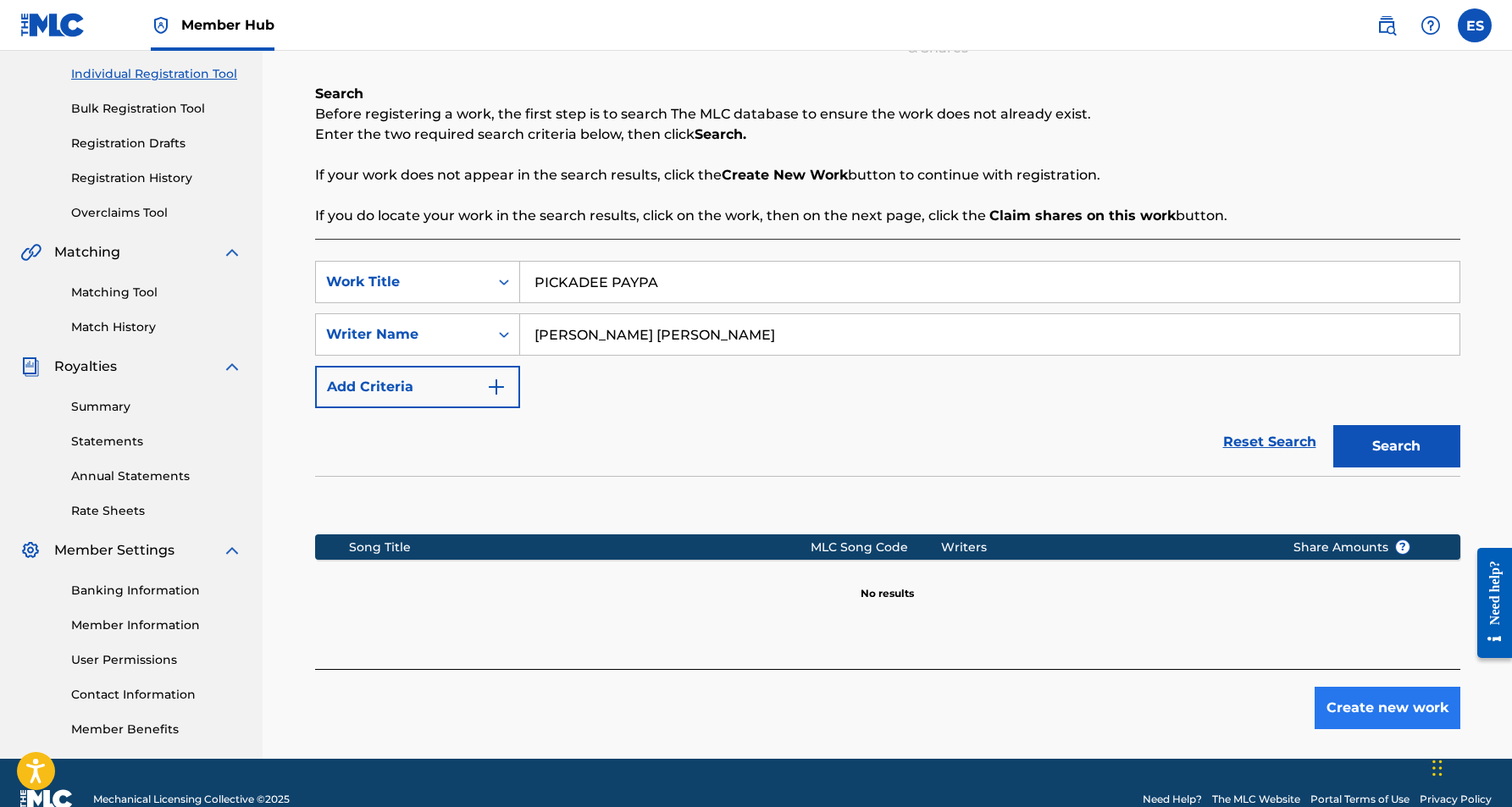
click at [1371, 704] on button "Create new work" at bounding box center [1388, 708] width 146 height 42
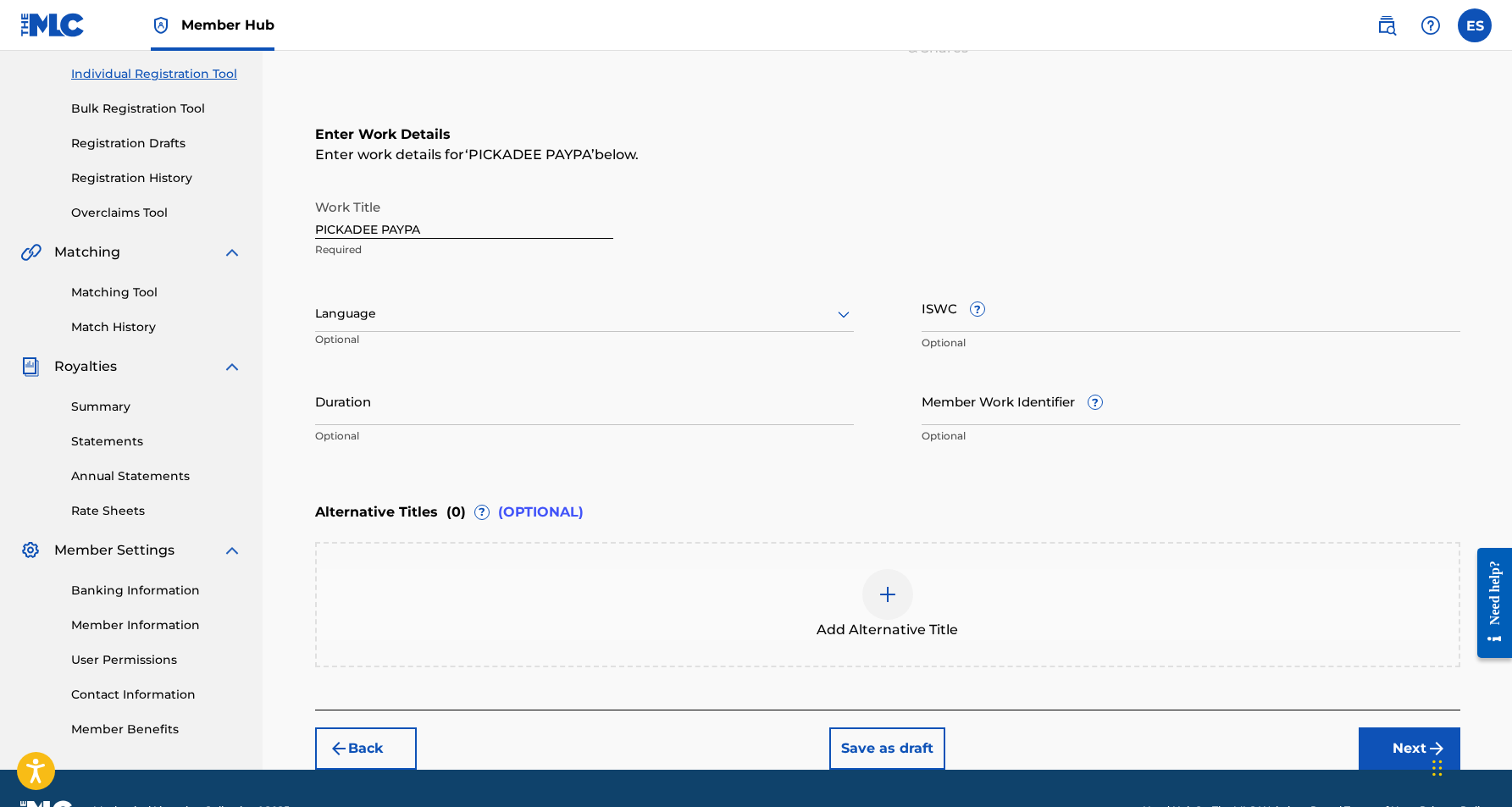
click at [845, 315] on icon at bounding box center [844, 315] width 12 height 7
click at [776, 357] on div "English" at bounding box center [584, 351] width 537 height 38
click at [942, 321] on input "ISWC ?" at bounding box center [1191, 308] width 539 height 48
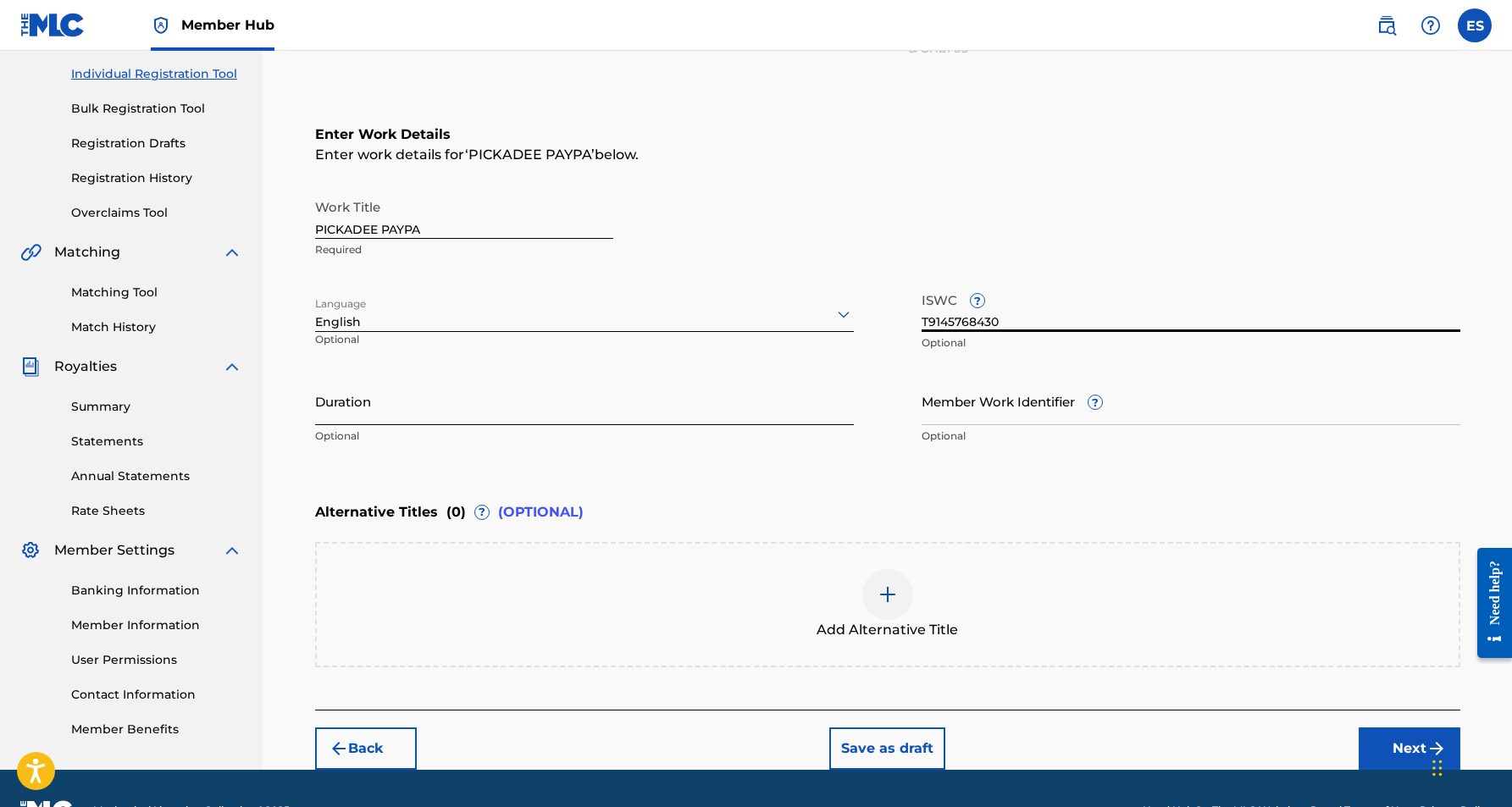
type input "T9145768430"
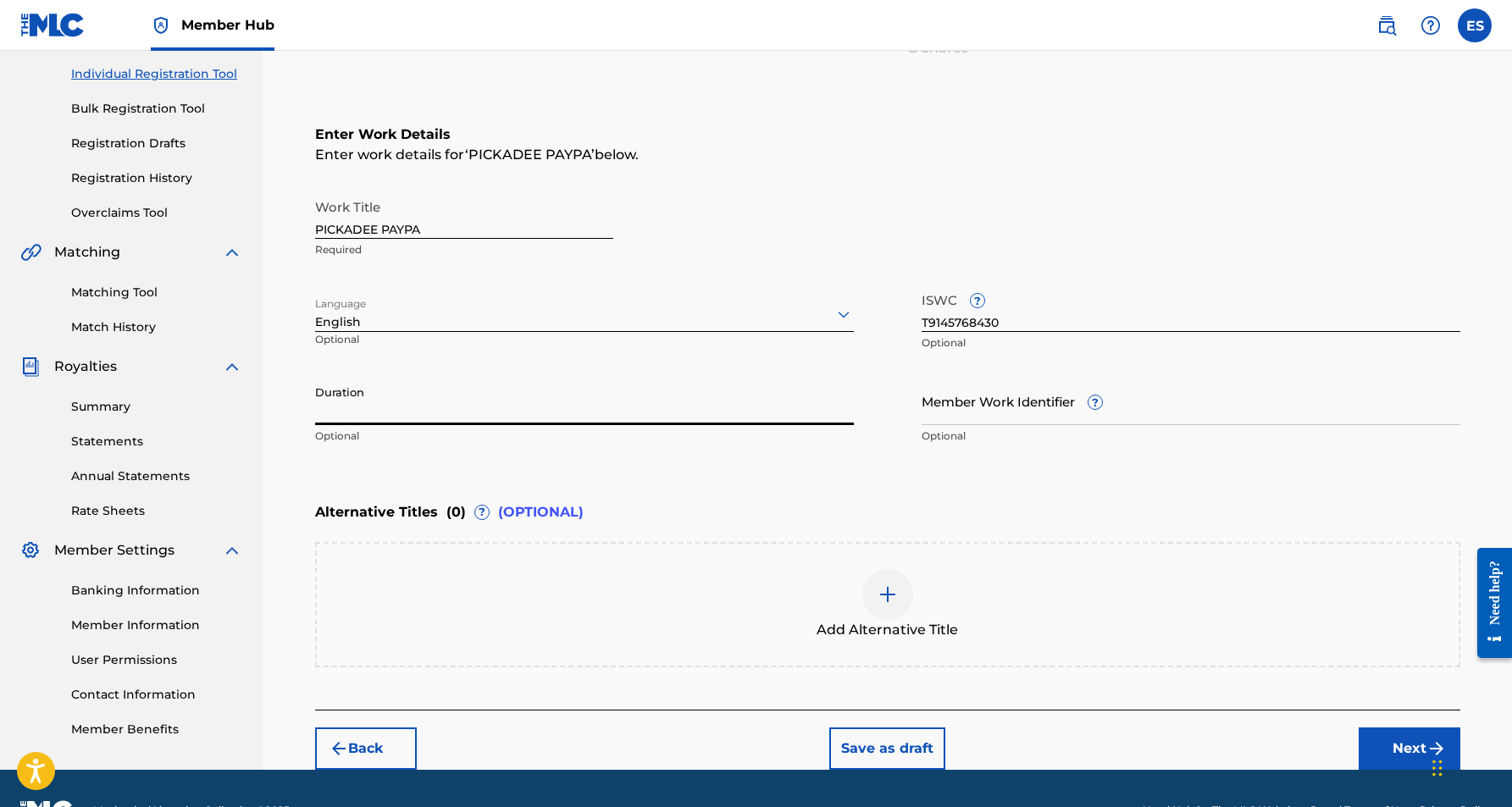
click at [647, 394] on input "Duration" at bounding box center [584, 400] width 539 height 48
type input "03:42"
click at [1404, 752] on button "Next" at bounding box center [1409, 748] width 101 height 42
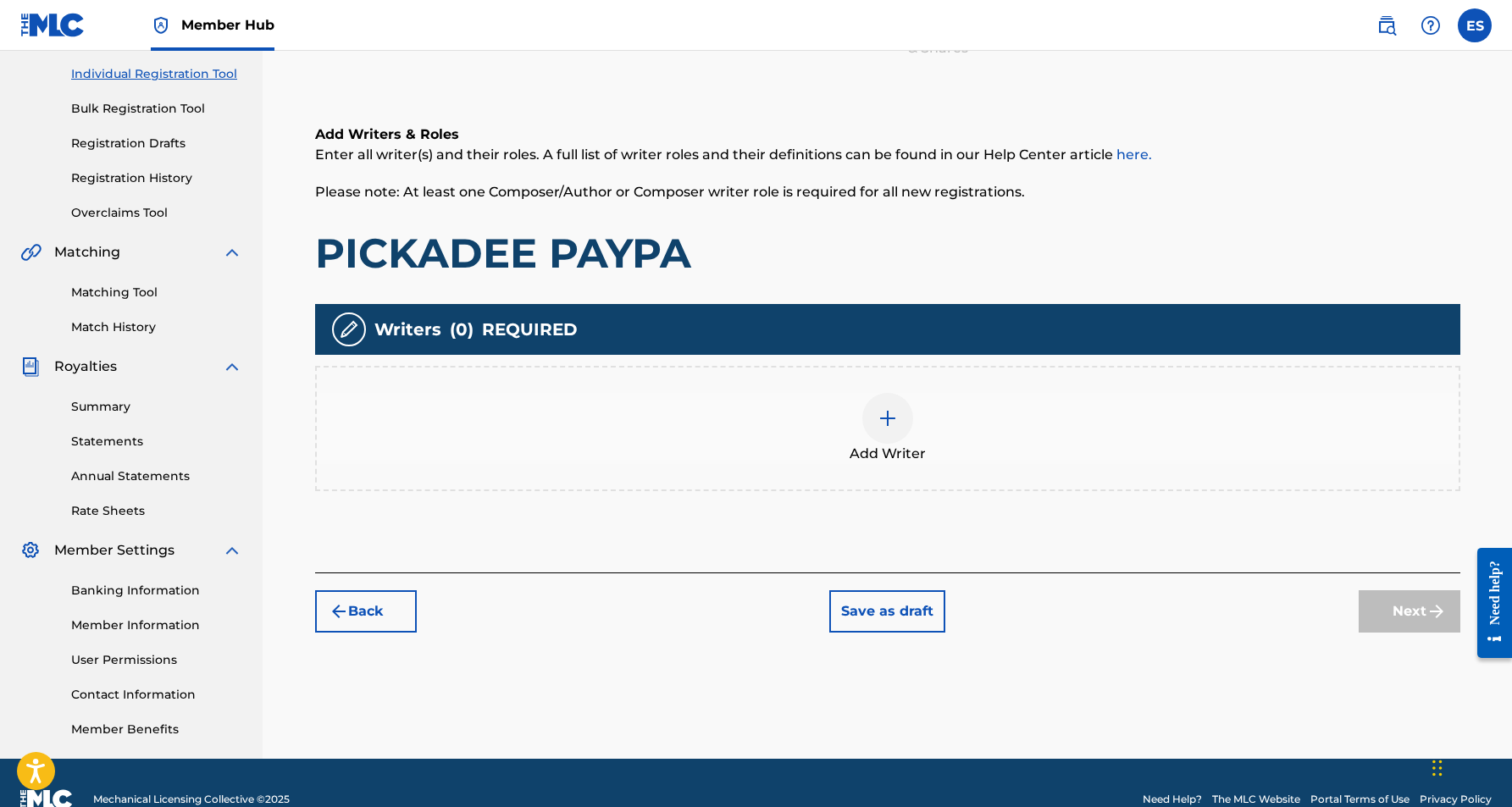
scroll to position [76, 0]
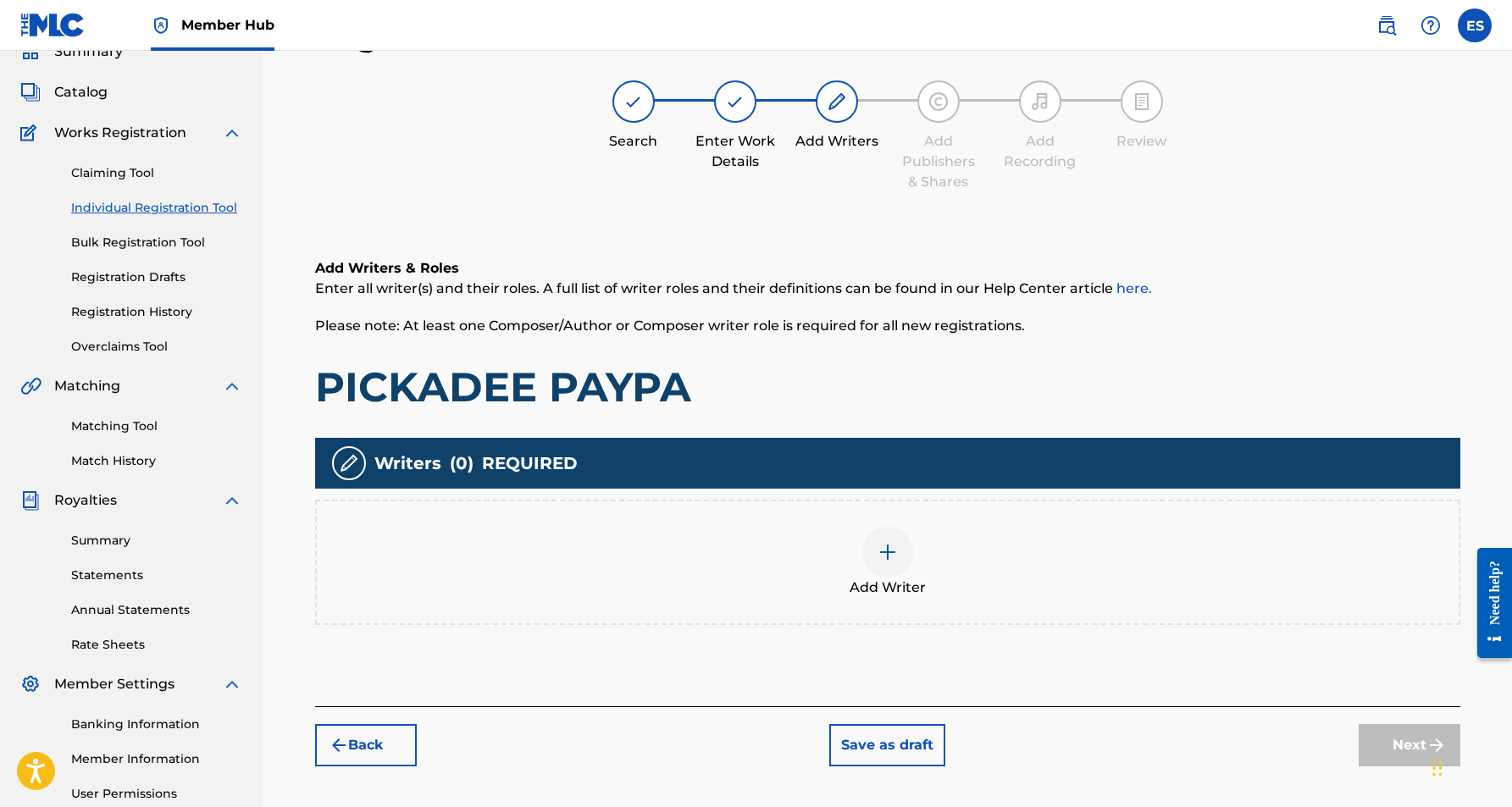
click at [888, 560] on img at bounding box center [888, 552] width 21 height 21
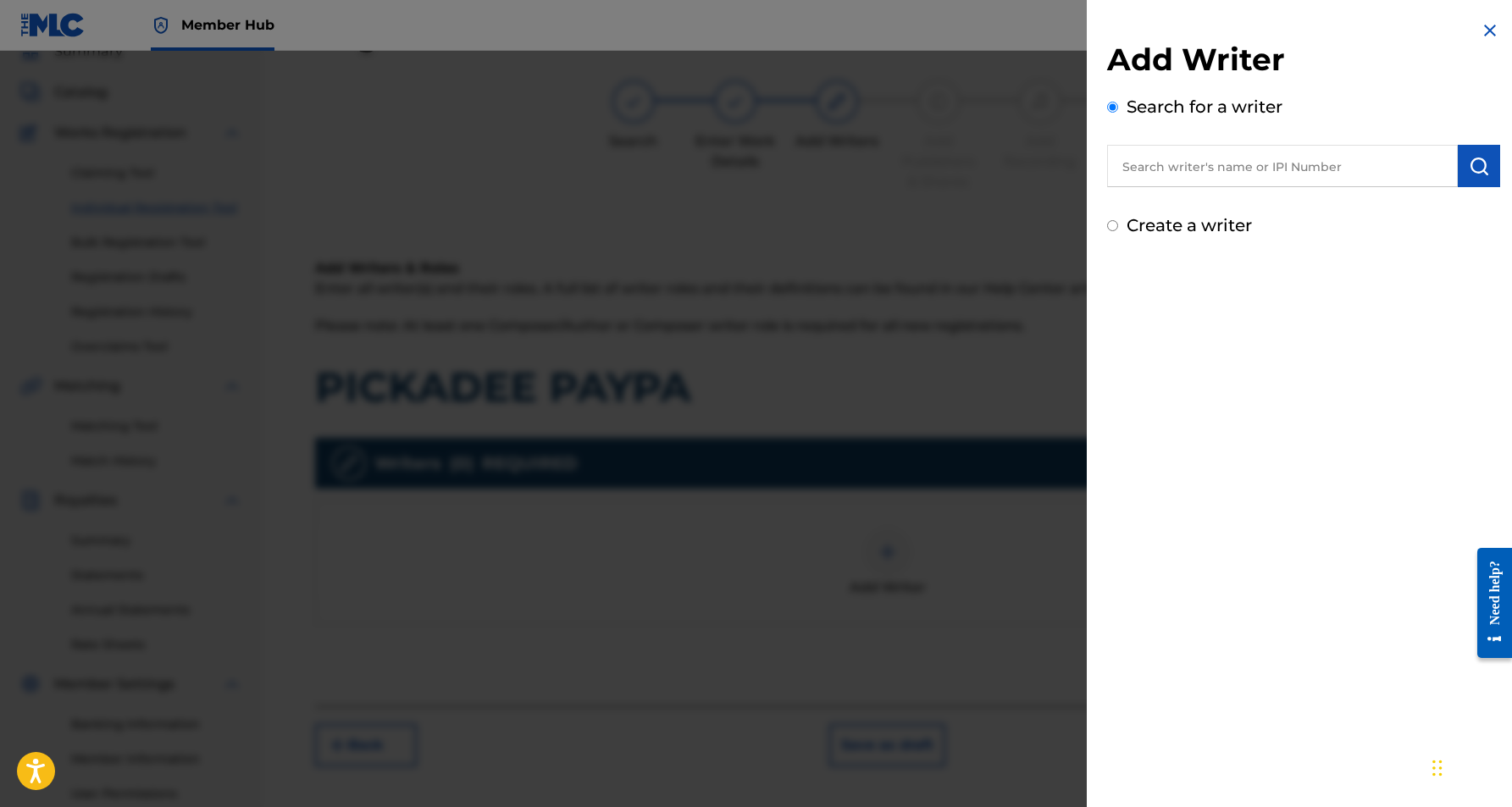
click at [1189, 170] on input "text" at bounding box center [1282, 166] width 351 height 42
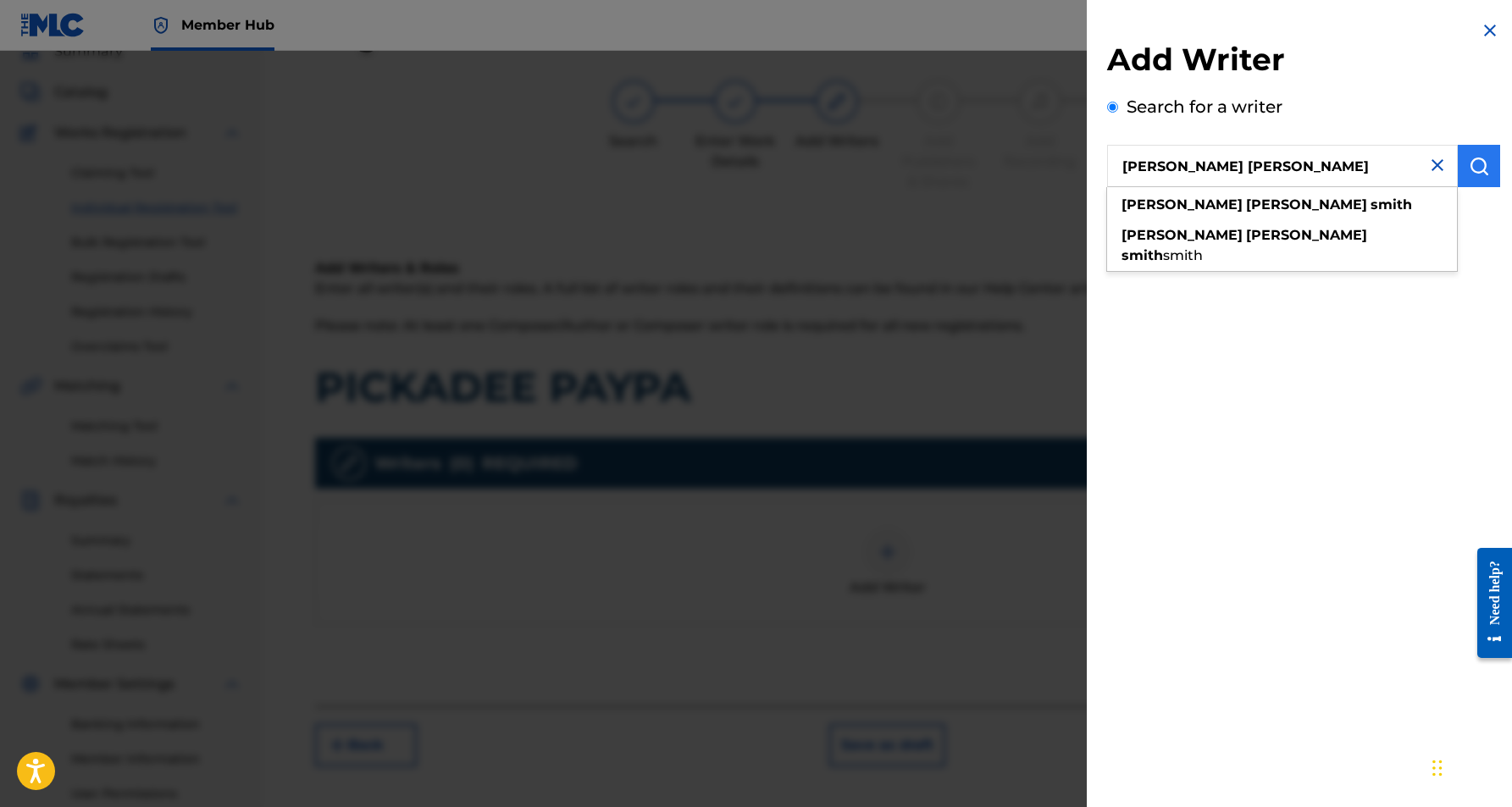
type input "[PERSON_NAME] [PERSON_NAME]"
click at [1469, 166] on img "submit" at bounding box center [1479, 166] width 21 height 21
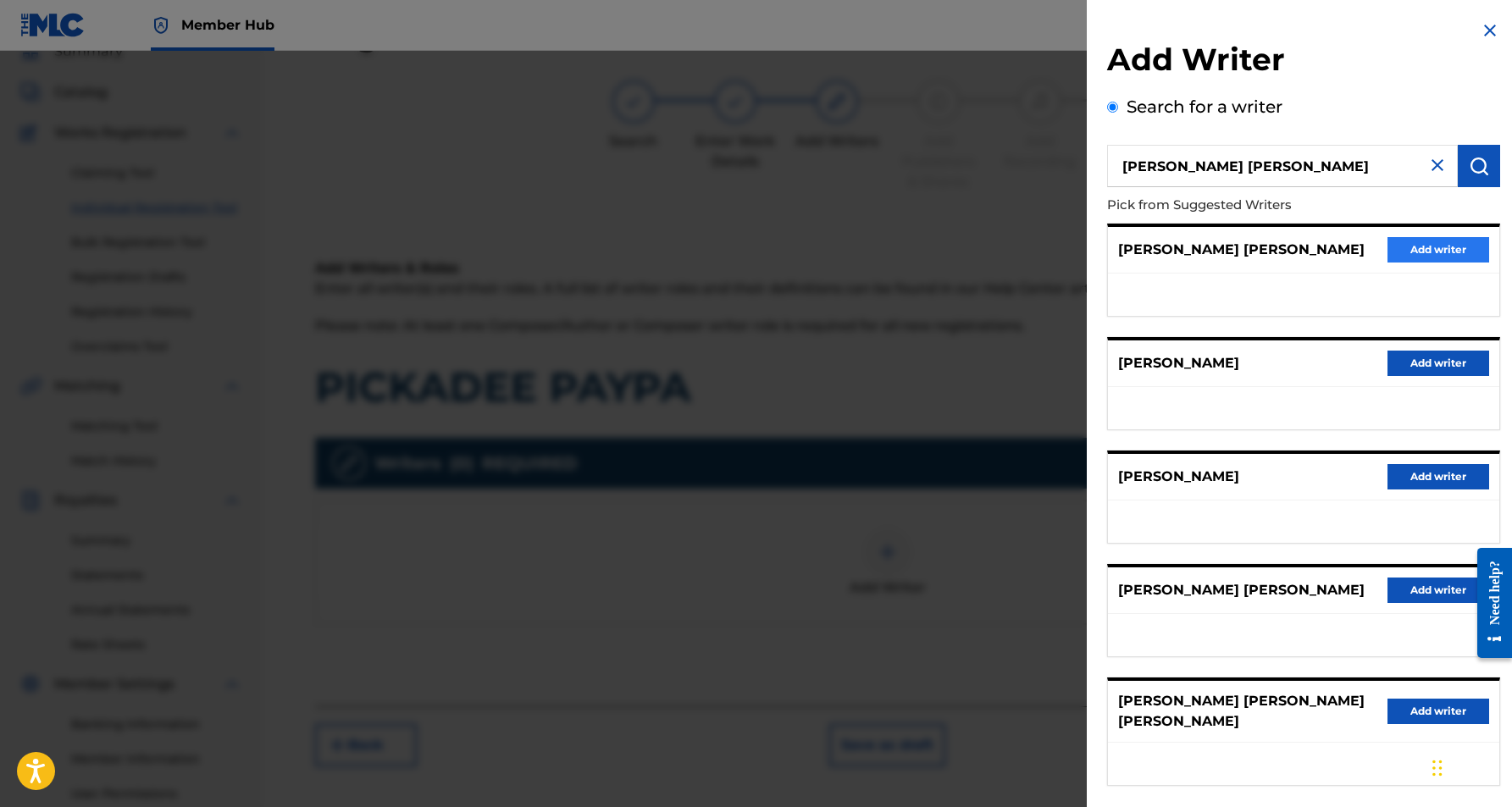
click at [1413, 250] on button "Add writer" at bounding box center [1438, 250] width 101 height 26
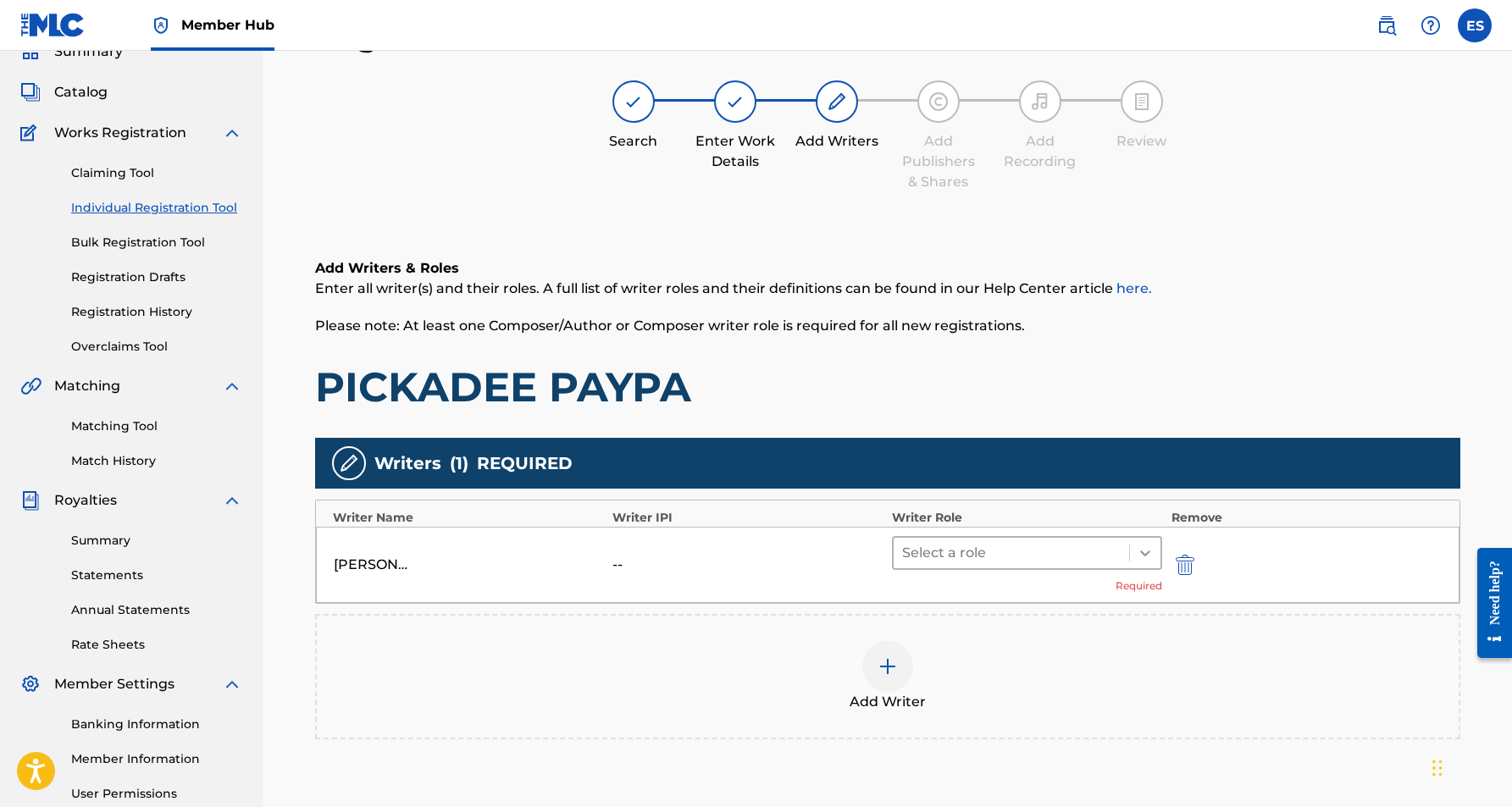
click at [1144, 551] on icon at bounding box center [1146, 553] width 17 height 17
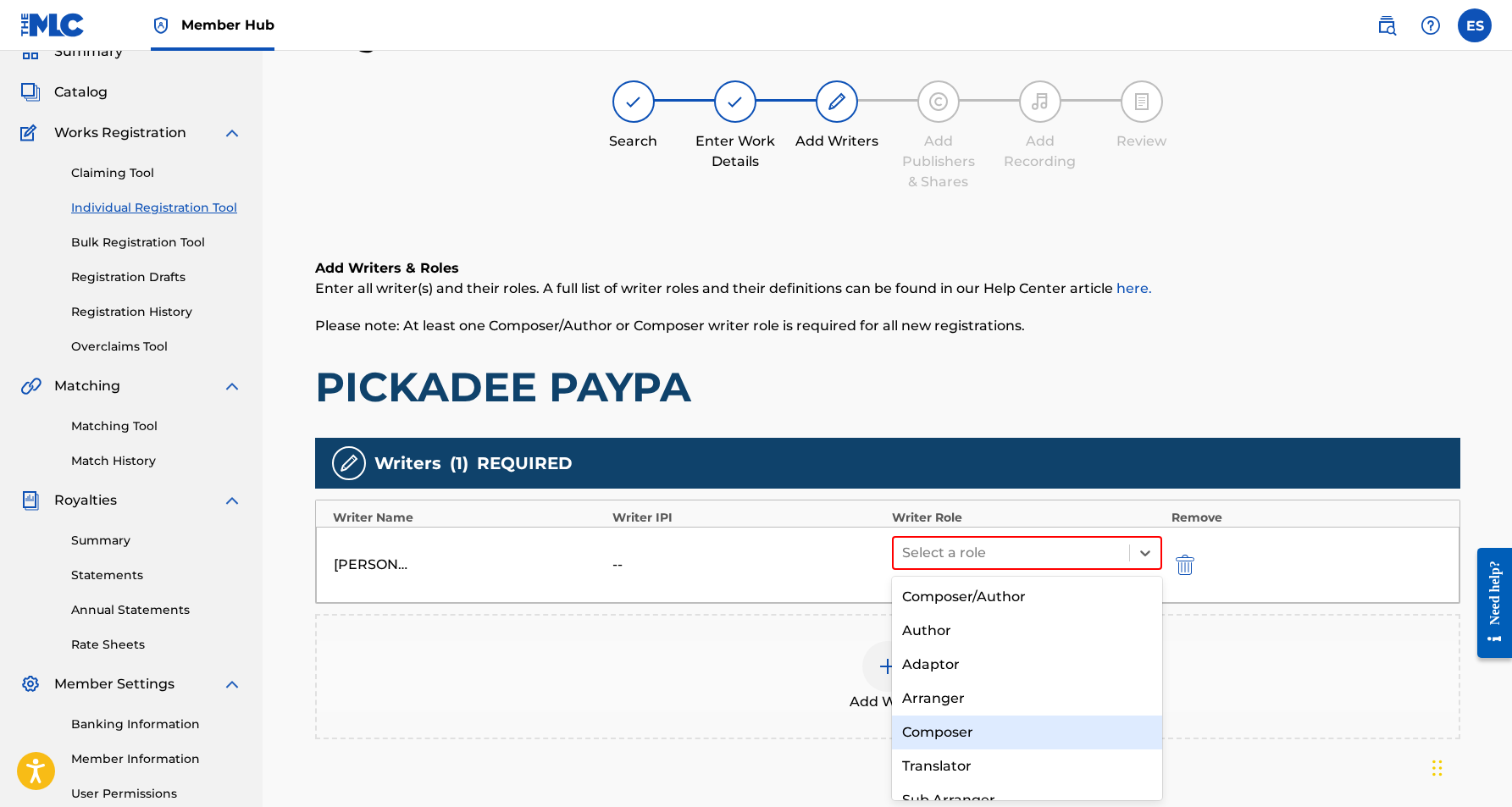
click at [982, 720] on div "Composer" at bounding box center [1027, 732] width 271 height 33
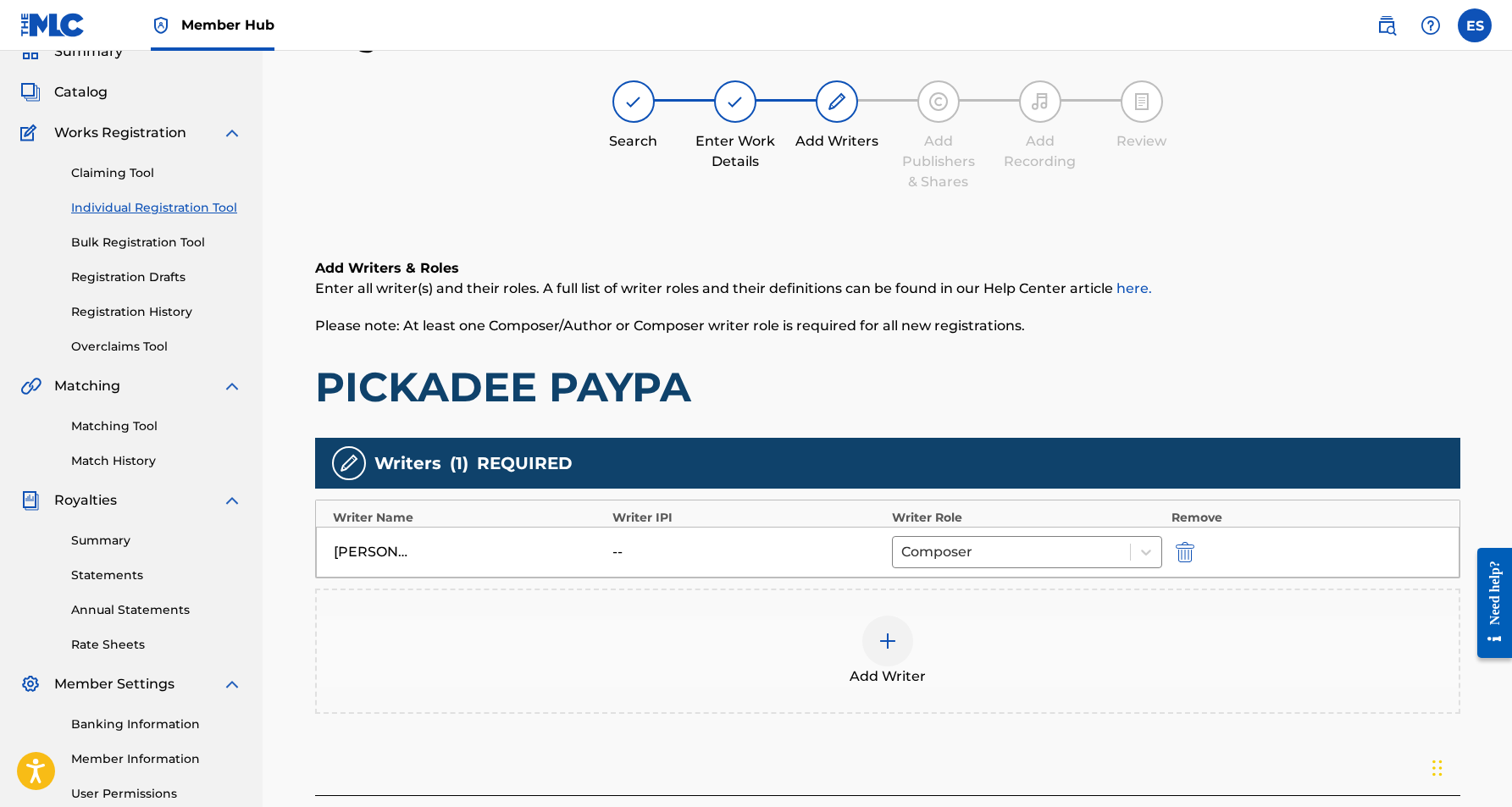
click at [884, 647] on img at bounding box center [888, 641] width 21 height 21
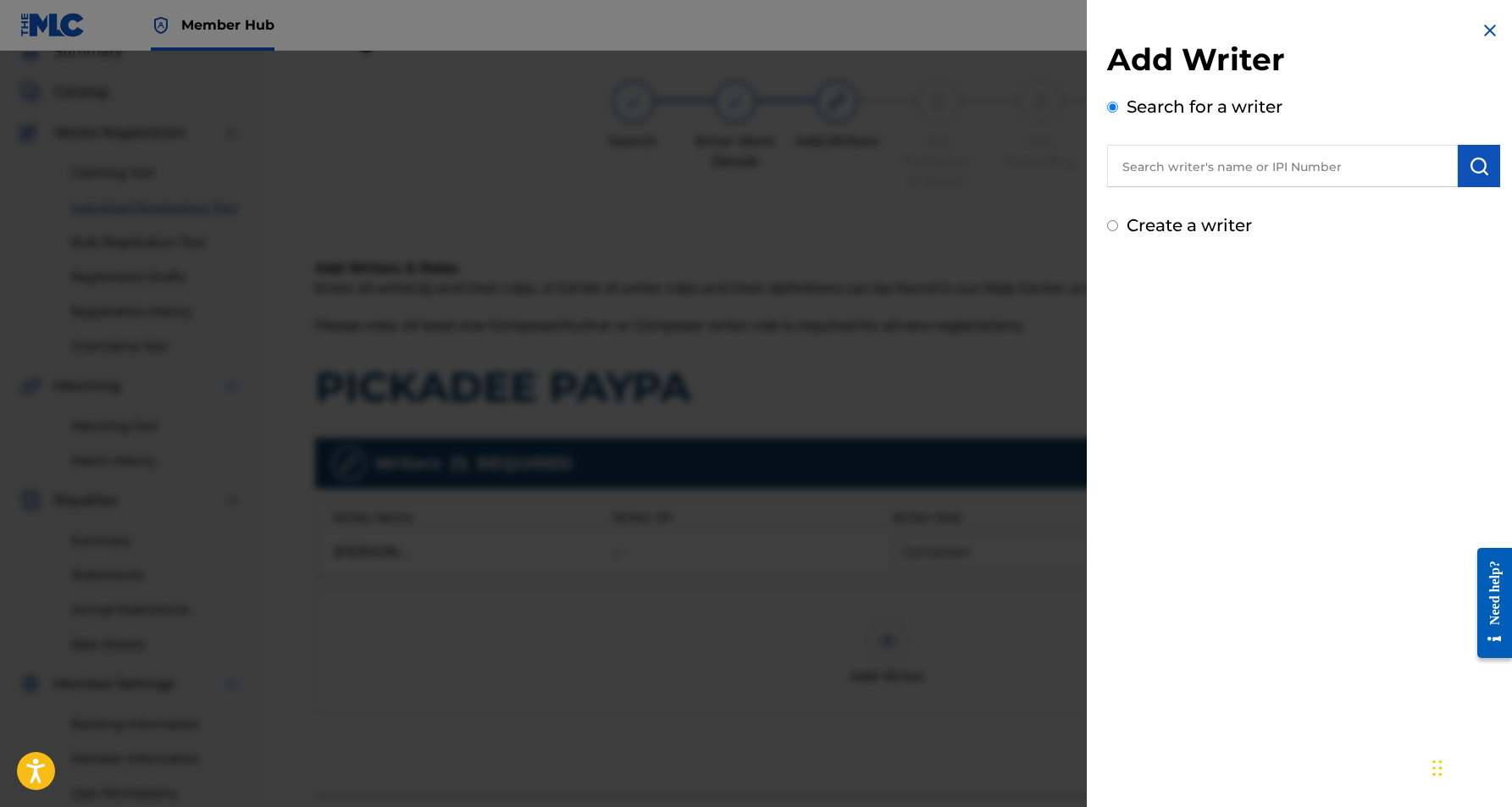
click at [1116, 231] on input "Create a writer" at bounding box center [1112, 226] width 11 height 11
radio input "false"
radio input "true"
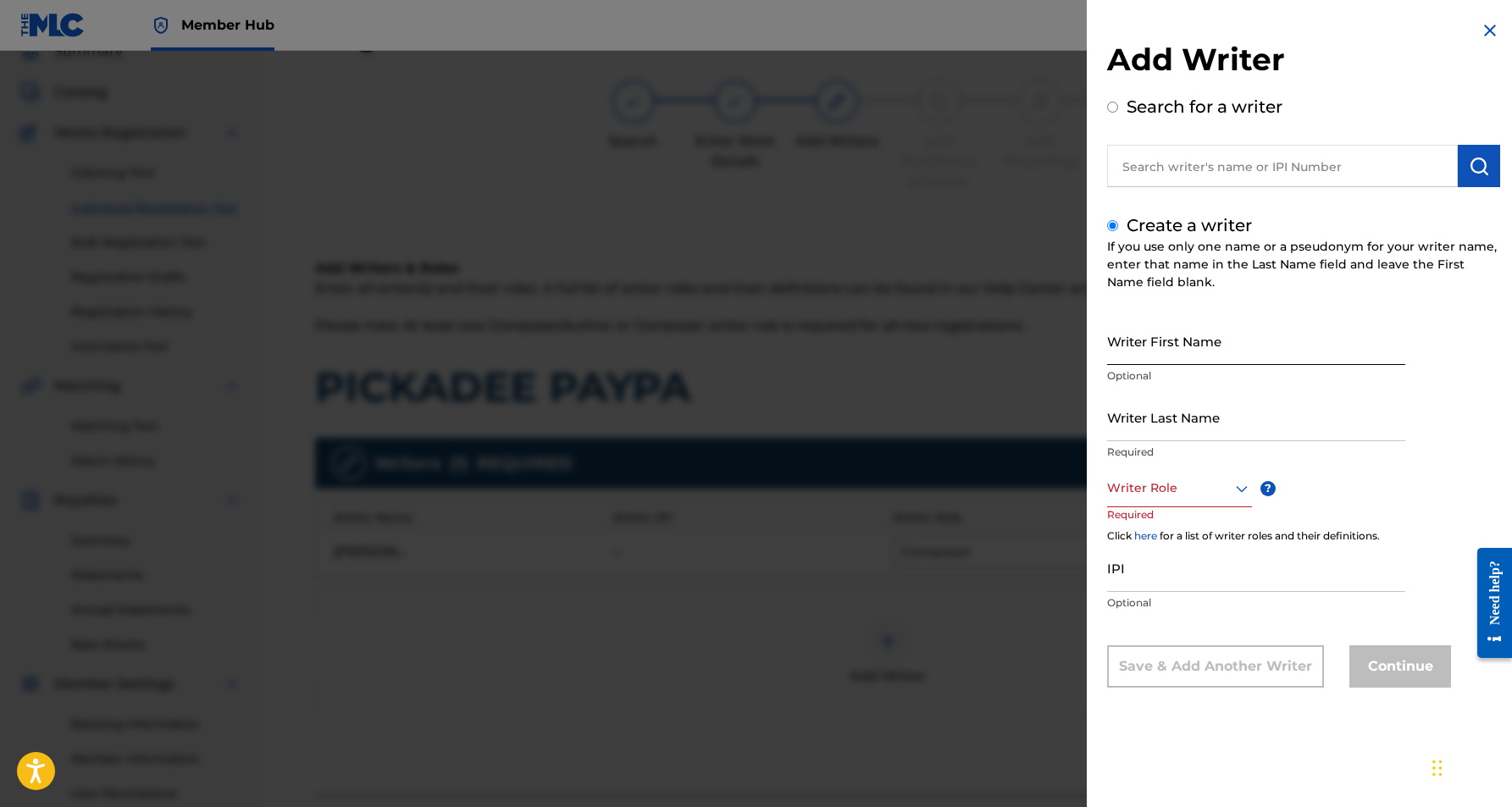
click at [1197, 353] on input "Writer First Name" at bounding box center [1255, 340] width 298 height 48
type input "[PERSON_NAME]"
click at [1192, 409] on input "Writer Last Name" at bounding box center [1255, 417] width 298 height 48
type input "[PERSON_NAME]"
click at [1157, 356] on input "[PERSON_NAME]" at bounding box center [1255, 340] width 298 height 48
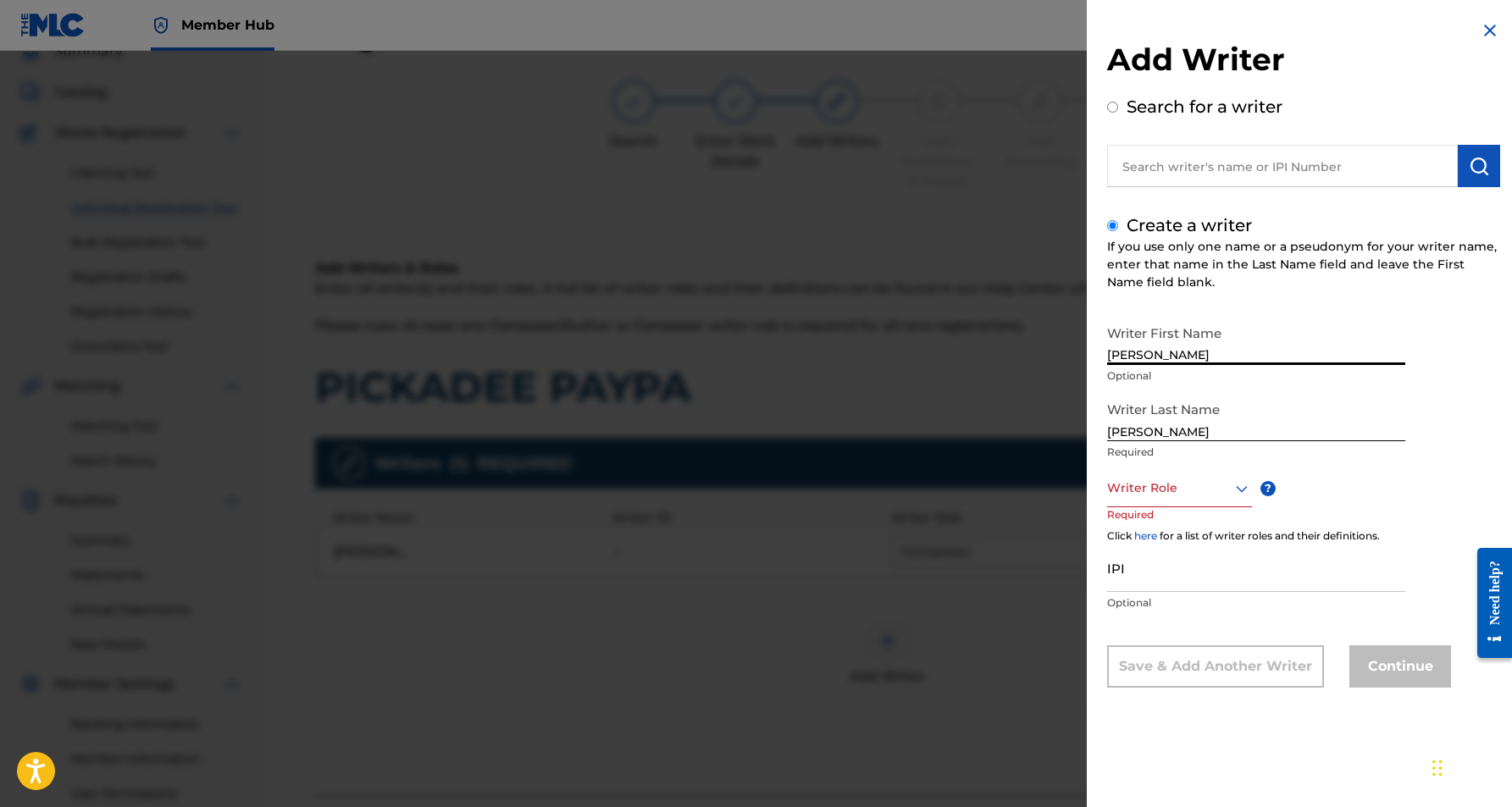
click at [1235, 353] on input "[PERSON_NAME]" at bounding box center [1255, 340] width 298 height 48
type input "[PERSON_NAME]"
click at [1237, 485] on icon at bounding box center [1242, 489] width 21 height 21
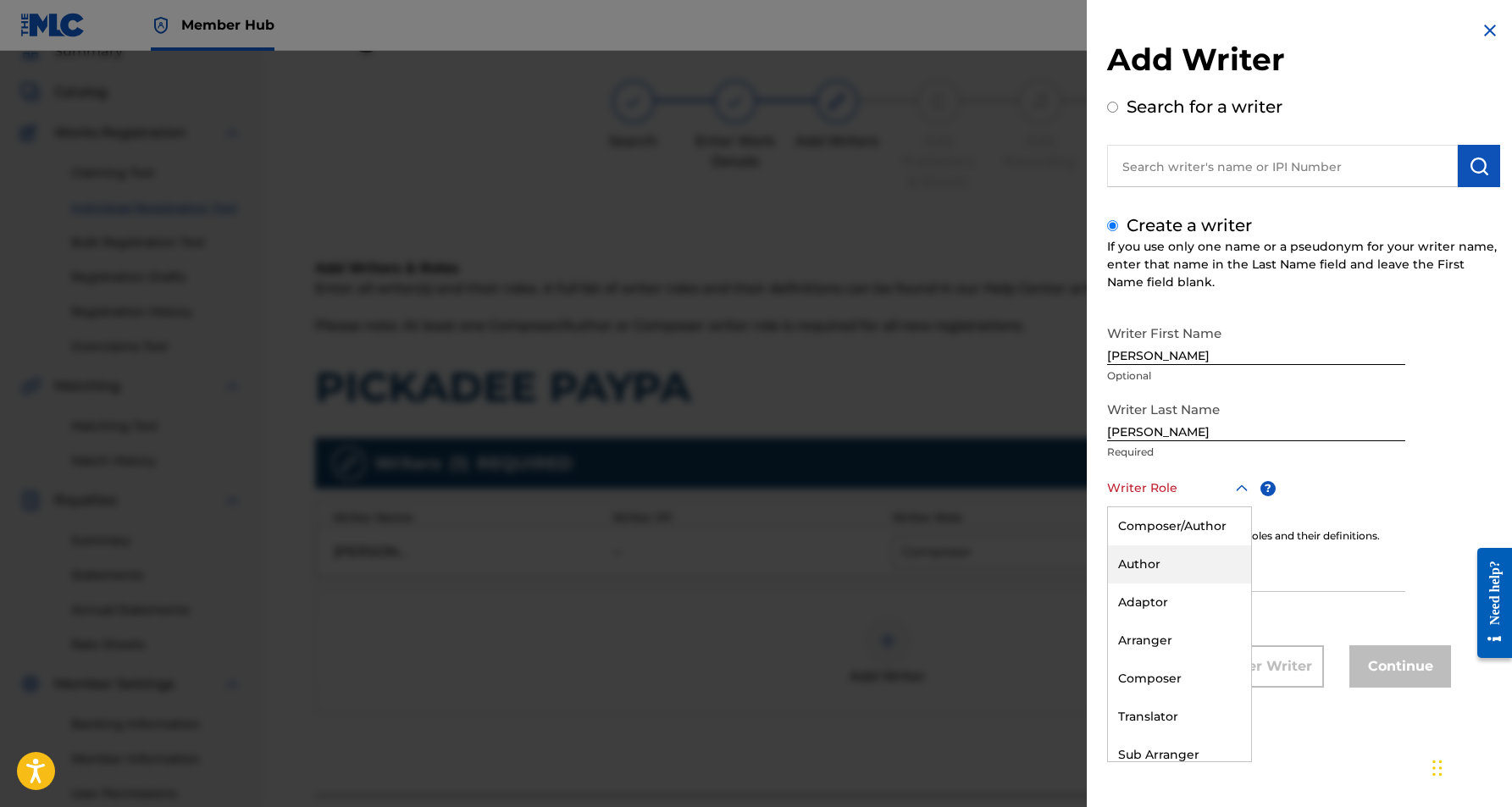
click at [1174, 563] on div "Author" at bounding box center [1179, 564] width 143 height 38
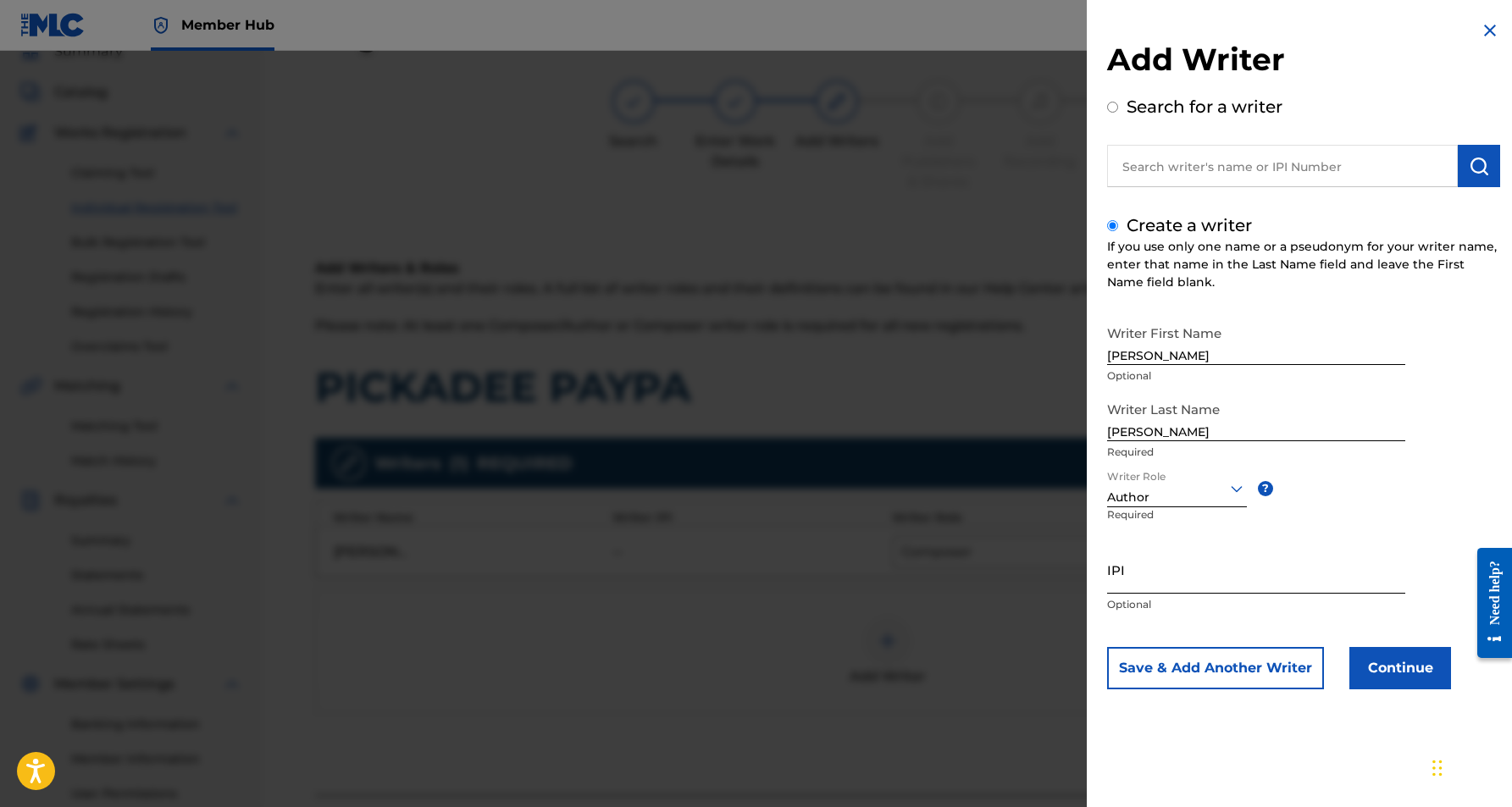
click at [1152, 577] on input "IPI" at bounding box center [1255, 569] width 298 height 48
type input "525016978"
click at [1383, 660] on button "Continue" at bounding box center [1400, 667] width 101 height 42
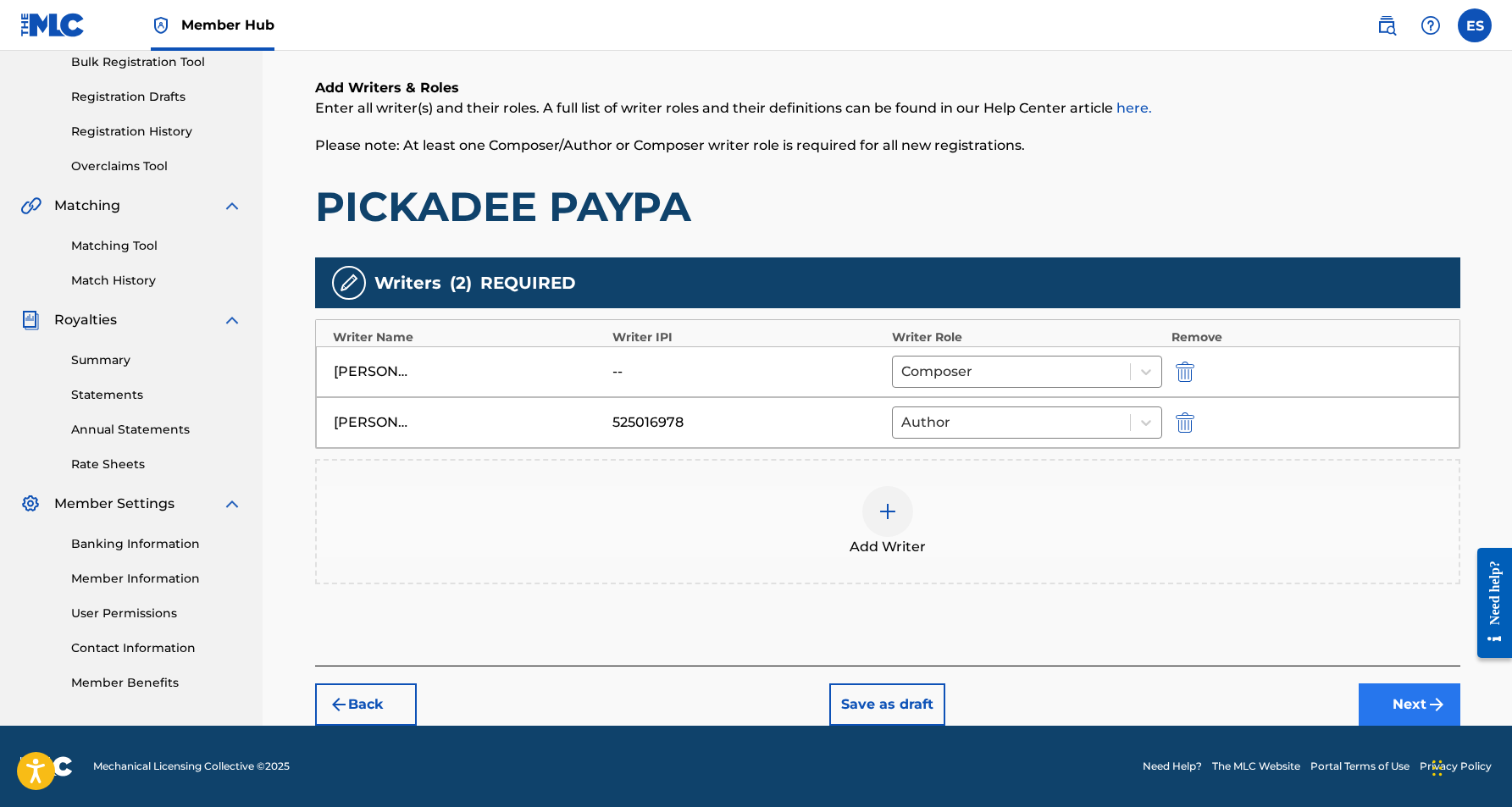
click at [1420, 699] on button "Next" at bounding box center [1409, 704] width 101 height 42
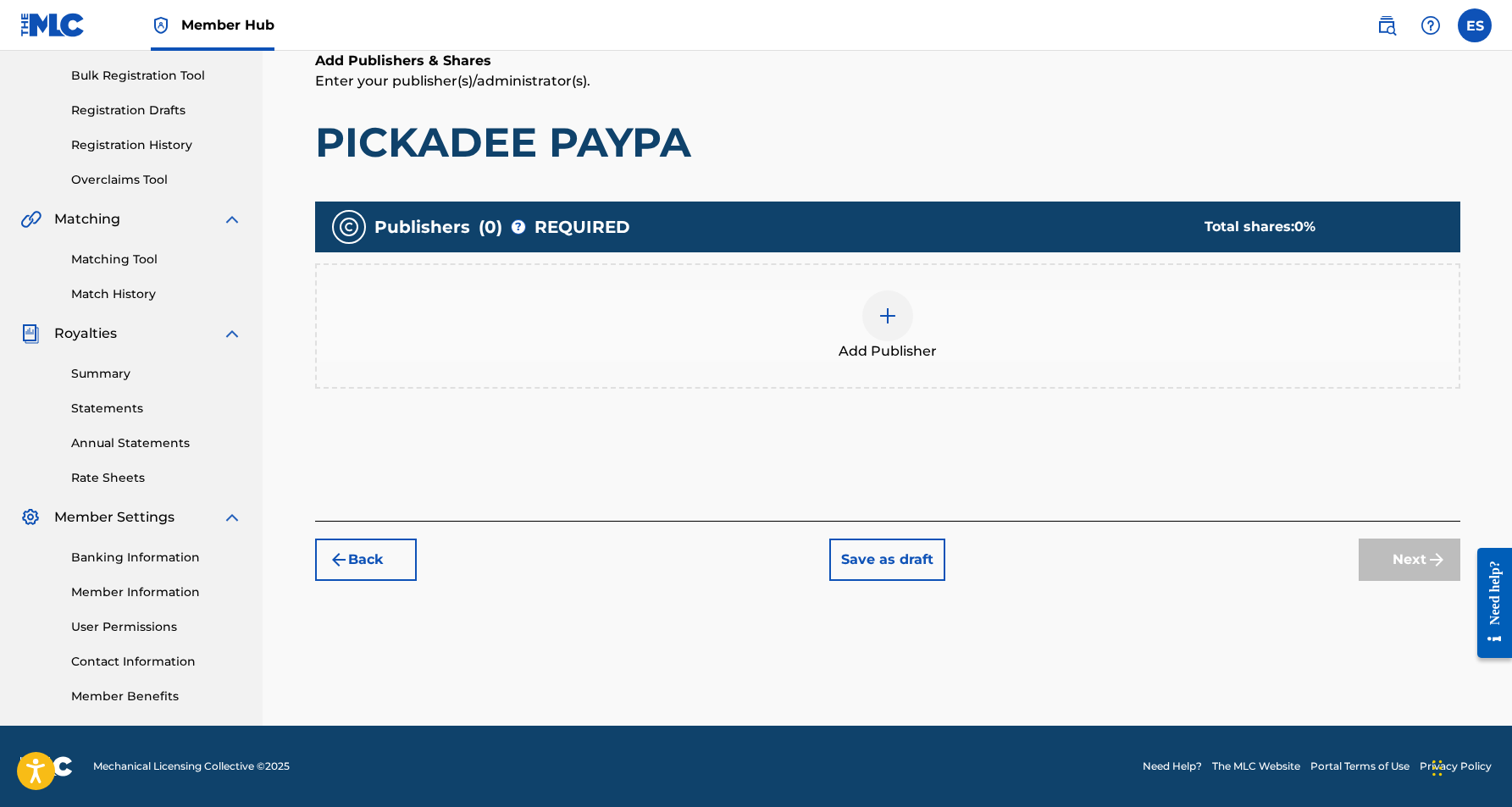
click at [886, 324] on img at bounding box center [888, 316] width 21 height 21
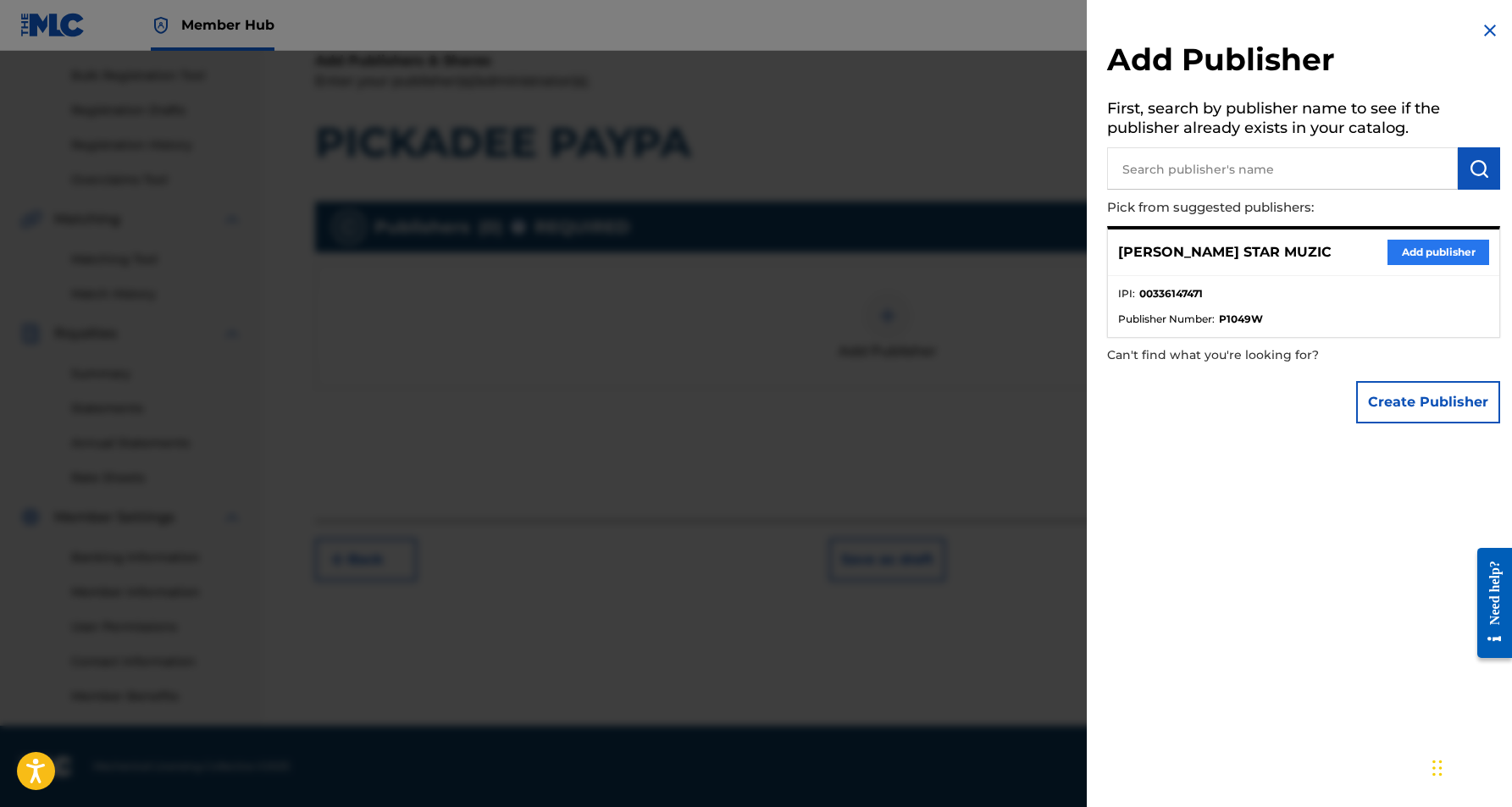
click at [1399, 249] on button "Add publisher" at bounding box center [1438, 252] width 101 height 26
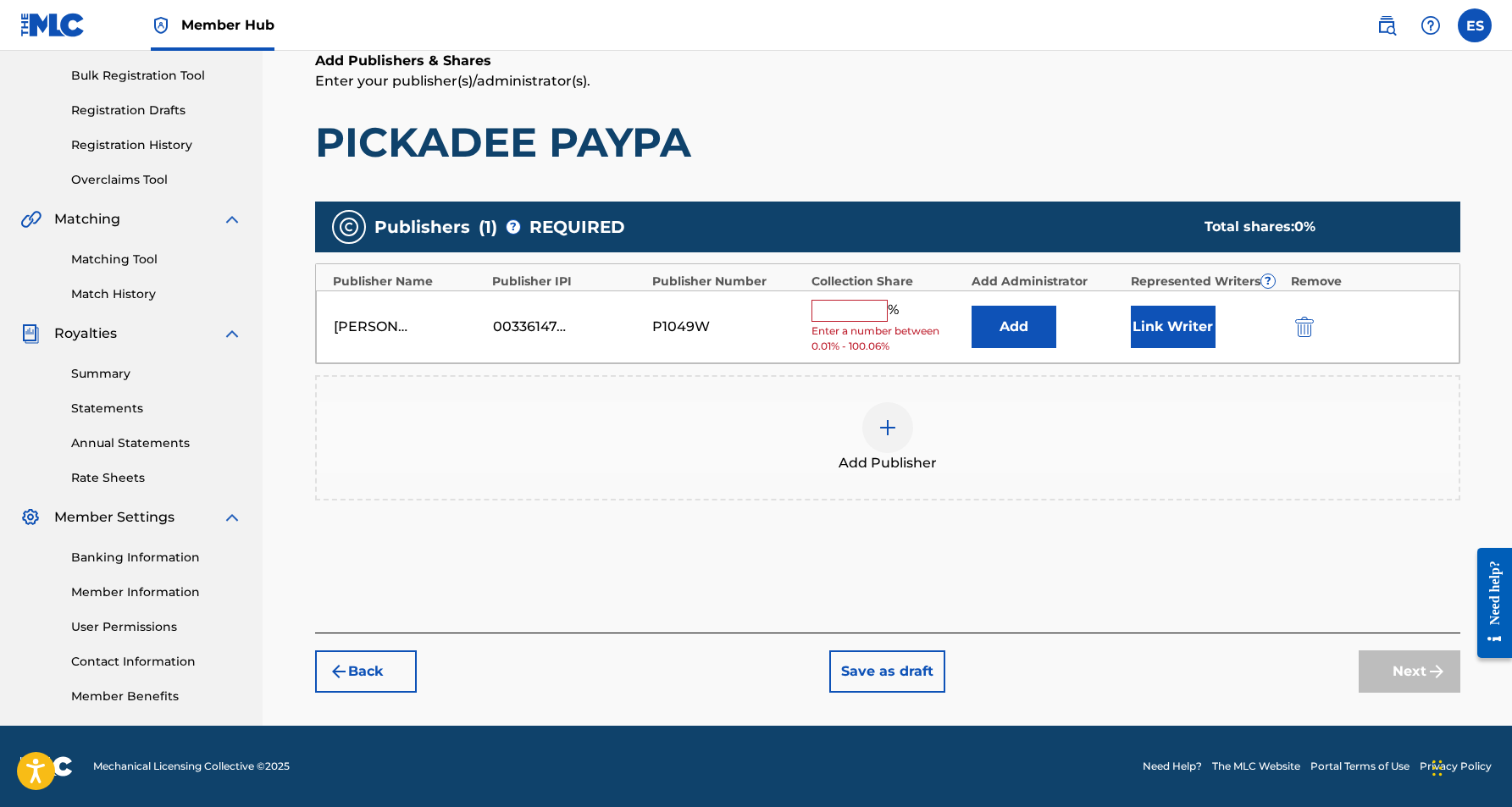
click at [851, 312] on input "text" at bounding box center [850, 310] width 76 height 22
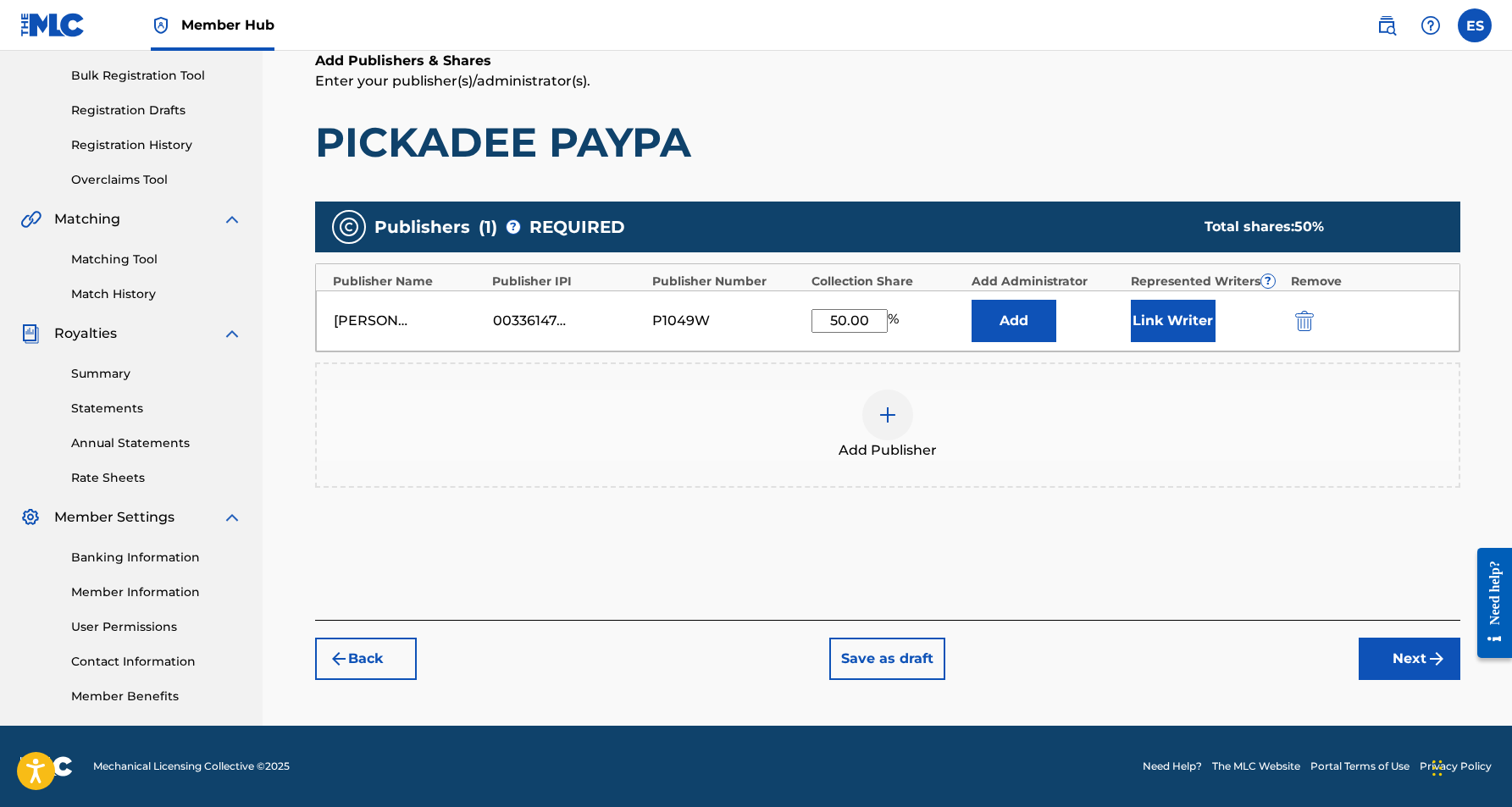
type input "50.00"
click at [906, 177] on div "Add Publishers & Shares Enter your publisher(s)/administrator(s). PICKADEE PAYP…" at bounding box center [887, 334] width 1146 height 569
click at [1195, 314] on button "Link Writer" at bounding box center [1173, 320] width 85 height 42
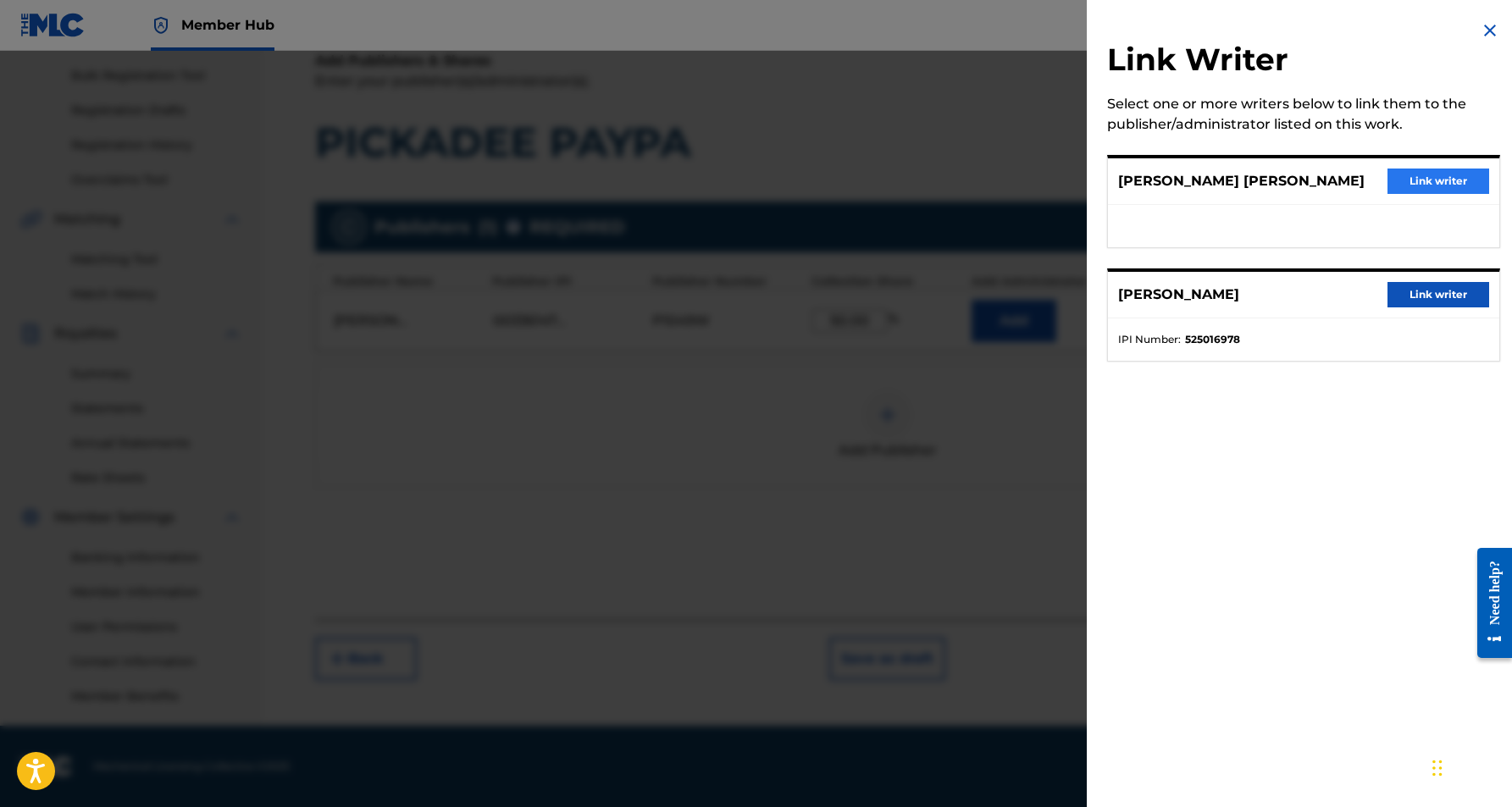
click at [1418, 178] on button "Link writer" at bounding box center [1438, 181] width 101 height 26
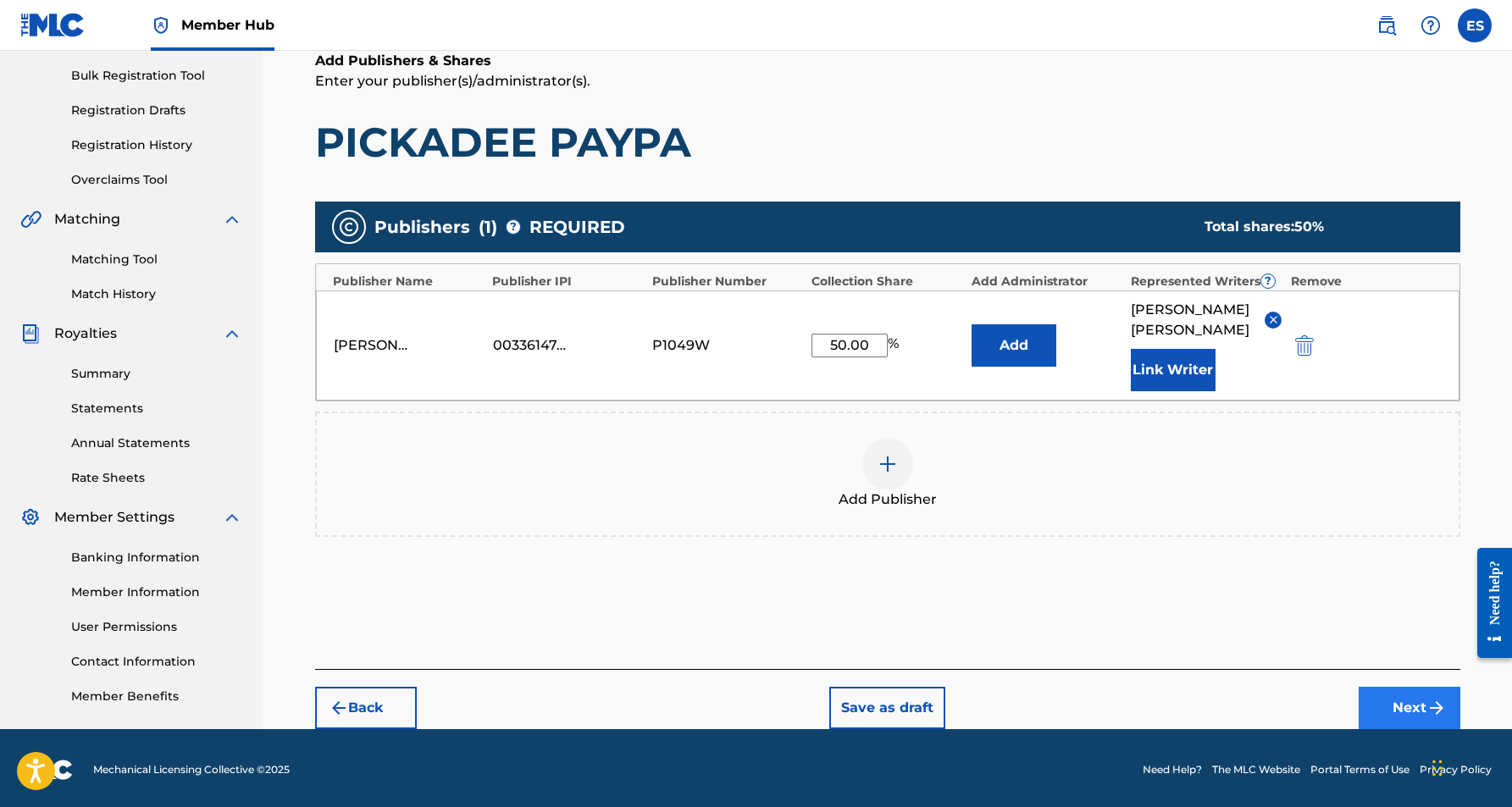
click at [1405, 701] on button "Next" at bounding box center [1409, 708] width 101 height 42
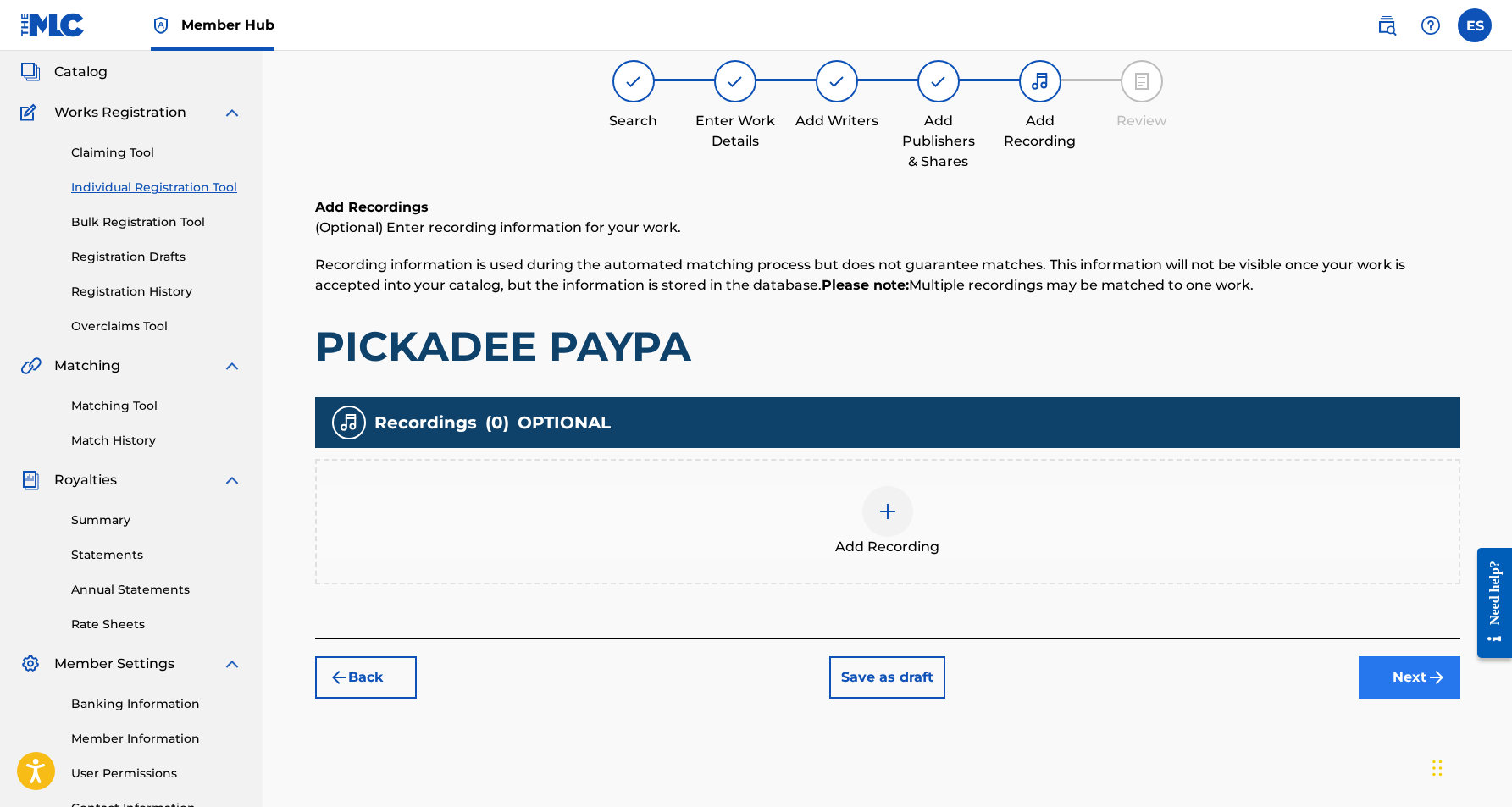
scroll to position [76, 0]
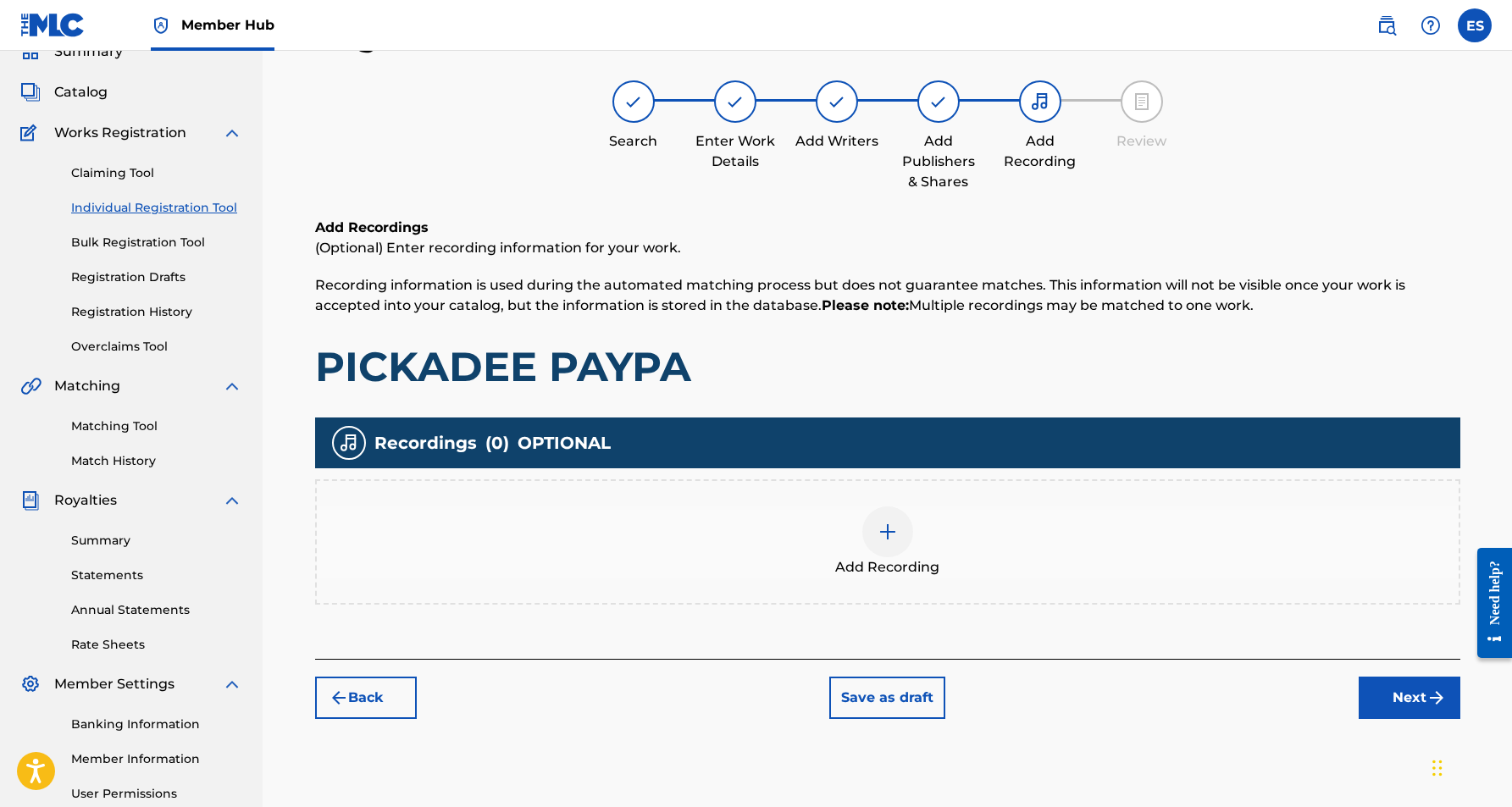
click at [886, 545] on div at bounding box center [887, 531] width 51 height 51
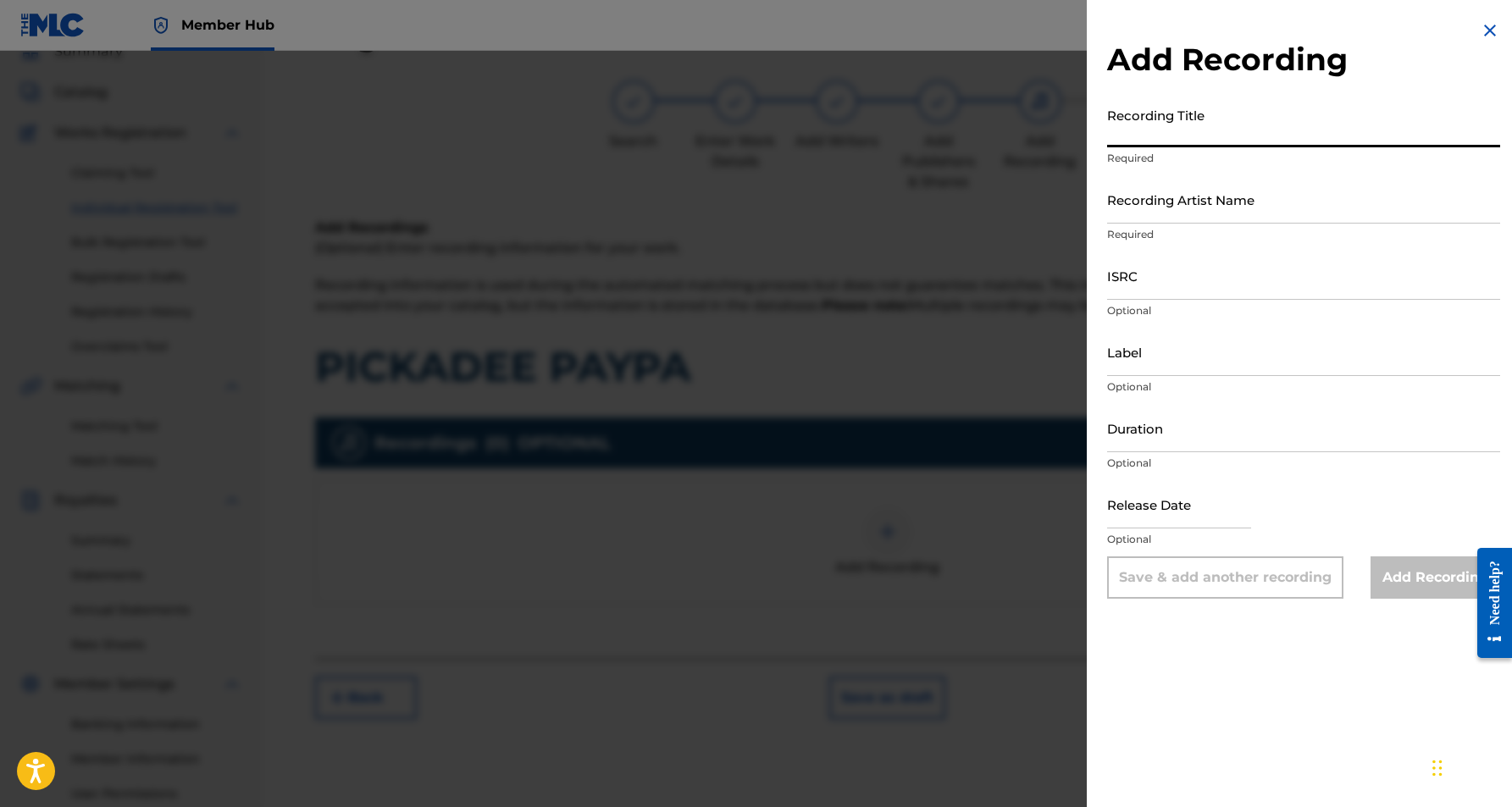
click at [1223, 134] on input "Recording Title" at bounding box center [1303, 123] width 393 height 48
type input "PICKADEE PAYPA"
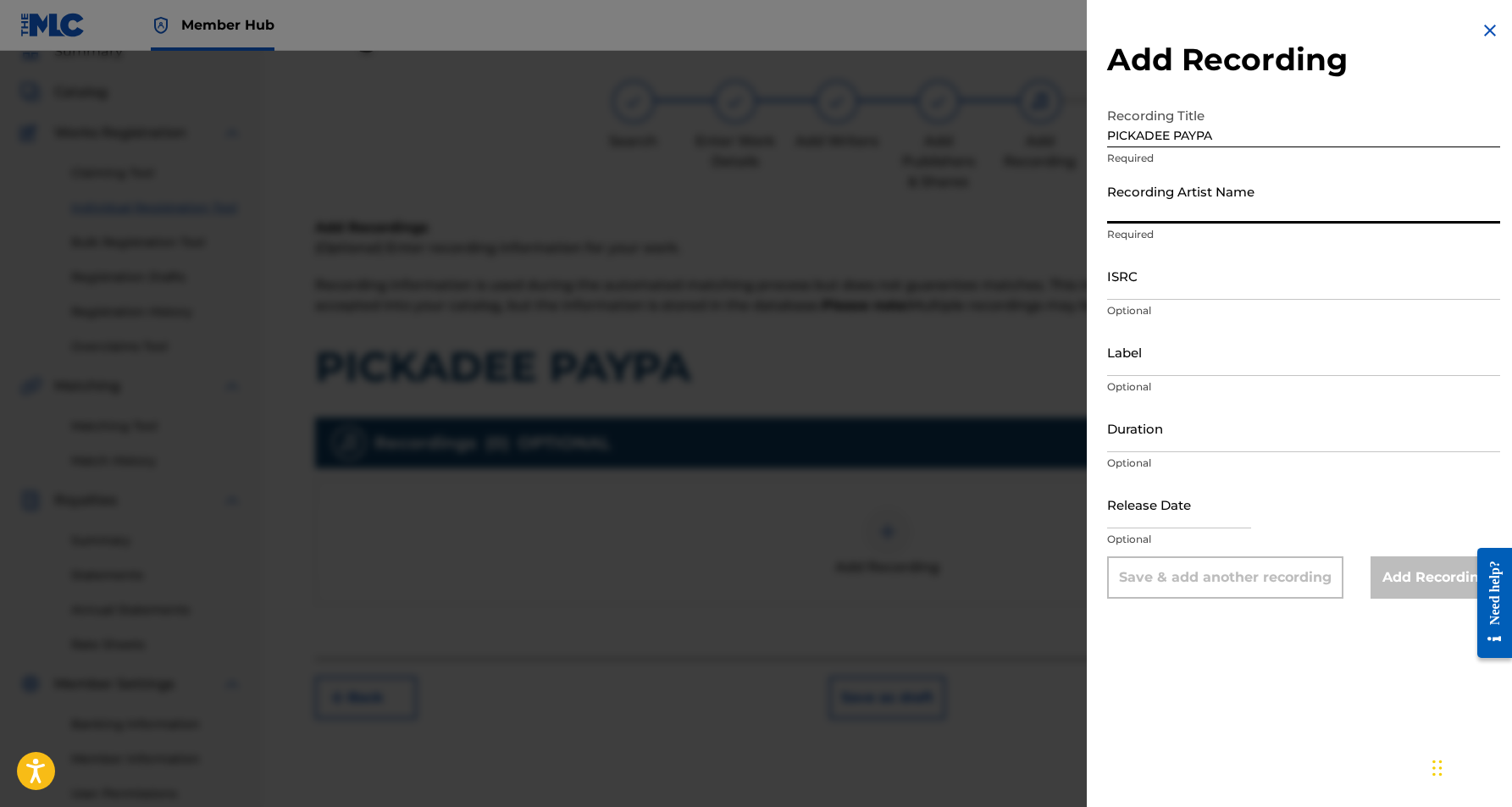
click at [1219, 184] on input "Recording Artist Name" at bounding box center [1303, 199] width 393 height 48
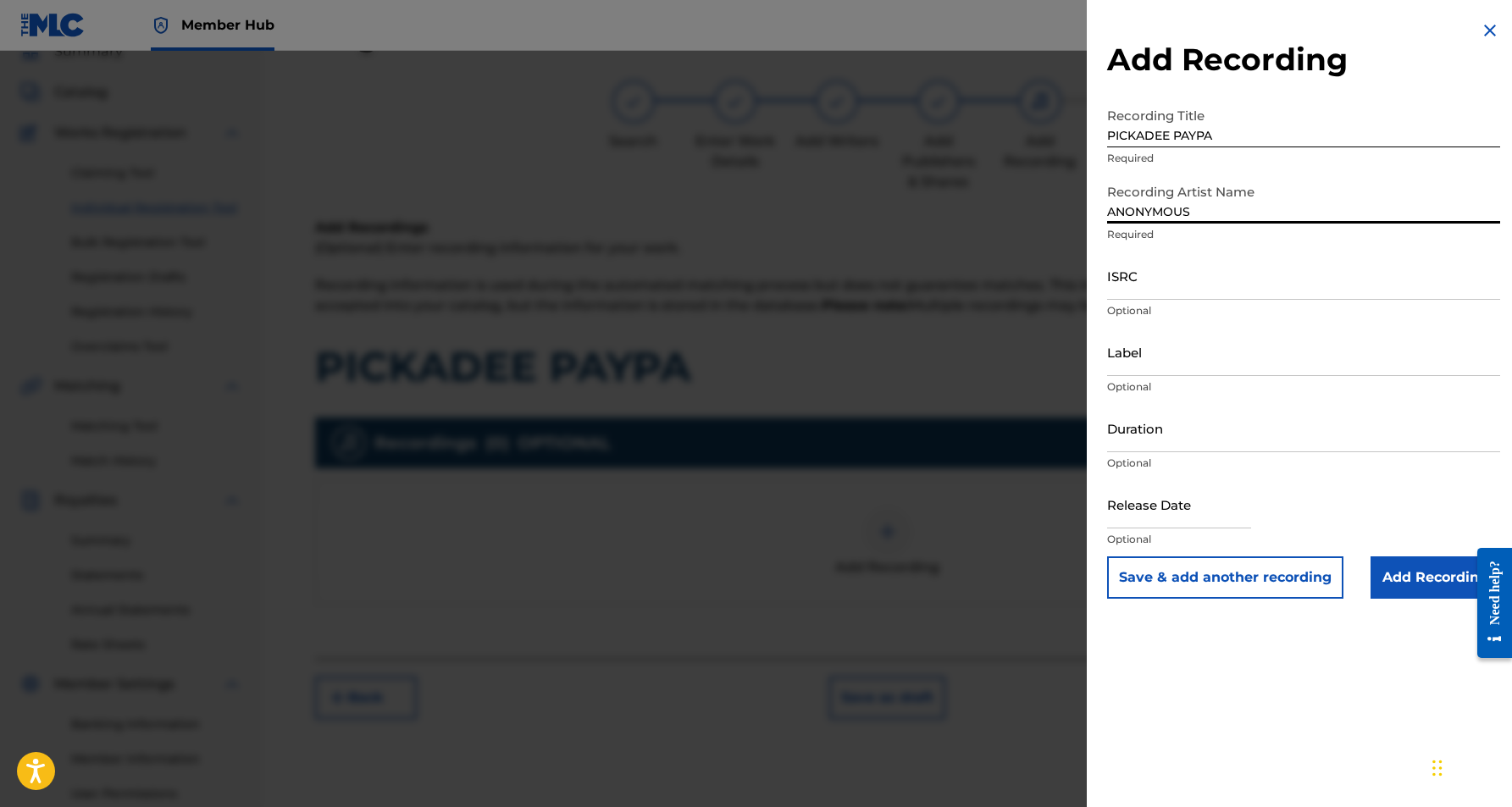
type input "ANONYMOUS"
drag, startPoint x: 1218, startPoint y: 135, endPoint x: 1109, endPoint y: 139, distance: 109.1
click at [1109, 139] on input "PICKADEE PAYPA" at bounding box center [1303, 123] width 393 height 48
click at [1155, 293] on input "ISRC" at bounding box center [1303, 275] width 393 height 48
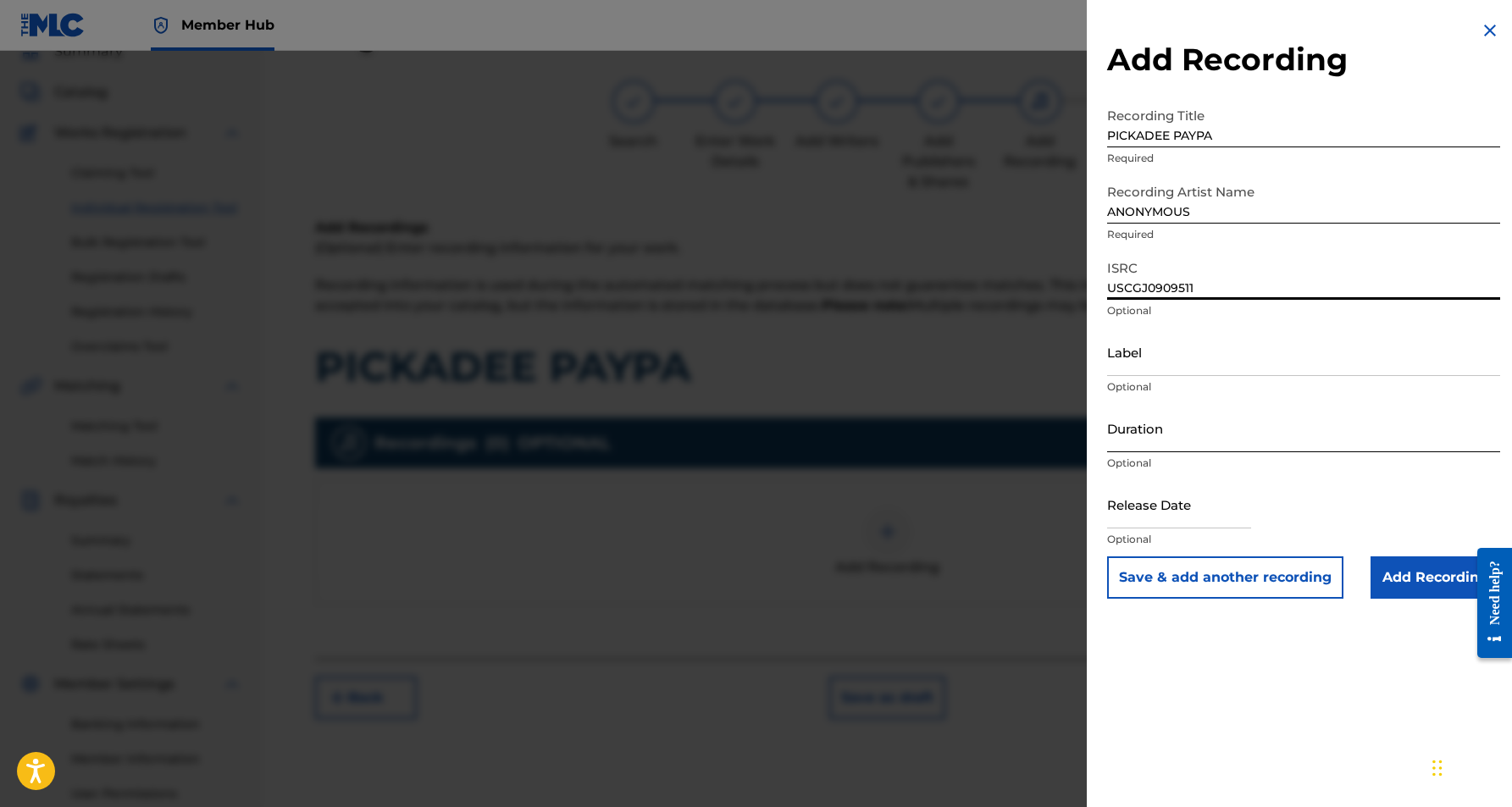
type input "USCGJ0909511"
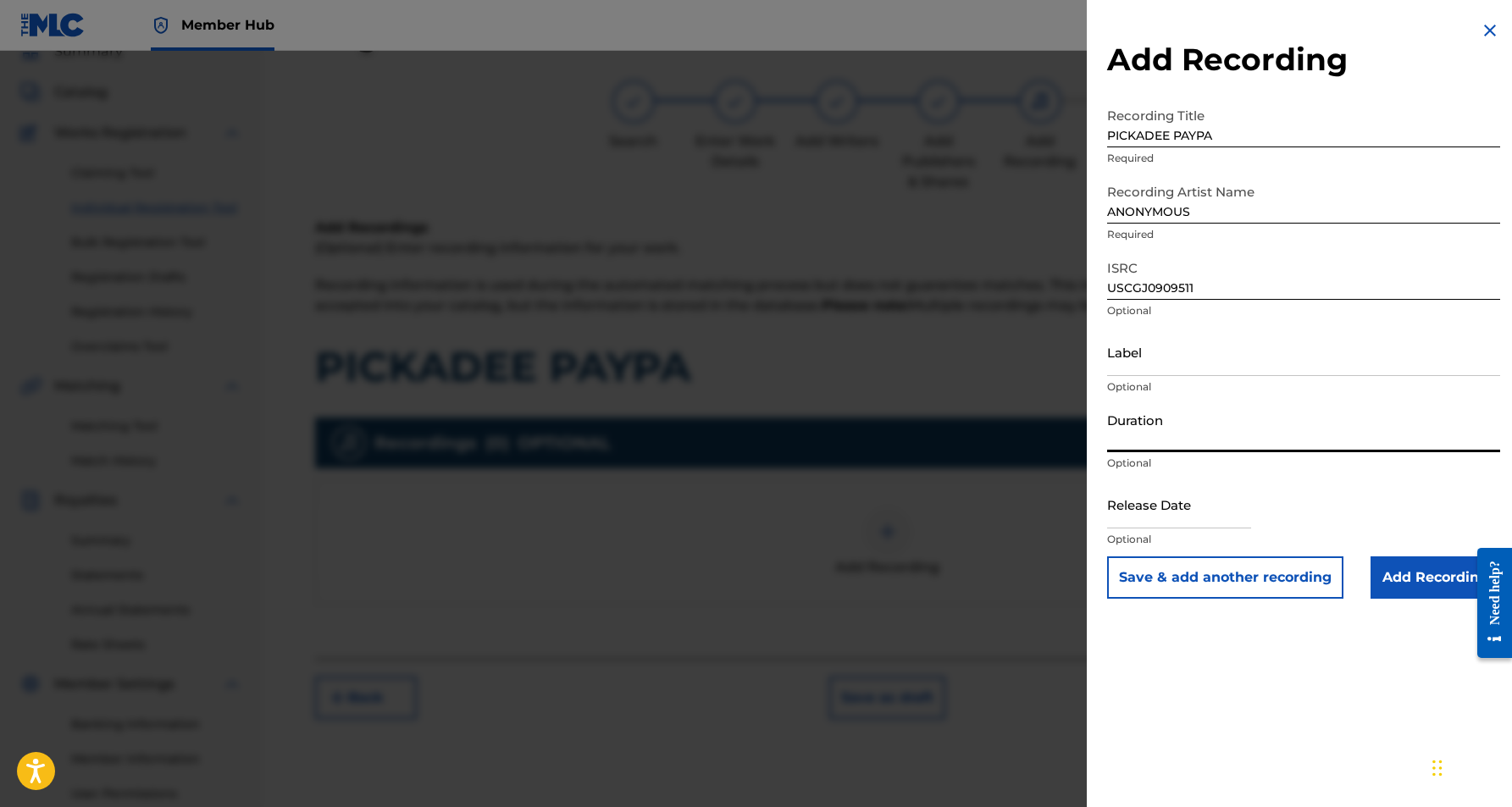
click at [1171, 434] on input "Duration" at bounding box center [1303, 428] width 393 height 48
type input "03:42"
click at [1252, 577] on button "Save & add another recording" at bounding box center [1225, 577] width 236 height 42
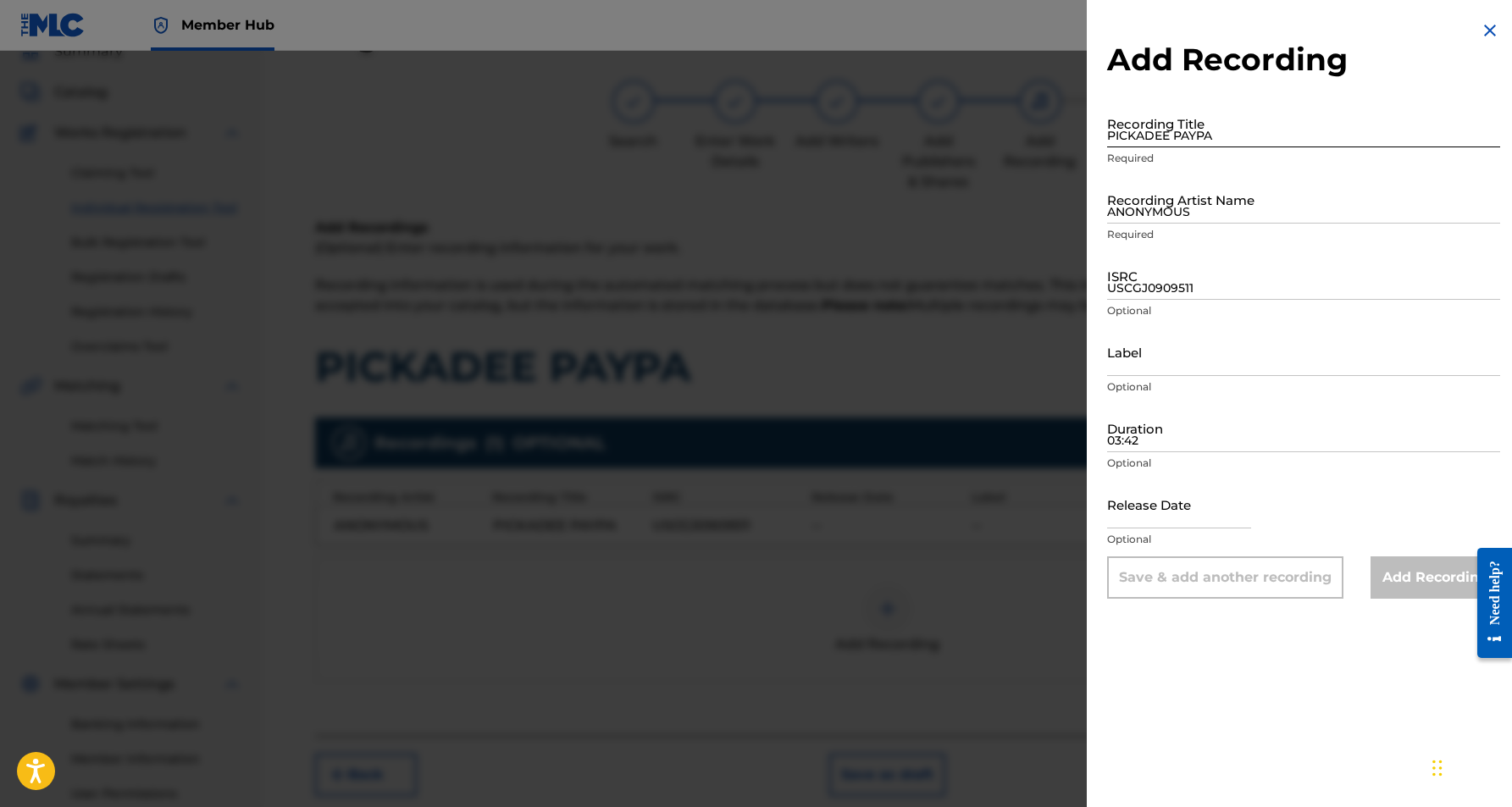
click at [1249, 138] on input "PICKADEE PAYPA" at bounding box center [1303, 123] width 393 height 48
type input "PICKADEE PAYPA"
click at [1244, 196] on input "ANONYMOUS" at bounding box center [1303, 199] width 393 height 48
type input "ANONYMOUS"
click at [1182, 269] on input "USCGJ0909511" at bounding box center [1303, 275] width 393 height 48
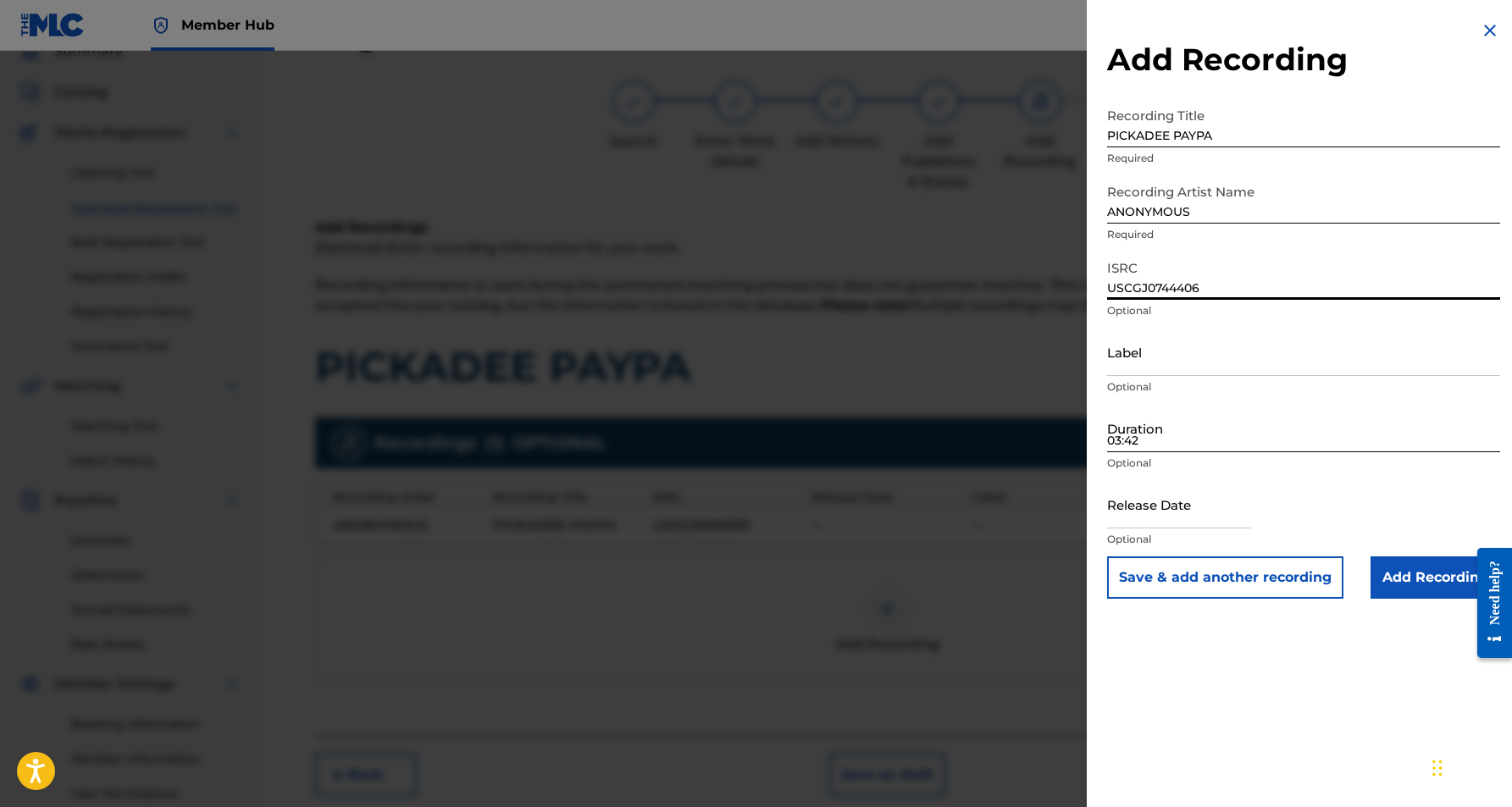
type input "USCGJ0744406"
click at [1174, 429] on input "03:42" at bounding box center [1303, 428] width 393 height 48
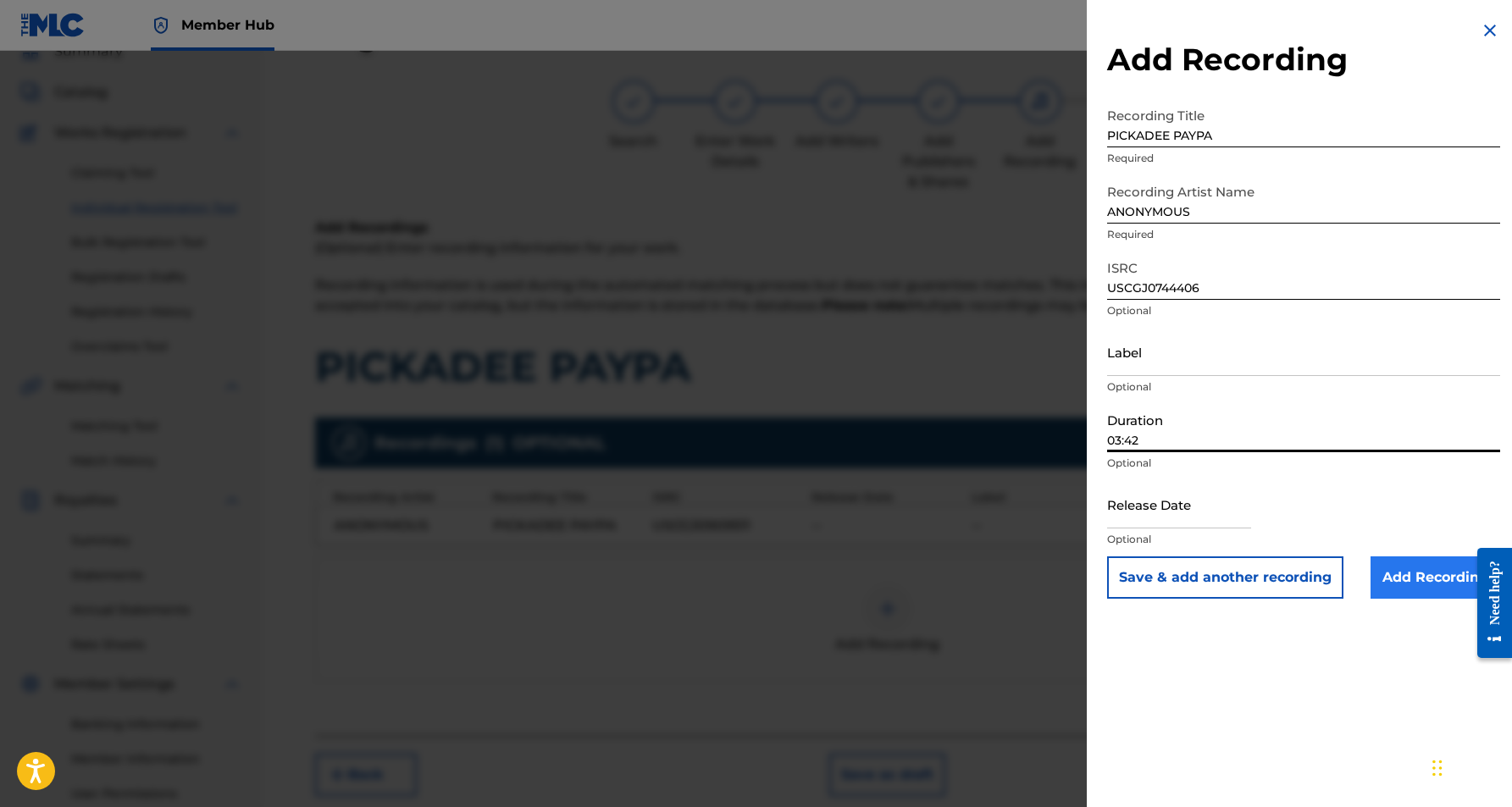
type input "03:42"
click at [1415, 581] on input "Add Recording" at bounding box center [1435, 577] width 130 height 42
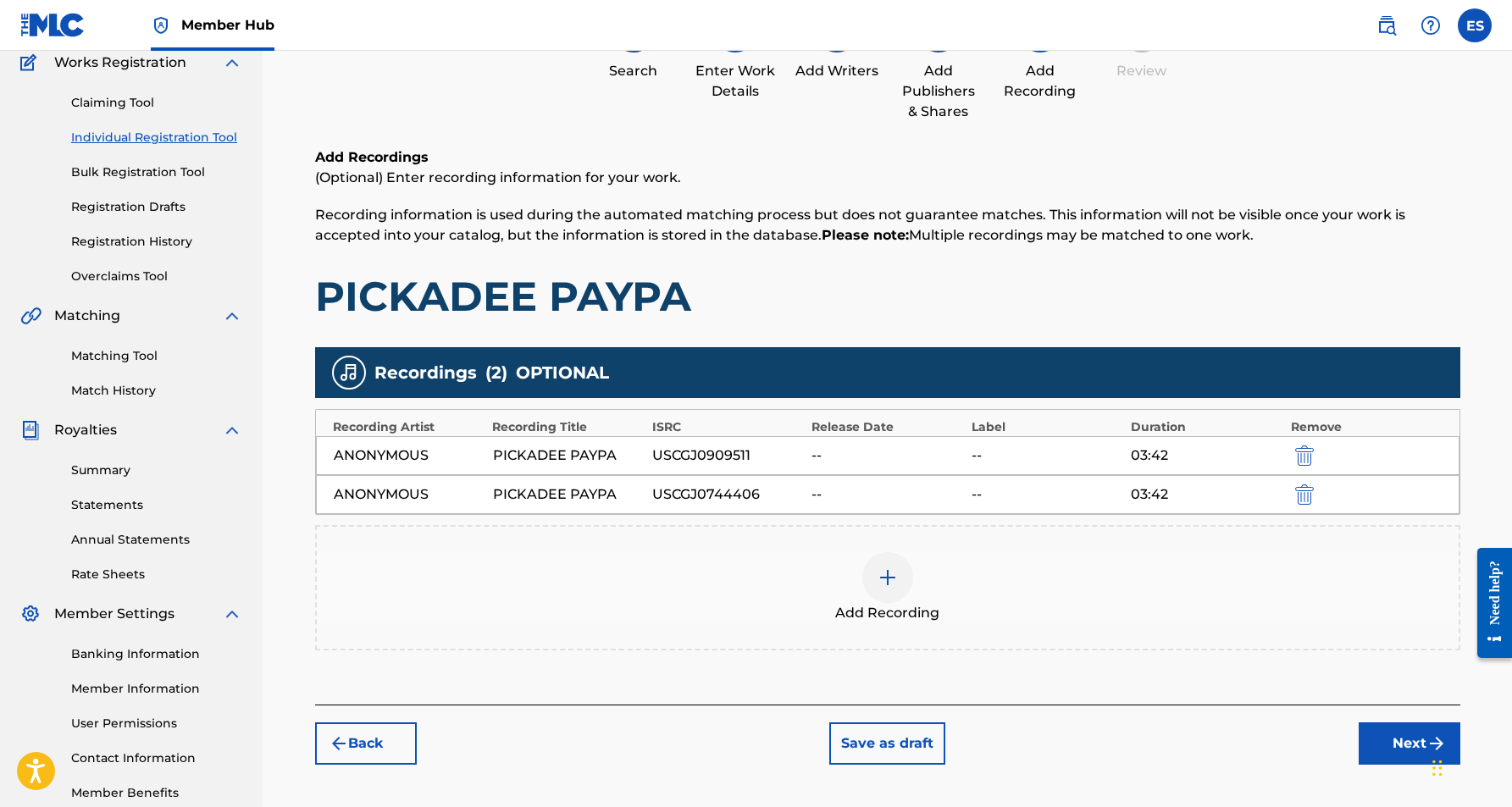
scroll to position [149, 0]
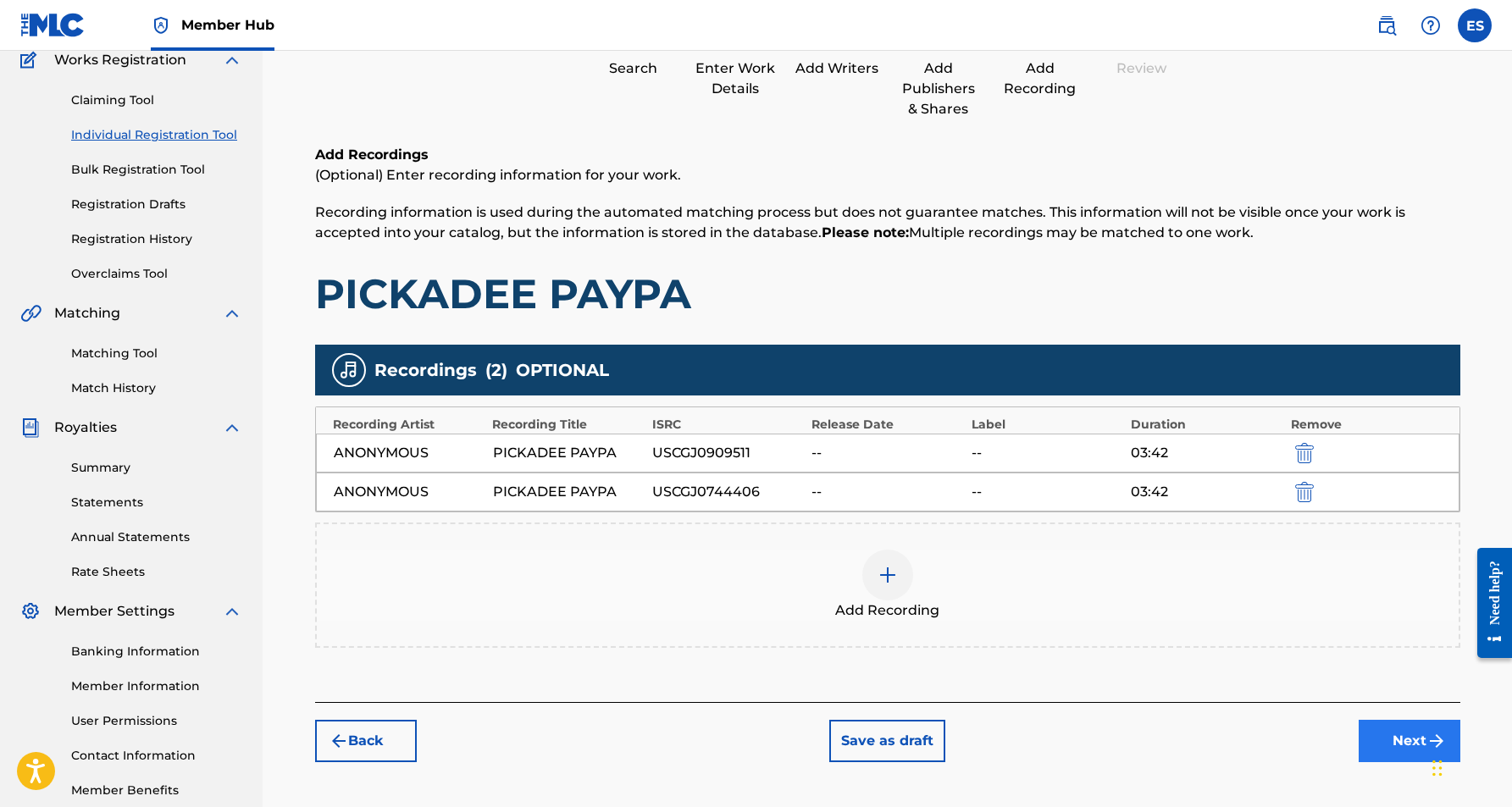
click at [1423, 746] on button "Next" at bounding box center [1409, 740] width 101 height 42
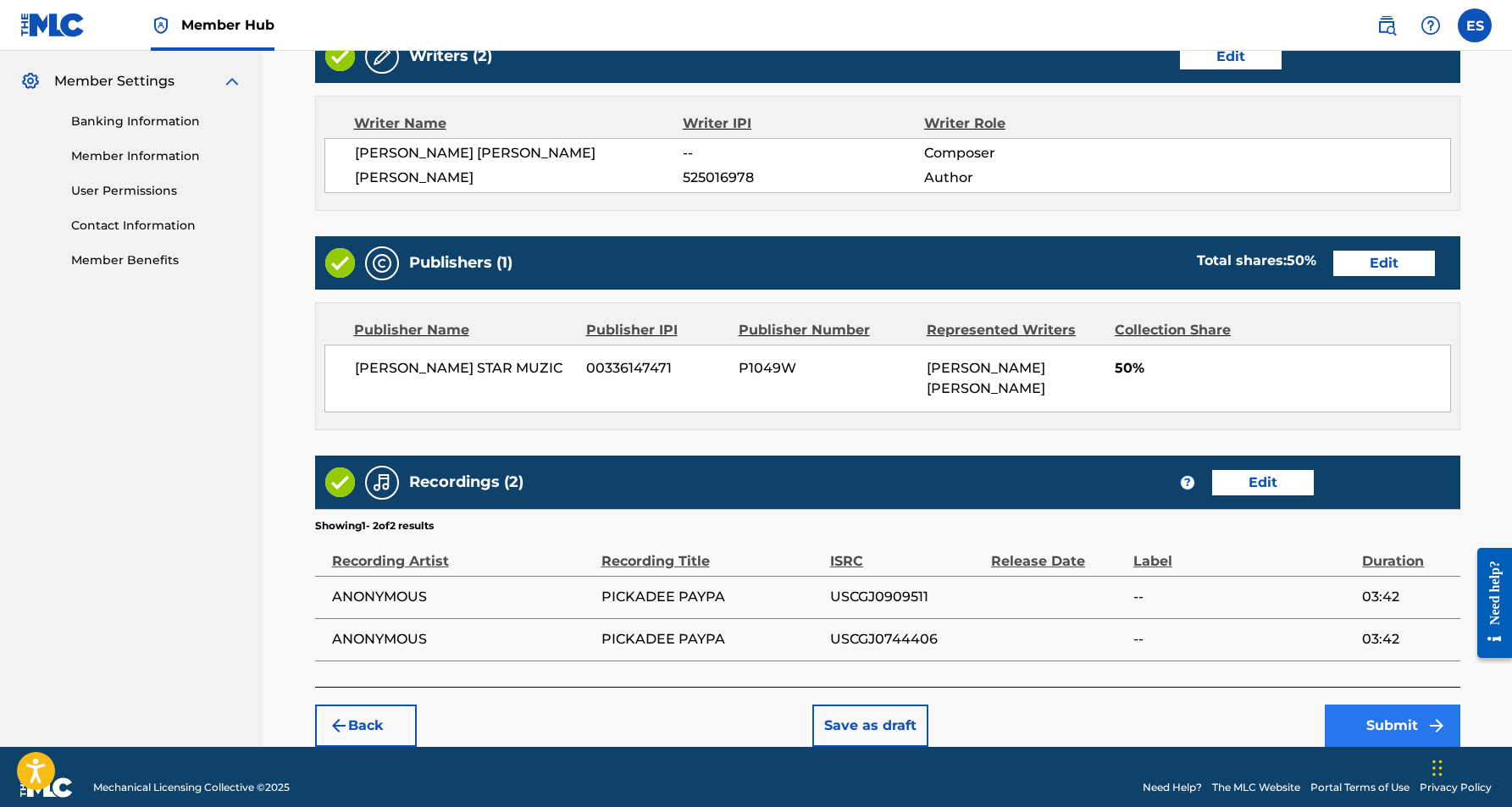
scroll to position [678, 0]
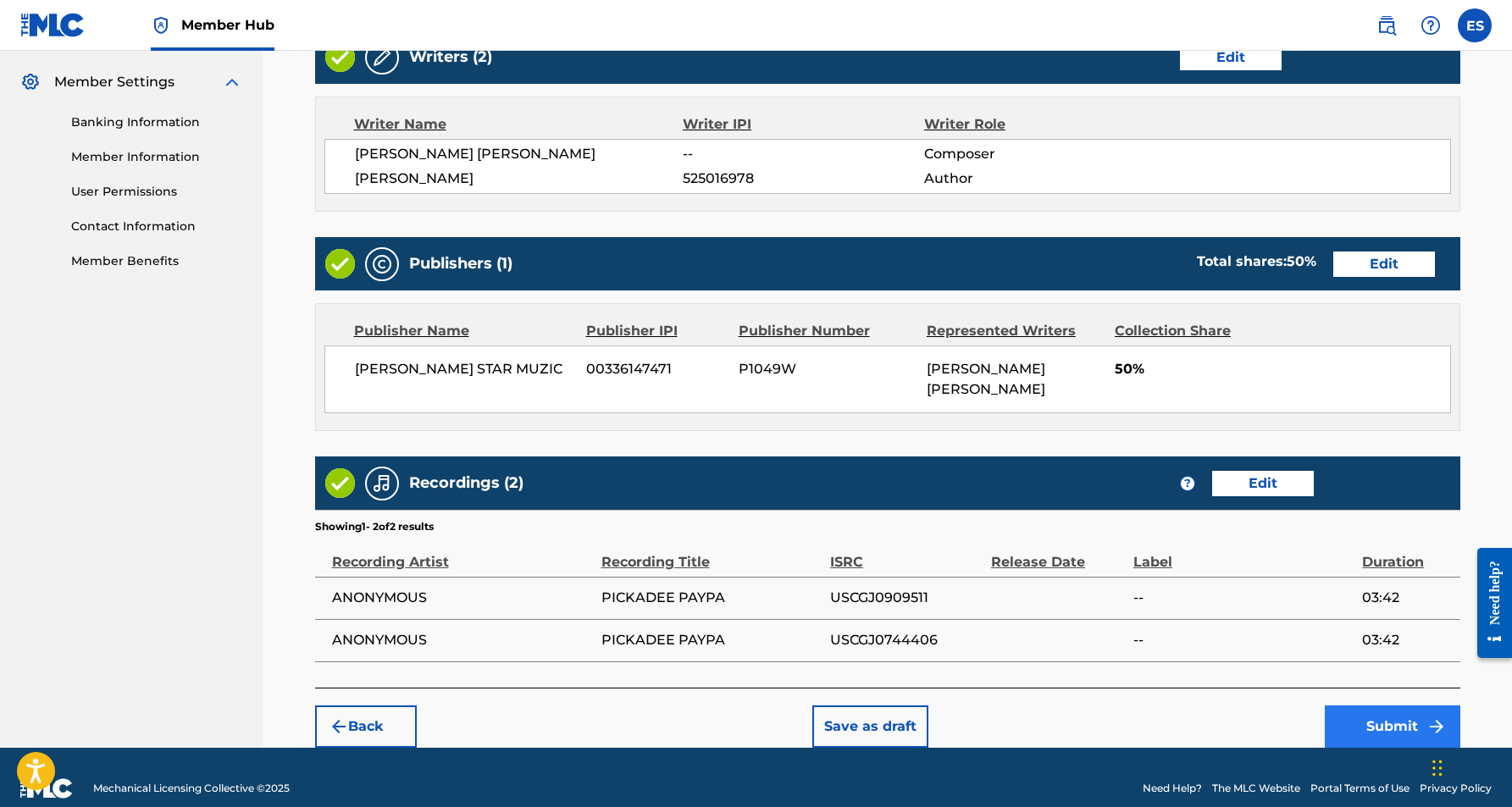
click at [1383, 705] on button "Submit" at bounding box center [1393, 726] width 136 height 42
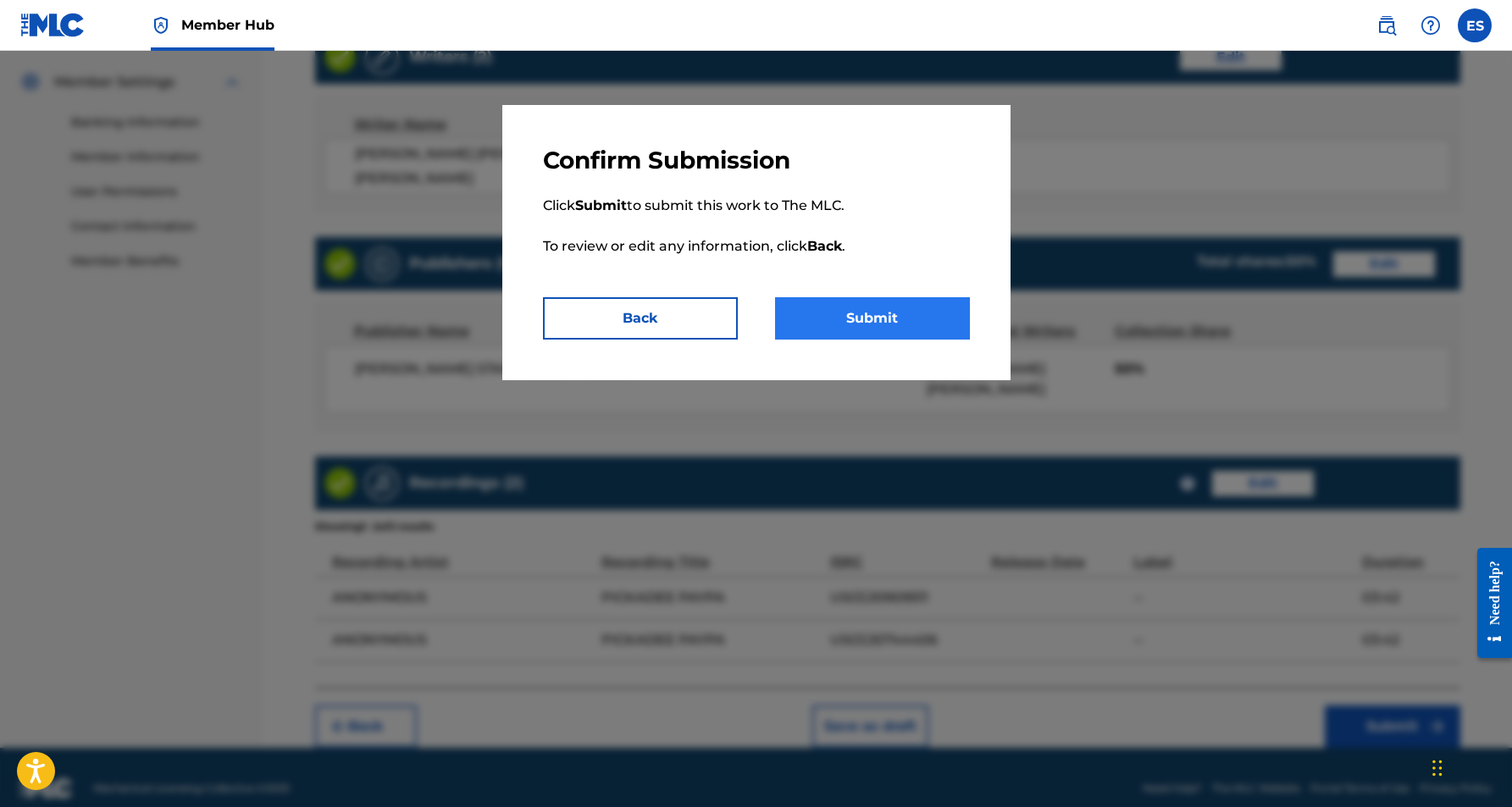
click at [874, 323] on button "Submit" at bounding box center [872, 317] width 195 height 42
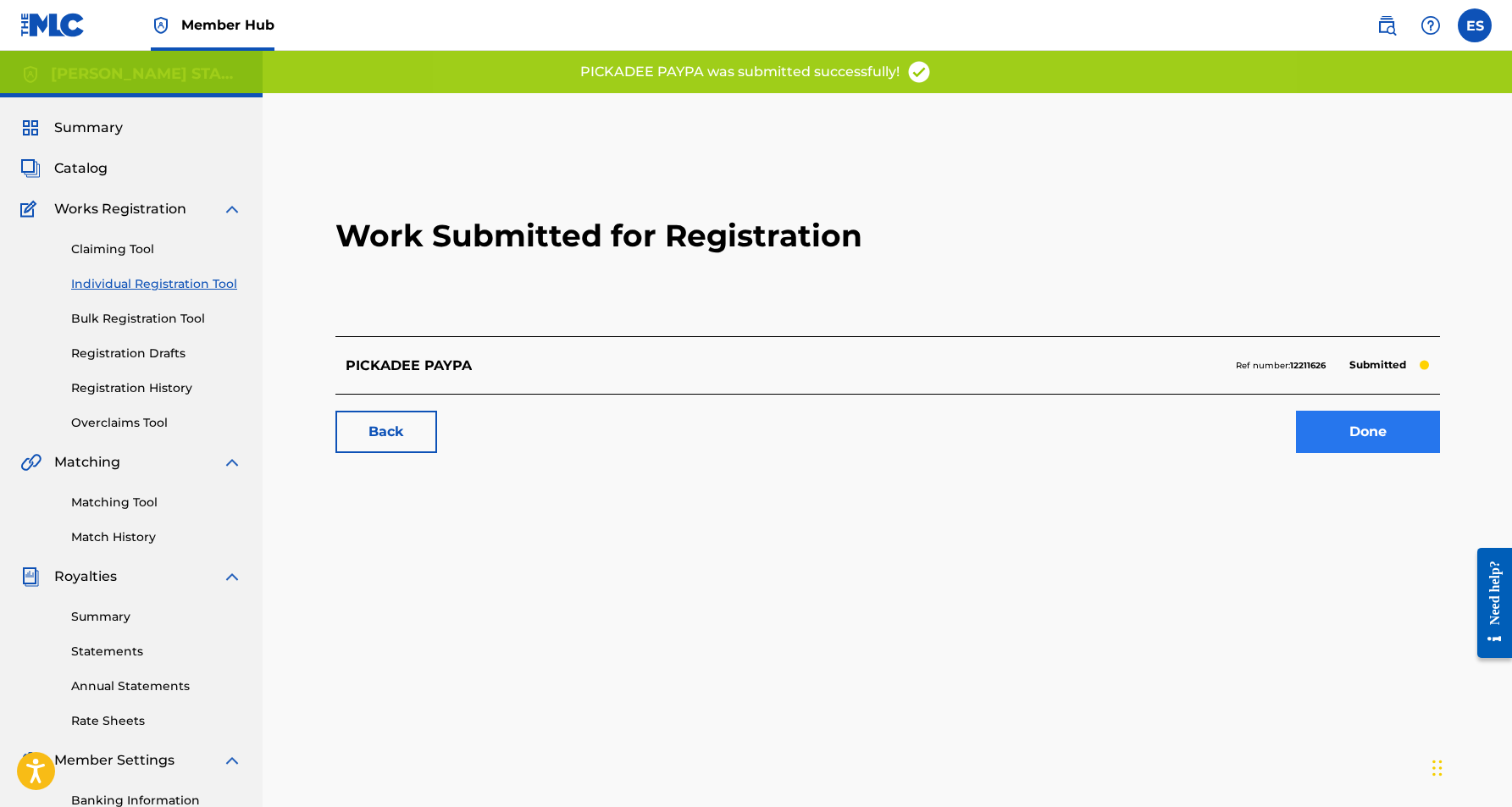
click at [1339, 436] on link "Done" at bounding box center [1368, 431] width 144 height 42
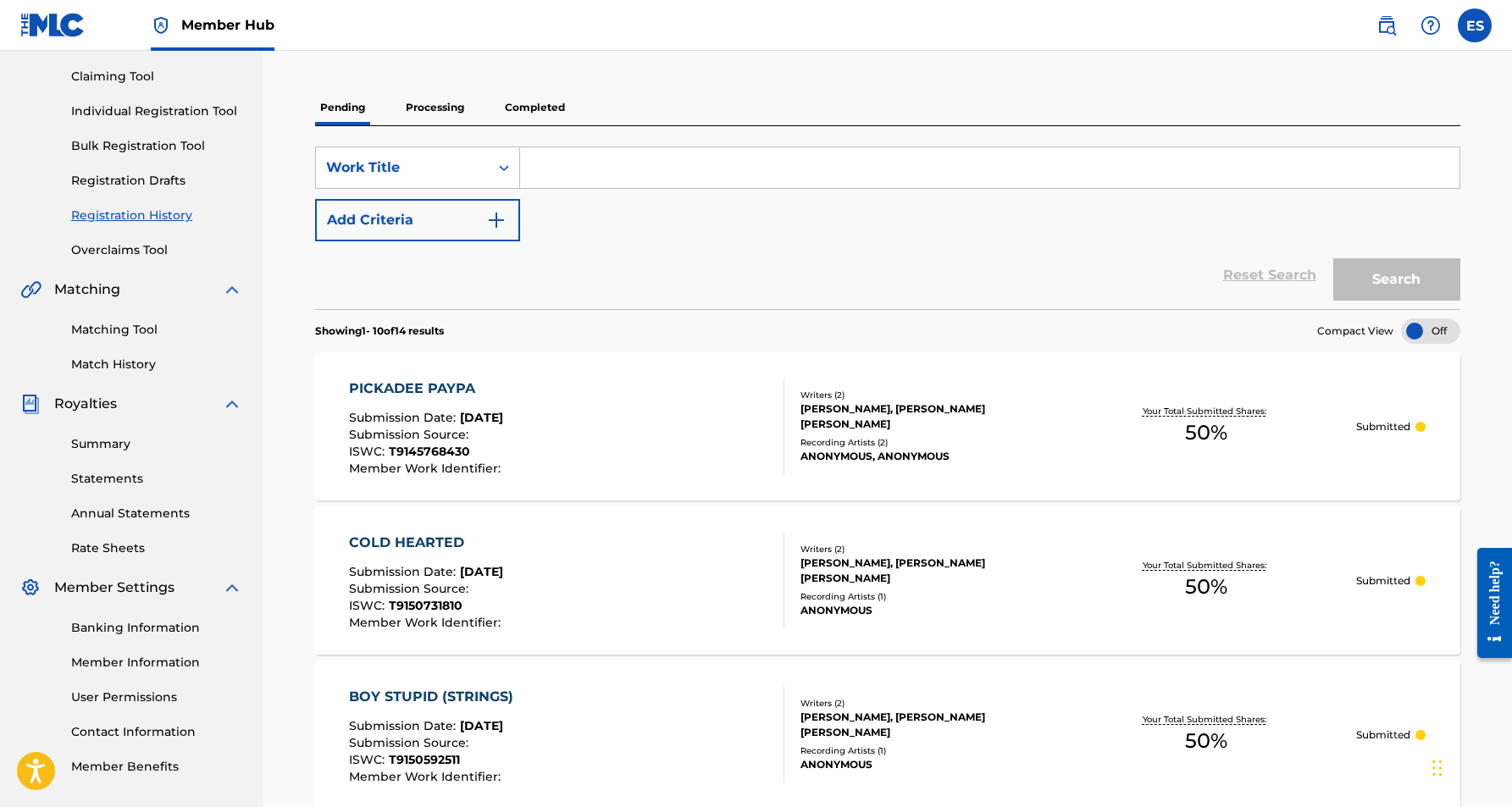
scroll to position [147, 0]
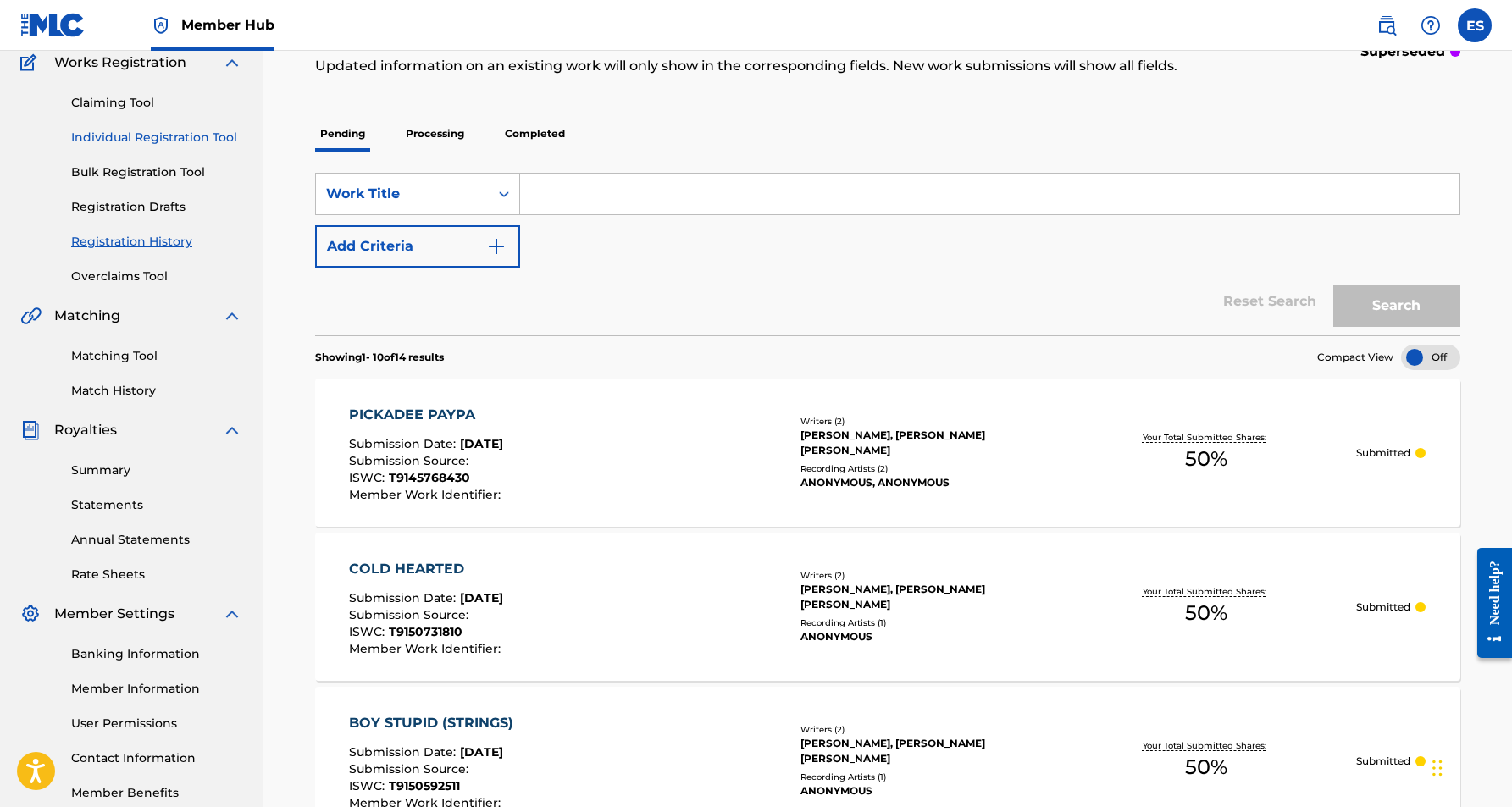
click at [142, 141] on link "Individual Registration Tool" at bounding box center [156, 137] width 171 height 18
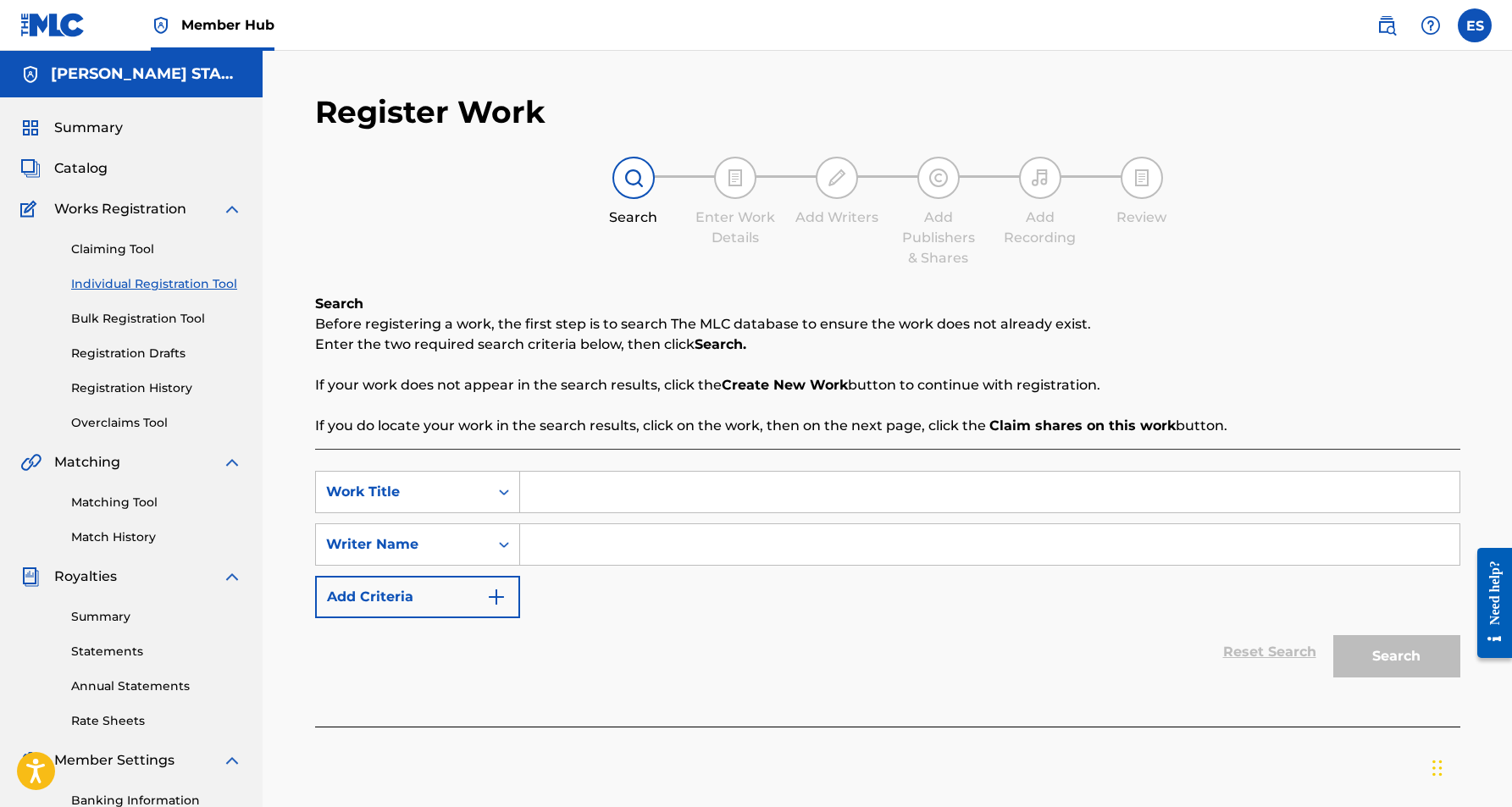
click at [566, 551] on input "Search Form" at bounding box center [989, 544] width 940 height 40
type input "[PERSON_NAME] [PERSON_NAME]"
click at [547, 495] on input "Search Form" at bounding box center [989, 491] width 940 height 40
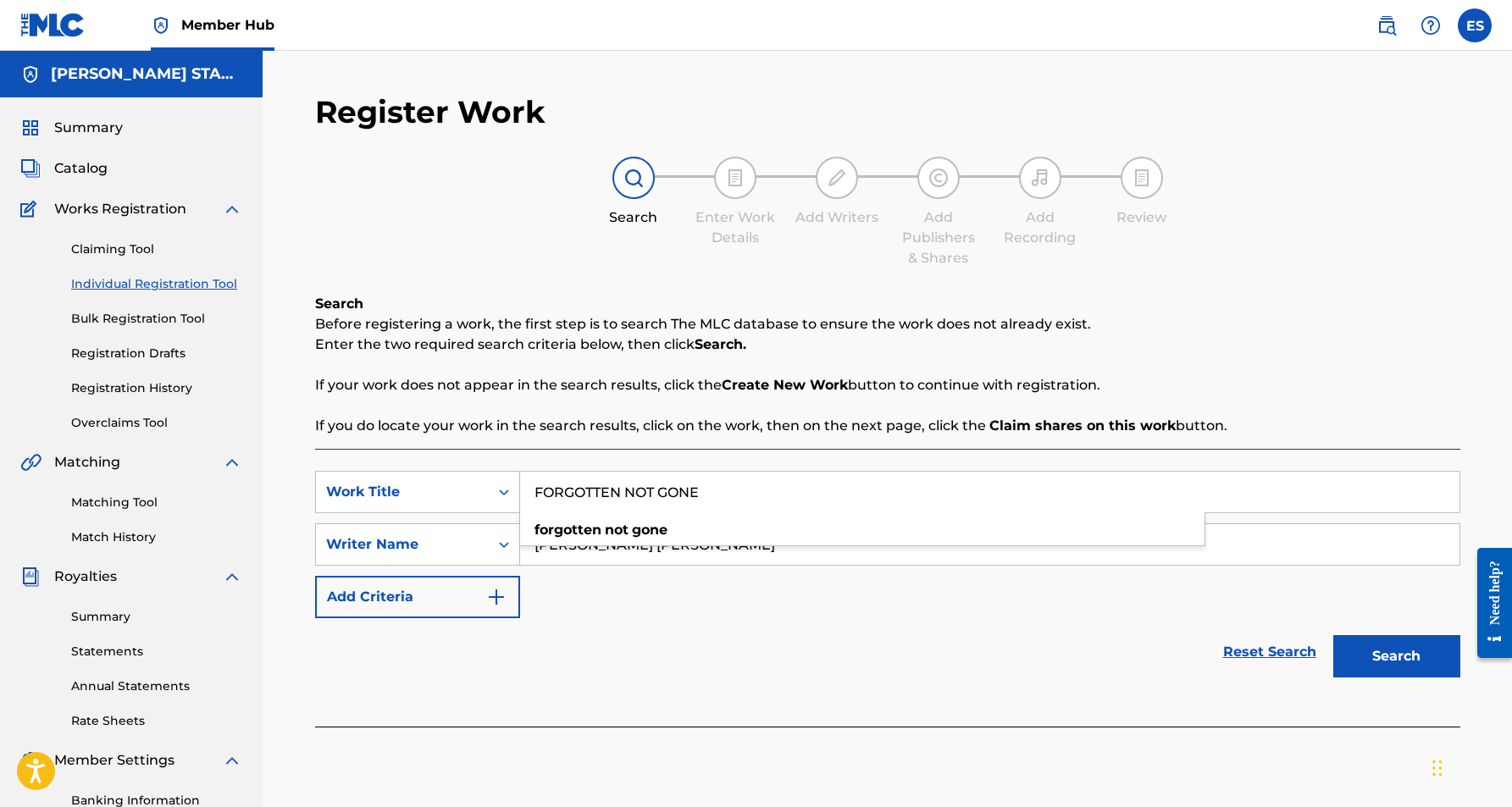
type input "FORGOTTEN NOT GONE"
click at [987, 621] on div "Reset Search Search" at bounding box center [887, 652] width 1146 height 68
click at [1395, 647] on button "Search" at bounding box center [1397, 655] width 127 height 42
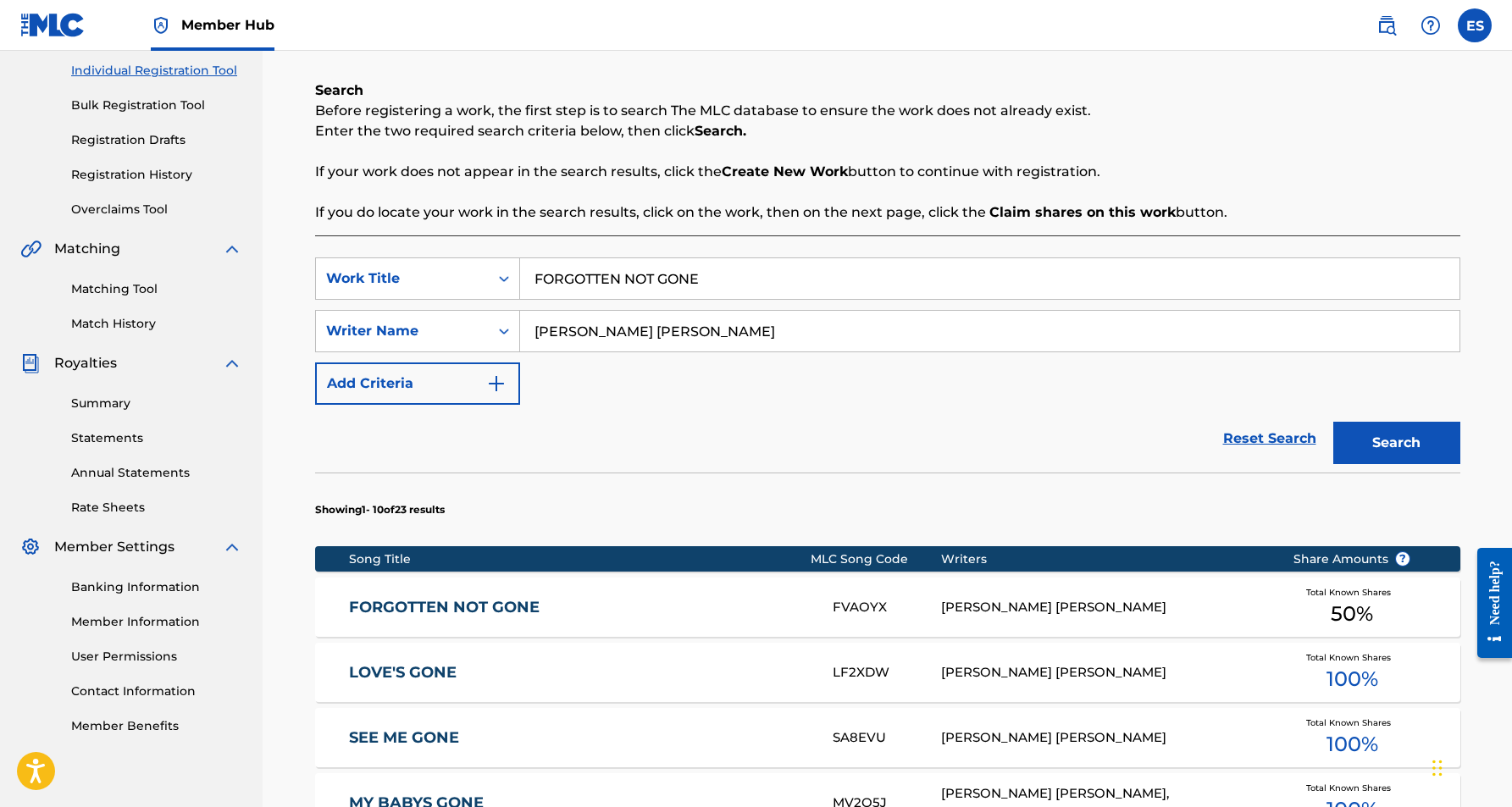
scroll to position [216, 0]
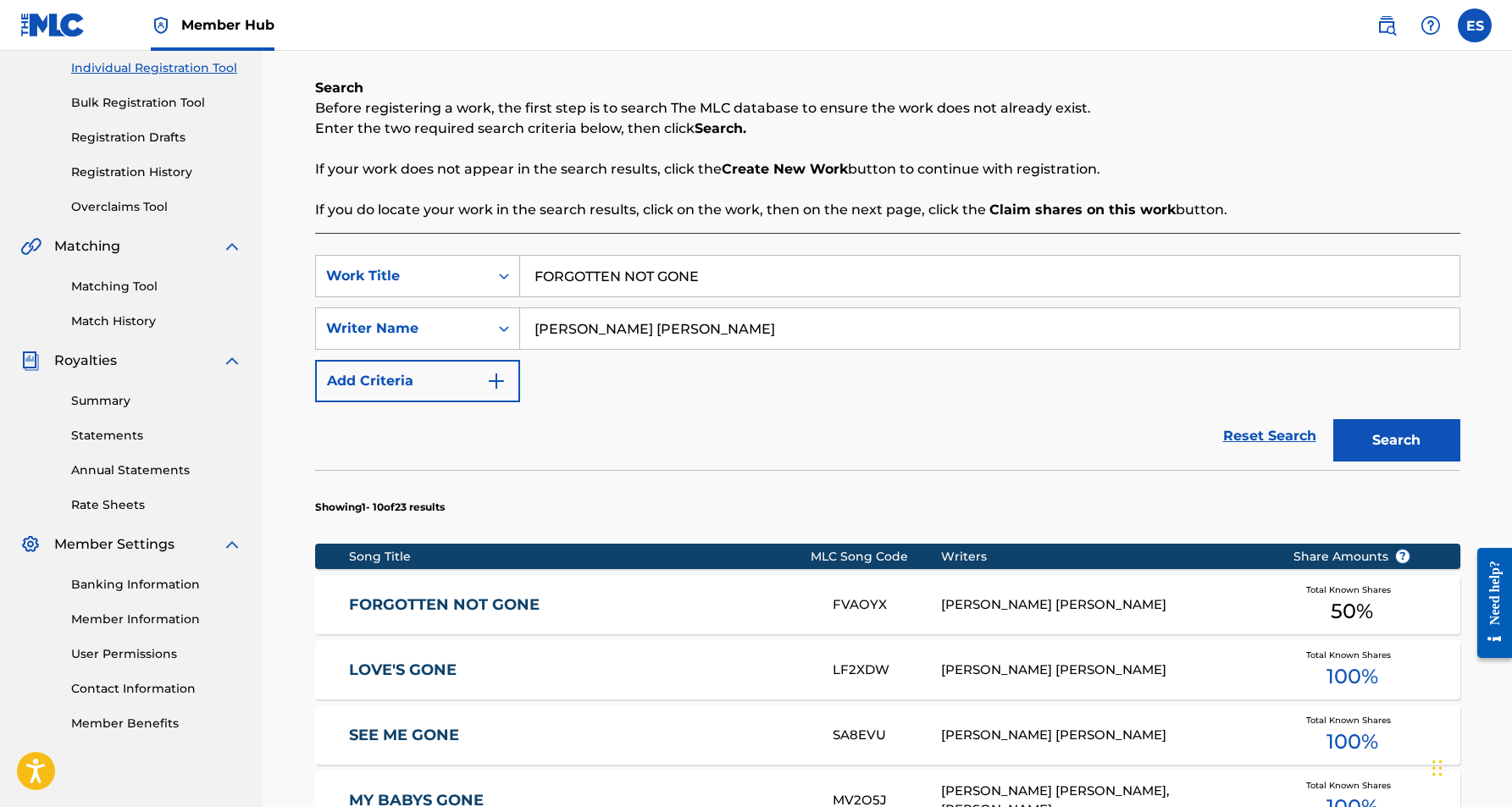
click at [789, 606] on link "FORGOTTEN NOT GONE" at bounding box center [579, 605] width 461 height 20
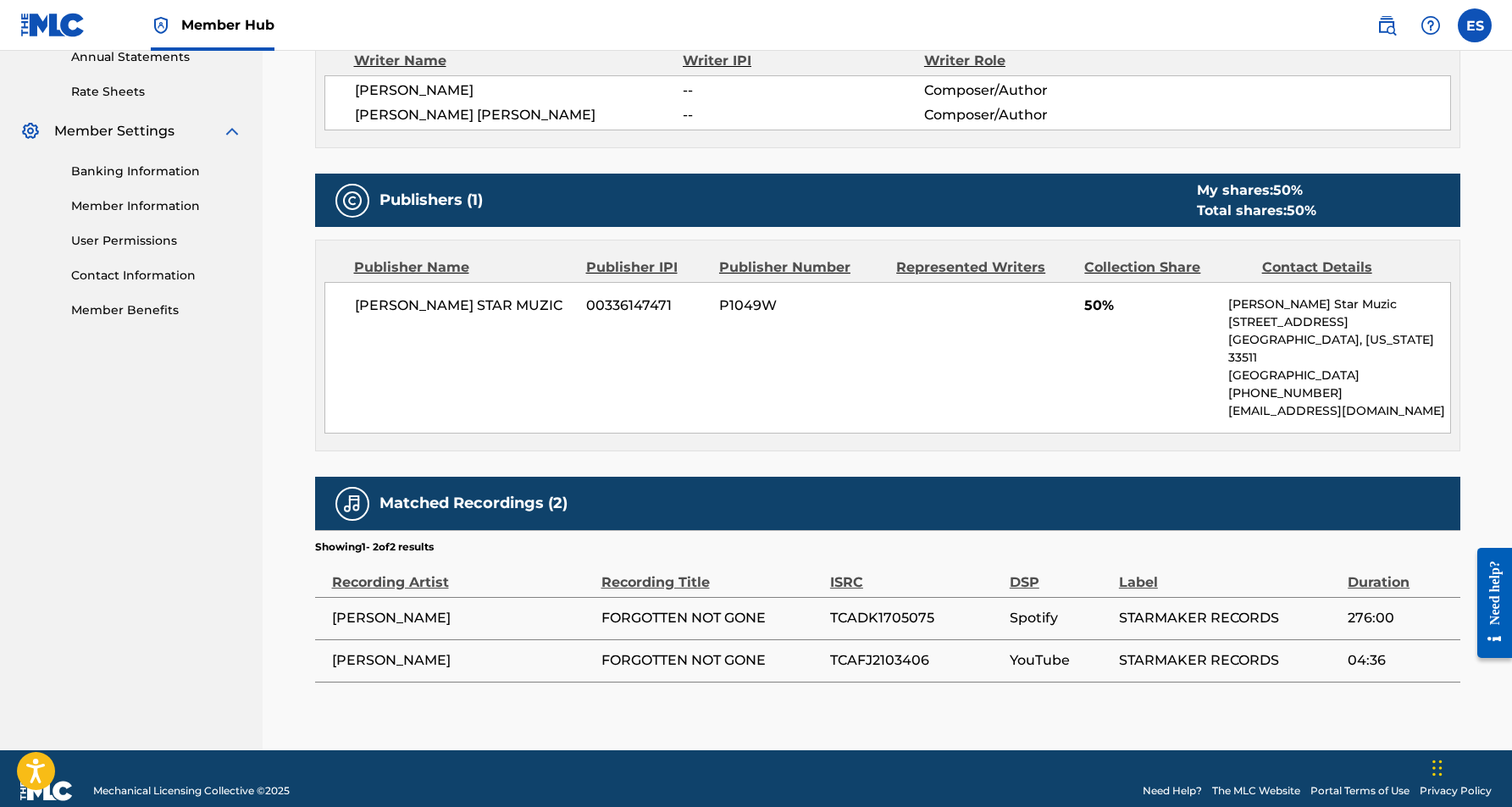
scroll to position [630, 0]
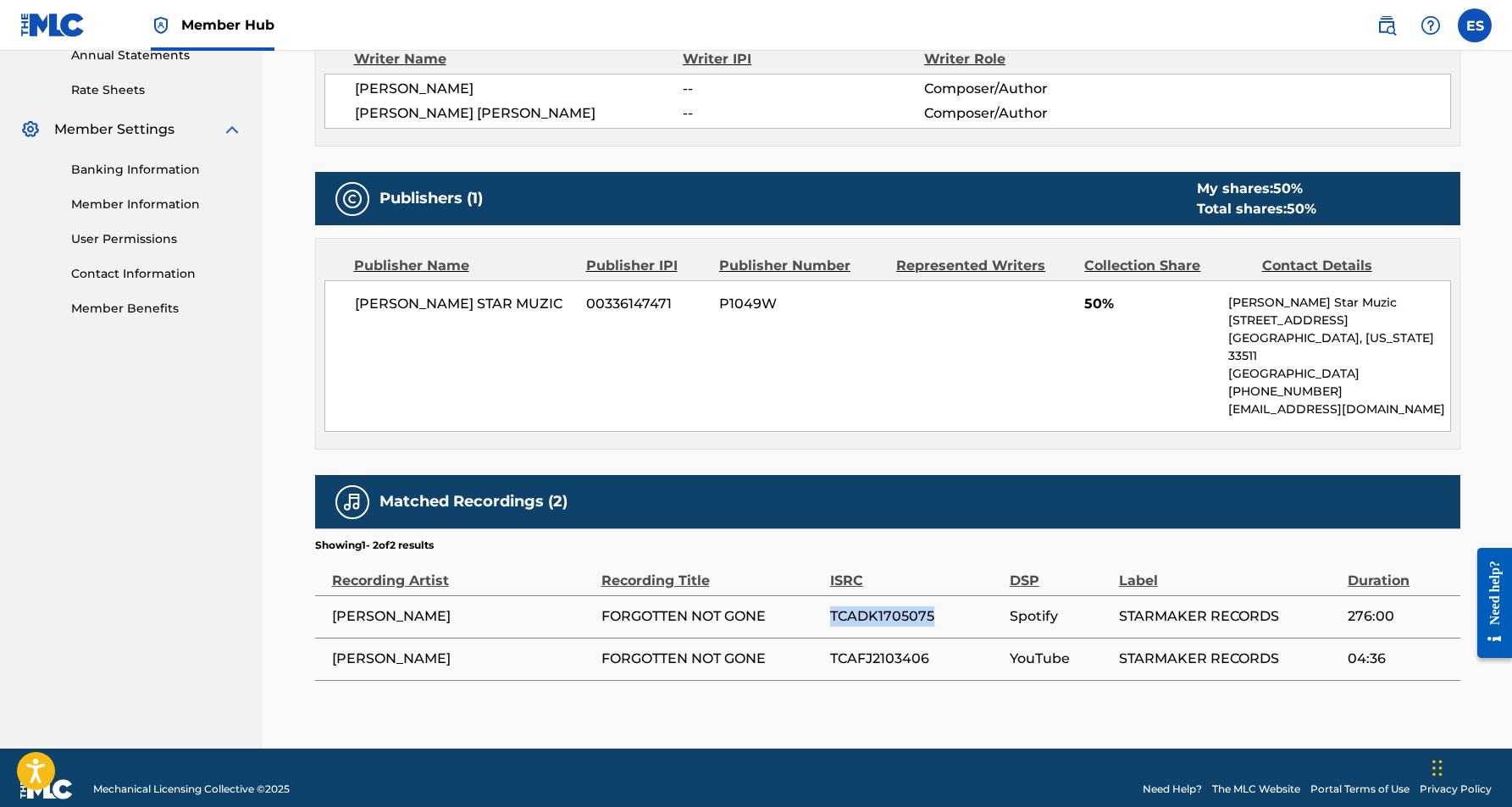
drag, startPoint x: 937, startPoint y: 596, endPoint x: 831, endPoint y: 596, distance: 106.0
click at [831, 606] on span "TCADK1705075" at bounding box center [915, 617] width 171 height 21
click at [956, 664] on div "< Back to results Edit Last Edited: [DATE] Source: eSong FORGOTTEN NOT GONE Wor…" at bounding box center [887, 105] width 1146 height 1286
drag, startPoint x: 934, startPoint y: 596, endPoint x: 829, endPoint y: 599, distance: 105.0
click at [830, 606] on span "TCADK1705075" at bounding box center [915, 617] width 171 height 21
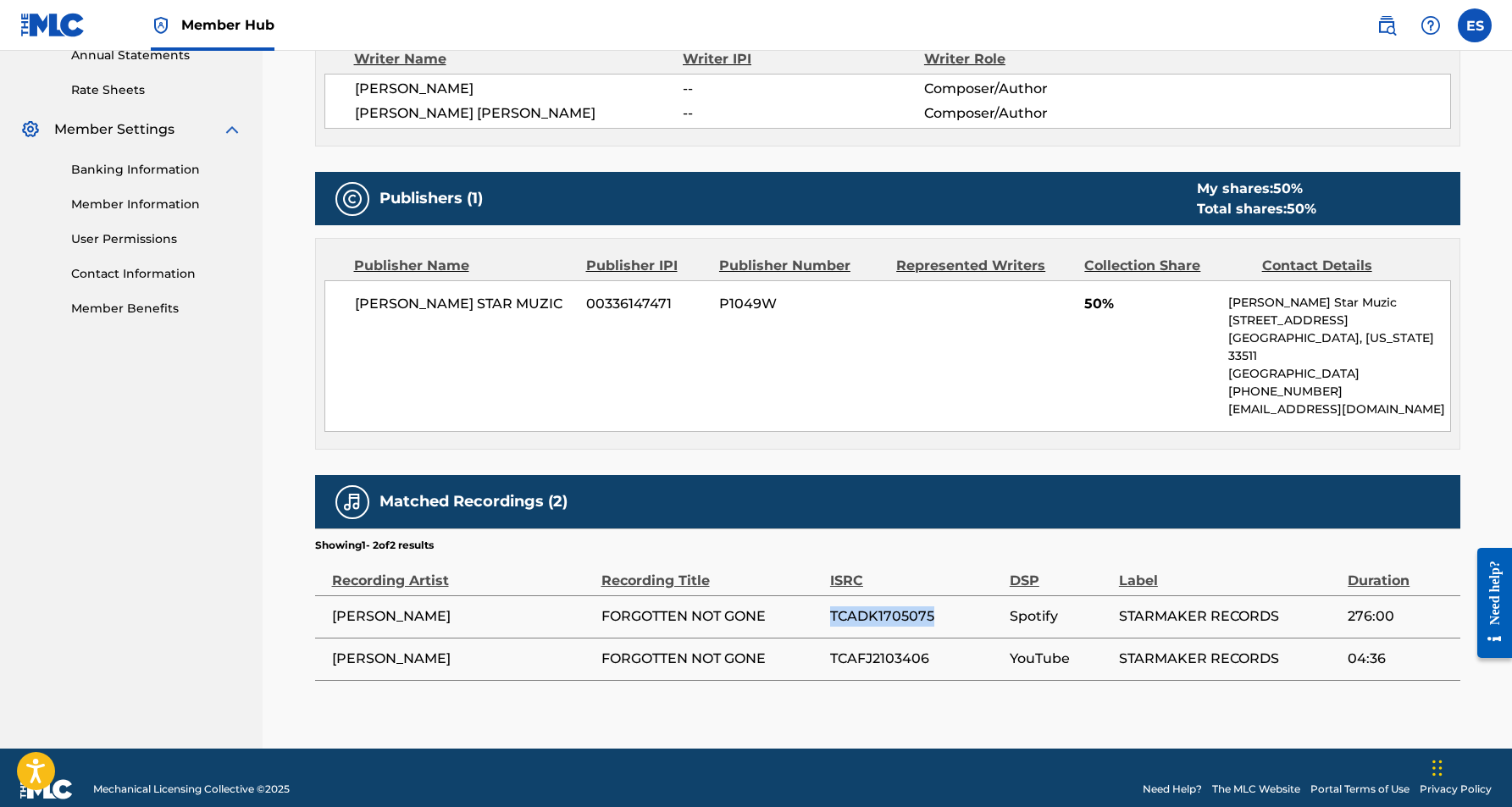
copy span "TCADK1705075"
drag, startPoint x: 934, startPoint y: 637, endPoint x: 831, endPoint y: 639, distance: 103.0
click at [831, 648] on span "TCAFJ2103406" at bounding box center [915, 659] width 171 height 21
copy span "TCAFJ2103406"
drag, startPoint x: 1278, startPoint y: 638, endPoint x: 1119, endPoint y: 641, distance: 159.0
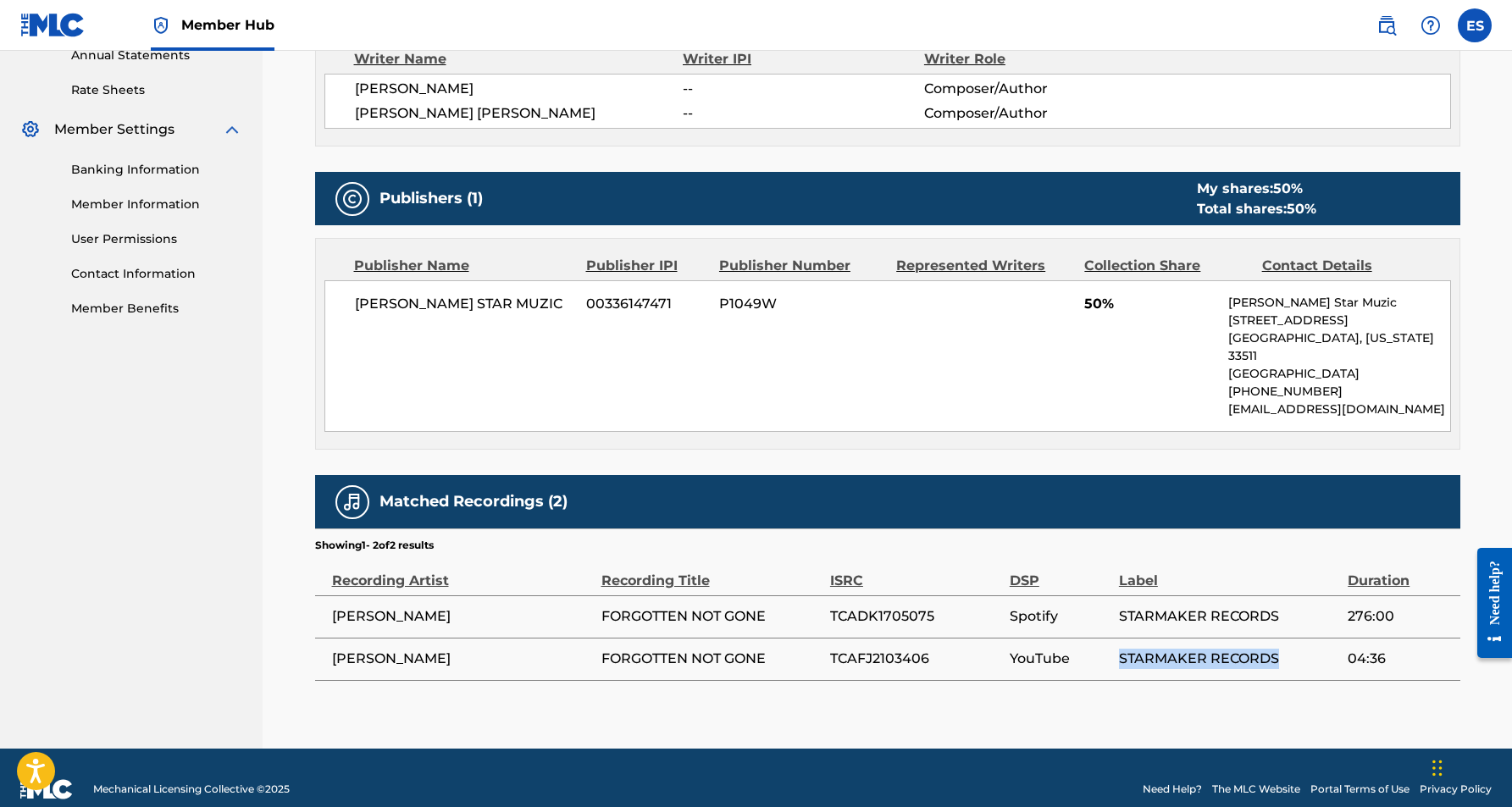
click at [1119, 648] on span "STARMAKER RECORDS" at bounding box center [1229, 659] width 221 height 21
copy span "STARMAKER RECORDS"
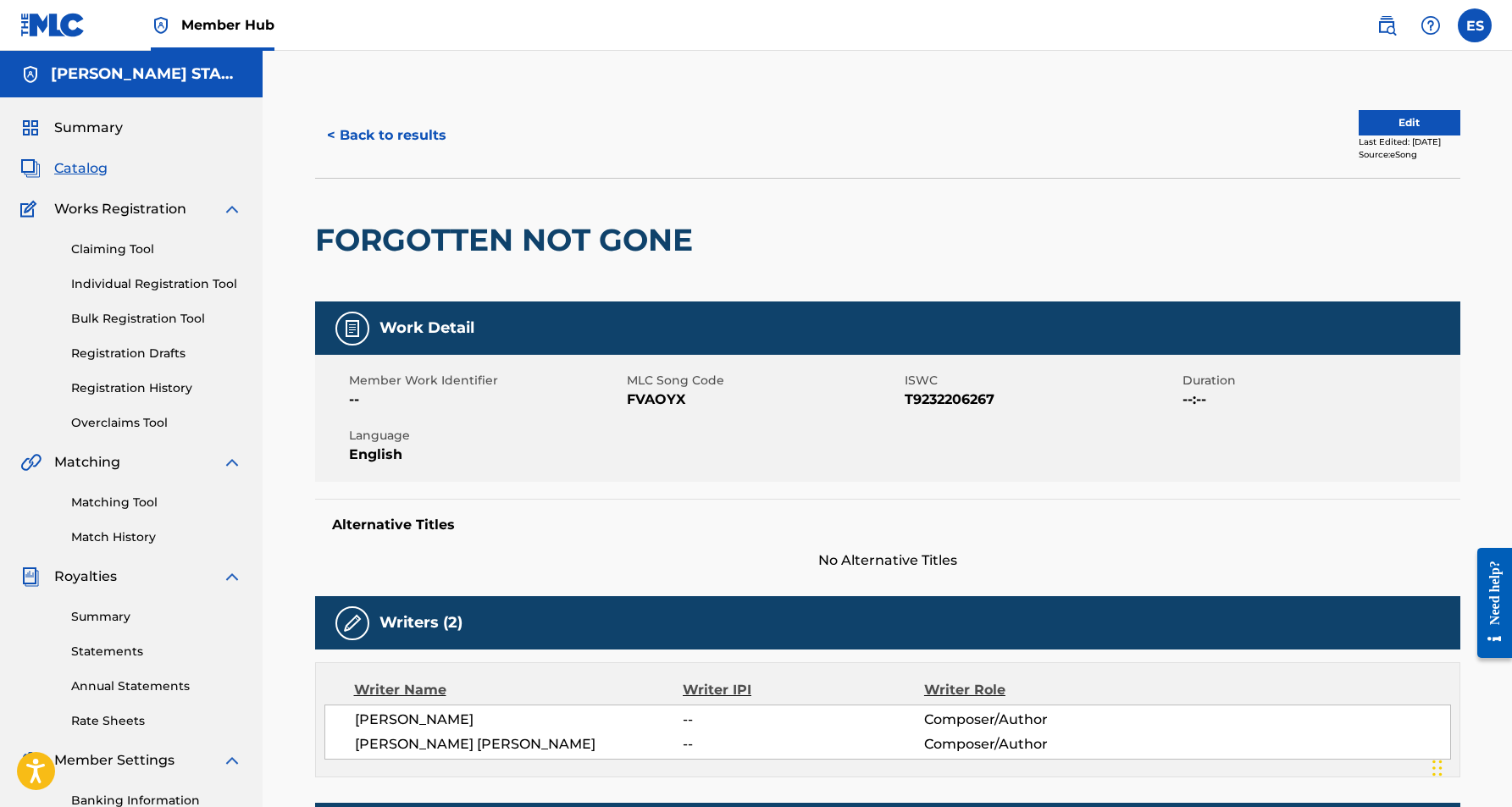
scroll to position [0, 0]
click at [1382, 118] on button "Edit" at bounding box center [1409, 123] width 101 height 26
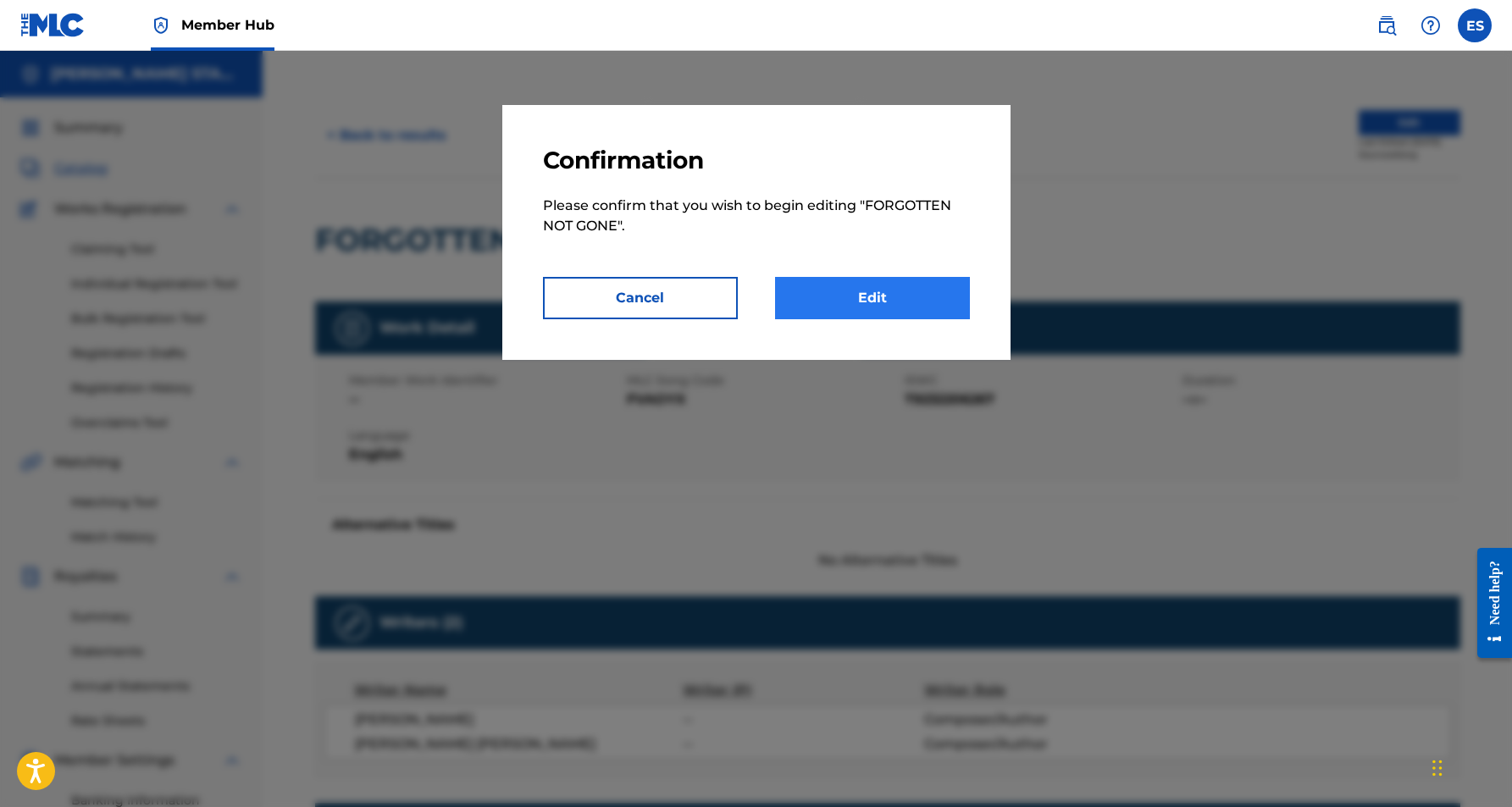
click at [876, 304] on link "Edit" at bounding box center [872, 298] width 195 height 42
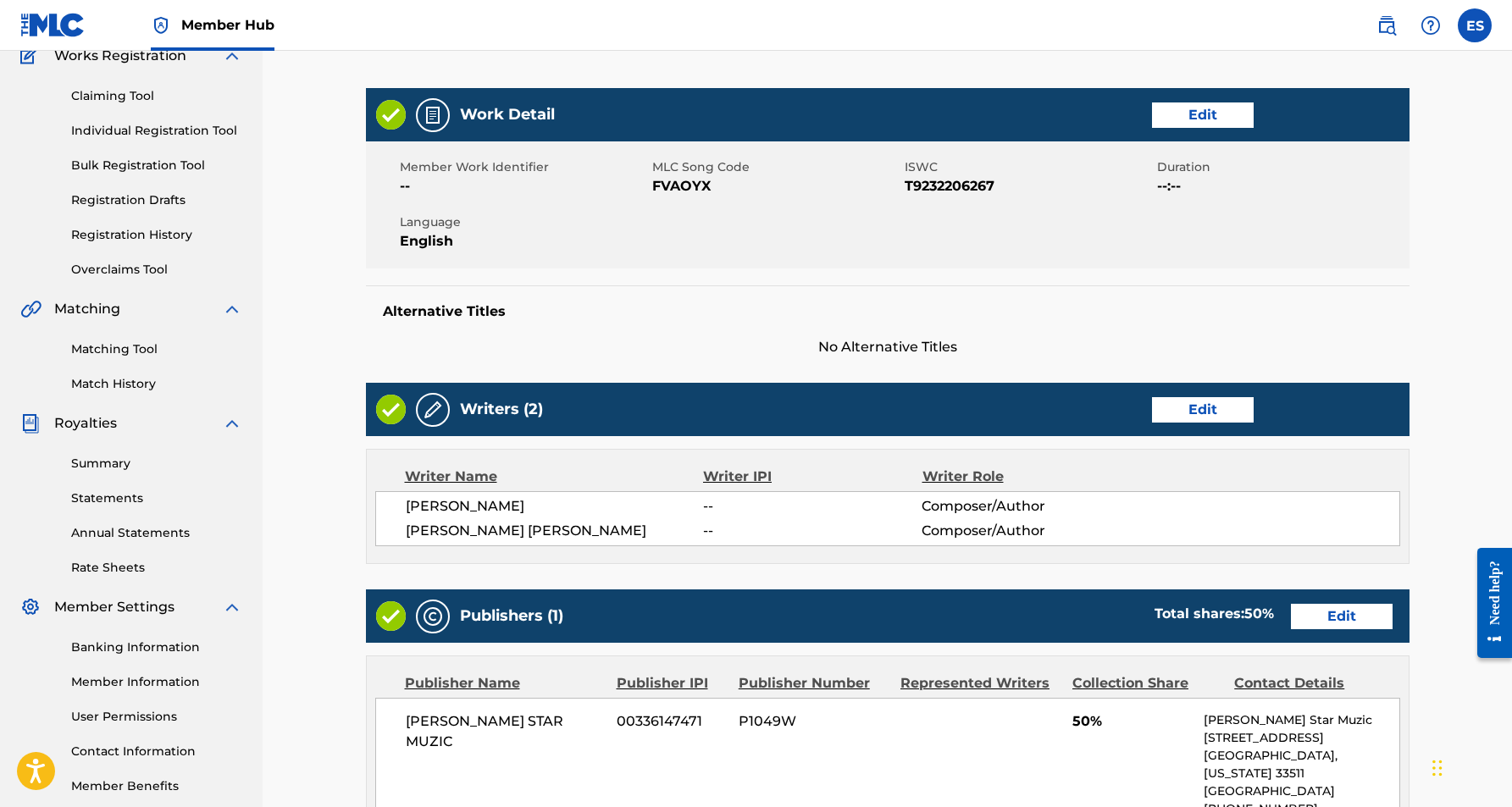
scroll to position [153, 0]
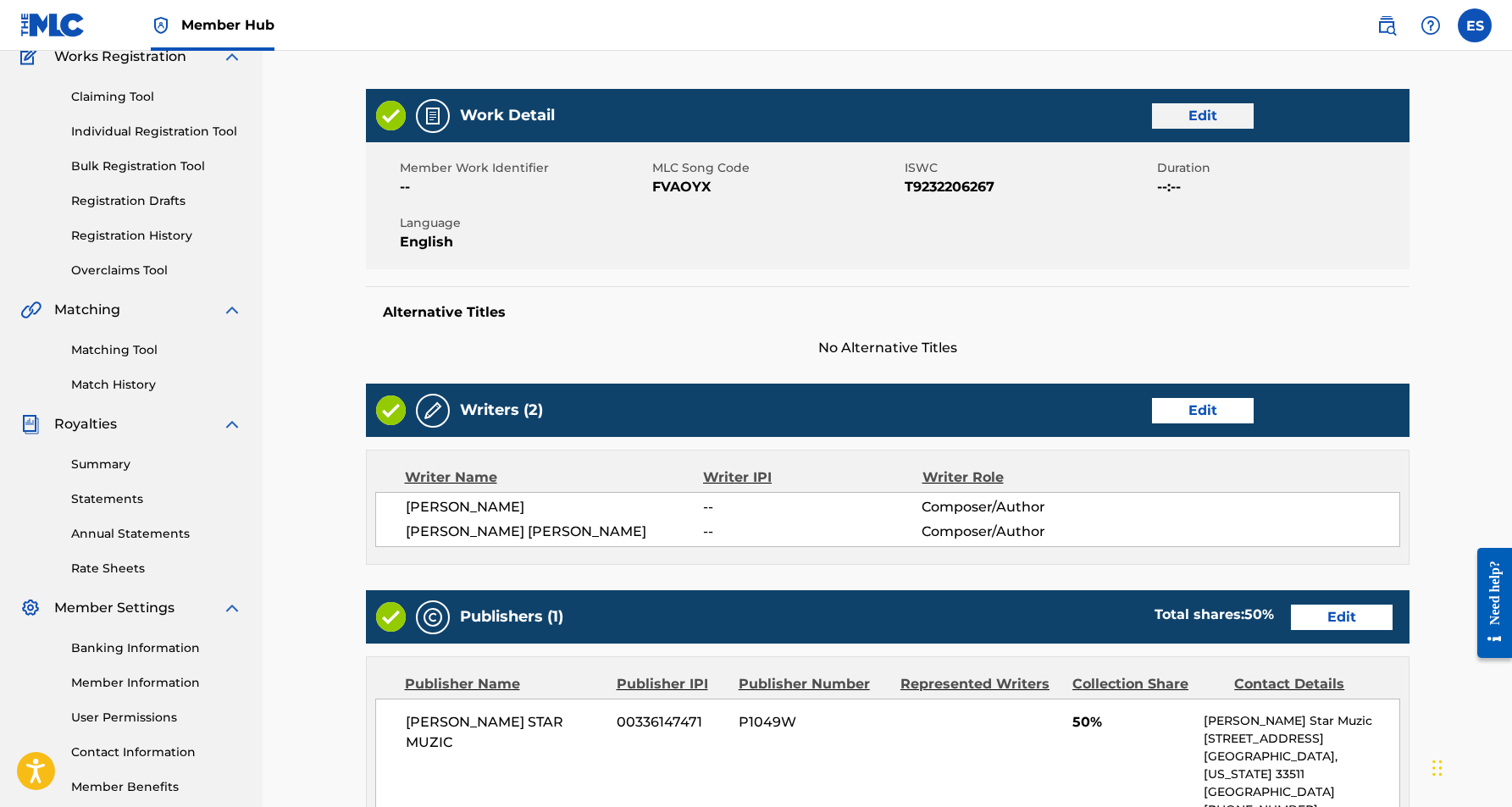
click at [1190, 120] on link "Edit" at bounding box center [1203, 116] width 101 height 26
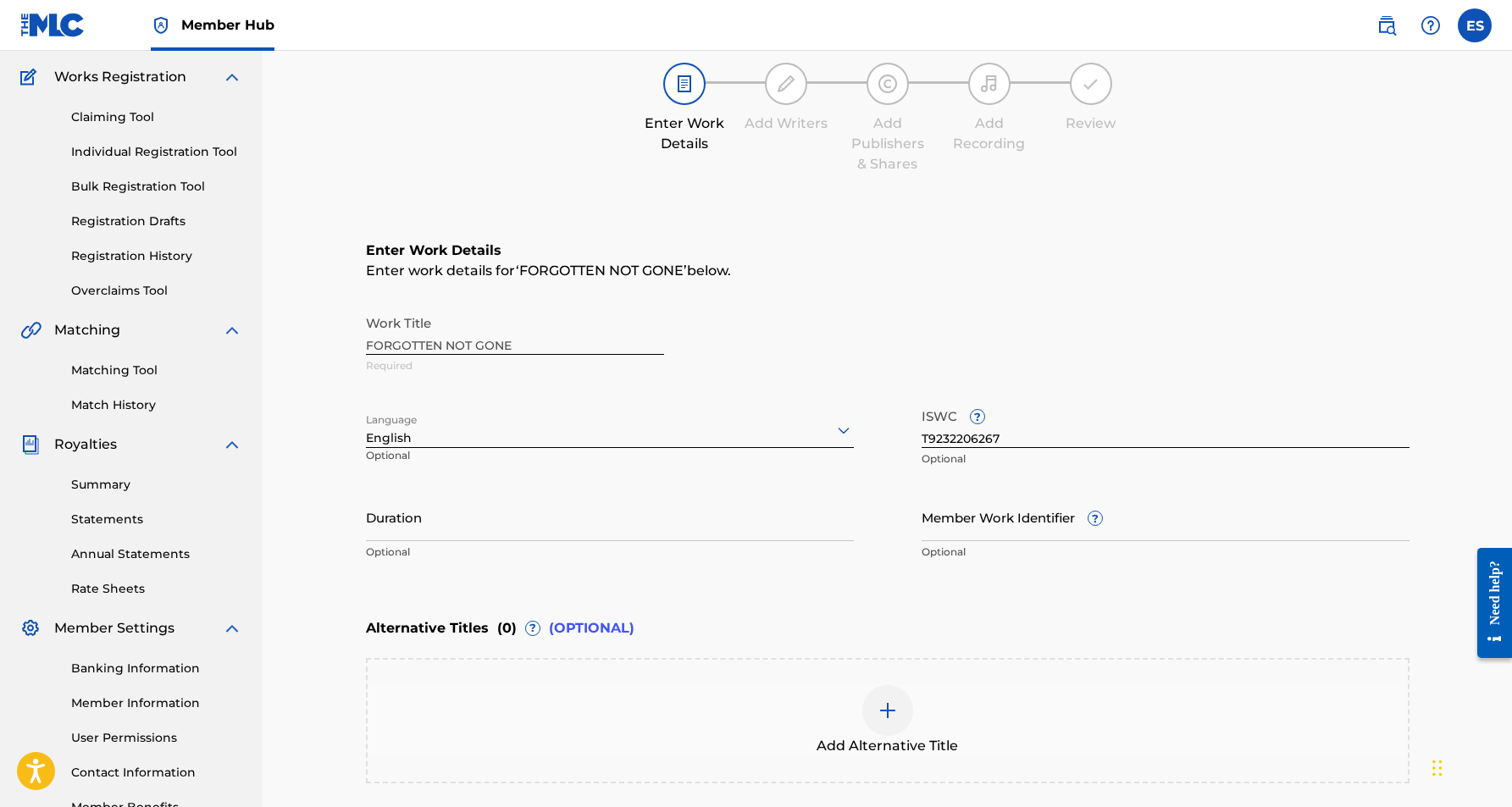
scroll to position [150, 0]
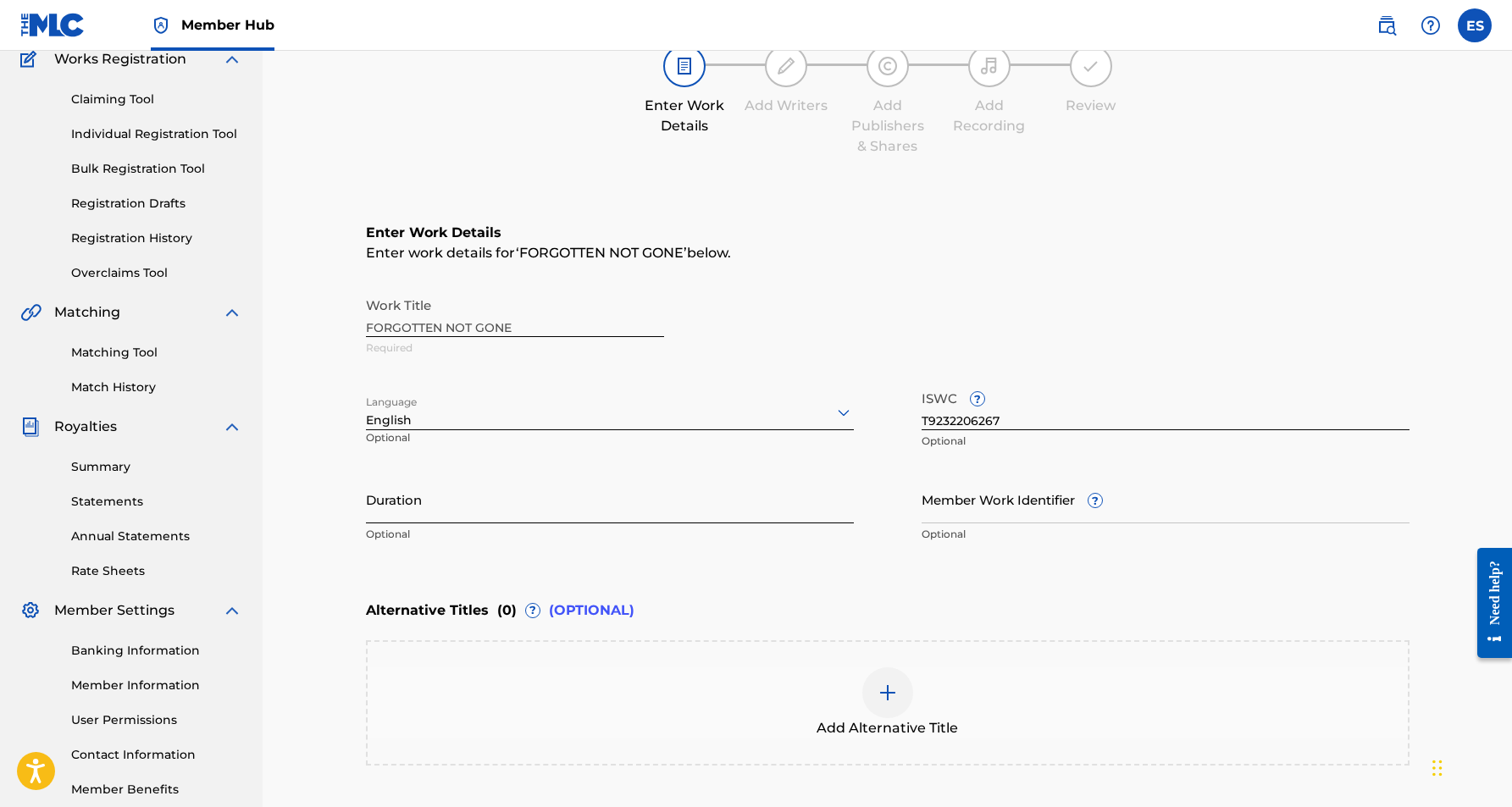
click at [458, 494] on input "Duration" at bounding box center [609, 499] width 488 height 48
click at [366, 514] on input "4:36" at bounding box center [609, 499] width 488 height 48
type input "04:36"
click at [324, 530] on main "Catalog Enter Work Details Add Writers Add Publishers & Shares Add Recording Re…" at bounding box center [887, 418] width 1146 height 949
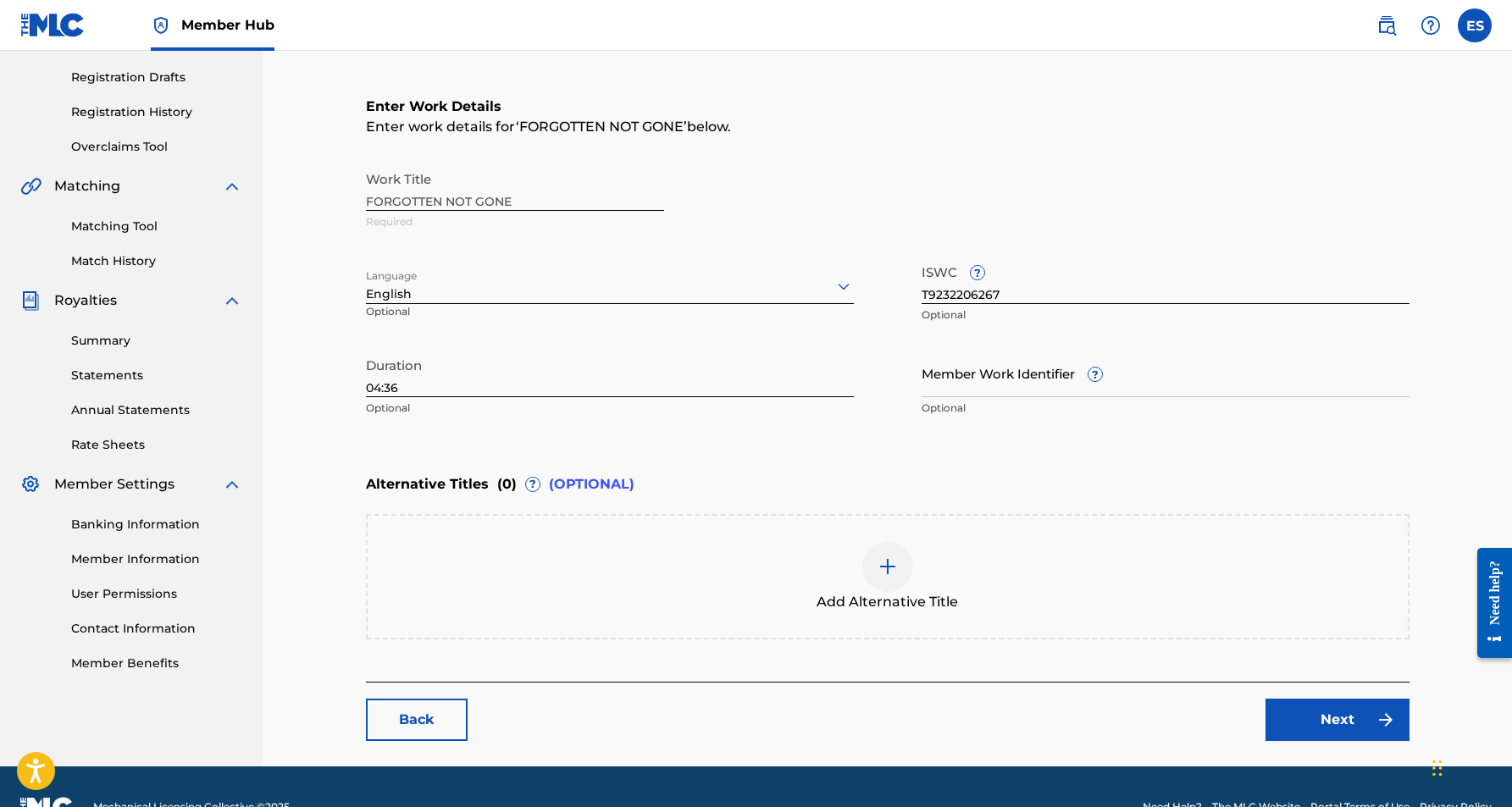
scroll to position [278, 0]
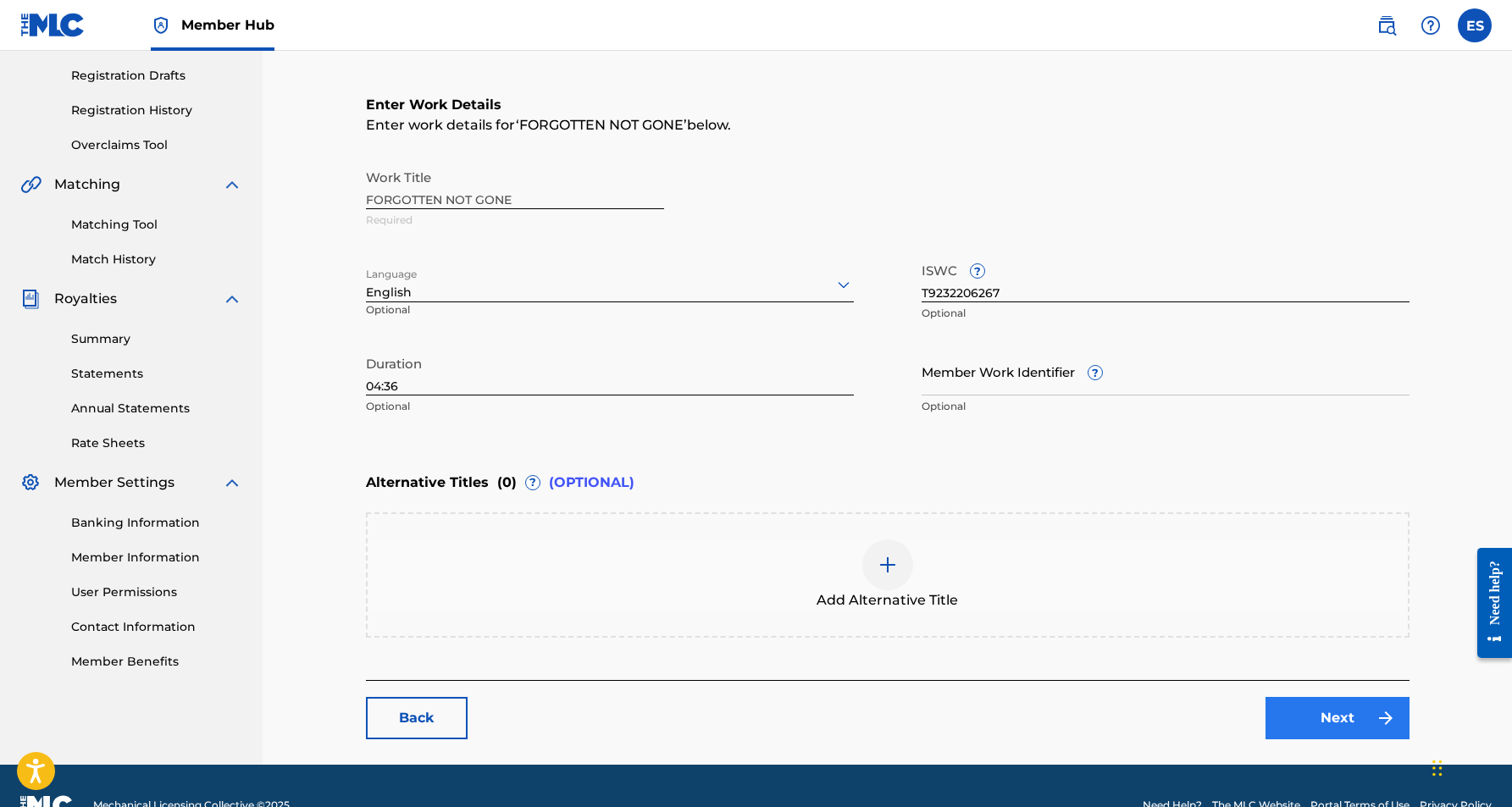
click at [1302, 708] on link "Next" at bounding box center [1338, 717] width 144 height 42
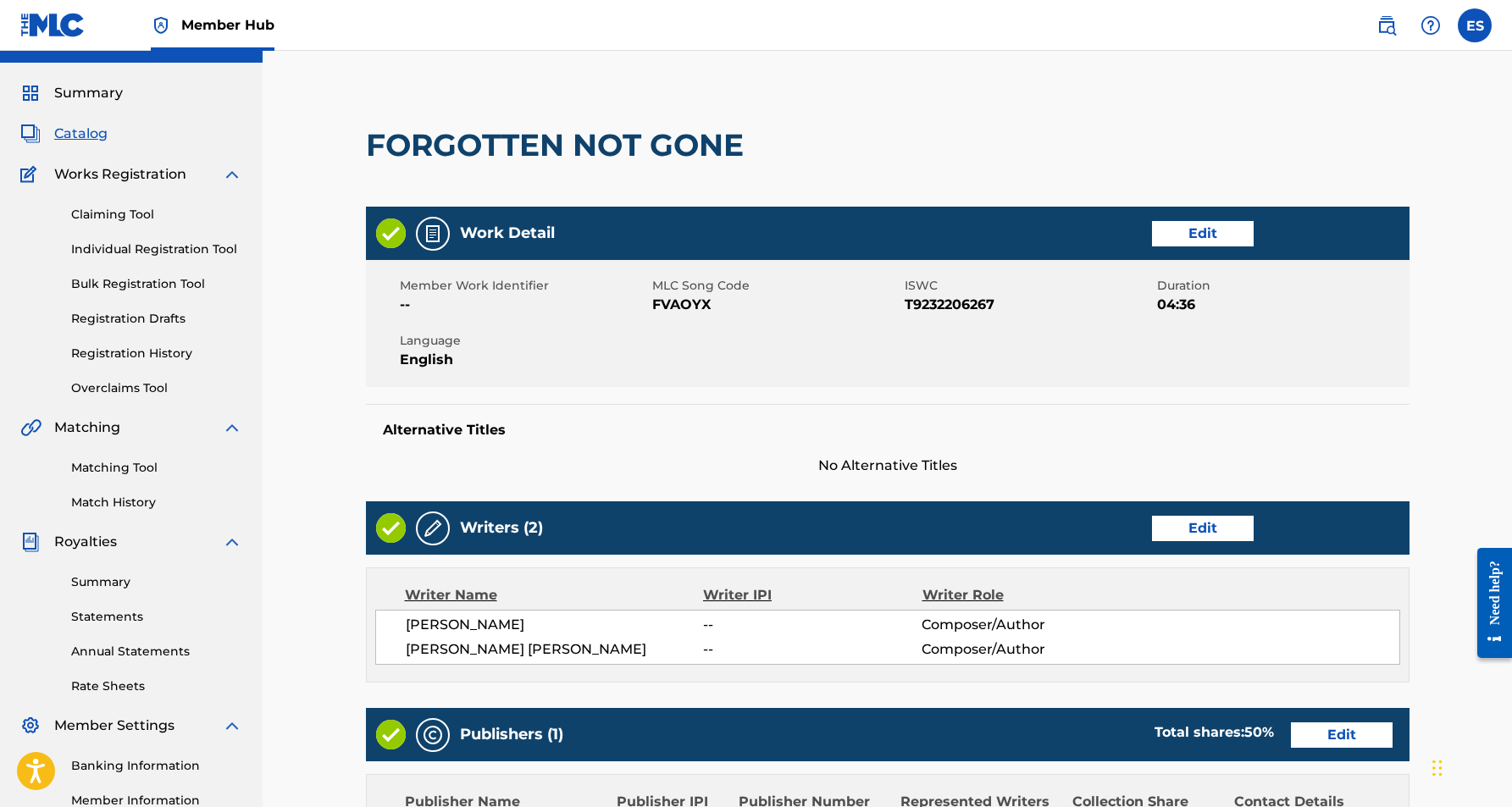
scroll to position [52, 0]
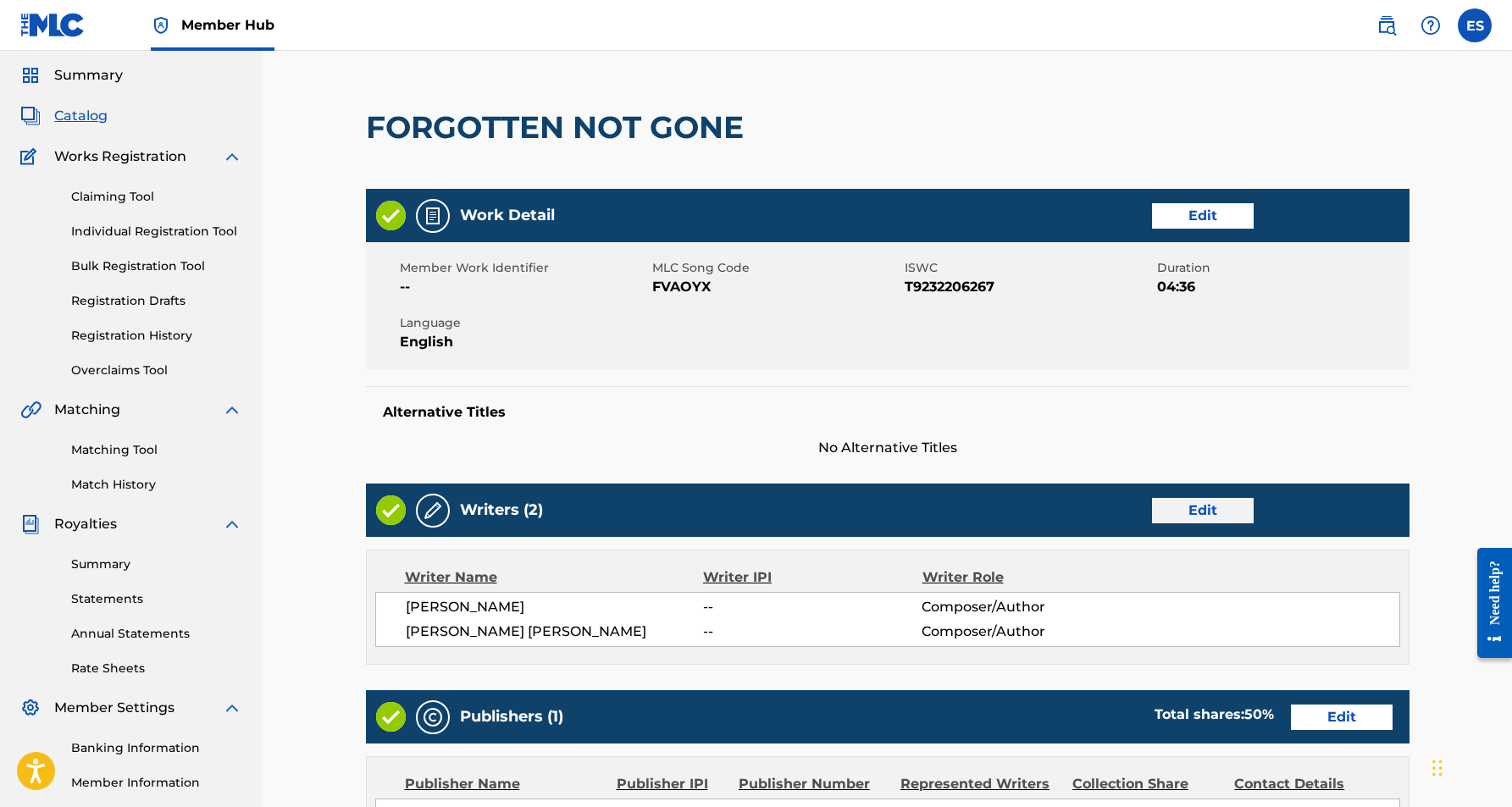
click at [1196, 503] on link "Edit" at bounding box center [1203, 510] width 101 height 26
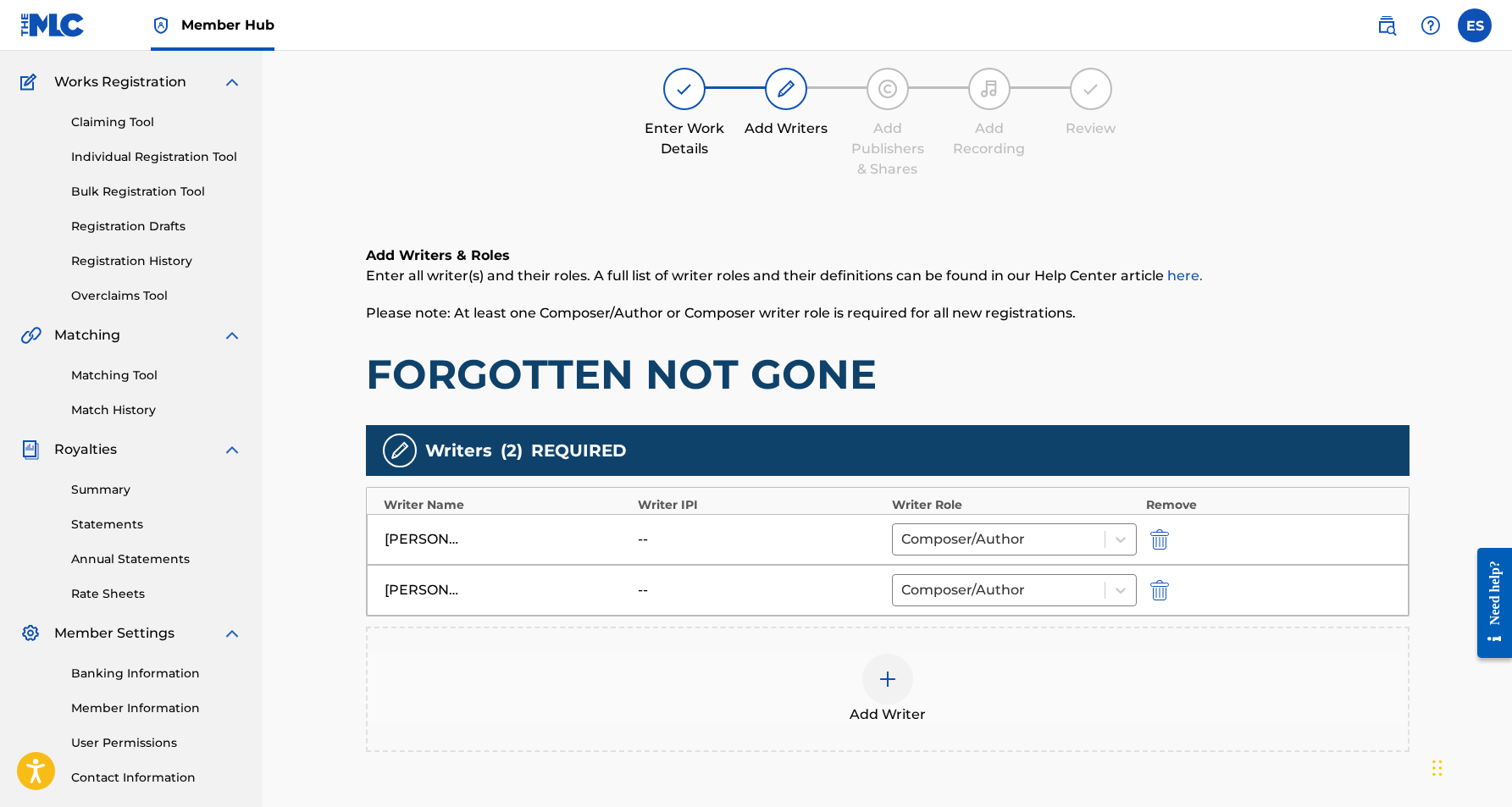
scroll to position [165, 0]
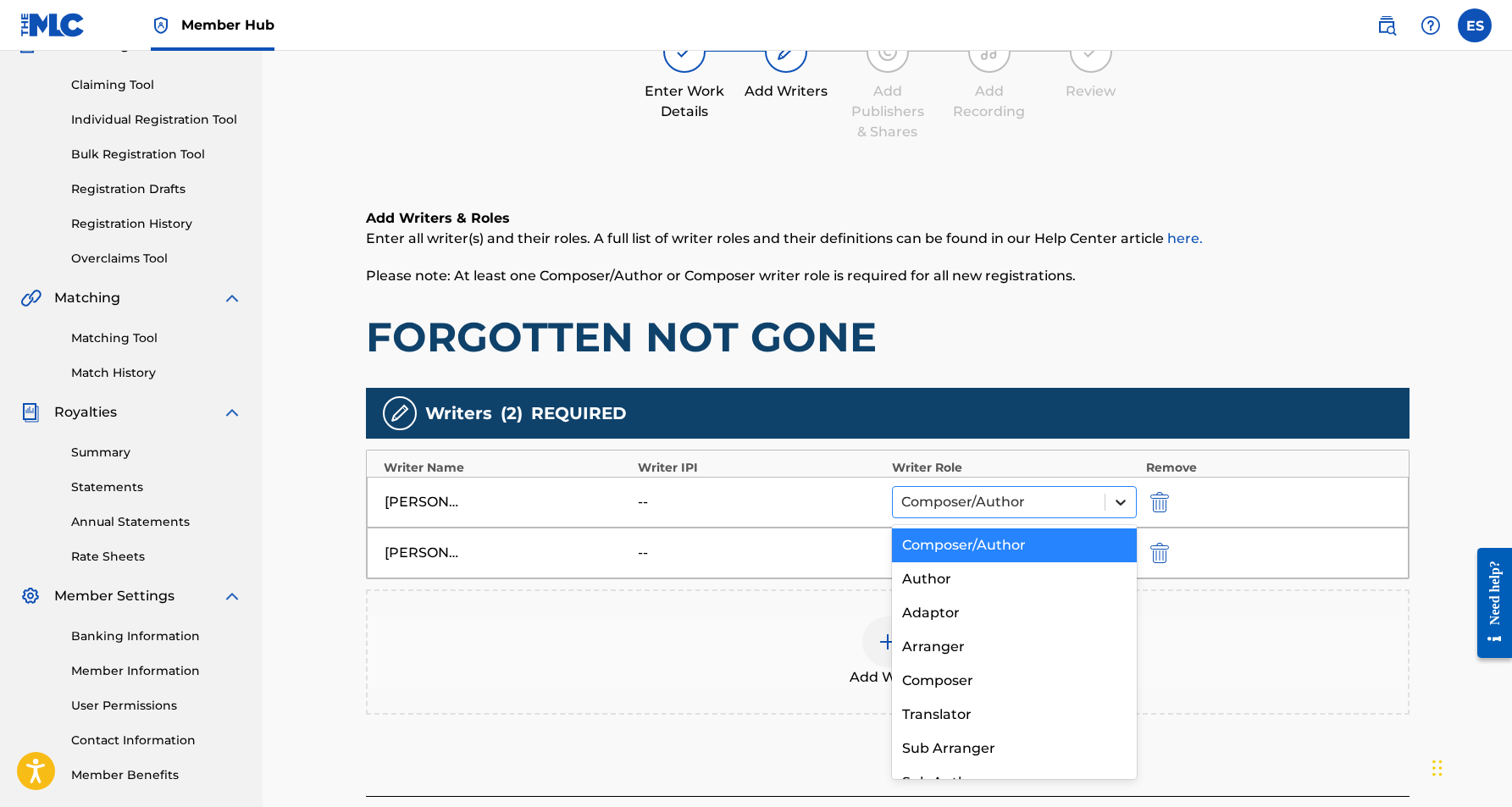
click at [1122, 499] on icon at bounding box center [1121, 503] width 17 height 17
click at [1032, 586] on div "Author" at bounding box center [1014, 578] width 245 height 33
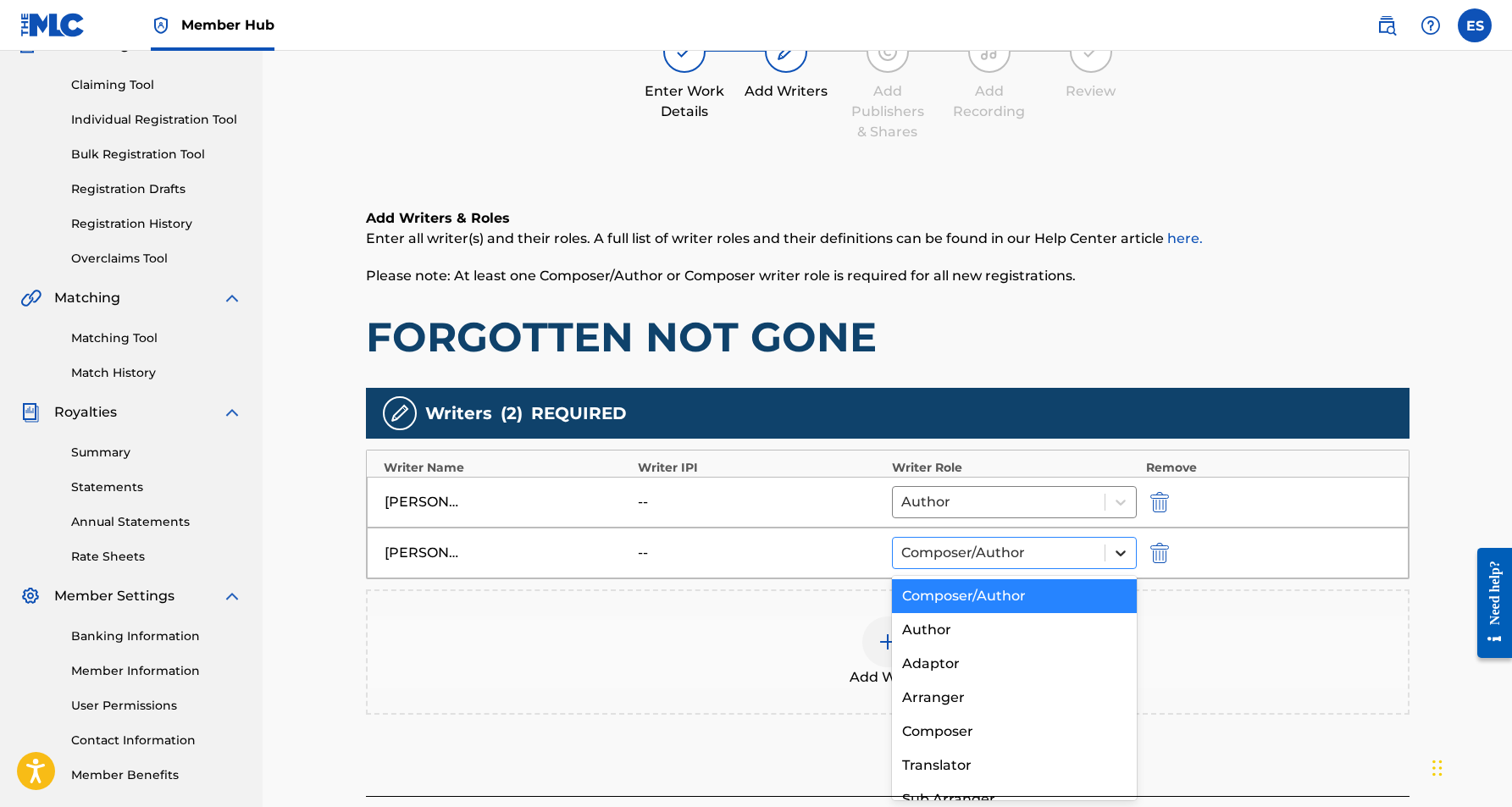
click at [1121, 549] on icon at bounding box center [1121, 553] width 17 height 17
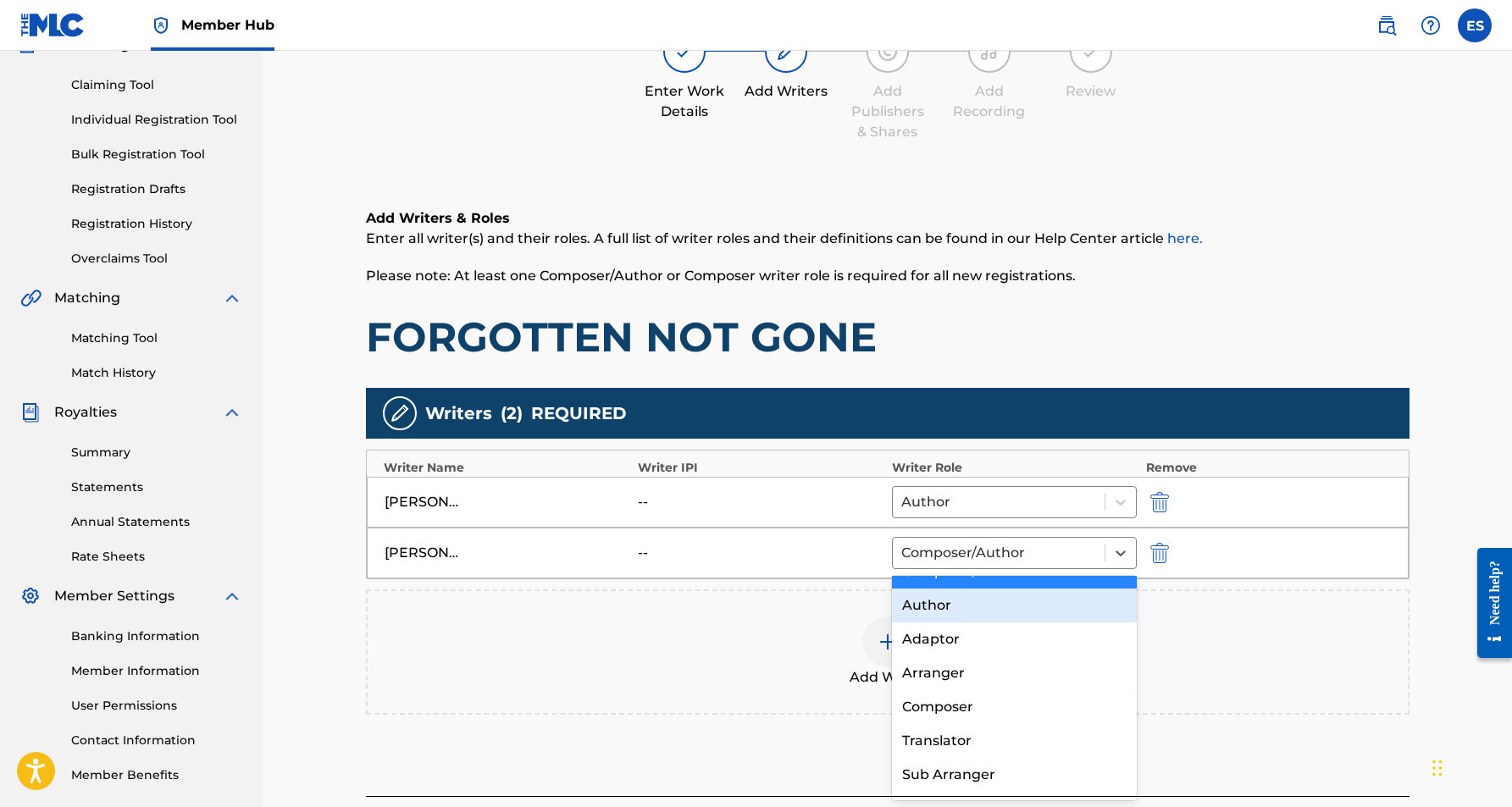
scroll to position [33, 0]
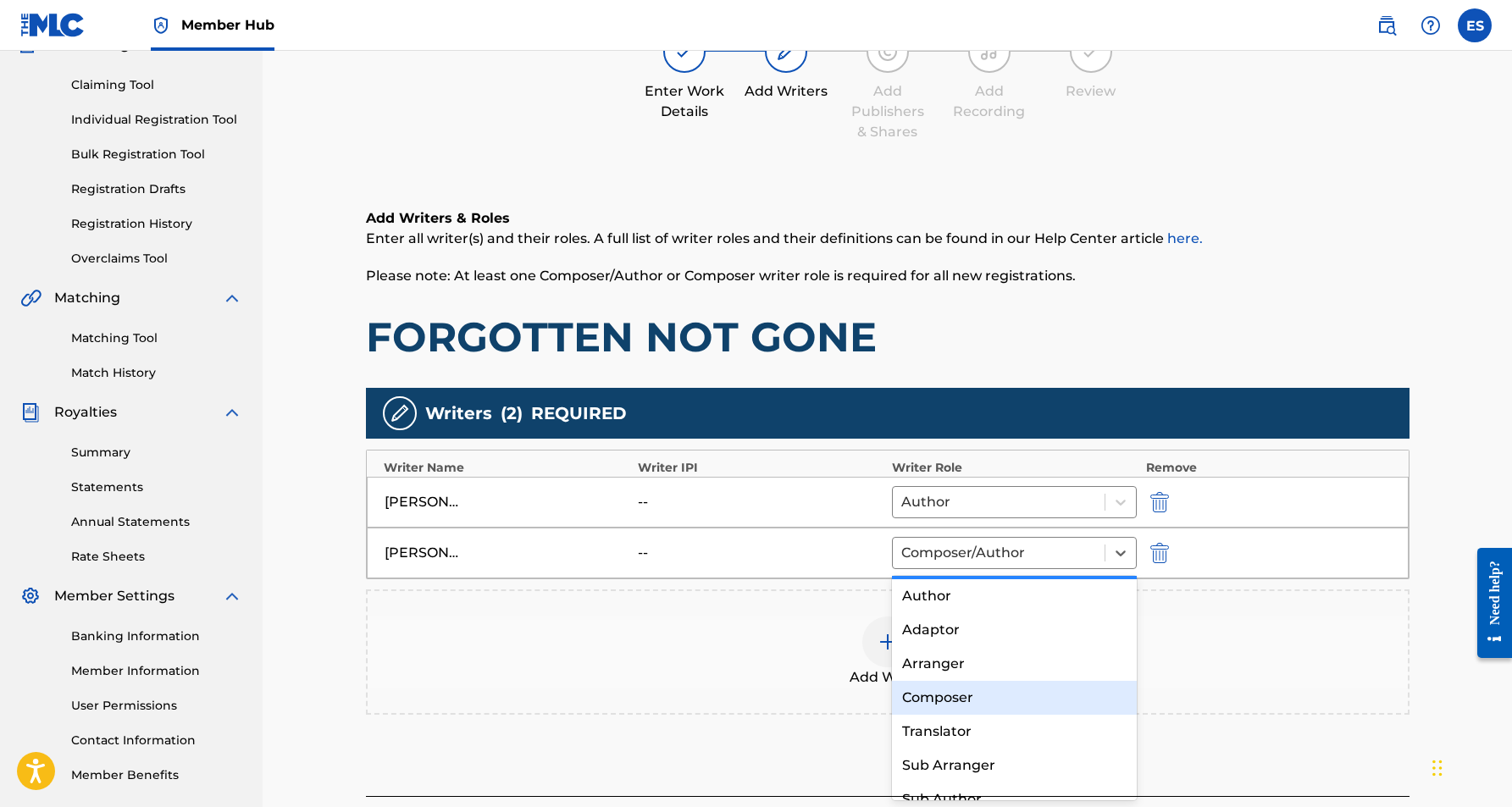
click at [965, 698] on div "Composer" at bounding box center [1014, 697] width 245 height 33
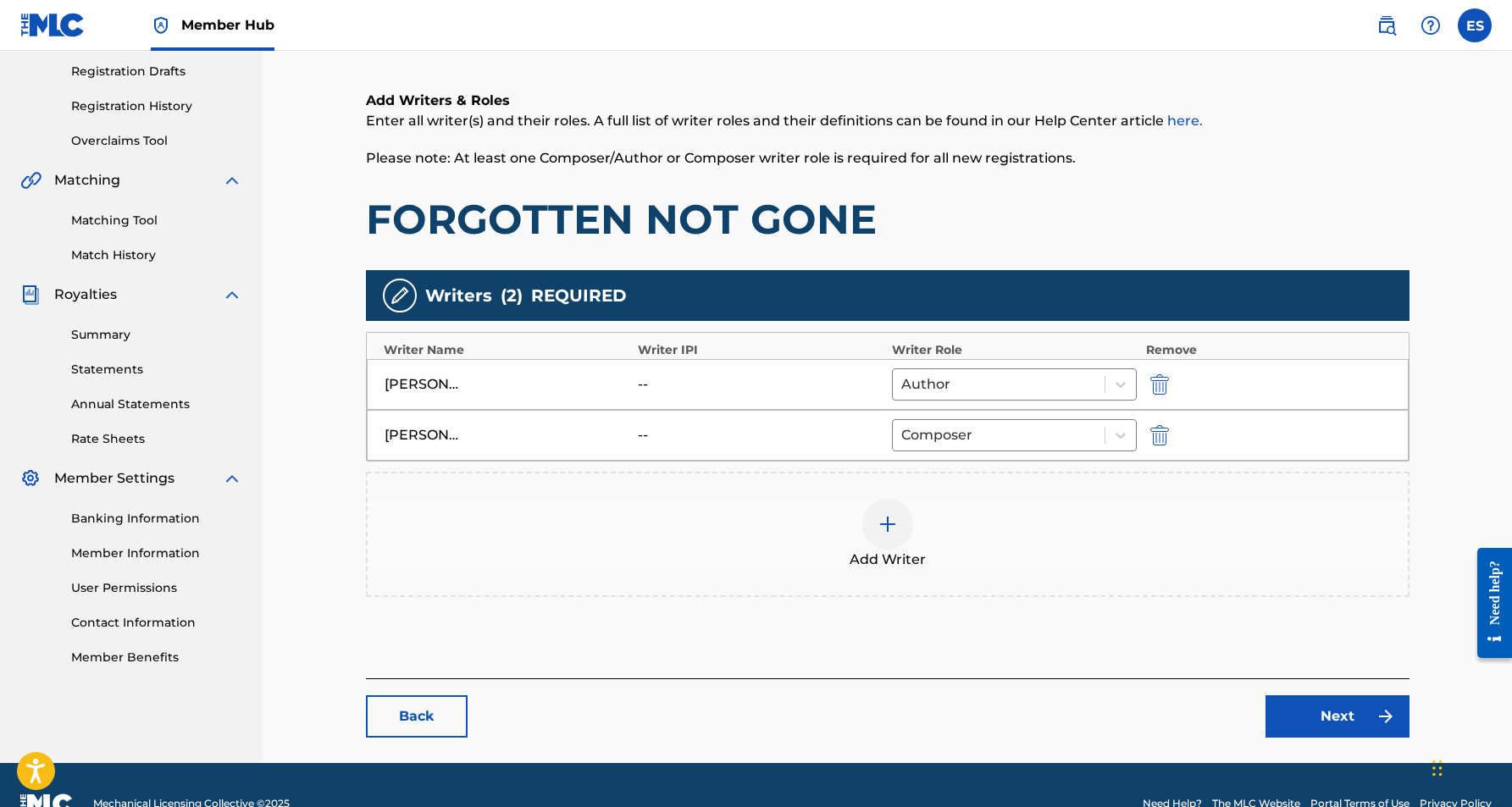
scroll to position [299, 0]
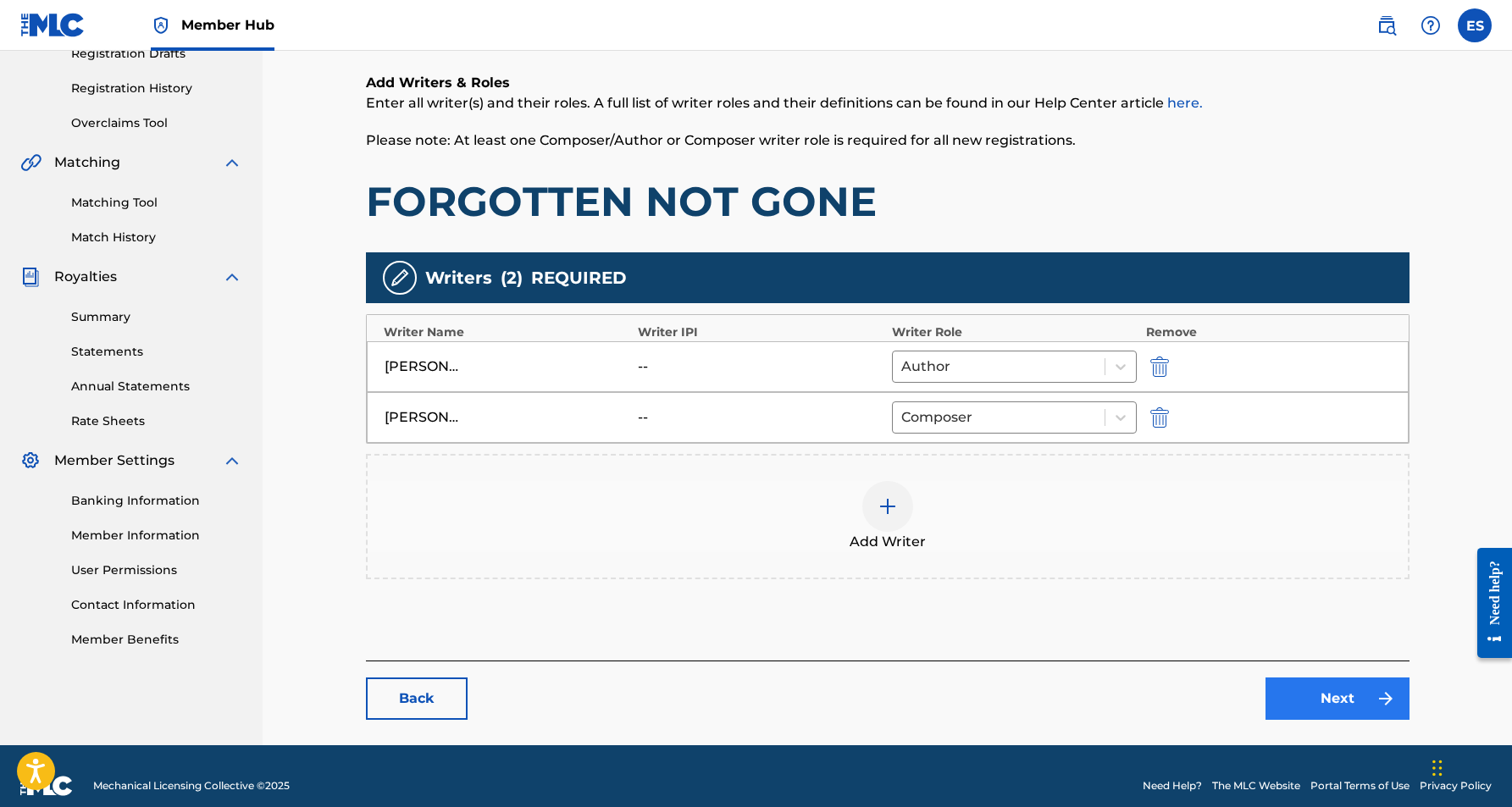
click at [1286, 688] on link "Next" at bounding box center [1338, 698] width 144 height 42
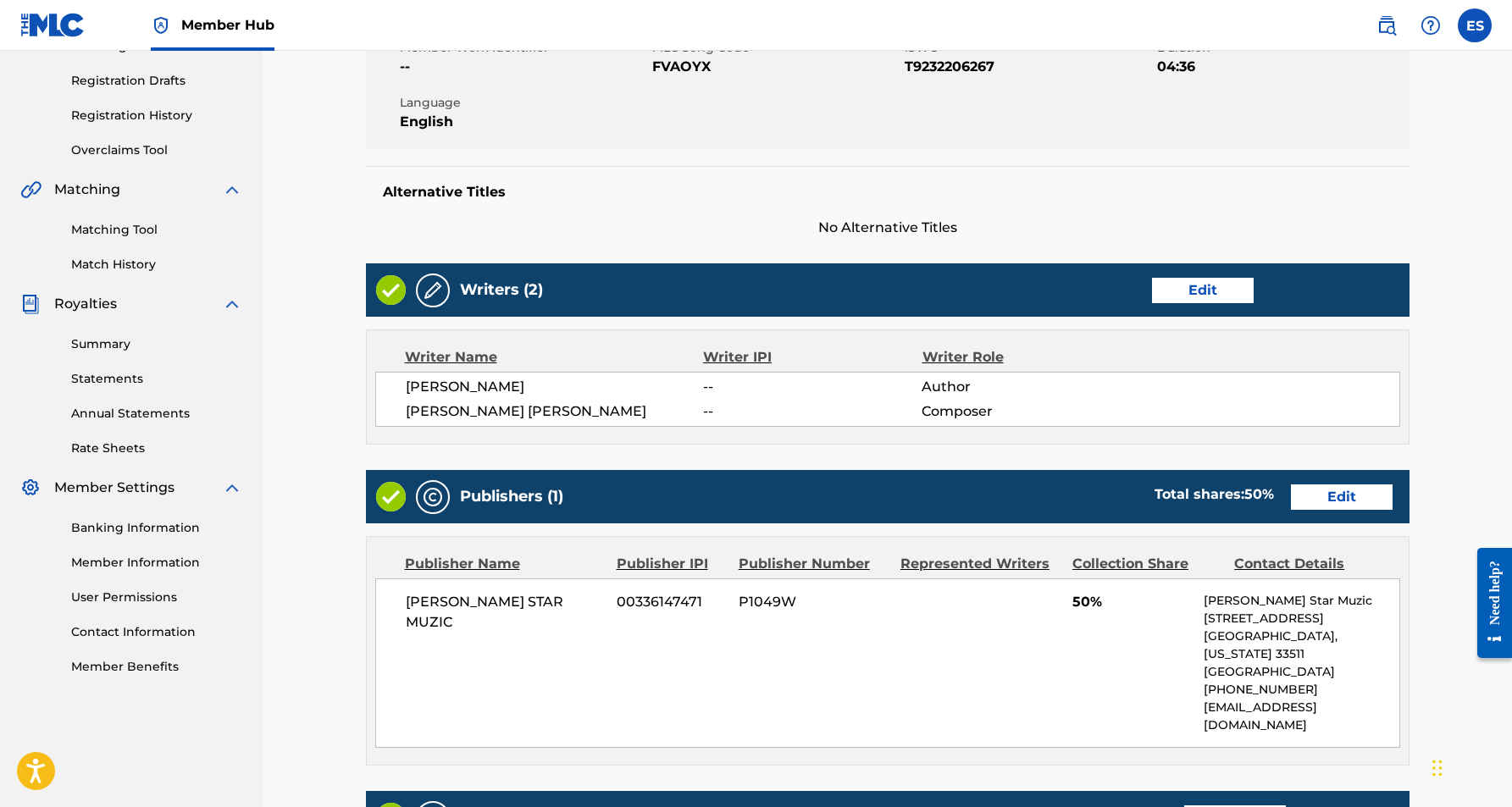
scroll to position [280, 0]
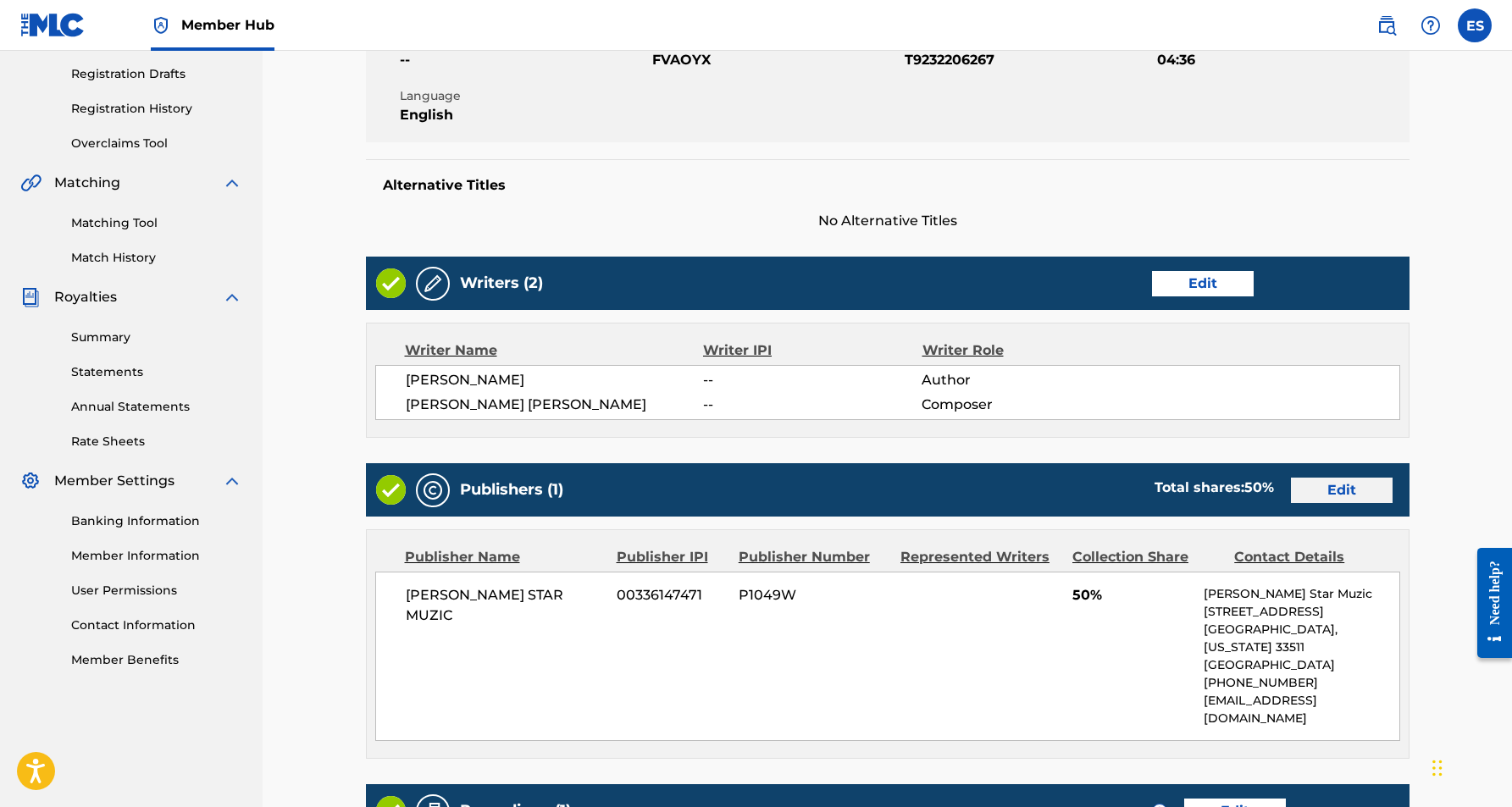
click at [1317, 494] on link "Edit" at bounding box center [1341, 491] width 101 height 26
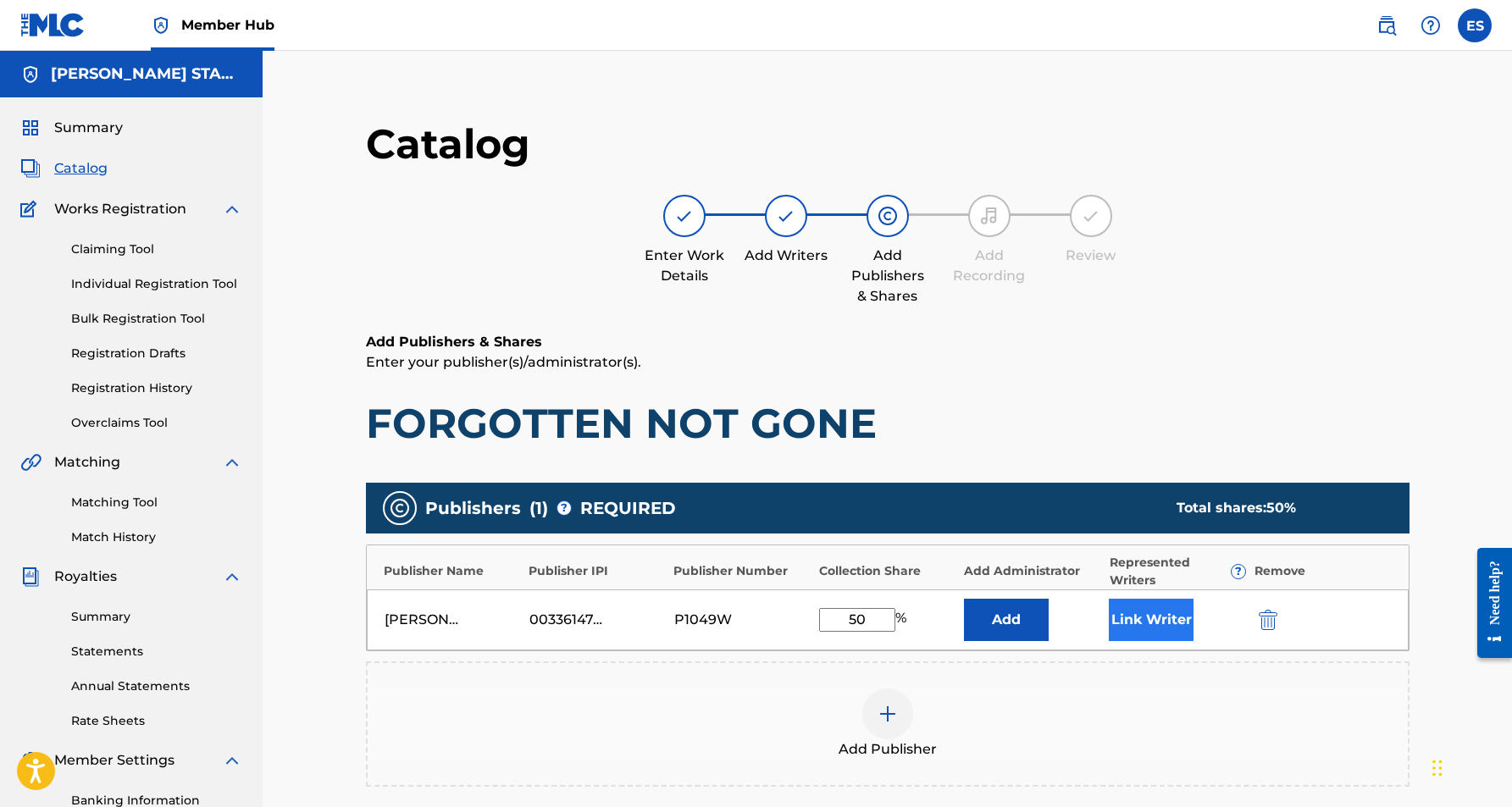
click at [1137, 615] on button "Link Writer" at bounding box center [1151, 619] width 85 height 42
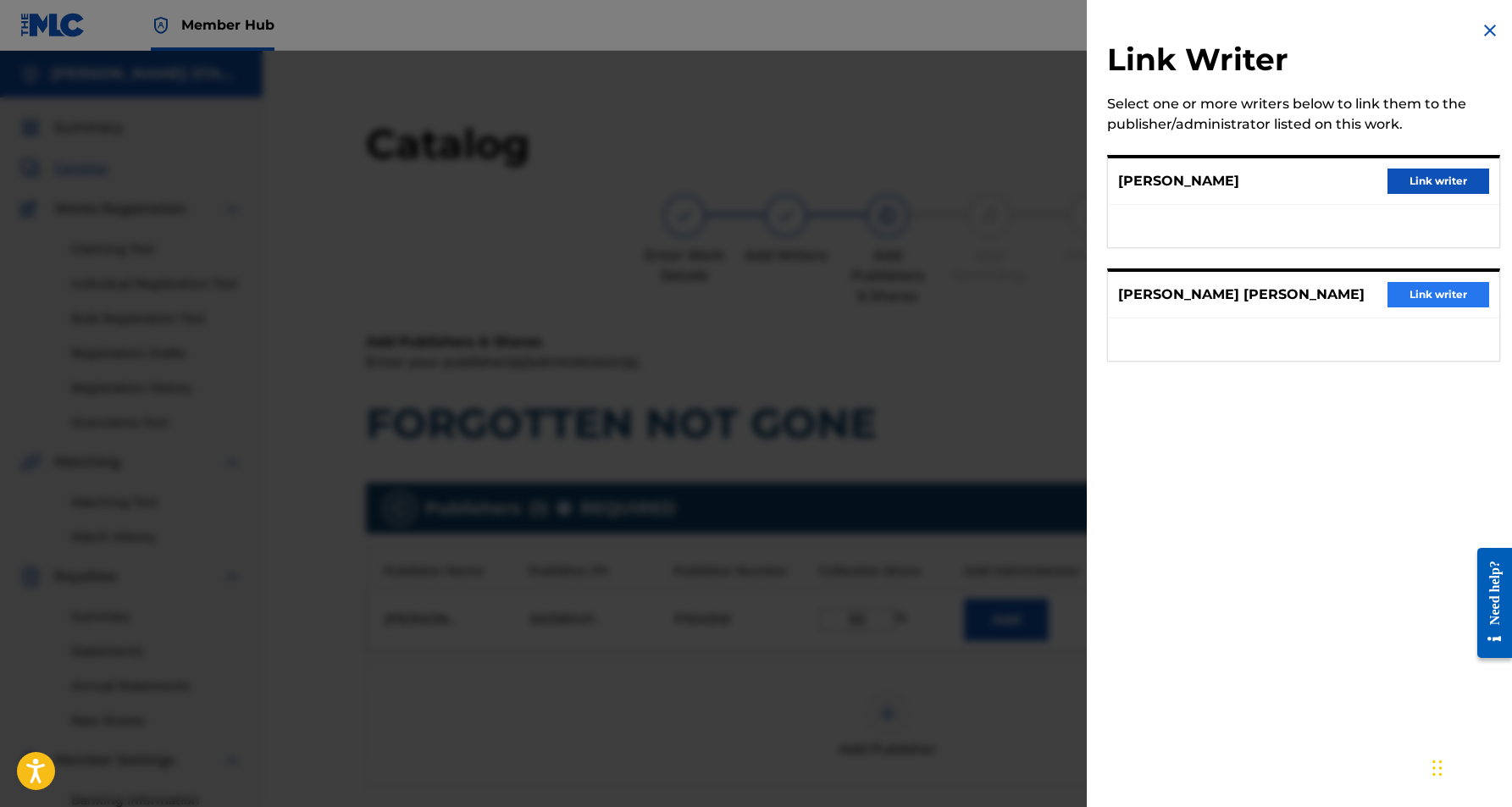
click at [1396, 288] on button "Link writer" at bounding box center [1438, 295] width 101 height 26
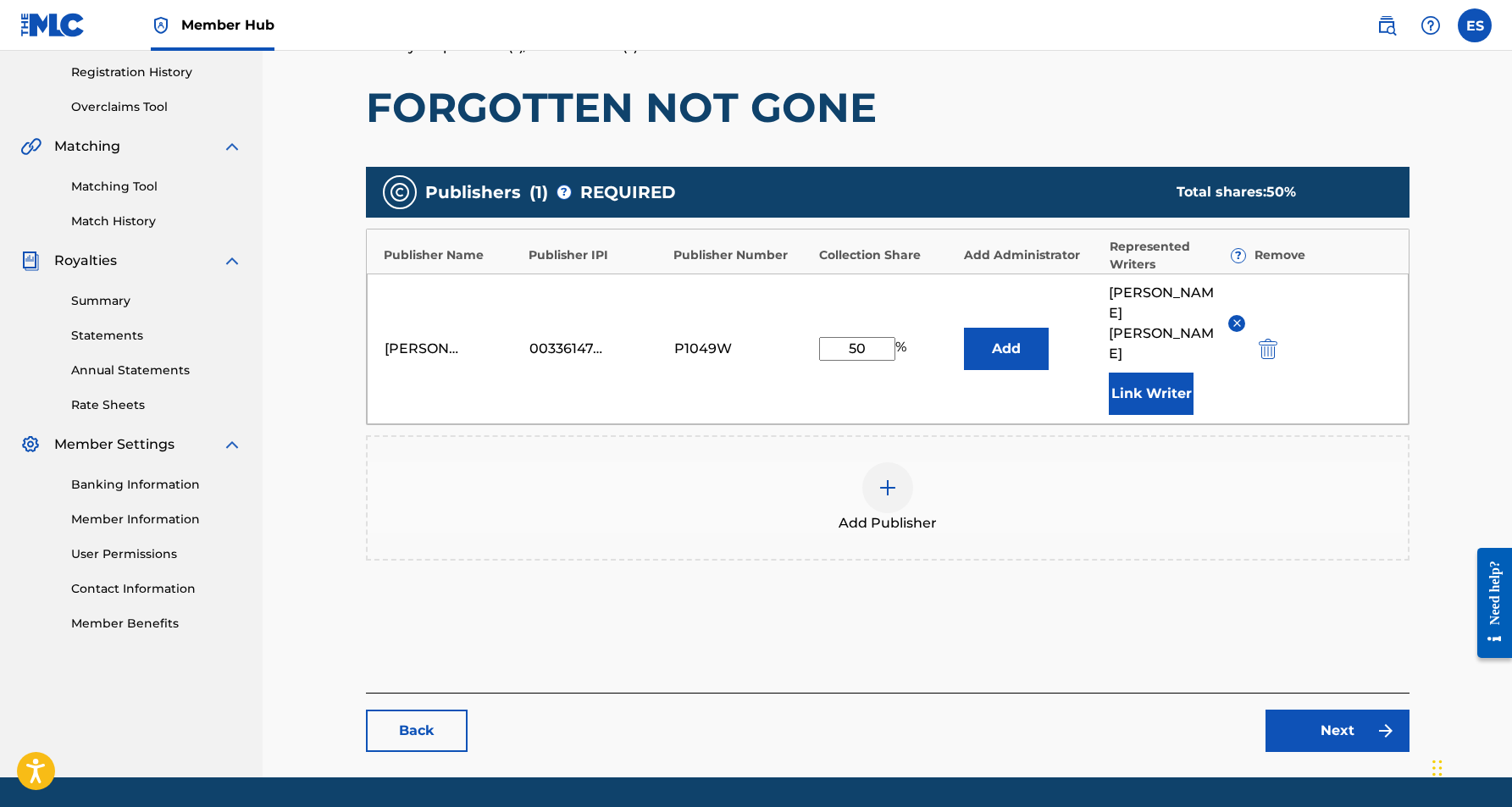
scroll to position [317, 0]
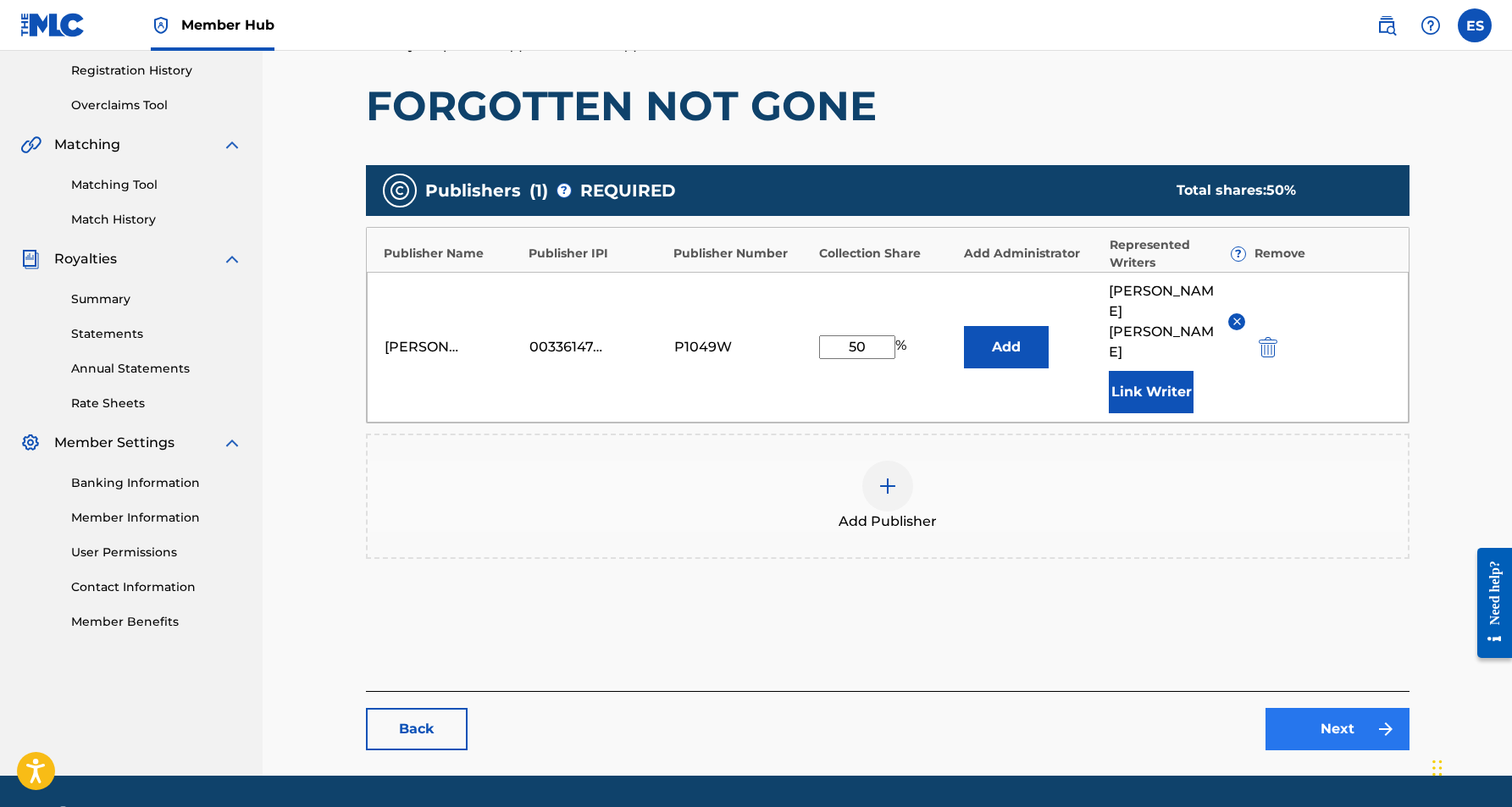
click at [1324, 708] on link "Next" at bounding box center [1338, 728] width 144 height 42
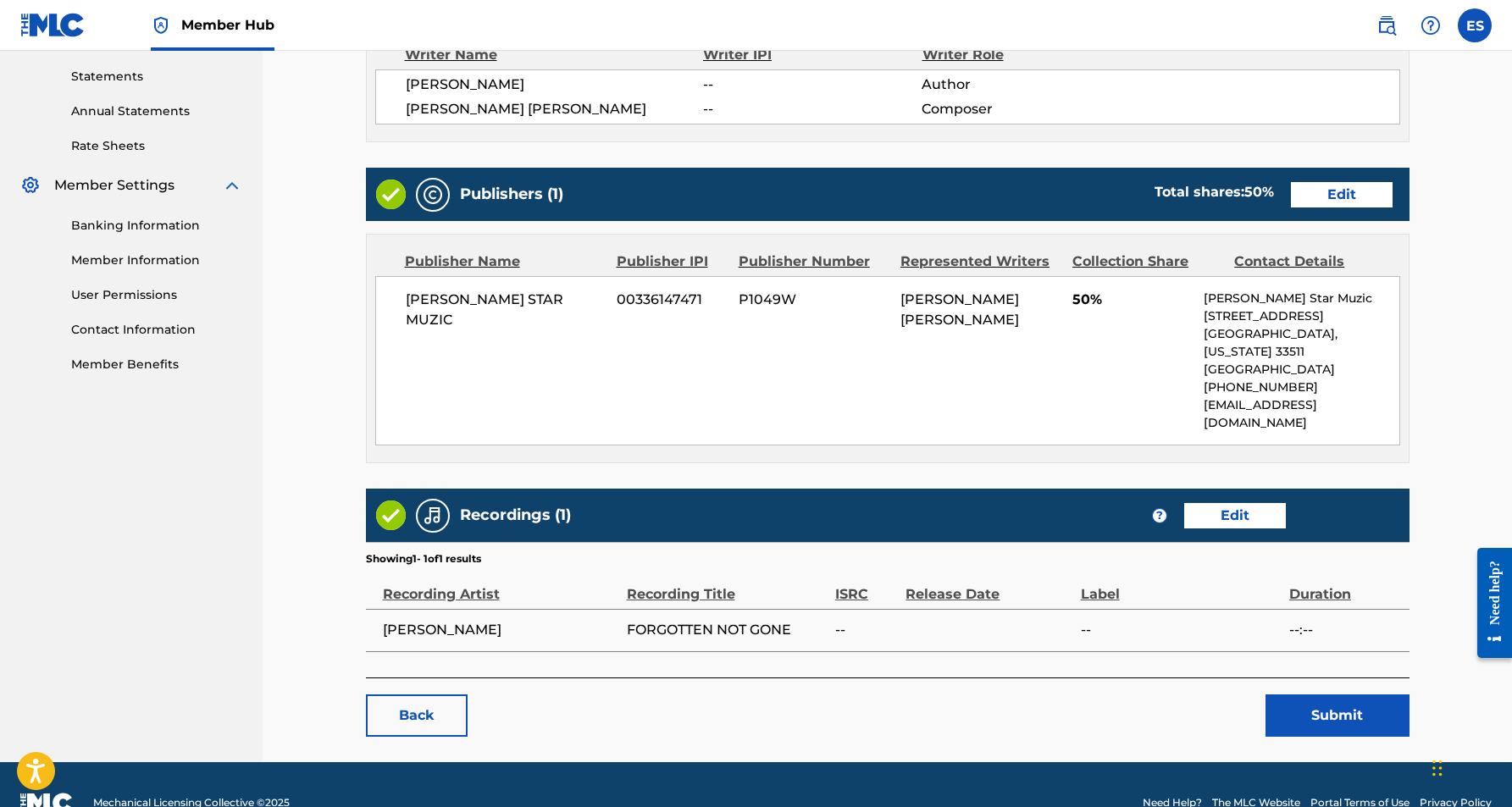
scroll to position [574, 0]
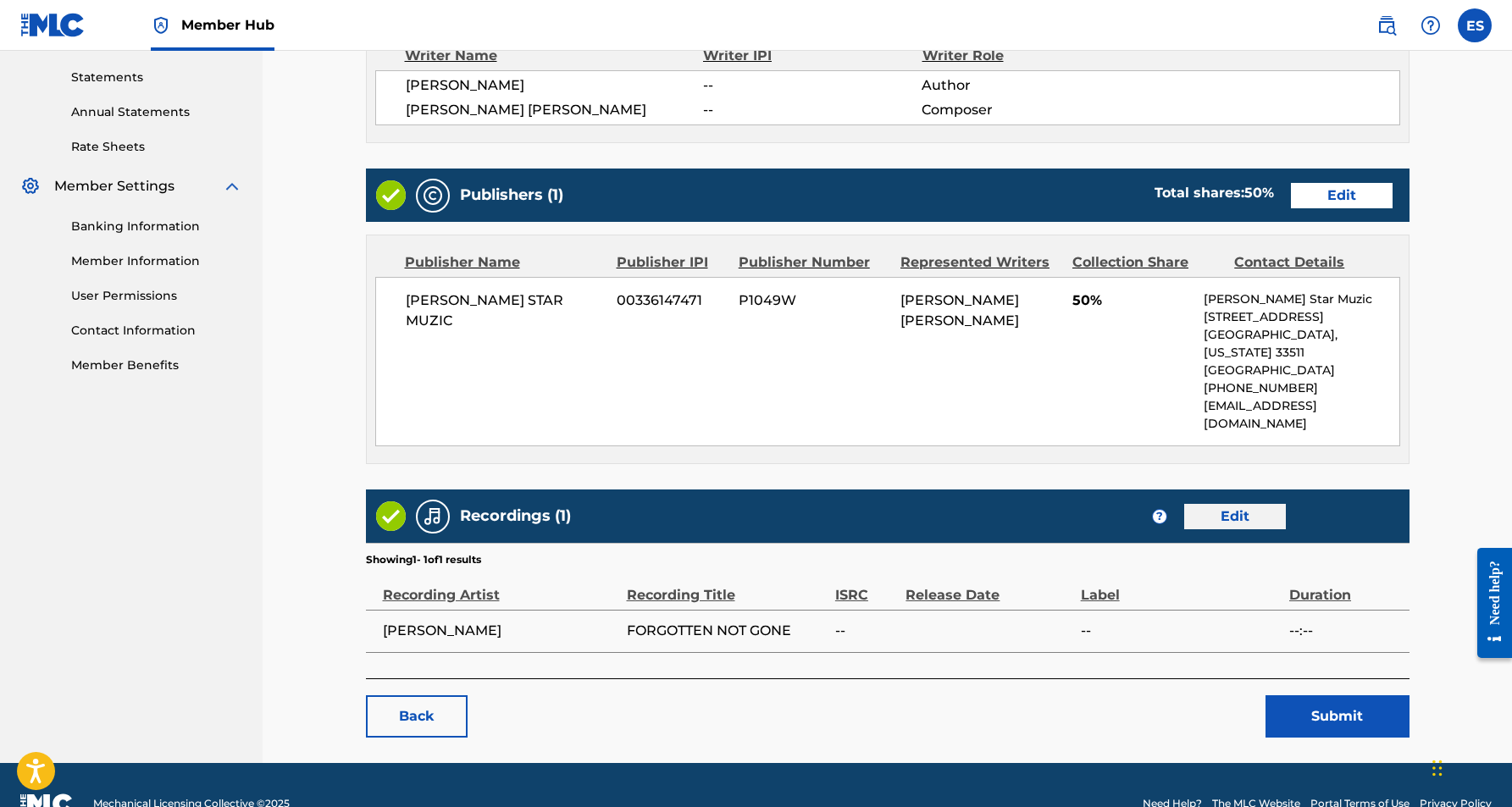
click at [1224, 503] on link "Edit" at bounding box center [1235, 516] width 101 height 26
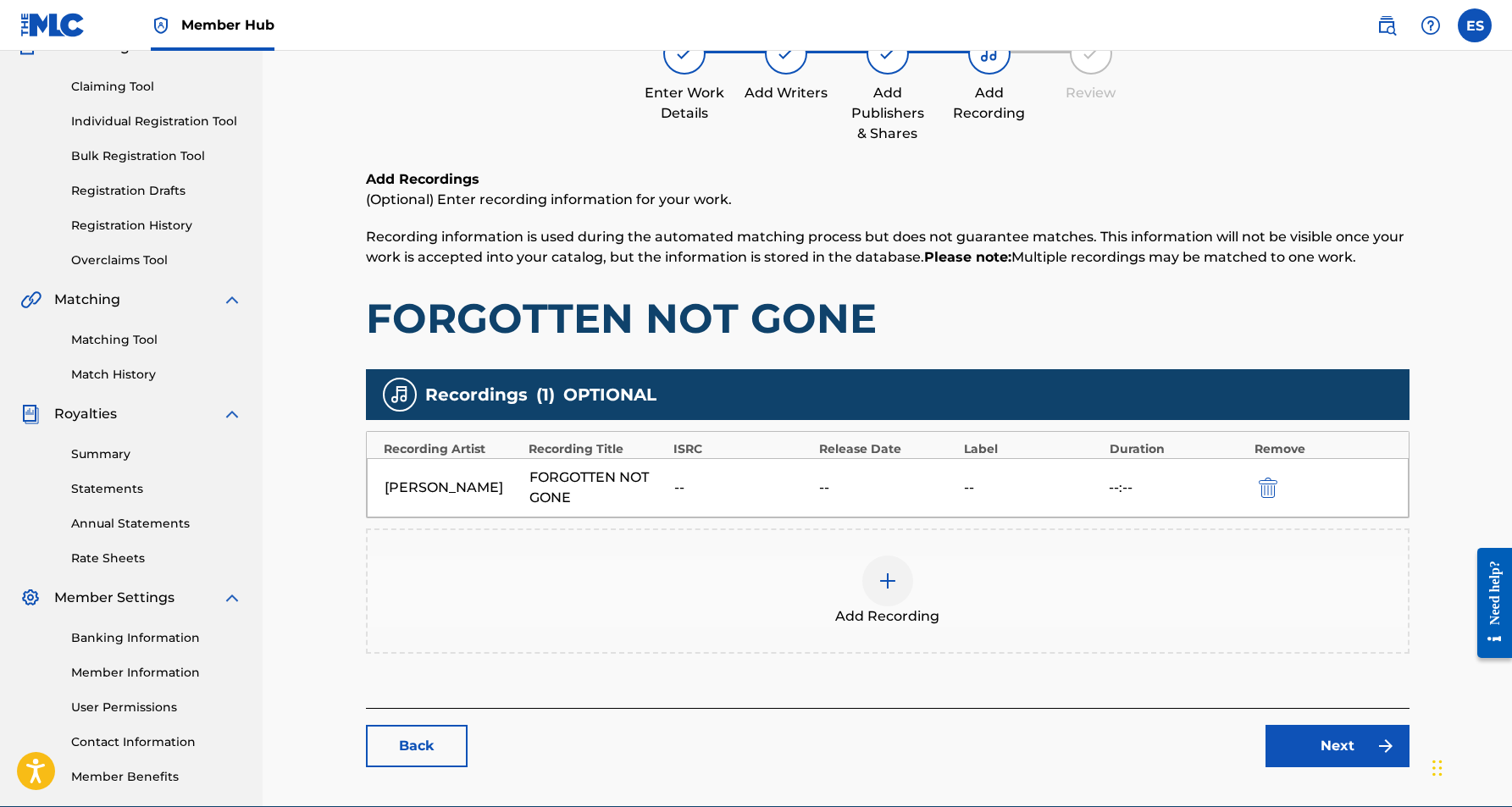
scroll to position [165, 0]
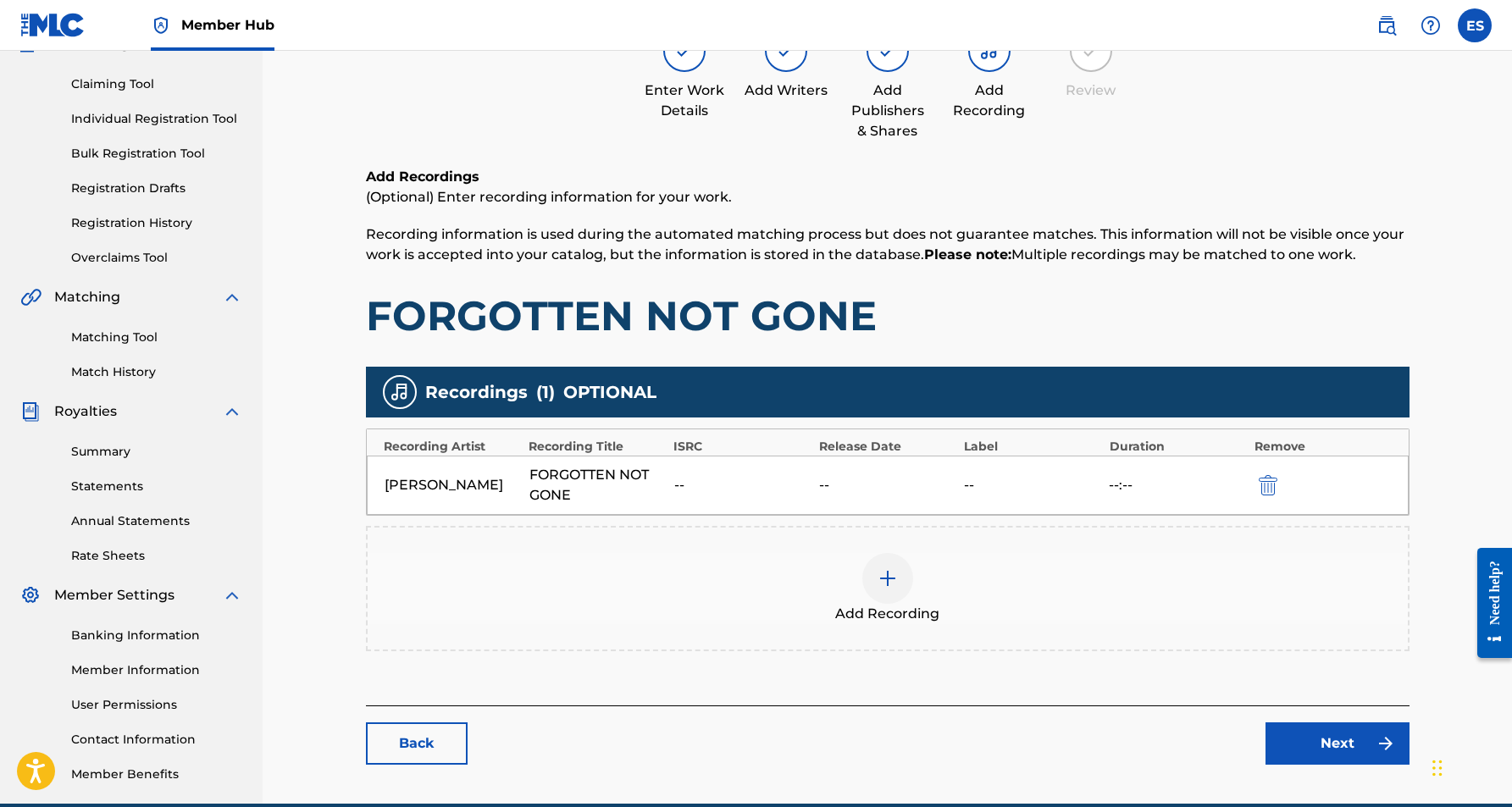
click at [885, 581] on img at bounding box center [888, 578] width 21 height 21
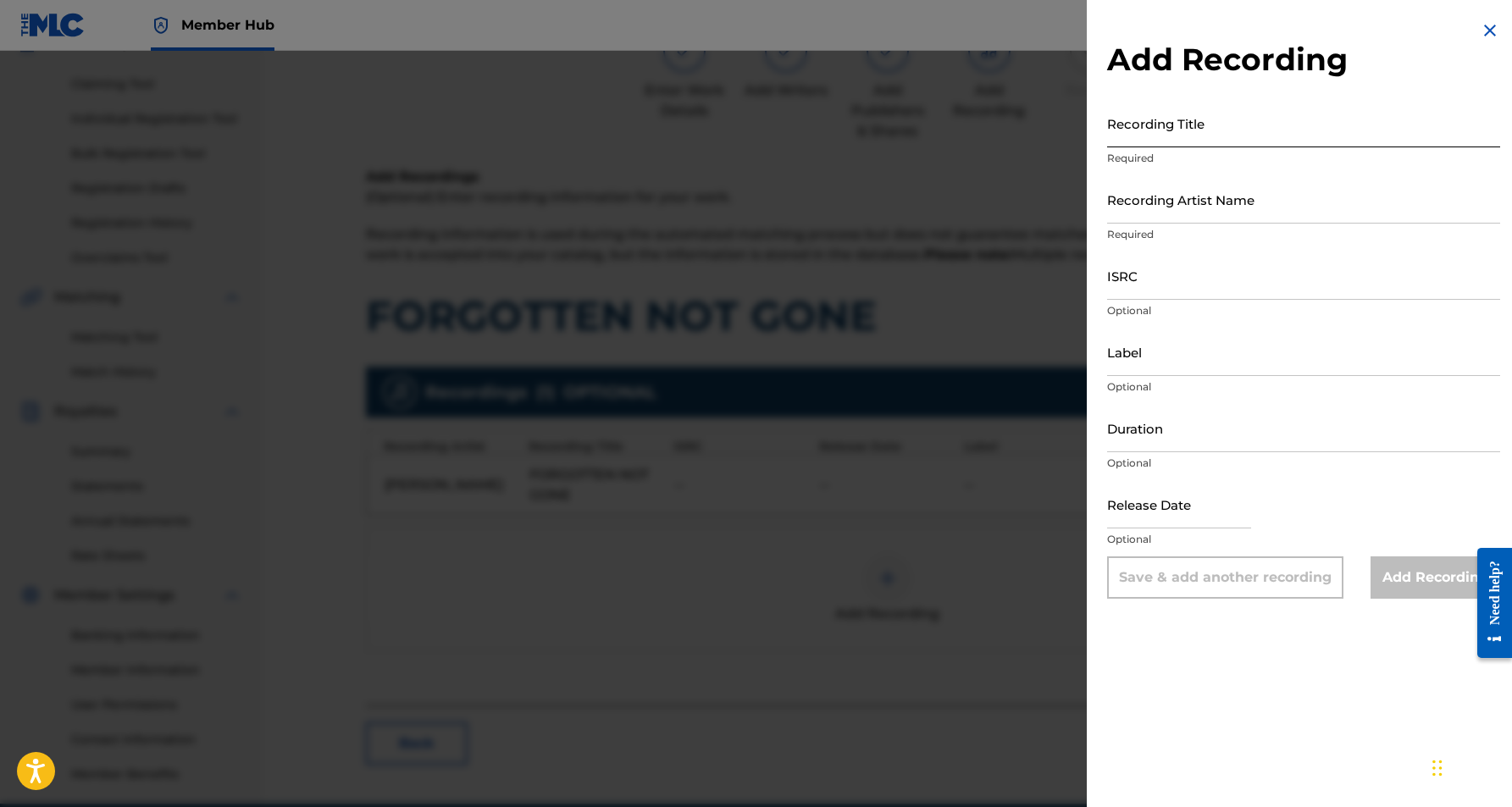
click at [1152, 132] on input "Recording Title" at bounding box center [1303, 123] width 393 height 48
type input "FORGOTTEN NOT GONE"
click at [1217, 207] on input "Recording Artist Name" at bounding box center [1303, 199] width 393 height 48
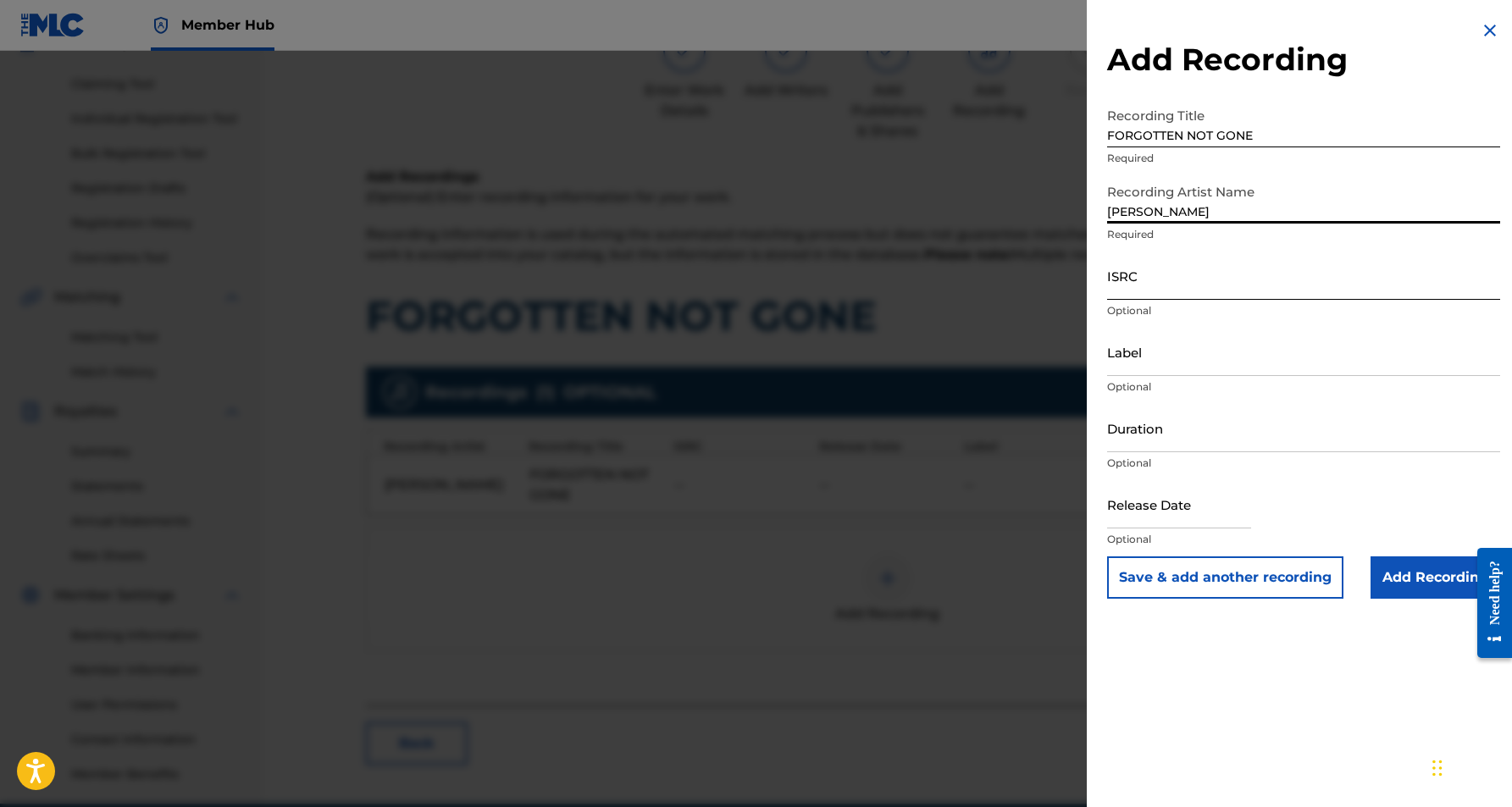
type input "[PERSON_NAME]"
click at [1213, 284] on input "ISRC" at bounding box center [1303, 275] width 393 height 48
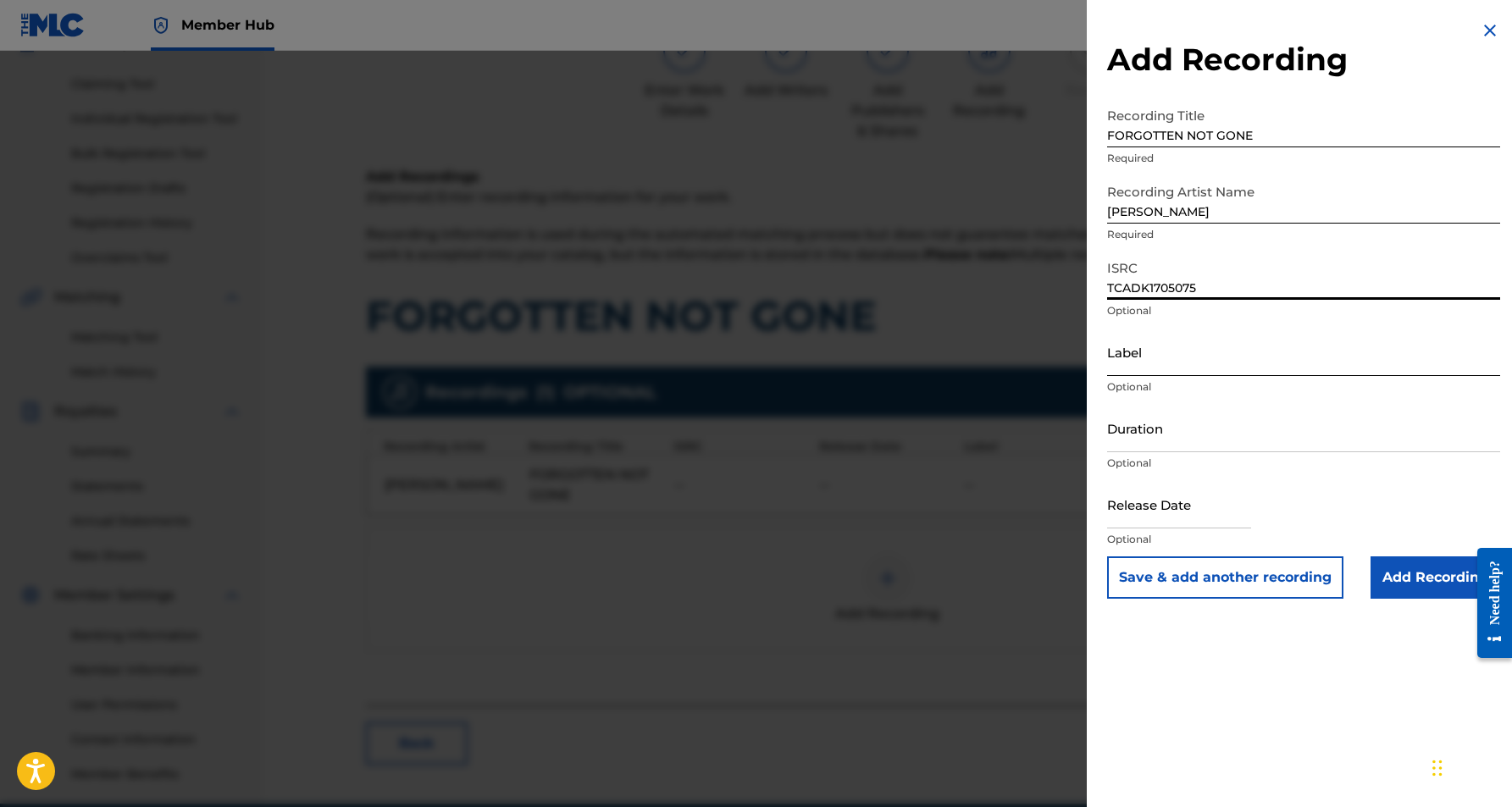
type input "TCADK1705075"
click at [1192, 367] on input "Label" at bounding box center [1303, 352] width 393 height 48
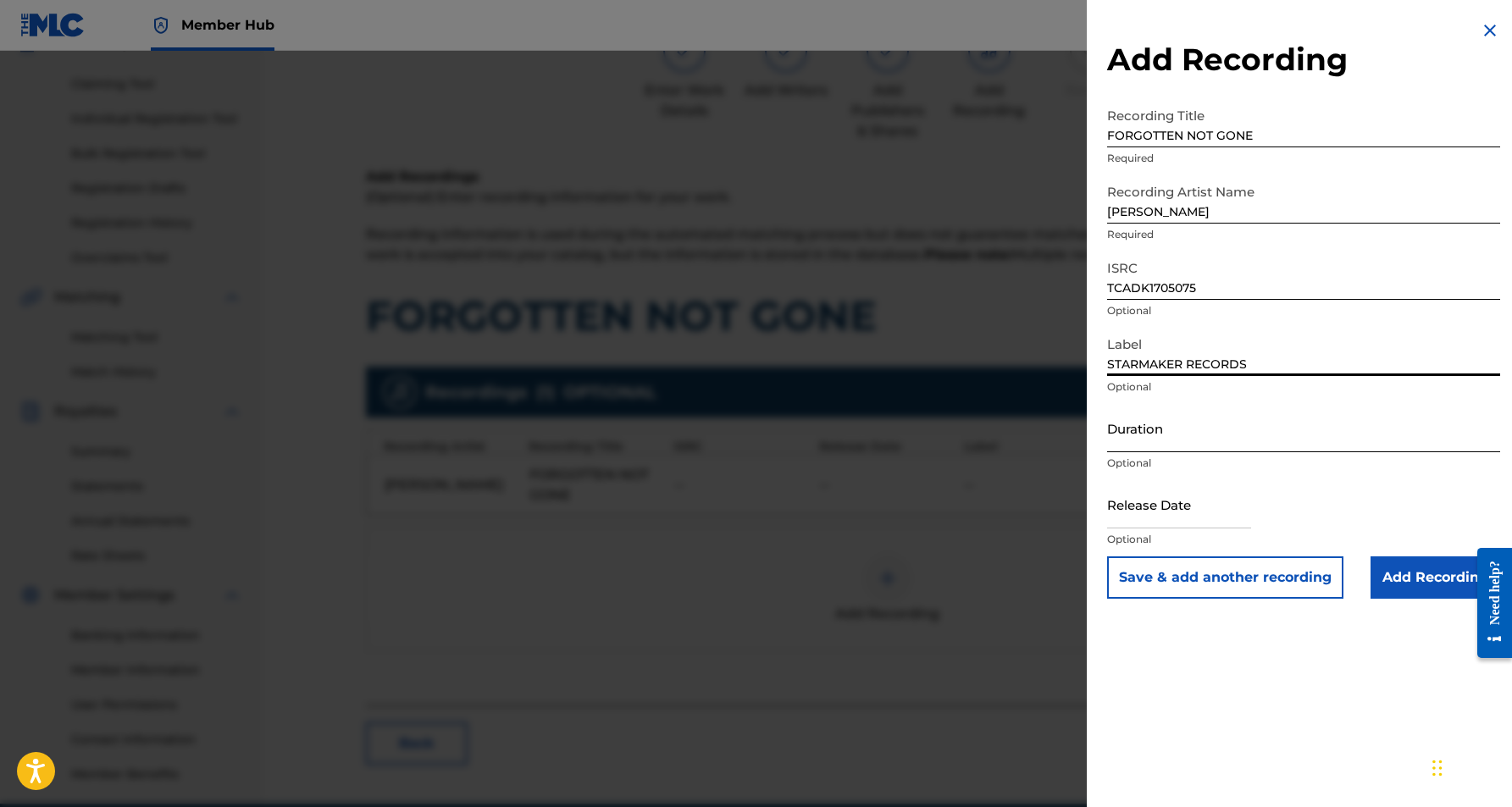
type input "STARMAKER RECORDS"
click at [1176, 427] on input "Duration" at bounding box center [1303, 428] width 393 height 48
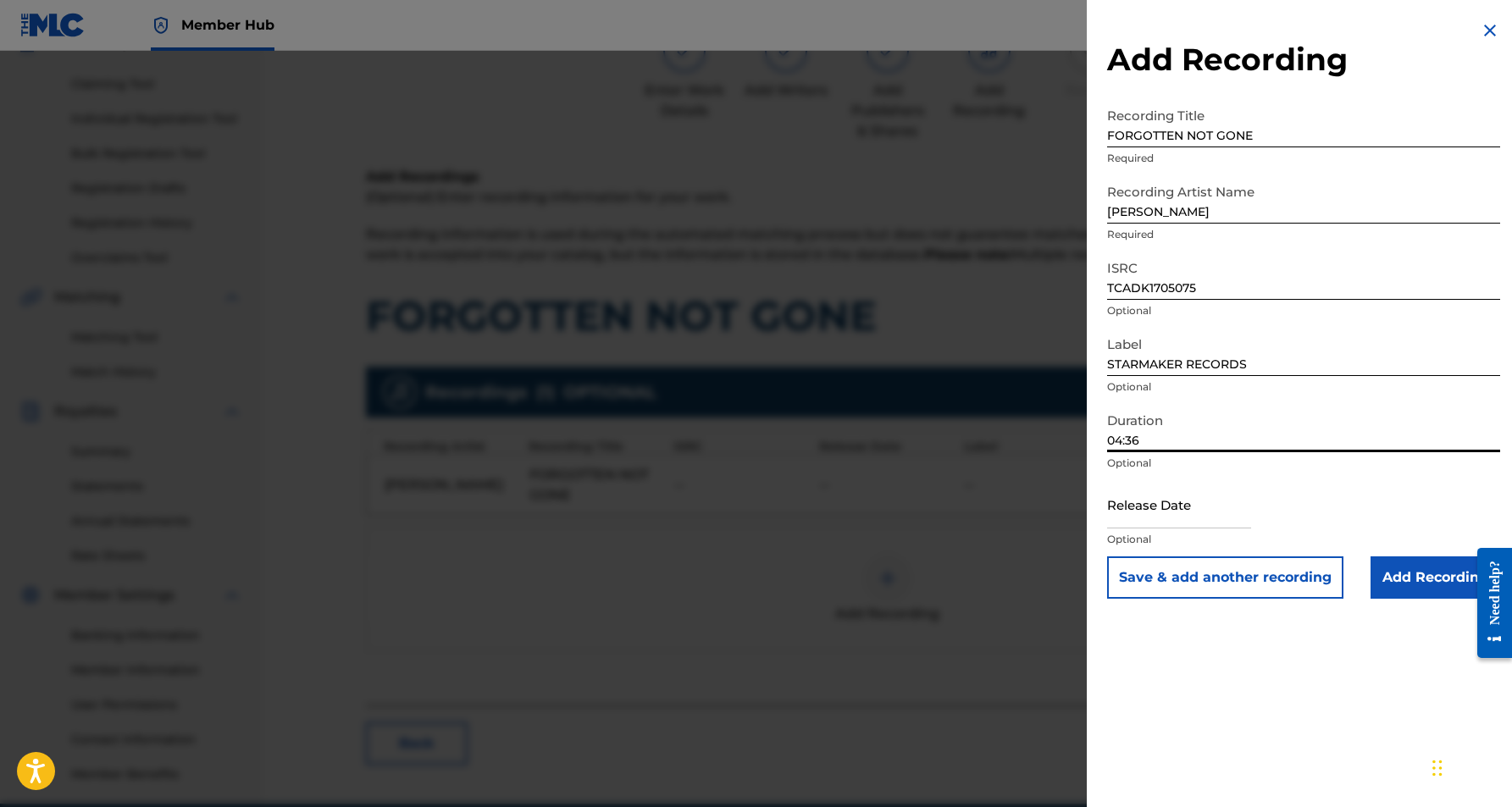
type input "04:36"
click at [1197, 659] on div "Add Recording Recording Title FORGOTTEN NOT GONE Required Recording Artist Name…" at bounding box center [1303, 403] width 433 height 807
click at [1205, 574] on button "Save & add another recording" at bounding box center [1225, 577] width 236 height 42
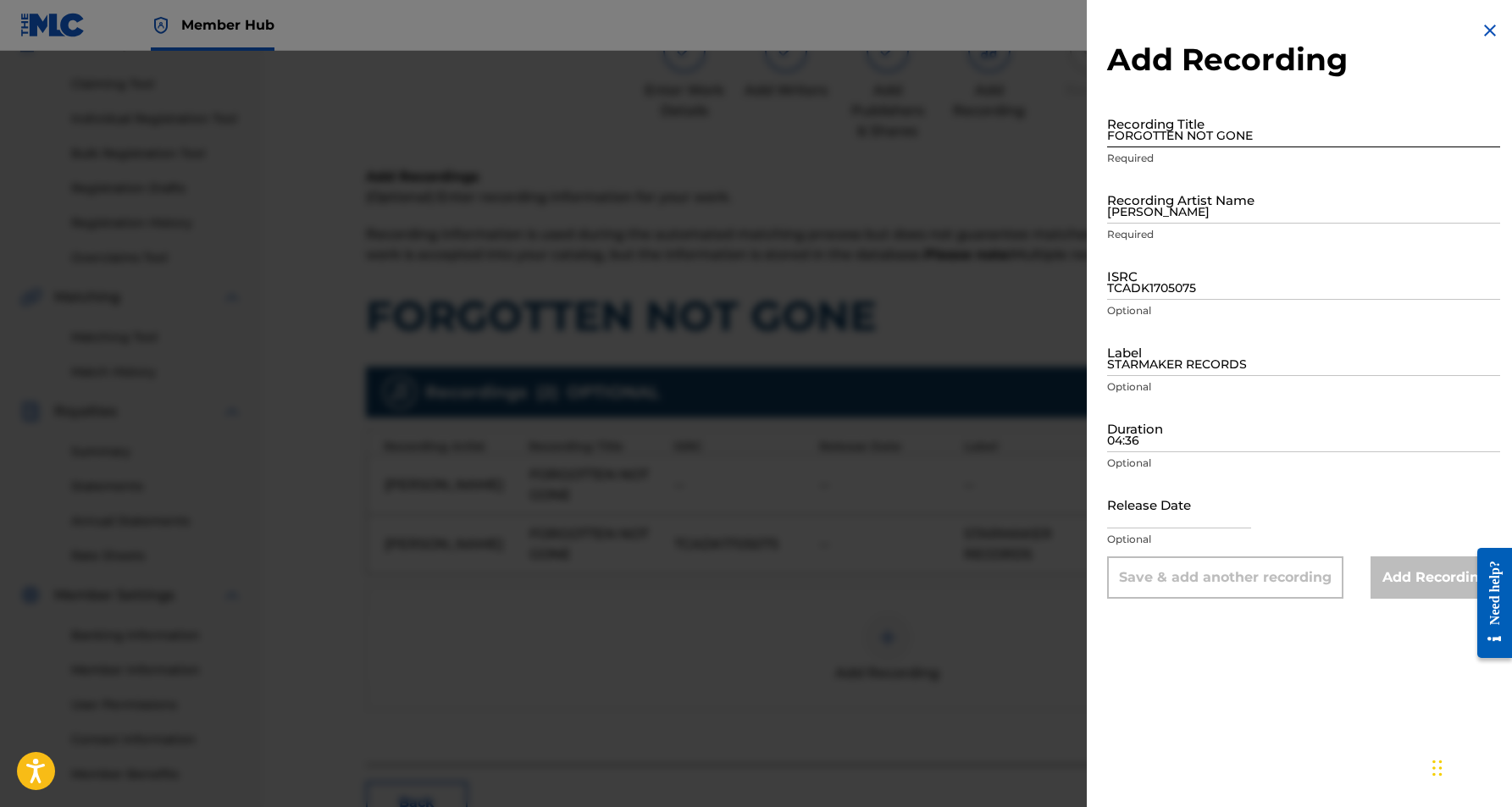
click at [1135, 126] on input "FORGOTTEN NOT GONE" at bounding box center [1303, 123] width 393 height 48
type input "FORGOTTEN NOT GONE"
click at [1228, 196] on input "[PERSON_NAME]" at bounding box center [1303, 199] width 393 height 48
type input "[PERSON_NAME]"
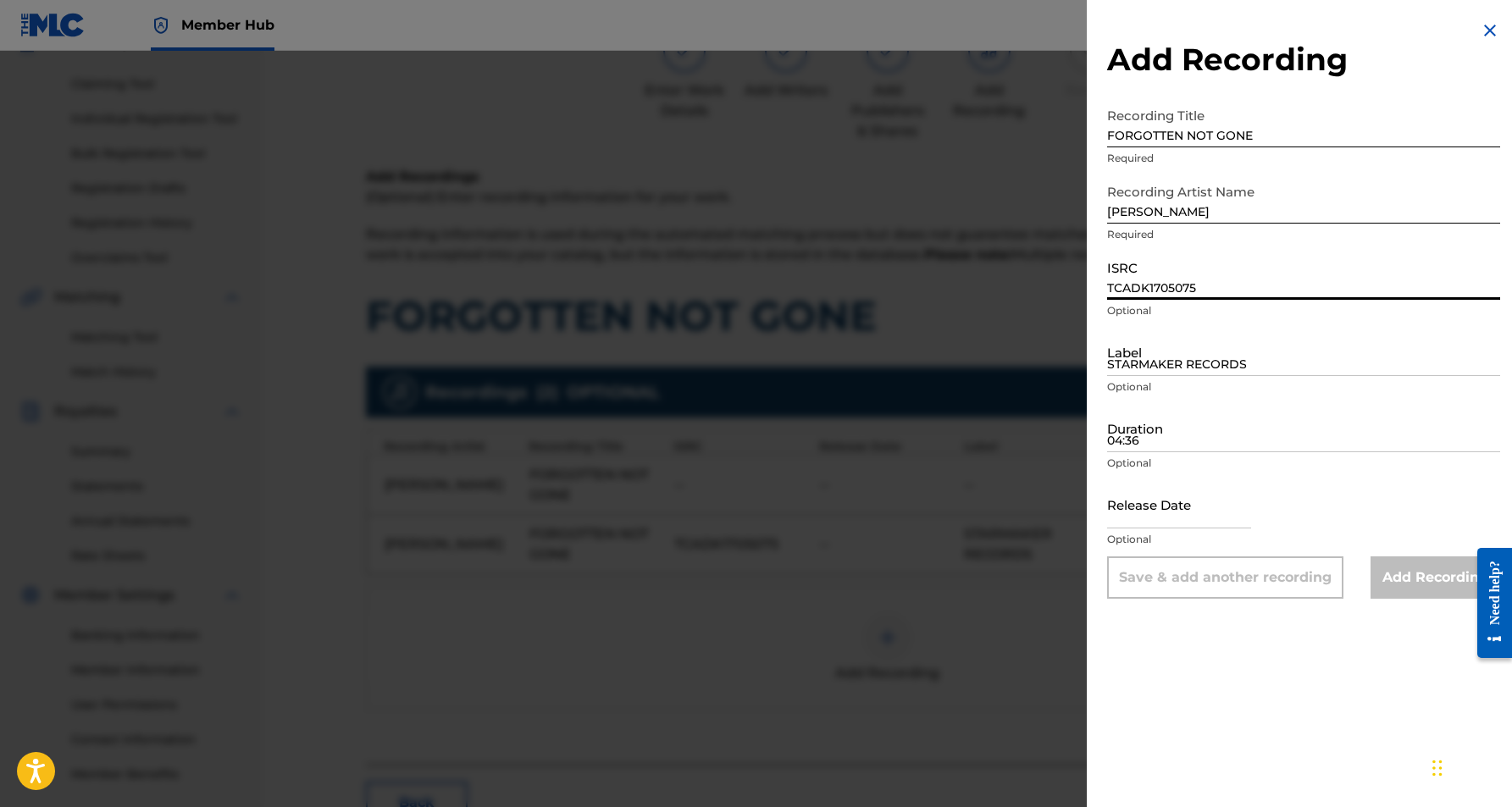
click at [1240, 281] on input "TCADK1705075" at bounding box center [1303, 275] width 393 height 48
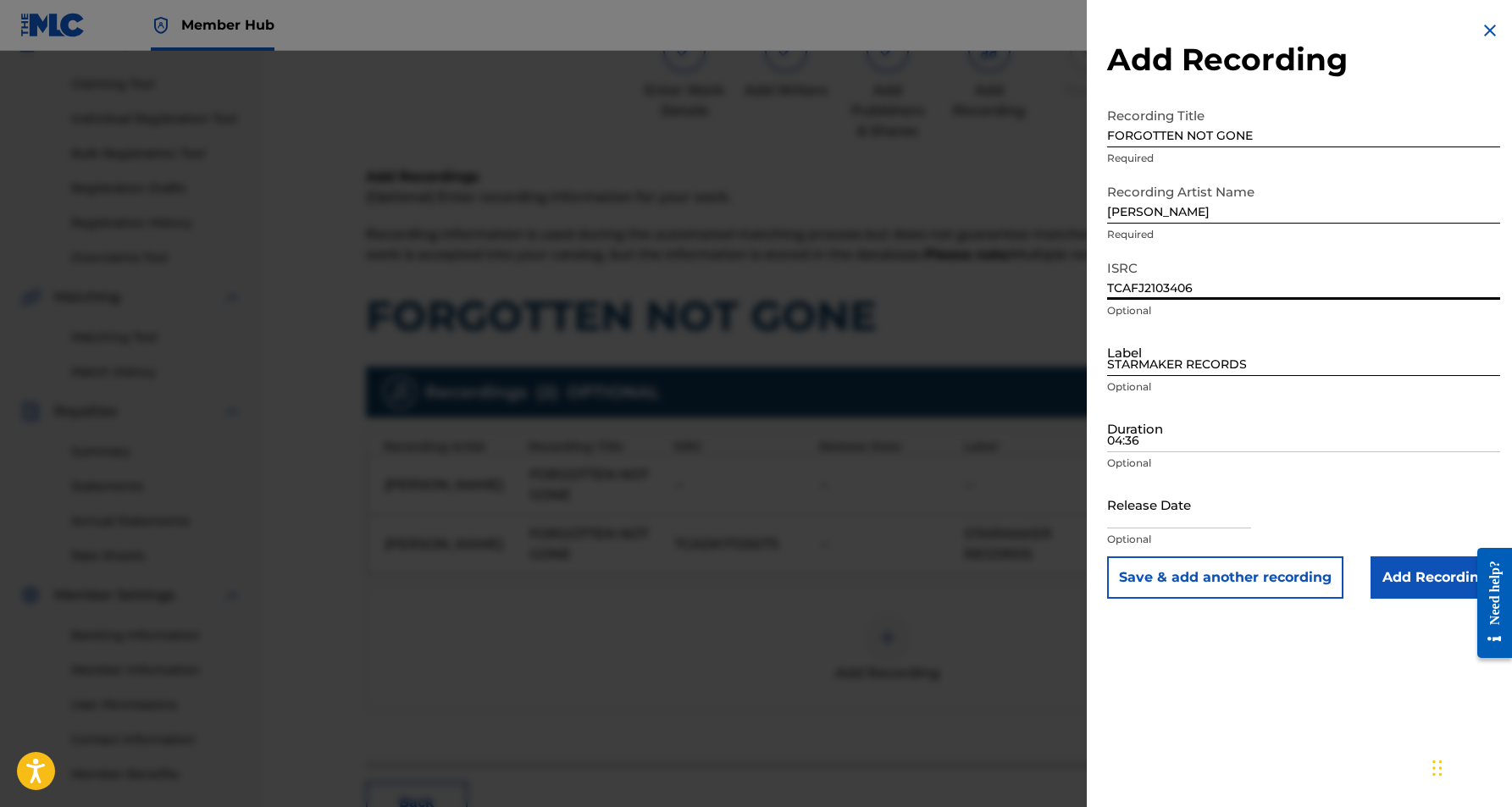
type input "TCAFJ2103406"
click at [1182, 355] on input "STARMAKER RECORDS" at bounding box center [1303, 352] width 393 height 48
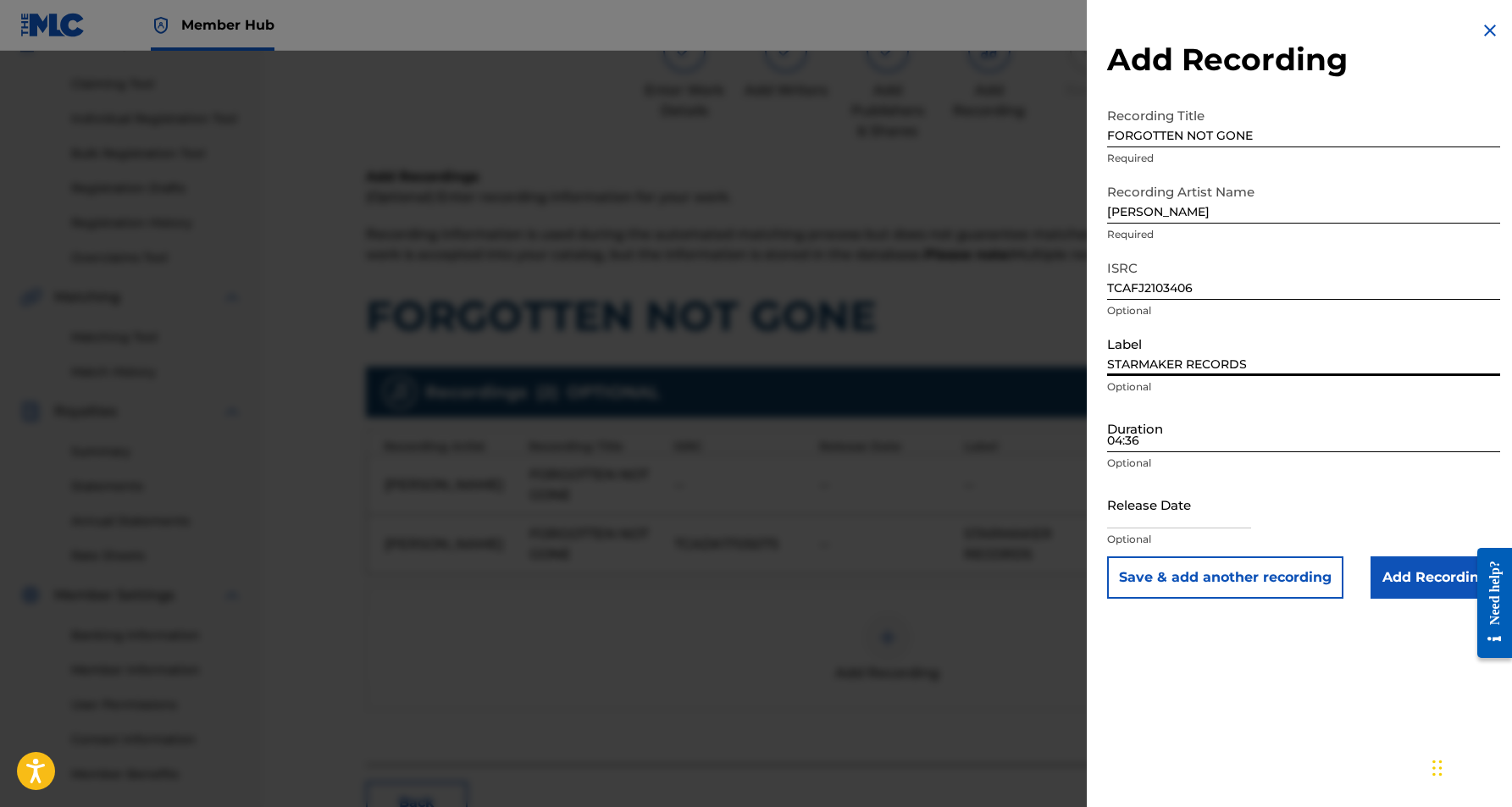
type input "STARMAKER RECORDS"
click at [1182, 431] on input "04:36" at bounding box center [1303, 428] width 393 height 48
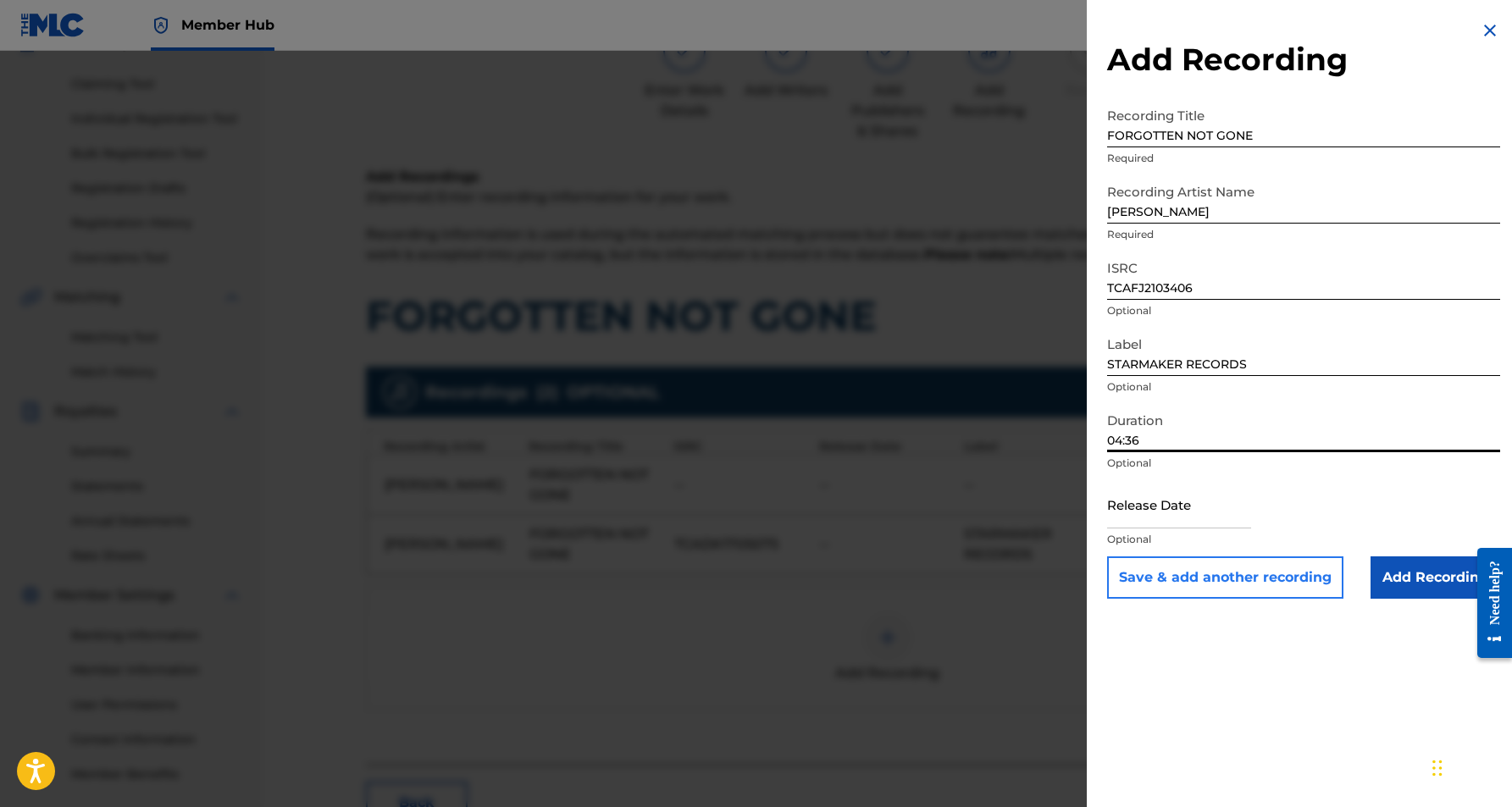
type input "04:36"
click at [1239, 584] on button "Save & add another recording" at bounding box center [1225, 577] width 236 height 42
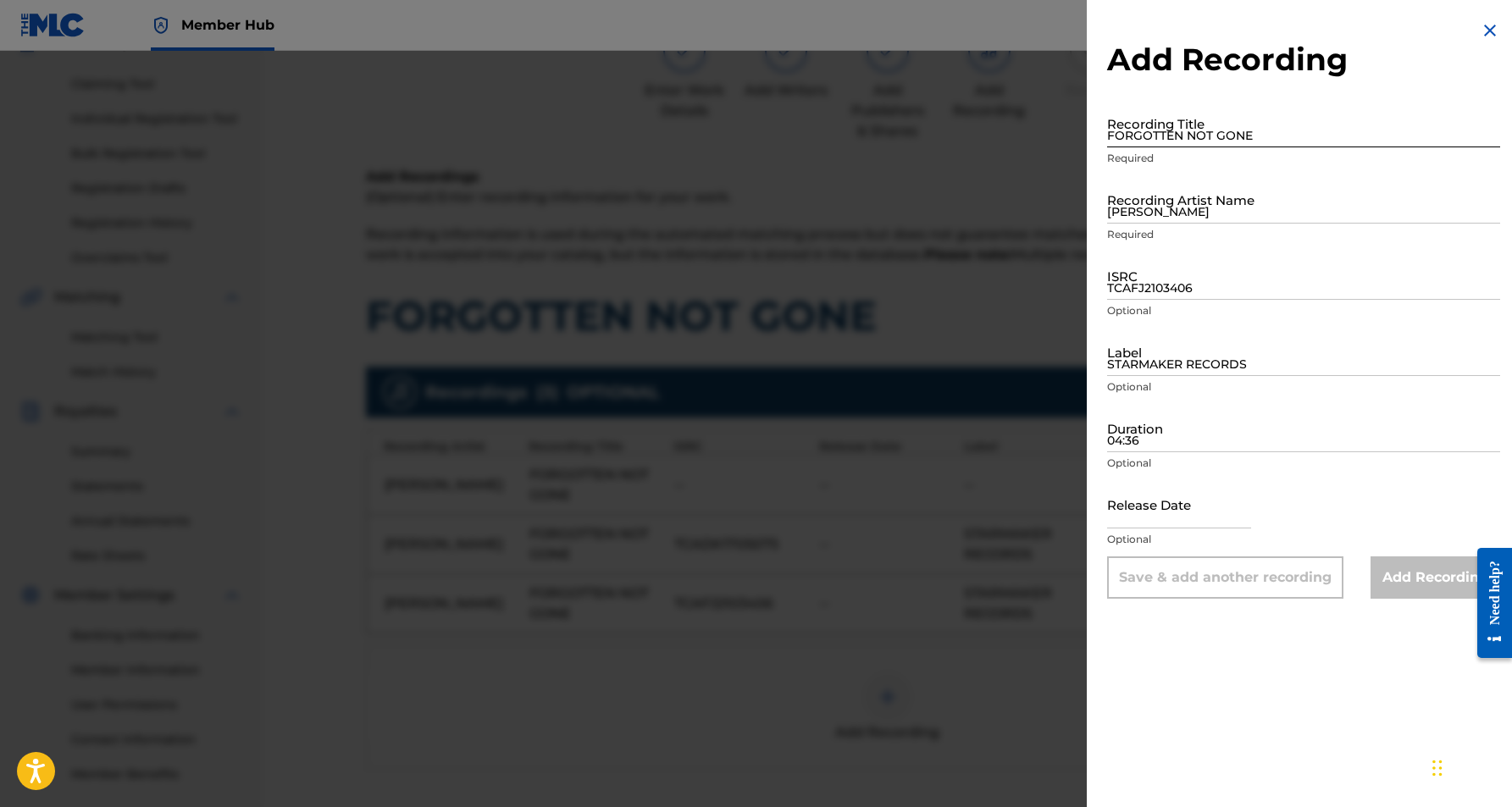
click at [1152, 126] on input "FORGOTTEN NOT GONE" at bounding box center [1303, 123] width 393 height 48
type input "Forgotten-Not-Gone"
click at [1276, 206] on input "[PERSON_NAME]" at bounding box center [1303, 199] width 393 height 48
type input "[PERSON_NAME]"
click at [1154, 286] on input "TCAFJ2103406" at bounding box center [1303, 275] width 393 height 48
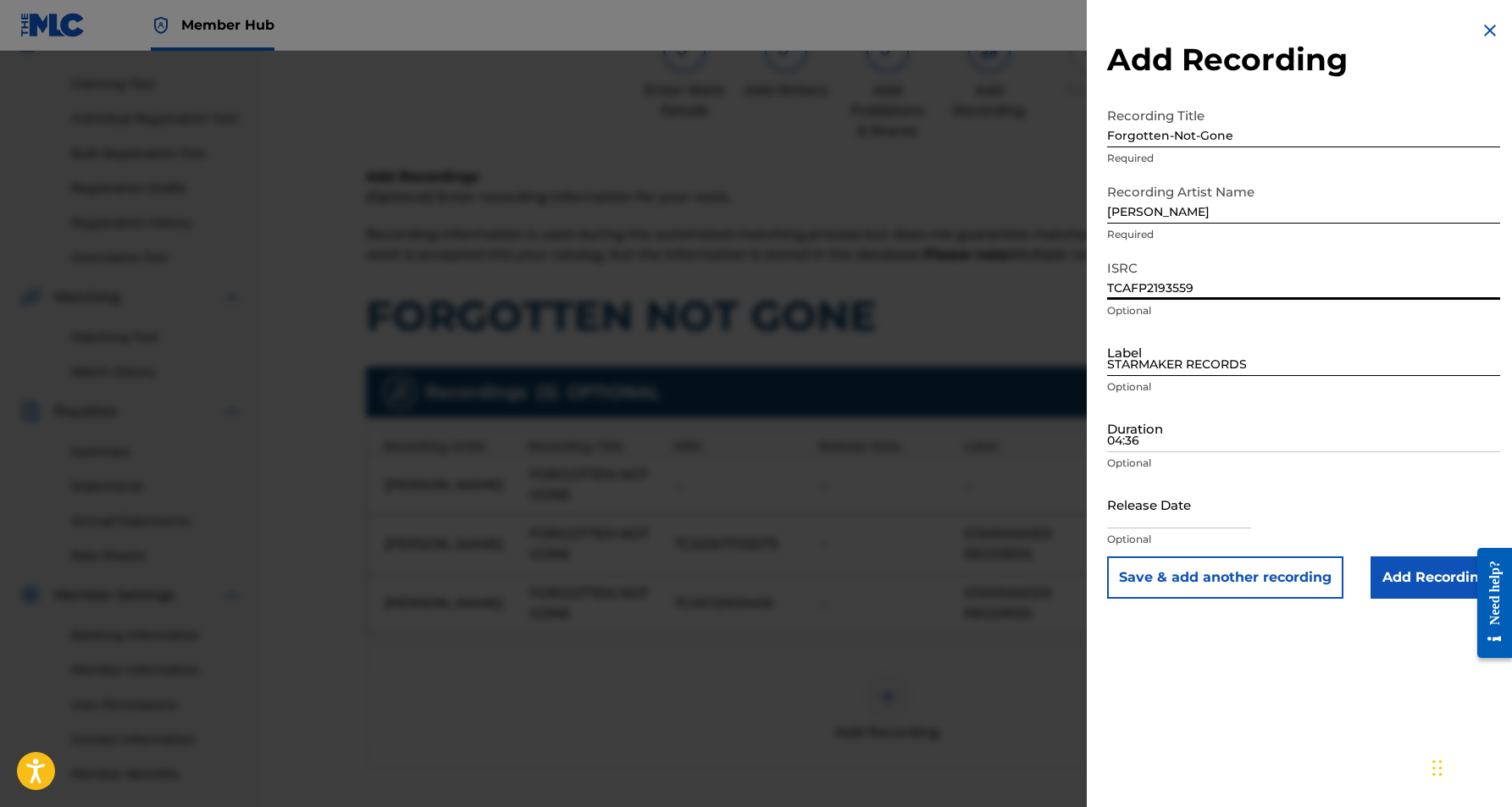
type input "TCAFP2193559"
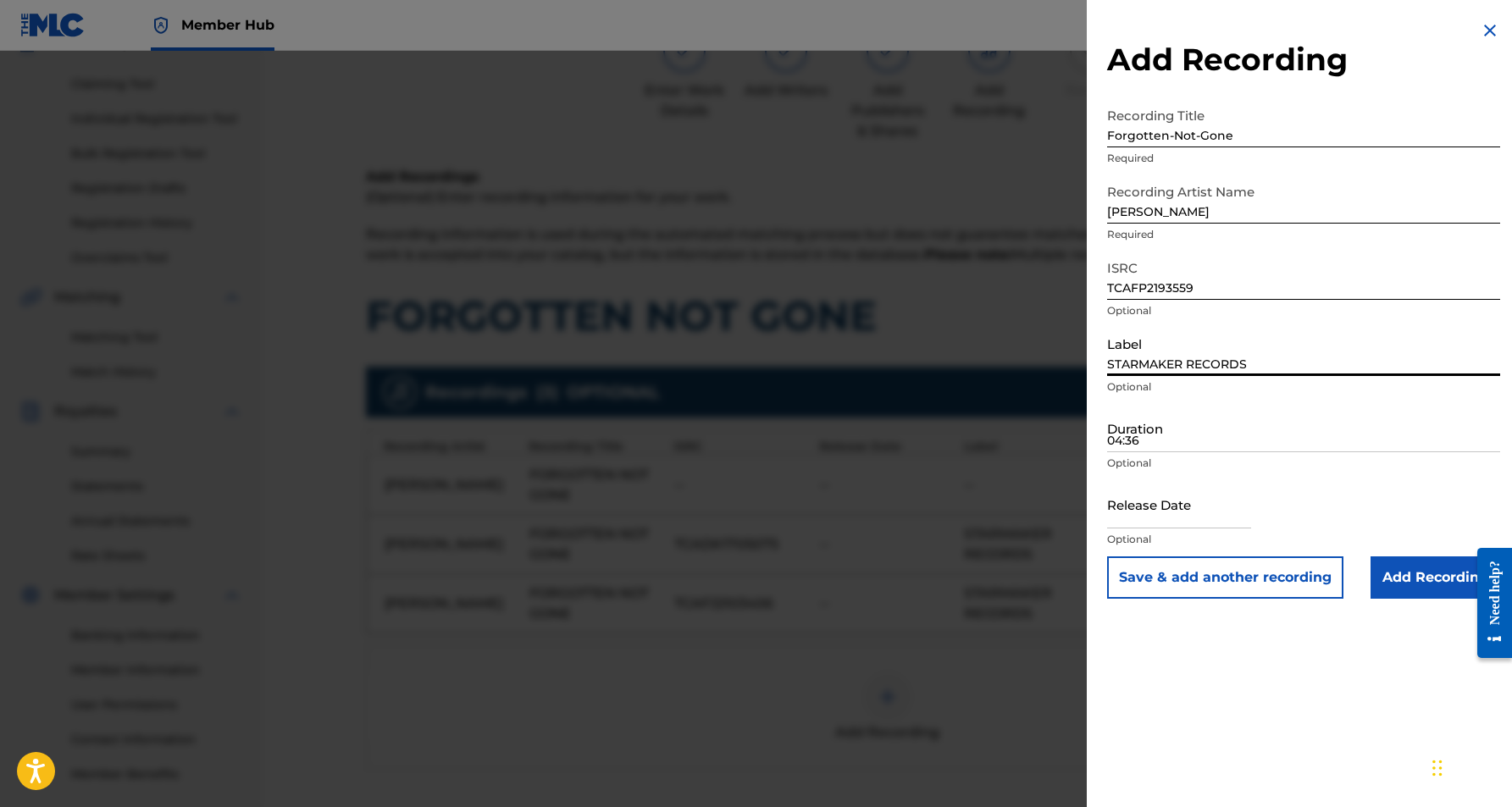
click at [1235, 357] on input "STARMAKER RECORDS" at bounding box center [1303, 352] width 393 height 48
type input "STARMAKER RECORDS"
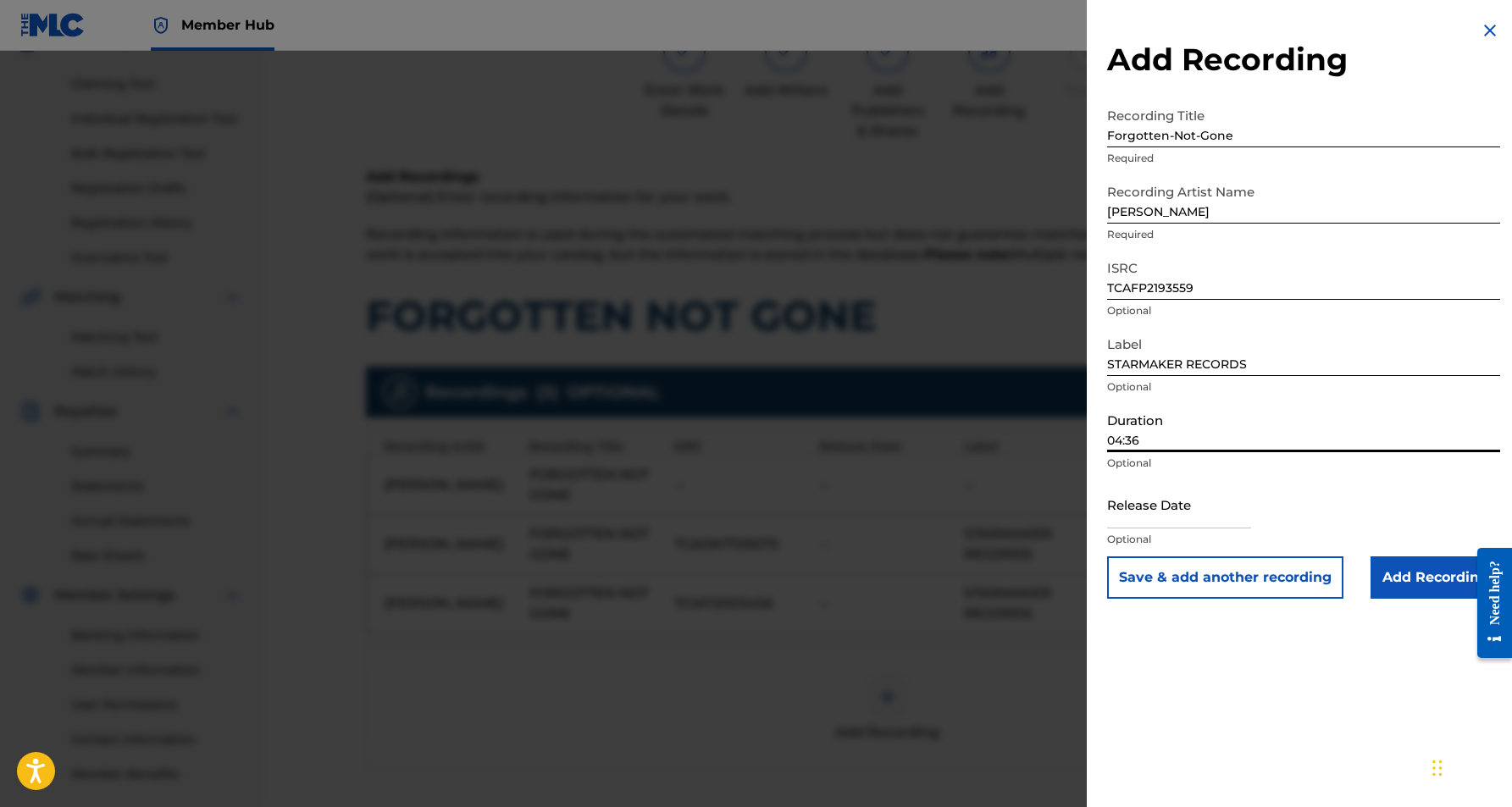
click at [1201, 441] on input "04:36" at bounding box center [1303, 428] width 393 height 48
click at [1428, 576] on input "Add Recording" at bounding box center [1435, 577] width 130 height 42
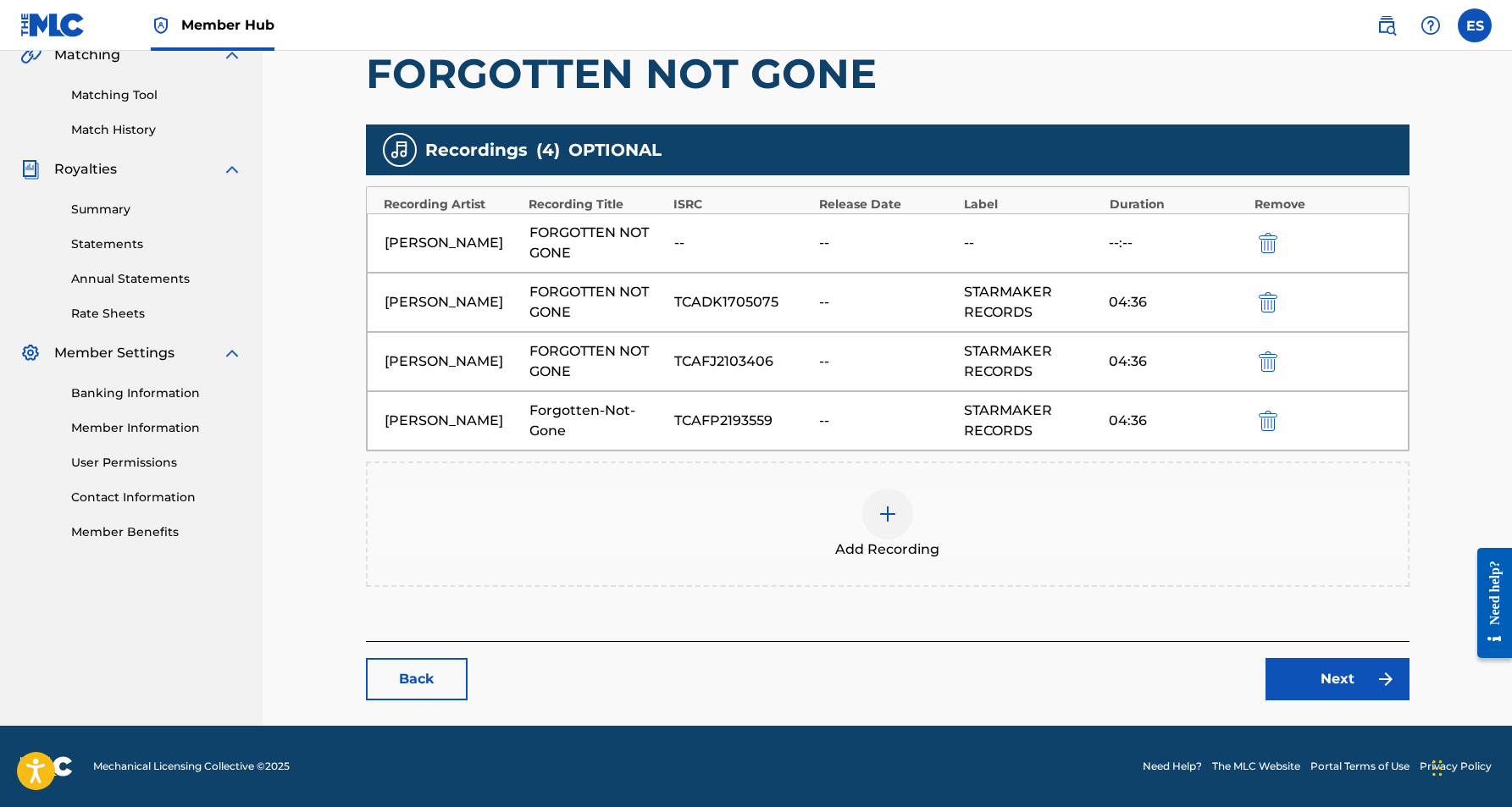
scroll to position [407, 0]
click at [1294, 677] on link "Next" at bounding box center [1338, 678] width 144 height 42
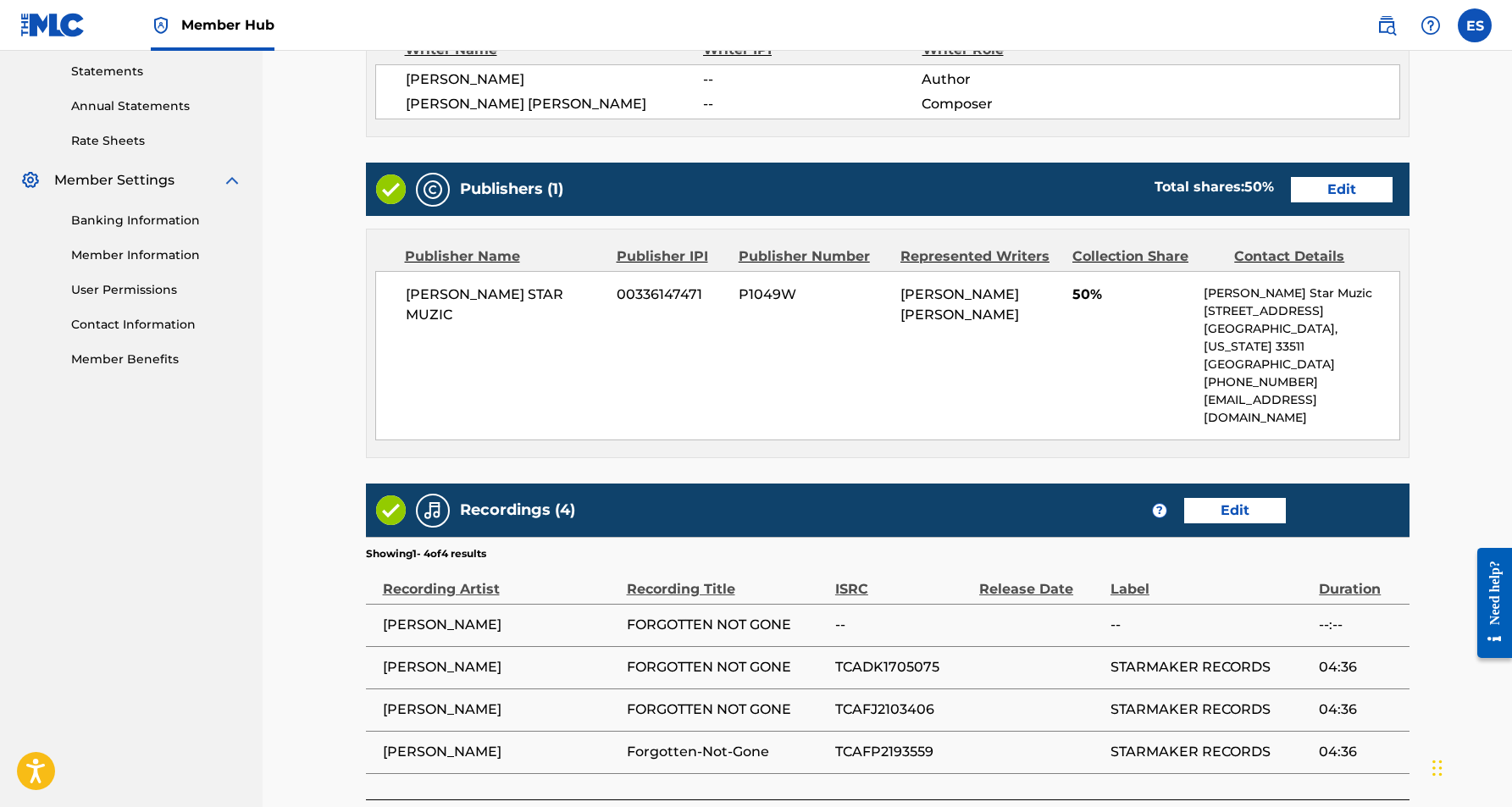
scroll to position [605, 0]
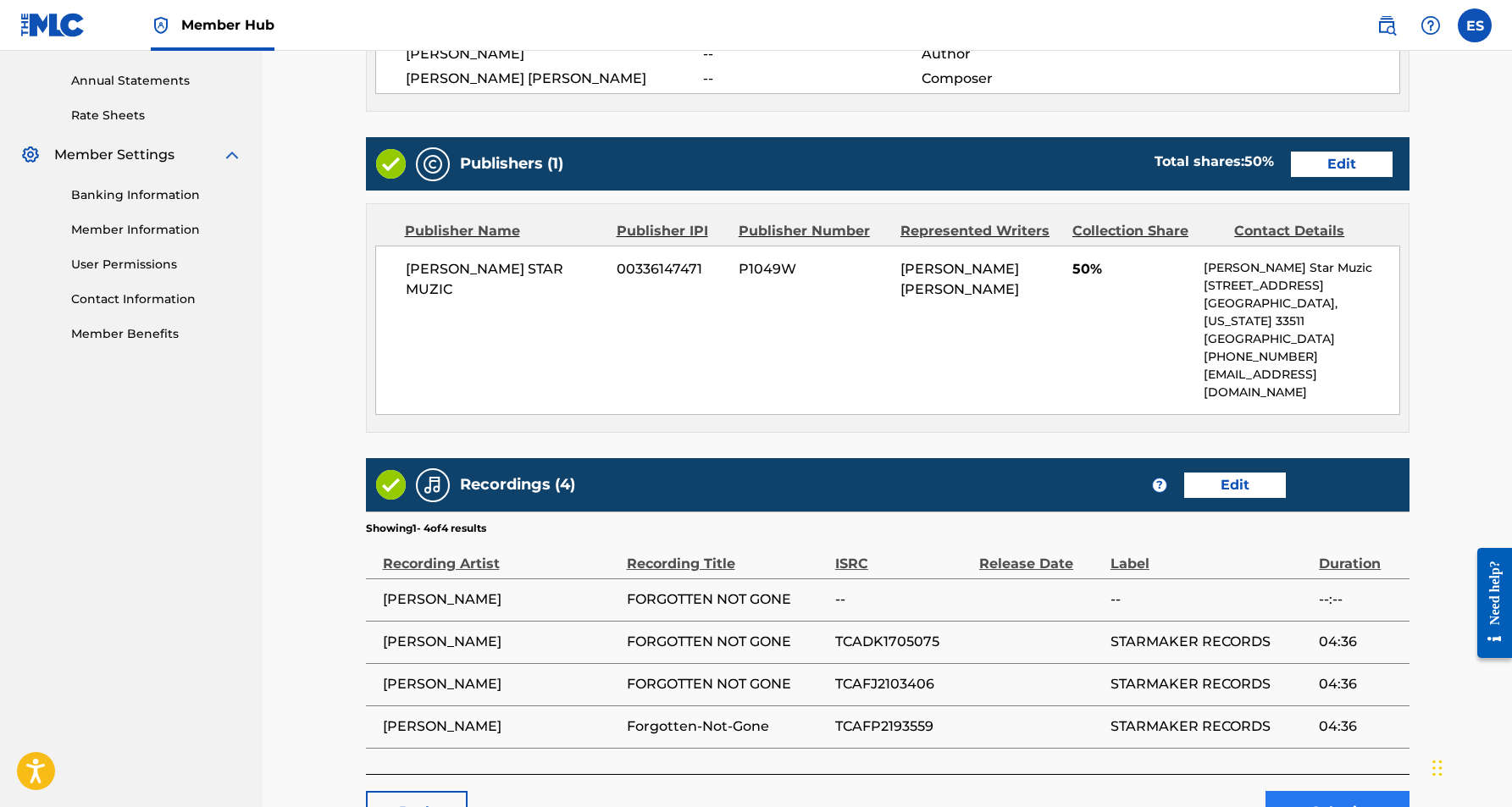
click at [1300, 791] on button "Submit" at bounding box center [1338, 811] width 144 height 42
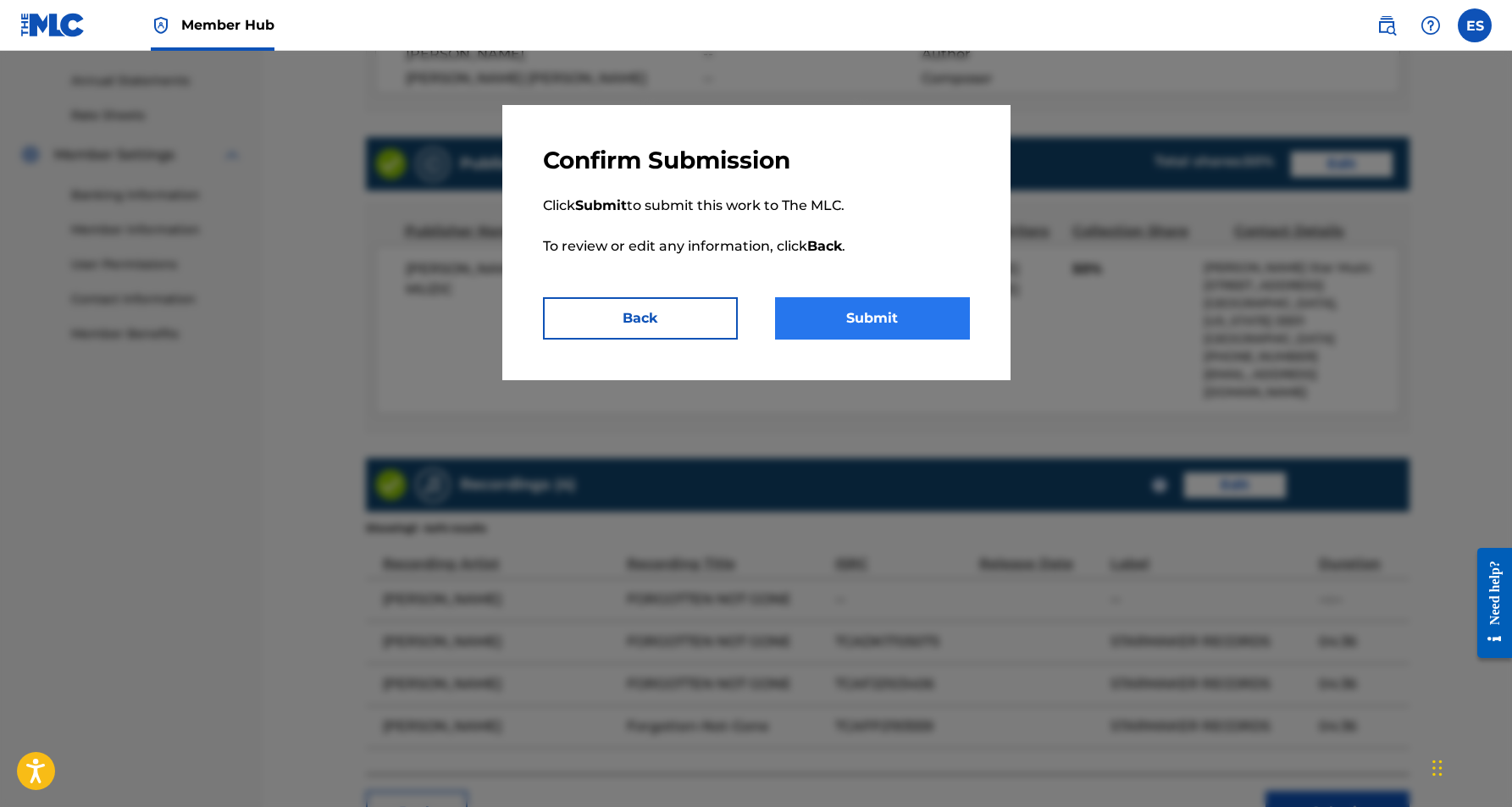
click at [867, 327] on button "Submit" at bounding box center [872, 317] width 195 height 42
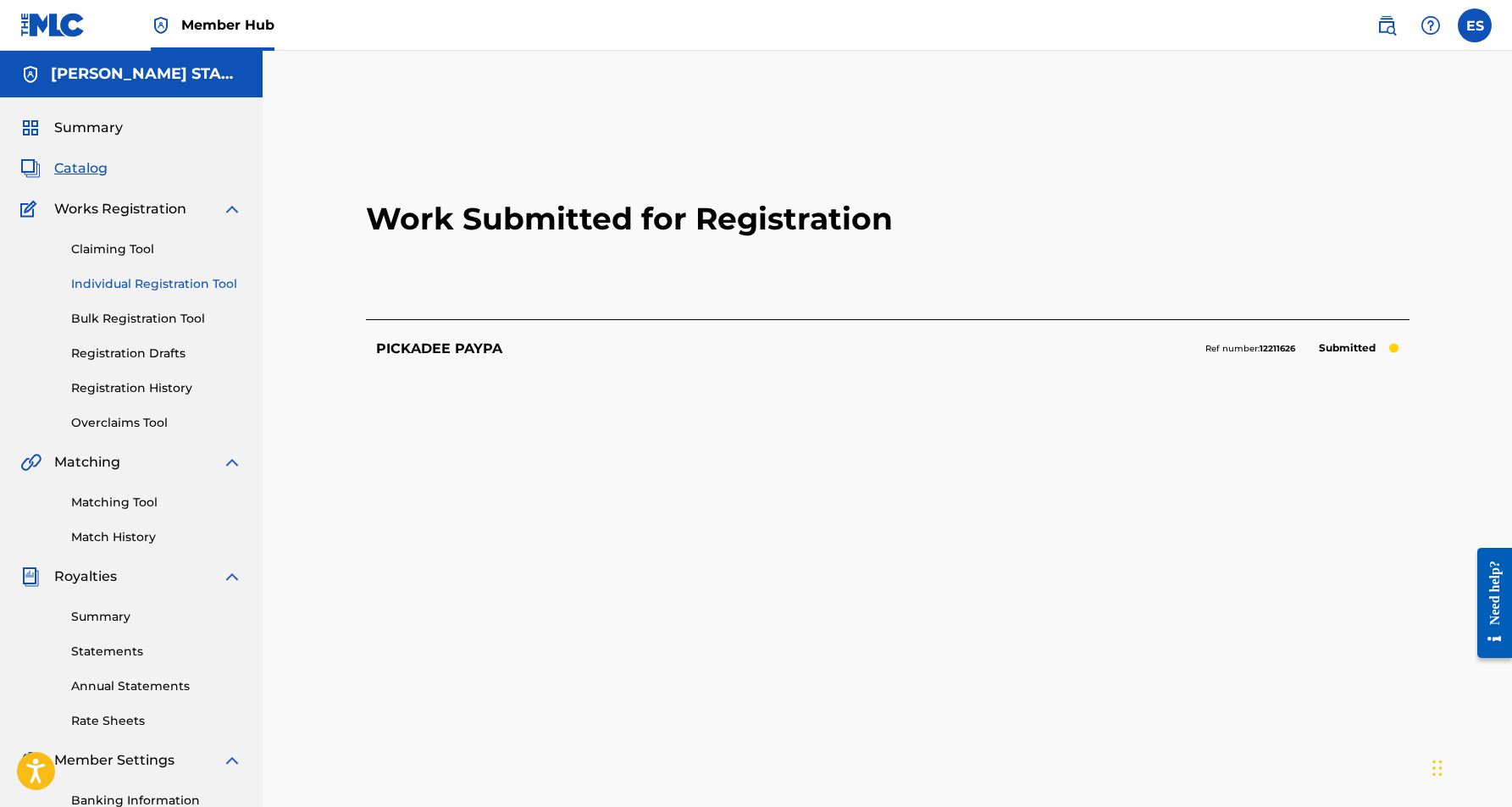
click at [194, 281] on link "Individual Registration Tool" at bounding box center [156, 284] width 171 height 18
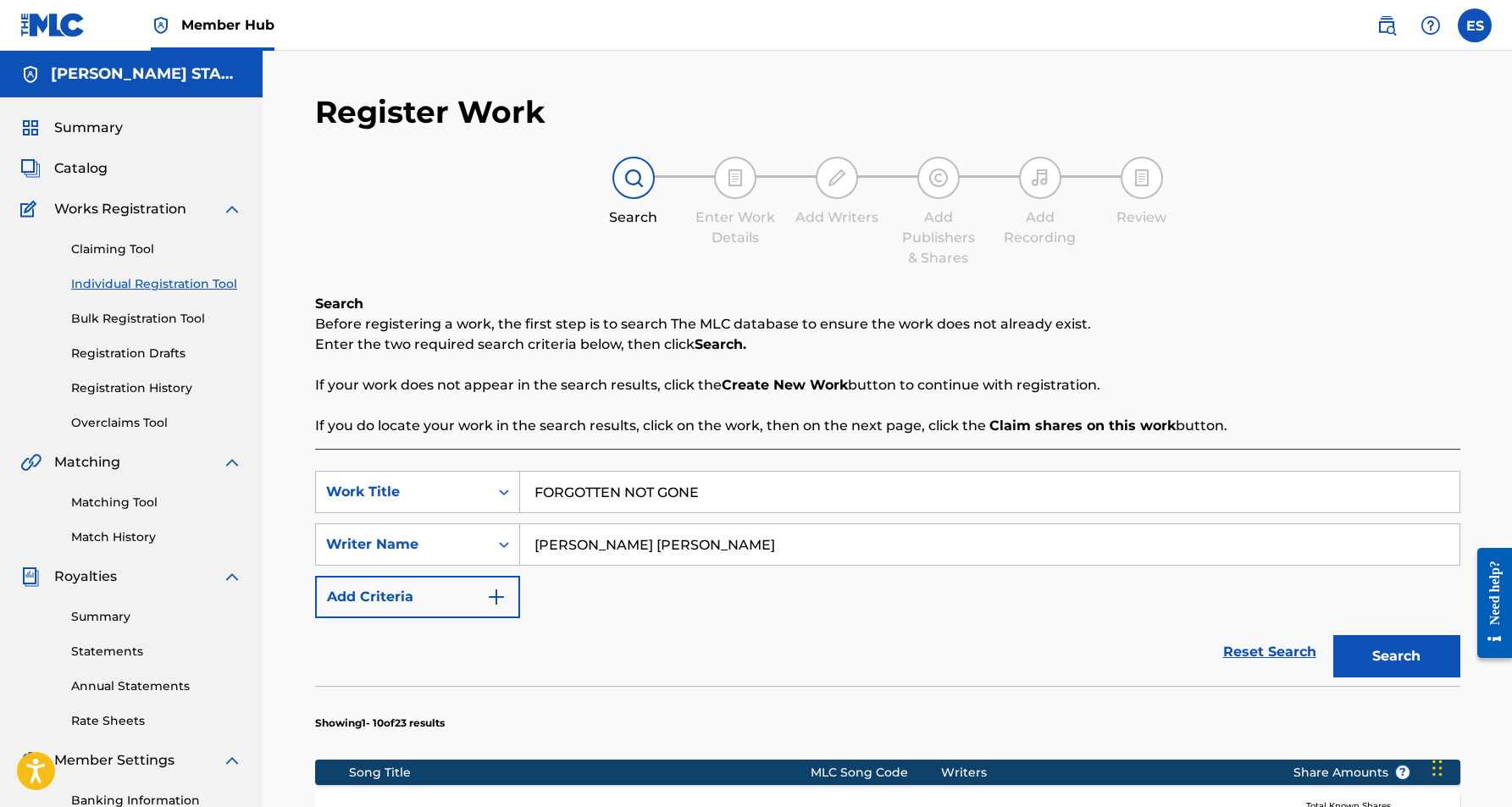
click at [705, 491] on input "FORGOTTEN NOT GONE" at bounding box center [989, 491] width 940 height 40
click at [911, 626] on div "Reset Search Search" at bounding box center [887, 652] width 1146 height 68
click at [1350, 652] on button "Search" at bounding box center [1397, 655] width 127 height 42
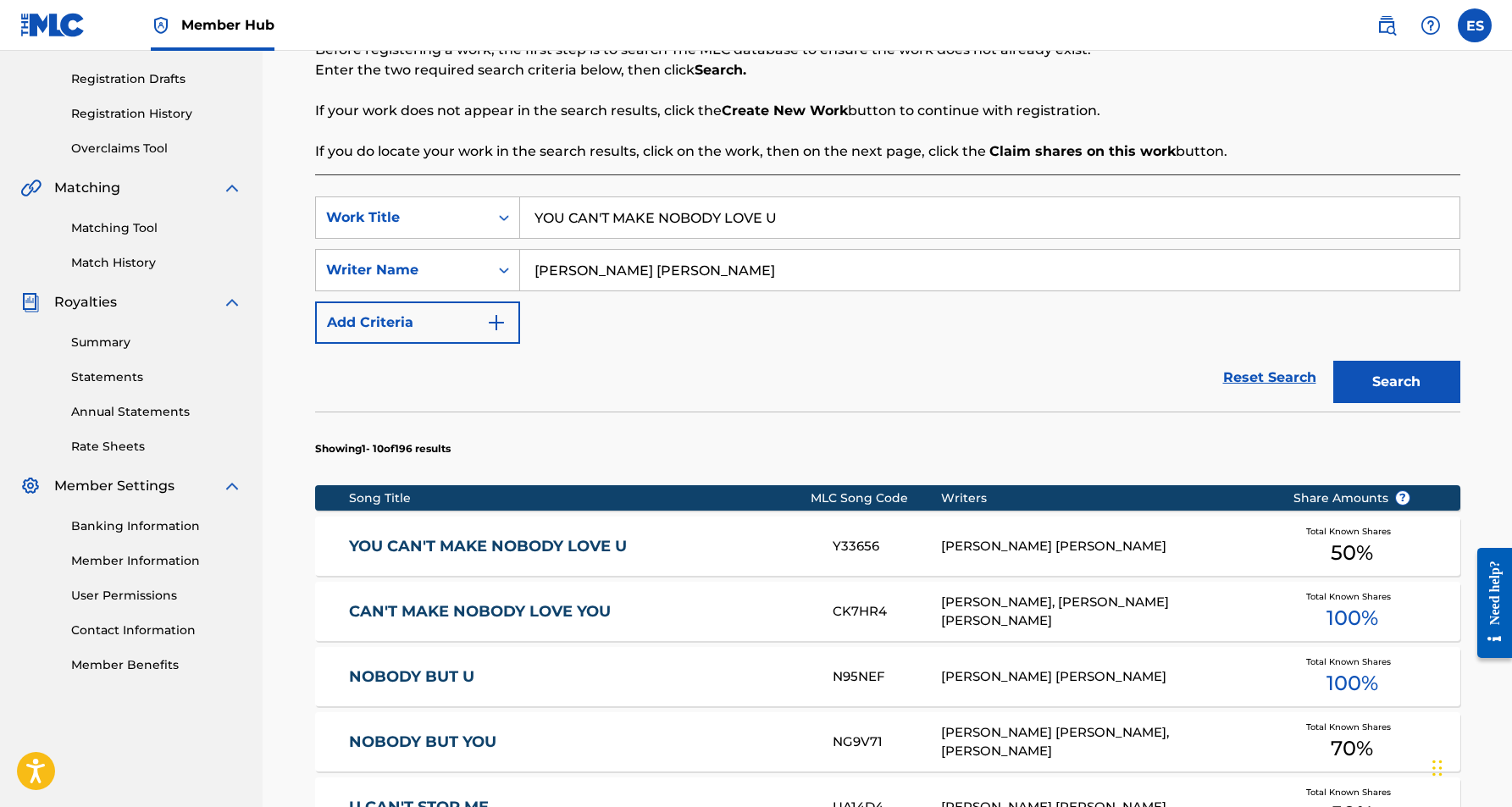
scroll to position [298, 0]
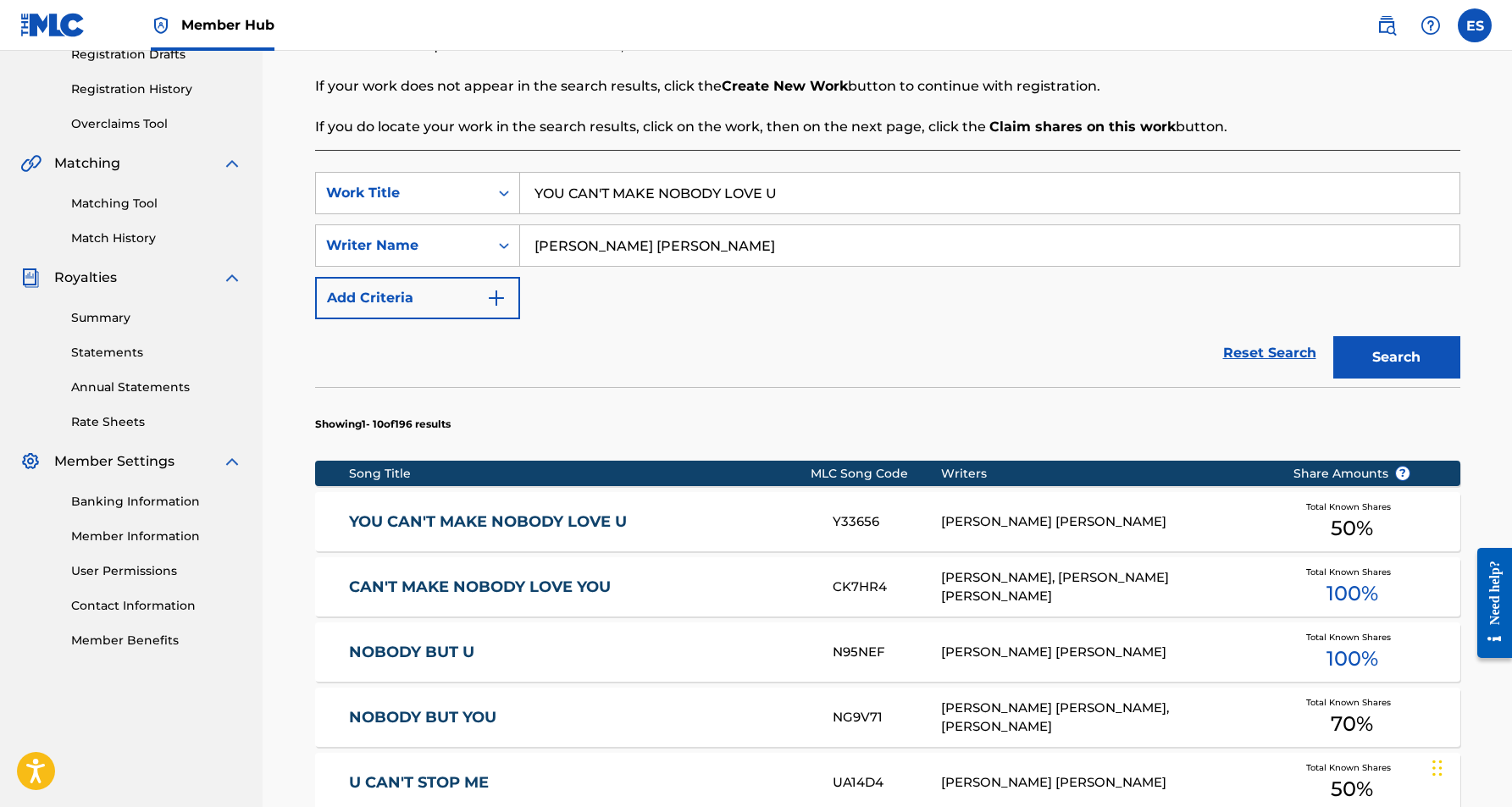
click at [692, 530] on link "YOU CAN'T MAKE NOBODY LOVE U" at bounding box center [579, 521] width 461 height 20
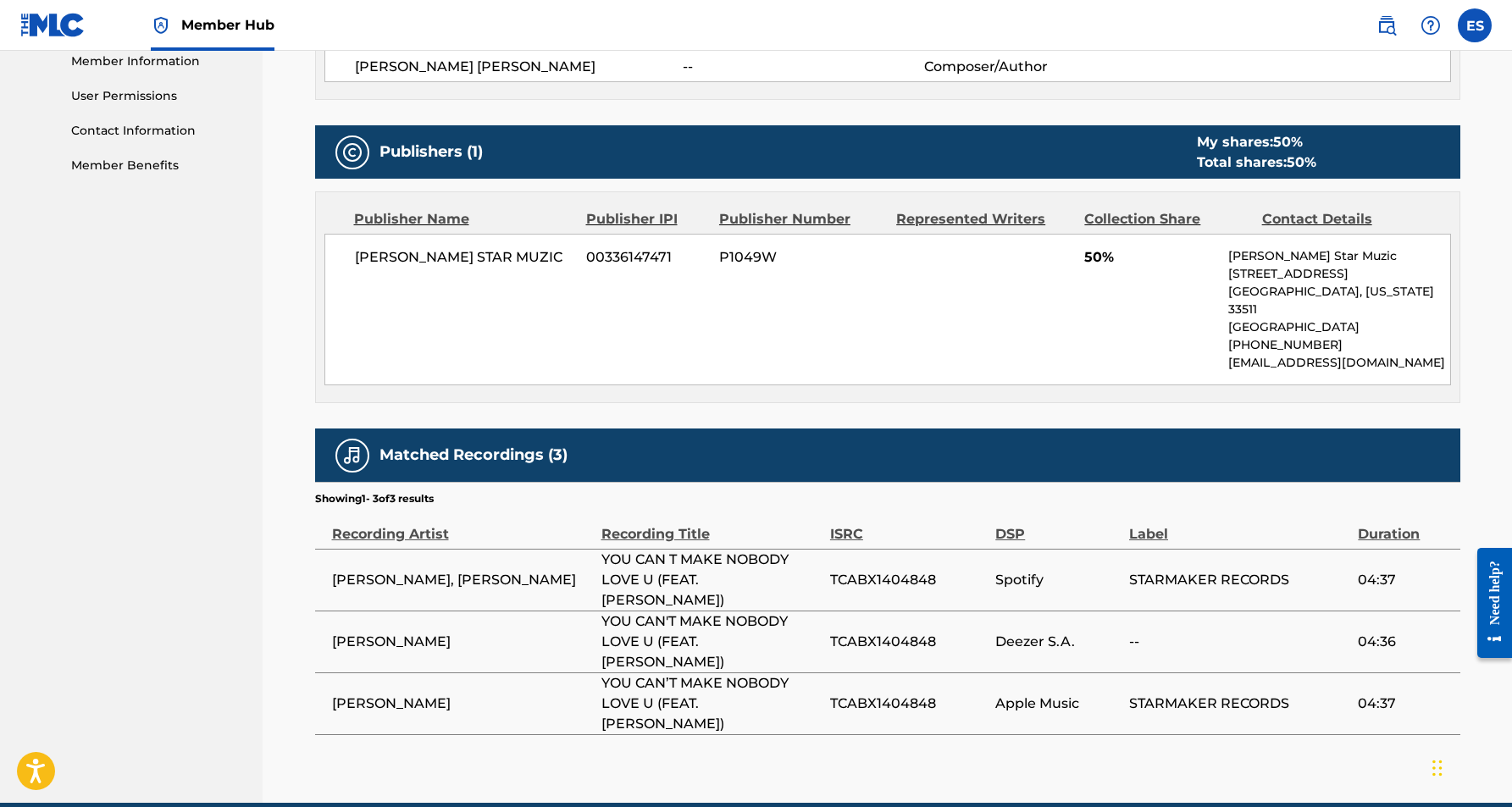
scroll to position [773, 0]
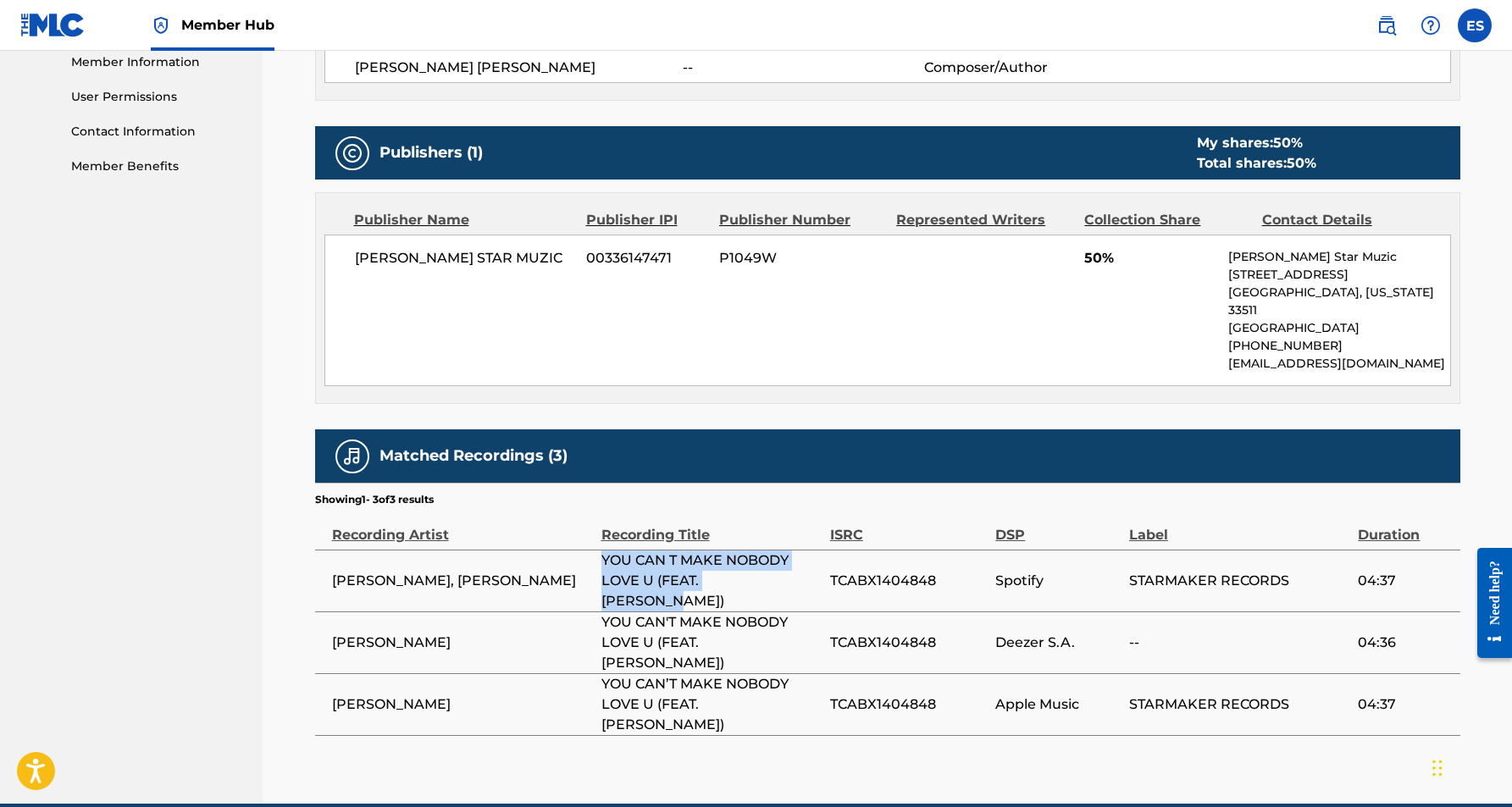
drag, startPoint x: 777, startPoint y: 561, endPoint x: 603, endPoint y: 539, distance: 175.4
click at [603, 551] on span "YOU CAN T MAKE NOBODY LOVE U (FEAT. [PERSON_NAME])" at bounding box center [711, 581] width 221 height 61
copy span "YOU CAN T MAKE NOBODY LOVE U (FEAT. [PERSON_NAME])"
click at [845, 678] on div "< Back to results Edit Last Edited: [DATE] Source: eSong YOU CAN'T MAKE NOBODY …" at bounding box center [887, 61] width 1146 height 1483
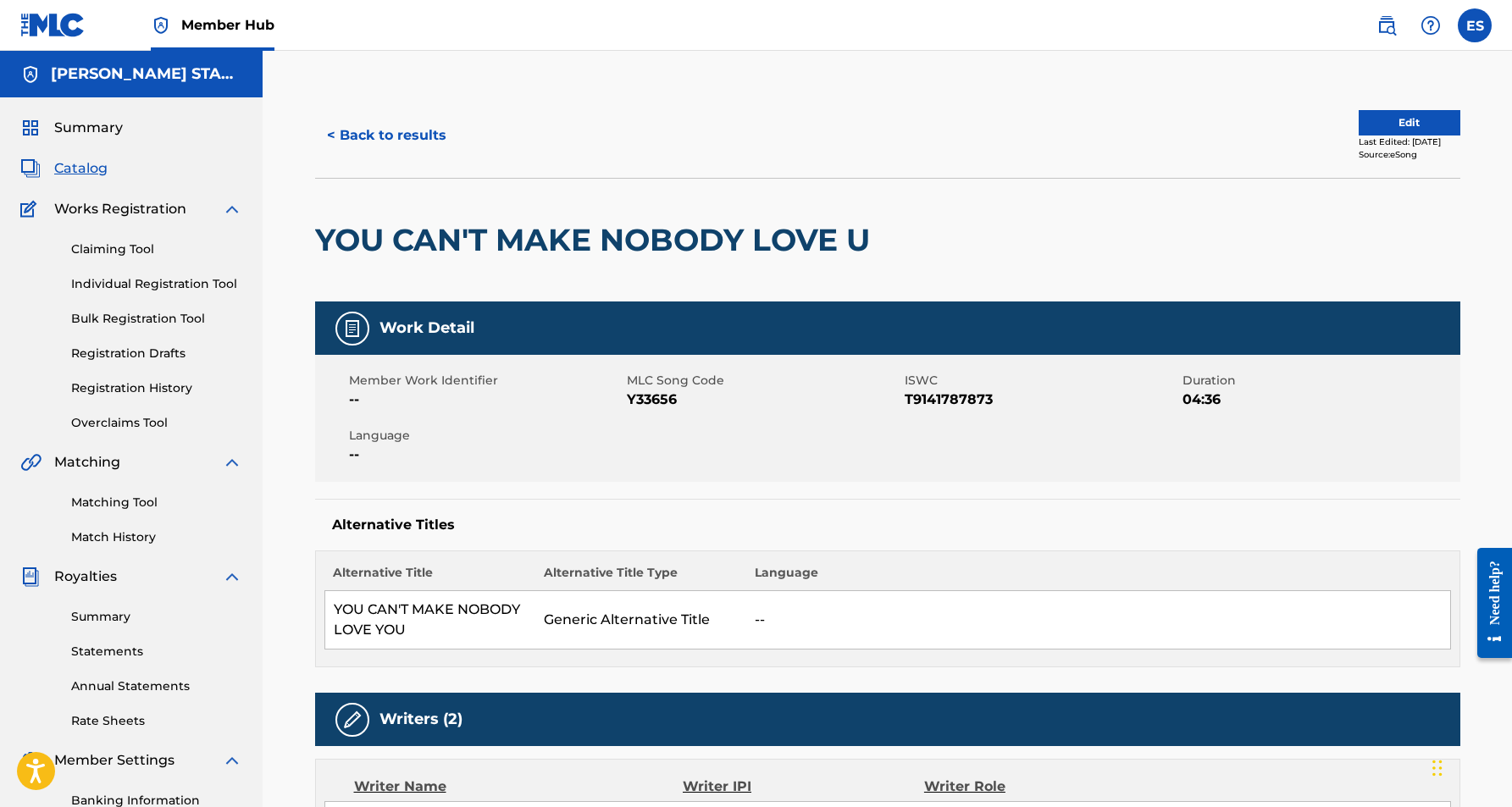
scroll to position [0, 0]
click at [1377, 122] on button "Edit" at bounding box center [1409, 123] width 101 height 26
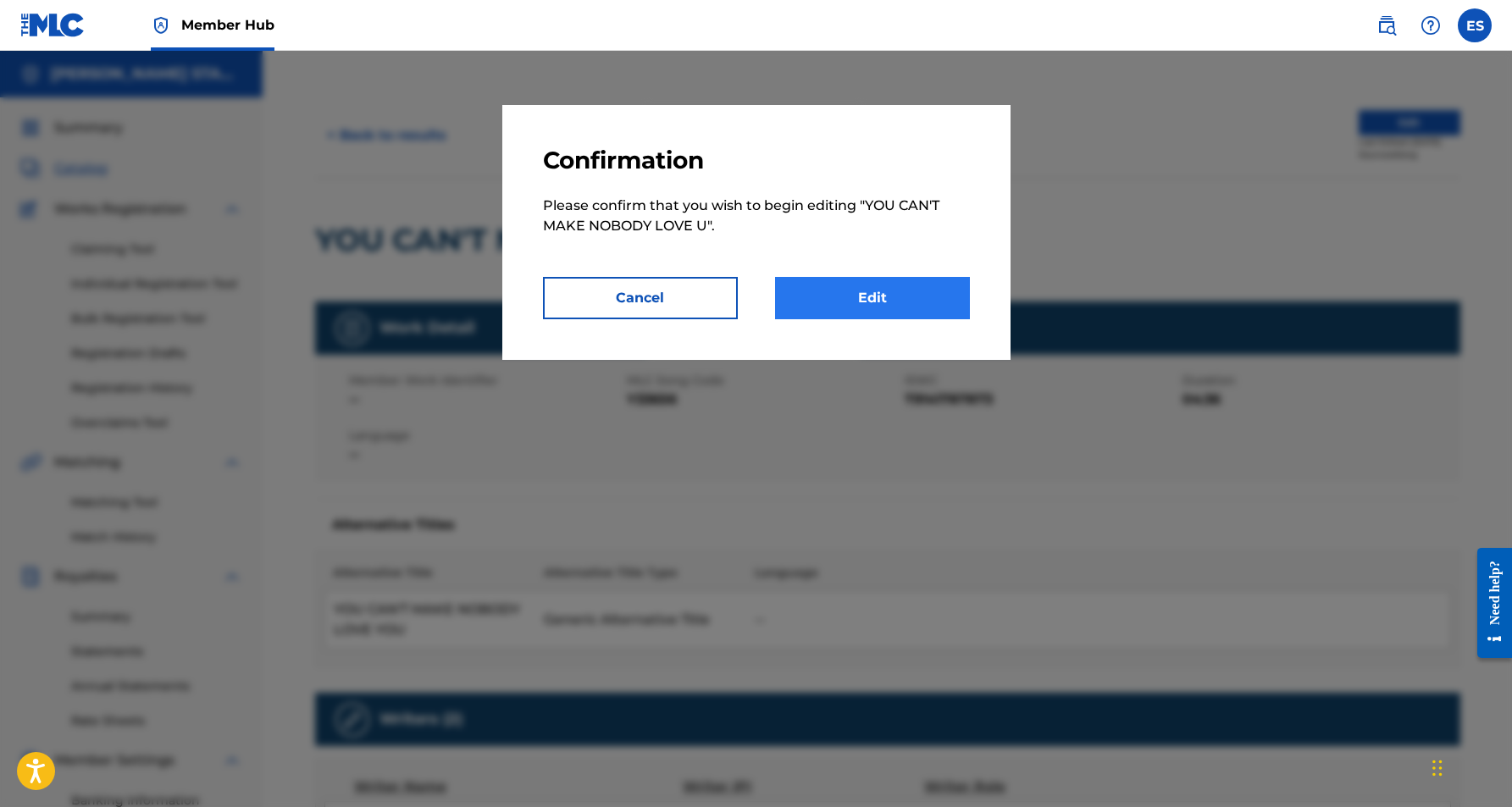
click at [875, 298] on link "Edit" at bounding box center [872, 298] width 195 height 42
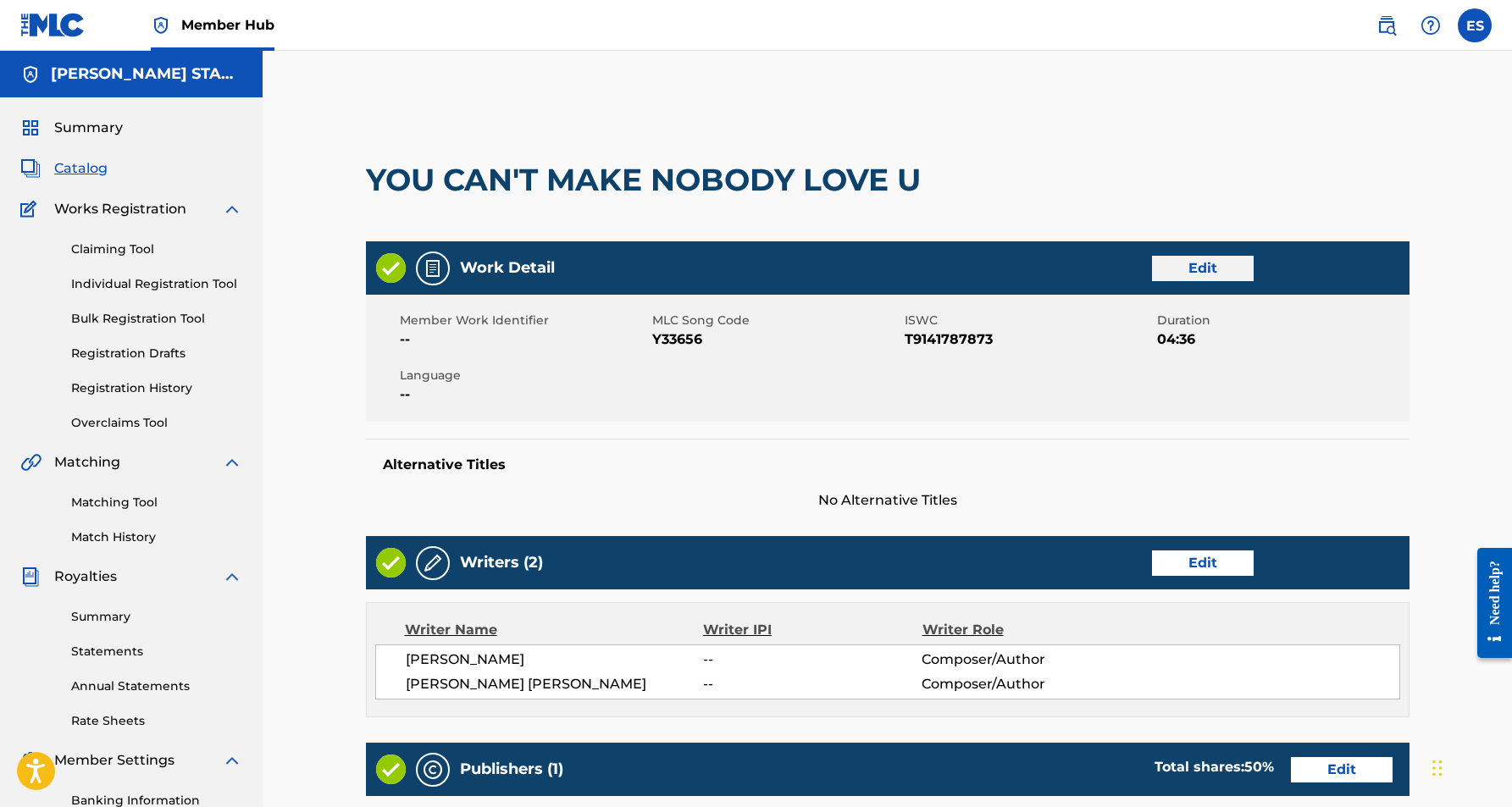
click at [1182, 272] on link "Edit" at bounding box center [1203, 268] width 101 height 26
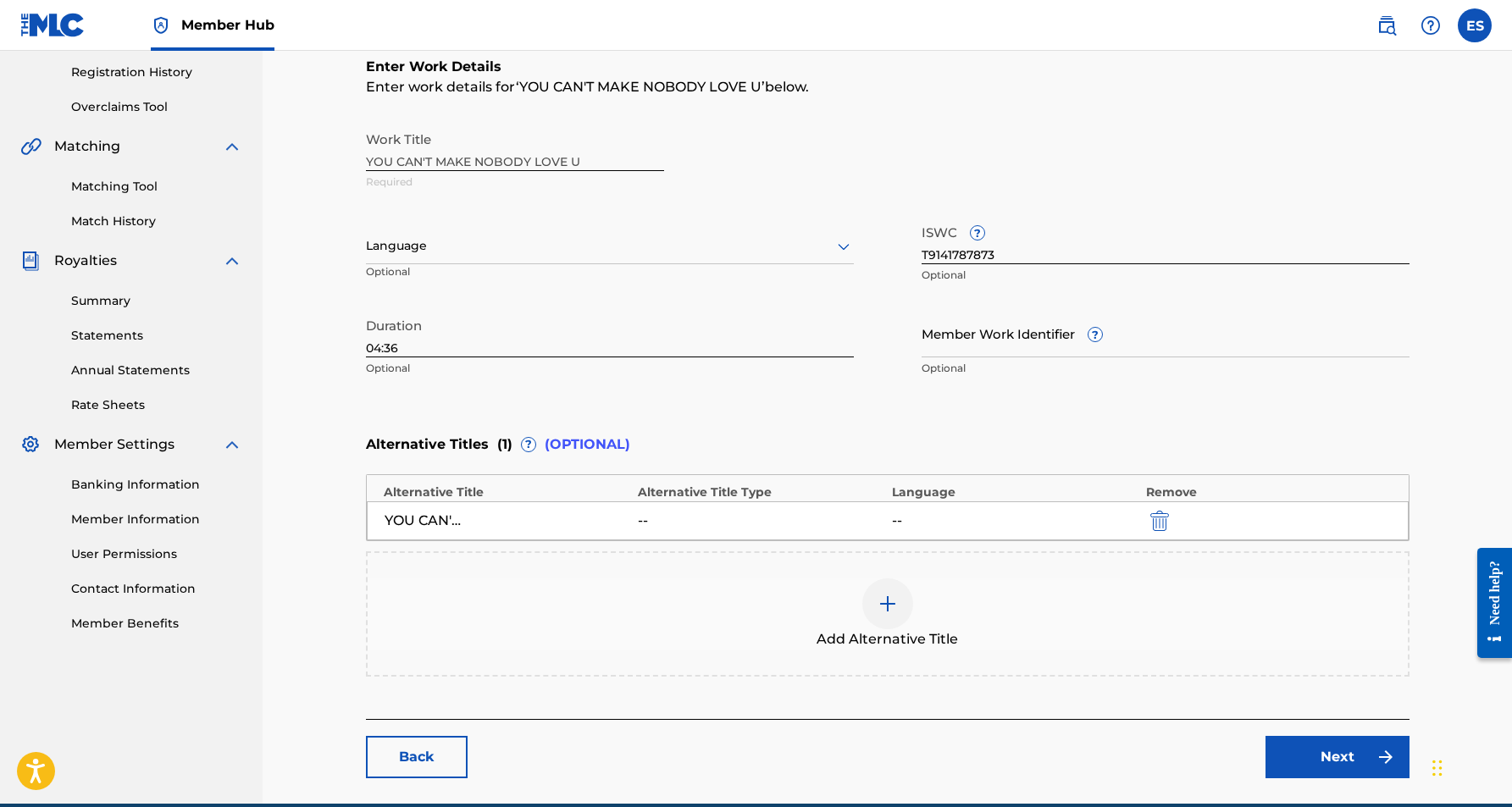
scroll to position [362, 0]
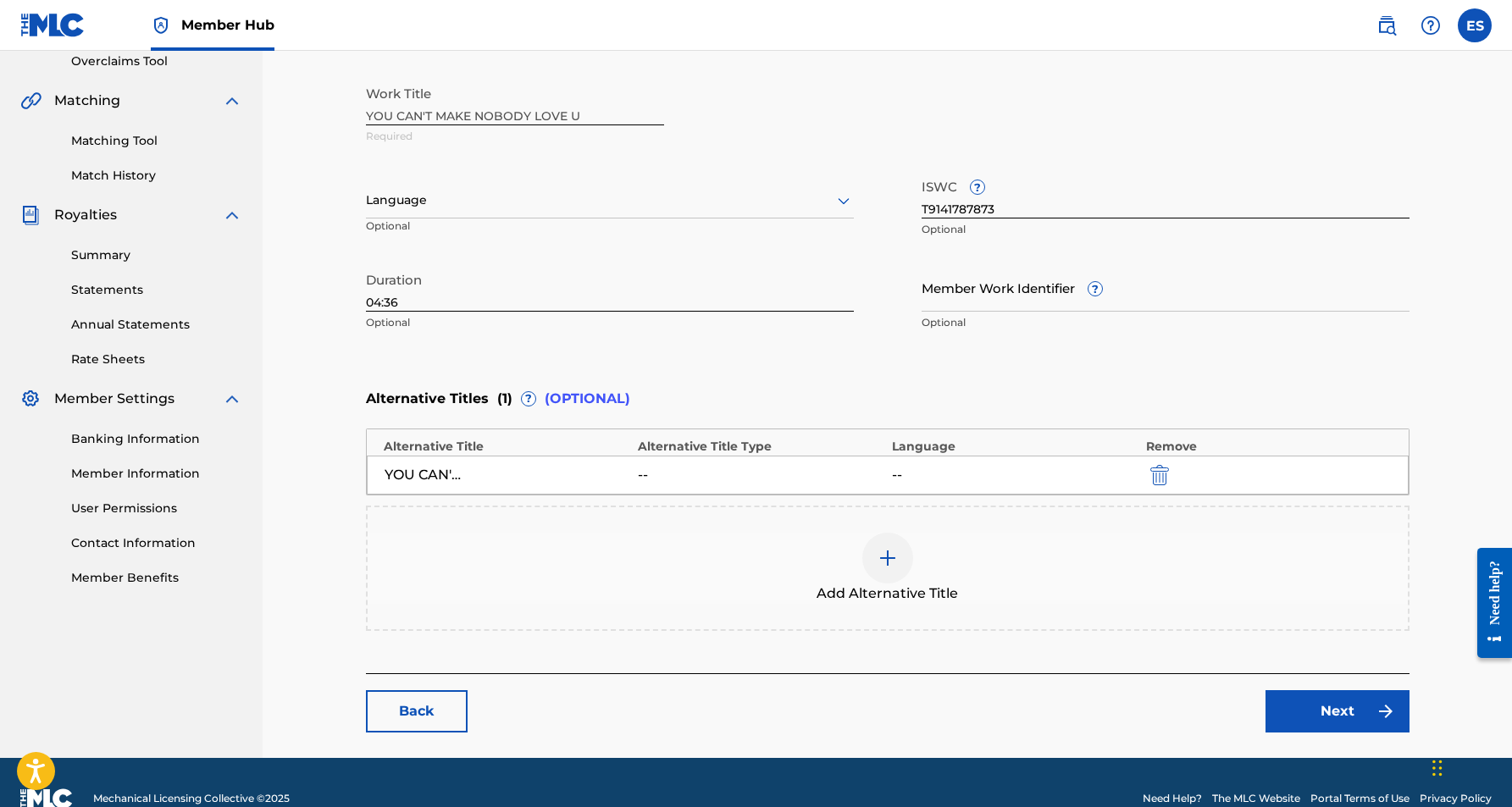
click at [880, 567] on div at bounding box center [887, 557] width 51 height 51
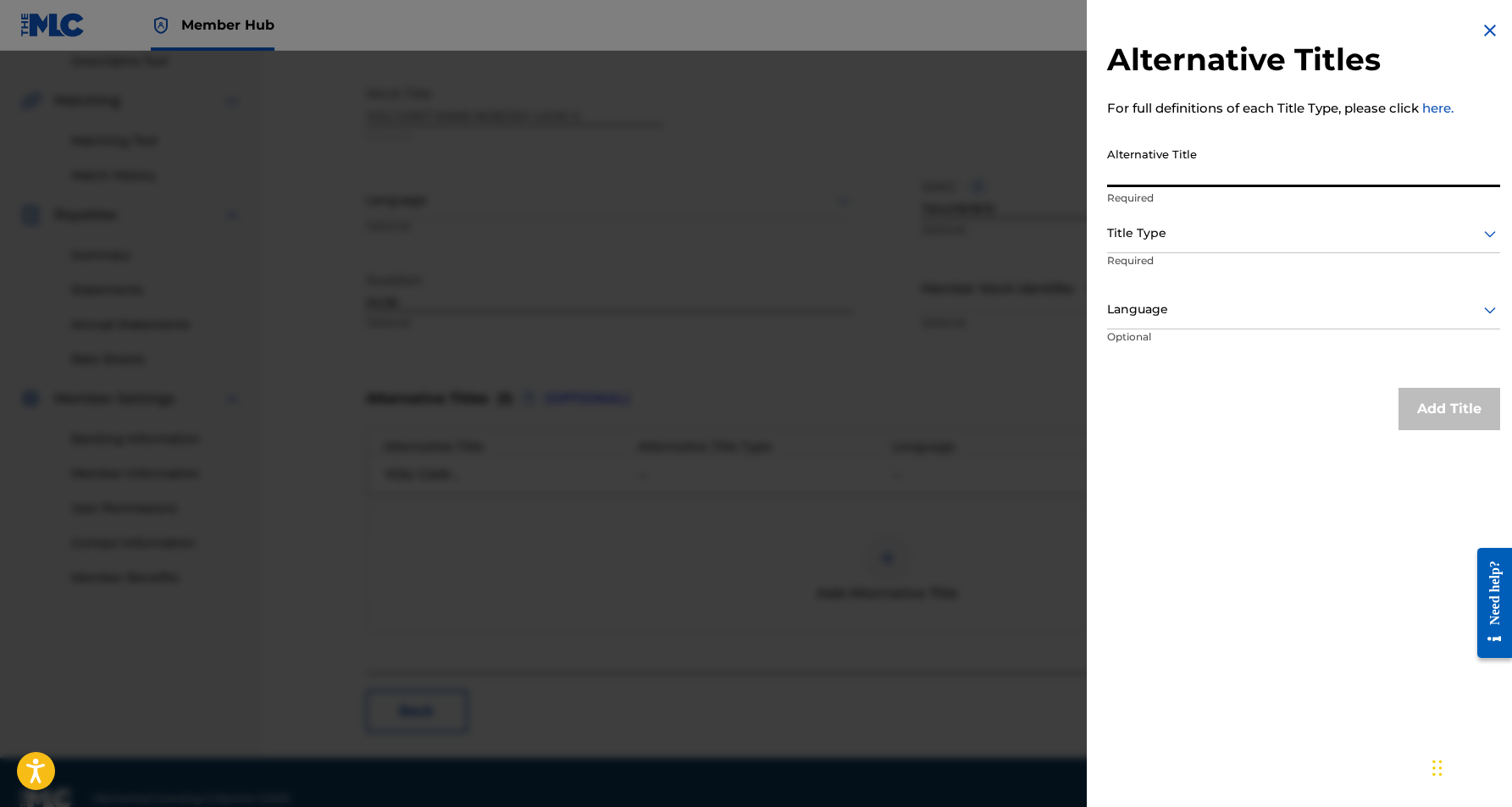
click at [1201, 159] on input "Alternative Title" at bounding box center [1303, 163] width 393 height 48
click at [1484, 233] on icon at bounding box center [1490, 234] width 12 height 7
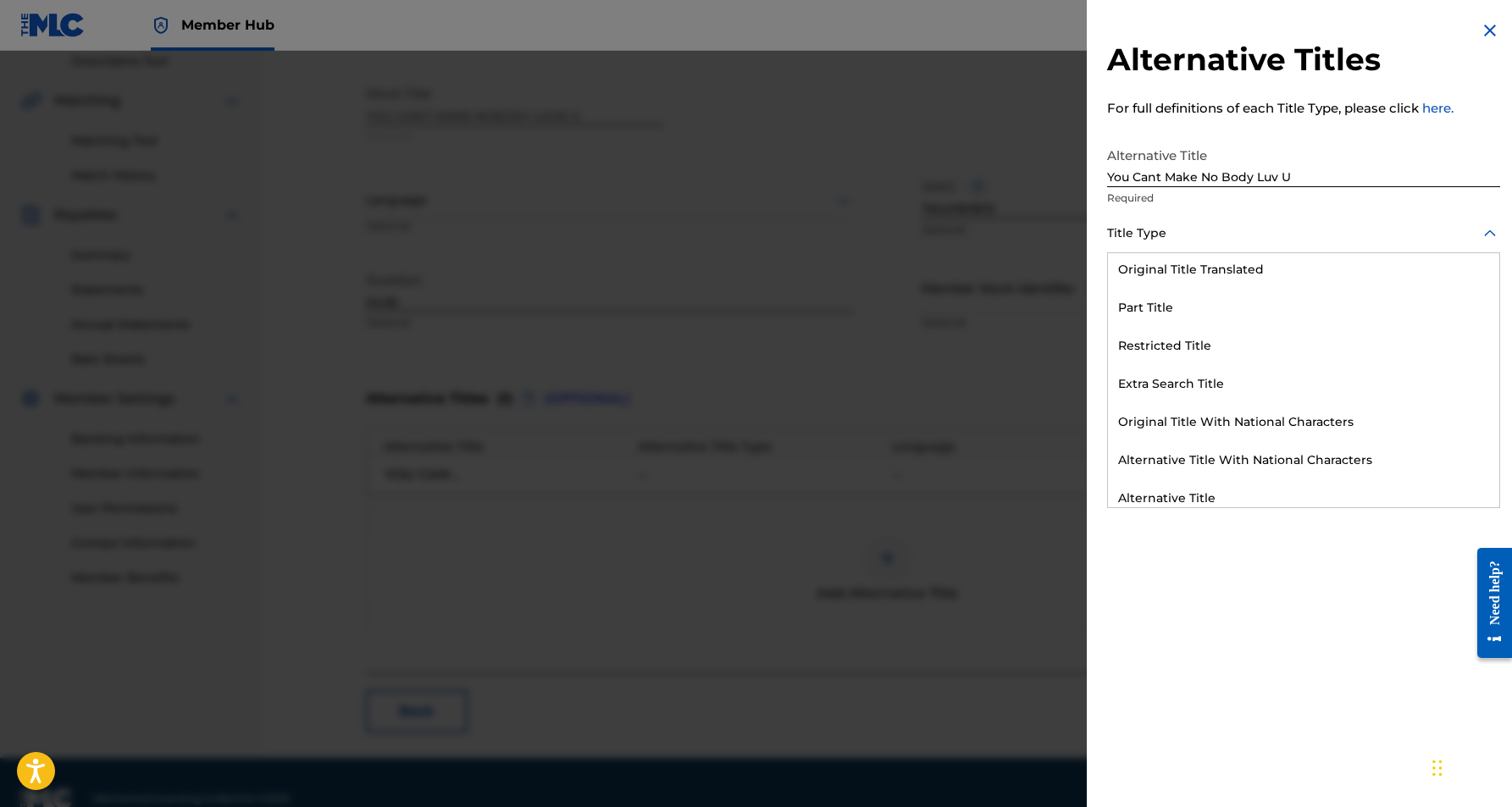
scroll to position [165, 0]
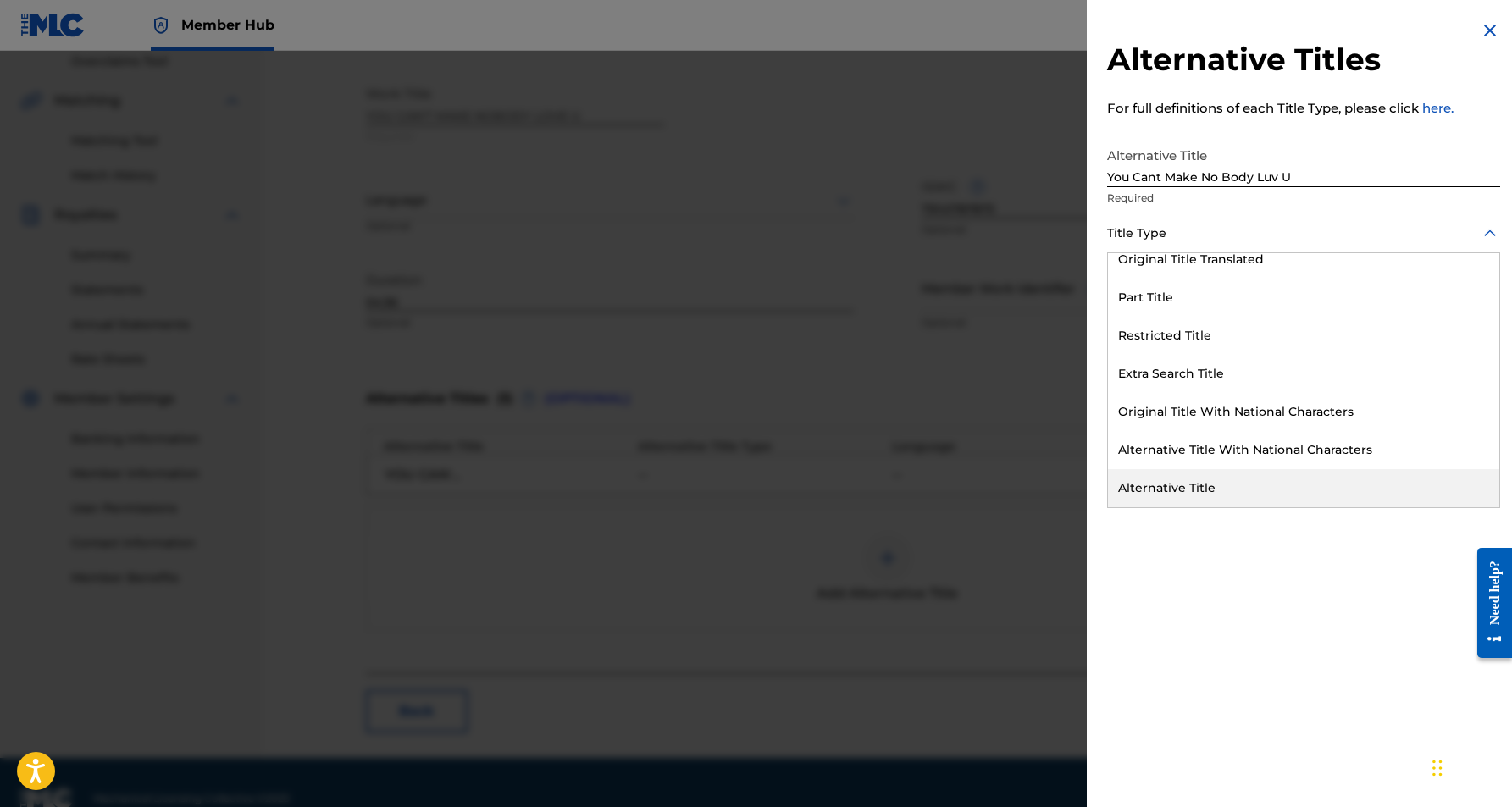
click at [1260, 473] on div "Alternative Title" at bounding box center [1303, 488] width 391 height 38
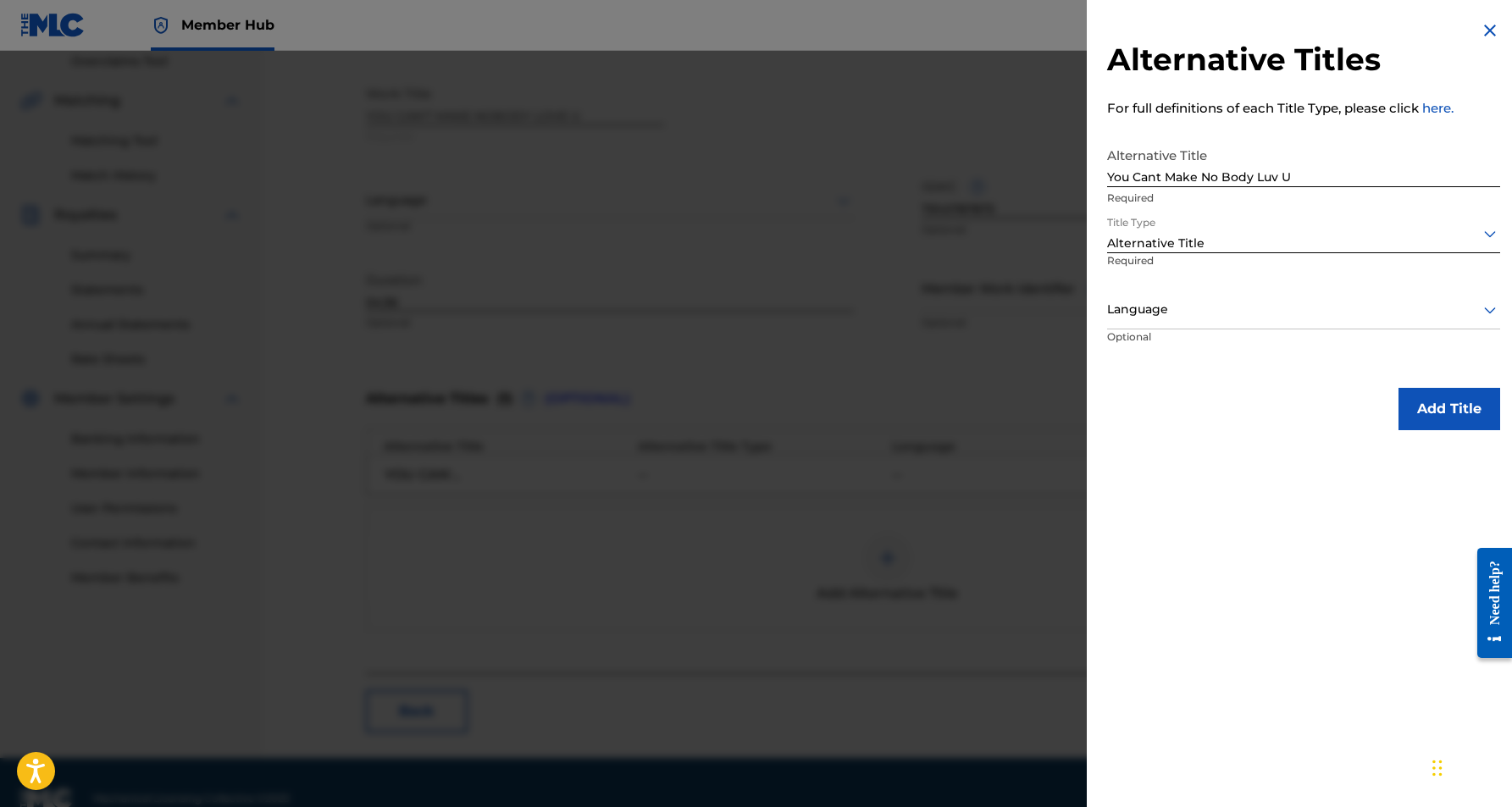
click at [1484, 310] on icon at bounding box center [1490, 310] width 12 height 7
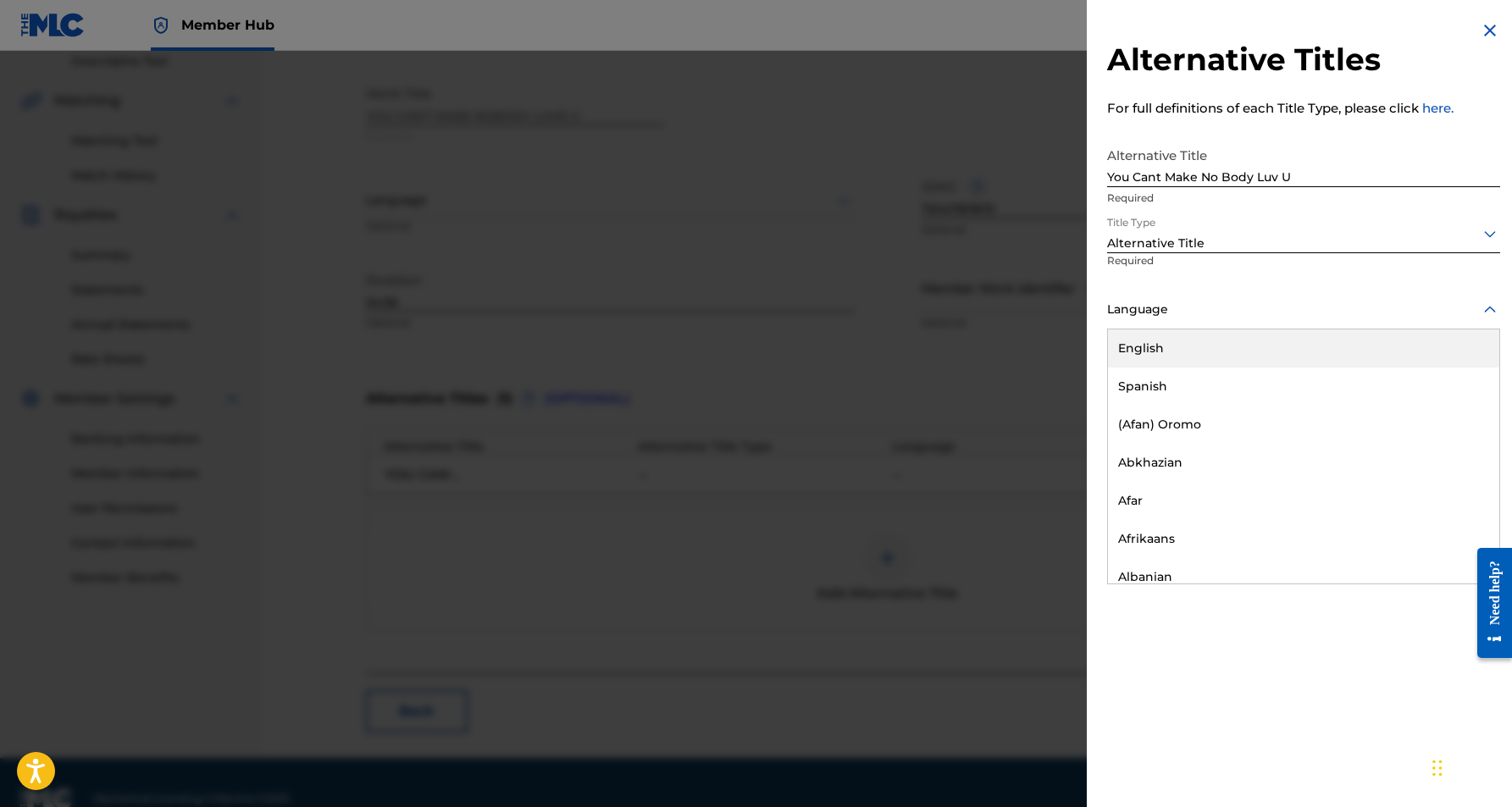
click at [1343, 352] on div "English" at bounding box center [1303, 348] width 391 height 38
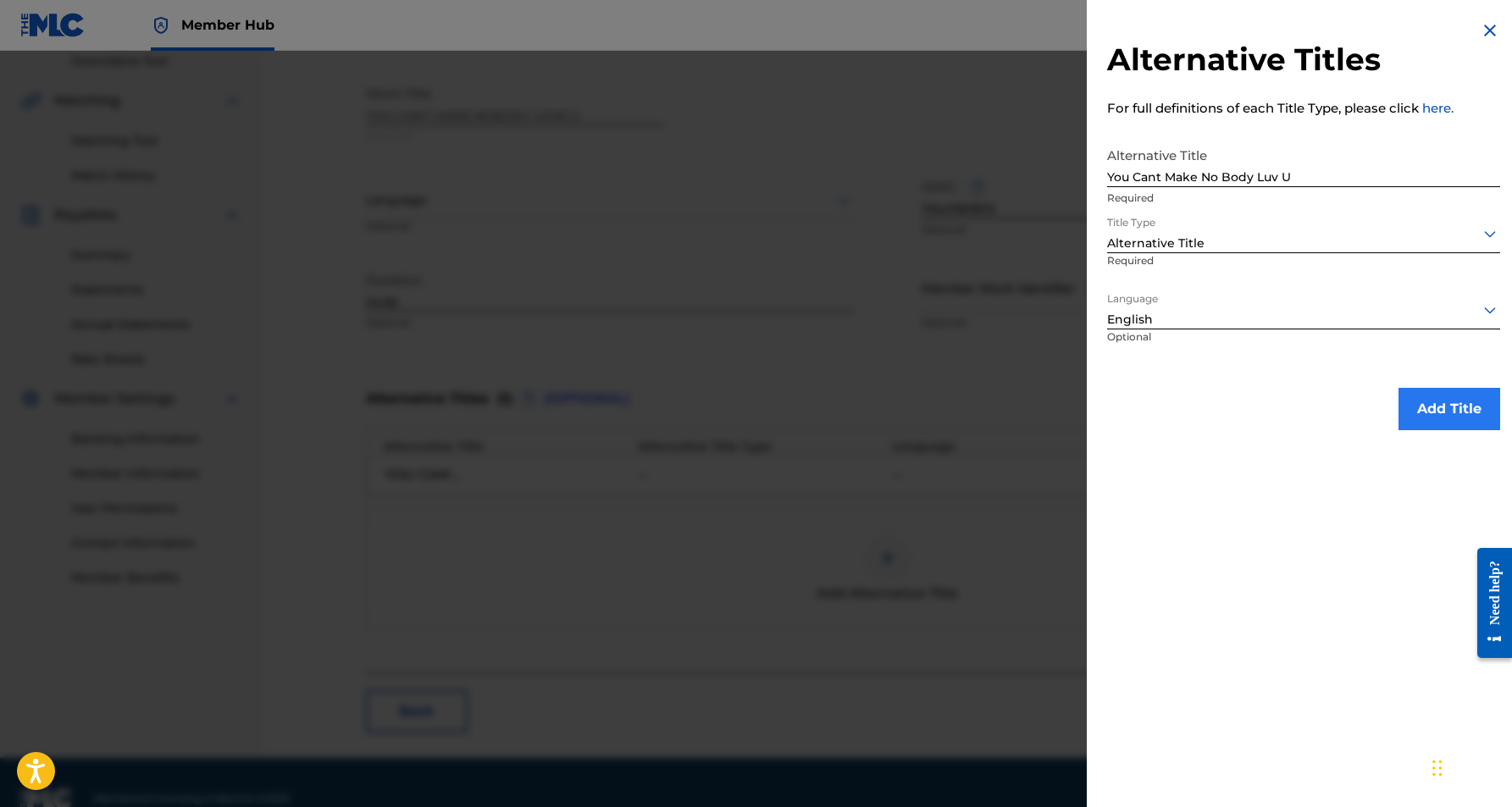
click at [1440, 405] on button "Add Title" at bounding box center [1449, 408] width 101 height 42
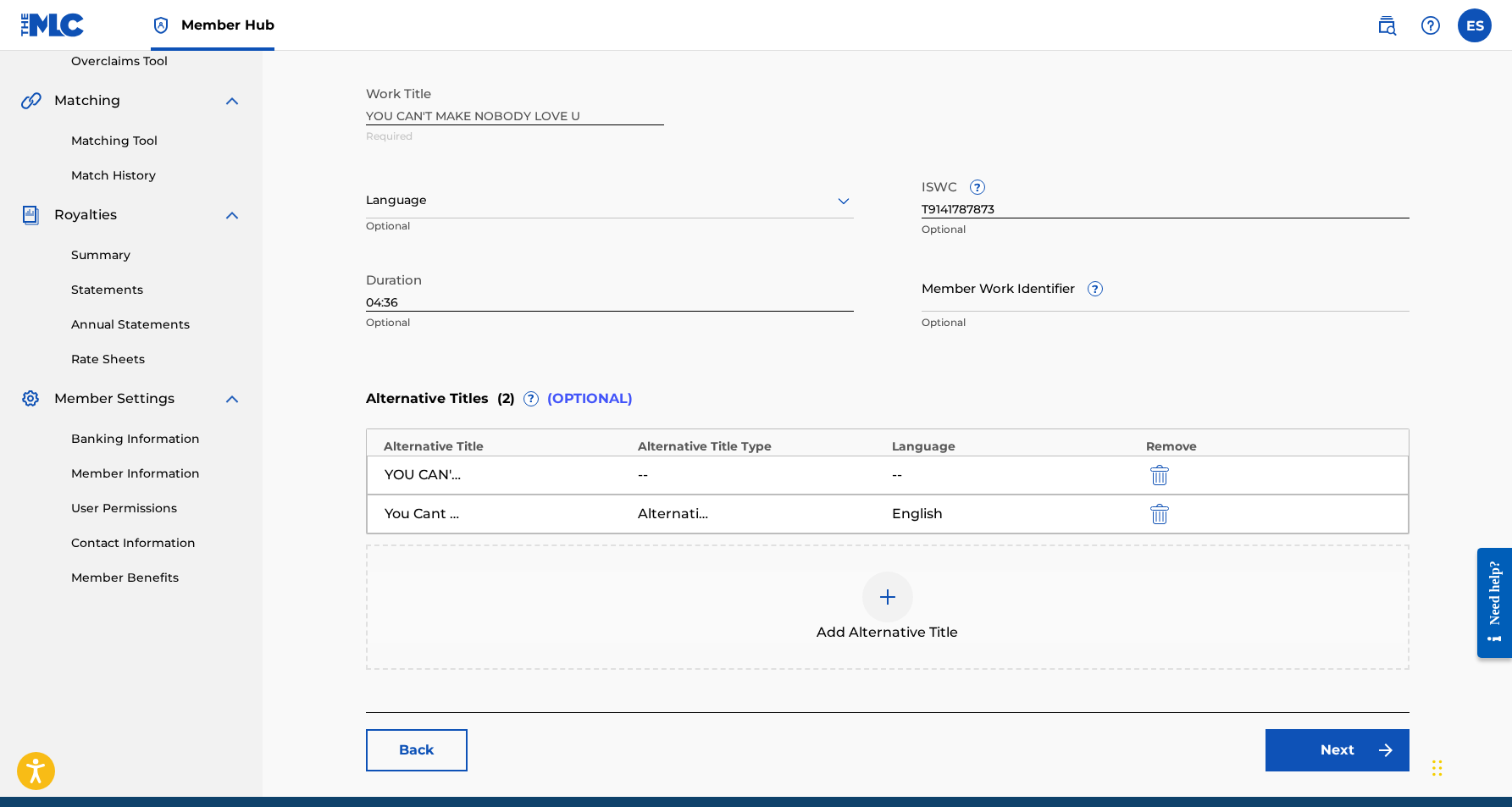
click at [890, 590] on img at bounding box center [888, 597] width 21 height 21
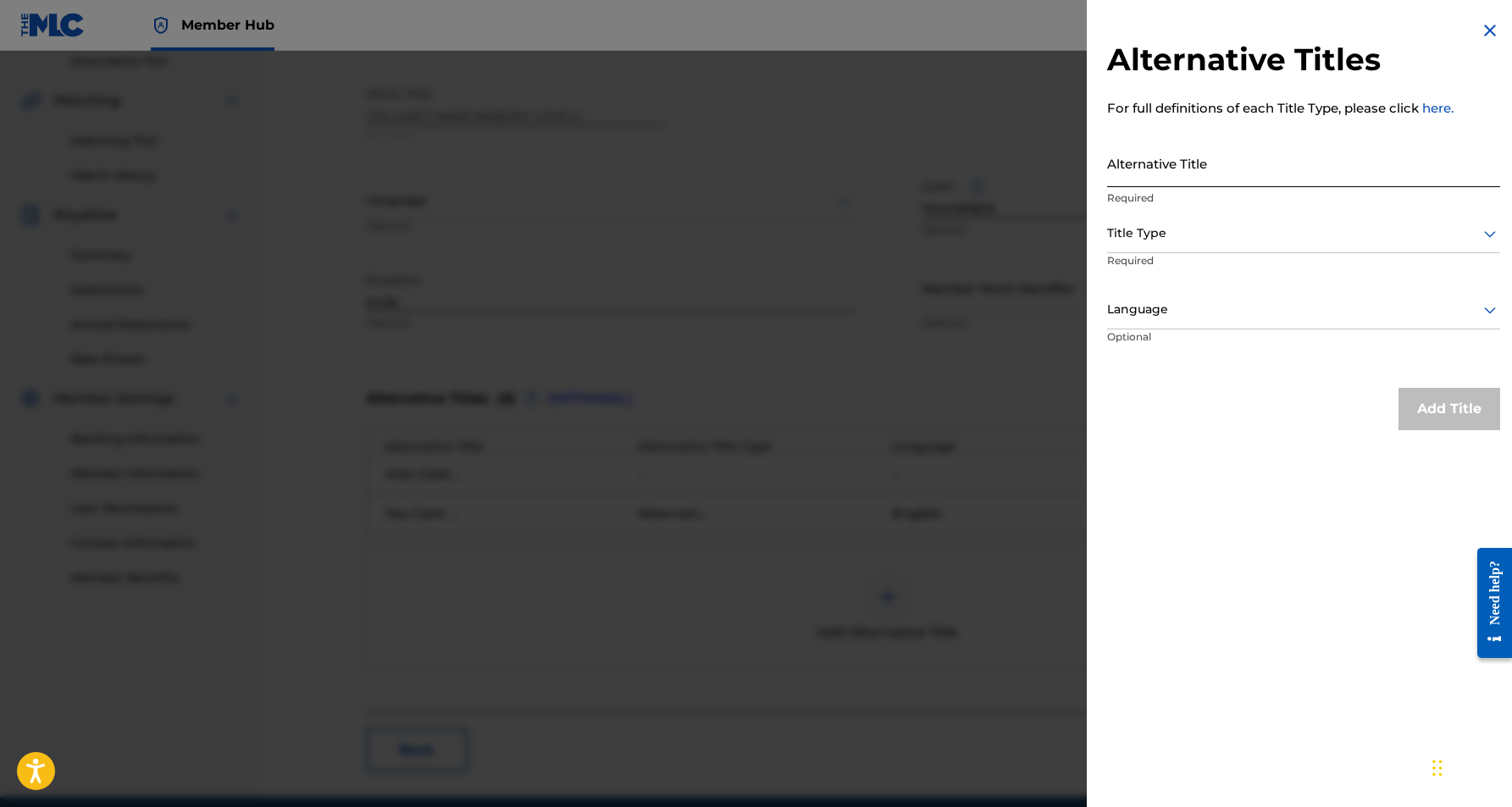
click at [1185, 167] on input "Alternative Title" at bounding box center [1303, 163] width 393 height 48
click at [1480, 231] on icon at bounding box center [1491, 234] width 21 height 21
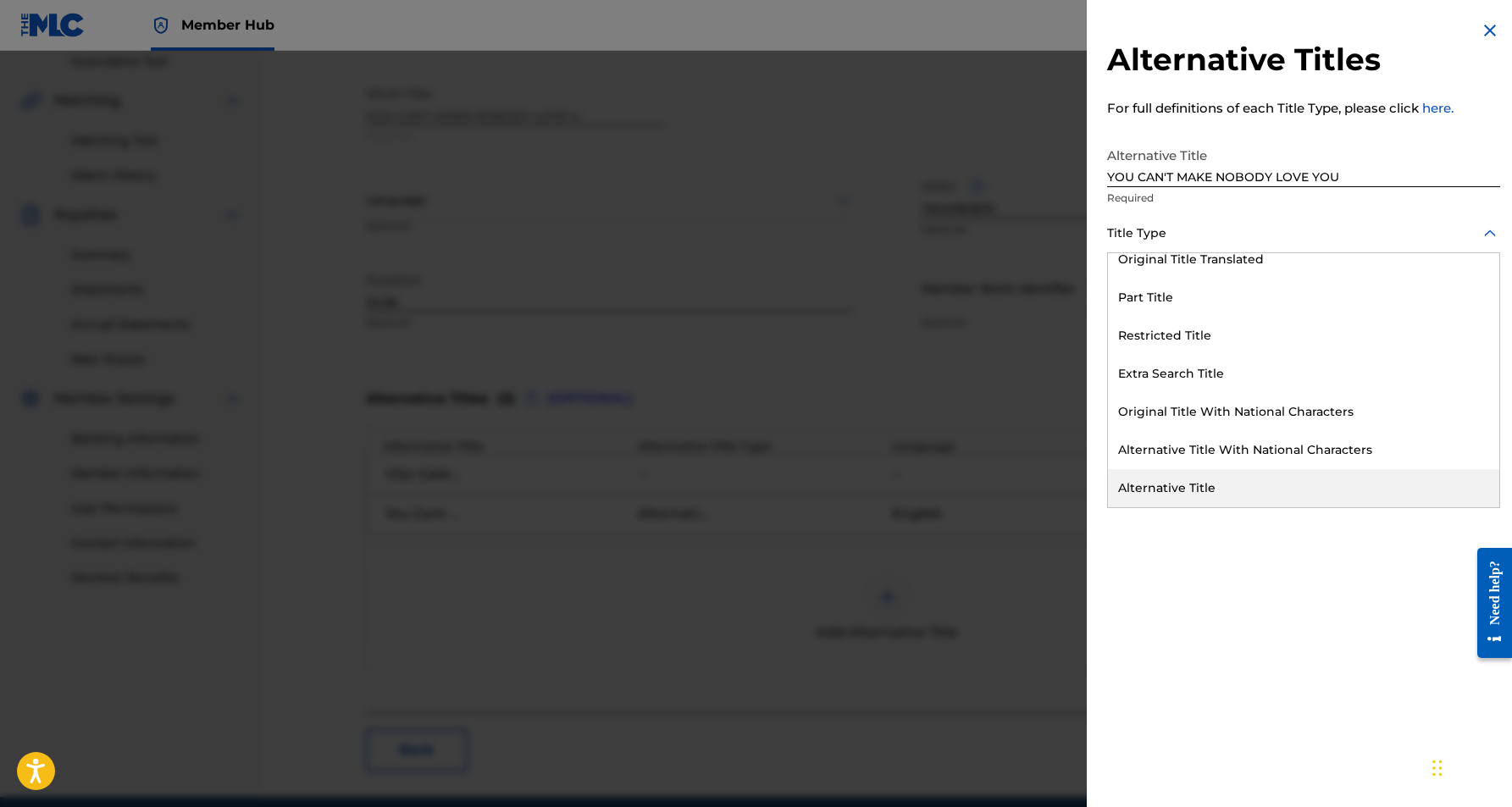
click at [1219, 482] on div "Alternative Title" at bounding box center [1303, 488] width 391 height 38
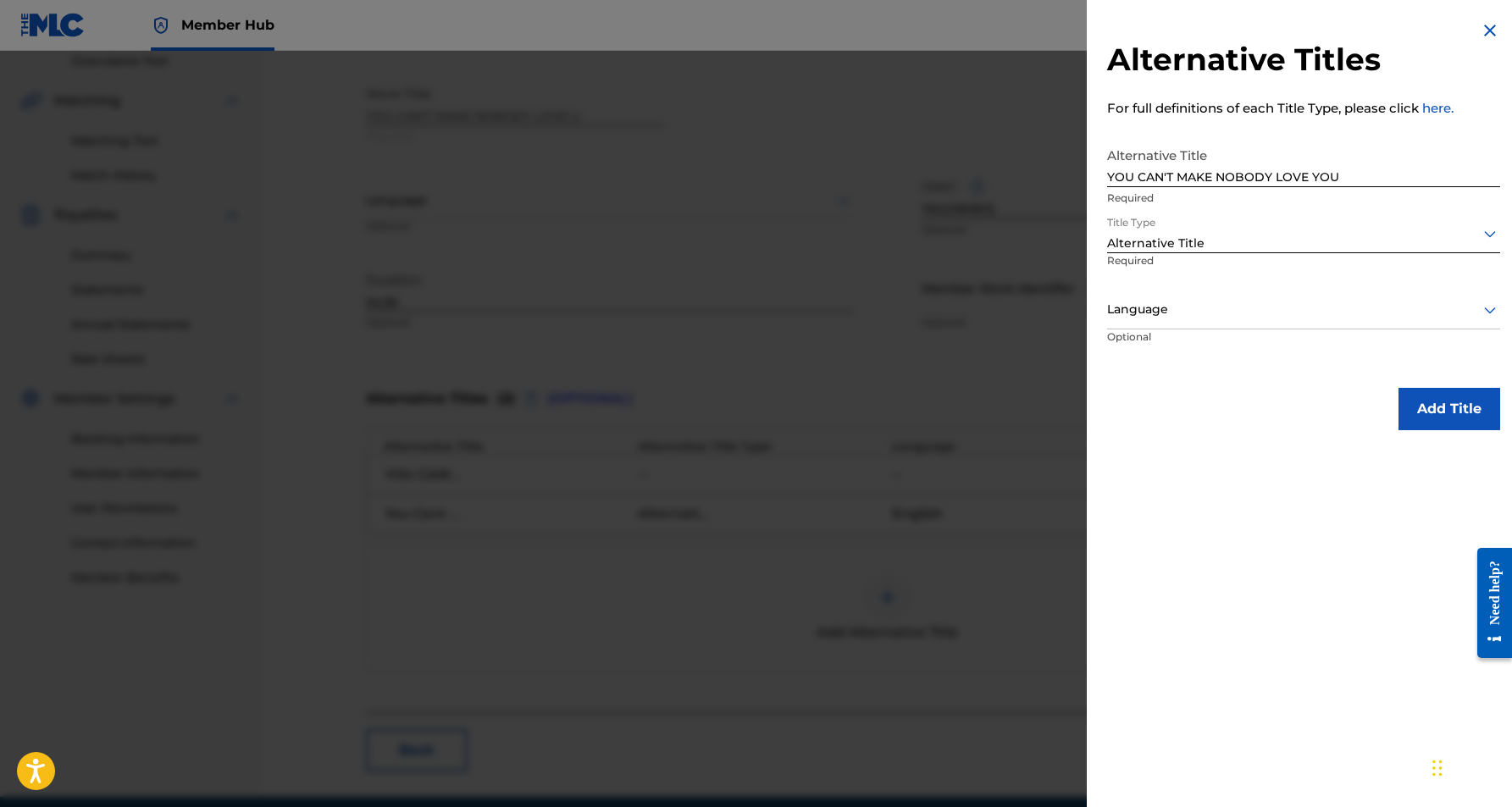
click at [1484, 309] on icon at bounding box center [1490, 310] width 12 height 7
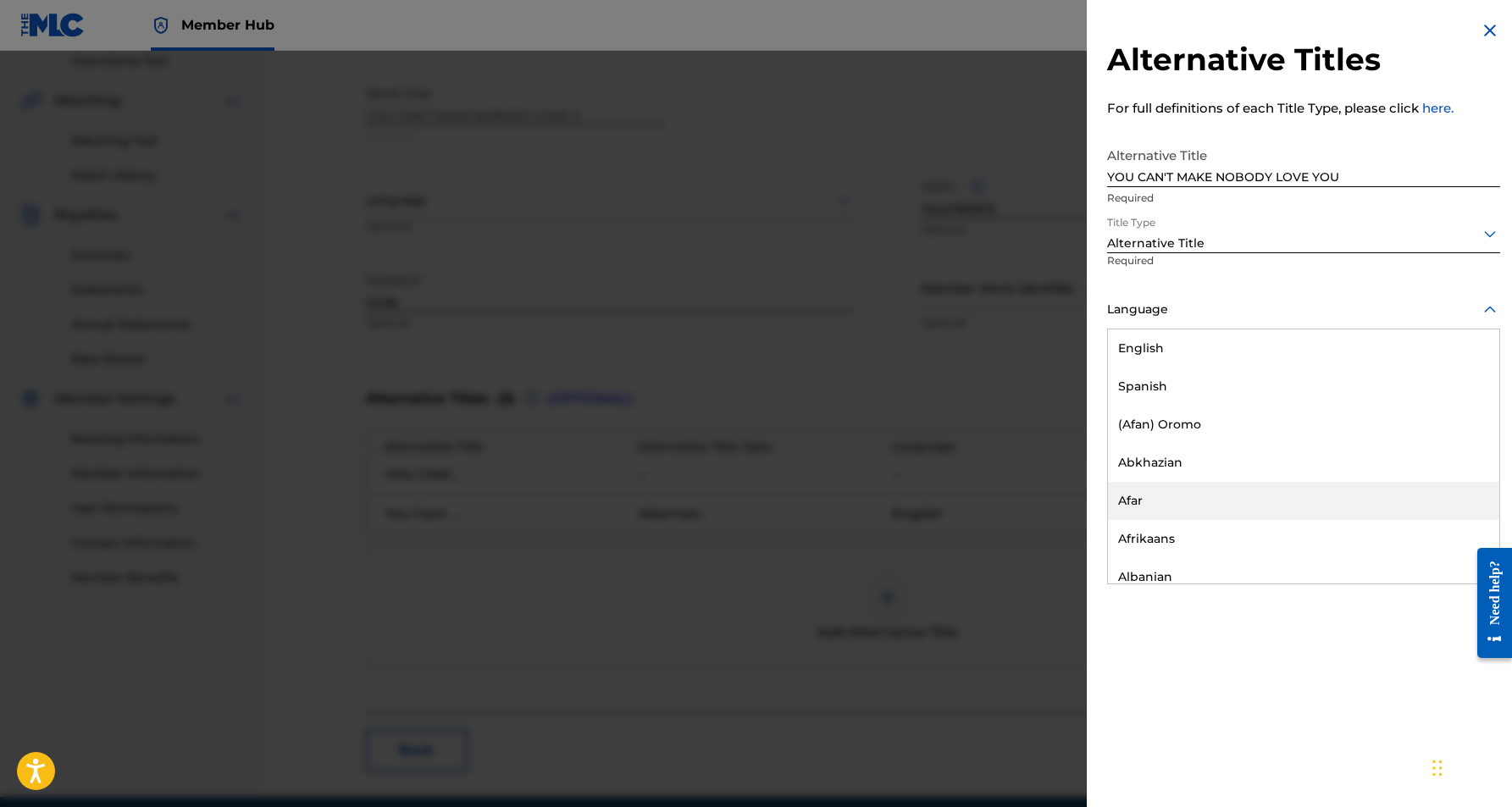
scroll to position [5, 0]
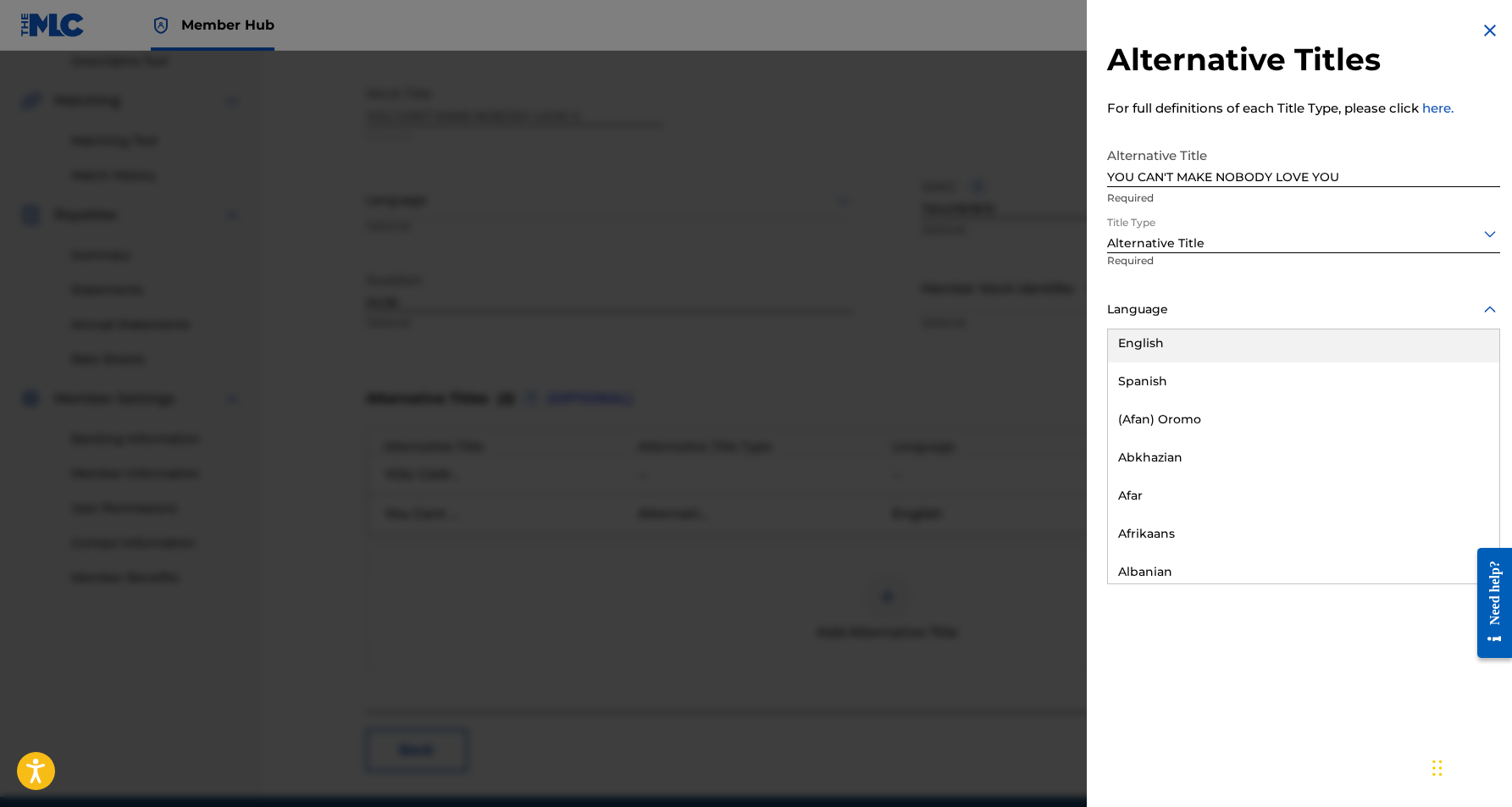
click at [1226, 346] on div "English" at bounding box center [1303, 343] width 391 height 38
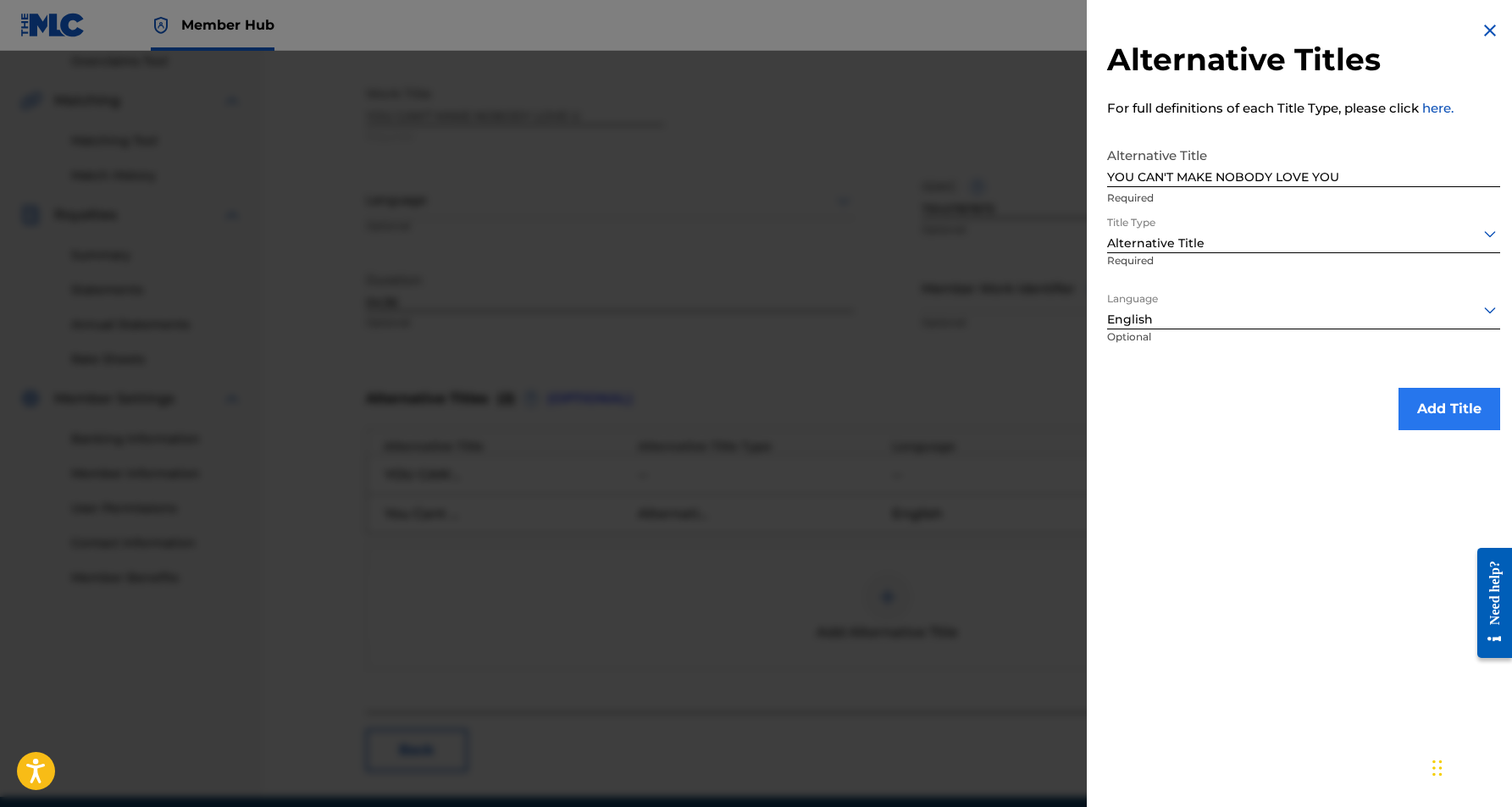
click at [1435, 405] on button "Add Title" at bounding box center [1449, 408] width 101 height 42
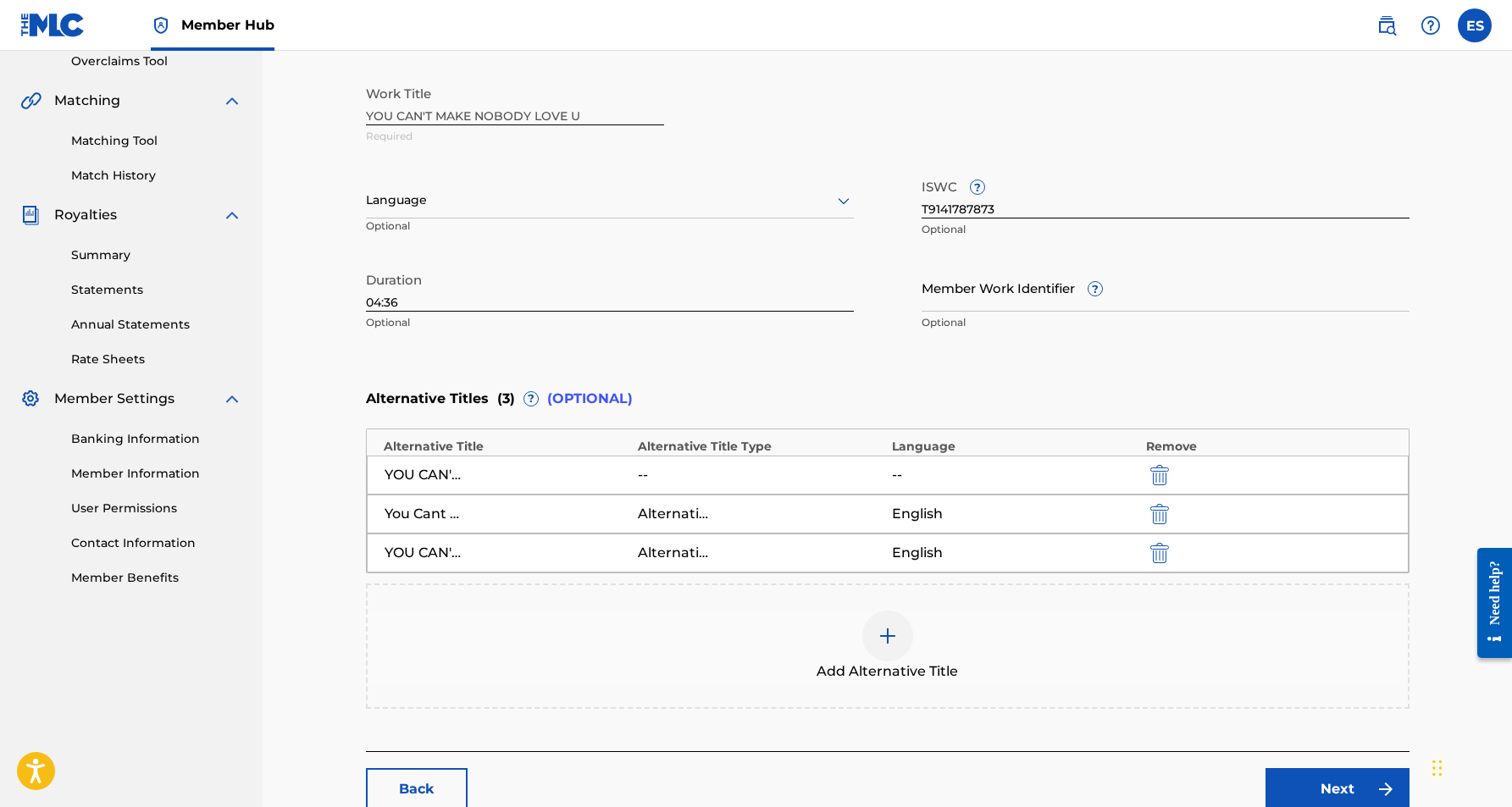
click at [897, 635] on img at bounding box center [888, 636] width 21 height 21
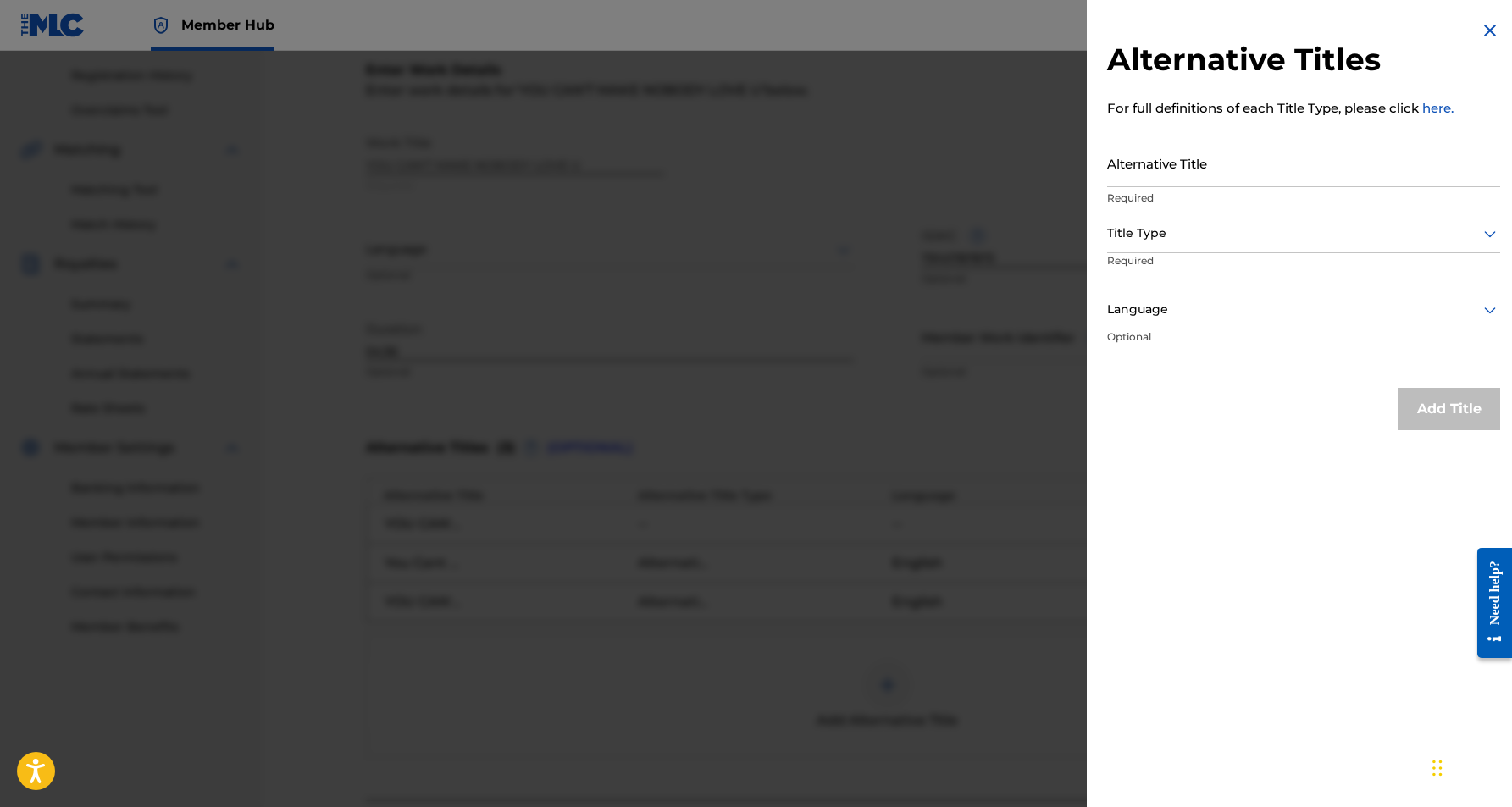
scroll to position [334, 0]
click at [1223, 166] on input "Alternative Title" at bounding box center [1303, 163] width 393 height 48
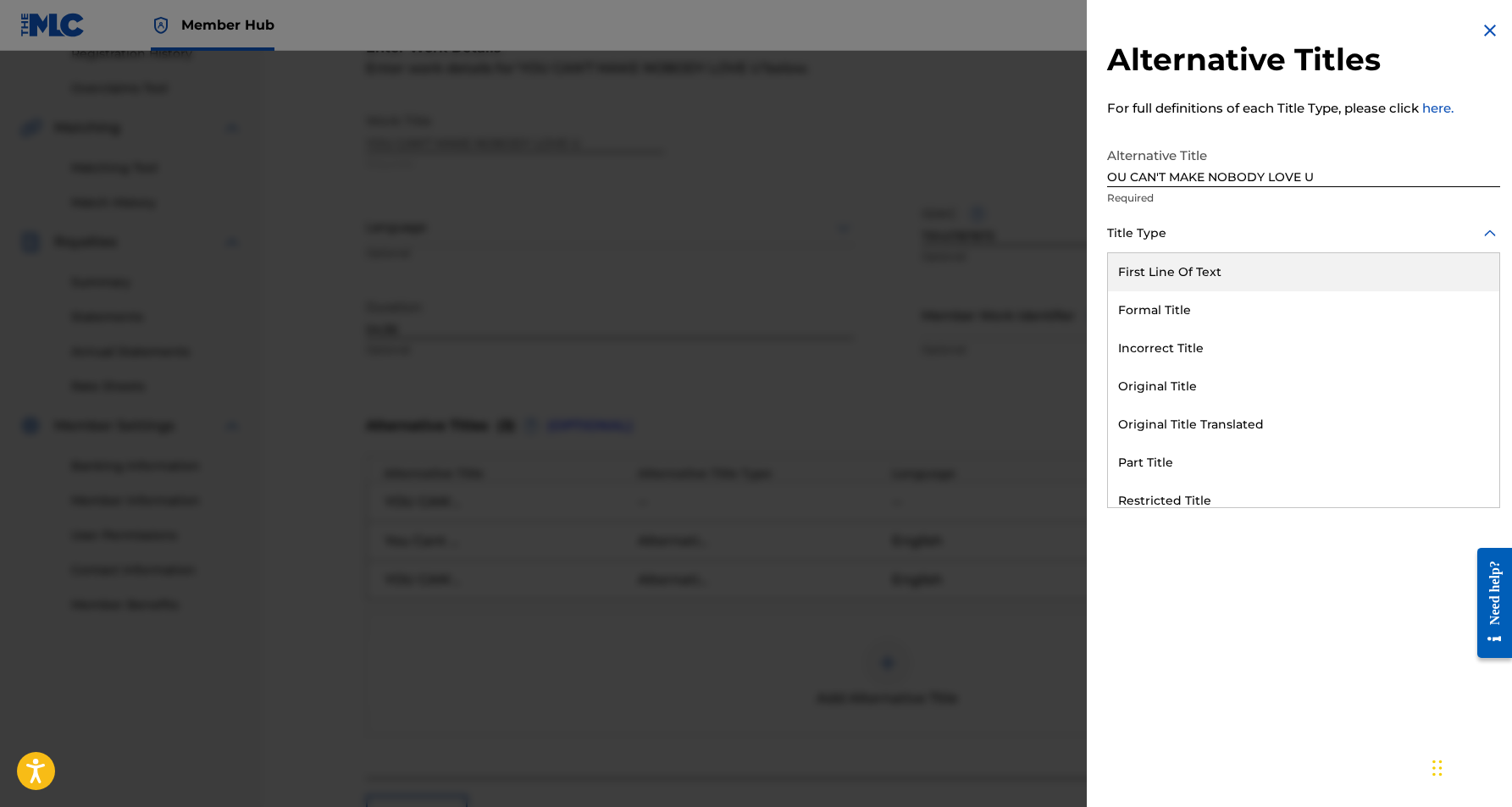
click at [1480, 232] on icon at bounding box center [1491, 234] width 21 height 21
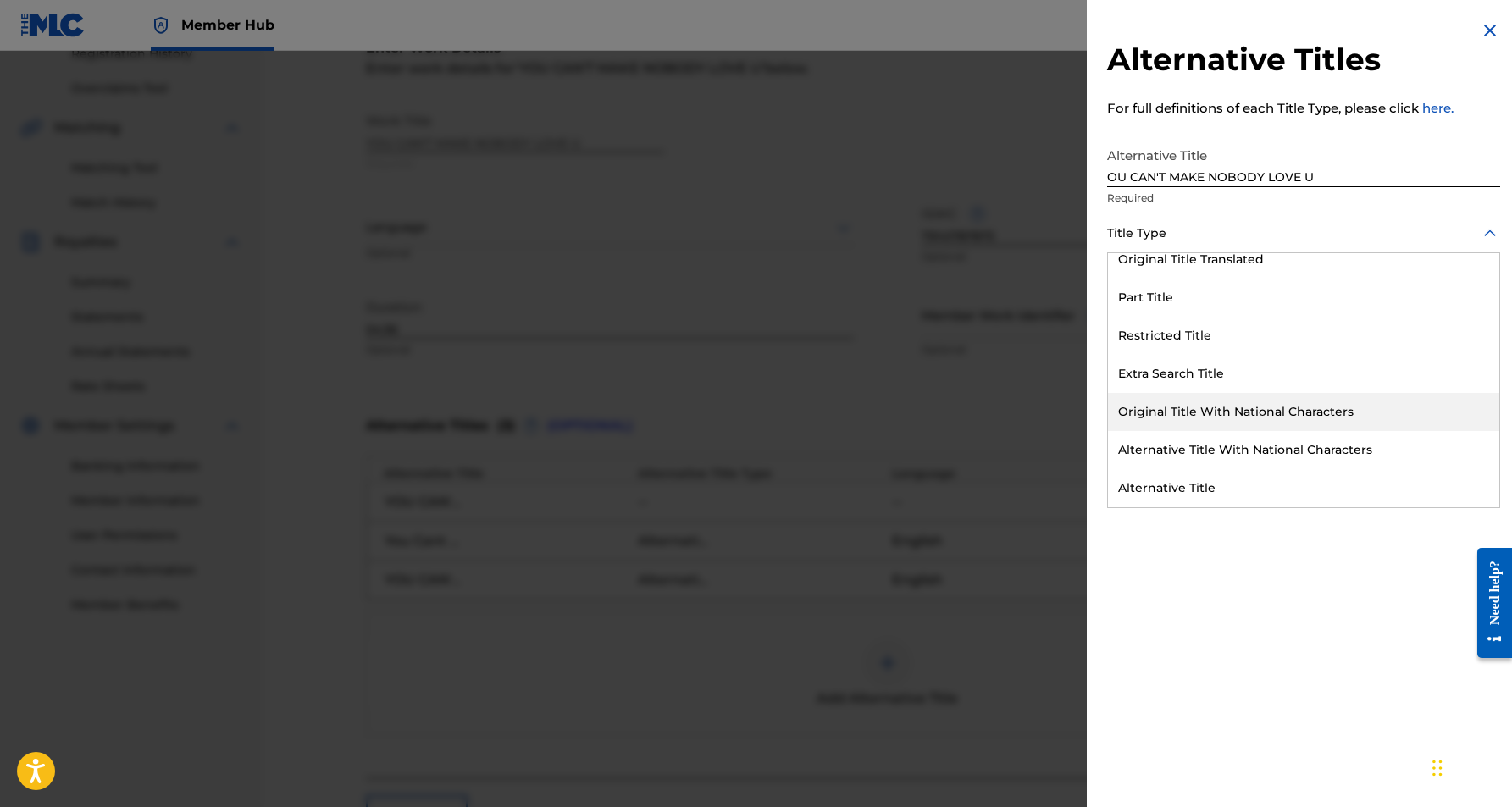
scroll to position [165, 0]
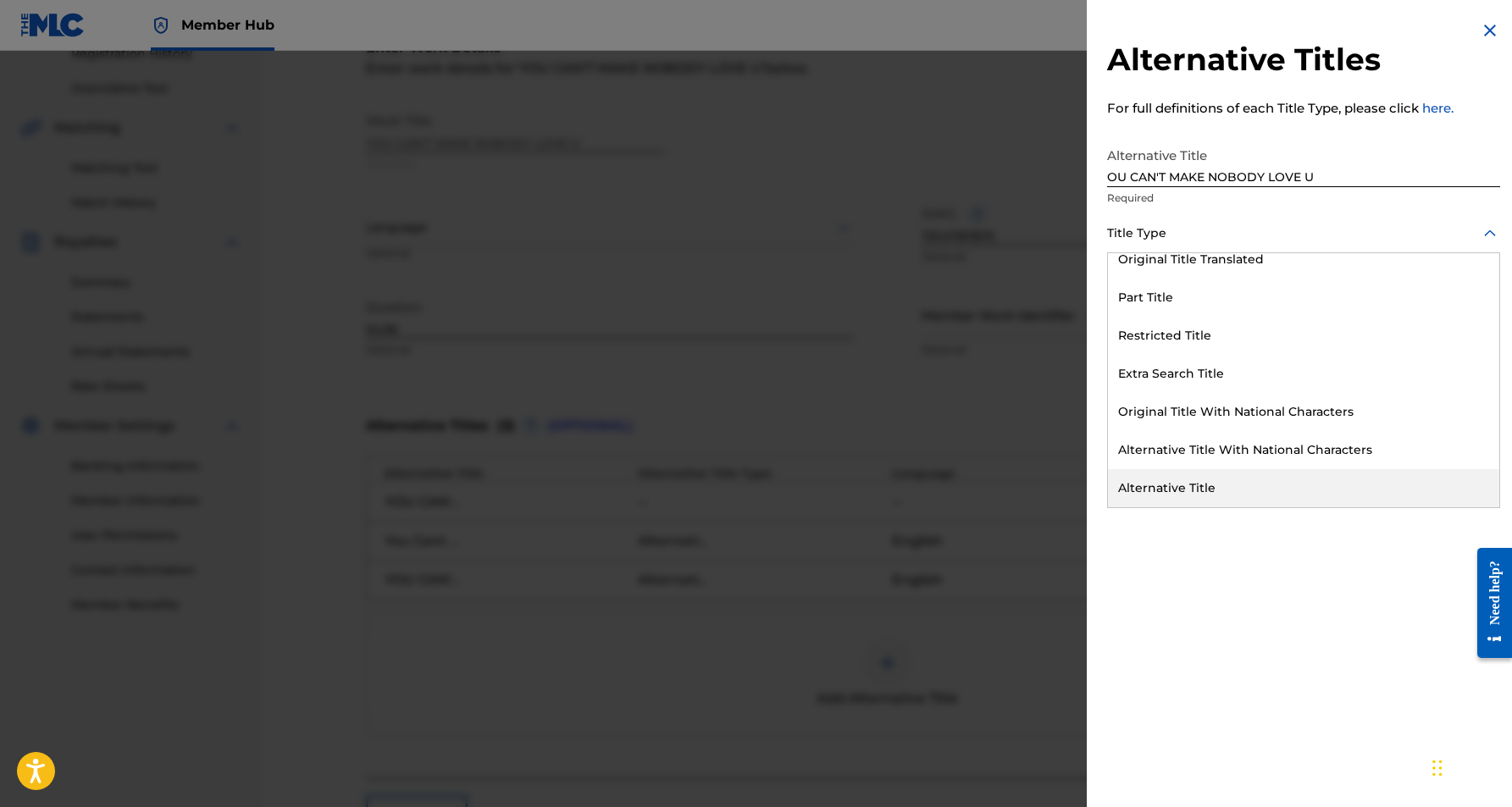
click at [1232, 494] on div "Alternative Title" at bounding box center [1303, 488] width 391 height 38
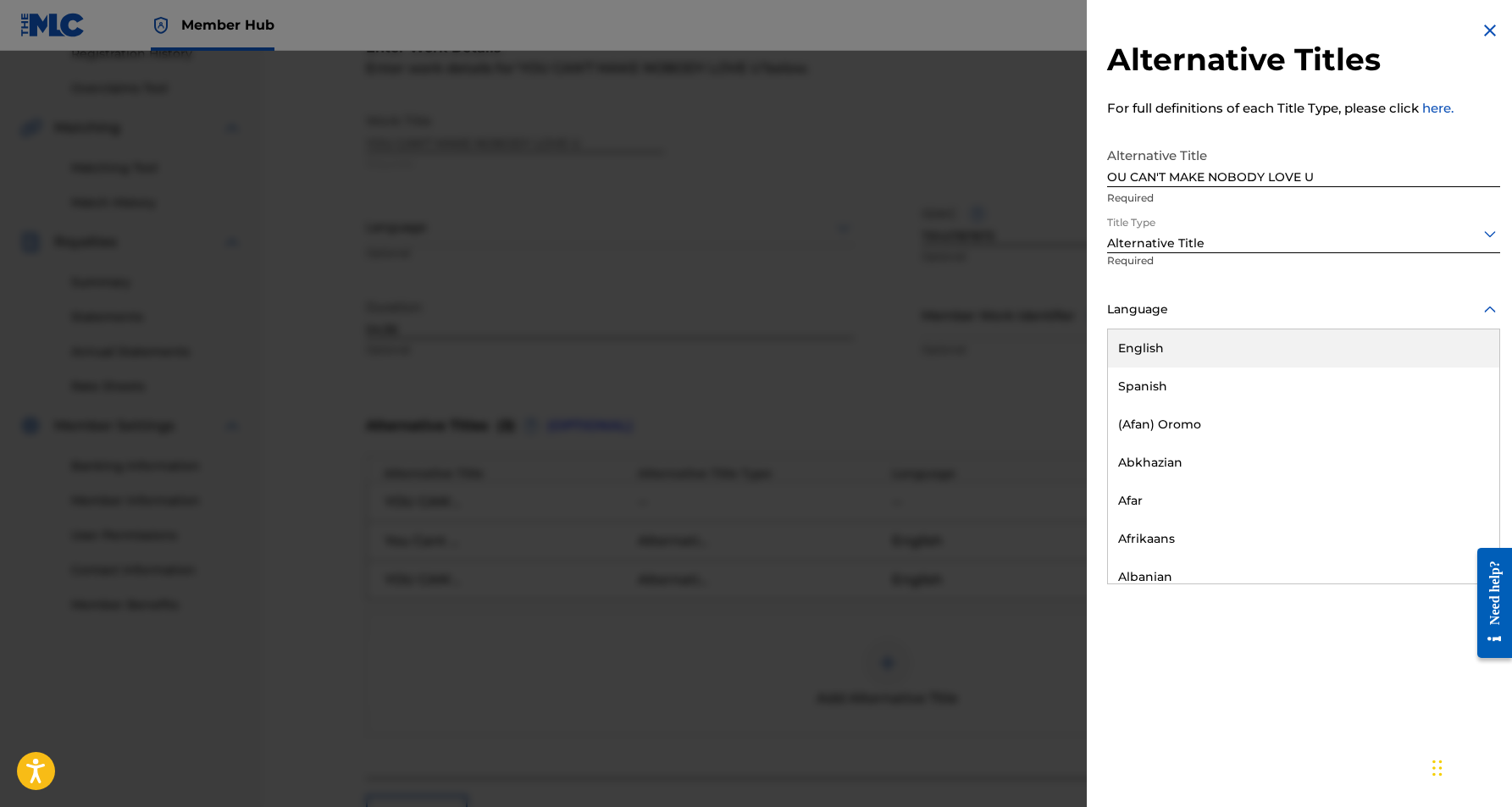
click at [1487, 308] on icon at bounding box center [1490, 309] width 12 height 7
click at [1358, 353] on div "English" at bounding box center [1303, 348] width 391 height 38
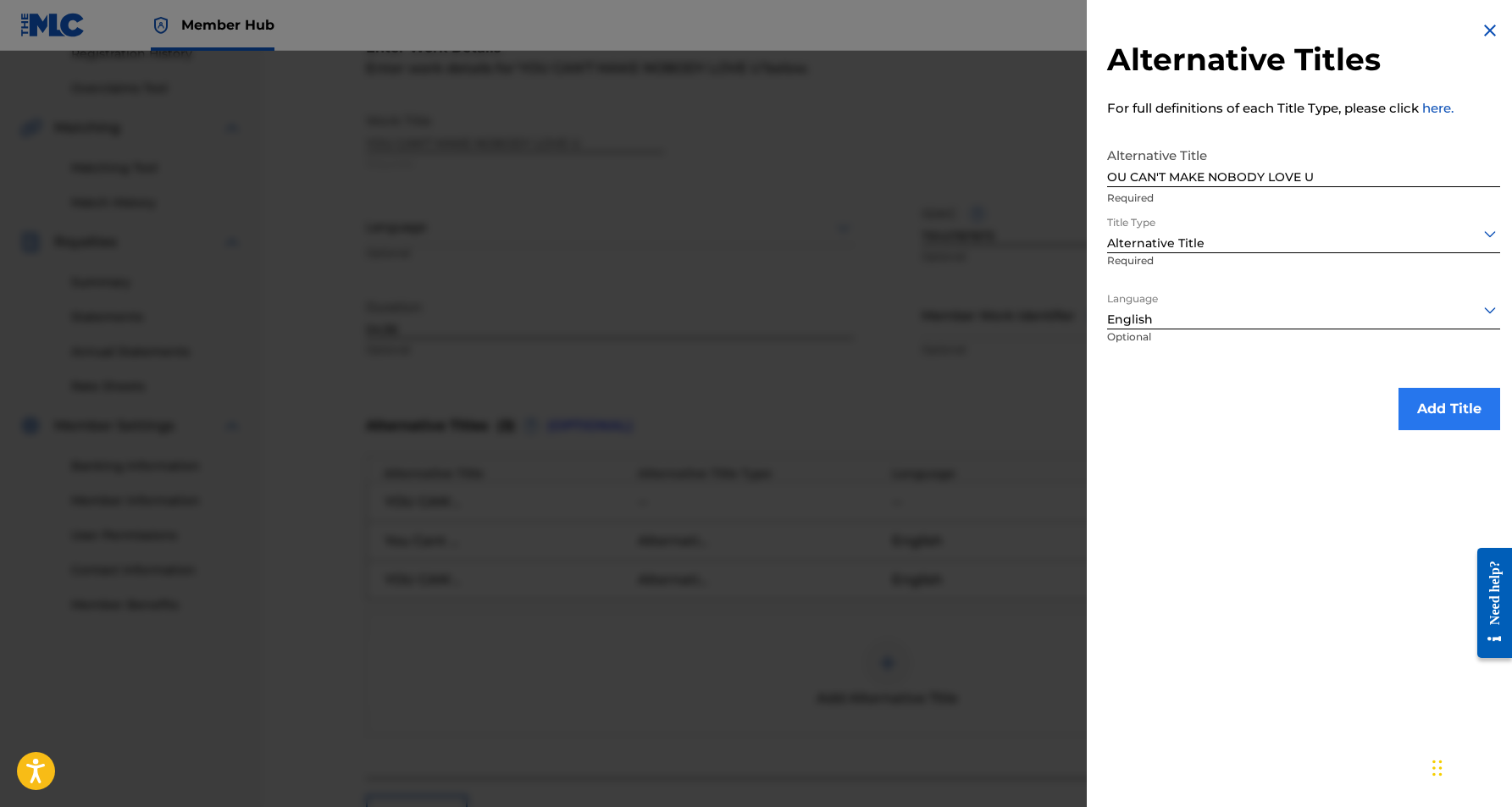
click at [1455, 407] on button "Add Title" at bounding box center [1449, 408] width 101 height 42
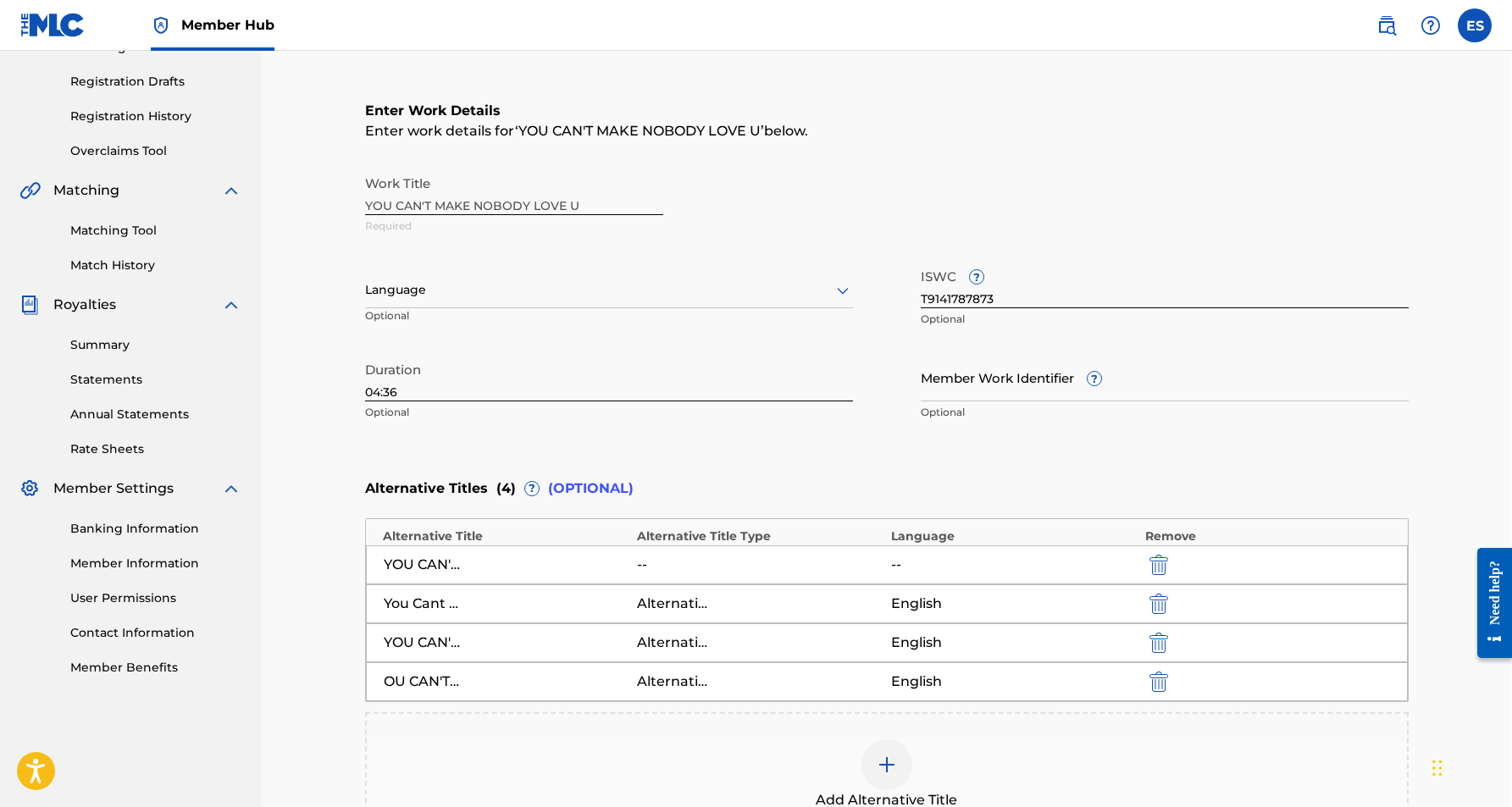
scroll to position [267, 1]
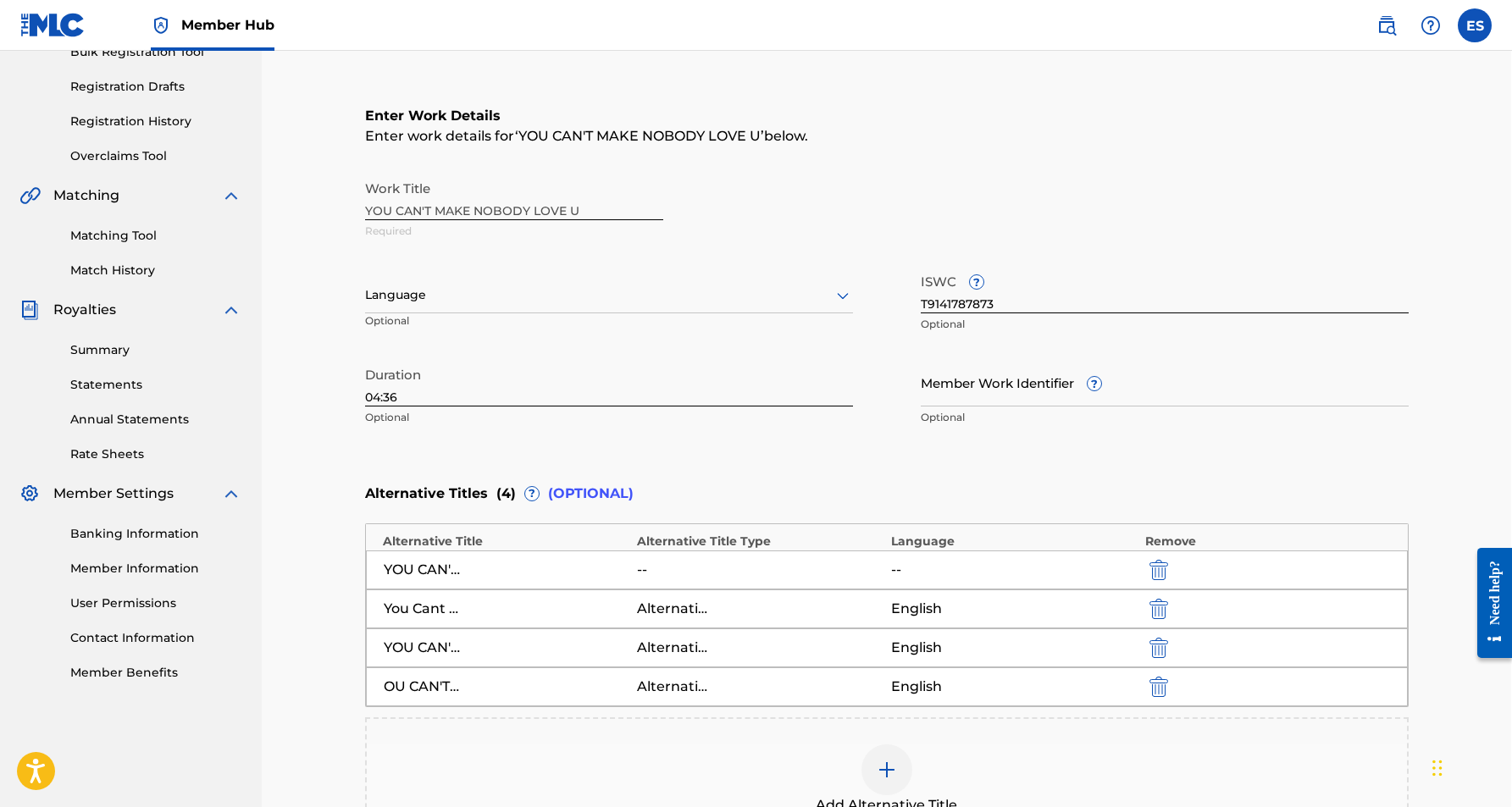
click at [838, 294] on icon at bounding box center [843, 296] width 21 height 21
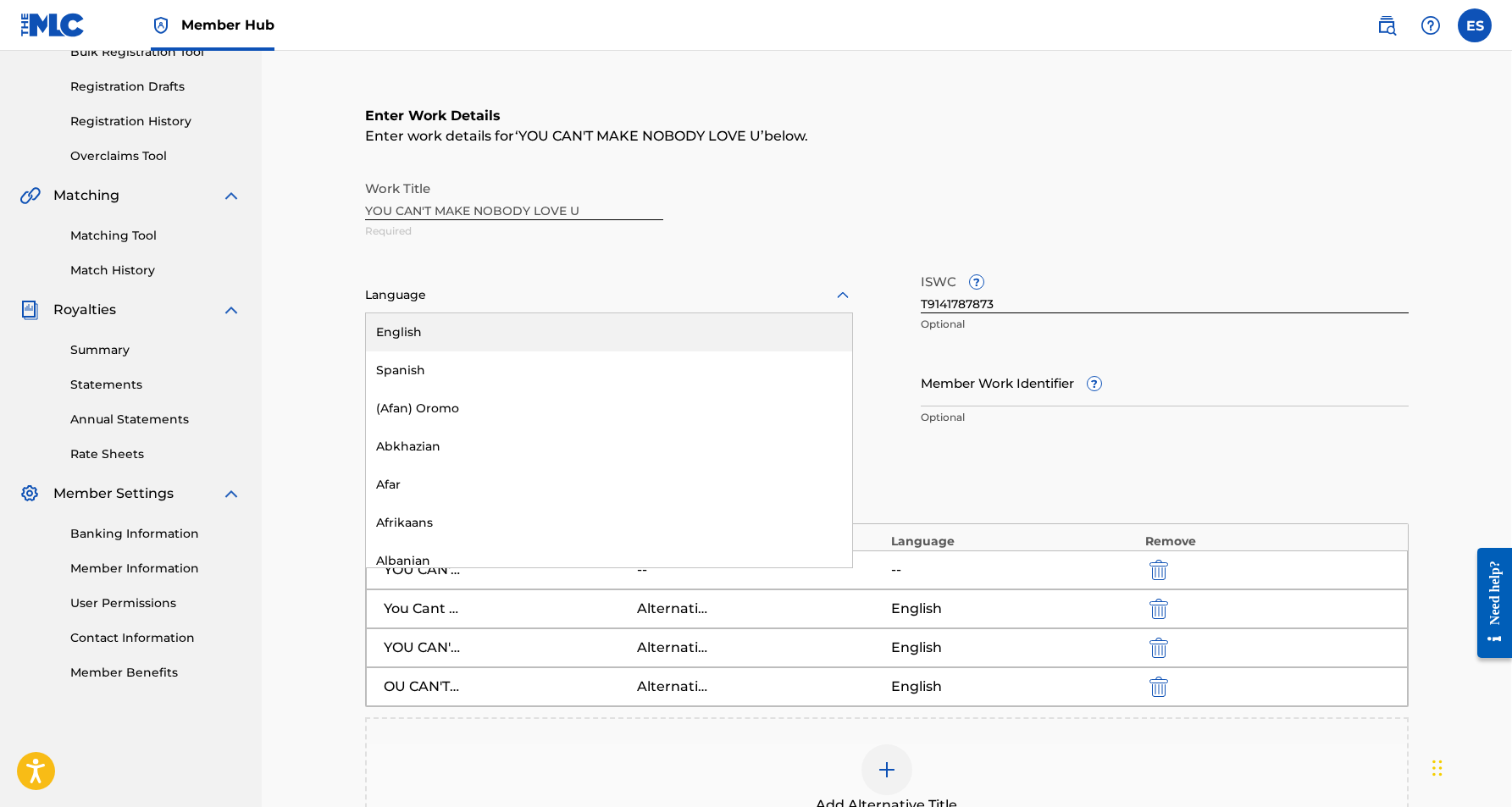
click at [821, 319] on div "English" at bounding box center [608, 332] width 487 height 38
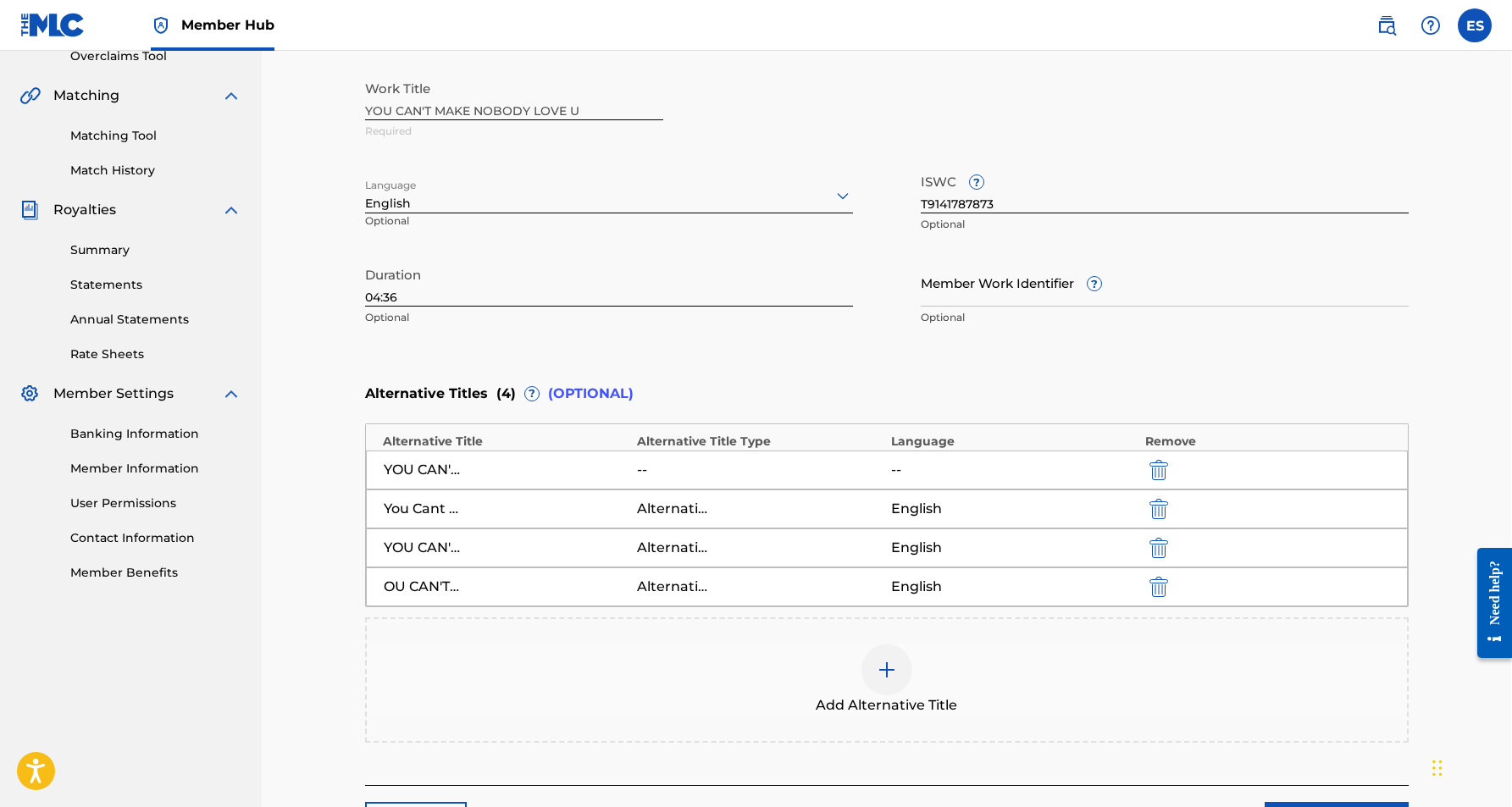
scroll to position [473, 1]
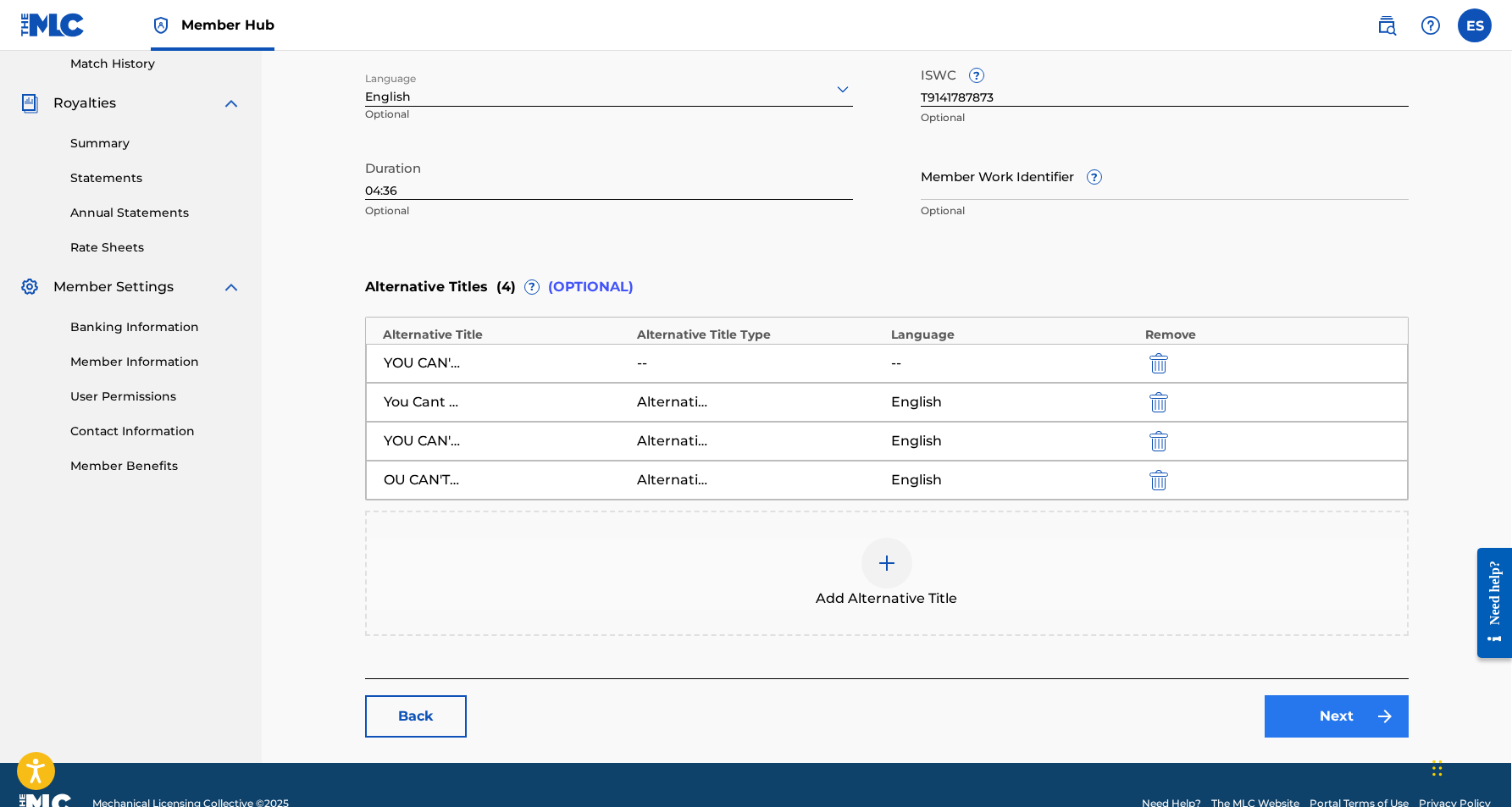
click at [1308, 717] on link "Next" at bounding box center [1337, 715] width 144 height 42
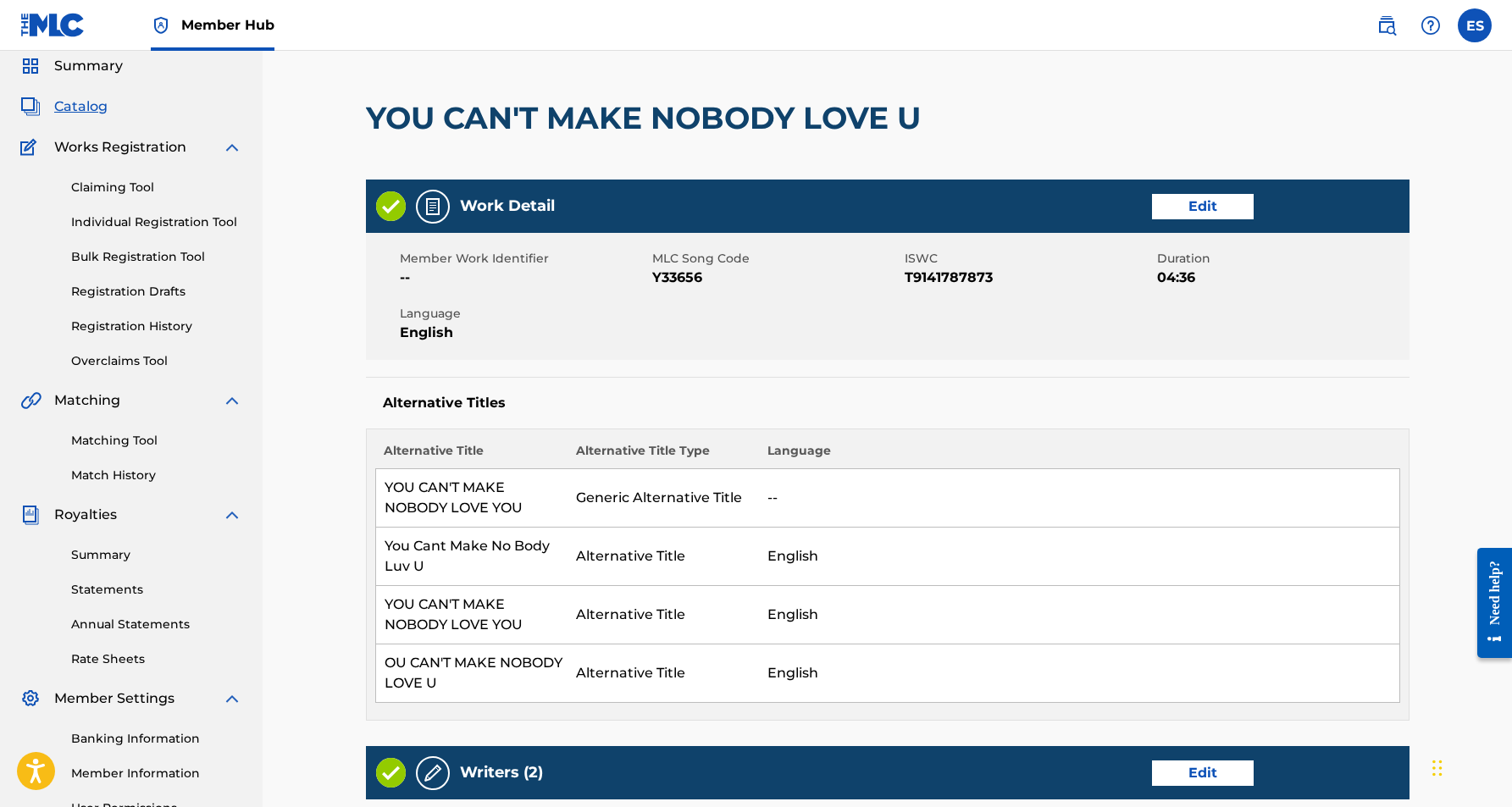
scroll to position [87, 0]
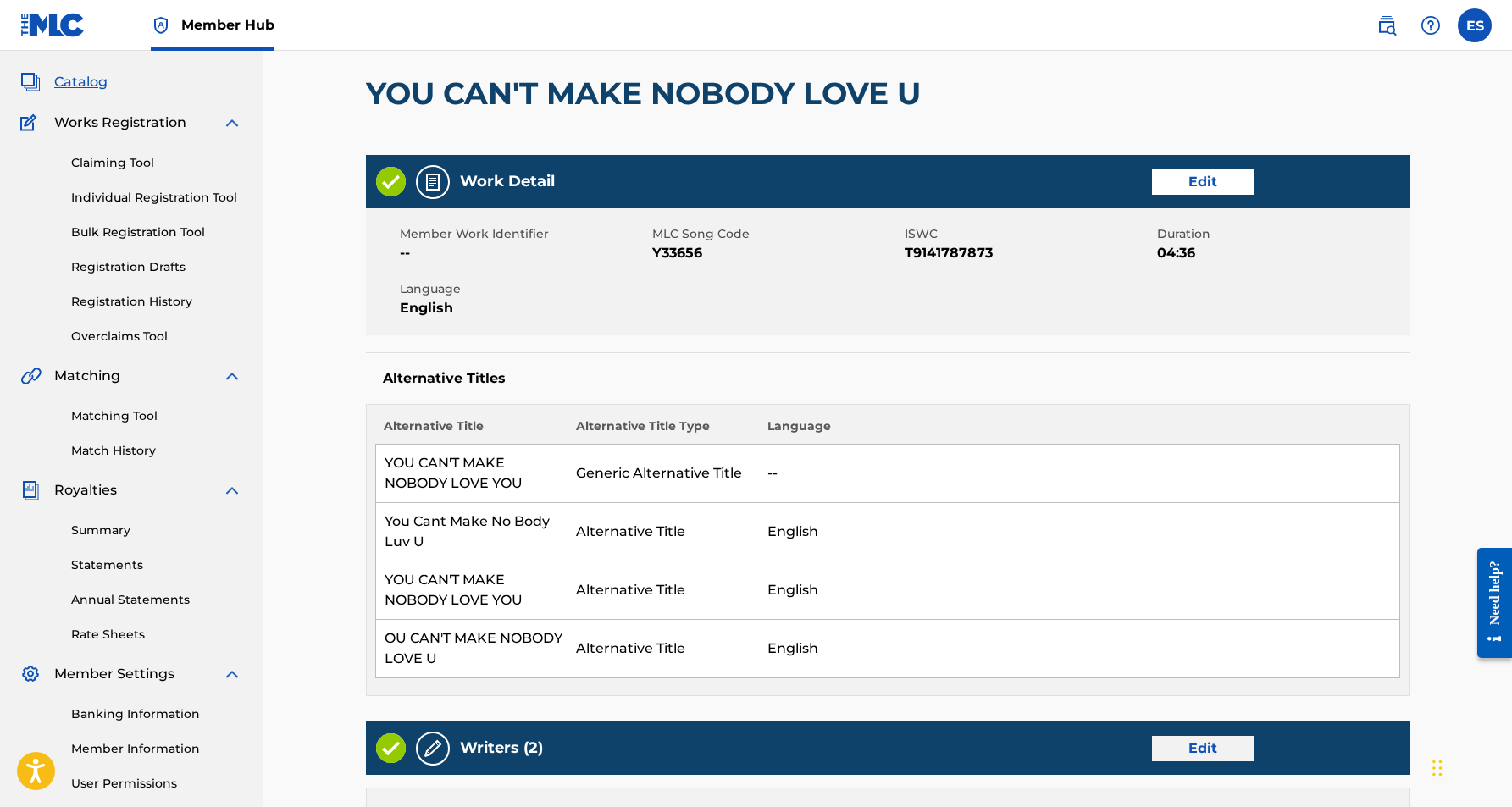
click at [1192, 745] on link "Edit" at bounding box center [1203, 749] width 101 height 26
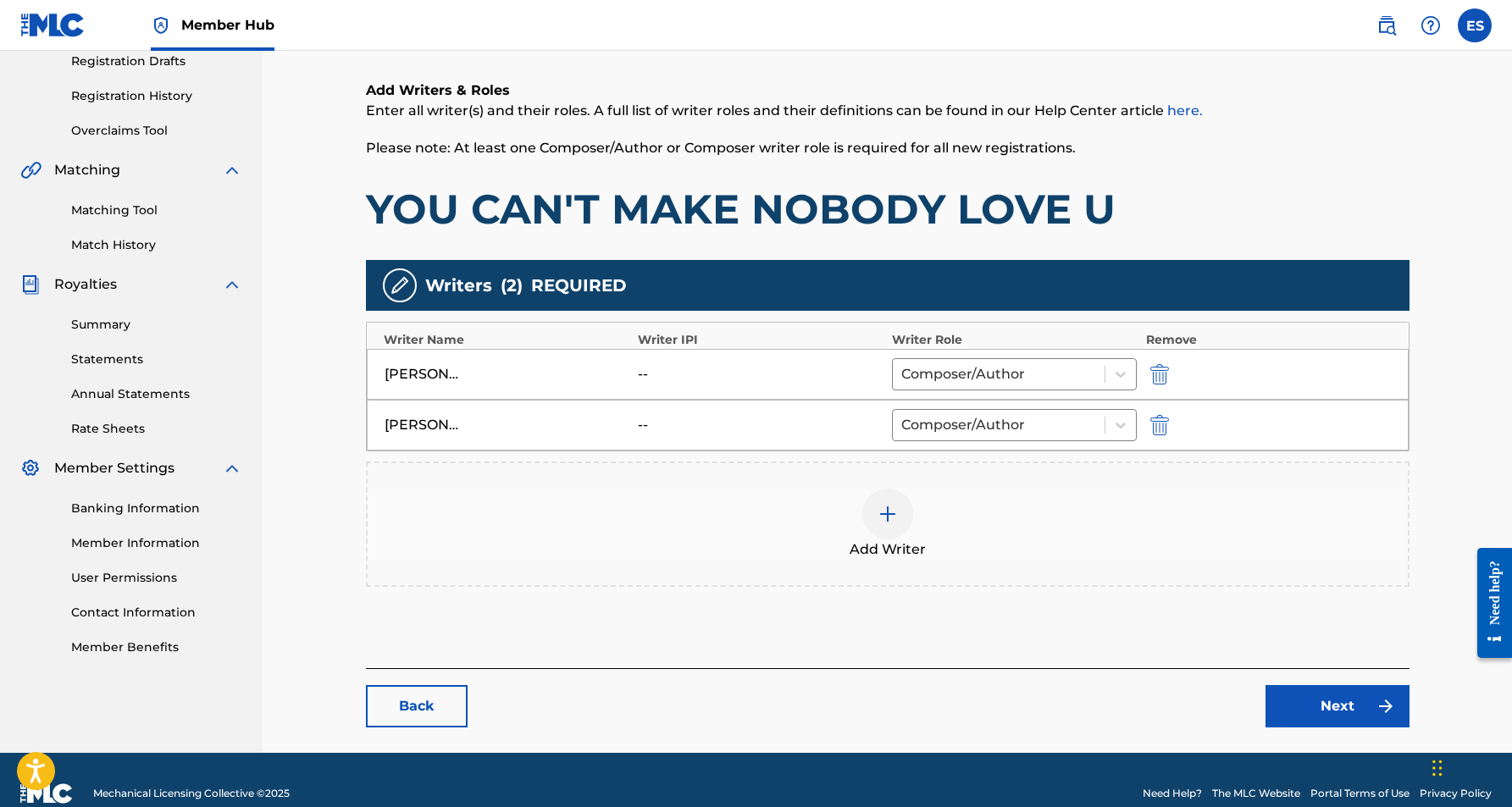
scroll to position [292, 0]
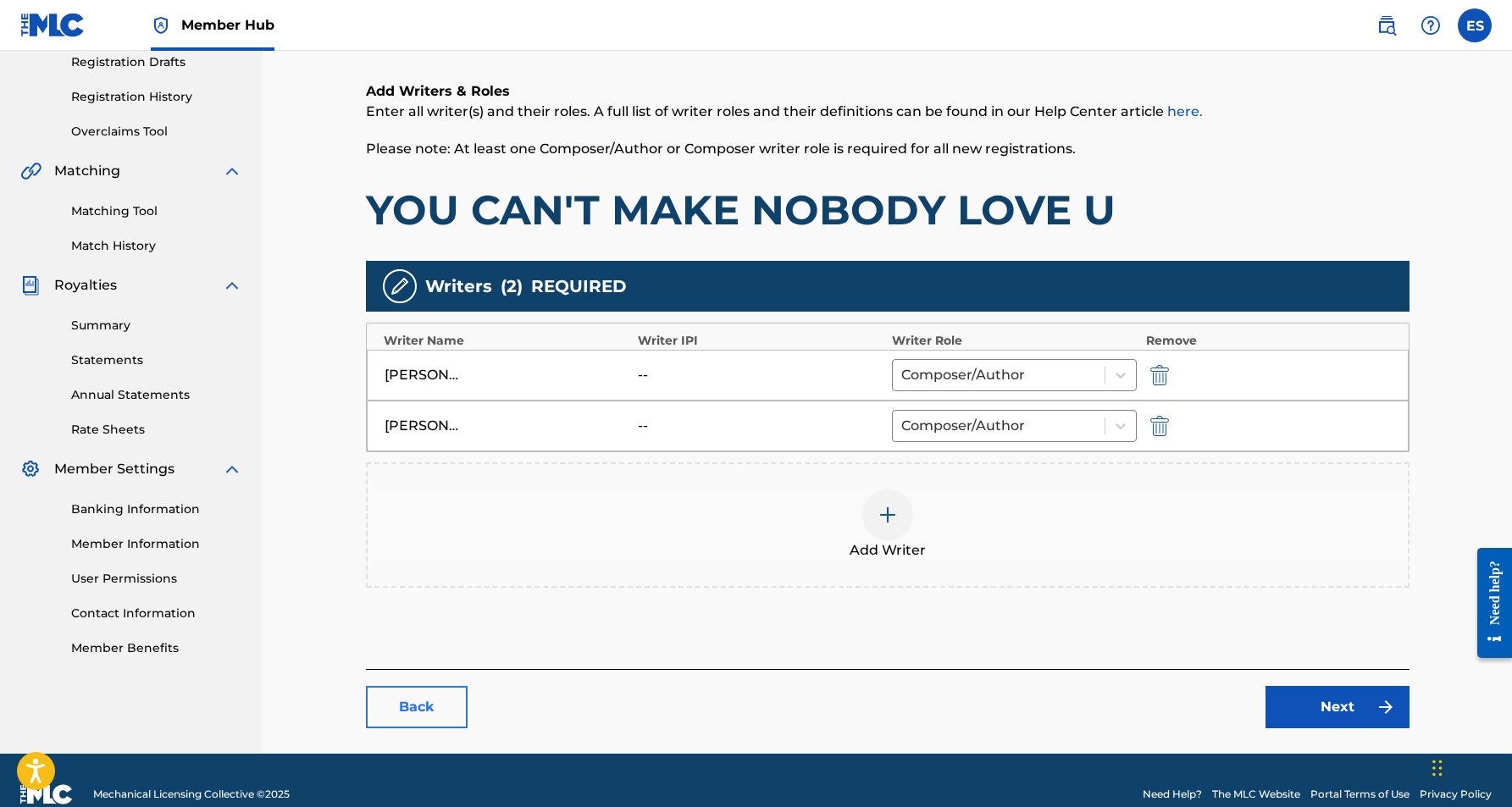
click at [396, 703] on link "Back" at bounding box center [416, 707] width 101 height 42
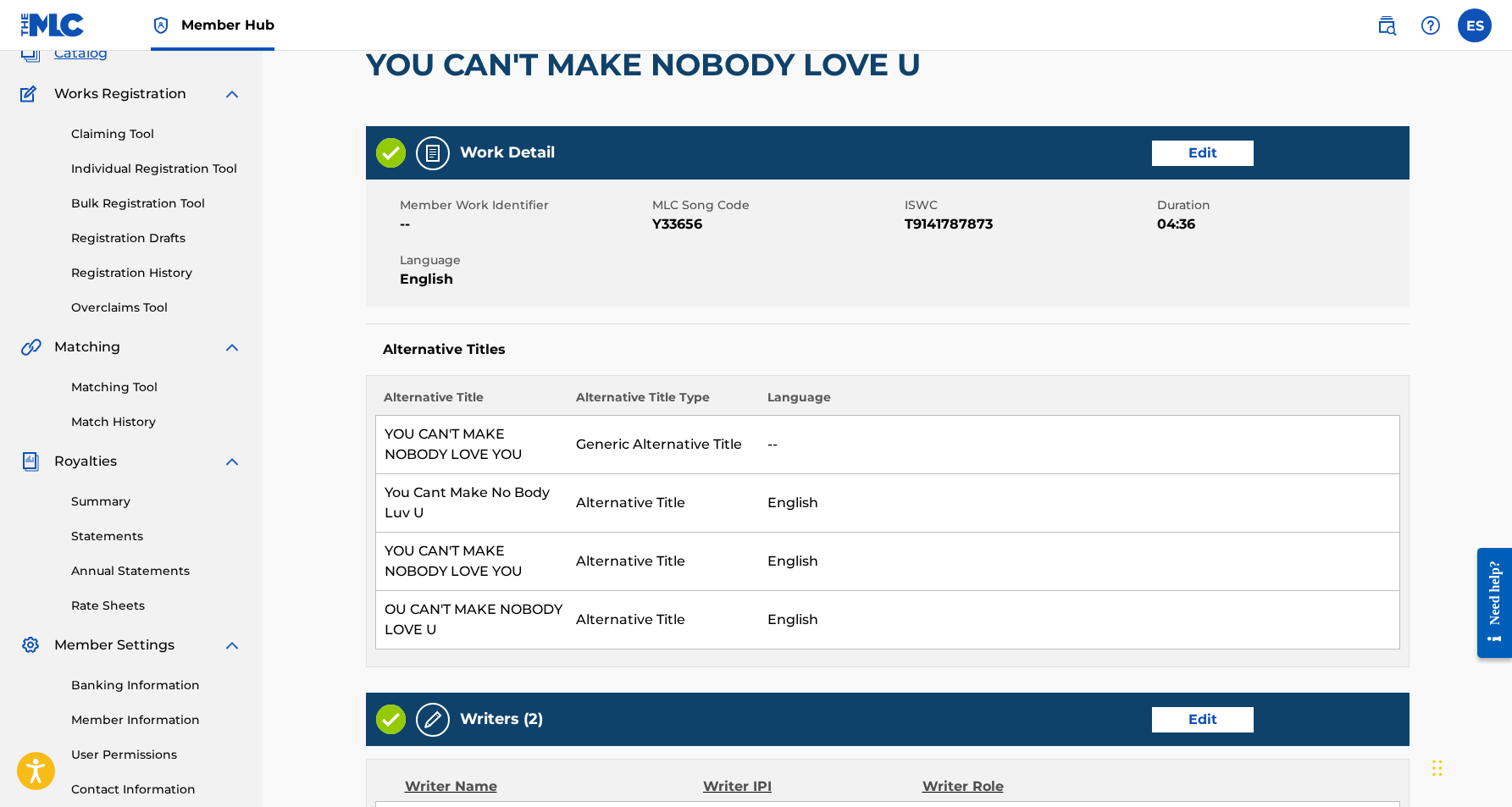
scroll to position [136, 0]
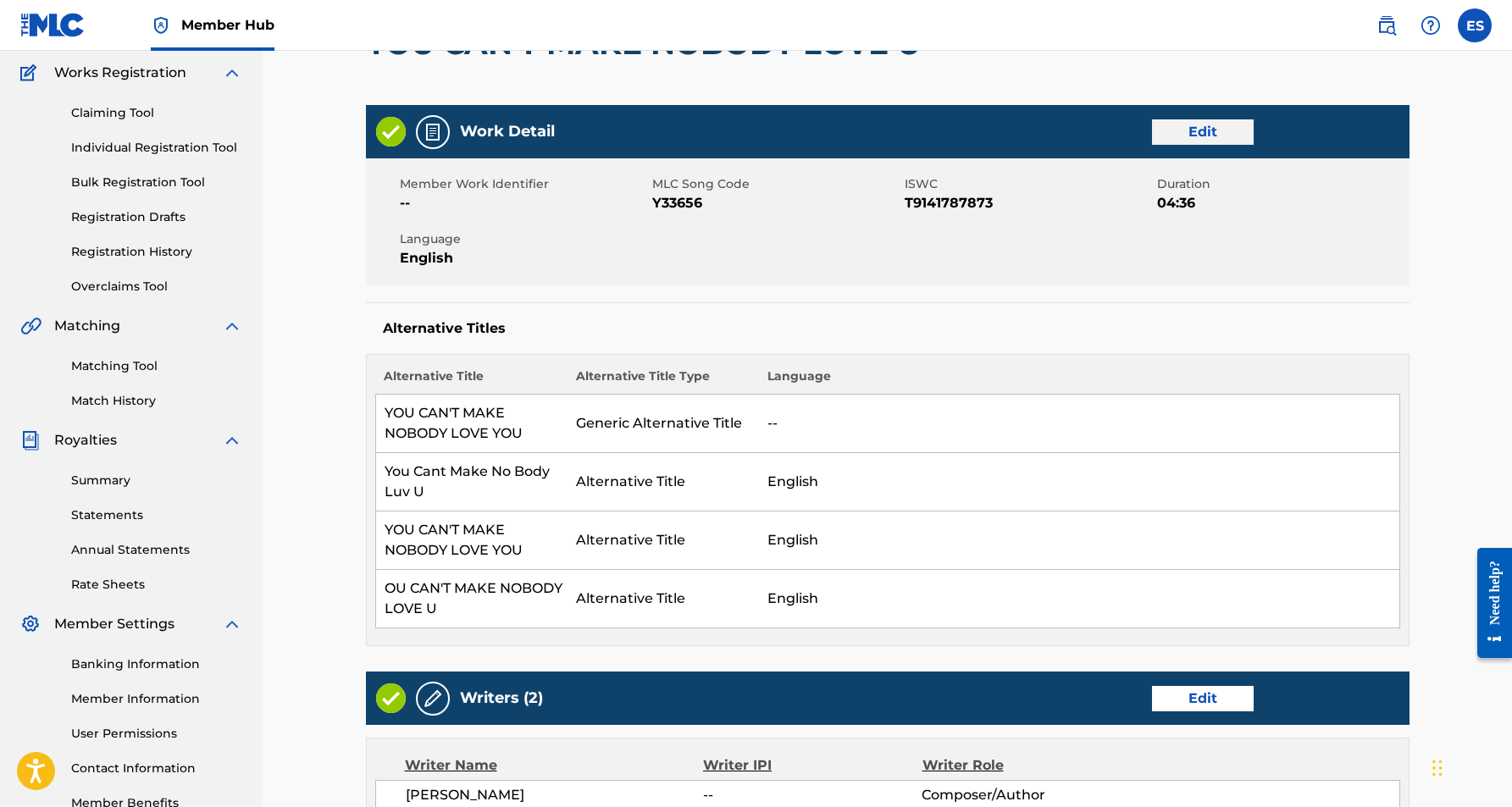
click at [1223, 126] on link "Edit" at bounding box center [1203, 132] width 101 height 26
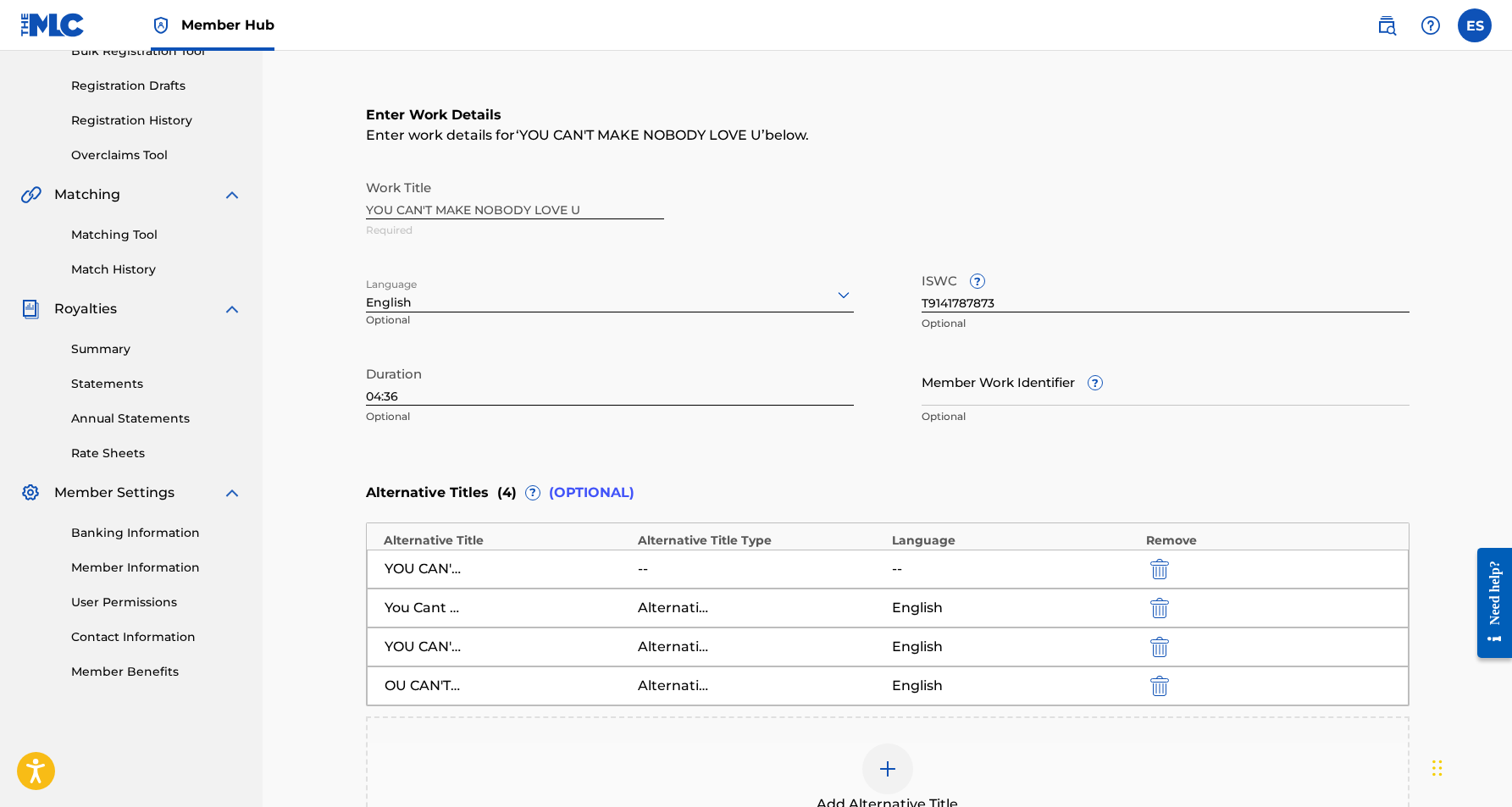
scroll to position [283, 0]
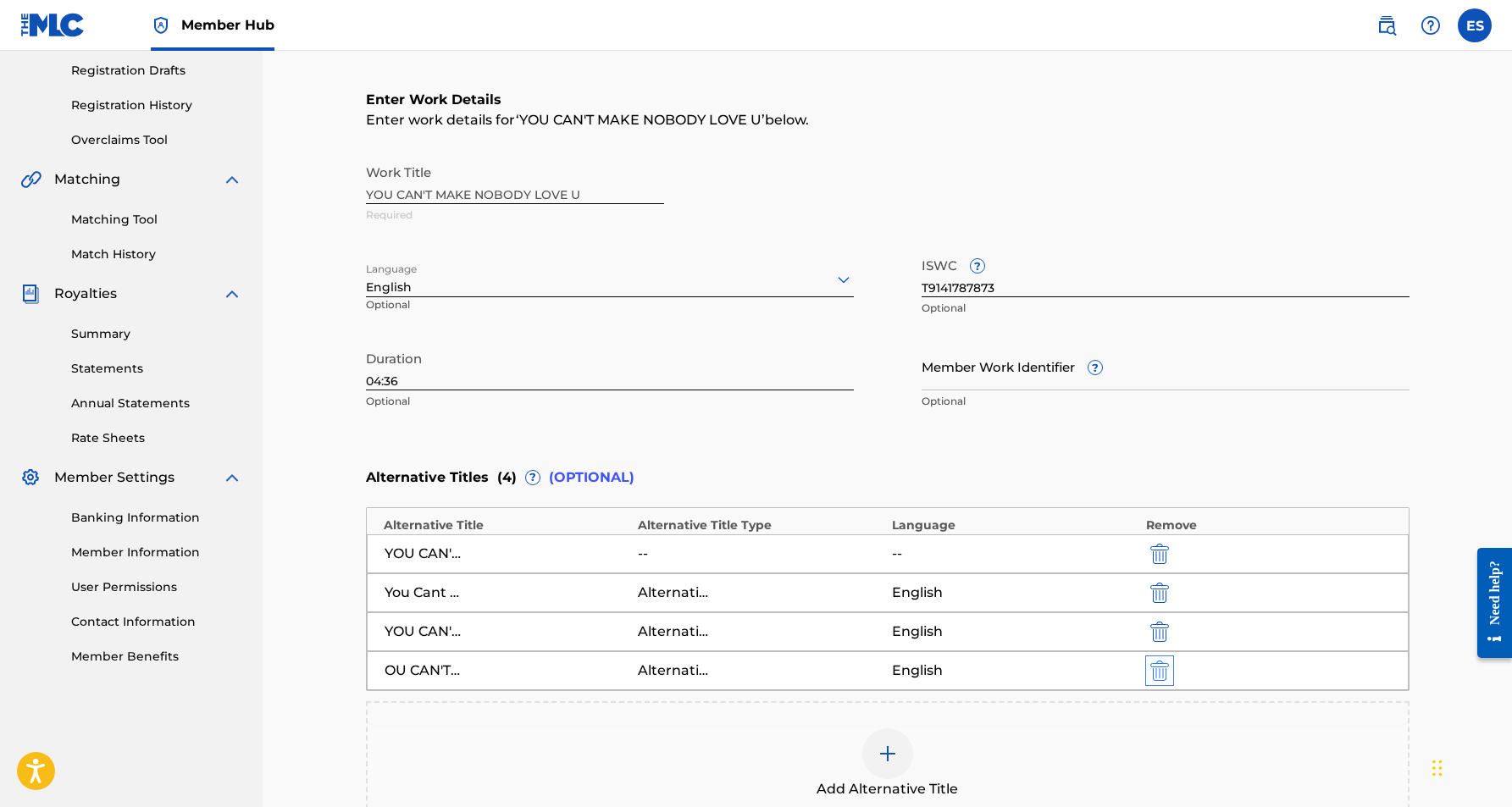
click at [1164, 666] on img "submit" at bounding box center [1160, 671] width 19 height 21
click at [881, 708] on img at bounding box center [888, 714] width 21 height 21
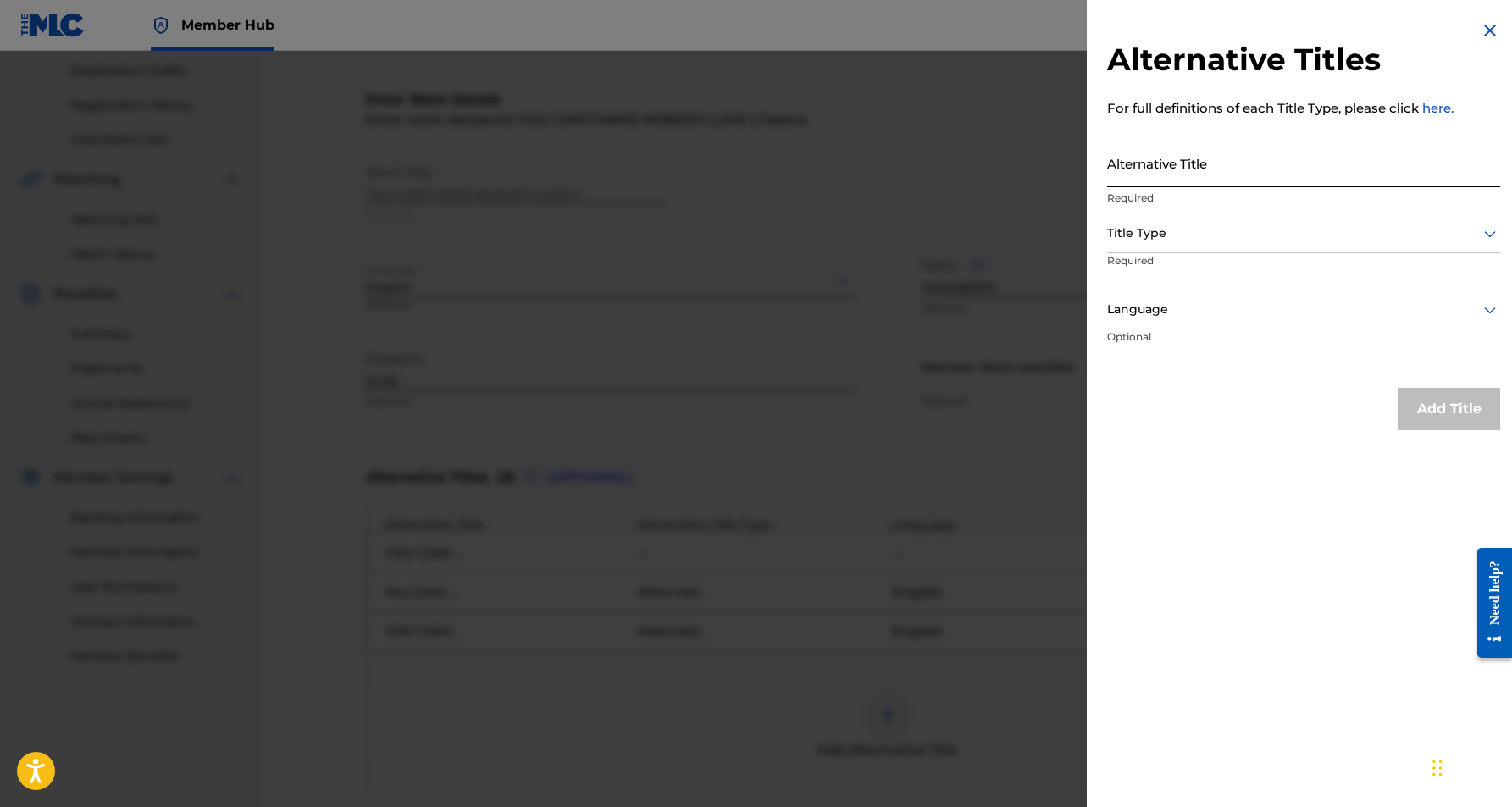
click at [1213, 173] on input "Alternative Title" at bounding box center [1303, 163] width 393 height 48
click at [1484, 227] on icon at bounding box center [1491, 234] width 21 height 21
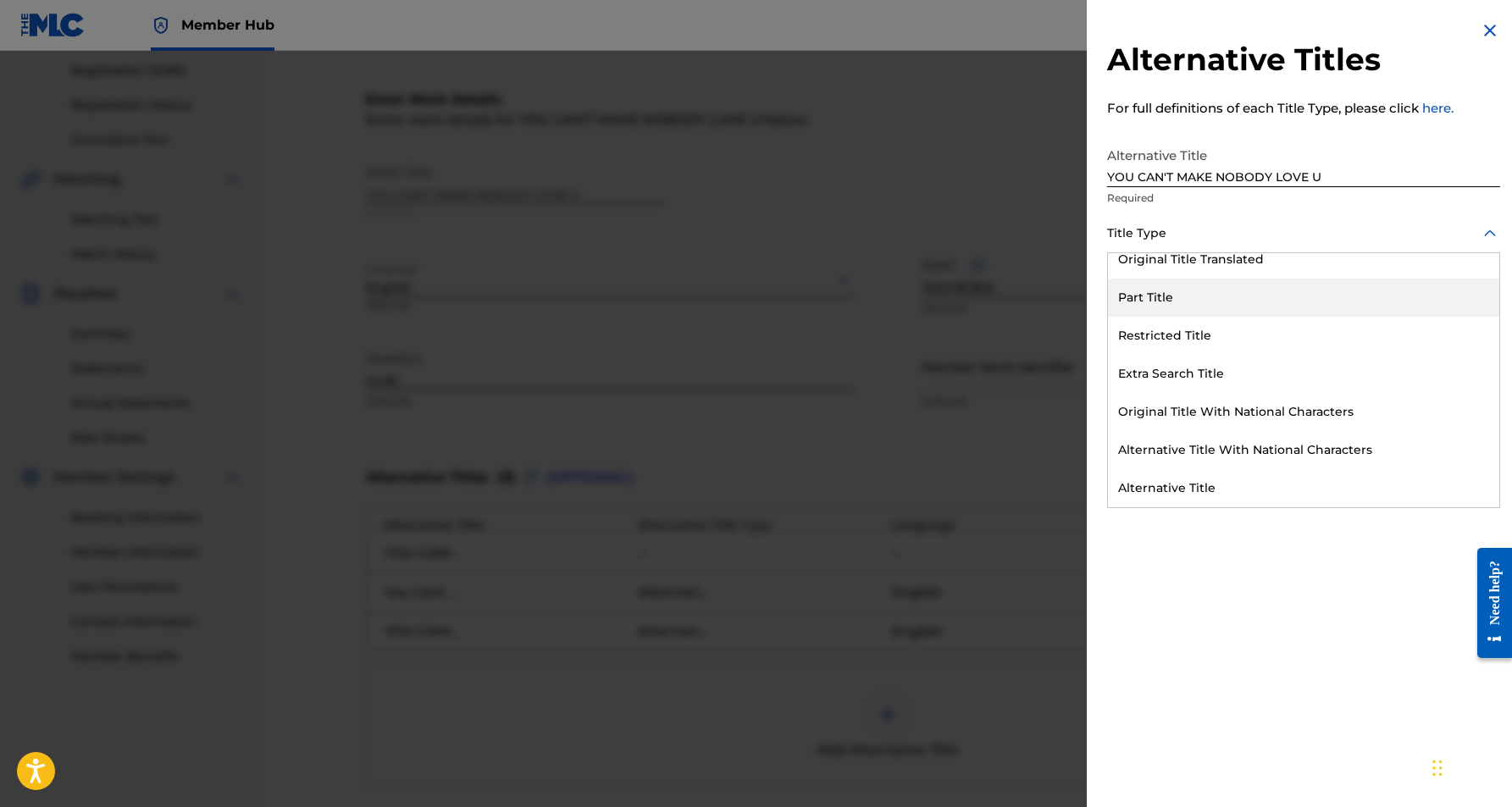
scroll to position [165, 0]
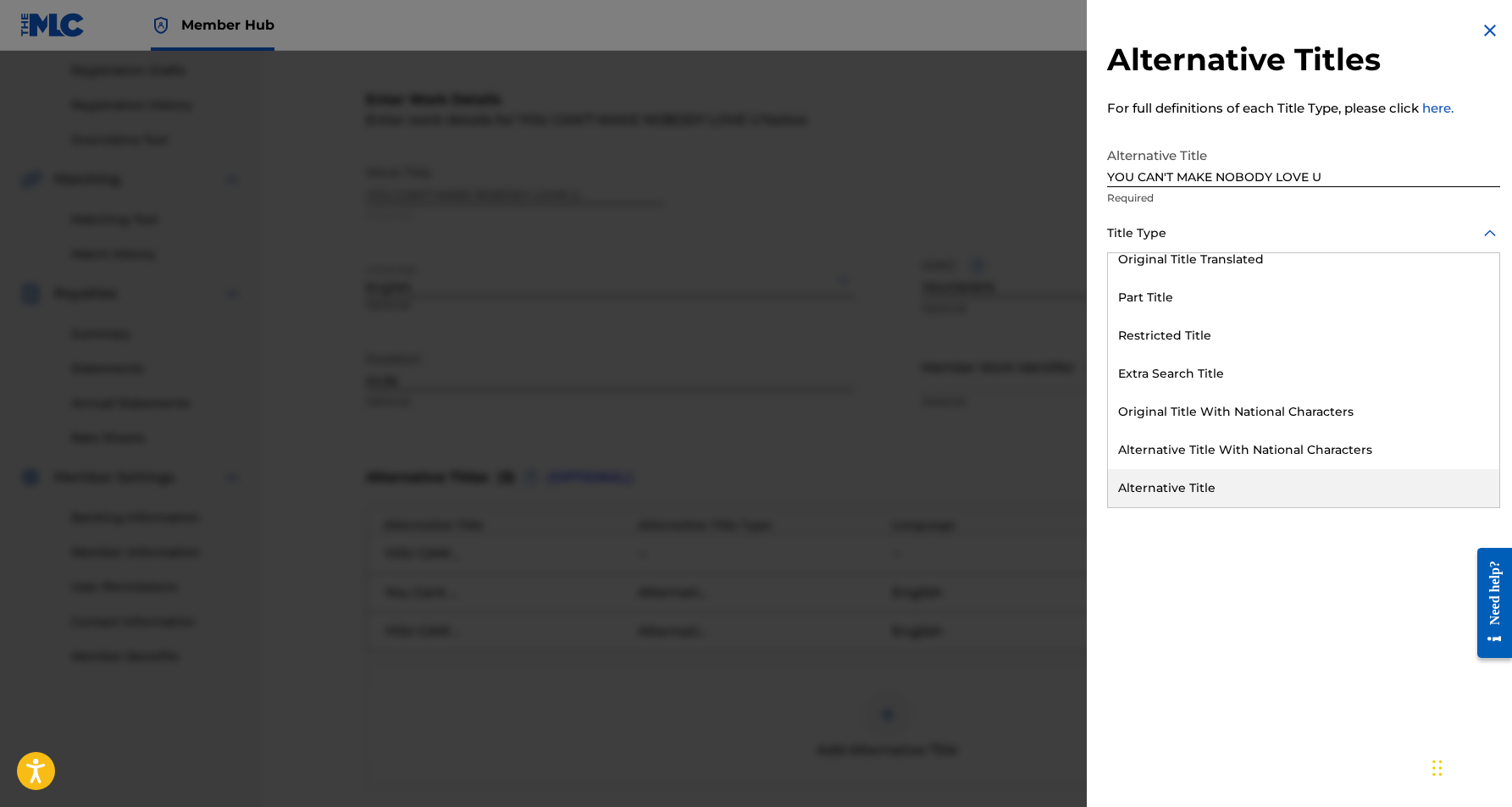
click at [1239, 496] on div "Alternative Title" at bounding box center [1303, 488] width 391 height 38
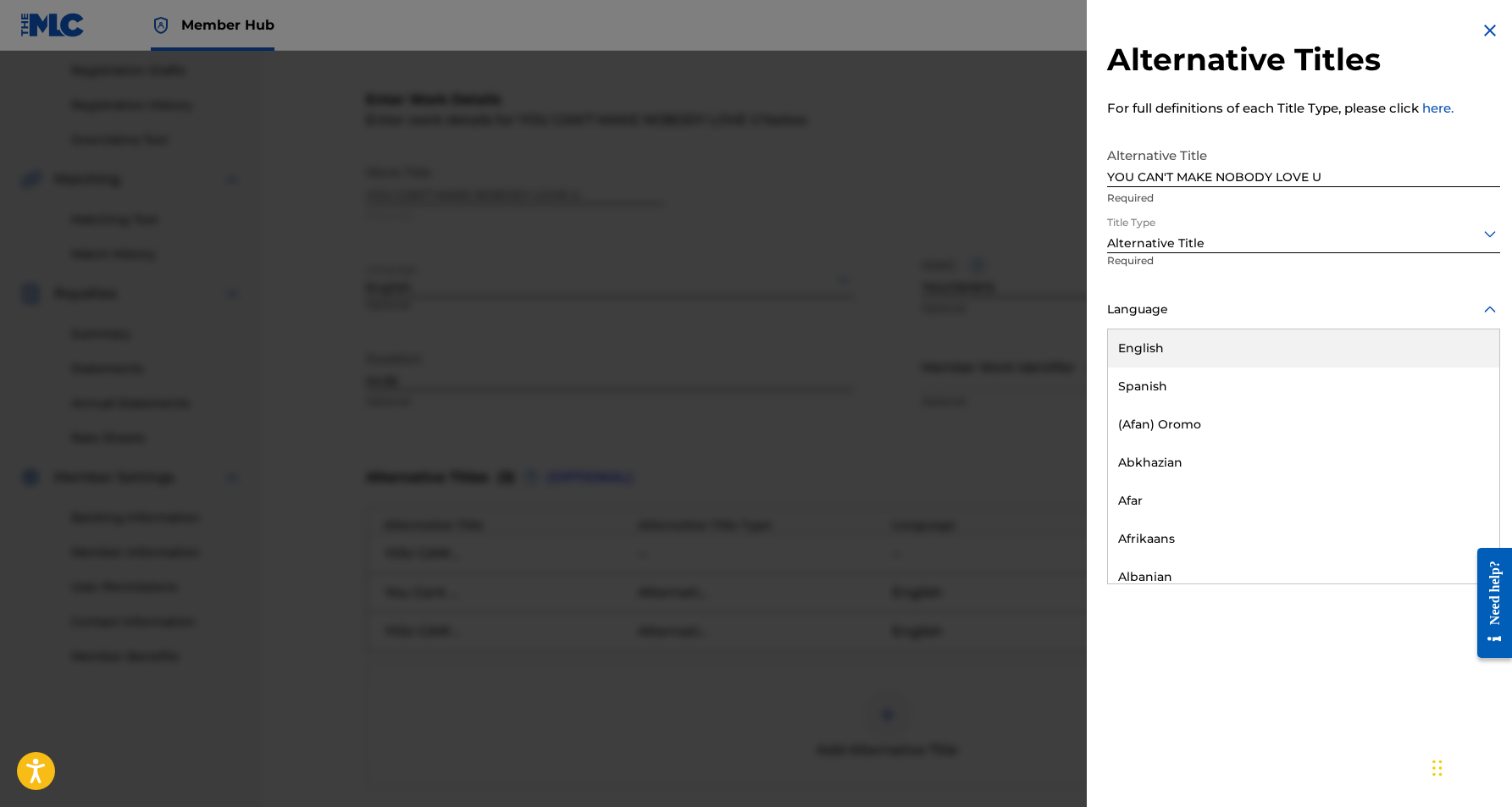
click at [1486, 306] on icon at bounding box center [1491, 310] width 21 height 21
click at [1244, 338] on div "English" at bounding box center [1303, 348] width 391 height 38
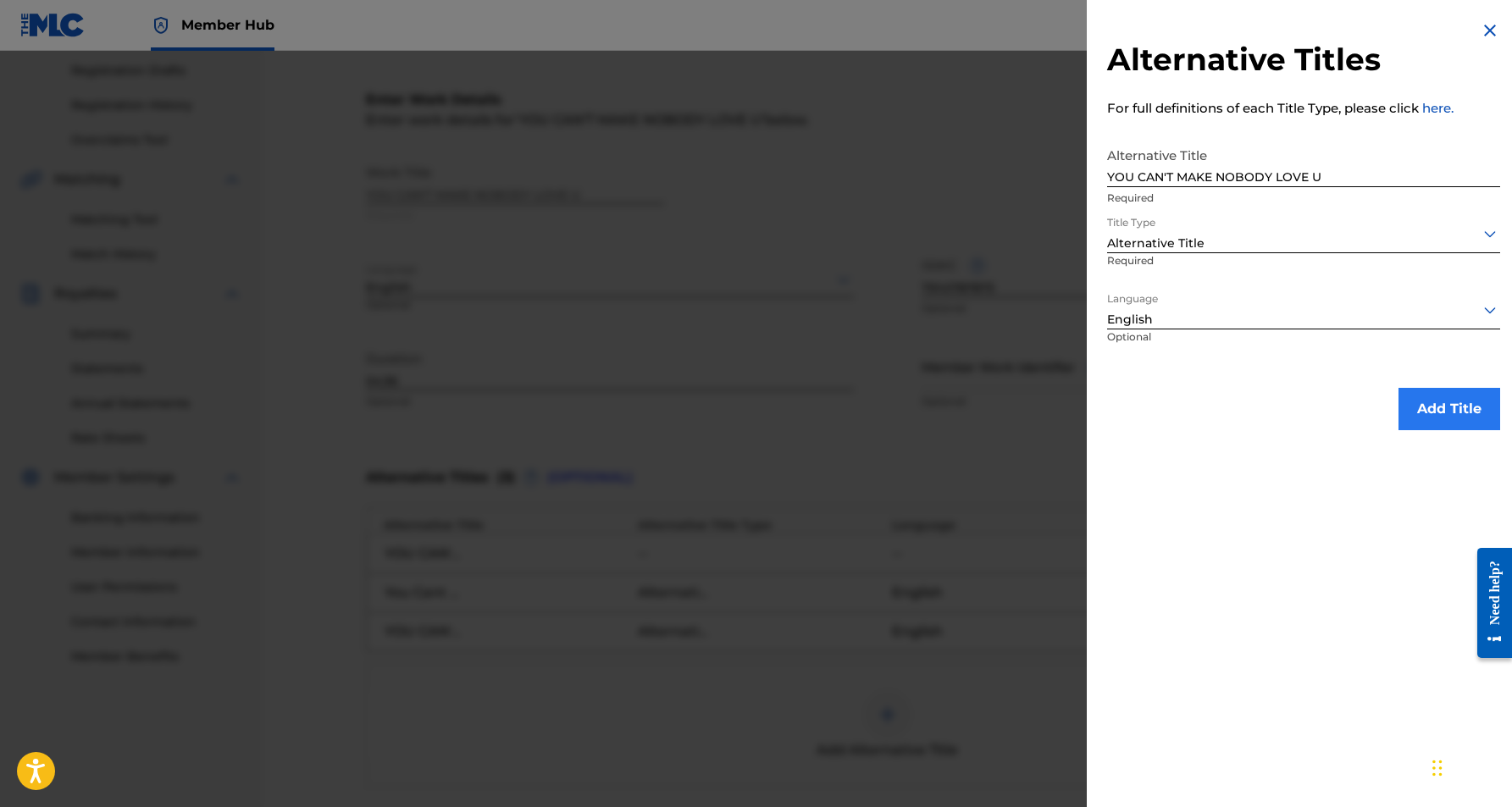
click at [1427, 405] on button "Add Title" at bounding box center [1449, 408] width 101 height 42
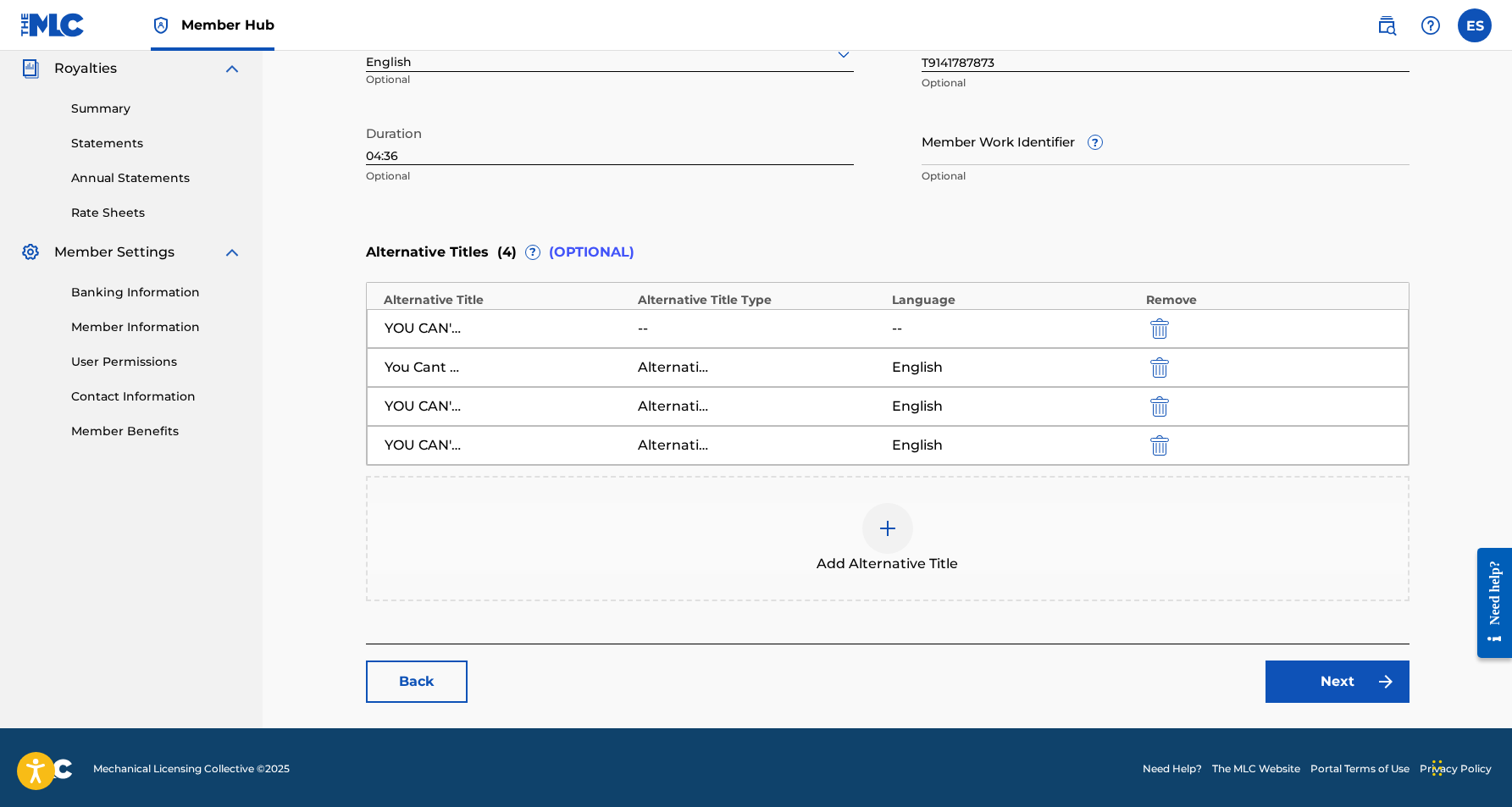
scroll to position [507, 0]
click at [1315, 675] on link "Next" at bounding box center [1338, 682] width 144 height 42
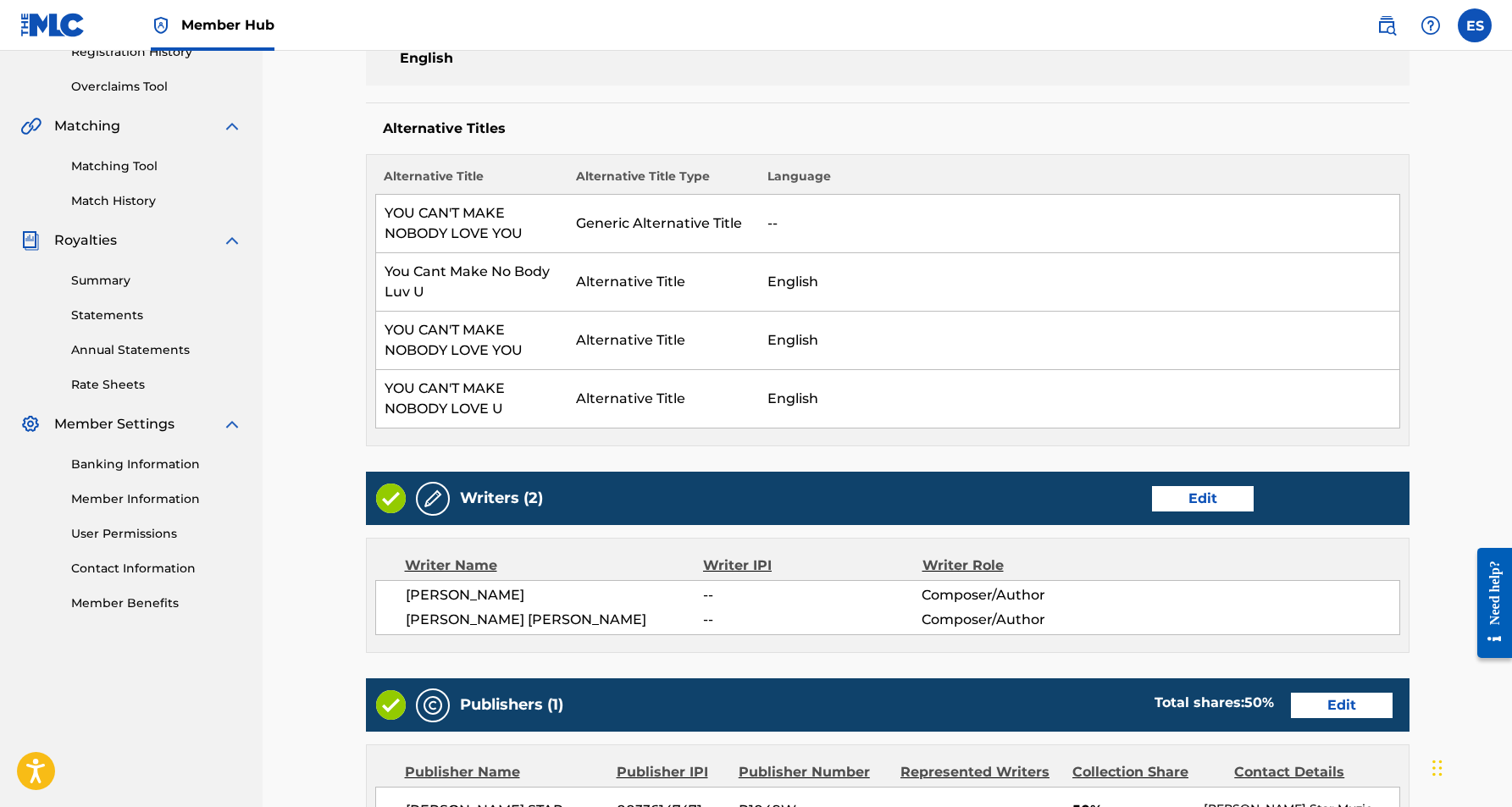
scroll to position [340, 0]
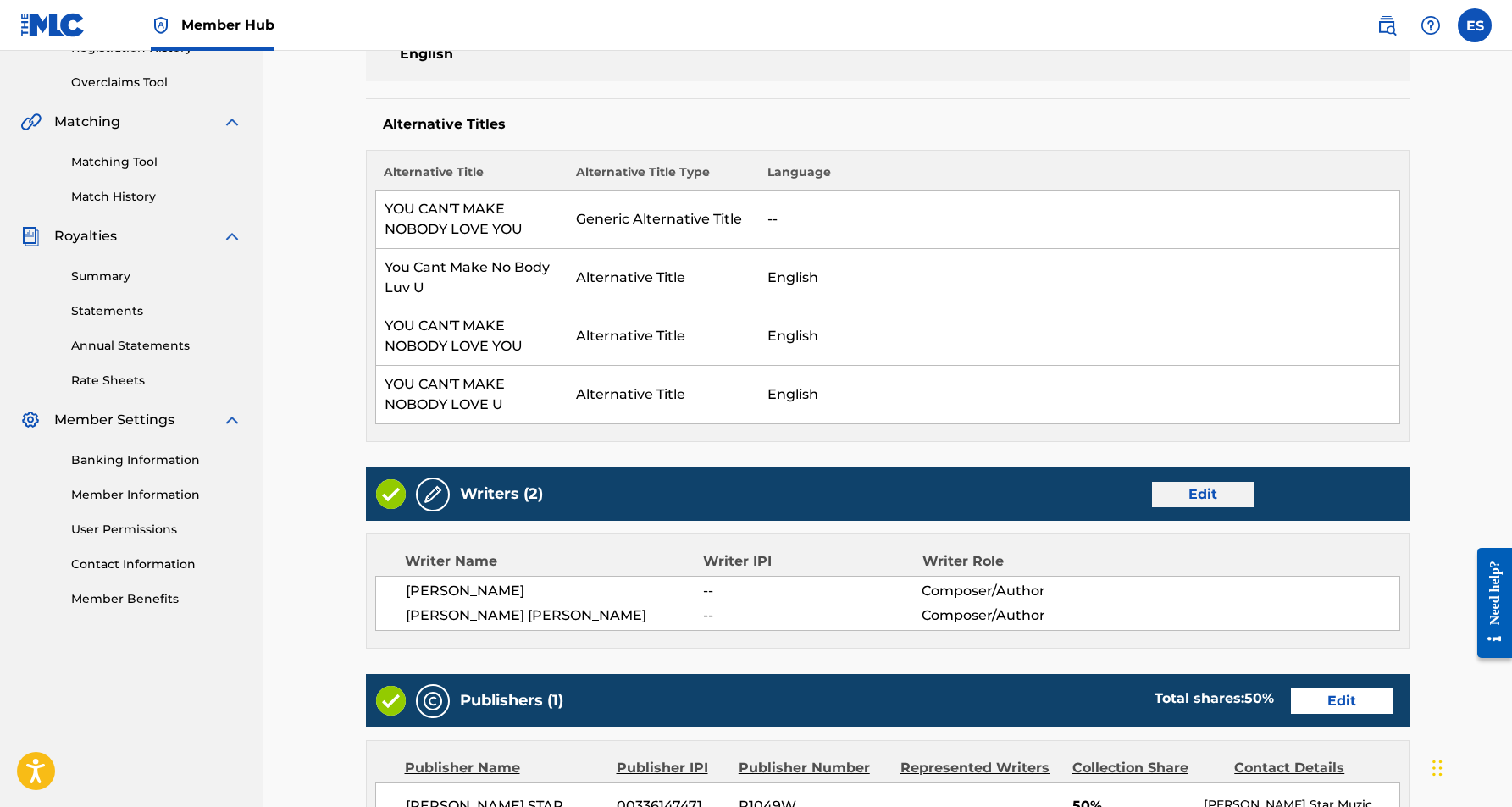
click at [1180, 494] on link "Edit" at bounding box center [1203, 495] width 101 height 26
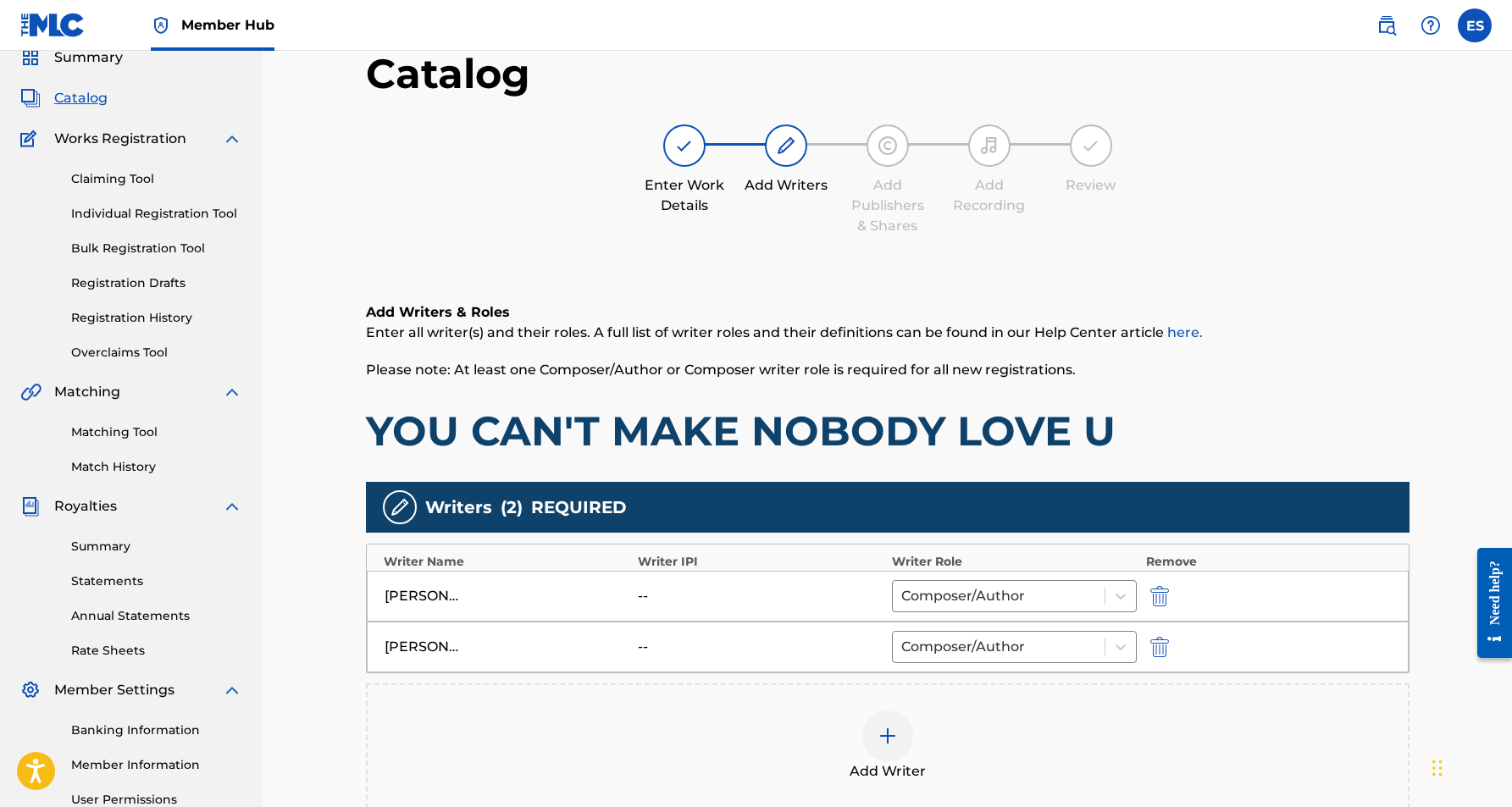
scroll to position [93, 0]
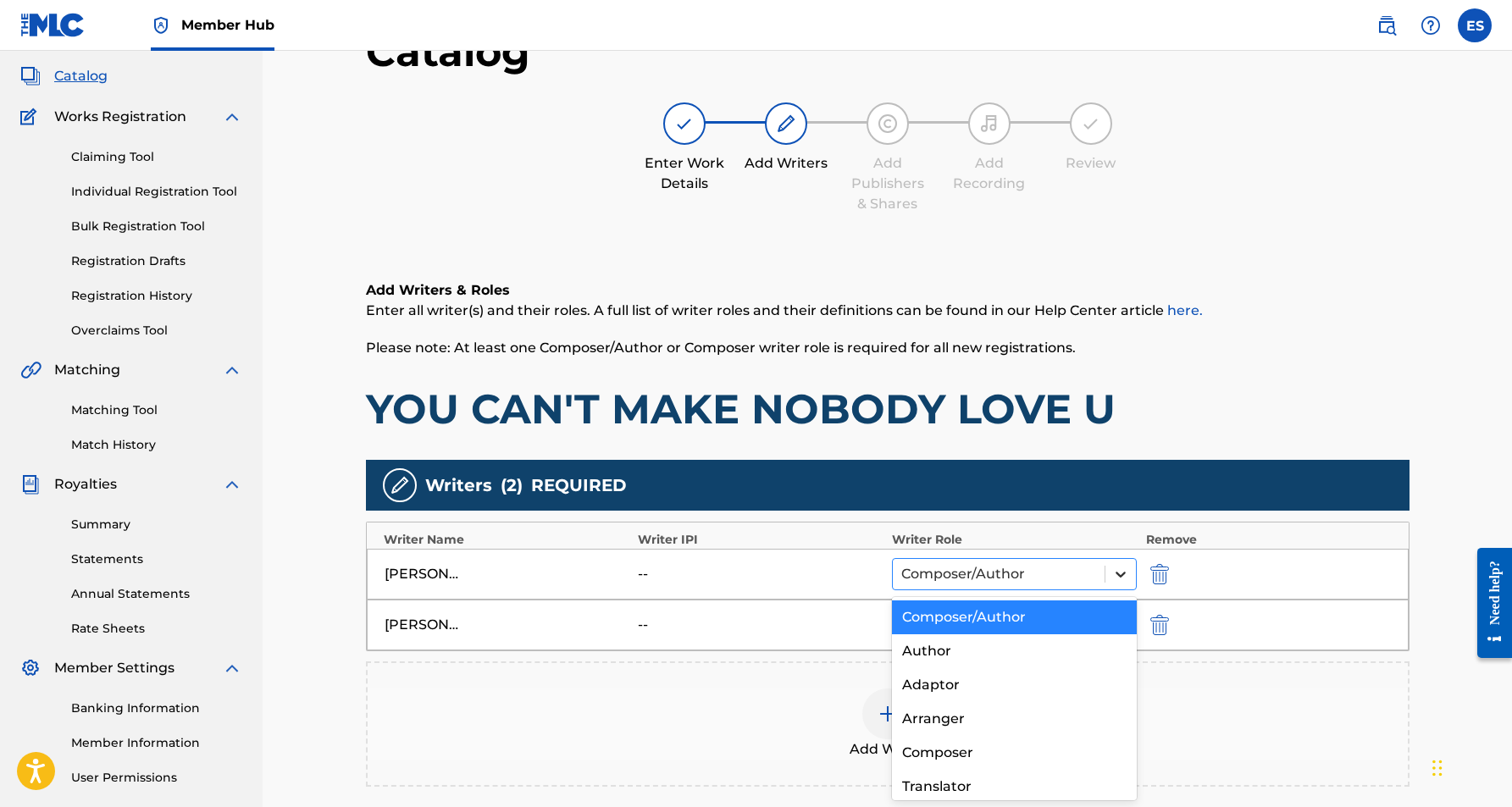
click at [1123, 574] on icon at bounding box center [1121, 574] width 10 height 6
click at [1055, 641] on div "Author" at bounding box center [1014, 650] width 245 height 33
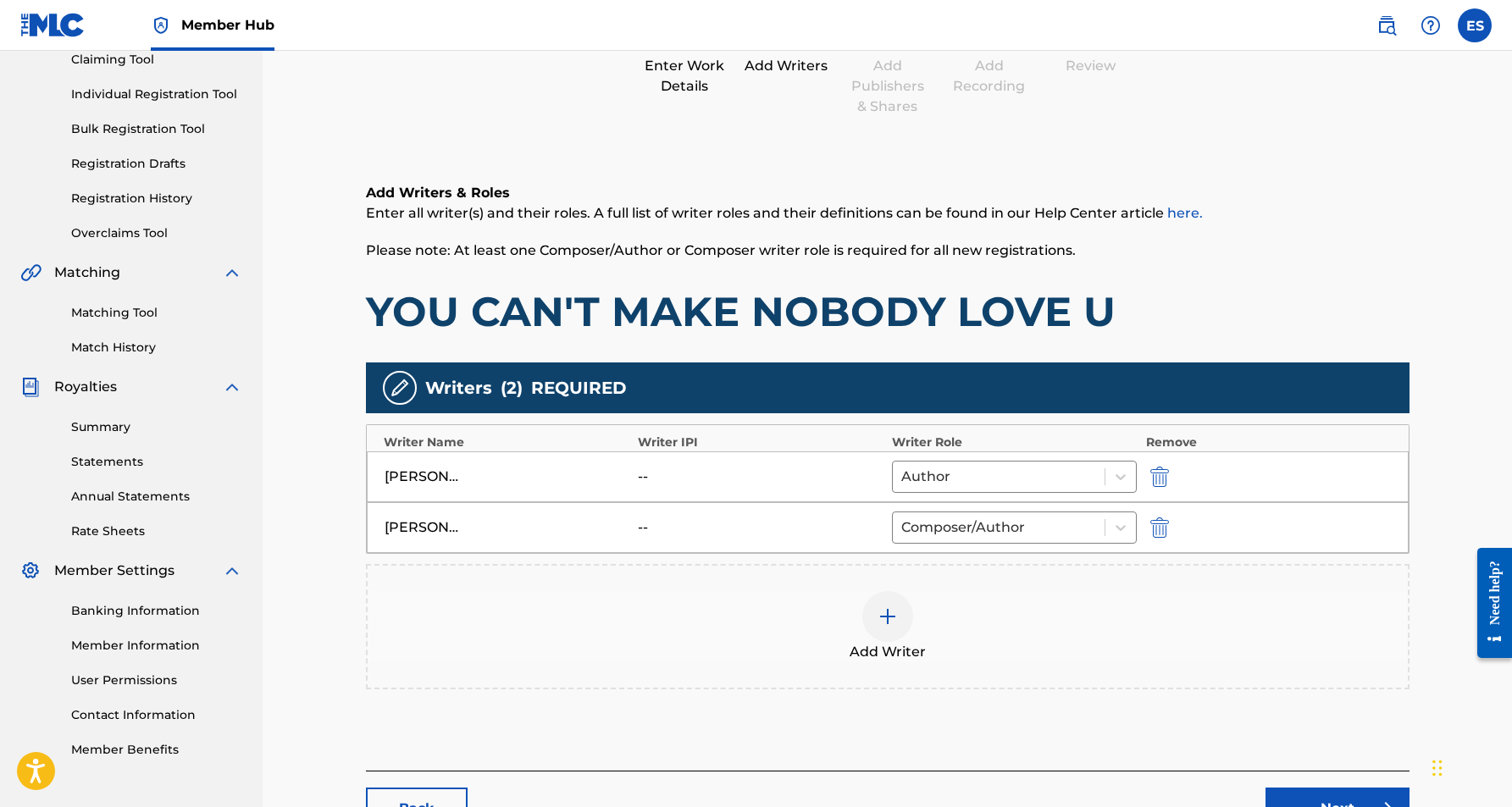
scroll to position [210, 0]
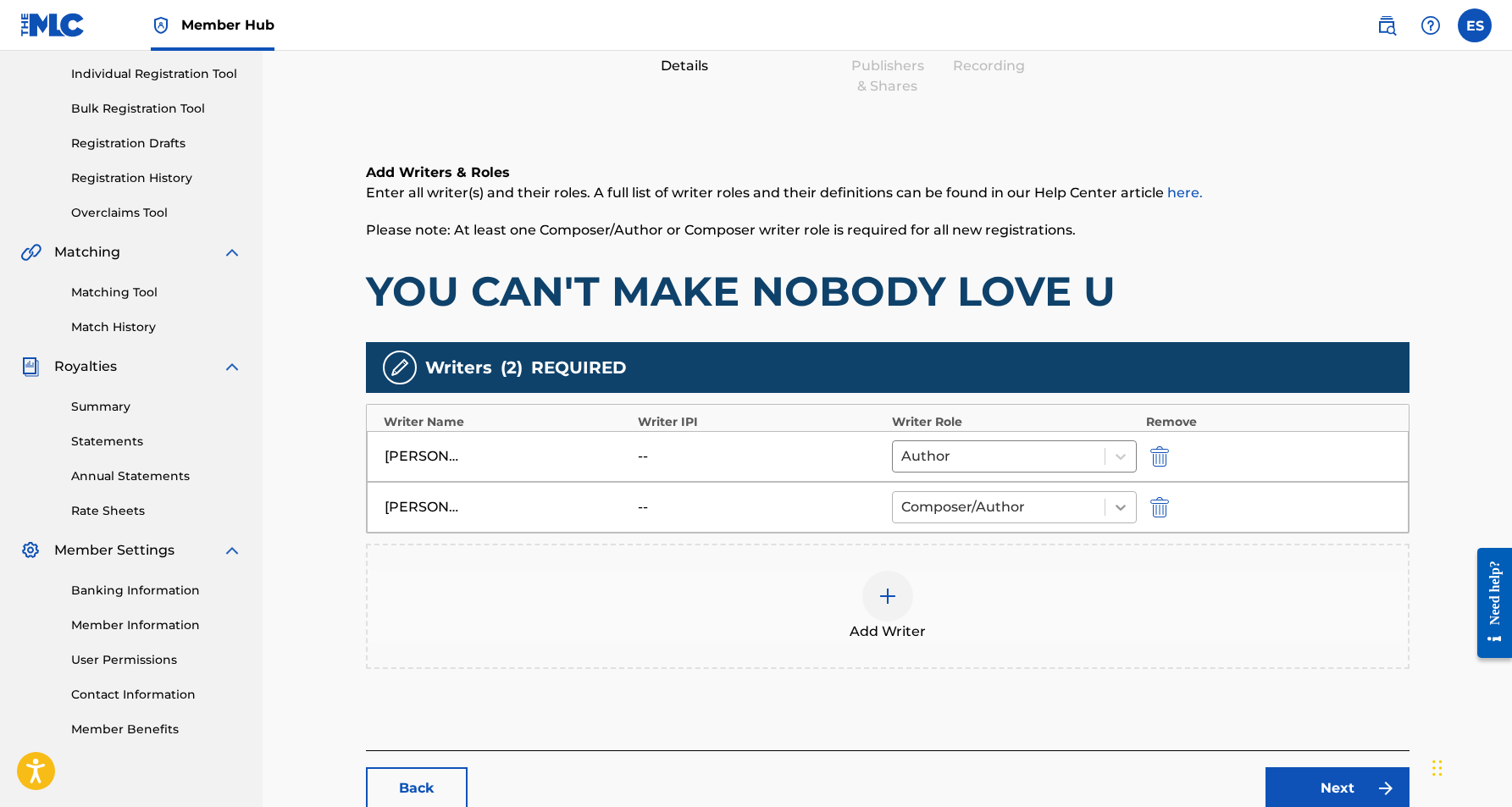
click at [1121, 509] on icon at bounding box center [1121, 507] width 10 height 6
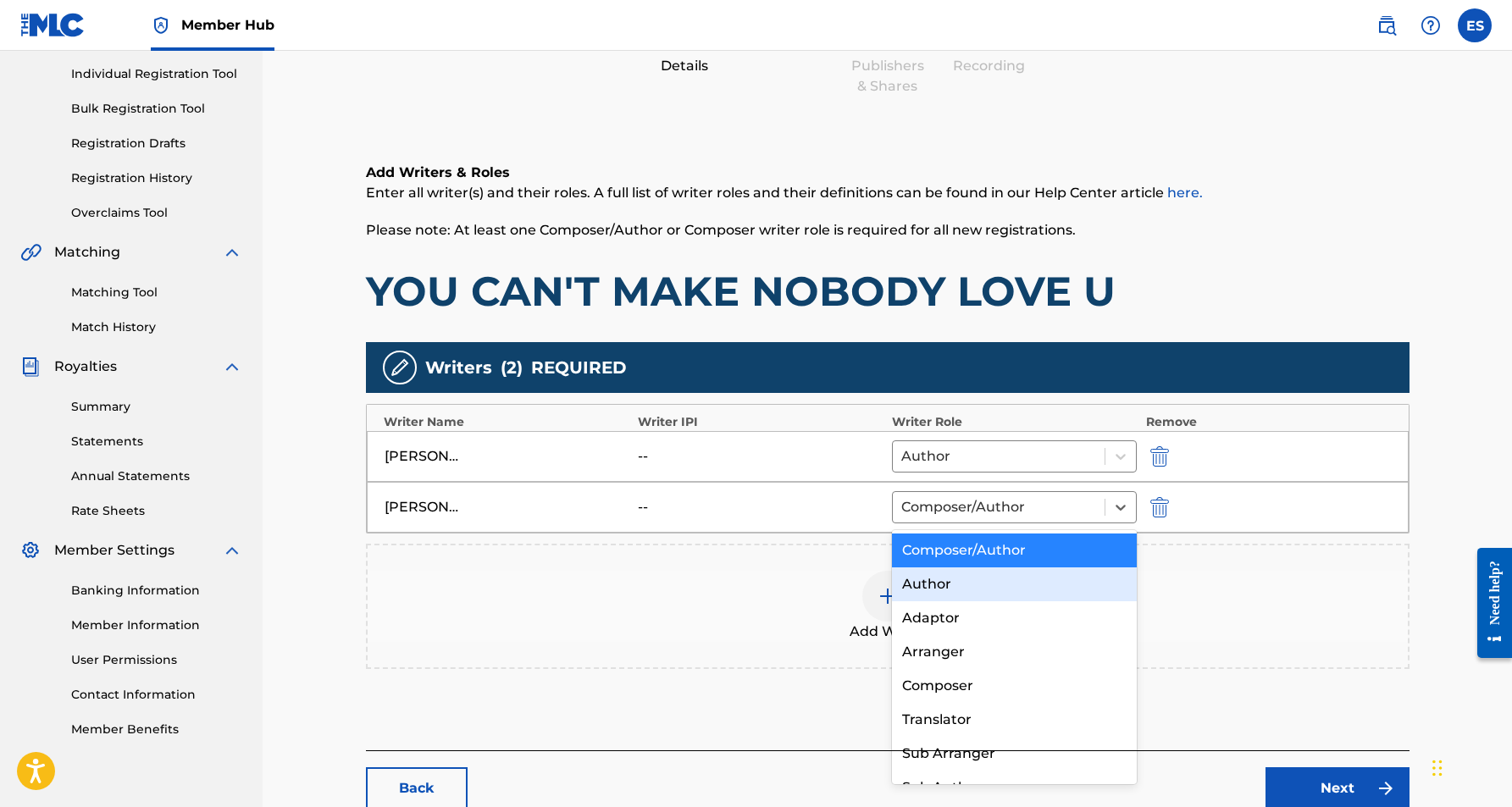
scroll to position [18, 0]
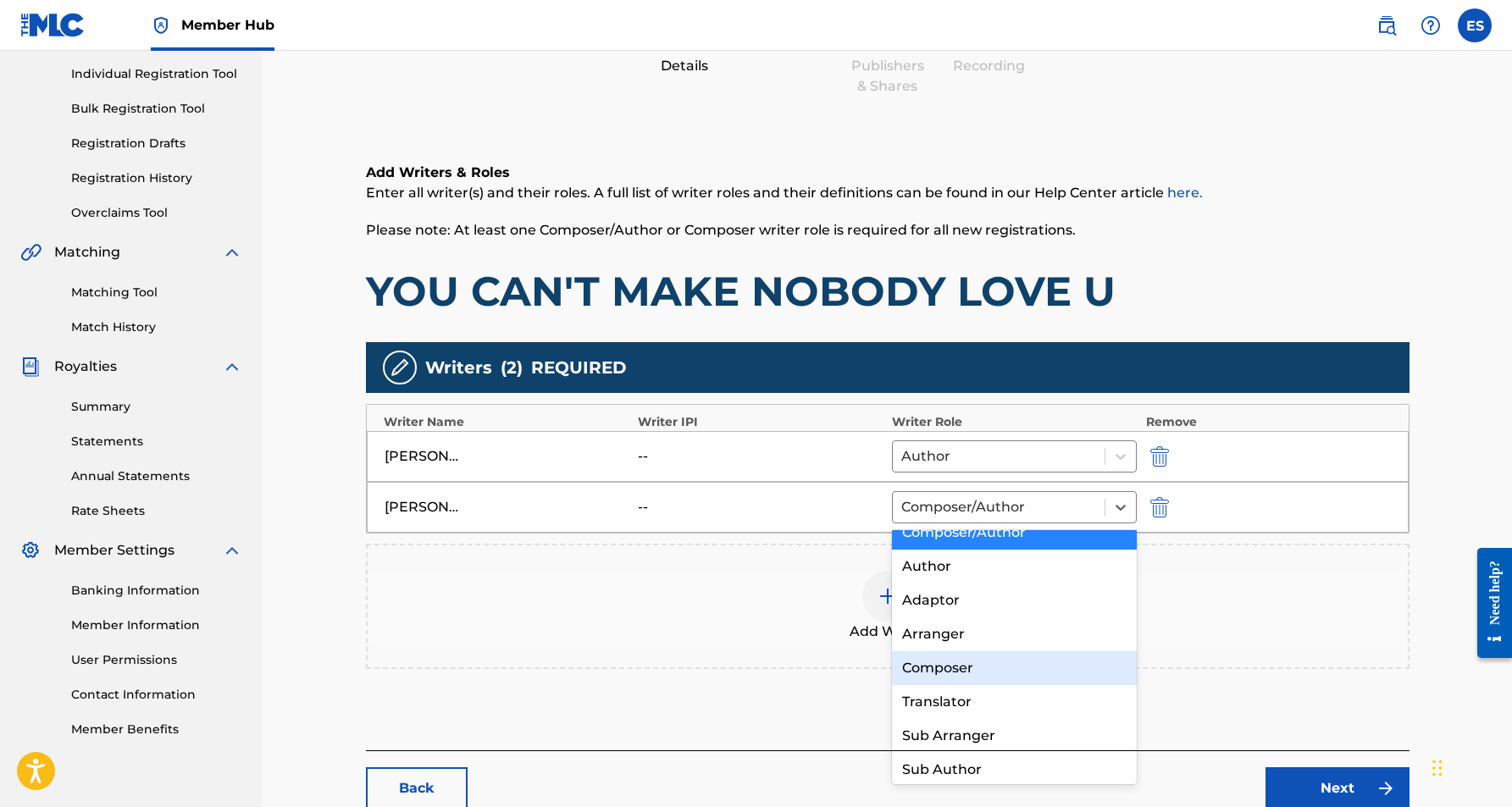
click at [1033, 660] on div "Composer" at bounding box center [1014, 667] width 245 height 33
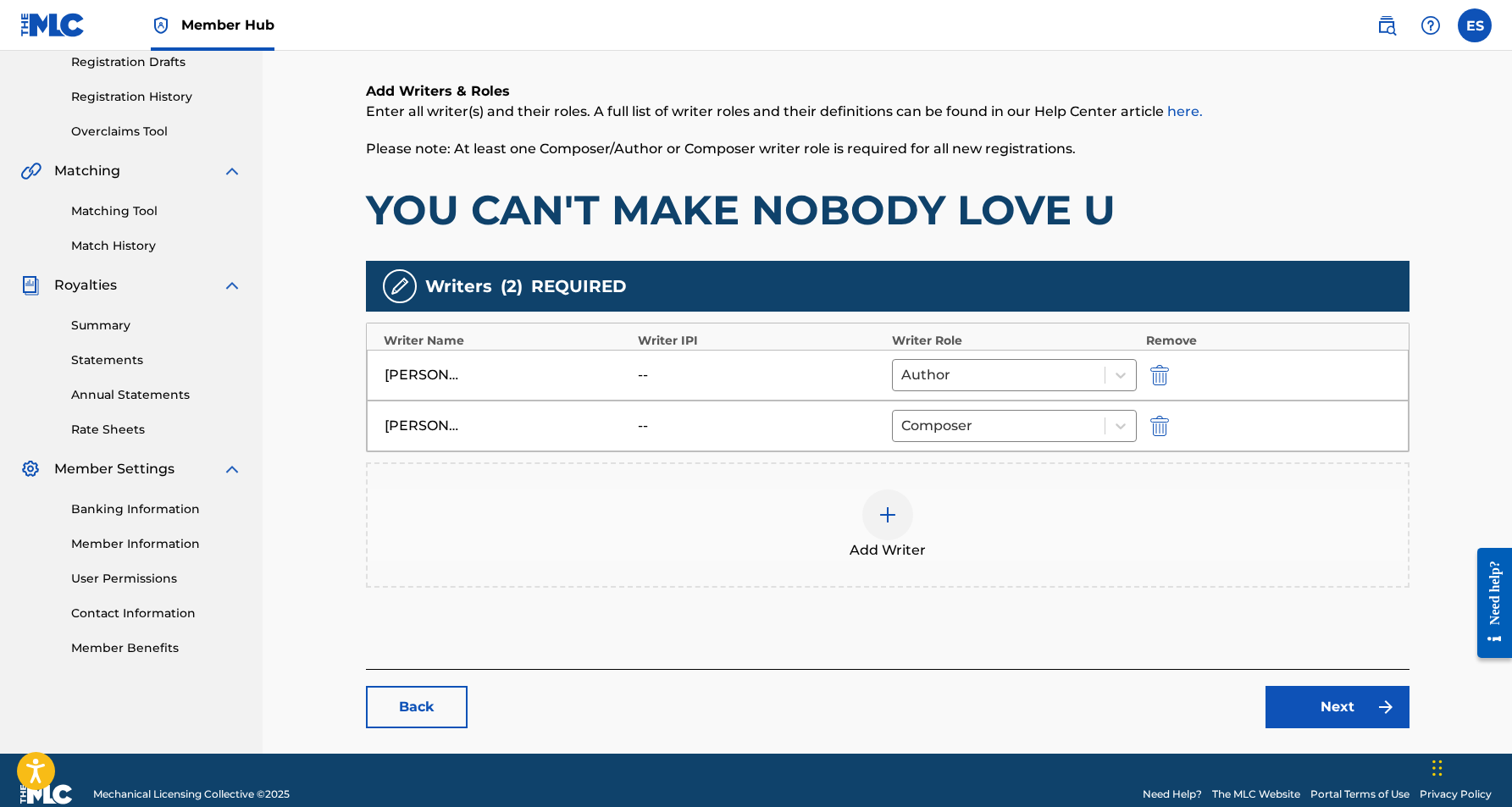
scroll to position [295, 0]
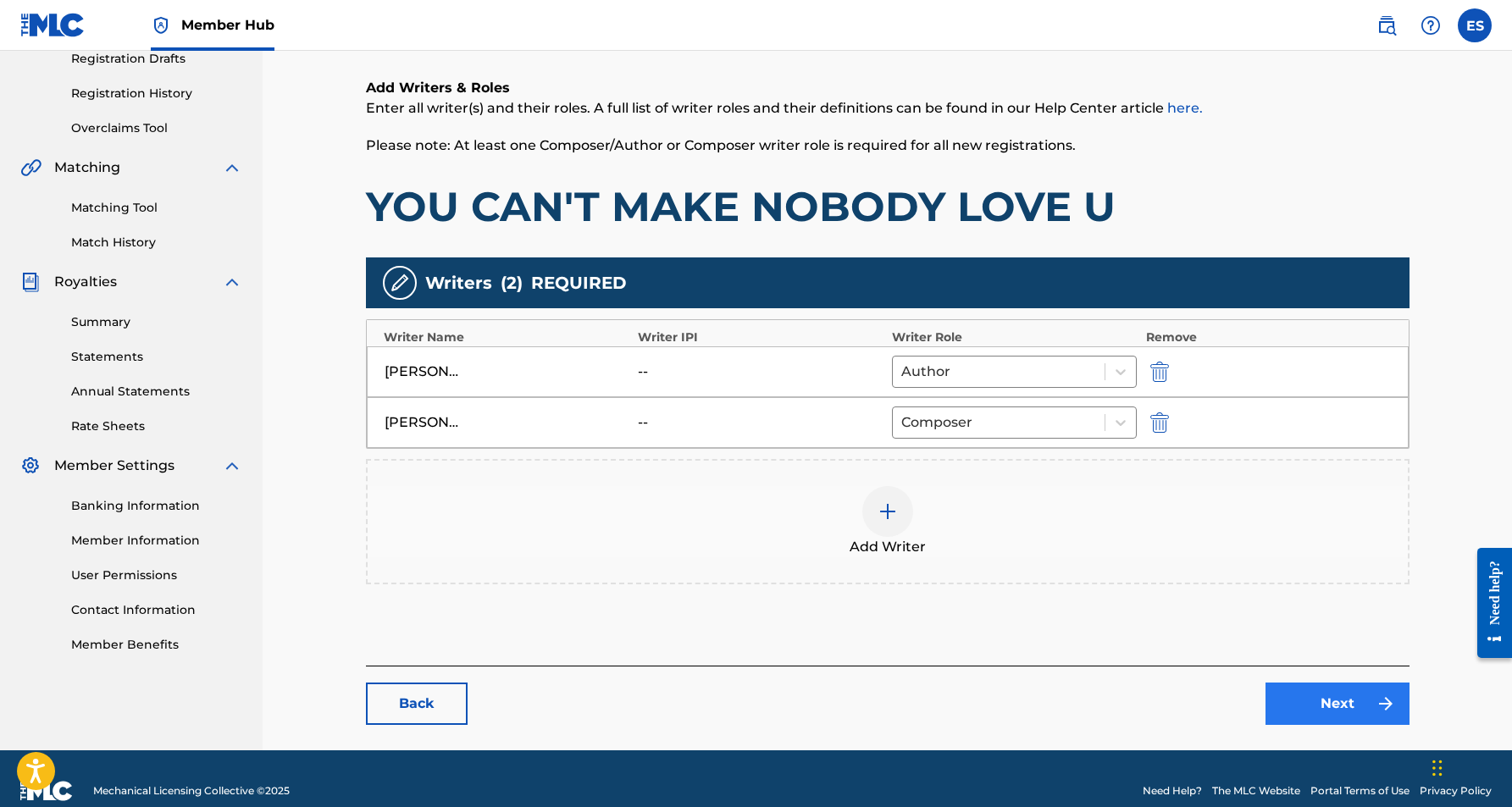
click at [1287, 702] on link "Next" at bounding box center [1338, 703] width 144 height 42
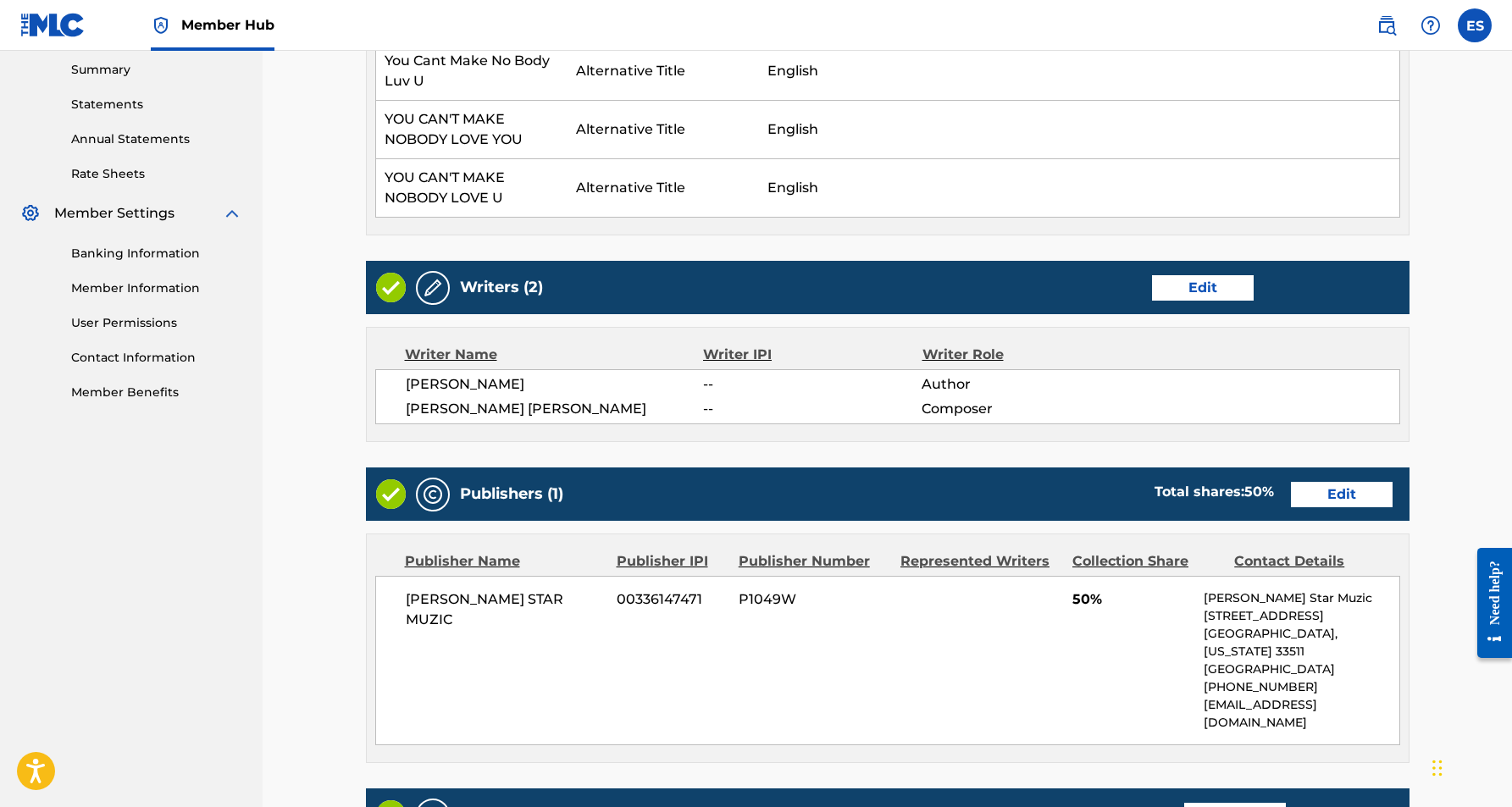
scroll to position [576, 0]
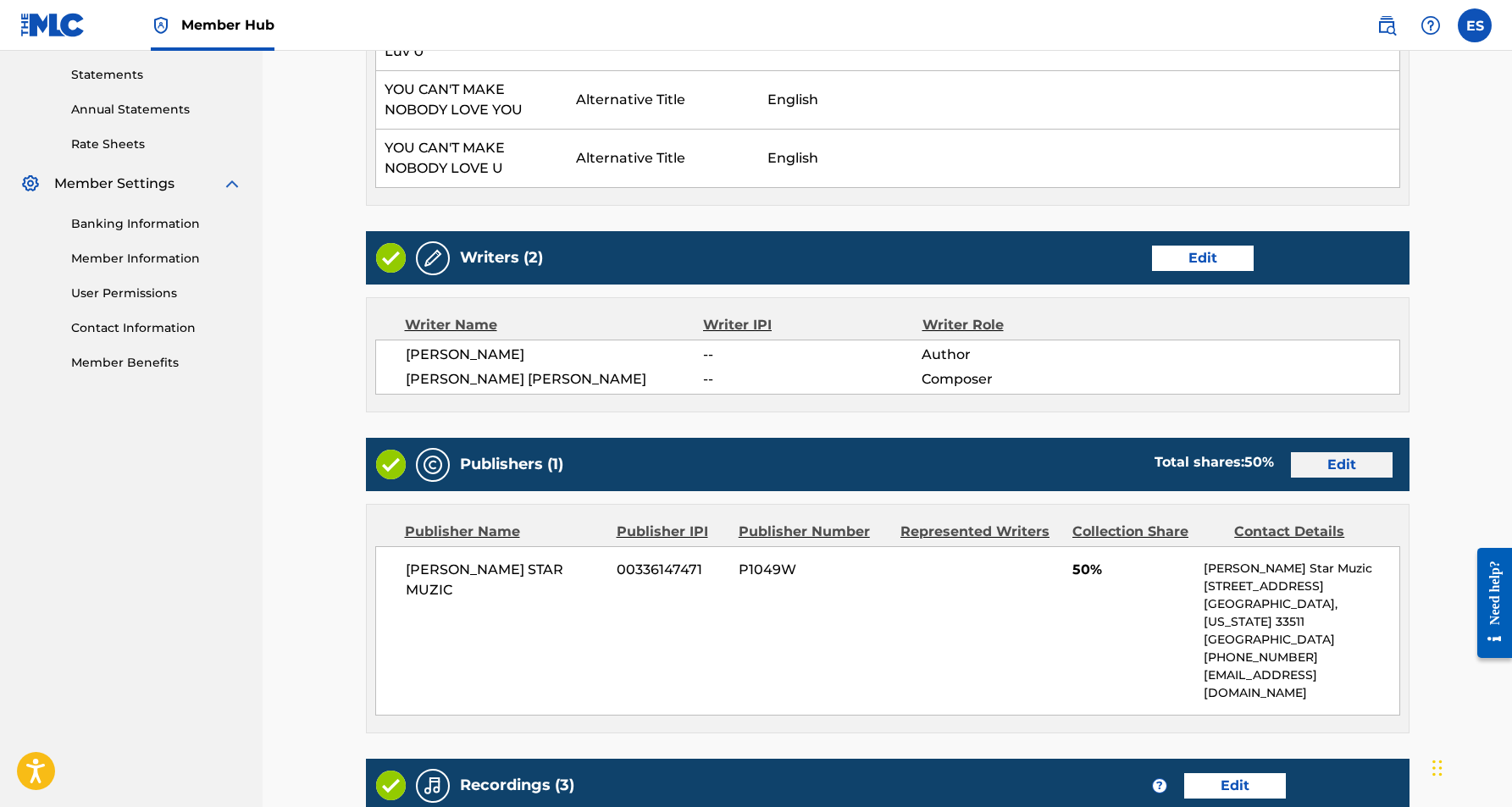
click at [1335, 470] on link "Edit" at bounding box center [1341, 465] width 101 height 26
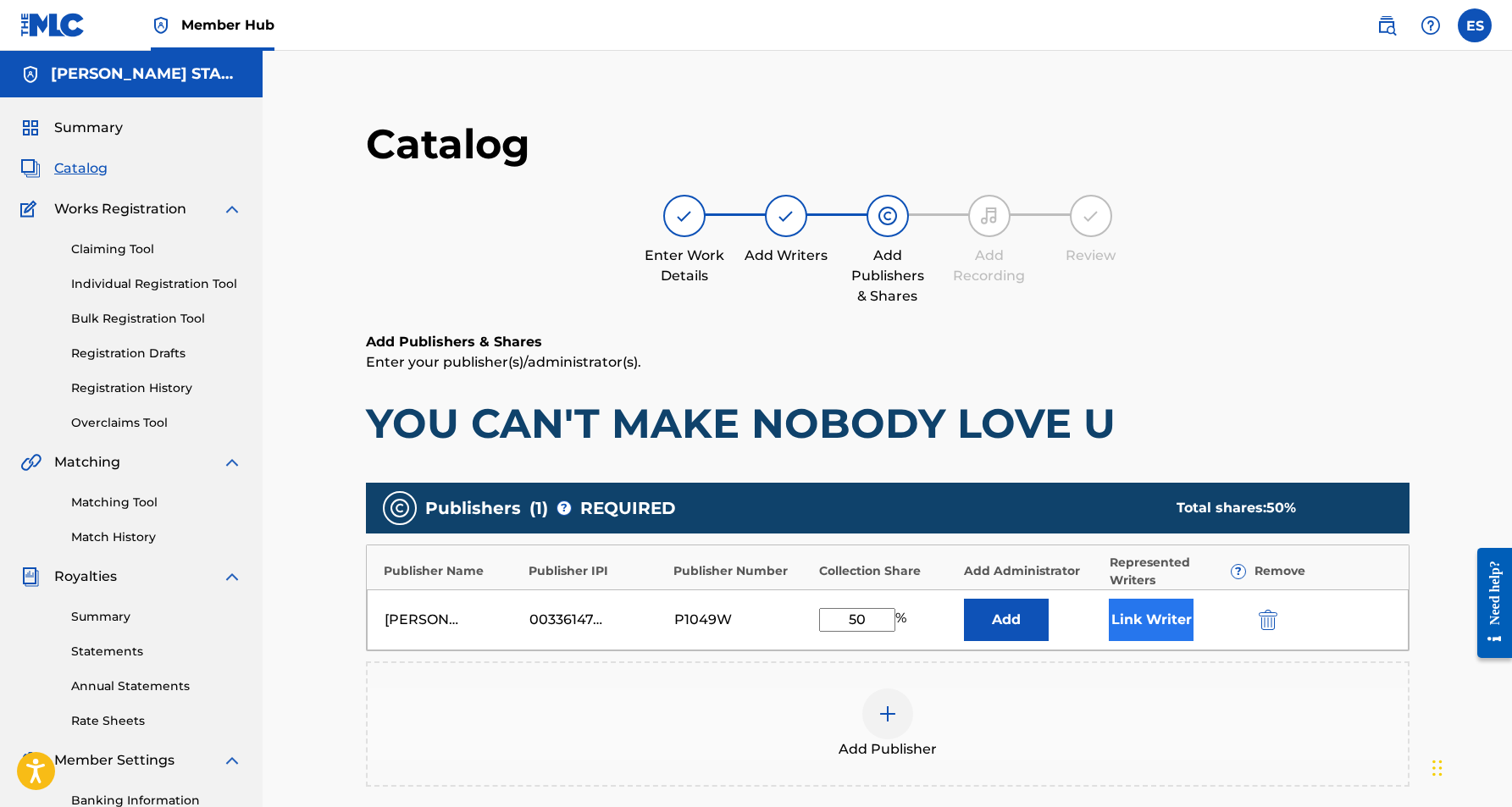
click at [1135, 621] on button "Link Writer" at bounding box center [1151, 619] width 85 height 42
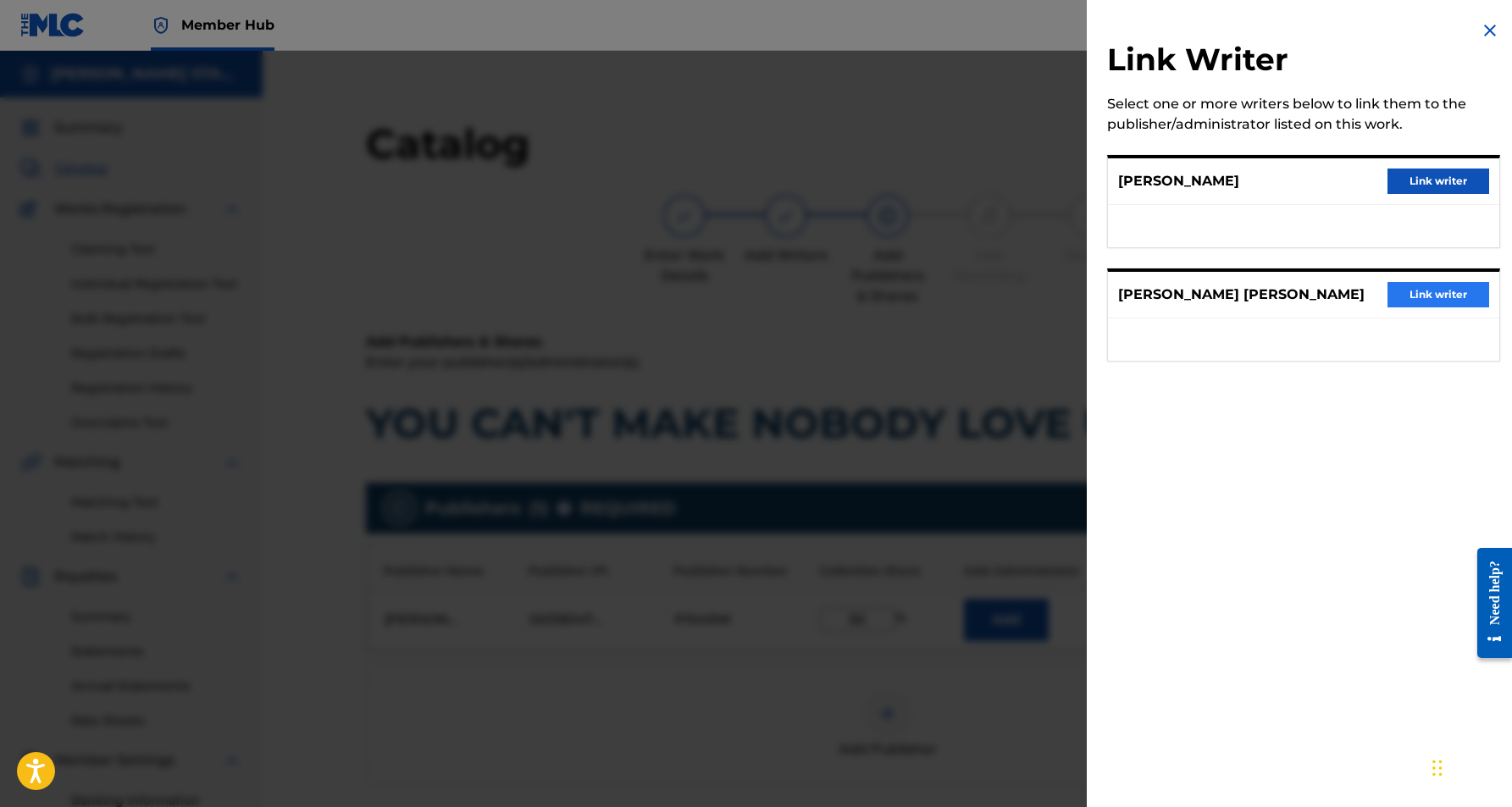
click at [1417, 292] on button "Link writer" at bounding box center [1438, 295] width 101 height 26
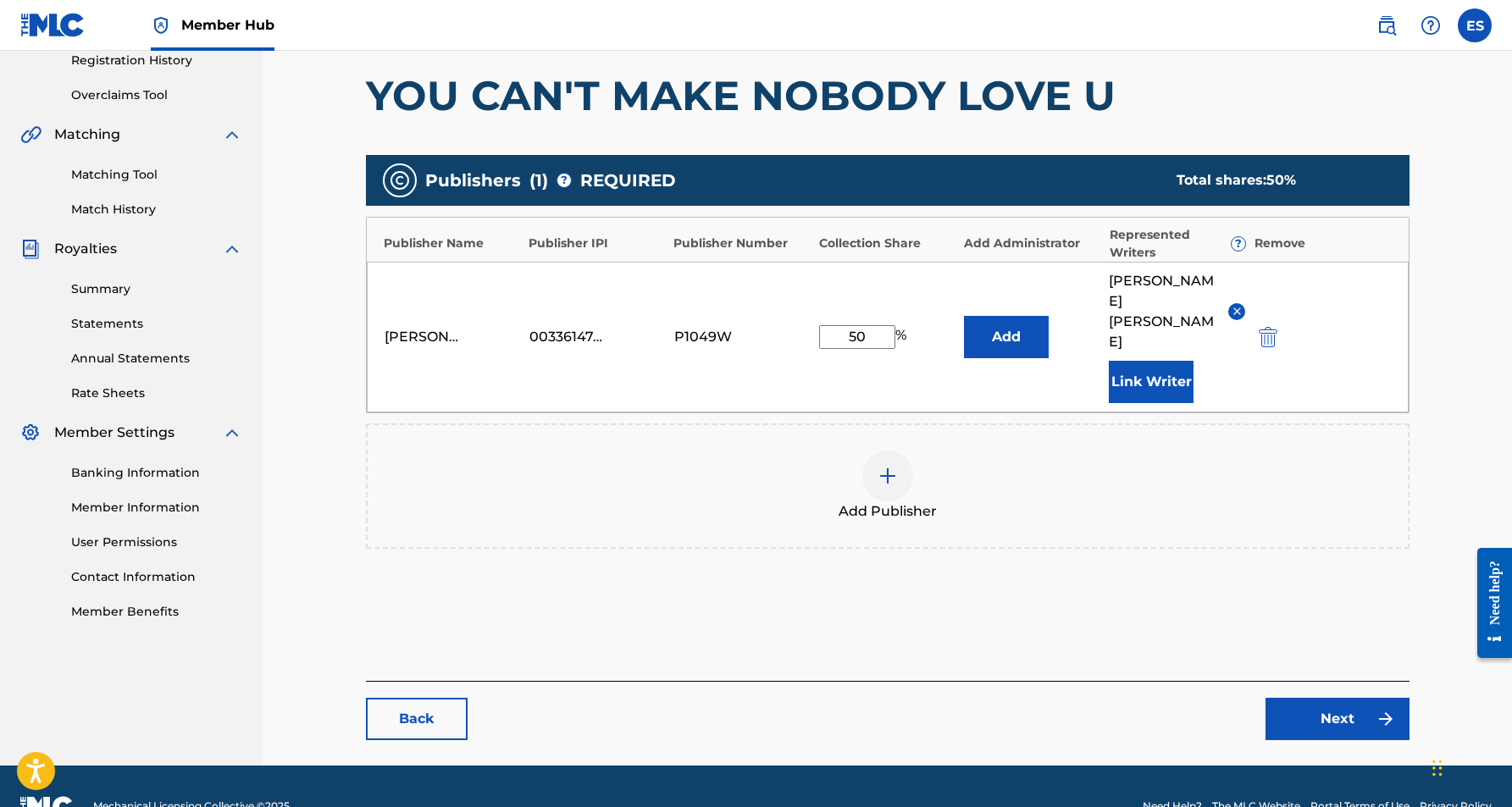
scroll to position [327, 0]
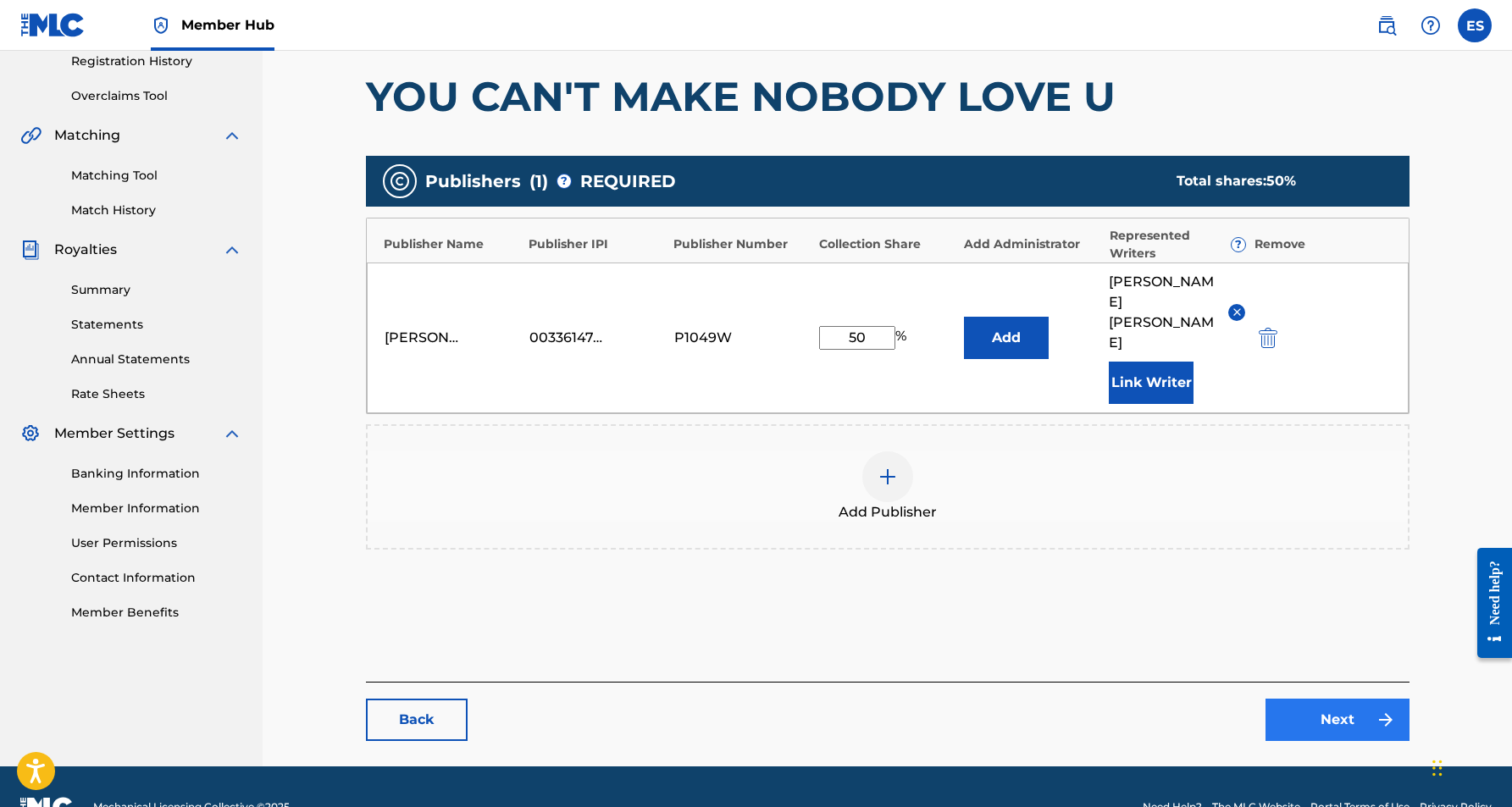
click at [1332, 698] on link "Next" at bounding box center [1338, 719] width 144 height 42
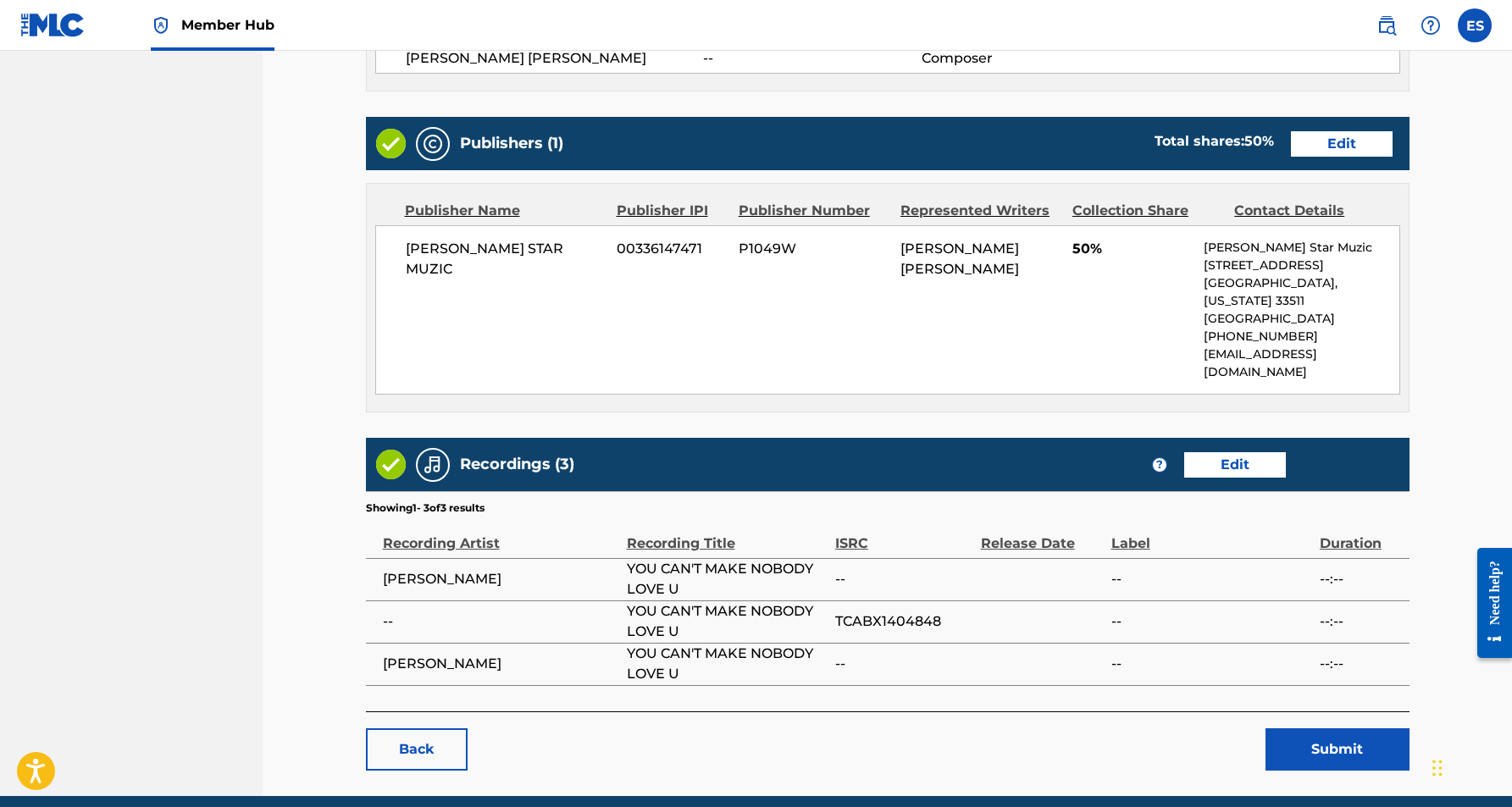
scroll to position [906, 0]
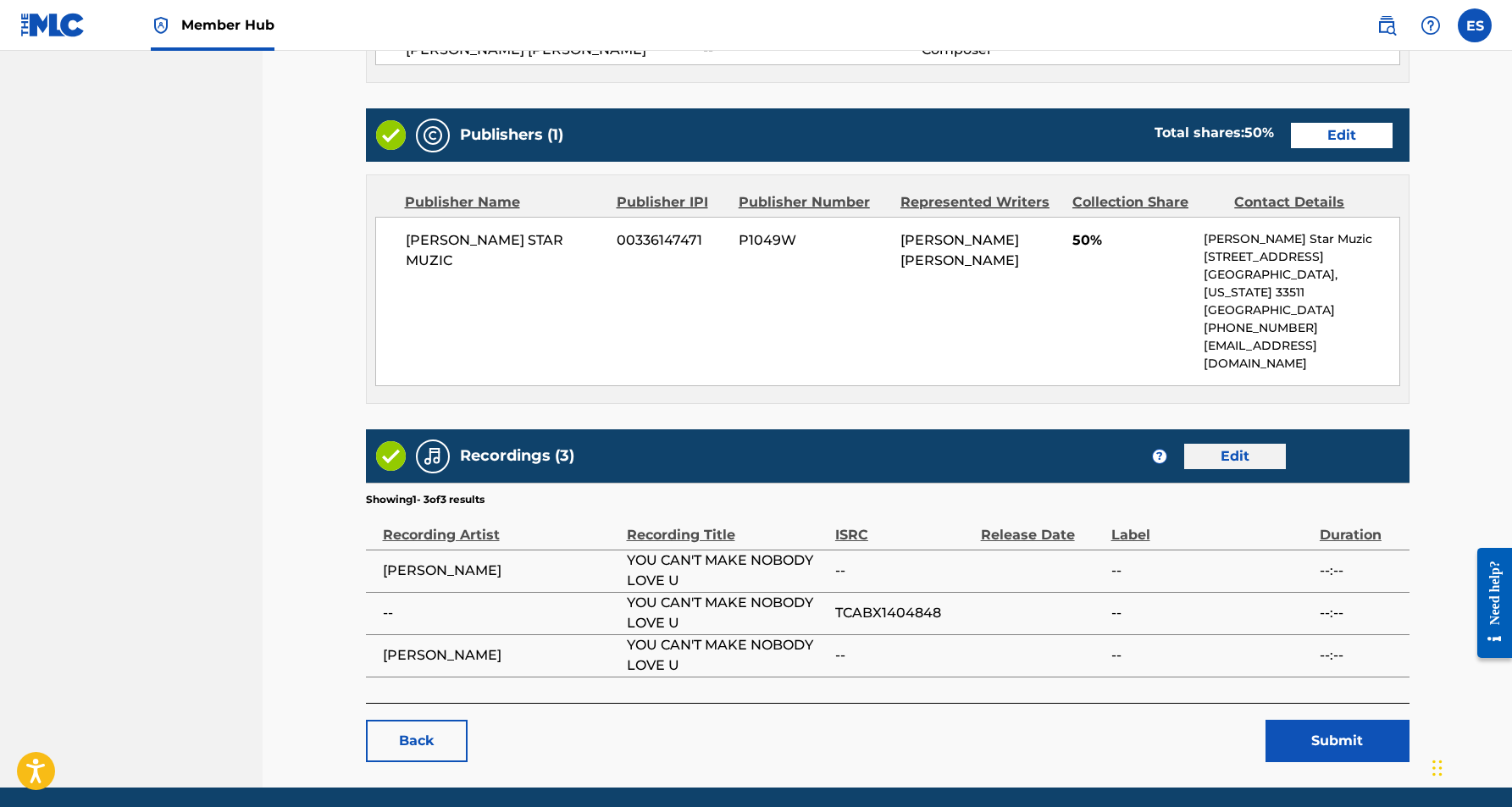
click at [1234, 443] on link "Edit" at bounding box center [1235, 456] width 101 height 26
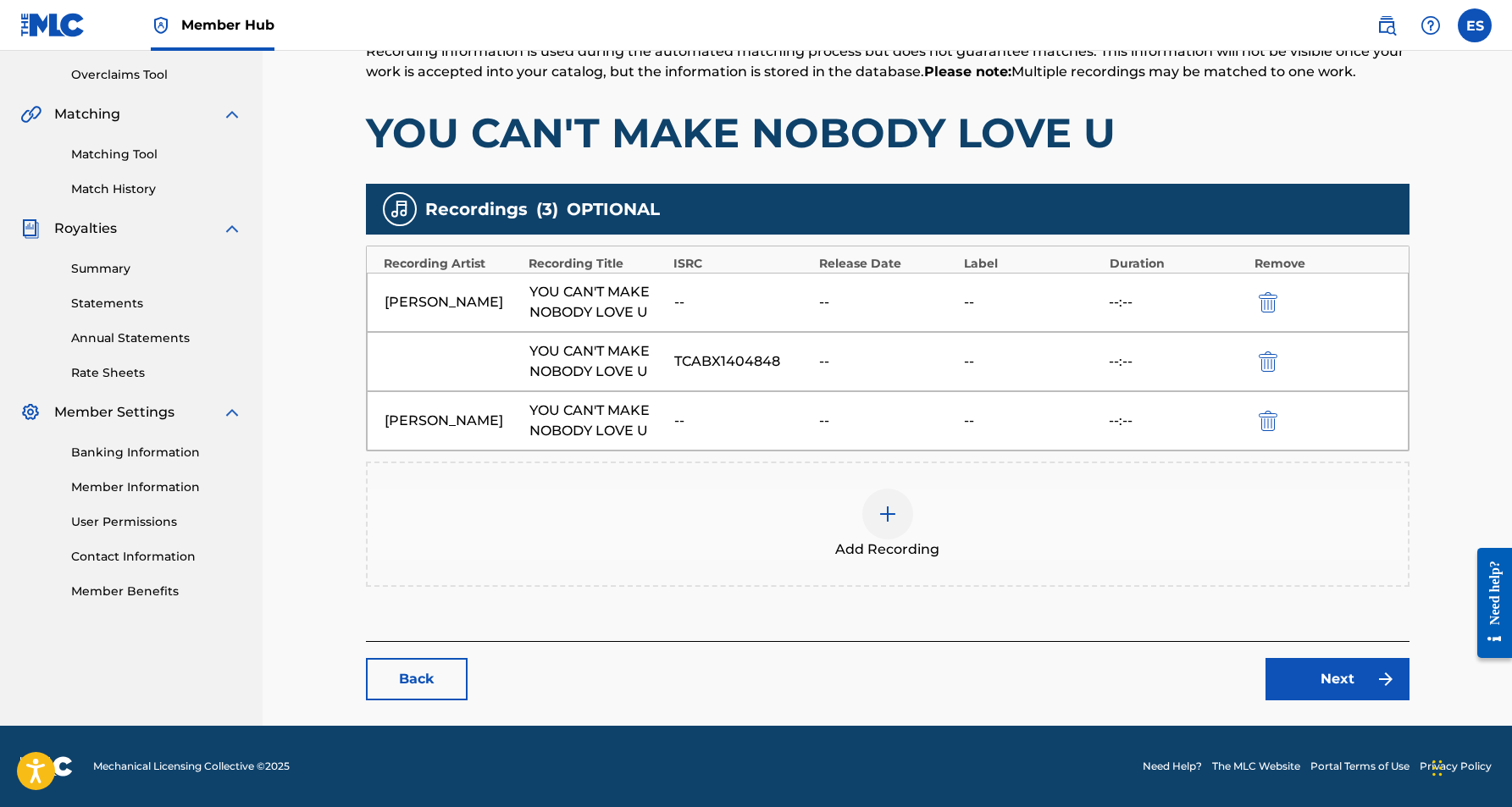
scroll to position [348, 0]
click at [889, 520] on img at bounding box center [888, 514] width 21 height 21
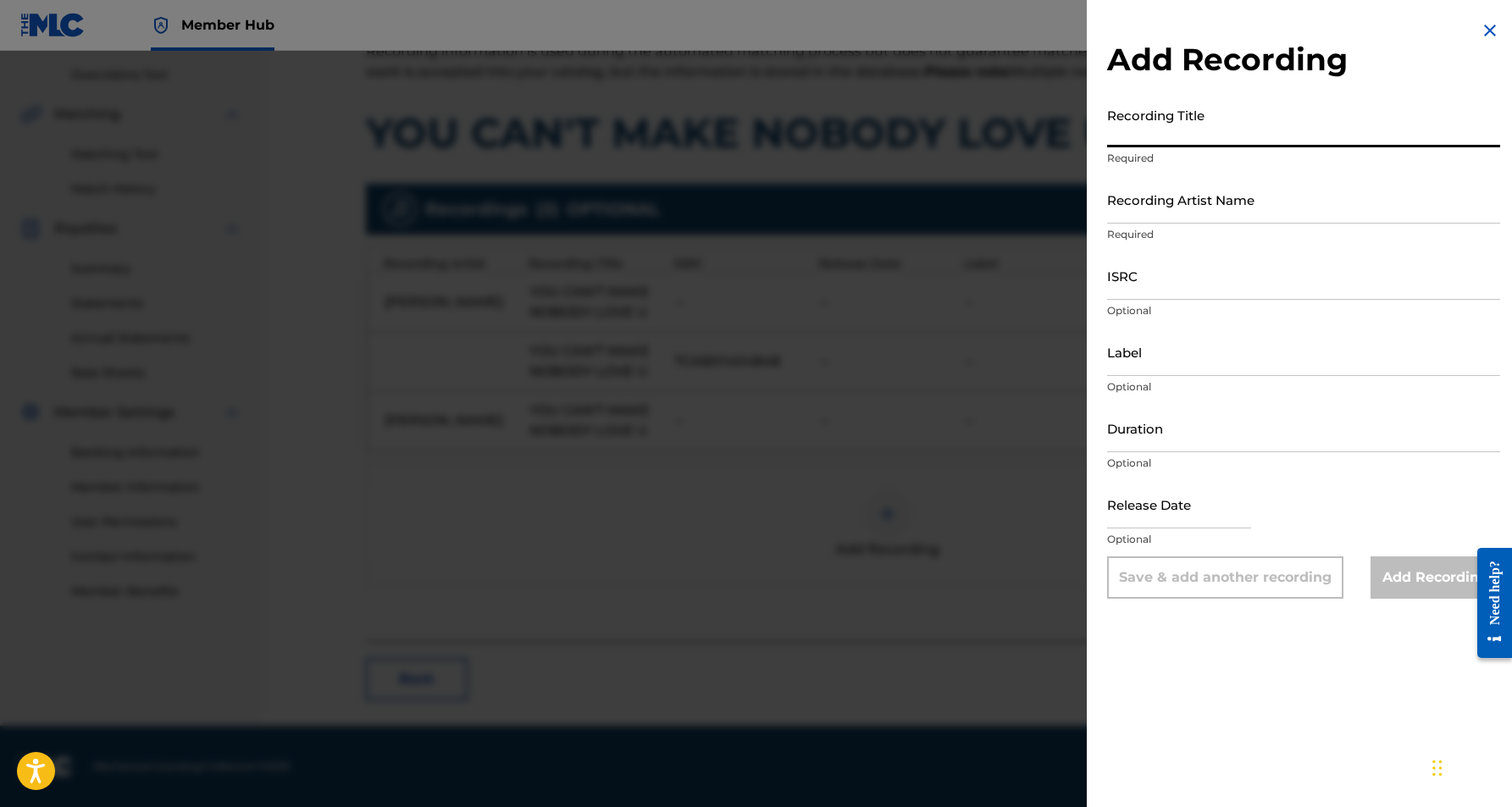
click at [1164, 142] on input "Recording Title" at bounding box center [1303, 123] width 393 height 48
click at [1249, 203] on input "Recording Artist Name" at bounding box center [1303, 199] width 393 height 48
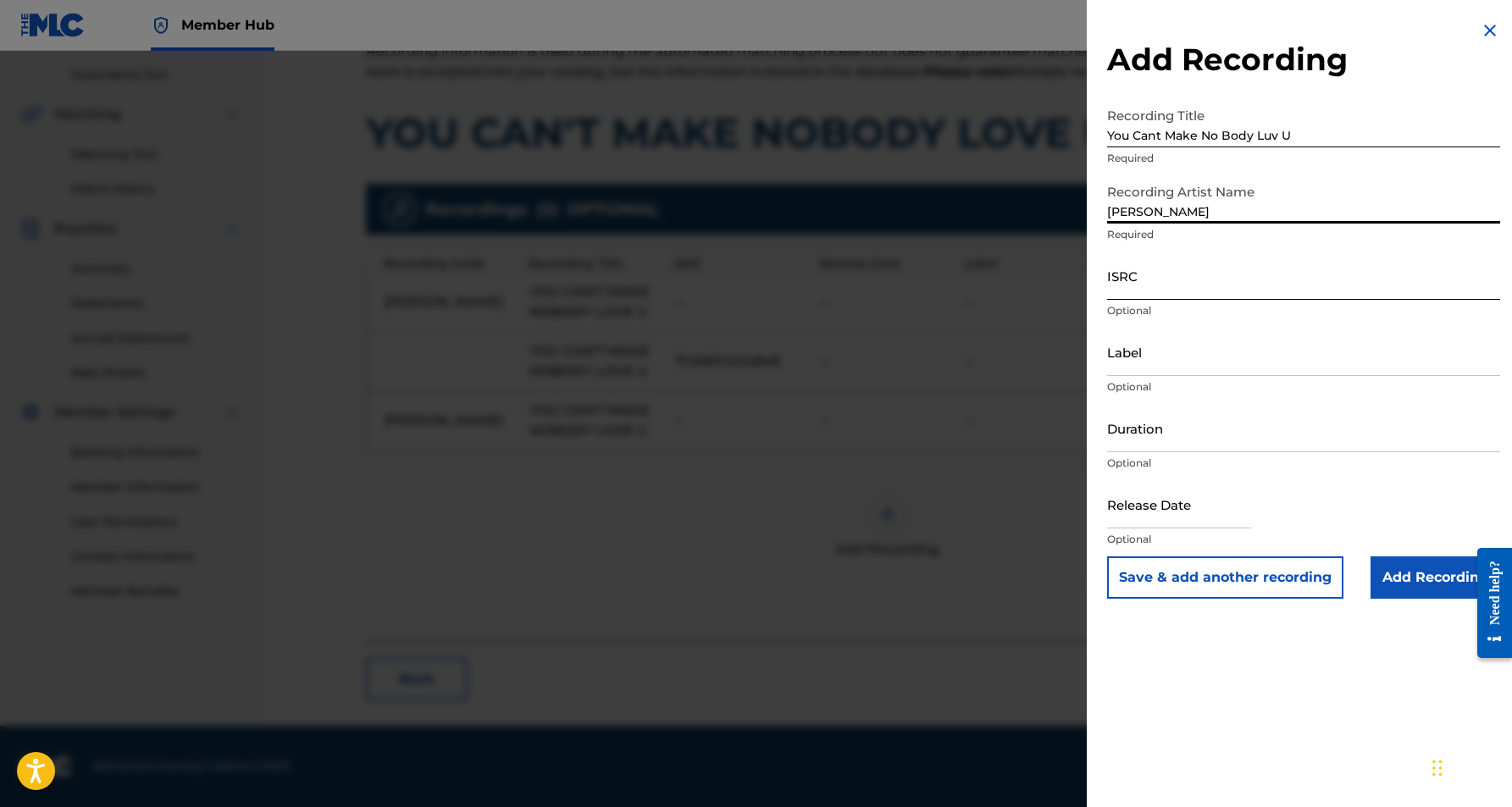
click at [1201, 293] on input "ISRC" at bounding box center [1303, 275] width 393 height 48
click at [1149, 430] on input "Duration" at bounding box center [1303, 428] width 393 height 48
click at [1182, 354] on input "Label" at bounding box center [1303, 352] width 393 height 48
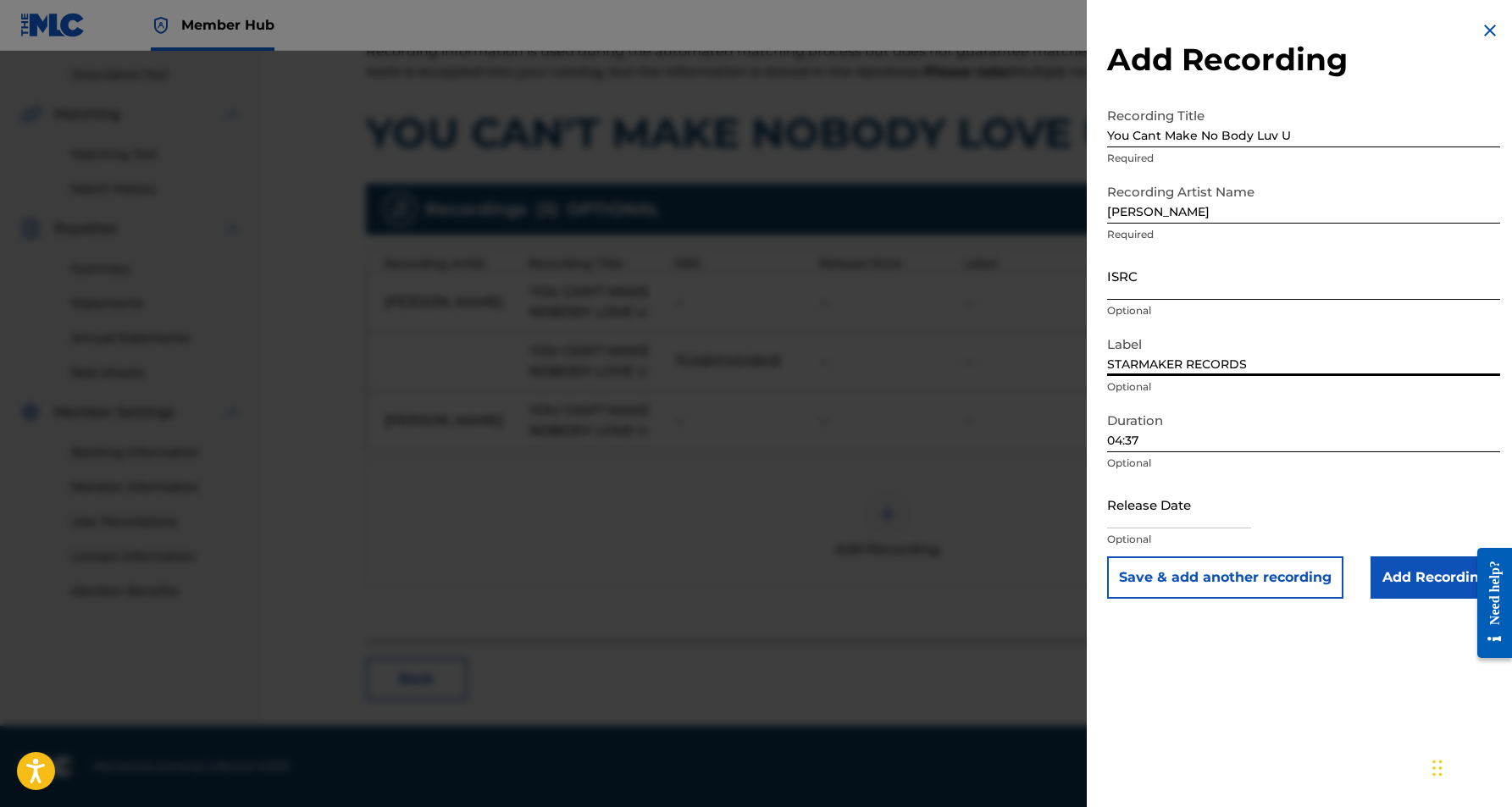
click at [1160, 286] on input "ISRC" at bounding box center [1303, 275] width 393 height 48
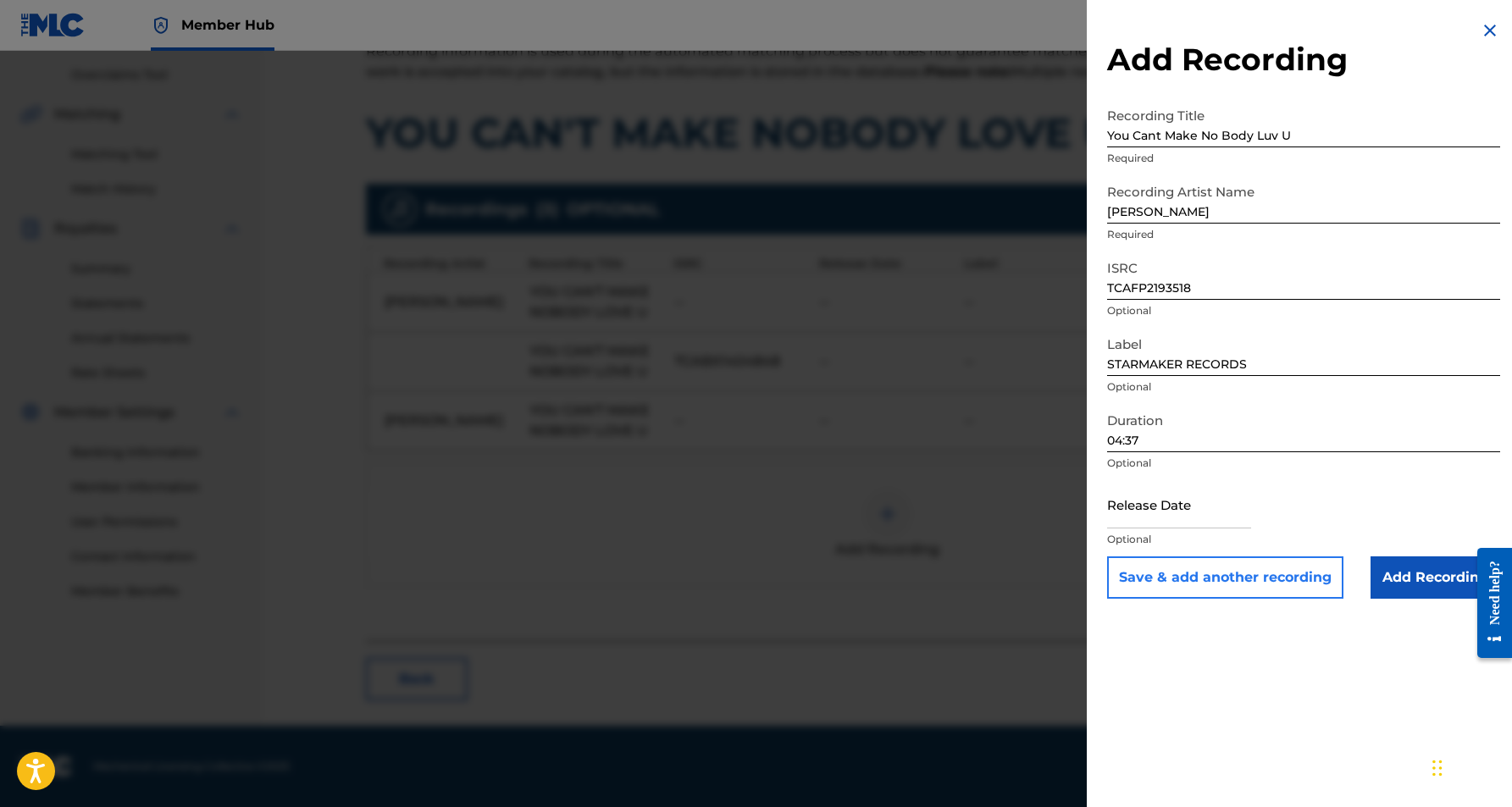
click at [1212, 580] on button "Save & add another recording" at bounding box center [1225, 577] width 236 height 42
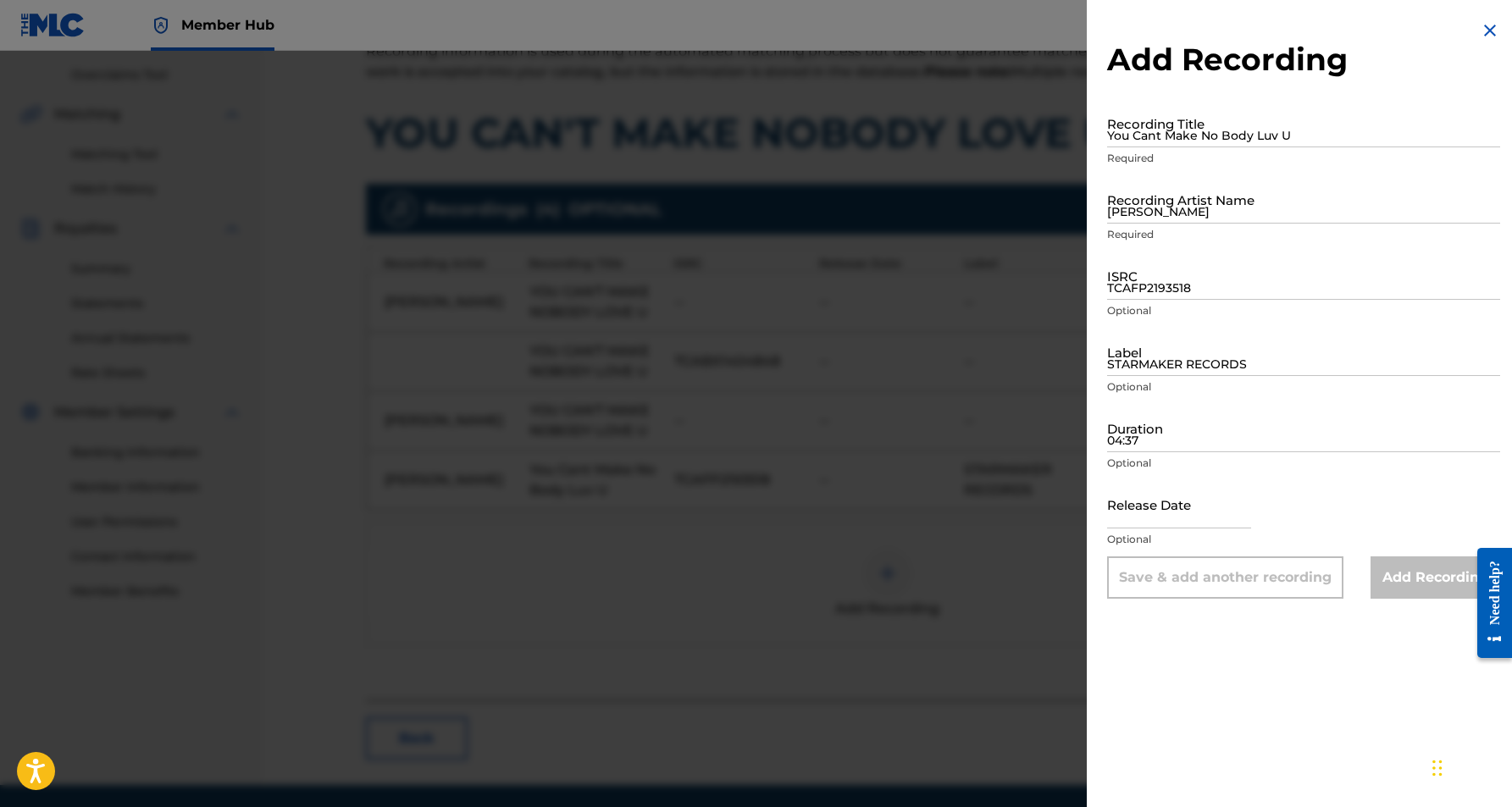
click at [1485, 28] on img at bounding box center [1491, 31] width 21 height 21
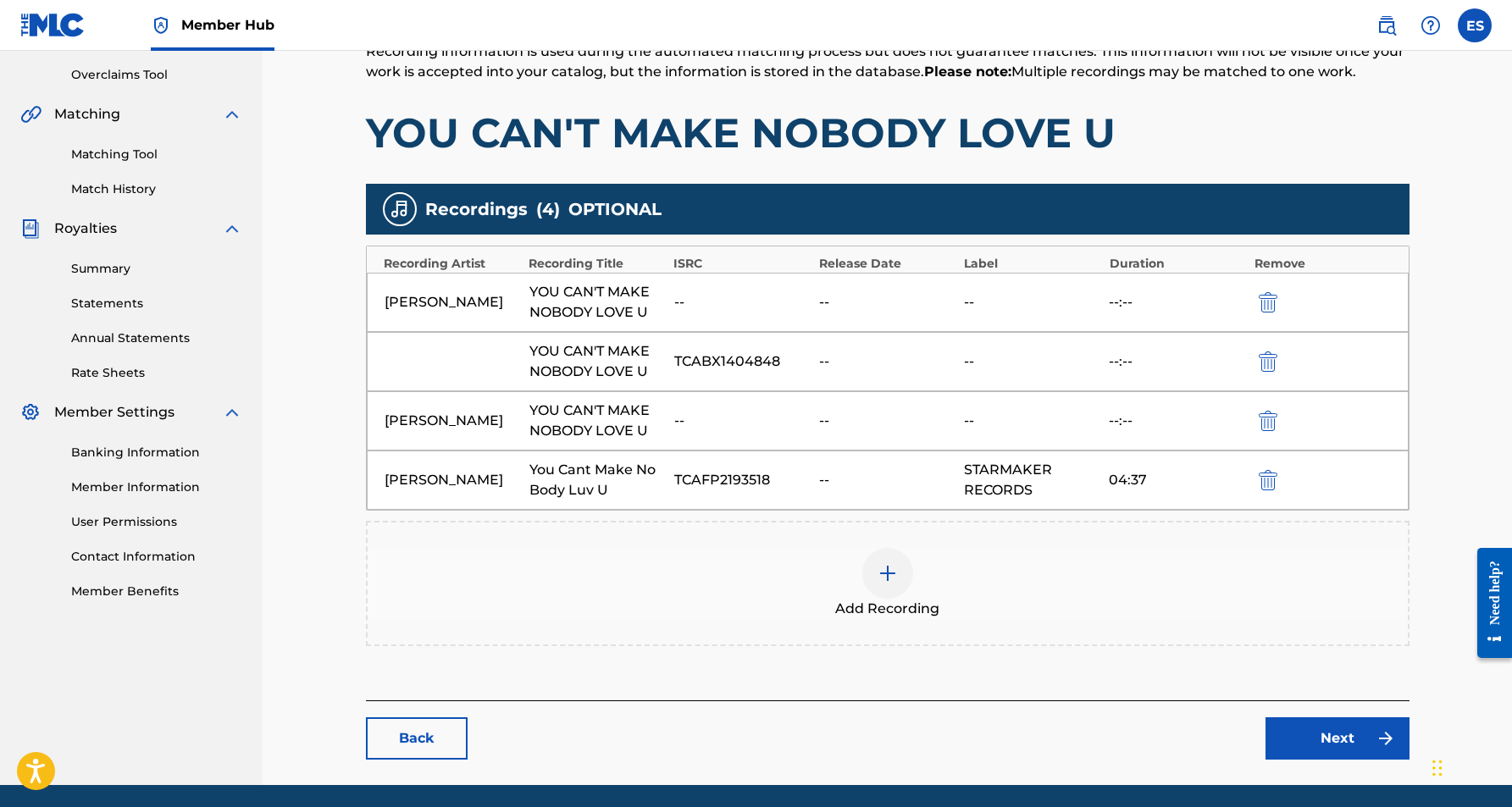
click at [888, 584] on div at bounding box center [887, 573] width 51 height 51
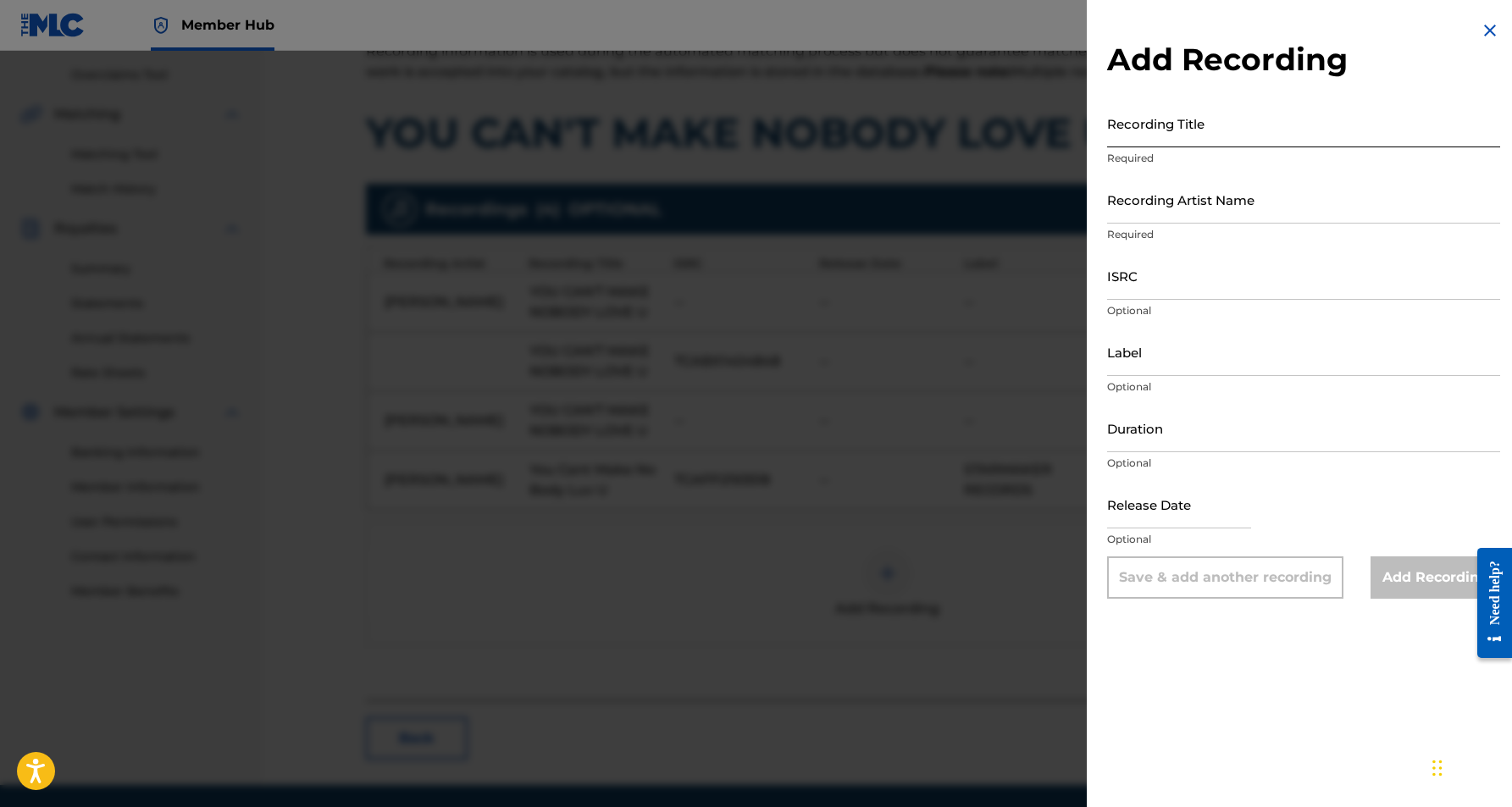
click at [1174, 131] on input "Recording Title" at bounding box center [1303, 123] width 393 height 48
click at [1257, 204] on input "Recording Artist Name" at bounding box center [1303, 199] width 393 height 48
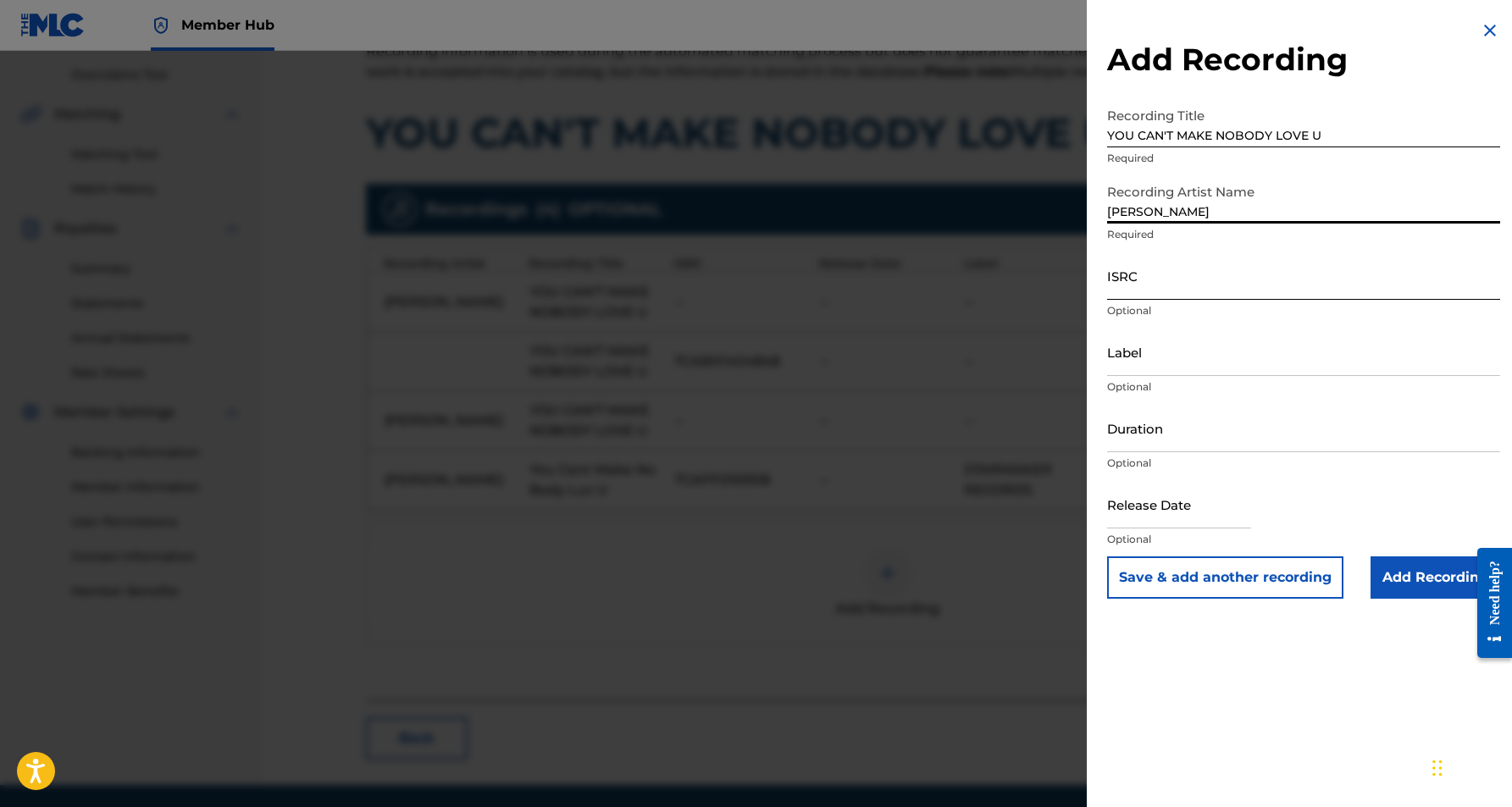
click at [1213, 287] on input "ISRC" at bounding box center [1303, 275] width 393 height 48
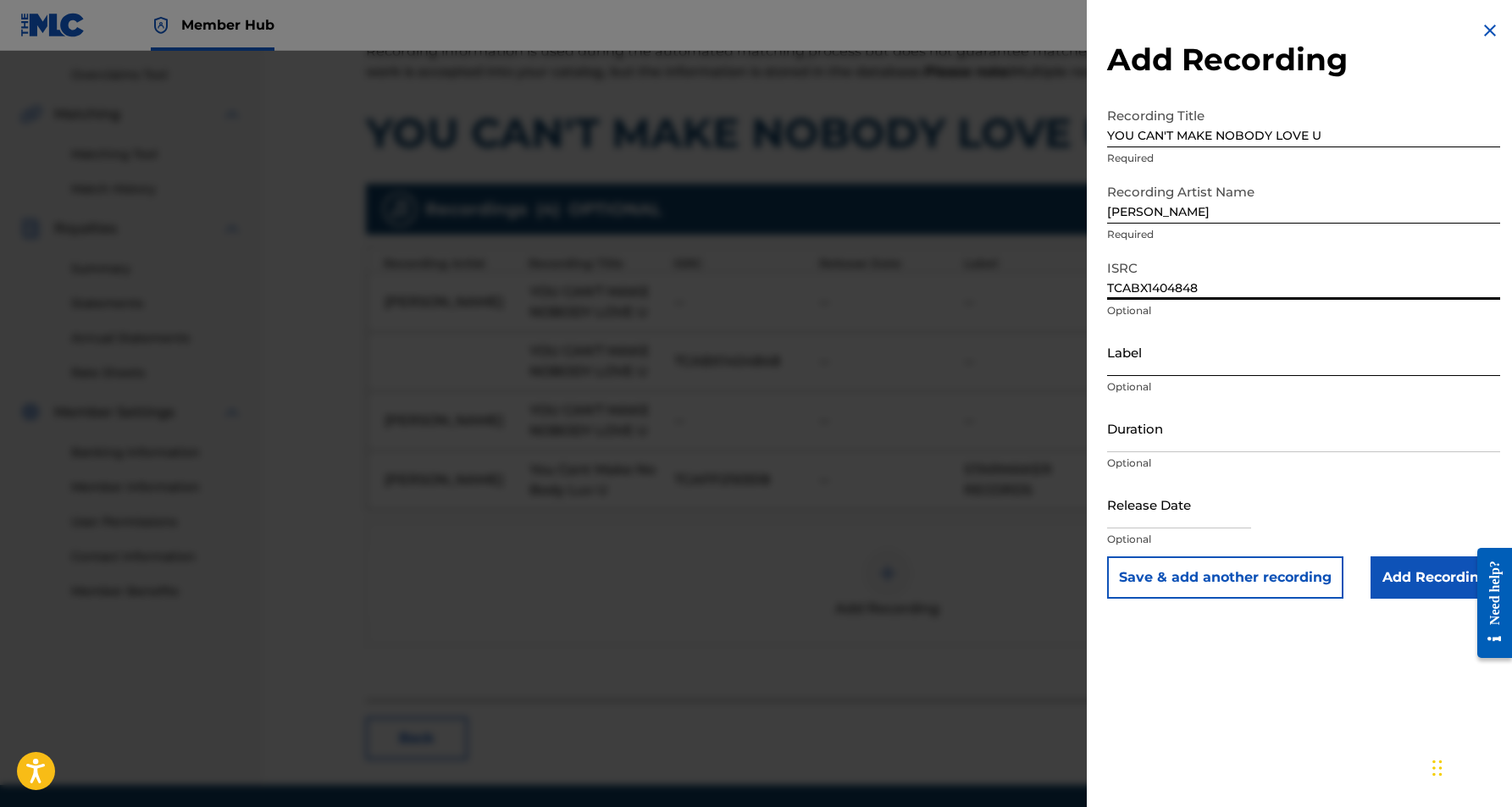
click at [1181, 358] on input "Label" at bounding box center [1303, 352] width 393 height 48
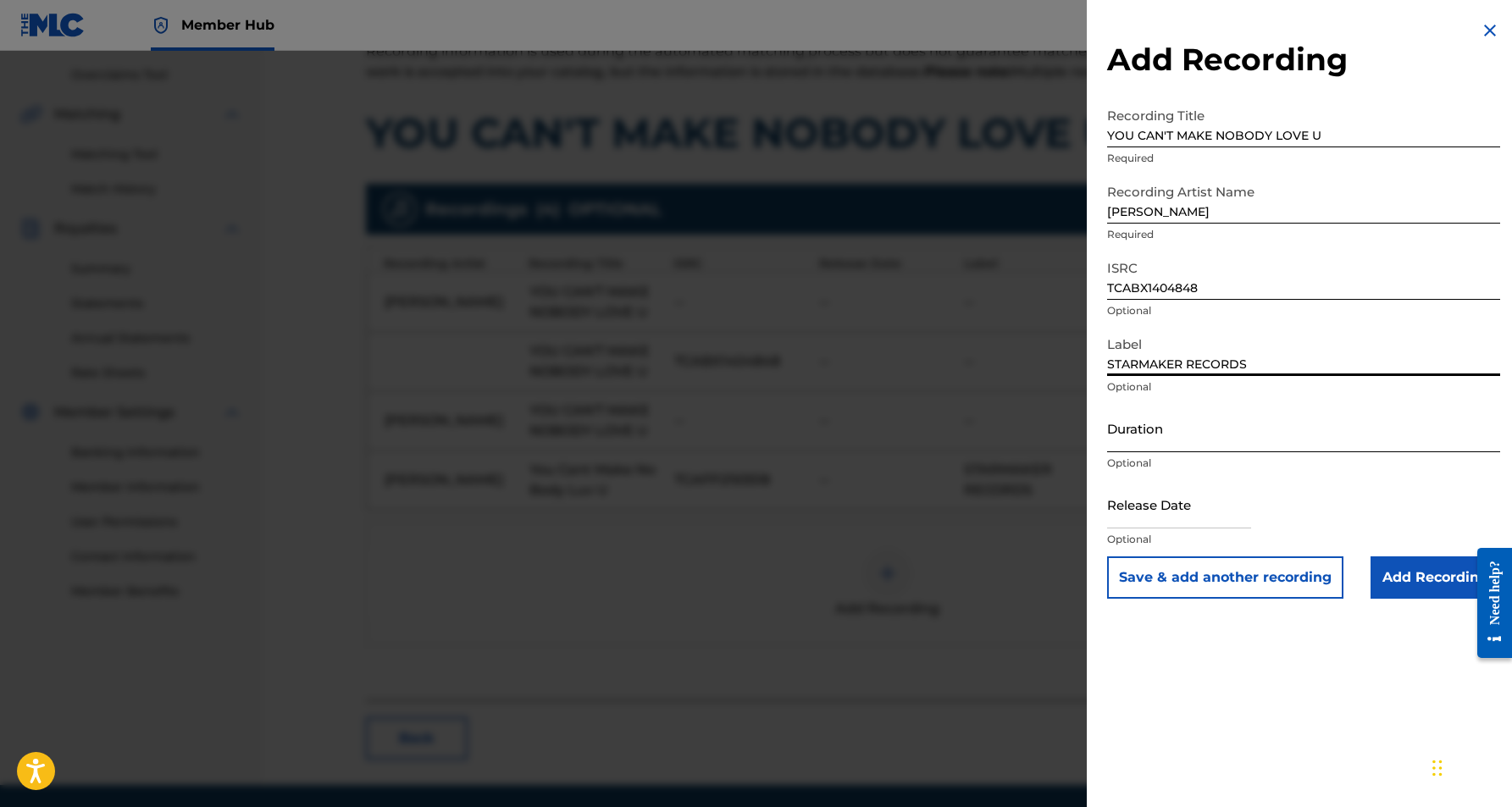
click at [1225, 428] on input "Duration" at bounding box center [1303, 428] width 393 height 48
click at [1224, 628] on div "Add Recording Recording Title YOU CAN'T MAKE NOBODY LOVE U Required Recording A…" at bounding box center [1303, 403] width 433 height 807
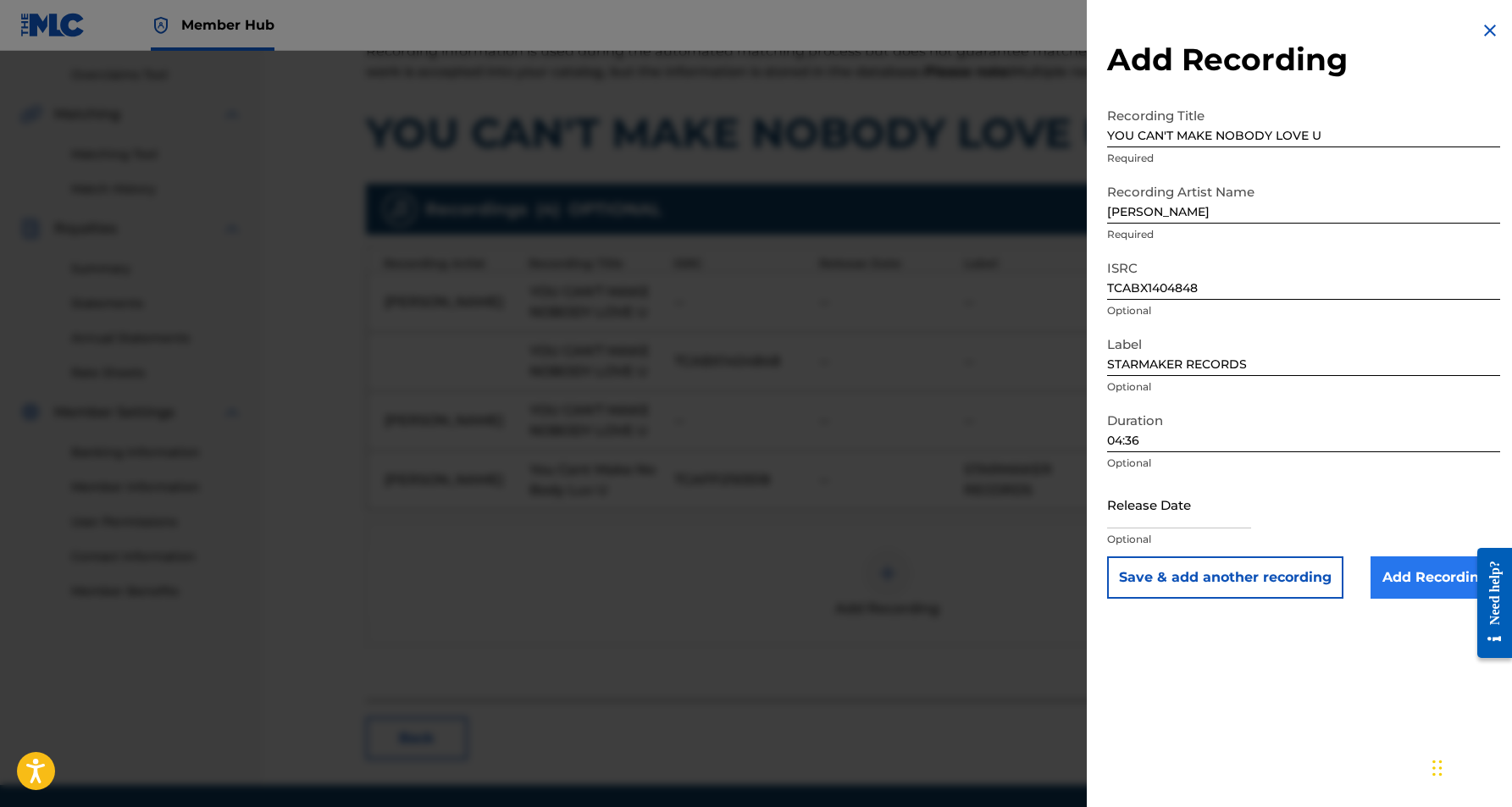
click at [1446, 577] on input "Add Recording" at bounding box center [1435, 577] width 130 height 42
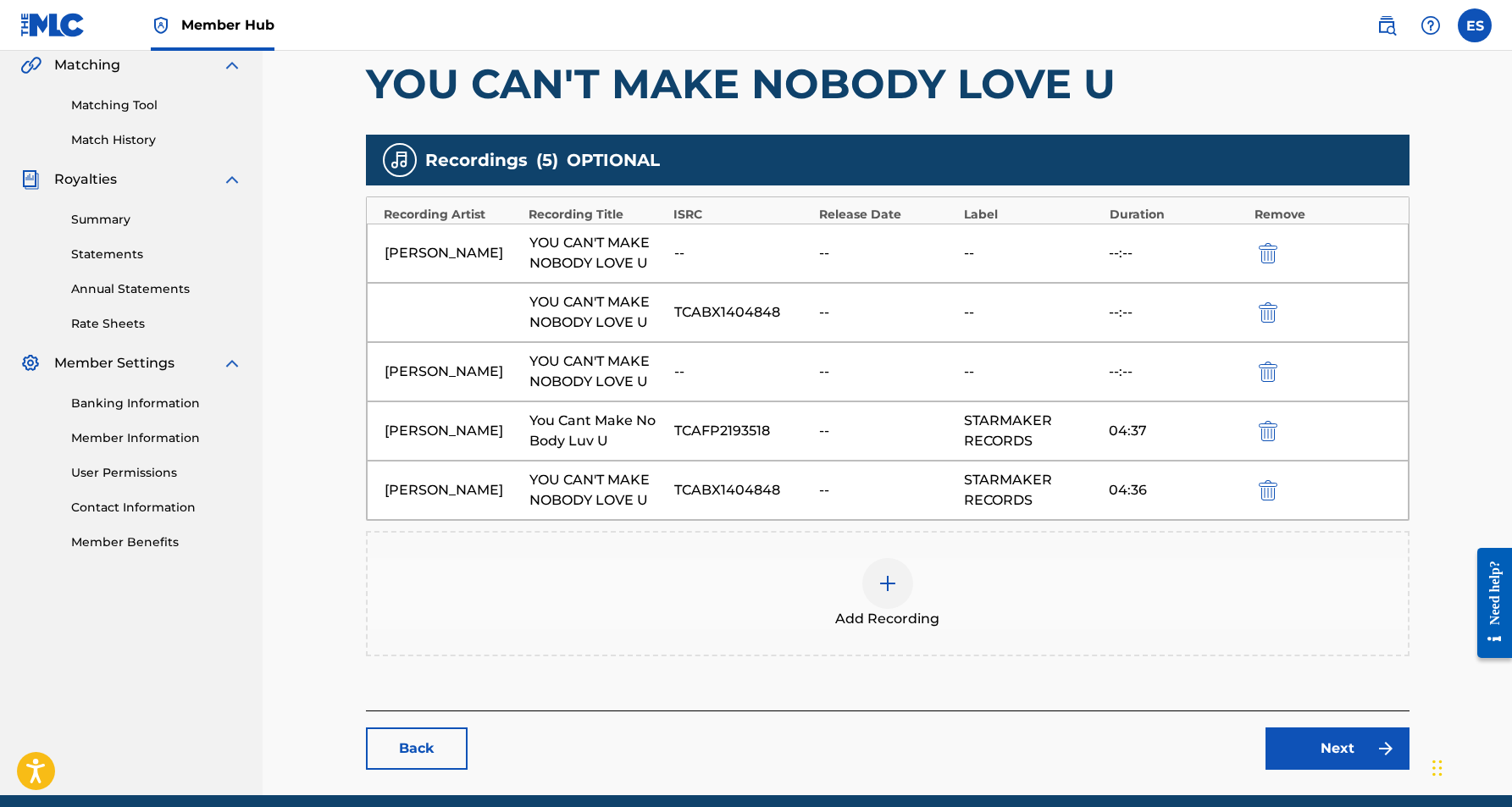
scroll to position [399, 0]
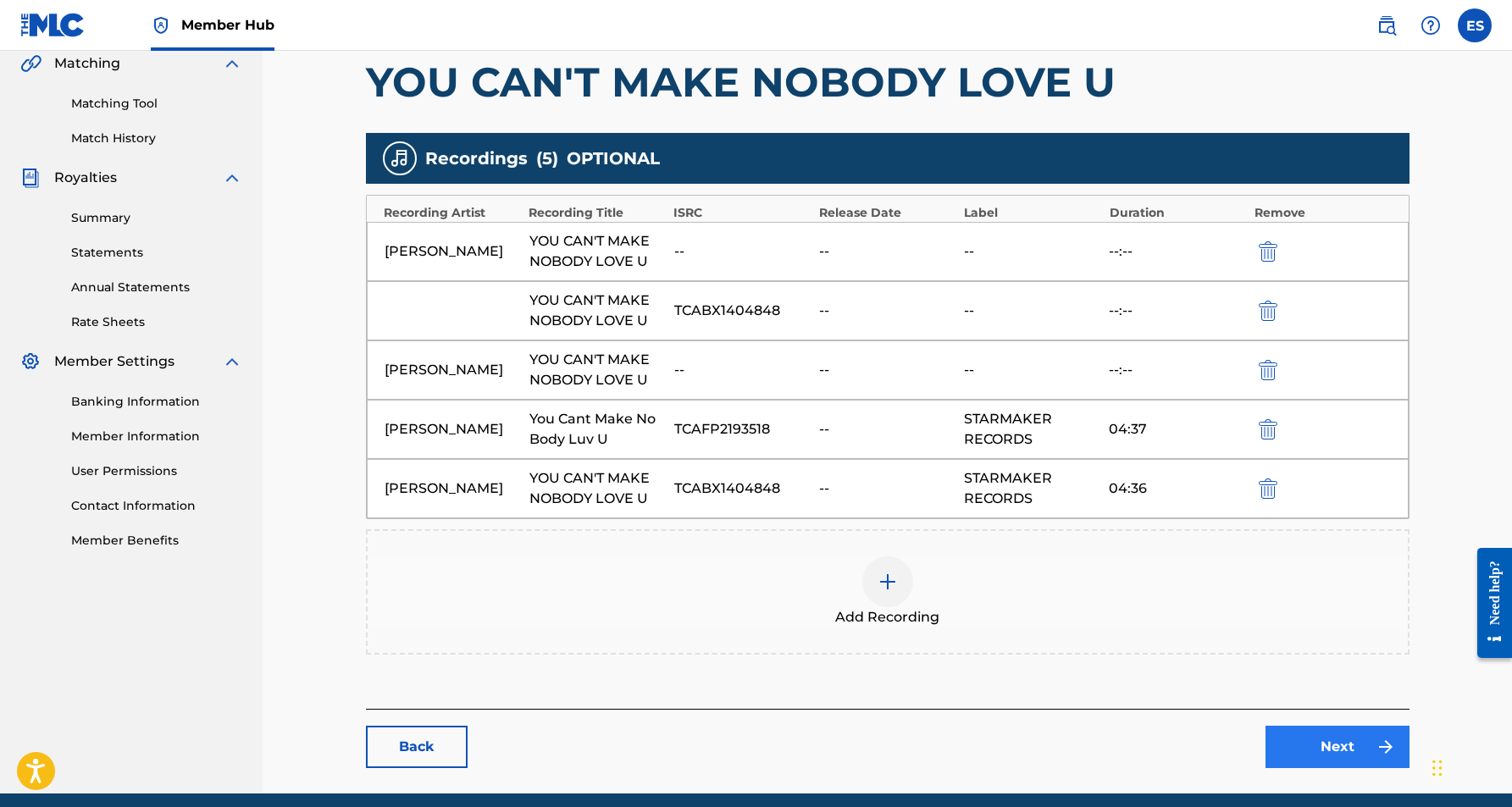
click at [1307, 746] on link "Next" at bounding box center [1338, 746] width 144 height 42
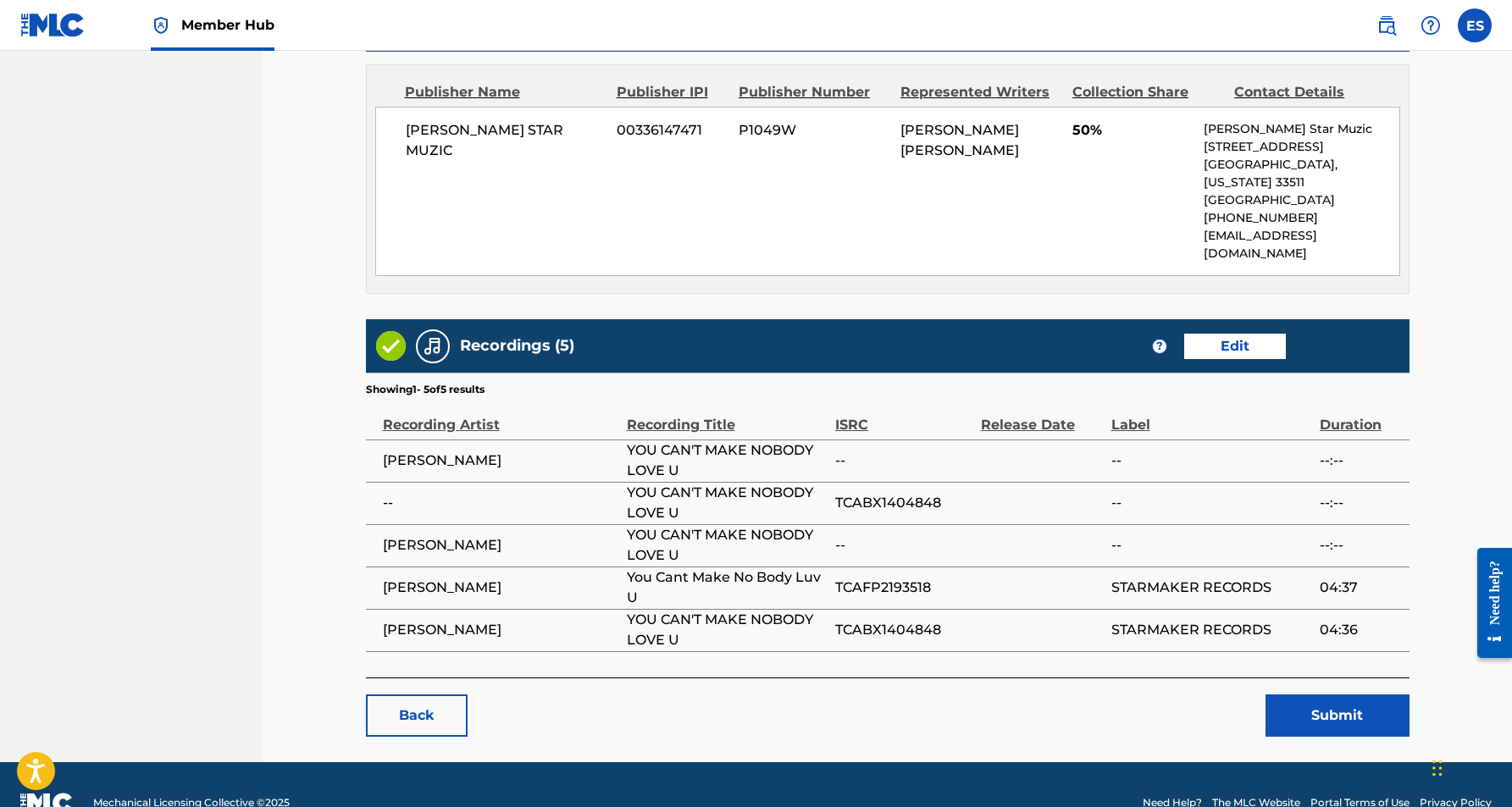
scroll to position [1015, 0]
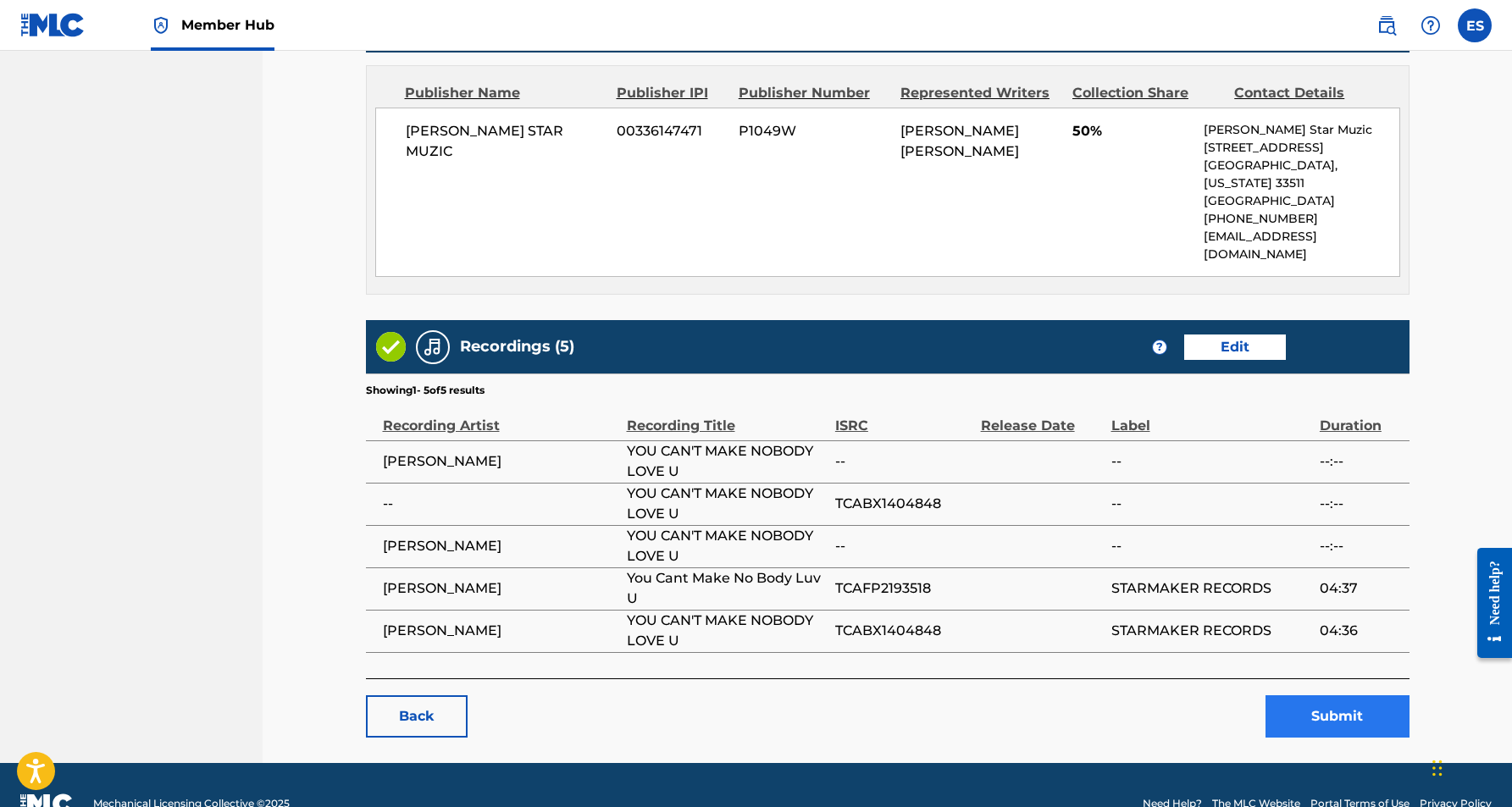
click at [1294, 695] on button "Submit" at bounding box center [1338, 715] width 144 height 42
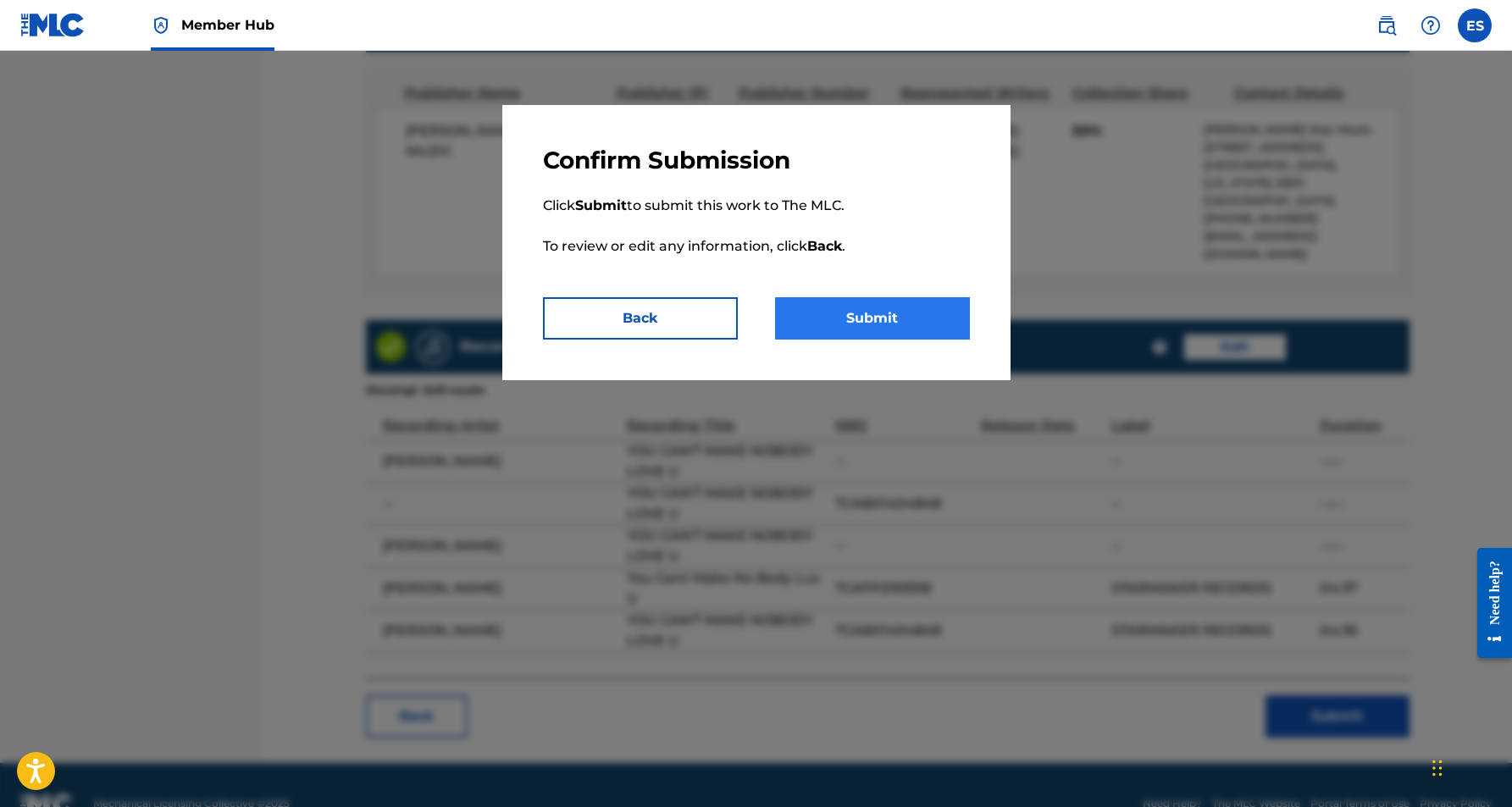
click at [839, 317] on button "Submit" at bounding box center [872, 317] width 195 height 42
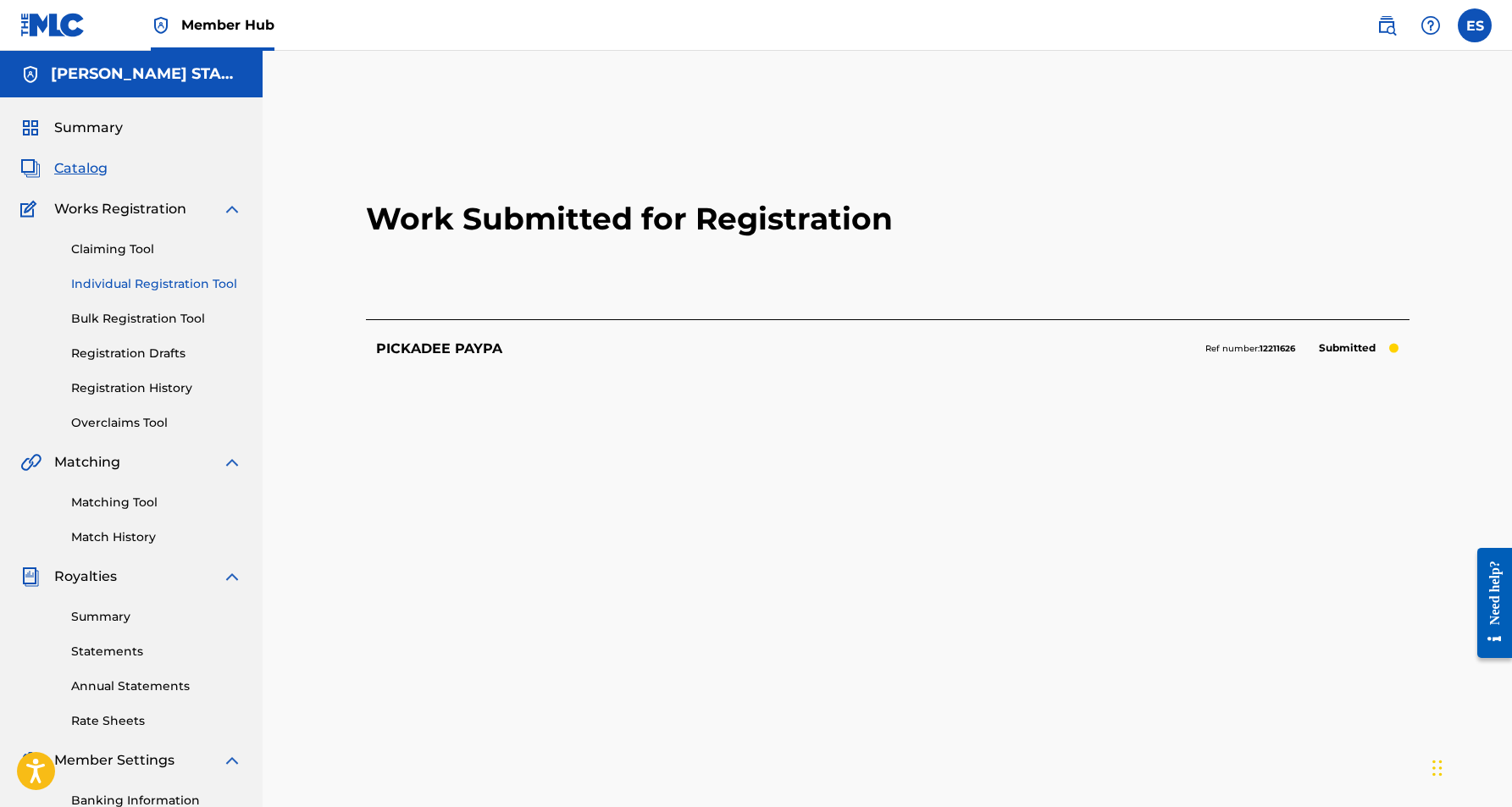
click at [152, 281] on link "Individual Registration Tool" at bounding box center [156, 284] width 171 height 18
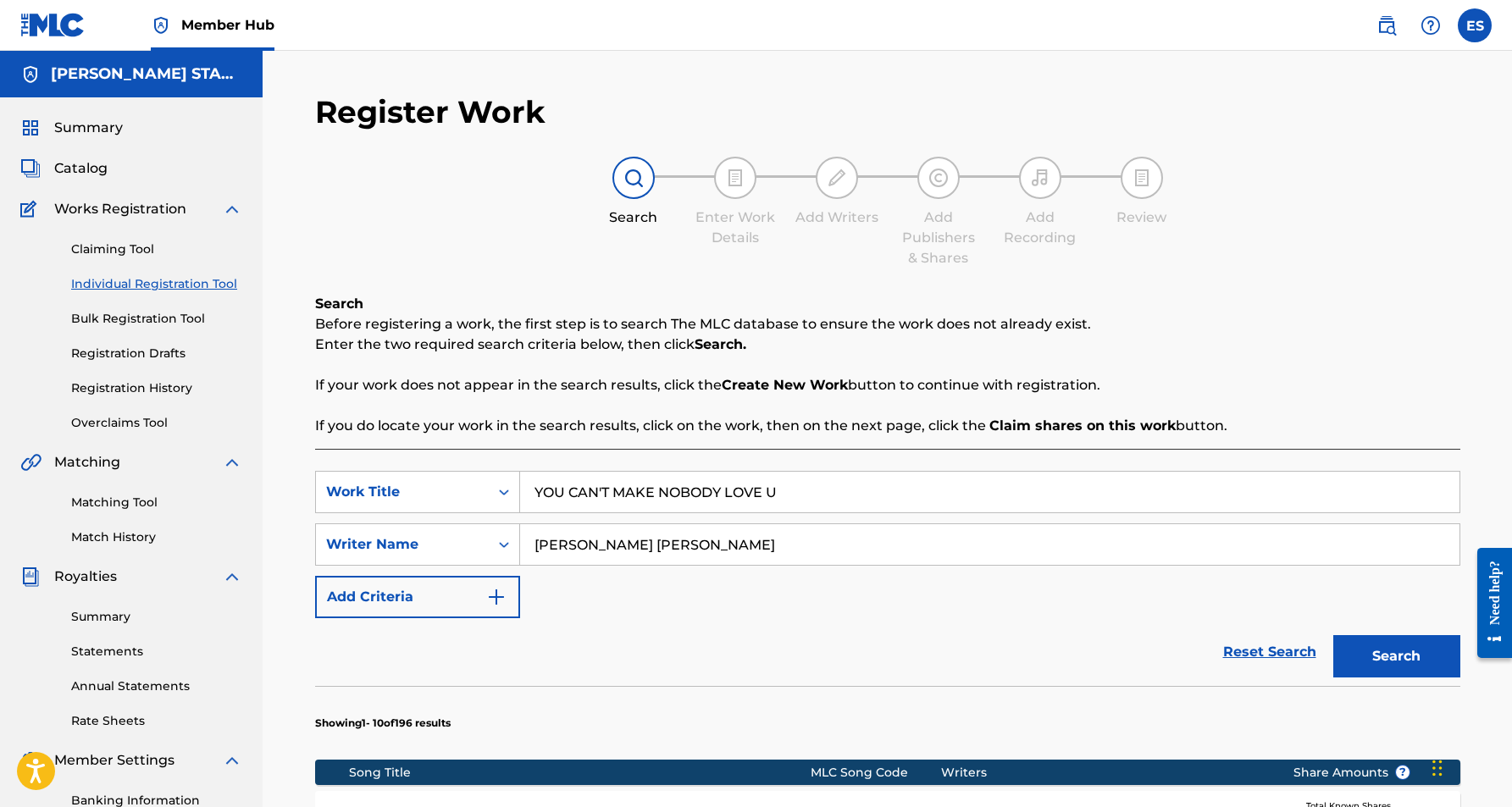
click at [786, 494] on input "YOU CAN'T MAKE NOBODY LOVE U" at bounding box center [989, 491] width 940 height 40
click at [1231, 599] on div "SearchWithCriteriaf406dae0-b849-4a31-ac49-692a7c931ce9 Work Title MAKE UP YOUR …" at bounding box center [887, 545] width 1146 height 148
click at [1367, 665] on button "Search" at bounding box center [1397, 655] width 127 height 42
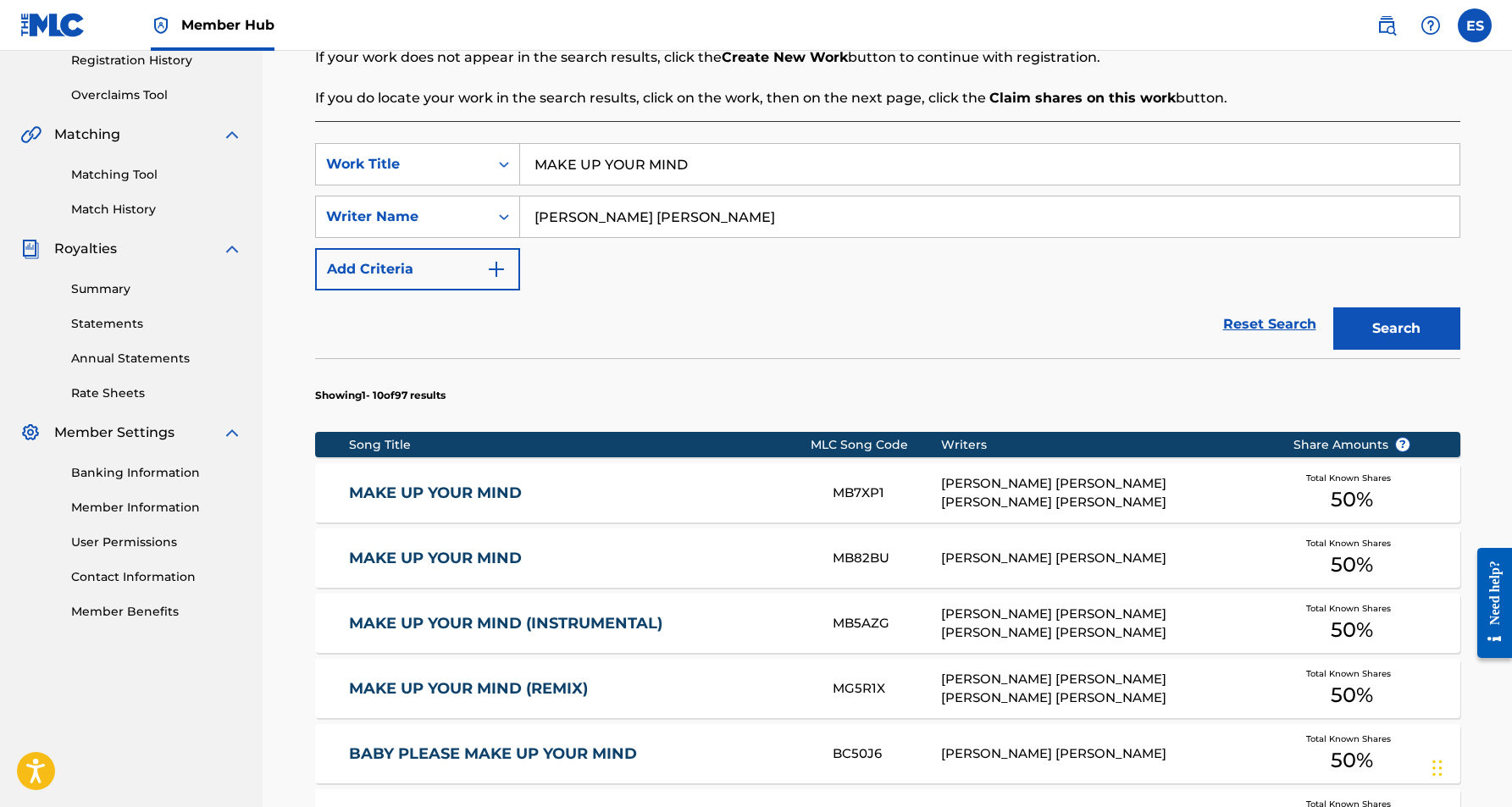
scroll to position [348, 0]
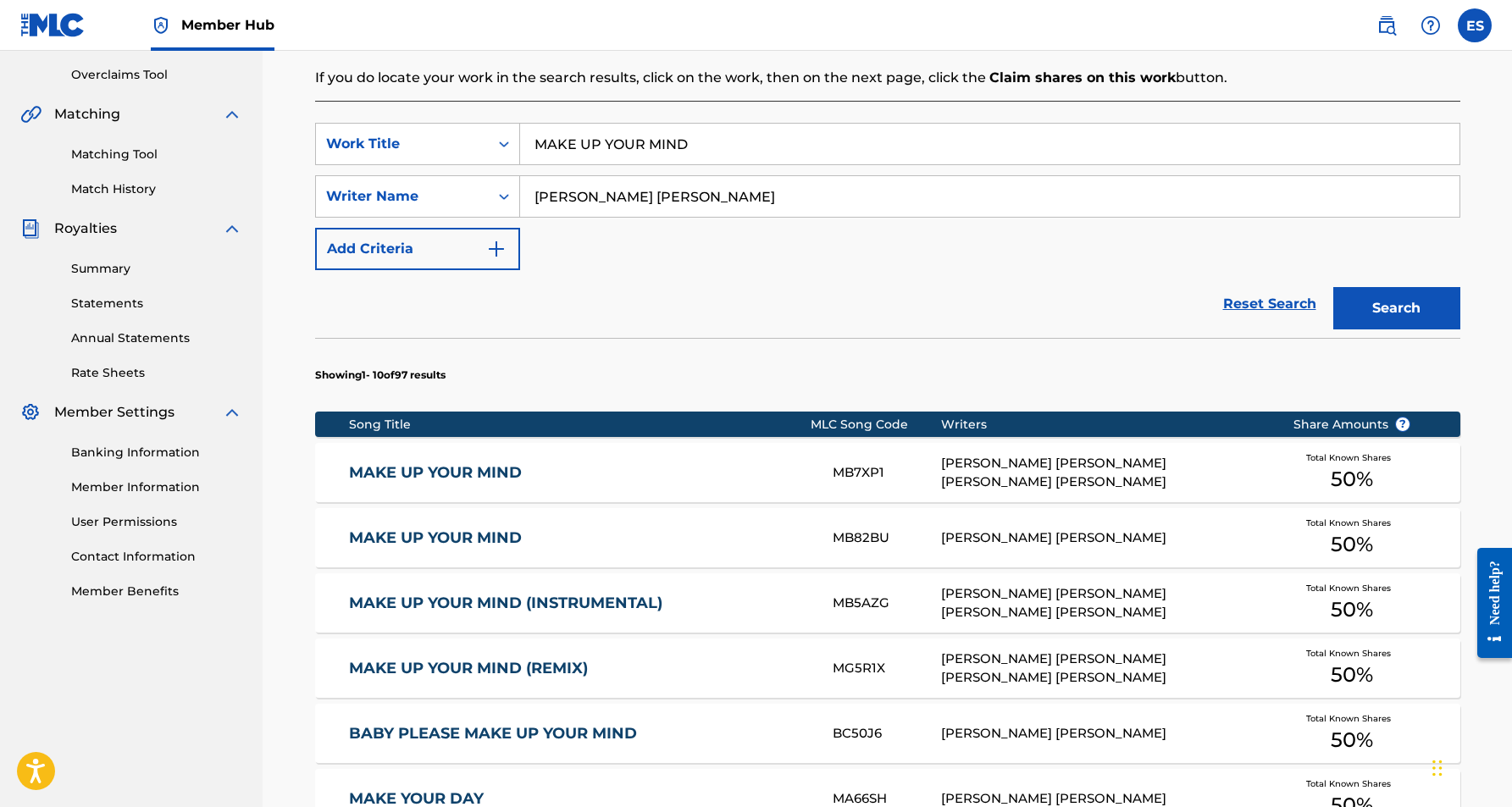
click at [695, 545] on link "MAKE UP YOUR MIND" at bounding box center [579, 538] width 461 height 20
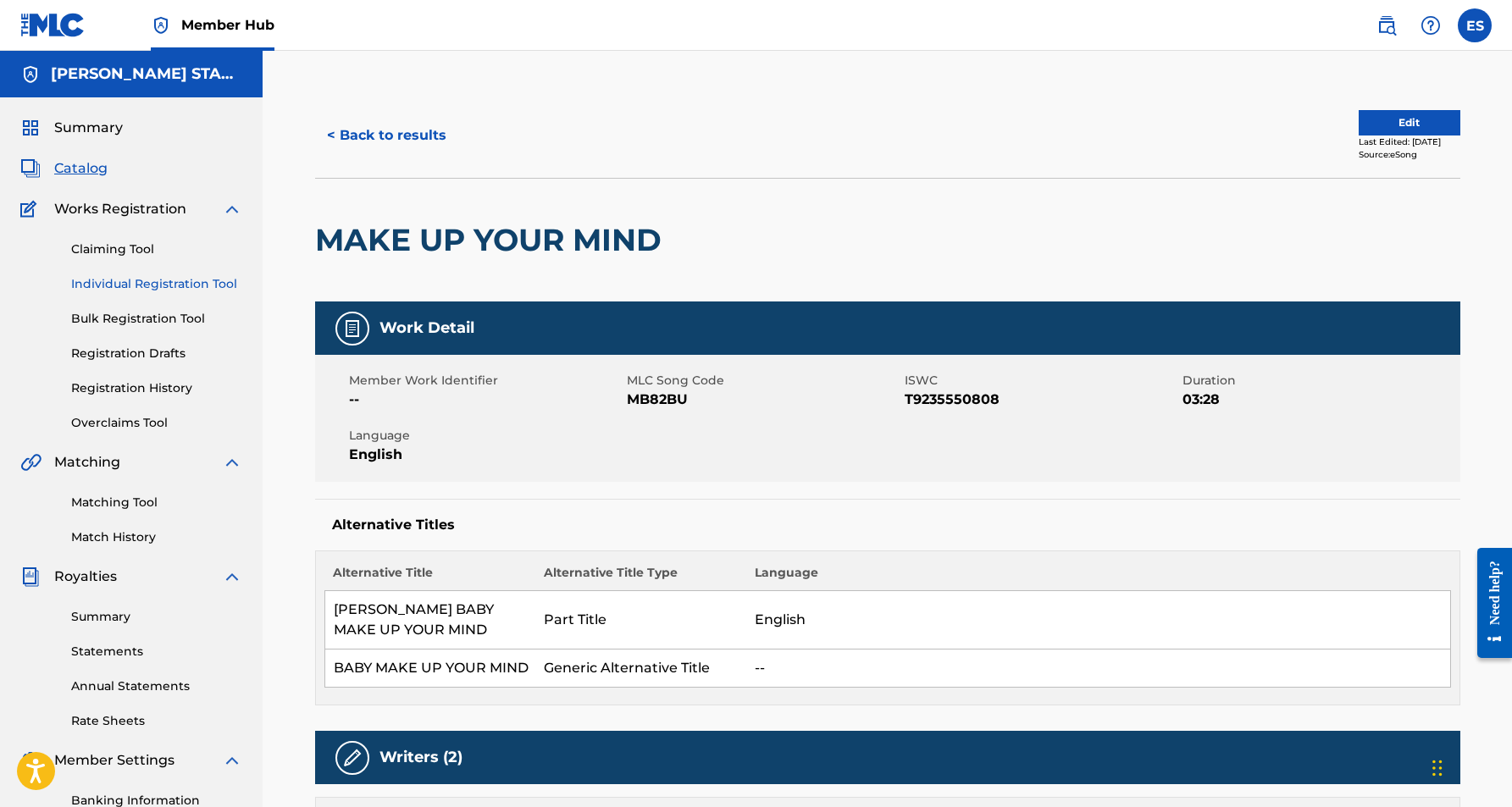
click at [181, 283] on link "Individual Registration Tool" at bounding box center [156, 284] width 171 height 18
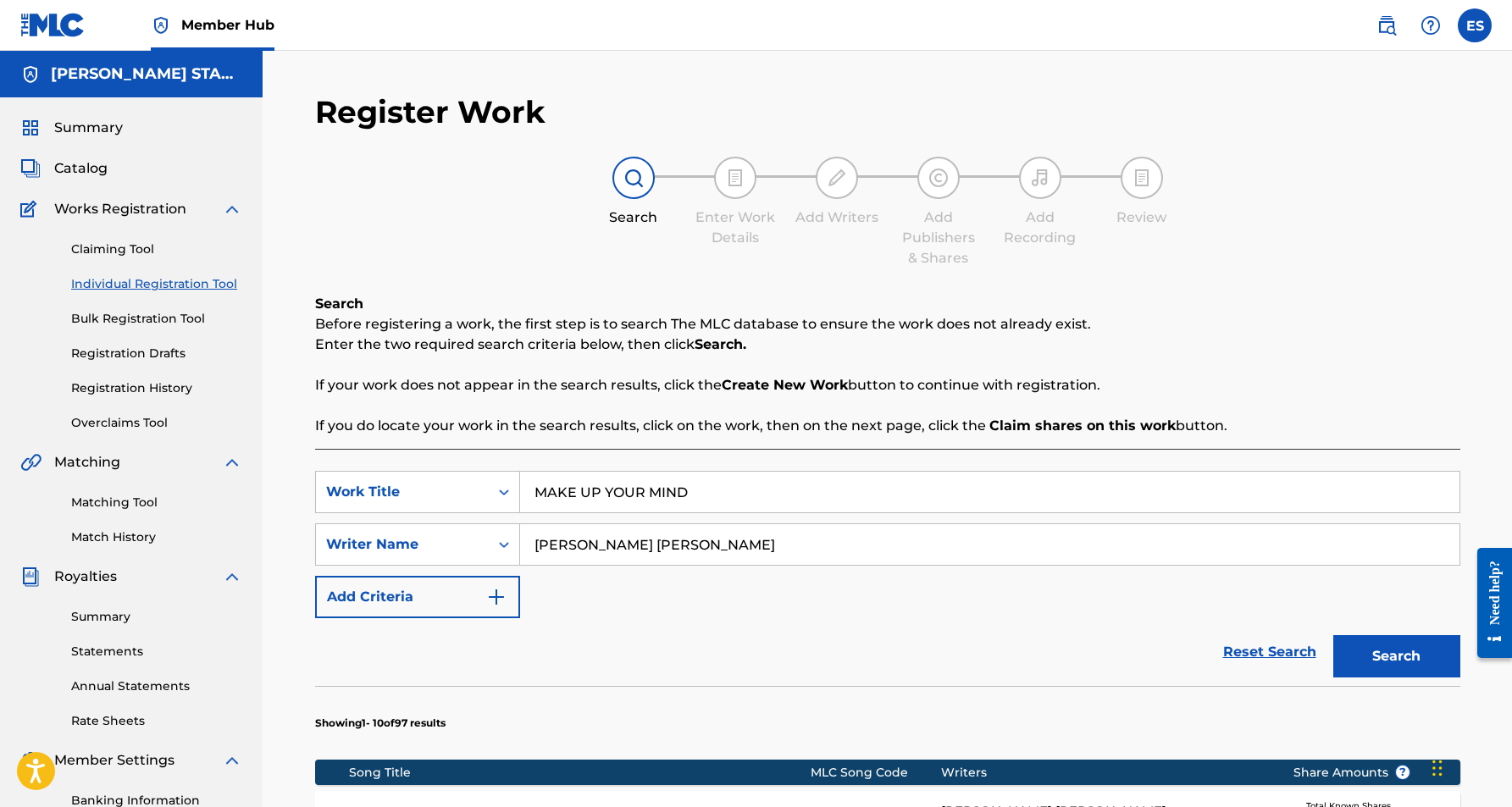
click at [692, 497] on input "MAKE UP YOUR MIND" at bounding box center [989, 491] width 940 height 40
click at [982, 665] on div "Reset Search Search" at bounding box center [887, 652] width 1146 height 68
click at [1408, 652] on button "Search" at bounding box center [1397, 655] width 127 height 42
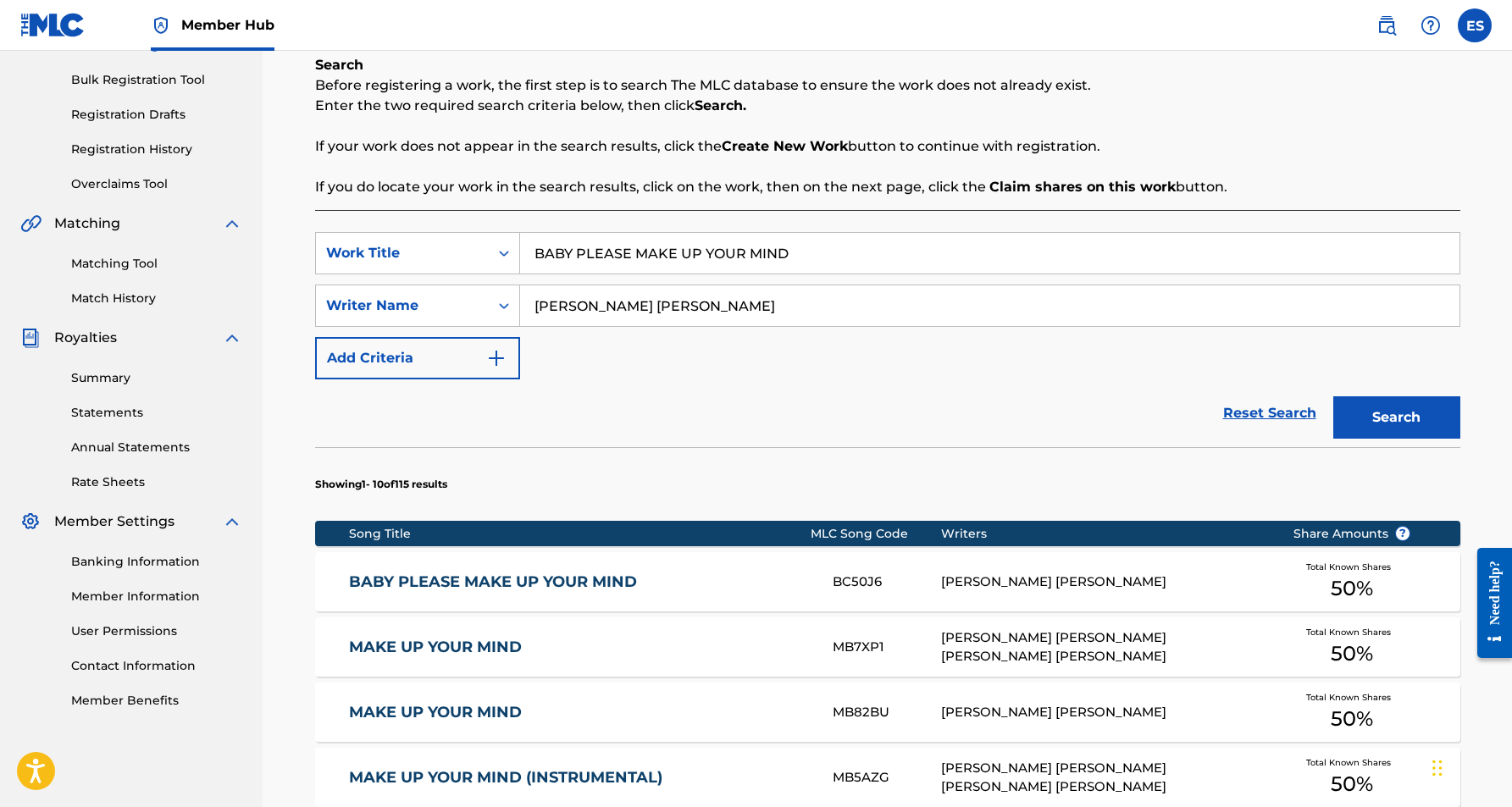
scroll to position [251, 0]
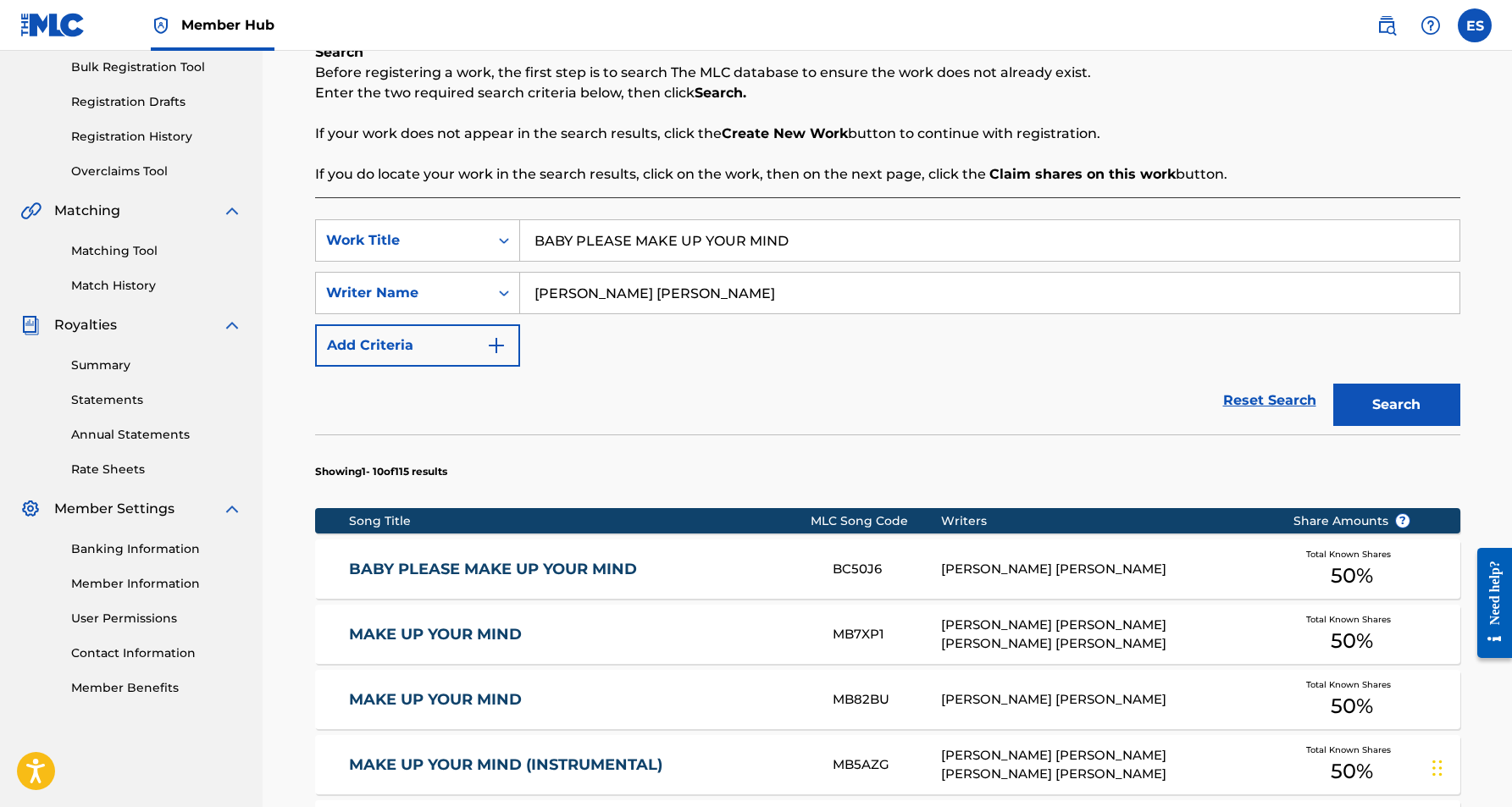
click at [955, 560] on div "[PERSON_NAME] [PERSON_NAME]" at bounding box center [1104, 569] width 326 height 20
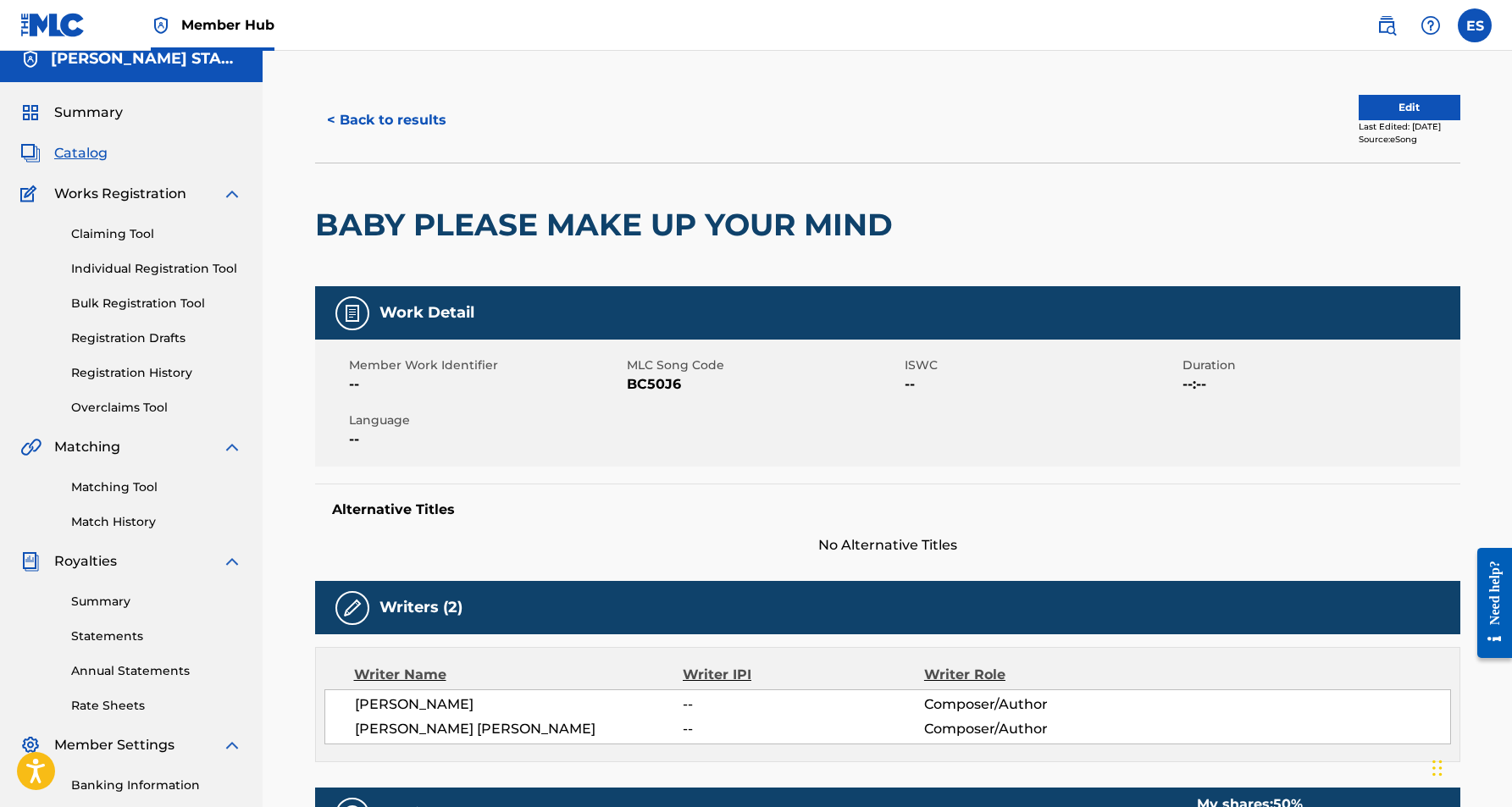
scroll to position [15, 0]
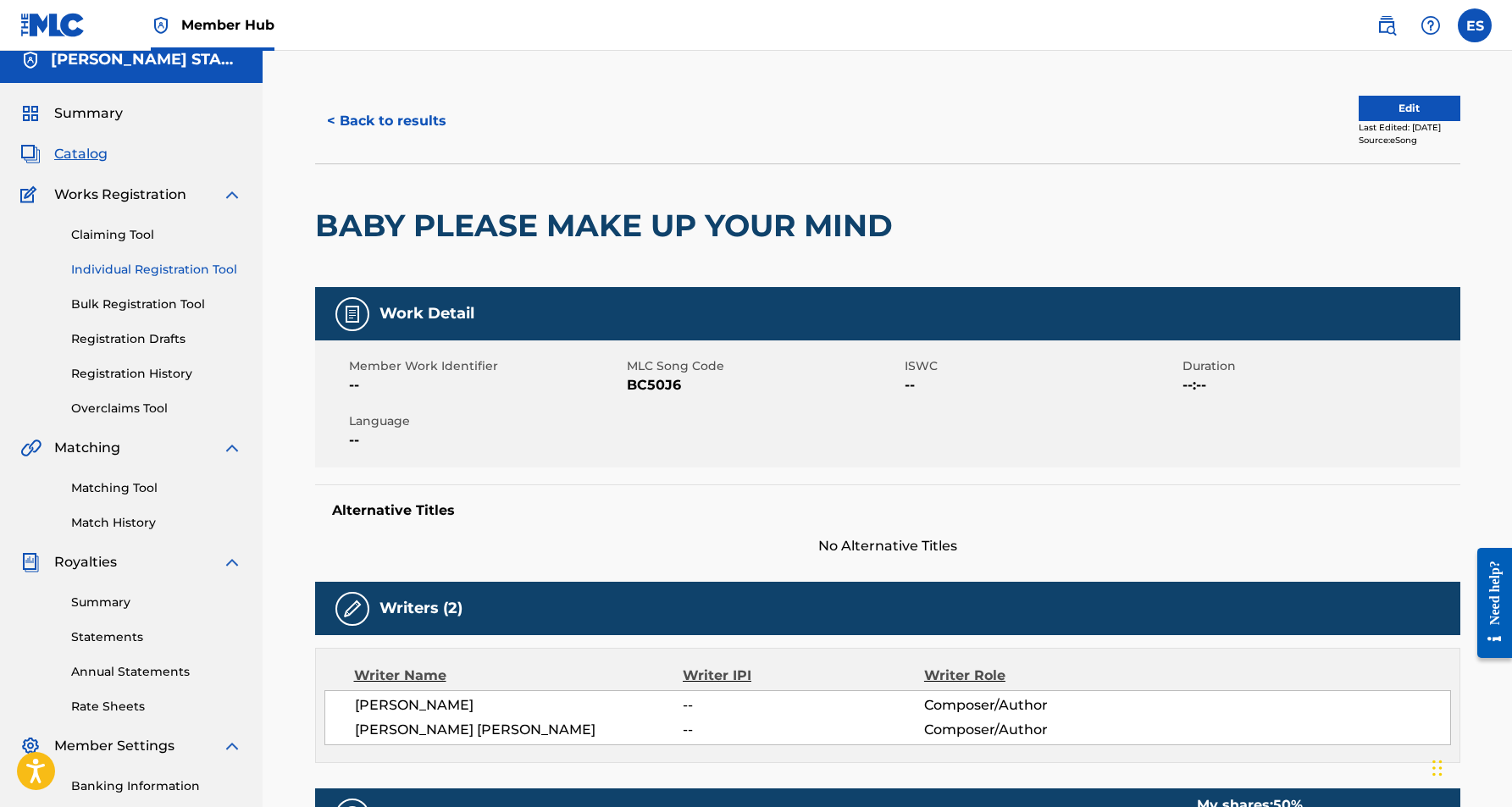
click at [174, 266] on link "Individual Registration Tool" at bounding box center [156, 269] width 171 height 18
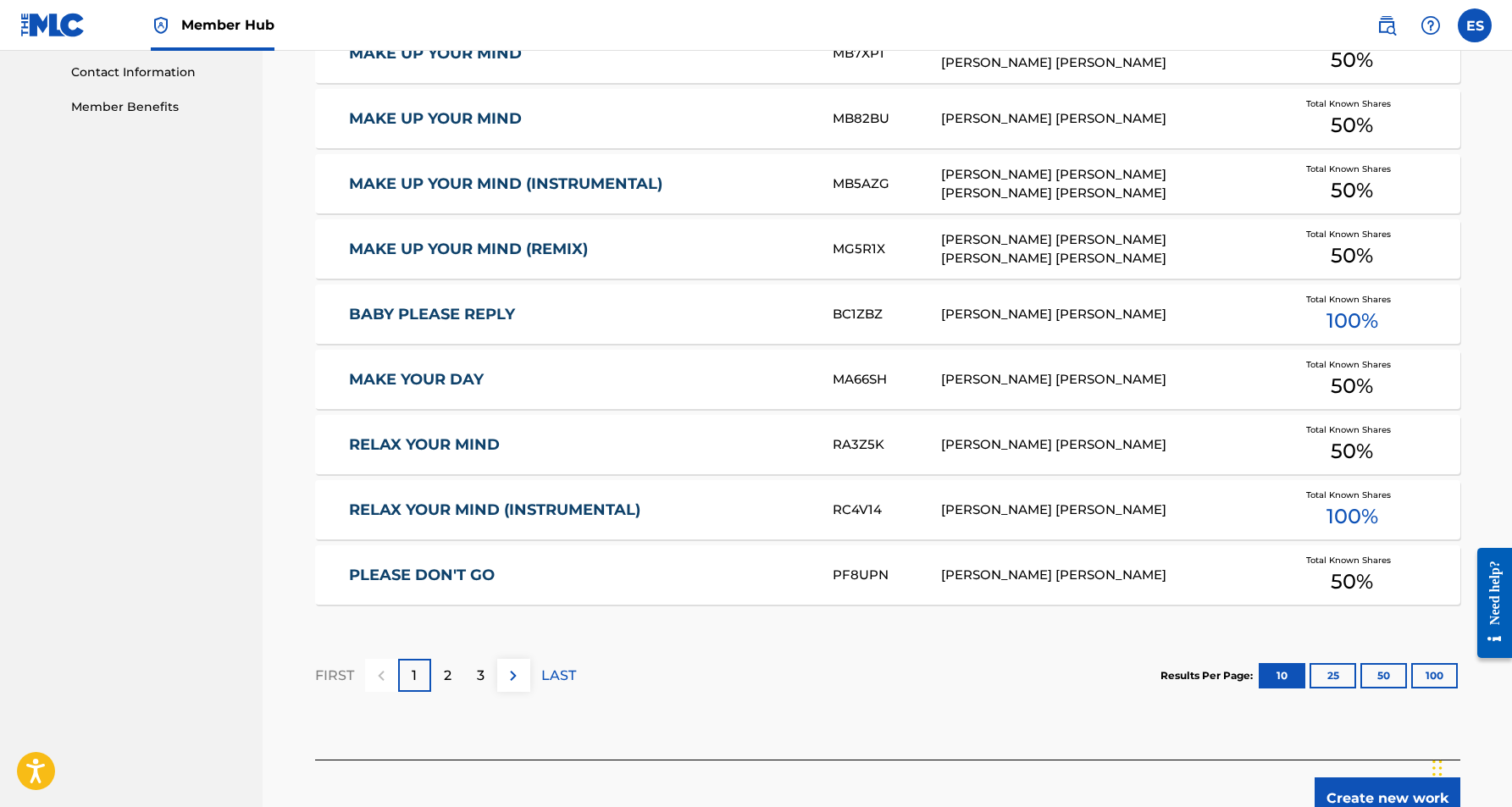
scroll to position [837, 0]
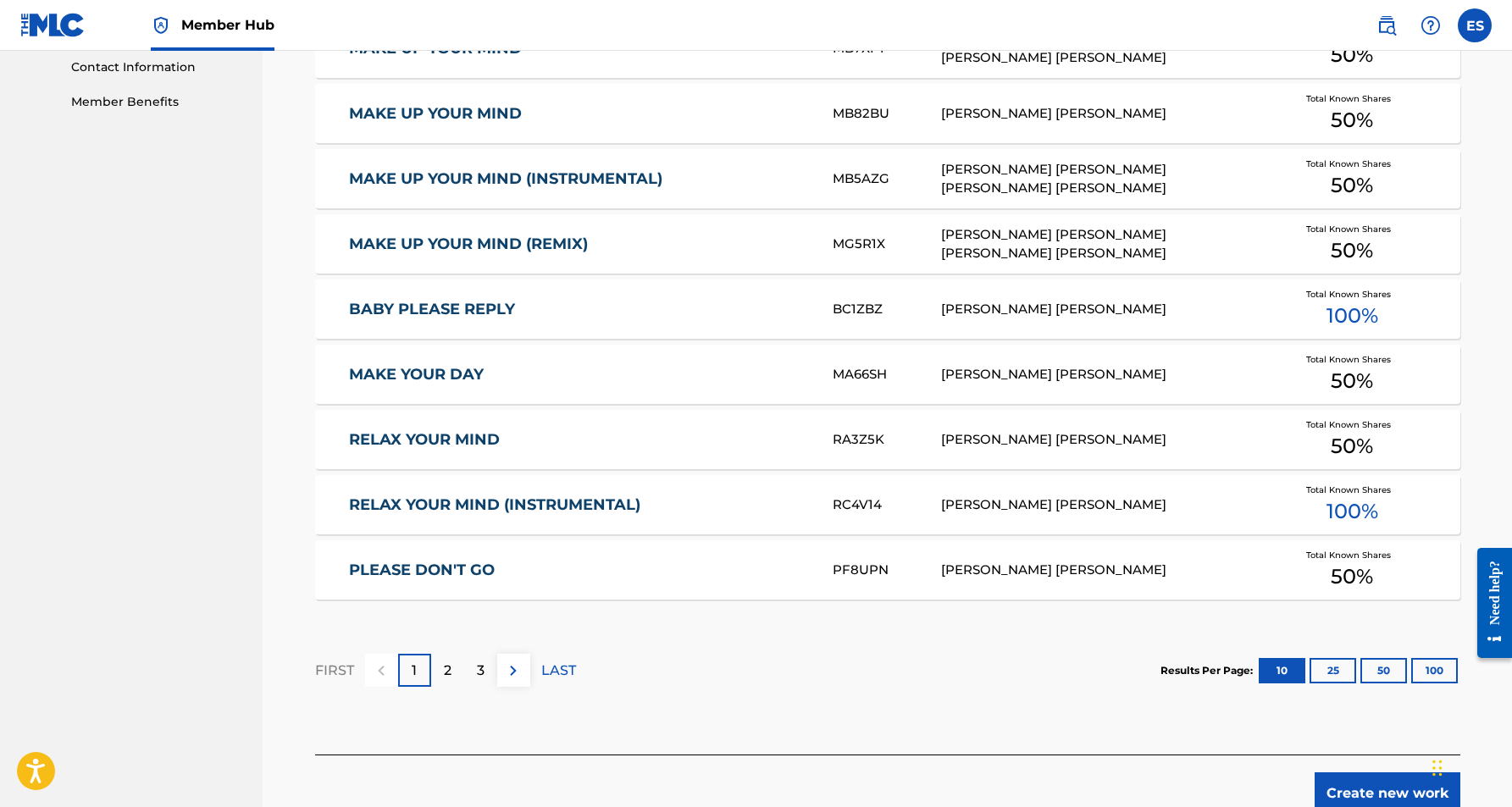
click at [699, 566] on link "PLEASE DON'T GO" at bounding box center [579, 569] width 461 height 20
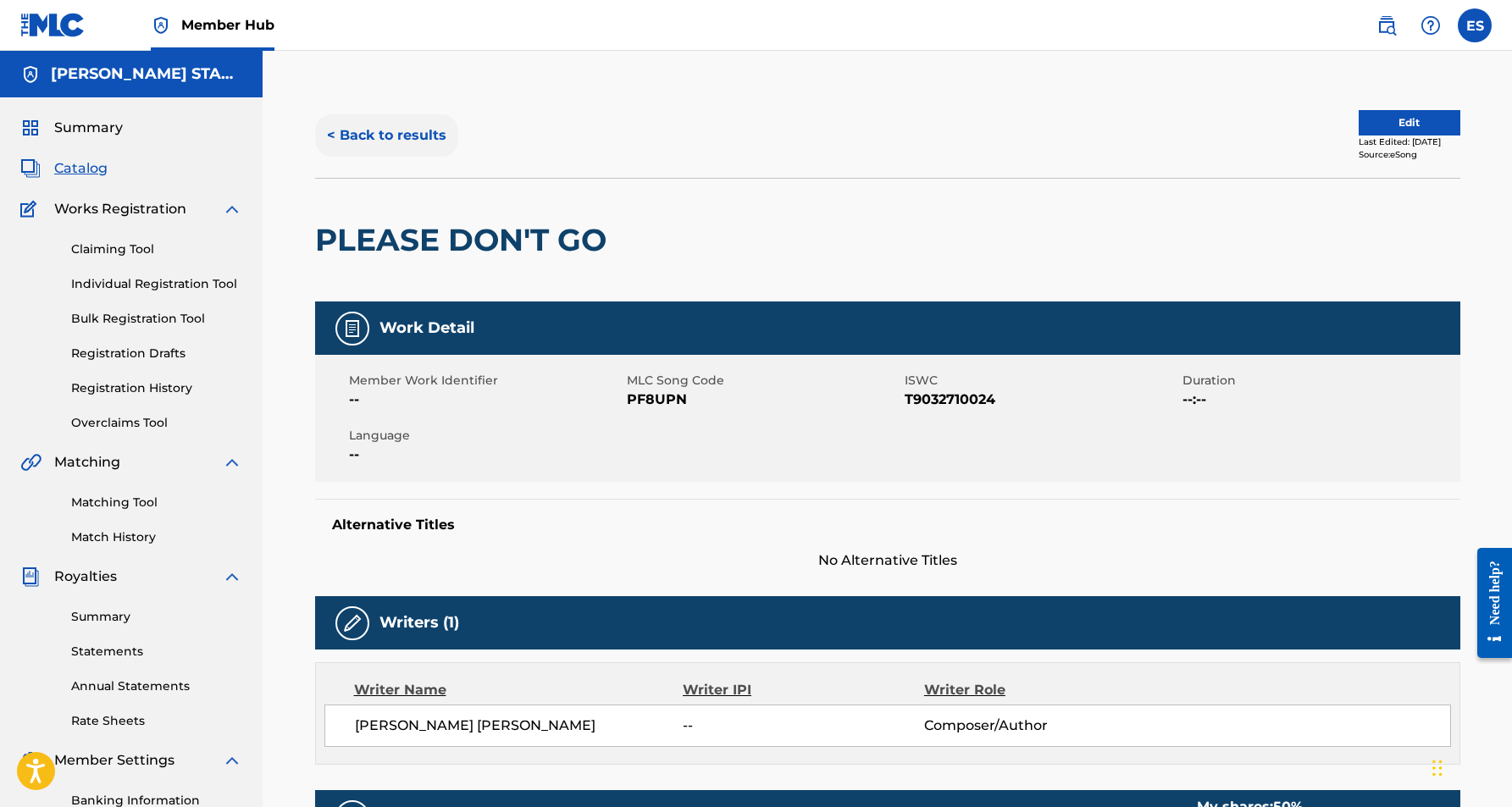
click at [362, 133] on button "< Back to results" at bounding box center [386, 135] width 143 height 42
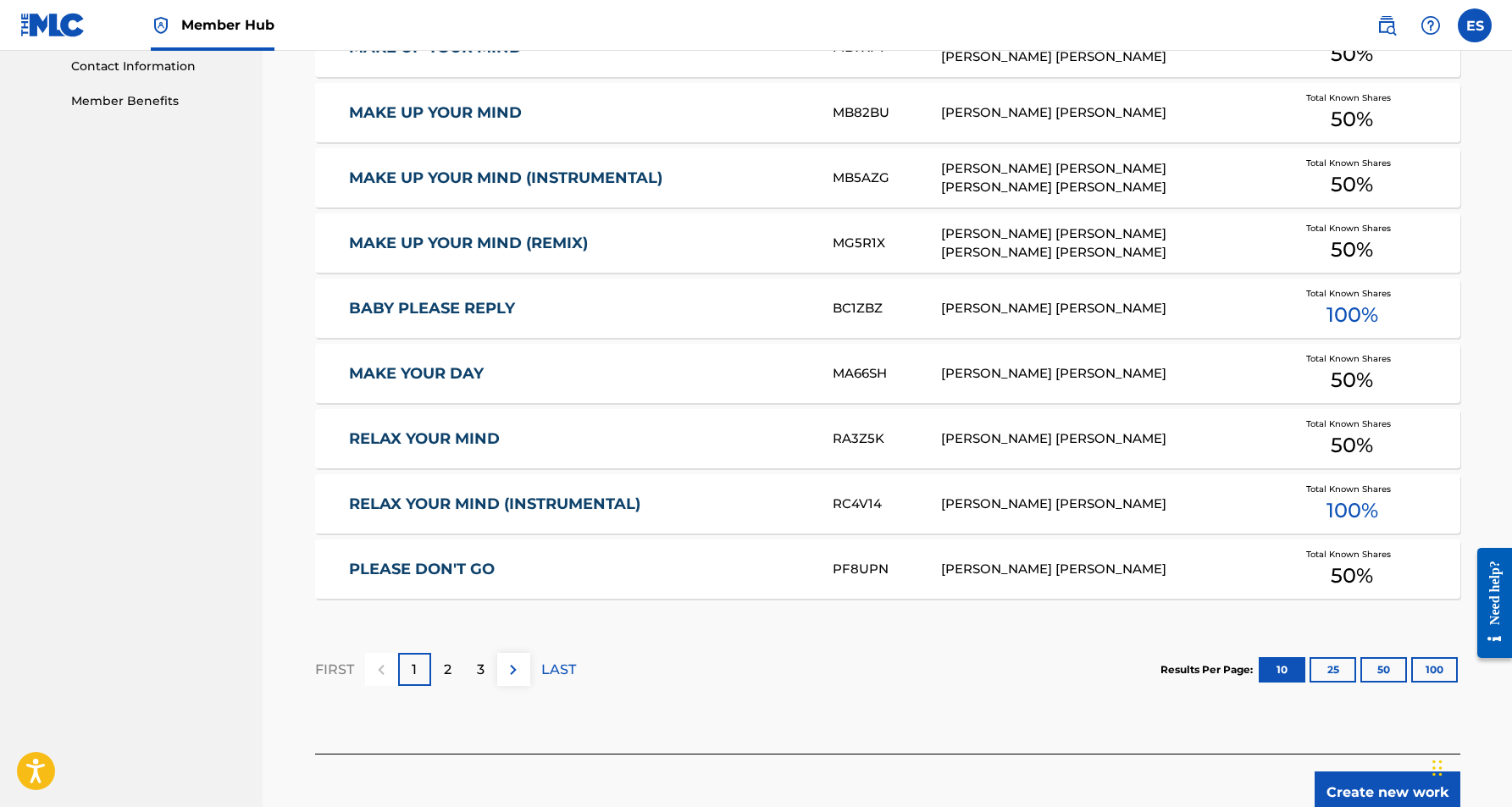
scroll to position [858, 0]
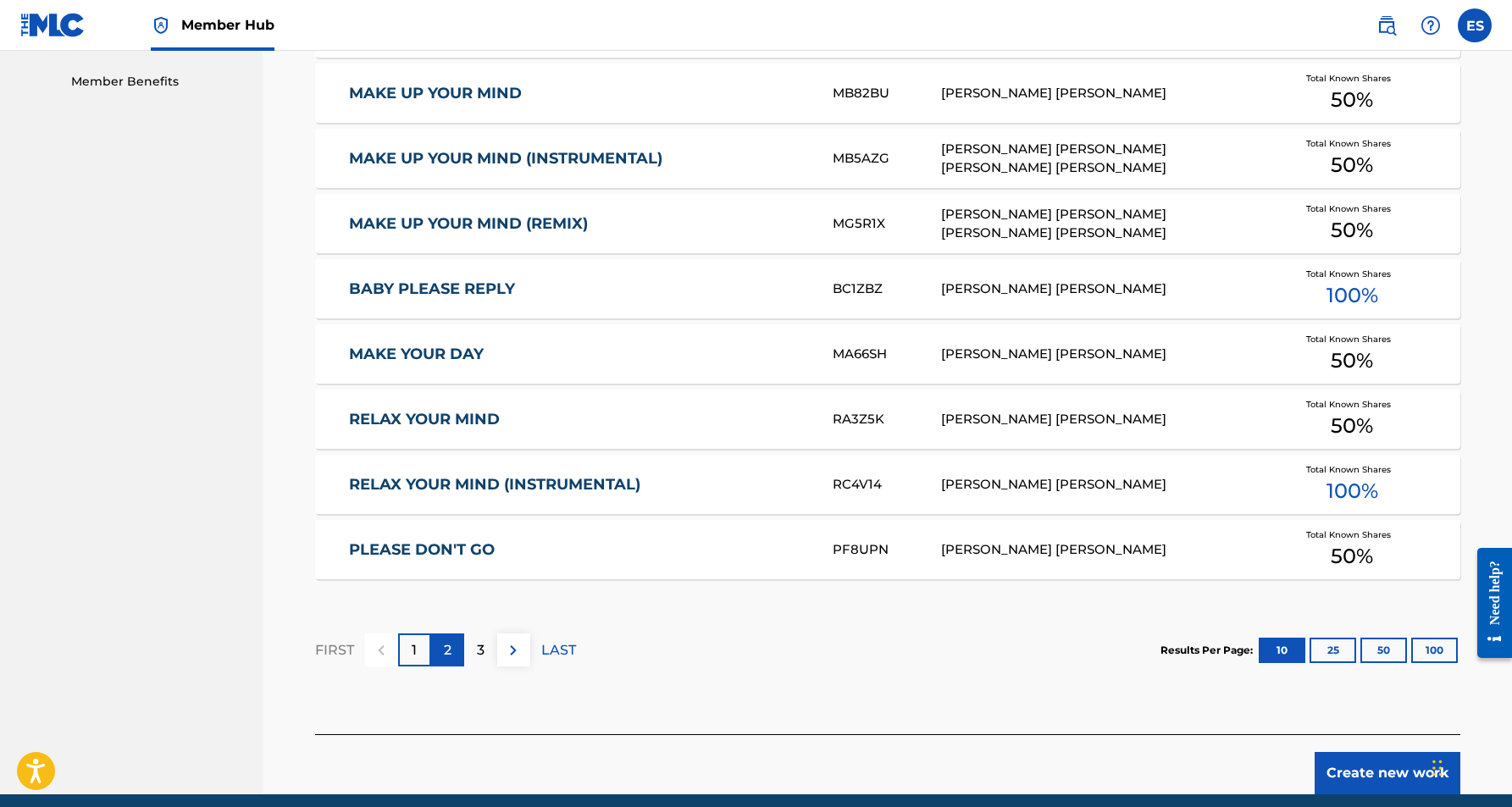
click at [451, 649] on div "2" at bounding box center [447, 649] width 33 height 33
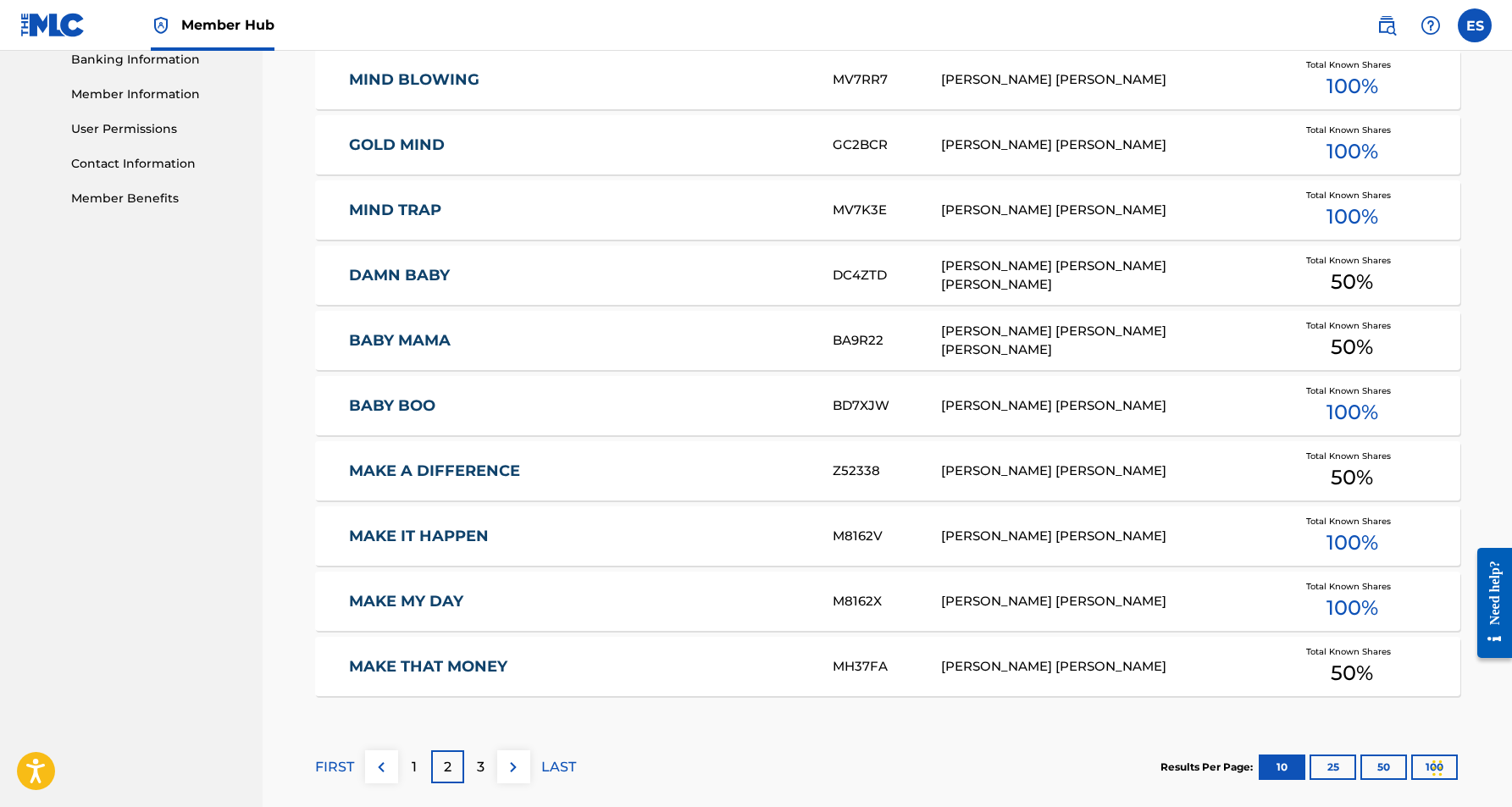
scroll to position [744, 0]
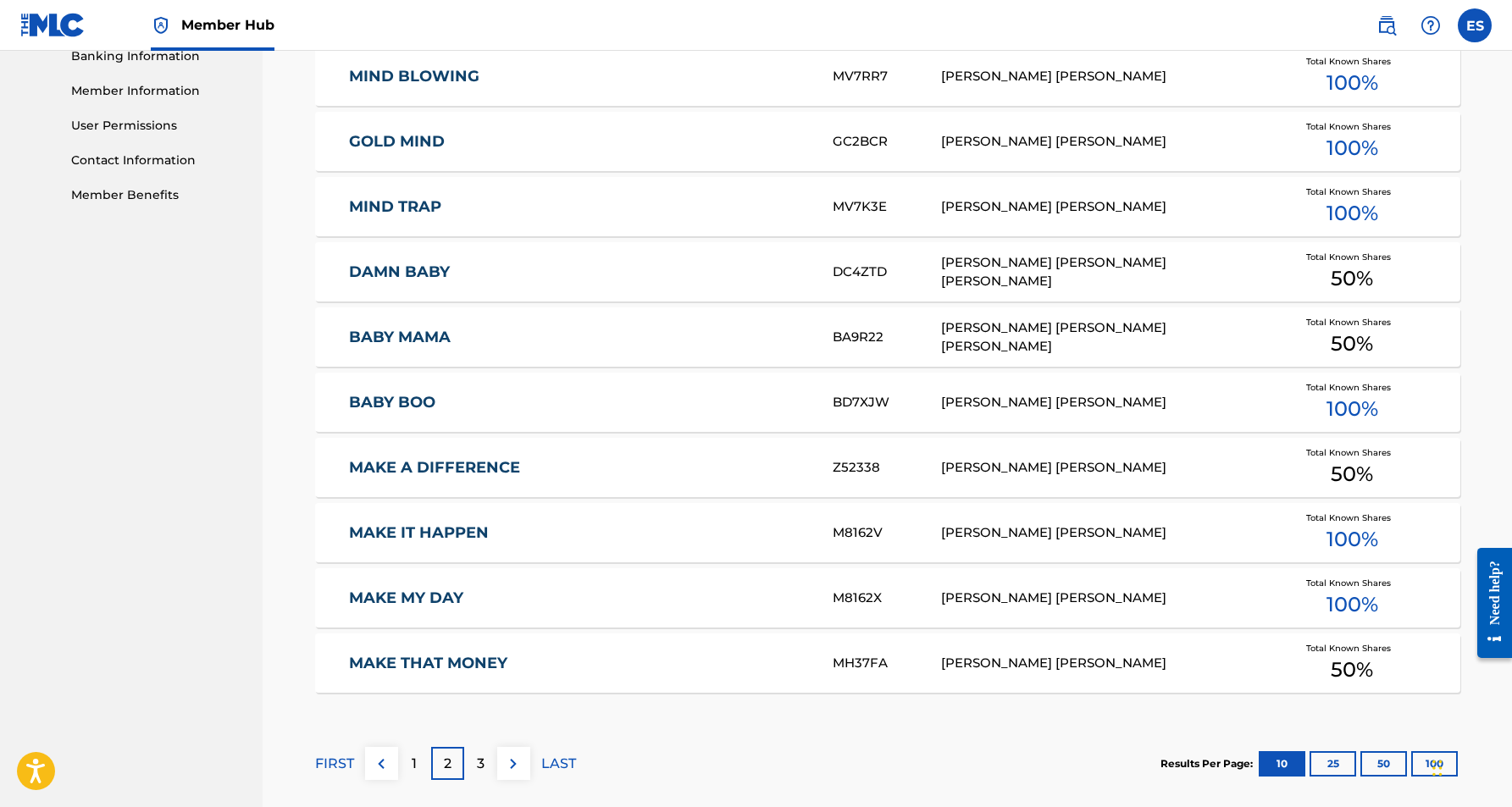
click at [482, 469] on link "MAKE A DIFFERENCE" at bounding box center [579, 467] width 461 height 20
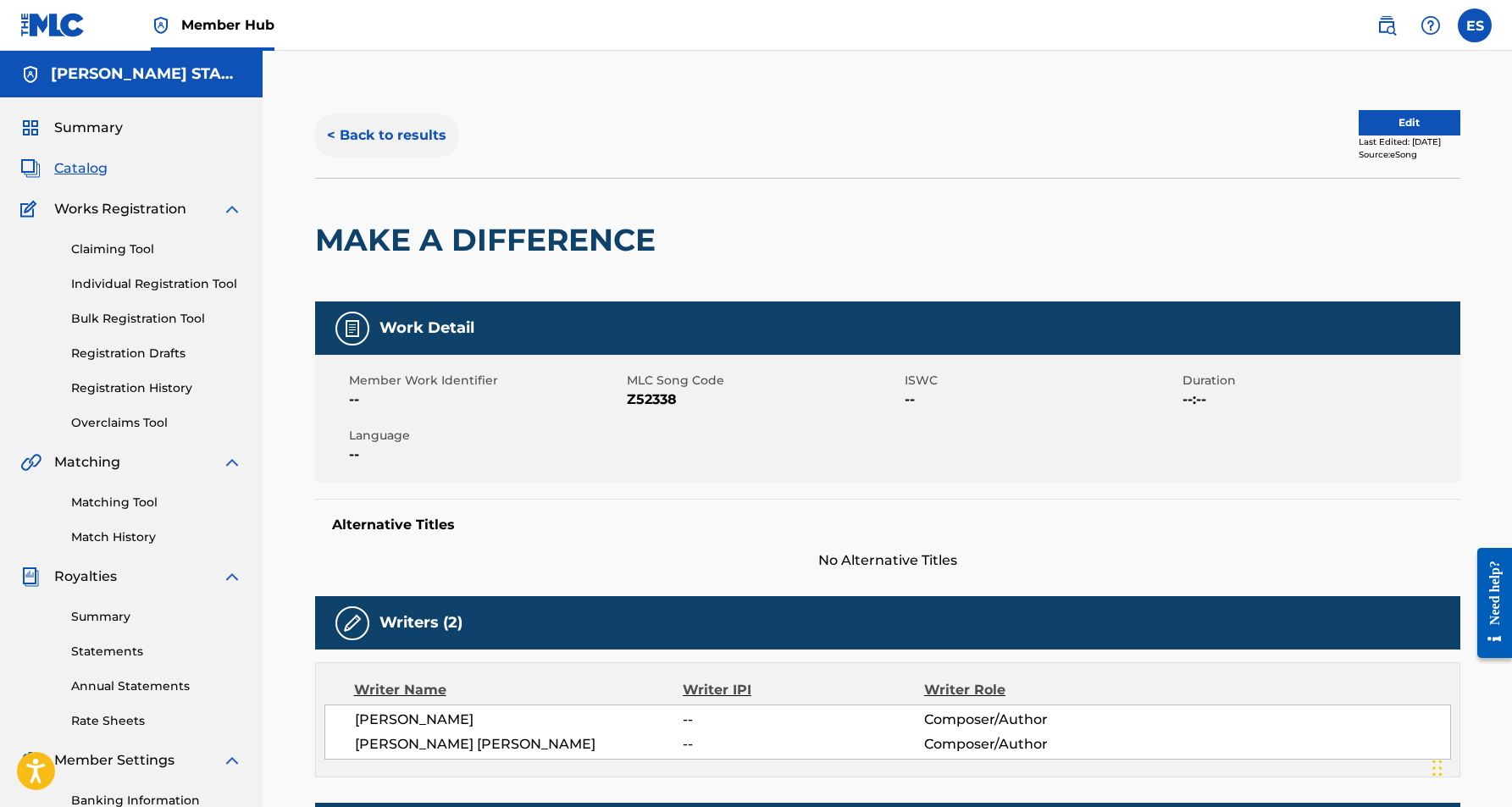
click at [404, 128] on button "< Back to results" at bounding box center [386, 135] width 143 height 42
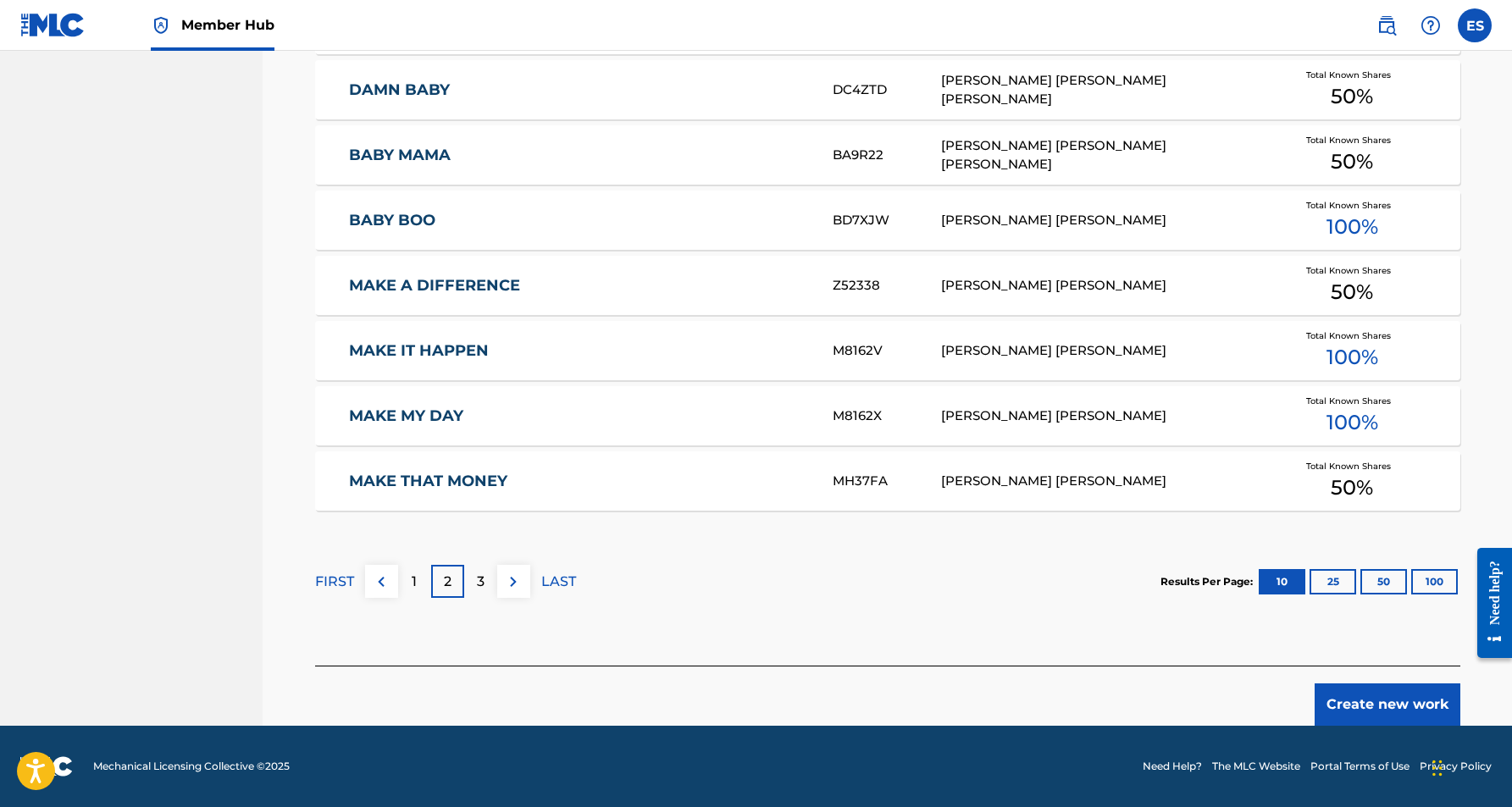
scroll to position [926, 0]
click at [473, 581] on div "3" at bounding box center [481, 581] width 33 height 33
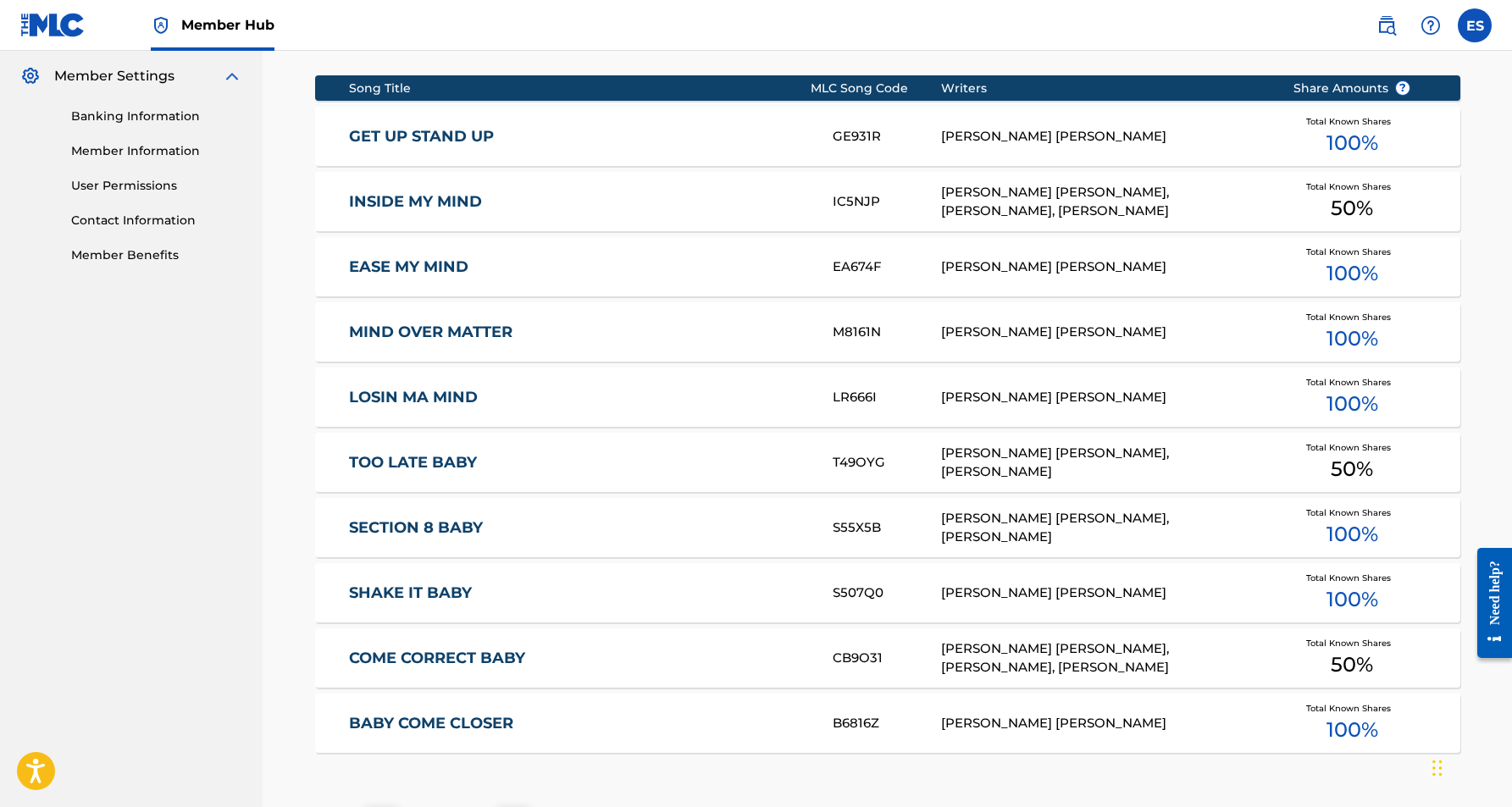
scroll to position [684, 0]
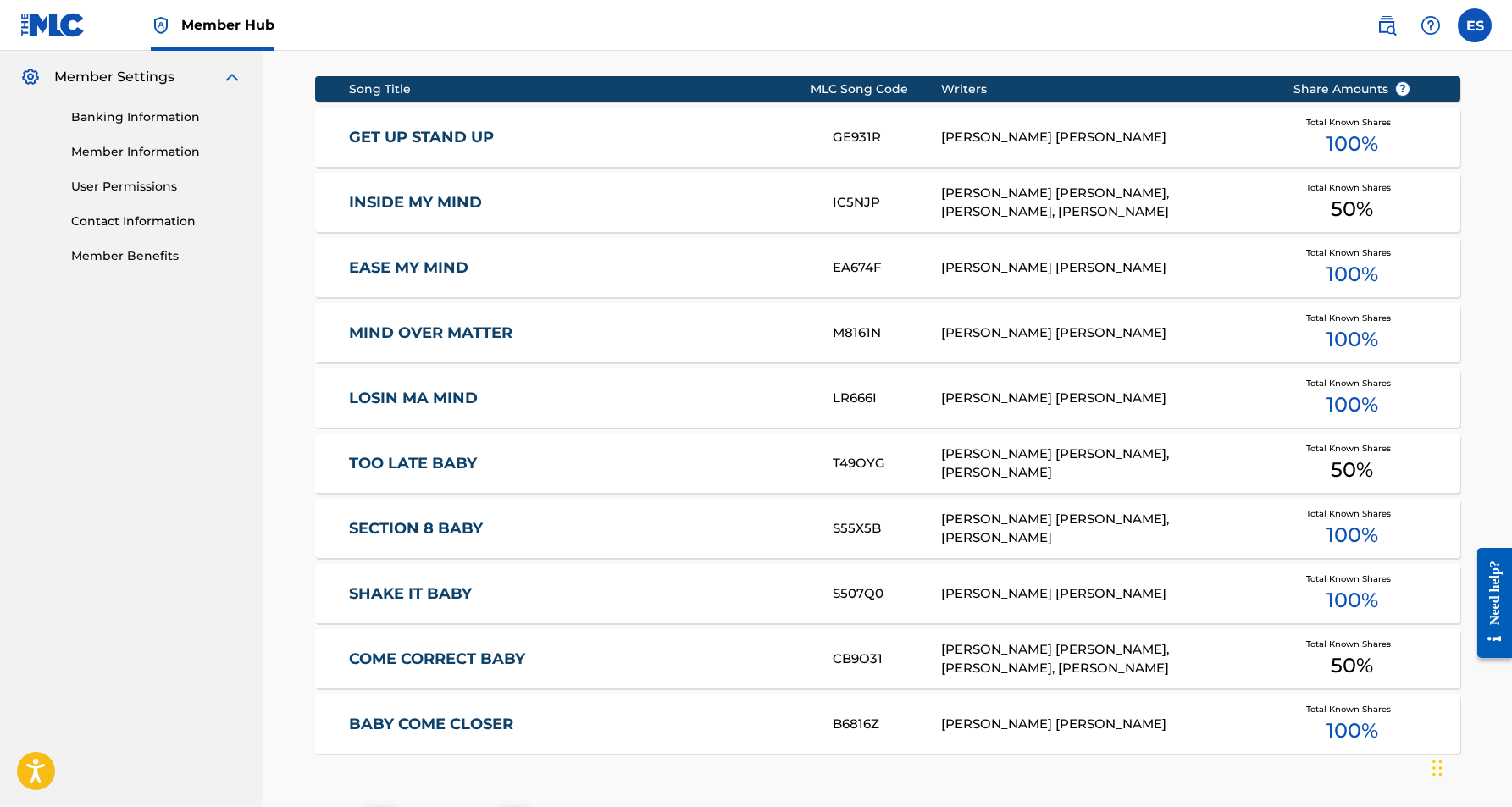
click at [439, 527] on link "SECTION 8 BABY" at bounding box center [579, 528] width 461 height 20
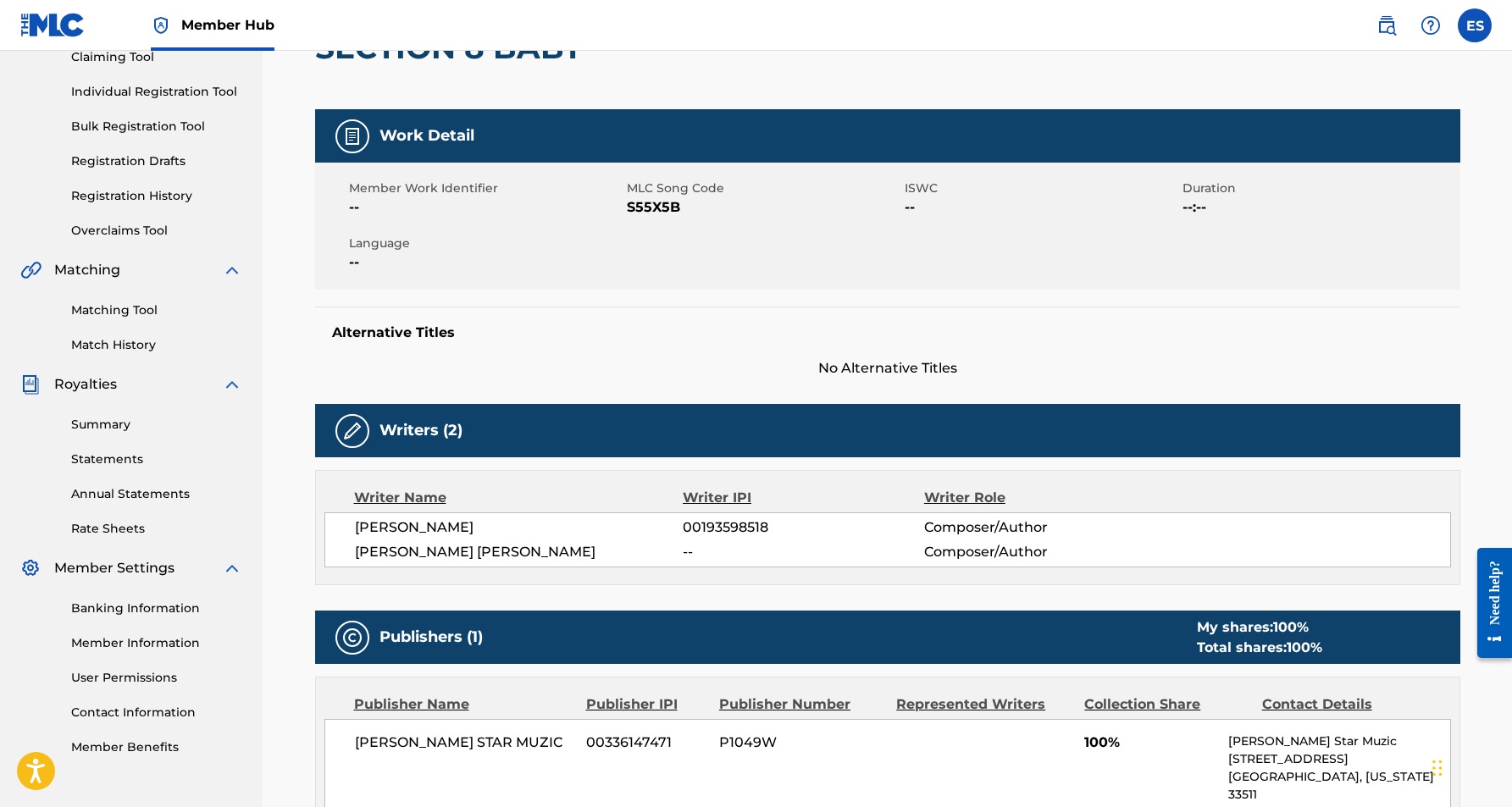
scroll to position [62, 0]
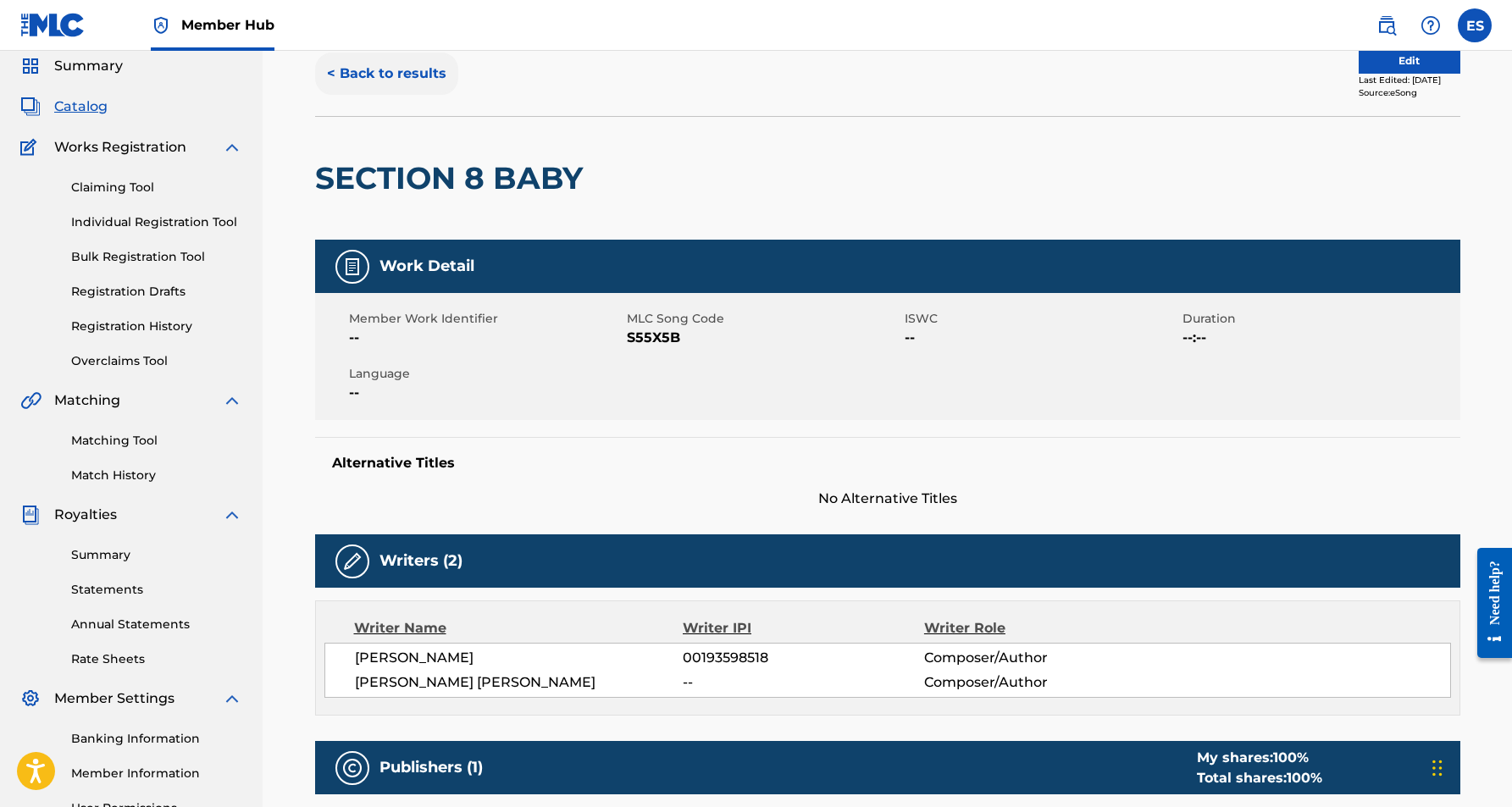
click at [404, 70] on button "< Back to results" at bounding box center [386, 73] width 143 height 42
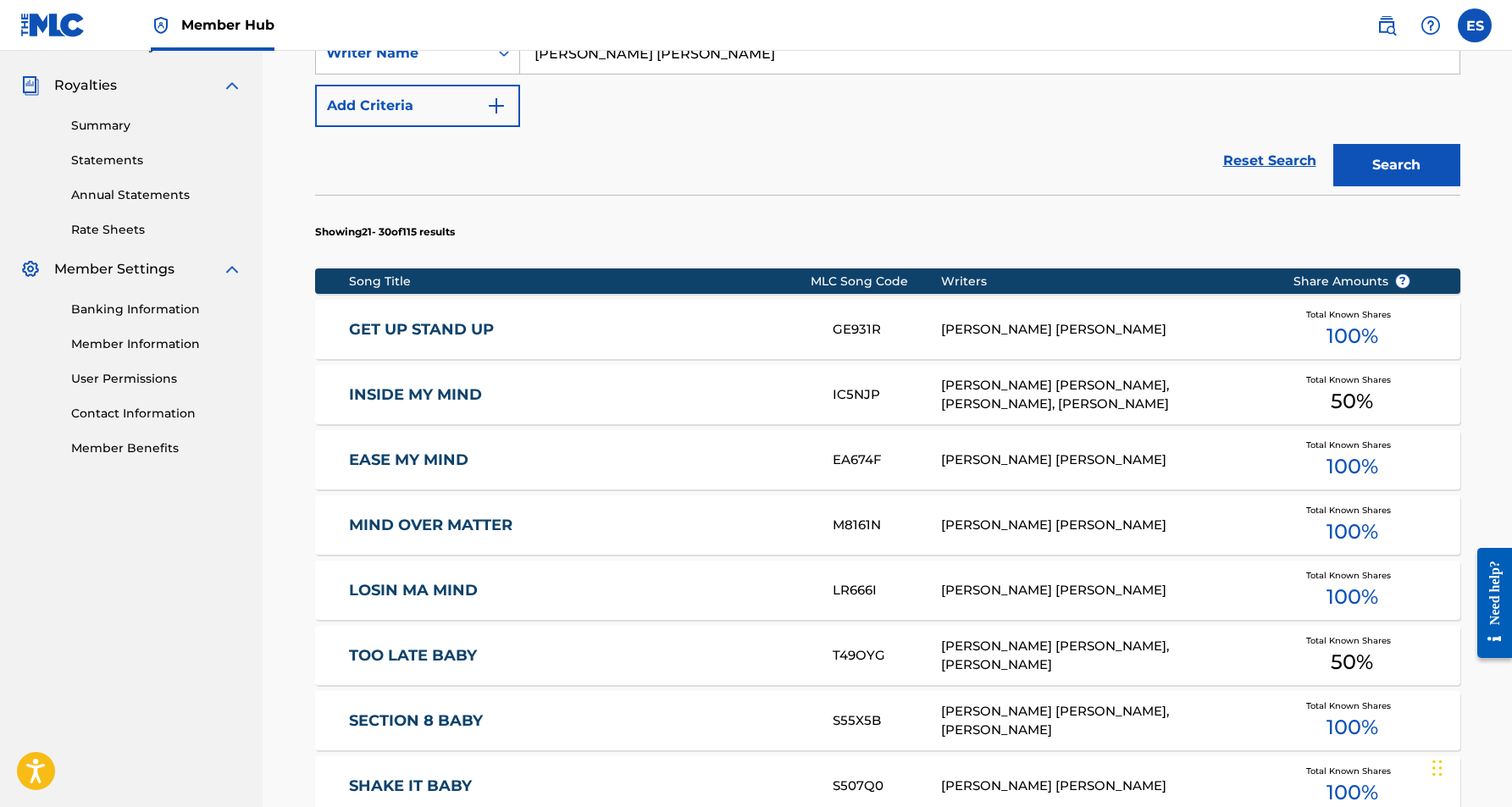
scroll to position [492, 0]
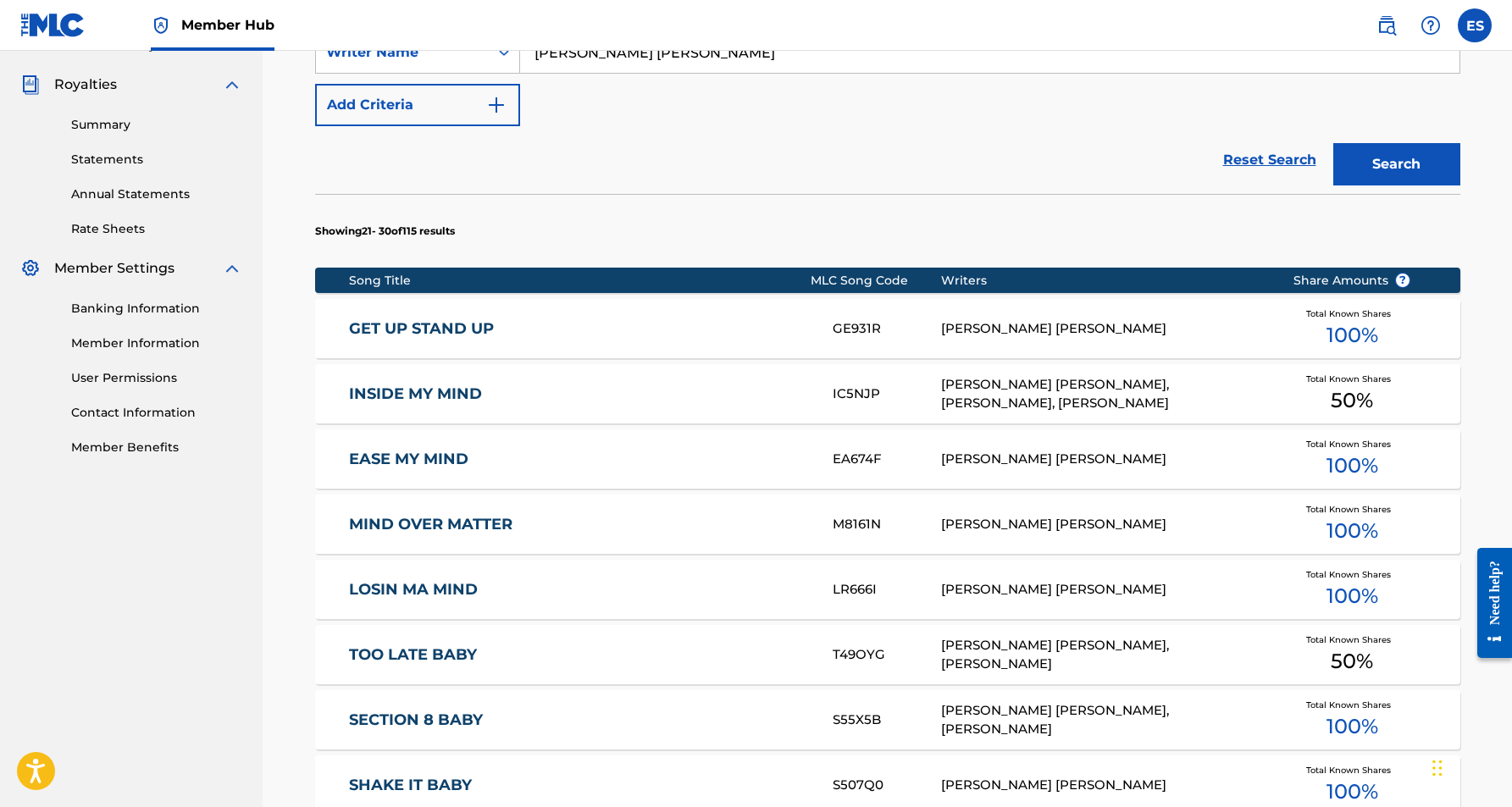
click at [481, 404] on div "INSIDE MY MIND IC5NJP [PERSON_NAME] [PERSON_NAME], [PERSON_NAME], [PERSON_NAME]…" at bounding box center [887, 393] width 1146 height 59
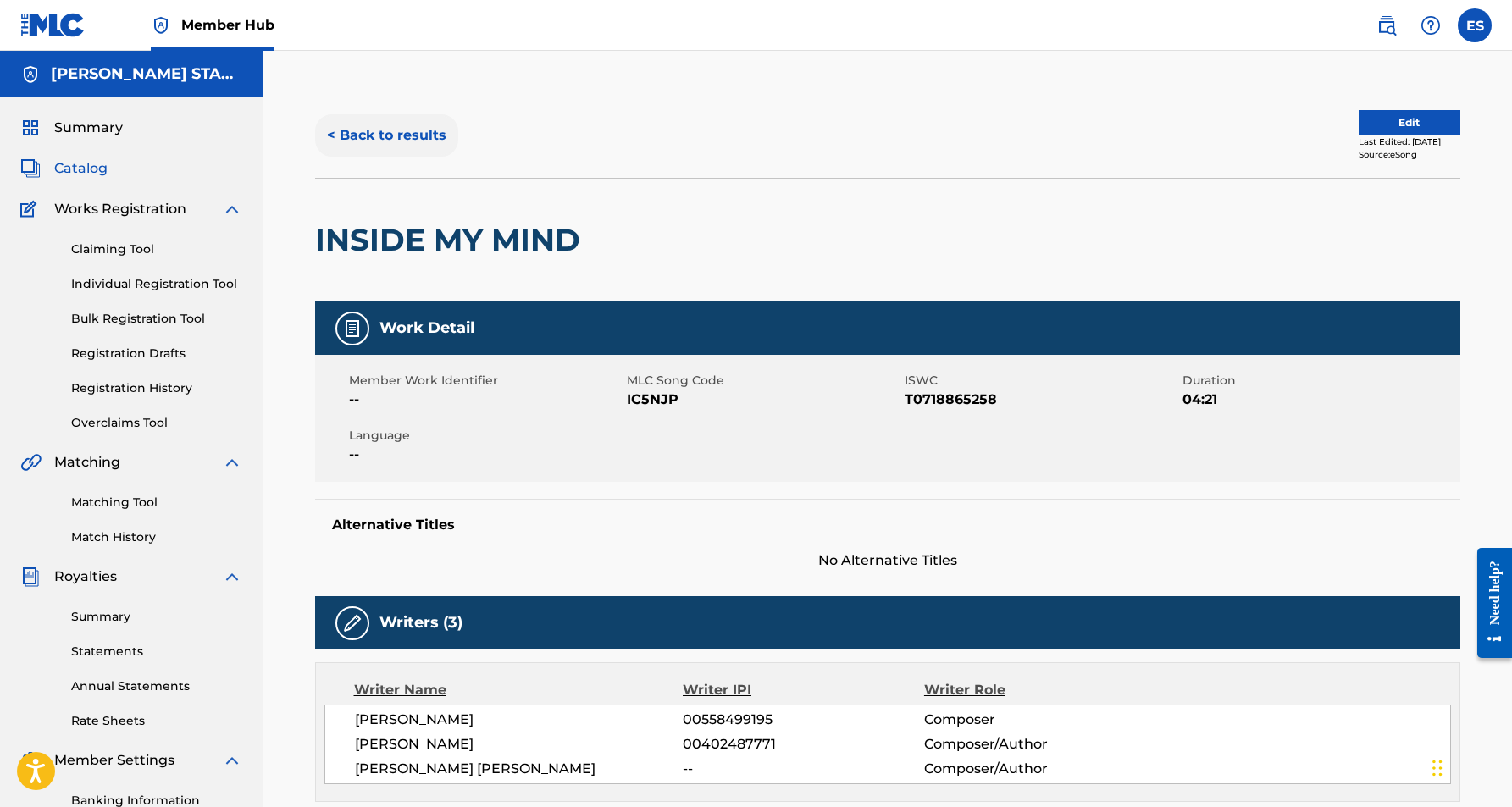
click at [401, 136] on button "< Back to results" at bounding box center [386, 135] width 143 height 42
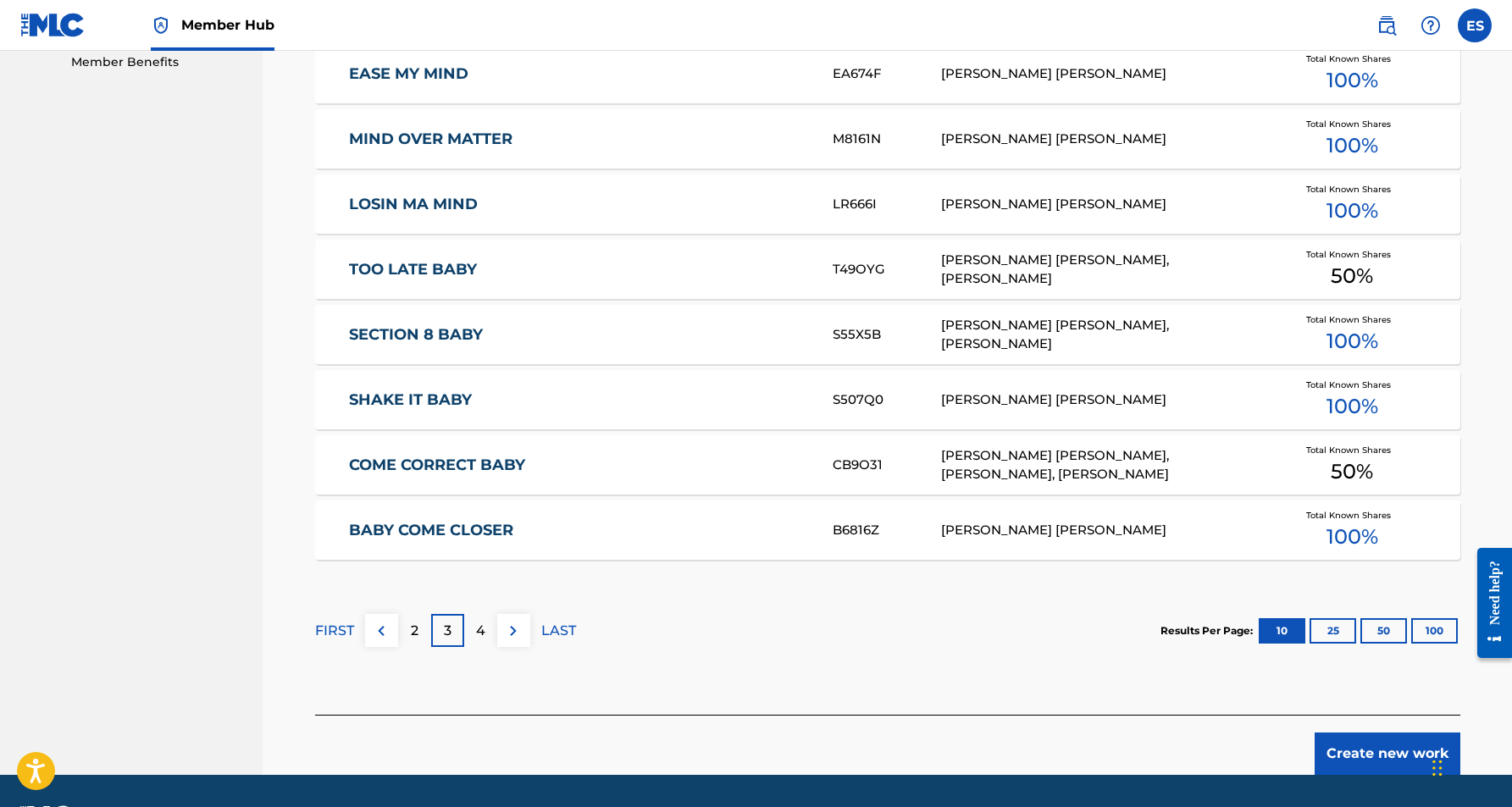
scroll to position [888, 0]
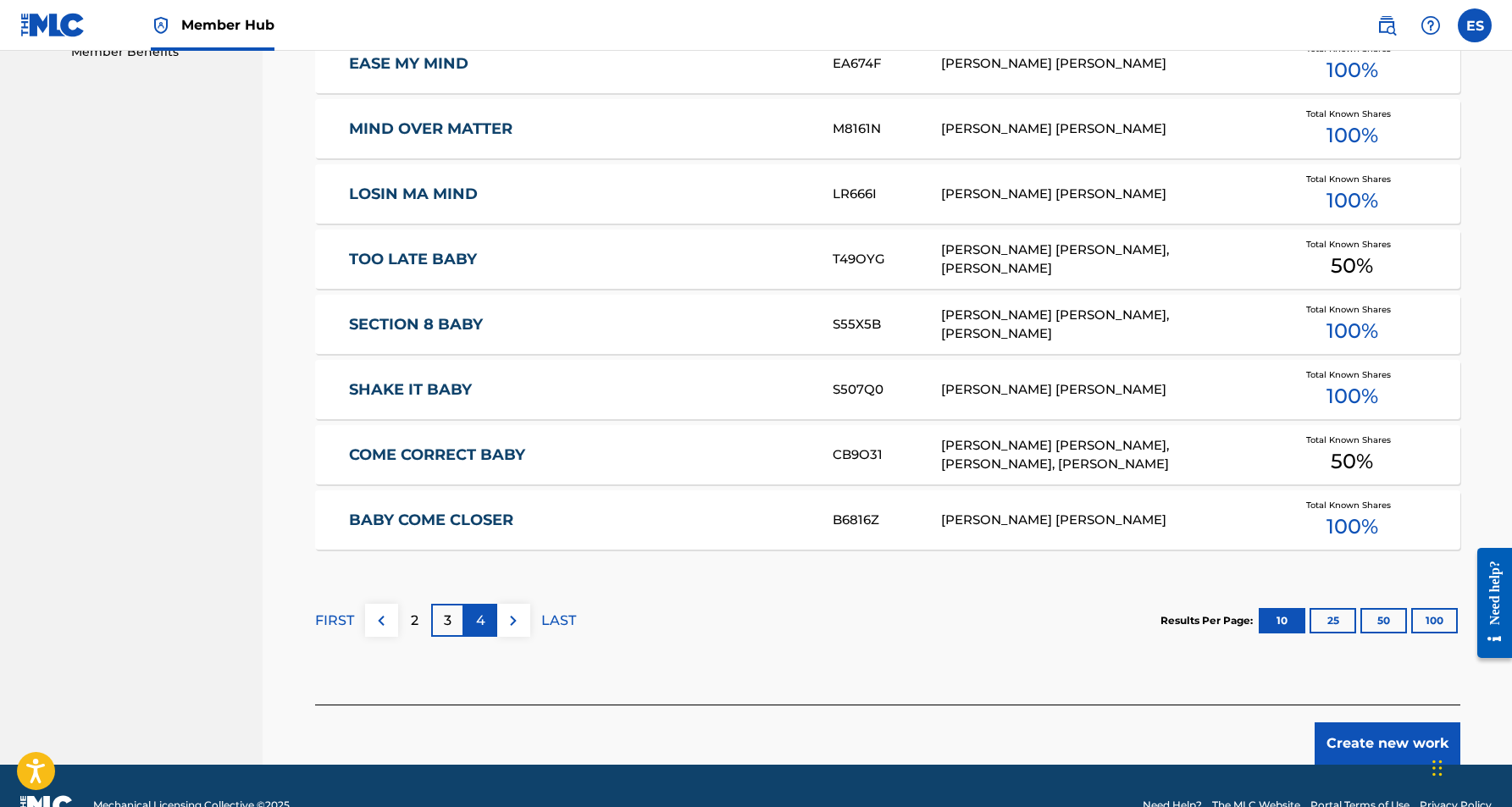
click at [484, 626] on p "4" at bounding box center [481, 621] width 9 height 21
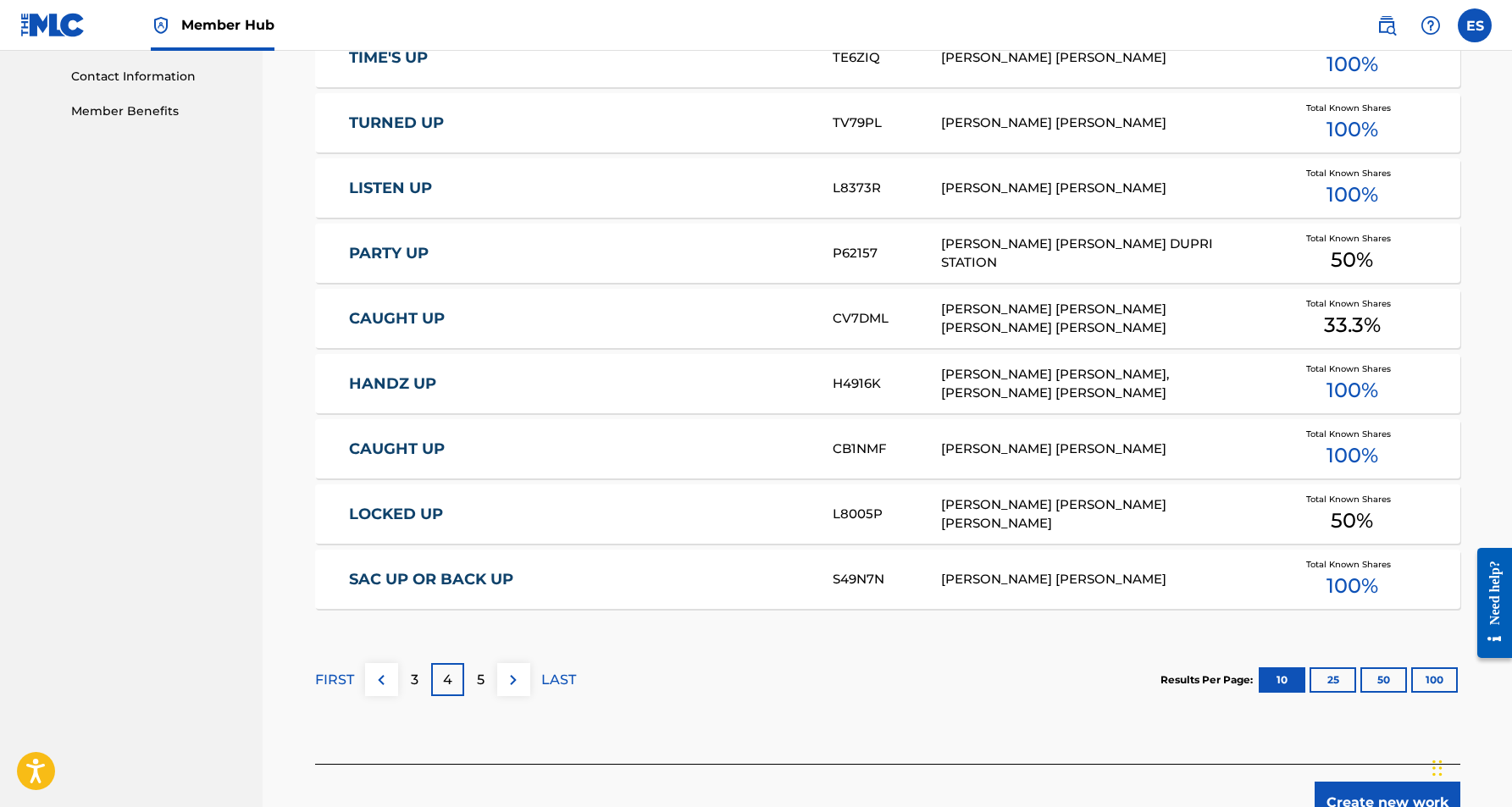
scroll to position [828, 0]
click at [477, 684] on p "5" at bounding box center [481, 679] width 8 height 21
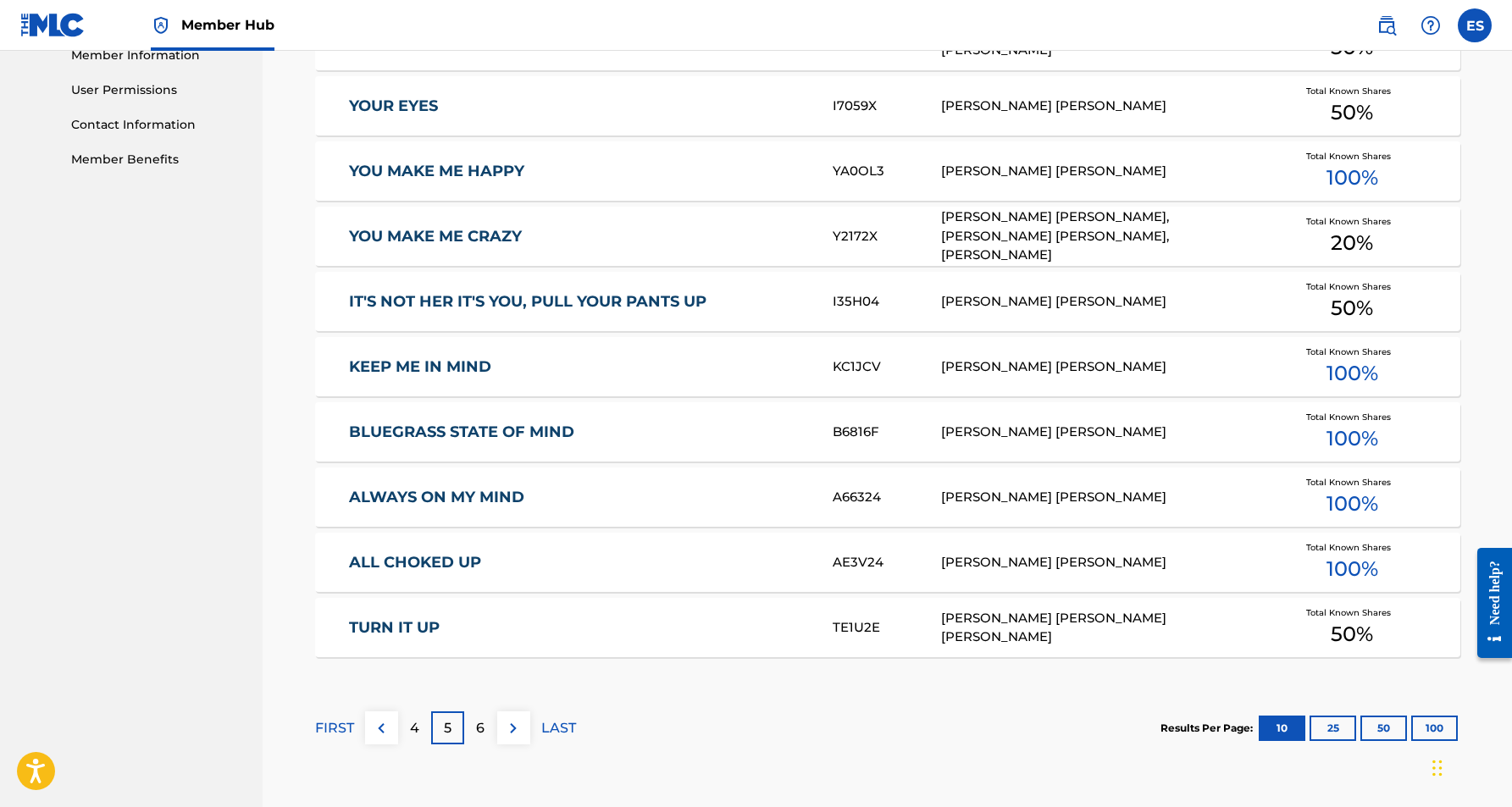
scroll to position [795, 0]
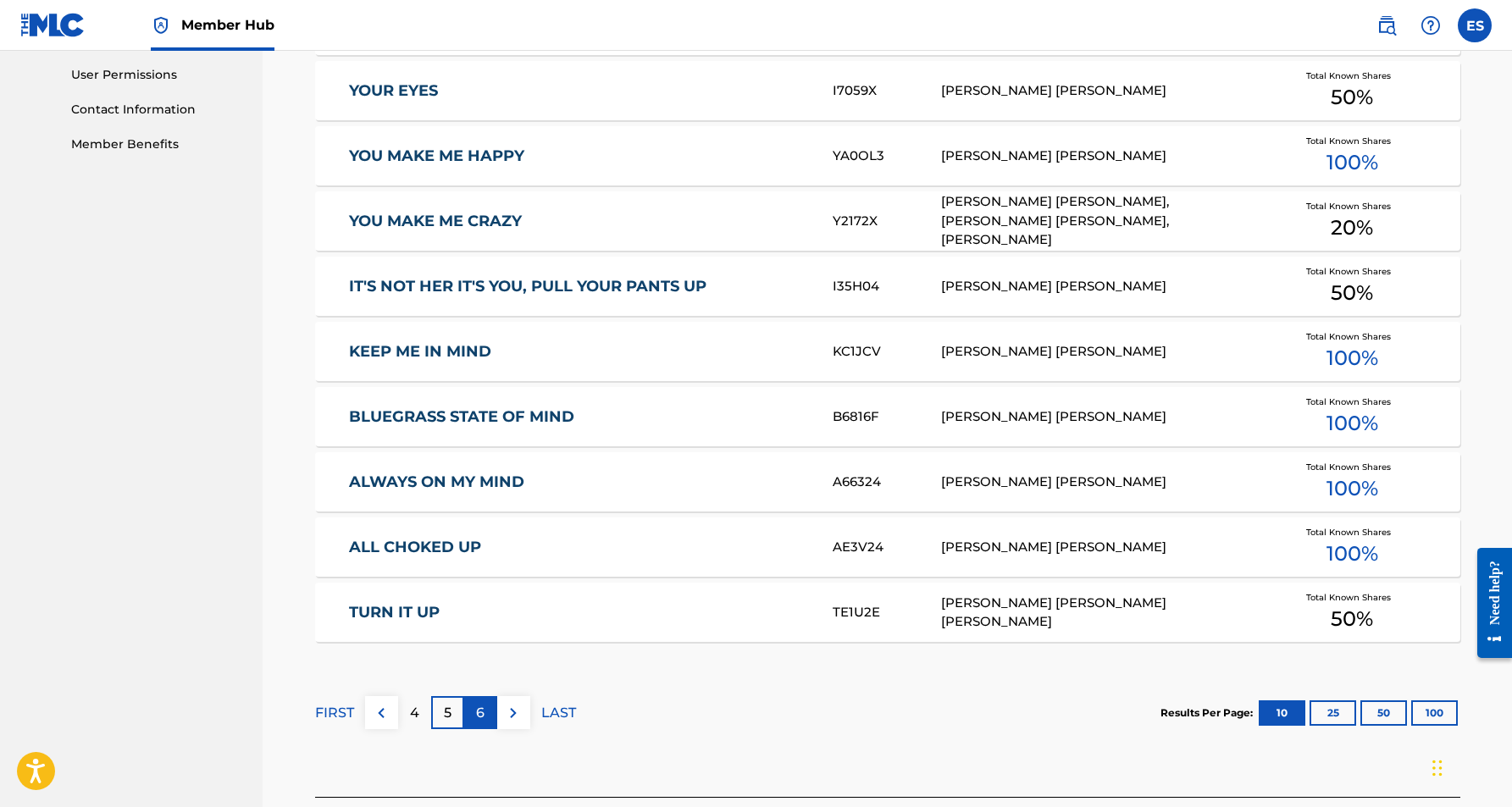
click at [478, 714] on p "6" at bounding box center [481, 713] width 9 height 21
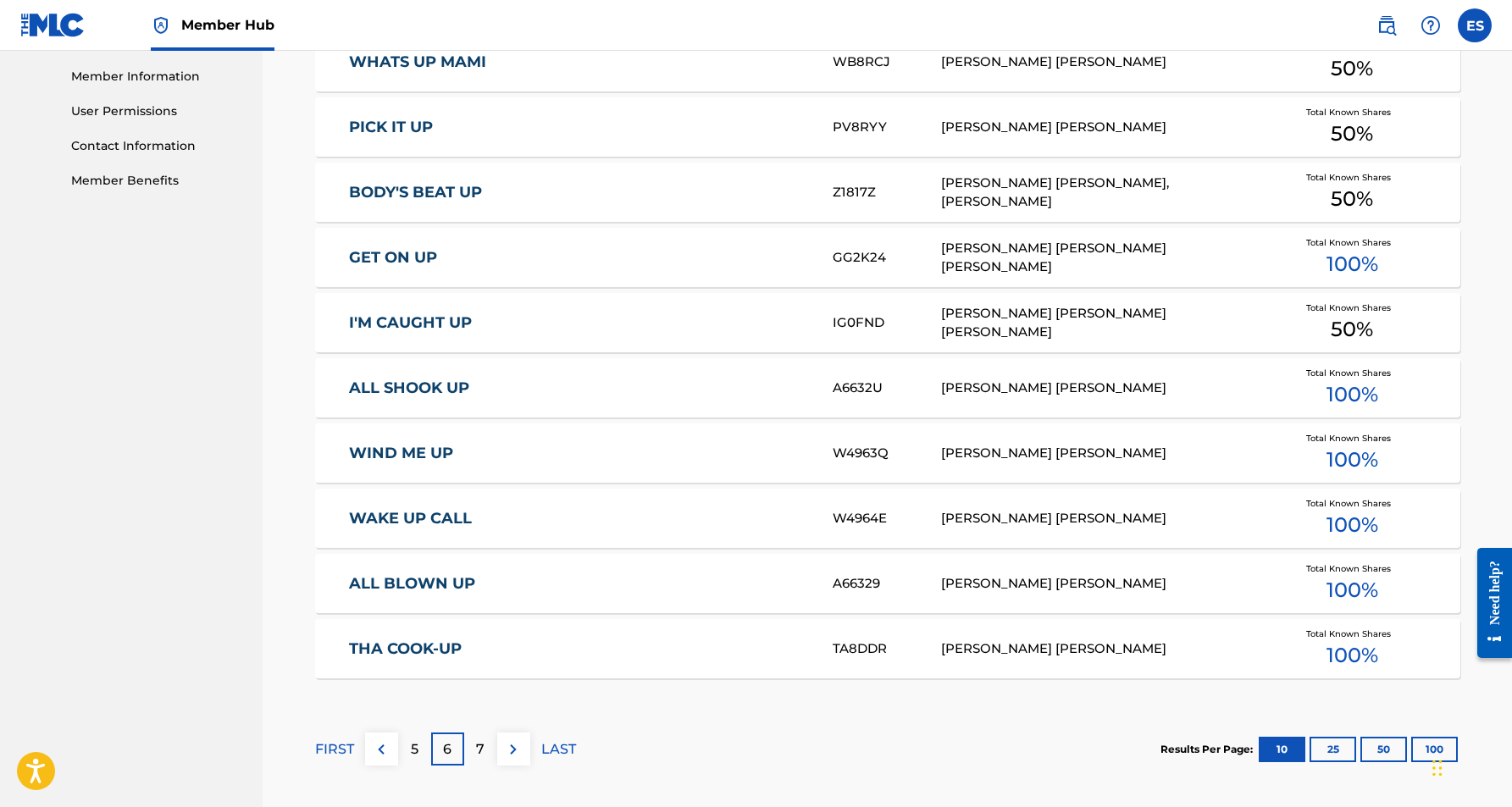
scroll to position [771, 0]
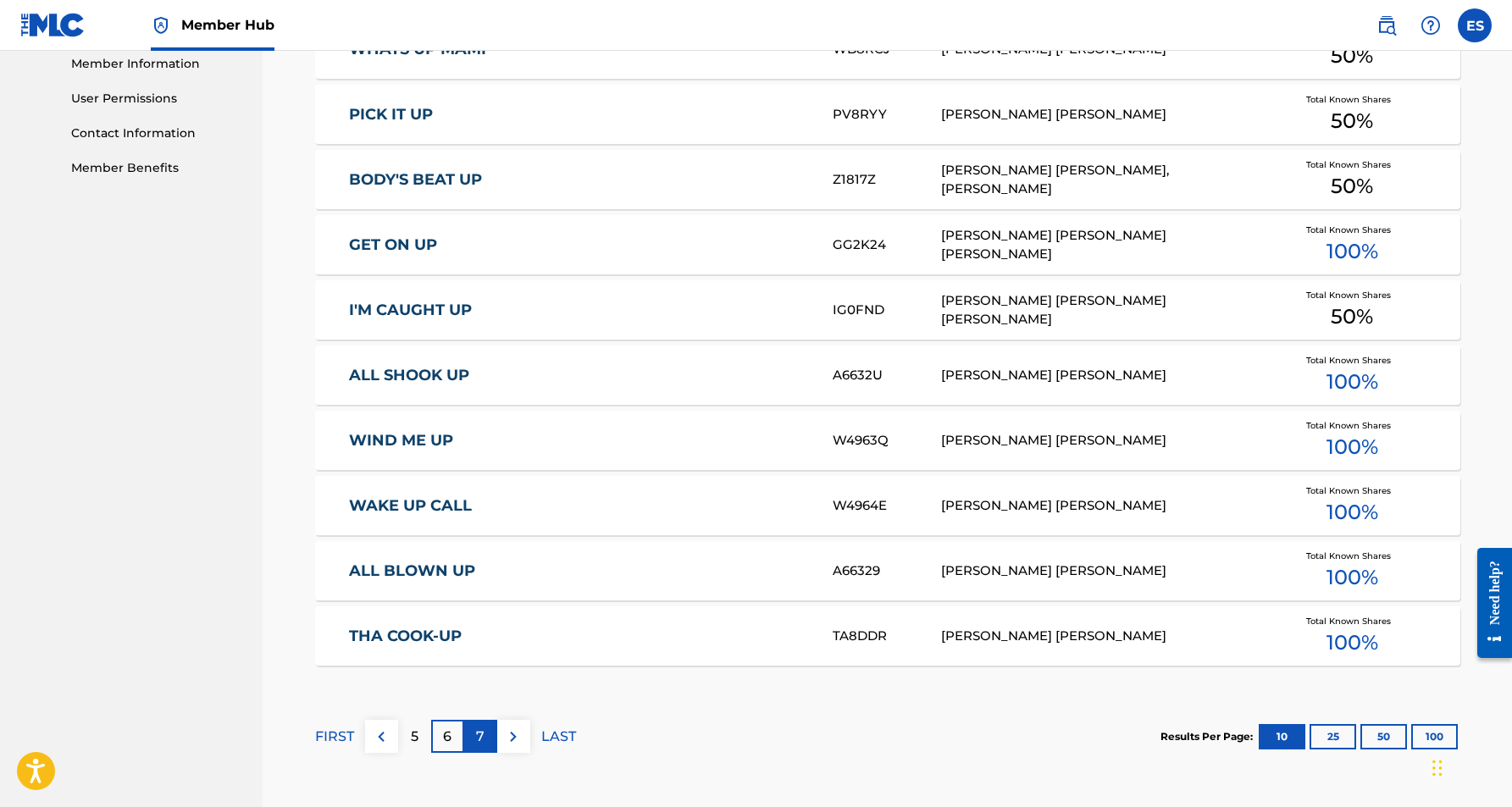
click at [483, 742] on p "7" at bounding box center [481, 737] width 9 height 21
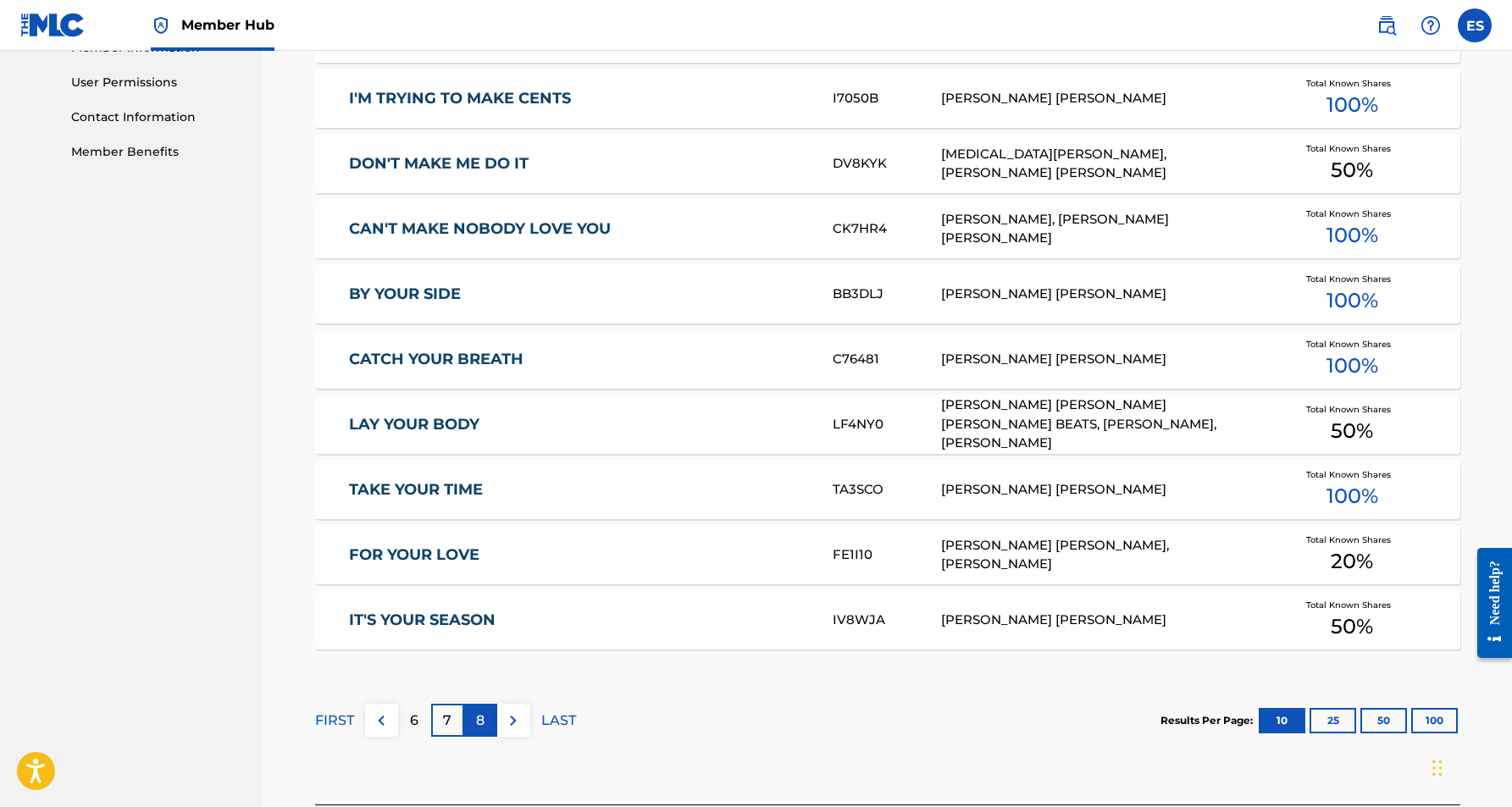
scroll to position [789, 0]
click at [478, 725] on p "8" at bounding box center [481, 719] width 9 height 21
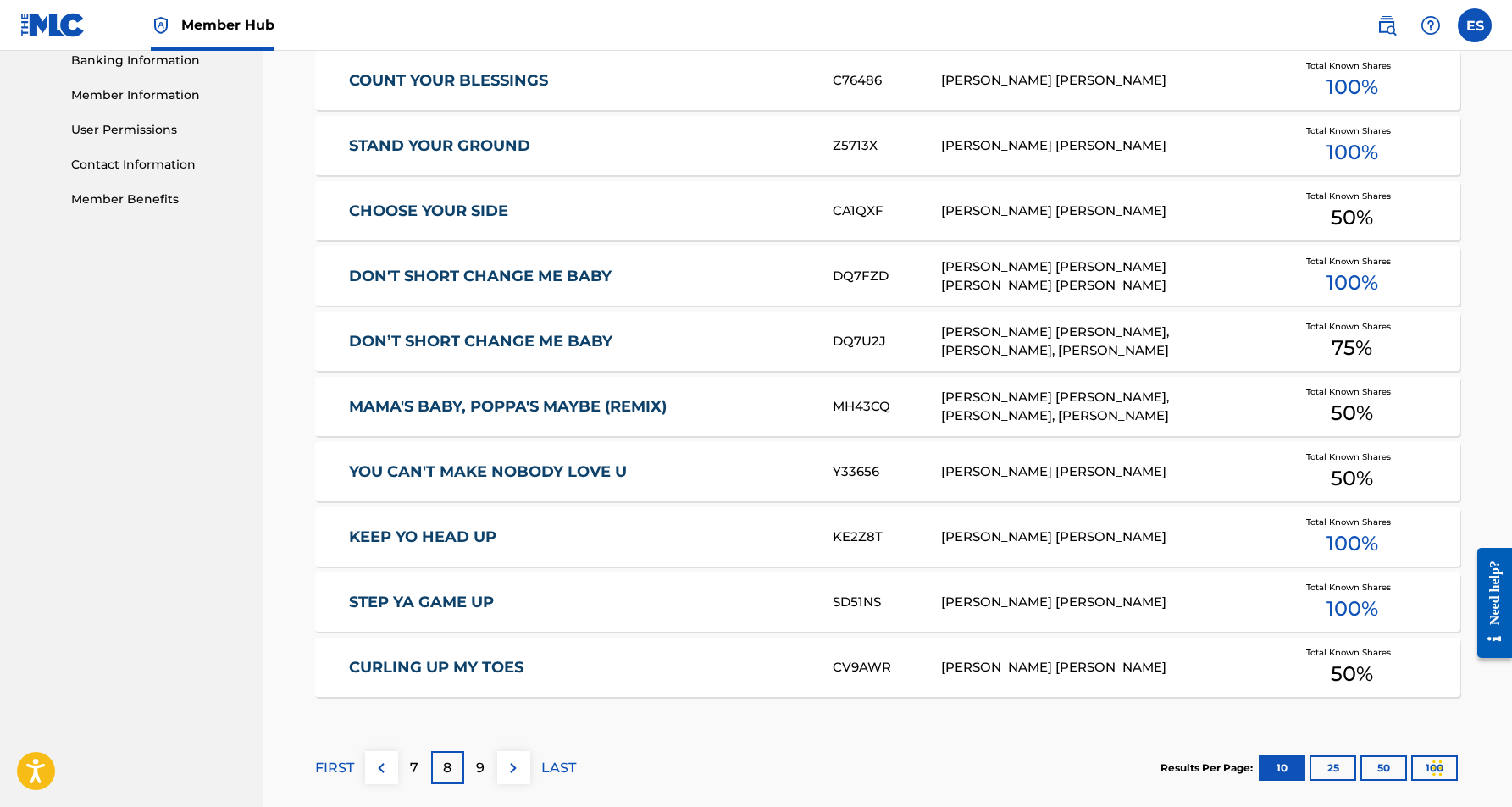
scroll to position [747, 0]
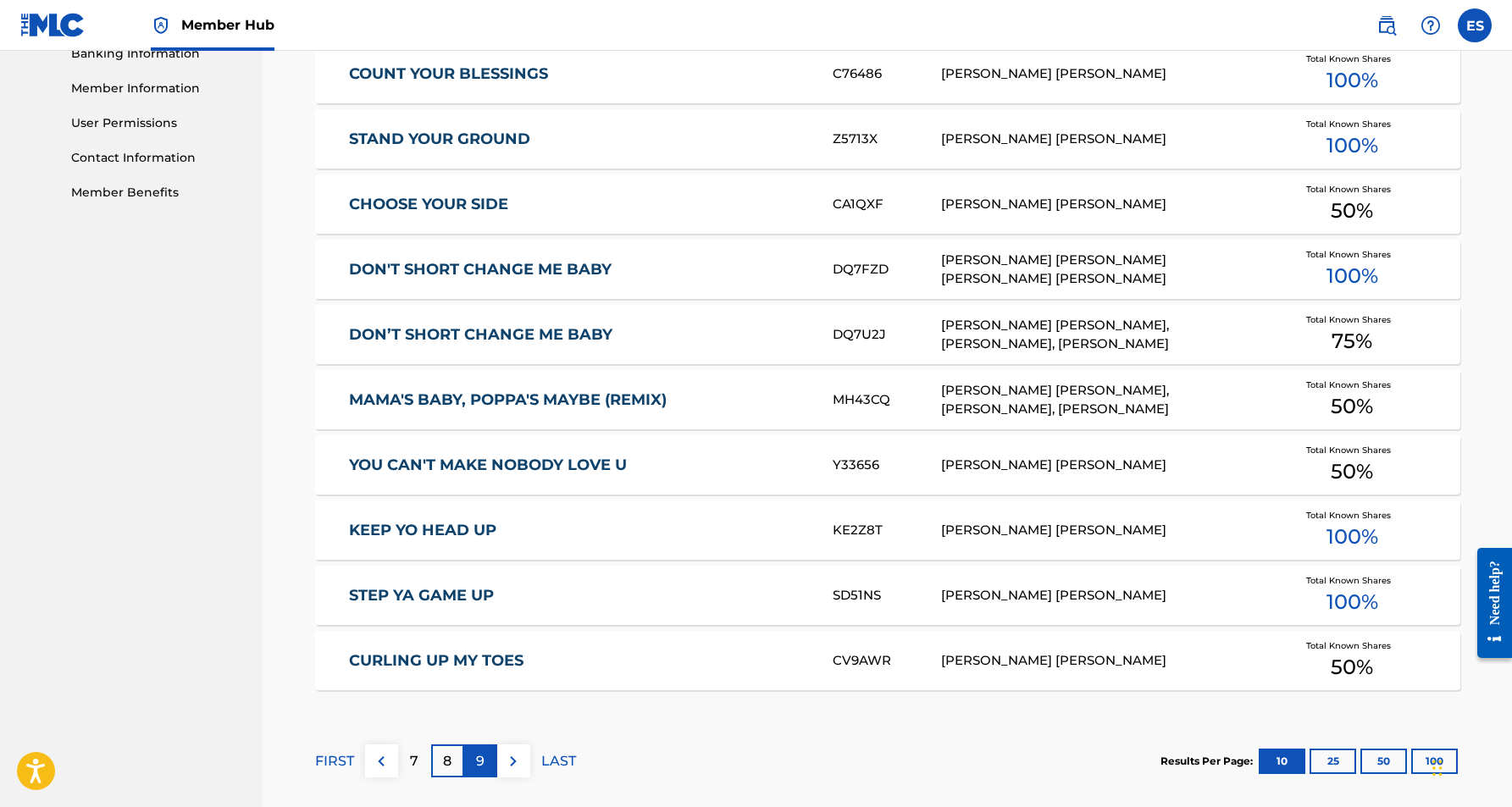
click at [479, 767] on p "9" at bounding box center [481, 762] width 9 height 21
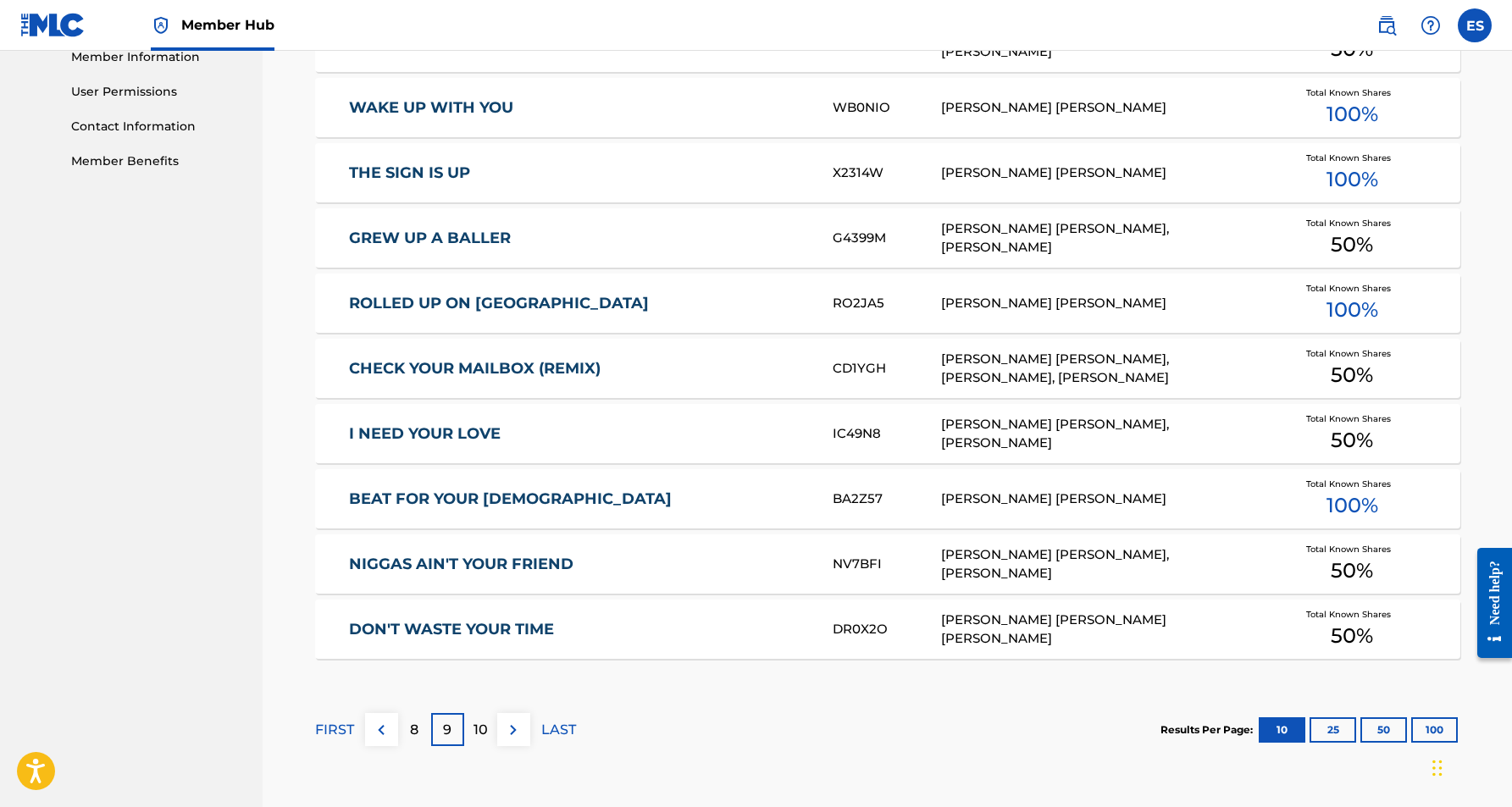
scroll to position [780, 0]
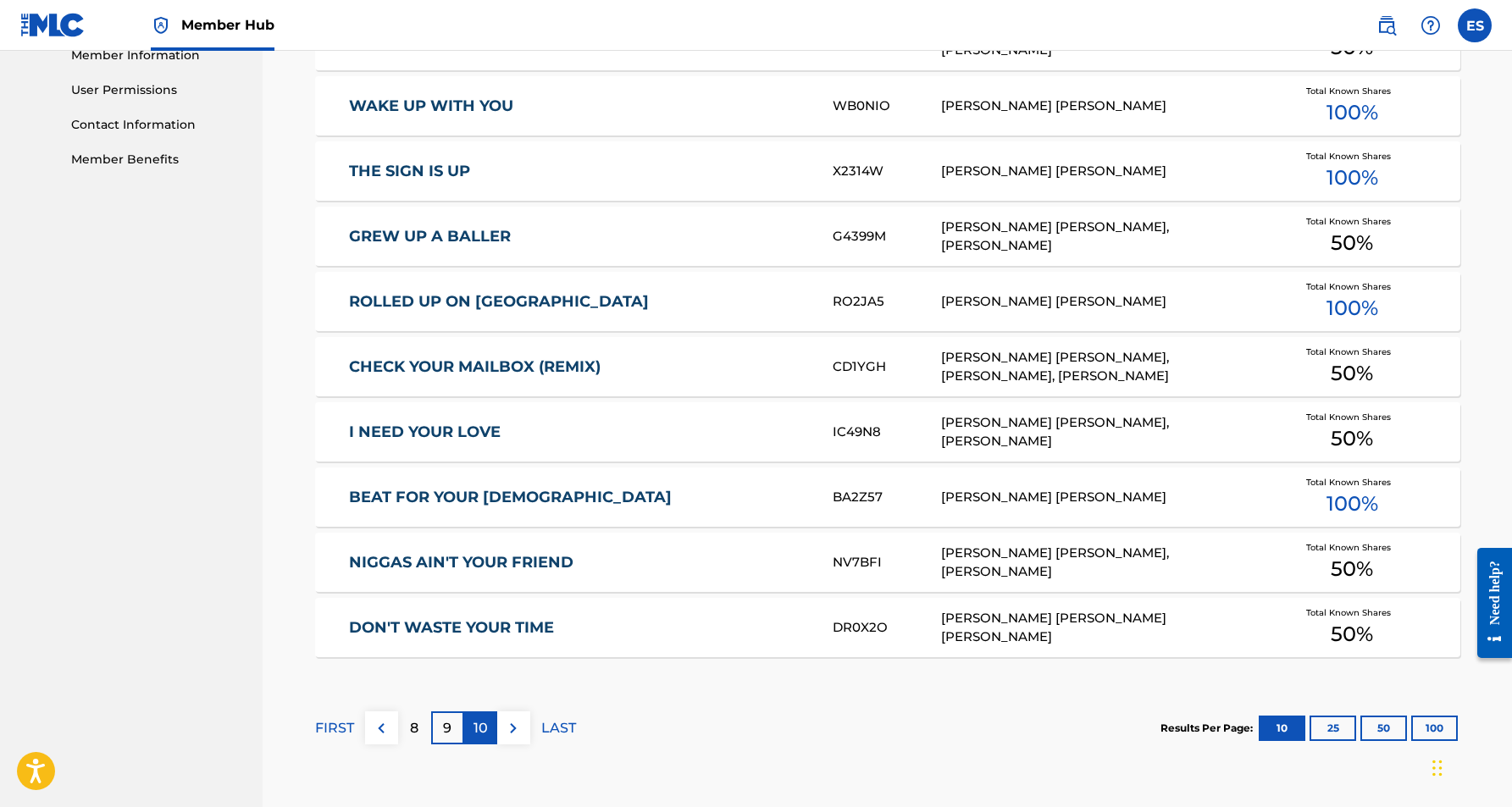
click at [486, 729] on p "10" at bounding box center [481, 728] width 15 height 21
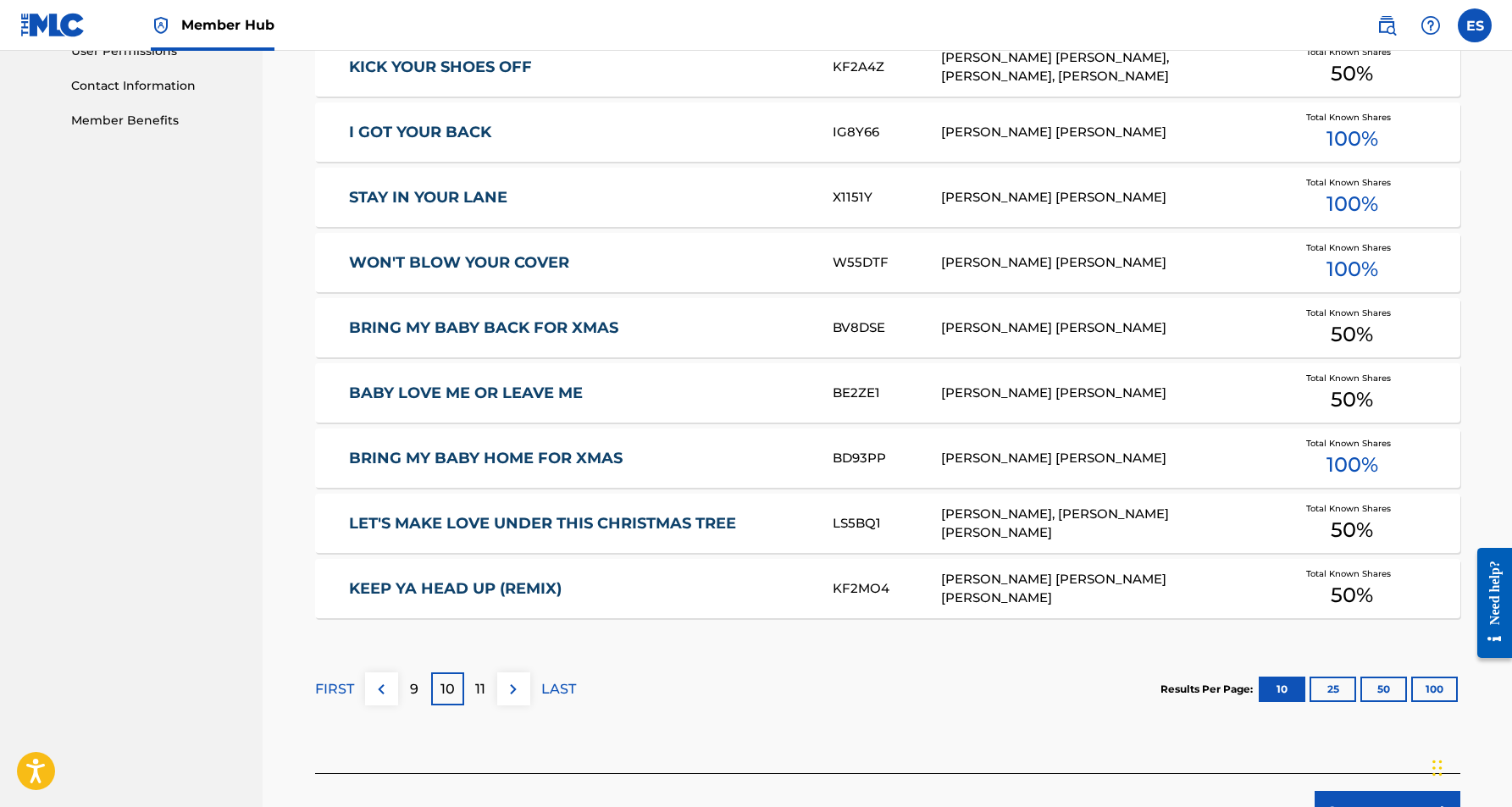
scroll to position [823, 0]
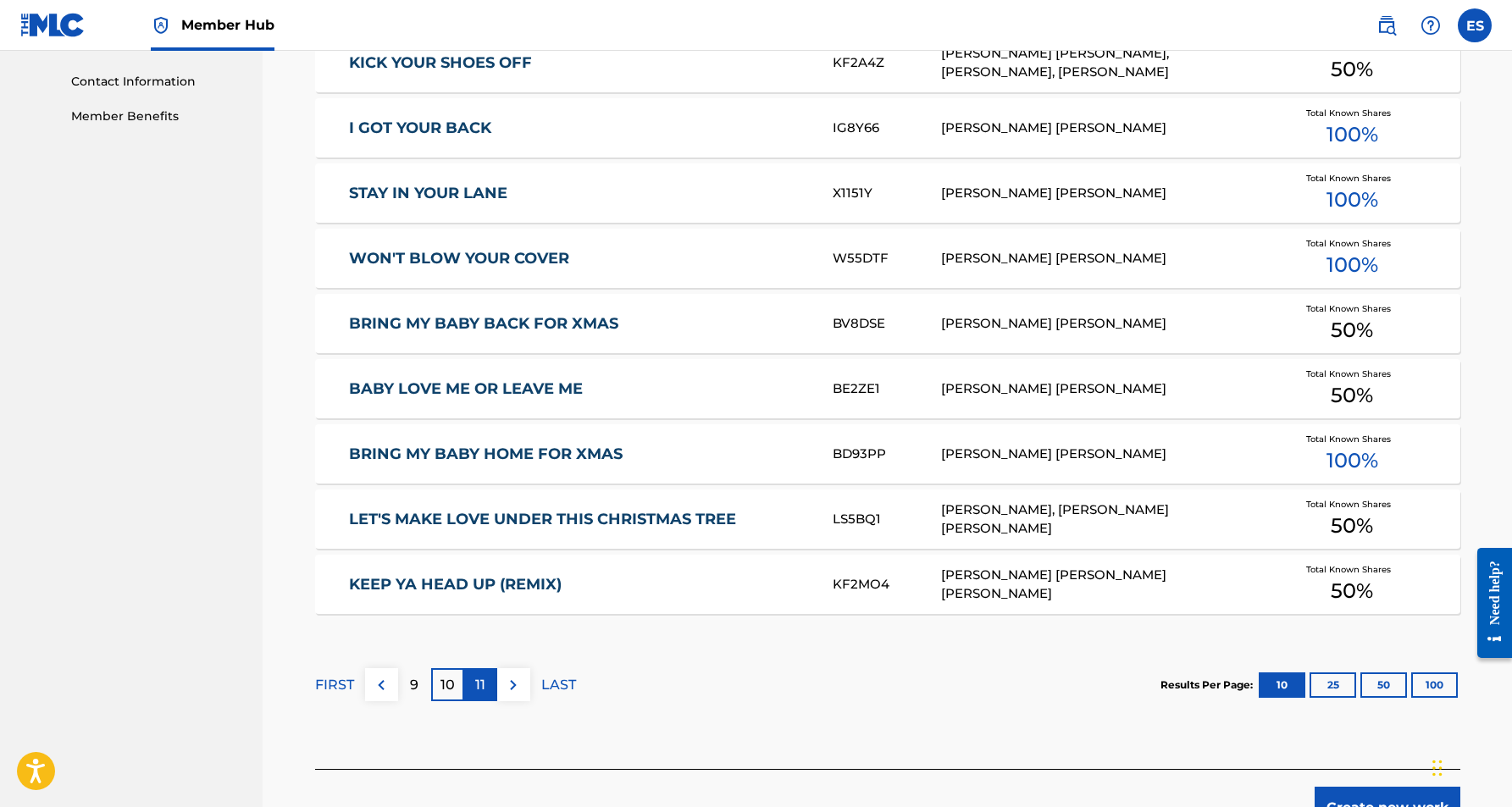
click at [487, 685] on div "11" at bounding box center [481, 684] width 33 height 33
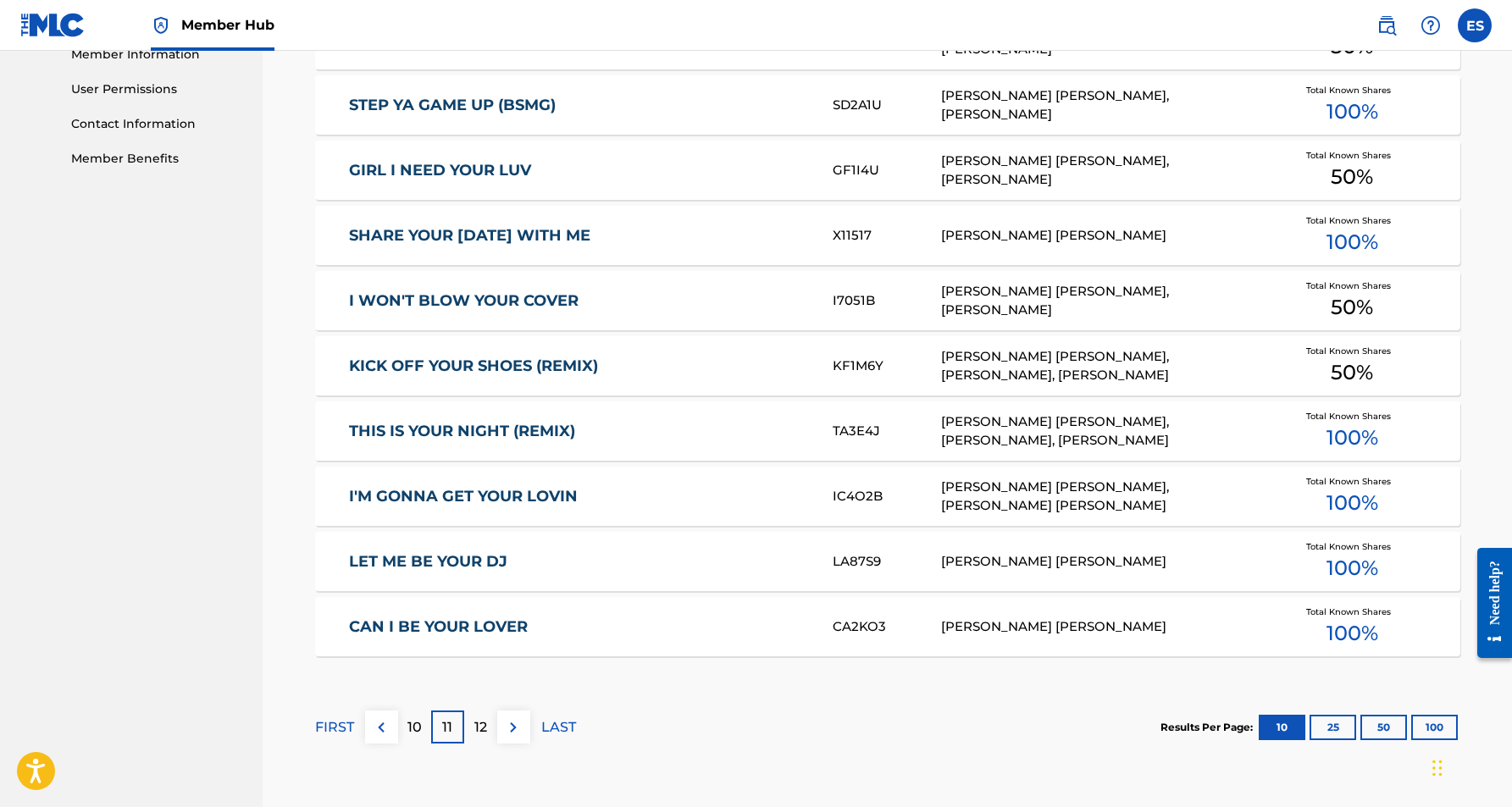
scroll to position [784, 0]
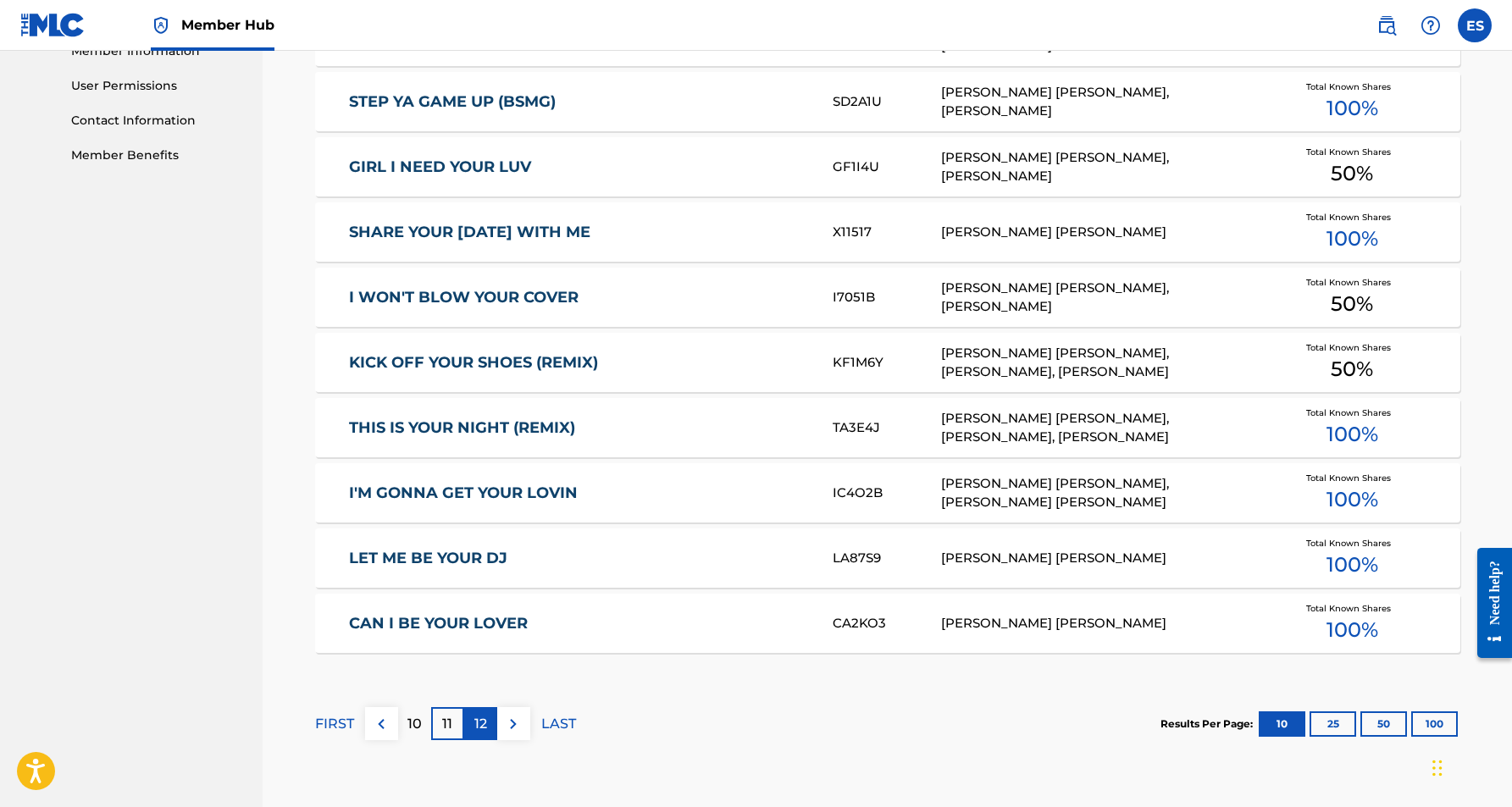
click at [487, 728] on div "12" at bounding box center [481, 723] width 33 height 33
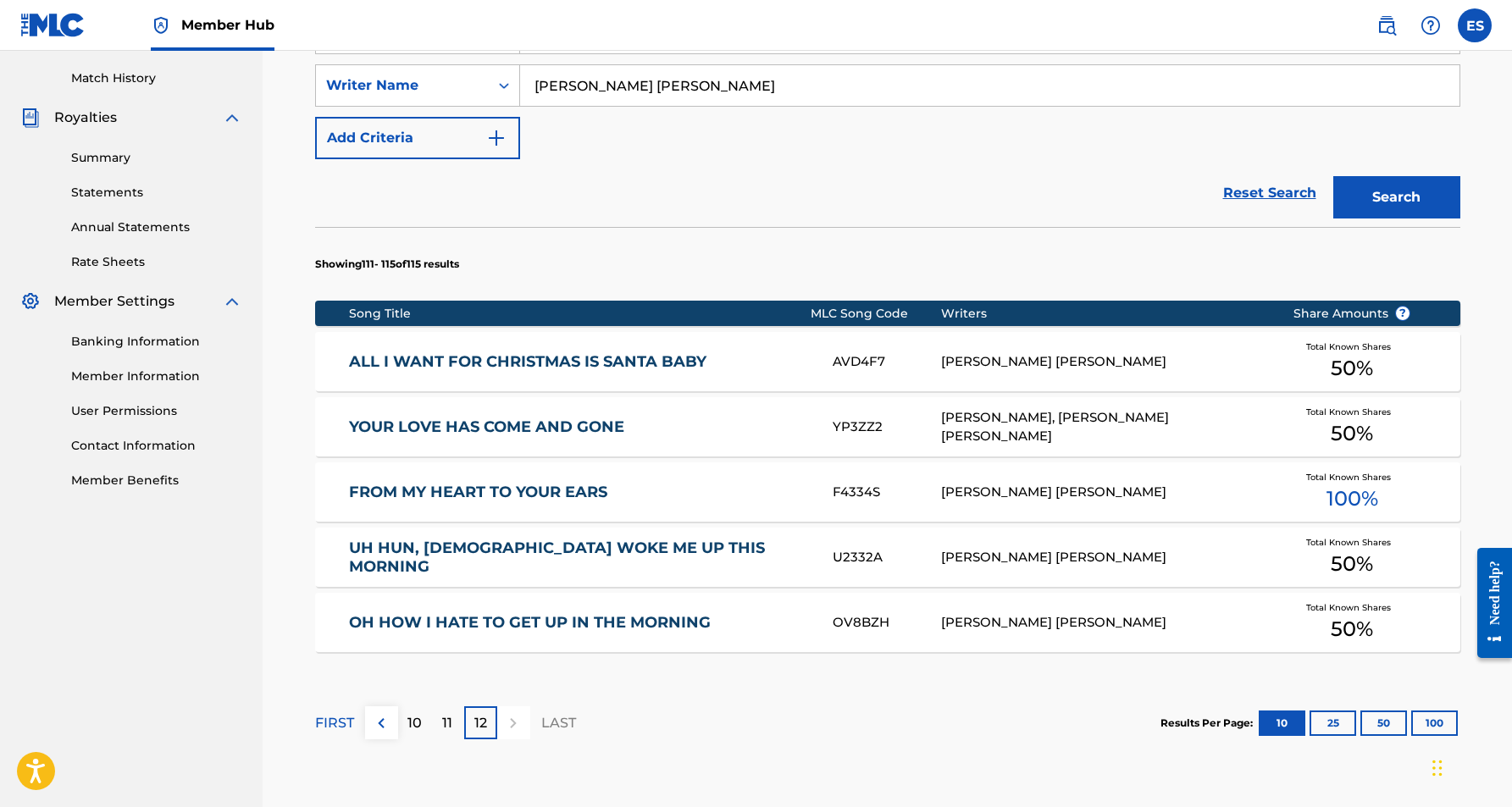
scroll to position [461, 0]
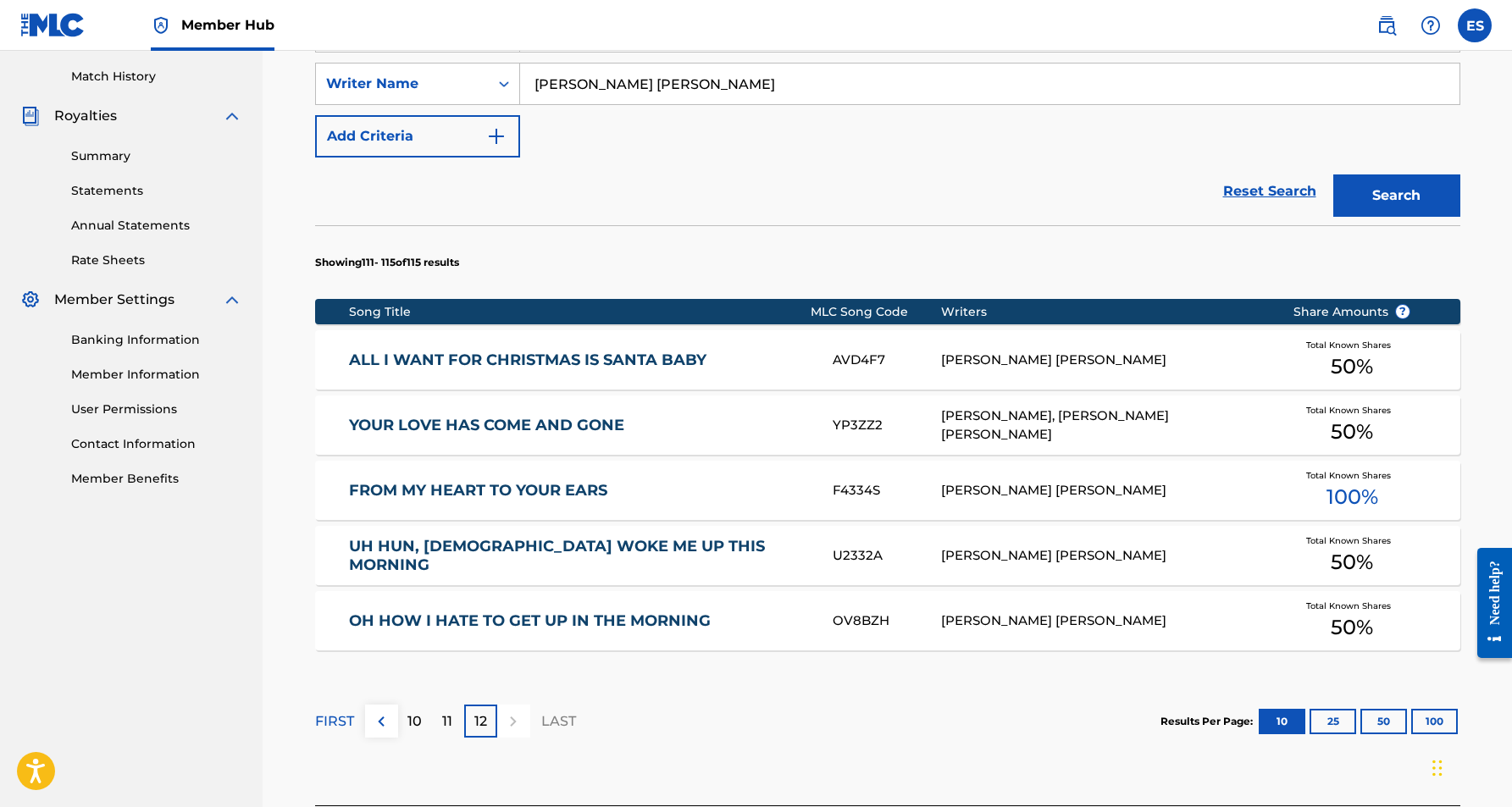
click at [557, 555] on link "UH HUN, [DEMOGRAPHIC_DATA] WOKE ME UP THIS MORNING" at bounding box center [579, 556] width 461 height 38
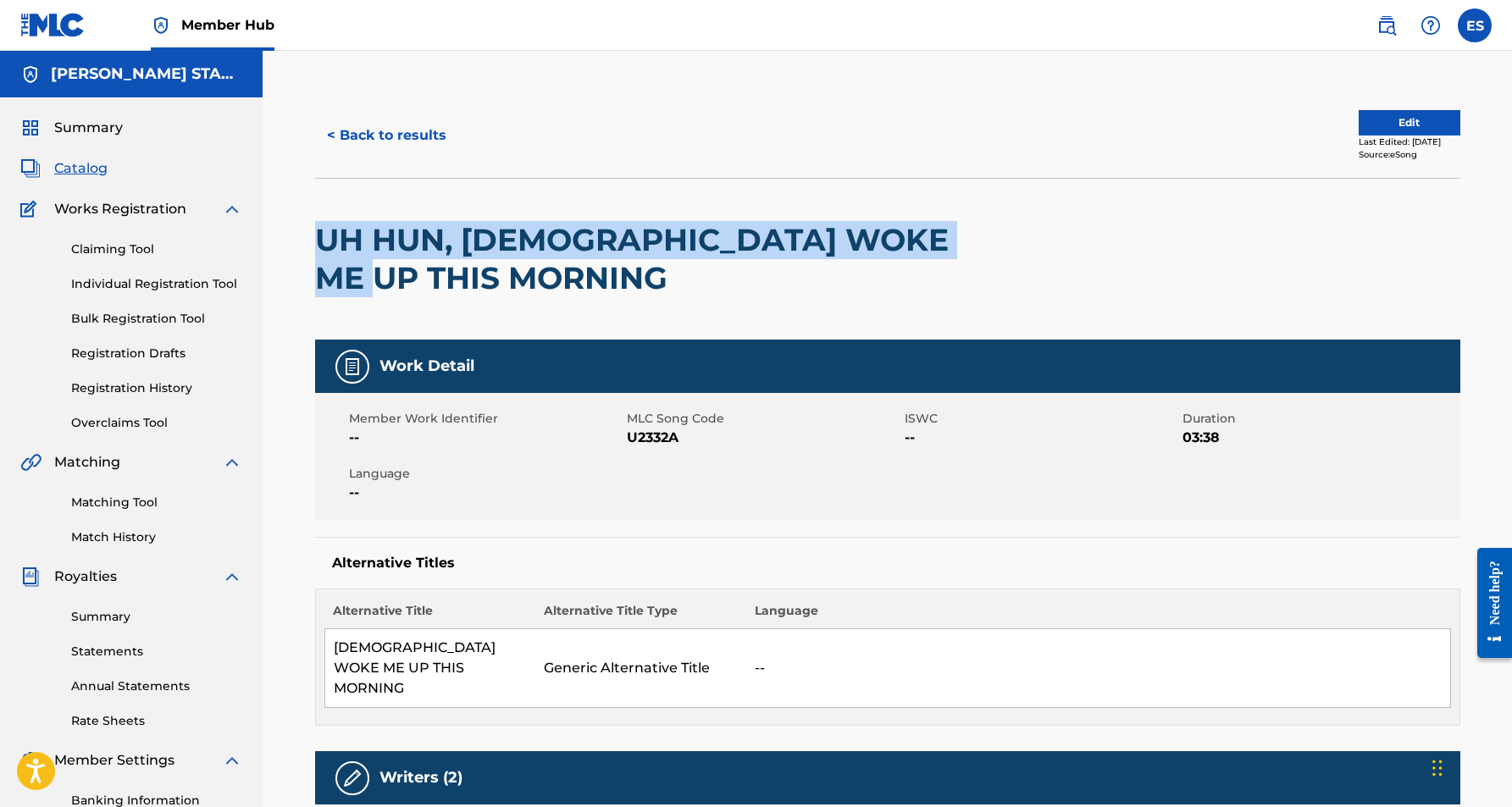
drag, startPoint x: 479, startPoint y: 288, endPoint x: 316, endPoint y: 250, distance: 167.4
click at [316, 250] on h2 "UH HUN, [DEMOGRAPHIC_DATA] WOKE ME UP THIS MORNING" at bounding box center [658, 259] width 687 height 76
copy h2 "UH HUN, [DEMOGRAPHIC_DATA] WOKE ME UP THIS MORNING"
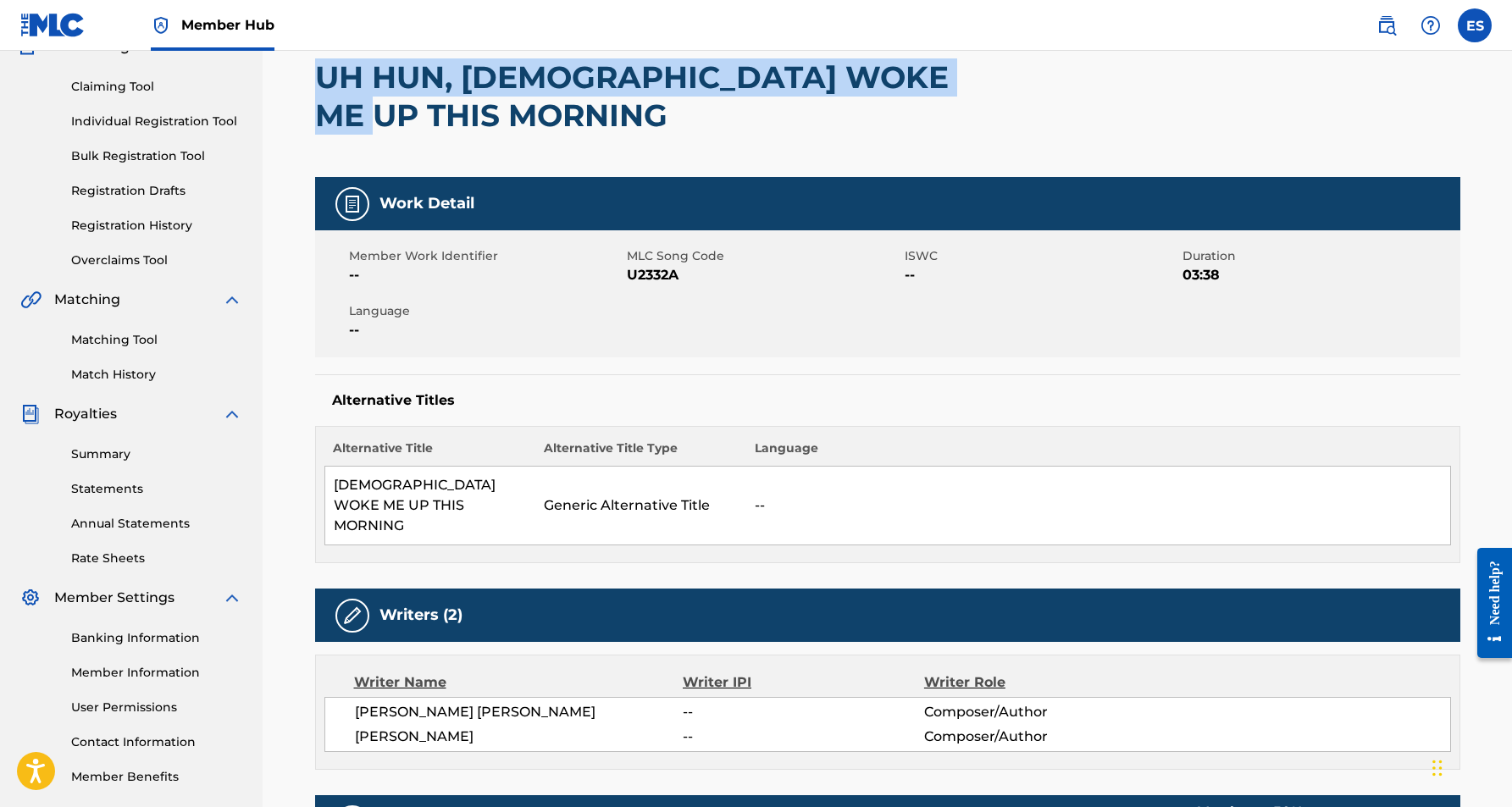
scroll to position [173, 0]
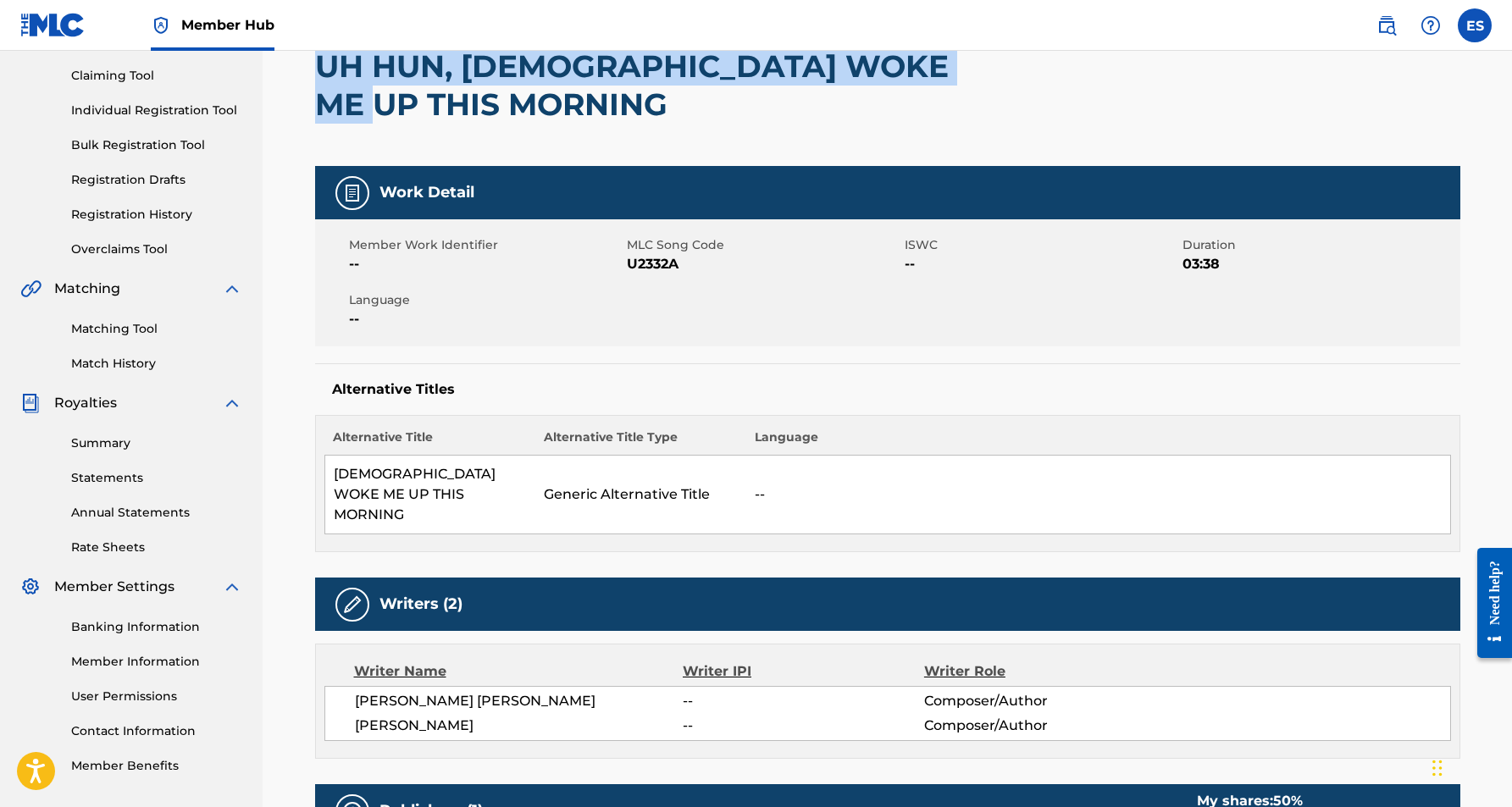
click at [967, 117] on h2 "UH HUN, [DEMOGRAPHIC_DATA] WOKE ME UP THIS MORNING" at bounding box center [658, 85] width 687 height 76
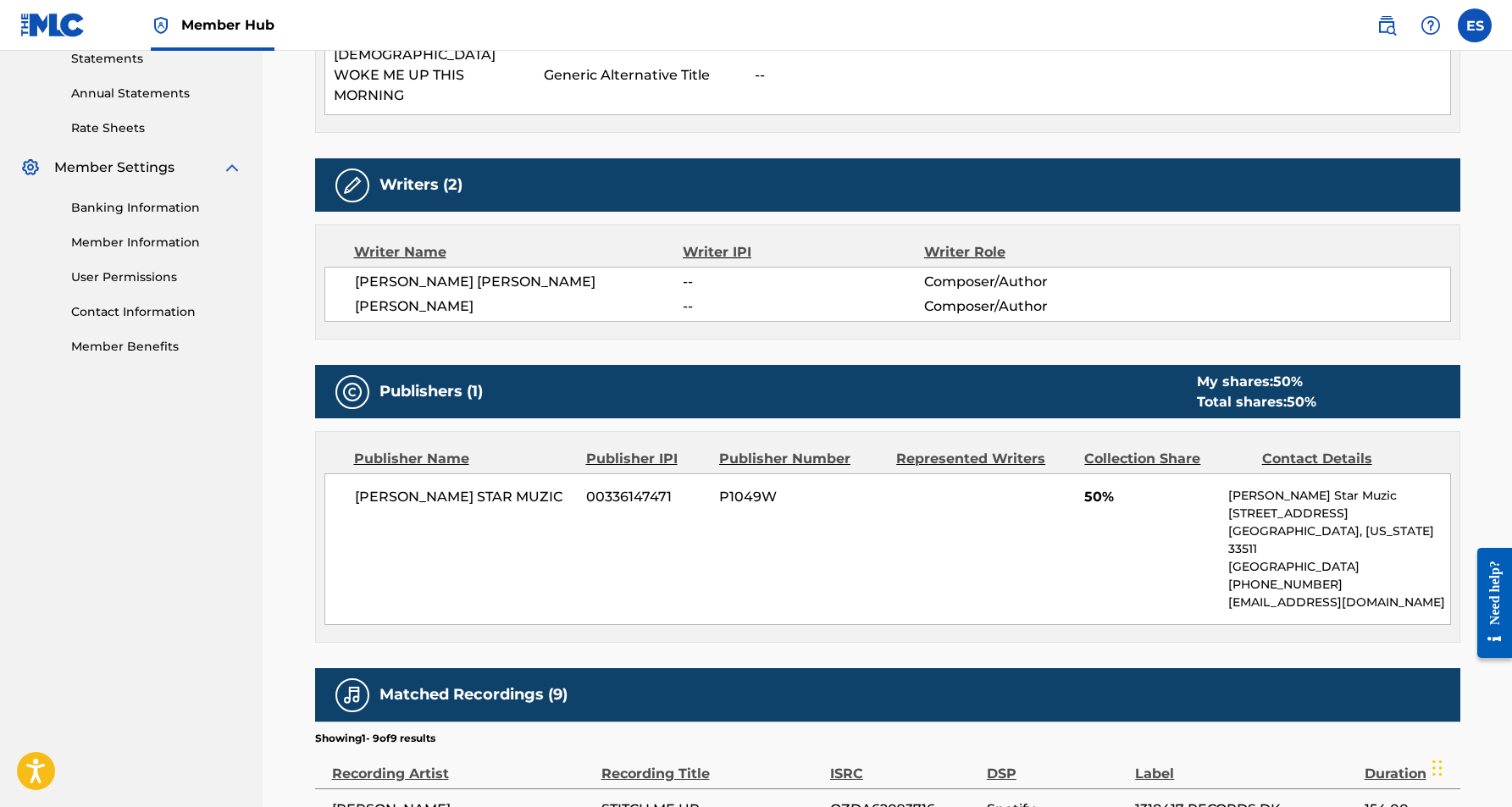
scroll to position [539, 0]
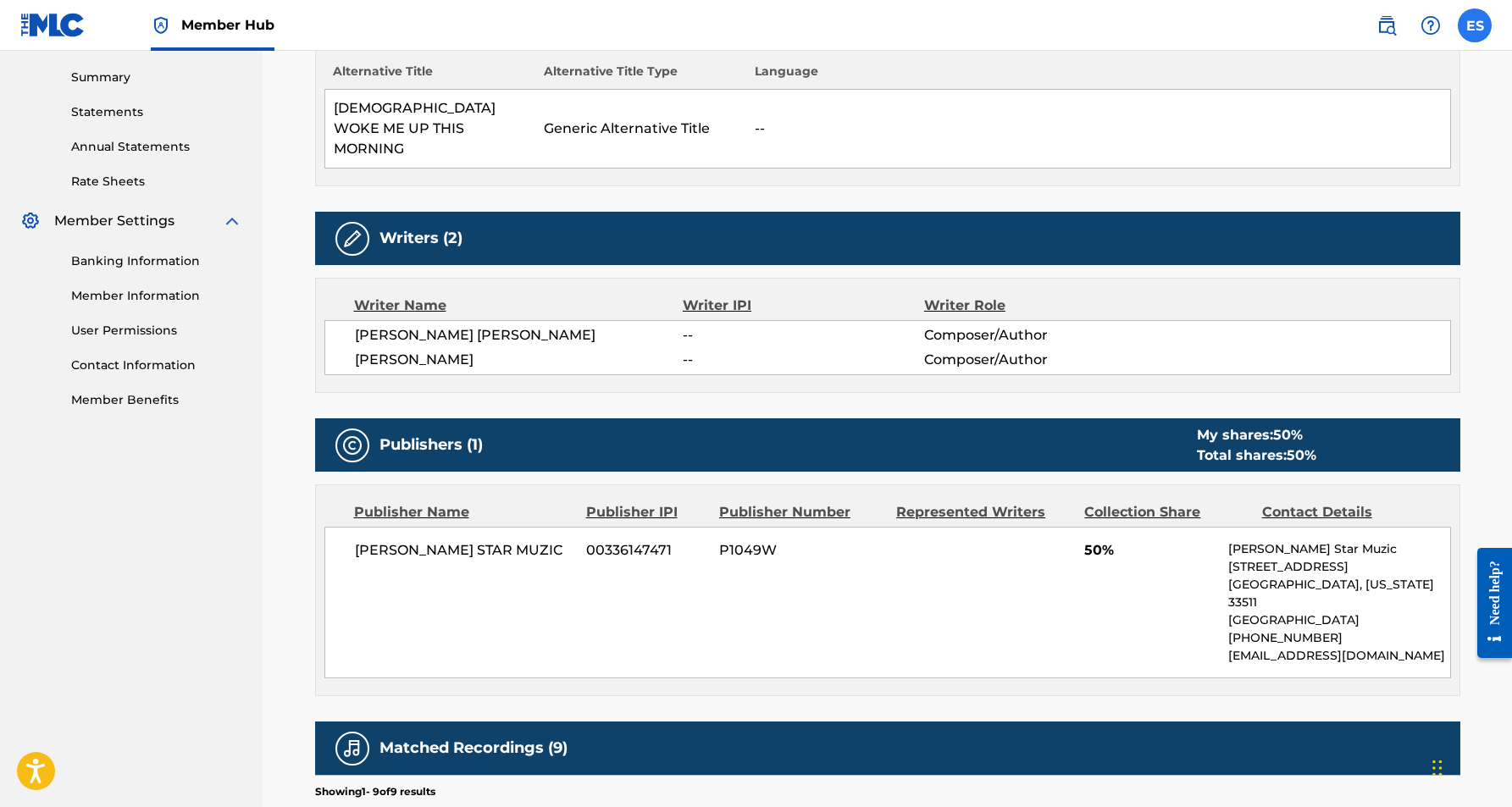
click at [1473, 27] on label at bounding box center [1474, 25] width 33 height 33
click at [1475, 26] on input "ES [PERSON_NAME] [EMAIL_ADDRESS][DOMAIN_NAME] Notification Preferences Profile …" at bounding box center [1475, 26] width 0 height 0
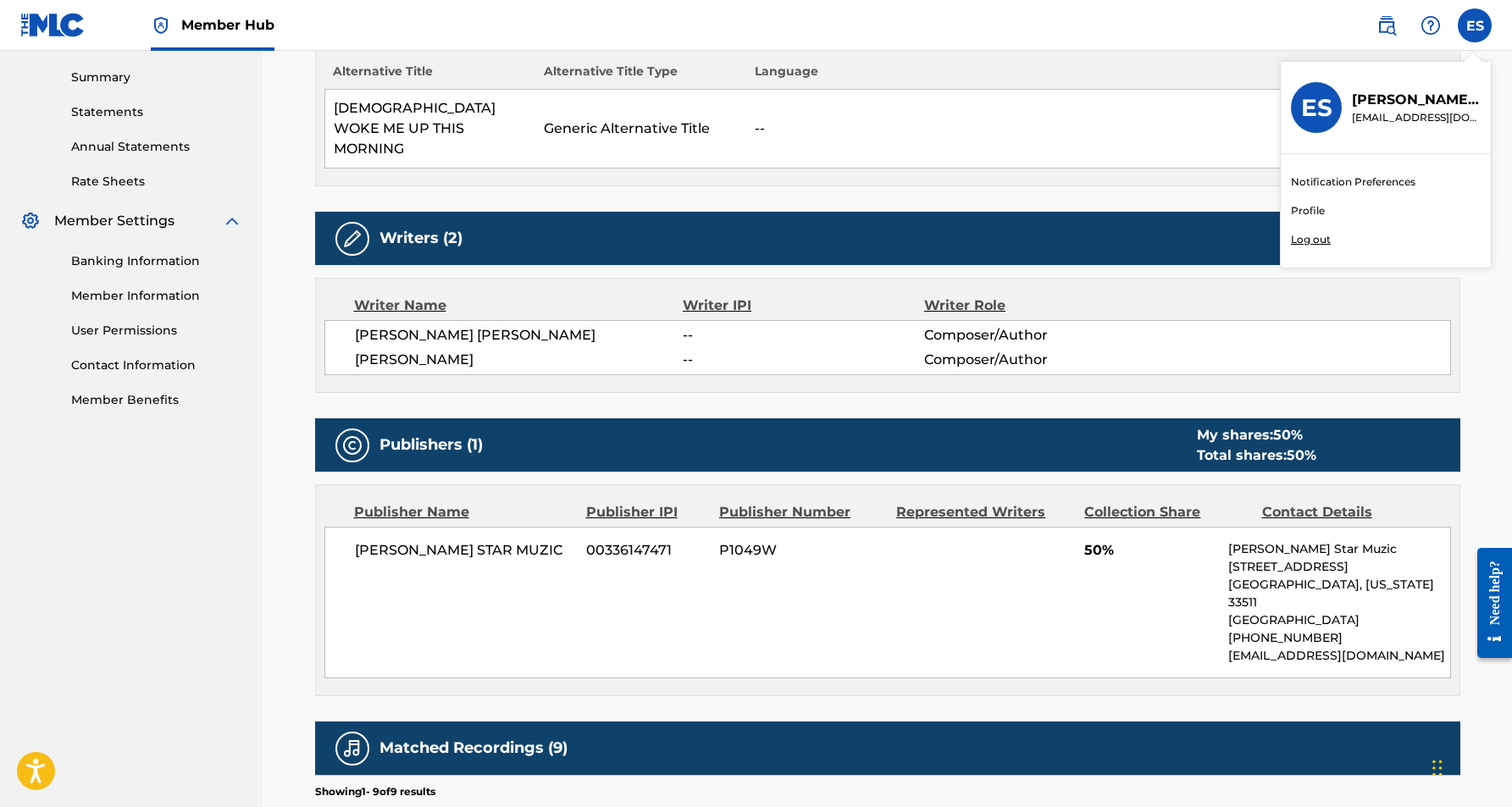
click at [1313, 243] on p "Log out" at bounding box center [1310, 239] width 39 height 15
click at [1475, 26] on input "ES [PERSON_NAME] [EMAIL_ADDRESS][DOMAIN_NAME] Notification Preferences Profile …" at bounding box center [1475, 26] width 0 height 0
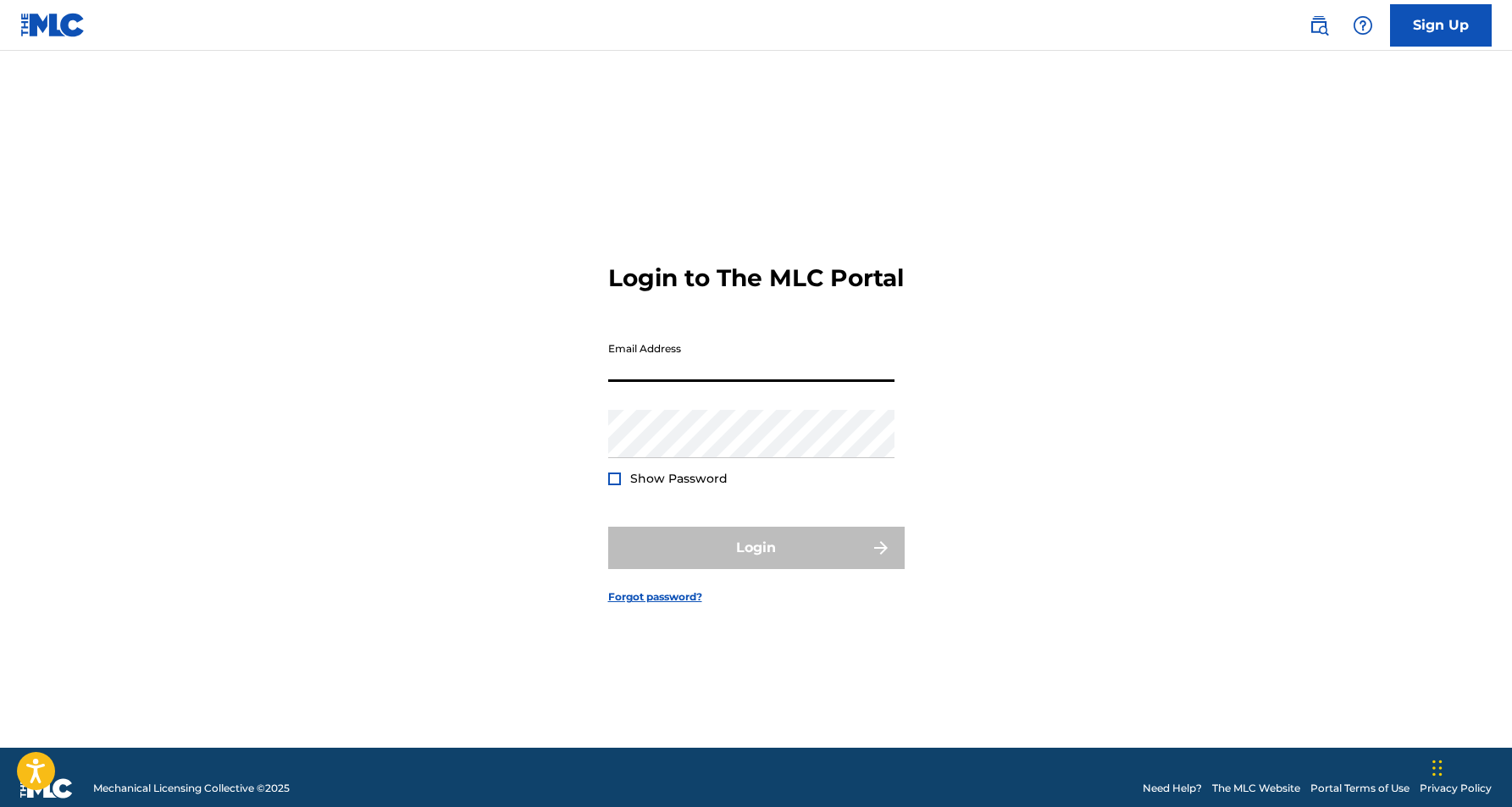
type input "[EMAIL_ADDRESS][DOMAIN_NAME]"
click at [756, 562] on button "Login" at bounding box center [757, 547] width 297 height 42
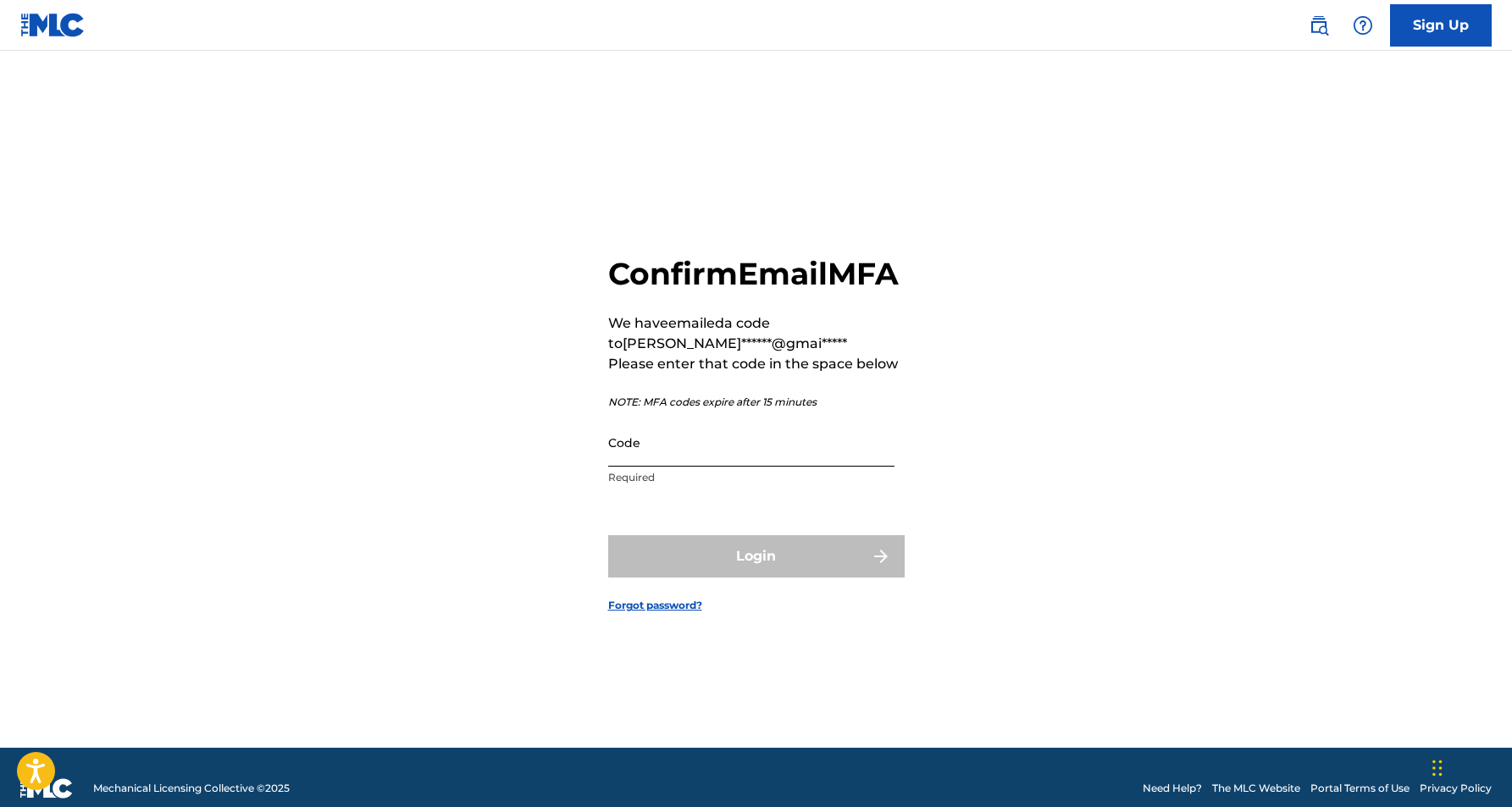
click at [723, 467] on input "Code" at bounding box center [752, 443] width 287 height 48
paste input "980998"
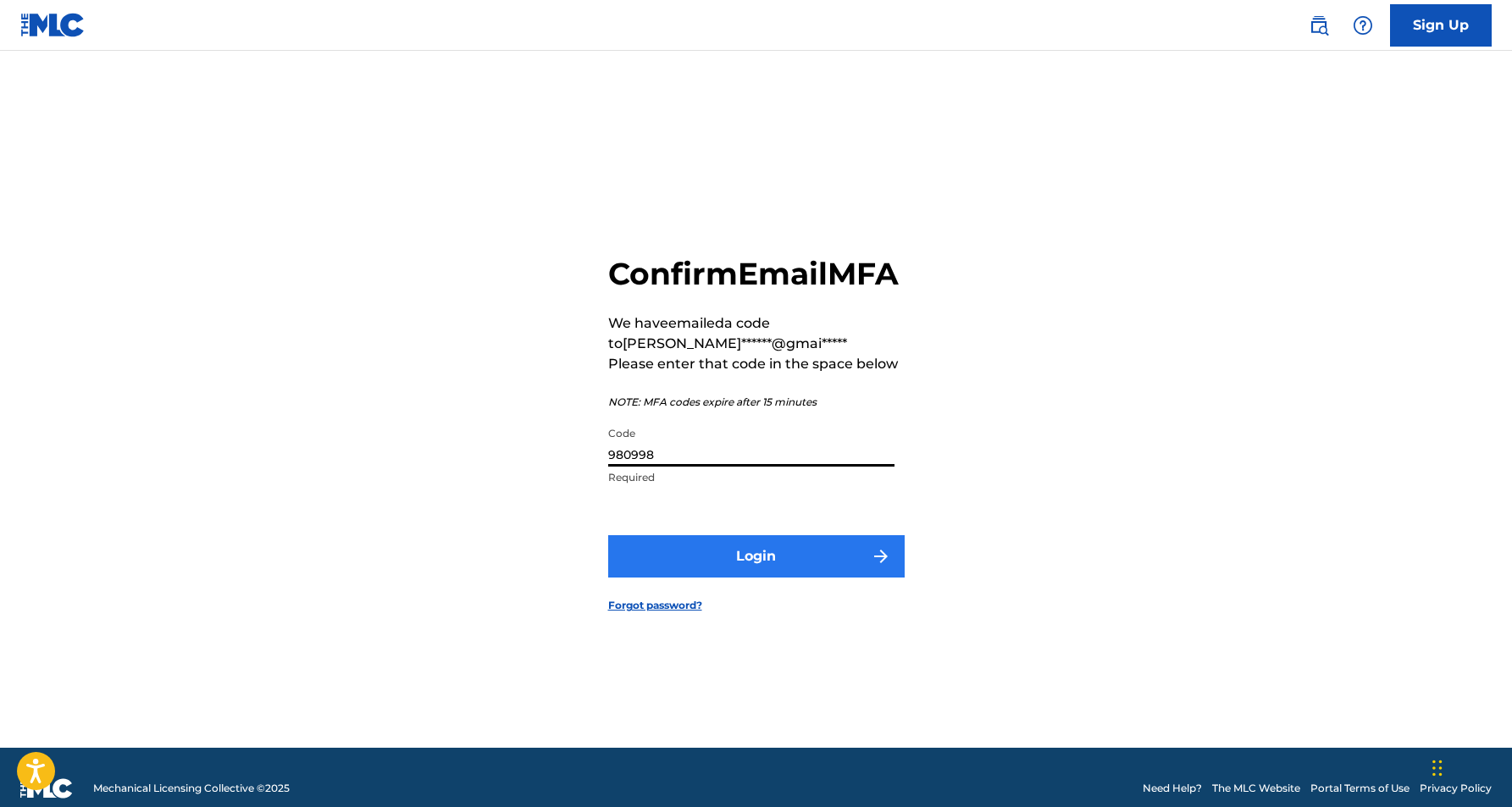
type input "980998"
click at [765, 565] on button "Login" at bounding box center [757, 556] width 297 height 42
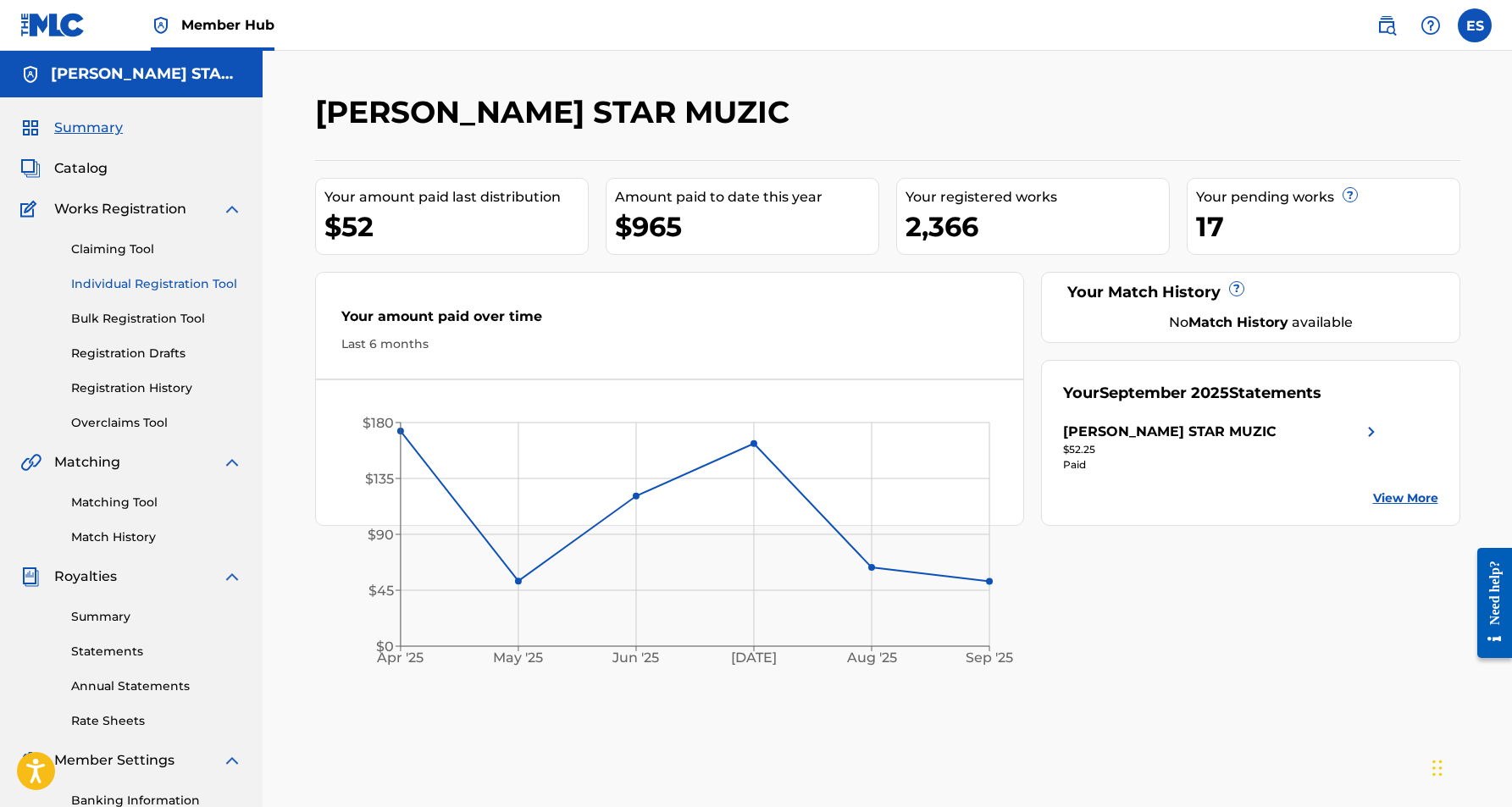
click at [177, 286] on link "Individual Registration Tool" at bounding box center [156, 284] width 171 height 18
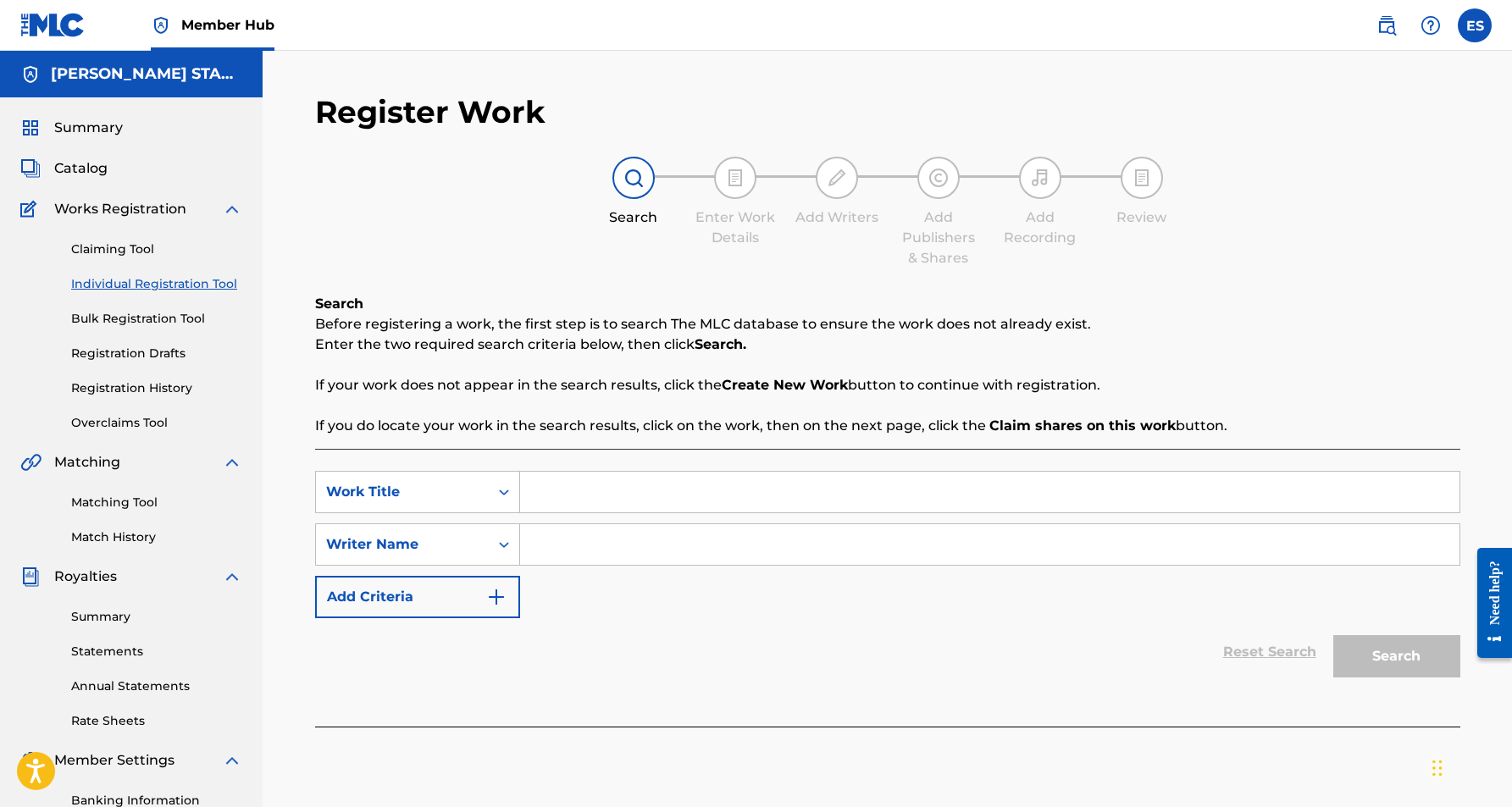
click at [622, 540] on input "Search Form" at bounding box center [989, 544] width 940 height 40
paste input "[PERSON_NAME] [PERSON_NAME]"
type input "[PERSON_NAME] [PERSON_NAME]"
click at [568, 487] on input "Search Form" at bounding box center [989, 491] width 940 height 40
paste input "DIRT ROAD REMIX"
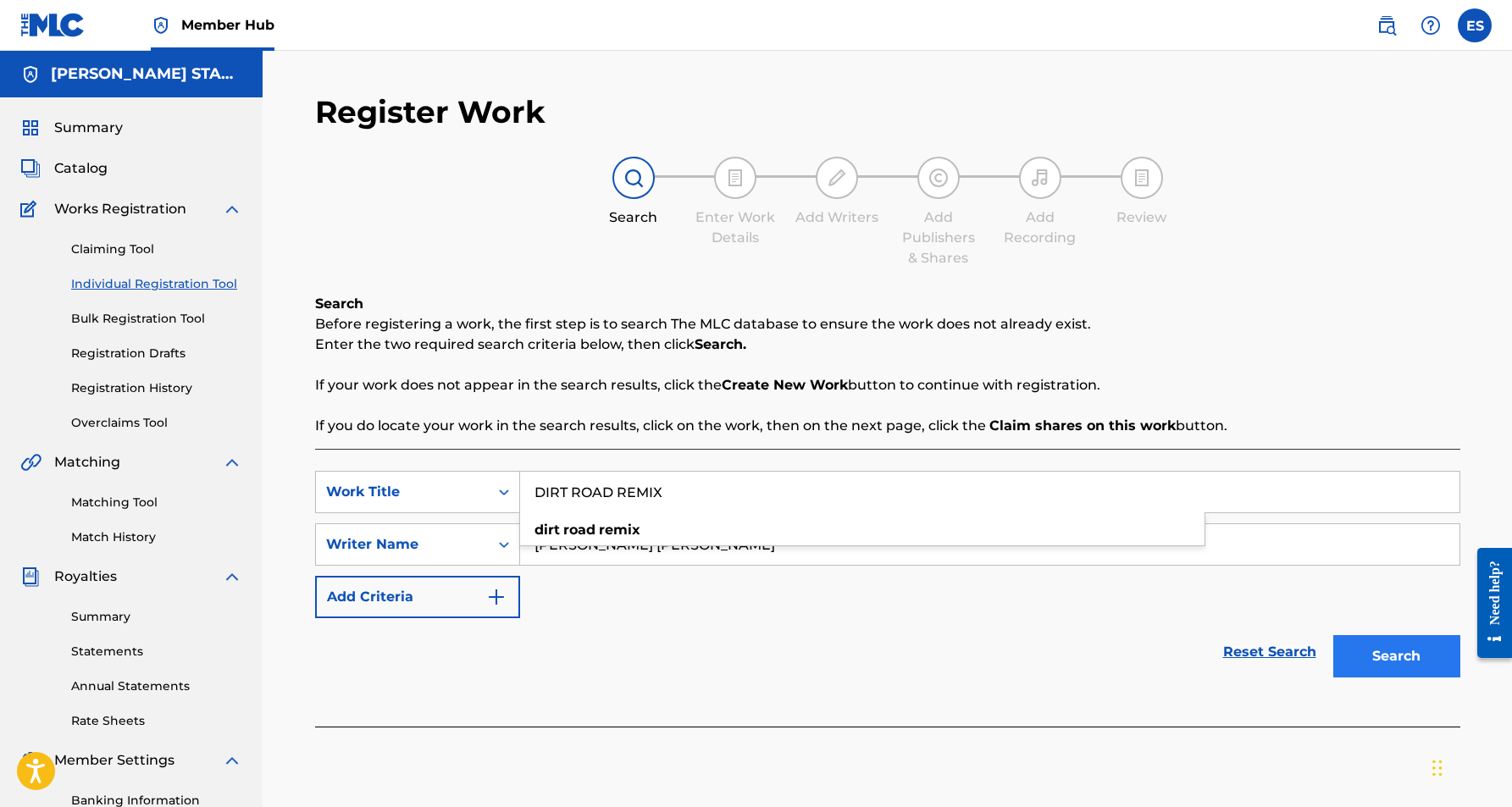
type input "DIRT ROAD REMIX"
click at [1358, 653] on button "Search" at bounding box center [1397, 655] width 127 height 42
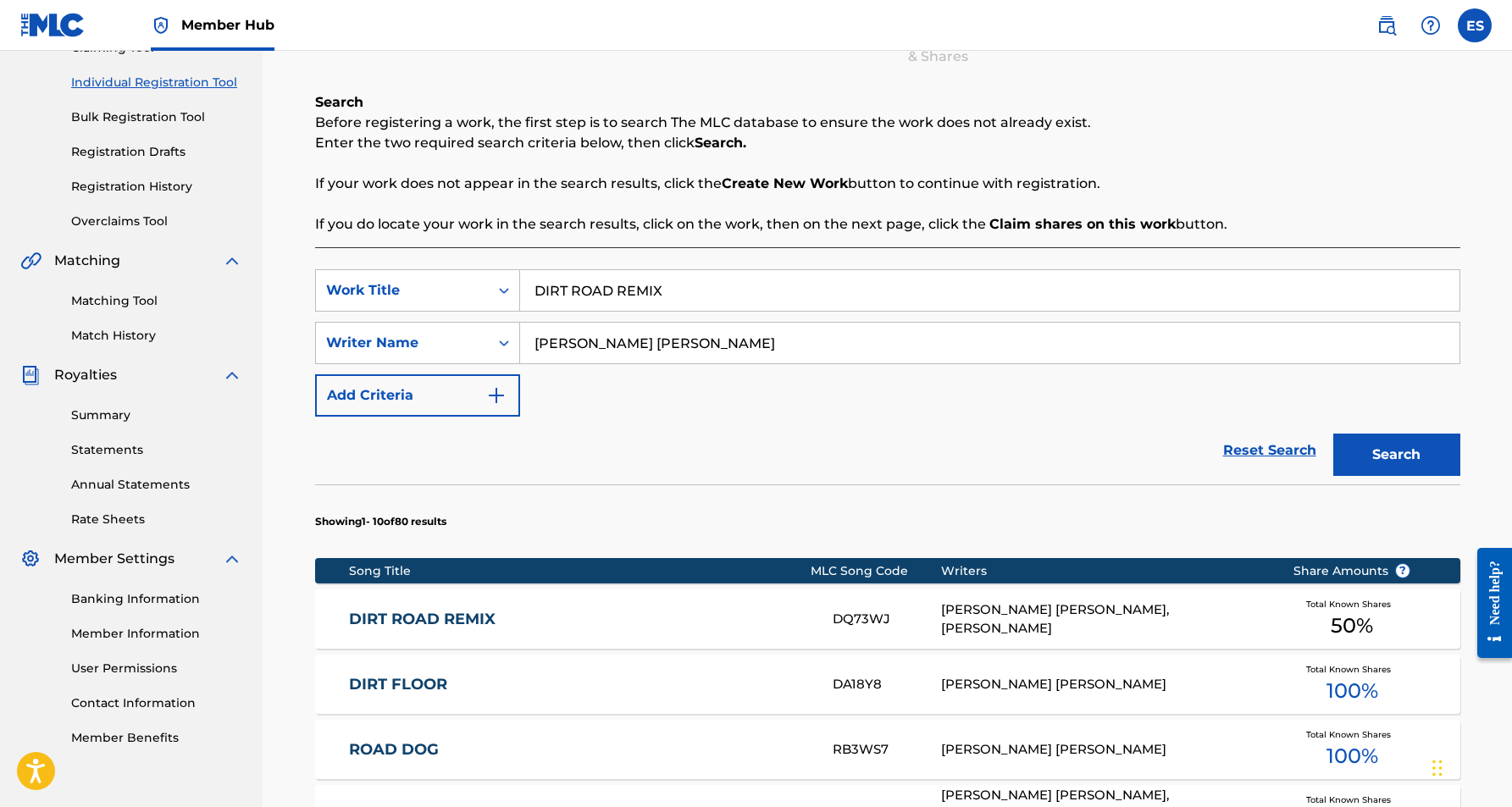
scroll to position [219, 0]
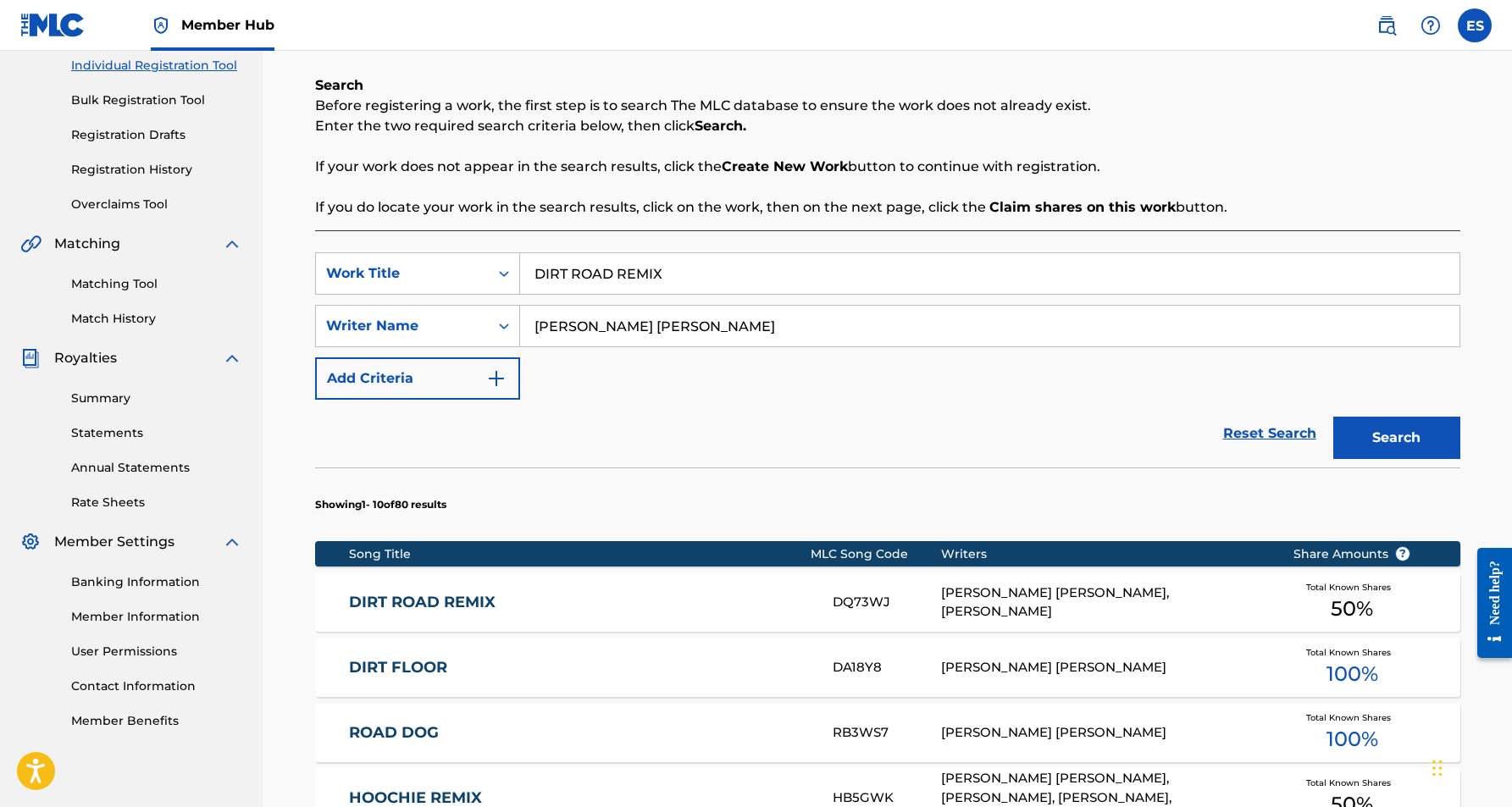
click at [1019, 603] on div "[PERSON_NAME] [PERSON_NAME], [PERSON_NAME]" at bounding box center [1104, 602] width 326 height 38
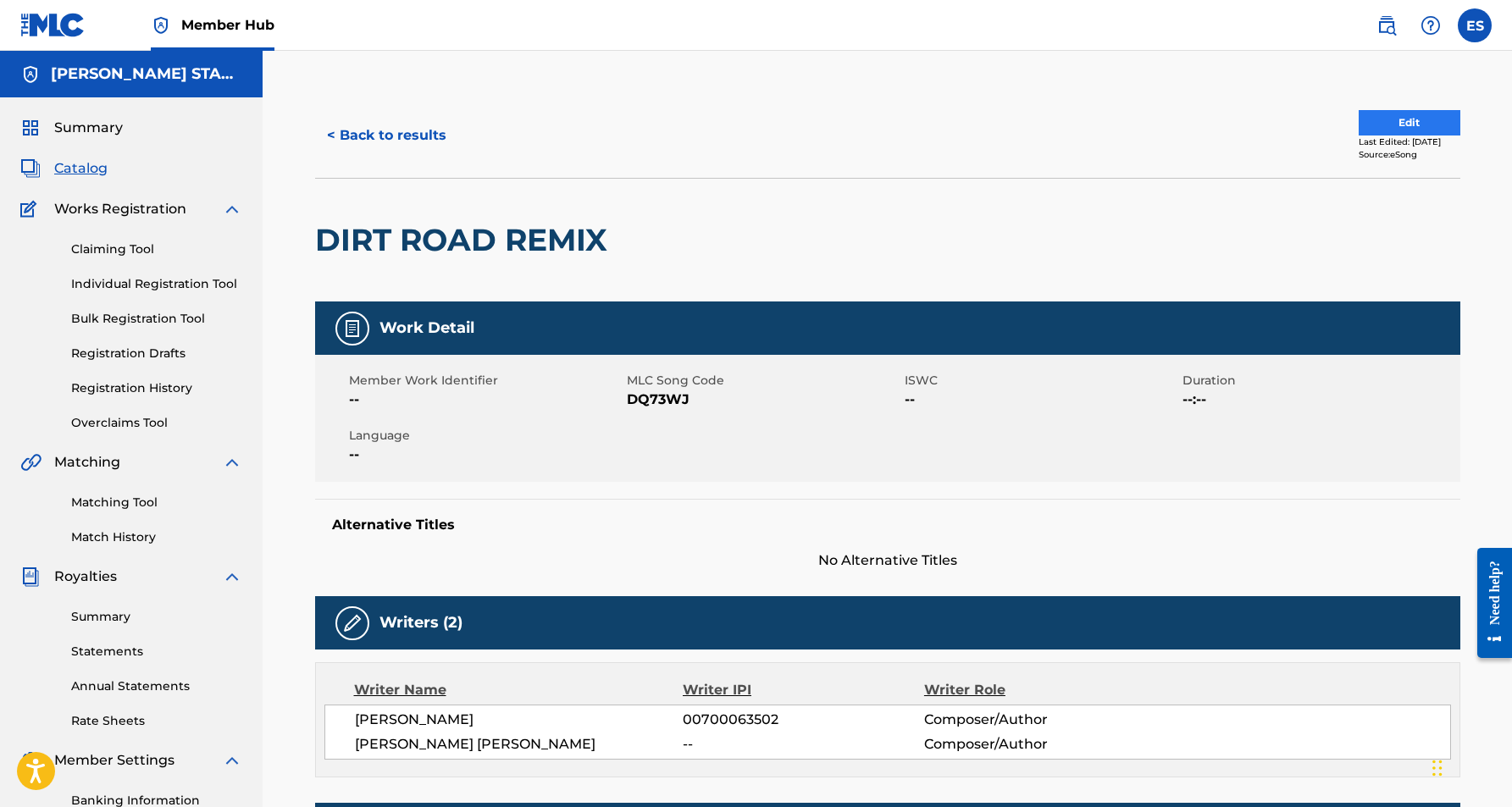
click at [1408, 120] on button "Edit" at bounding box center [1409, 123] width 101 height 26
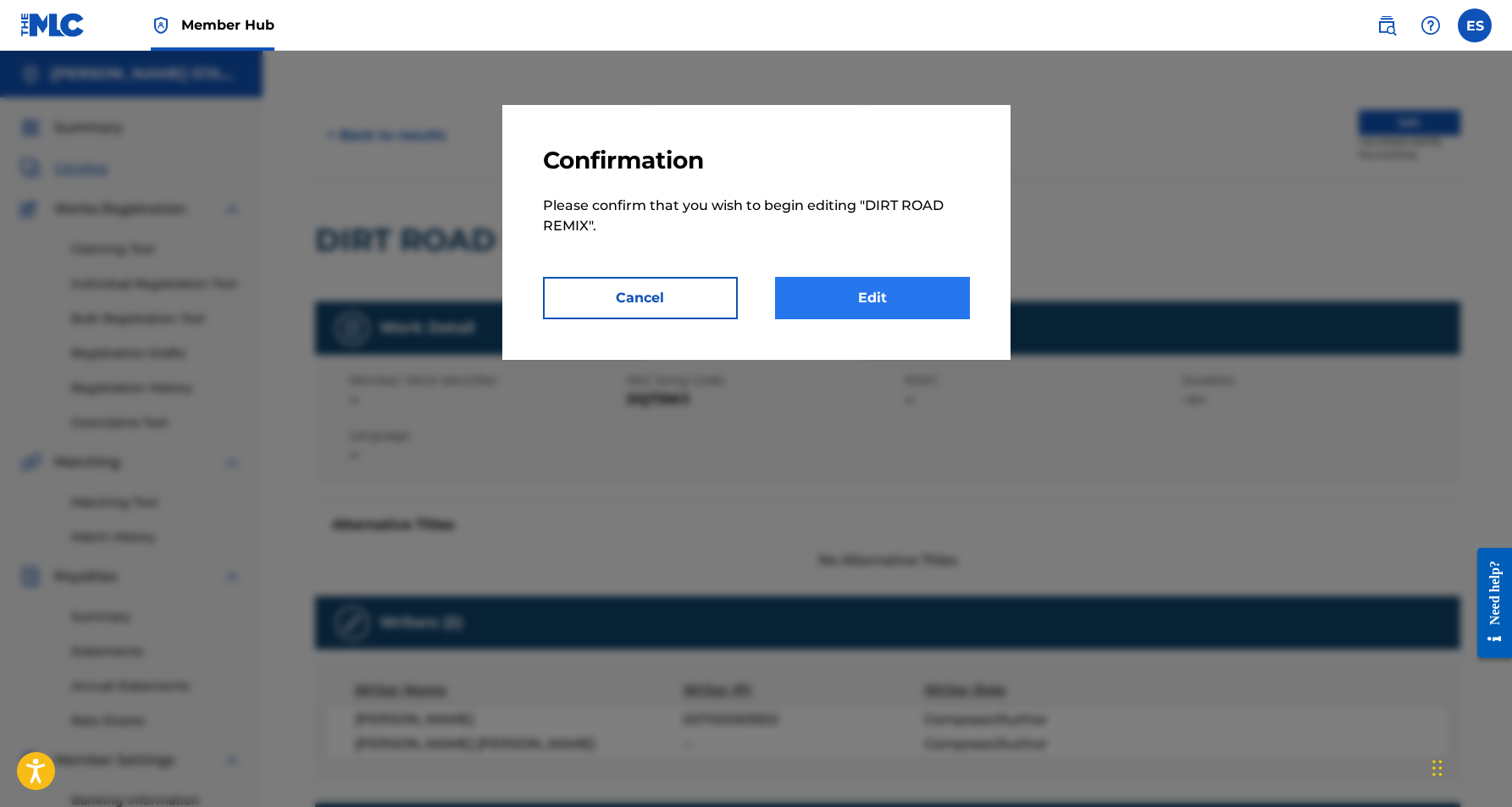
click at [926, 288] on link "Edit" at bounding box center [872, 298] width 195 height 42
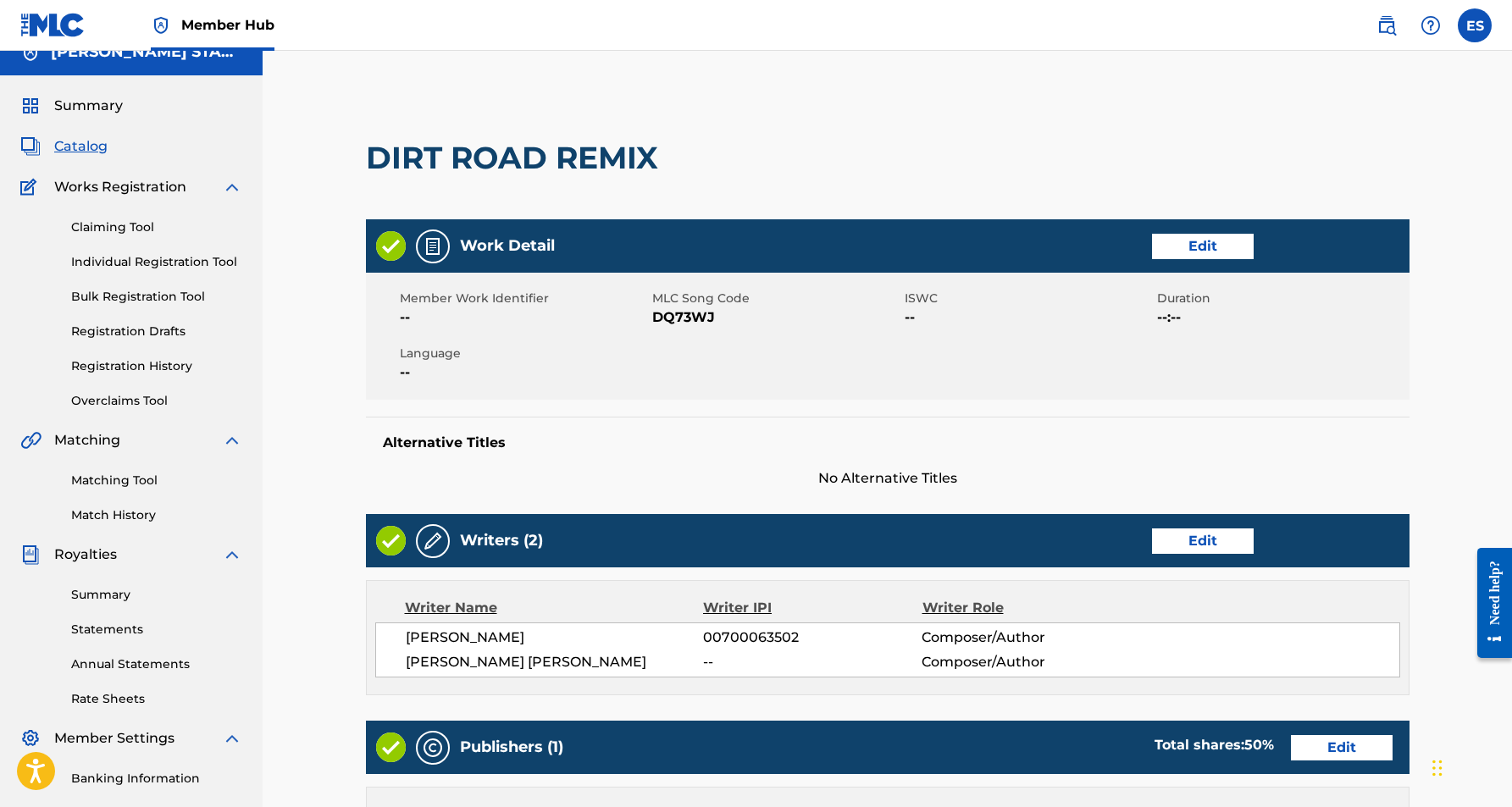
scroll to position [20, 0]
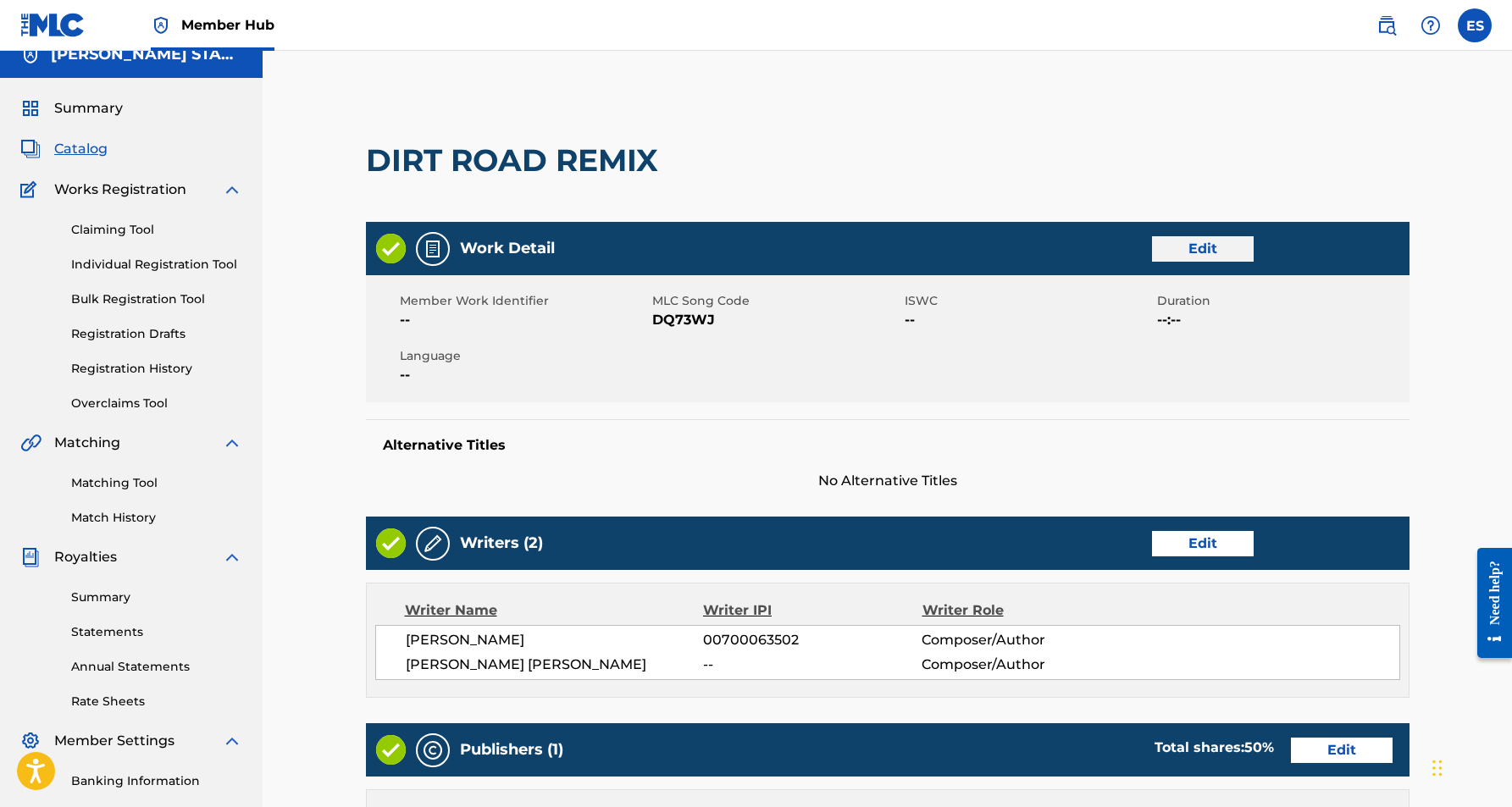
click at [1185, 250] on link "Edit" at bounding box center [1203, 249] width 101 height 26
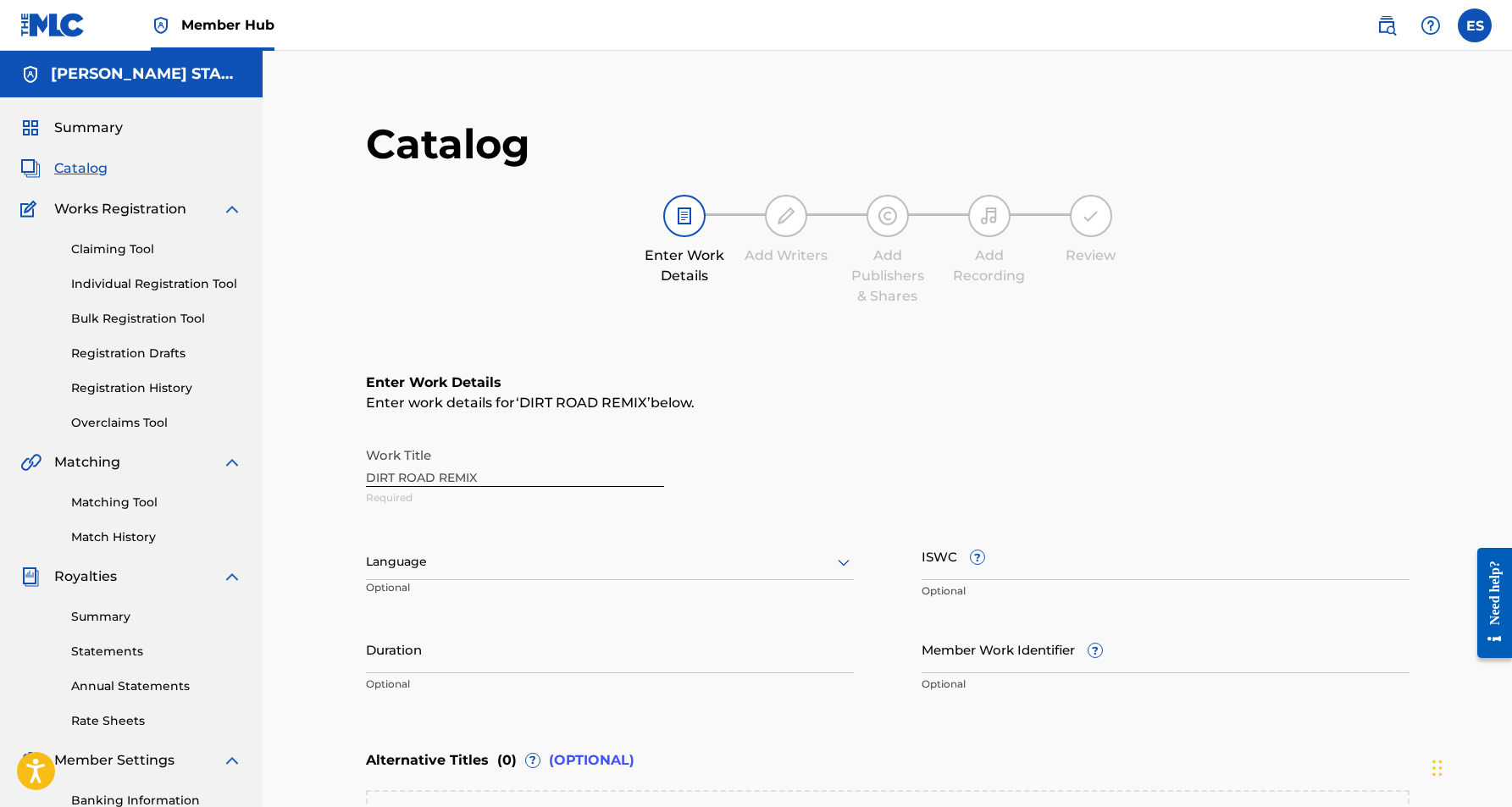
click at [843, 562] on icon at bounding box center [844, 563] width 21 height 21
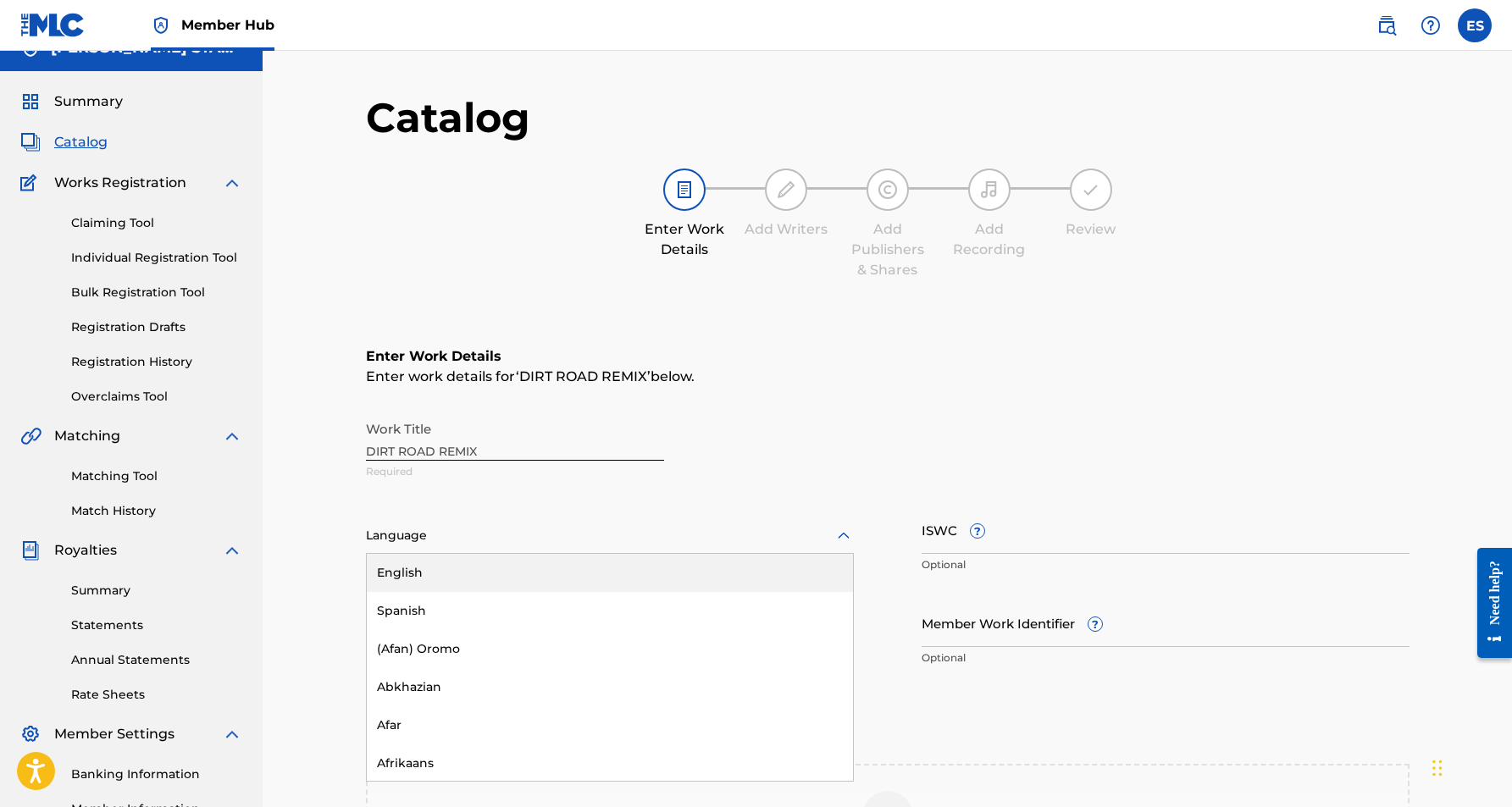
scroll to position [28, 0]
click at [652, 581] on div "English" at bounding box center [609, 571] width 487 height 38
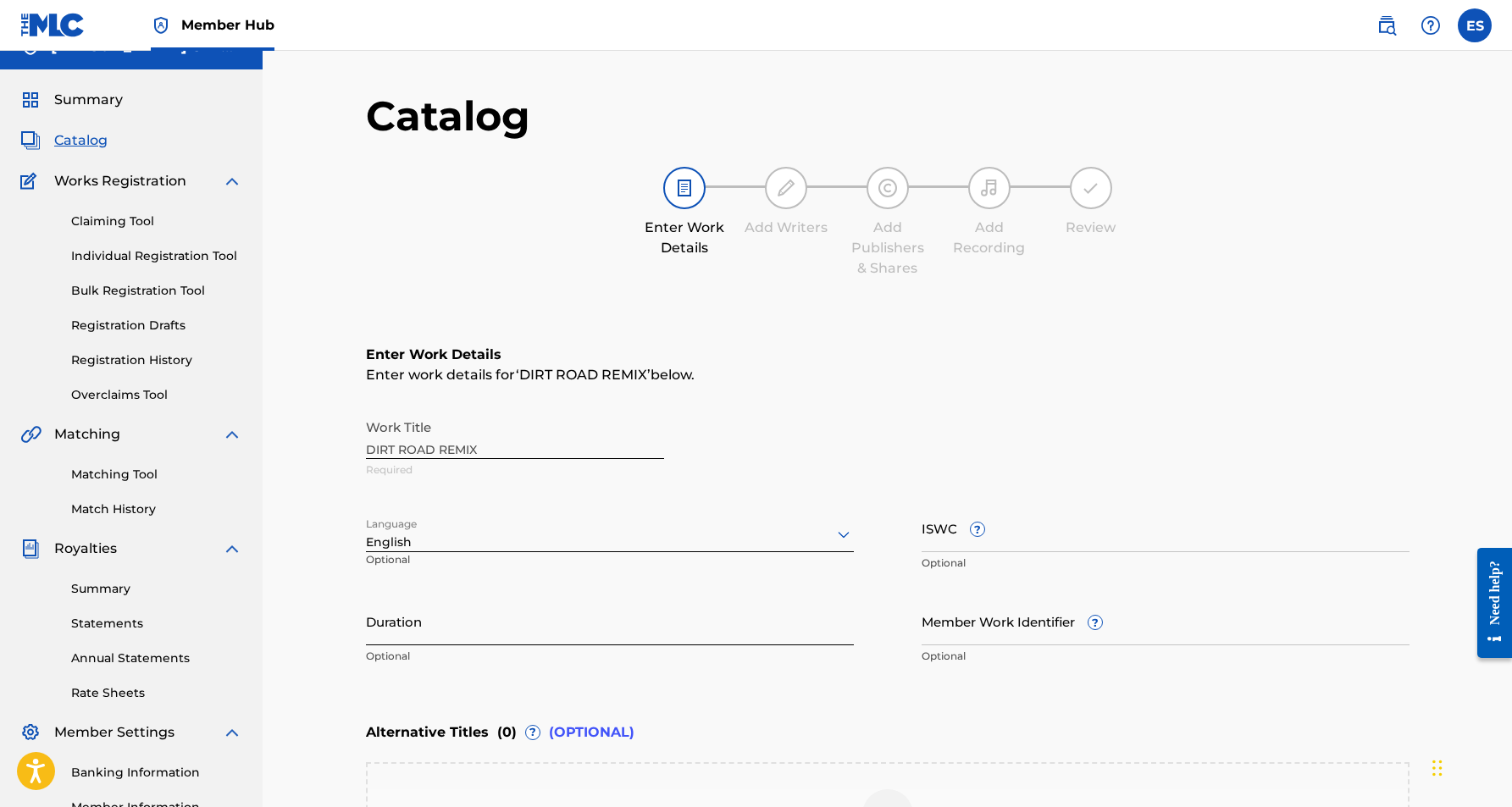
click at [491, 628] on input "Duration" at bounding box center [609, 621] width 488 height 48
paste input "03:49"
type input "03:49"
click at [336, 627] on main "Catalog Enter Work Details Add Writers Add Publishers & Shares Add Recording Re…" at bounding box center [887, 539] width 1146 height 949
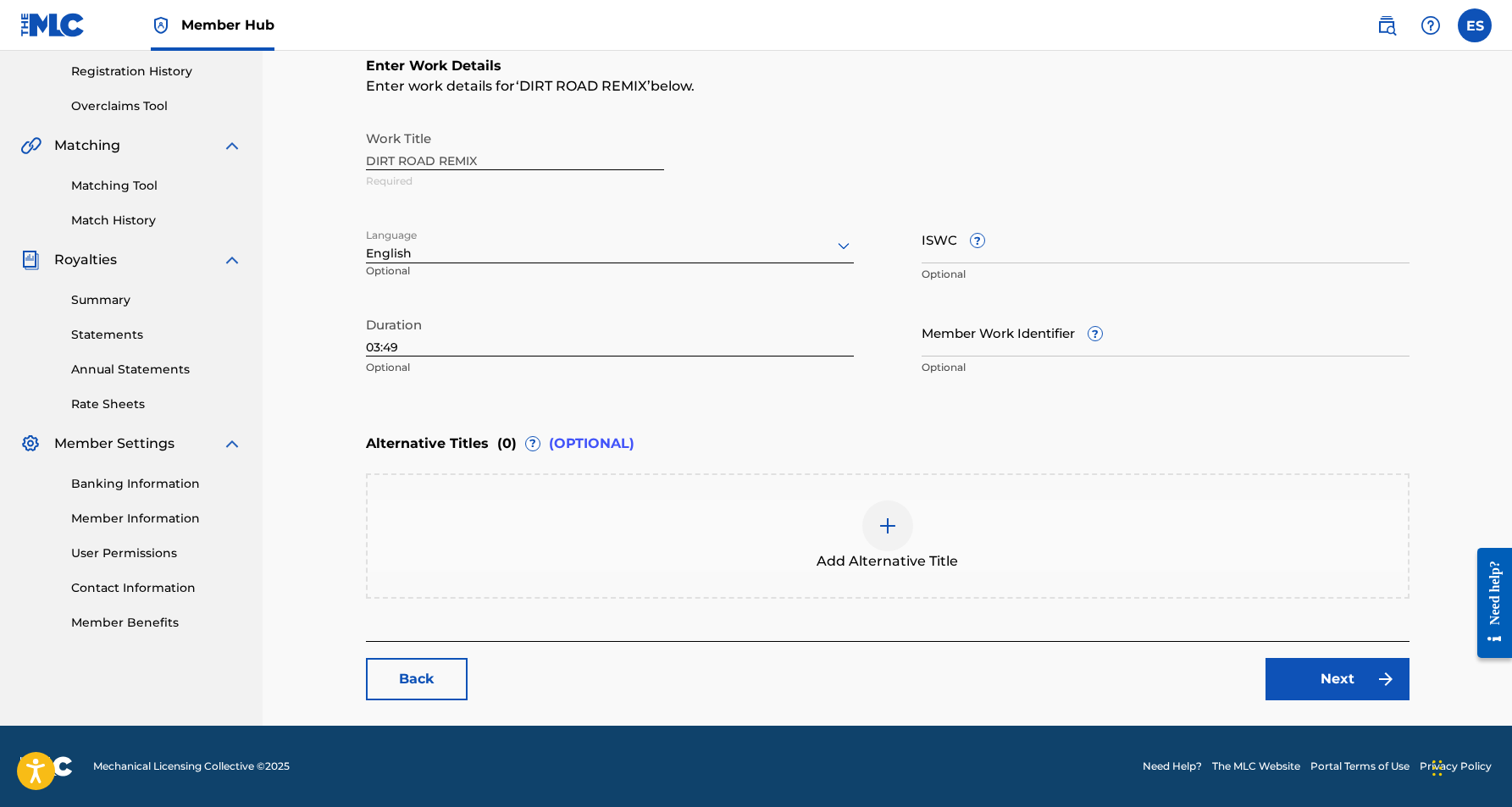
scroll to position [316, 0]
click at [953, 255] on input "ISWC ?" at bounding box center [1165, 239] width 488 height 48
paste input "T3331458114"
type input "T3331458114"
click at [1202, 204] on div "Work Title DIRT ROAD REMIX Required Language English Optional ISWC ? T333145811…" at bounding box center [887, 253] width 1043 height 262
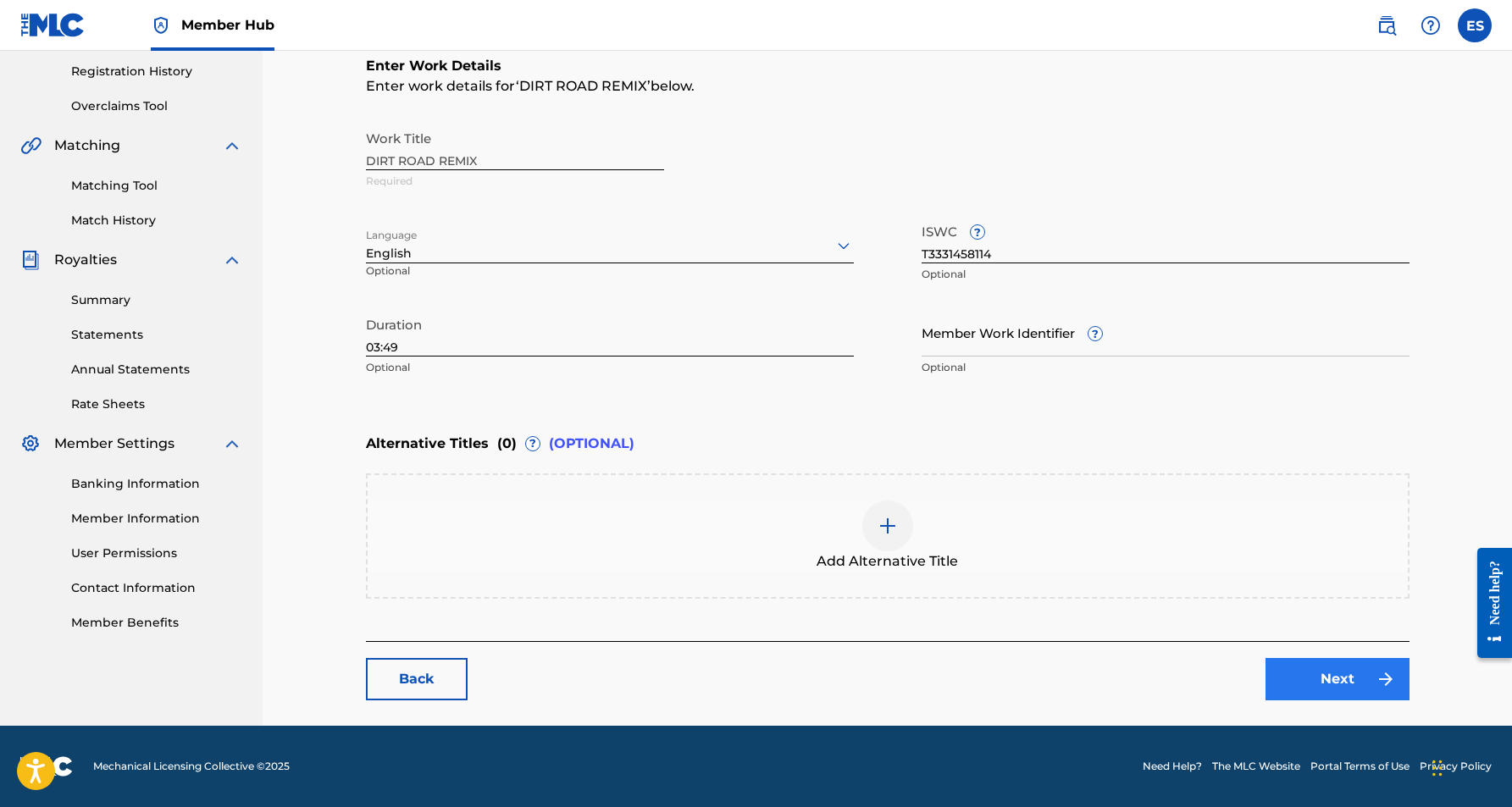
click at [1326, 679] on link "Next" at bounding box center [1338, 678] width 144 height 42
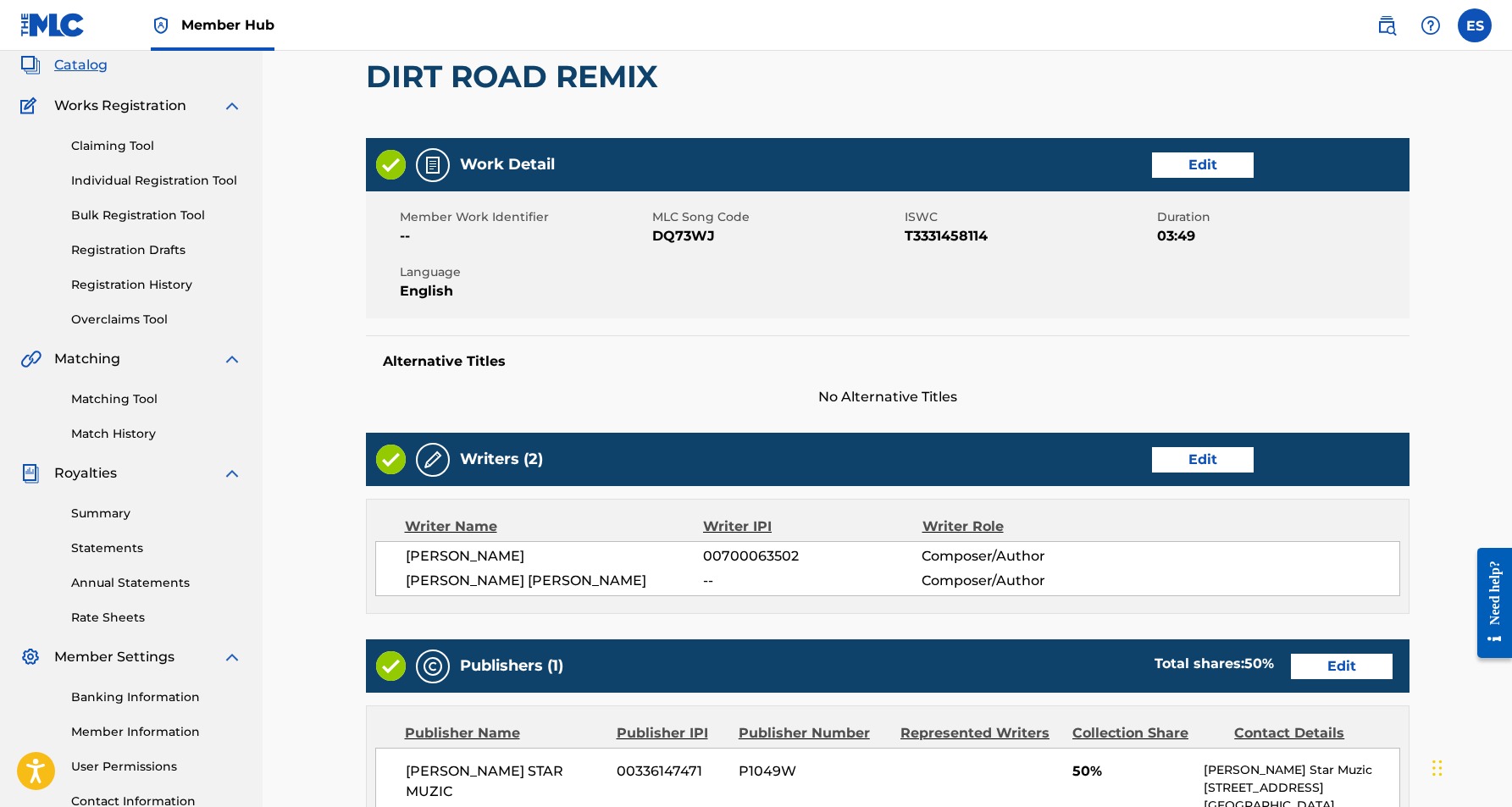
scroll to position [116, 0]
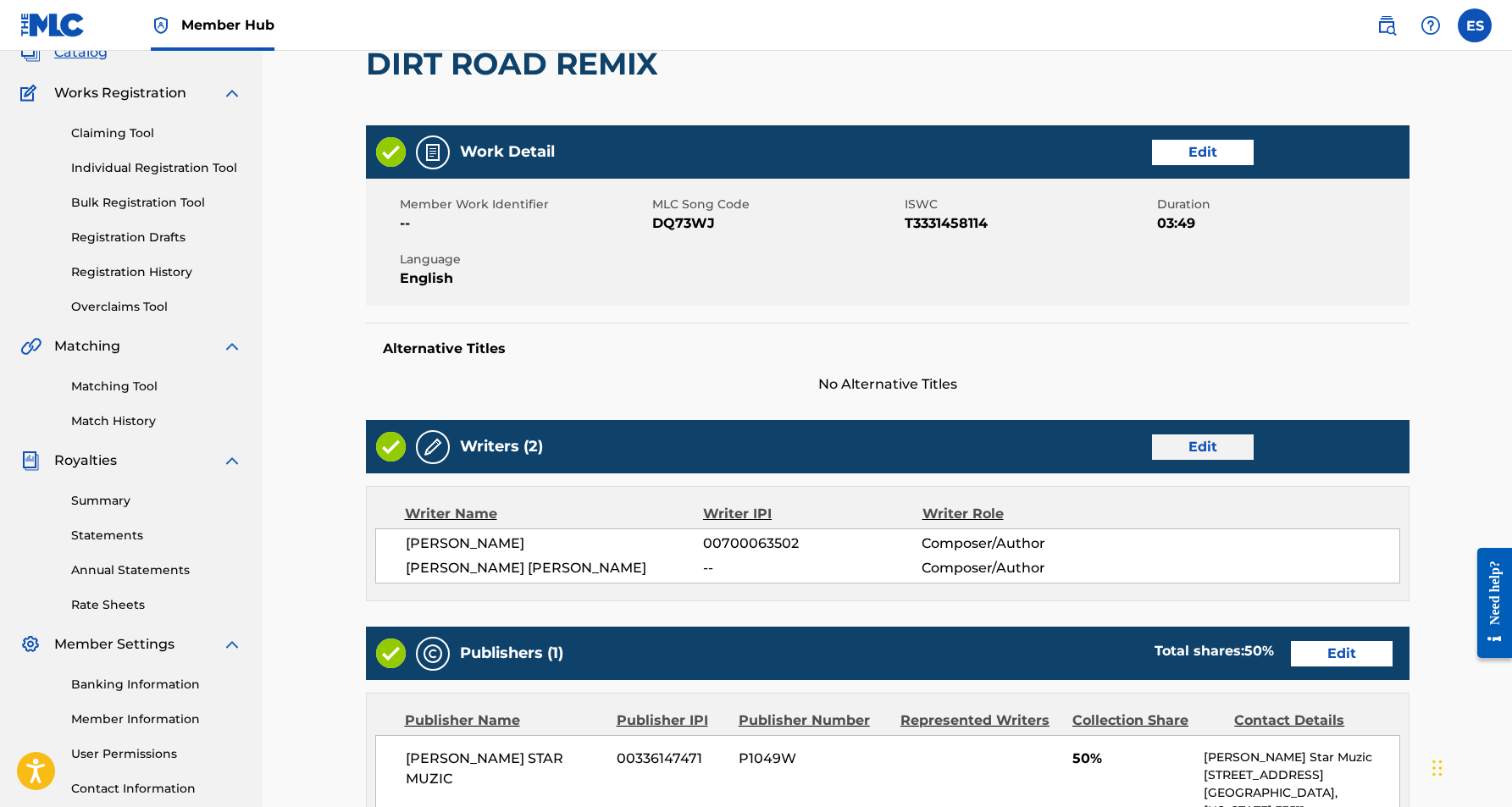
click at [1204, 448] on link "Edit" at bounding box center [1203, 447] width 101 height 26
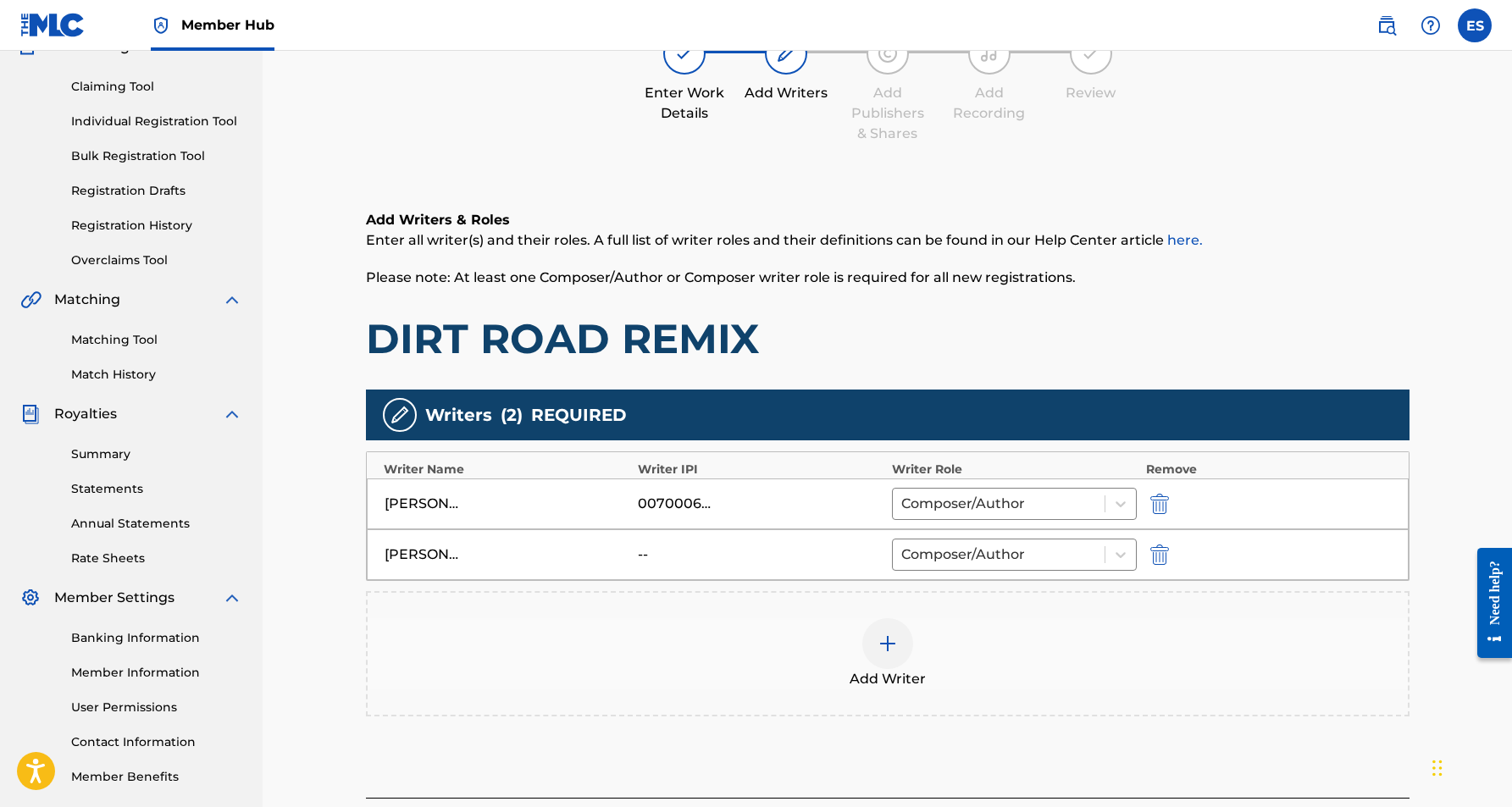
scroll to position [166, 0]
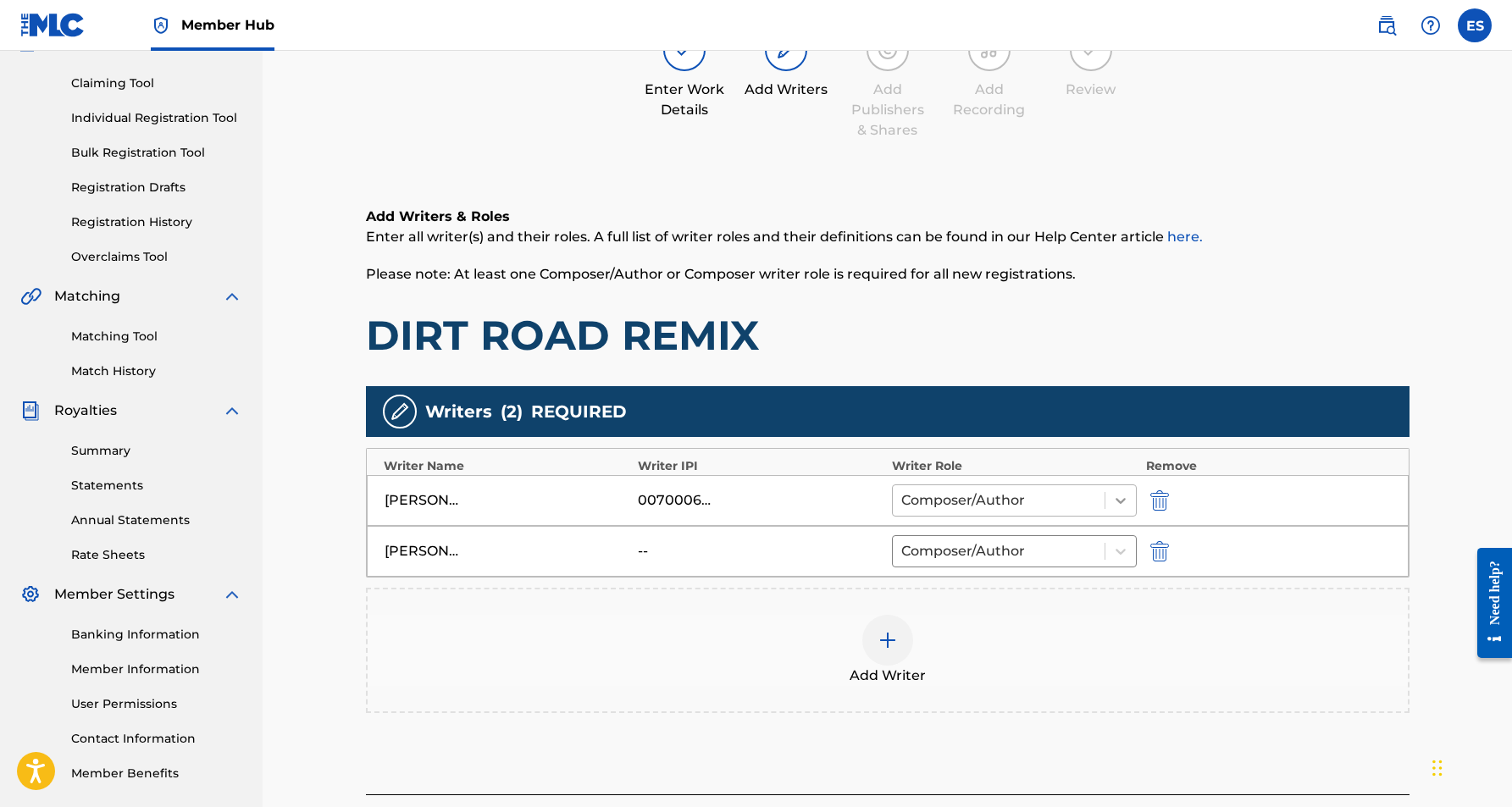
click at [1117, 497] on icon at bounding box center [1121, 500] width 10 height 6
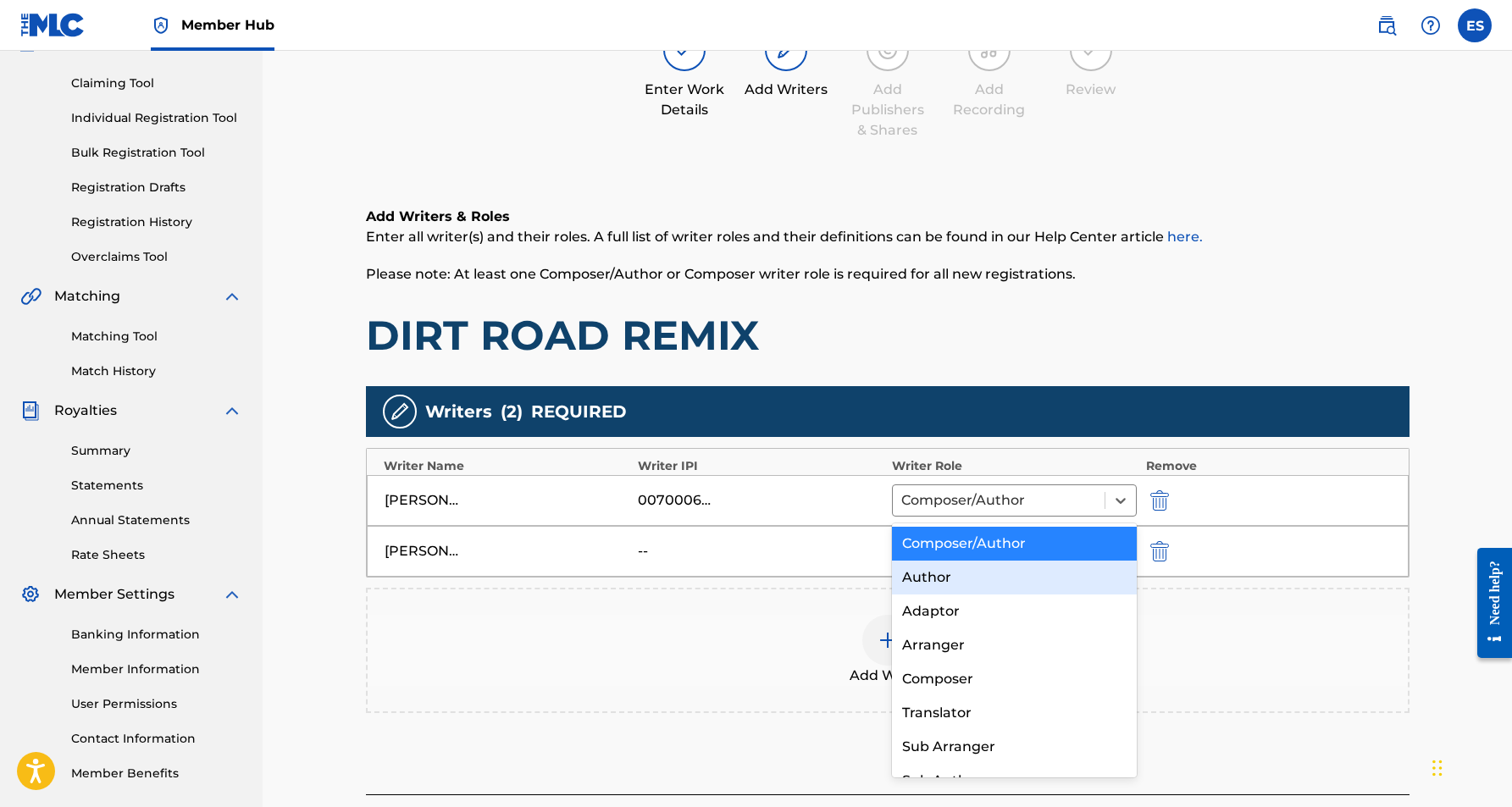
click at [1025, 583] on div "Author" at bounding box center [1014, 576] width 245 height 33
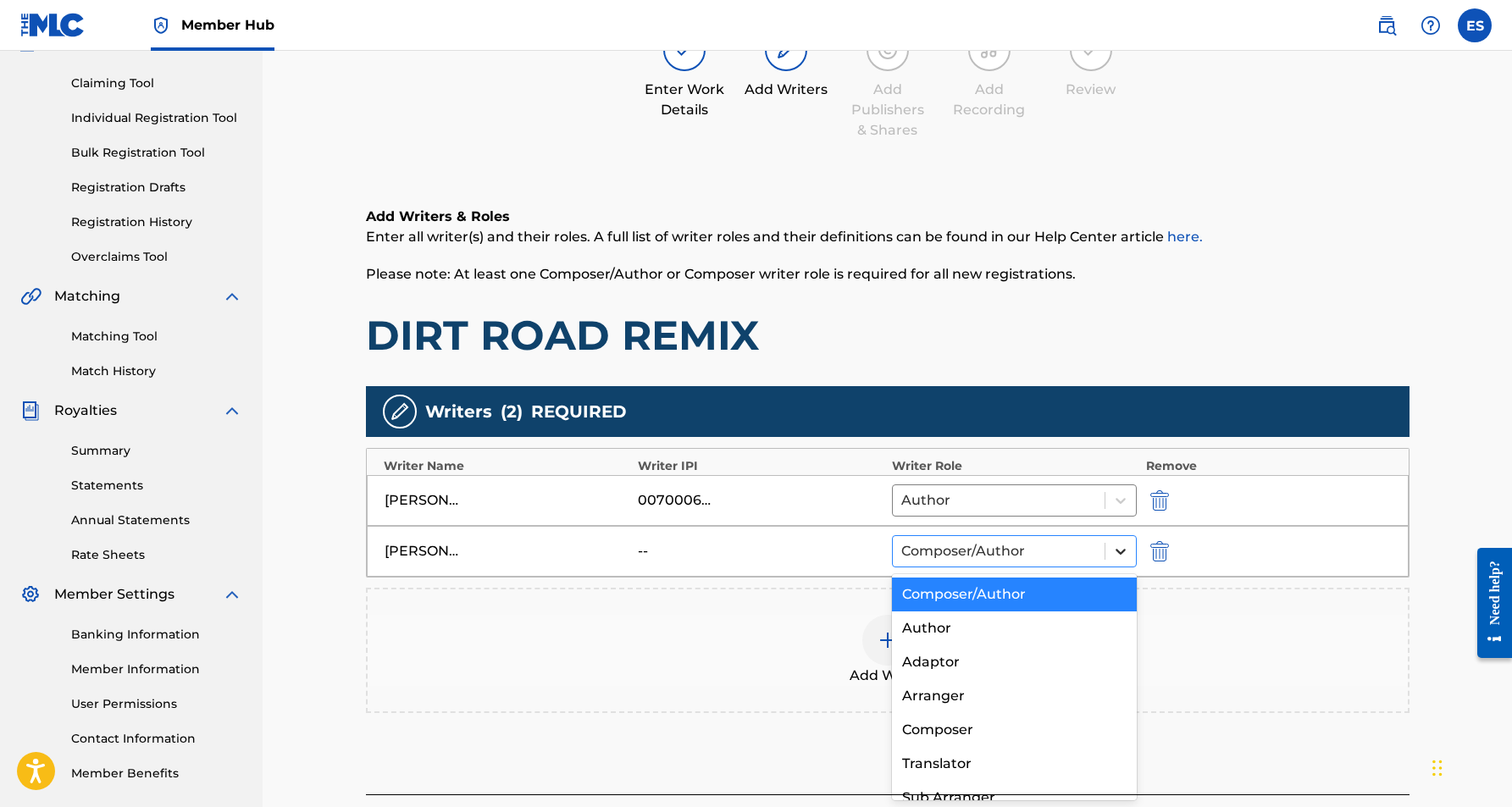
click at [1121, 553] on icon at bounding box center [1121, 551] width 10 height 6
click at [984, 726] on div "Composer" at bounding box center [1014, 729] width 245 height 33
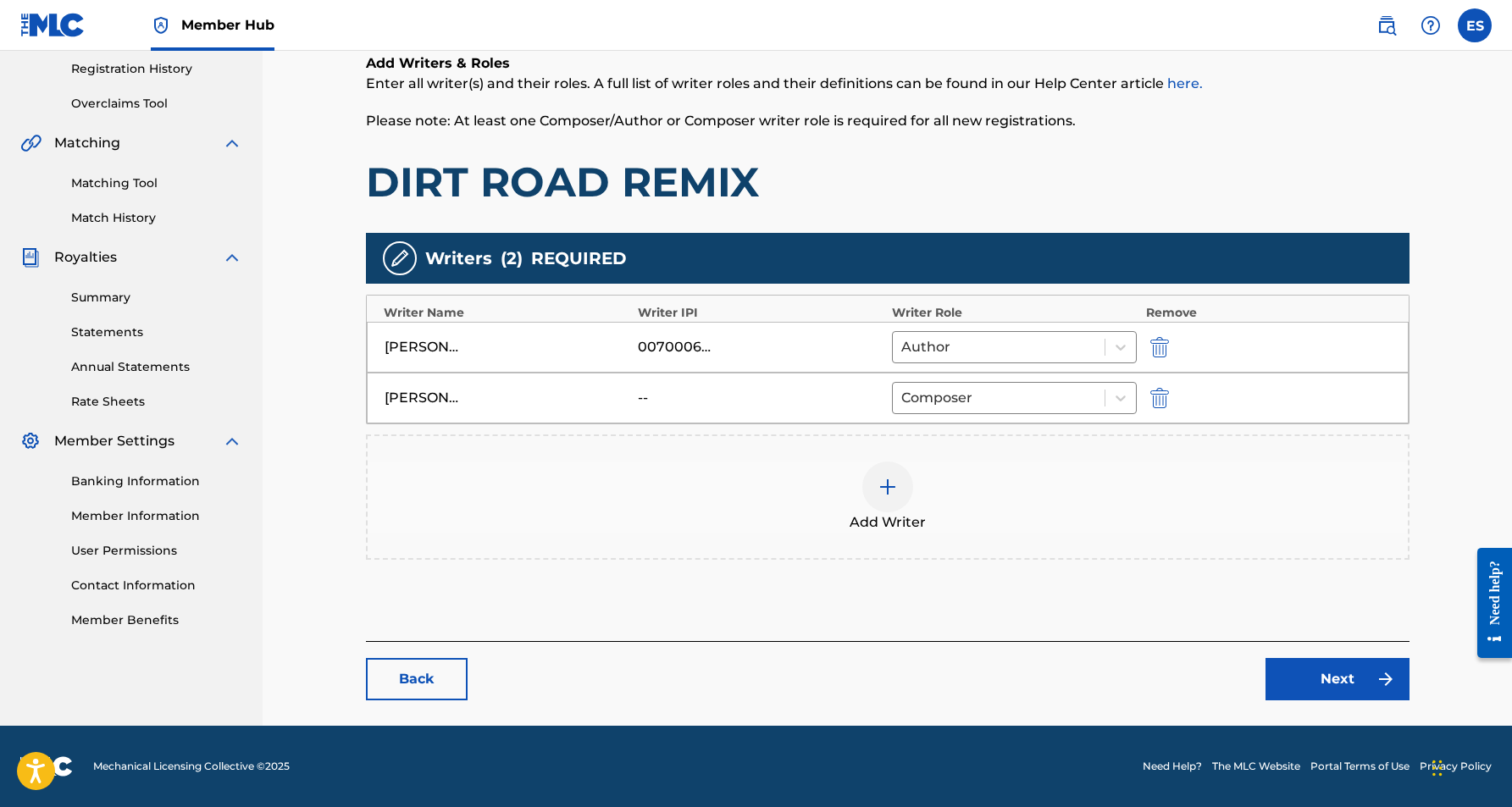
scroll to position [319, 0]
click at [1298, 678] on link "Next" at bounding box center [1338, 678] width 144 height 42
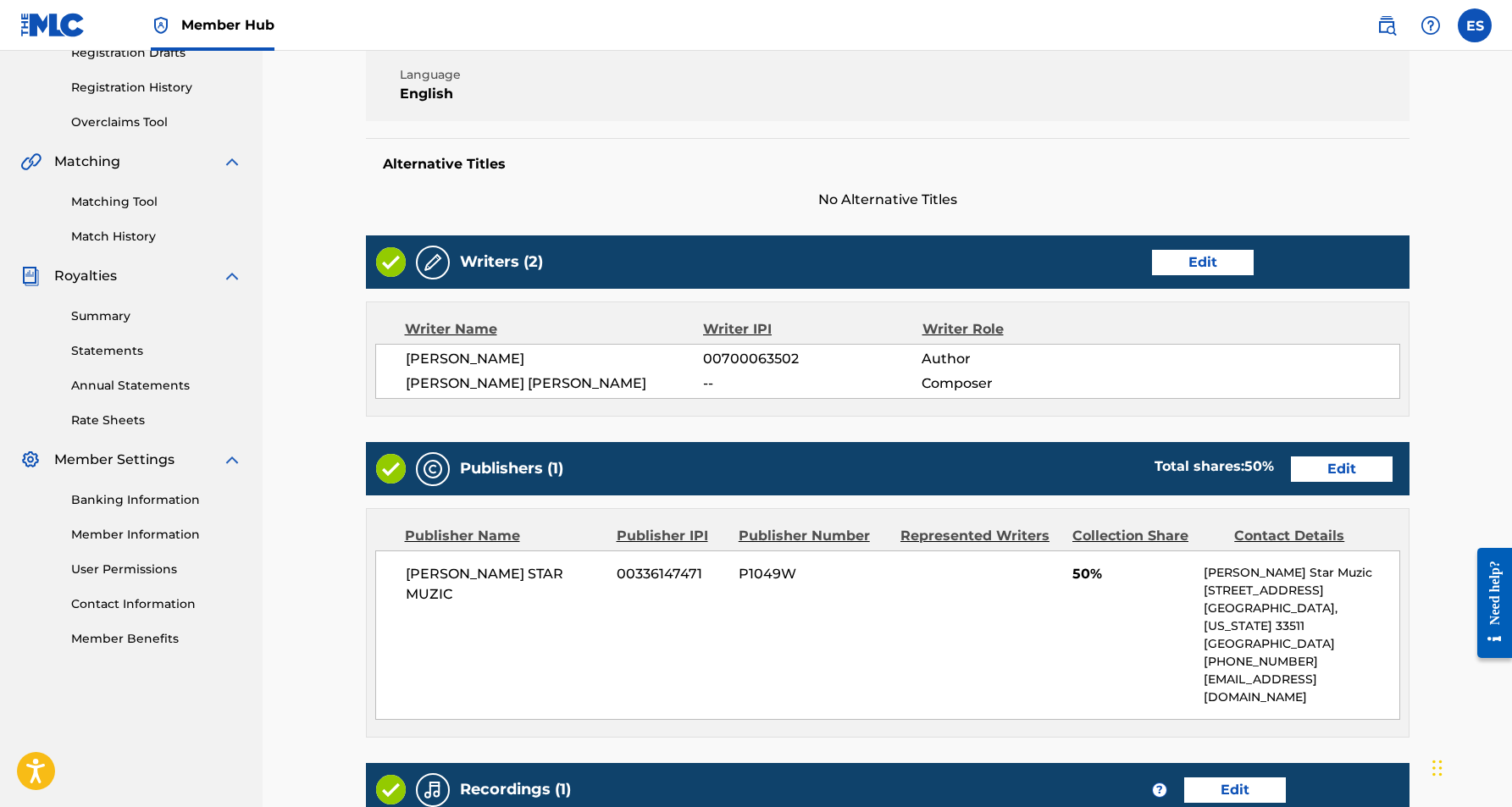
scroll to position [314, 0]
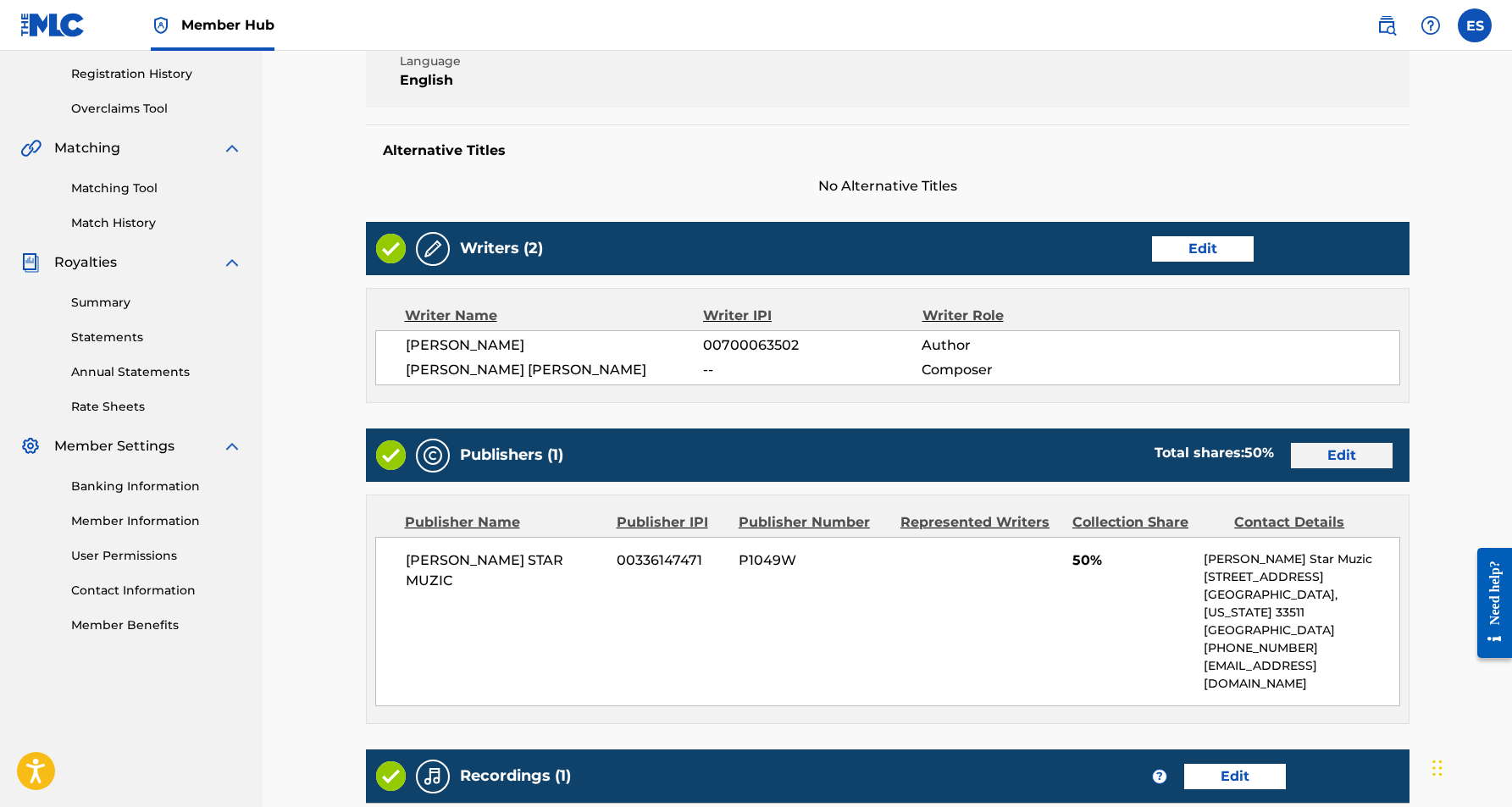
click at [1319, 457] on link "Edit" at bounding box center [1341, 455] width 101 height 26
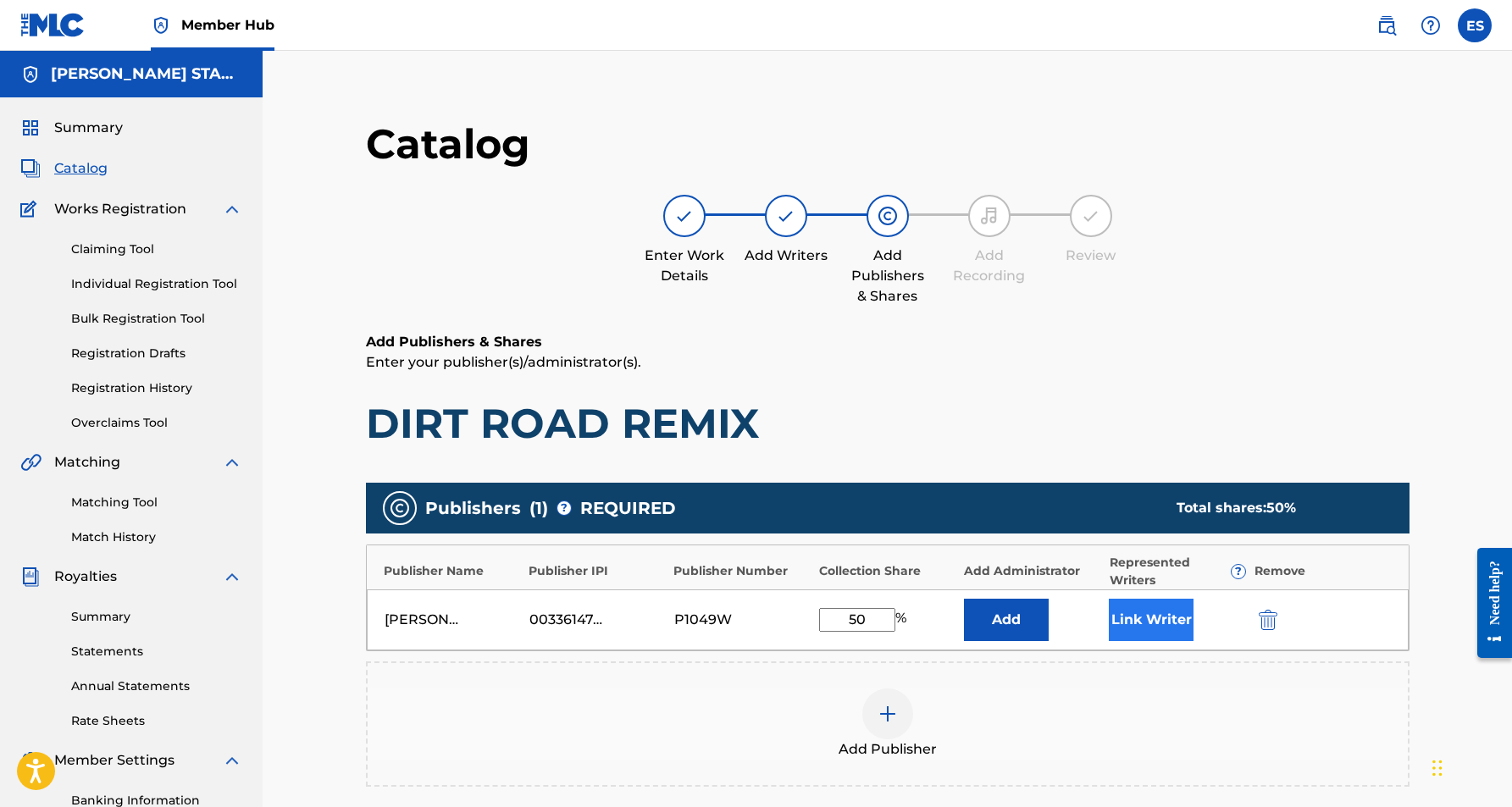
click at [1134, 630] on button "Link Writer" at bounding box center [1151, 619] width 85 height 42
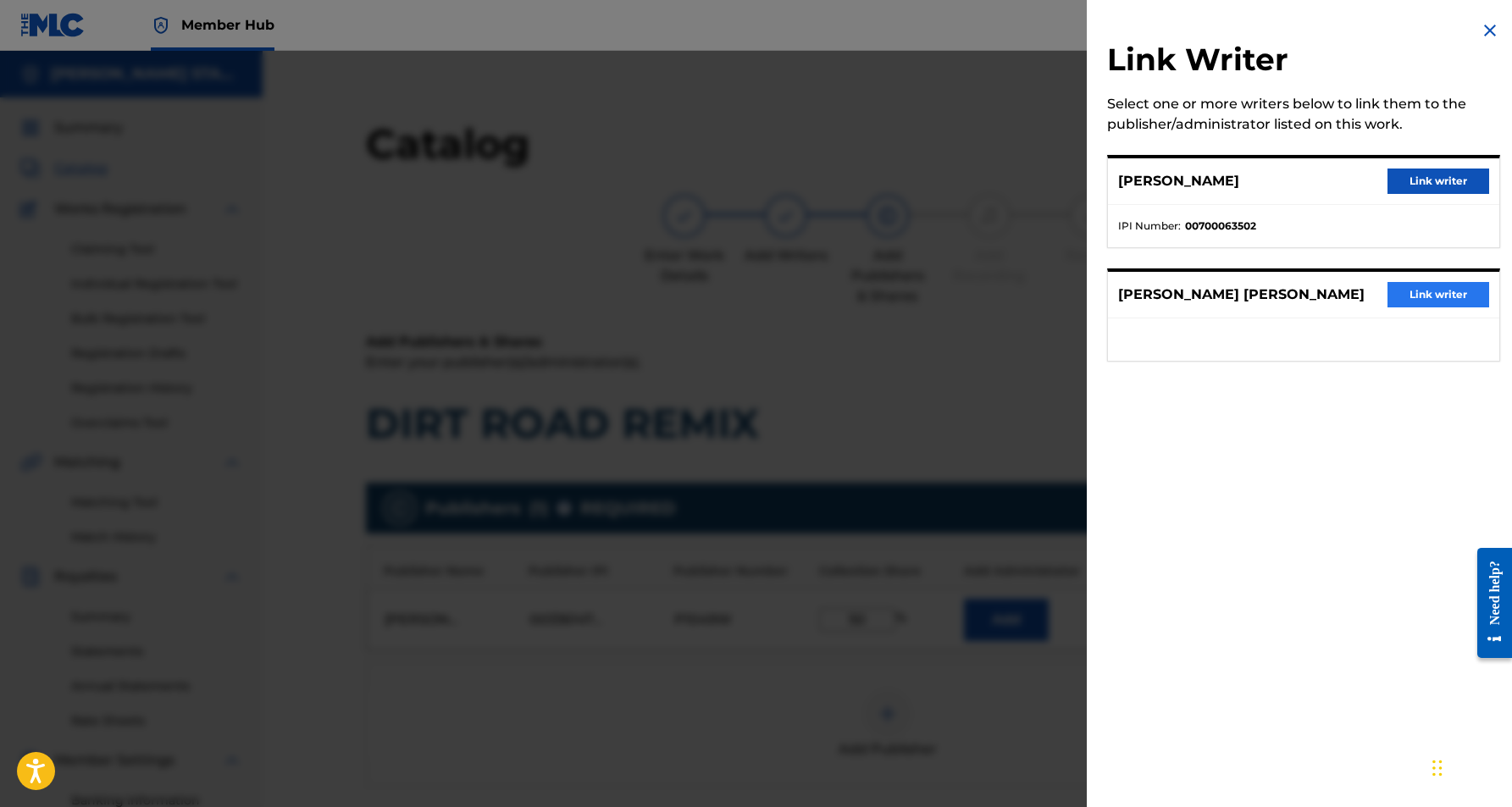
click at [1418, 294] on button "Link writer" at bounding box center [1438, 295] width 101 height 26
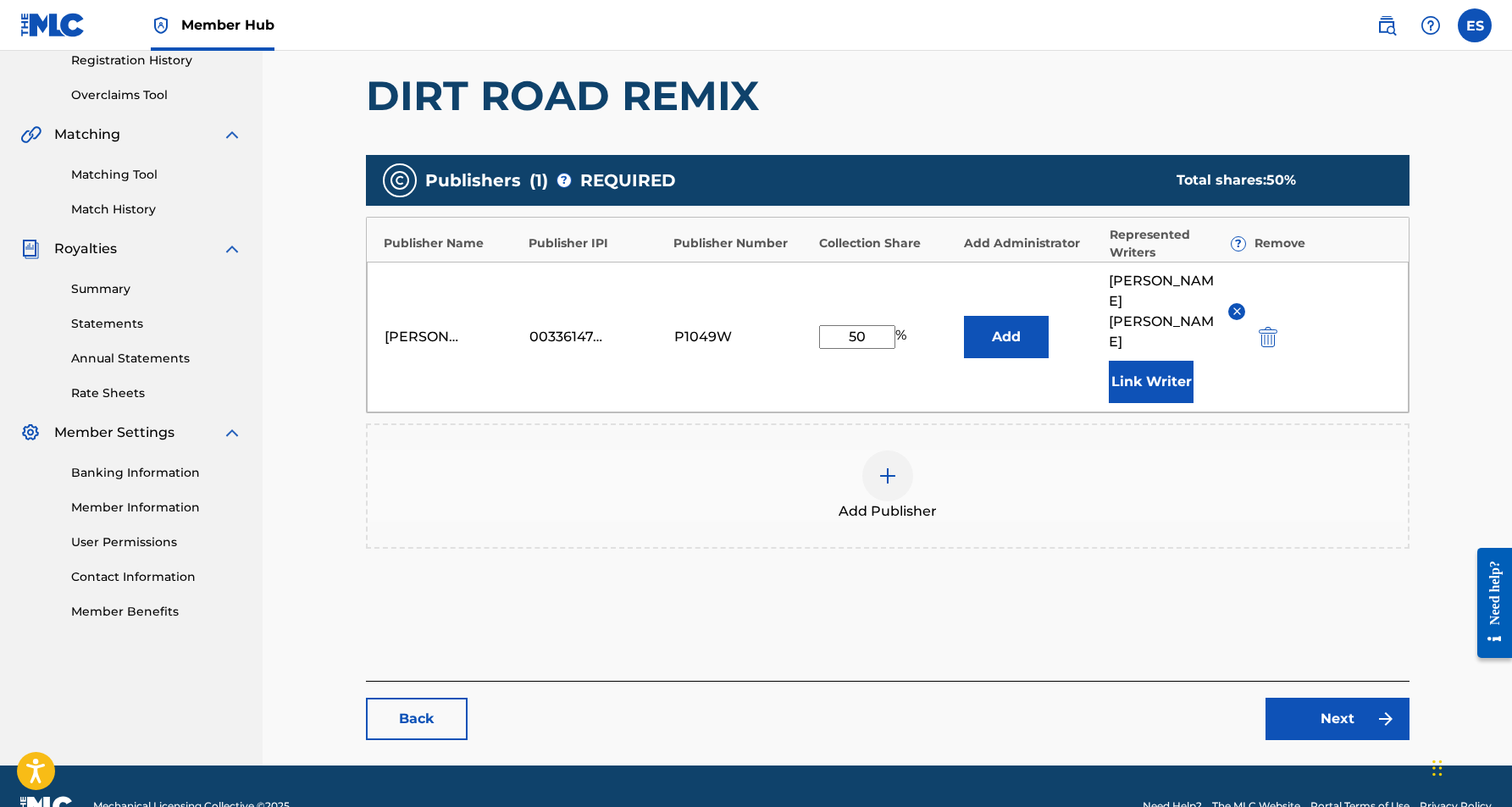
scroll to position [327, 0]
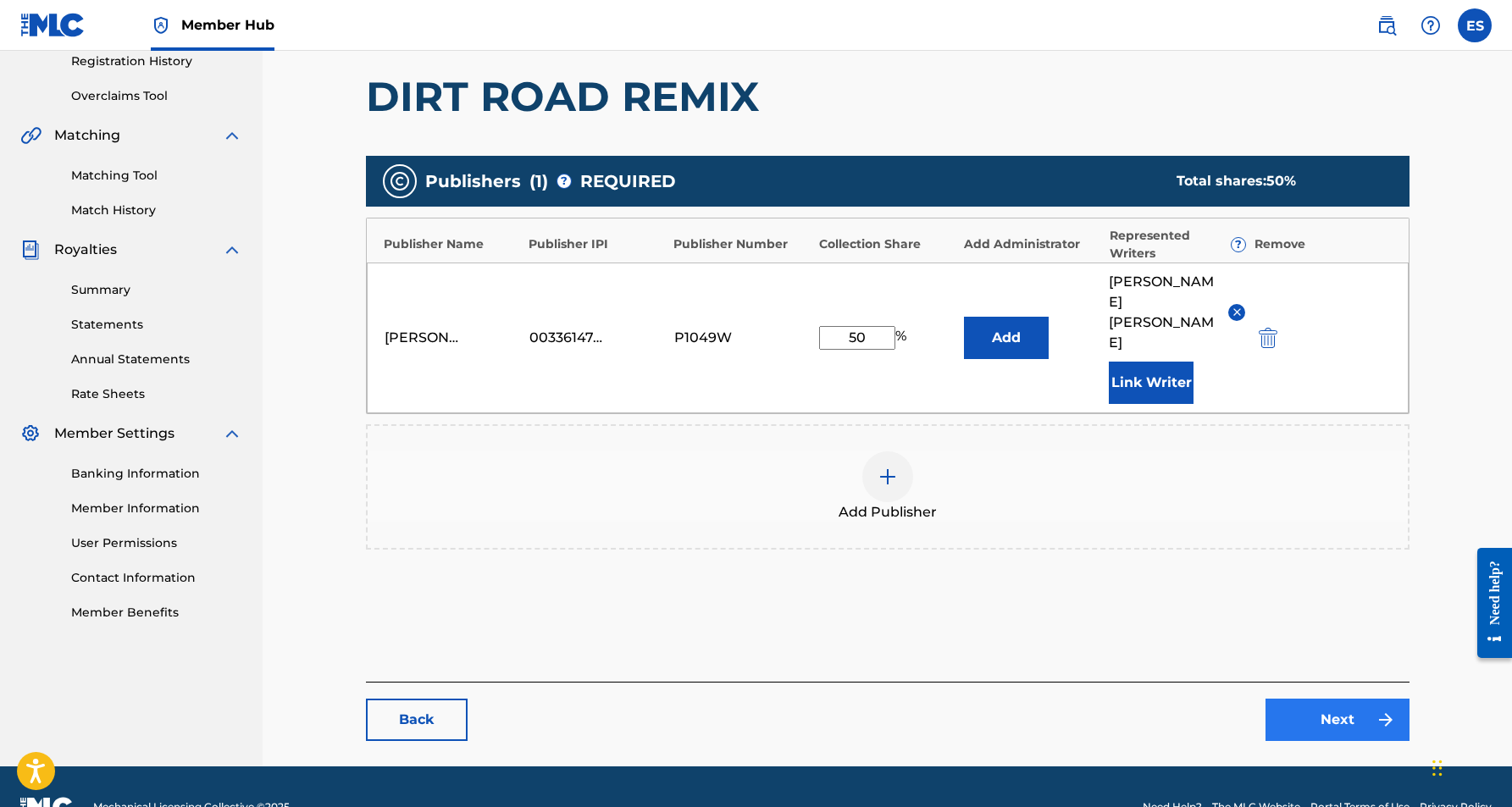
click at [1319, 698] on link "Next" at bounding box center [1338, 719] width 144 height 42
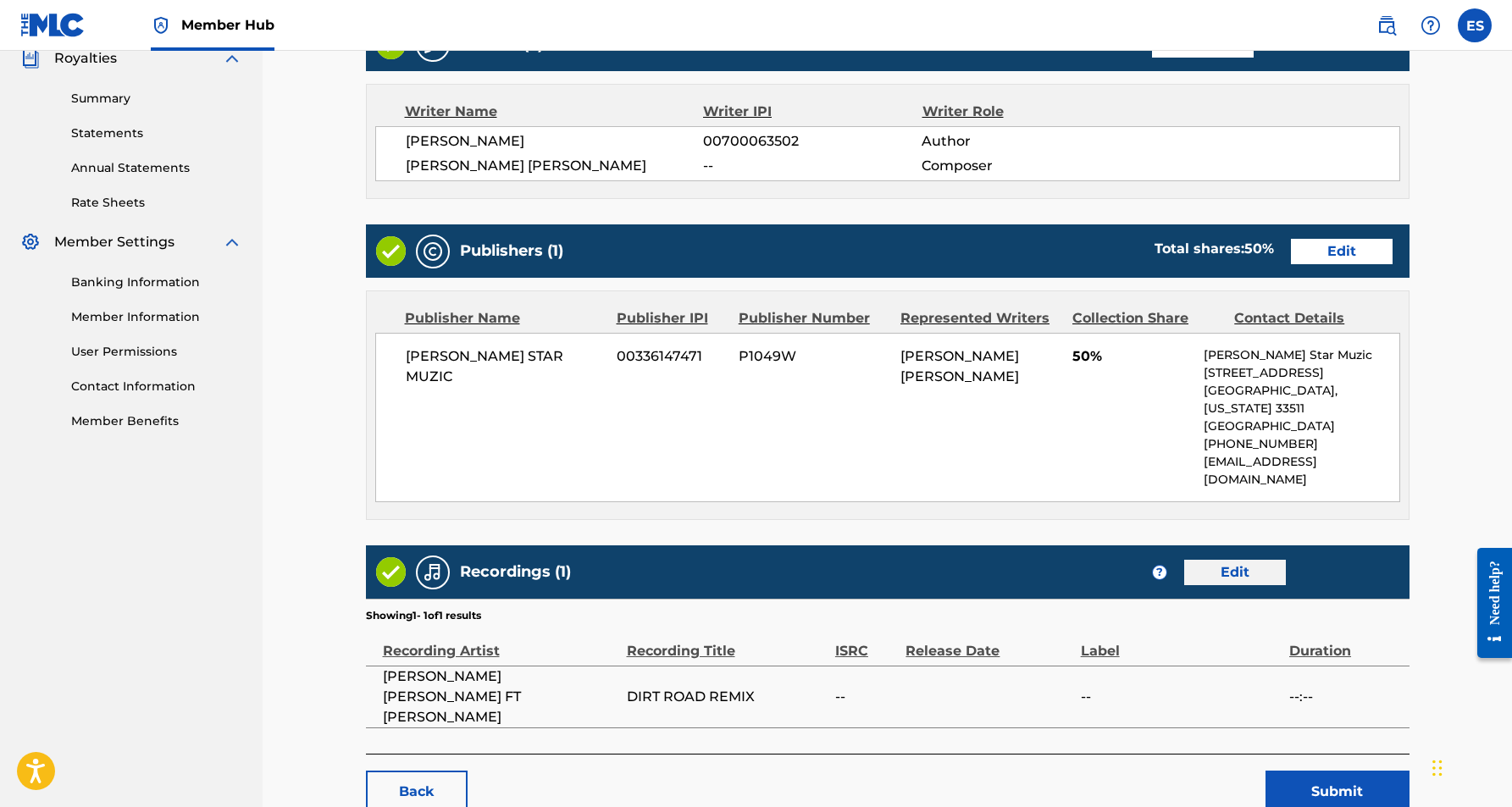
scroll to position [551, 0]
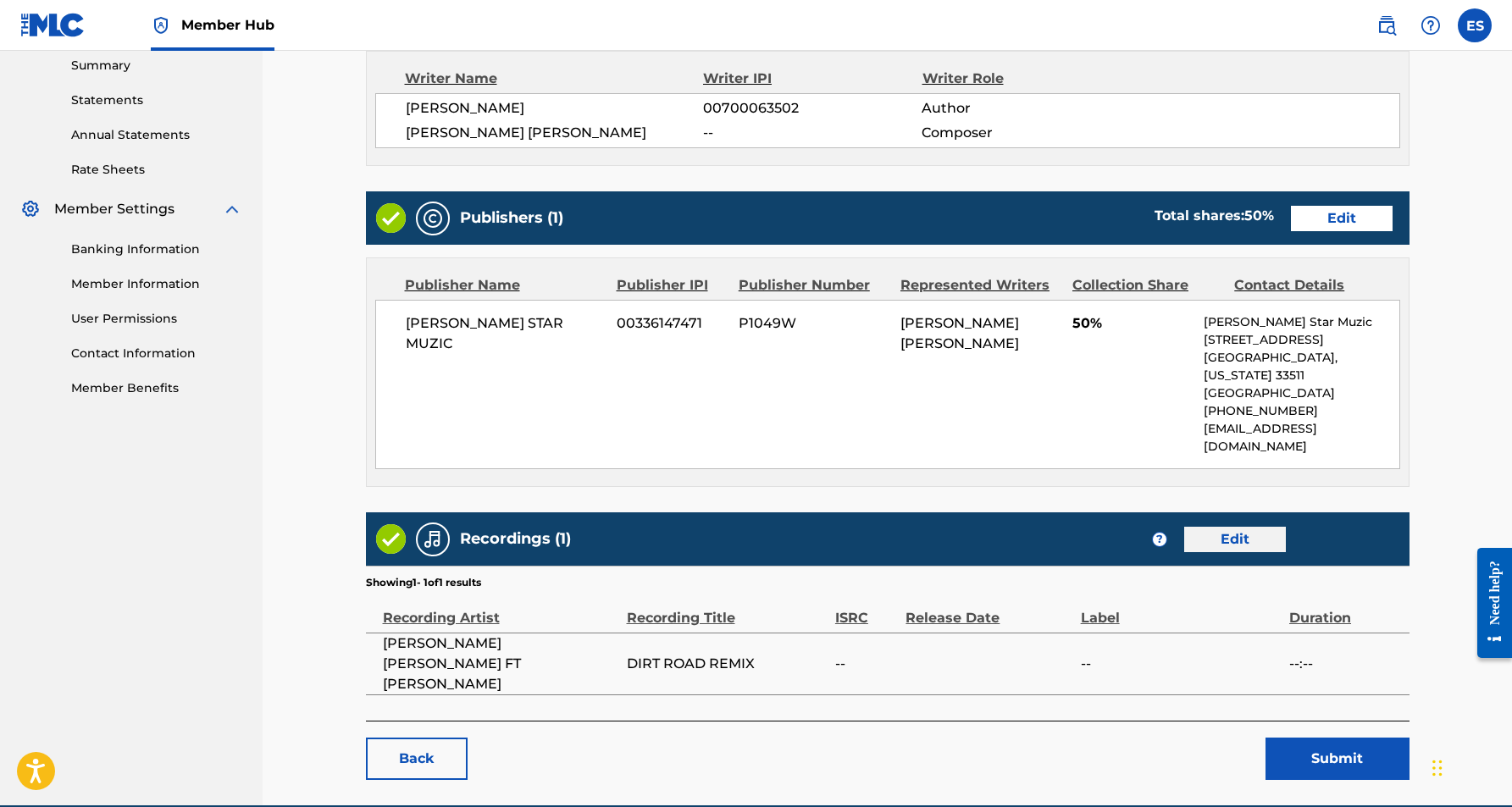
click at [1228, 527] on link "Edit" at bounding box center [1235, 539] width 101 height 26
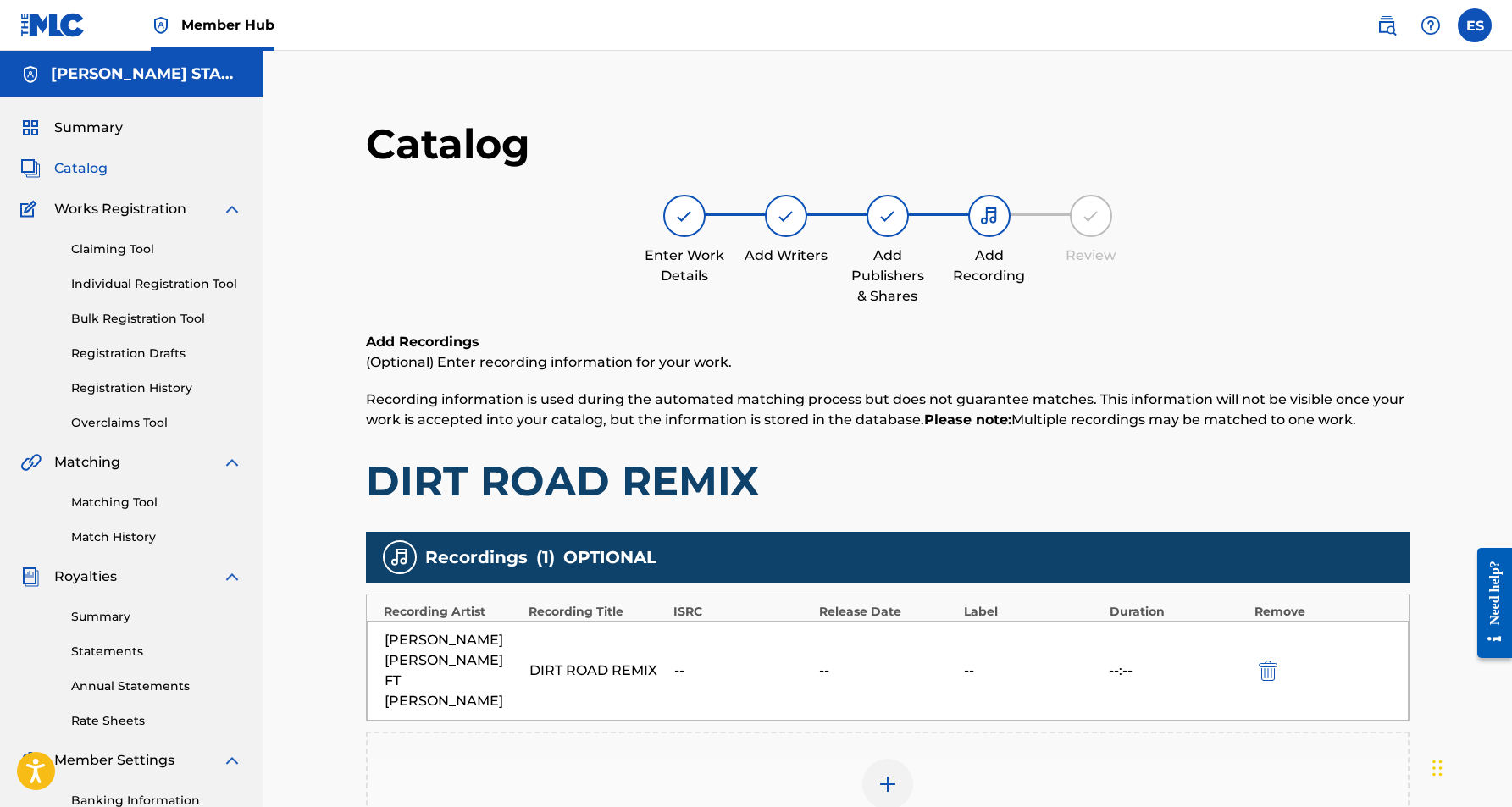
scroll to position [46, 0]
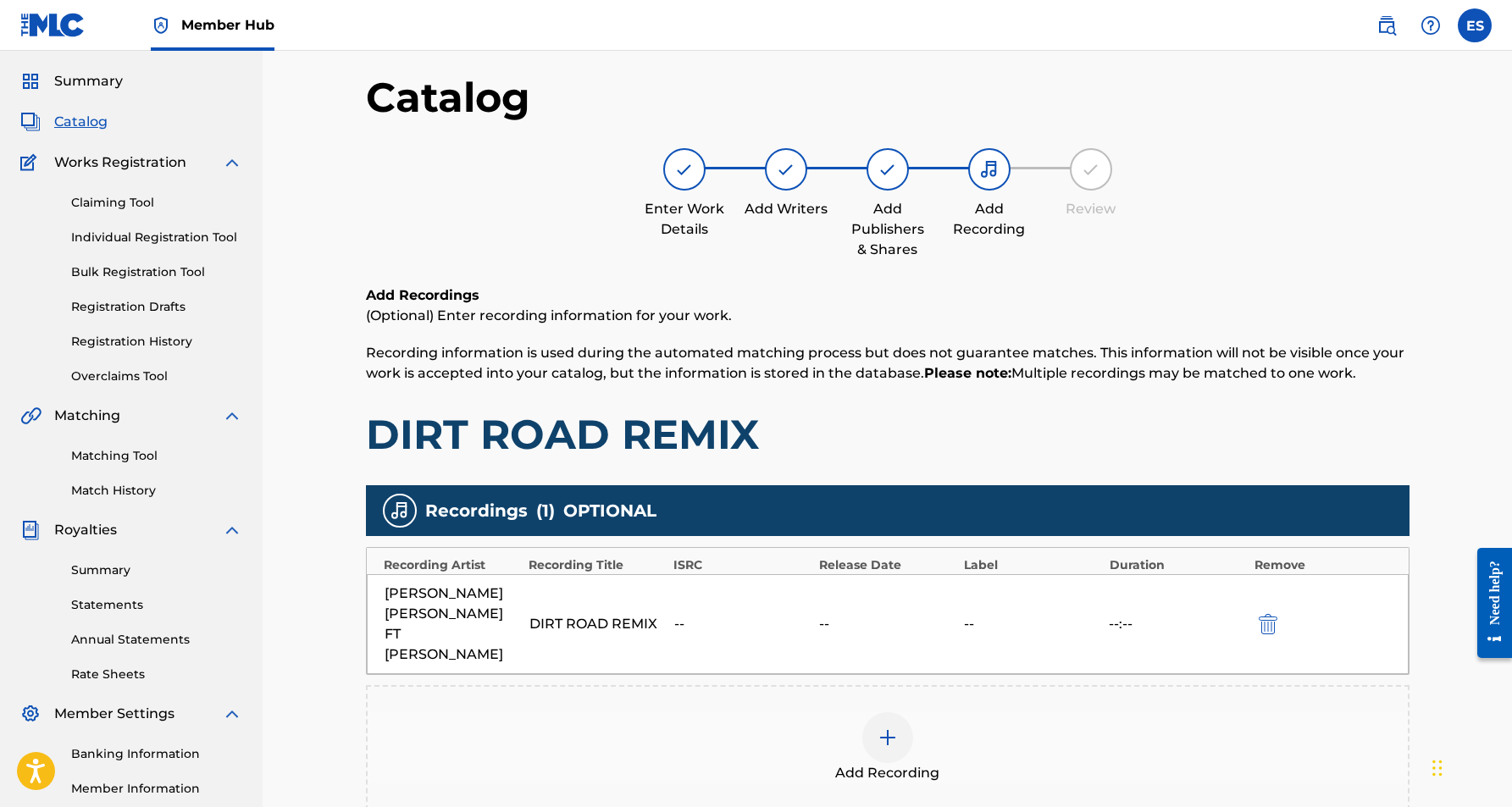
click at [878, 727] on img at bounding box center [888, 738] width 21 height 21
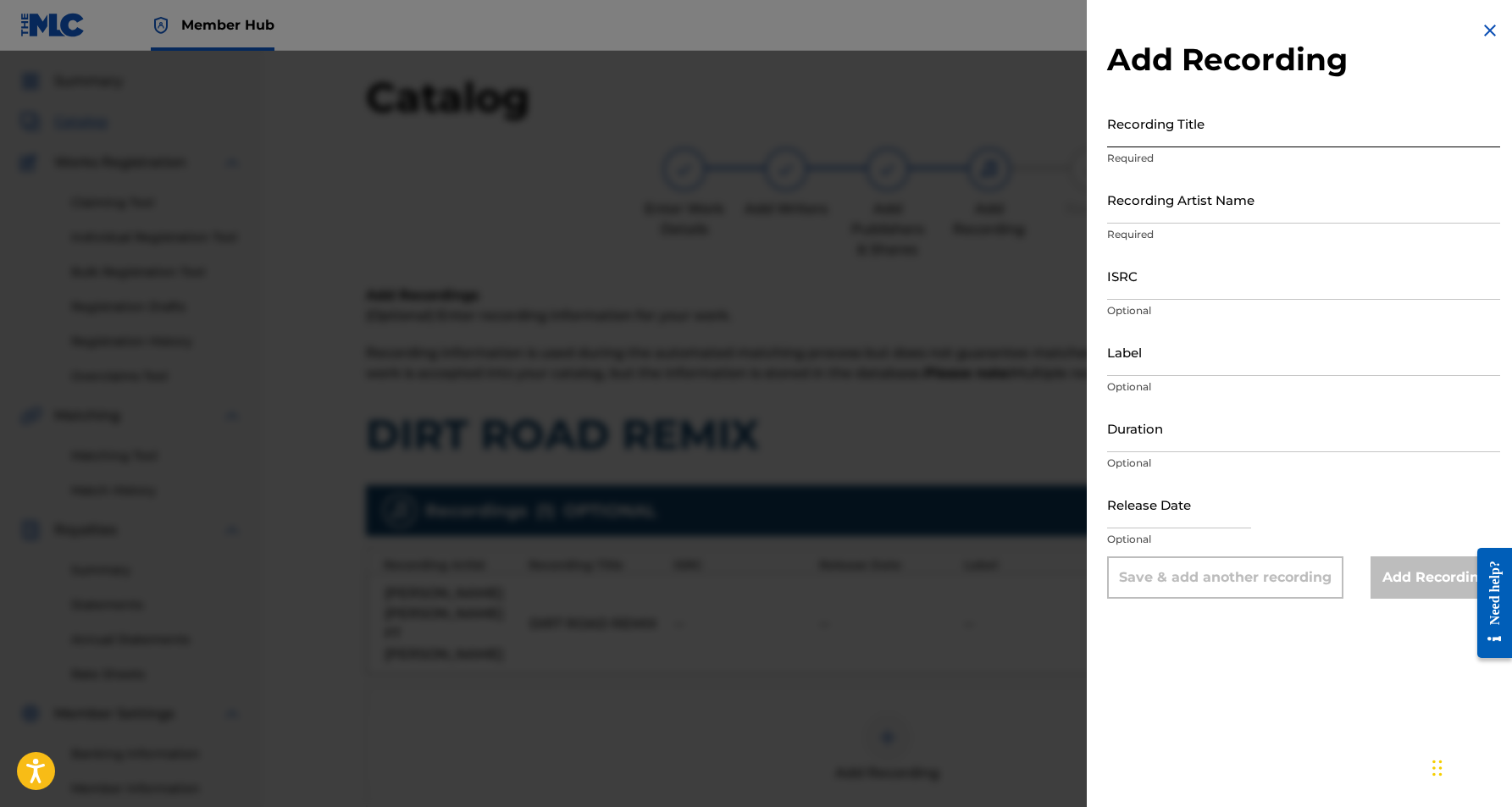
click at [1135, 131] on input "Recording Title" at bounding box center [1303, 123] width 393 height 48
paste input "DIRT ROAD REMIX"
type input "DIRT ROAD REMIX"
click at [1150, 202] on input "Recording Artist Name" at bounding box center [1303, 199] width 393 height 48
paste input "Cecily Wilborn ♦ Jeter Jones"
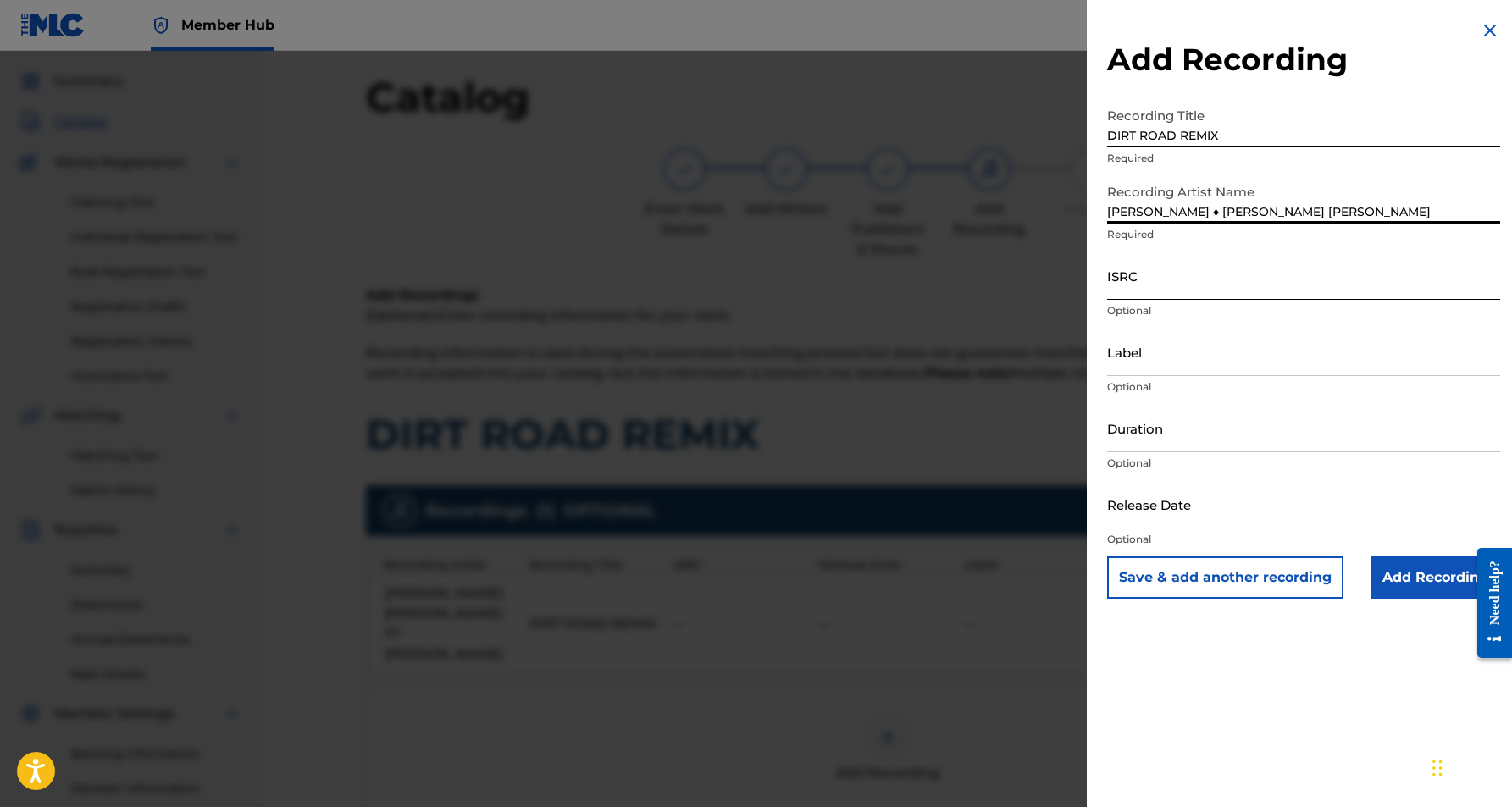
type input "Cecily Wilborn ♦ Jeter Jones"
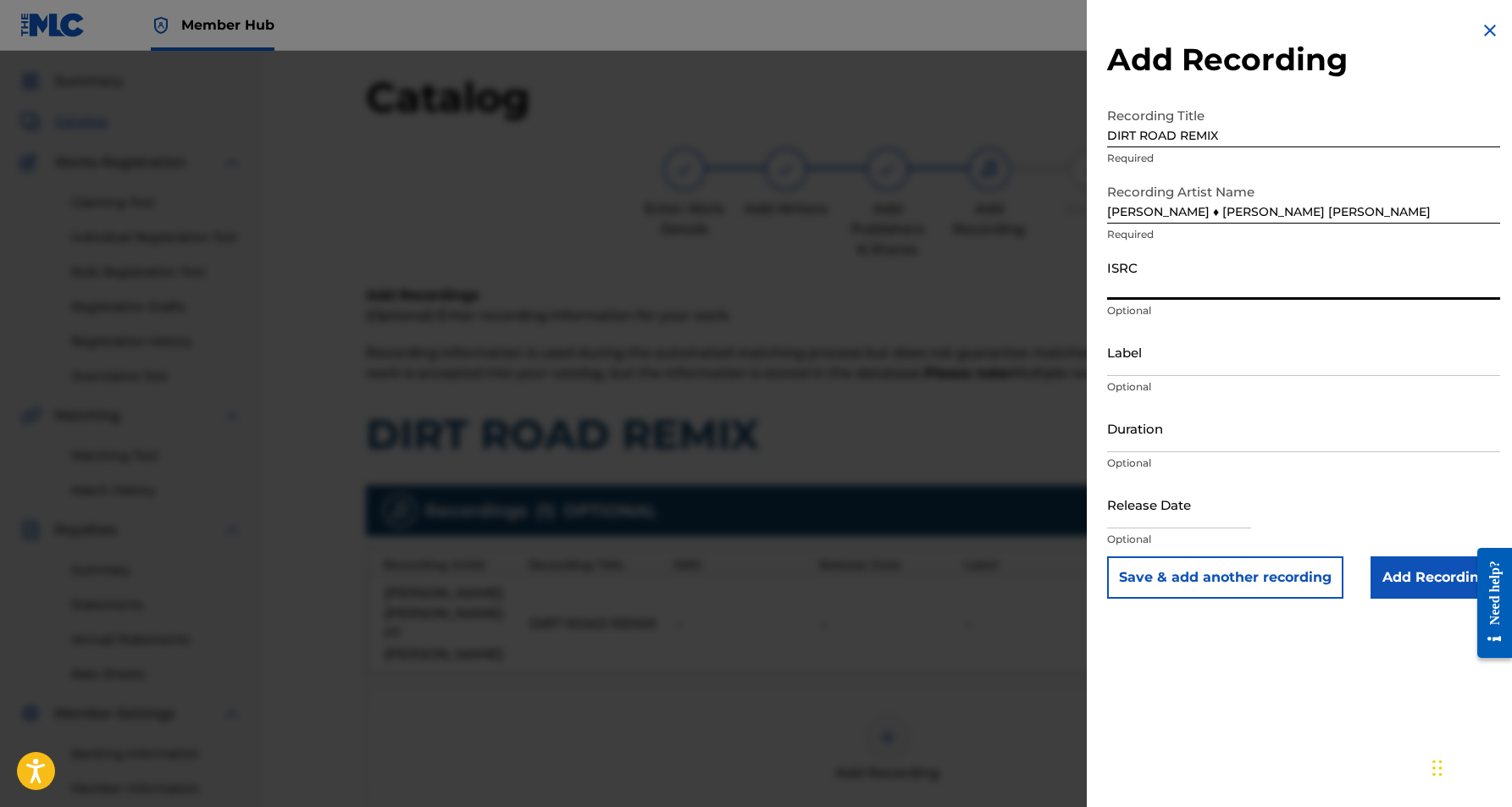
click at [1176, 282] on input "ISRC" at bounding box center [1303, 275] width 393 height 48
paste input "QZW9M2460009"
type input "QZW9M2460009"
click at [1194, 437] on input "Duration" at bounding box center [1303, 428] width 393 height 48
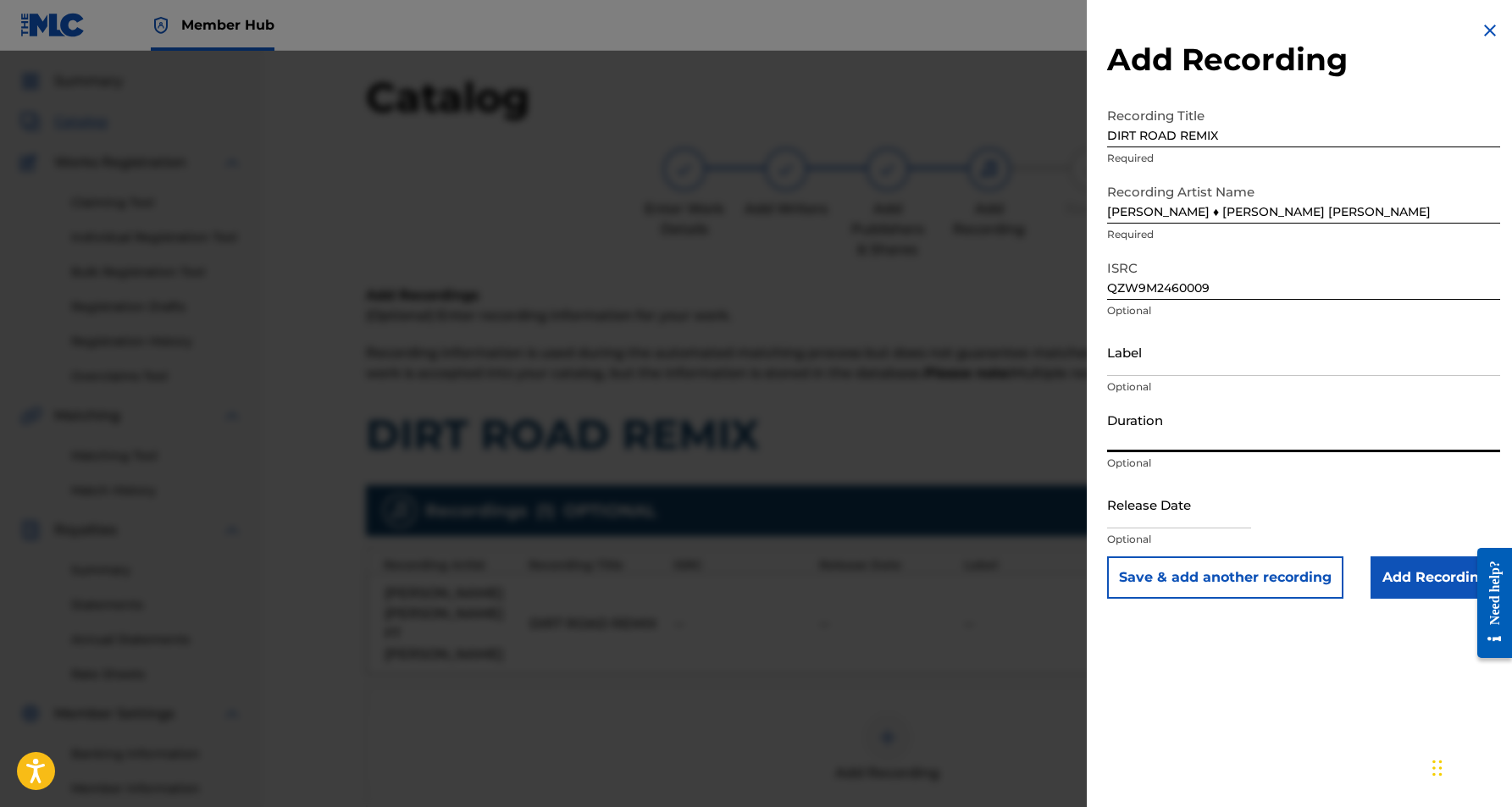
paste input "3:55"
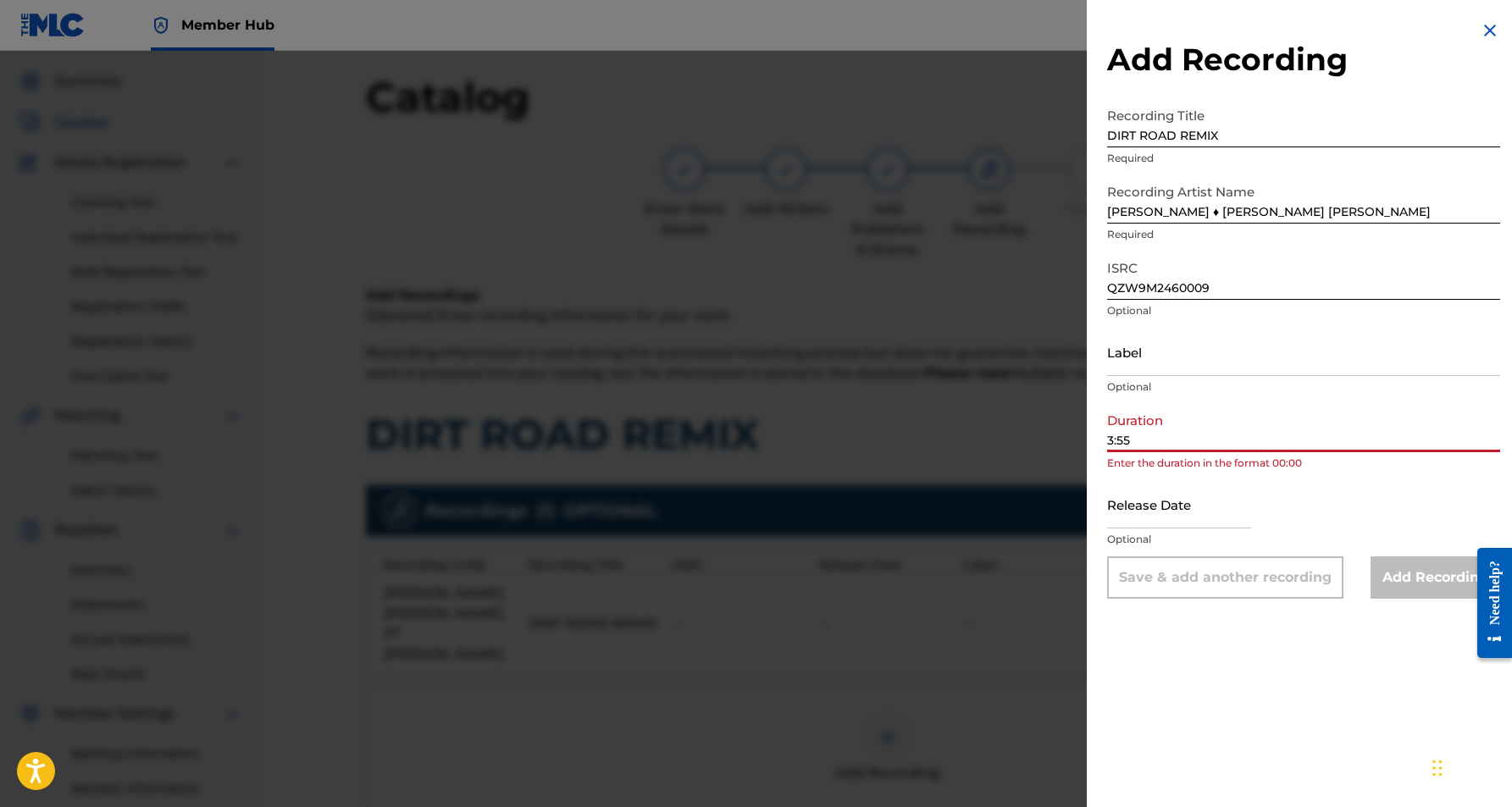
click at [1110, 440] on input "3:55" at bounding box center [1303, 428] width 393 height 48
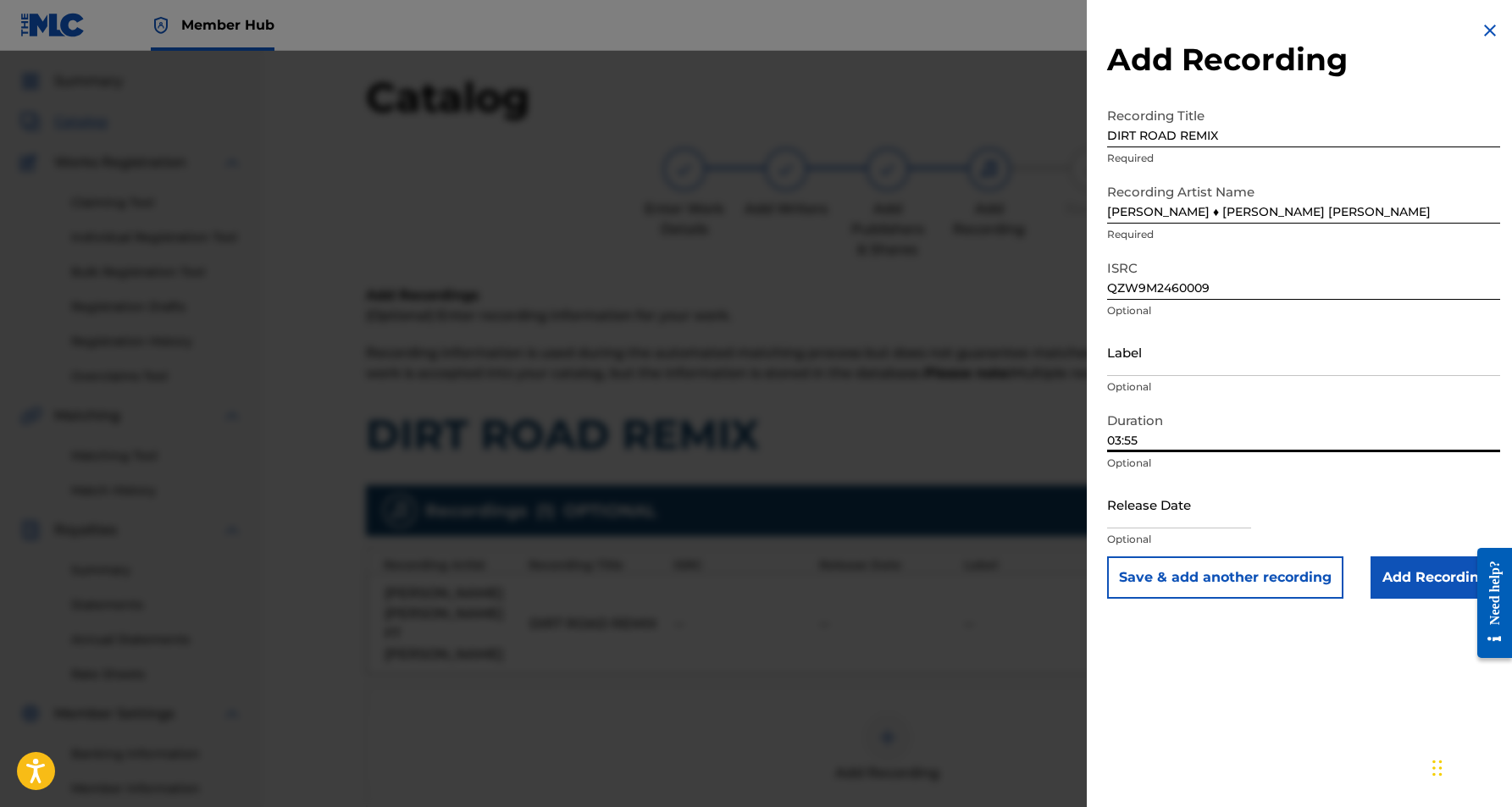
type input "03:55"
click at [1208, 713] on div "Add Recording Recording Title DIRT ROAD REMIX Required Recording Artist Name Ce…" at bounding box center [1303, 403] width 433 height 807
click at [1236, 582] on button "Save & add another recording" at bounding box center [1225, 577] width 236 height 42
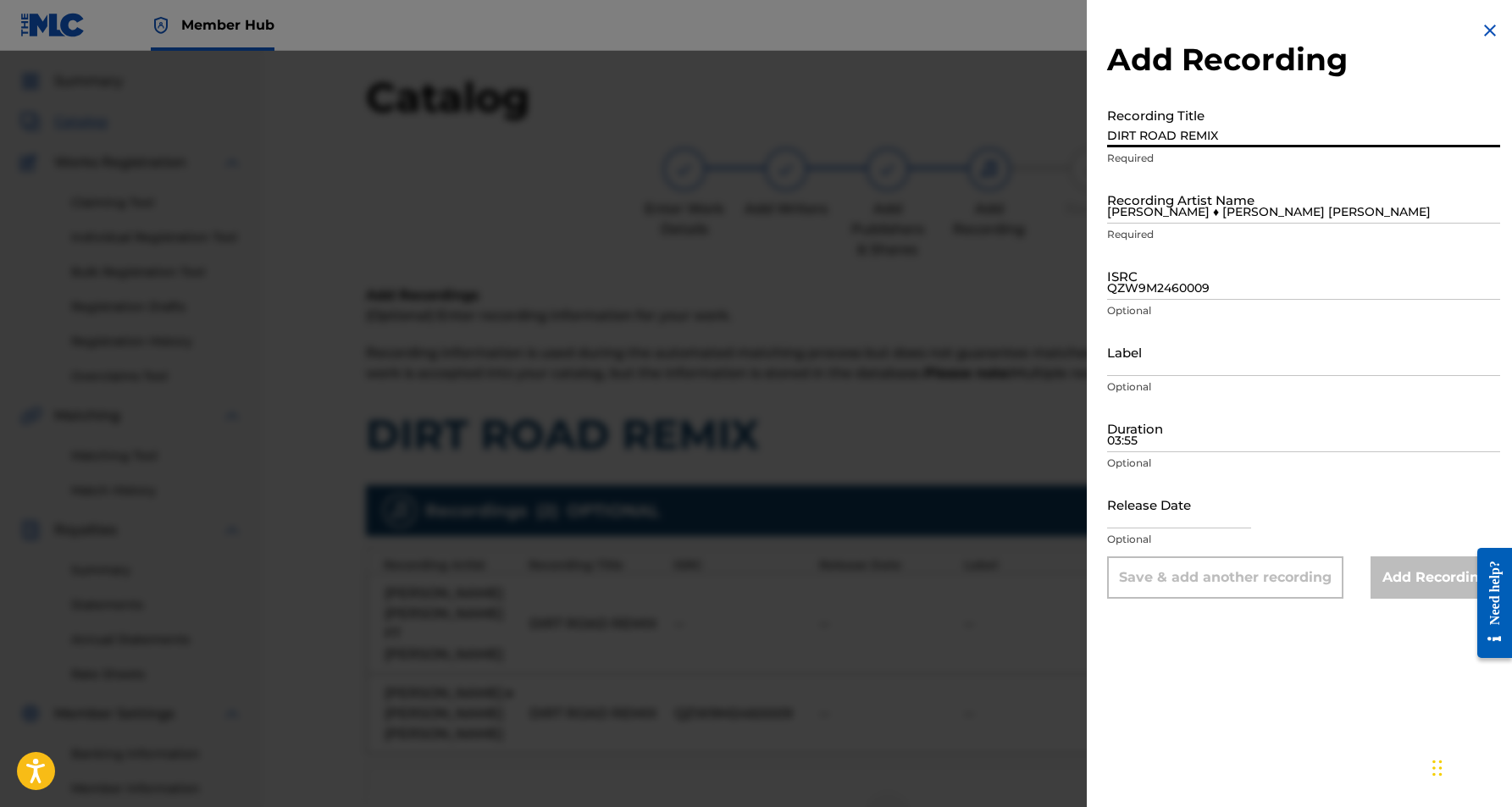
click at [1201, 124] on input "DIRT ROAD REMIX" at bounding box center [1303, 123] width 393 height 48
paste input "DIRT ROAD REMIX"
type input "DIRT ROAD REMIX"
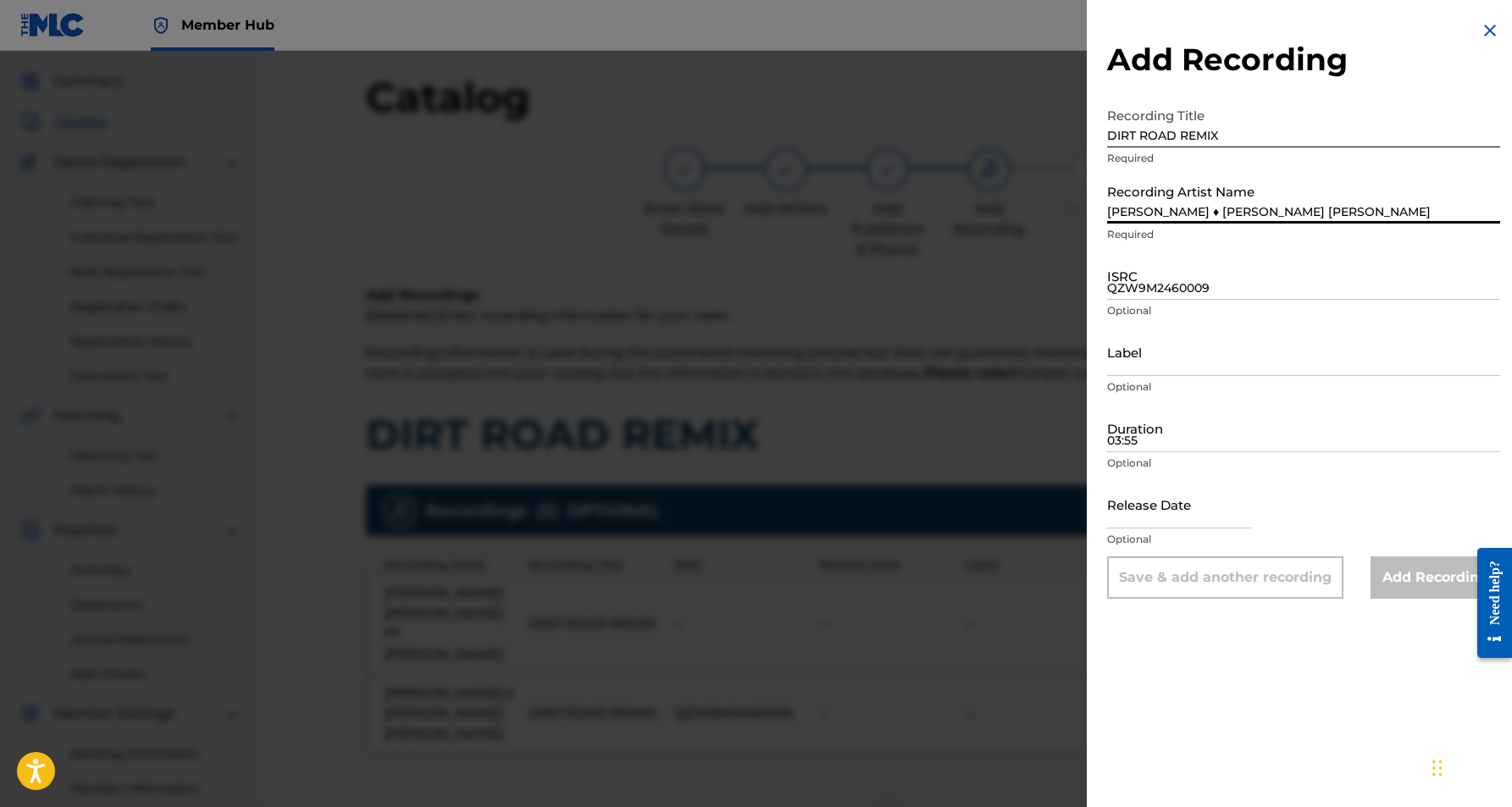
click at [1179, 211] on input "Cecily Wilborn ♦ Jeter Jones" at bounding box center [1303, 199] width 393 height 48
paste input "JETER JONES FT CECILY WILBORN"
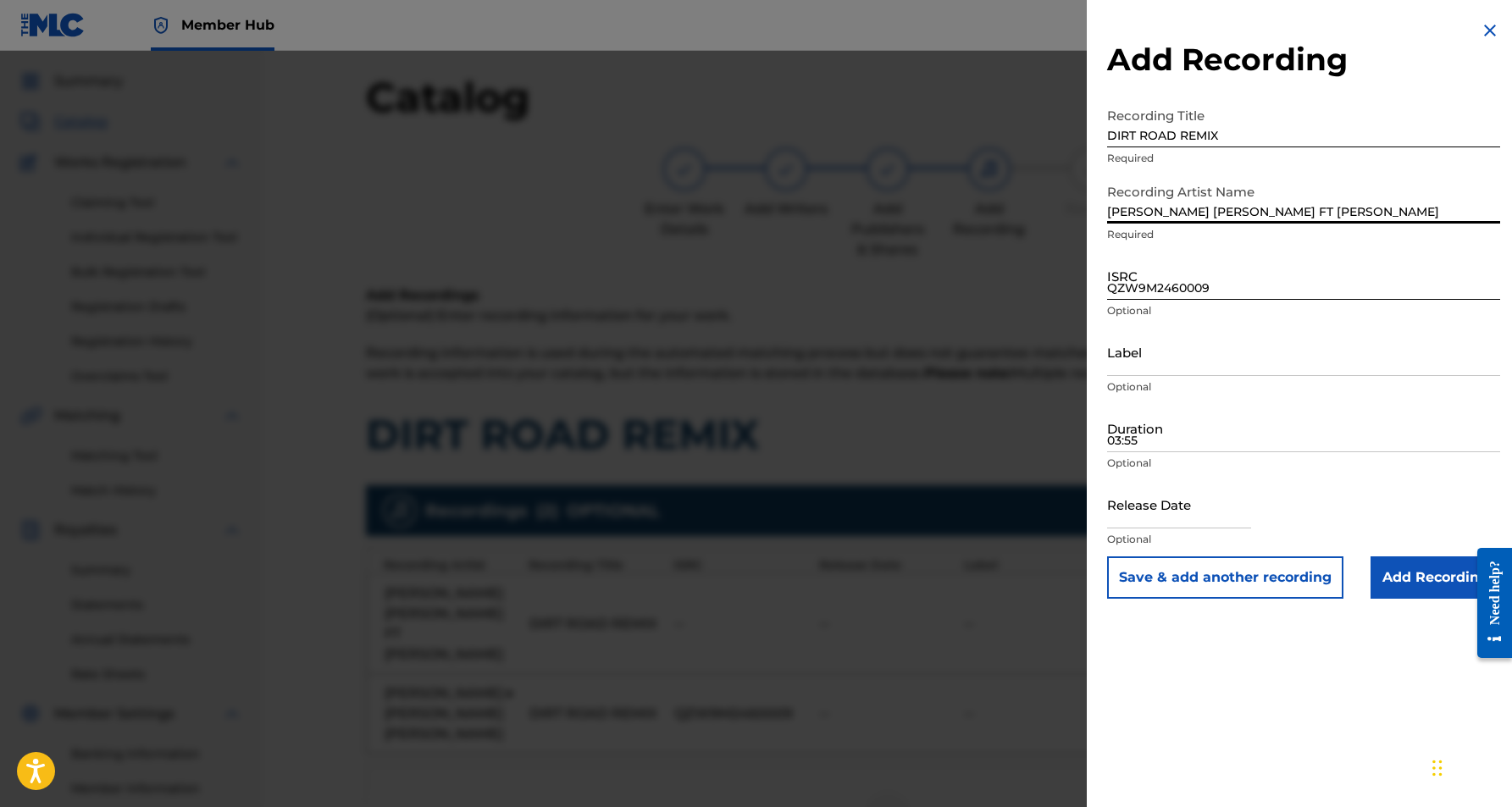
type input "JETER JONES FT CECILY WILBORN"
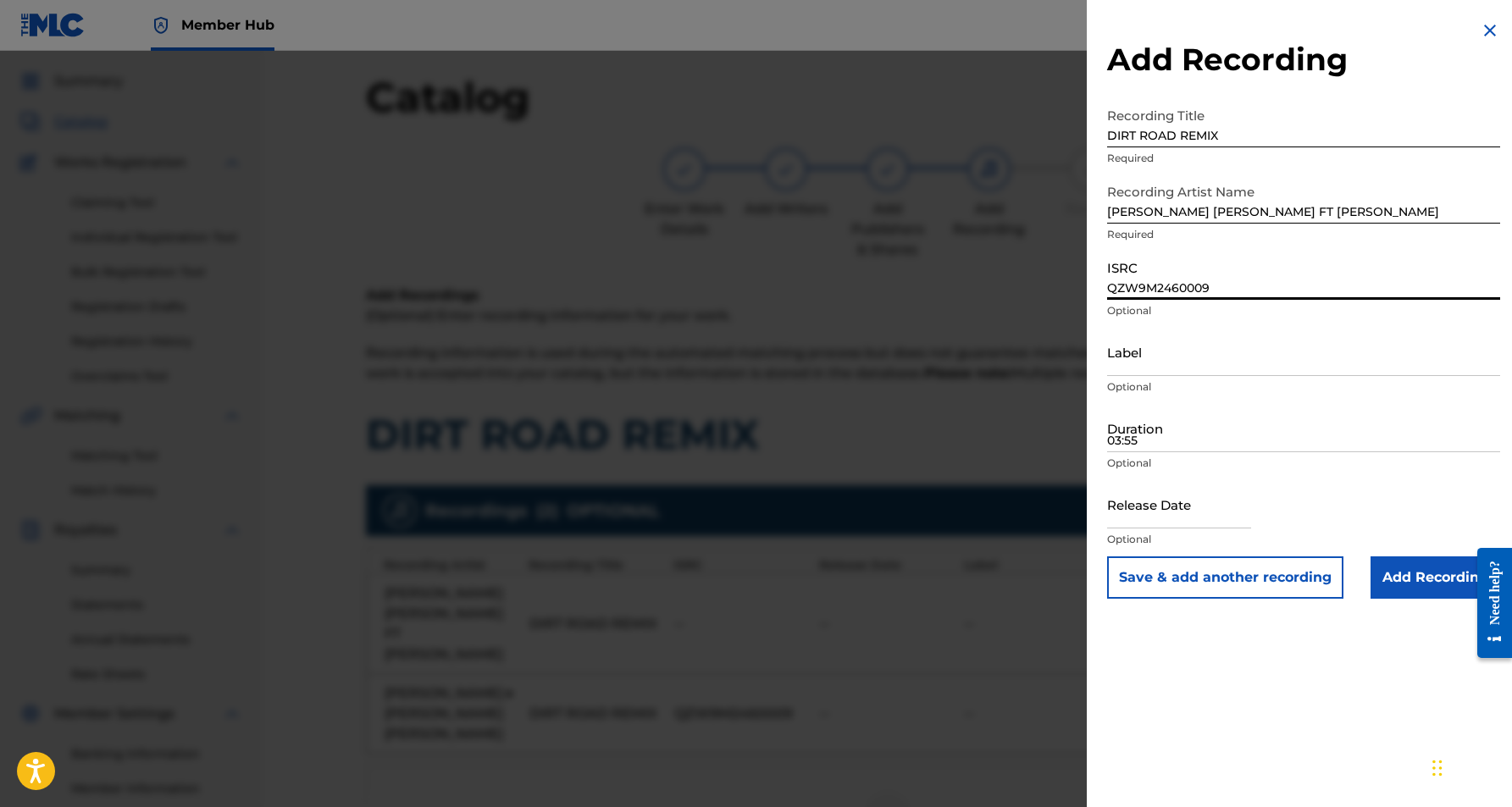
click at [1213, 296] on input "QZW9M2460009" at bounding box center [1303, 275] width 393 height 48
paste input "QZW9M2460009"
type input "QZW9M2460009"
click at [1215, 427] on input "03:55" at bounding box center [1303, 428] width 393 height 48
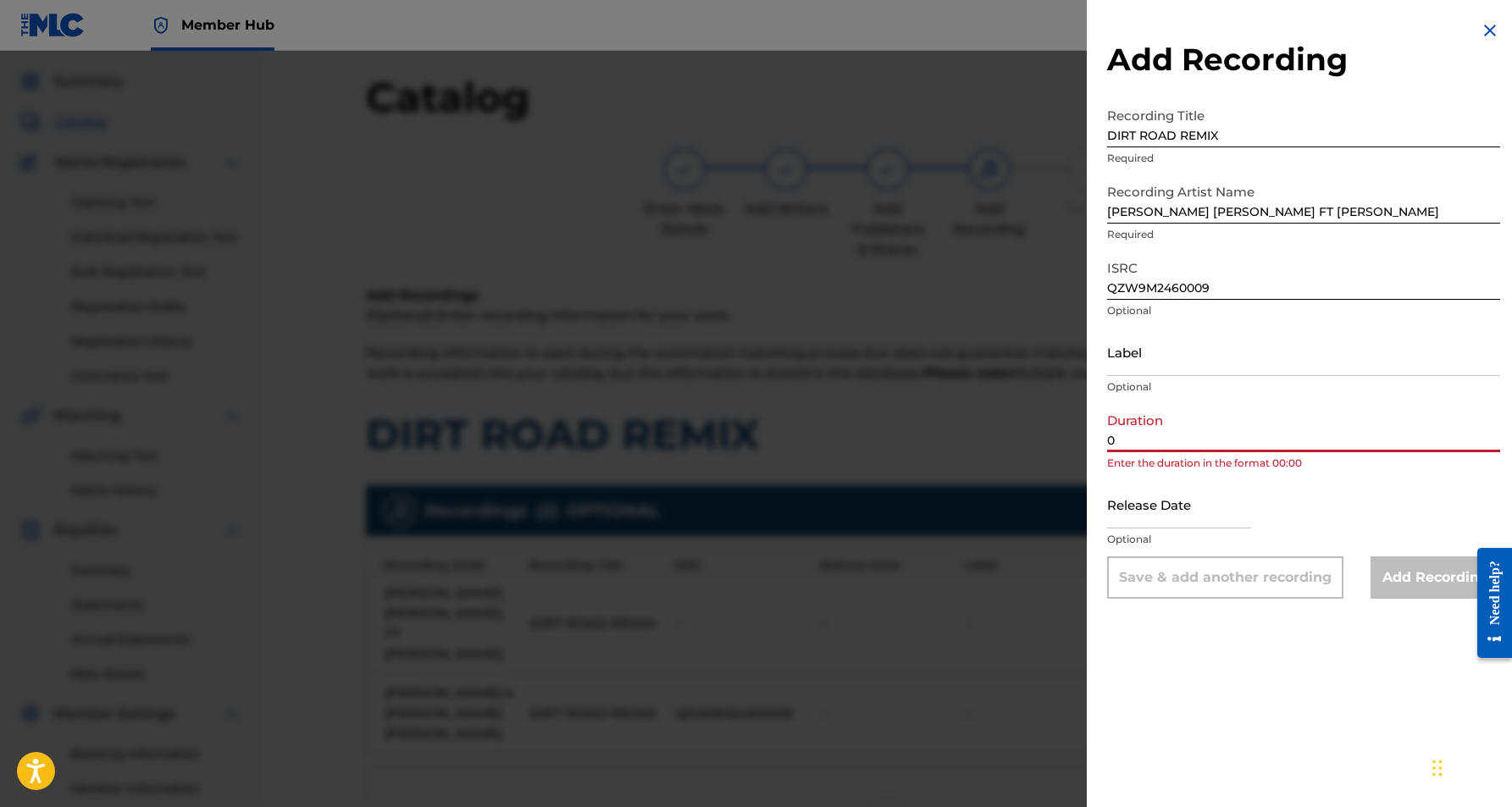
paste input "3:55"
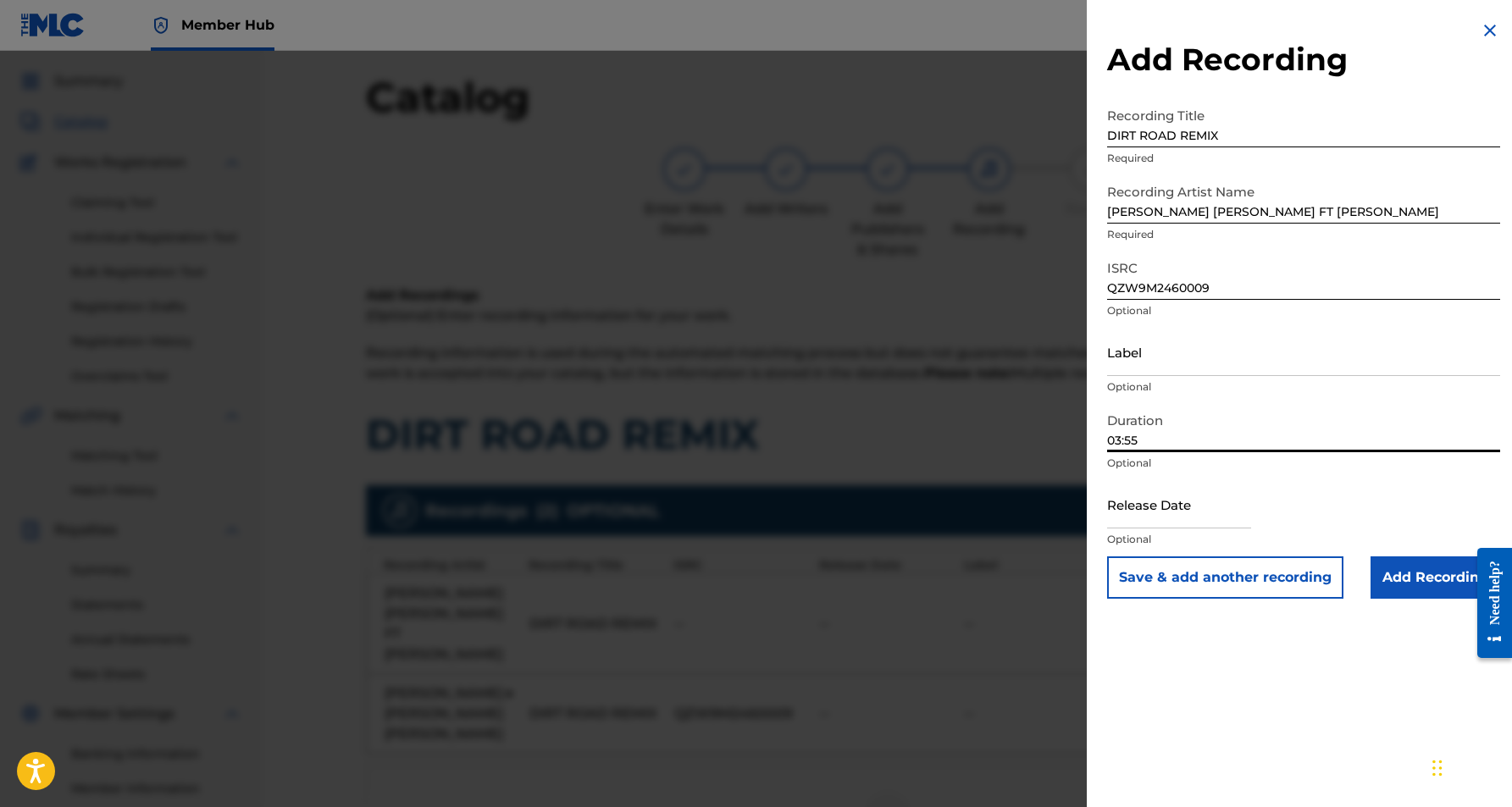
type input "03:55"
click at [1284, 661] on div "Add Recording Recording Title DIRT ROAD REMIX Required Recording Artist Name JE…" at bounding box center [1303, 403] width 433 height 807
click at [1396, 584] on input "Add Recording" at bounding box center [1435, 577] width 130 height 42
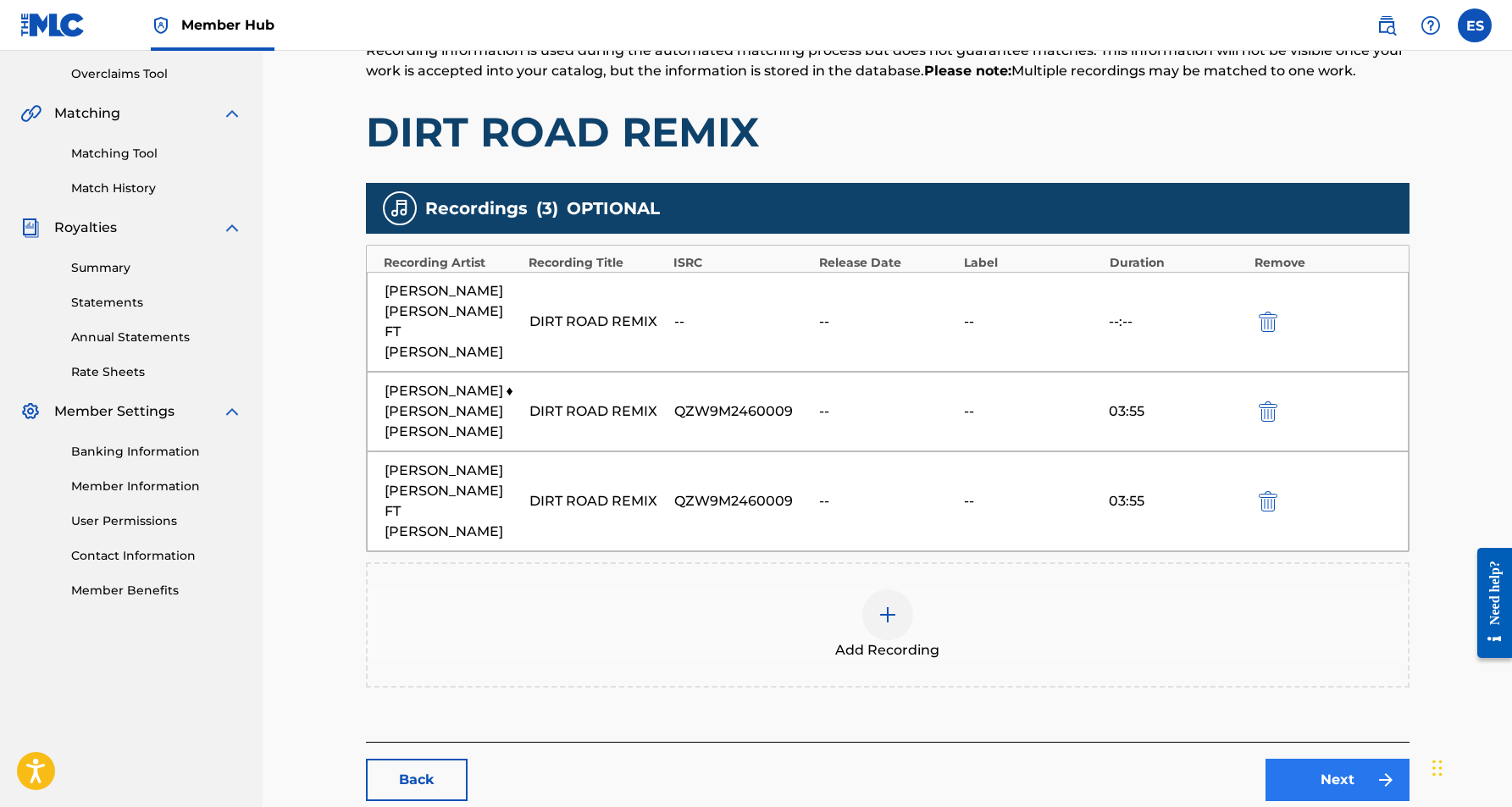
scroll to position [348, 0]
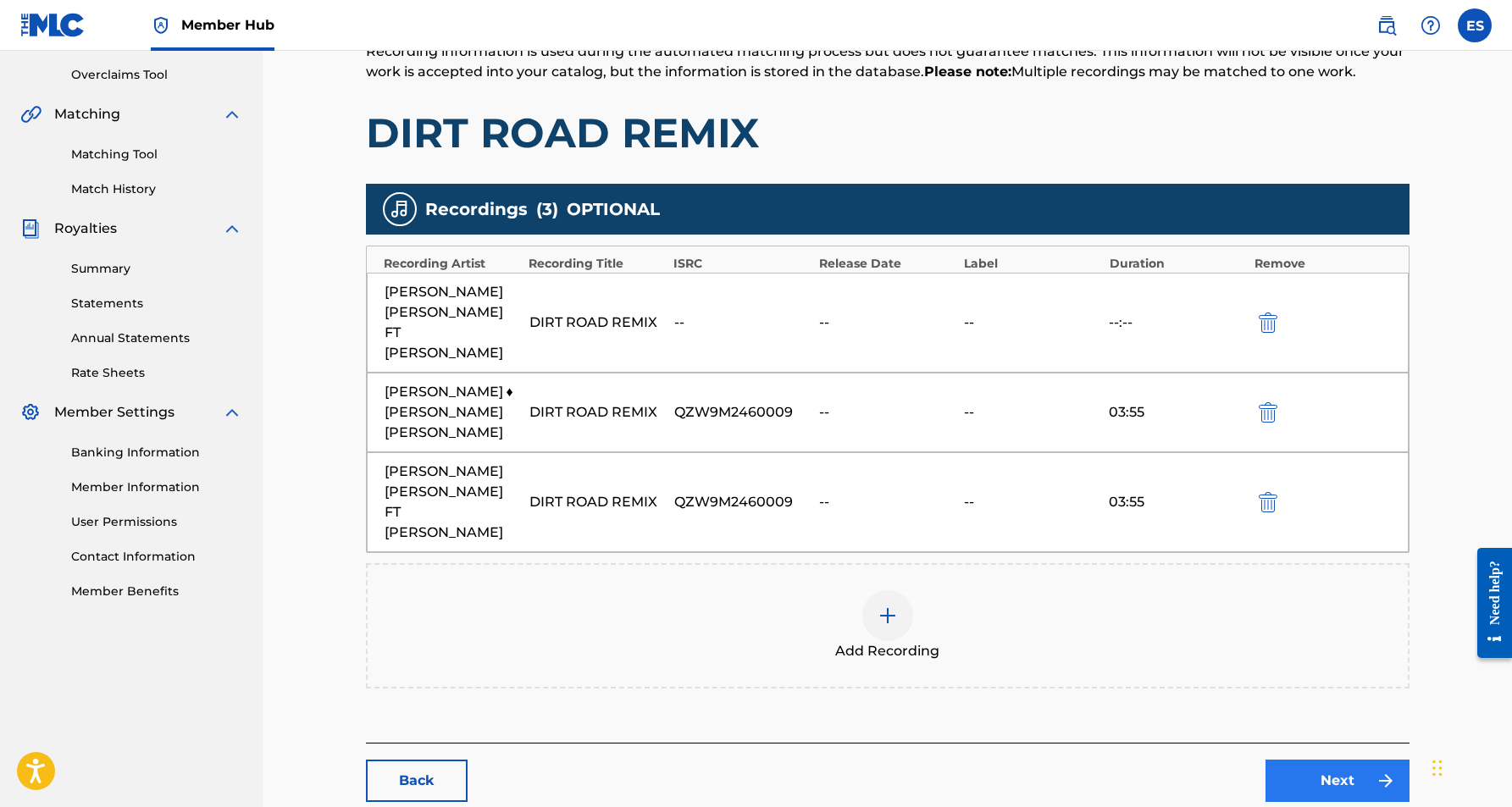
click at [1310, 759] on link "Next" at bounding box center [1338, 780] width 144 height 42
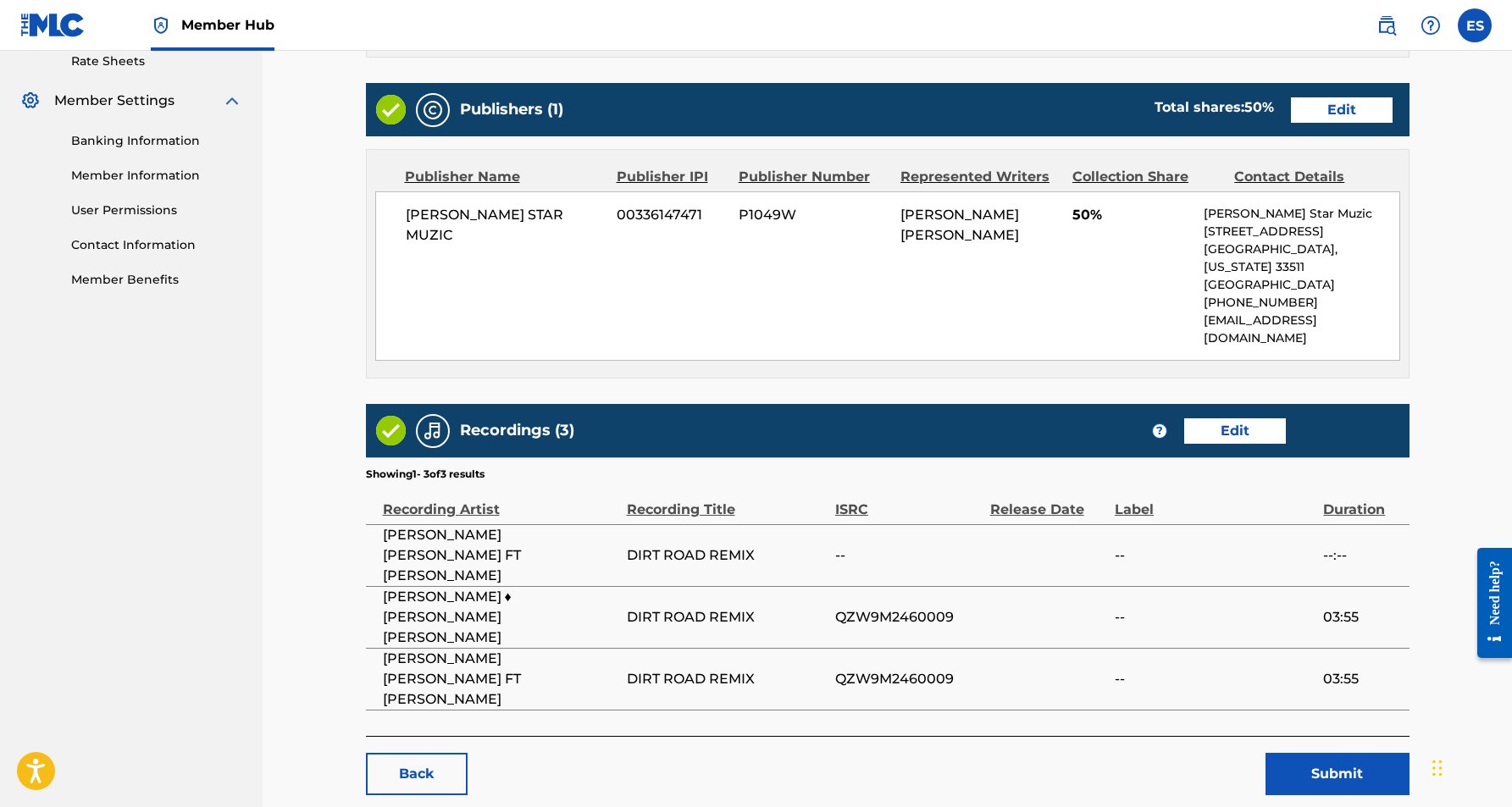
scroll to position [659, 0]
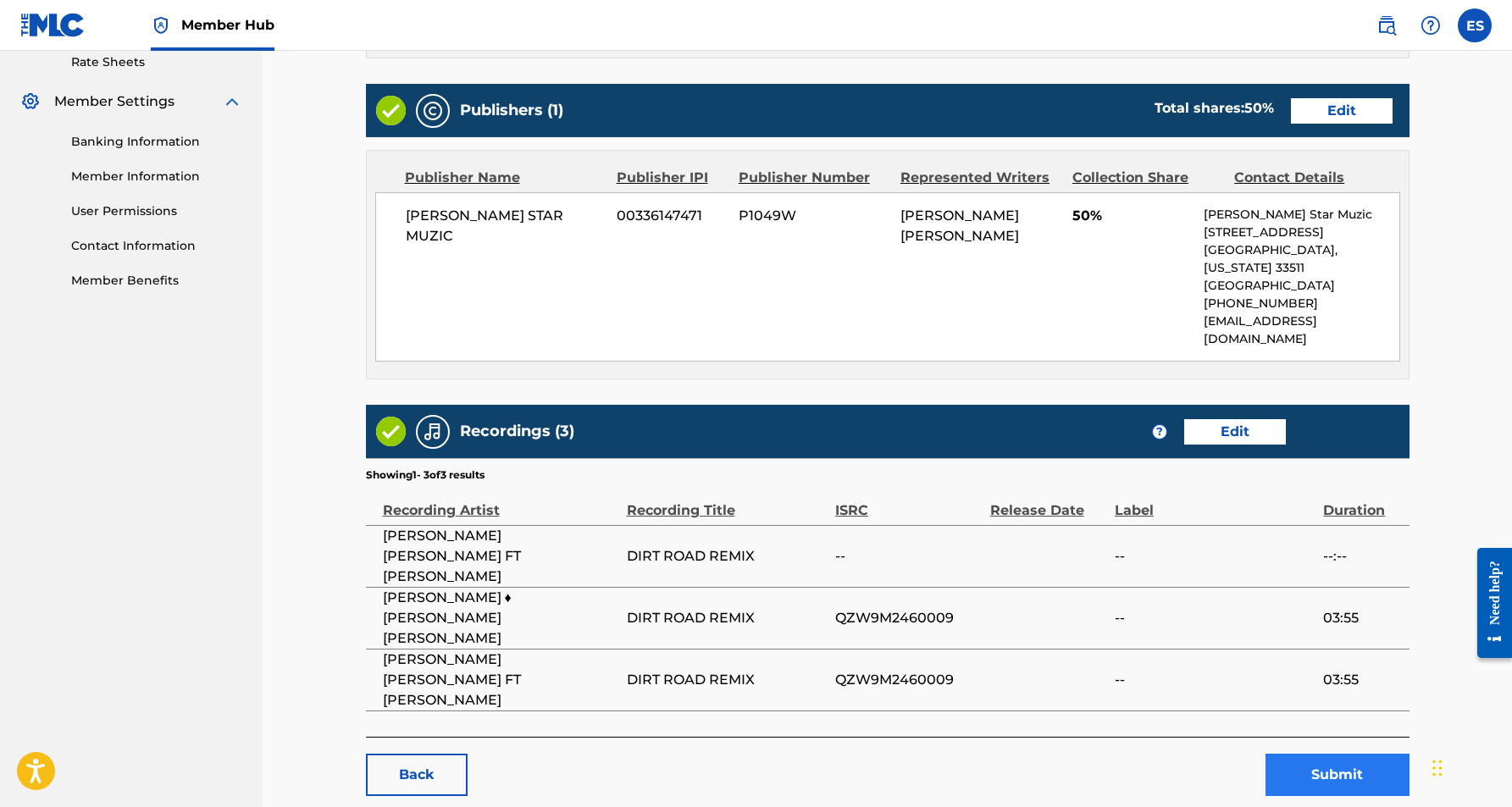
click at [1327, 754] on button "Submit" at bounding box center [1338, 774] width 144 height 42
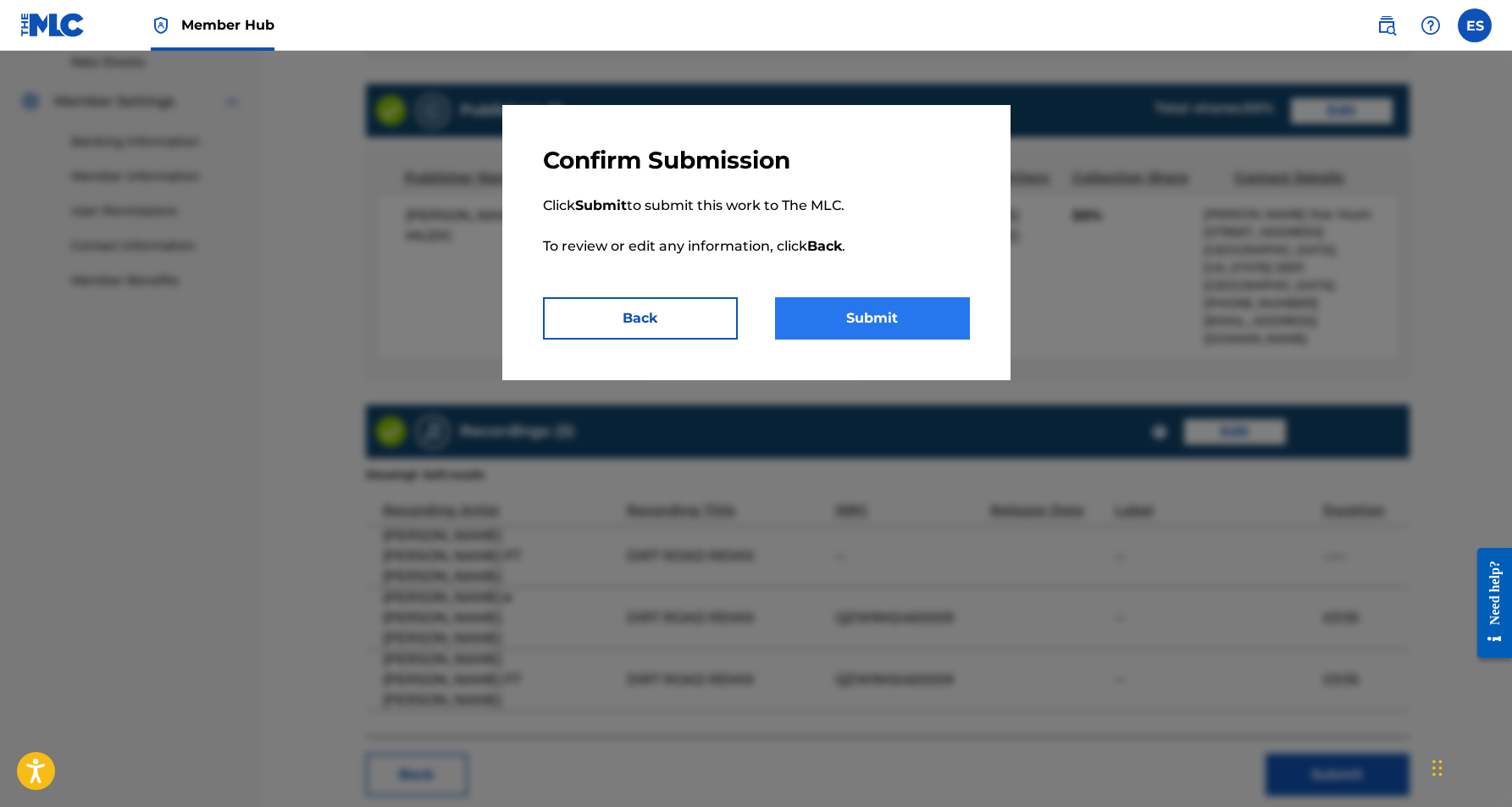
click at [875, 308] on button "Submit" at bounding box center [872, 317] width 195 height 42
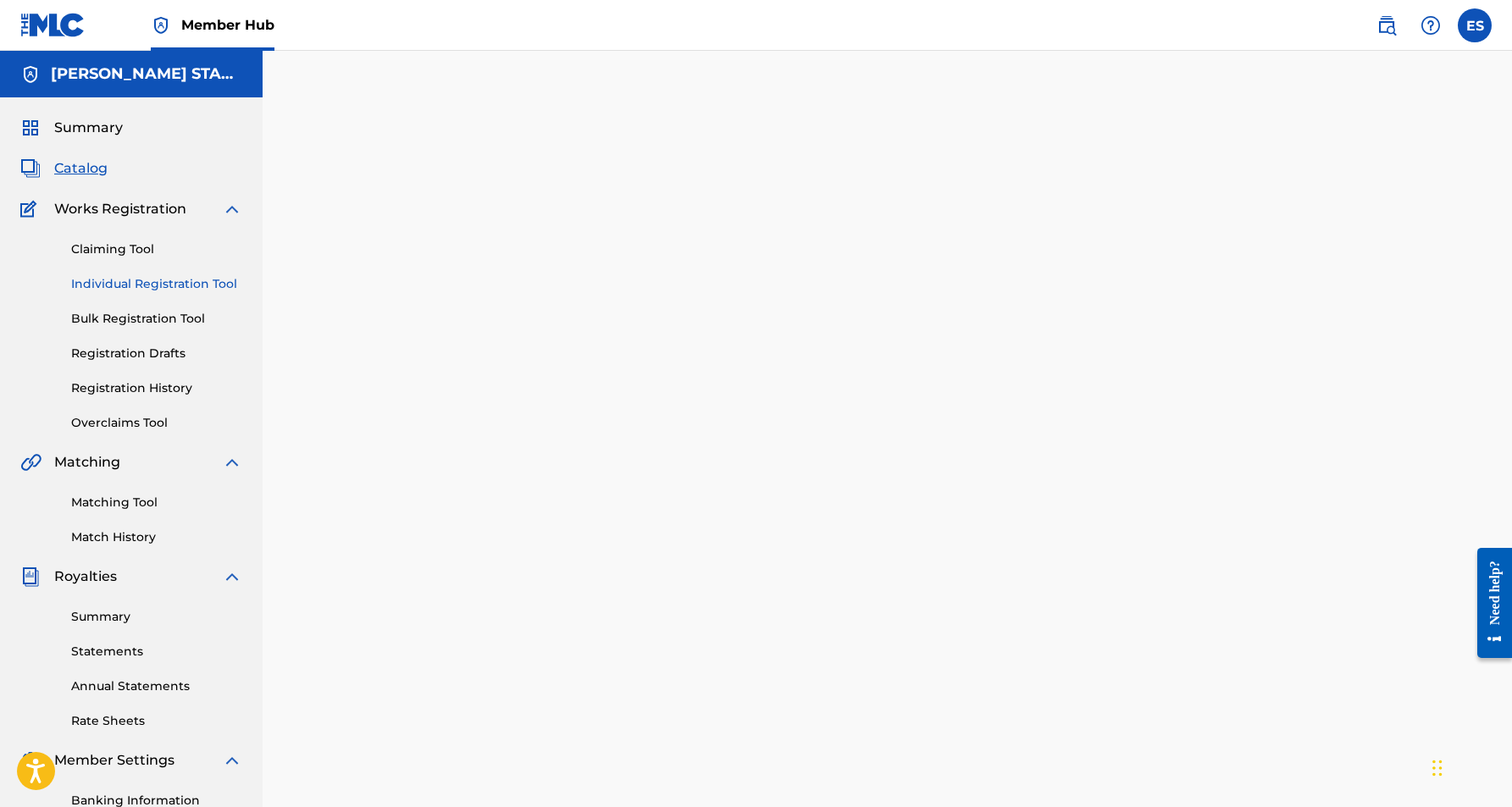
click at [169, 290] on link "Individual Registration Tool" at bounding box center [156, 284] width 171 height 18
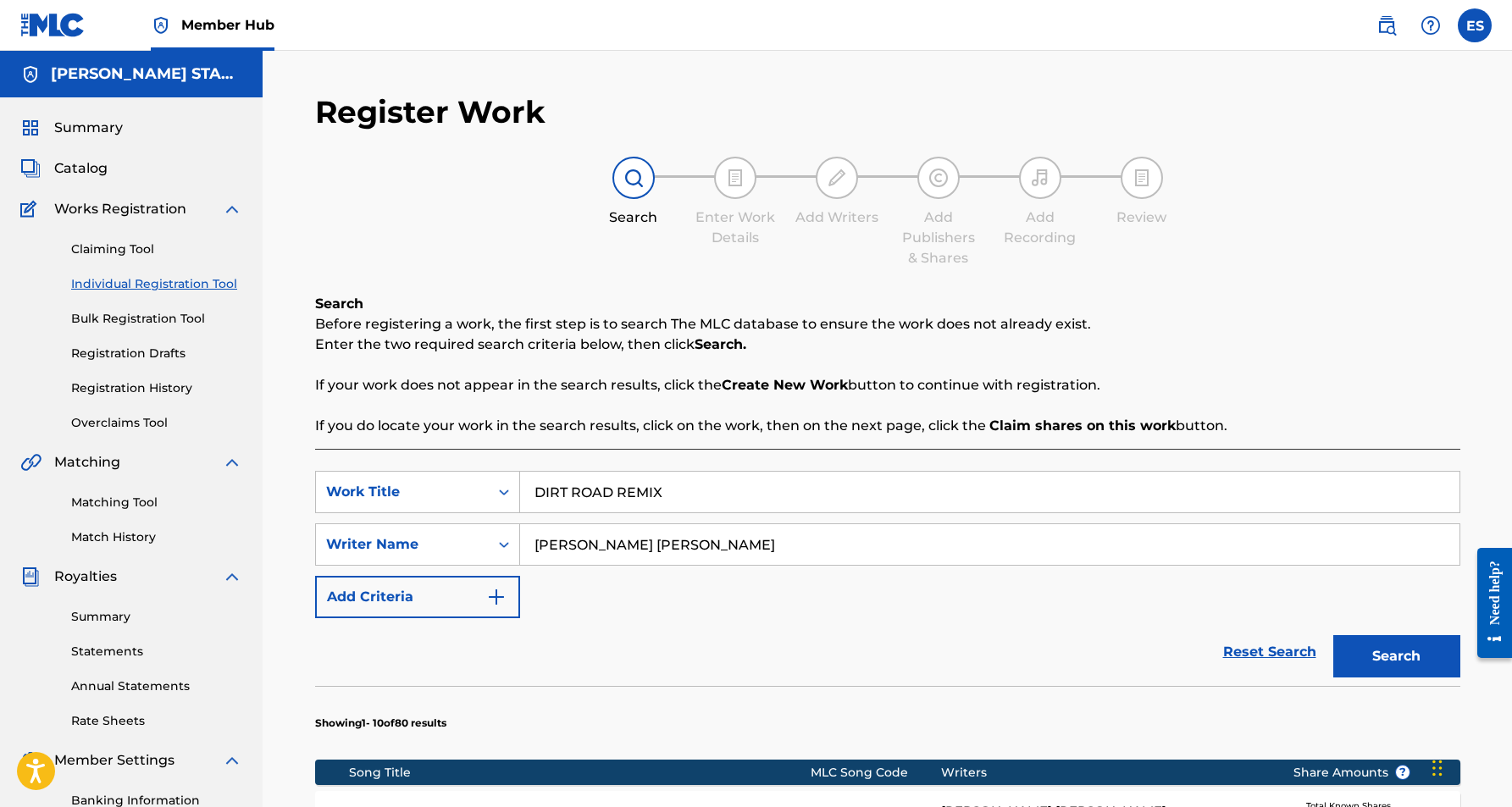
click at [672, 497] on input "DIRT ROAD REMIX" at bounding box center [989, 491] width 940 height 40
type input "D"
paste input "LAY YOUR BODY"
type input "LAY YOUR BODY"
click at [753, 581] on div "SearchWithCriteria5accb428-eb72-4b7c-a40f-82f7eb1d9ff7 Work Title LAY YOUR BODY…" at bounding box center [887, 545] width 1146 height 148
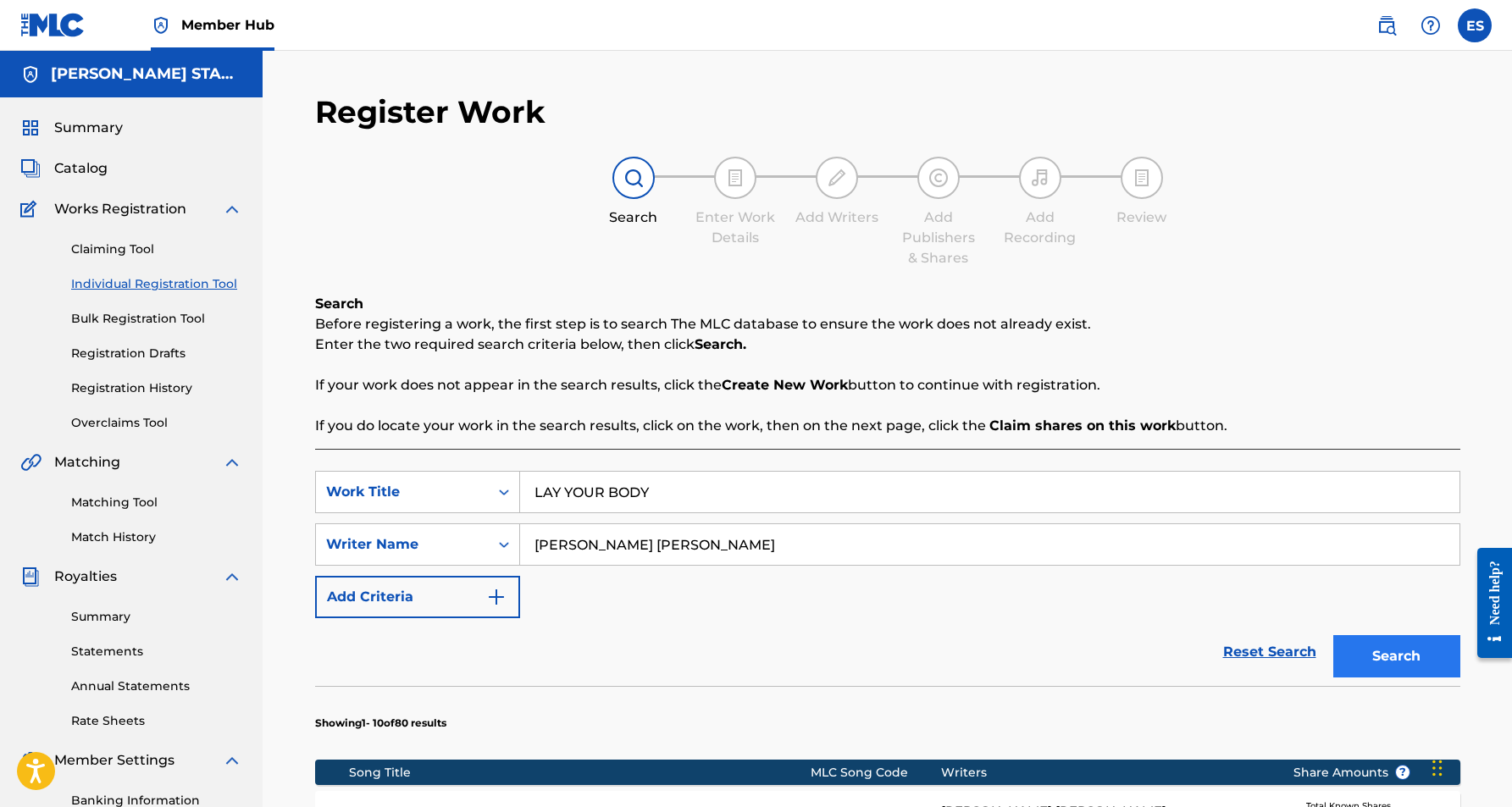
click at [1364, 641] on button "Search" at bounding box center [1397, 655] width 127 height 42
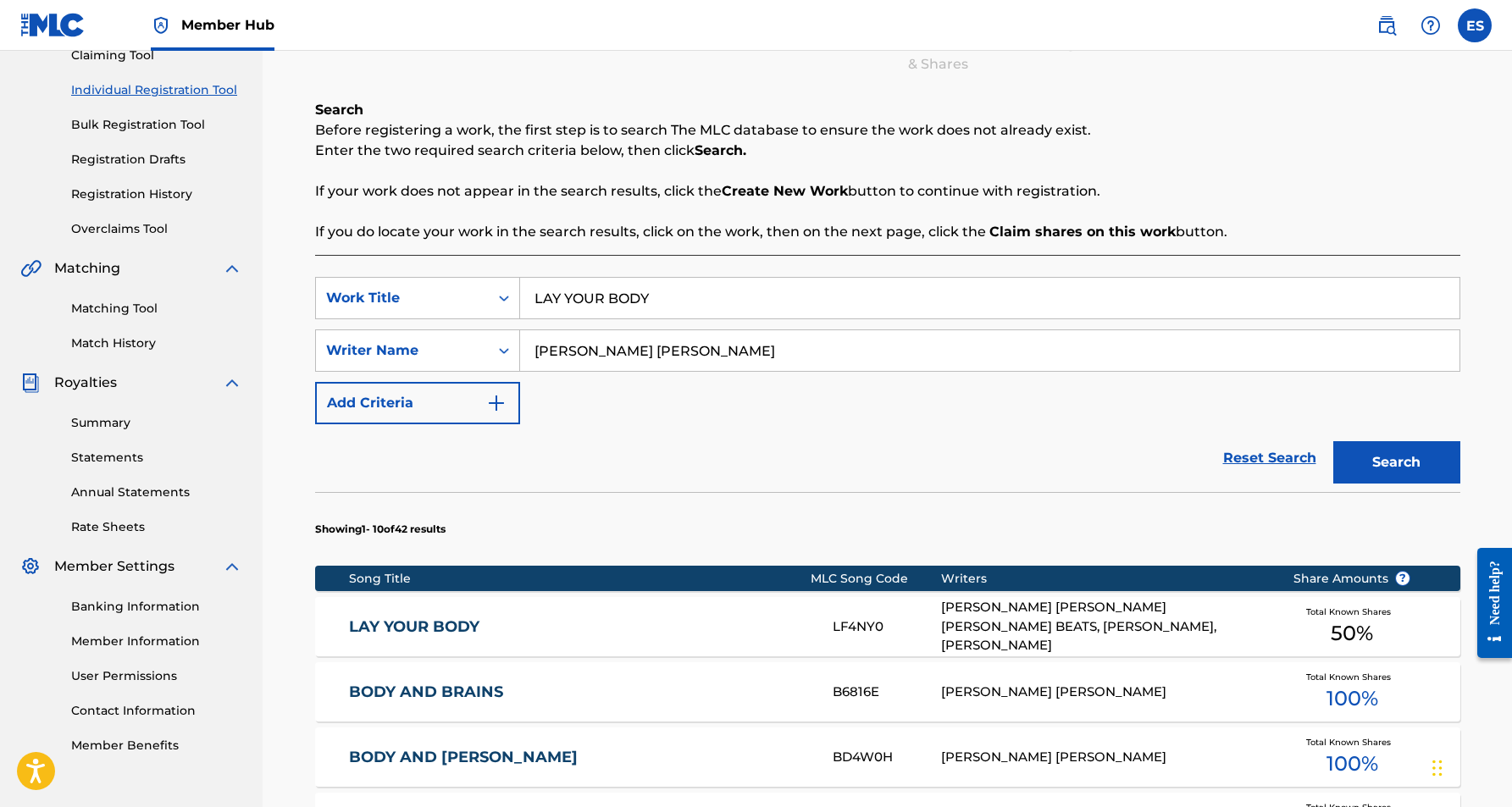
scroll to position [241, 0]
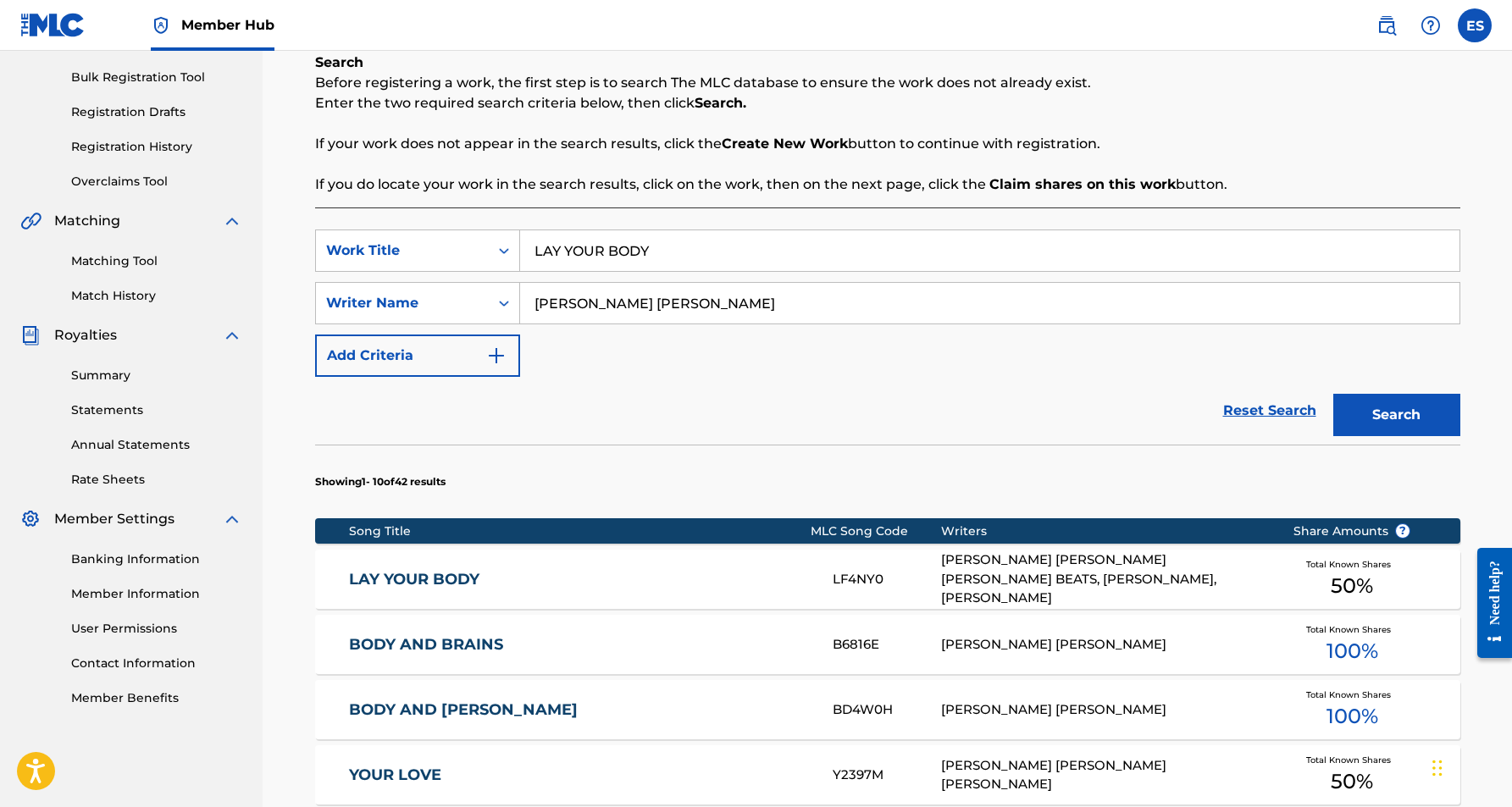
click at [1019, 563] on div "[PERSON_NAME] [PERSON_NAME] [PERSON_NAME] BEATS, [PERSON_NAME], [PERSON_NAME]" at bounding box center [1104, 579] width 326 height 57
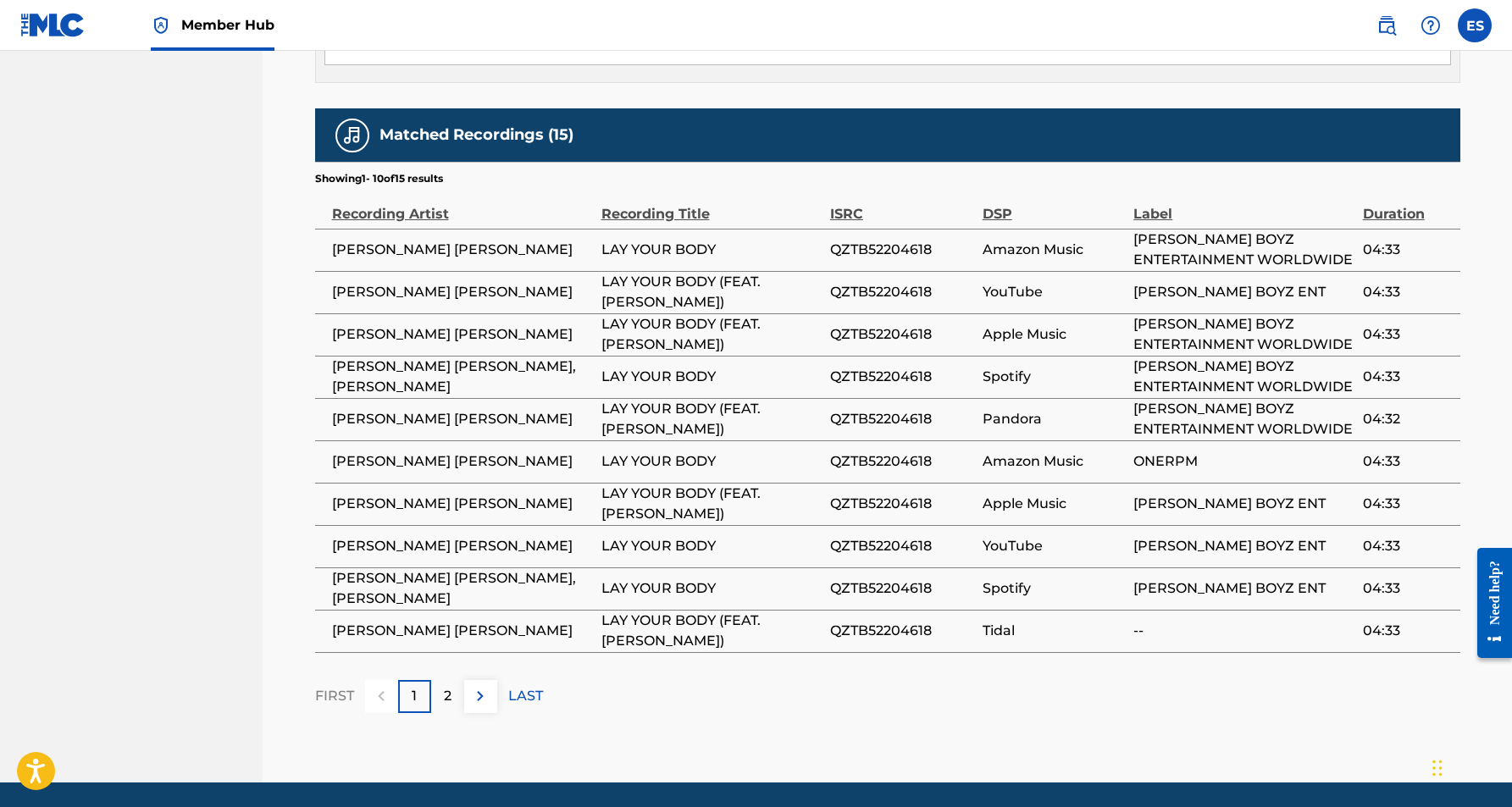
scroll to position [1064, 0]
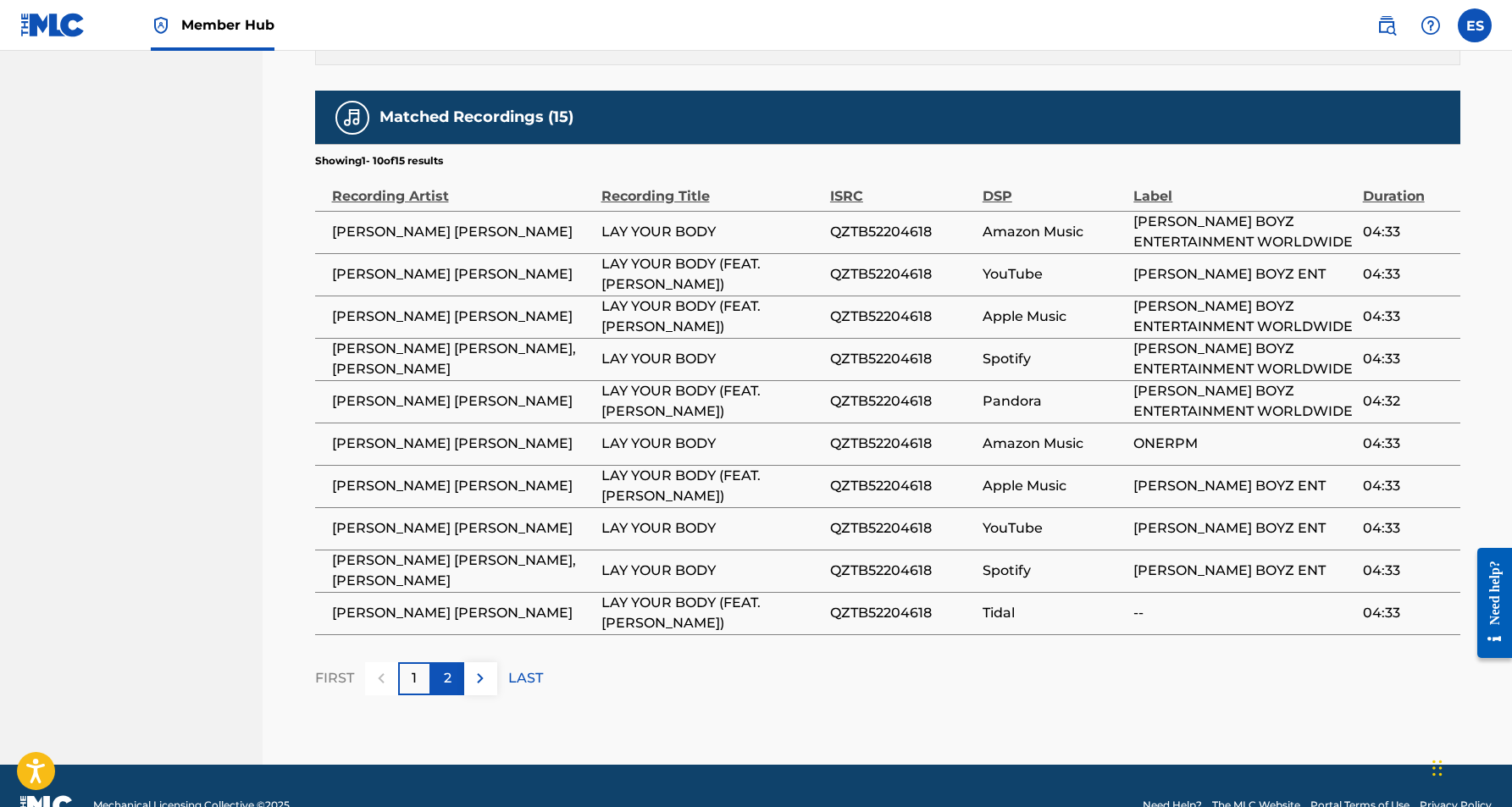
click at [445, 668] on p "2" at bounding box center [447, 678] width 8 height 21
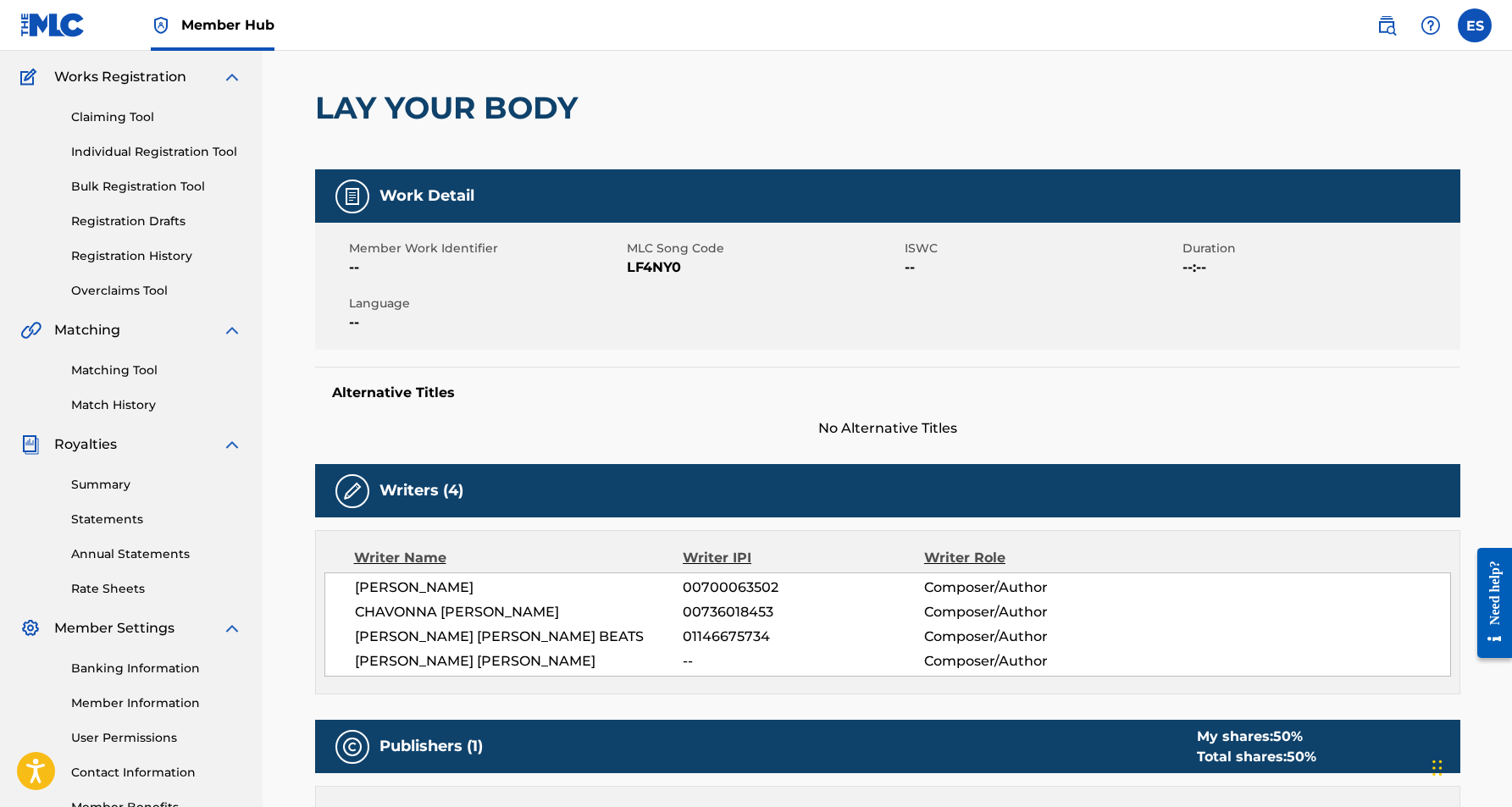
scroll to position [121, 0]
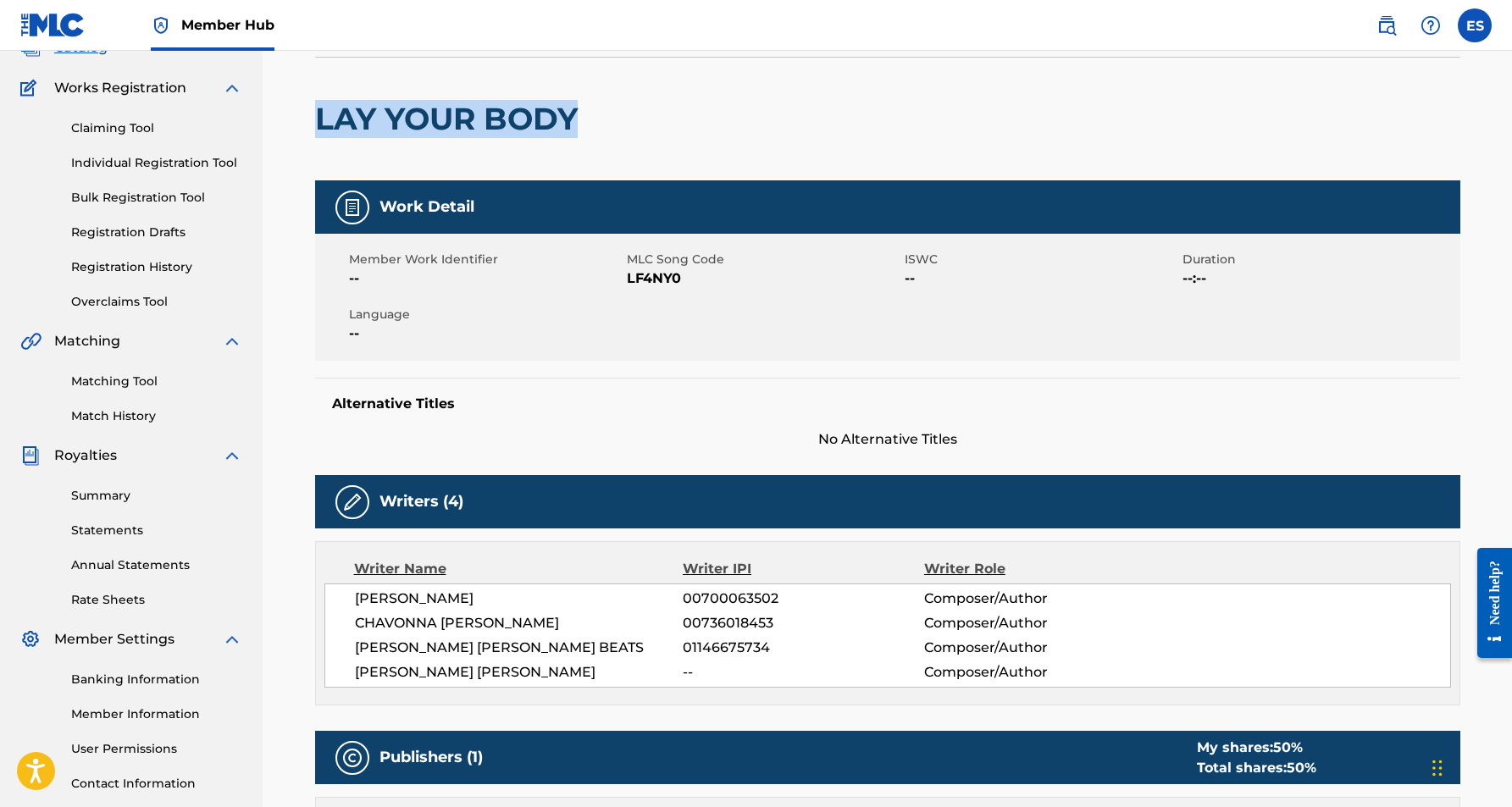
drag, startPoint x: 582, startPoint y: 122, endPoint x: 319, endPoint y: 110, distance: 263.3
click at [319, 110] on h2 "LAY YOUR BODY" at bounding box center [451, 118] width 271 height 38
copy h2 "LAY YOUR BODY"
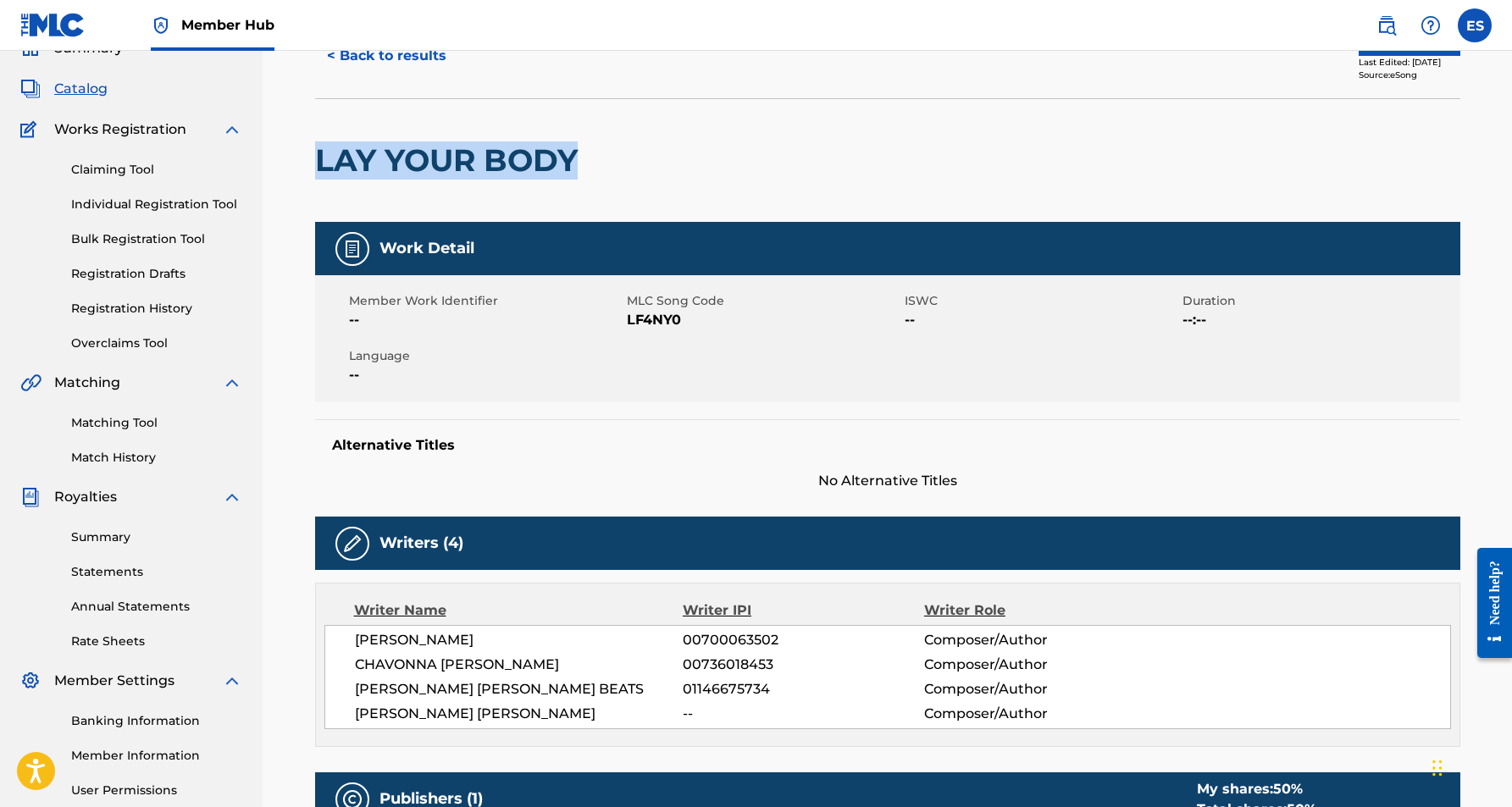
scroll to position [57, 0]
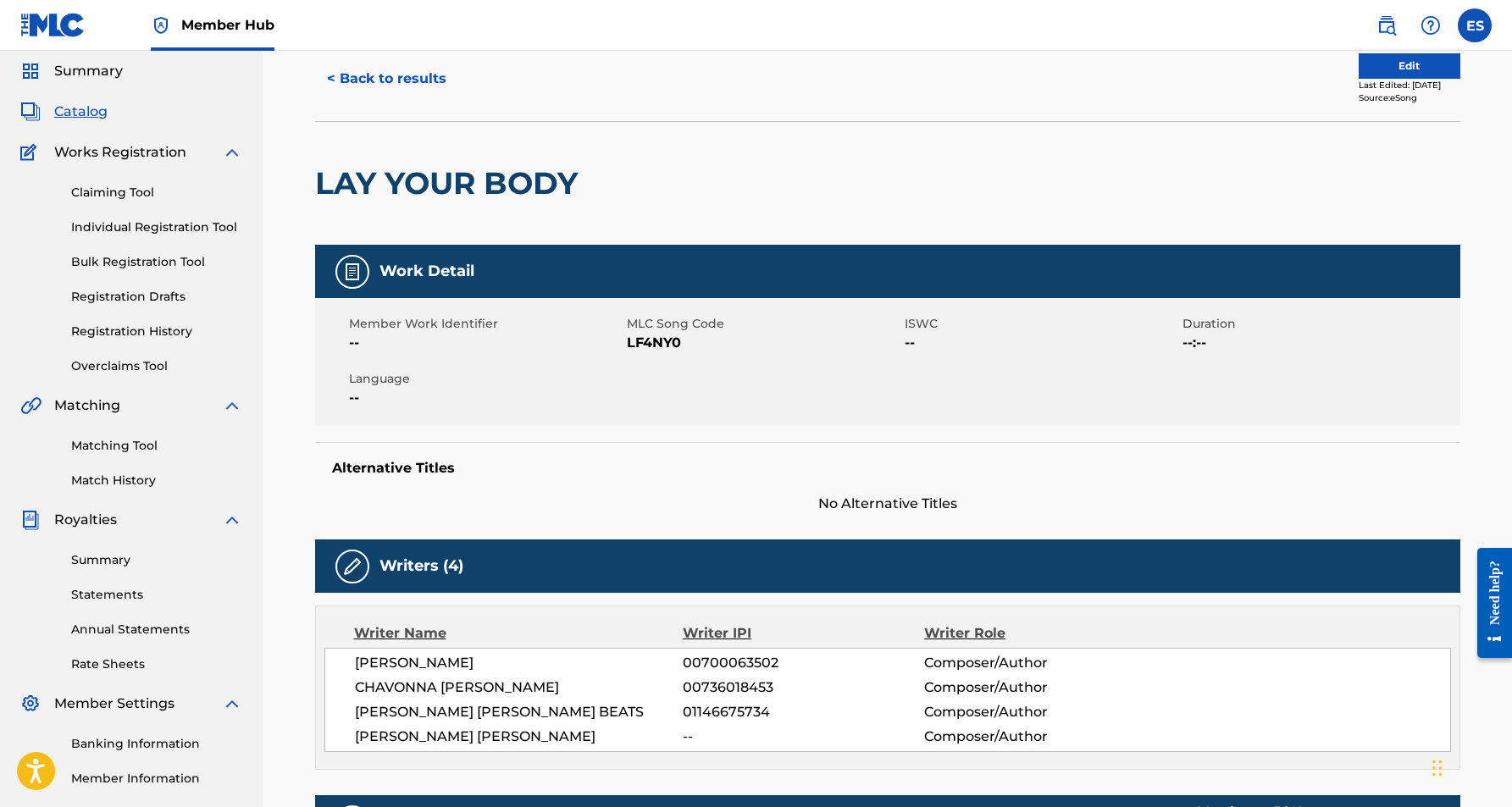
click at [1166, 185] on div "LAY YOUR BODY" at bounding box center [887, 183] width 1146 height 123
click at [1377, 69] on button "Edit" at bounding box center [1409, 66] width 101 height 26
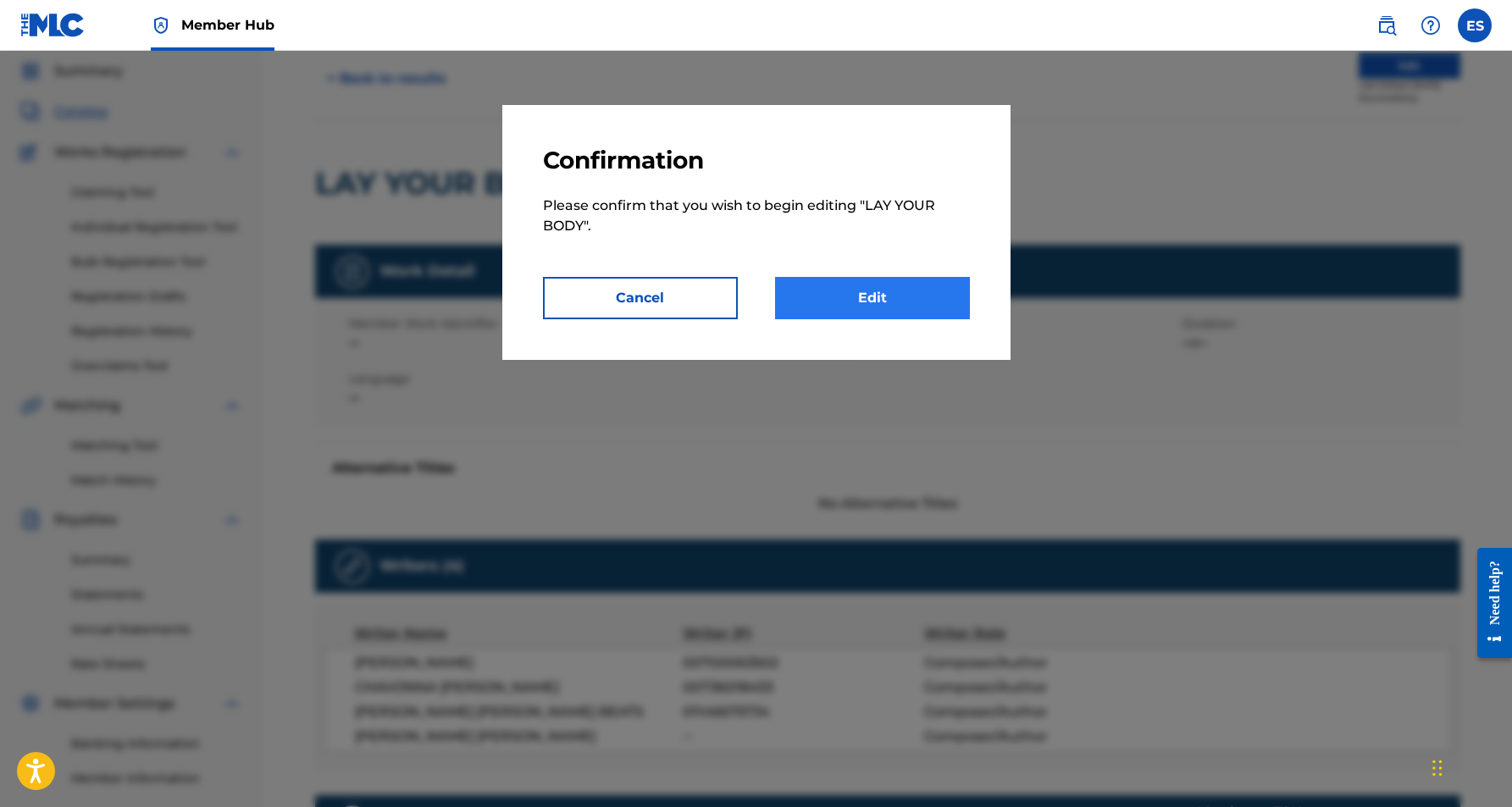
click at [853, 308] on link "Edit" at bounding box center [872, 298] width 195 height 42
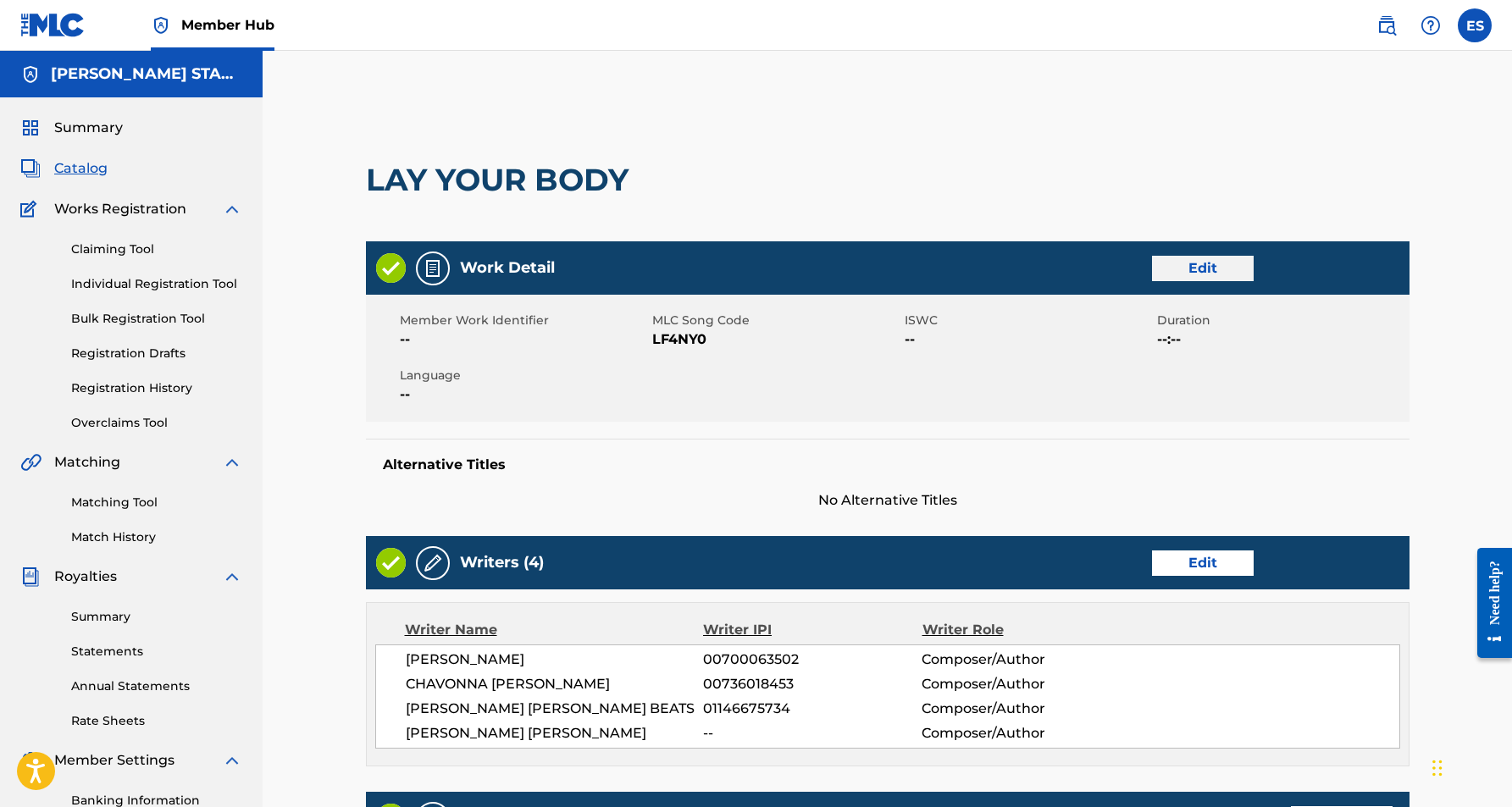
click at [1211, 272] on link "Edit" at bounding box center [1203, 268] width 101 height 26
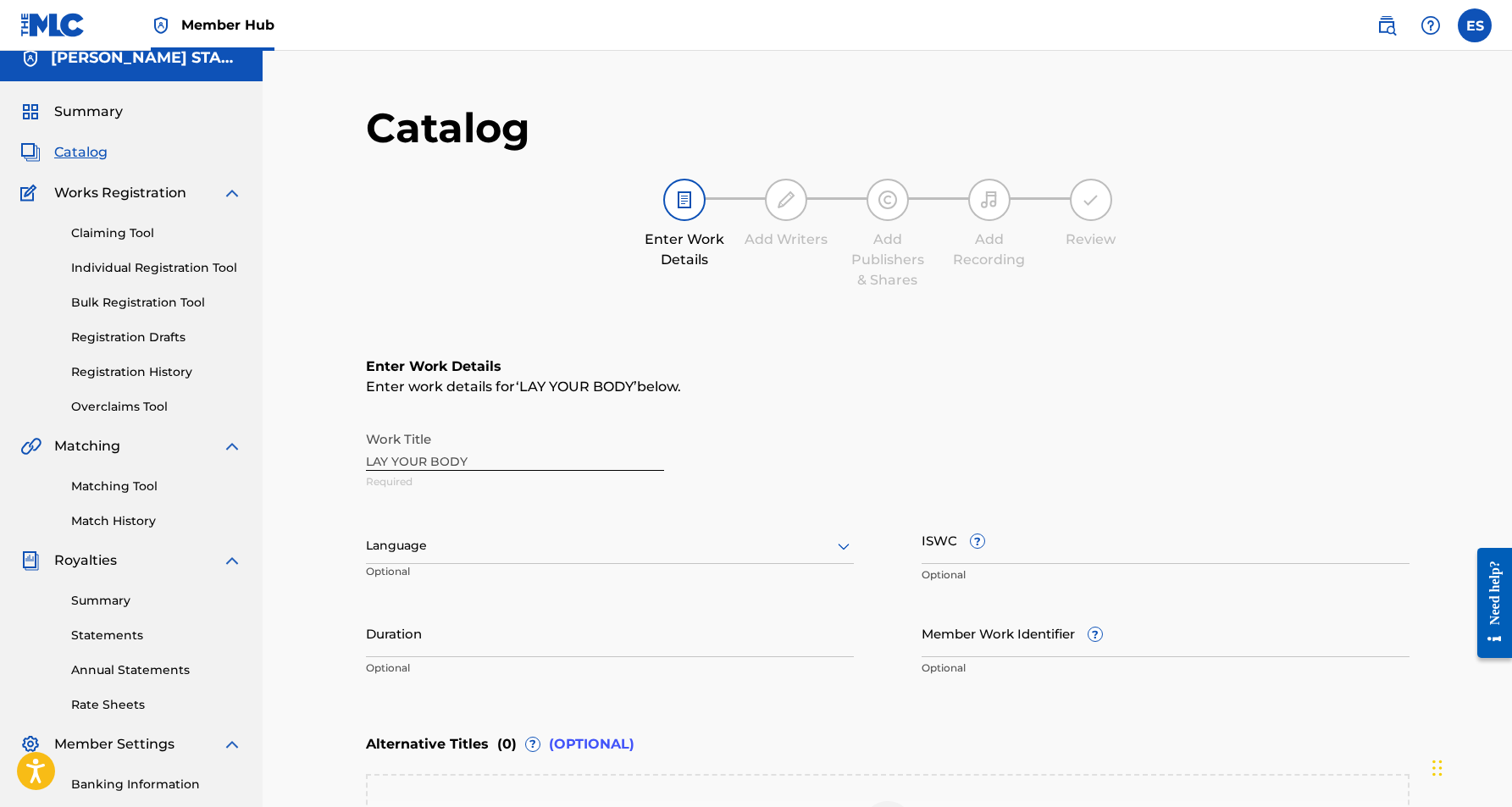
scroll to position [42, 0]
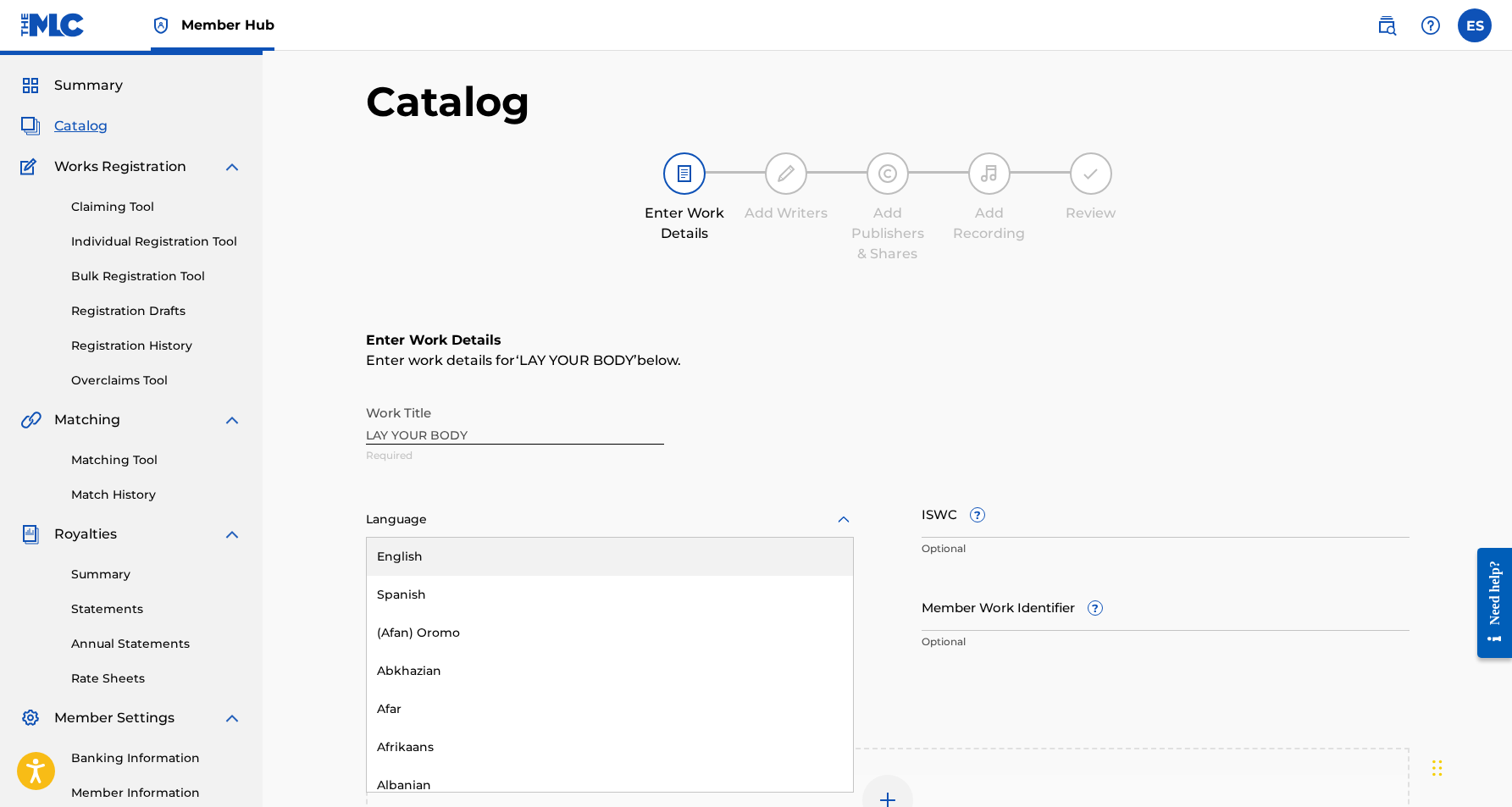
click at [838, 518] on icon at bounding box center [844, 520] width 21 height 21
click at [662, 566] on div "English" at bounding box center [609, 557] width 487 height 38
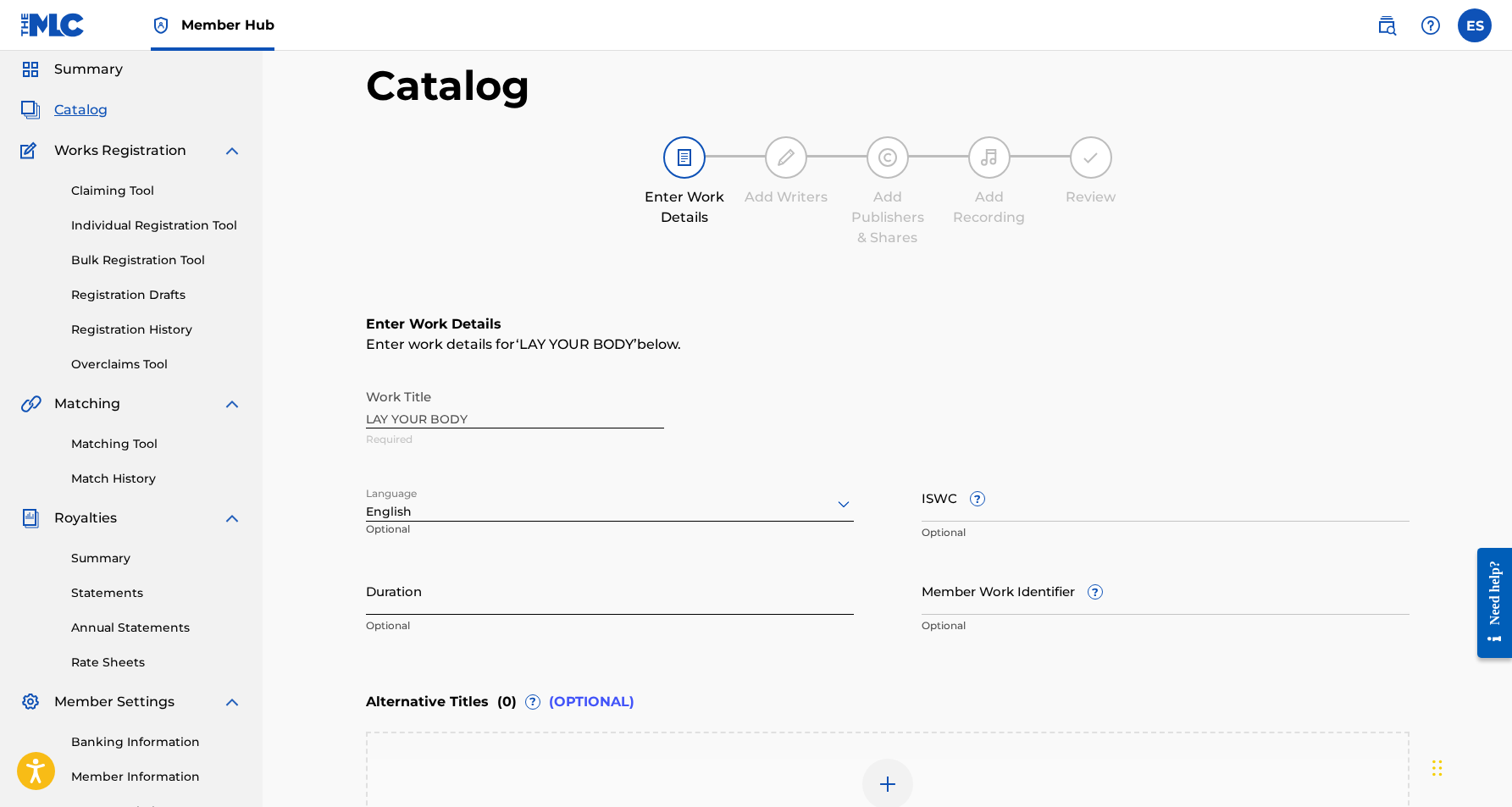
click at [540, 573] on input "Duration" at bounding box center [609, 590] width 488 height 48
paste input "4:33"
type input "04:33"
click at [317, 639] on main "Catalog Enter Work Details Add Writers Add Publishers & Shares Add Recording Re…" at bounding box center [887, 509] width 1146 height 949
click at [944, 498] on input "ISWC ?" at bounding box center [1165, 497] width 488 height 48
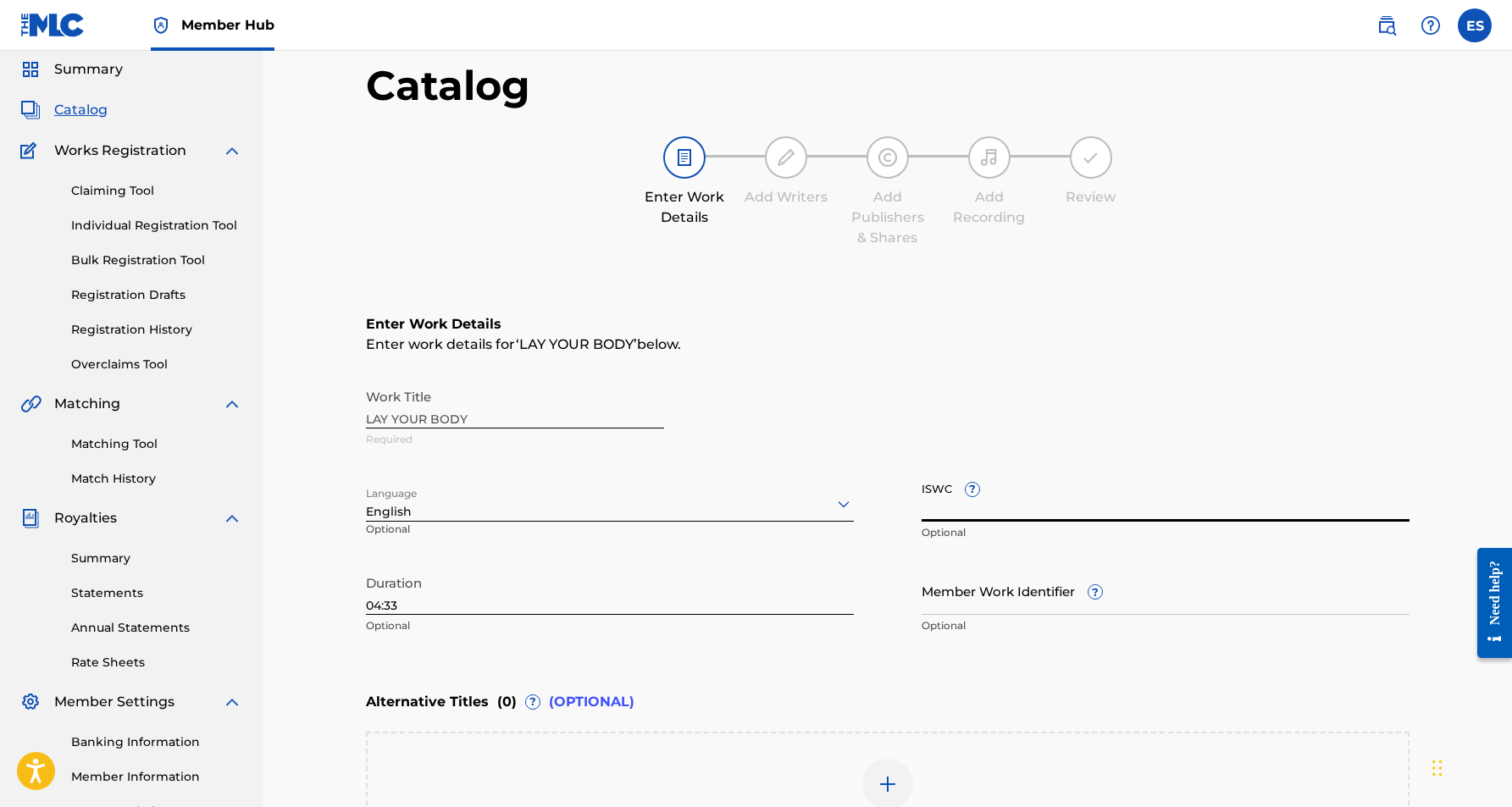
paste input "T3234977432"
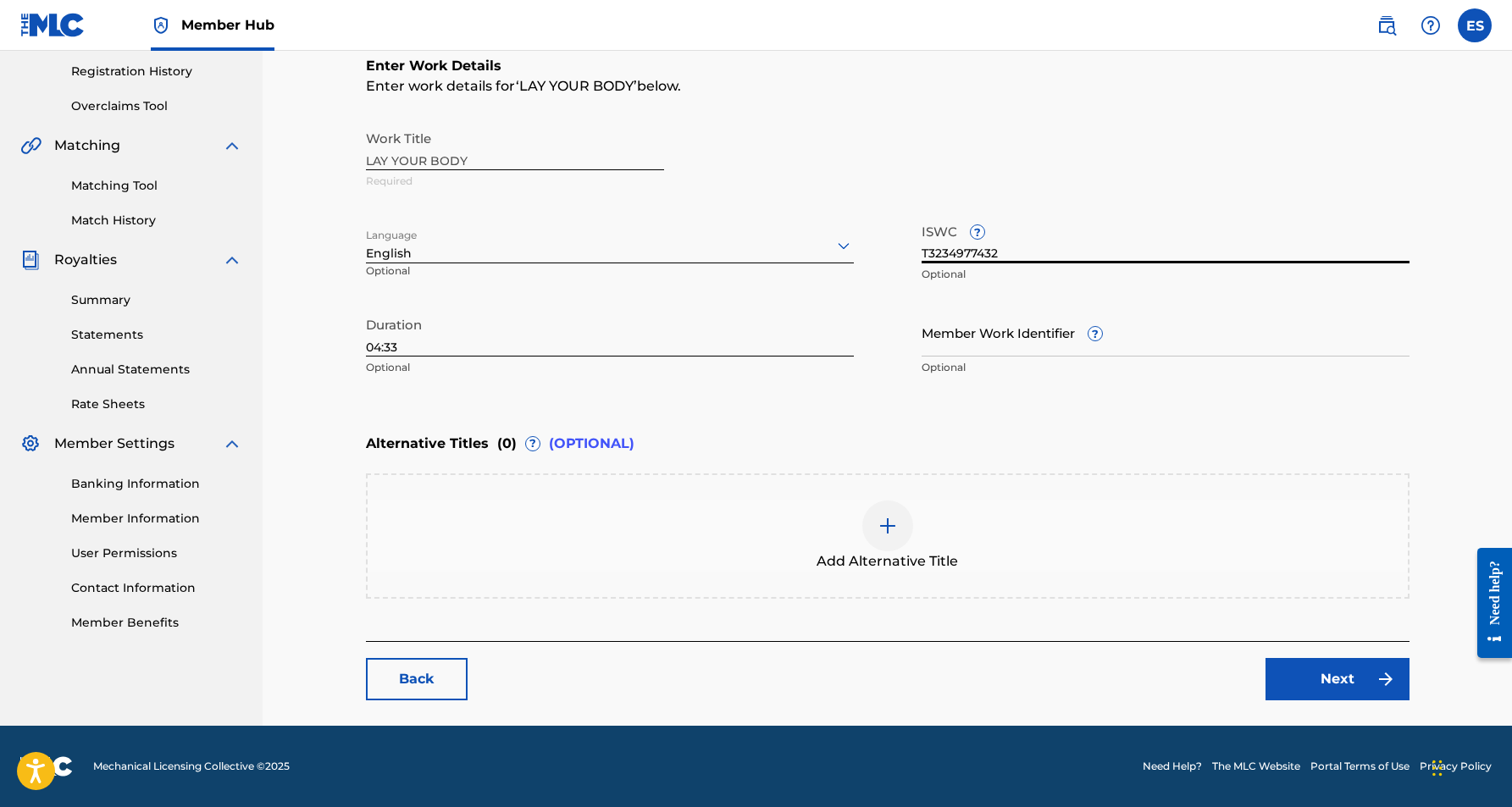
scroll to position [316, 0]
type input "T3234977432"
click at [1352, 669] on link "Next" at bounding box center [1338, 678] width 144 height 42
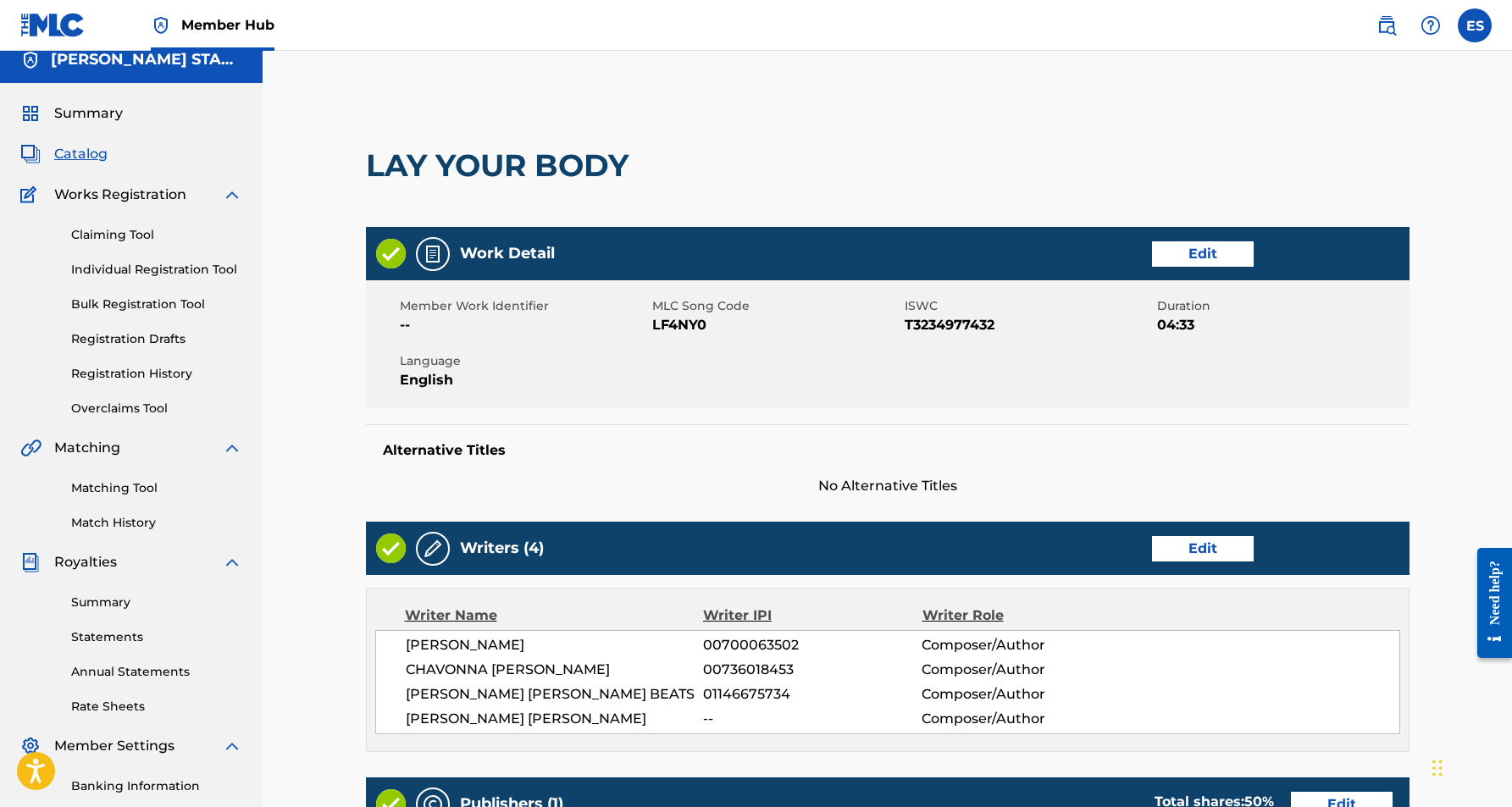
scroll to position [16, 0]
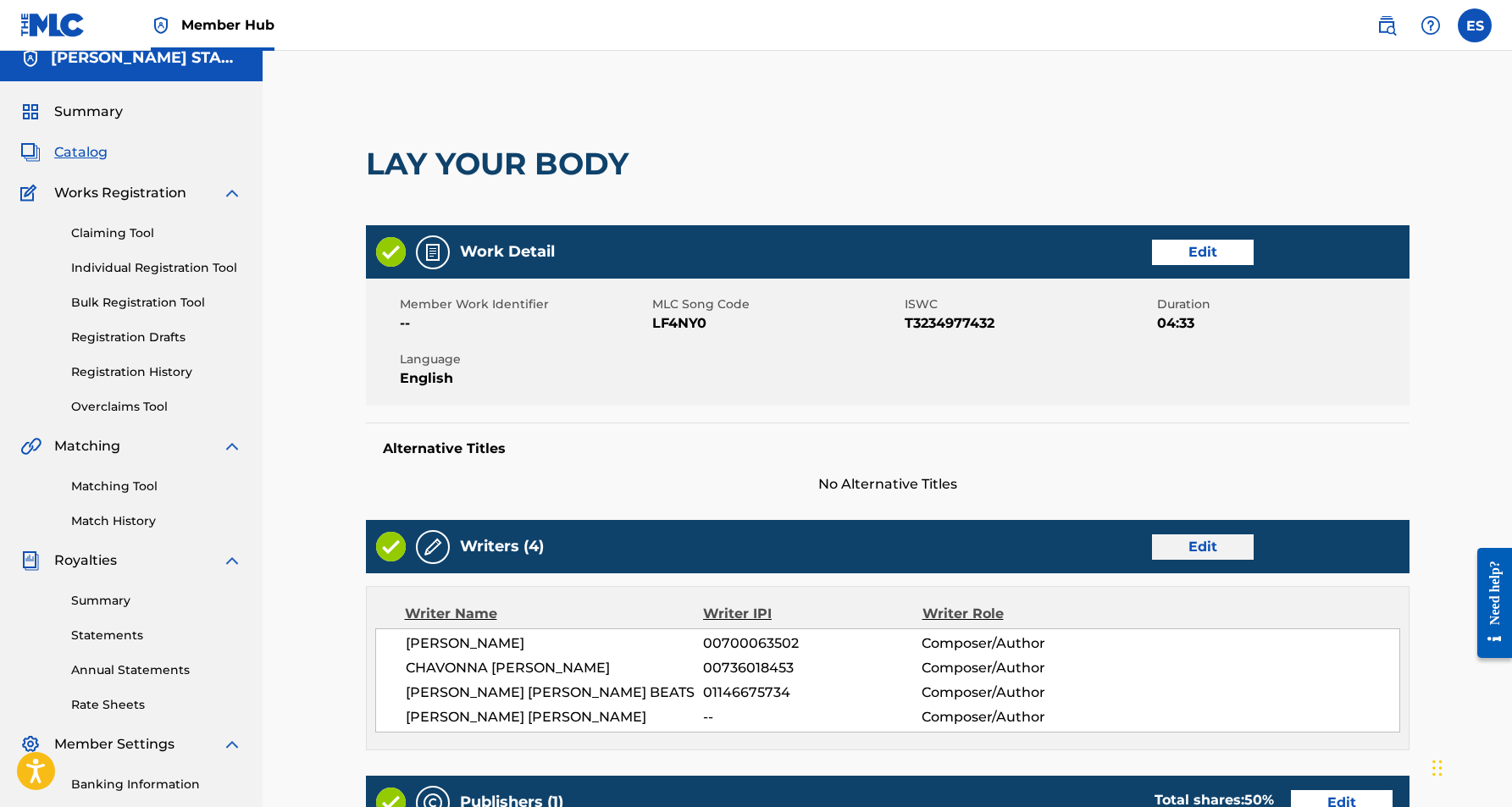
click at [1201, 545] on link "Edit" at bounding box center [1203, 547] width 101 height 26
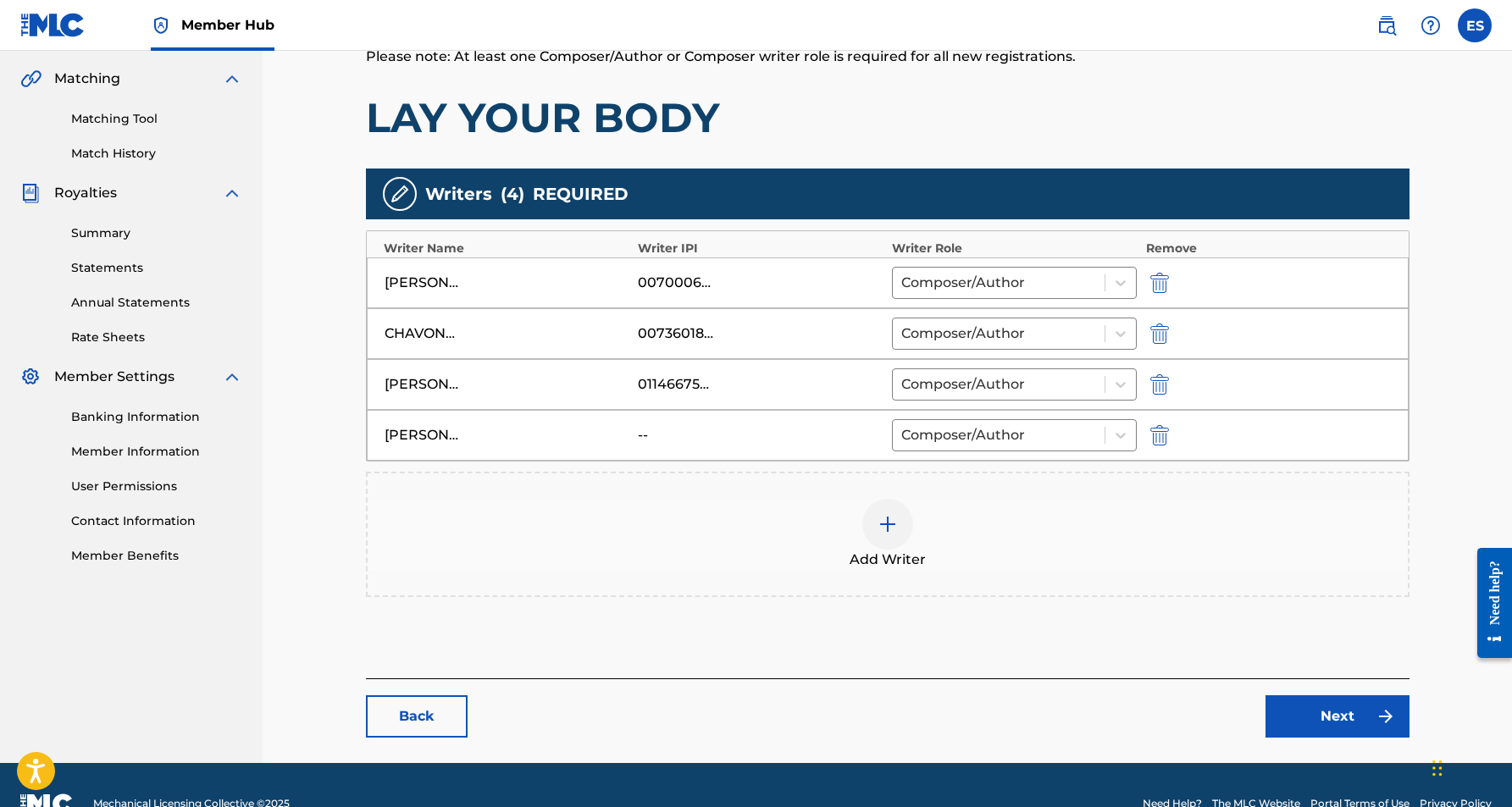
scroll to position [389, 0]
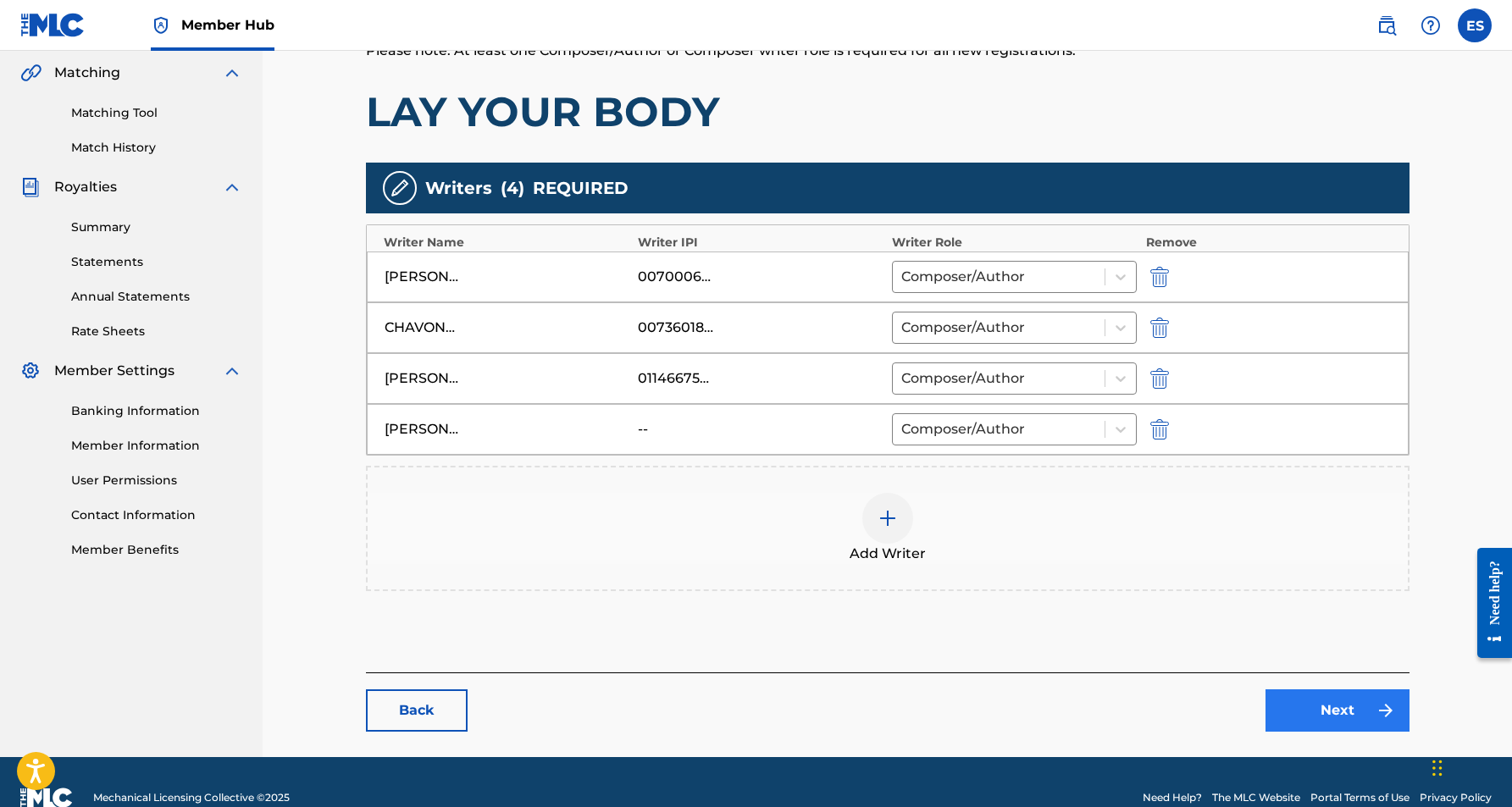
click at [1327, 699] on link "Next" at bounding box center [1338, 710] width 144 height 42
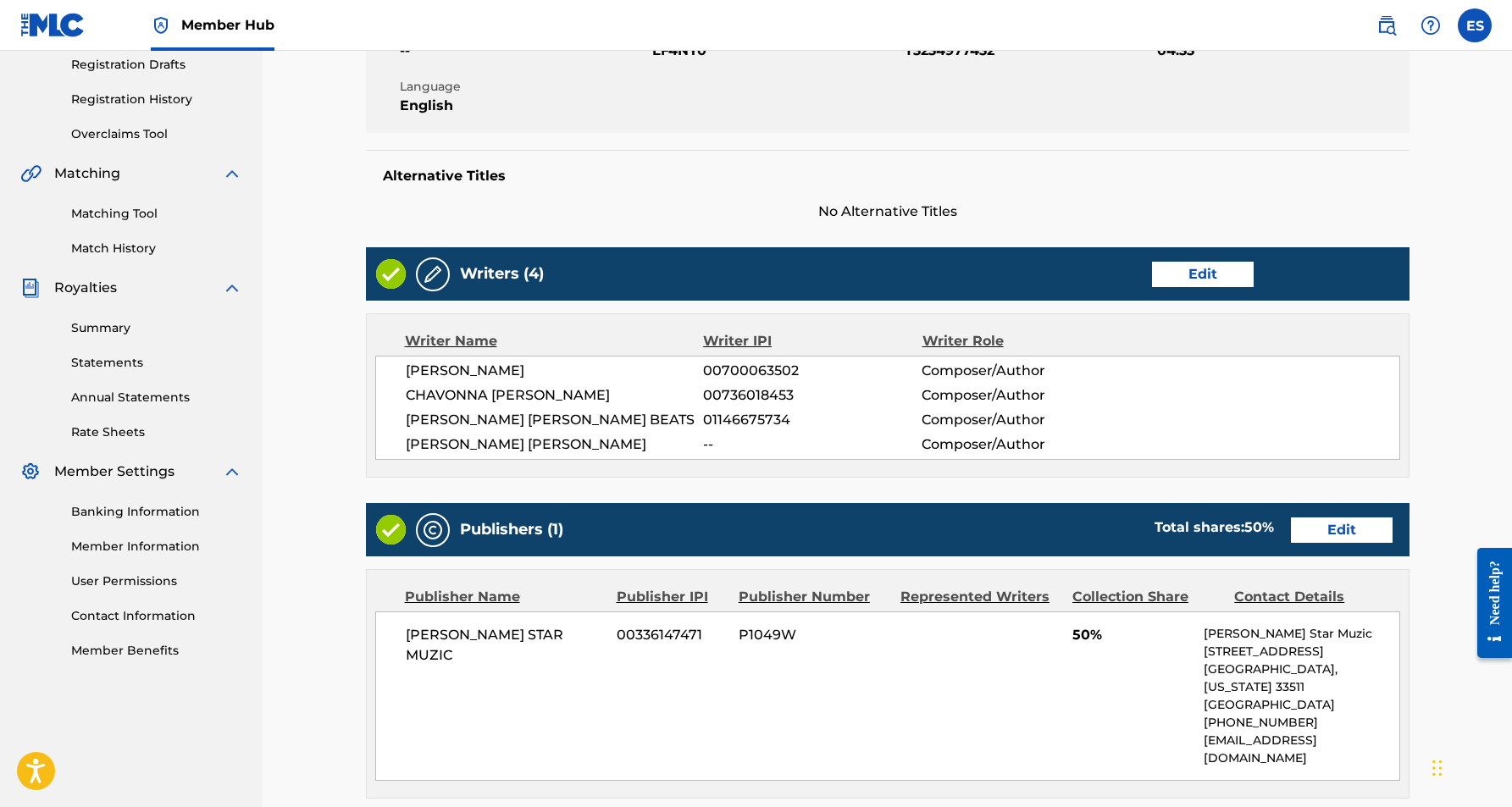
scroll to position [322, 0]
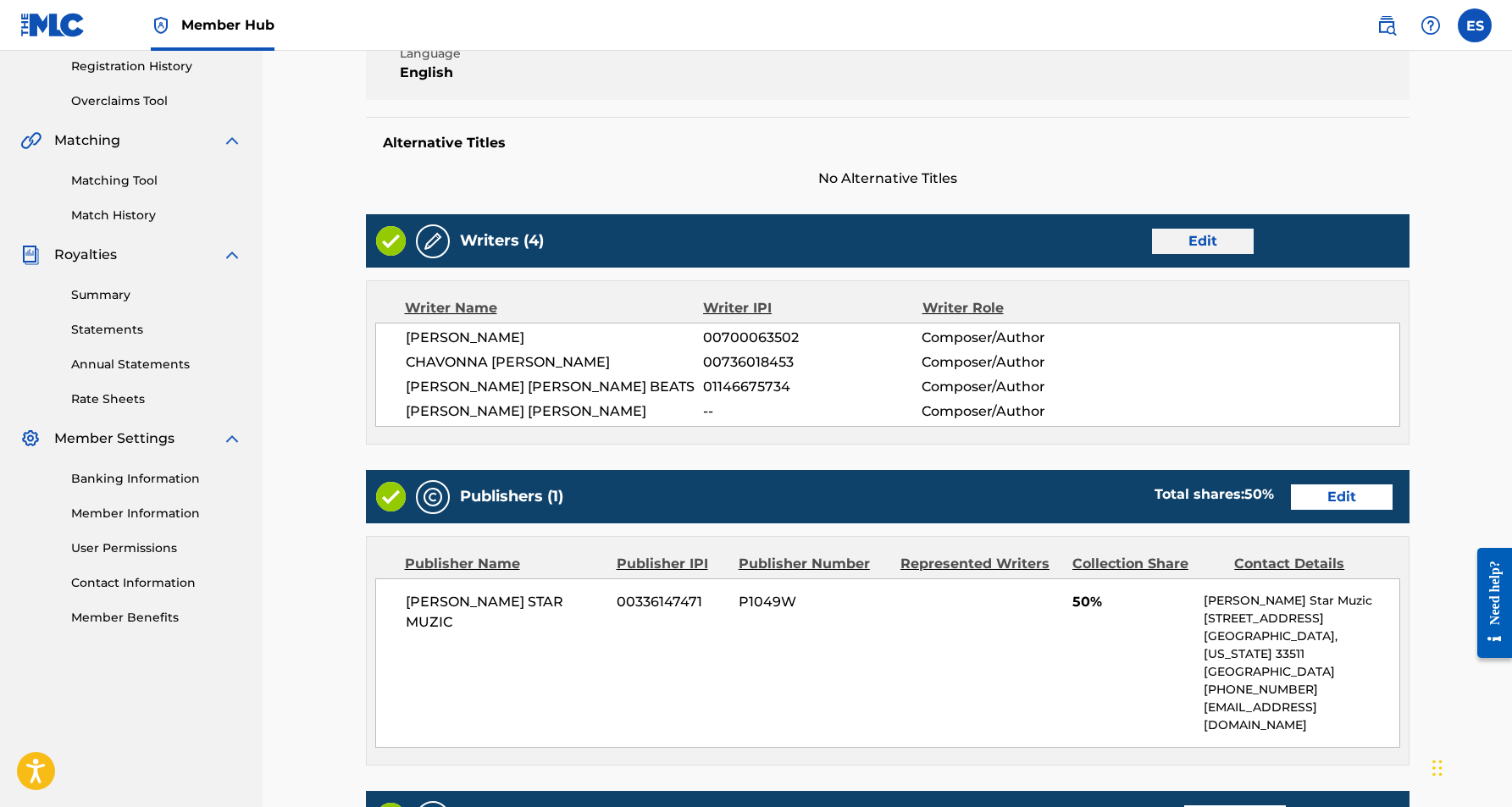
click at [1209, 238] on link "Edit" at bounding box center [1203, 242] width 101 height 26
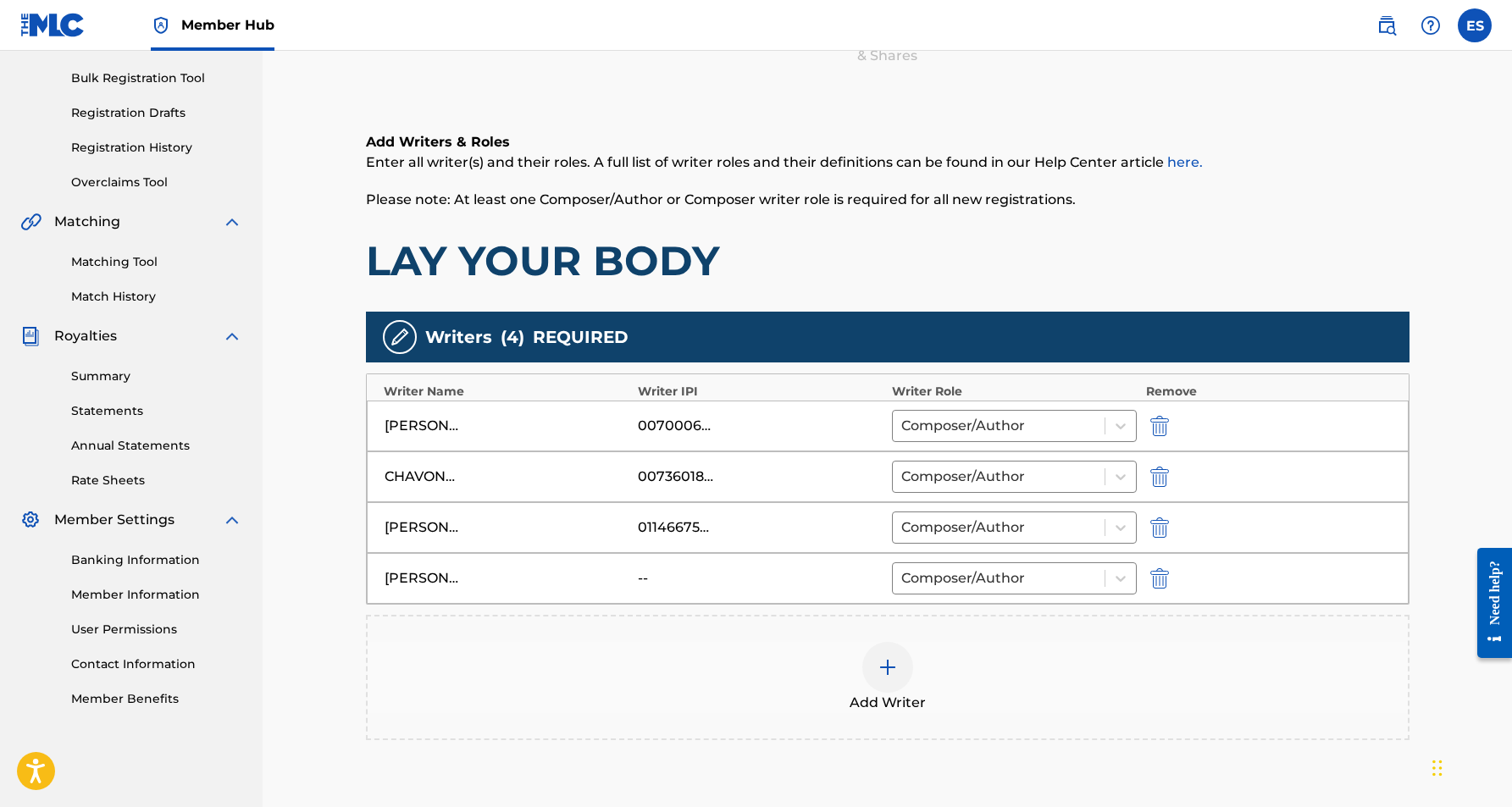
scroll to position [275, 0]
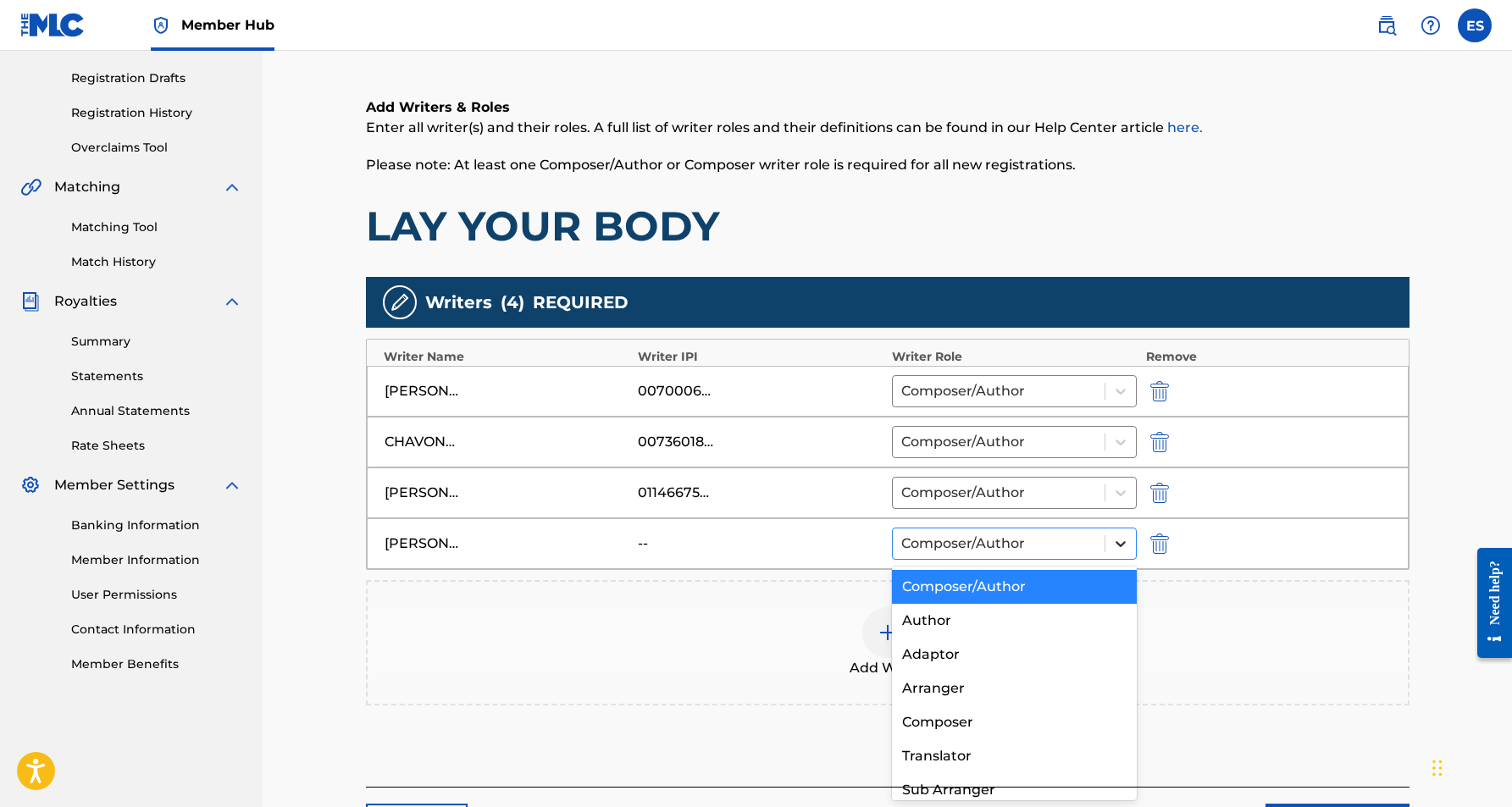
click at [1121, 537] on icon at bounding box center [1121, 544] width 17 height 17
click at [998, 714] on div "Composer" at bounding box center [1014, 721] width 245 height 33
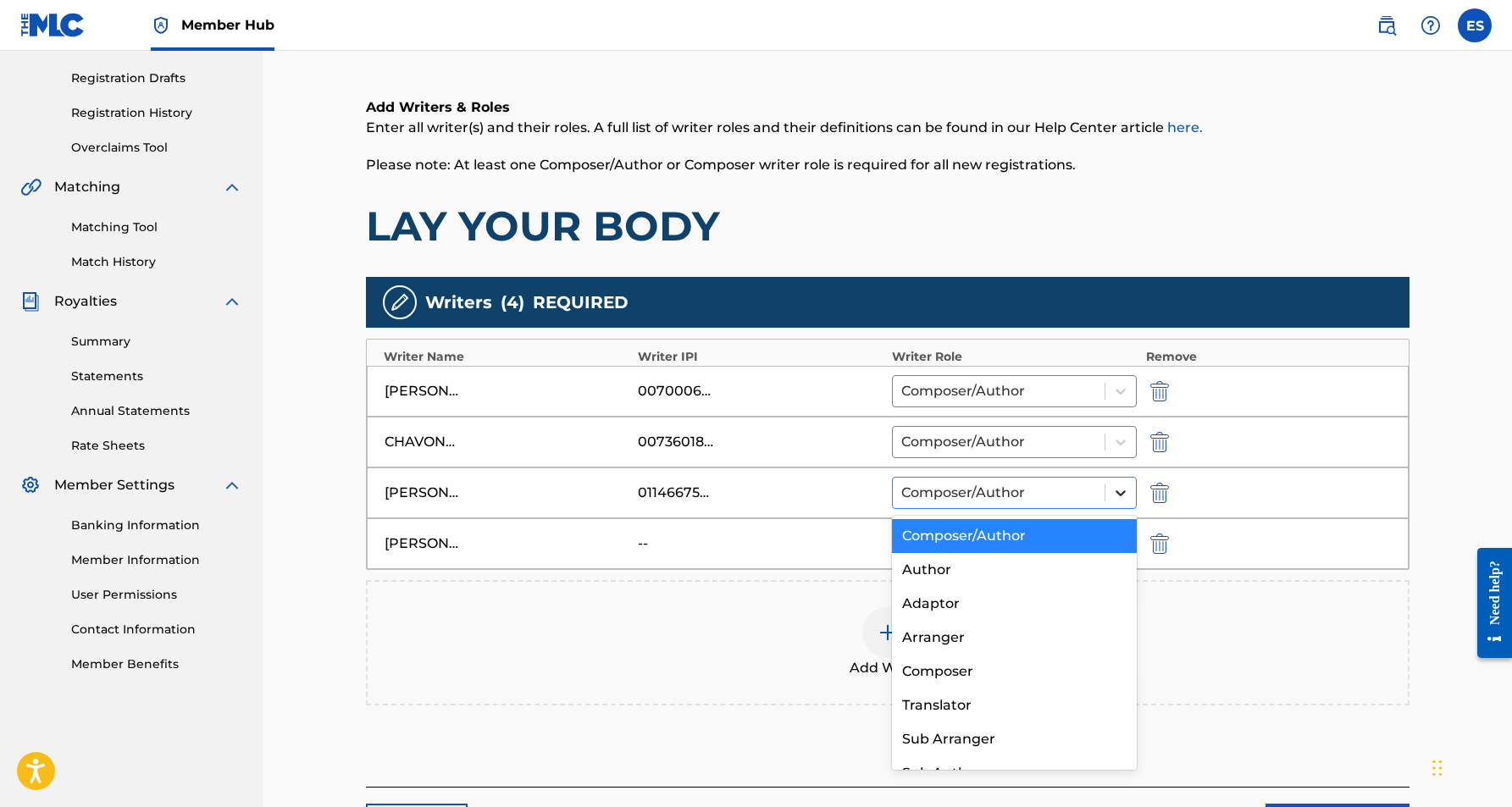
click at [1117, 495] on icon at bounding box center [1121, 493] width 17 height 17
click at [1000, 664] on div "Composer" at bounding box center [1014, 671] width 245 height 33
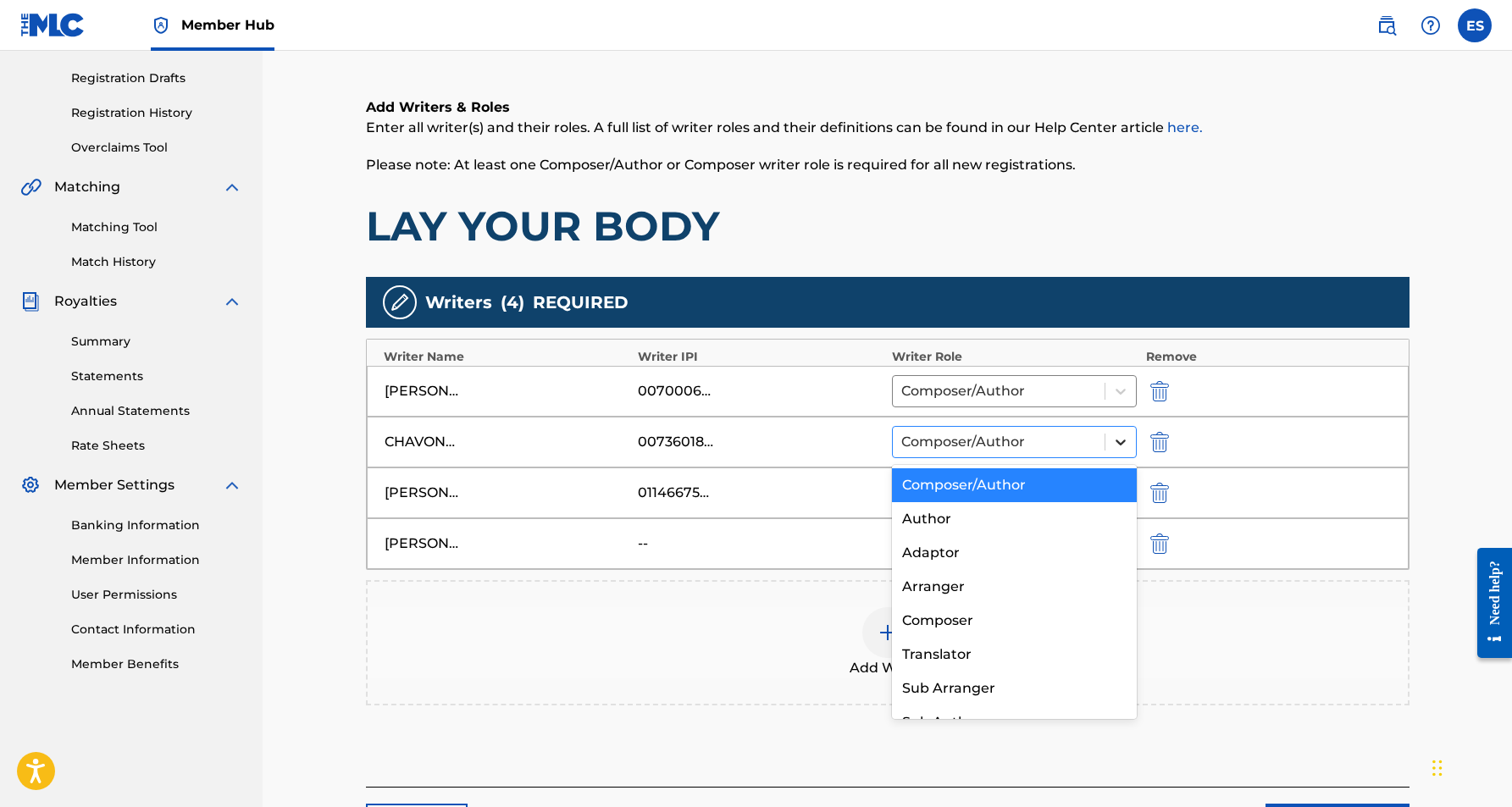
click at [1121, 443] on icon at bounding box center [1121, 442] width 10 height 6
click at [1028, 520] on div "Author" at bounding box center [1014, 518] width 245 height 33
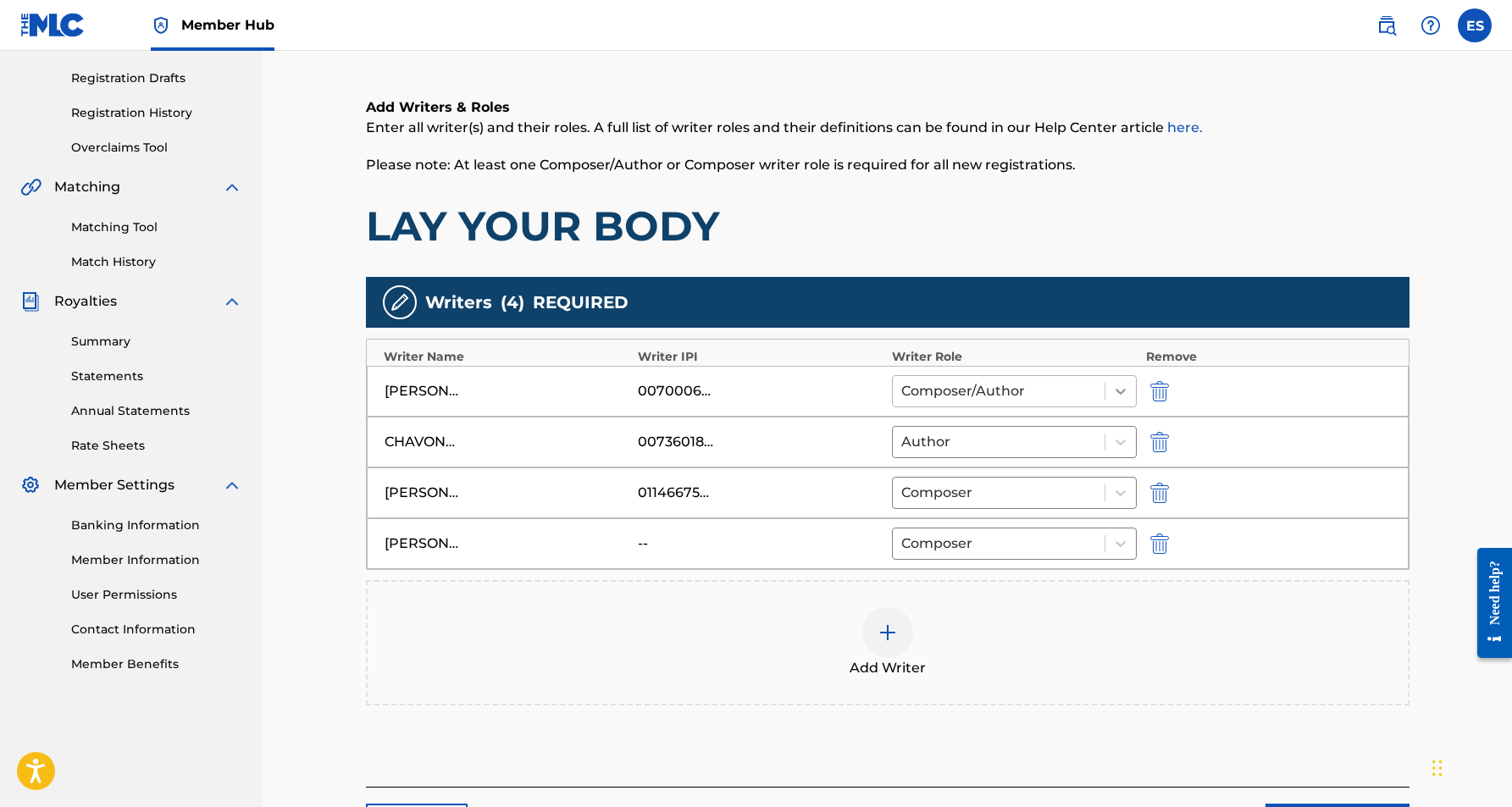
click at [1123, 390] on icon at bounding box center [1121, 391] width 10 height 6
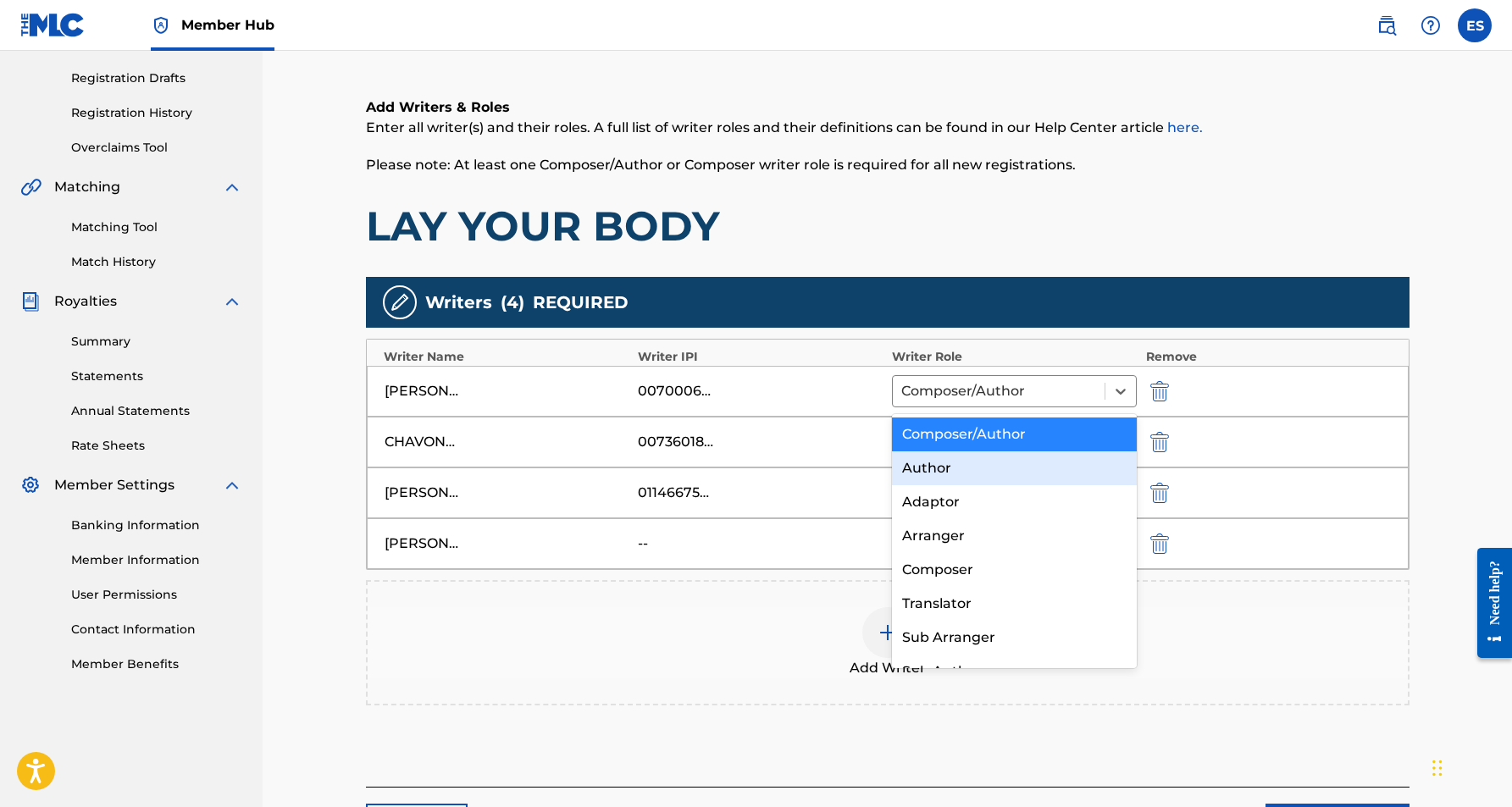
click at [1049, 470] on div "Author" at bounding box center [1014, 467] width 245 height 33
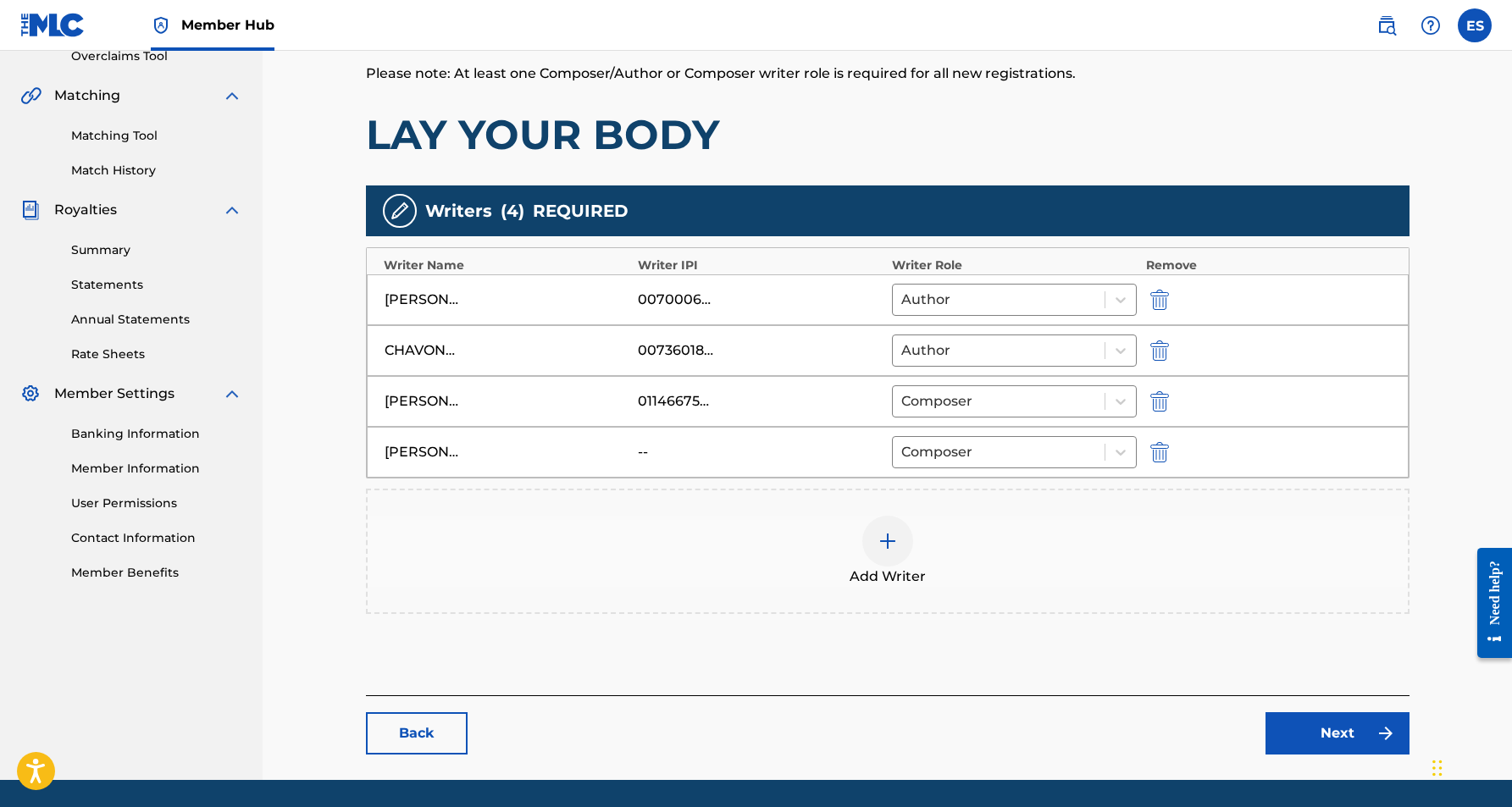
scroll to position [369, 0]
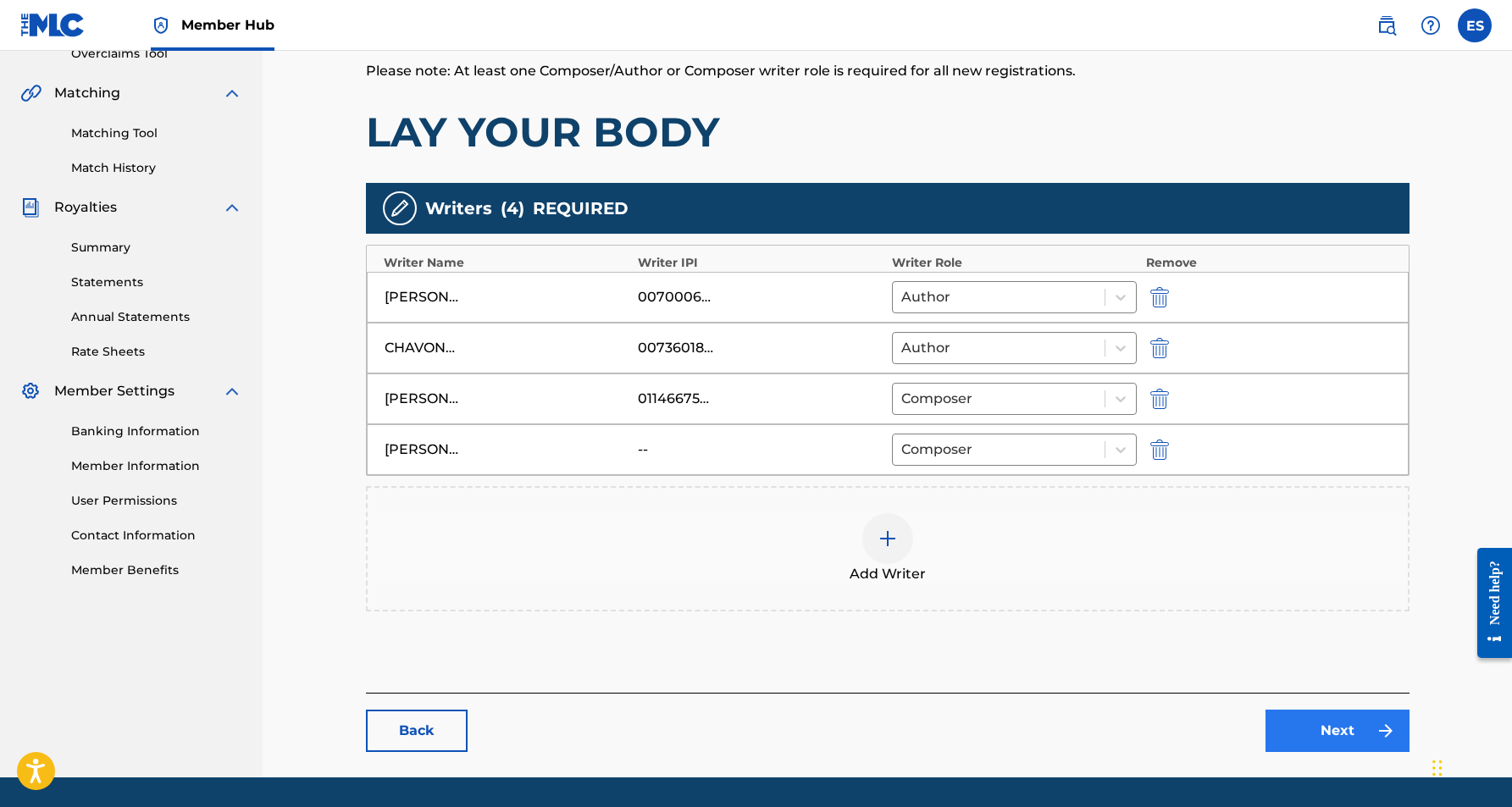
click at [1291, 723] on link "Next" at bounding box center [1338, 730] width 144 height 42
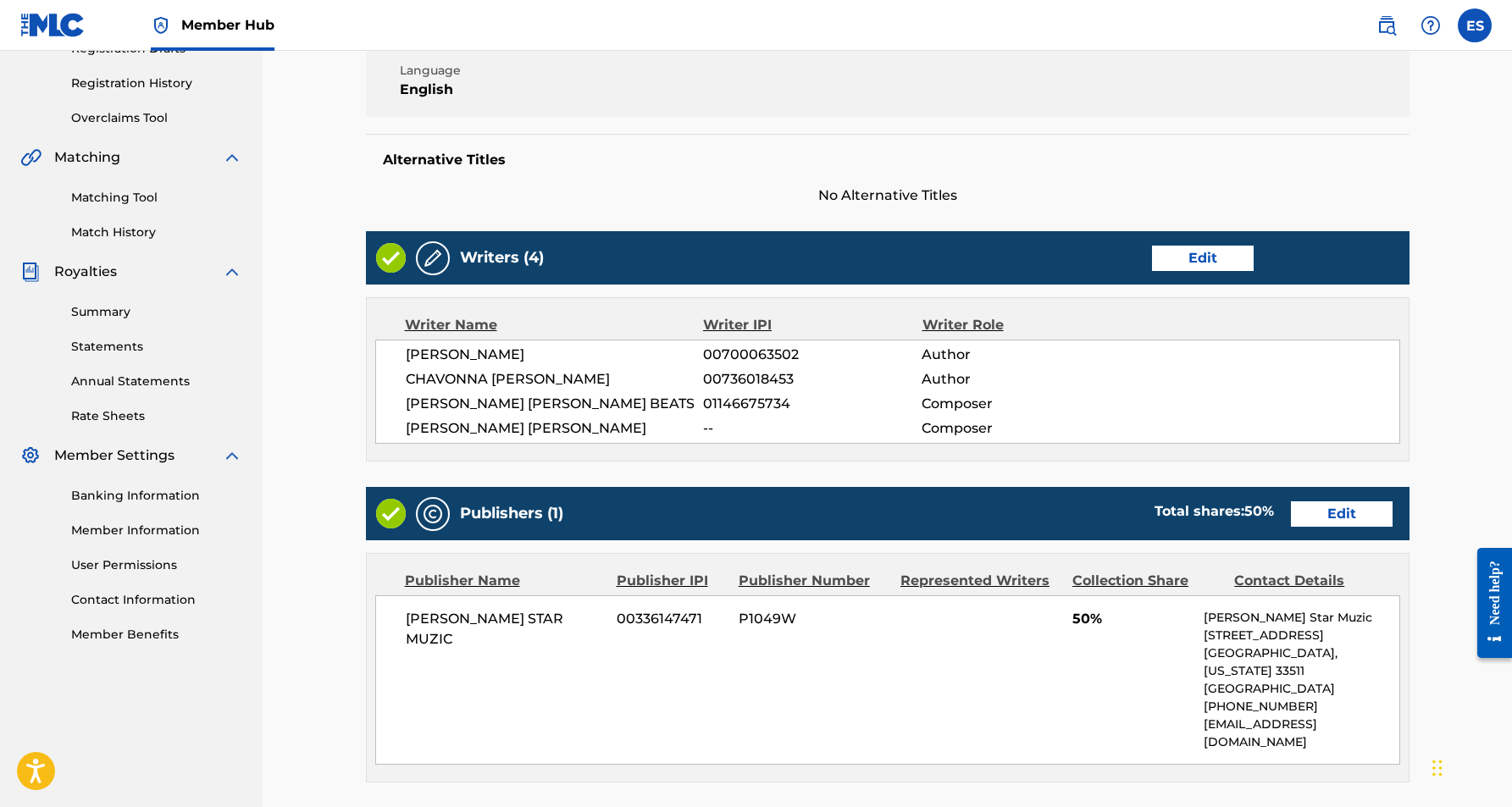
scroll to position [310, 0]
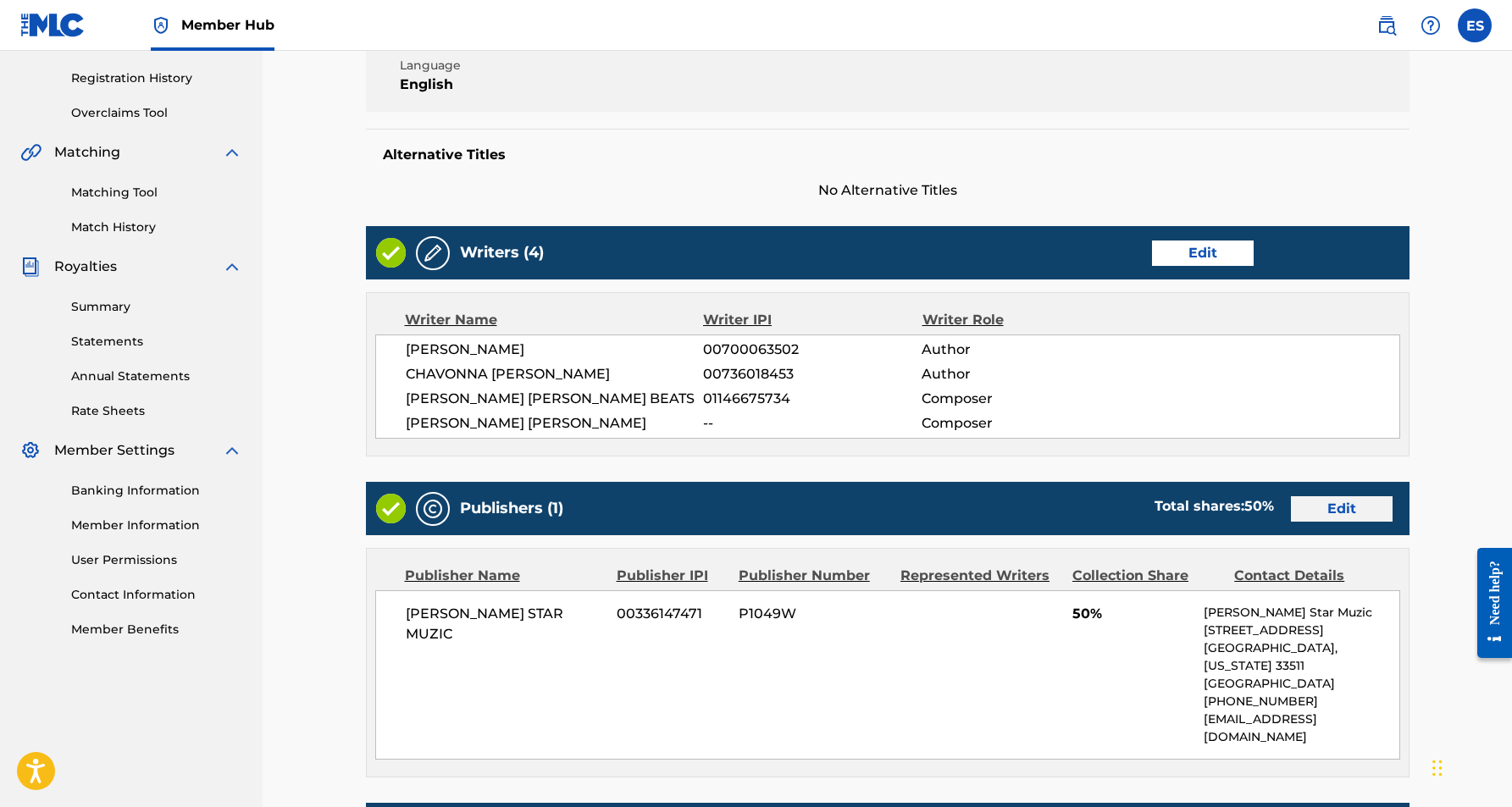
click at [1324, 514] on link "Edit" at bounding box center [1341, 509] width 101 height 26
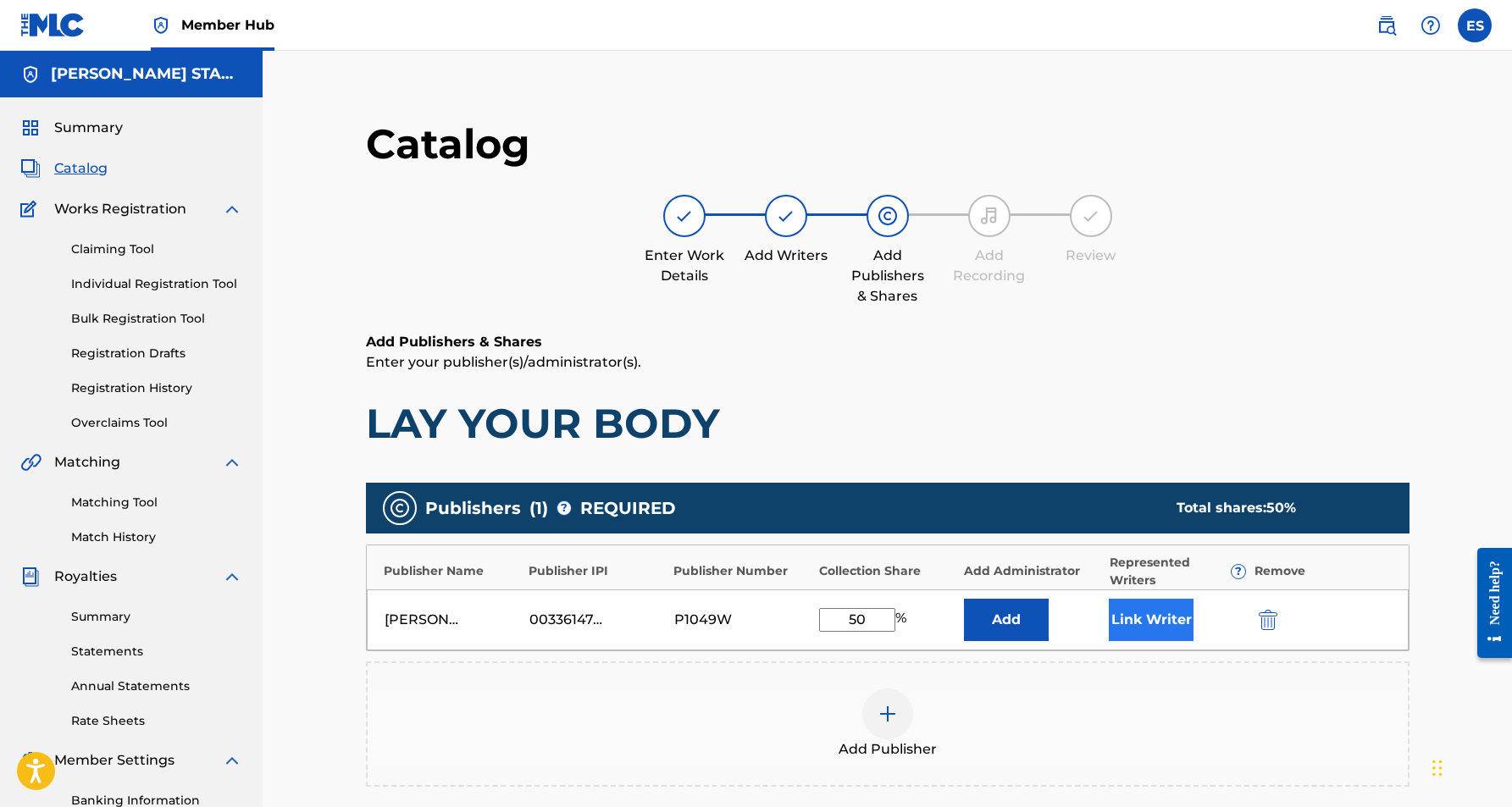
click at [1152, 610] on button "Link Writer" at bounding box center [1151, 619] width 85 height 42
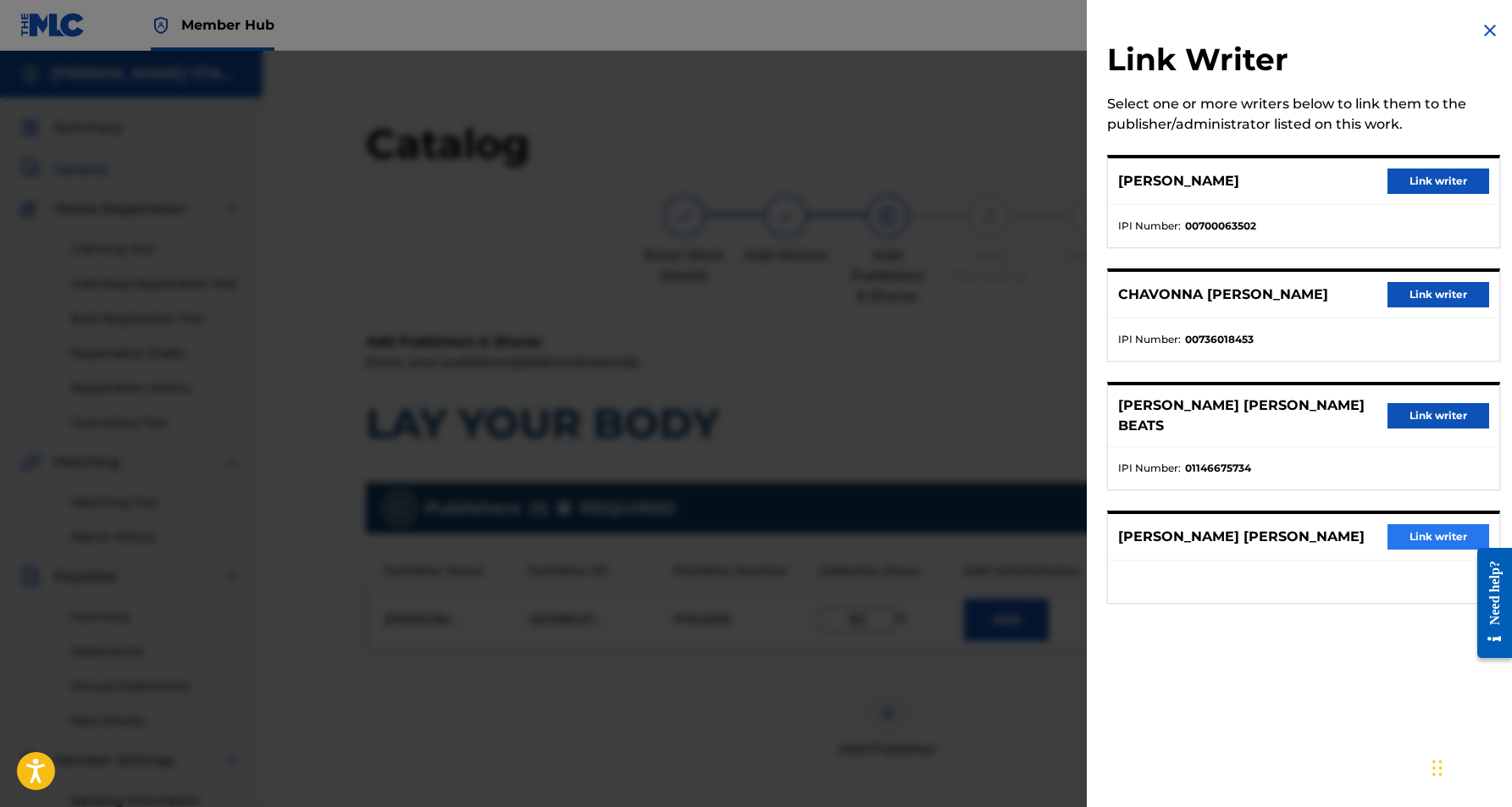
click at [1422, 526] on button "Link writer" at bounding box center [1438, 537] width 101 height 26
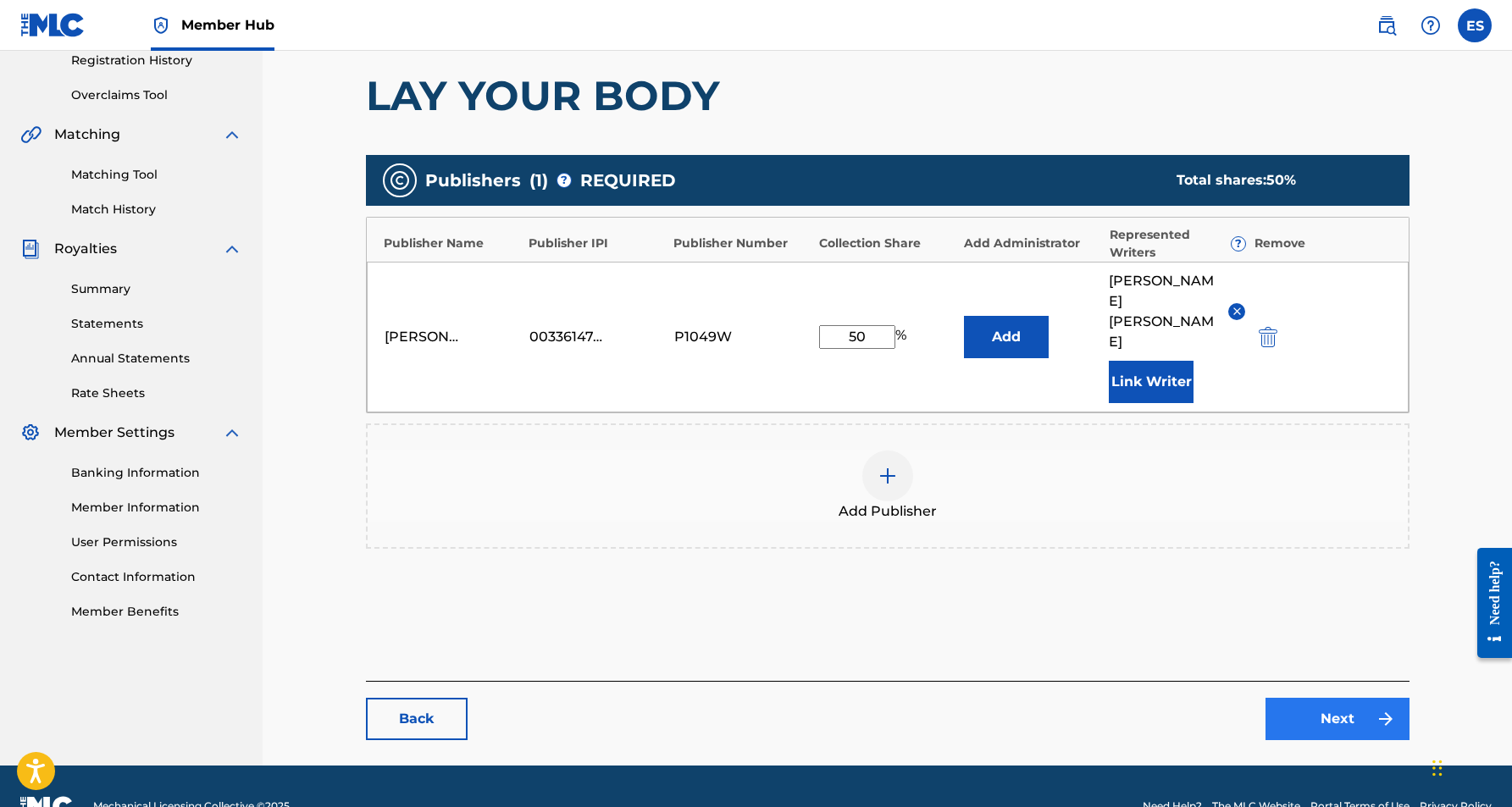
scroll to position [327, 0]
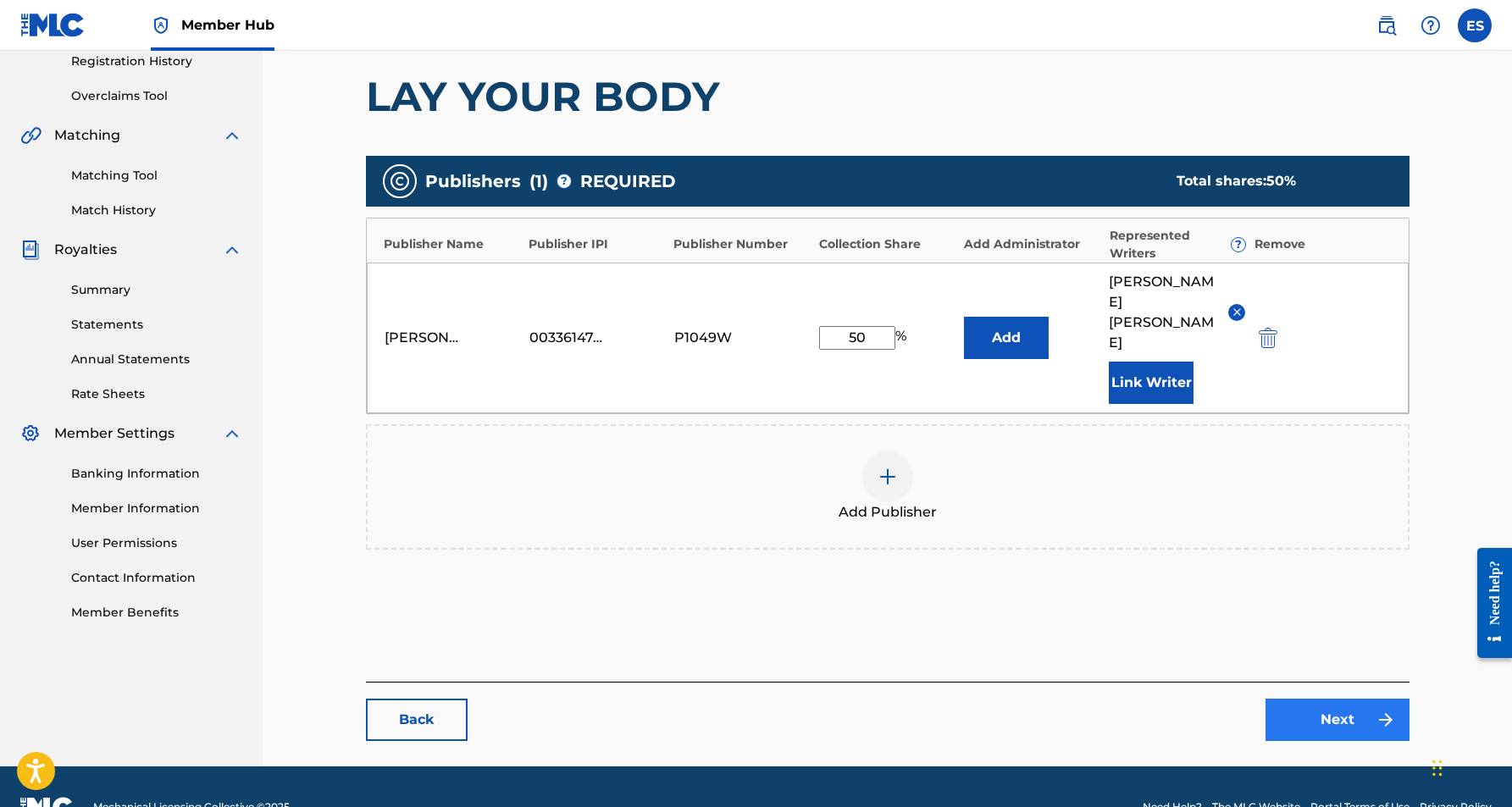
click at [1321, 698] on link "Next" at bounding box center [1338, 719] width 144 height 42
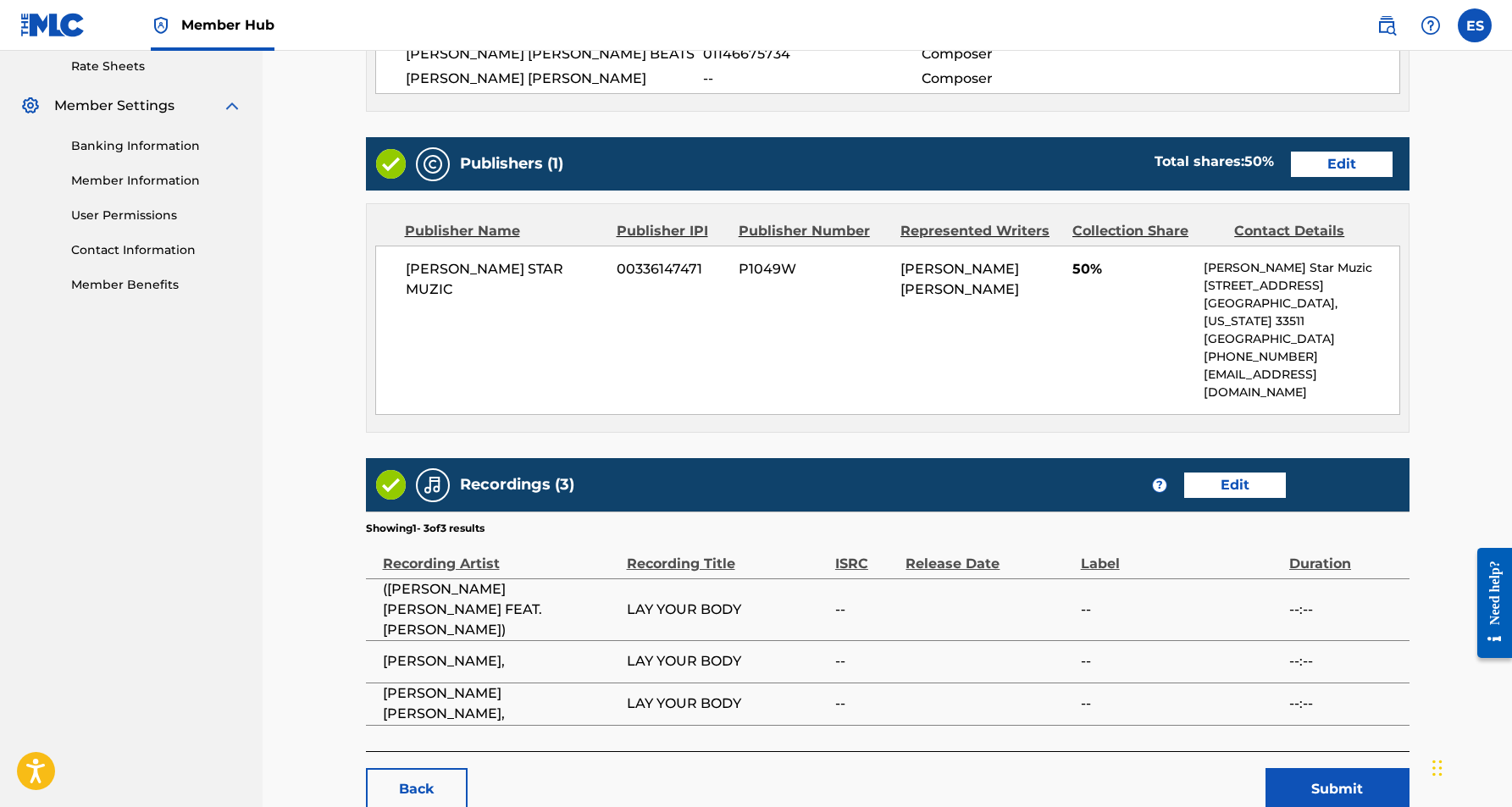
scroll to position [660, 0]
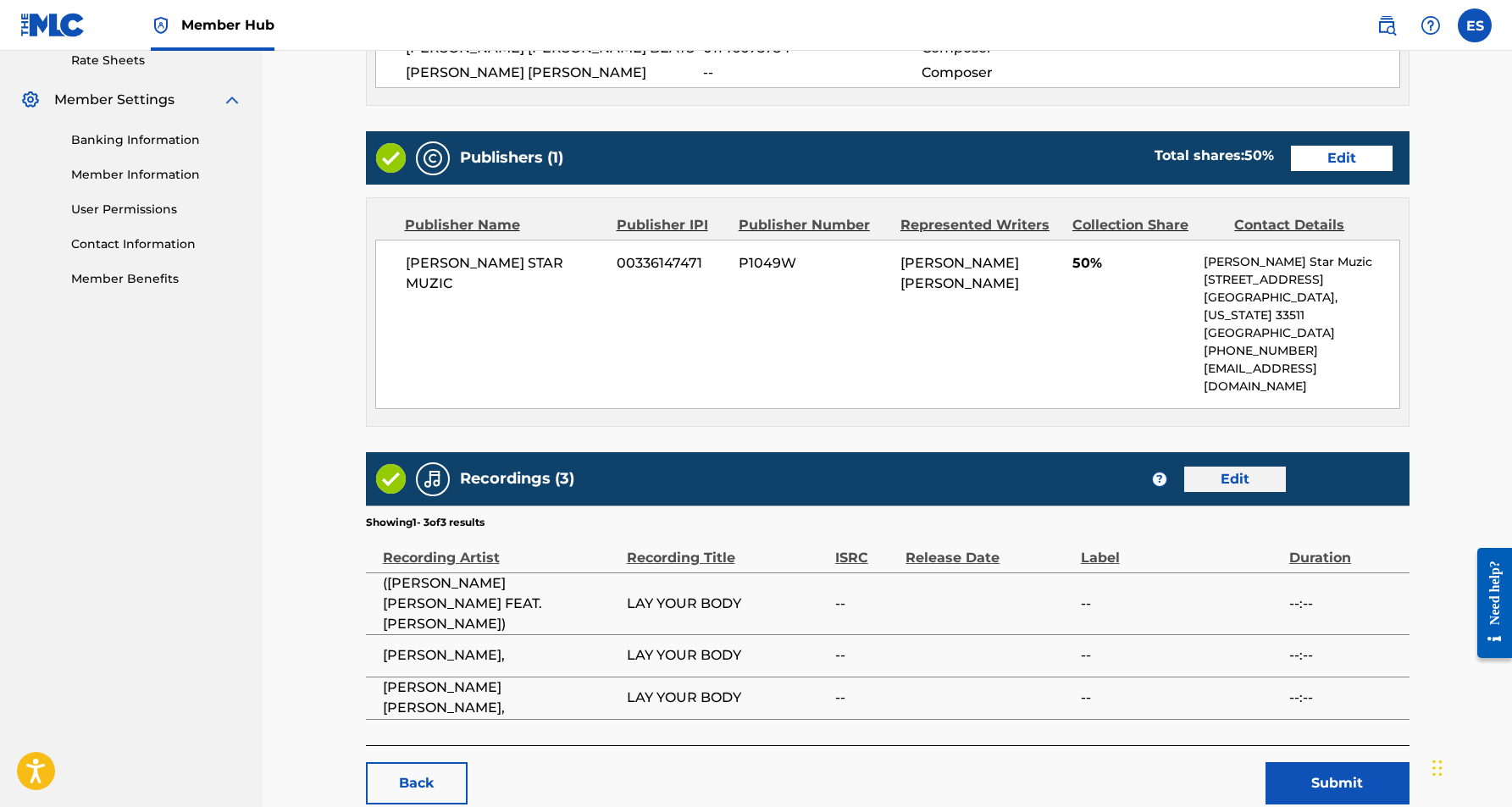
click at [1242, 467] on link "Edit" at bounding box center [1235, 479] width 101 height 26
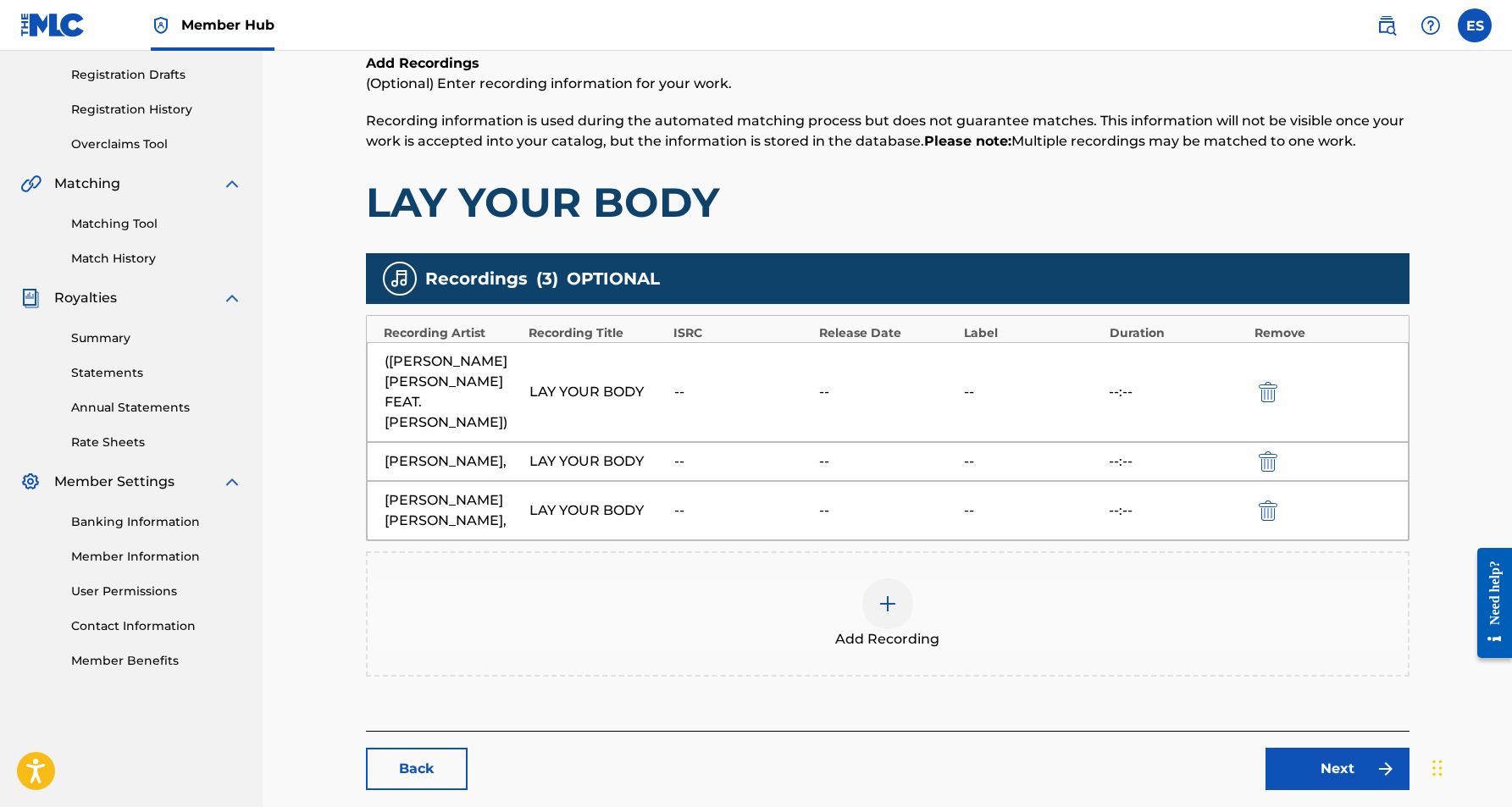
scroll to position [284, 0]
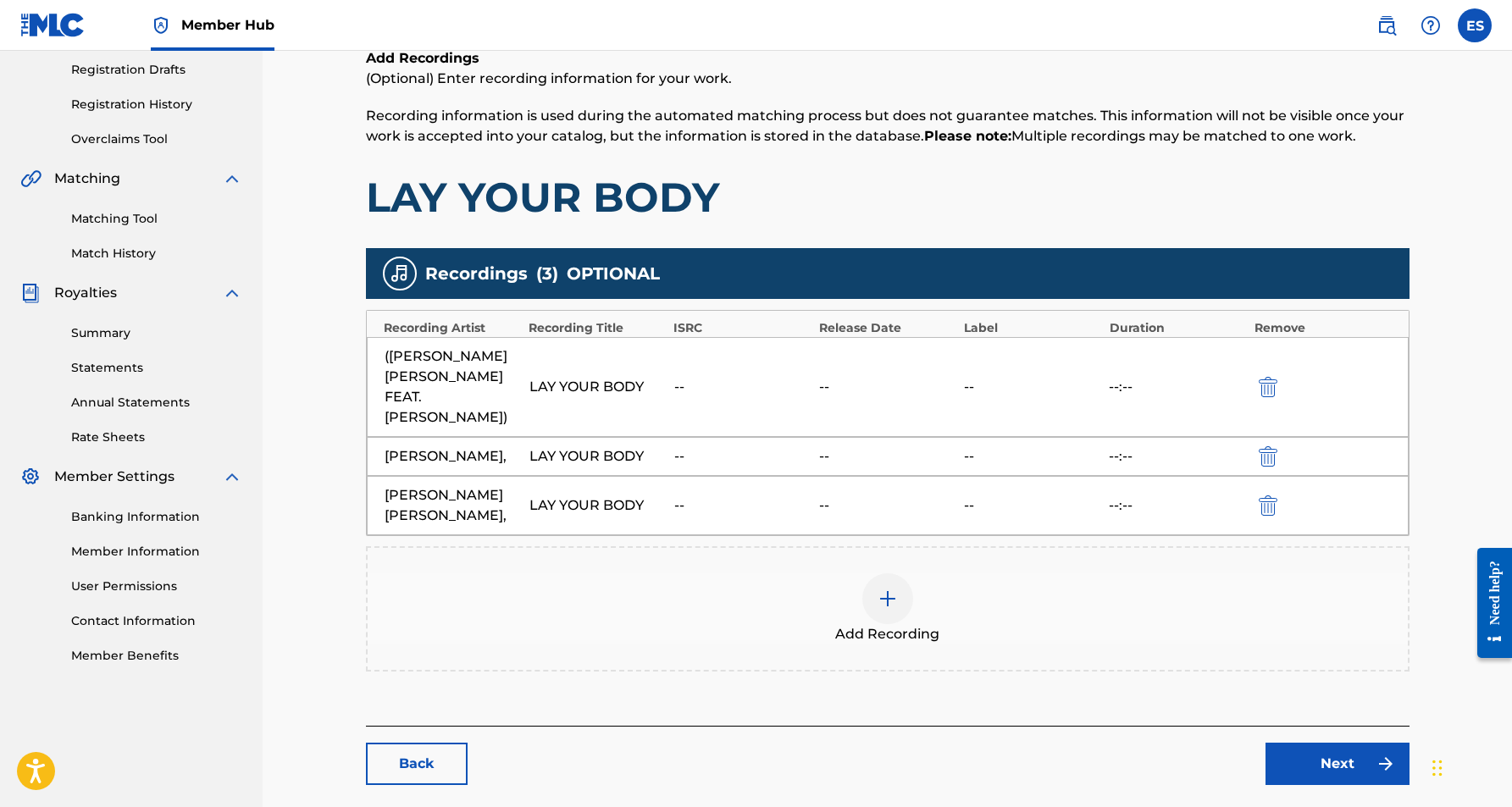
click at [883, 588] on img at bounding box center [888, 599] width 21 height 21
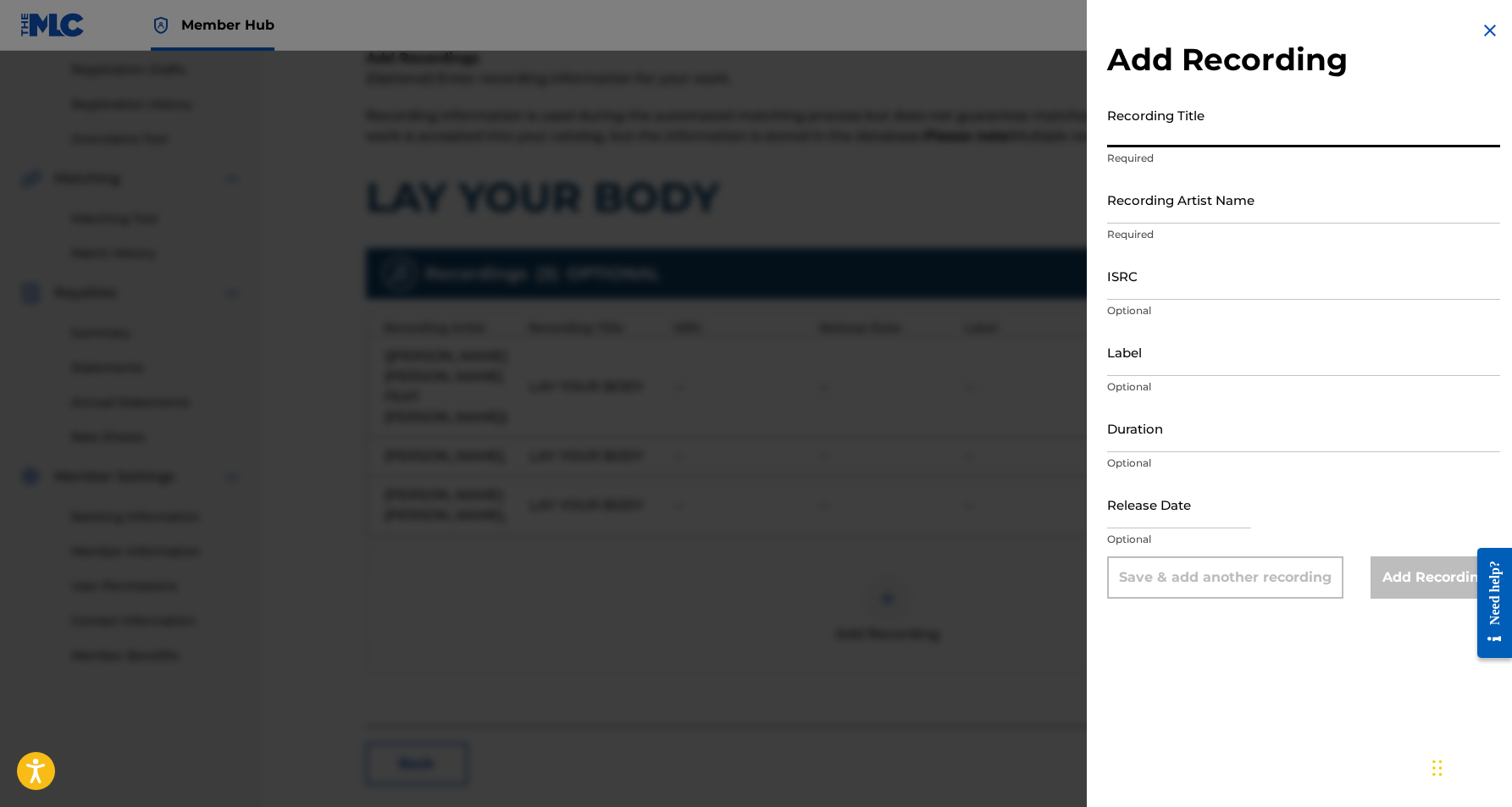
click at [1141, 119] on input "Recording Title" at bounding box center [1303, 123] width 393 height 48
paste input "LAY YOUR BODY"
type input "LAY YOUR BODY"
click at [1245, 208] on input "Recording Artist Name" at bounding box center [1303, 199] width 393 height 48
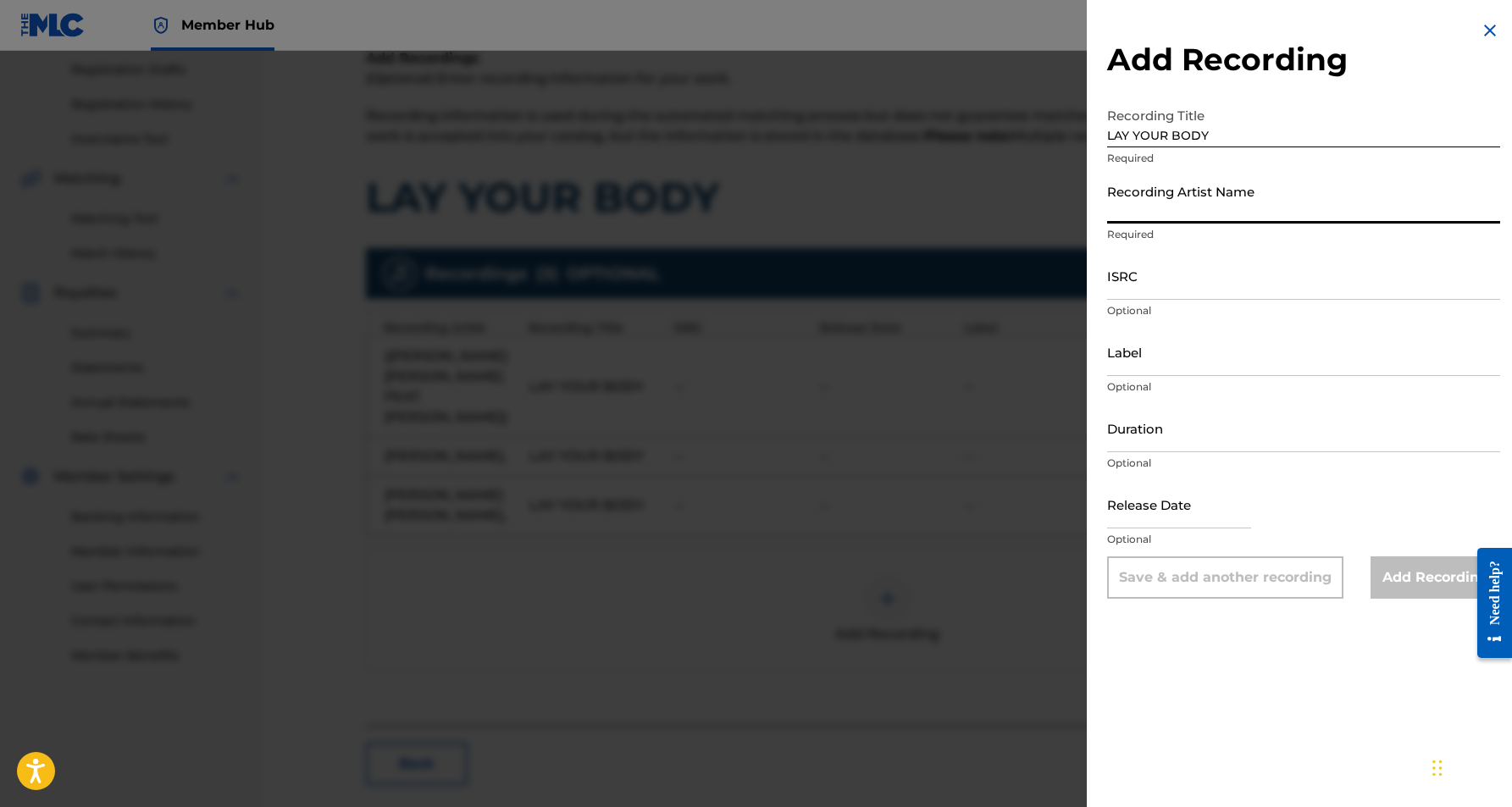
paste input "Jeter Jones"
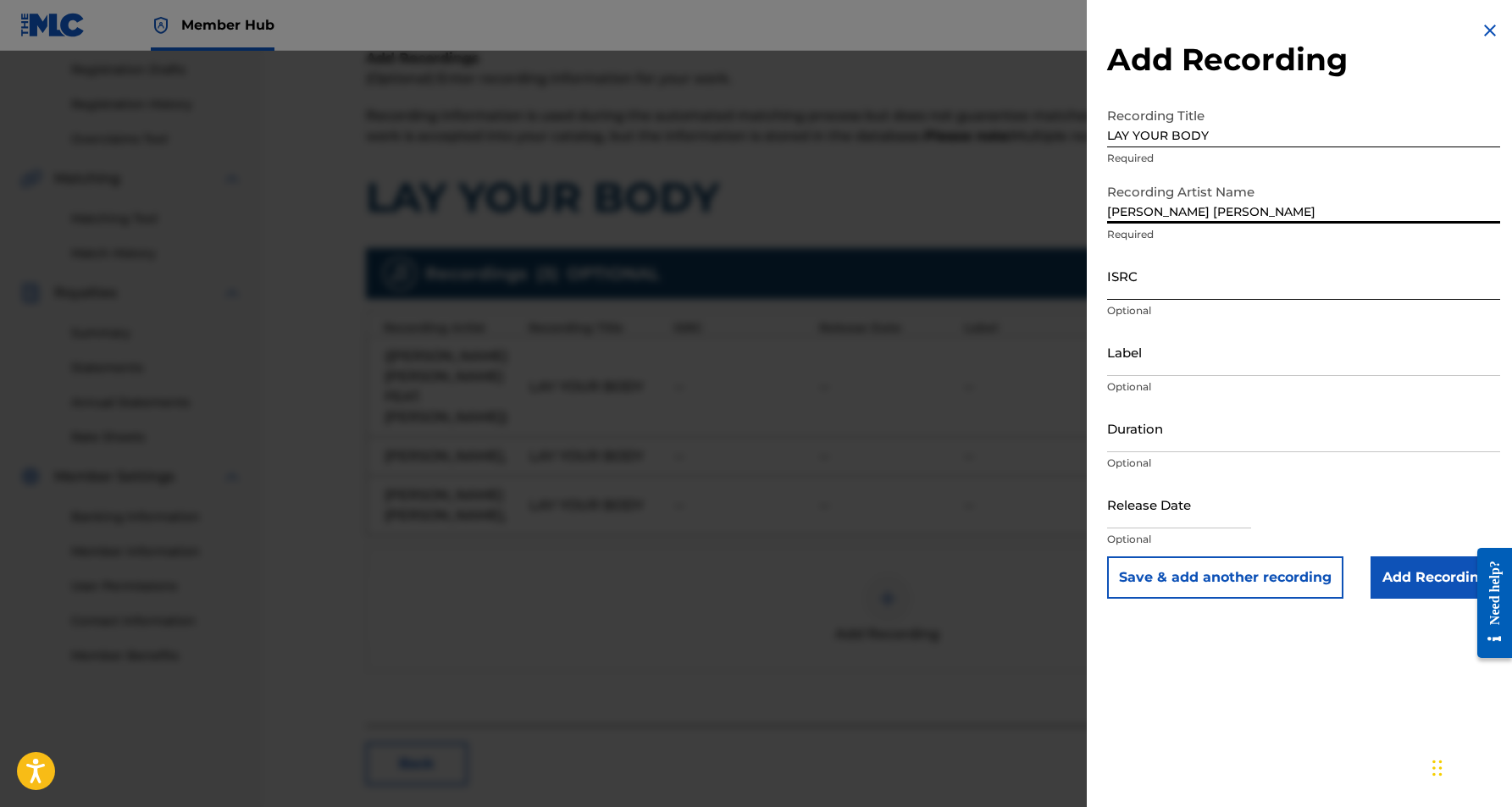
type input "Jeter Jones"
click at [1214, 272] on input "ISRC" at bounding box center [1303, 275] width 393 height 48
click at [994, 33] on nav "Member Hub ES ES Eric Smith smidimuzic@gmail.com Notification Preferences Profi…" at bounding box center [756, 25] width 1512 height 51
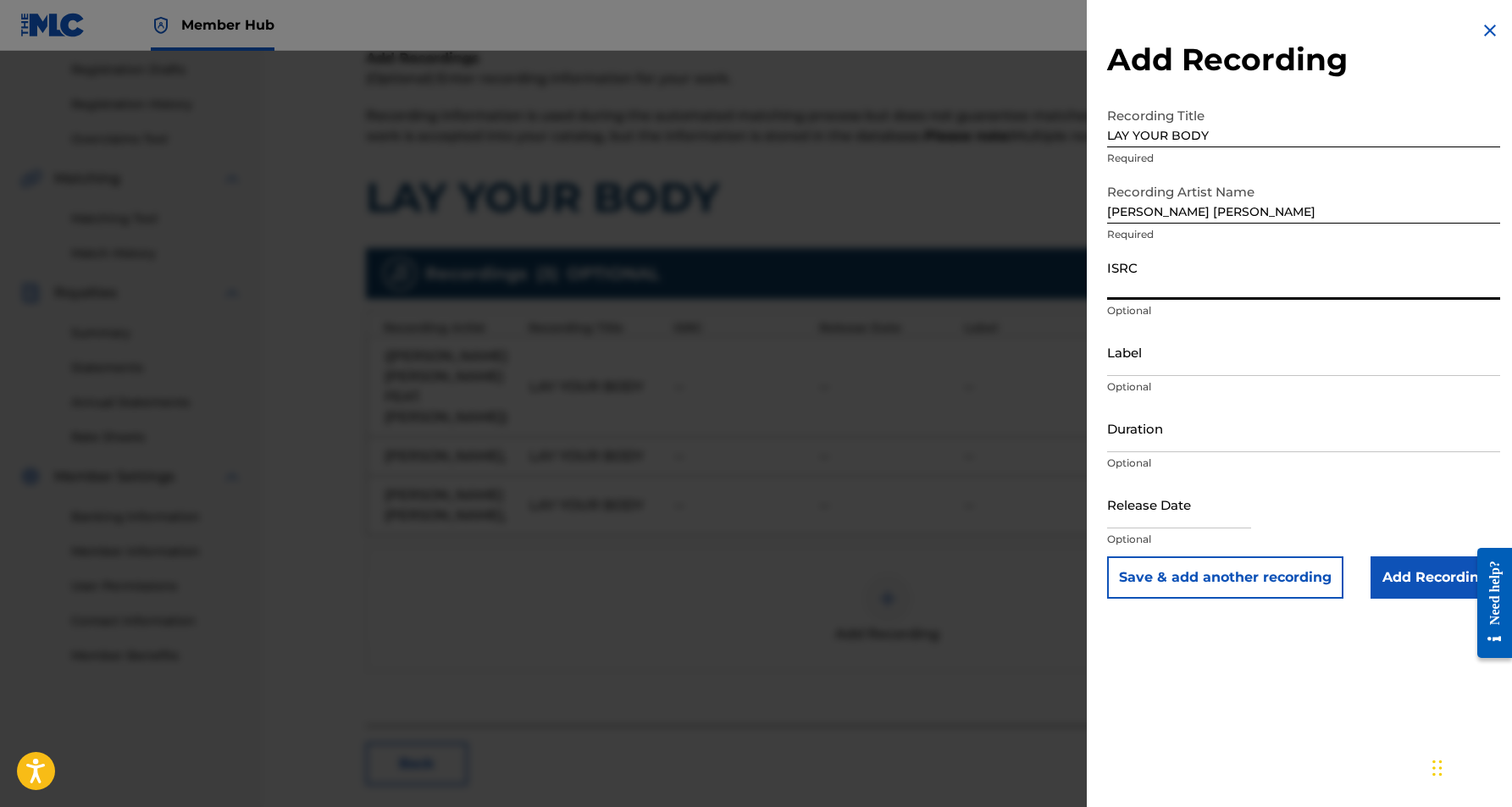
click at [1162, 280] on input "ISRC" at bounding box center [1303, 275] width 393 height 48
paste input "QZTB52204618"
type input "QZTB52204618"
click at [1232, 437] on input "Duration" at bounding box center [1303, 428] width 393 height 48
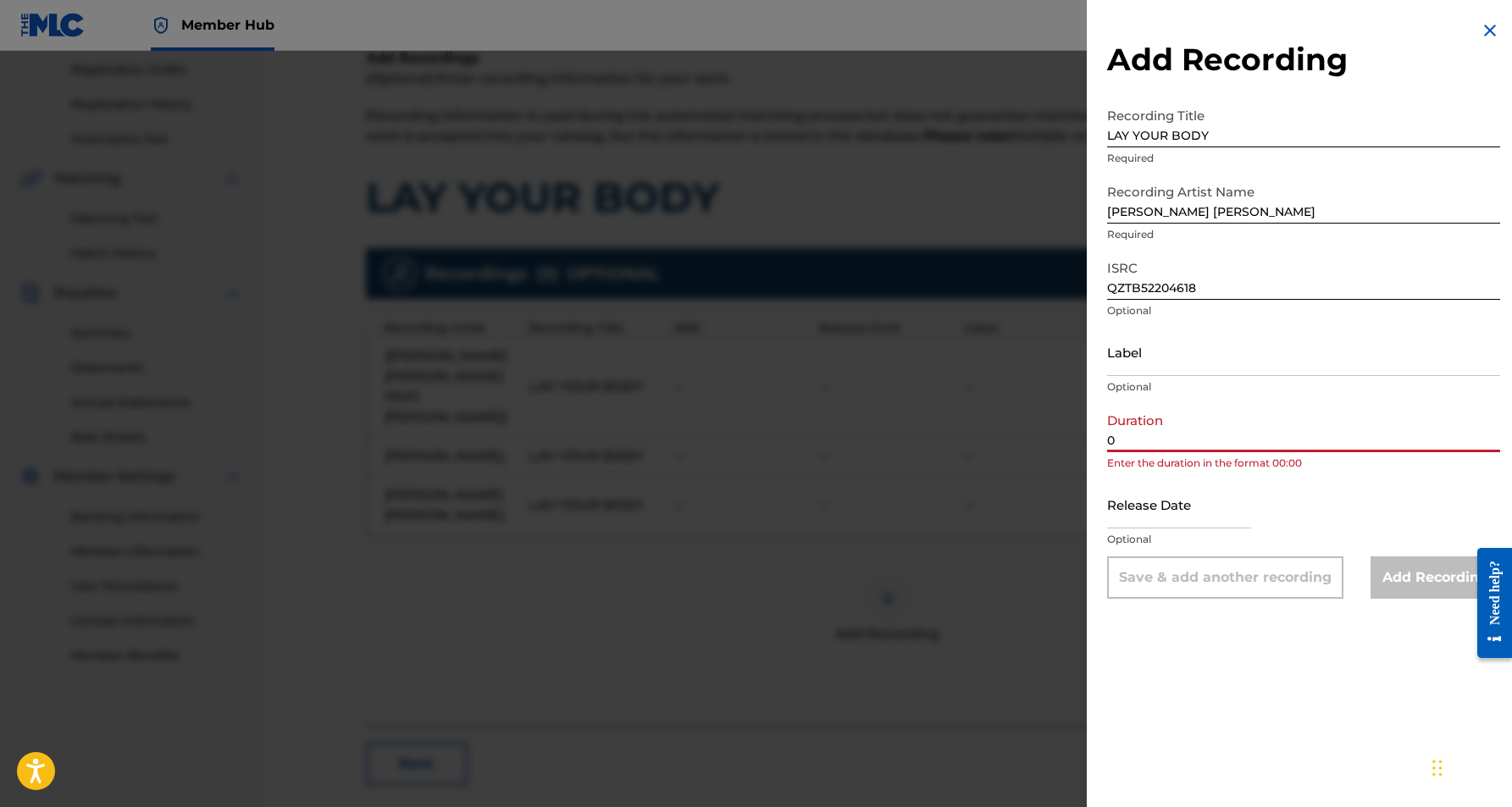
paste input "4:33"
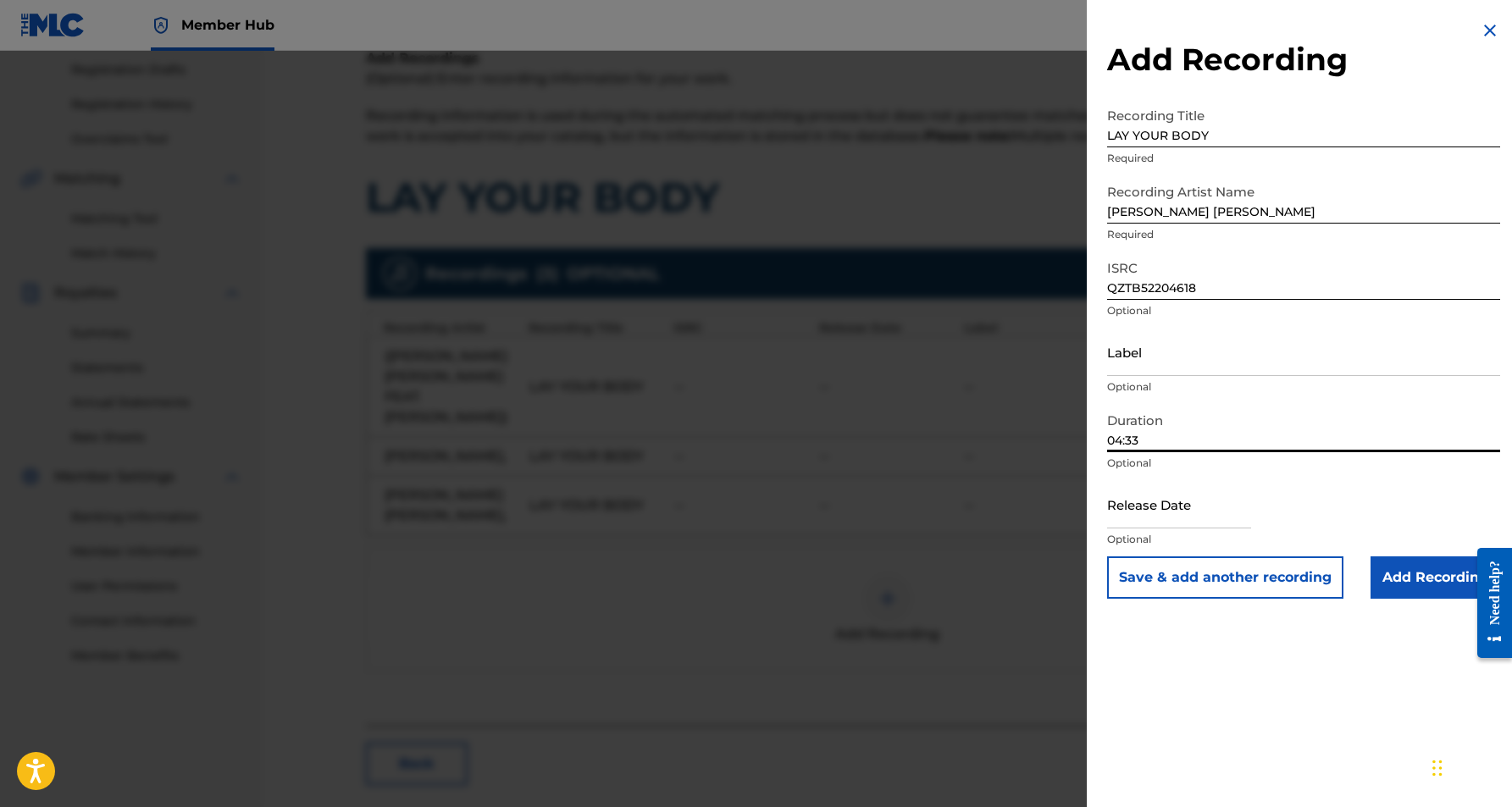
type input "04:33"
click at [1254, 640] on div "Add Recording Recording Title LAY YOUR BODY Required Recording Artist Name Jete…" at bounding box center [1303, 403] width 433 height 807
click at [1417, 580] on input "Add Recording" at bounding box center [1435, 577] width 130 height 42
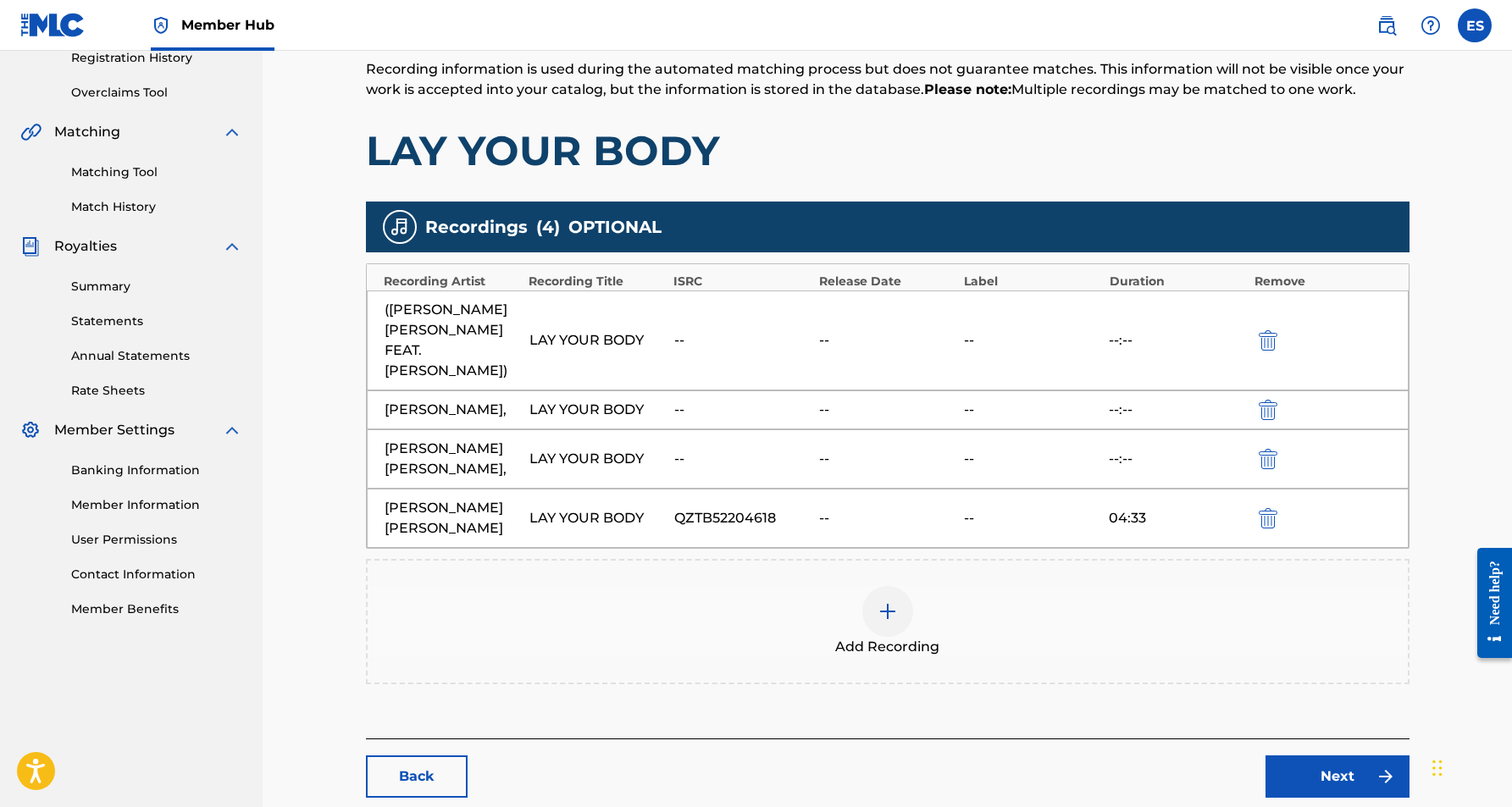
scroll to position [332, 0]
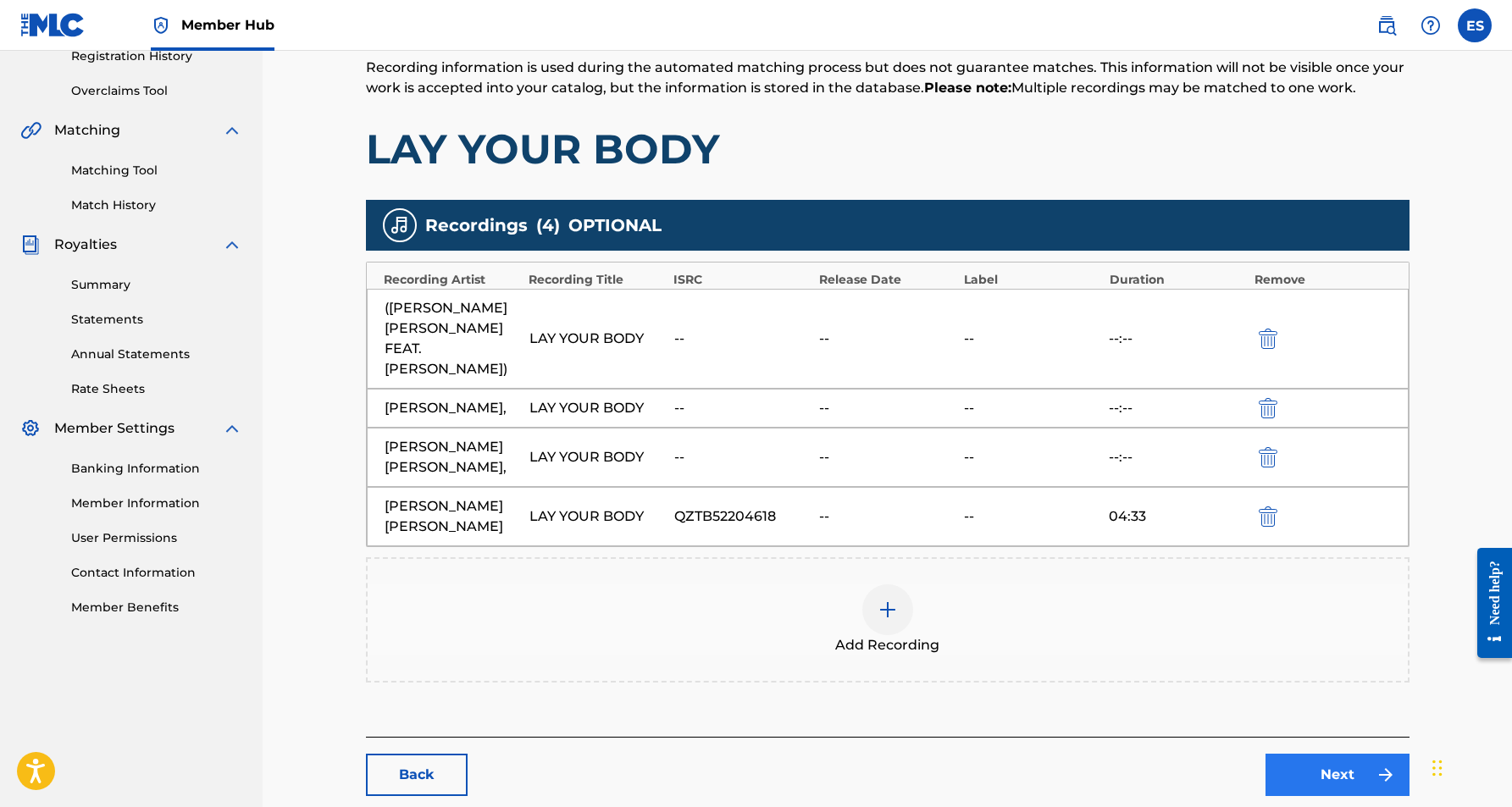
click at [1337, 754] on link "Next" at bounding box center [1338, 774] width 144 height 42
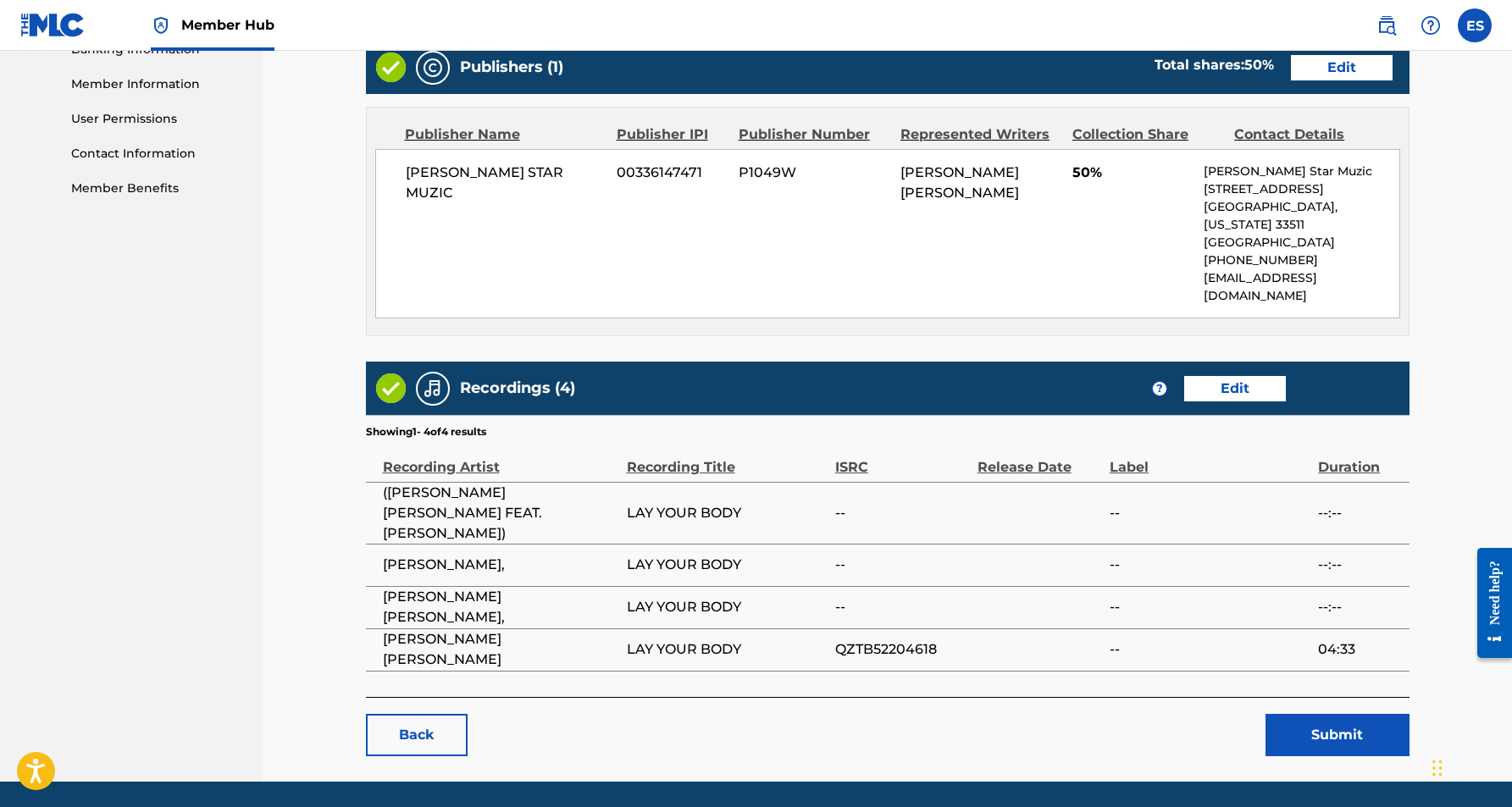
scroll to position [750, 0]
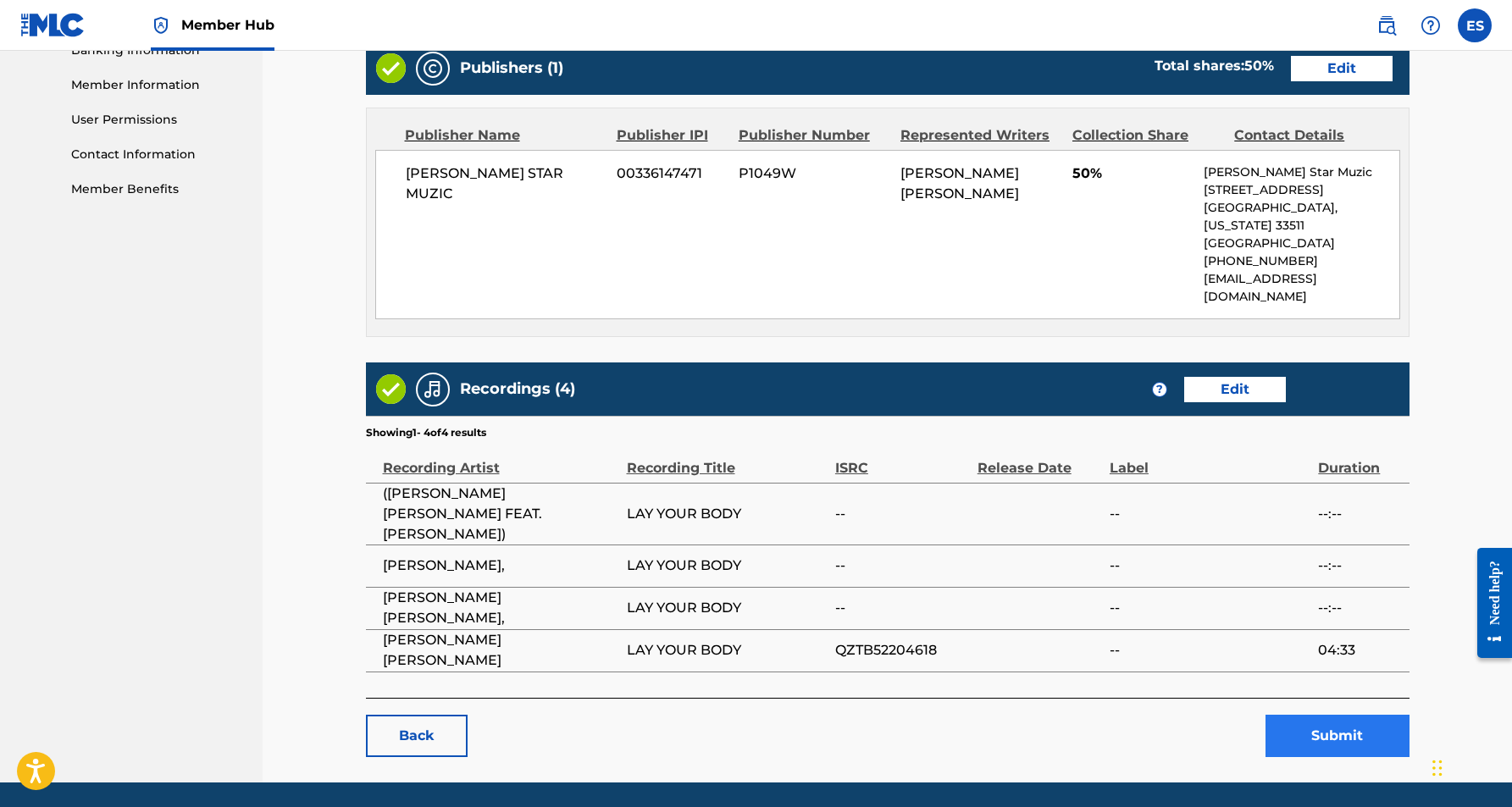
click at [1317, 714] on button "Submit" at bounding box center [1338, 735] width 144 height 42
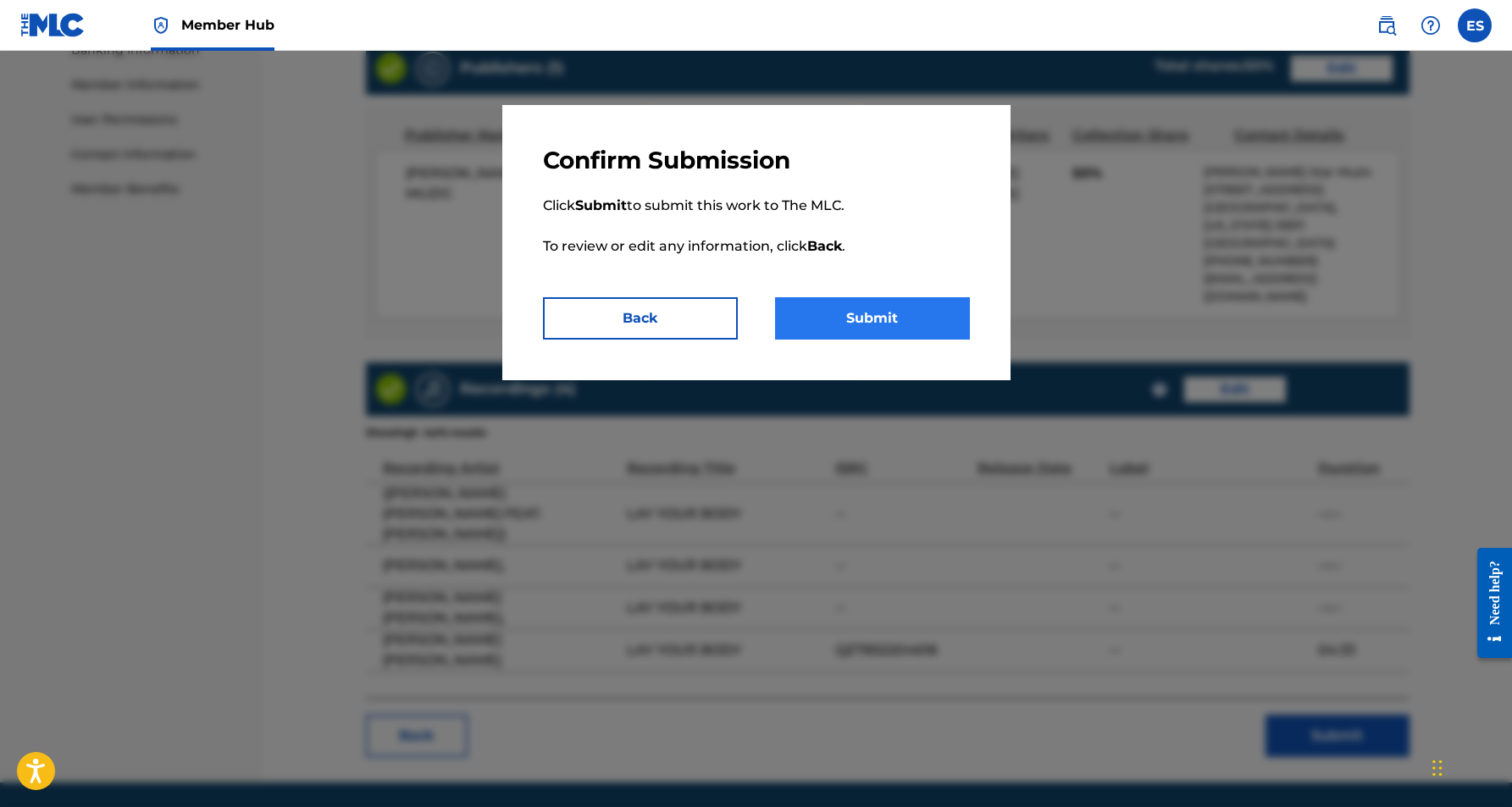
click at [911, 326] on button "Submit" at bounding box center [872, 317] width 195 height 42
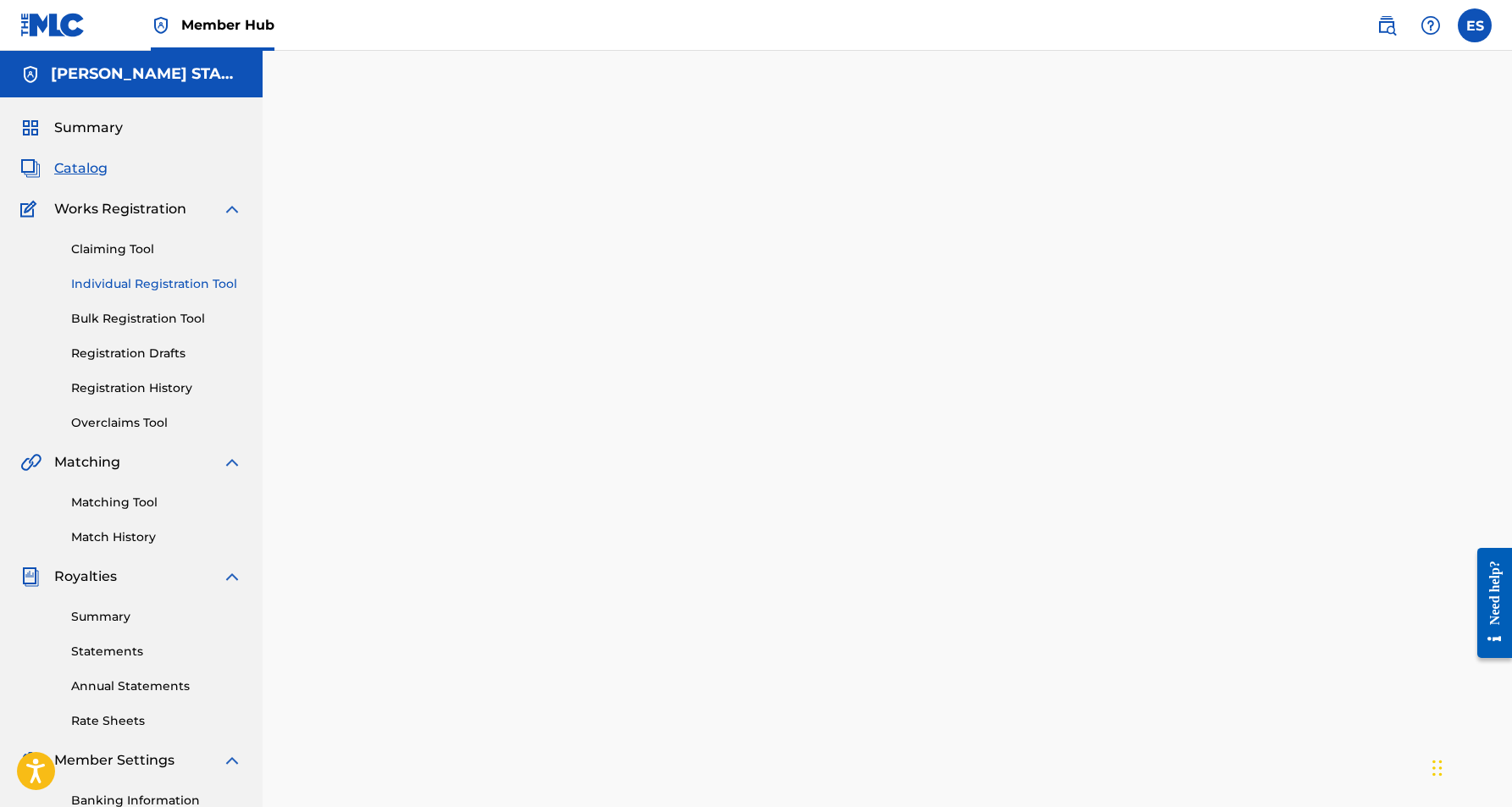
click at [174, 275] on link "Individual Registration Tool" at bounding box center [156, 284] width 171 height 18
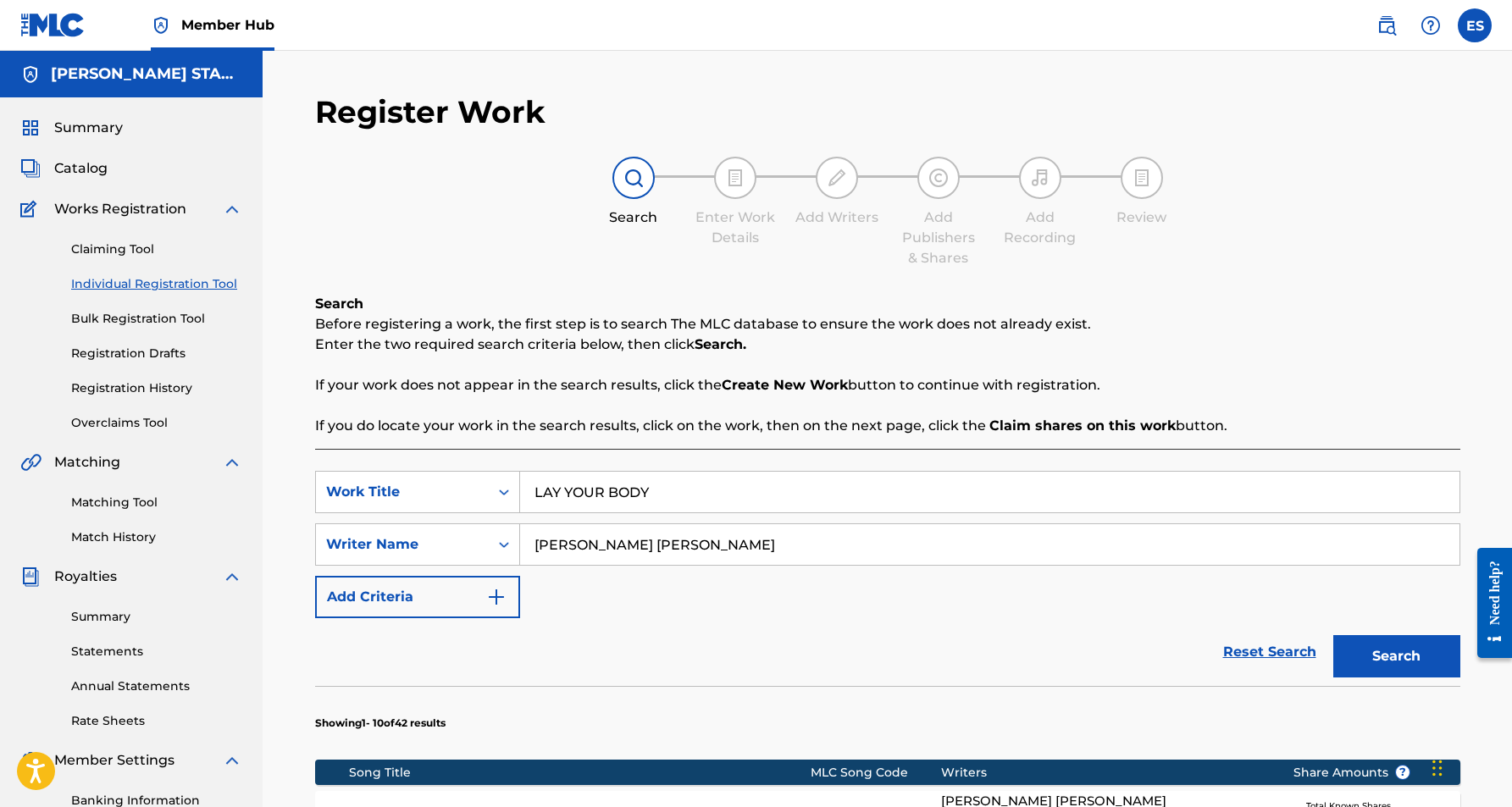
click at [689, 498] on input "LAY YOUR BODY" at bounding box center [989, 491] width 940 height 40
type input "L"
paste input "Good Influence"
type input "Good Influence"
click at [782, 589] on div "SearchWithCriteria5accb428-eb72-4b7c-a40f-82f7eb1d9ff7 Work Title Good Influenc…" at bounding box center [887, 545] width 1146 height 148
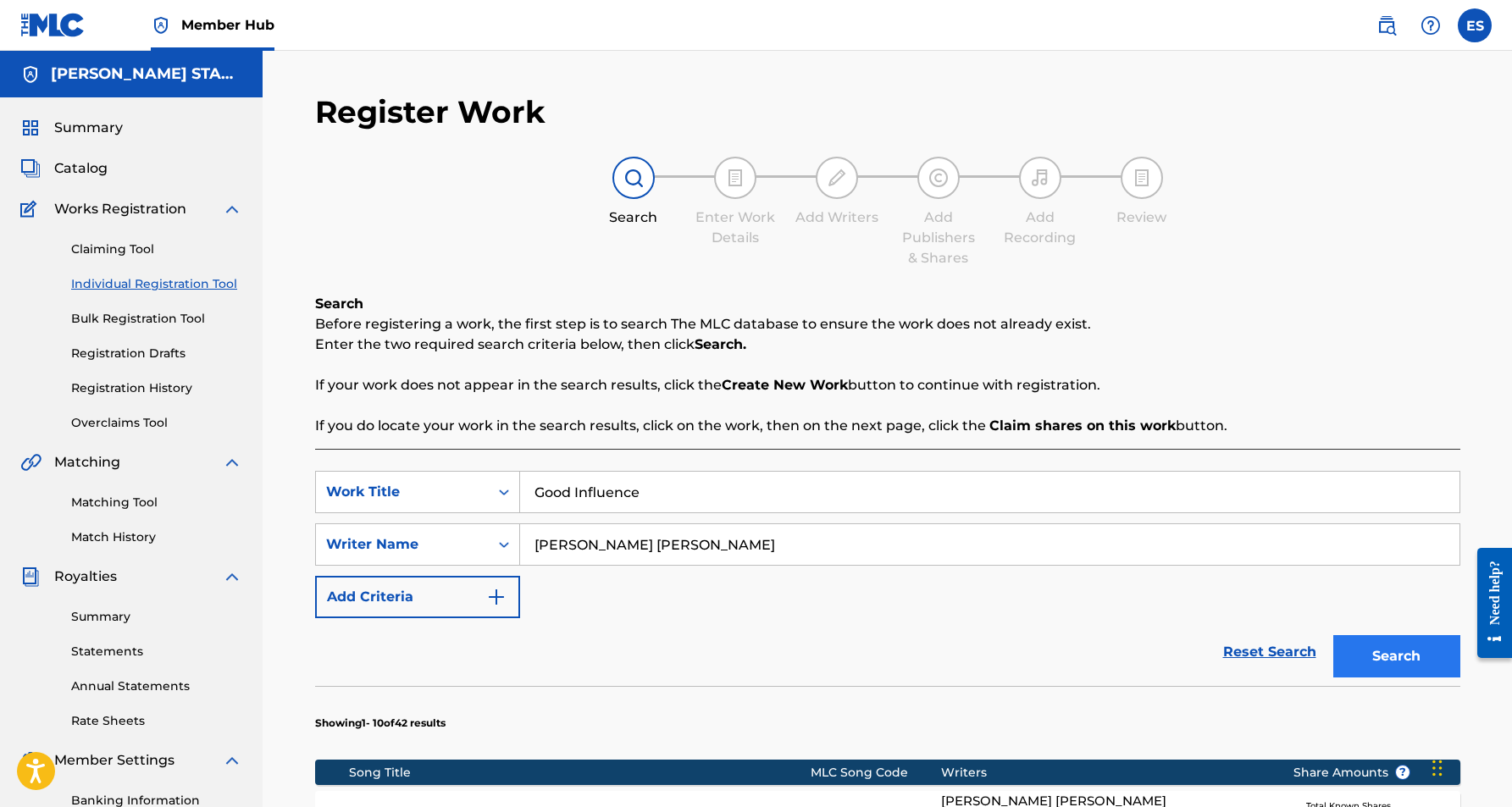
click at [1372, 663] on button "Search" at bounding box center [1397, 655] width 127 height 42
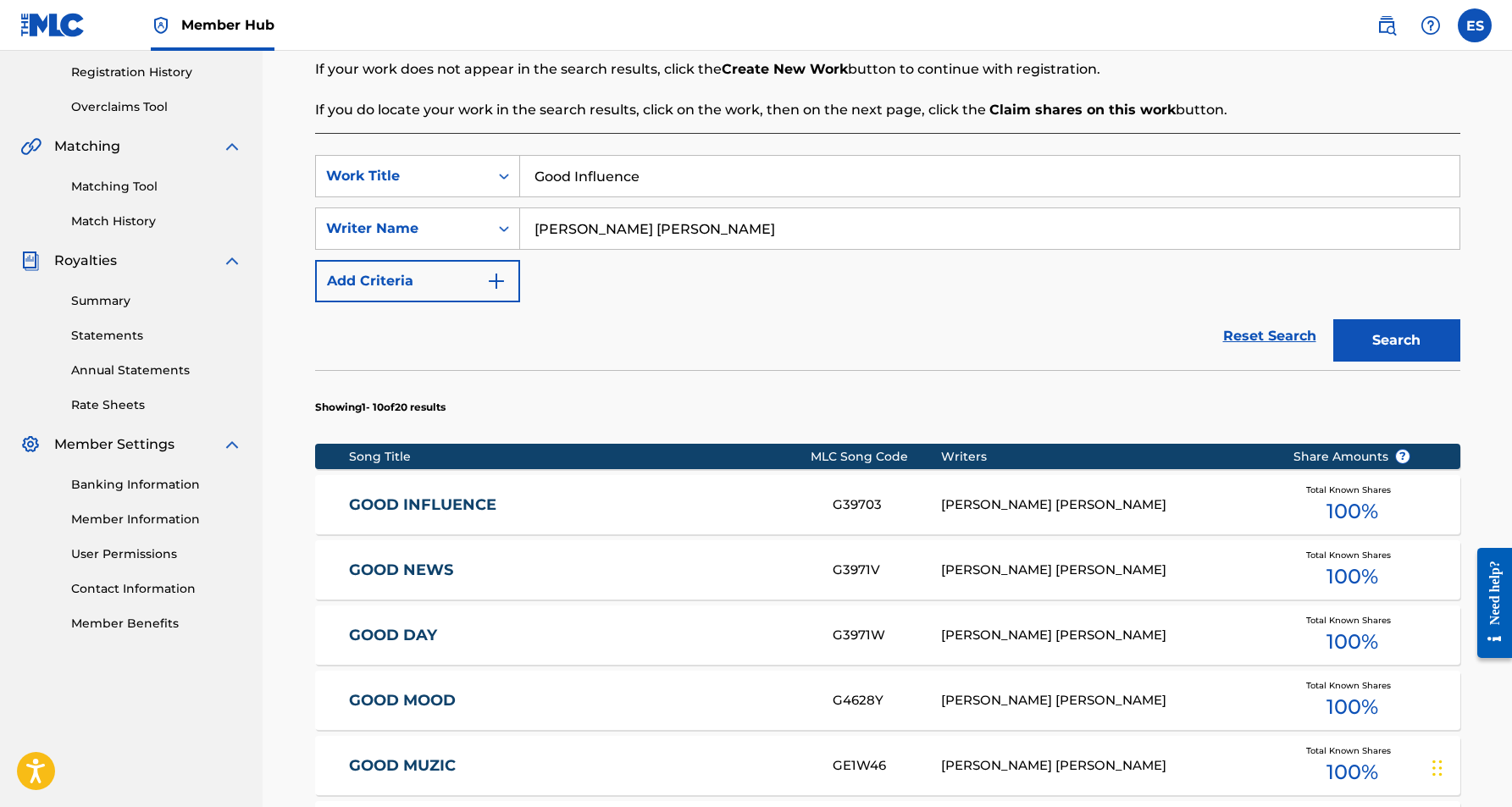
scroll to position [314, 0]
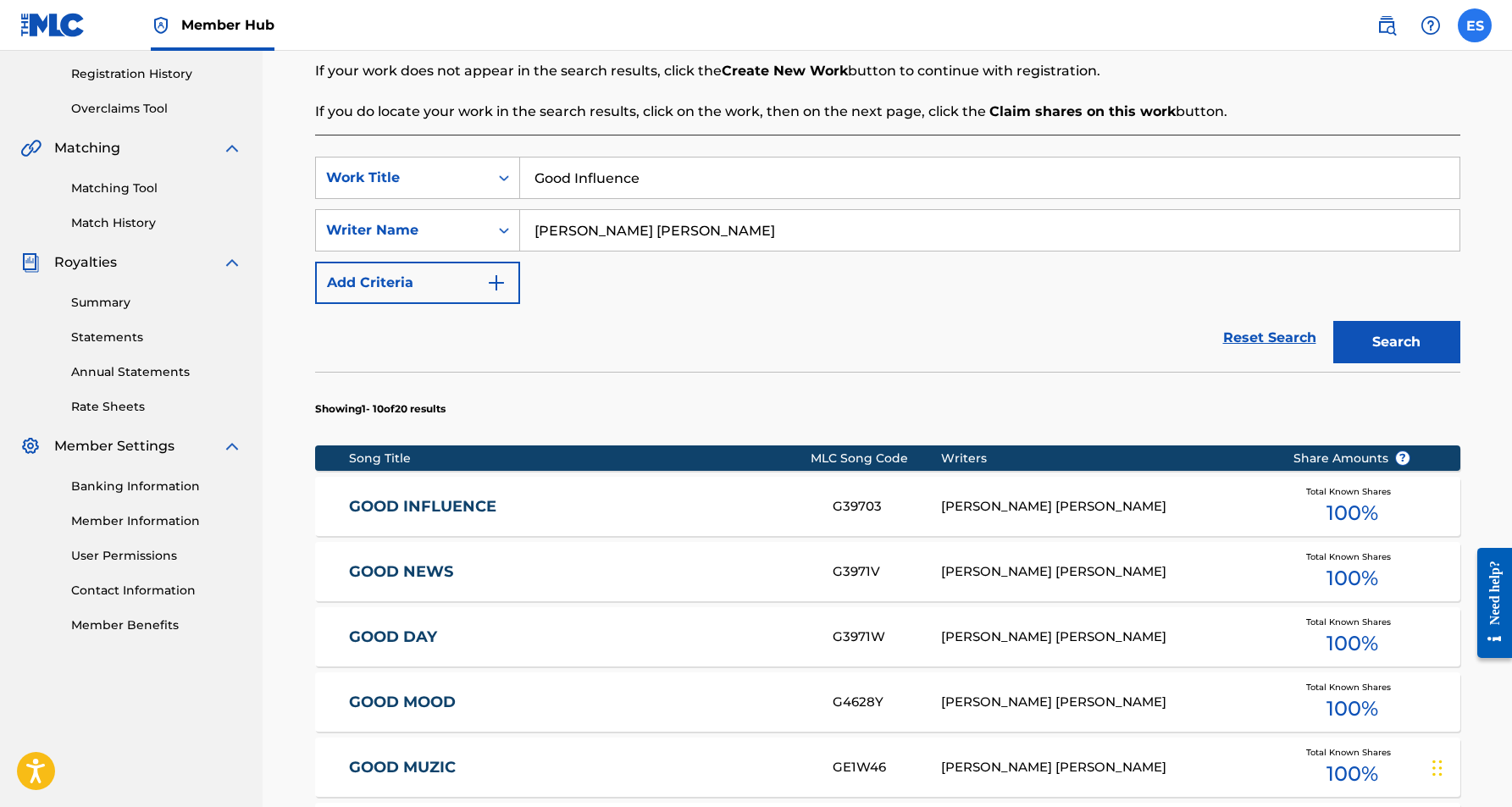
click at [1473, 36] on label at bounding box center [1474, 25] width 33 height 33
click at [1475, 26] on input "ES [PERSON_NAME] [EMAIL_ADDRESS][DOMAIN_NAME] Notification Preferences Profile …" at bounding box center [1475, 26] width 0 height 0
click at [1314, 238] on p "Log out" at bounding box center [1310, 239] width 39 height 15
click at [1475, 26] on input "ES [PERSON_NAME] [EMAIL_ADDRESS][DOMAIN_NAME] Notification Preferences Profile …" at bounding box center [1475, 26] width 0 height 0
